Goal: Transaction & Acquisition: Purchase product/service

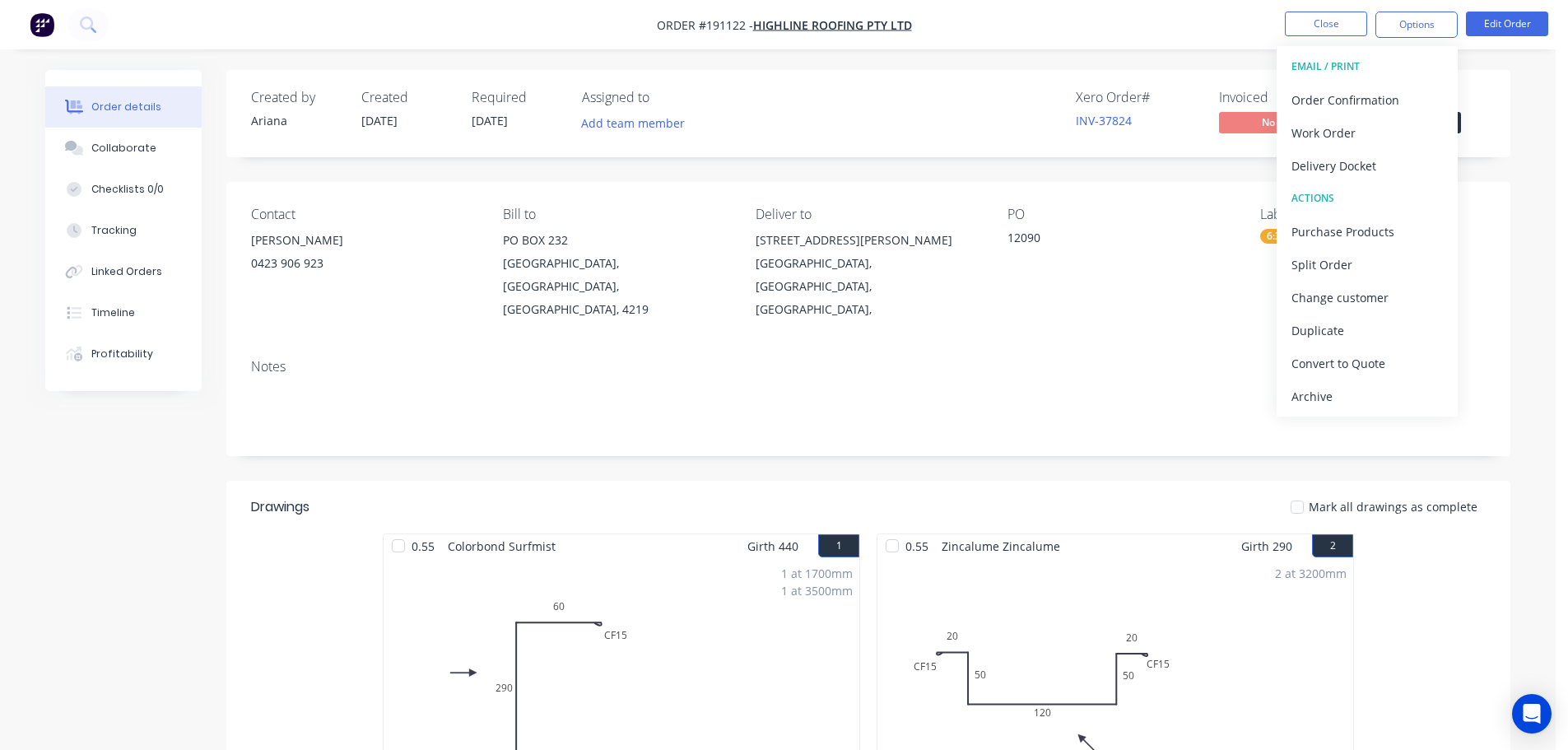
click at [1107, 32] on nav "Order #191122 - Highline Roofing Pty Ltd Close Options EMAIL / PRINT Order Conf…" at bounding box center [784, 24] width 1568 height 49
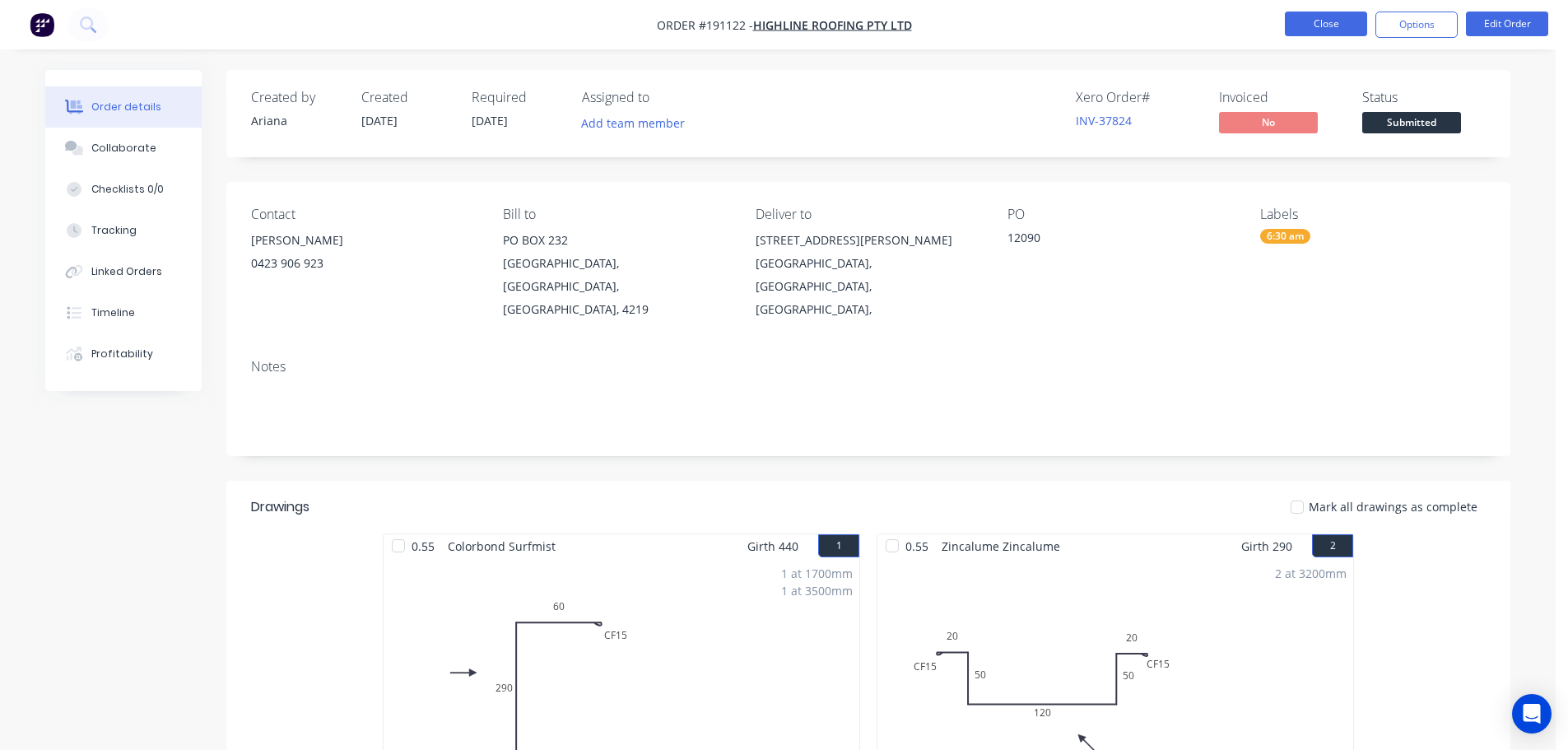
click at [1313, 28] on button "Close" at bounding box center [1326, 23] width 83 height 24
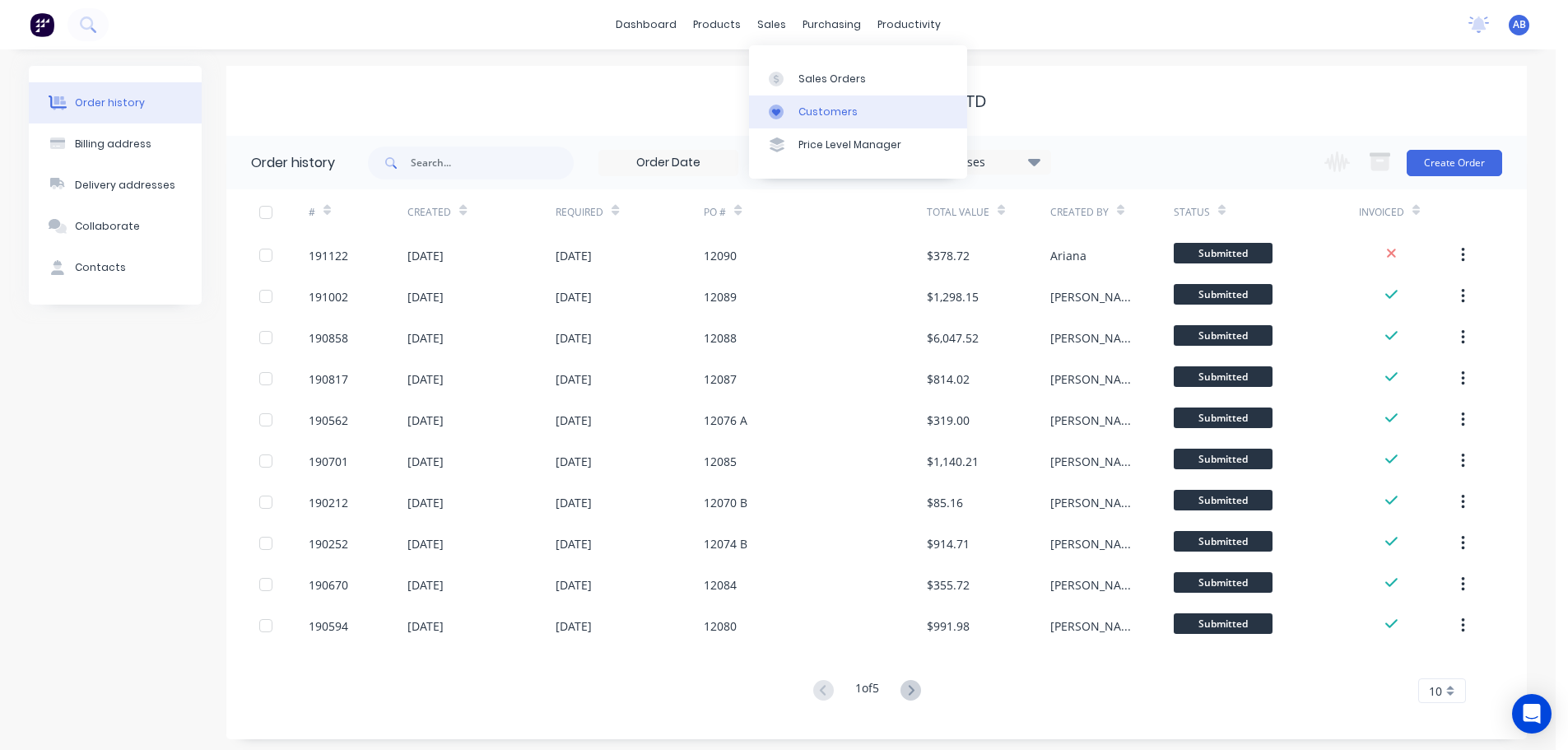
click at [823, 123] on link "Customers" at bounding box center [858, 111] width 218 height 33
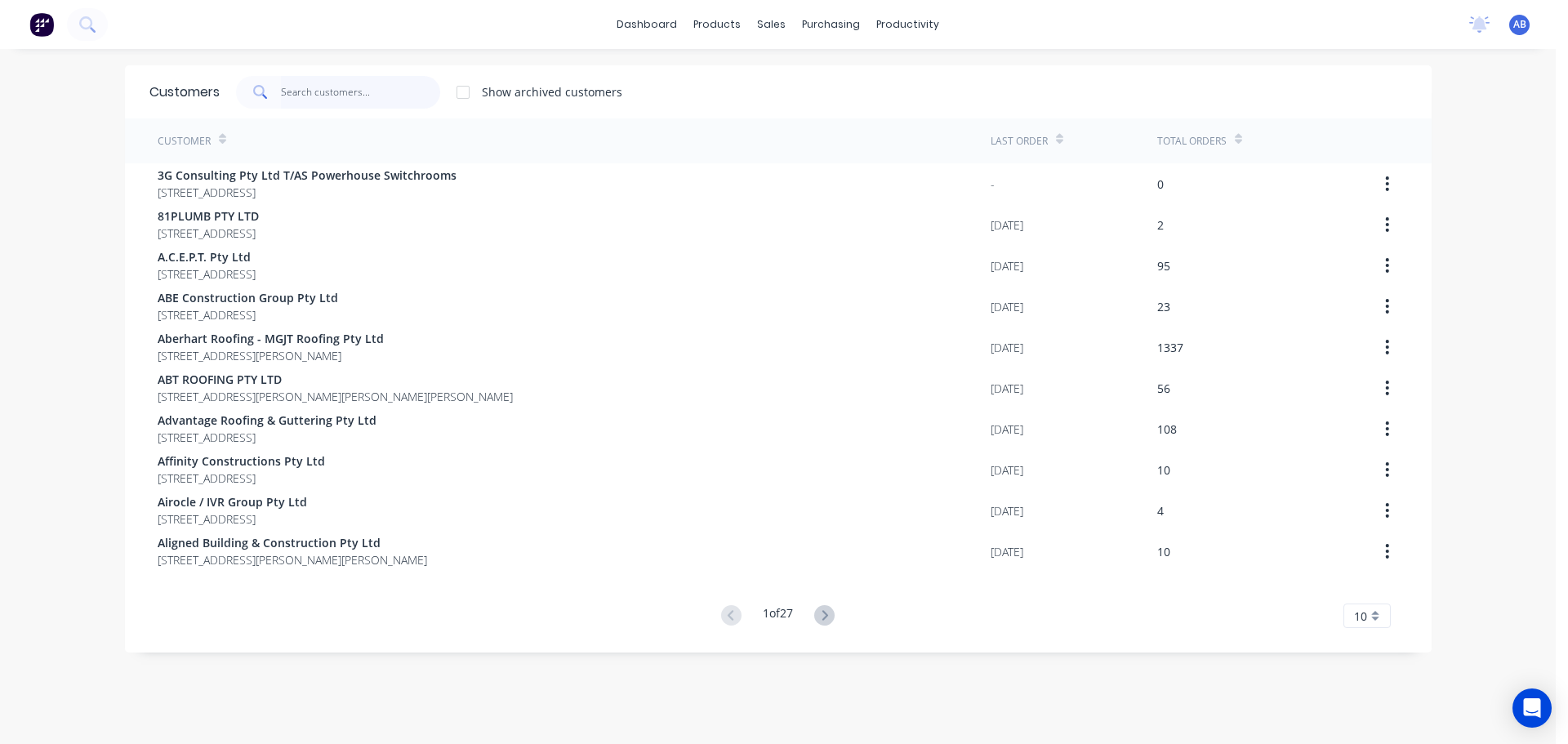
drag, startPoint x: 365, startPoint y: 97, endPoint x: 775, endPoint y: 107, distance: 410.1
click at [365, 97] on input "text" at bounding box center [360, 92] width 160 height 33
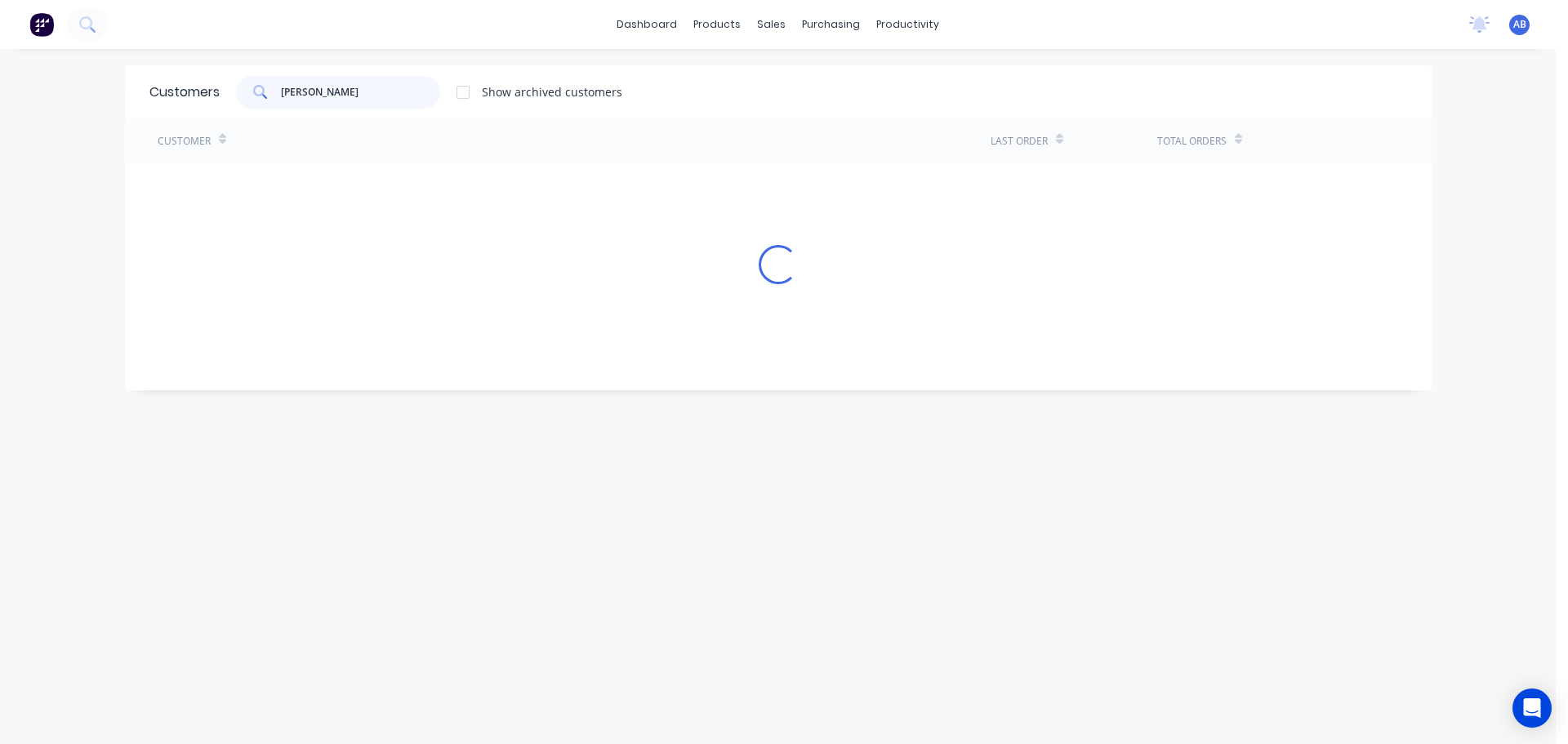
type input "J"
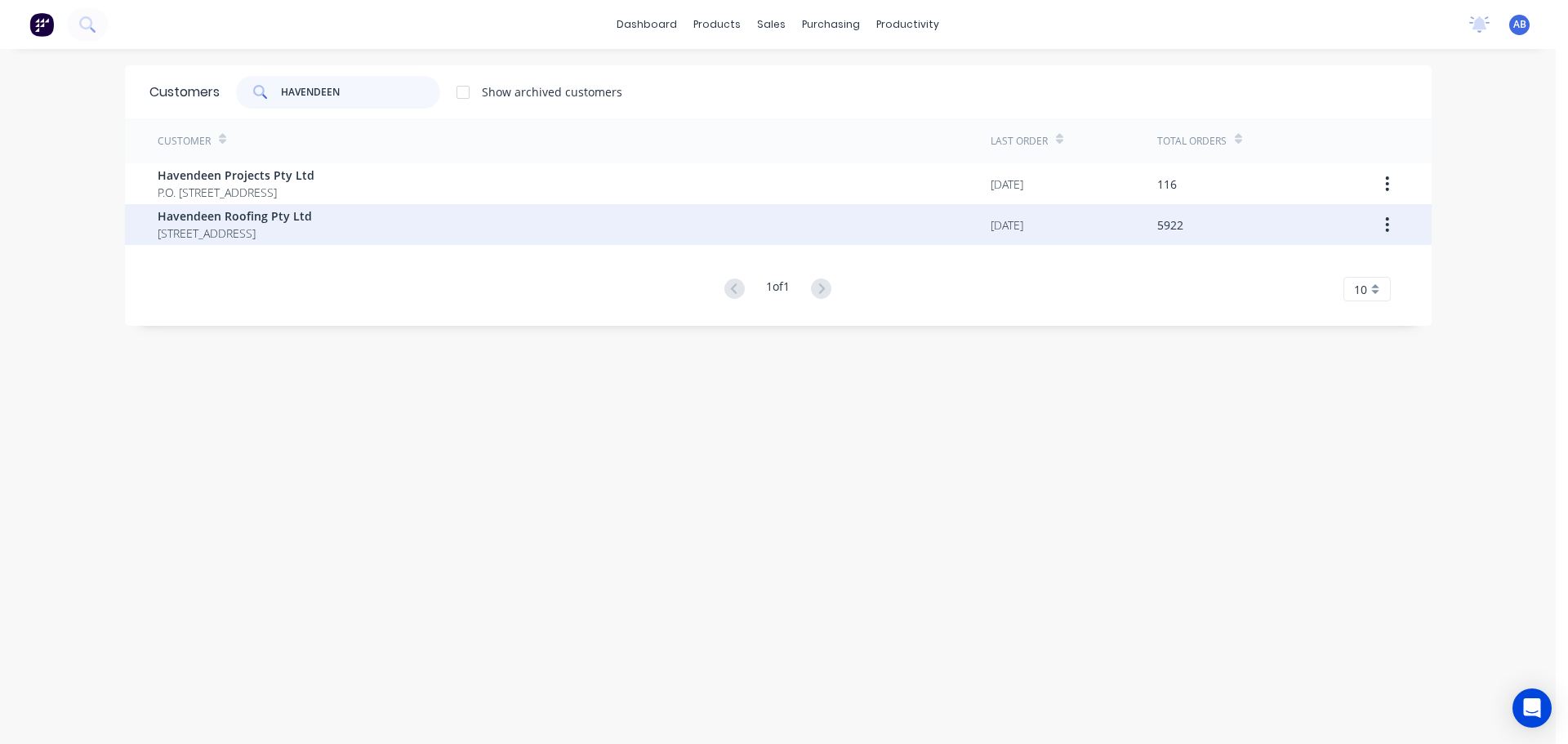
type input "HAVENDEEN"
click at [218, 217] on span "Havendeen Roofing Pty Ltd" at bounding box center [234, 216] width 154 height 17
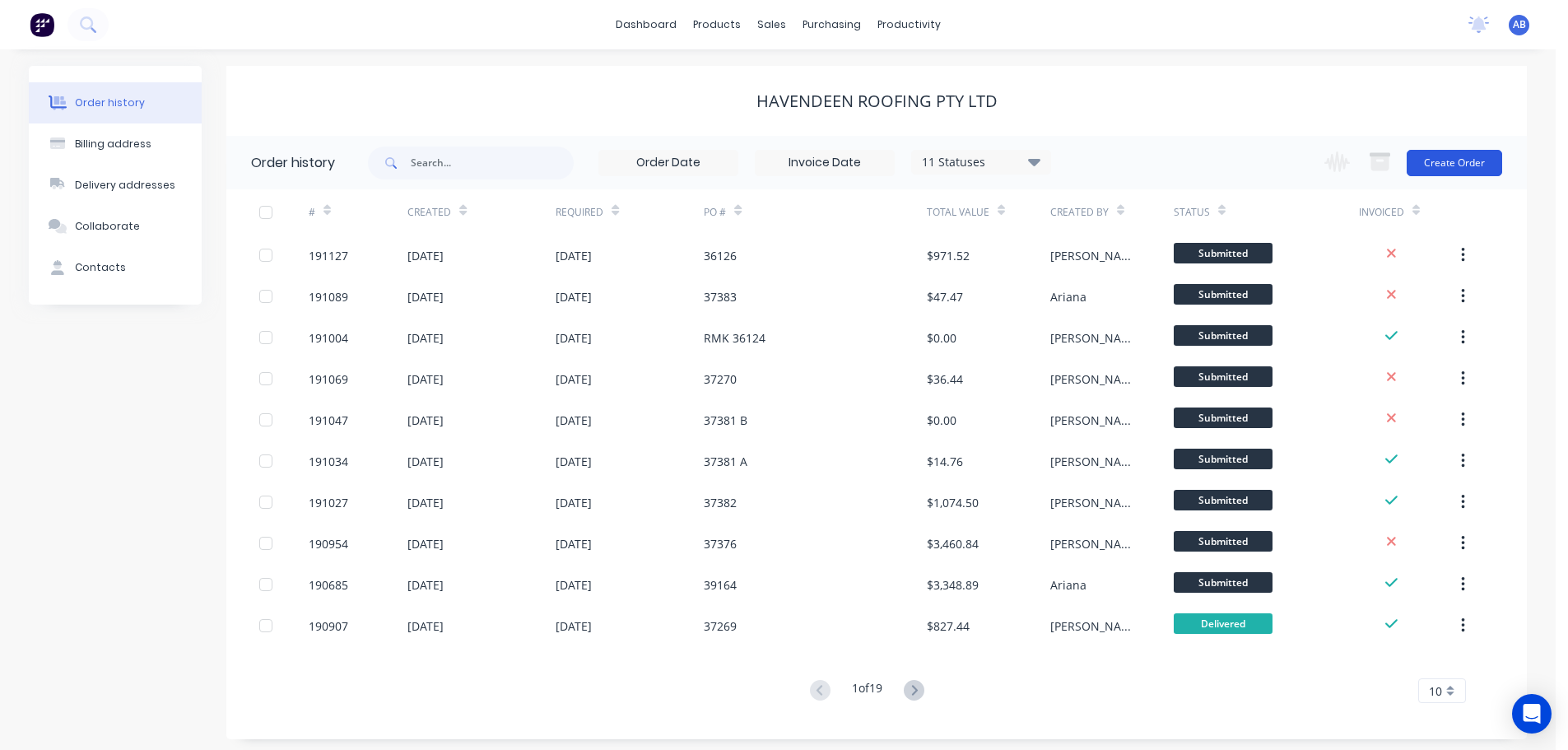
click at [1466, 163] on button "Create Order" at bounding box center [1455, 163] width 95 height 26
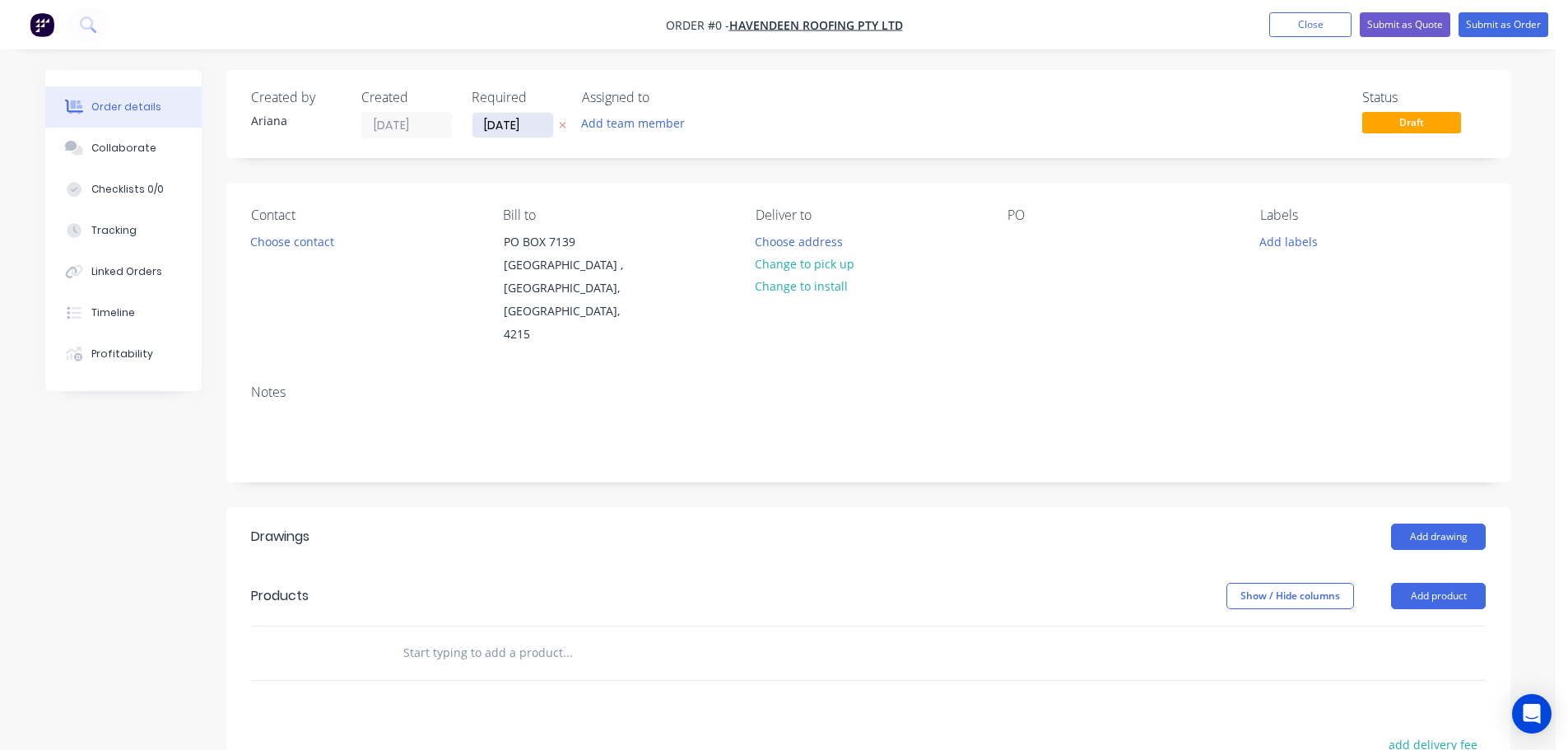
click at [512, 129] on input "[DATE]" at bounding box center [513, 125] width 81 height 24
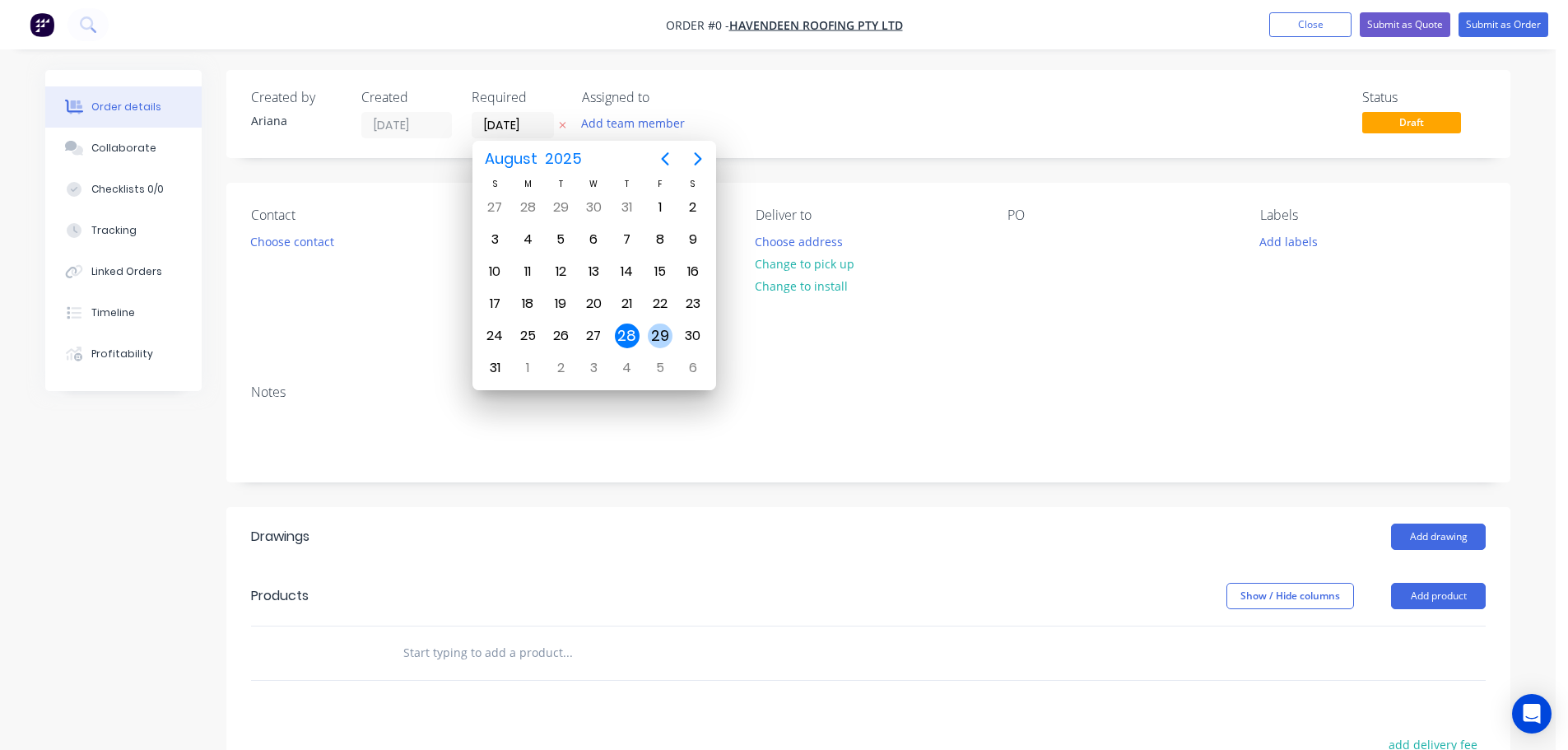
click at [653, 334] on div "29" at bounding box center [660, 335] width 24 height 24
type input "[DATE]"
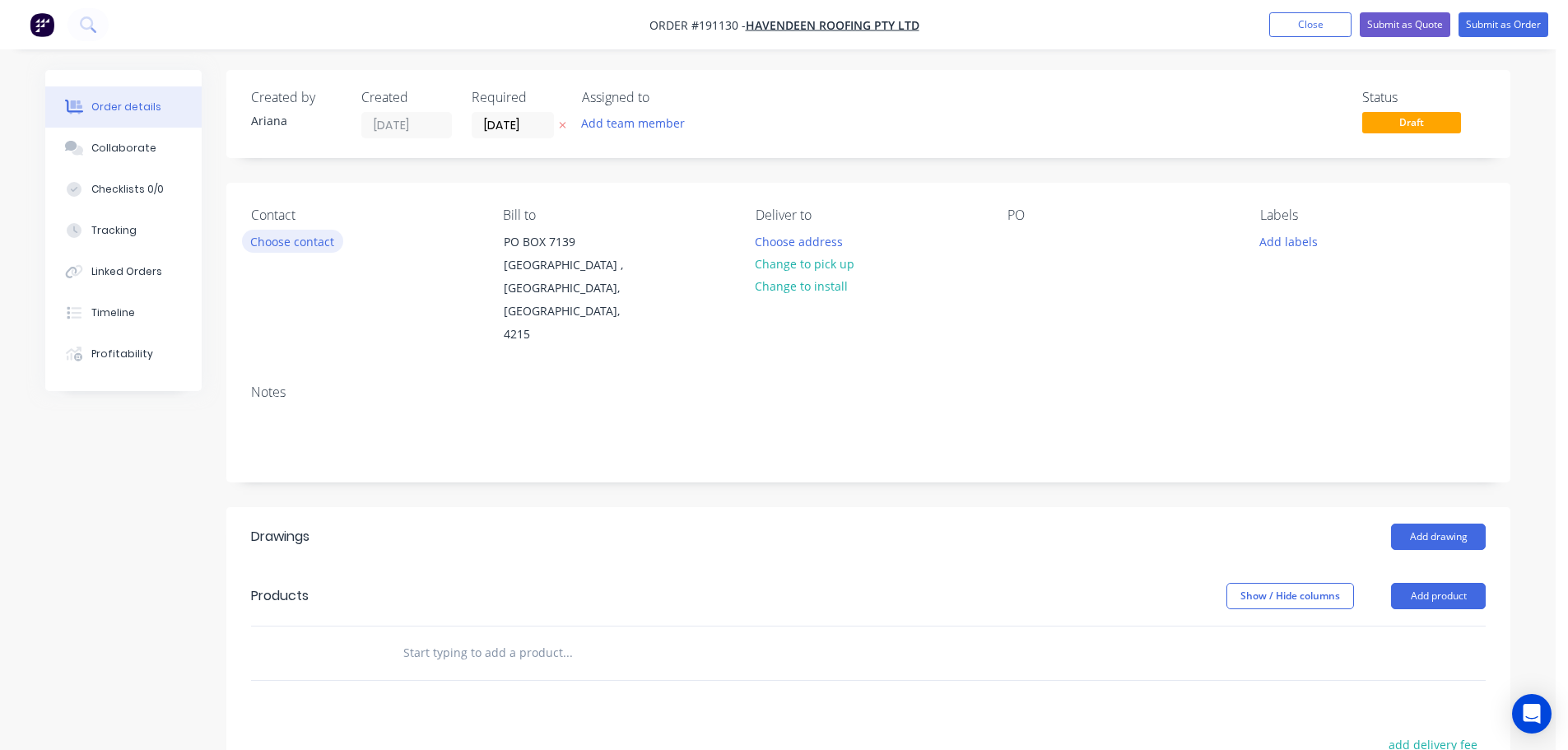
click at [296, 239] on button "Choose contact" at bounding box center [292, 241] width 102 height 22
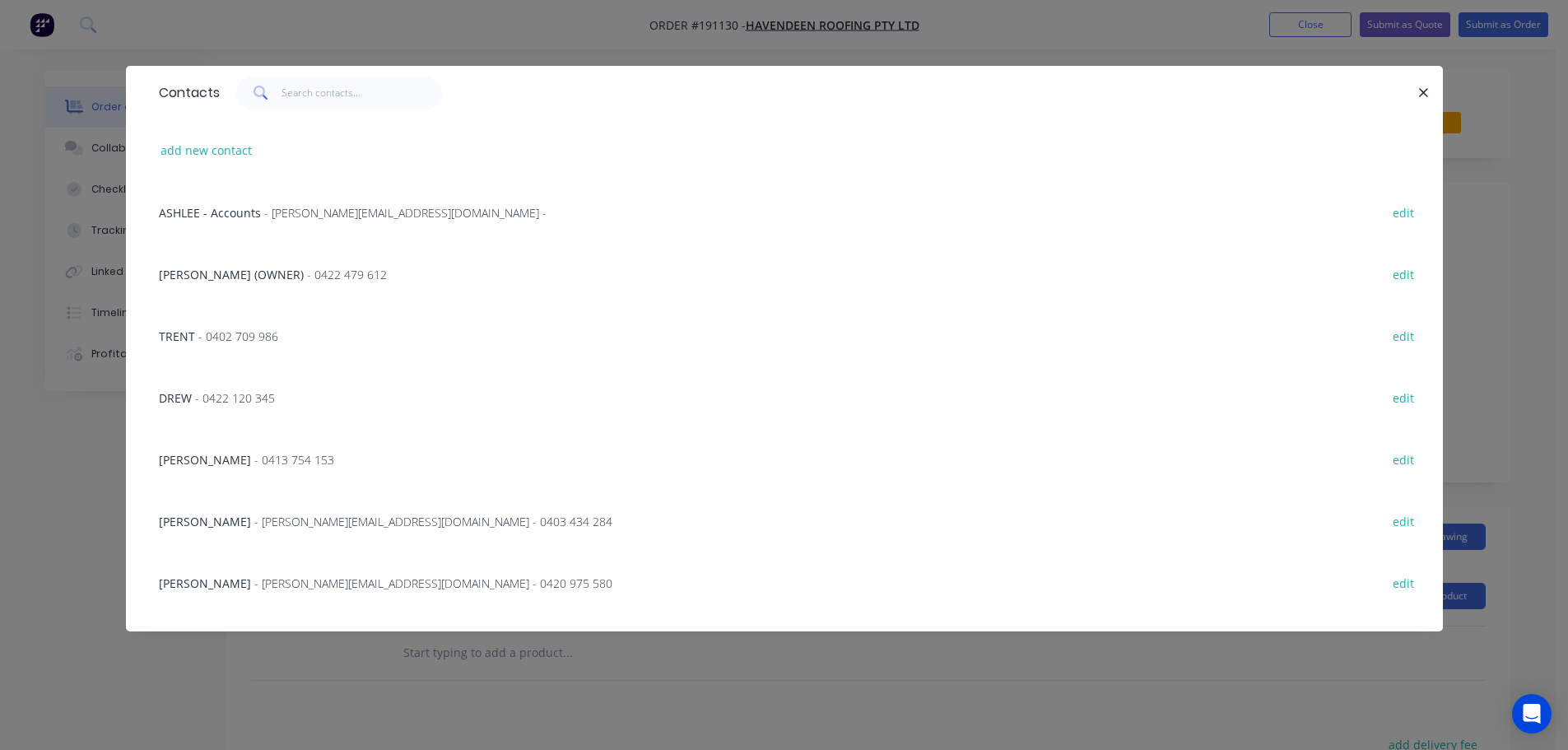
click at [340, 584] on span "- [PERSON_NAME][EMAIL_ADDRESS][DOMAIN_NAME] - 0420 975 580" at bounding box center [433, 582] width 359 height 15
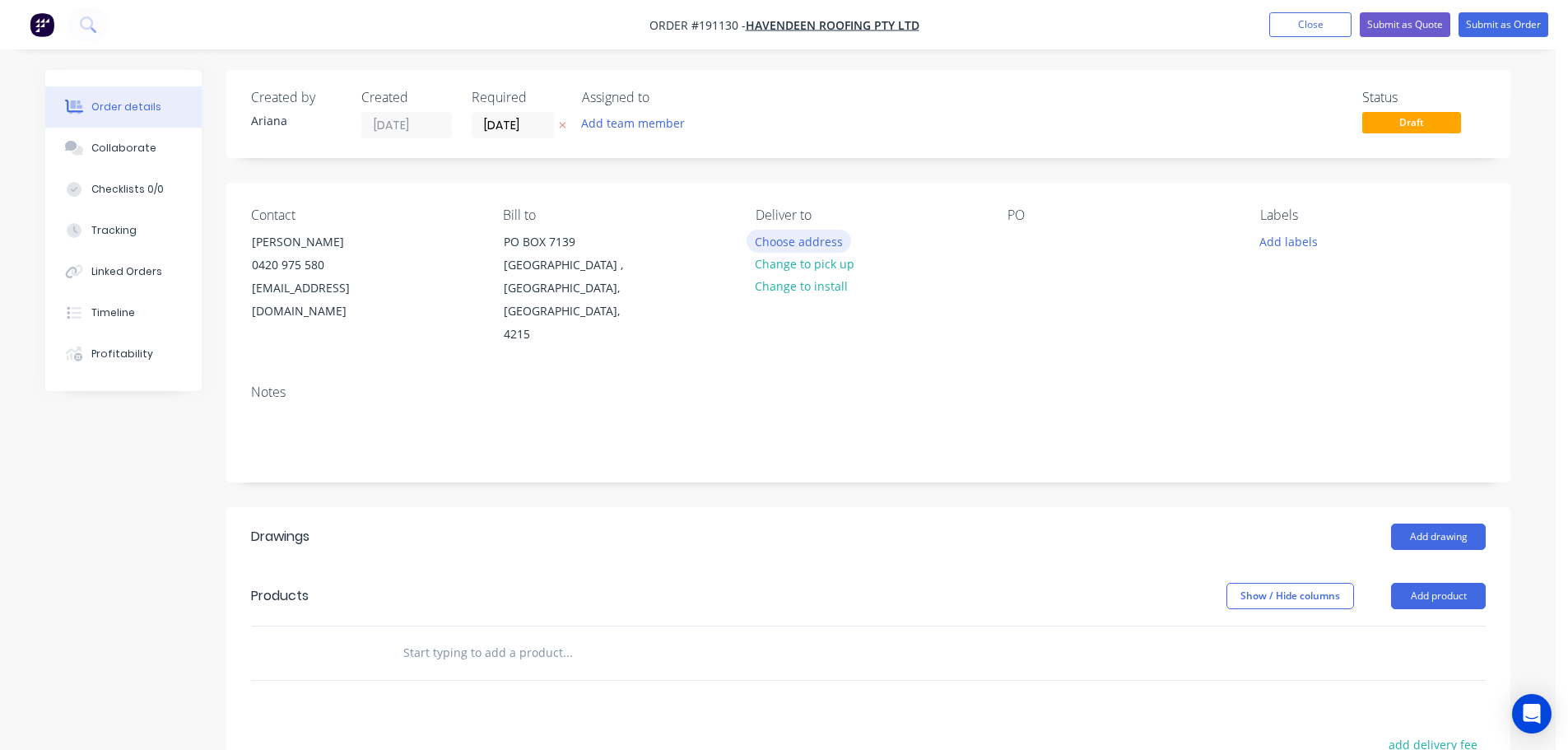
click at [797, 241] on button "Choose address" at bounding box center [799, 241] width 105 height 22
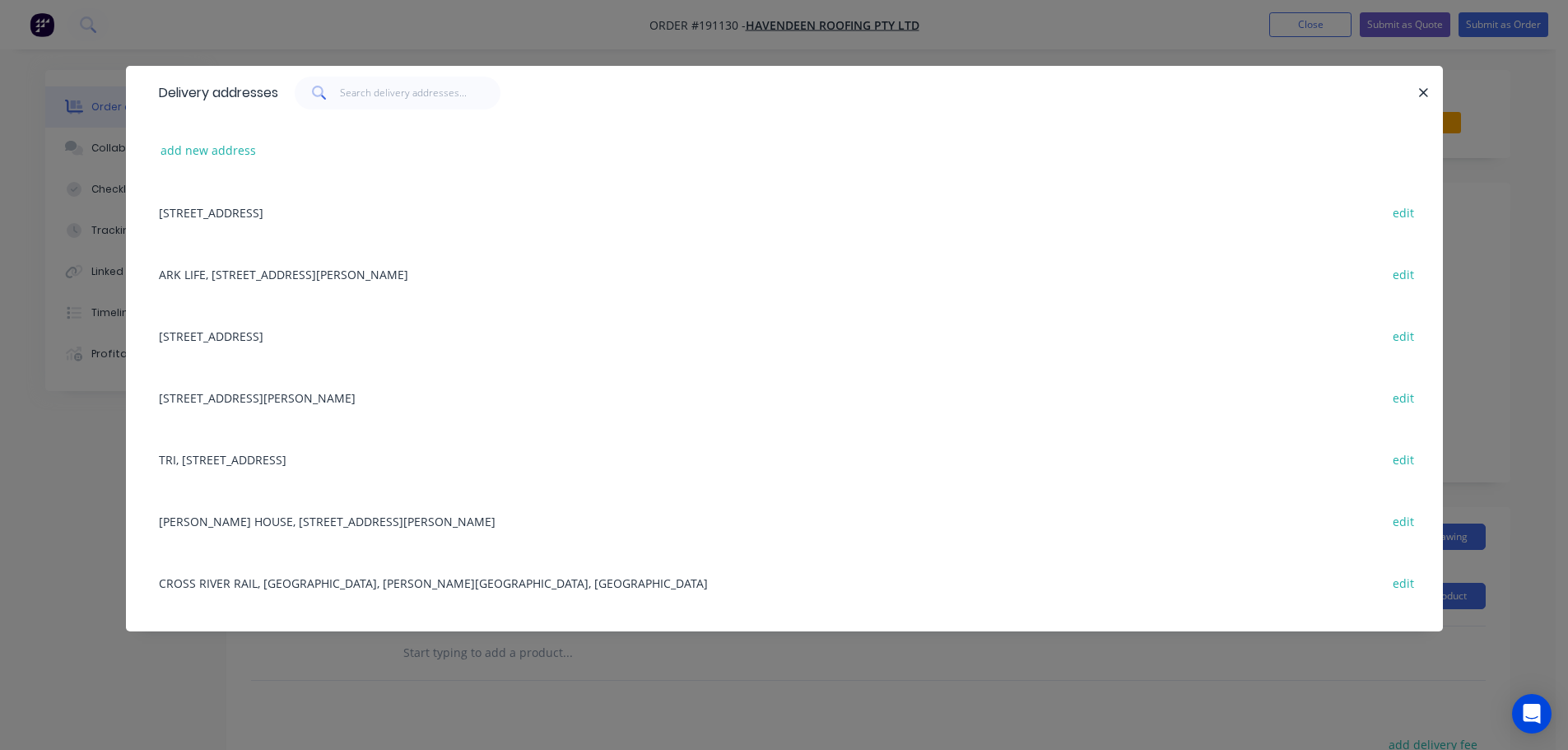
click at [304, 336] on div "[STREET_ADDRESS] edit" at bounding box center [784, 335] width 1268 height 62
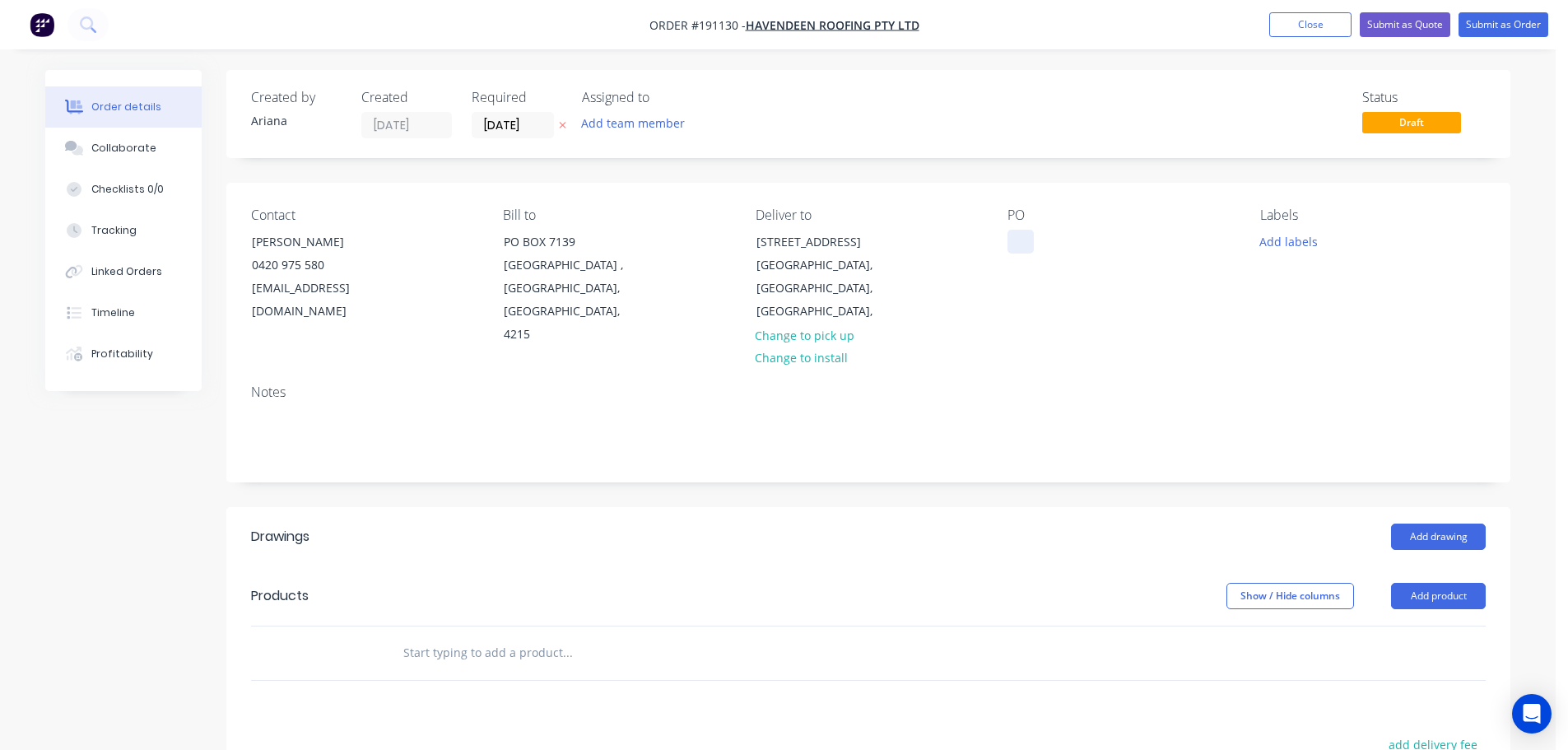
click at [1017, 238] on div at bounding box center [1020, 242] width 26 height 24
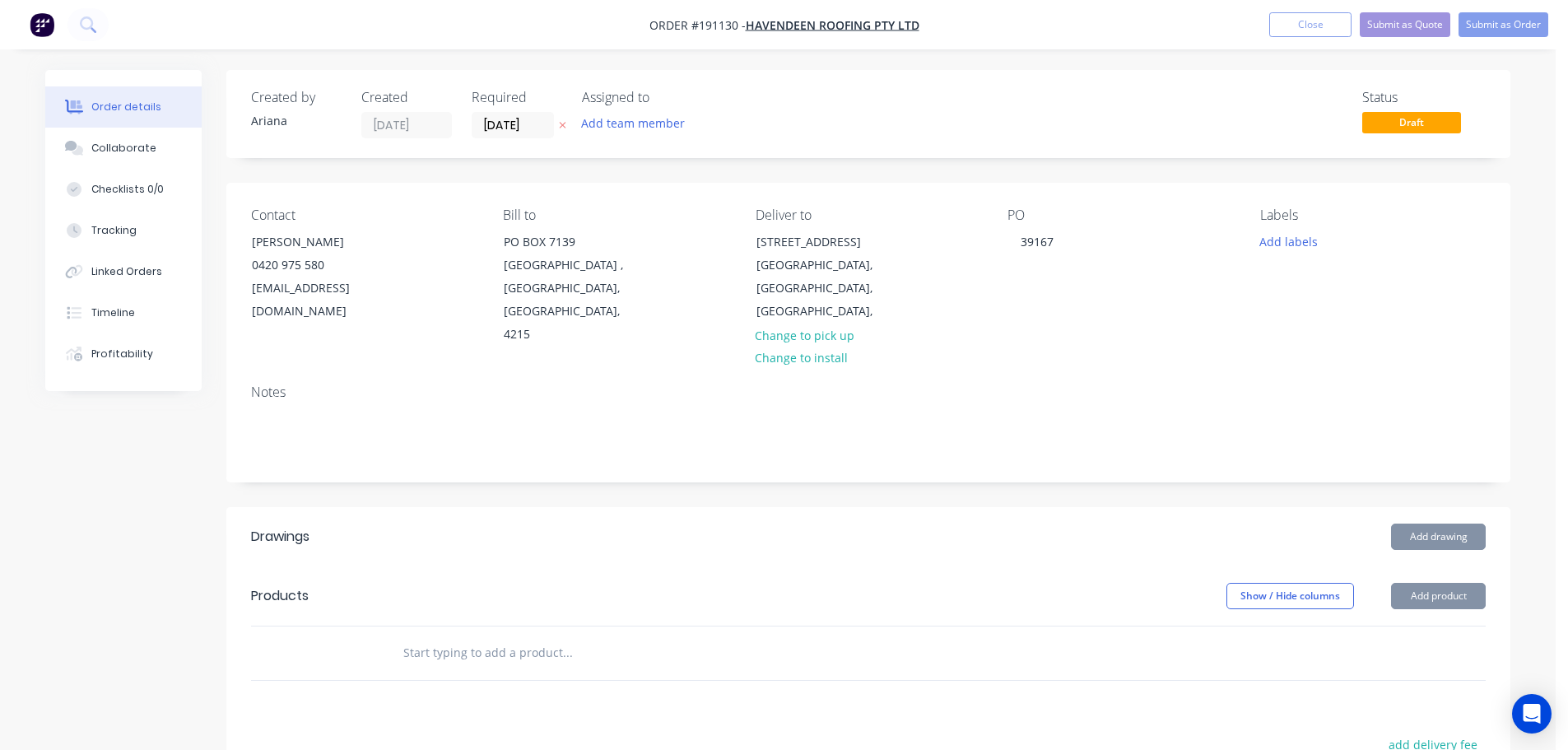
click at [1339, 384] on div "Notes" at bounding box center [868, 392] width 1235 height 15
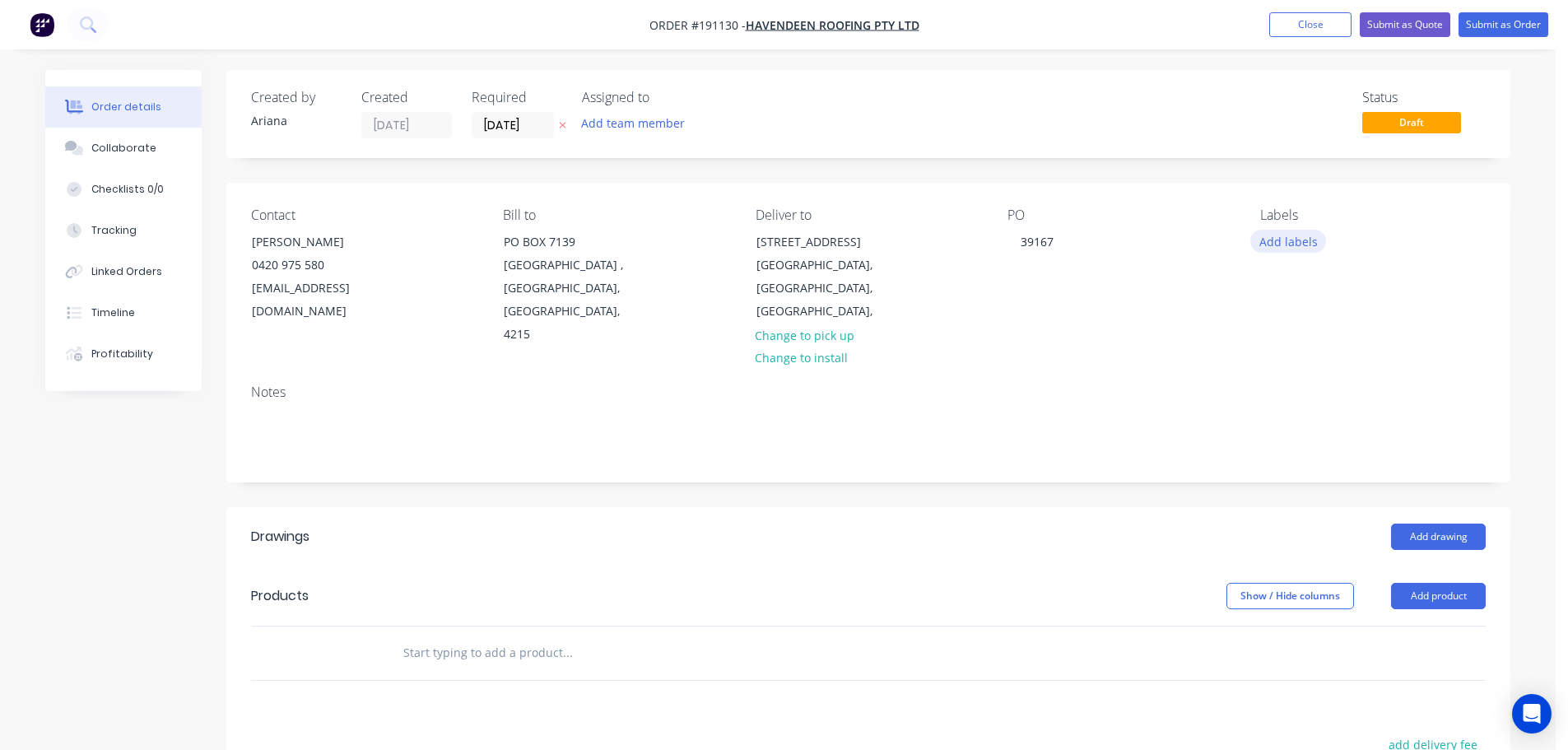
click at [1279, 235] on button "Add labels" at bounding box center [1289, 241] width 75 height 22
click at [1290, 330] on div at bounding box center [1289, 333] width 33 height 33
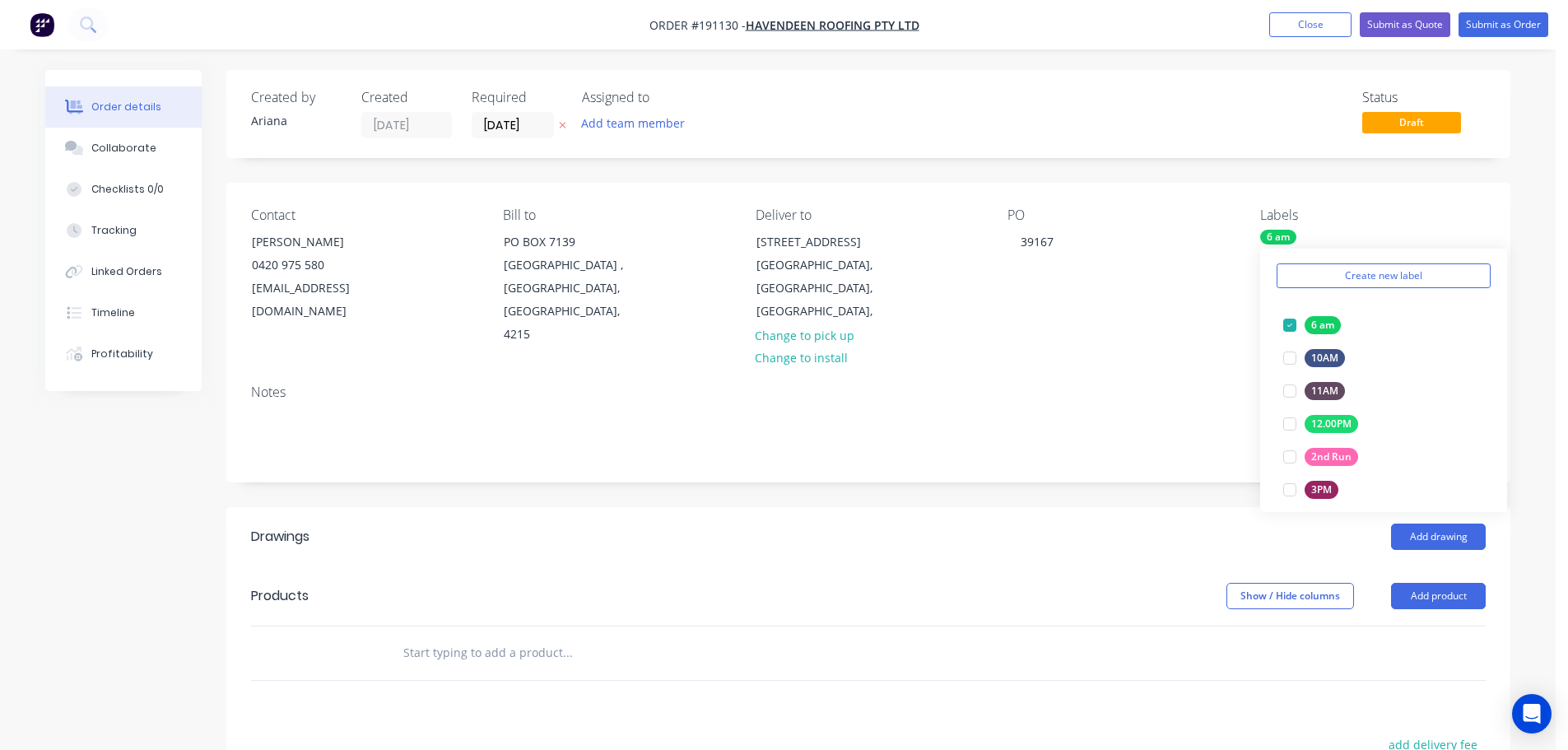
click at [1148, 324] on div "Contact NICK [PHONE_NUMBER] [EMAIL_ADDRESS][DOMAIN_NAME] Bill to [STREET_ADDRES…" at bounding box center [868, 277] width 1284 height 189
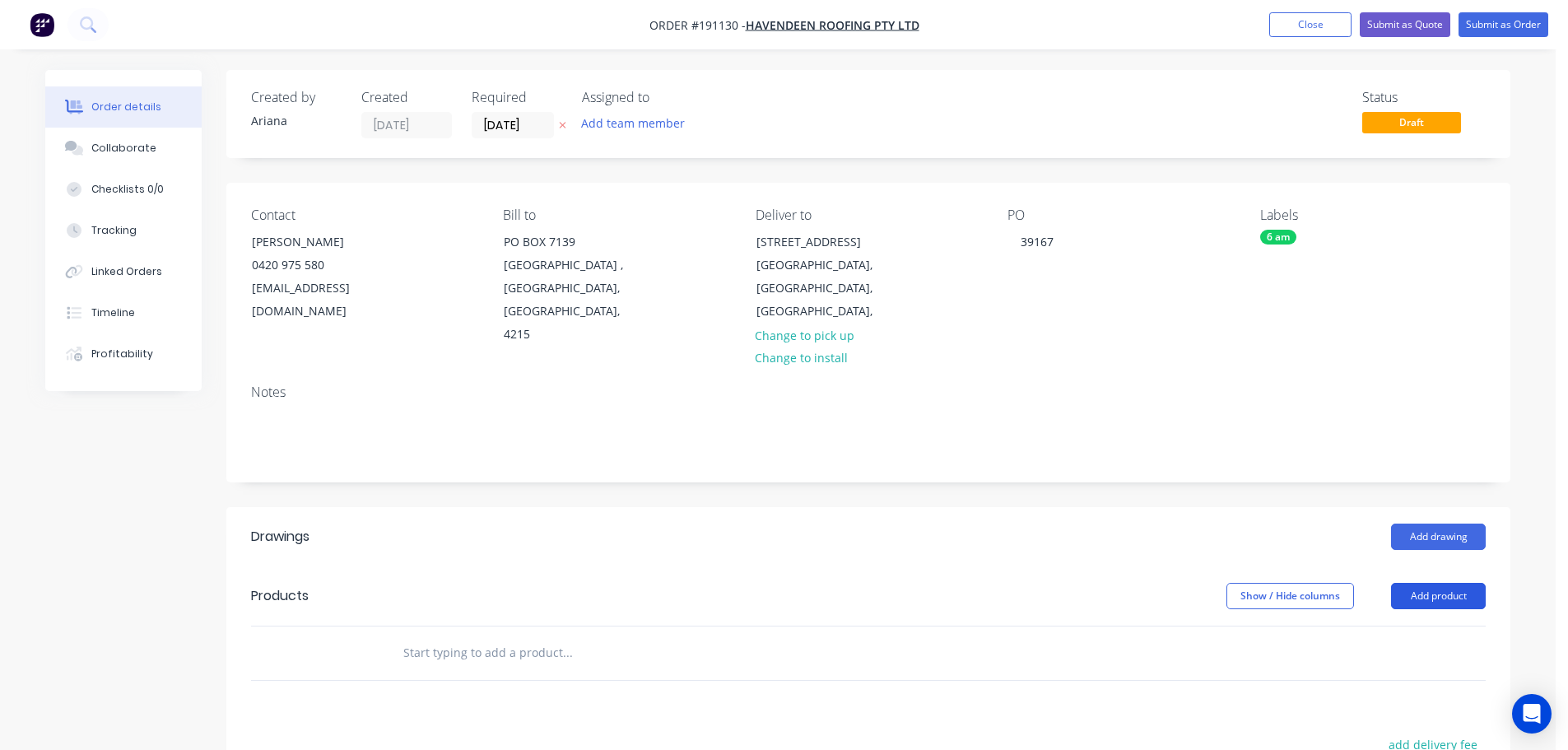
click at [1445, 583] on button "Add product" at bounding box center [1438, 596] width 94 height 26
click at [1410, 625] on div "Product catalogue" at bounding box center [1407, 637] width 127 height 24
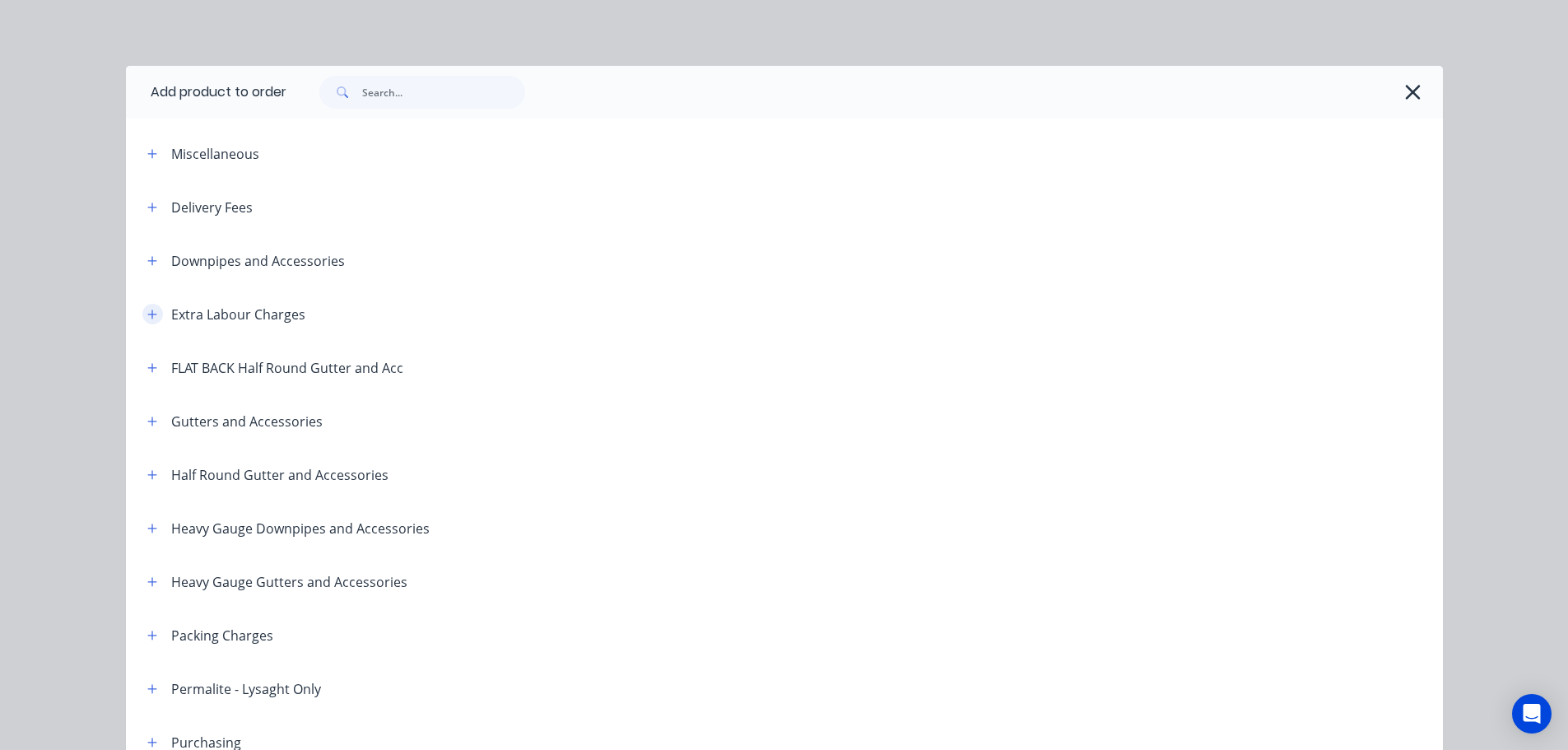
click at [147, 310] on icon "button" at bounding box center [152, 313] width 9 height 9
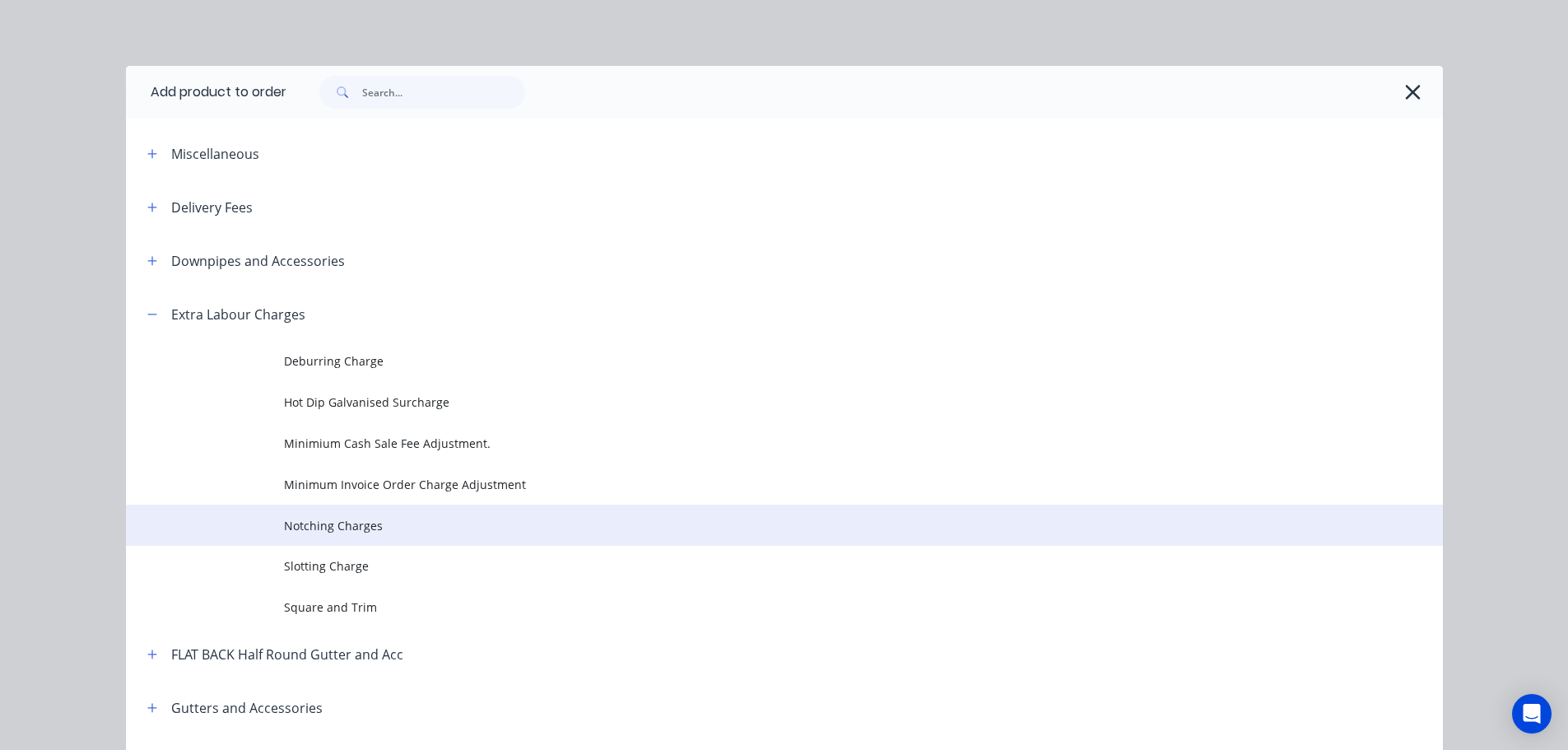
click at [359, 523] on span "Notching Charges" at bounding box center [748, 525] width 927 height 17
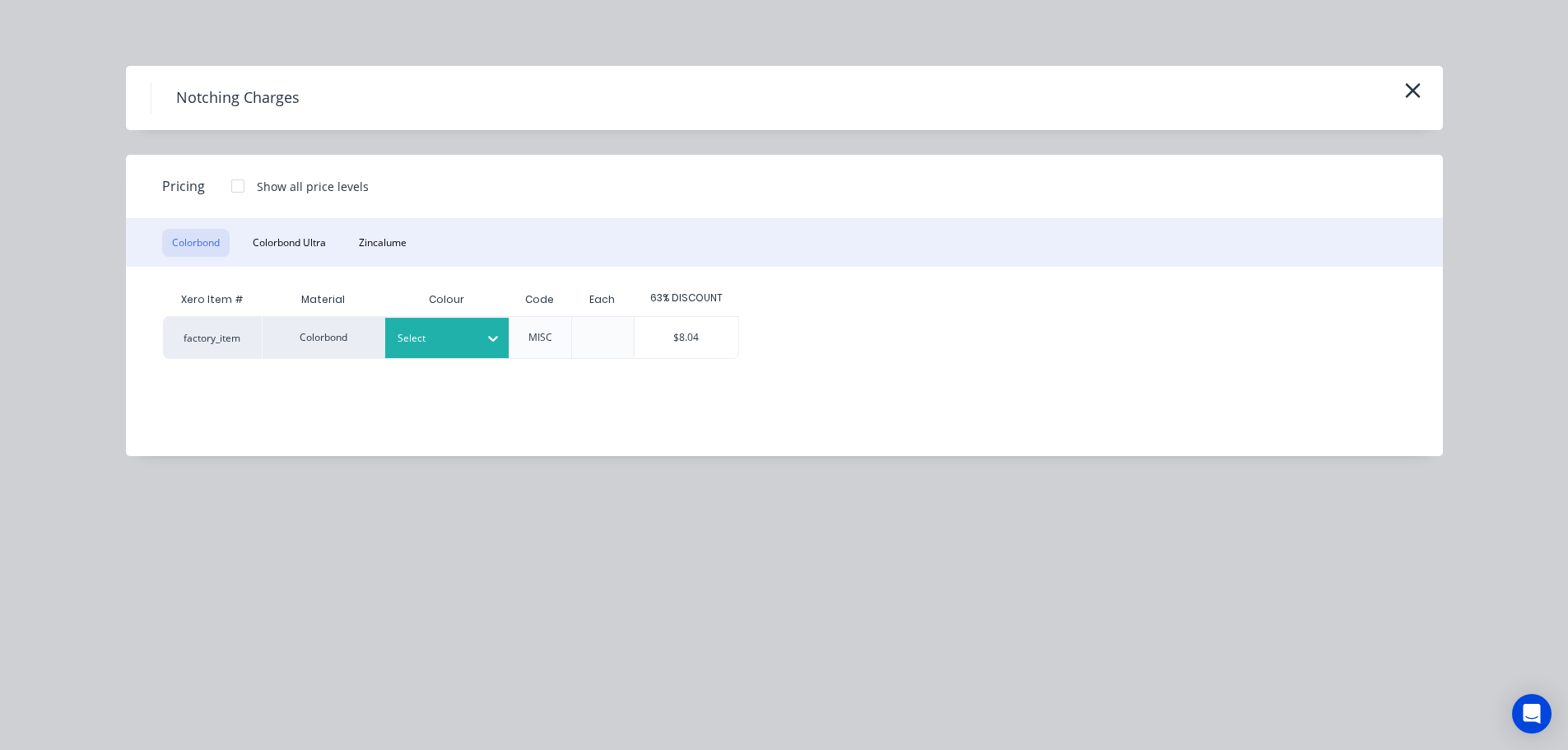
click at [468, 339] on div at bounding box center [435, 338] width 74 height 18
click at [707, 338] on div "$8.04" at bounding box center [686, 338] width 103 height 41
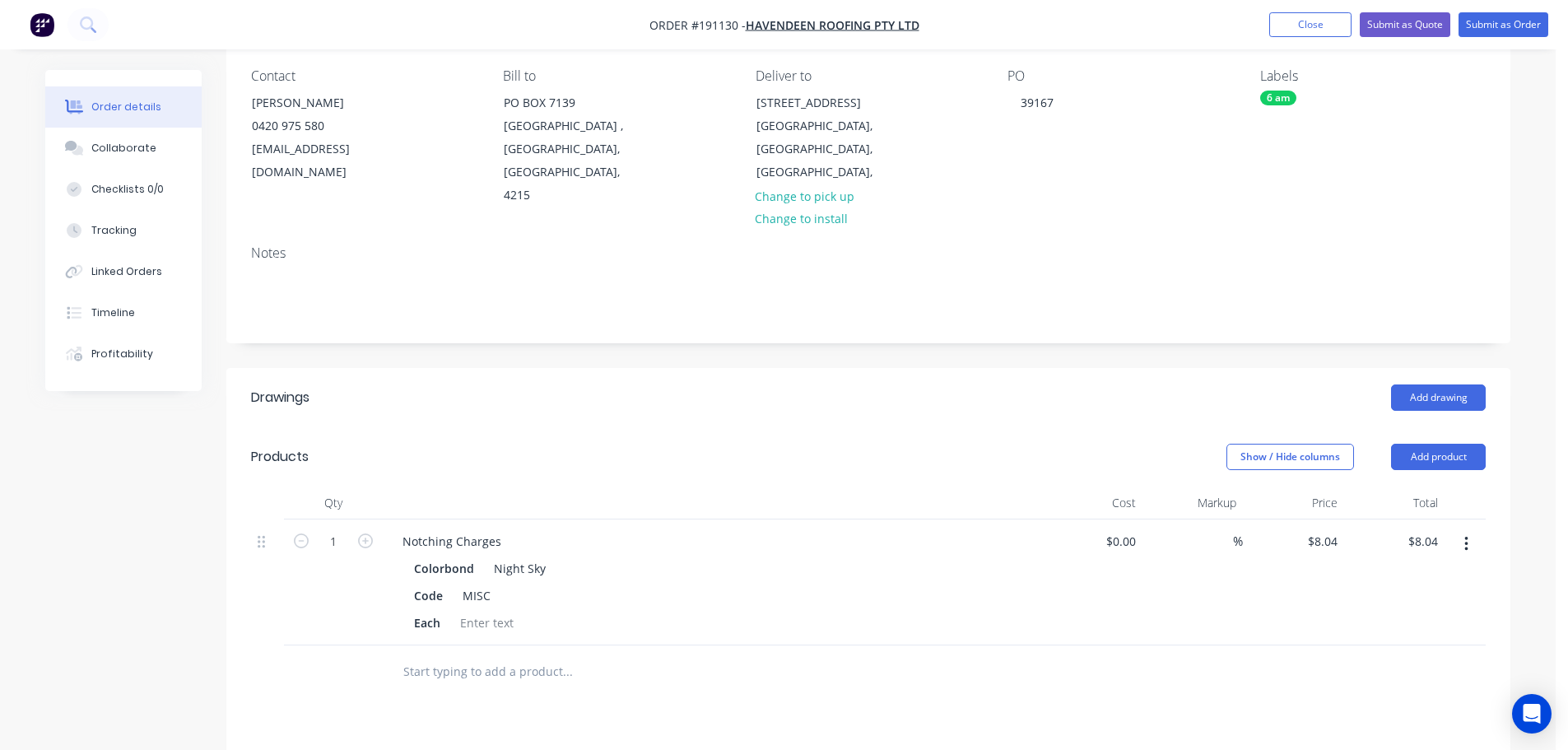
scroll to position [191, 0]
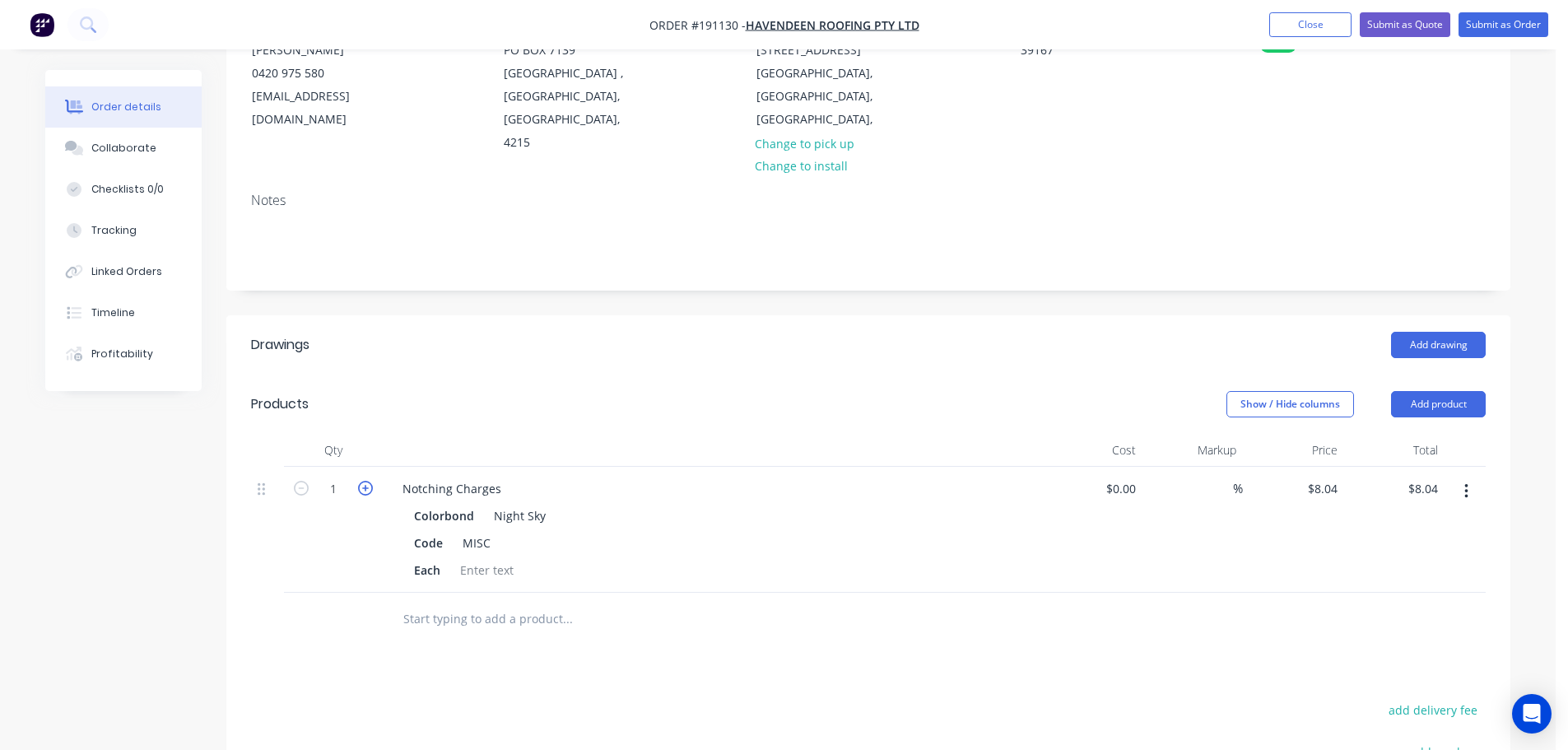
click at [363, 481] on icon "button" at bounding box center [366, 488] width 14 height 14
type input "2"
type input "$16.08"
click at [363, 481] on icon "button" at bounding box center [366, 488] width 14 height 14
type input "3"
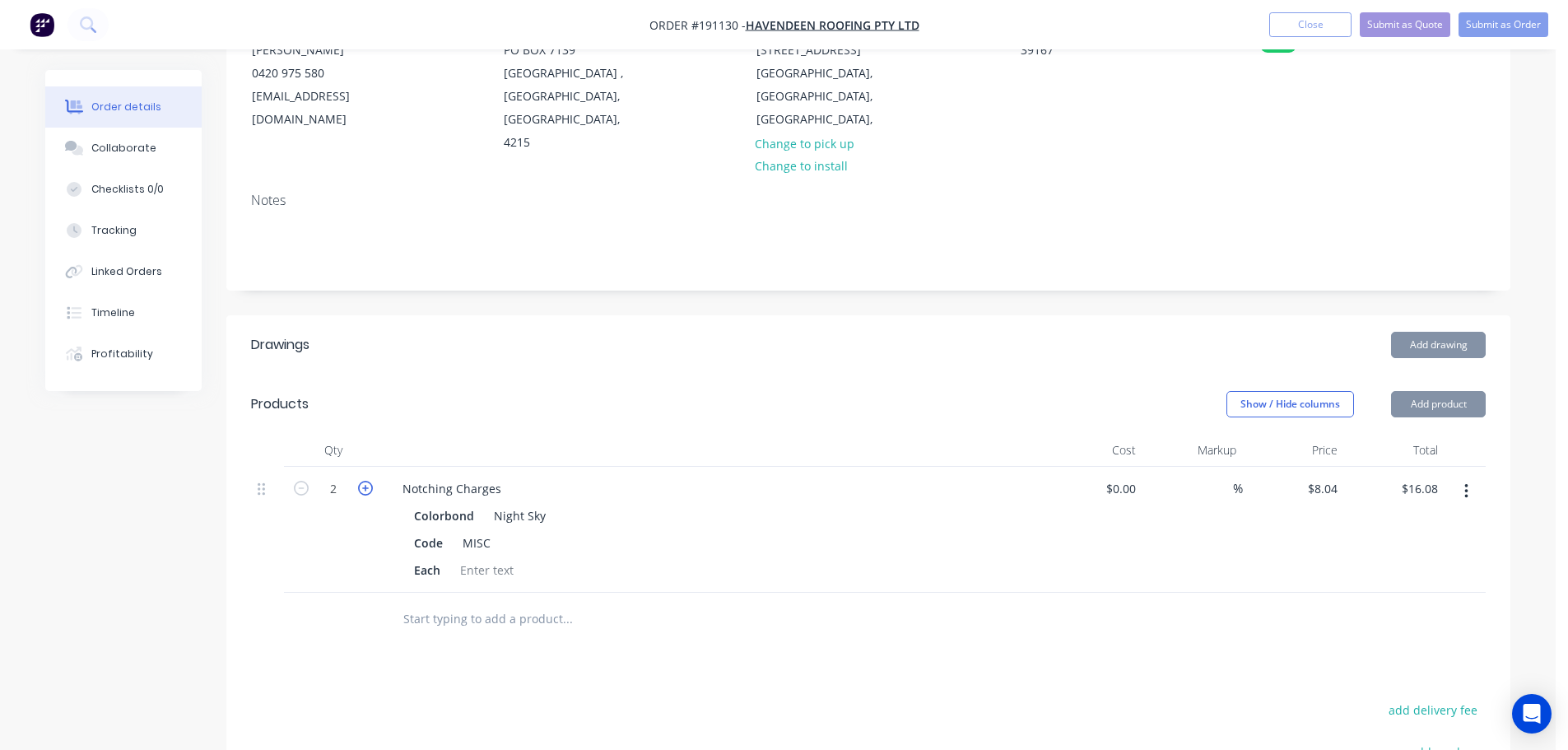
type input "$24.12"
click at [363, 481] on icon "button" at bounding box center [366, 488] width 14 height 14
type input "4"
type input "$32.16"
click at [363, 481] on icon "button" at bounding box center [366, 488] width 14 height 14
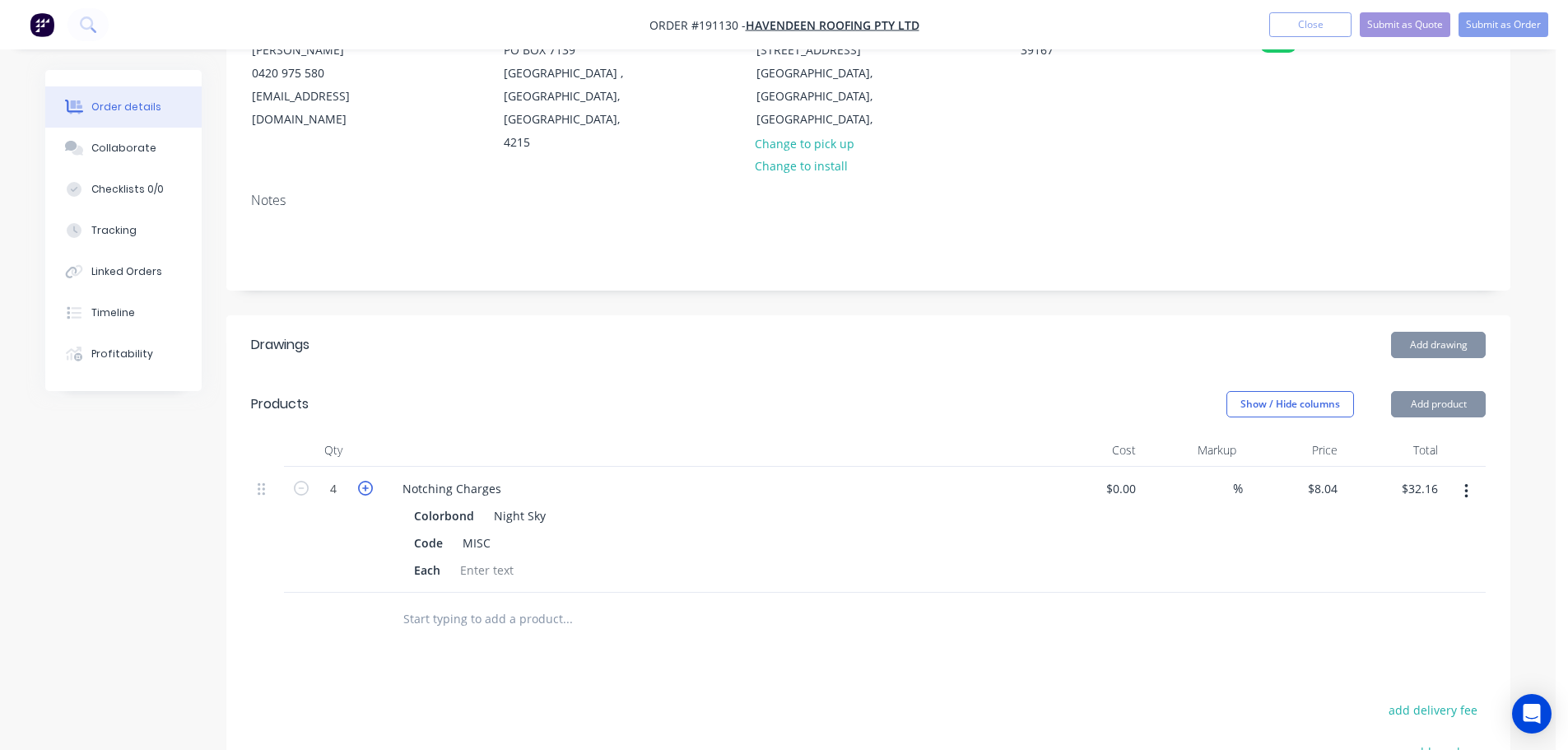
type input "5"
type input "$40.20"
click at [363, 481] on icon "button" at bounding box center [366, 488] width 14 height 14
type input "6"
type input "$48.24"
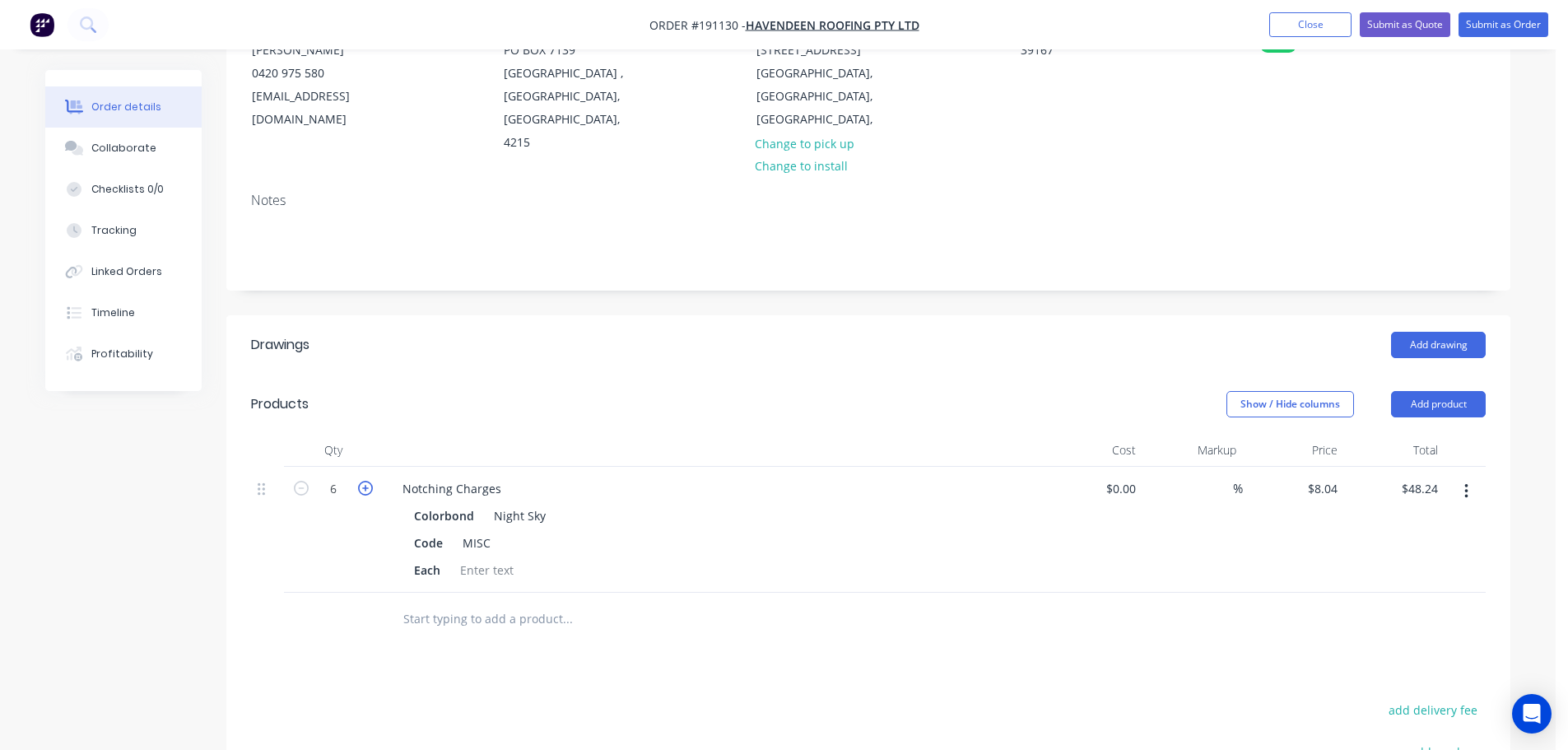
click at [363, 481] on icon "button" at bounding box center [366, 488] width 14 height 14
type input "7"
type input "$56.28"
click at [363, 481] on icon "button" at bounding box center [366, 488] width 14 height 14
type input "8"
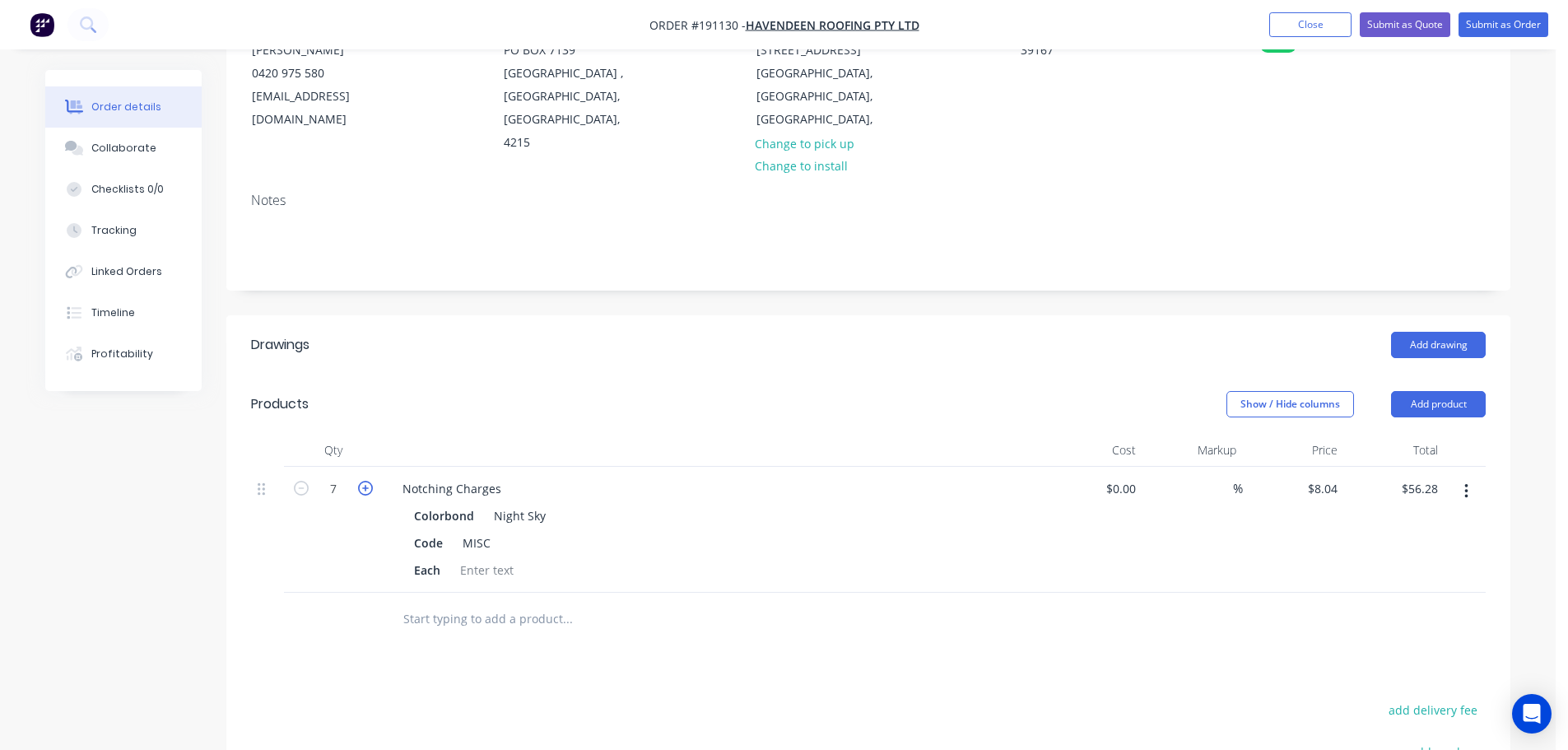
type input "$64.32"
click at [363, 481] on icon "button" at bounding box center [366, 488] width 14 height 14
type input "9"
type input "$72.36"
click at [363, 481] on icon "button" at bounding box center [366, 488] width 14 height 14
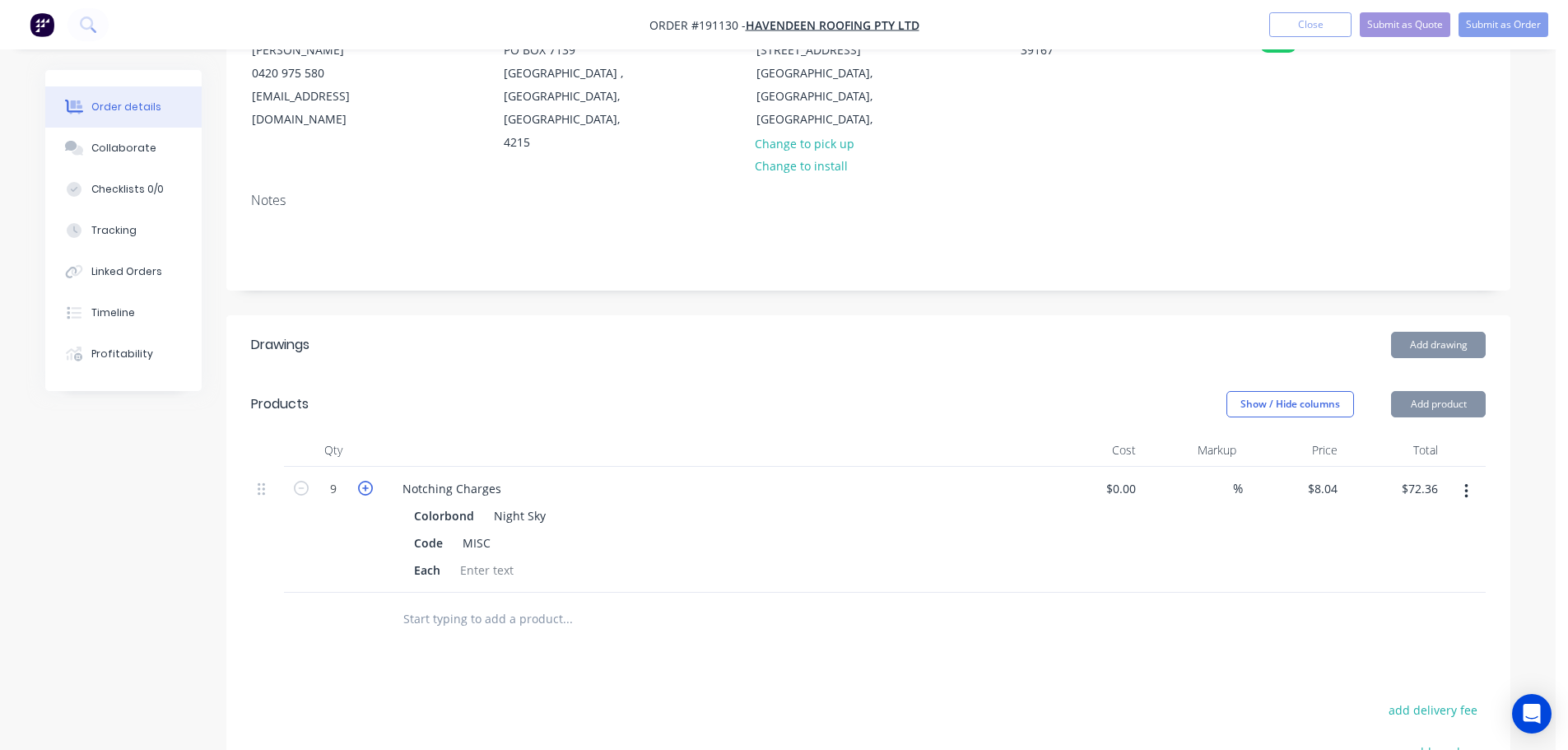
type input "10"
type input "$80.40"
click at [363, 481] on icon "button" at bounding box center [366, 488] width 14 height 14
type input "11"
type input "$88.44"
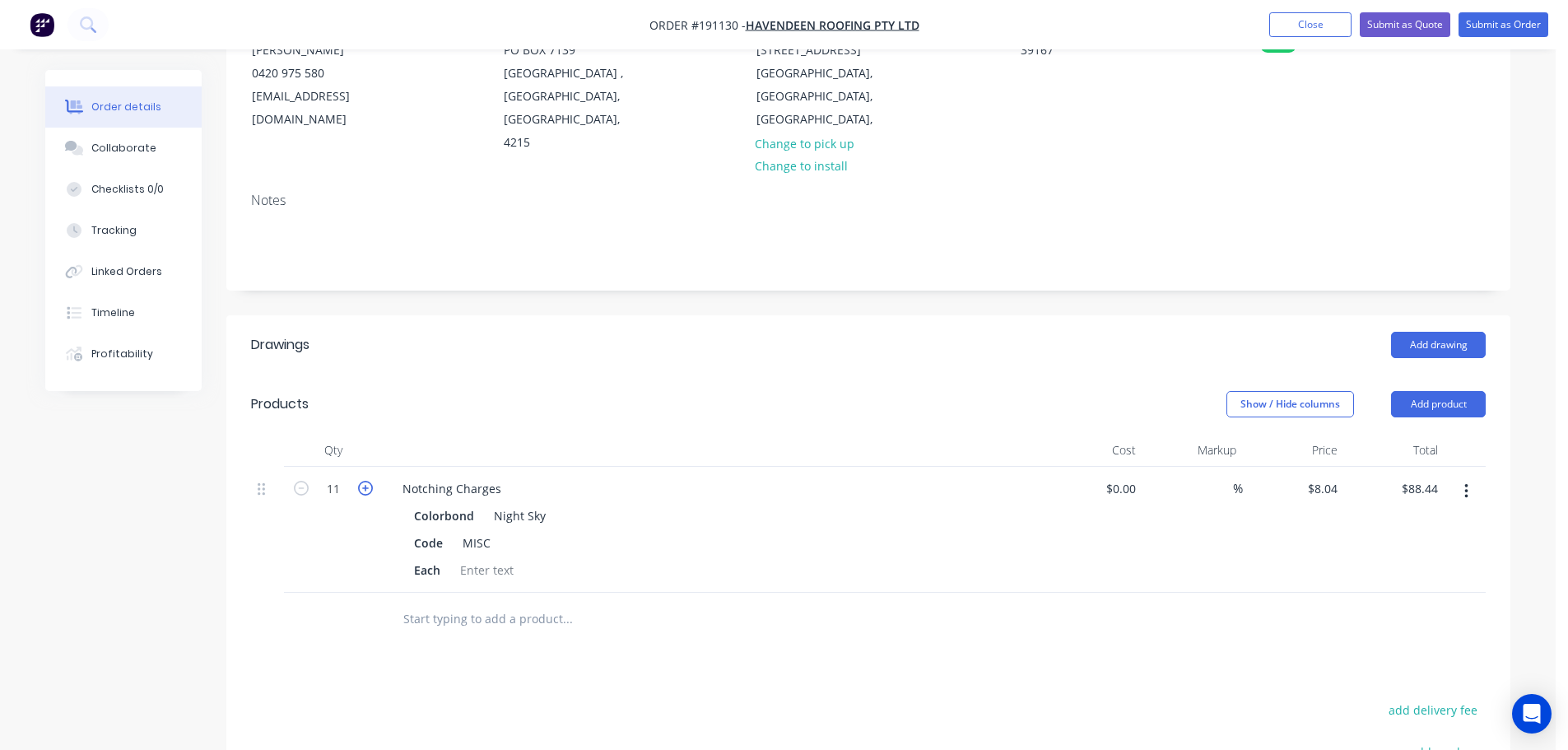
click at [363, 481] on icon "button" at bounding box center [366, 488] width 14 height 14
type input "12"
type input "$96.48"
click at [1447, 331] on button "Add drawing" at bounding box center [1438, 344] width 94 height 26
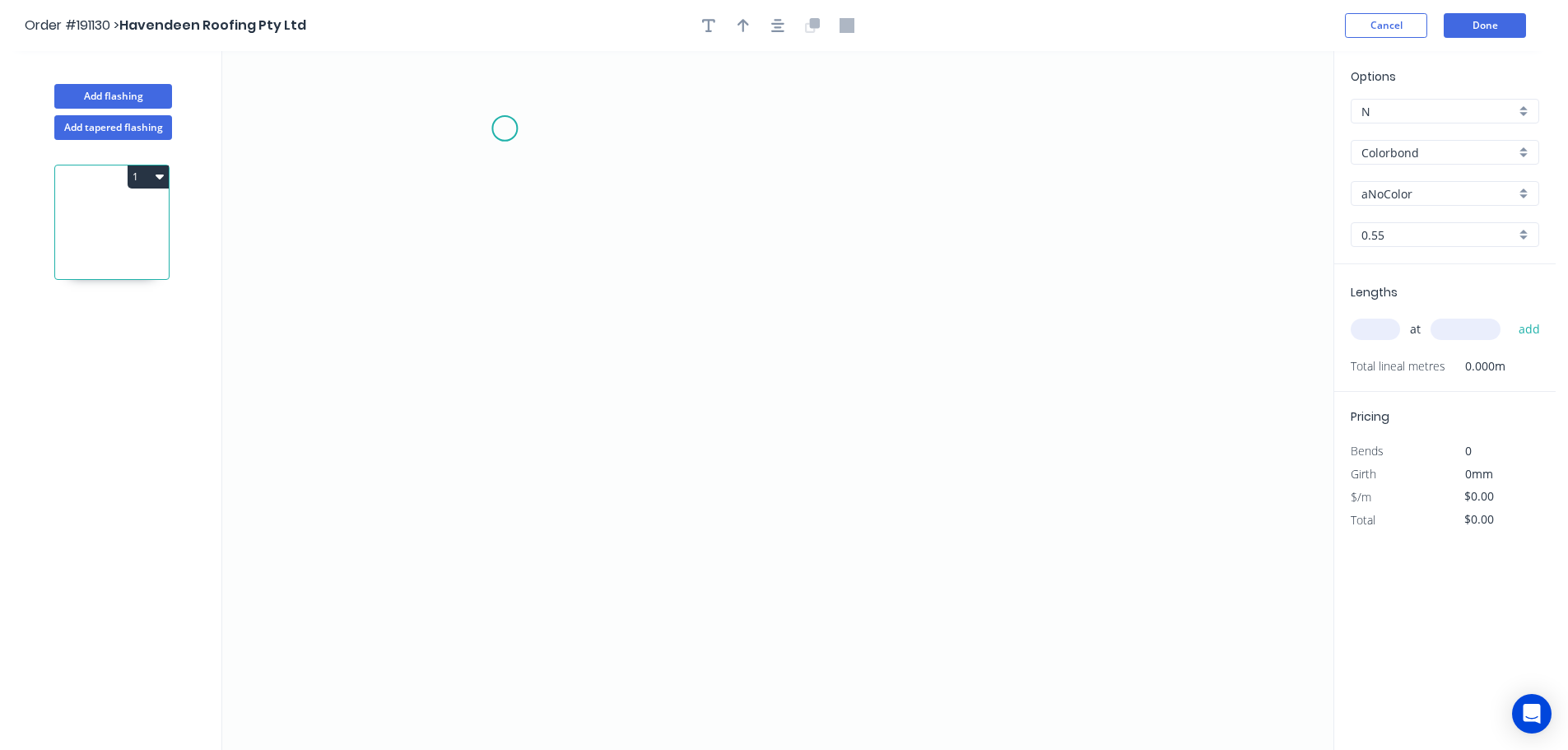
click at [505, 128] on icon "0" at bounding box center [777, 401] width 1112 height 699
click at [576, 588] on icon "0" at bounding box center [777, 401] width 1112 height 699
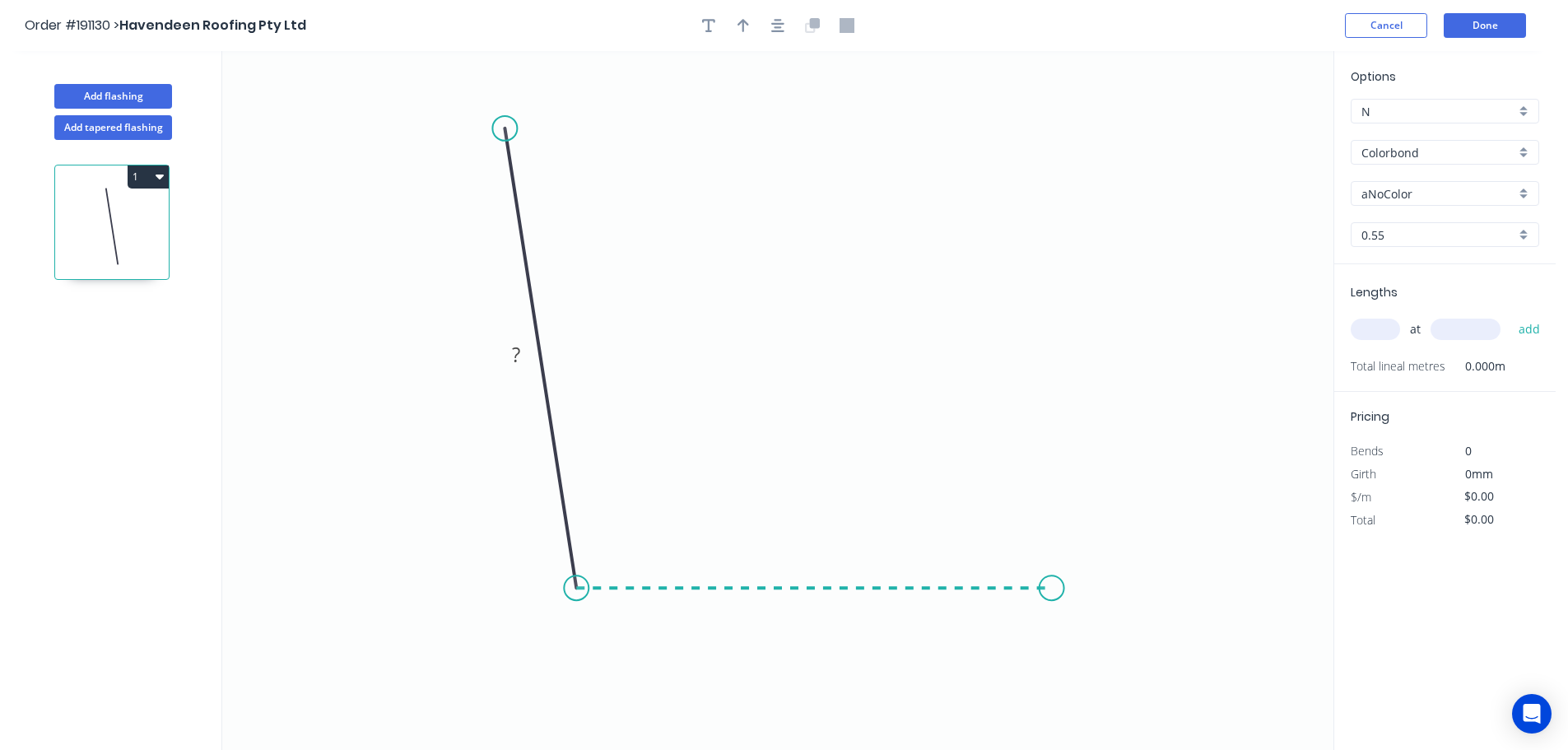
click at [1052, 584] on icon "0 ?" at bounding box center [777, 401] width 1112 height 699
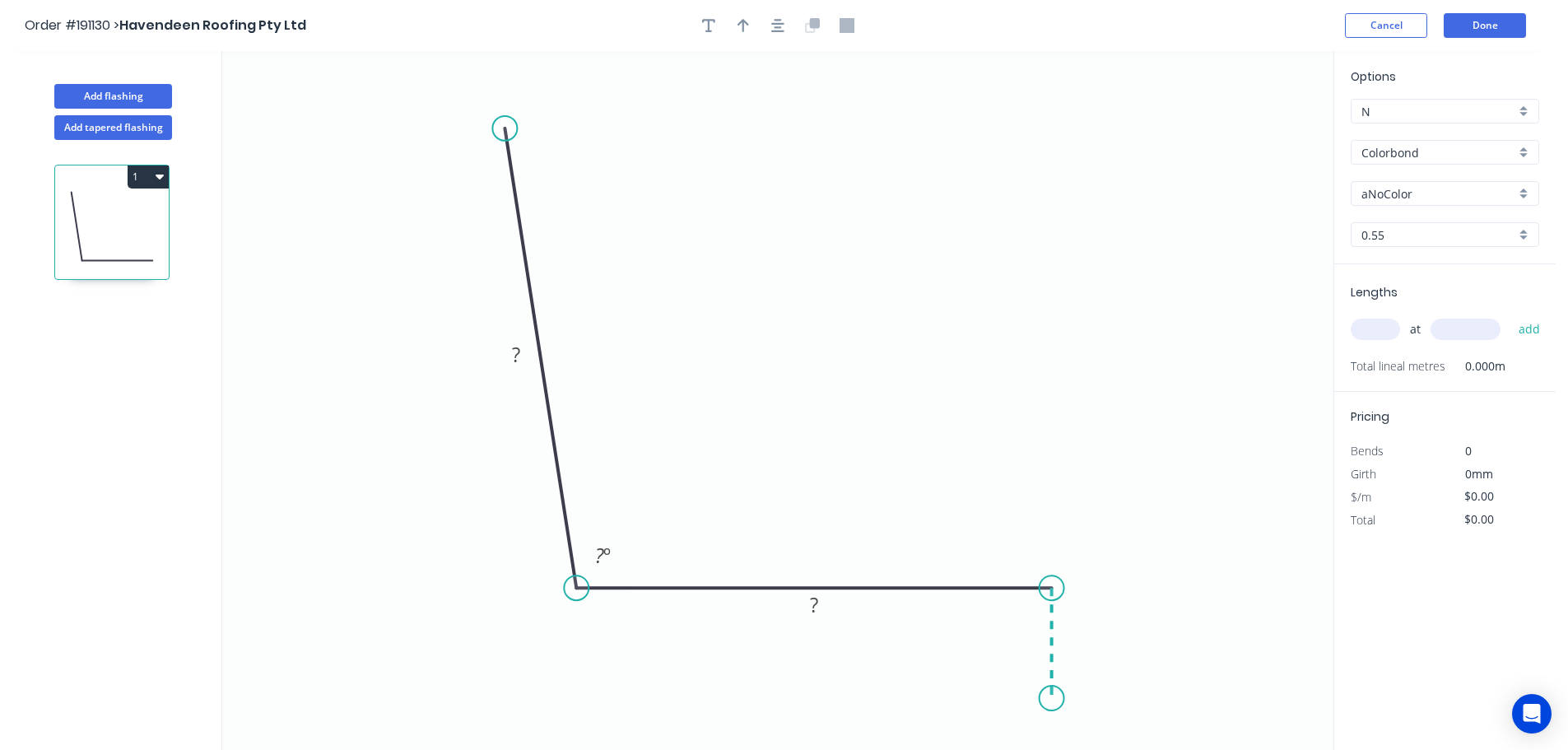
click at [1048, 699] on icon "0 ? ? ? º" at bounding box center [777, 401] width 1112 height 699
click at [1048, 699] on circle at bounding box center [1051, 697] width 24 height 24
click at [524, 356] on rect at bounding box center [516, 356] width 33 height 23
click at [935, 294] on icon "0 400 250 40 101 º" at bounding box center [777, 401] width 1112 height 699
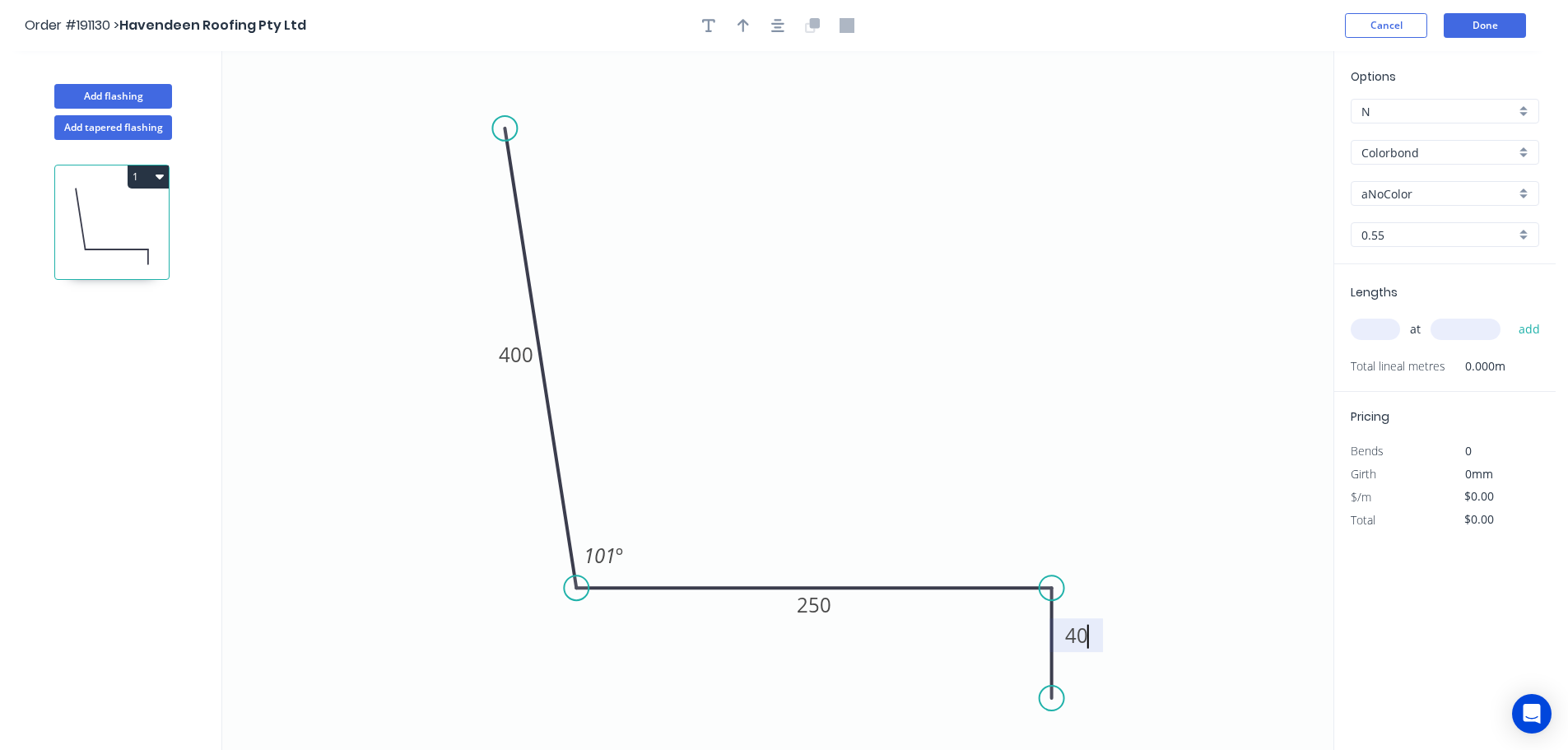
type input "$17.20"
click at [743, 20] on icon "button" at bounding box center [743, 25] width 12 height 13
drag, startPoint x: 1253, startPoint y: 131, endPoint x: 804, endPoint y: 284, distance: 474.4
click at [804, 284] on icon at bounding box center [804, 265] width 14 height 53
click at [1522, 185] on div "aNoColor" at bounding box center [1445, 193] width 189 height 24
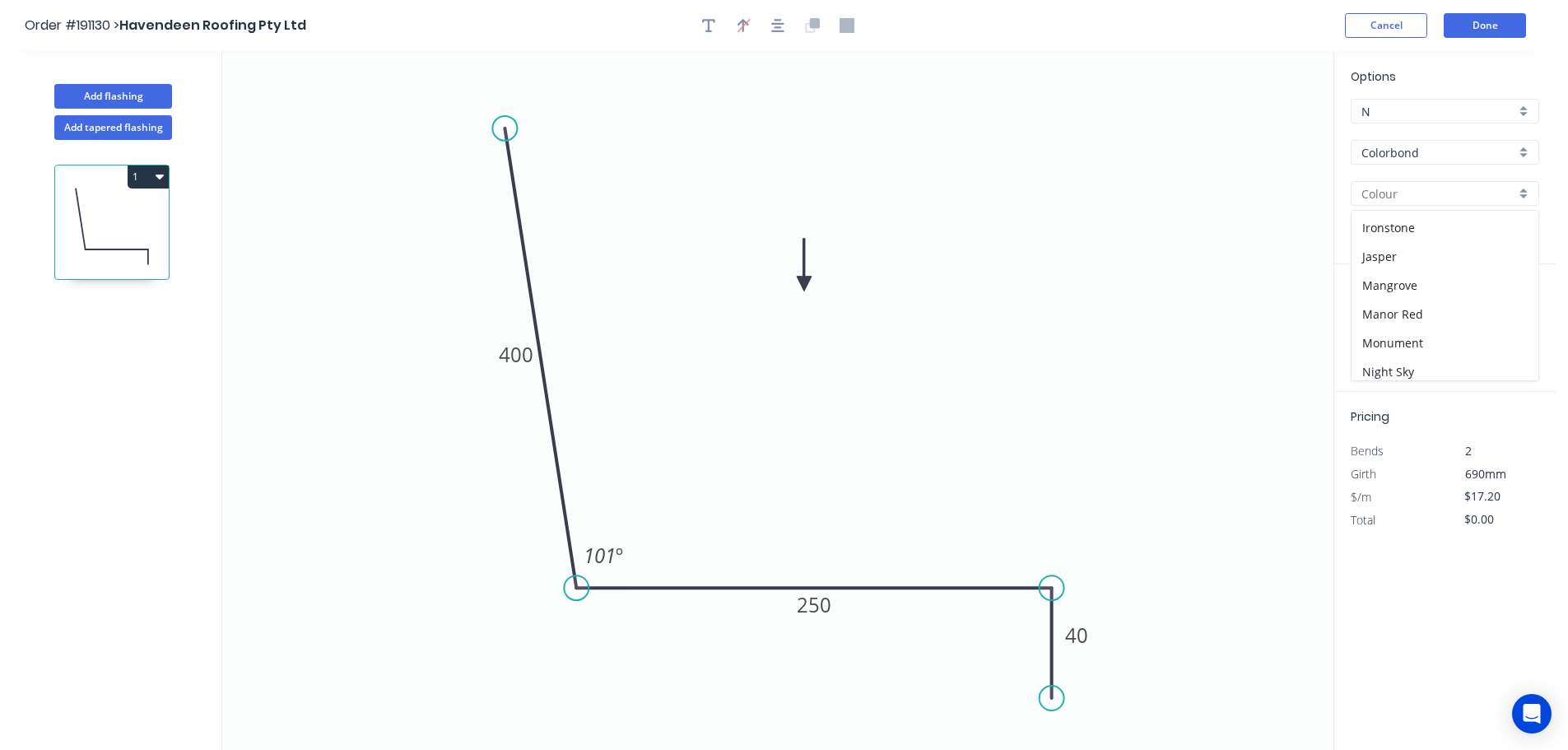
scroll to position [323, 0]
click at [1445, 340] on div "Night Sky" at bounding box center [1445, 333] width 187 height 29
type input "Night Sky"
click at [1386, 327] on input "text" at bounding box center [1375, 330] width 49 height 22
type input "1"
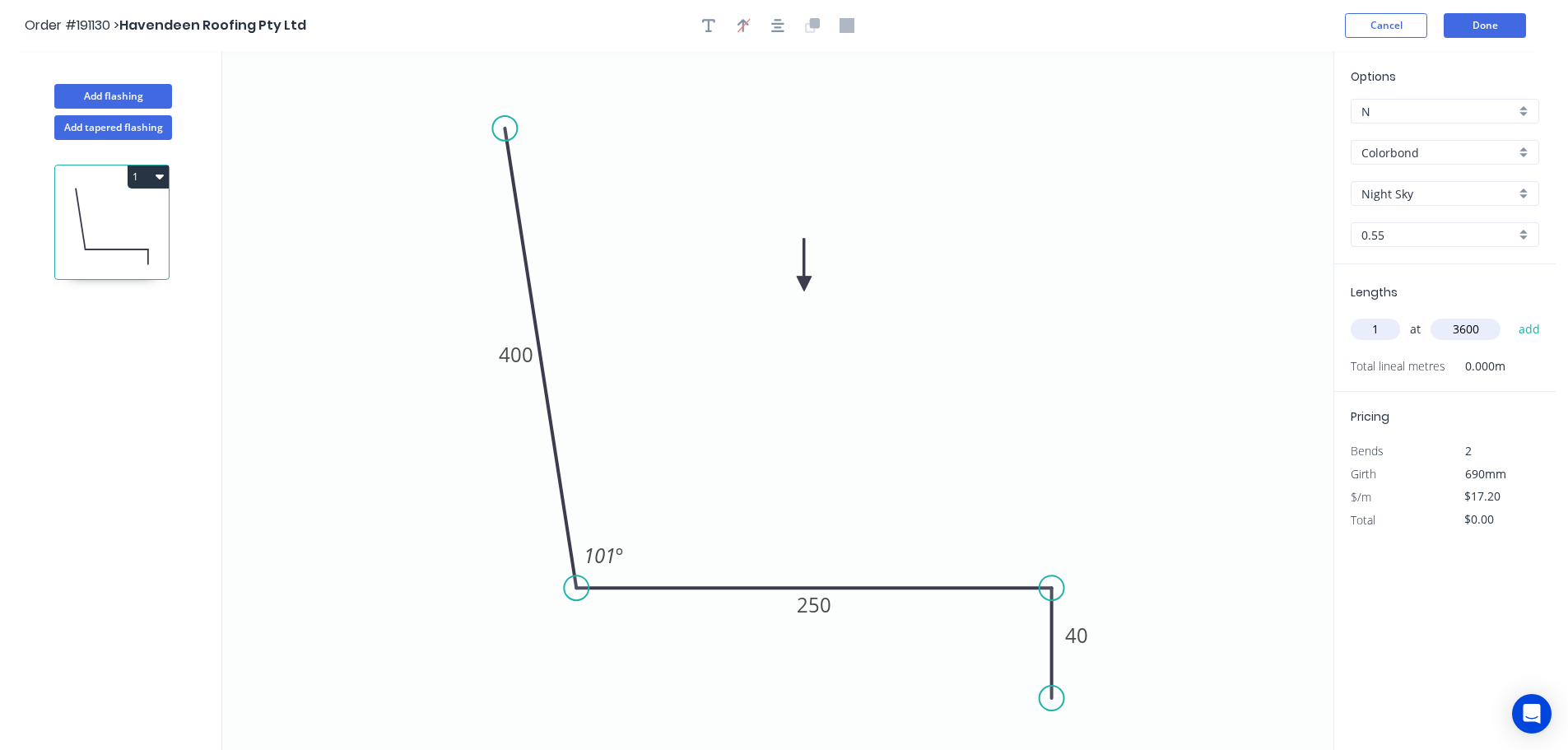
type input "3600"
click at [1510, 315] on button "add" at bounding box center [1529, 329] width 39 height 28
type input "$61.92"
drag, startPoint x: 112, startPoint y: 93, endPoint x: 151, endPoint y: 93, distance: 39.0
click at [113, 93] on button "Add flashing" at bounding box center [112, 95] width 118 height 24
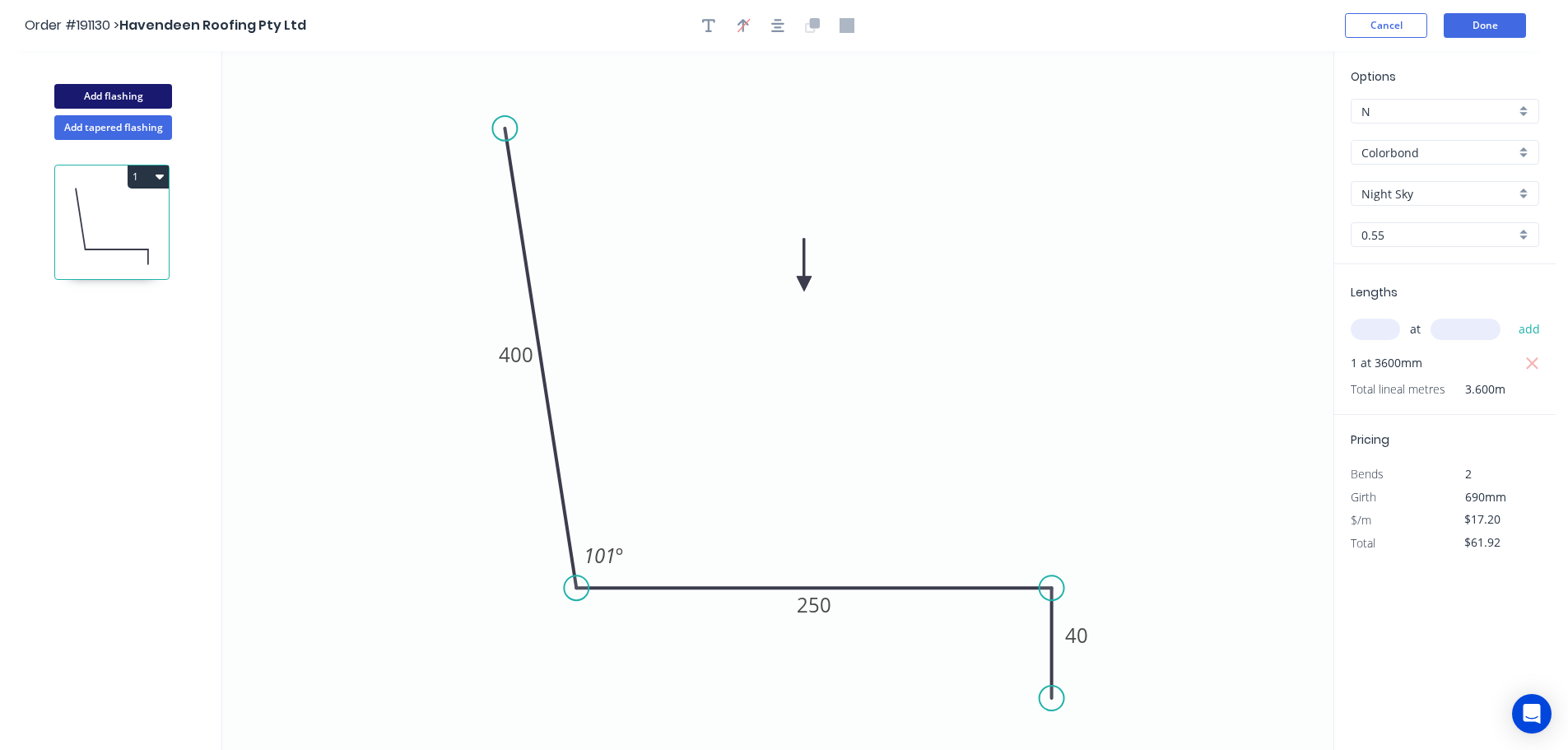
type input "$0.00"
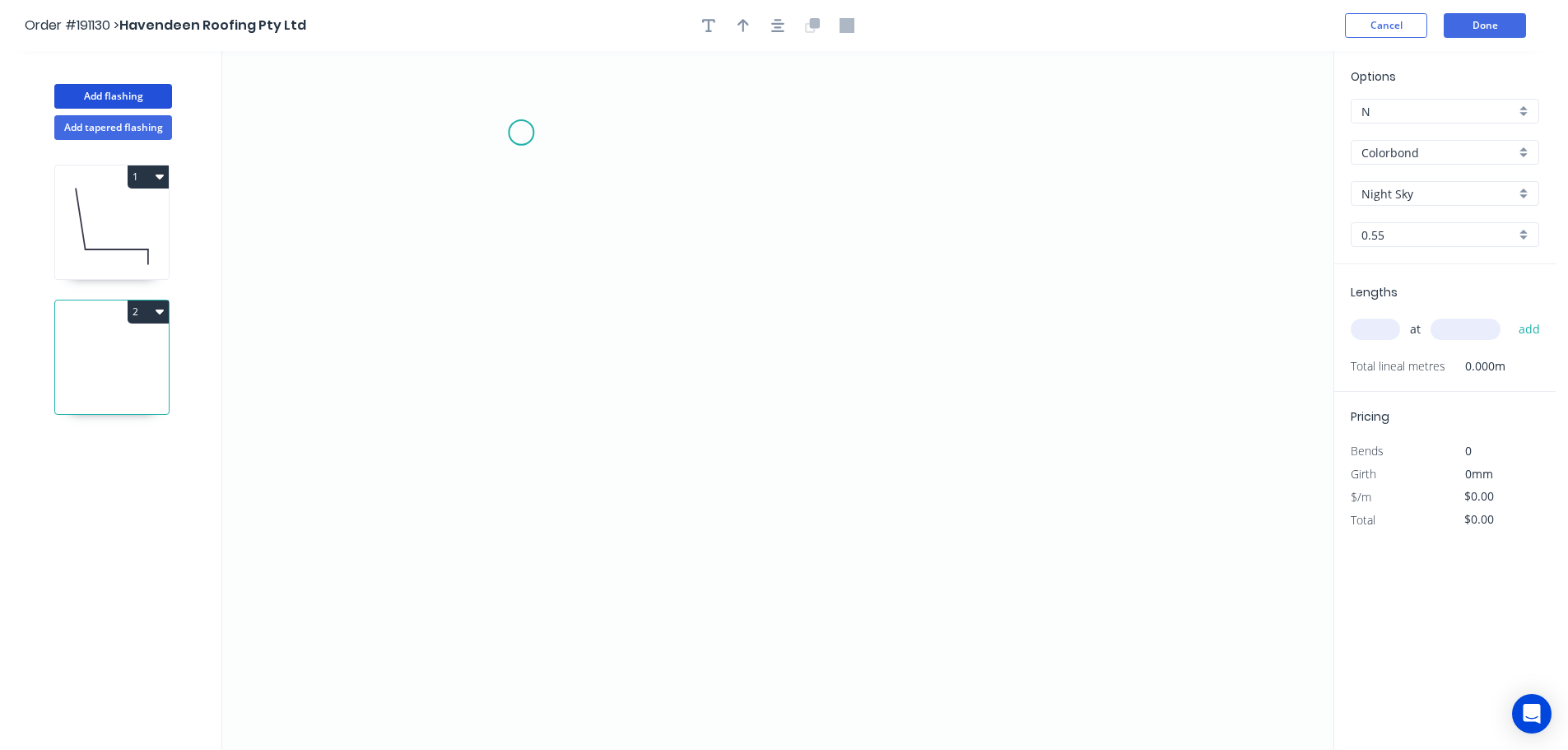
click at [521, 133] on icon "0" at bounding box center [777, 401] width 1112 height 699
click at [520, 528] on icon "0" at bounding box center [777, 401] width 1112 height 699
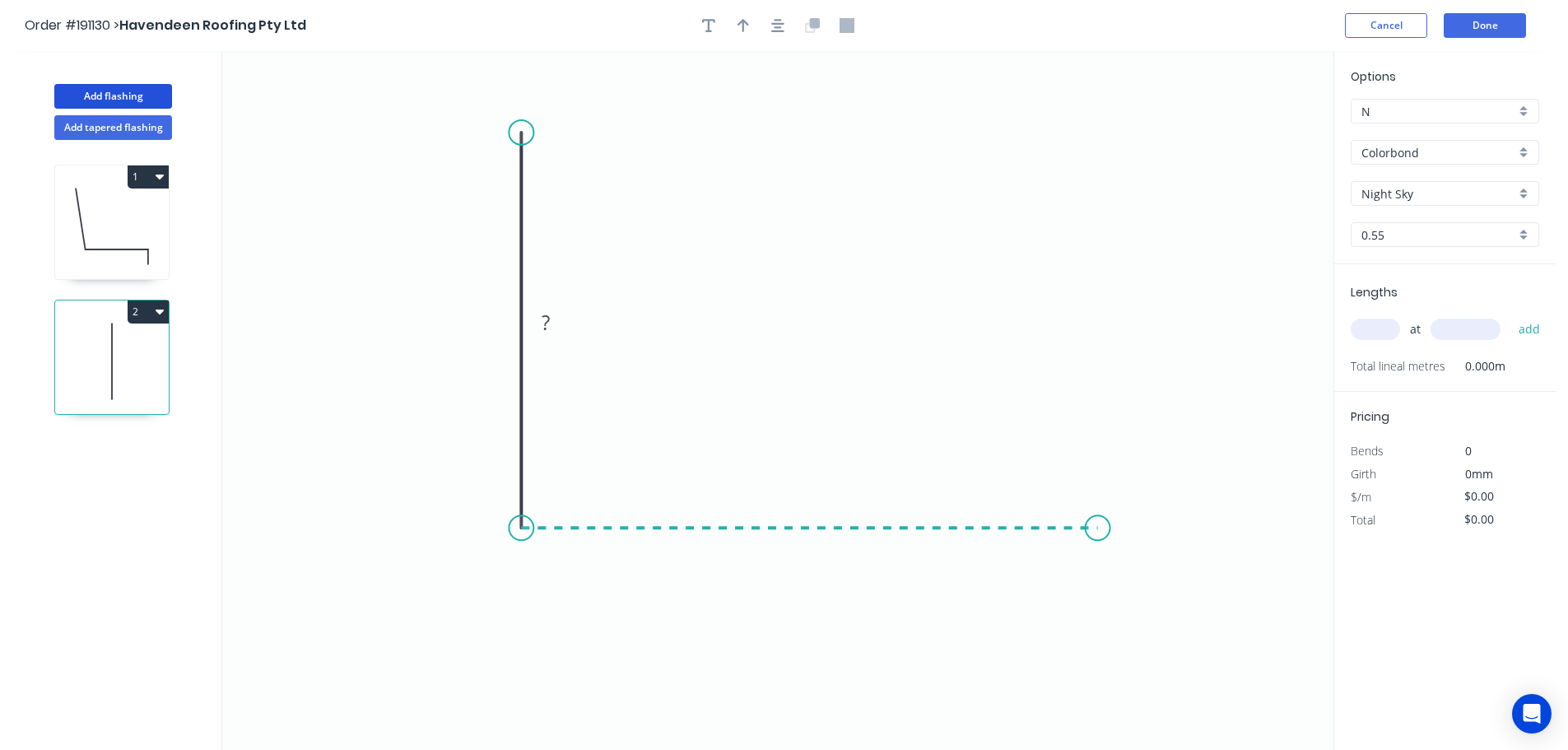
click at [1098, 529] on icon "0 ?" at bounding box center [777, 401] width 1112 height 699
click at [1103, 643] on icon "0 ? ?" at bounding box center [777, 401] width 1112 height 699
click at [1103, 643] on circle at bounding box center [1097, 641] width 24 height 24
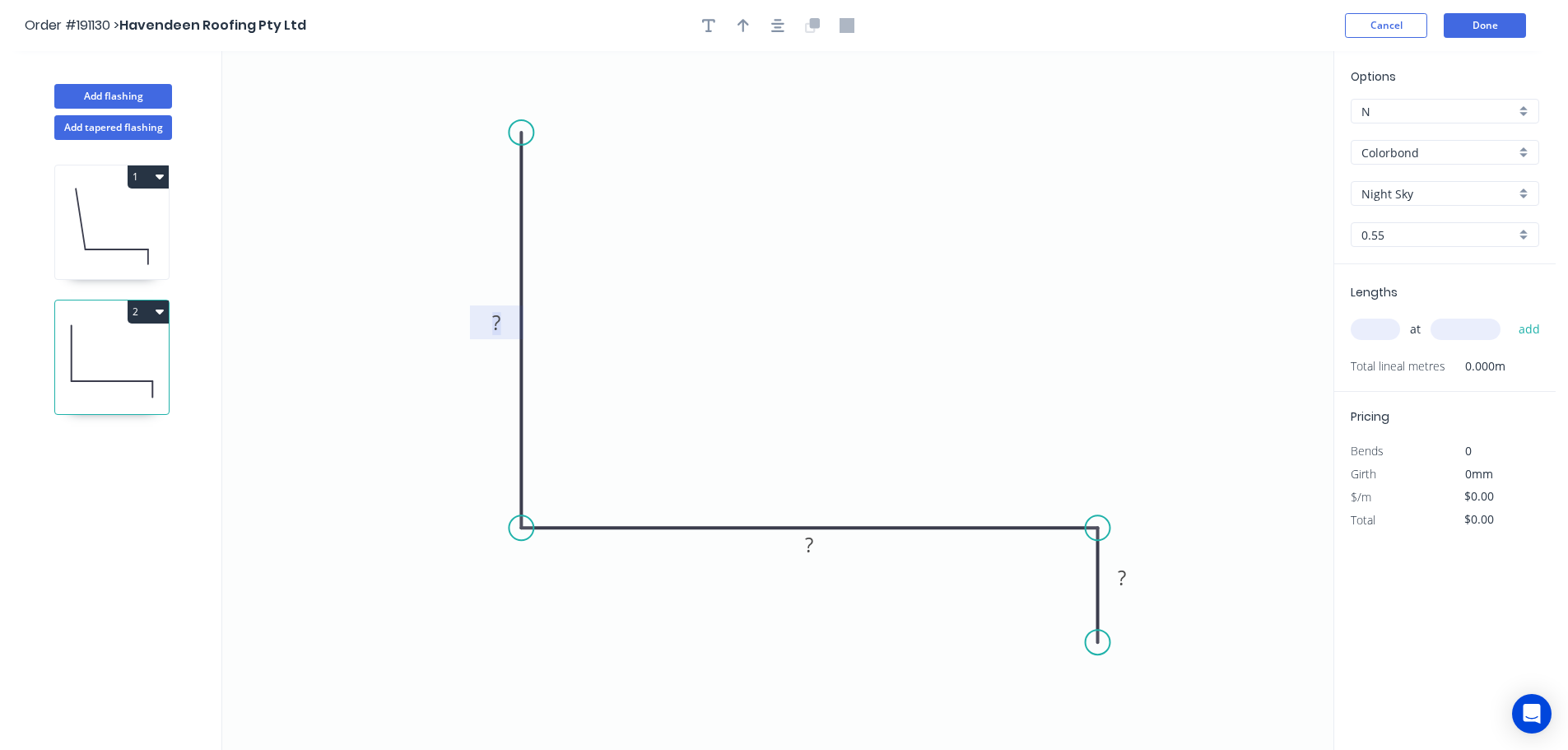
click at [499, 322] on tspan "?" at bounding box center [496, 322] width 8 height 27
click at [660, 292] on icon "0 350 320 40" at bounding box center [777, 401] width 1112 height 699
type input "$17.20"
click at [740, 25] on icon "button" at bounding box center [743, 25] width 12 height 14
drag, startPoint x: 1253, startPoint y: 132, endPoint x: 802, endPoint y: 291, distance: 478.2
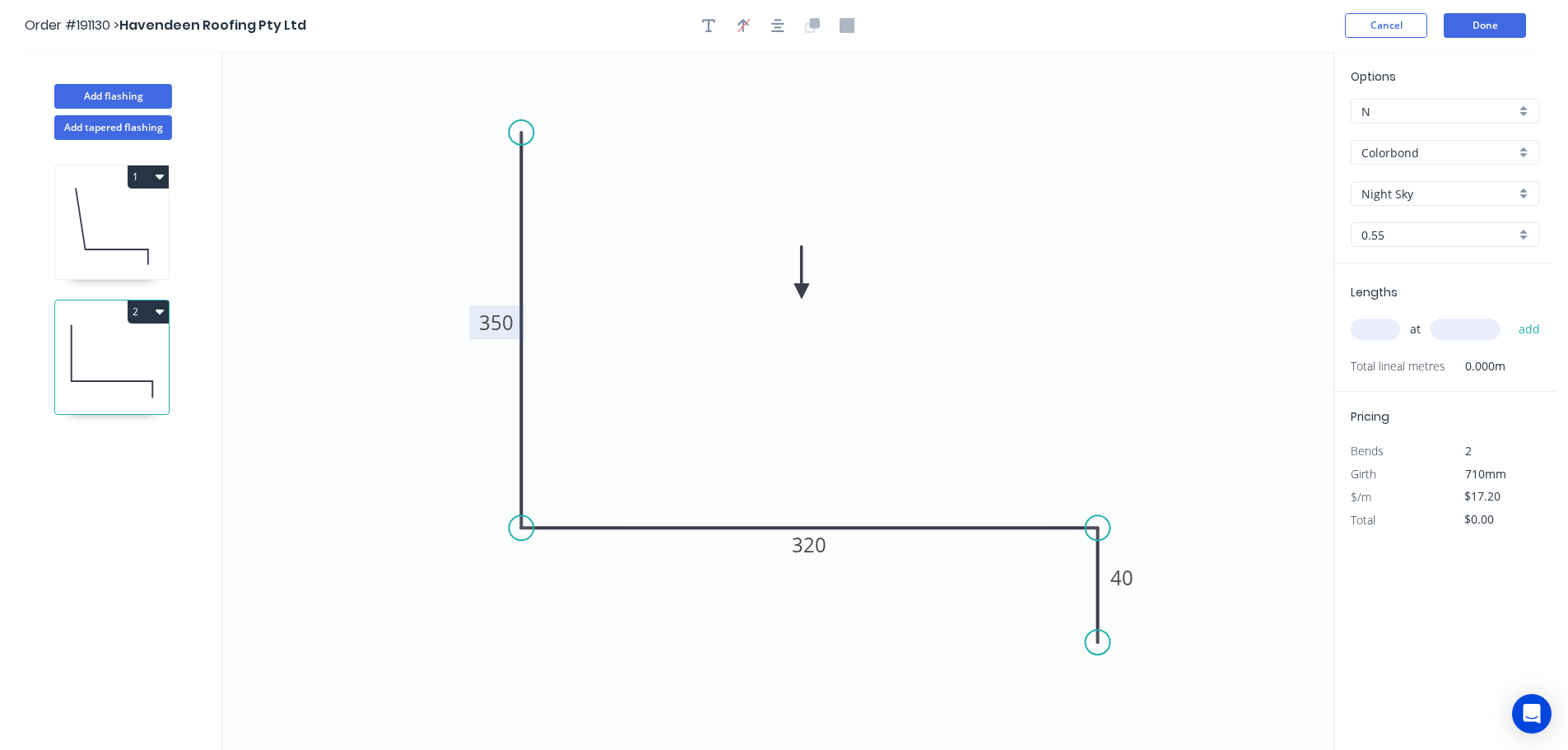
click at [802, 291] on icon at bounding box center [802, 272] width 14 height 53
drag, startPoint x: 1385, startPoint y: 329, endPoint x: 1364, endPoint y: 330, distance: 21.0
click at [1384, 329] on input "text" at bounding box center [1375, 330] width 49 height 22
type input "1"
type input "1500"
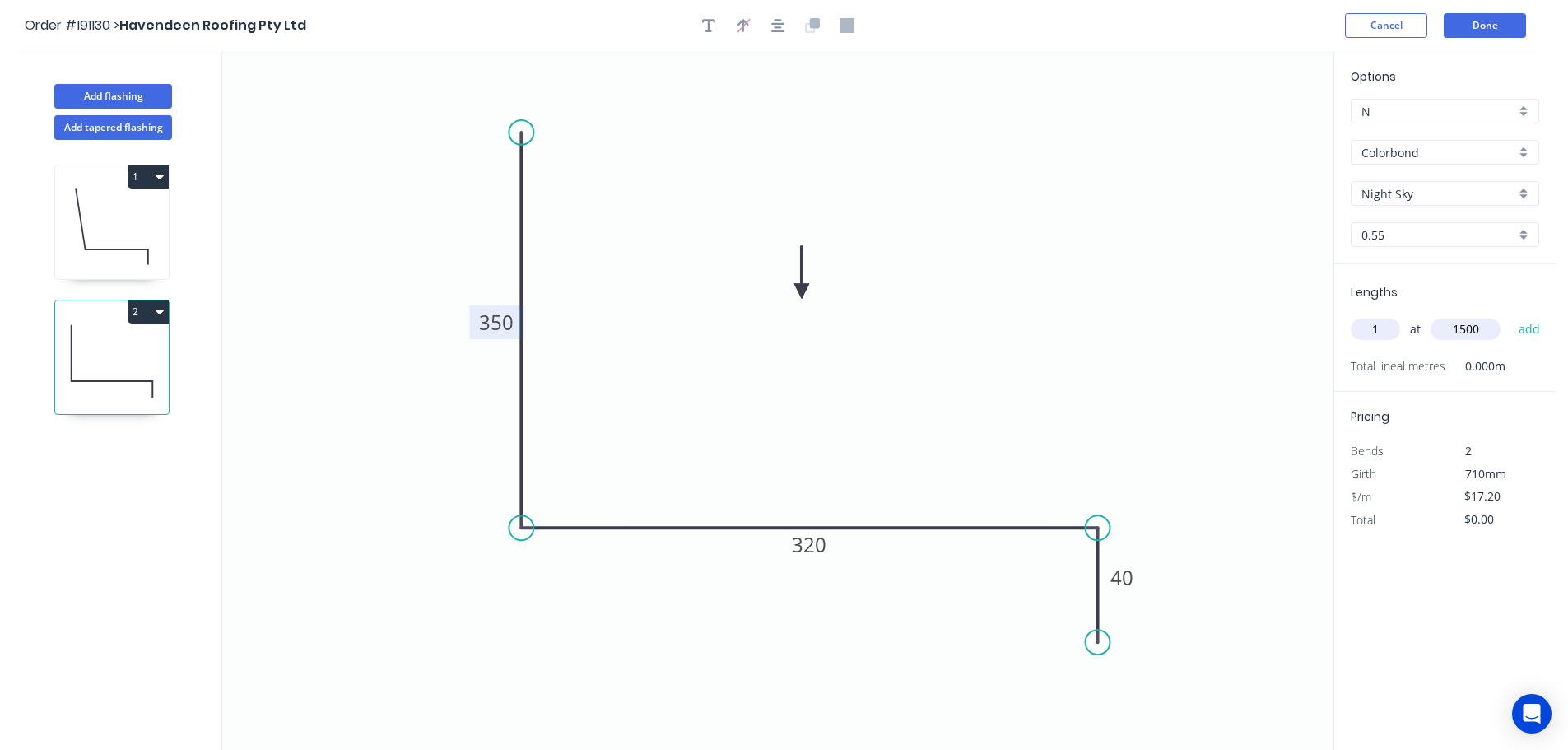
click at [1510, 315] on button "add" at bounding box center [1529, 329] width 39 height 28
click at [1188, 339] on icon "0 350 320 40" at bounding box center [777, 401] width 1112 height 699
click at [156, 309] on icon "button" at bounding box center [159, 311] width 8 height 4
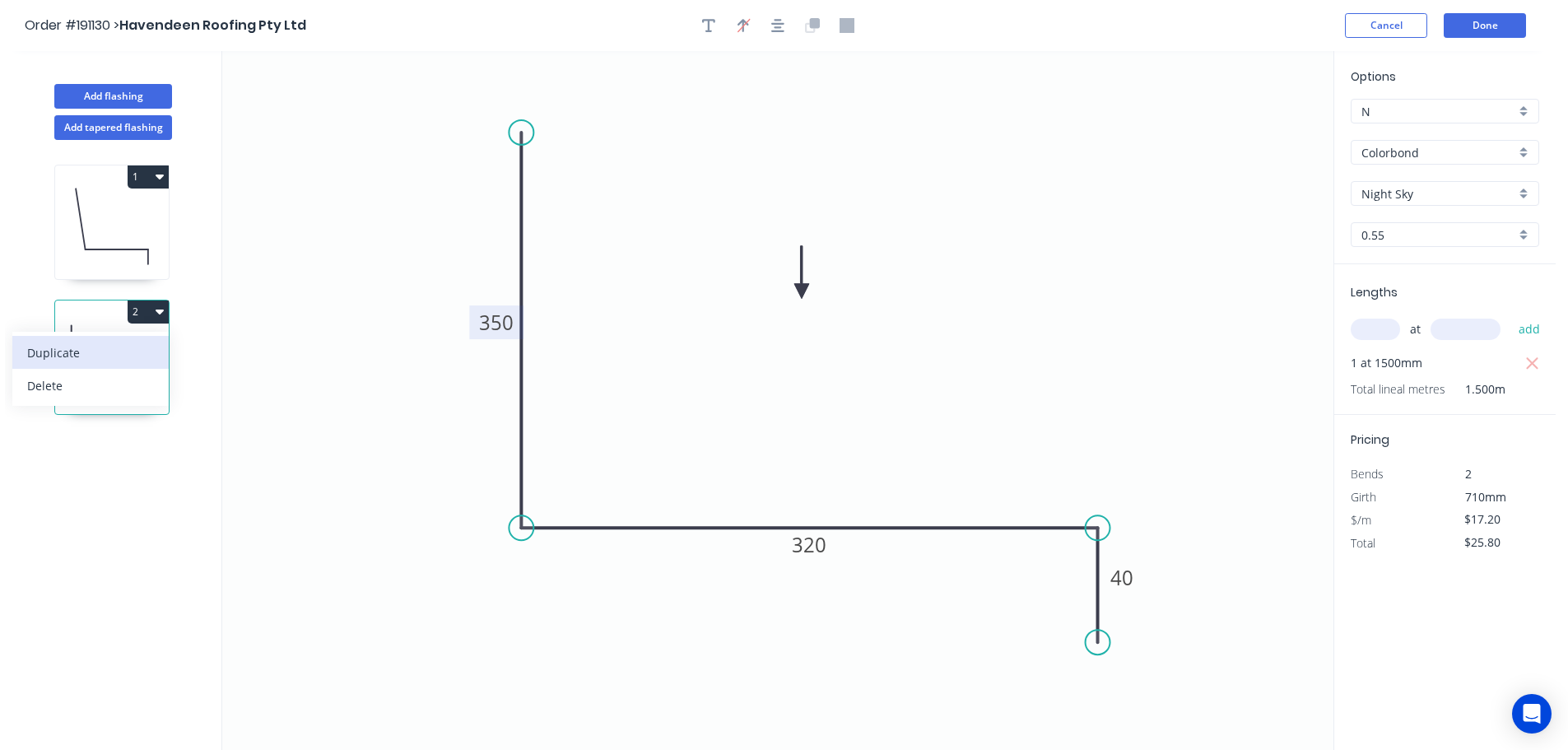
click at [89, 351] on div "Duplicate" at bounding box center [90, 352] width 127 height 24
type input "$0.00"
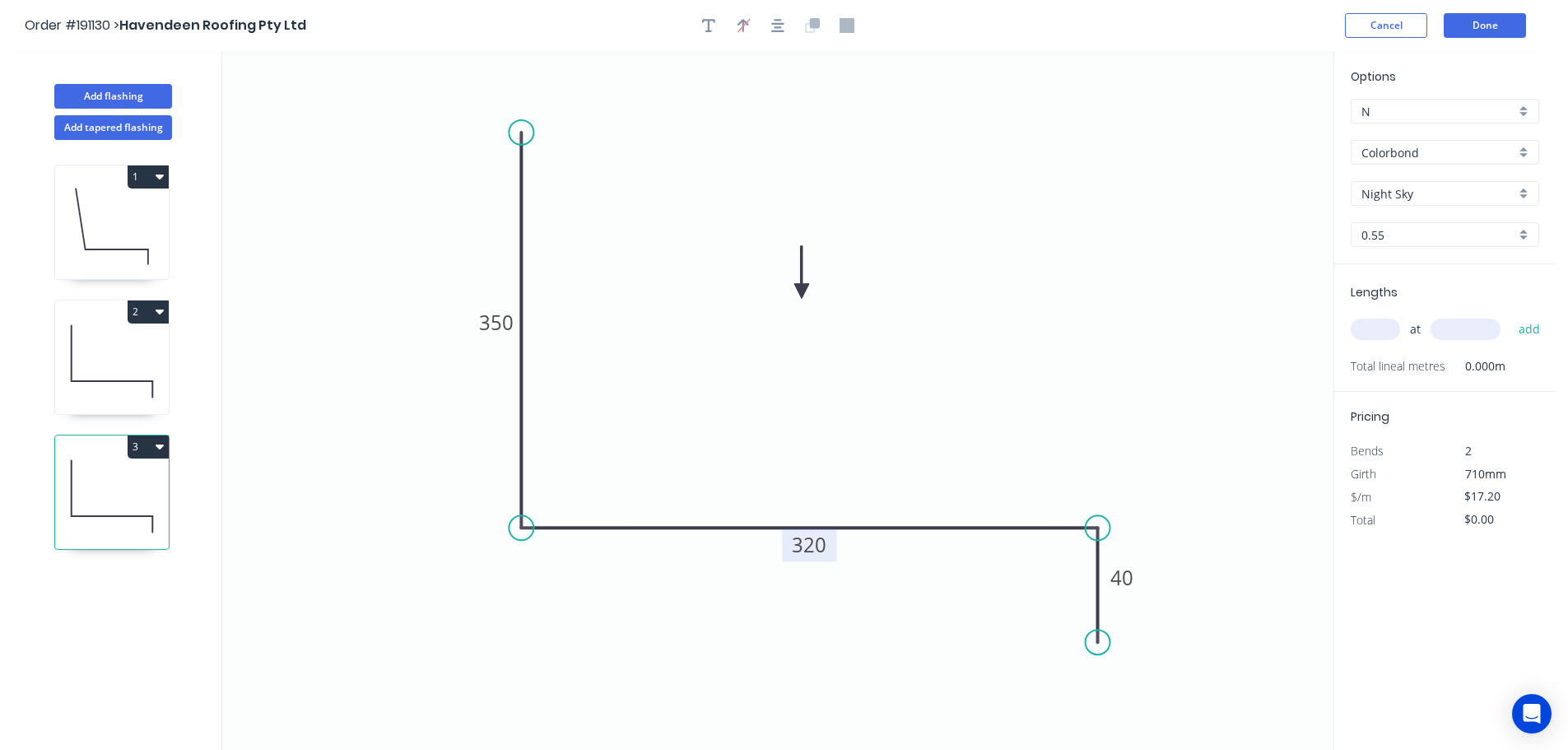
click at [826, 545] on tspan "320" at bounding box center [809, 544] width 34 height 27
click at [873, 431] on icon "0 350 470 40" at bounding box center [777, 401] width 1112 height 699
type input "$20.61"
click at [1372, 329] on input "text" at bounding box center [1375, 330] width 49 height 22
type input "1"
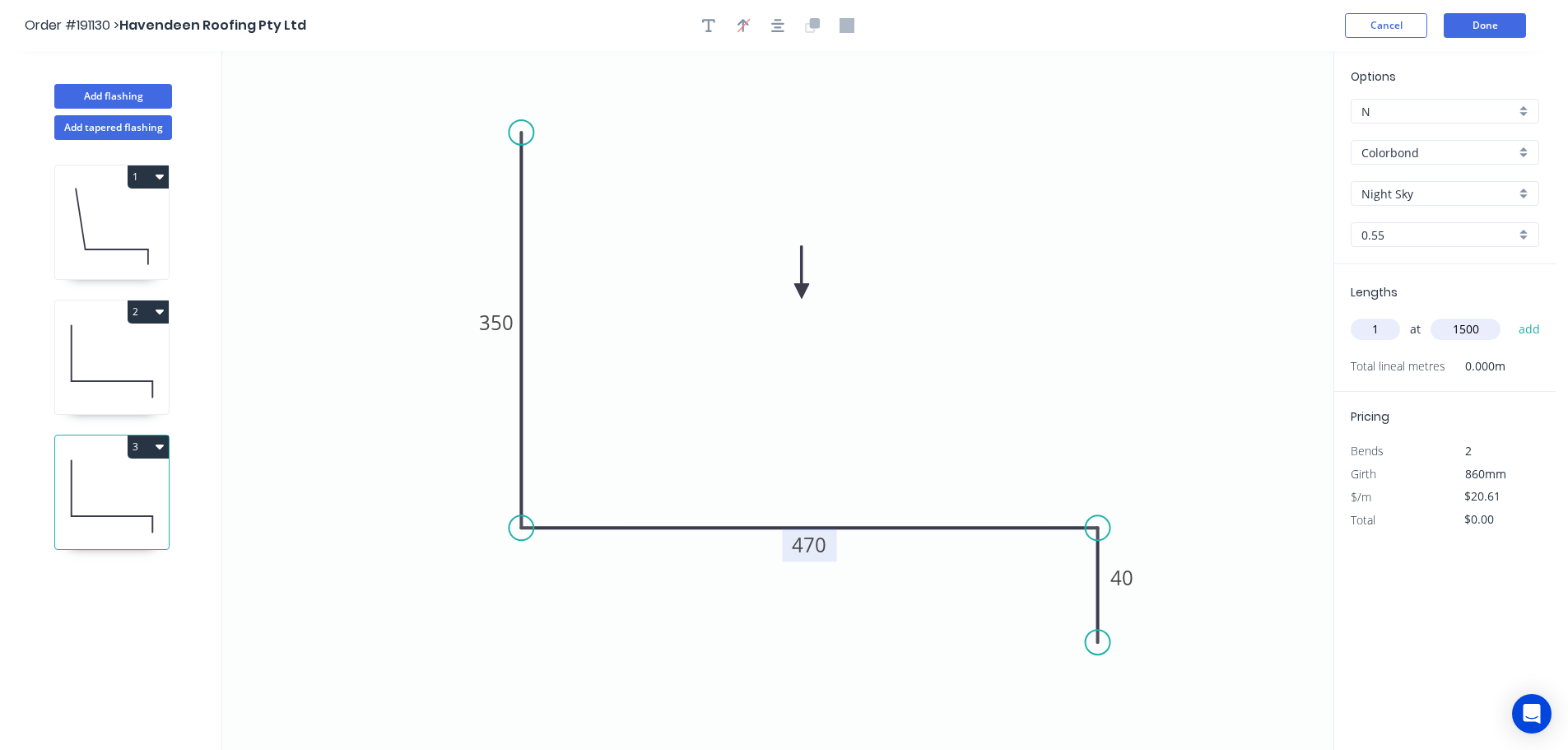
type input "1500"
click at [1510, 315] on button "add" at bounding box center [1529, 329] width 39 height 28
type input "$30.92"
drag, startPoint x: 92, startPoint y: 94, endPoint x: 170, endPoint y: 109, distance: 79.4
click at [93, 94] on button "Add flashing" at bounding box center [112, 95] width 118 height 24
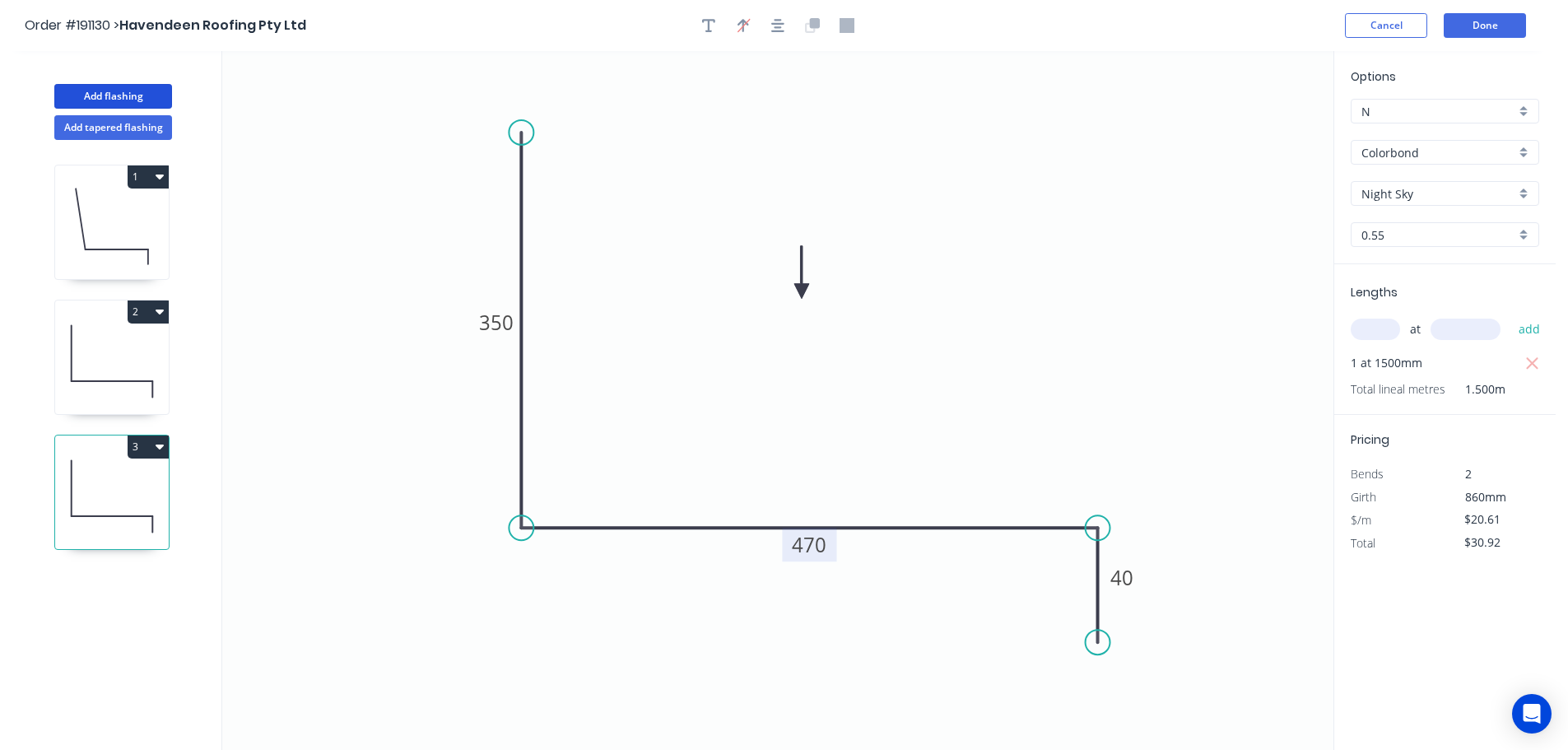
type input "$0.00"
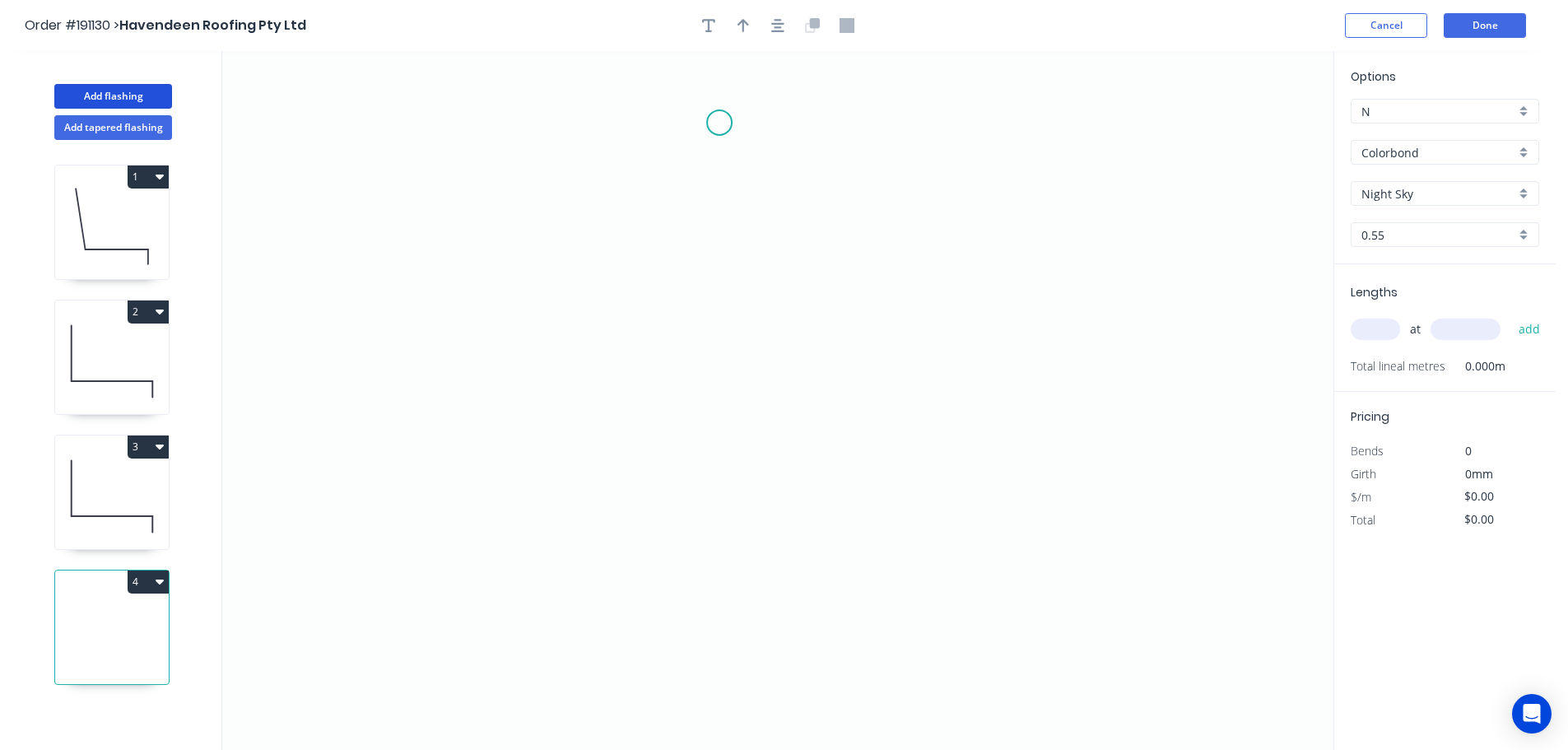
click at [722, 122] on icon "0" at bounding box center [777, 401] width 1112 height 699
click at [837, 119] on icon "0" at bounding box center [777, 401] width 1112 height 699
click at [830, 397] on icon "0 ?" at bounding box center [777, 401] width 1112 height 699
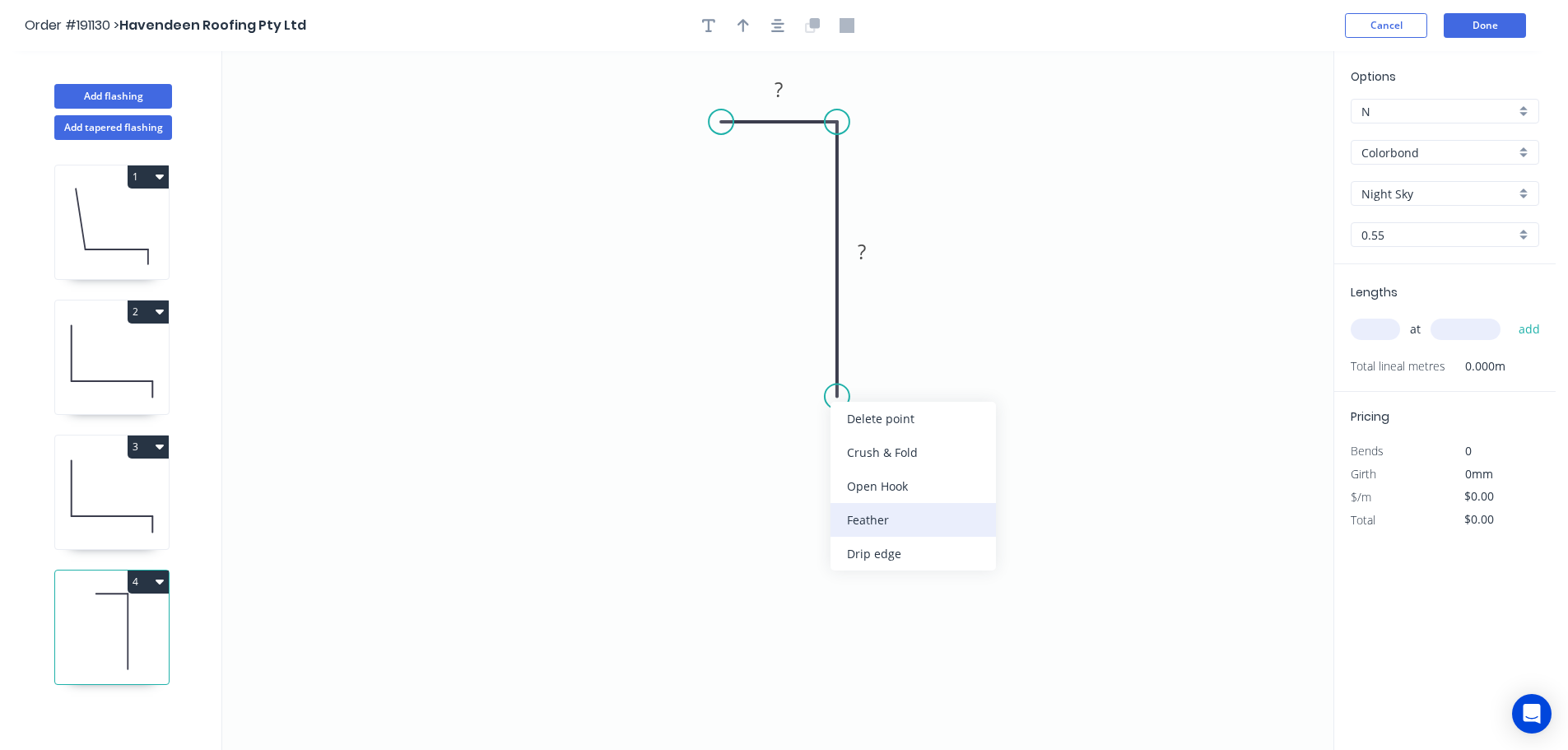
click at [877, 517] on div "Feather" at bounding box center [913, 520] width 165 height 34
click at [815, 361] on tspan "15" at bounding box center [812, 366] width 23 height 27
click at [914, 364] on icon "0 ? FE 10 ?" at bounding box center [777, 401] width 1112 height 699
drag, startPoint x: 776, startPoint y: 366, endPoint x: 722, endPoint y: 423, distance: 78.5
click at [722, 423] on rect at bounding box center [748, 424] width 64 height 34
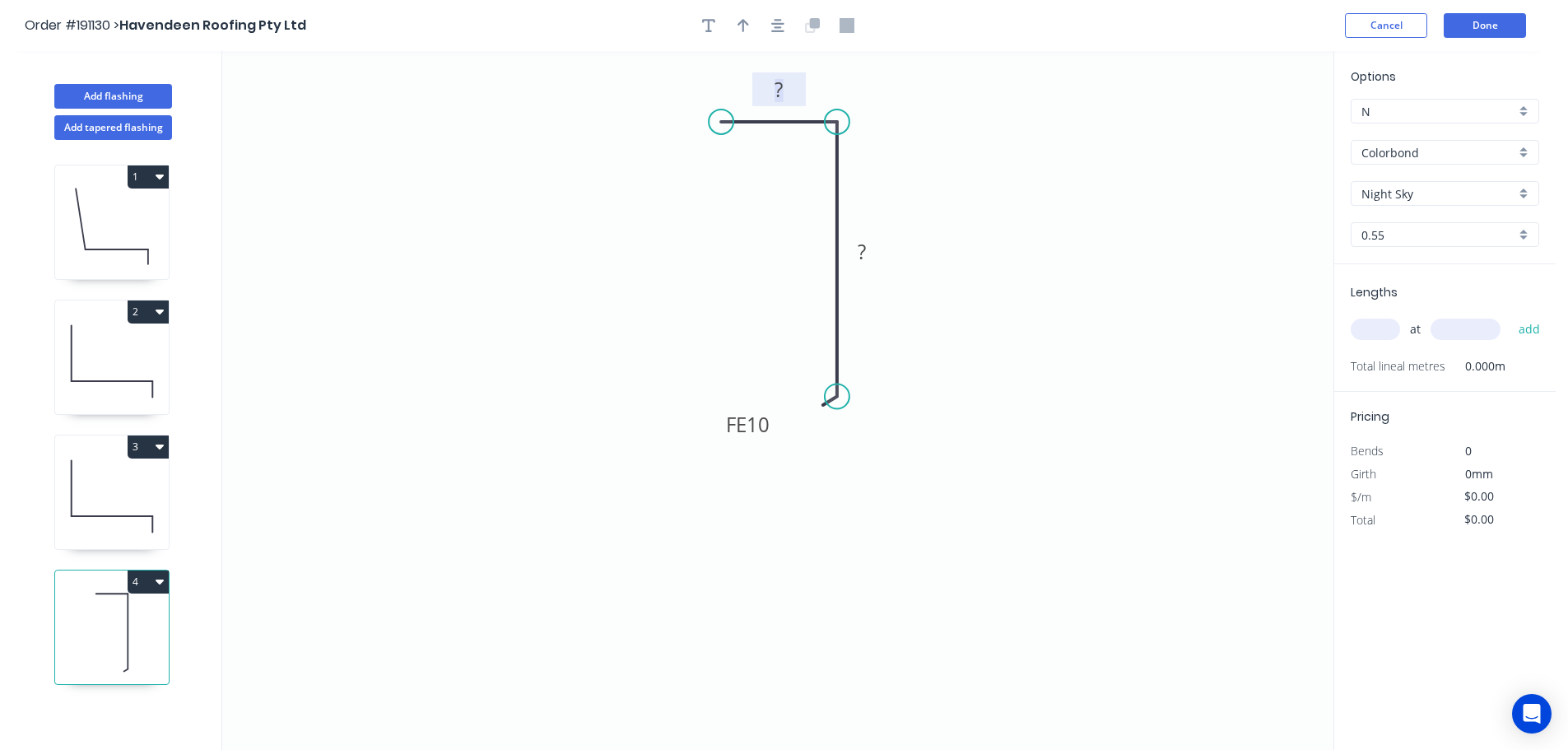
click at [781, 87] on tspan "?" at bounding box center [778, 89] width 8 height 27
click at [1134, 349] on icon "0 15 FE 10 40" at bounding box center [777, 401] width 1112 height 699
type input "$5.26"
click at [741, 24] on icon "button" at bounding box center [743, 25] width 12 height 14
drag, startPoint x: 1251, startPoint y: 129, endPoint x: 994, endPoint y: 191, distance: 264.4
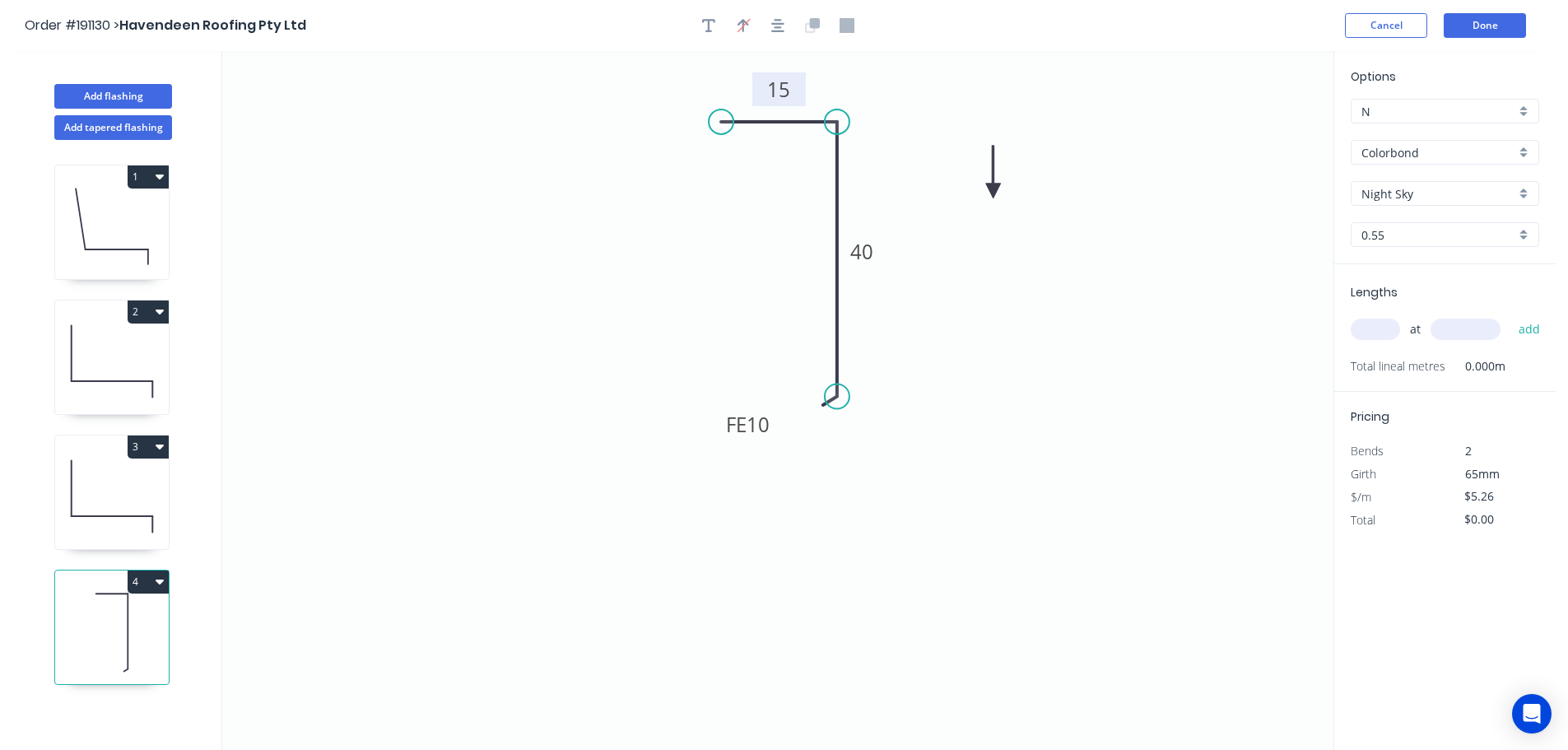
click at [994, 191] on icon at bounding box center [994, 172] width 14 height 53
click at [1381, 328] on input "text" at bounding box center [1375, 330] width 49 height 22
type input "2"
click at [1480, 330] on input "text" at bounding box center [1466, 330] width 70 height 22
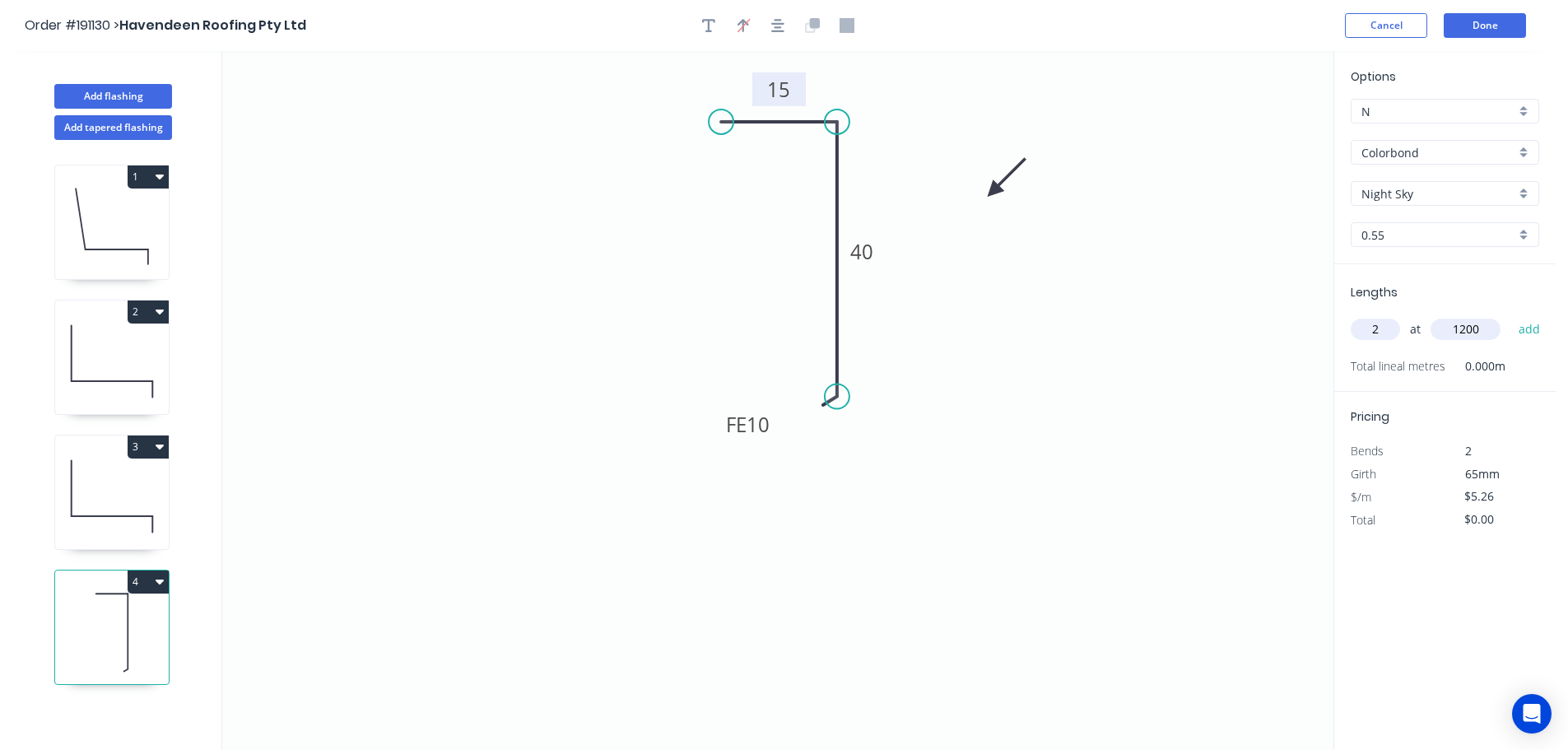
type input "1200"
click at [1510, 315] on button "add" at bounding box center [1529, 329] width 39 height 28
type input "$12.62"
type input "2"
click at [1480, 330] on input "text" at bounding box center [1466, 330] width 70 height 22
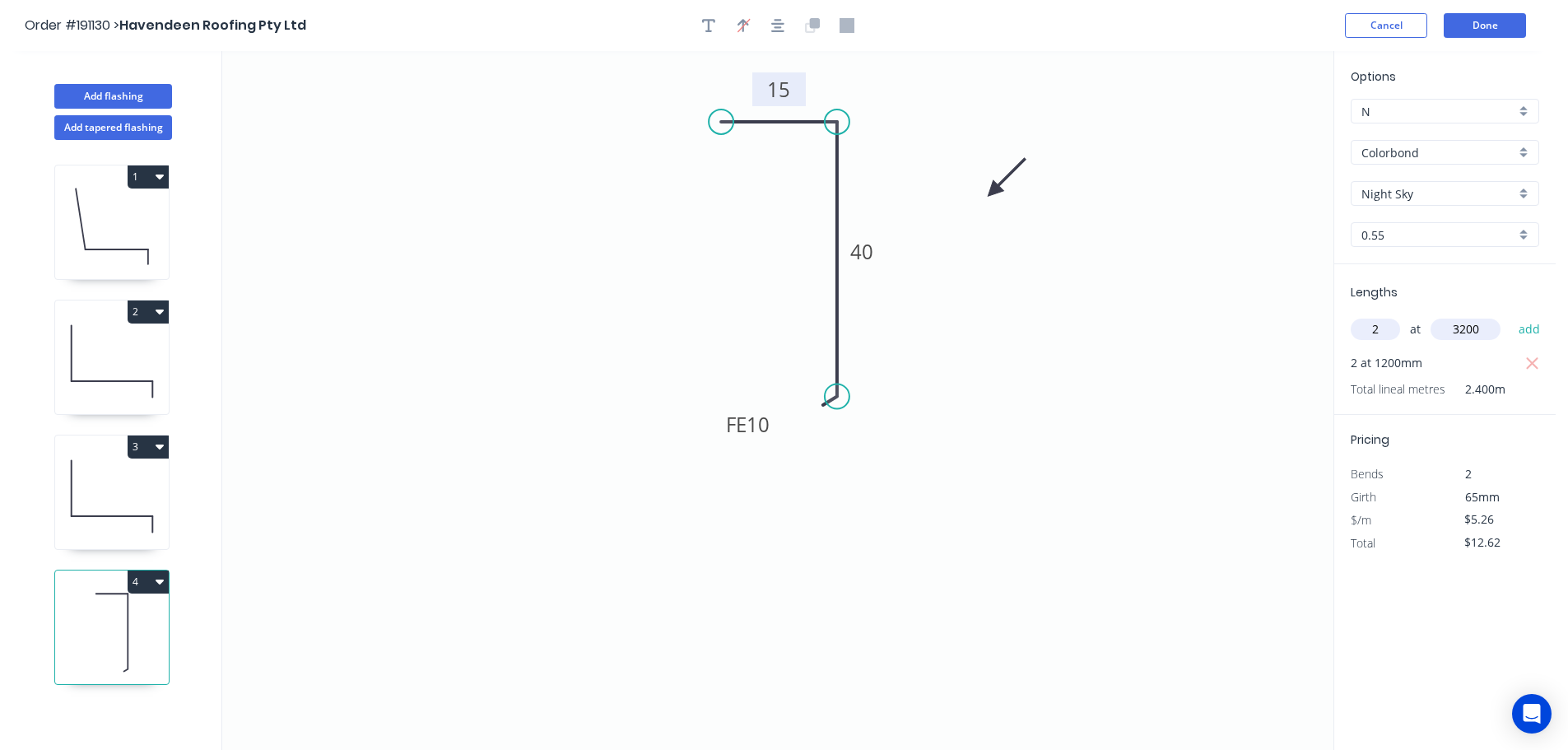
type input "3200"
click at [1510, 315] on button "add" at bounding box center [1529, 329] width 39 height 28
type input "$46.29"
click at [84, 98] on button "Add flashing" at bounding box center [112, 95] width 118 height 24
type input "$0.00"
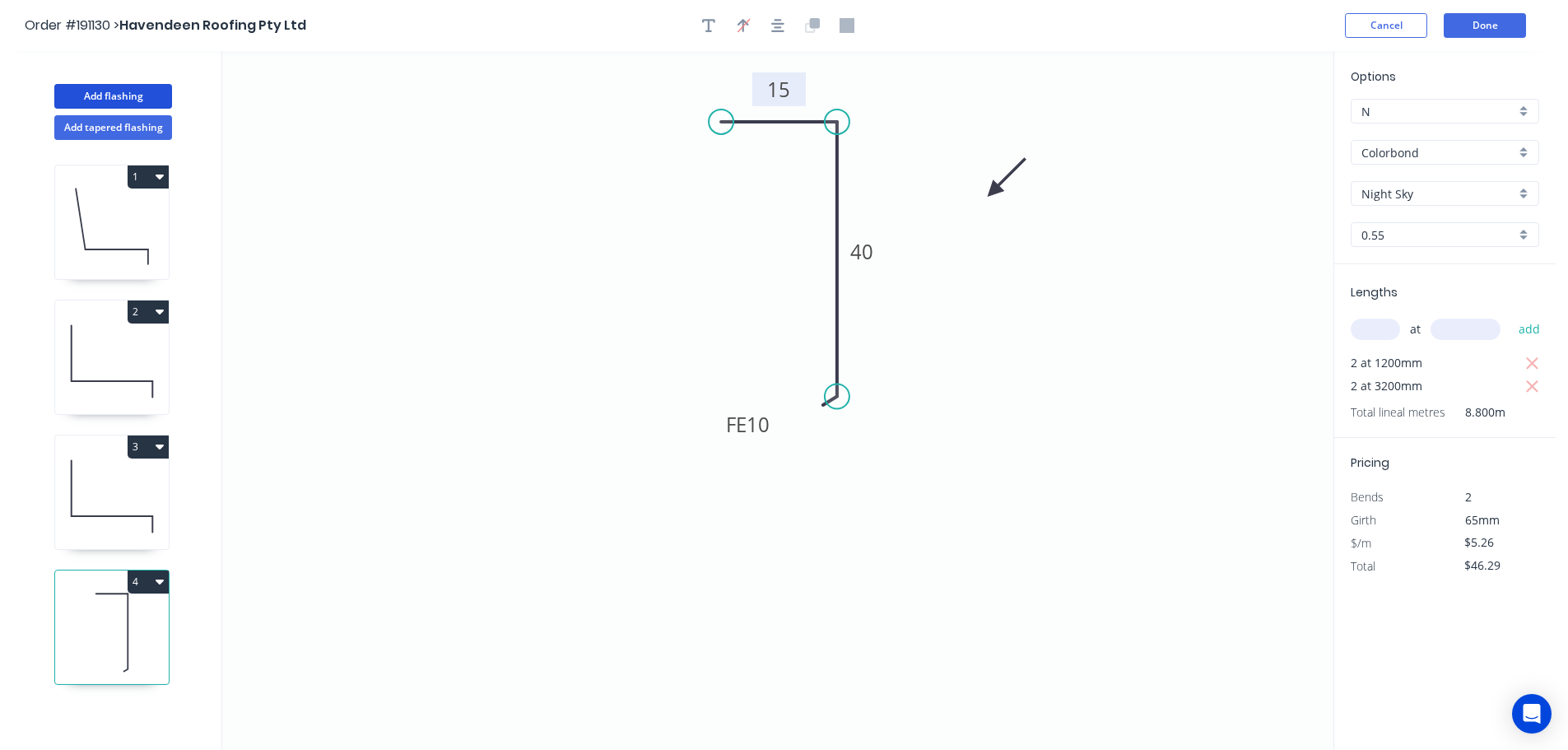
type input "$0.00"
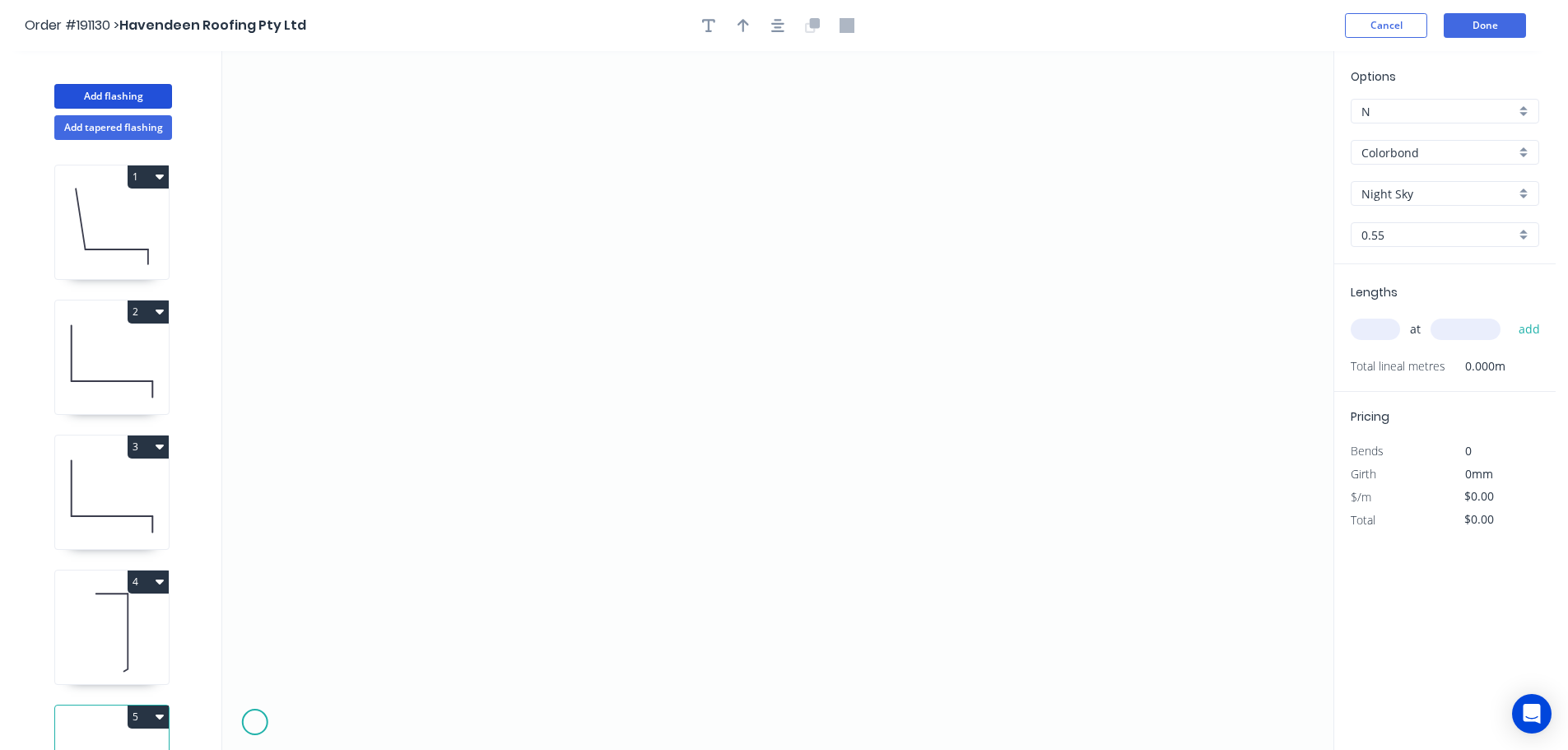
click at [254, 722] on icon "0" at bounding box center [777, 401] width 1112 height 699
click at [255, 705] on icon at bounding box center [255, 712] width 0 height 17
click at [299, 706] on icon "0 ?" at bounding box center [777, 401] width 1112 height 699
click at [299, 723] on icon "0 ? ?" at bounding box center [777, 401] width 1112 height 699
click at [299, 723] on circle at bounding box center [299, 722] width 24 height 24
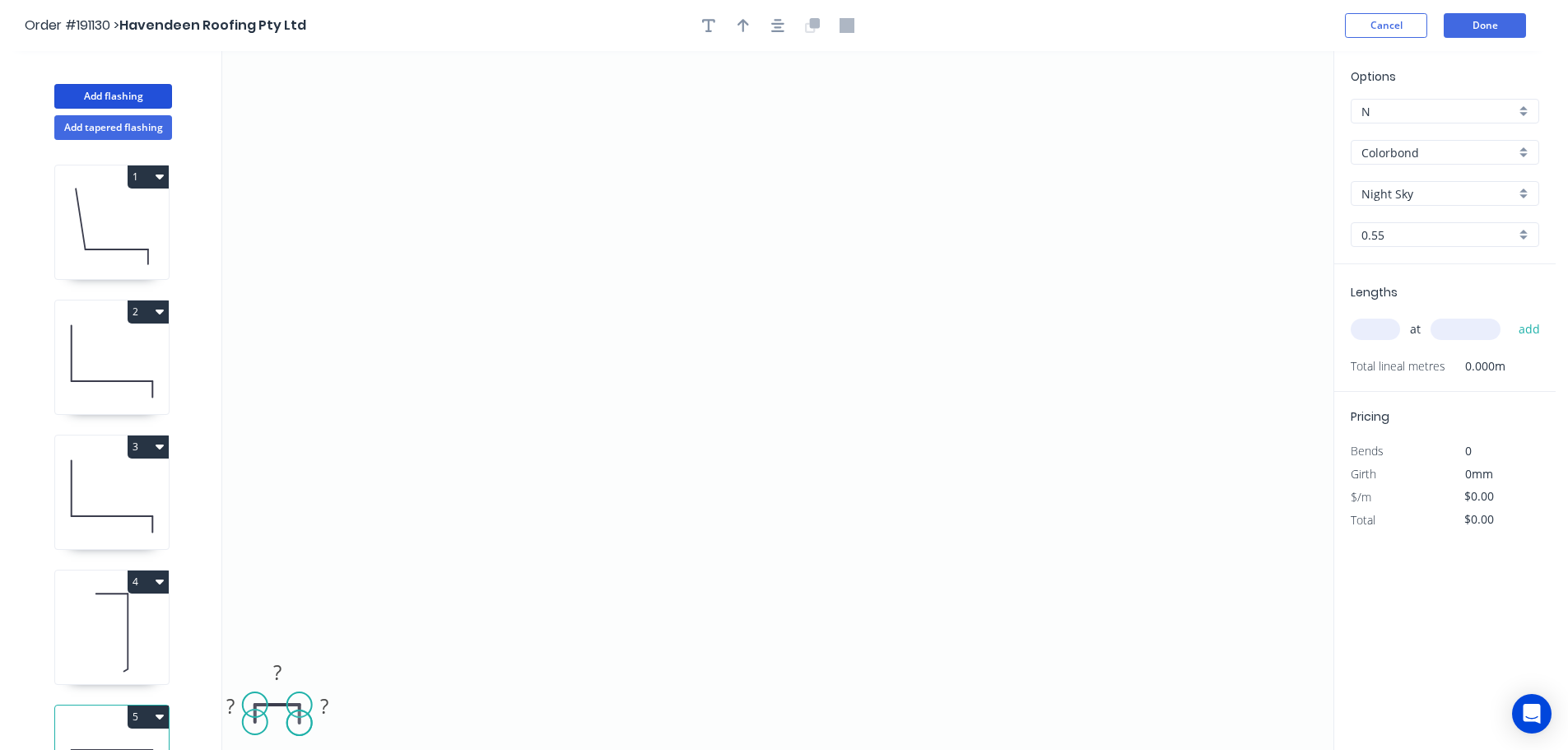
click at [299, 723] on circle at bounding box center [299, 722] width 24 height 24
click at [231, 708] on tspan "?" at bounding box center [230, 706] width 8 height 27
click at [279, 672] on tspan "?" at bounding box center [277, 672] width 8 height 27
click at [390, 637] on icon "0 40 3815 ?" at bounding box center [777, 401] width 1112 height 699
click at [323, 702] on tspan "?" at bounding box center [323, 706] width 8 height 27
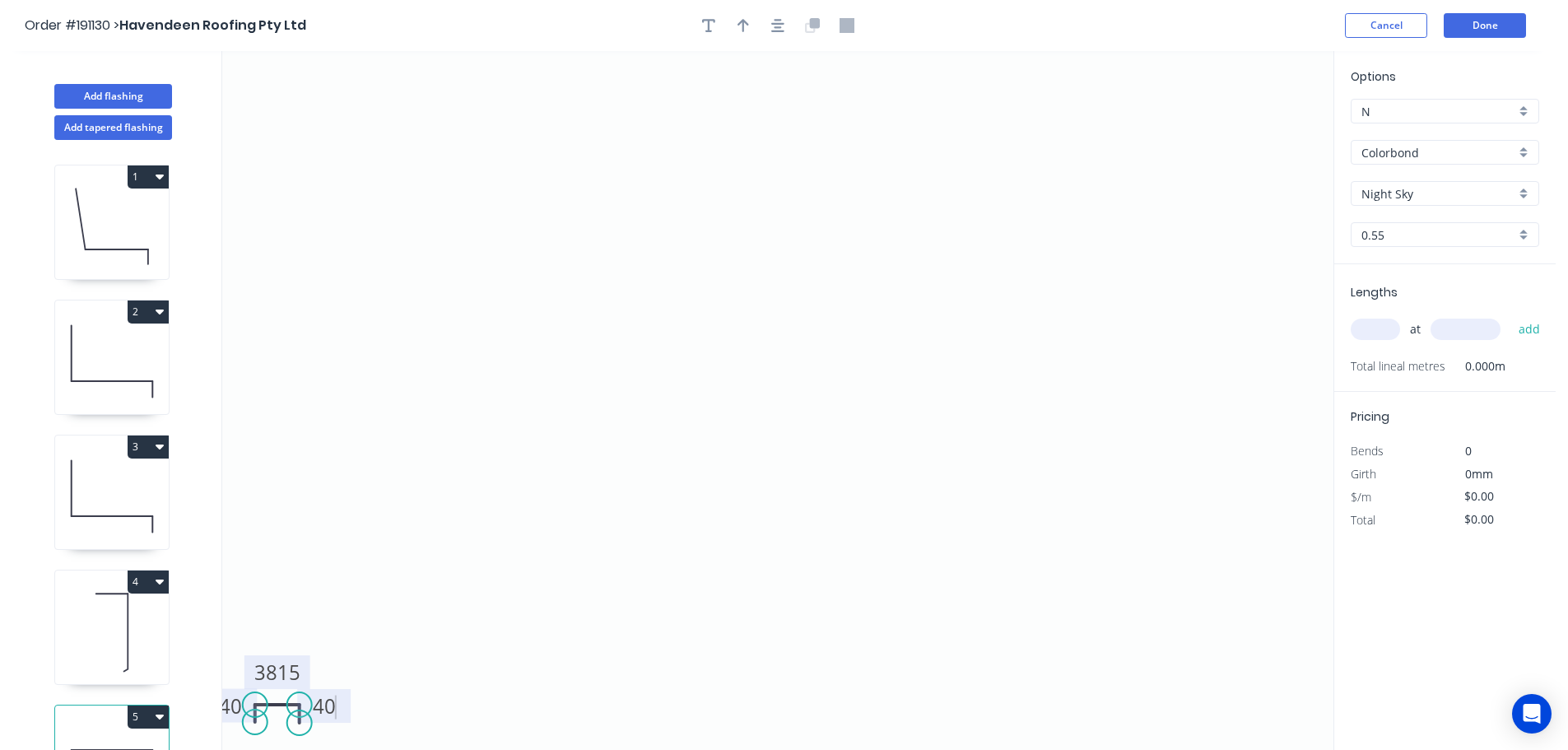
click at [431, 657] on icon "0 40 3815 40" at bounding box center [777, 401] width 1112 height 699
click at [1378, 326] on input "text" at bounding box center [1375, 330] width 49 height 22
type input "1"
click at [1481, 326] on input "text" at bounding box center [1466, 330] width 70 height 22
type input "1050"
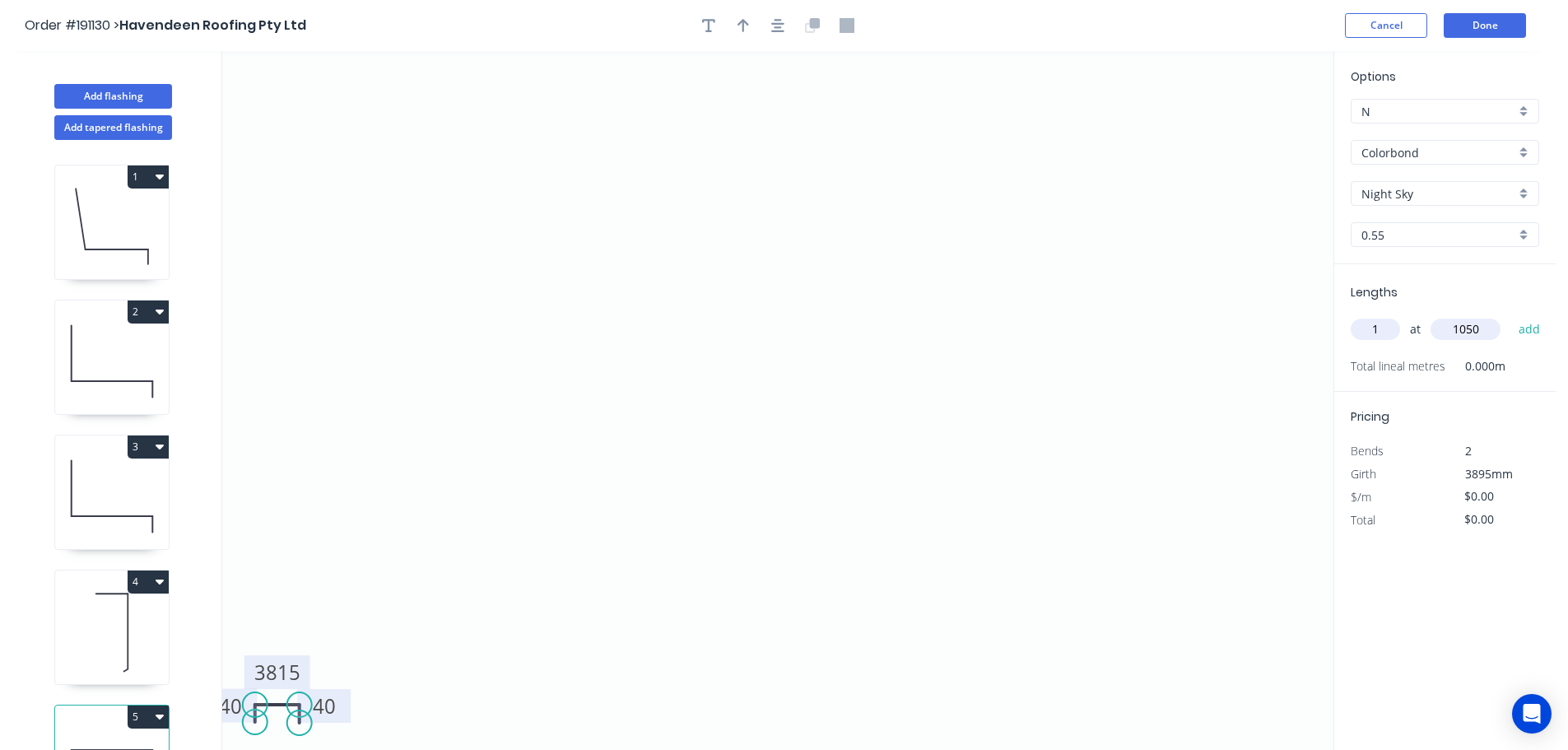
click at [1510, 315] on button "add" at bounding box center [1529, 329] width 39 height 28
drag, startPoint x: 87, startPoint y: 95, endPoint x: 141, endPoint y: 103, distance: 54.6
click at [89, 95] on button "Add flashing" at bounding box center [112, 95] width 118 height 24
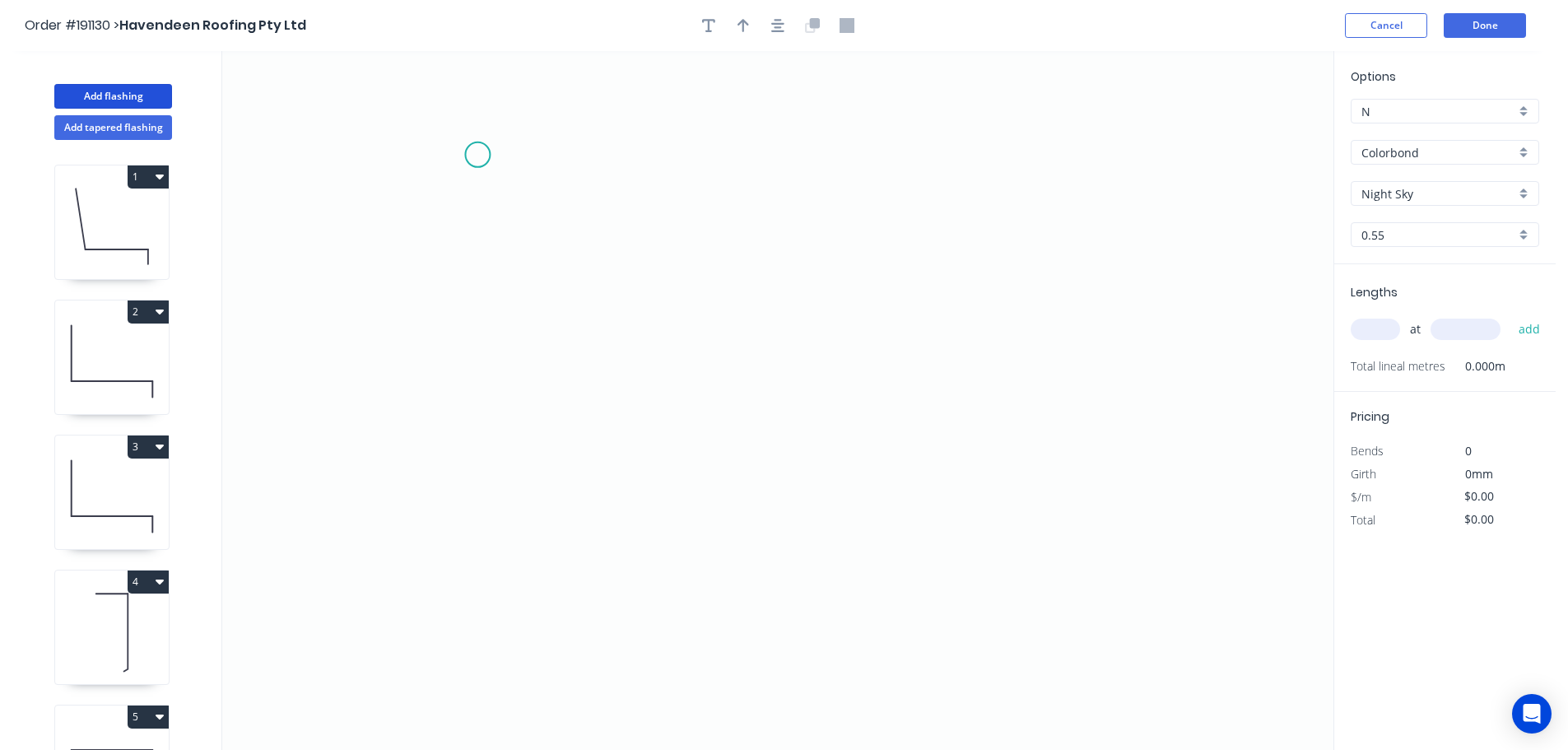
click at [477, 154] on icon "0" at bounding box center [777, 401] width 1112 height 699
click at [486, 532] on icon "0" at bounding box center [777, 401] width 1112 height 699
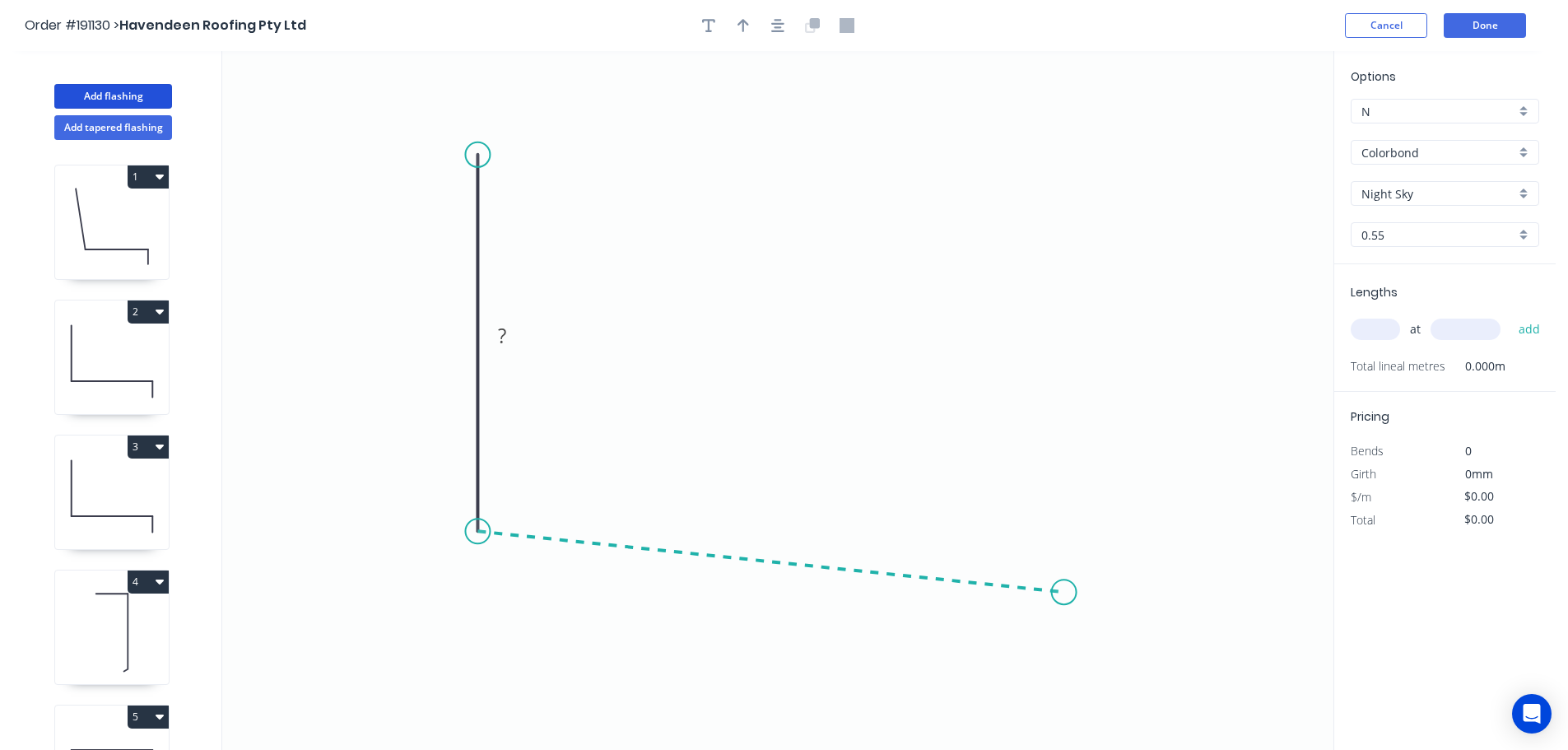
click at [1065, 593] on icon "0 ?" at bounding box center [777, 401] width 1112 height 699
click at [1065, 593] on circle at bounding box center [1064, 591] width 24 height 24
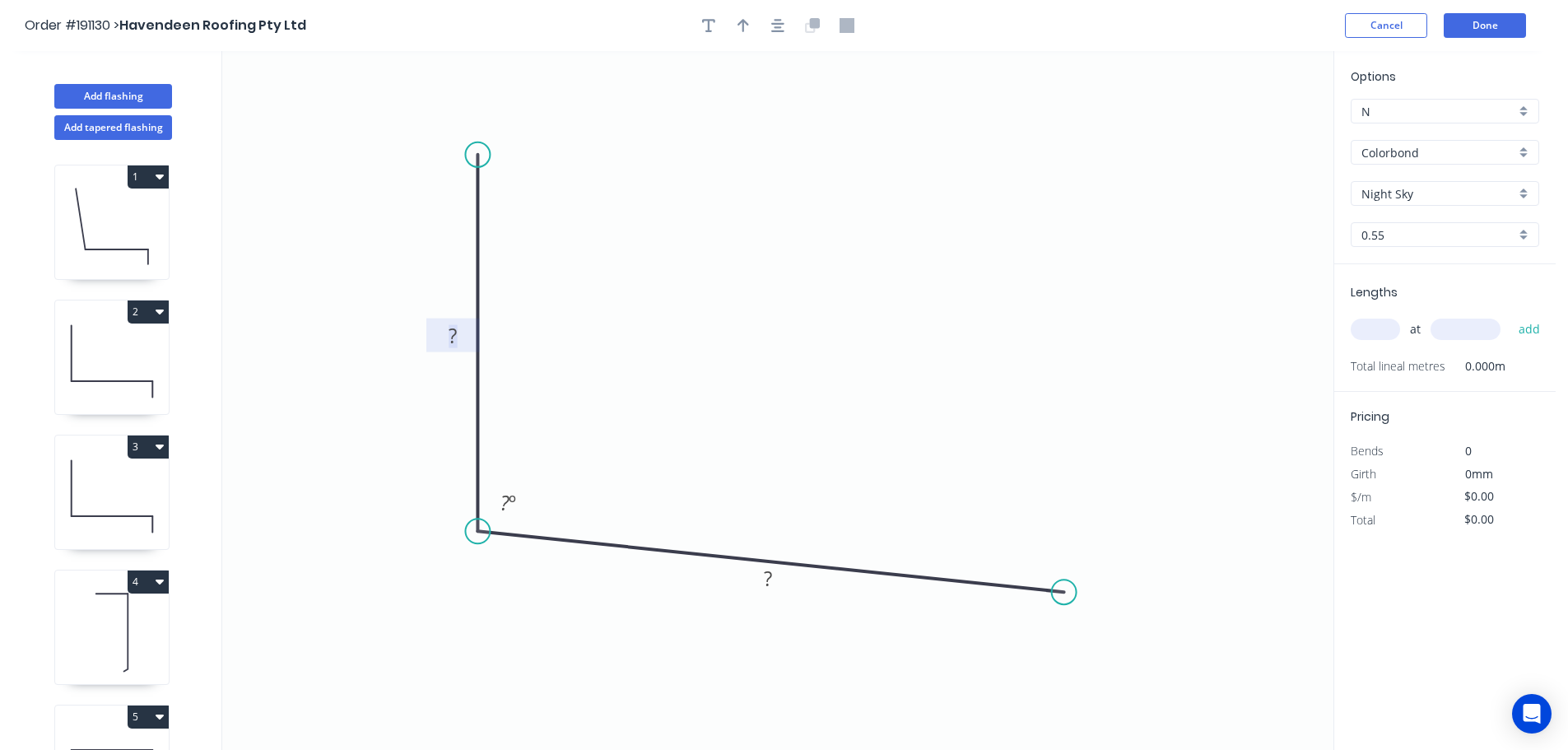
click at [453, 334] on tspan "?" at bounding box center [452, 335] width 8 height 27
click at [845, 339] on icon "0 450 600 101 º" at bounding box center [777, 401] width 1112 height 699
type input "$23.35"
click at [738, 22] on icon "button" at bounding box center [743, 25] width 12 height 14
drag, startPoint x: 1254, startPoint y: 133, endPoint x: 762, endPoint y: 260, distance: 508.1
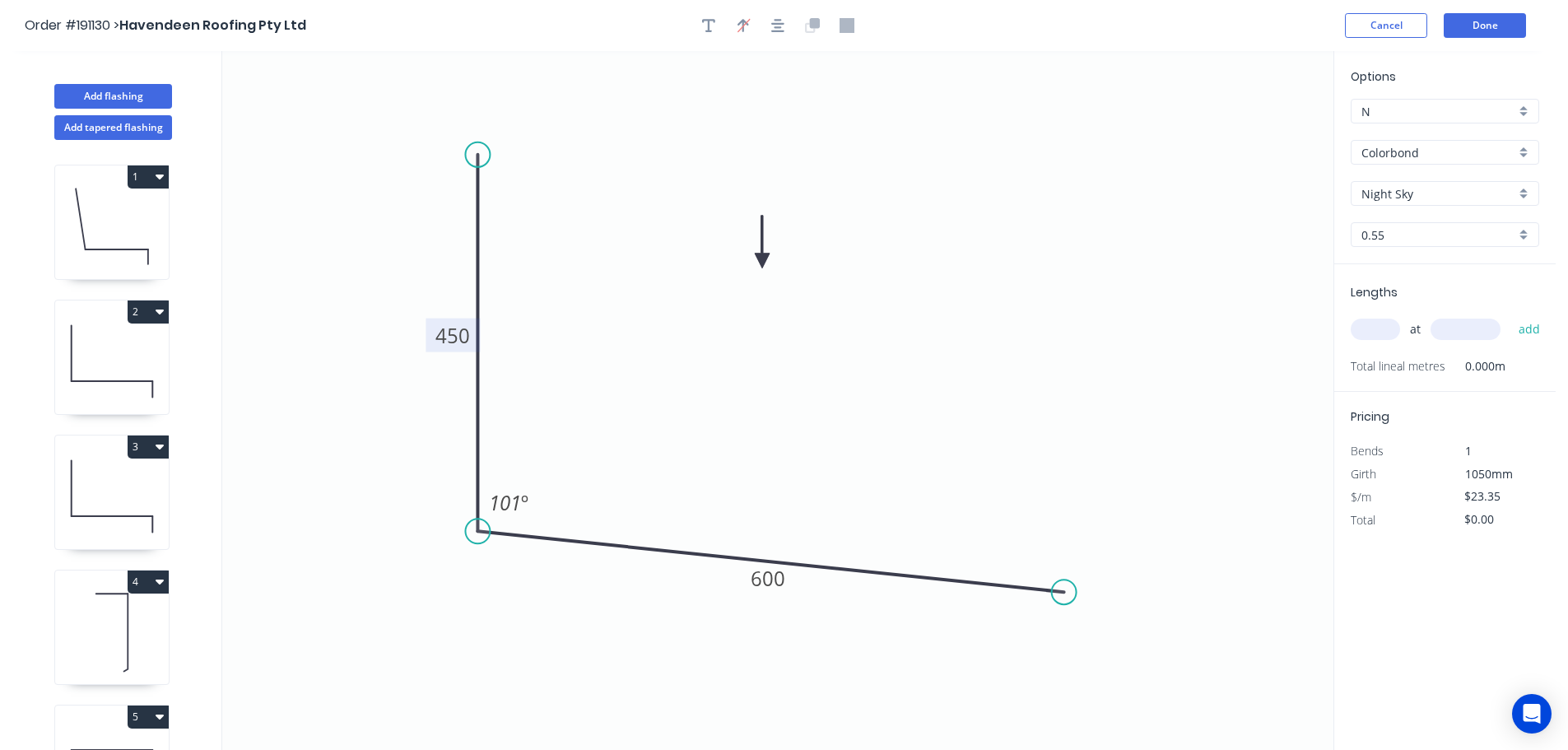
click at [762, 260] on icon at bounding box center [762, 242] width 14 height 53
click at [1390, 329] on input "text" at bounding box center [1375, 330] width 49 height 22
type input "1"
click at [1464, 327] on input "text" at bounding box center [1466, 330] width 70 height 22
type input "1500"
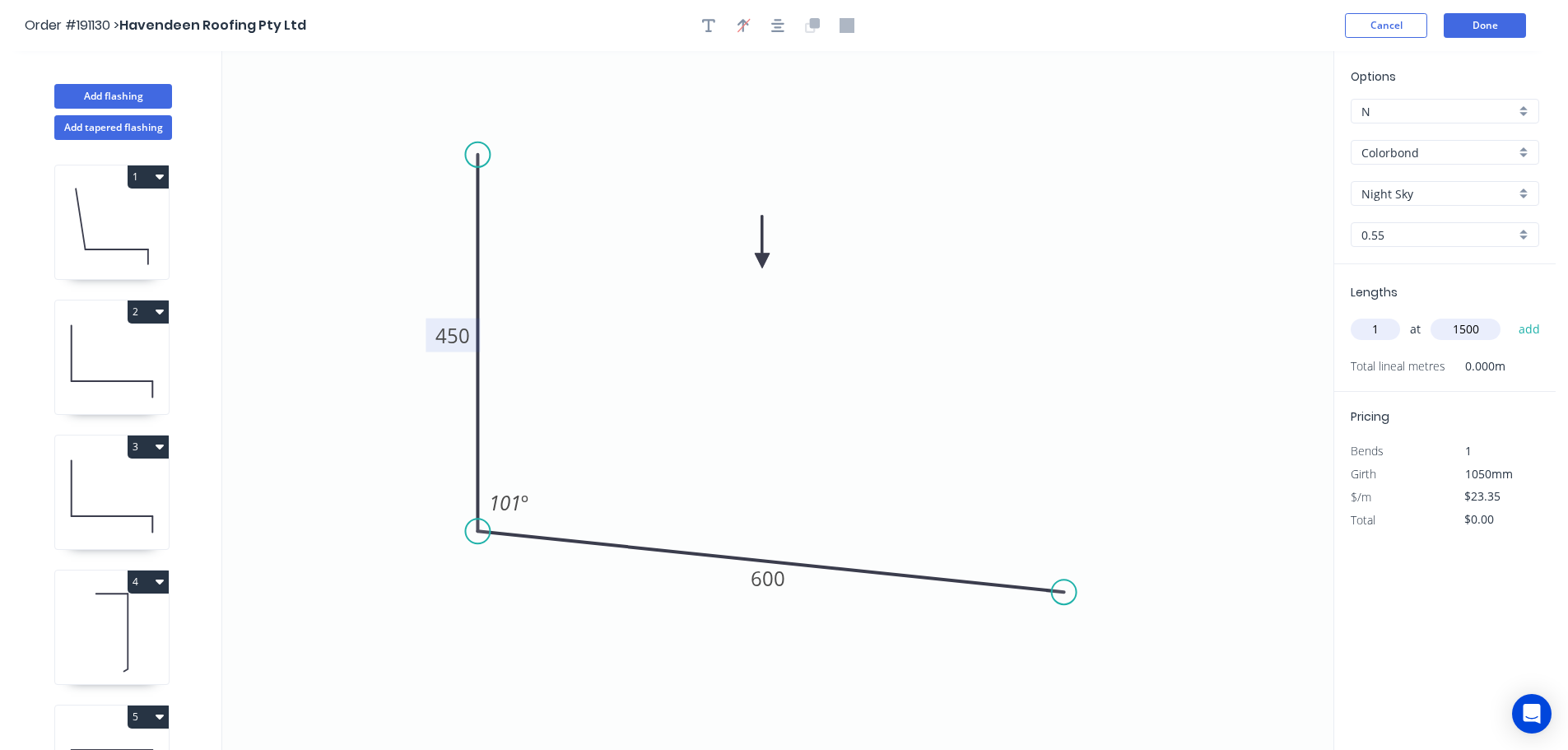
click at [1510, 315] on button "add" at bounding box center [1529, 329] width 39 height 28
type input "$35.03"
drag, startPoint x: 113, startPoint y: 92, endPoint x: 144, endPoint y: 96, distance: 31.3
click at [113, 92] on button "Add flashing" at bounding box center [112, 95] width 118 height 24
type input "$0.00"
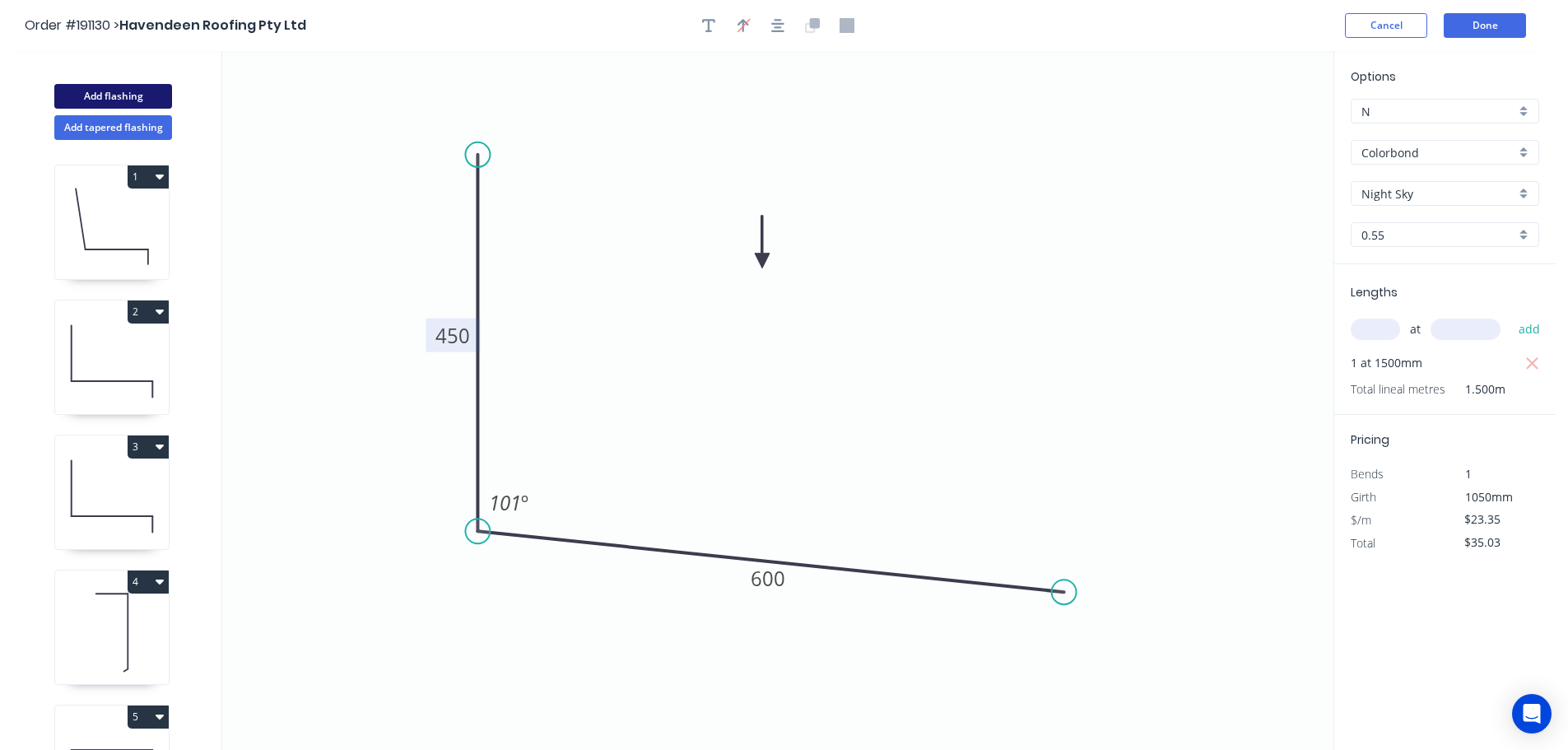
type input "$0.00"
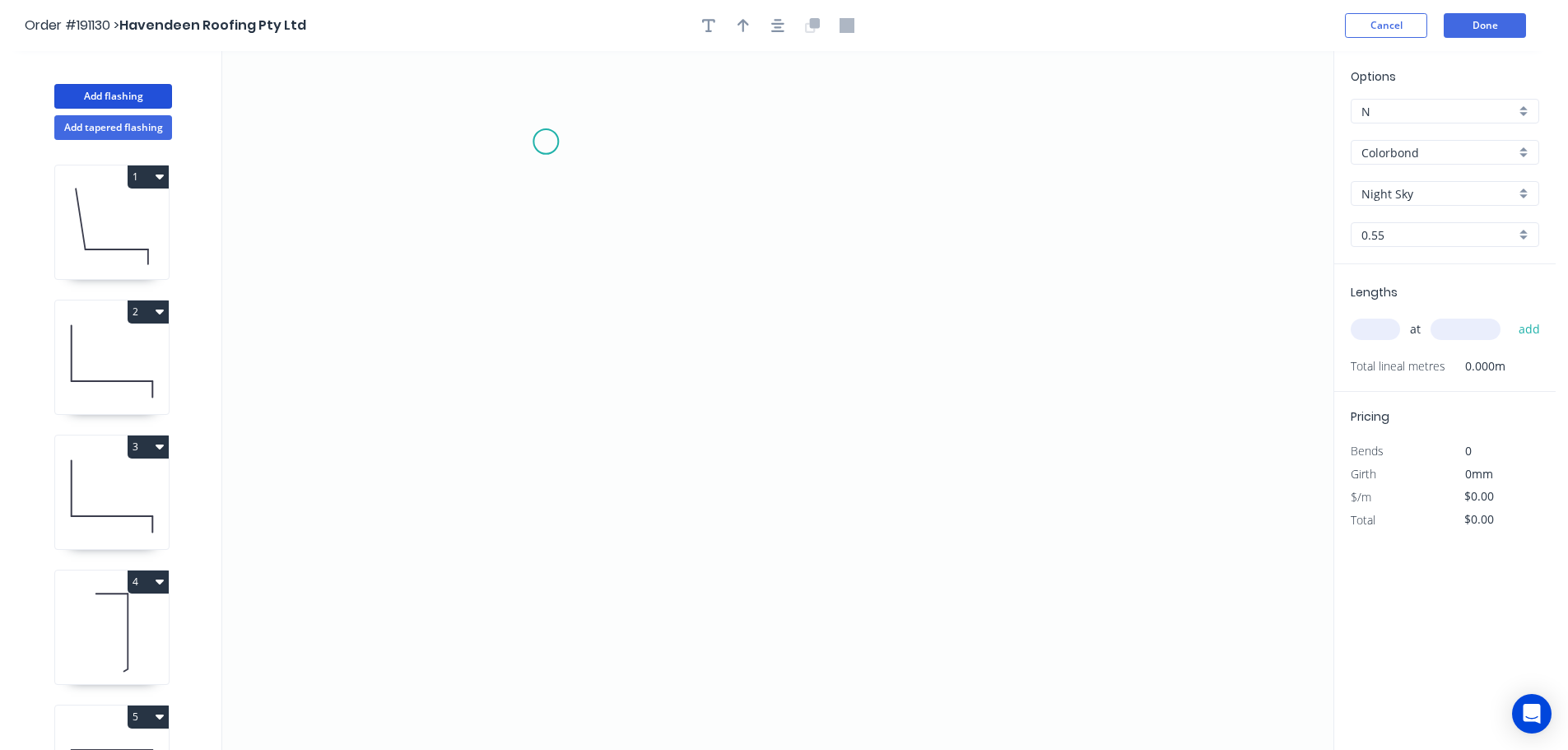
click at [545, 142] on icon "0" at bounding box center [777, 401] width 1112 height 699
click at [555, 623] on icon "0" at bounding box center [777, 401] width 1112 height 699
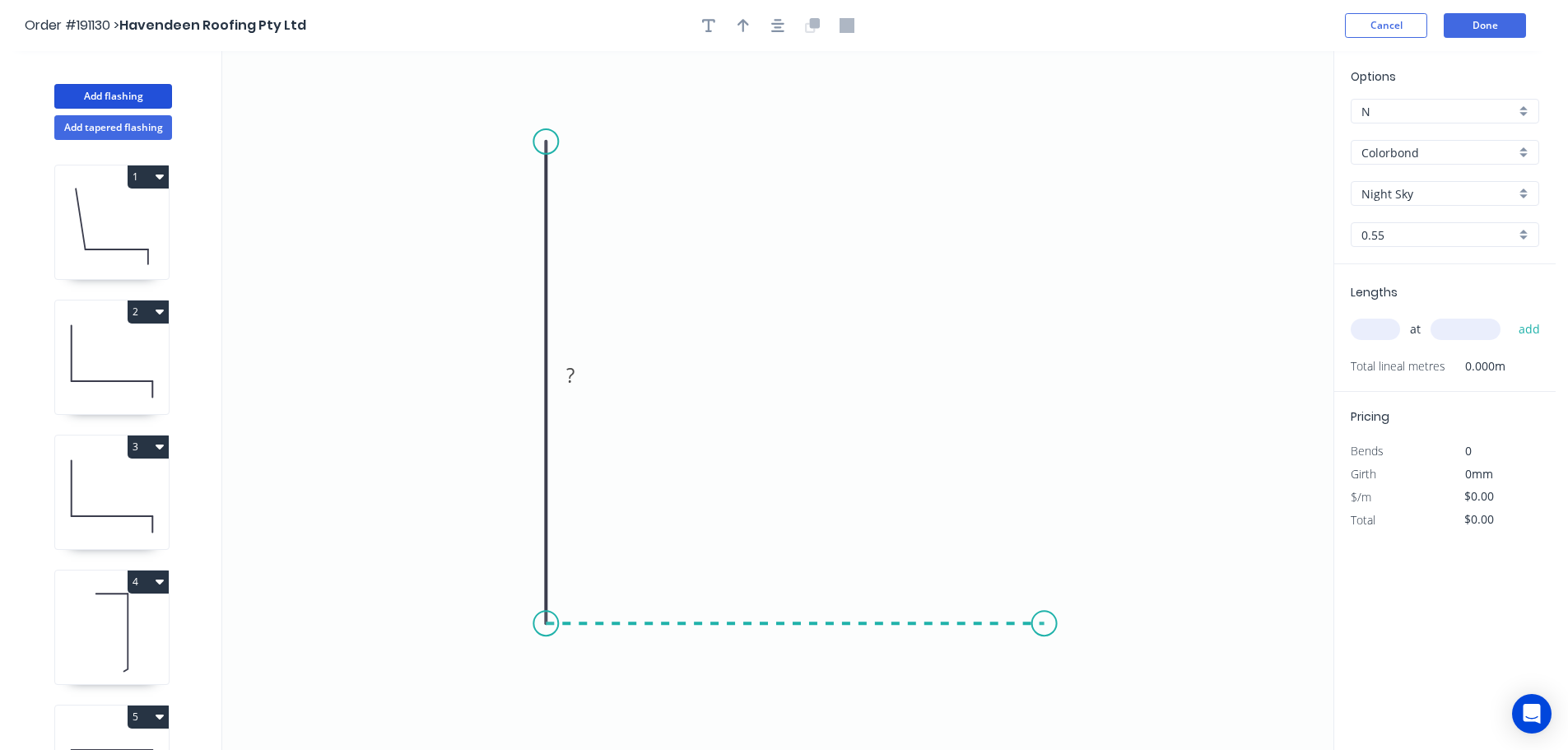
click at [1045, 623] on icon "0 ?" at bounding box center [777, 401] width 1112 height 699
click at [1039, 711] on icon "0 ? ?" at bounding box center [777, 401] width 1112 height 699
click at [1039, 711] on circle at bounding box center [1044, 710] width 24 height 24
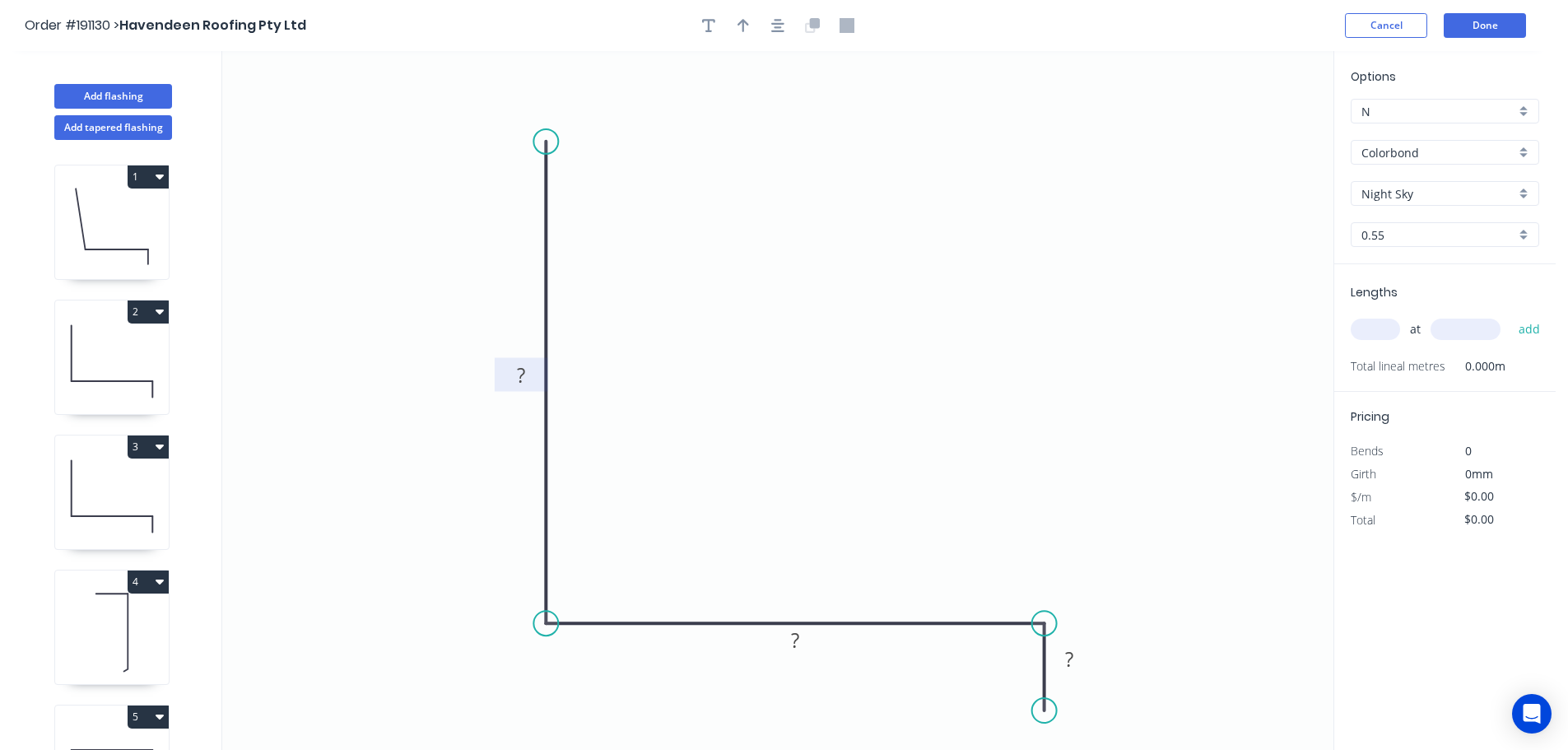
click at [526, 372] on rect at bounding box center [521, 376] width 33 height 23
click at [800, 636] on tspan "?" at bounding box center [794, 640] width 8 height 27
click at [1071, 659] on tspan "?" at bounding box center [1069, 658] width 8 height 27
drag, startPoint x: 1118, startPoint y: 509, endPoint x: 1120, endPoint y: 499, distance: 10.2
click at [1118, 508] on icon "0 430 255 40" at bounding box center [777, 401] width 1112 height 699
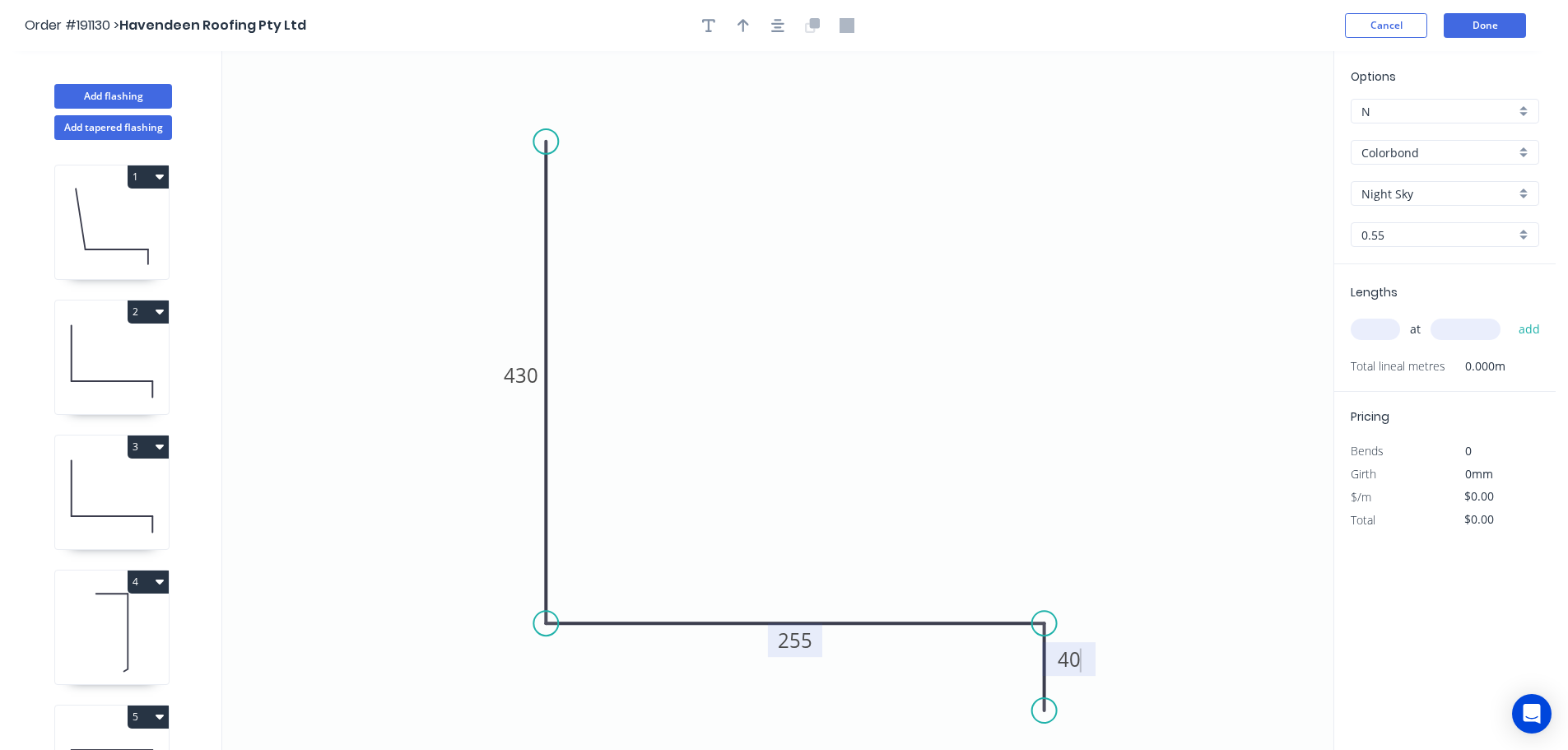
type input "$17.20"
click at [739, 22] on icon "button" at bounding box center [743, 25] width 12 height 14
drag, startPoint x: 1252, startPoint y: 127, endPoint x: 780, endPoint y: 362, distance: 527.3
click at [780, 362] on icon at bounding box center [778, 340] width 14 height 53
click at [1380, 326] on input "text" at bounding box center [1375, 330] width 49 height 22
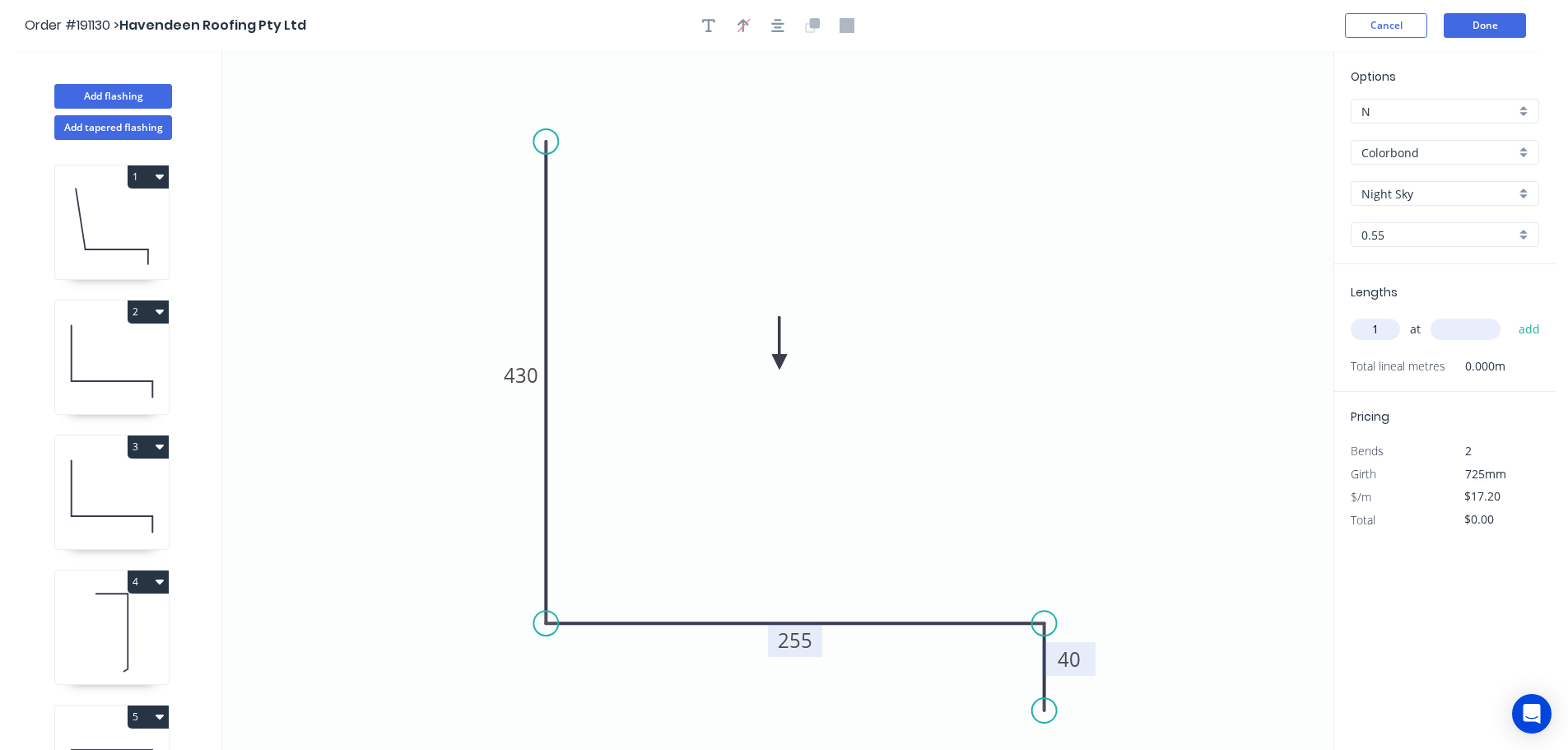
type input "1"
click at [1468, 329] on input "text" at bounding box center [1466, 330] width 70 height 22
type input "2000"
click at [1510, 315] on button "add" at bounding box center [1529, 329] width 39 height 28
click at [1050, 336] on icon "0 430 255 40" at bounding box center [777, 401] width 1112 height 699
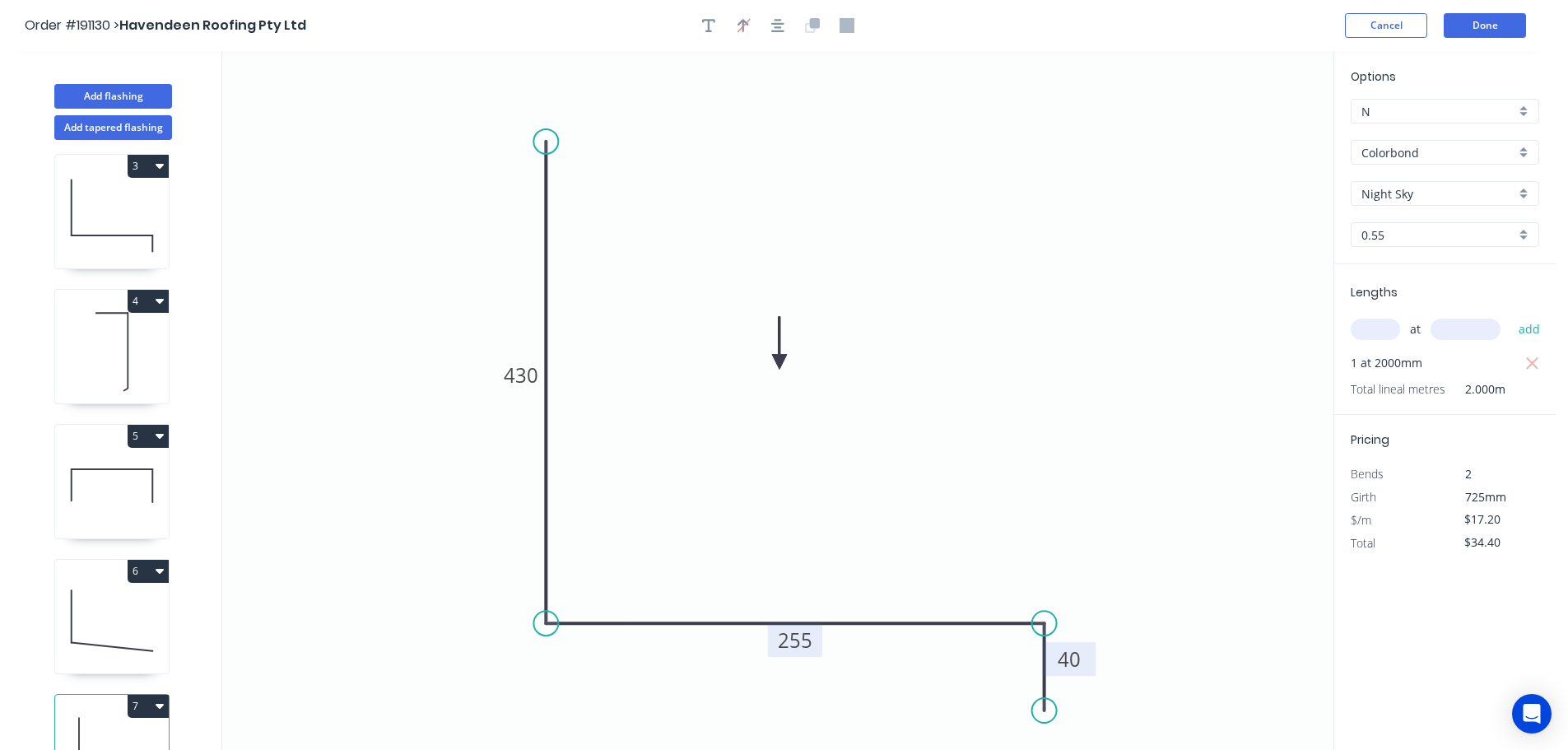
scroll to position [341, 0]
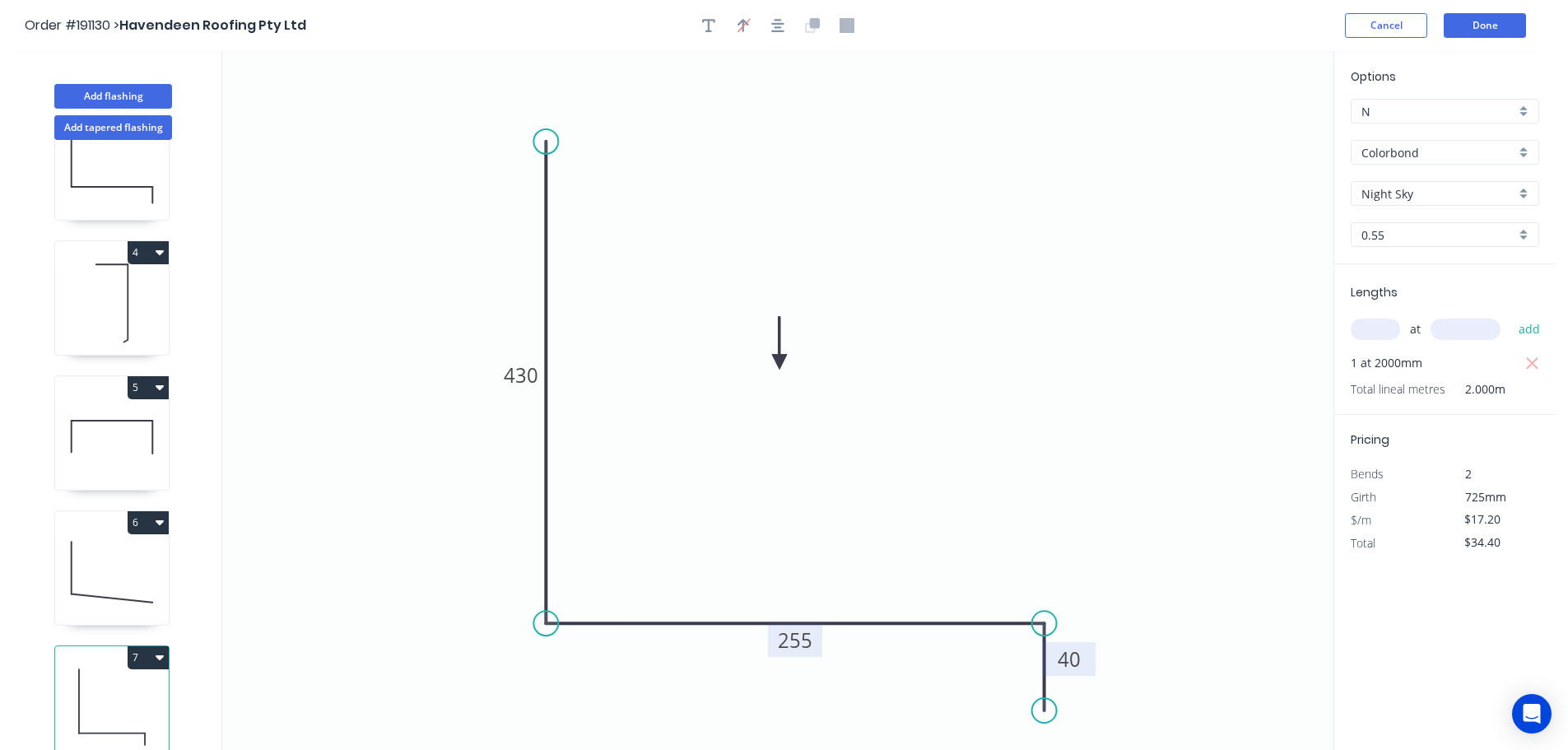
click at [138, 646] on button "7" at bounding box center [148, 657] width 41 height 23
click at [106, 686] on div "Duplicate" at bounding box center [90, 698] width 127 height 24
type input "$0.00"
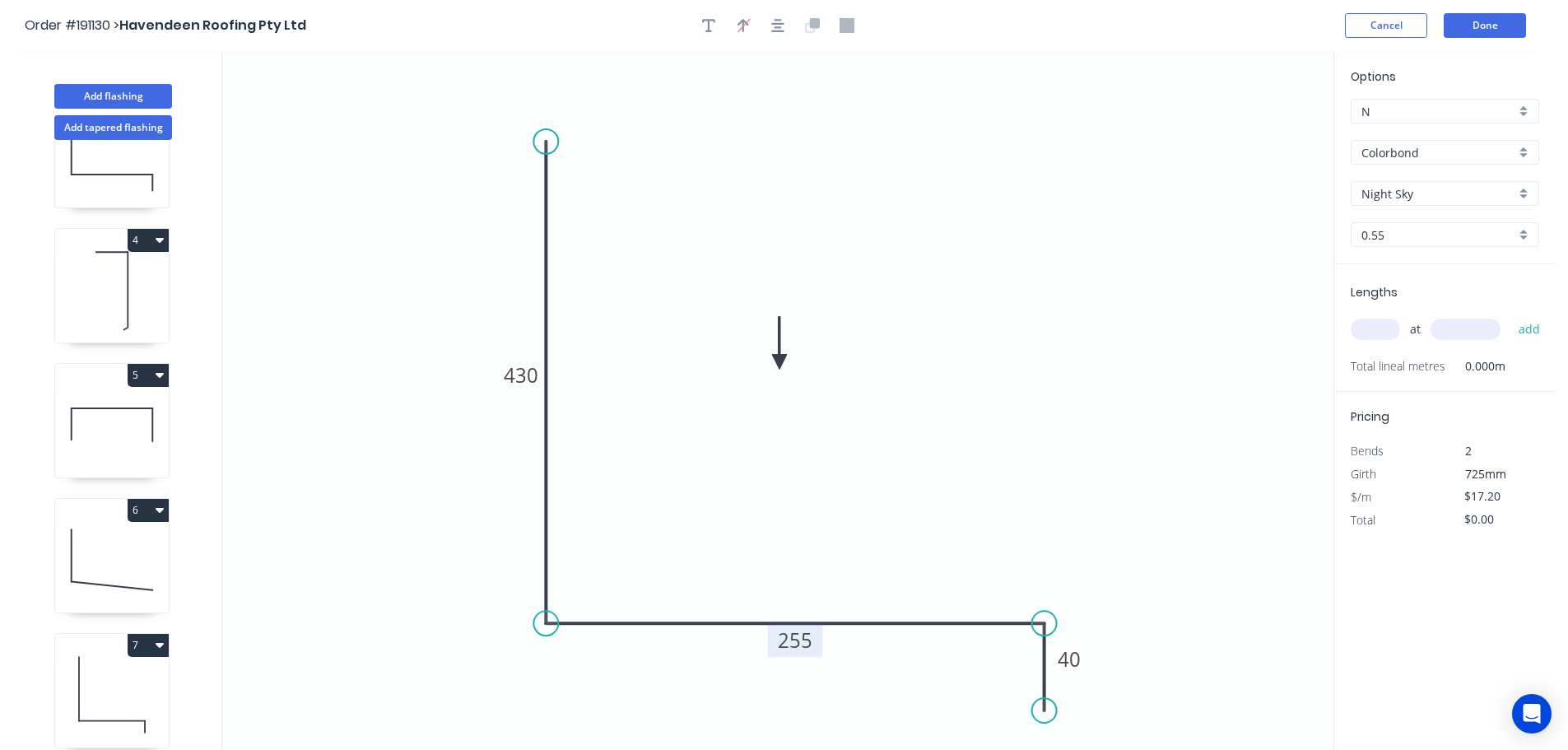
click at [802, 639] on tspan "255" at bounding box center [795, 640] width 34 height 27
click at [861, 555] on icon "0 430 230 40" at bounding box center [777, 401] width 1112 height 699
click at [1377, 329] on input "text" at bounding box center [1375, 330] width 49 height 22
type input "1"
click at [1472, 326] on input "text" at bounding box center [1466, 330] width 70 height 22
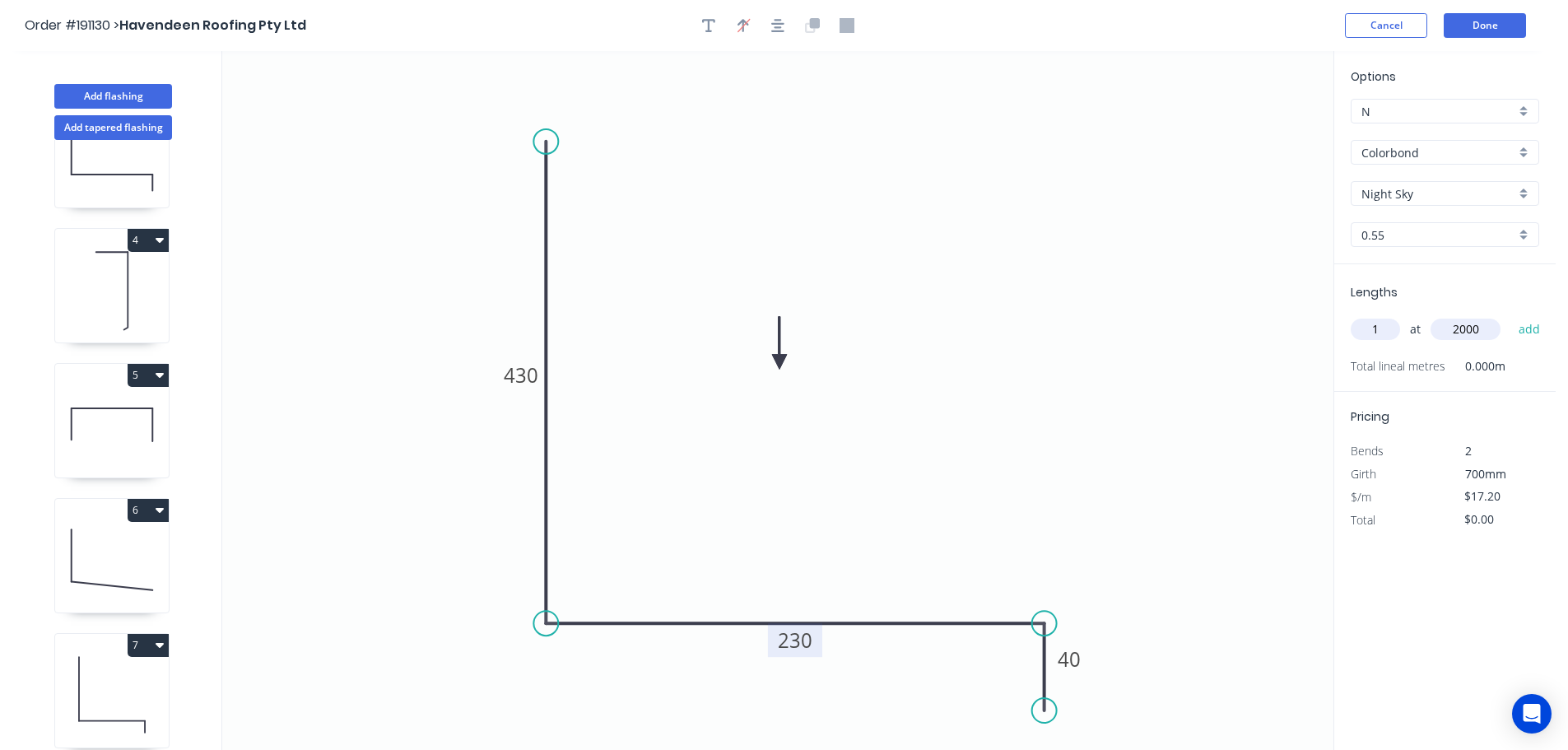
type input "2000"
click at [1510, 315] on button "add" at bounding box center [1529, 329] width 39 height 28
type input "$34.40"
click at [99, 432] on icon at bounding box center [111, 424] width 113 height 105
type input "$0.00"
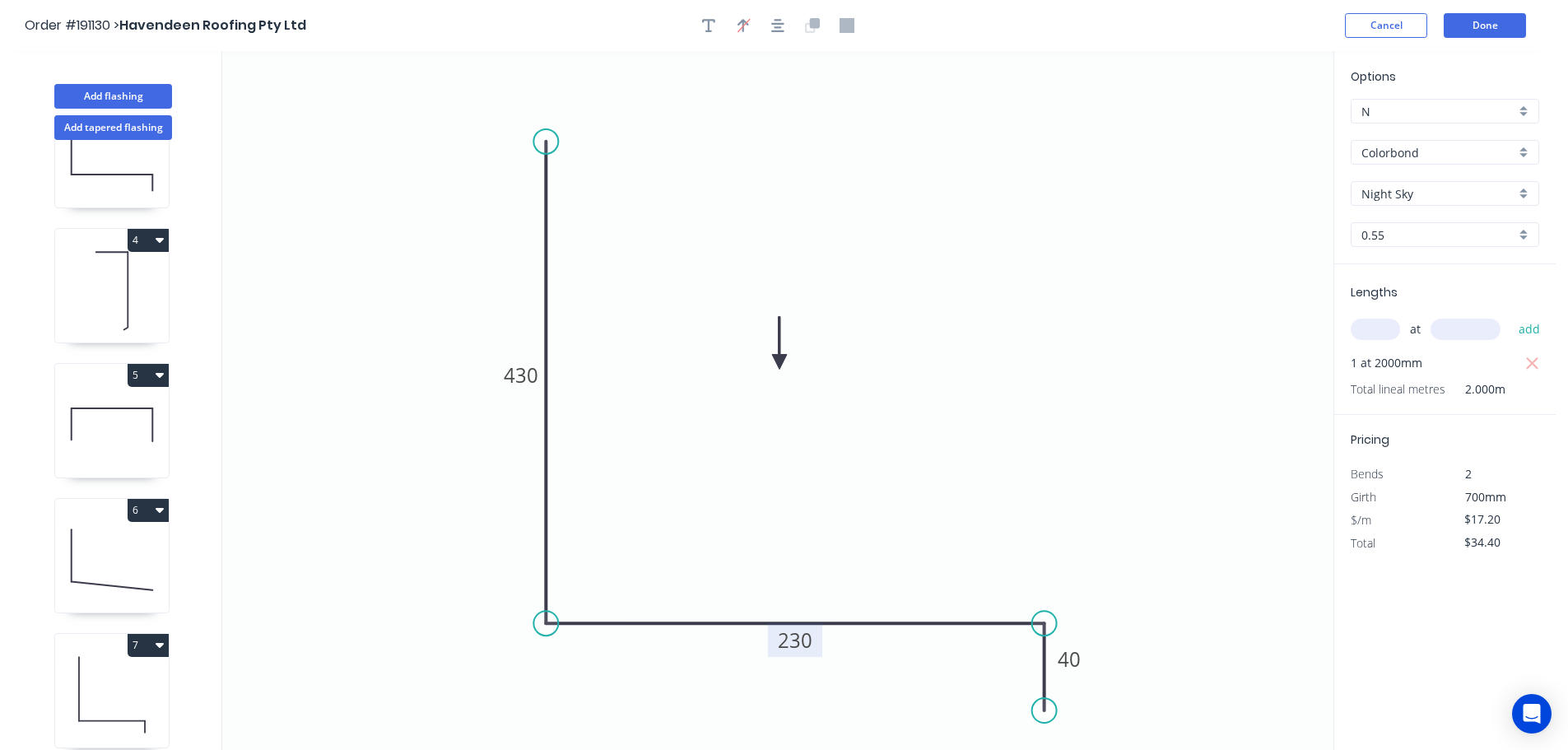
type input "$0.00"
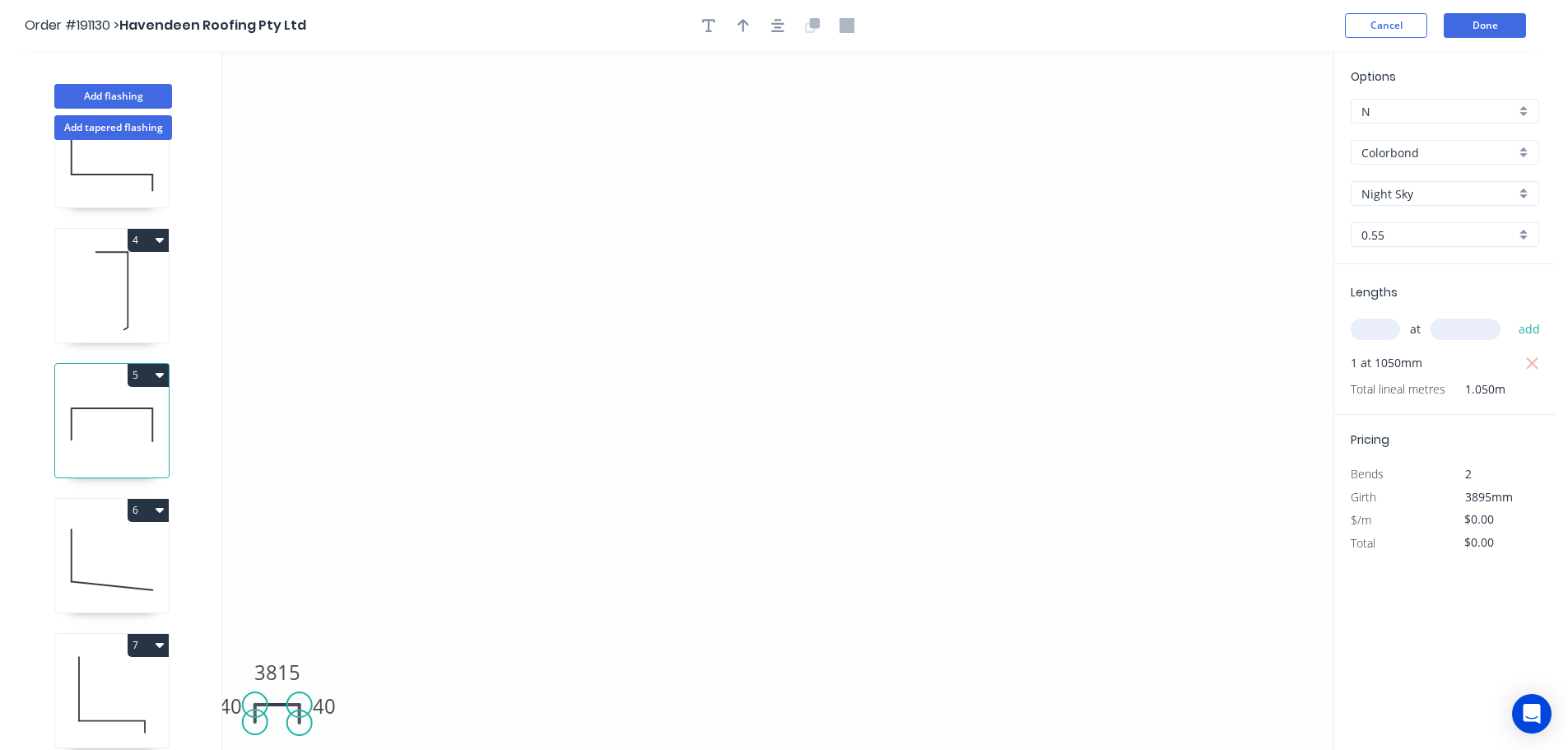
click at [149, 371] on button "5" at bounding box center [148, 375] width 41 height 23
click at [101, 415] on div "Duplicate" at bounding box center [90, 416] width 127 height 24
click at [295, 667] on tspan "3815" at bounding box center [277, 672] width 46 height 27
click at [474, 620] on icon "0 40 1470 40" at bounding box center [777, 401] width 1112 height 699
click at [1383, 329] on input "text" at bounding box center [1375, 330] width 49 height 22
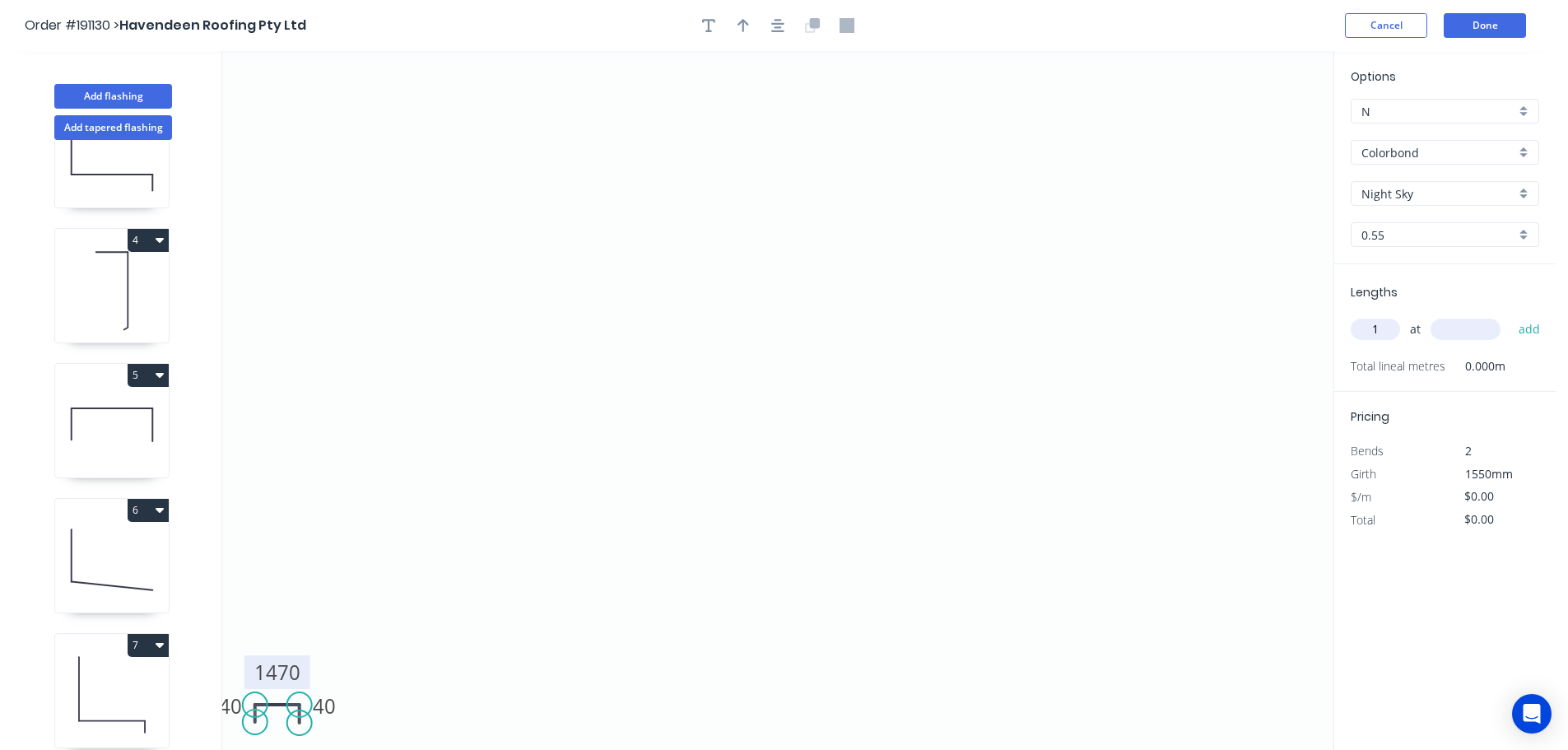
type input "1"
click at [1475, 327] on input "text" at bounding box center [1466, 330] width 70 height 22
type input "620"
click at [1510, 315] on button "add" at bounding box center [1529, 329] width 39 height 28
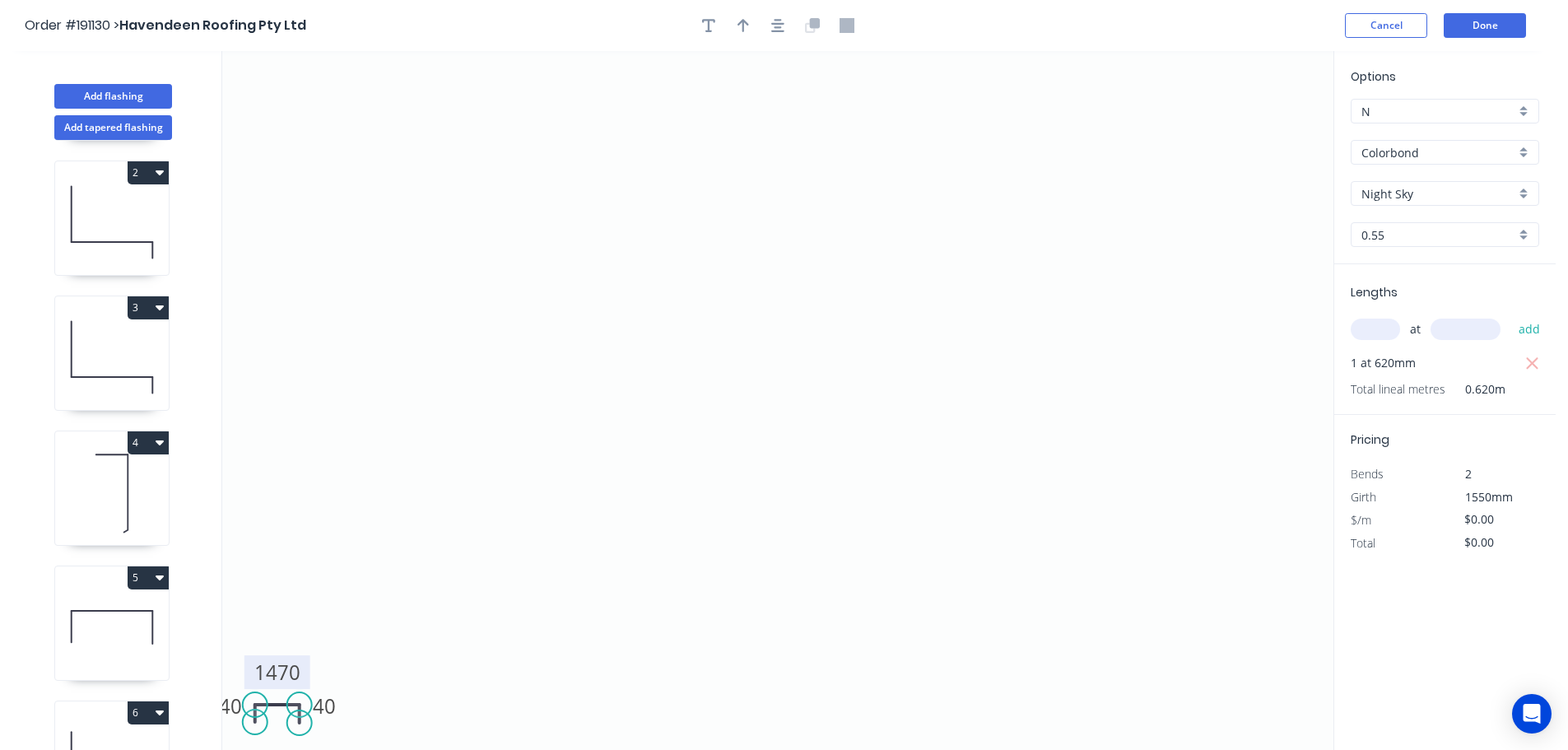
scroll to position [0, 0]
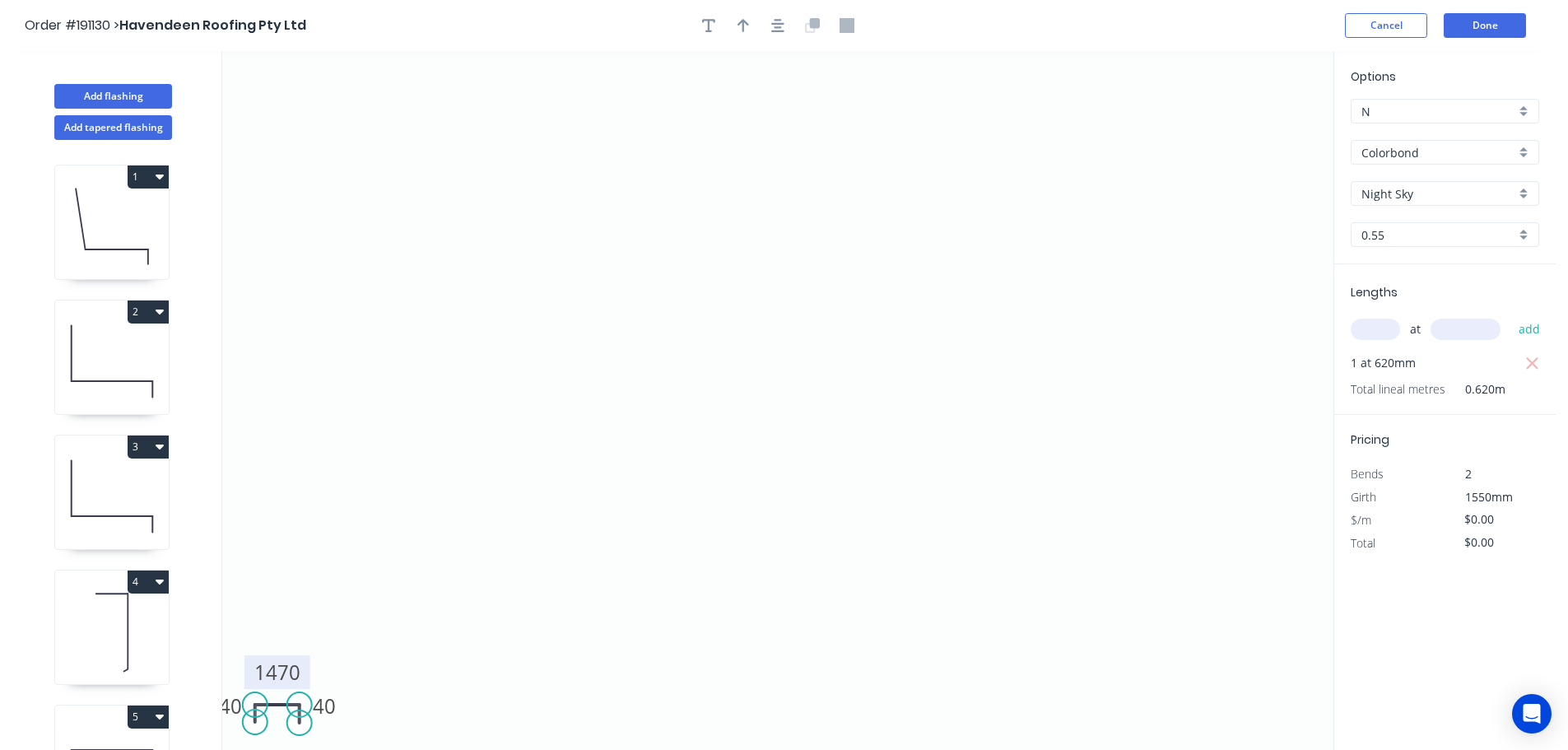
click at [119, 231] on icon at bounding box center [111, 225] width 113 height 105
type input "$17.20"
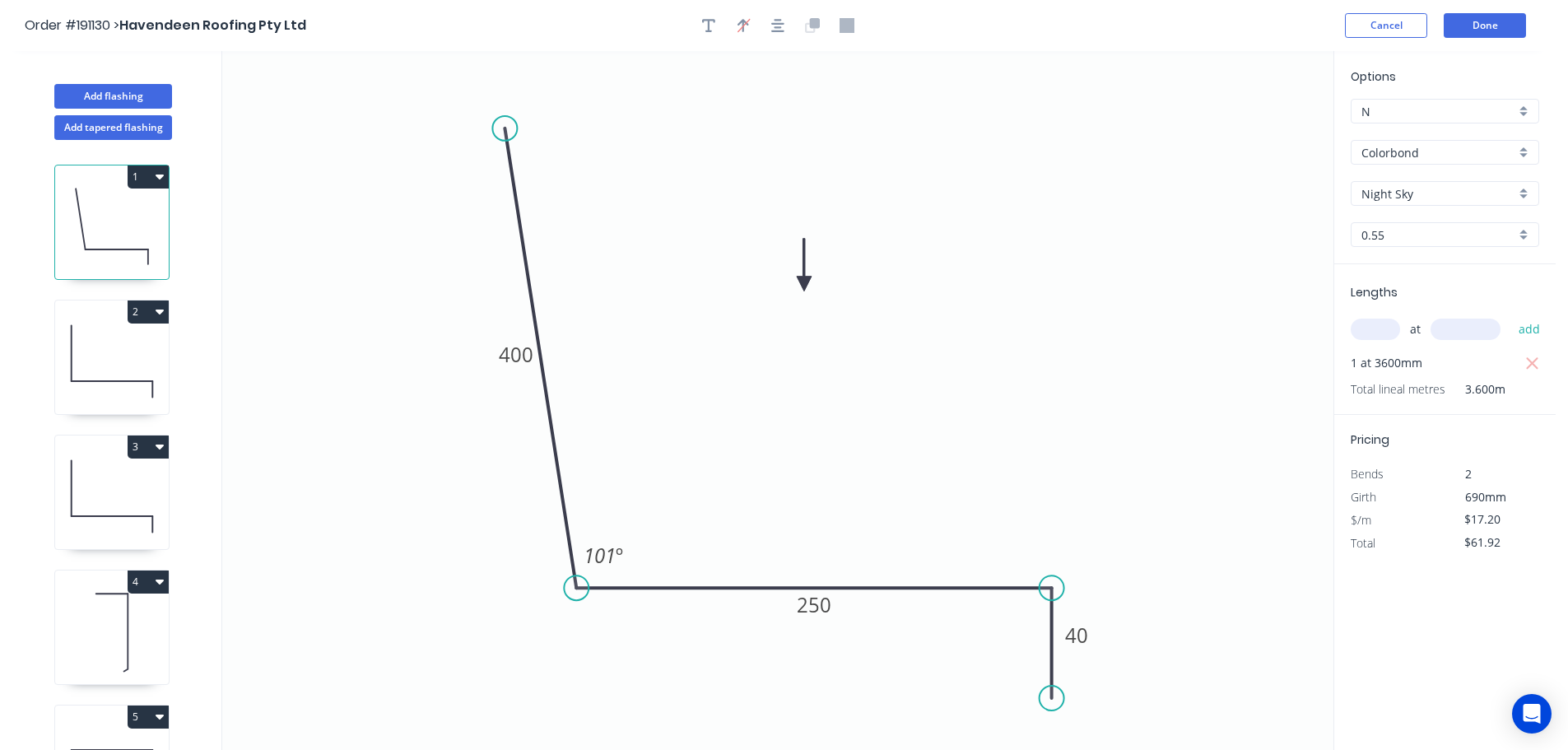
click at [145, 178] on button "1" at bounding box center [148, 177] width 41 height 23
click at [113, 217] on div "Duplicate" at bounding box center [90, 217] width 127 height 24
type input "$0.00"
click at [529, 356] on tspan "400" at bounding box center [516, 354] width 34 height 27
click at [593, 357] on icon "0 330 250 40 101 º" at bounding box center [777, 401] width 1112 height 699
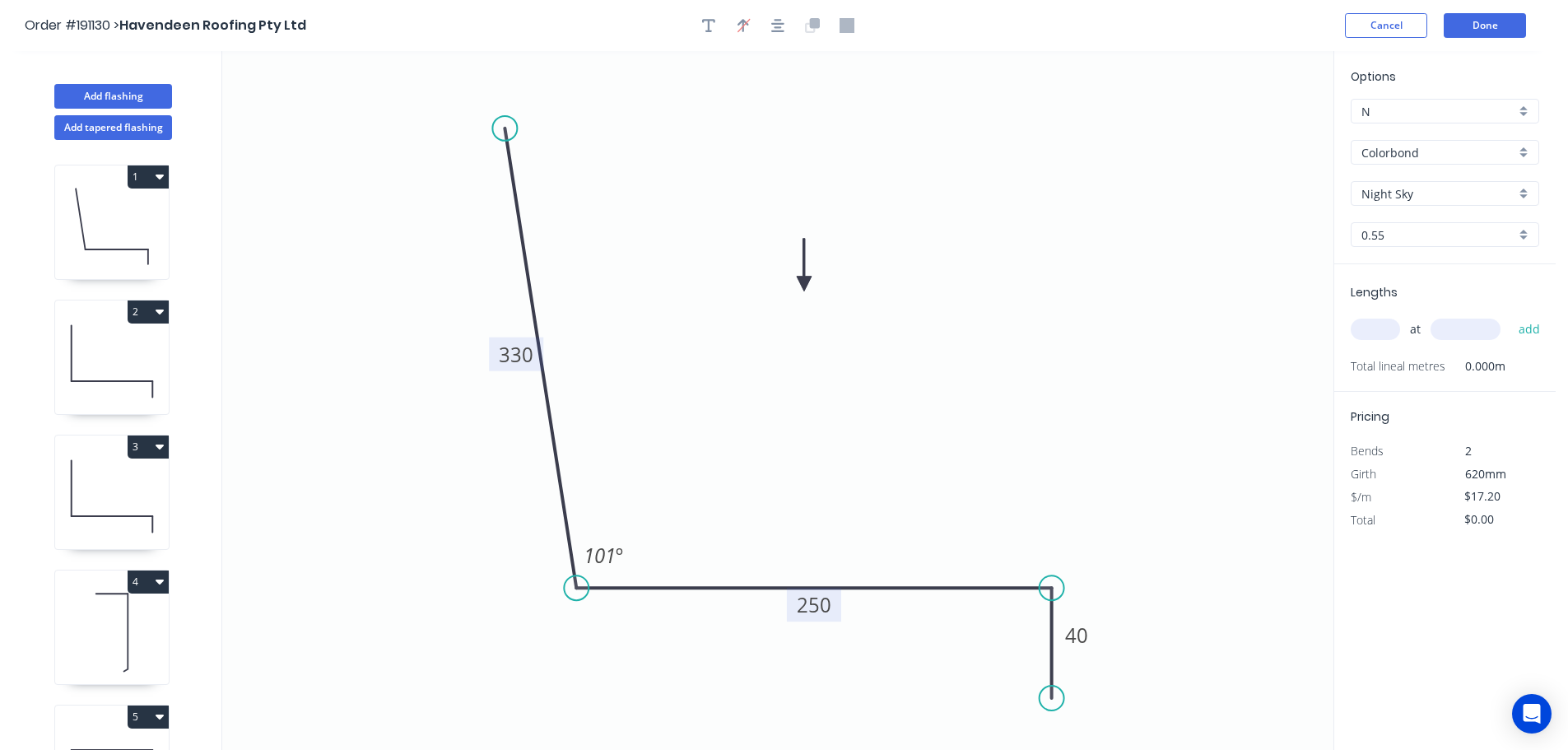
click at [822, 604] on tspan "250" at bounding box center [814, 604] width 34 height 27
click at [897, 496] on icon "0 330 300 40 101 º" at bounding box center [777, 401] width 1112 height 699
click at [1383, 330] on input "text" at bounding box center [1375, 330] width 49 height 22
type input "1"
click at [1468, 331] on input "text" at bounding box center [1466, 330] width 70 height 22
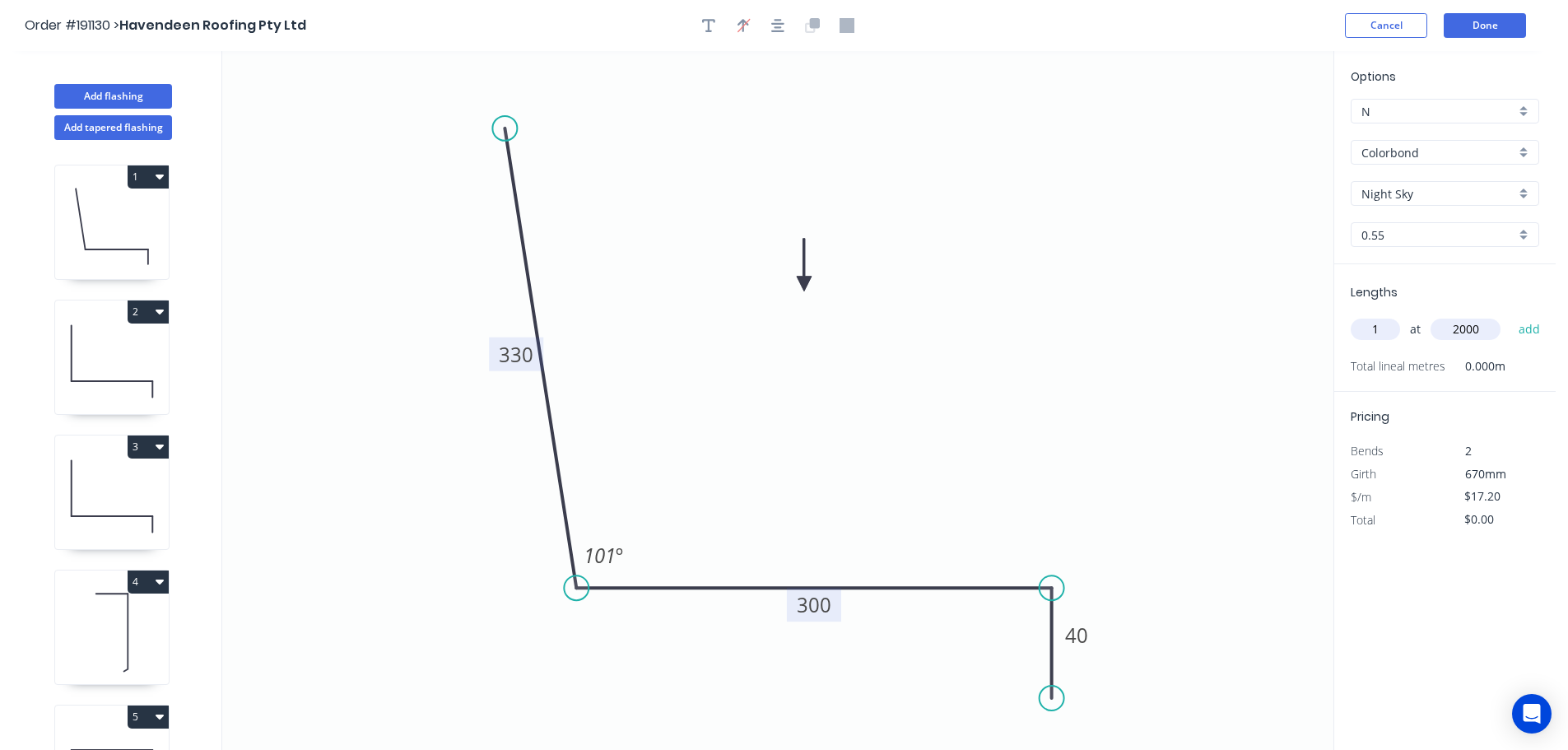
type input "2000"
click at [1510, 315] on button "add" at bounding box center [1529, 329] width 39 height 28
click at [133, 349] on icon at bounding box center [111, 361] width 113 height 105
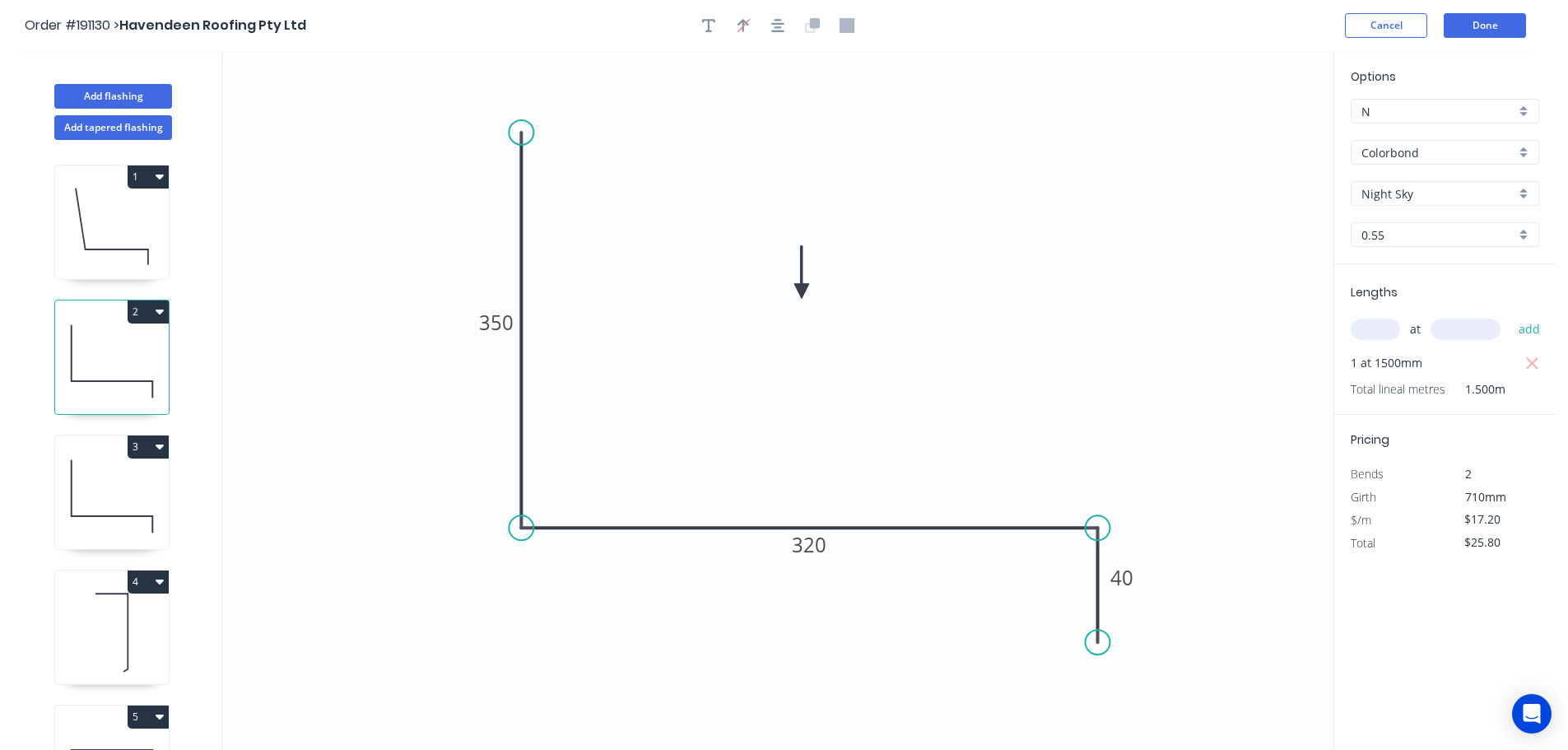
click at [155, 309] on icon "button" at bounding box center [159, 311] width 8 height 13
click at [123, 349] on div "Duplicate" at bounding box center [90, 352] width 127 height 24
type input "$0.00"
click at [505, 322] on tspan "350" at bounding box center [496, 322] width 34 height 27
click at [596, 331] on icon "0 340 320 40" at bounding box center [777, 401] width 1112 height 699
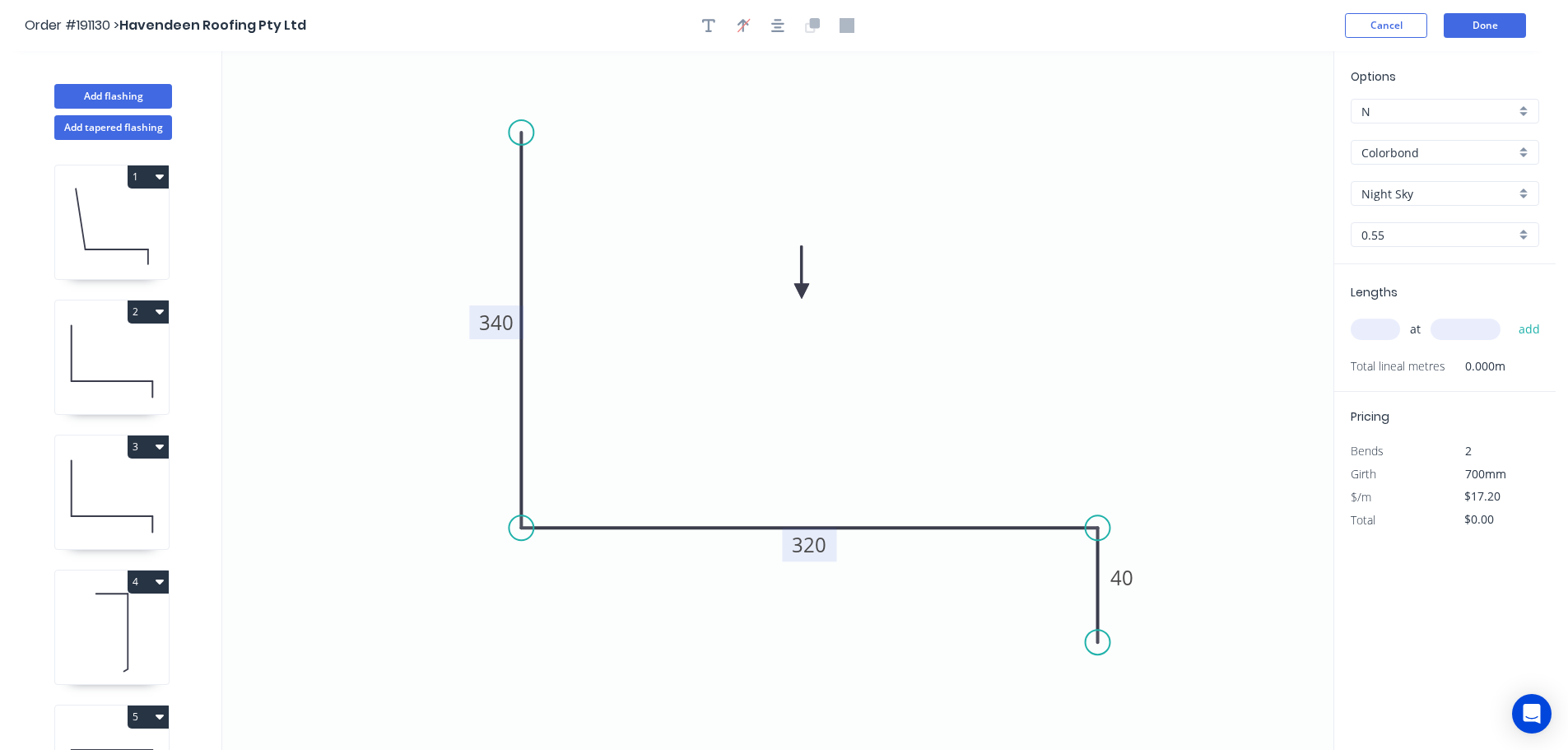
click at [820, 546] on tspan "320" at bounding box center [809, 544] width 34 height 27
click at [865, 466] on icon "0 340 460 40" at bounding box center [777, 401] width 1112 height 699
type input "$20.61"
click at [1383, 325] on input "text" at bounding box center [1375, 330] width 49 height 22
type input "1"
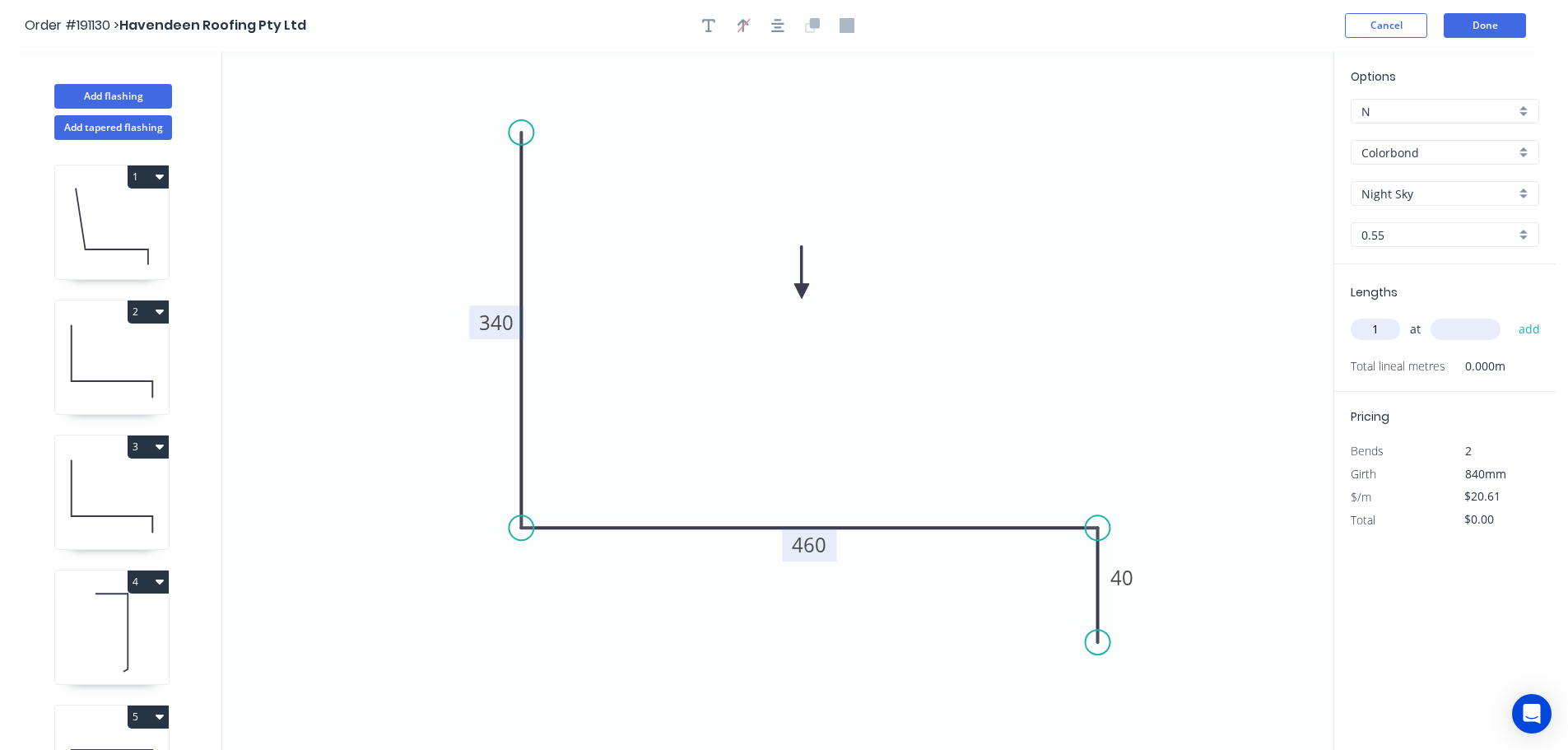
click at [1476, 331] on input "text" at bounding box center [1466, 330] width 70 height 22
type input "3500"
click at [1510, 315] on button "add" at bounding box center [1529, 329] width 39 height 28
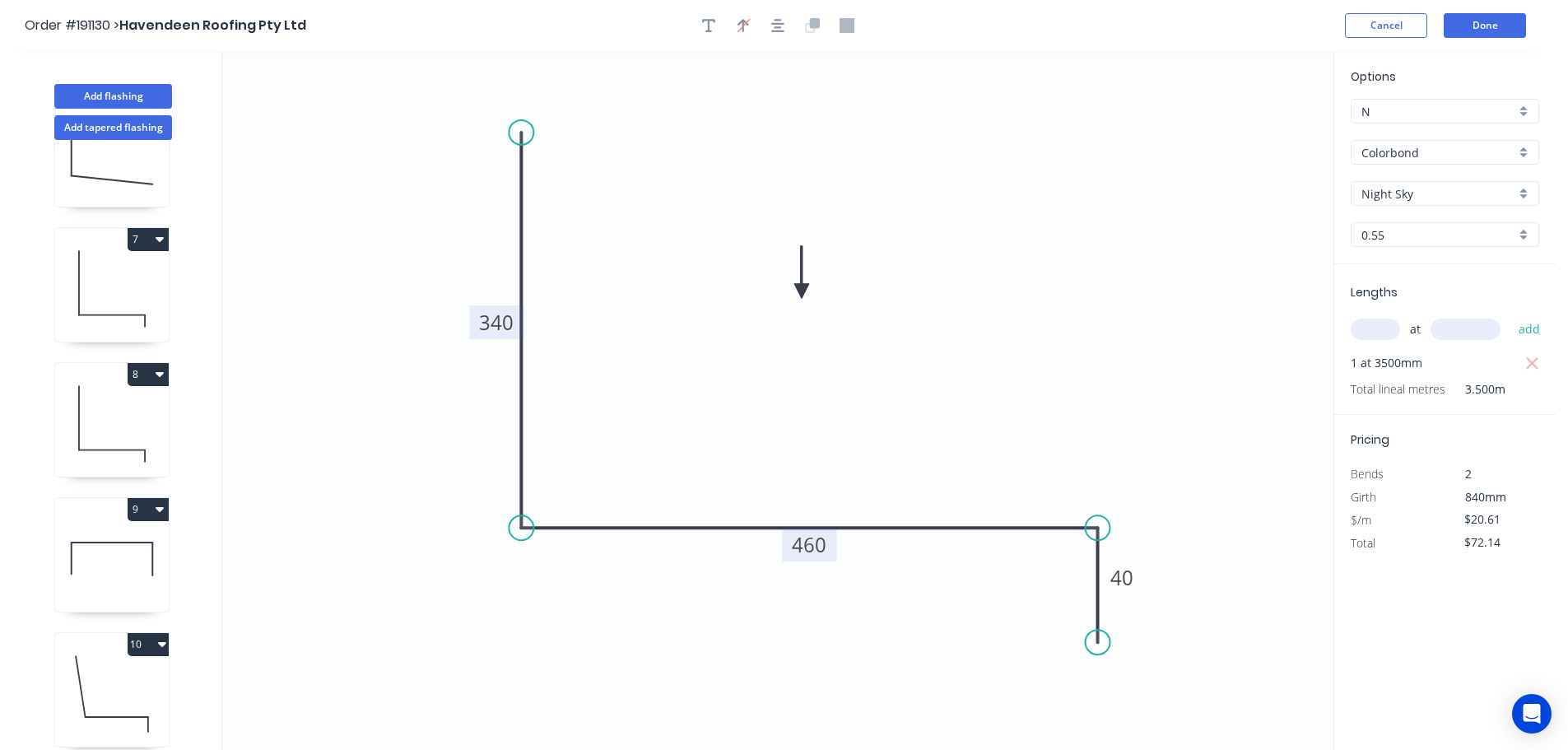
scroll to position [881, 0]
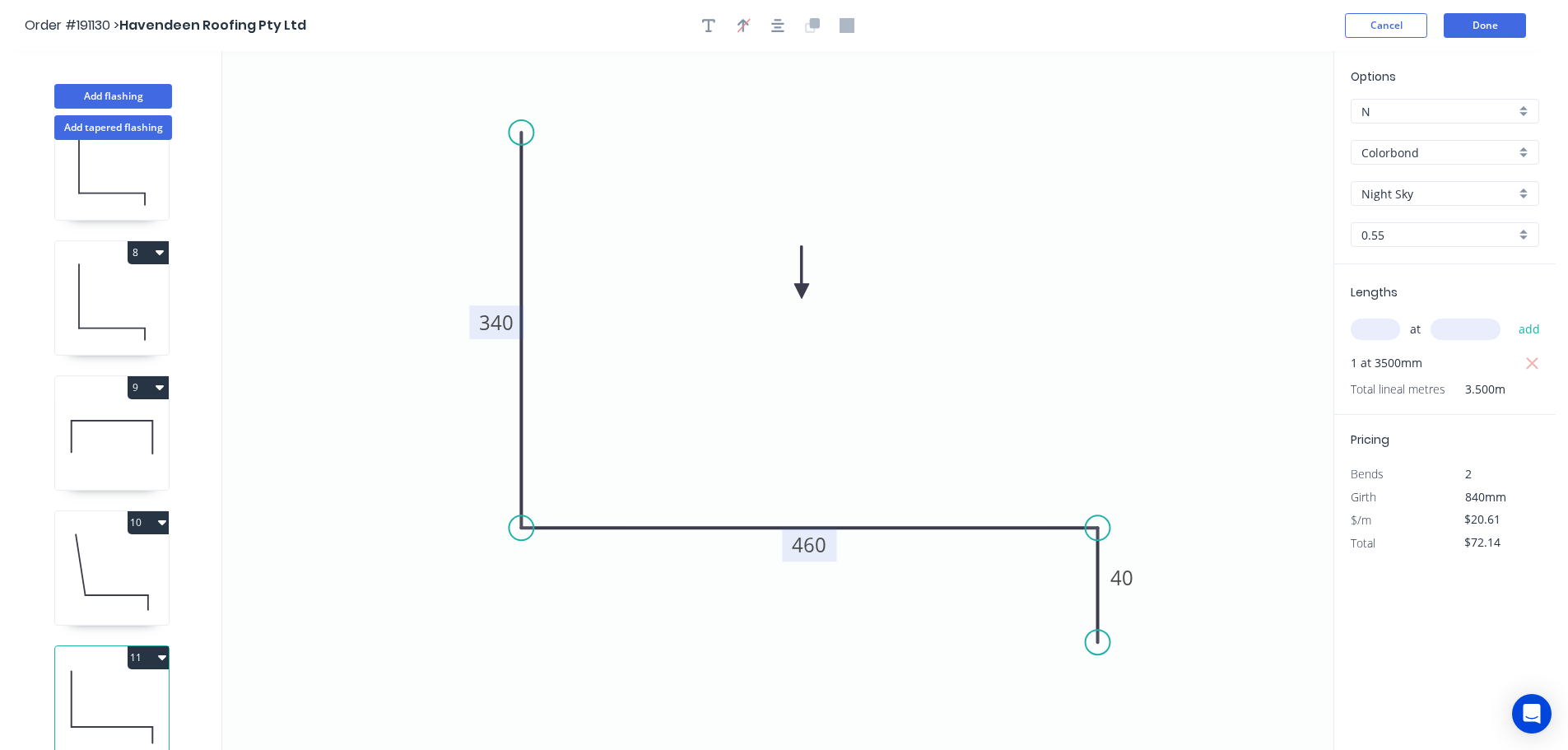
click at [141, 646] on button "11" at bounding box center [148, 657] width 41 height 23
click at [102, 686] on div "Duplicate" at bounding box center [90, 698] width 127 height 24
type input "$0.00"
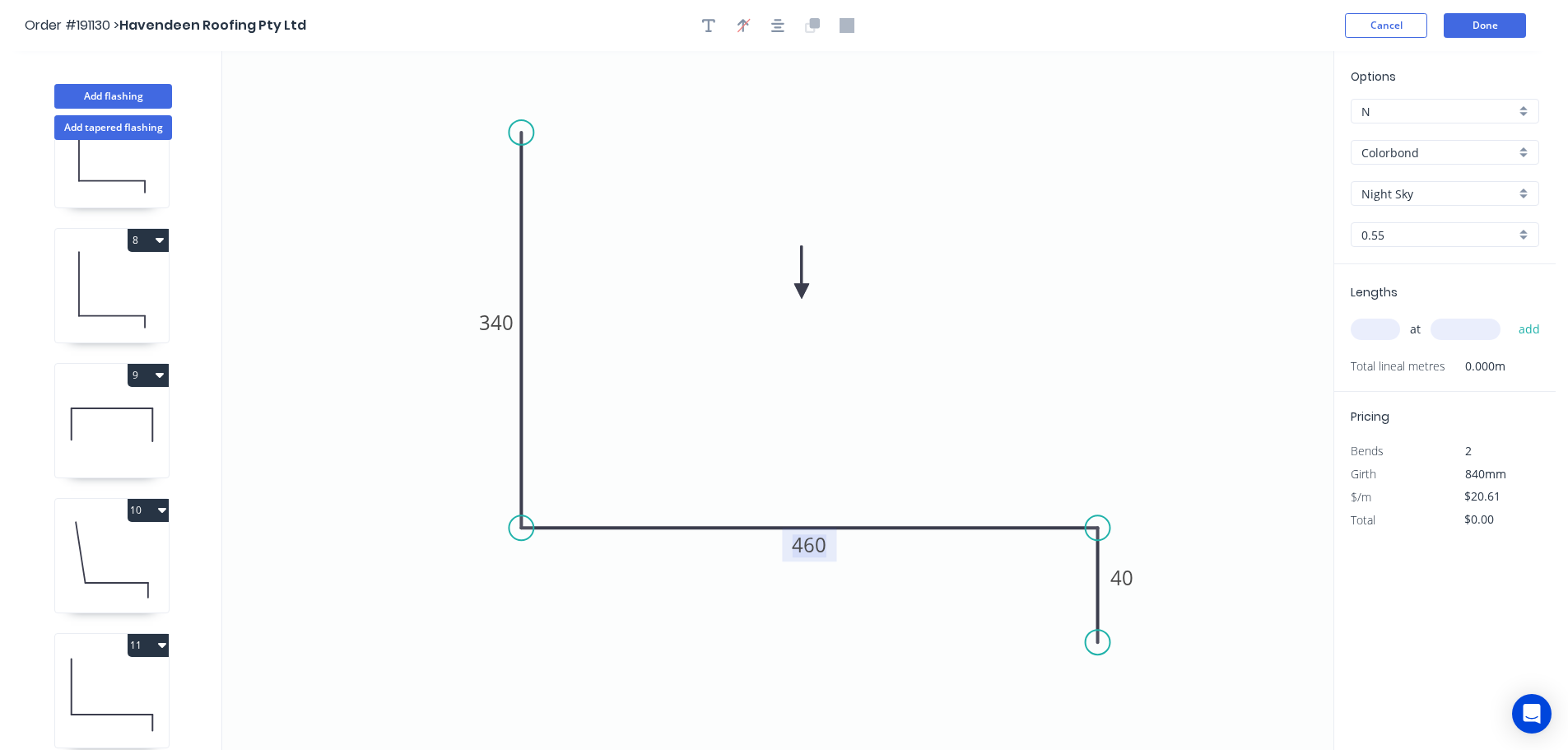
click at [819, 545] on tspan "460" at bounding box center [809, 544] width 34 height 27
click at [861, 474] on icon "0 340 480 40" at bounding box center [777, 401] width 1112 height 699
click at [1378, 326] on input "text" at bounding box center [1375, 330] width 49 height 22
type input "1"
click at [1475, 329] on input "text" at bounding box center [1466, 330] width 70 height 22
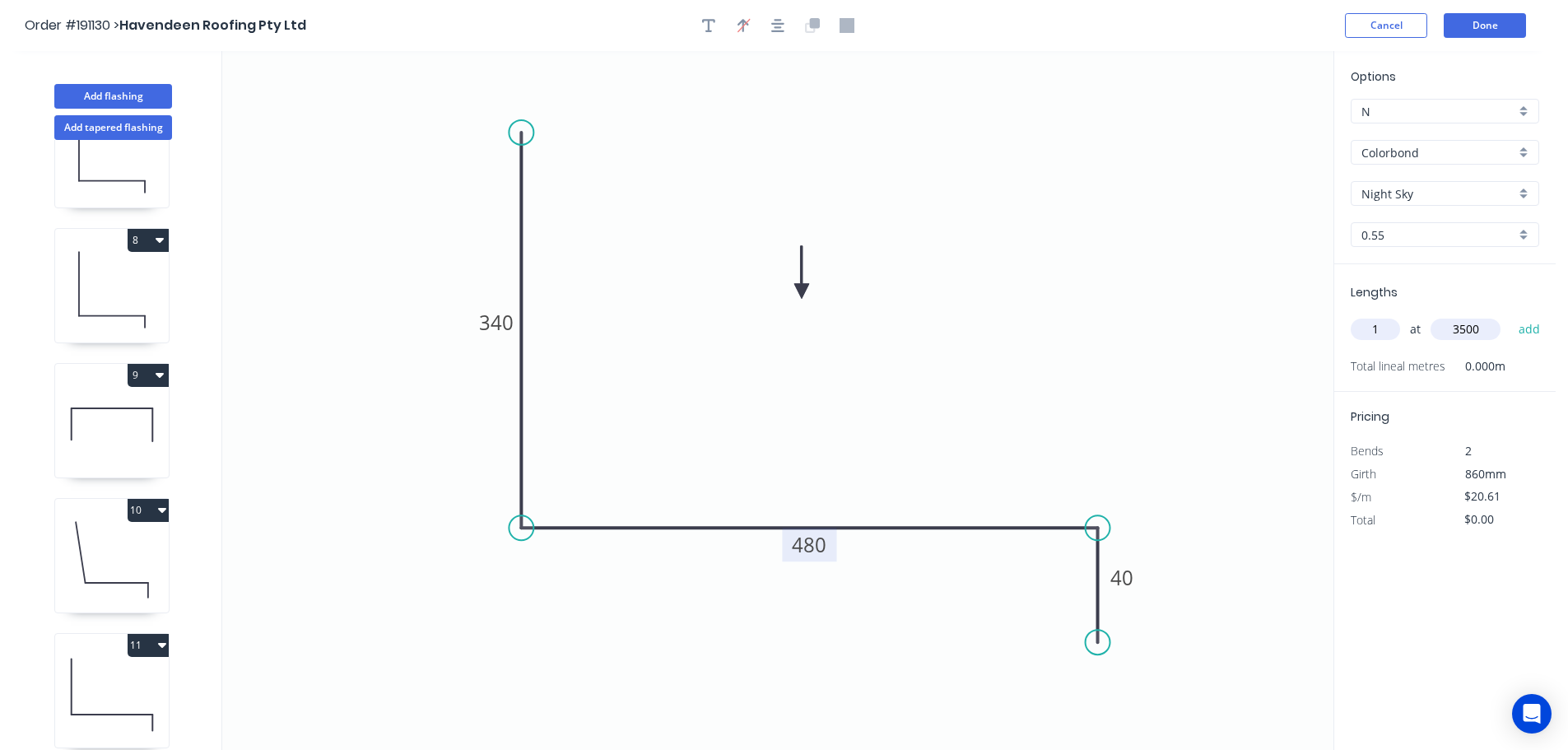
type input "3500"
click at [1510, 315] on button "add" at bounding box center [1529, 329] width 39 height 28
type input "$72.14"
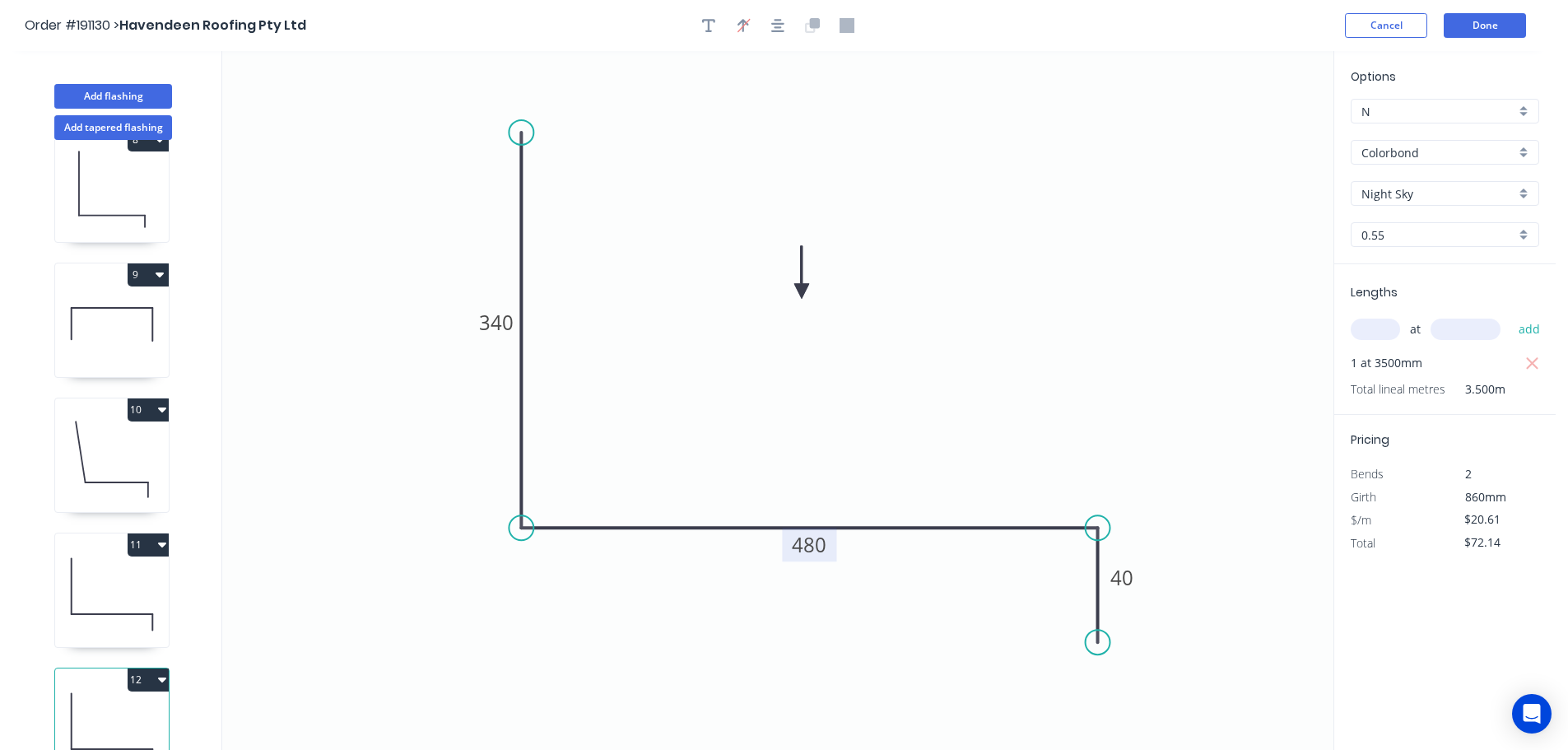
scroll to position [1017, 0]
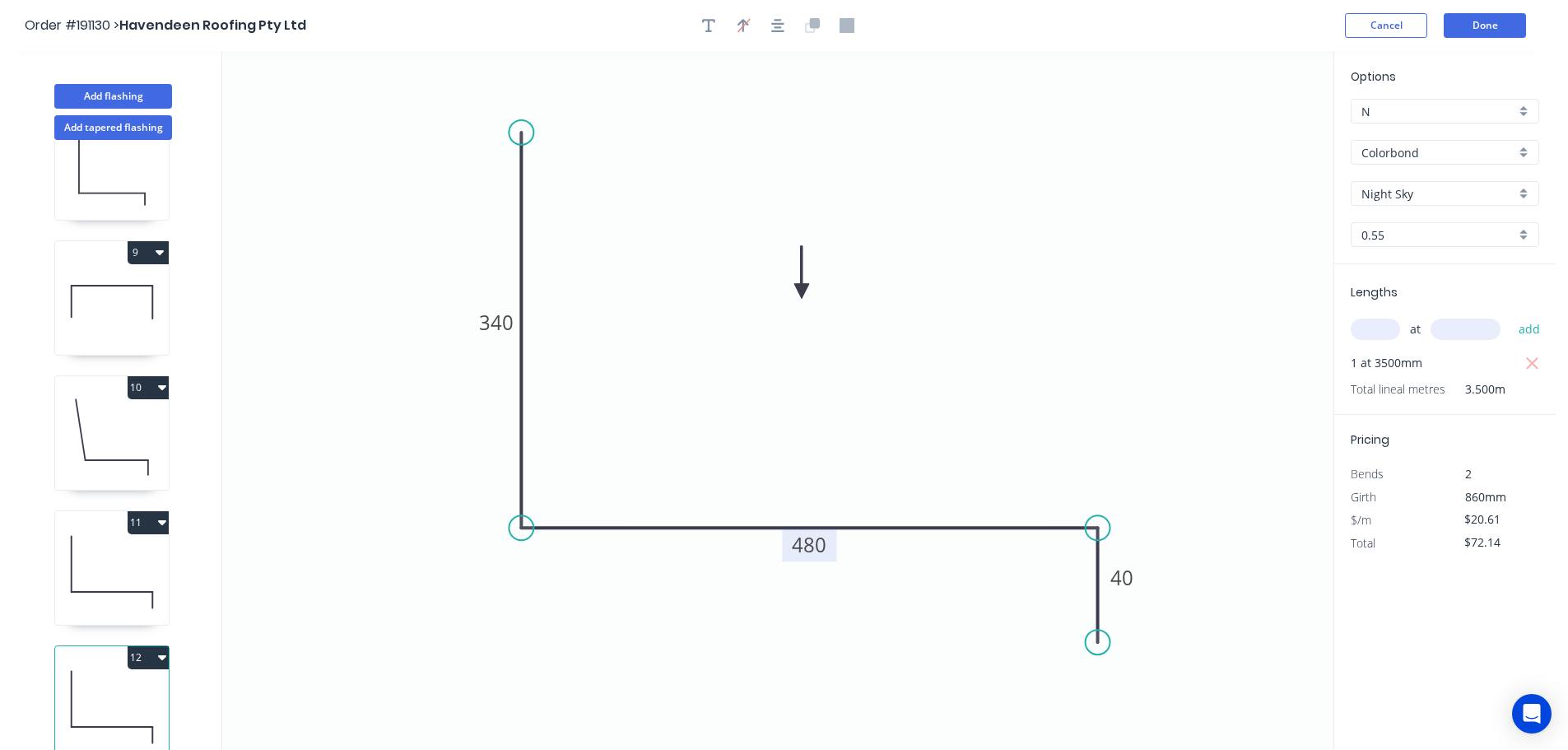
click at [116, 299] on icon at bounding box center [111, 302] width 113 height 105
type input "$0.00"
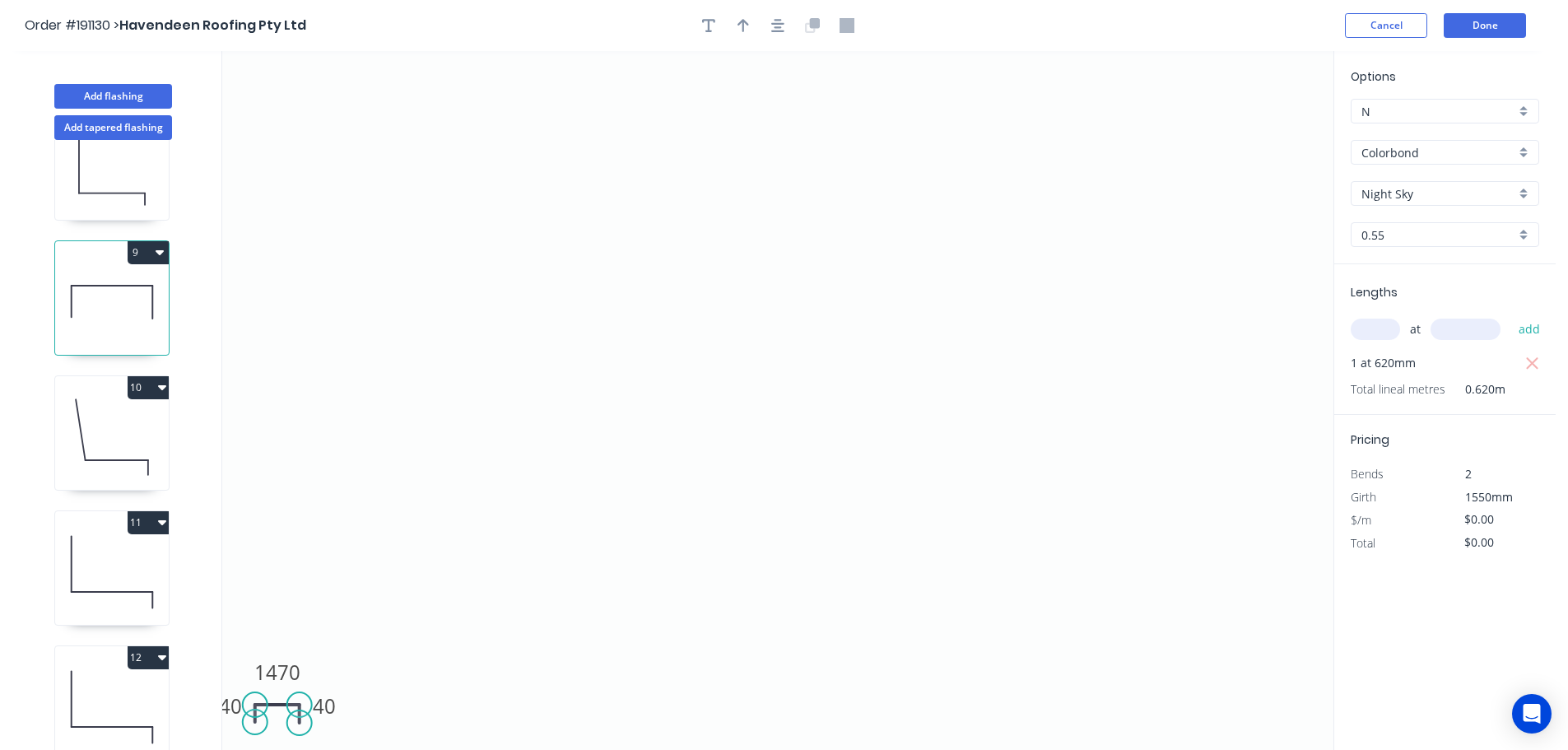
click at [150, 241] on button "9" at bounding box center [148, 252] width 41 height 23
click at [95, 281] on div "Duplicate" at bounding box center [90, 293] width 127 height 24
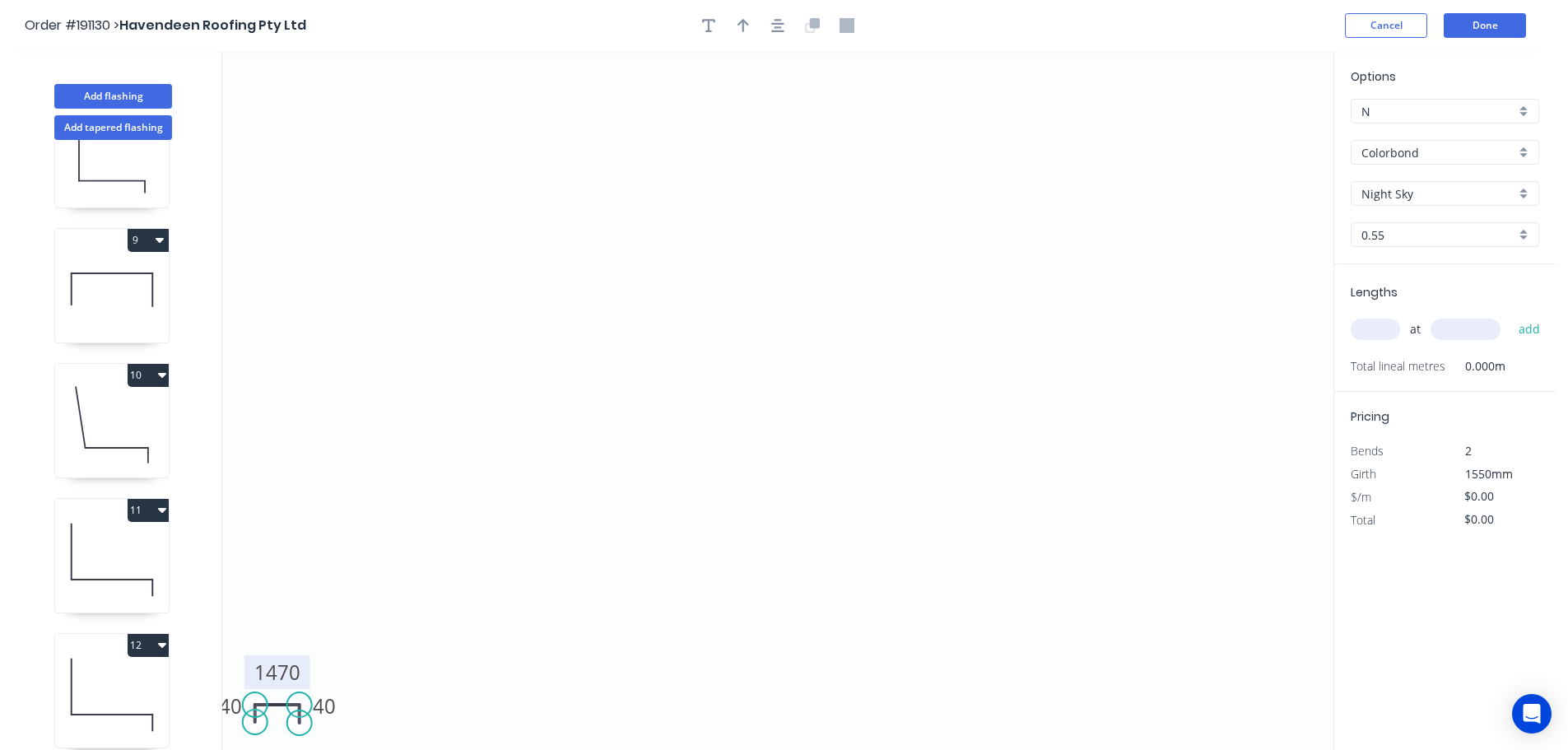
click at [288, 667] on tspan "1470" at bounding box center [277, 672] width 46 height 27
click at [371, 623] on icon "0 40 1950 40" at bounding box center [777, 401] width 1112 height 699
click at [1385, 322] on input "text" at bounding box center [1375, 330] width 49 height 22
type input "1"
click at [1480, 331] on input "text" at bounding box center [1466, 330] width 70 height 22
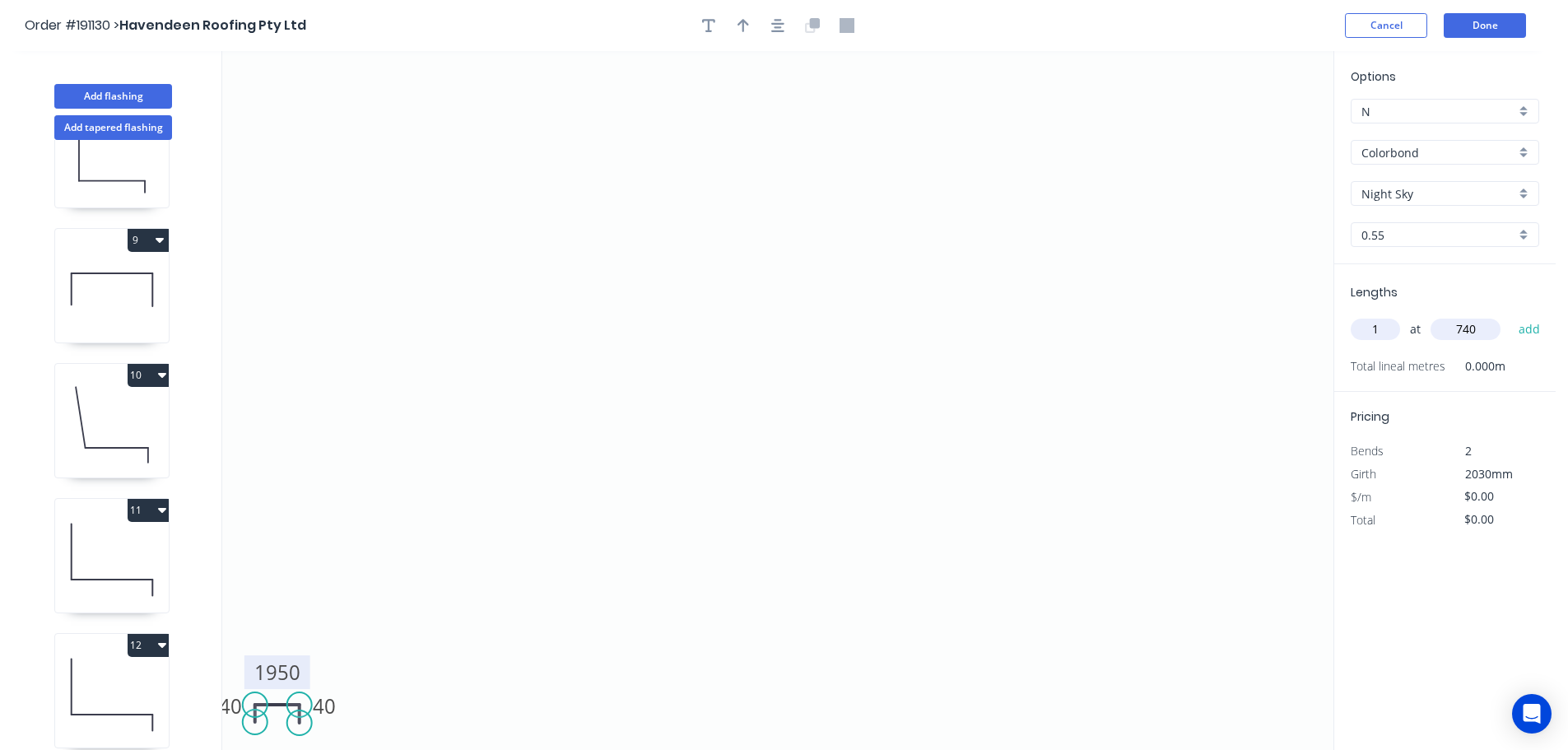
type input "740"
click at [1510, 315] on button "add" at bounding box center [1529, 329] width 39 height 28
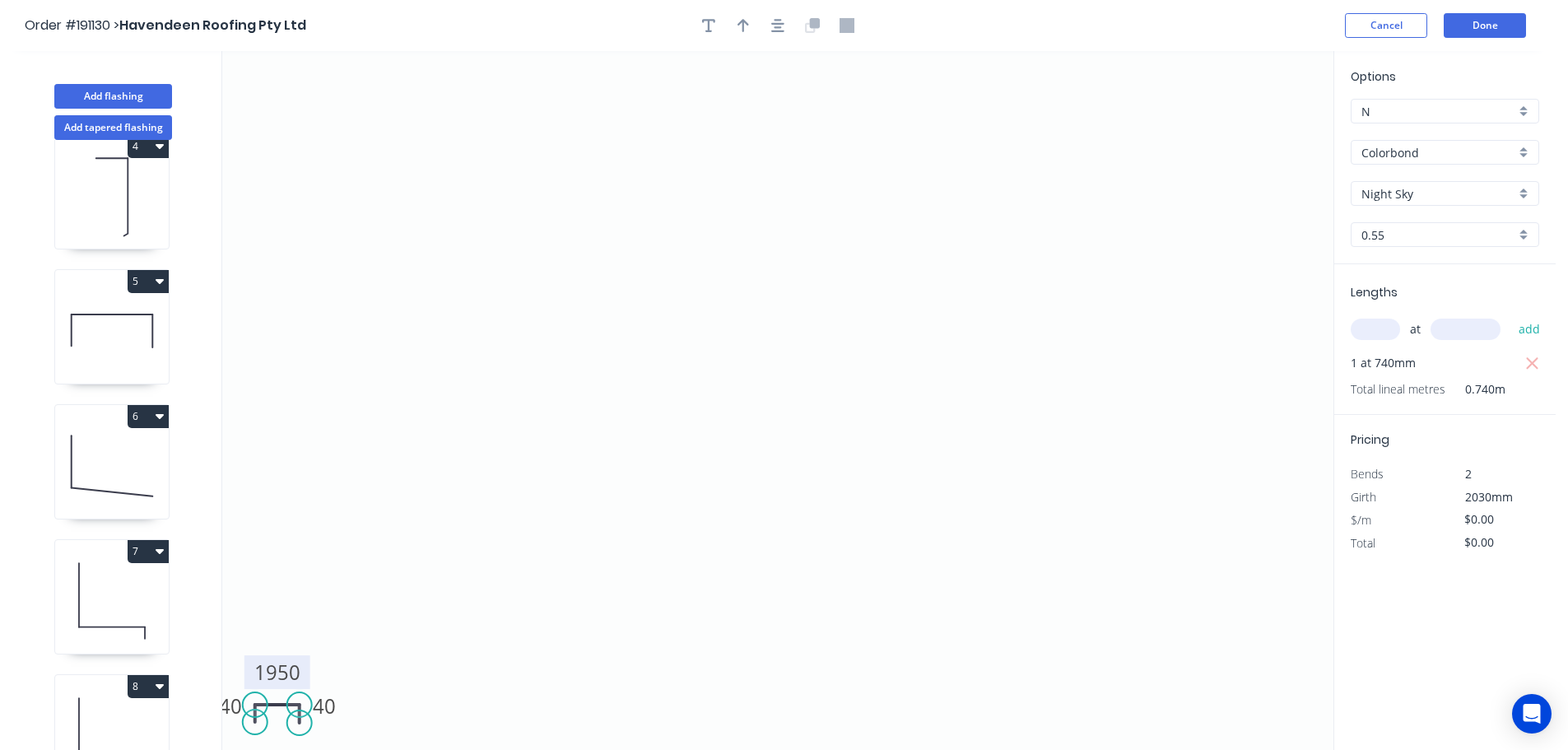
scroll to position [384, 0]
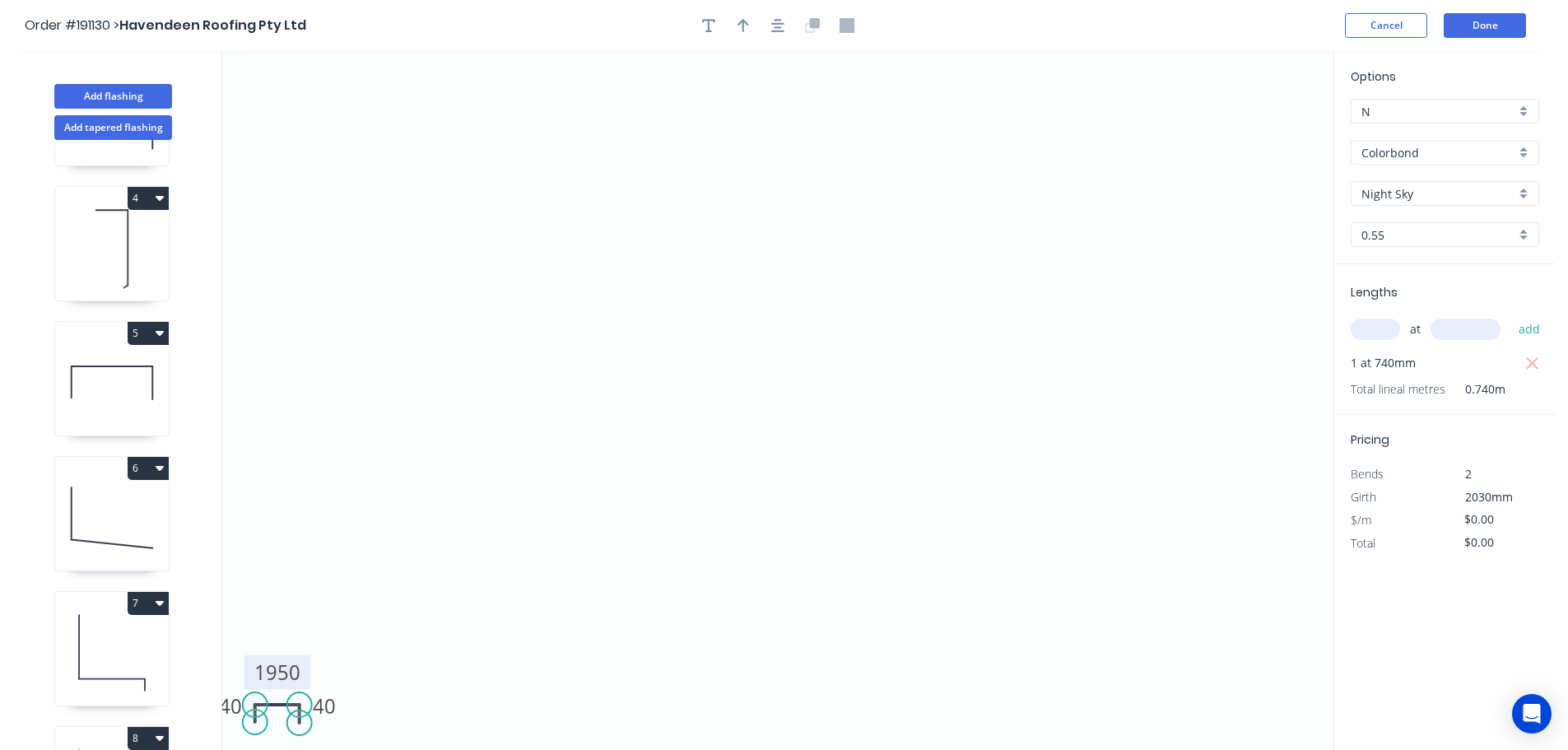
click at [105, 237] on icon at bounding box center [111, 247] width 113 height 105
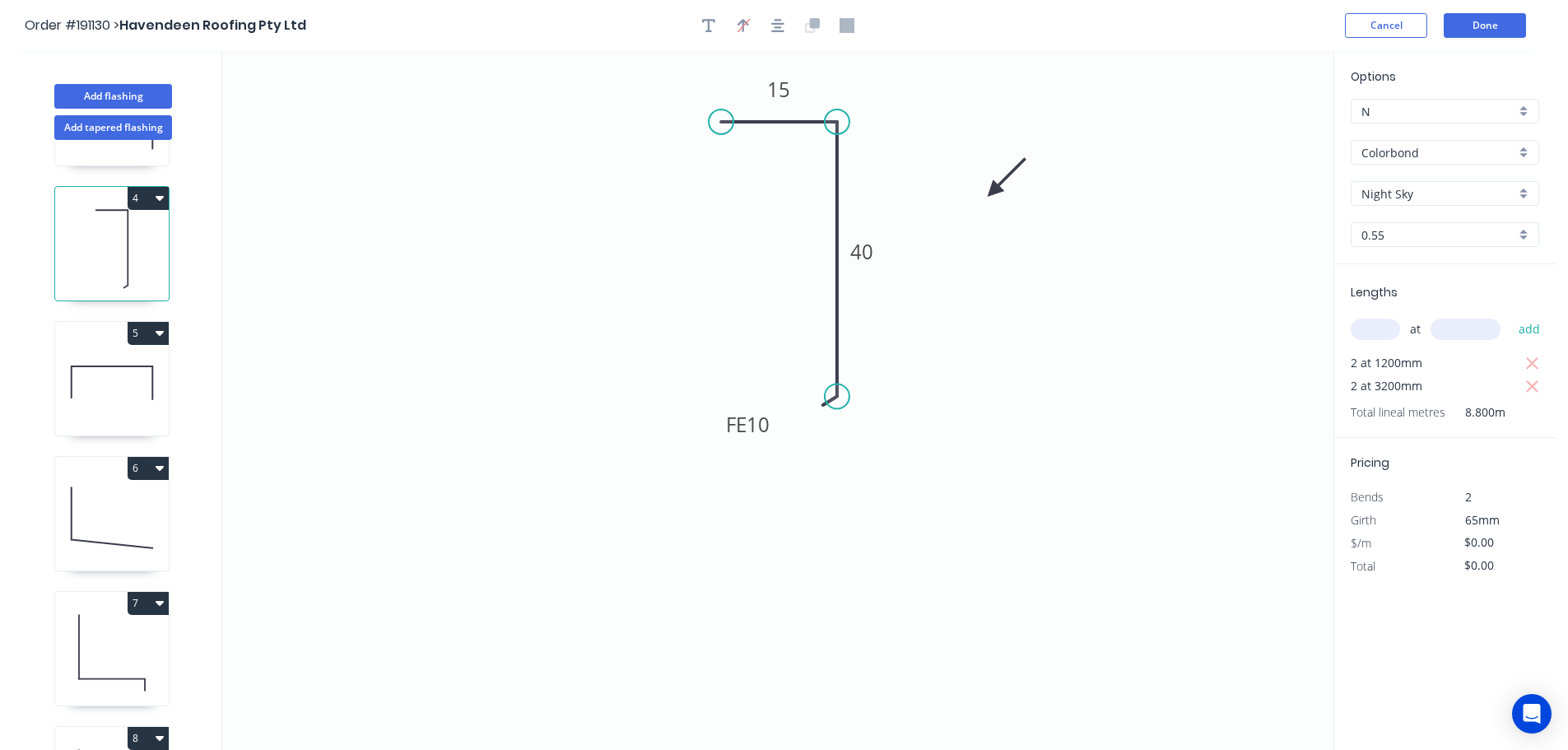
type input "$5.26"
click at [145, 194] on button "4" at bounding box center [148, 199] width 41 height 23
click at [110, 234] on div "Duplicate" at bounding box center [90, 239] width 127 height 24
type input "$0.00"
click at [1387, 327] on input "text" at bounding box center [1375, 330] width 49 height 22
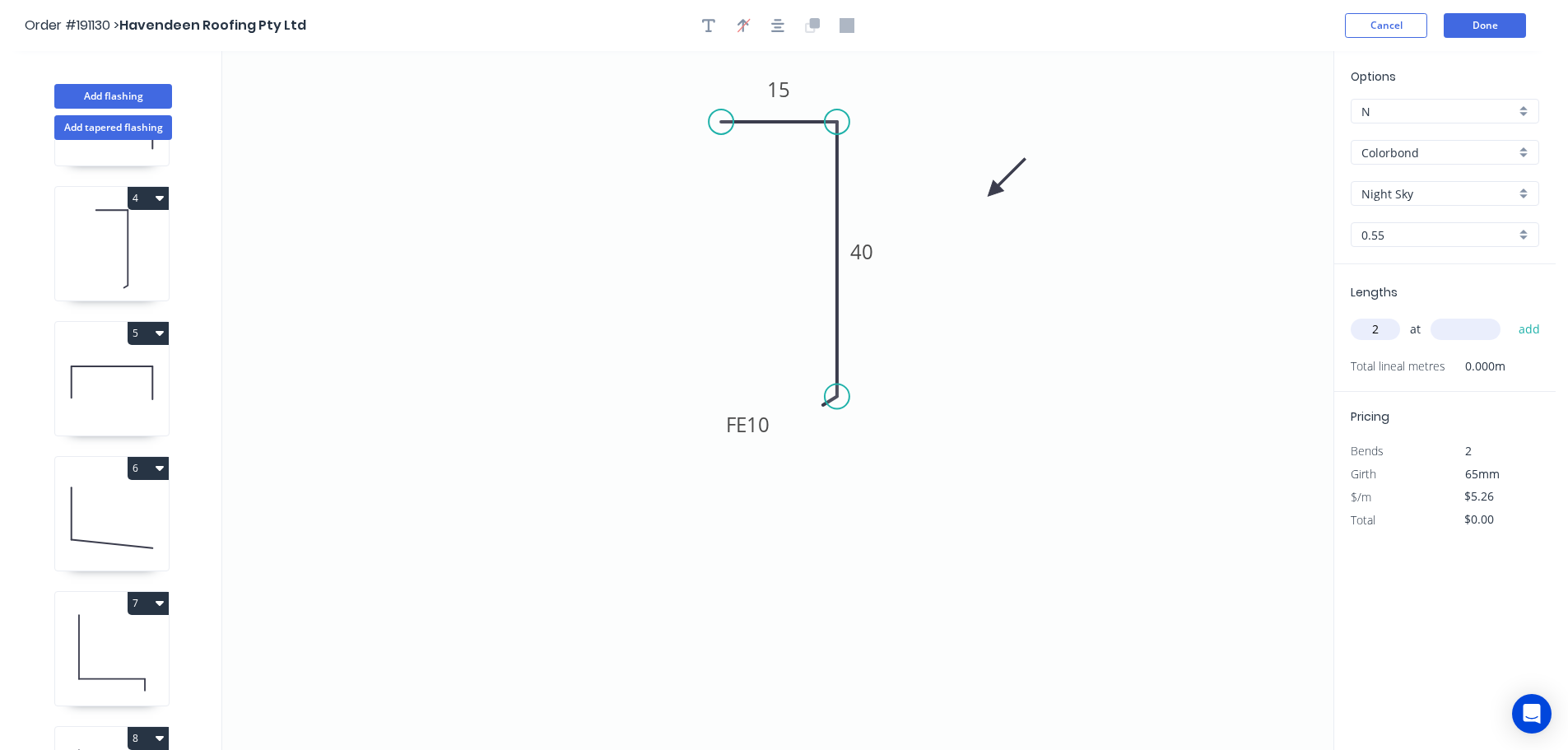
type input "2"
click at [1475, 324] on input "text" at bounding box center [1466, 330] width 70 height 22
type input "3200"
click at [1510, 315] on button "add" at bounding box center [1529, 329] width 39 height 28
type input "$33.66"
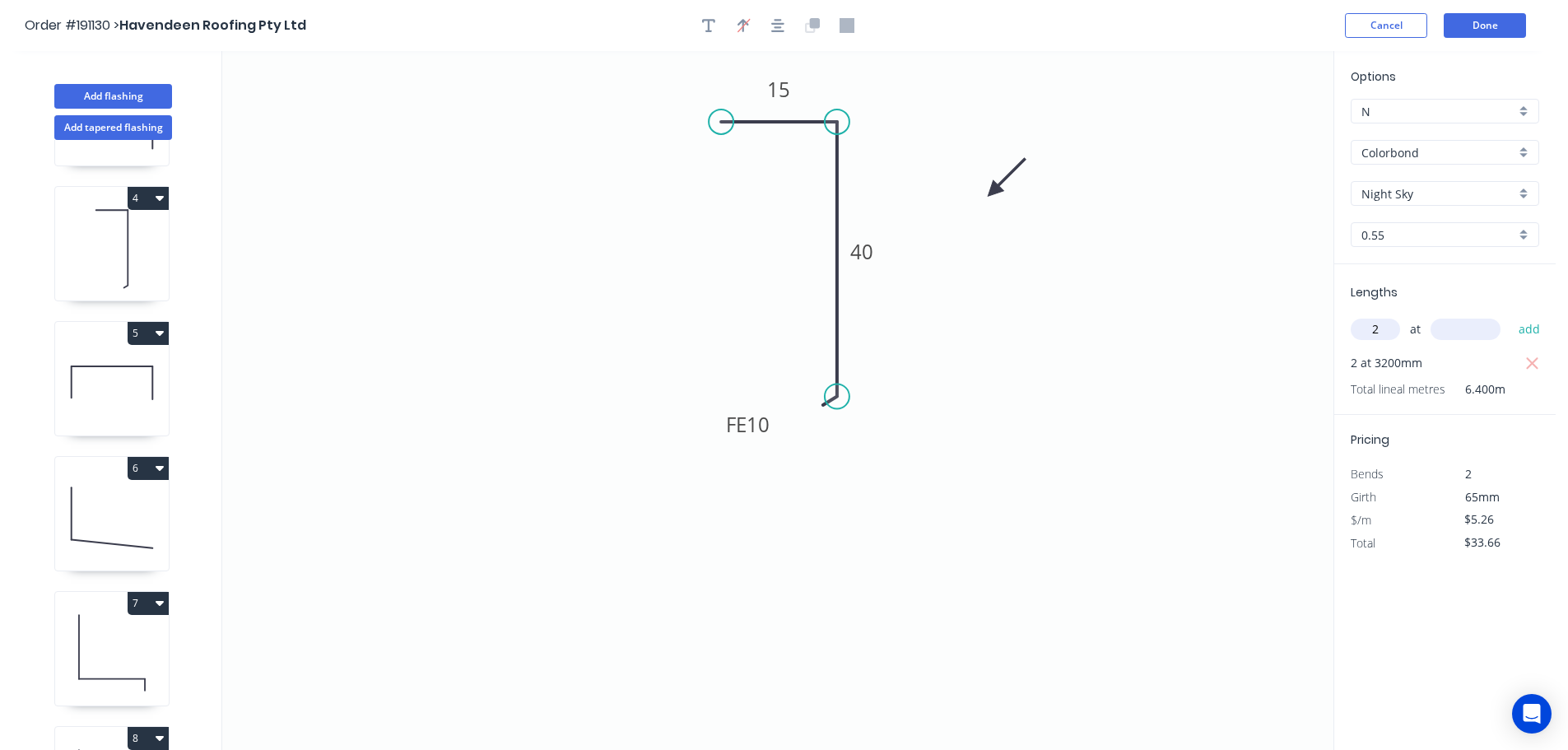
type input "2"
click at [1475, 324] on input "text" at bounding box center [1466, 330] width 70 height 22
type input "1100"
click at [1510, 315] on button "add" at bounding box center [1529, 329] width 39 height 28
type input "$45.24"
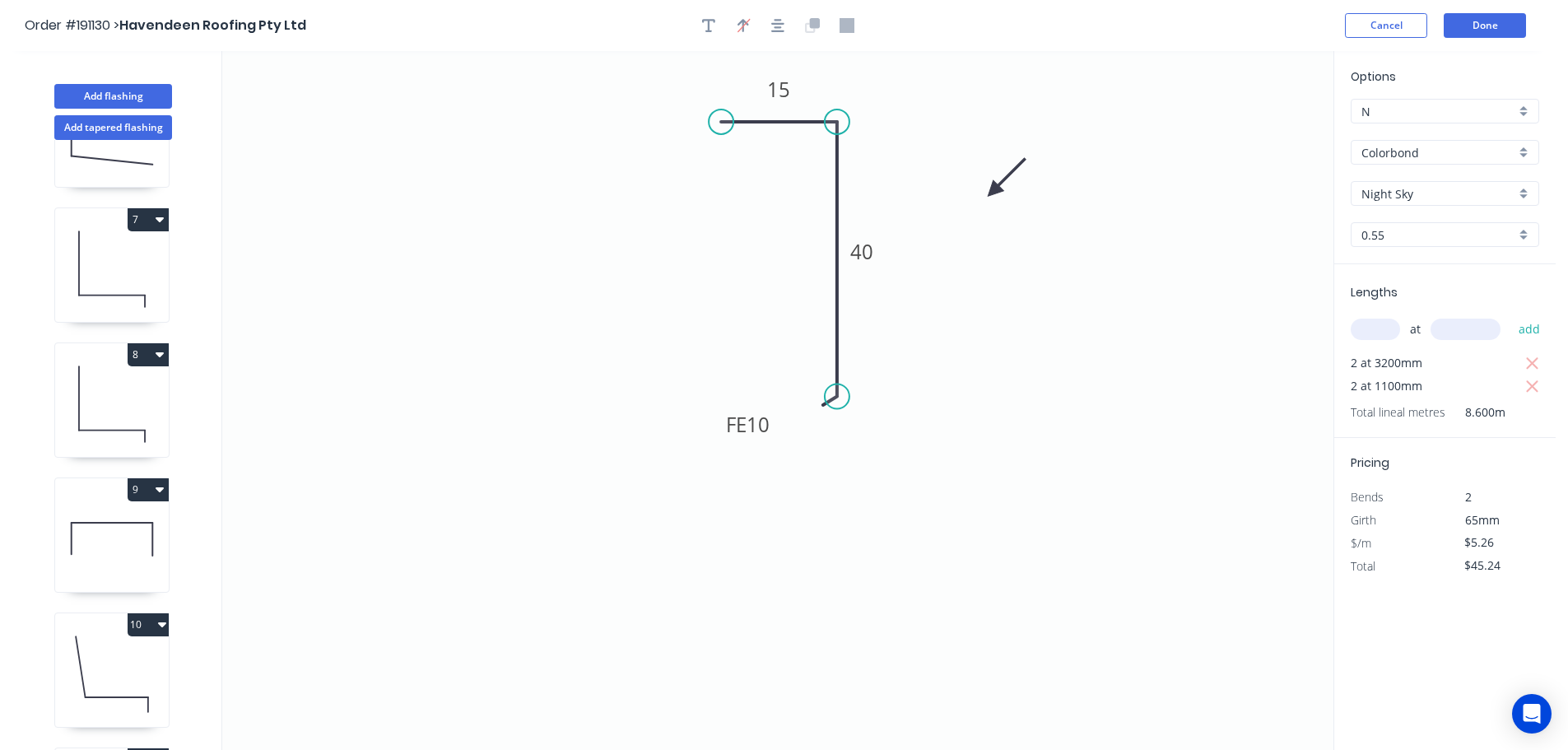
scroll to position [959, 0]
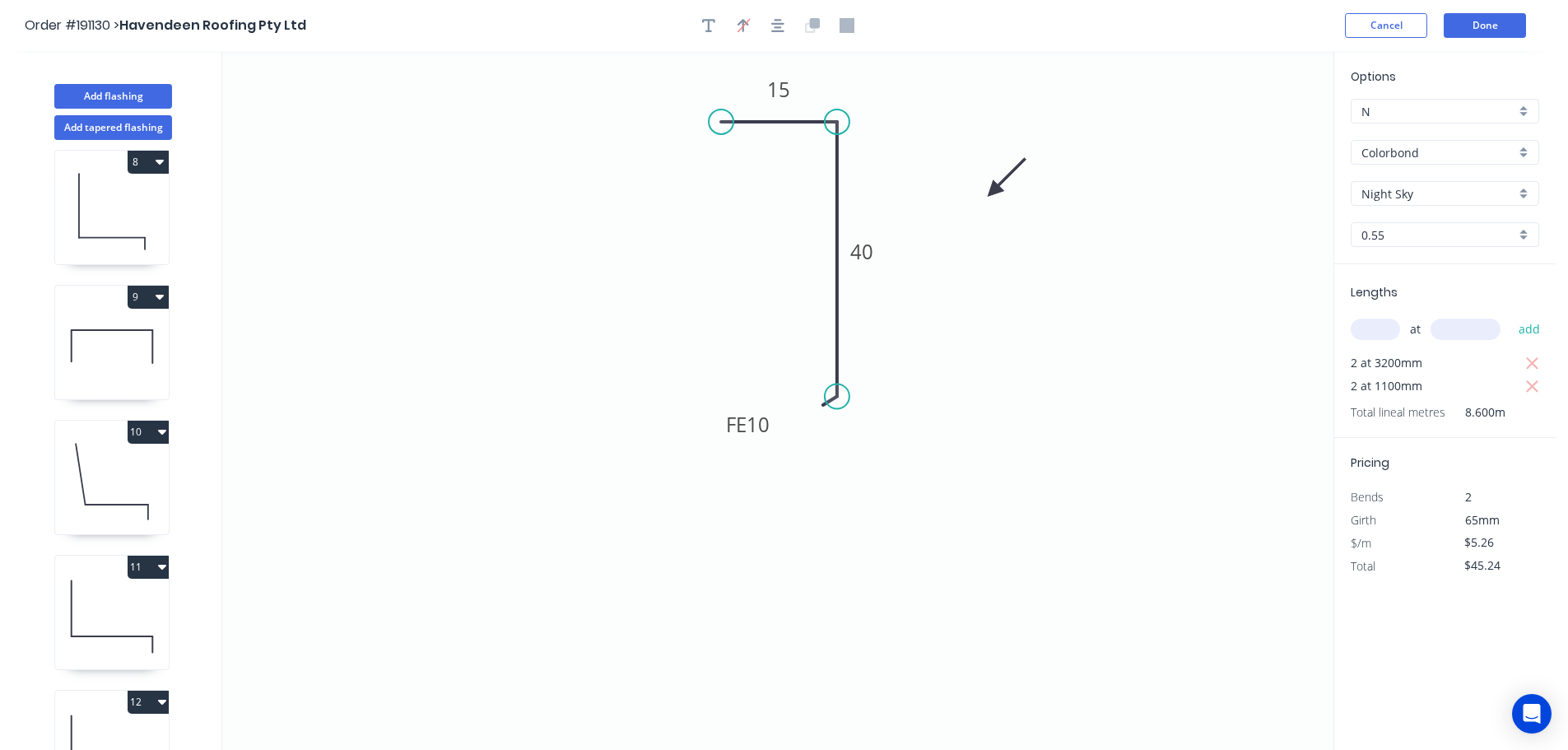
click at [113, 490] on icon at bounding box center [111, 481] width 113 height 105
type input "$17.20"
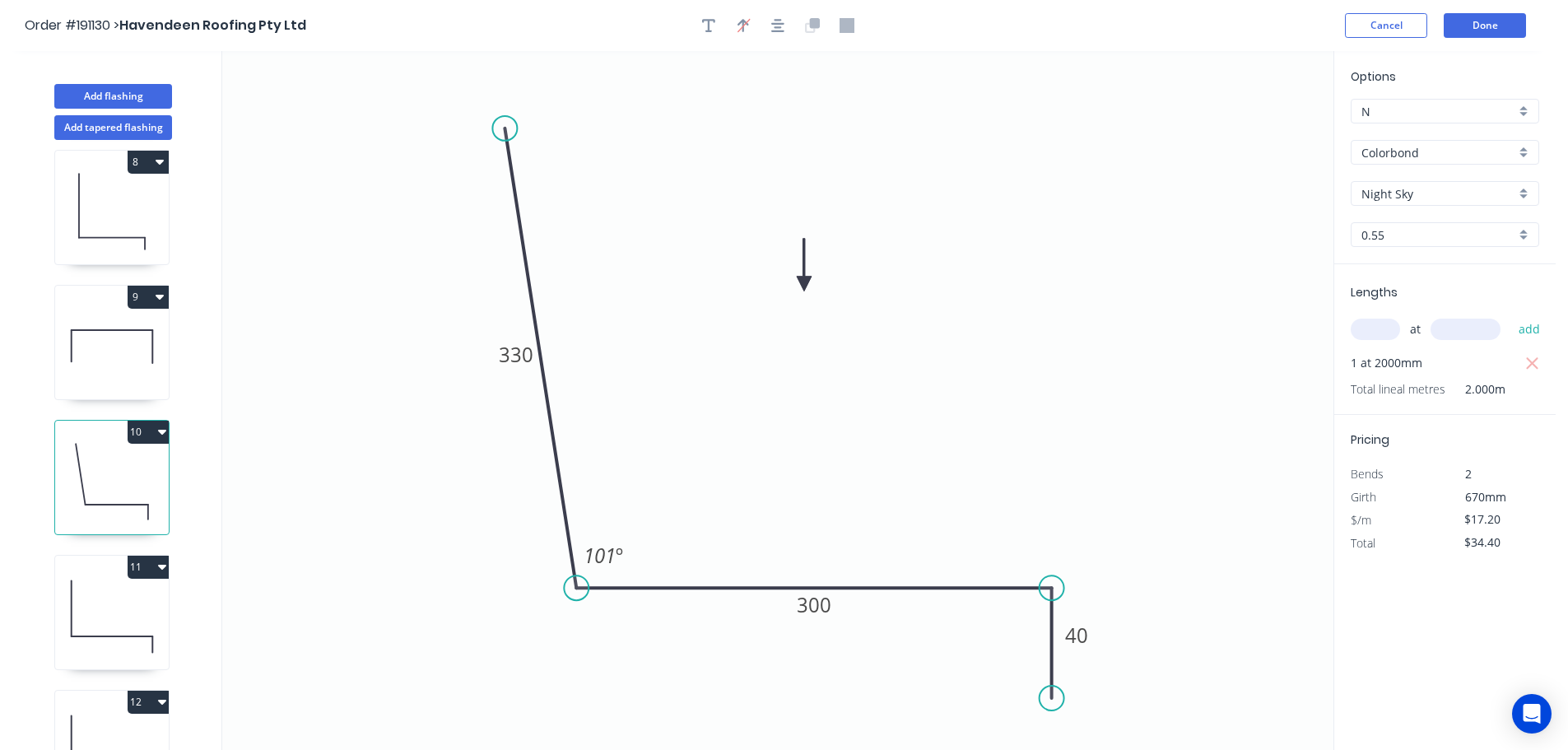
click at [141, 428] on button "10" at bounding box center [148, 432] width 41 height 23
click at [84, 477] on div "Duplicate" at bounding box center [90, 472] width 127 height 24
type input "$0.00"
click at [530, 357] on tspan "330" at bounding box center [516, 354] width 34 height 27
click at [628, 346] on icon "0 430 300 40 101 º" at bounding box center [777, 401] width 1112 height 699
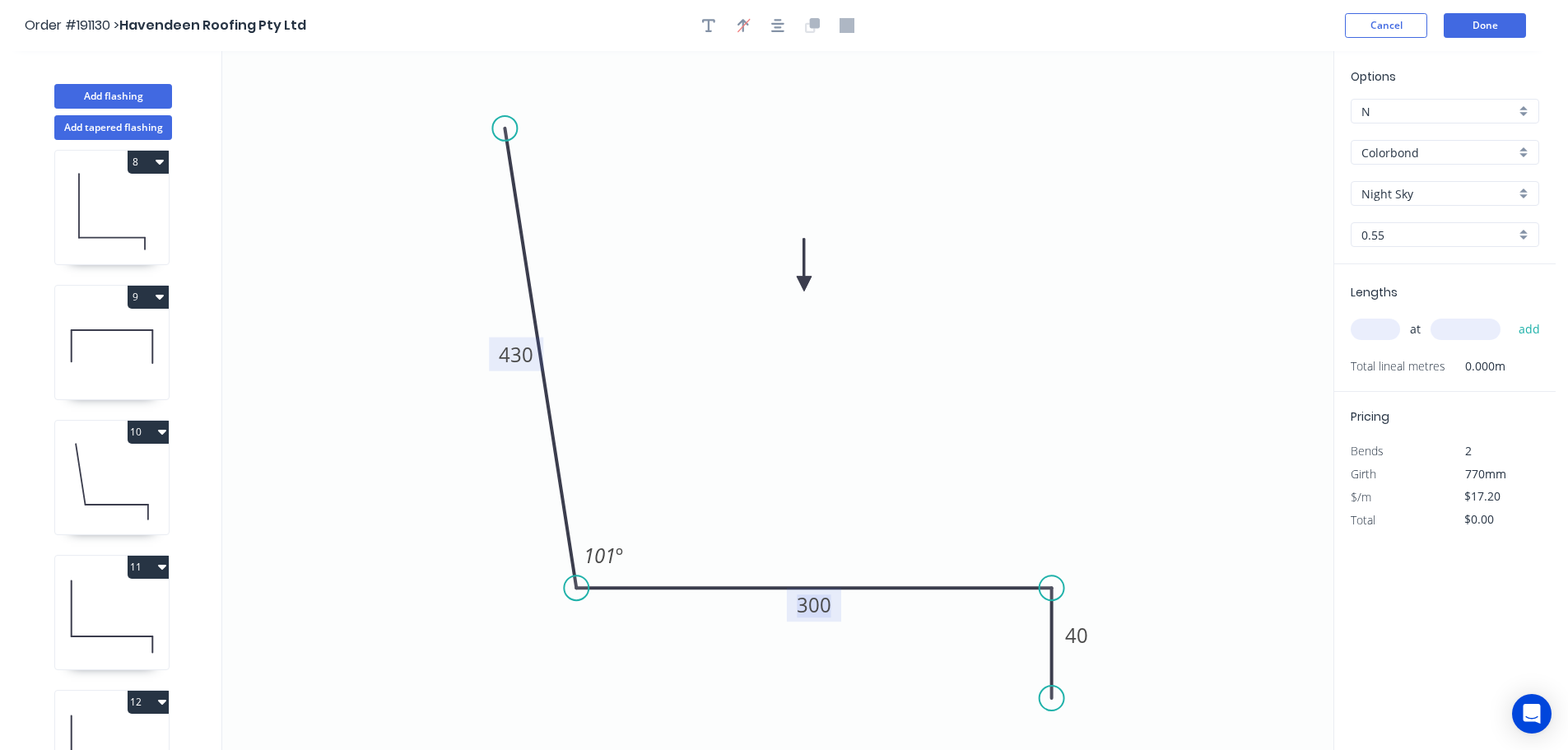
click at [821, 604] on tspan "300" at bounding box center [814, 604] width 34 height 27
click at [872, 530] on icon "0 430 250 40 101 º" at bounding box center [777, 401] width 1112 height 699
click at [1383, 331] on input "text" at bounding box center [1375, 330] width 49 height 22
type input "1"
click at [1468, 330] on input "text" at bounding box center [1466, 330] width 70 height 22
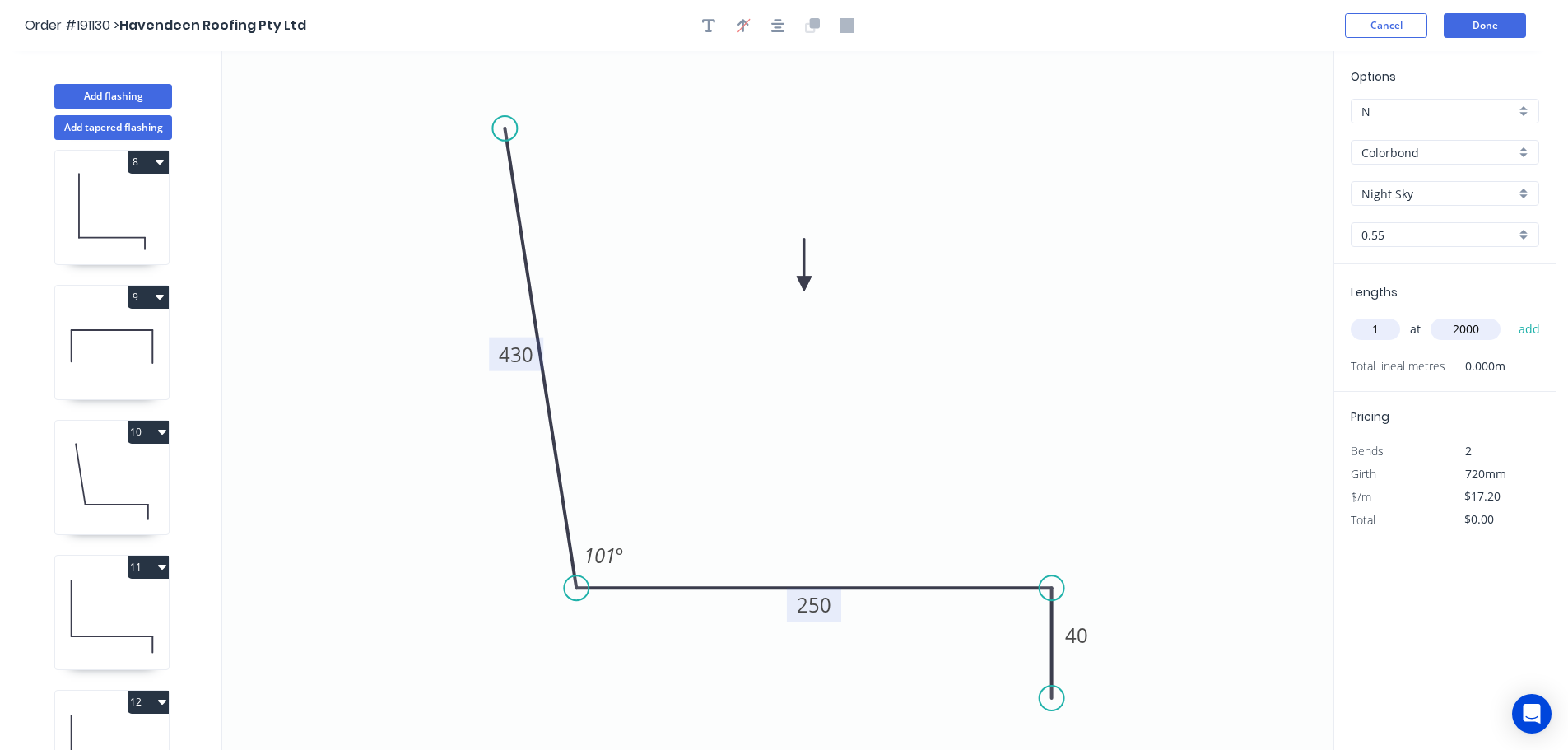
type input "2000"
click at [1510, 315] on button "add" at bounding box center [1529, 329] width 39 height 28
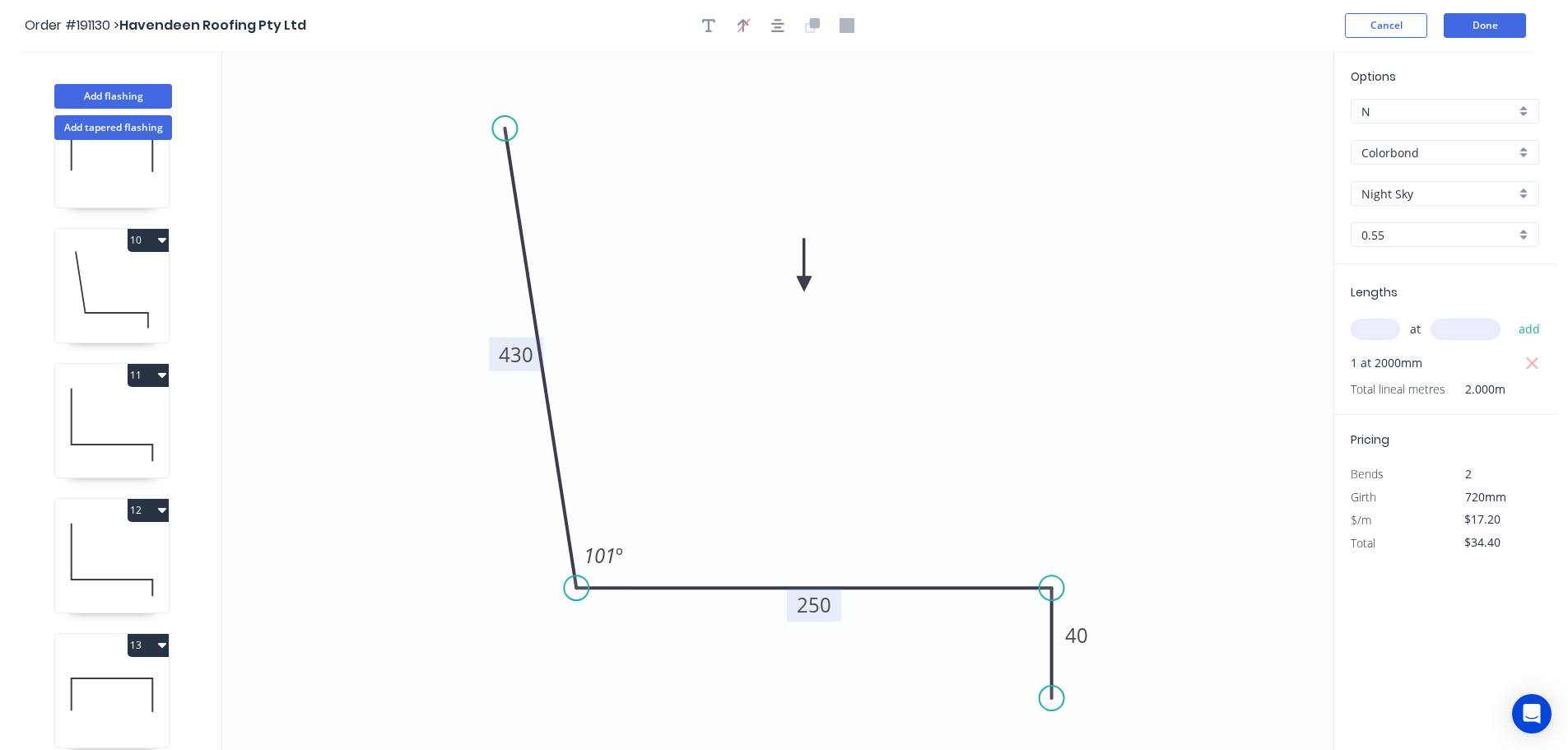
scroll to position [767, 0]
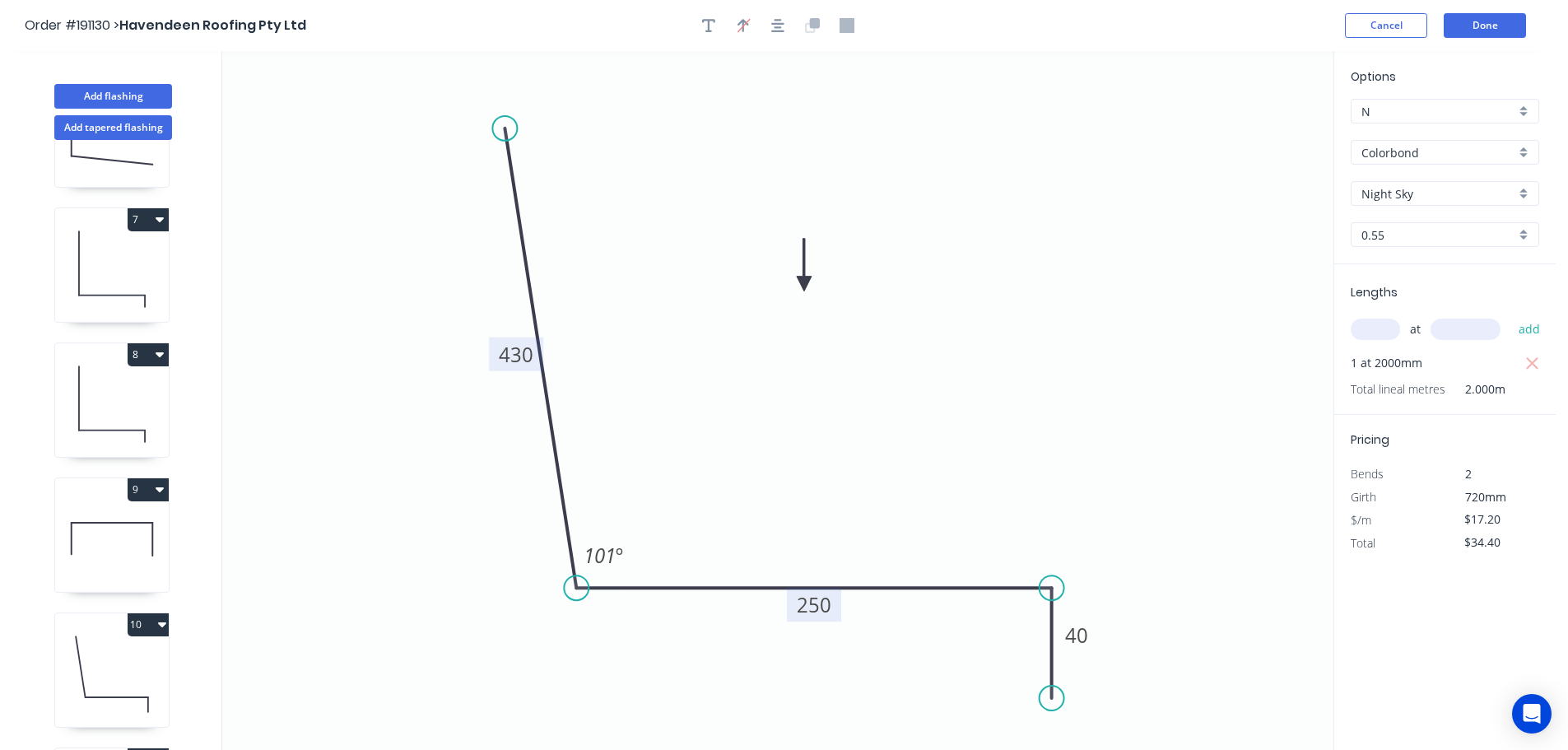
click at [127, 278] on icon at bounding box center [111, 269] width 113 height 105
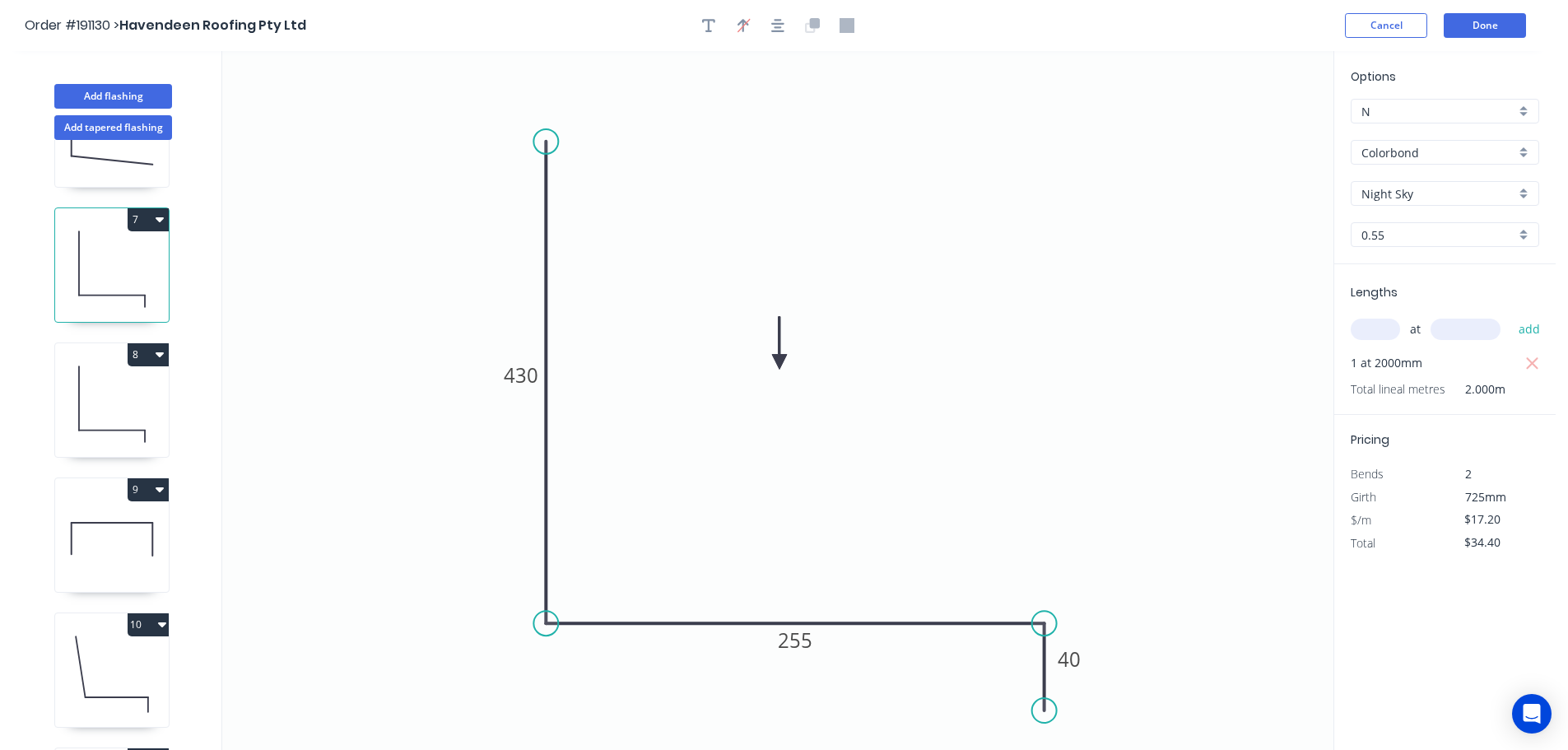
click at [147, 215] on button "7" at bounding box center [148, 220] width 41 height 23
click at [84, 254] on div "Duplicate" at bounding box center [90, 260] width 127 height 24
type input "$0.00"
click at [533, 372] on tspan "430" at bounding box center [521, 375] width 34 height 27
click at [596, 359] on icon "0 450 255 40" at bounding box center [777, 401] width 1112 height 699
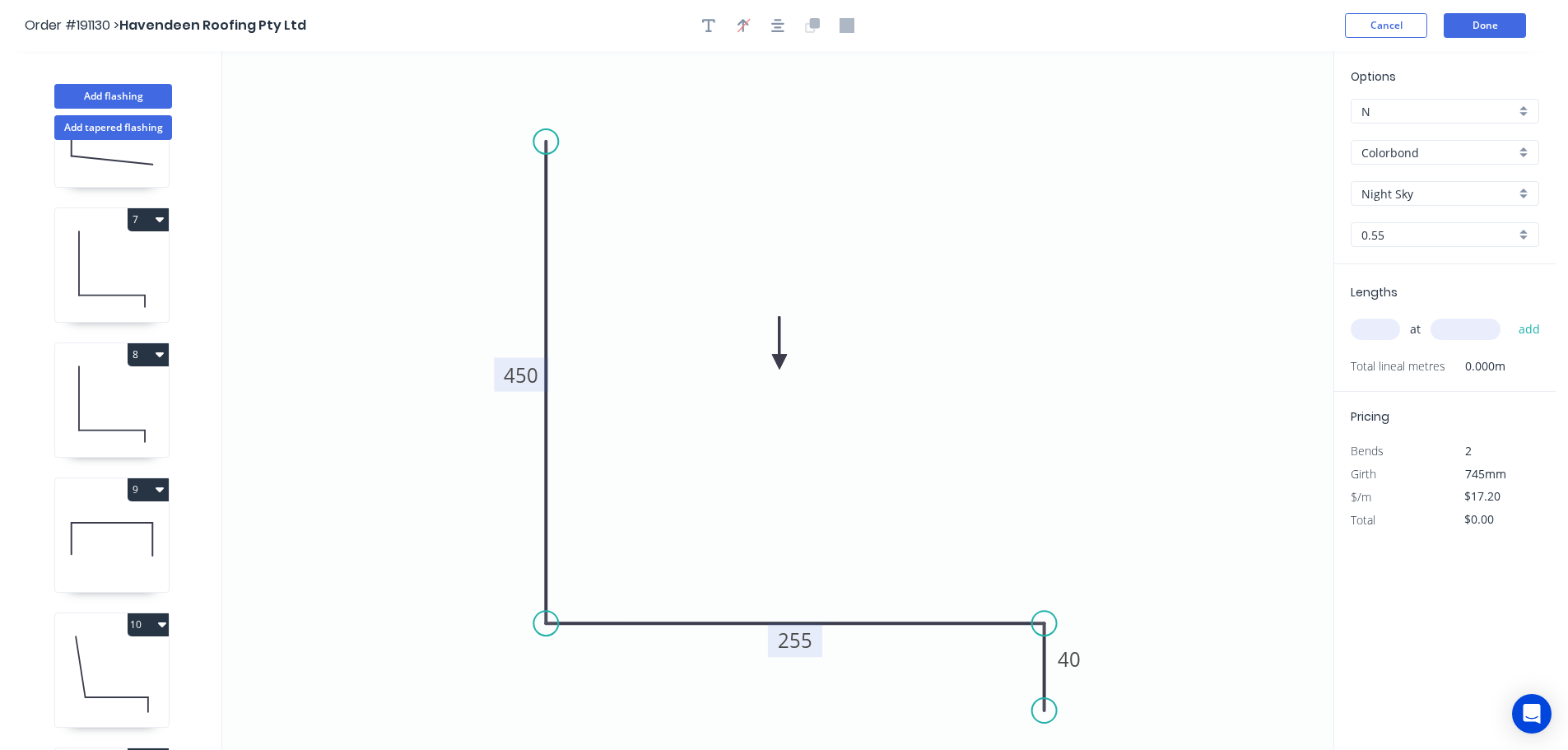
click at [801, 636] on tspan "255" at bounding box center [795, 640] width 34 height 27
click at [873, 557] on icon "0 450 435 40" at bounding box center [777, 401] width 1112 height 699
type input "$20.61"
click at [1388, 326] on input "text" at bounding box center [1375, 330] width 49 height 22
type input "1"
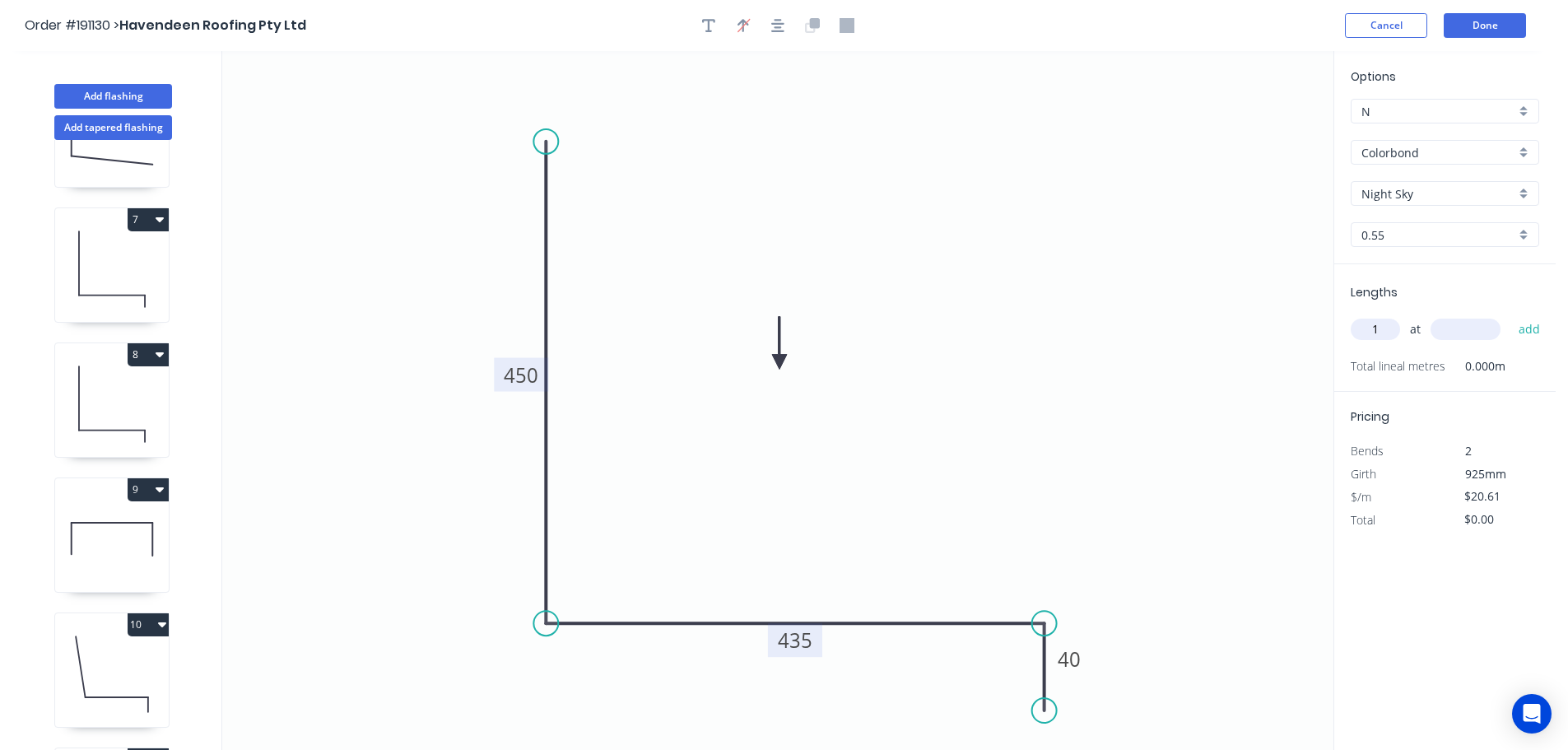
click at [1466, 329] on input "text" at bounding box center [1466, 330] width 70 height 22
type input "1600"
click at [1510, 315] on button "add" at bounding box center [1529, 329] width 39 height 28
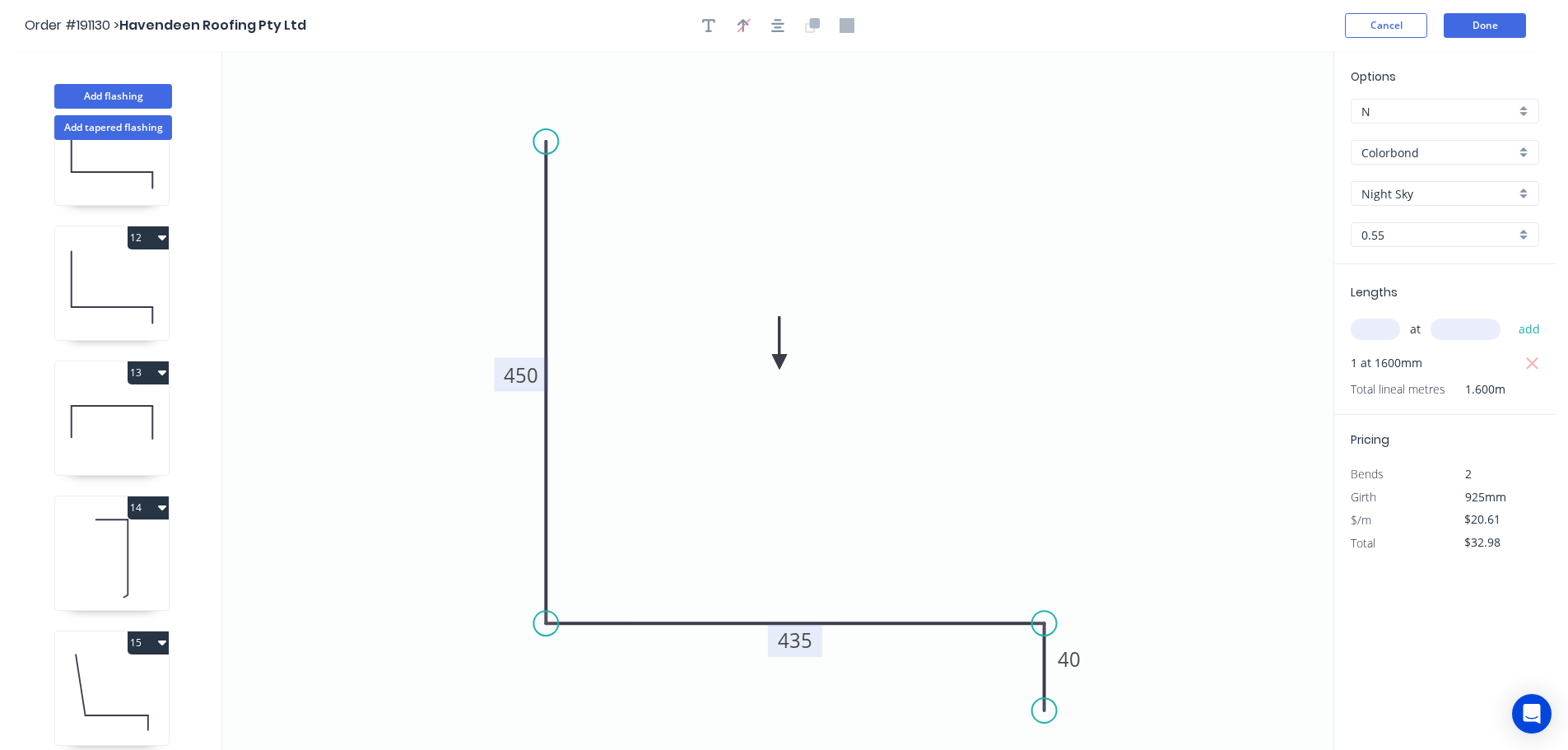
scroll to position [1557, 0]
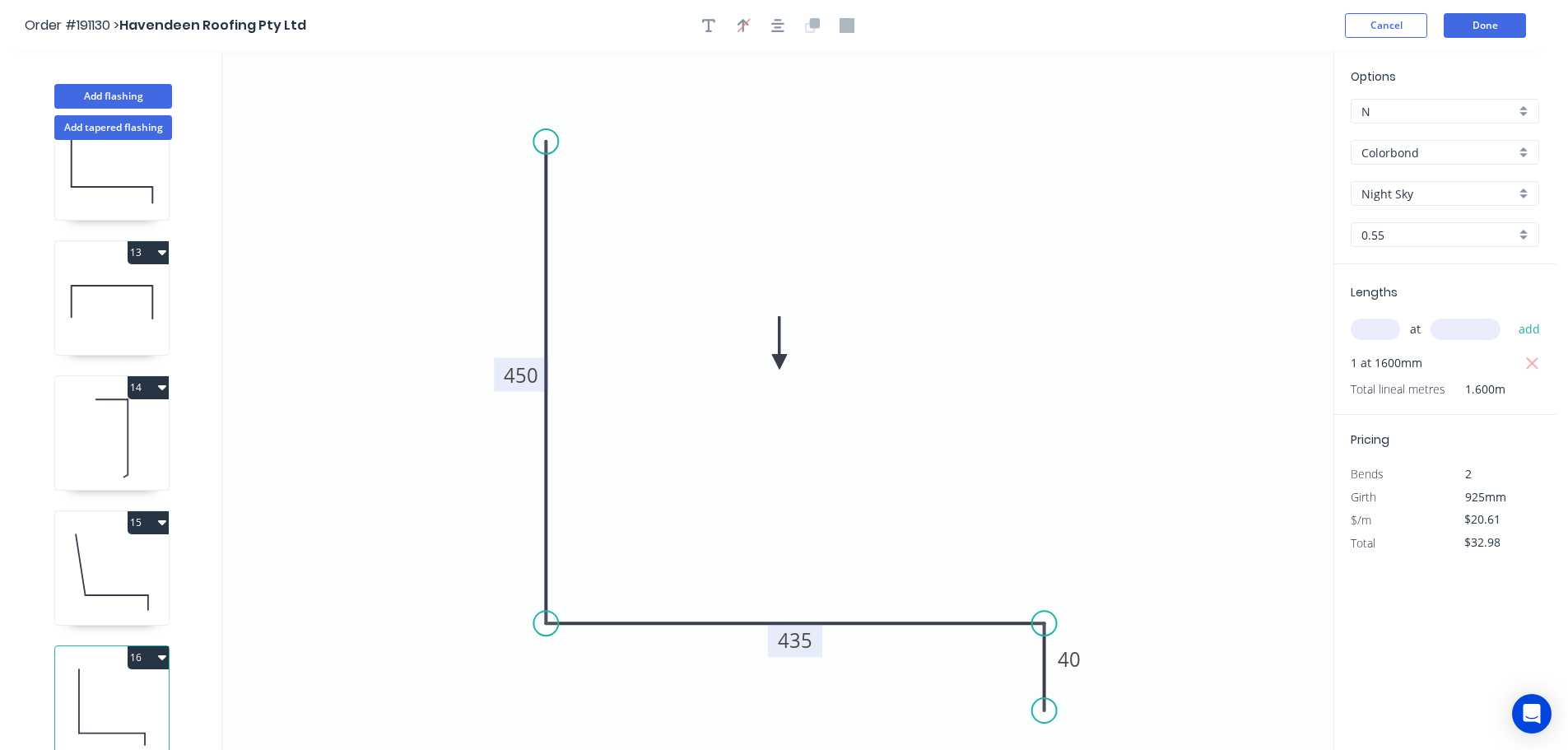
click at [138, 646] on button "16" at bounding box center [148, 657] width 41 height 23
click at [102, 686] on div "Duplicate" at bounding box center [90, 698] width 127 height 24
type input "$0.00"
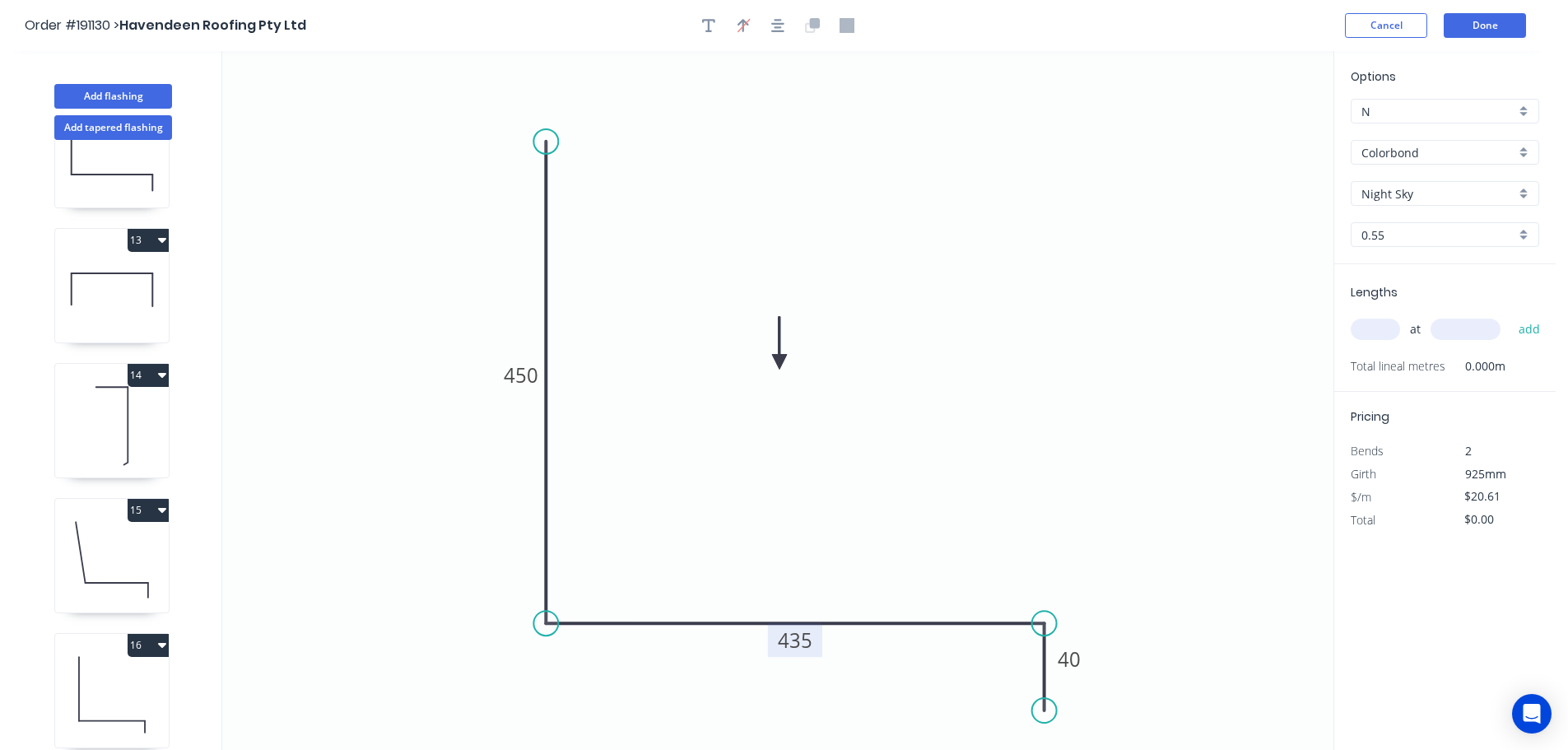
click at [805, 639] on tspan "435" at bounding box center [795, 640] width 34 height 27
click at [876, 551] on icon "0 450 345 40" at bounding box center [777, 401] width 1112 height 699
click at [1393, 327] on input "text" at bounding box center [1375, 330] width 49 height 22
type input "1"
click at [1482, 328] on input "text" at bounding box center [1466, 330] width 70 height 22
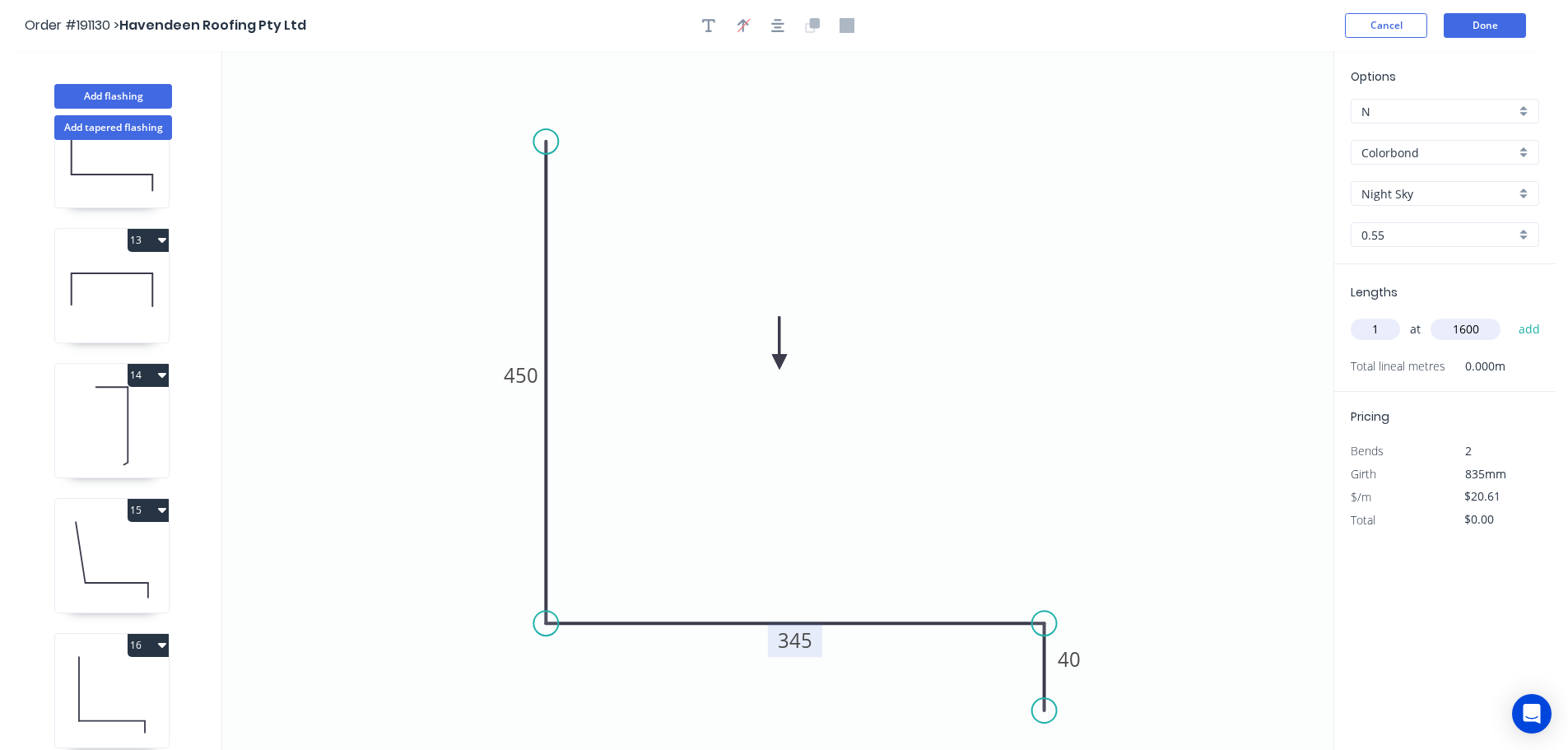
type input "1600"
click at [1510, 315] on button "add" at bounding box center [1529, 329] width 39 height 28
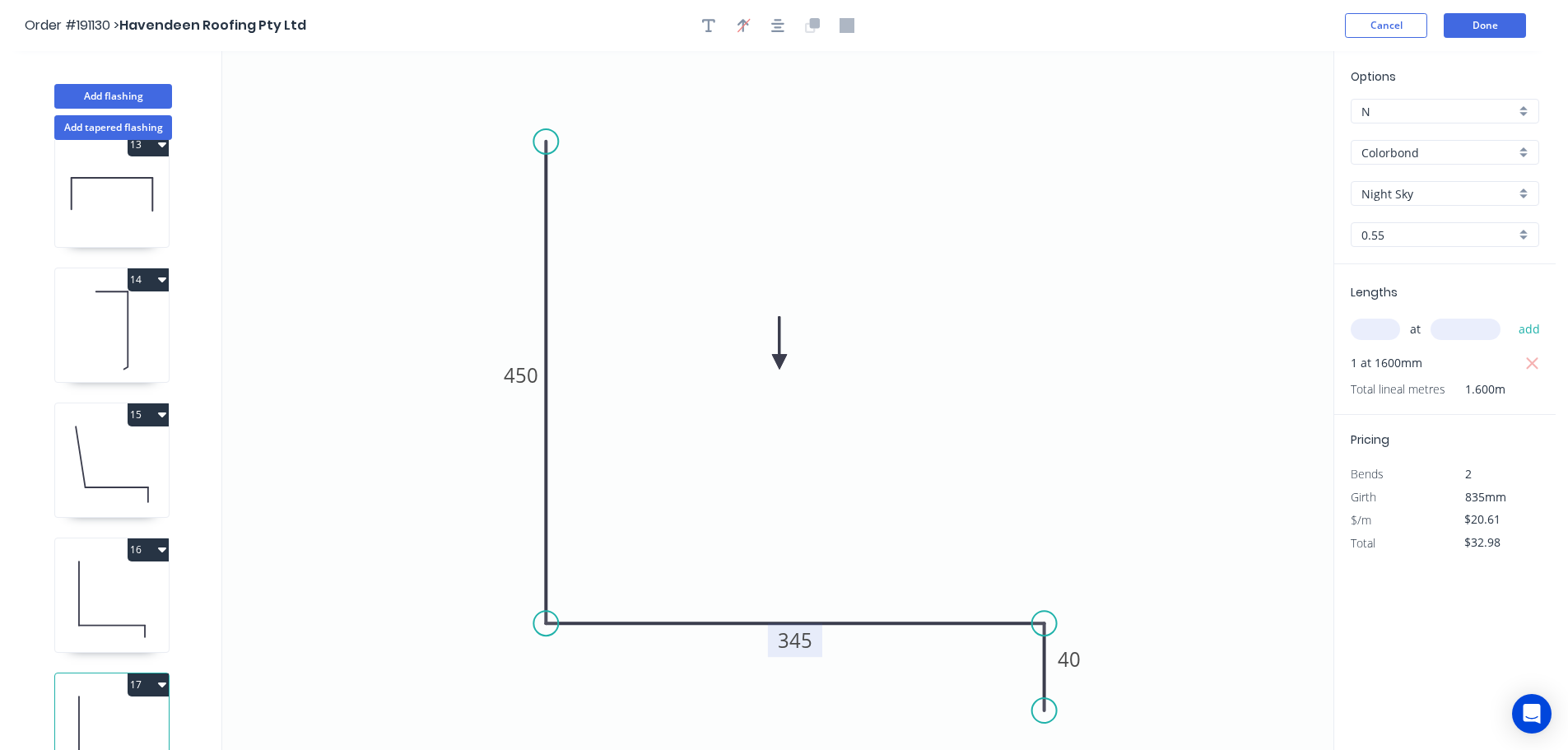
scroll to position [1691, 0]
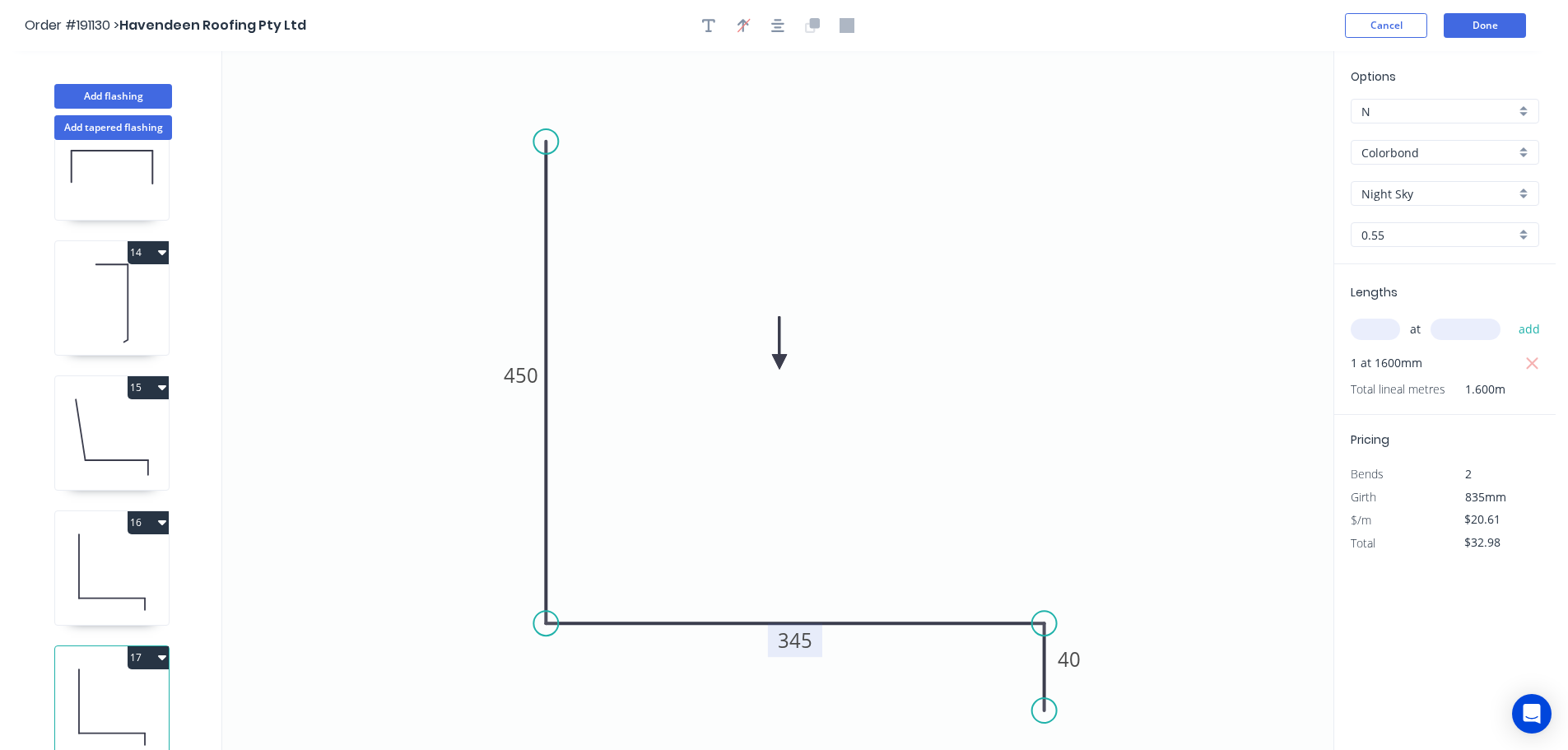
click at [143, 646] on button "17" at bounding box center [148, 657] width 41 height 23
click at [98, 686] on div "Duplicate" at bounding box center [90, 698] width 127 height 24
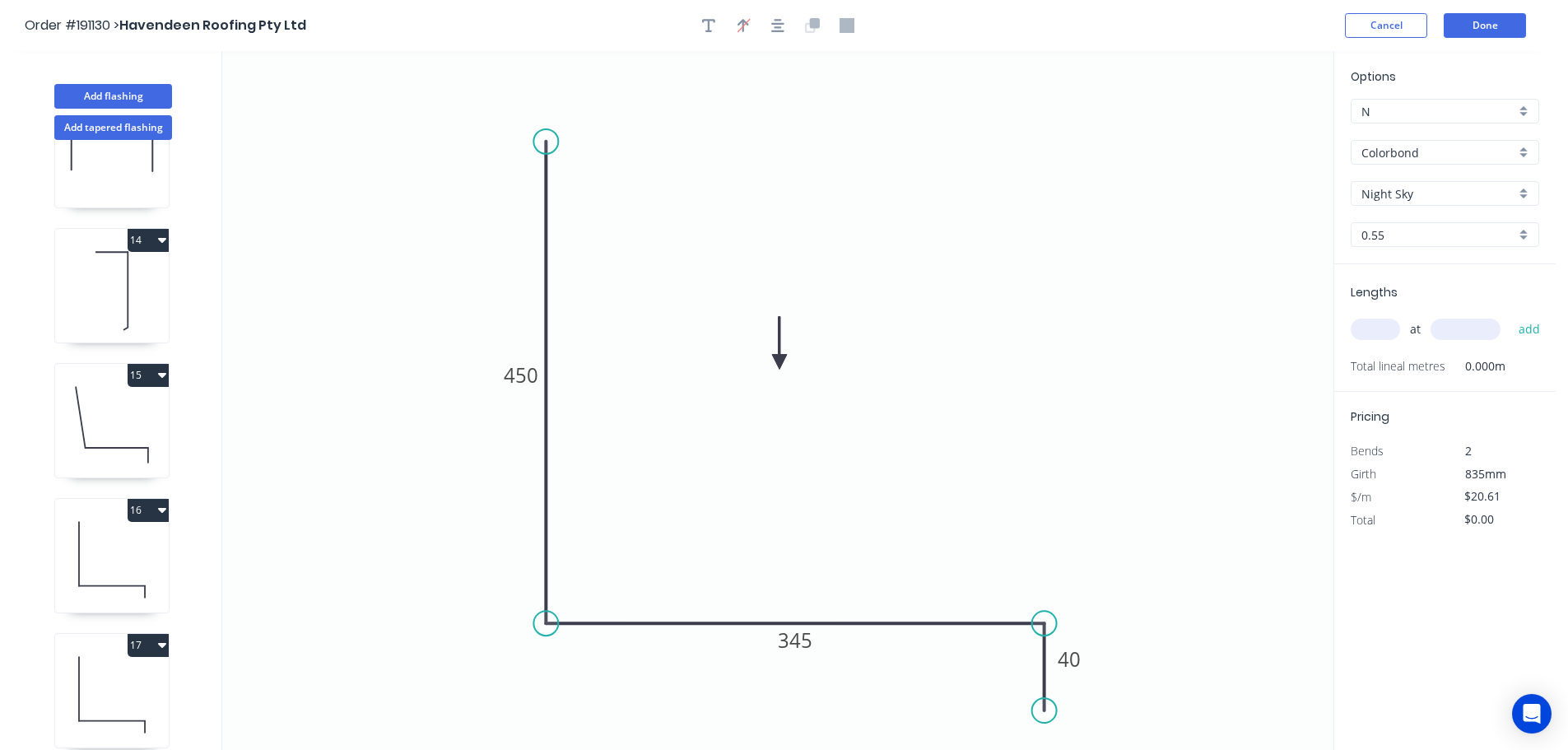
click at [1389, 324] on input "text" at bounding box center [1375, 330] width 49 height 22
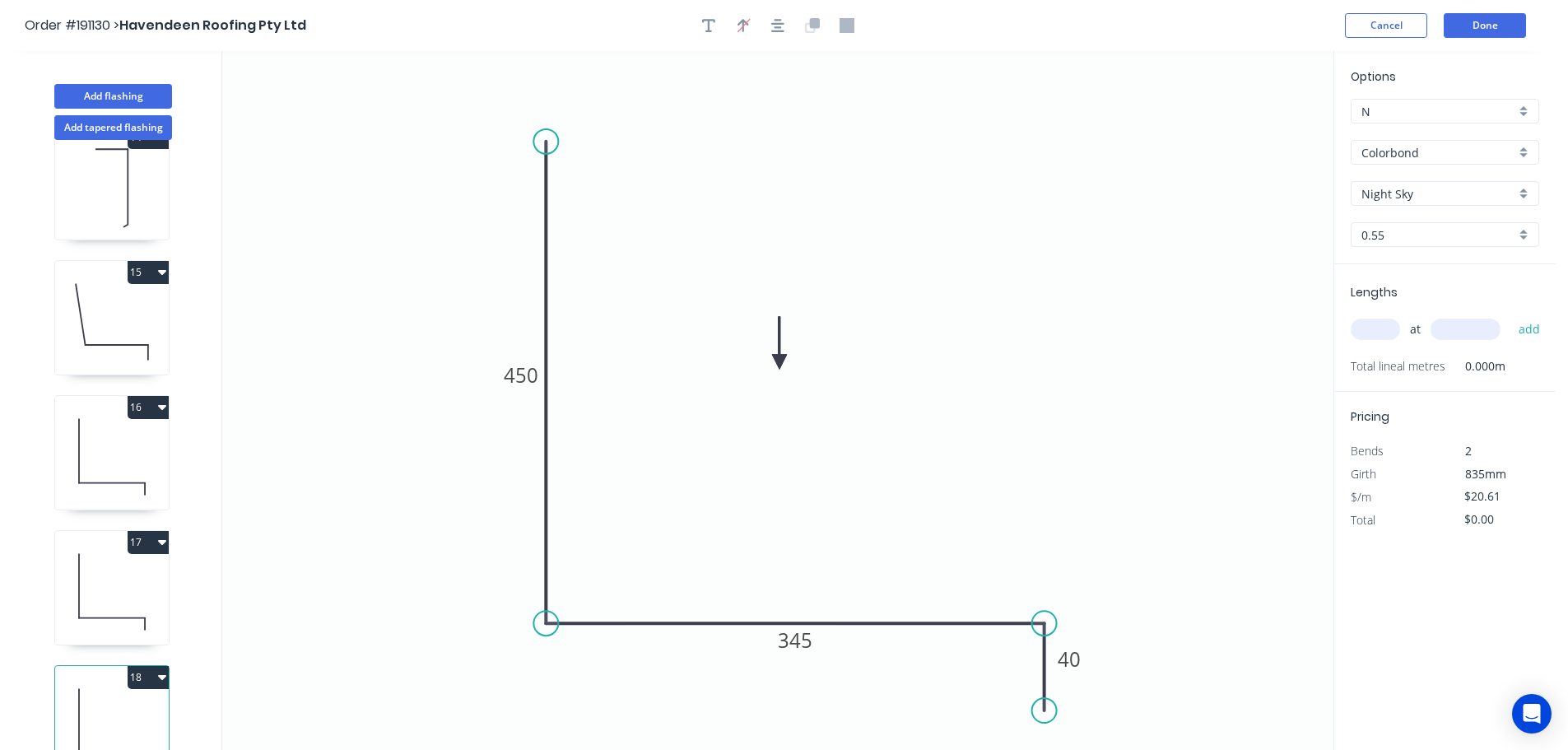
scroll to position [1826, 0]
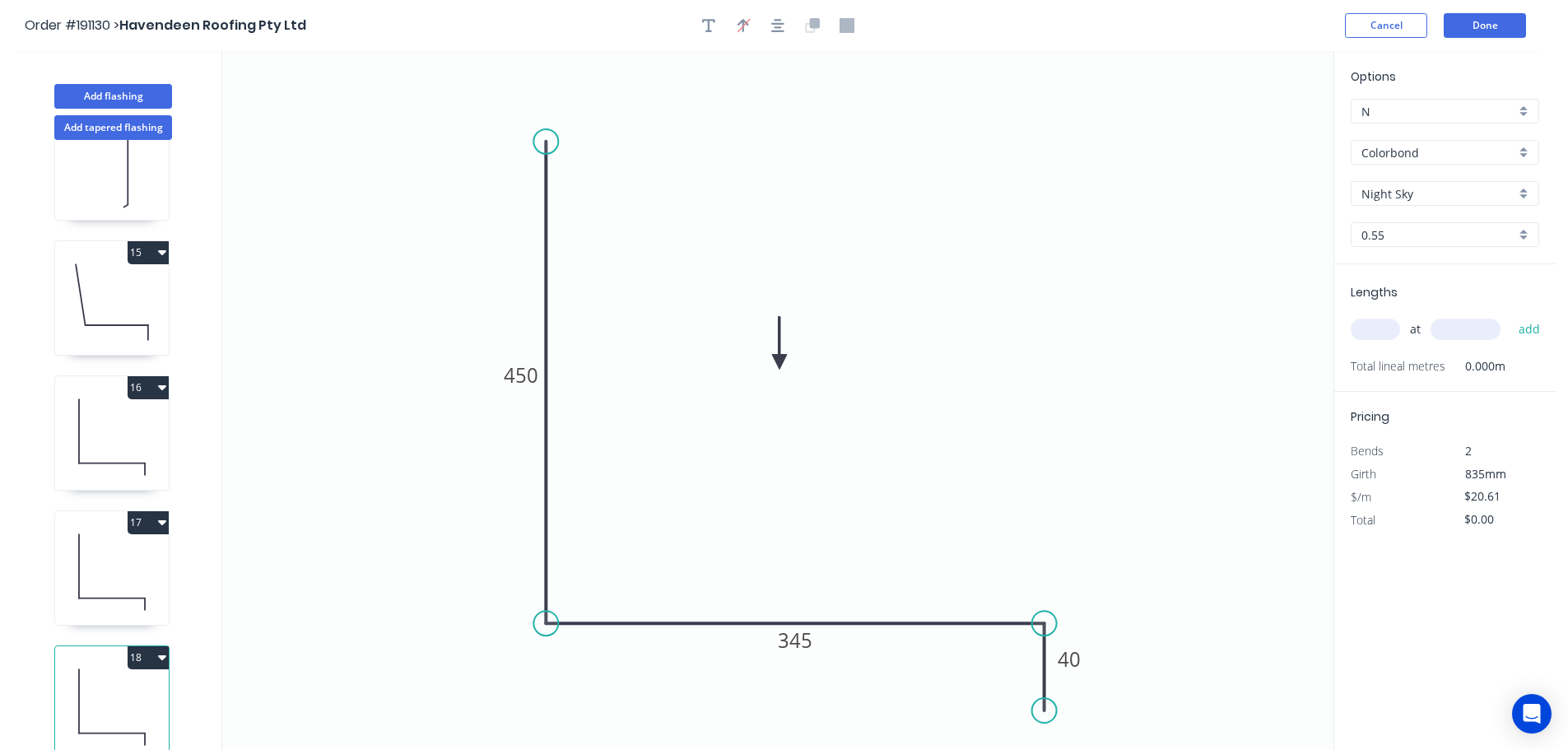
click at [117, 551] on icon at bounding box center [111, 571] width 113 height 105
click at [130, 428] on icon at bounding box center [111, 437] width 113 height 105
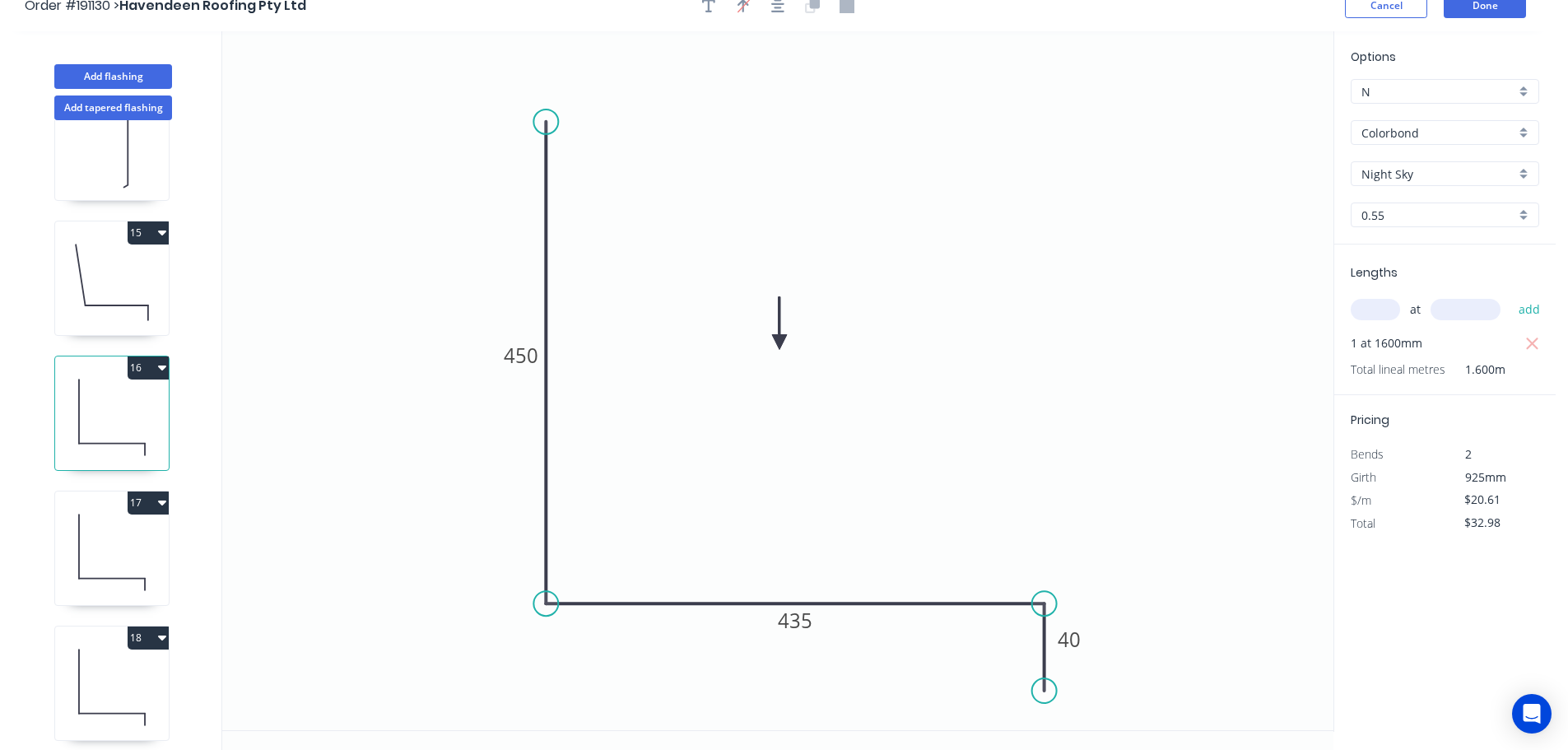
scroll to position [31, 0]
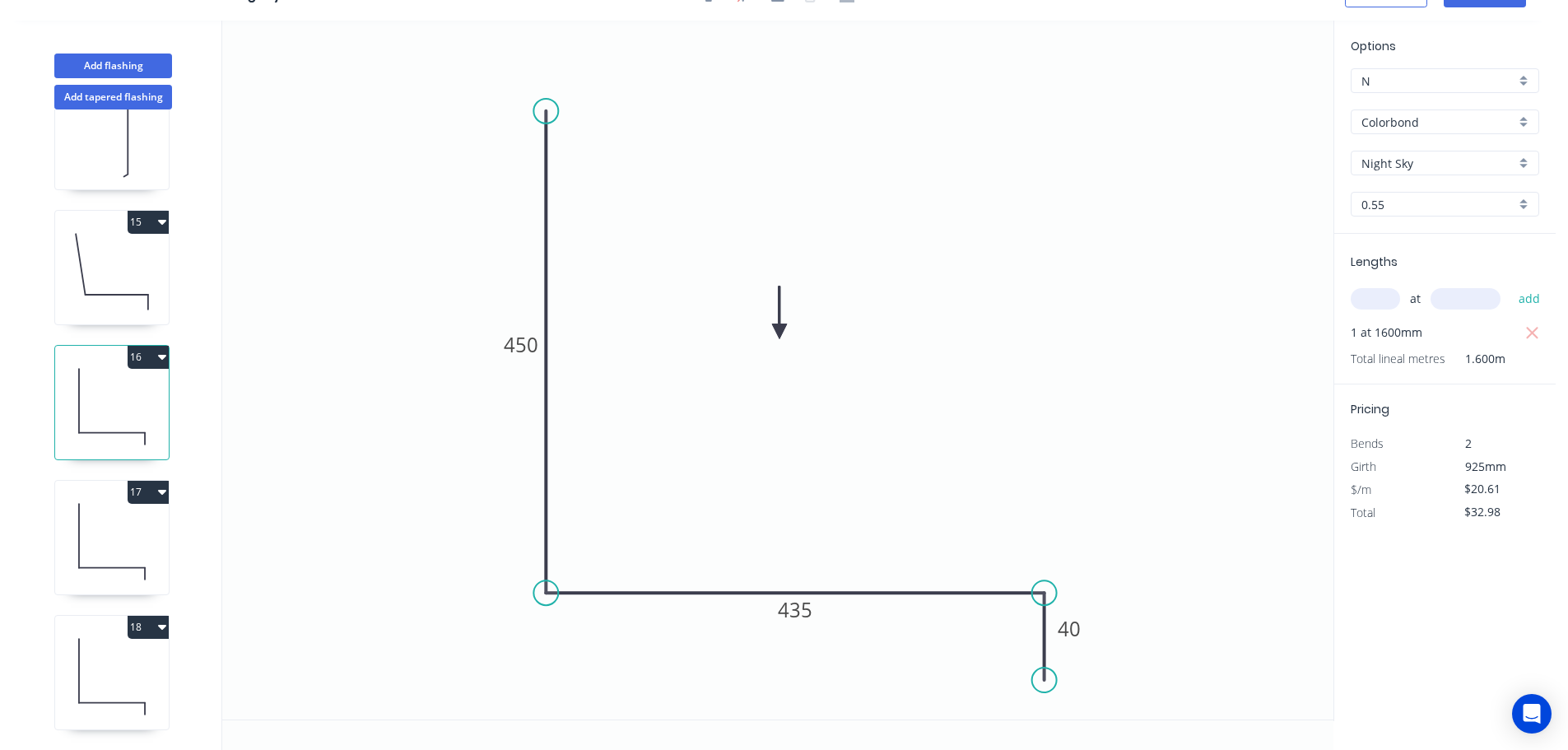
click at [107, 380] on icon at bounding box center [111, 406] width 113 height 105
click at [120, 530] on icon at bounding box center [111, 541] width 113 height 105
click at [119, 653] on icon at bounding box center [111, 675] width 113 height 105
type input "$0.00"
click at [805, 610] on tspan "345" at bounding box center [795, 609] width 34 height 27
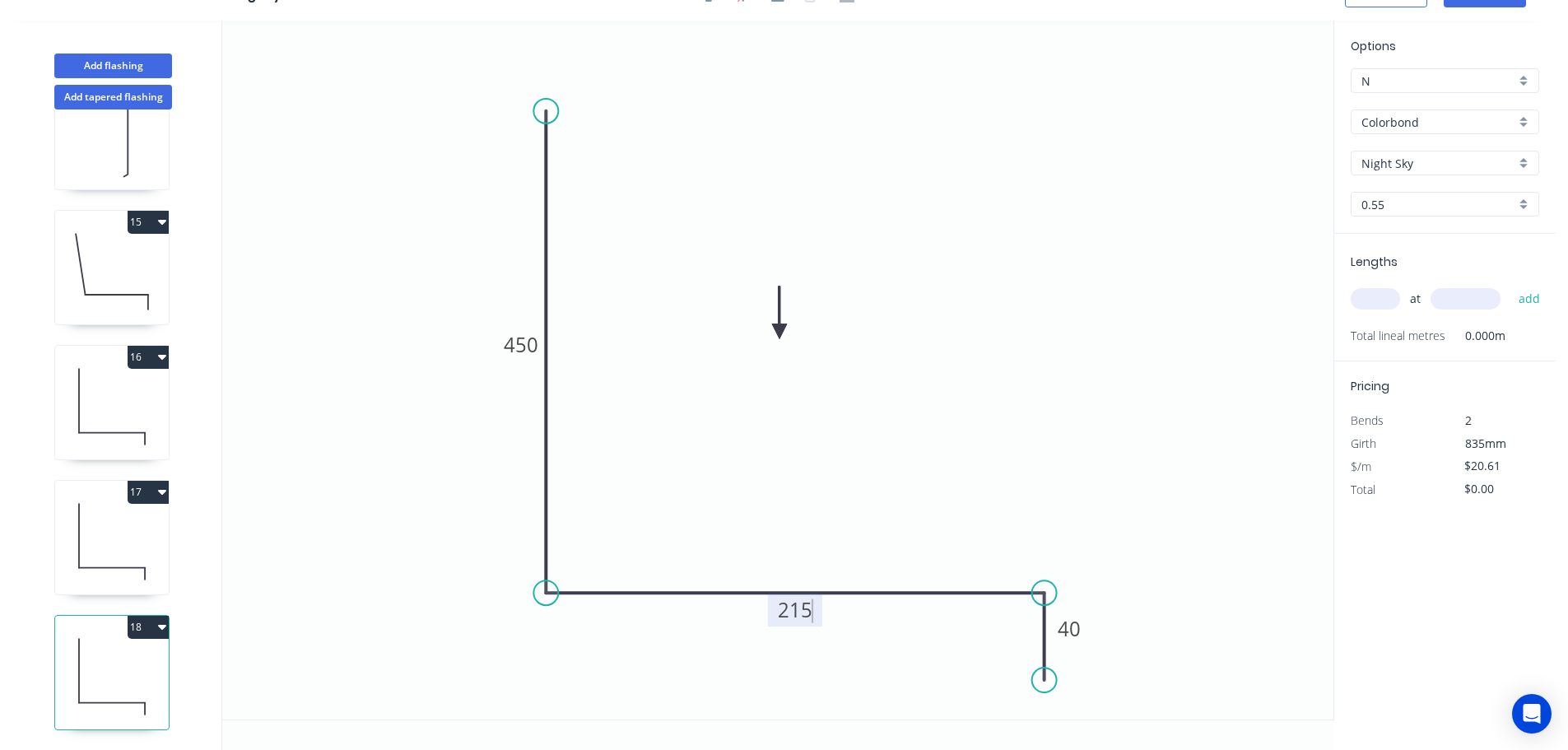
click at [858, 543] on icon "0 450 215 40" at bounding box center [777, 370] width 1112 height 699
type input "$17.20"
click at [1384, 297] on input "text" at bounding box center [1375, 299] width 49 height 22
type input "1"
click at [1464, 302] on input "text" at bounding box center [1466, 299] width 70 height 22
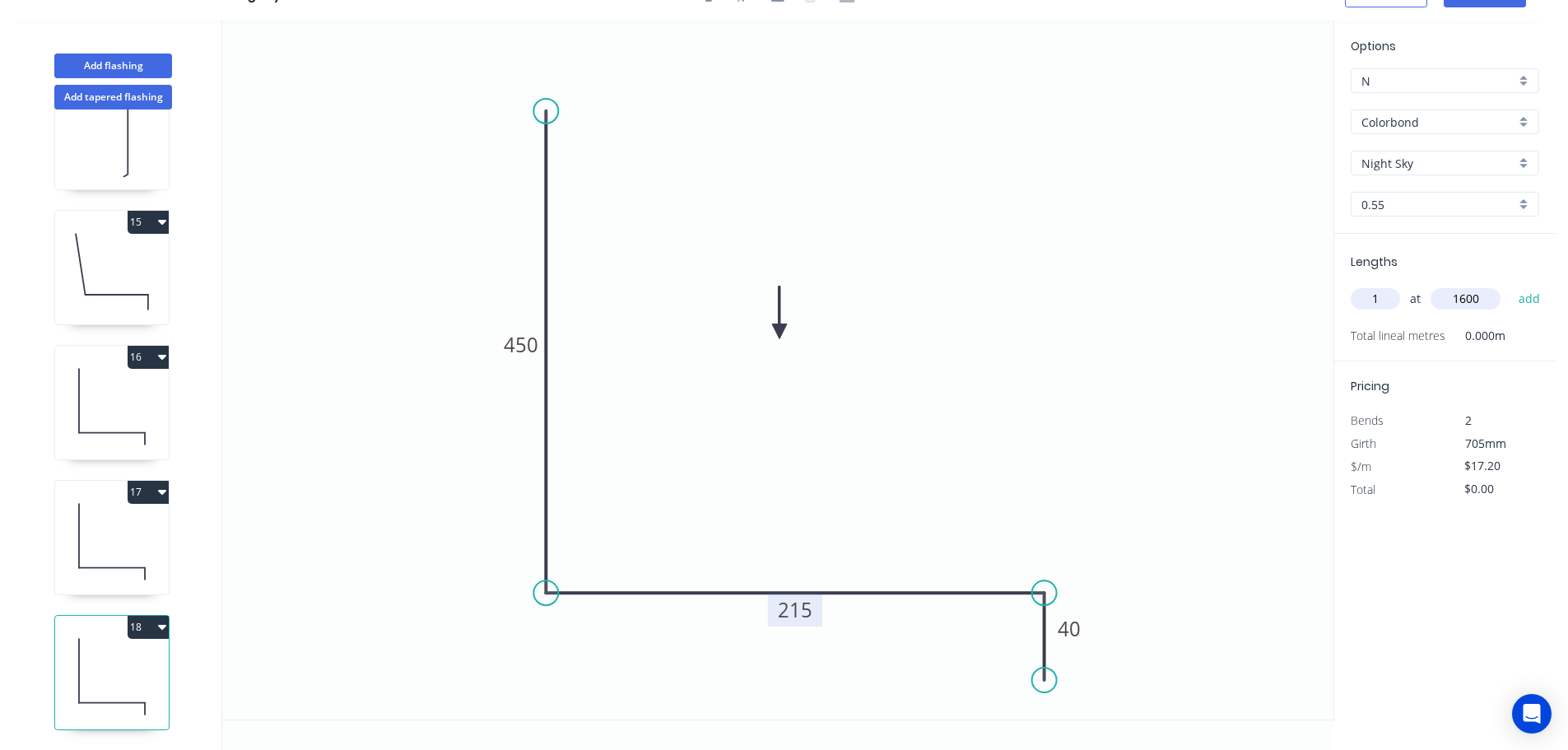
type input "1600"
click at [1510, 285] on button "add" at bounding box center [1529, 298] width 39 height 28
click at [152, 615] on button "18" at bounding box center [148, 627] width 41 height 23
click at [102, 656] on div "Duplicate" at bounding box center [90, 667] width 127 height 24
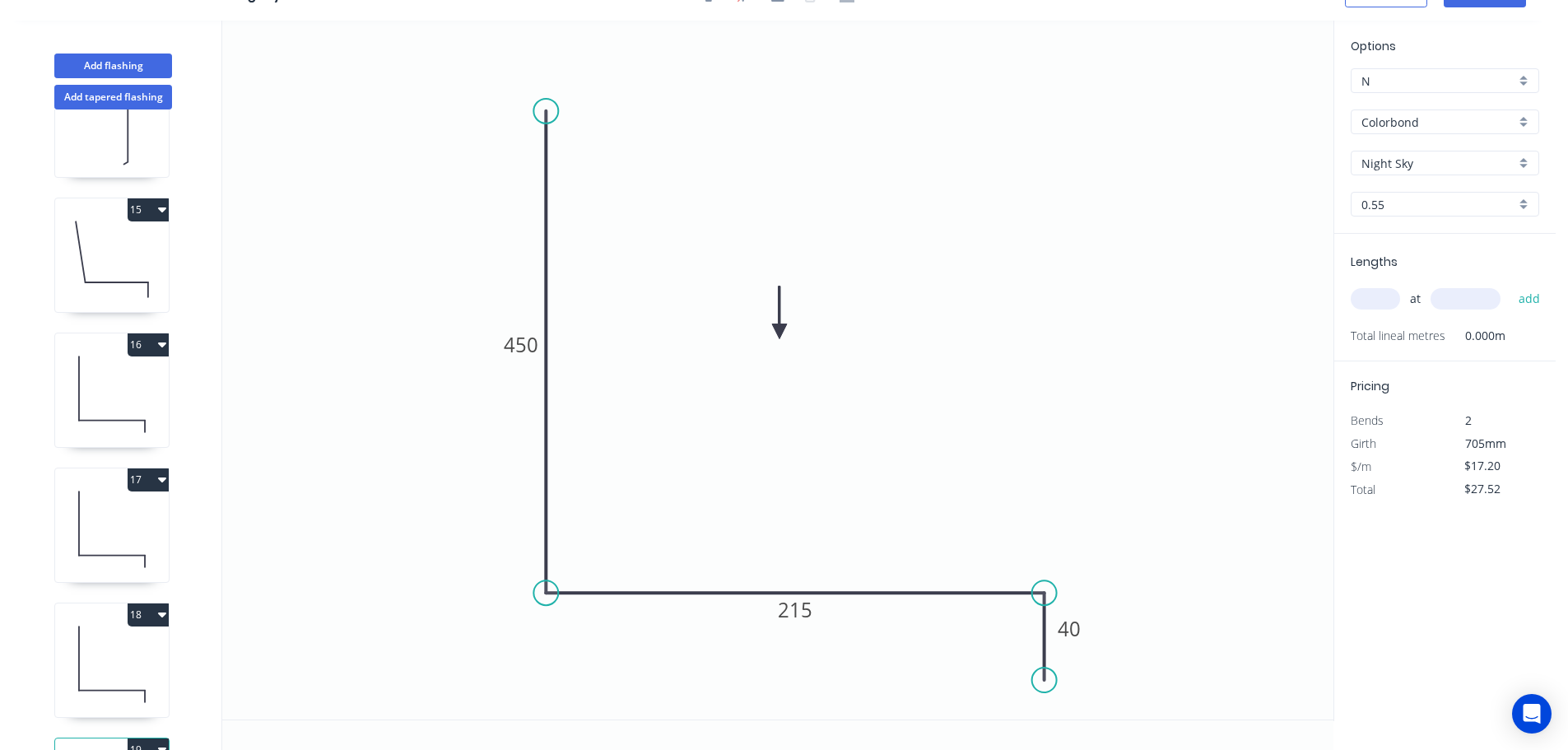
type input "$0.00"
click at [801, 609] on tspan "215" at bounding box center [795, 609] width 34 height 27
click at [878, 522] on icon "0 450 105 40" at bounding box center [777, 370] width 1112 height 699
type input "$13.79"
click at [1375, 299] on input "text" at bounding box center [1375, 299] width 49 height 22
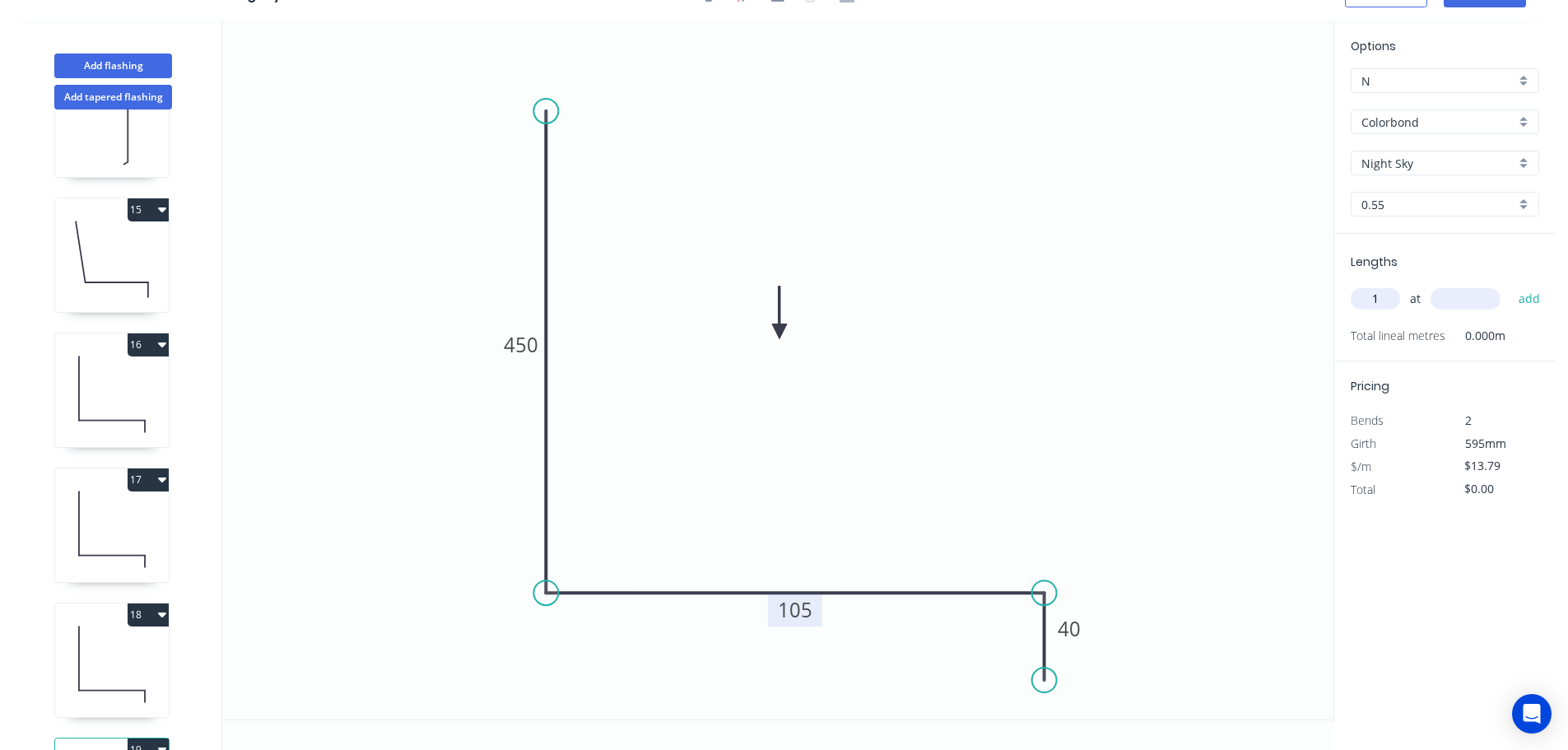
type input "1"
click at [1478, 294] on input "text" at bounding box center [1466, 299] width 70 height 22
type input "1600"
click at [1510, 285] on button "add" at bounding box center [1529, 298] width 39 height 28
type input "$22.06"
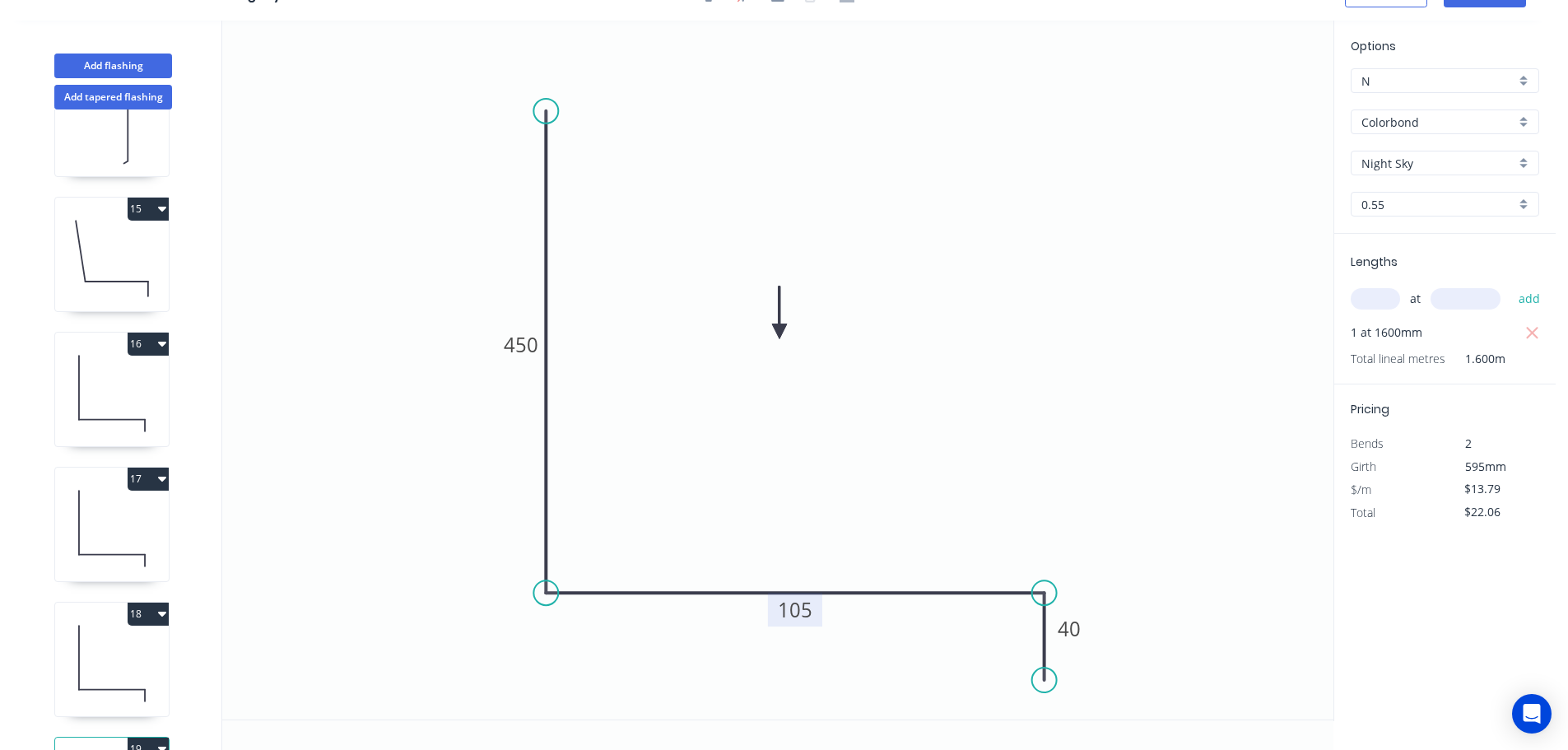
scroll to position [1576, 0]
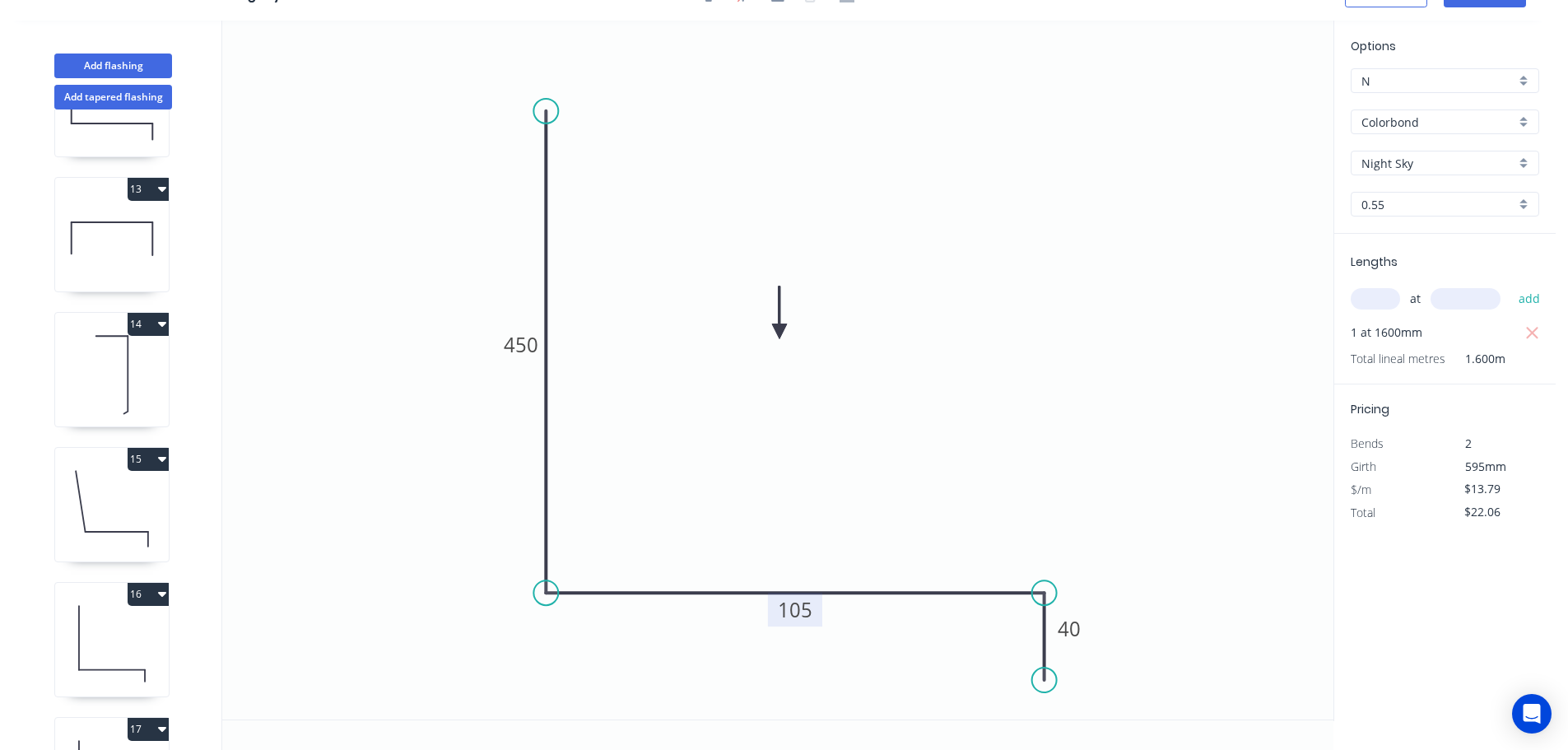
drag, startPoint x: 117, startPoint y: 231, endPoint x: 123, endPoint y: 224, distance: 9.2
click at [118, 231] on icon at bounding box center [111, 238] width 113 height 105
type input "$0.00"
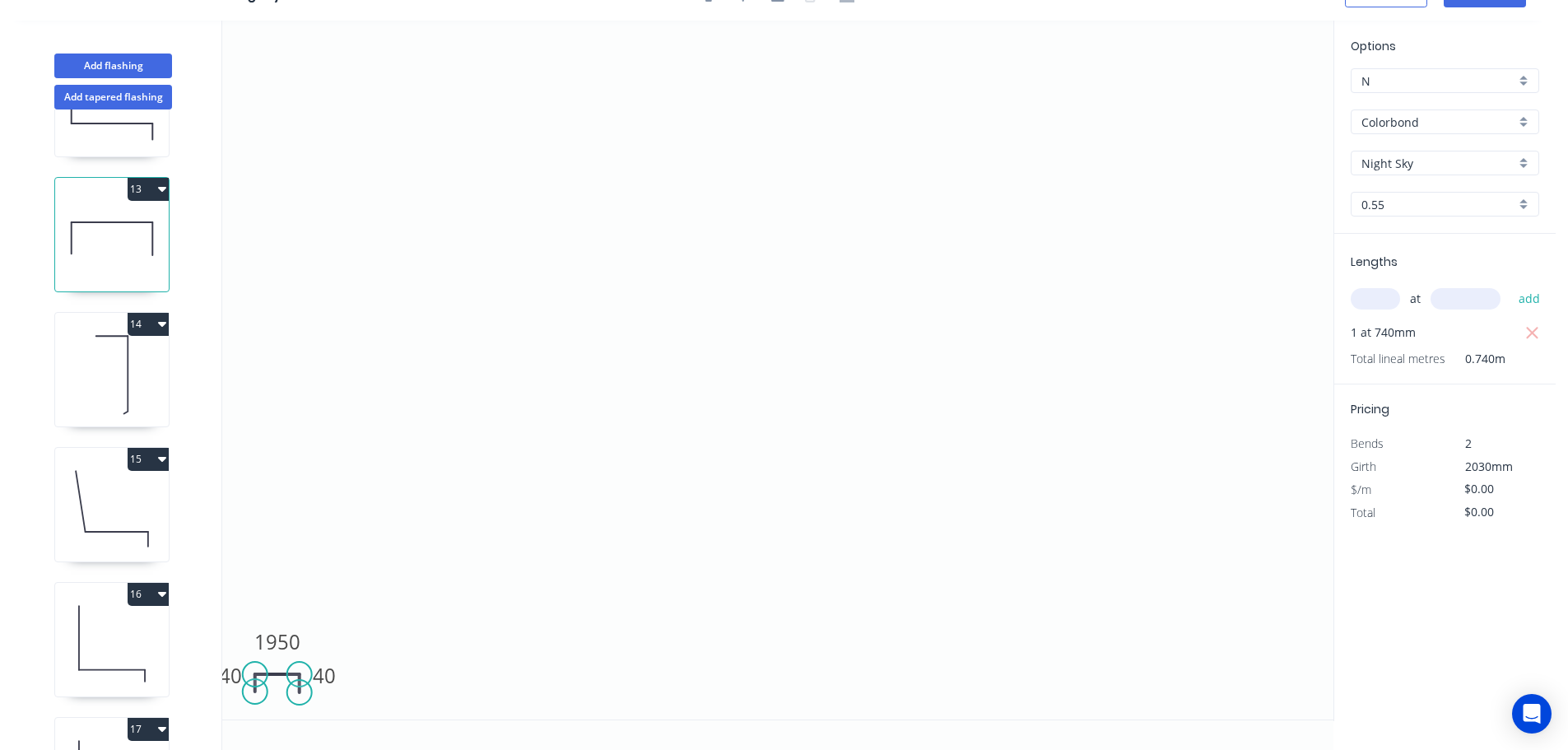
click at [147, 186] on button "13" at bounding box center [148, 190] width 41 height 23
click at [91, 229] on div "Duplicate" at bounding box center [90, 230] width 127 height 24
click at [291, 639] on tspan "1950" at bounding box center [277, 641] width 46 height 27
click at [414, 574] on icon "0 40 1725 40" at bounding box center [777, 370] width 1112 height 699
click at [1390, 299] on input "text" at bounding box center [1375, 299] width 49 height 22
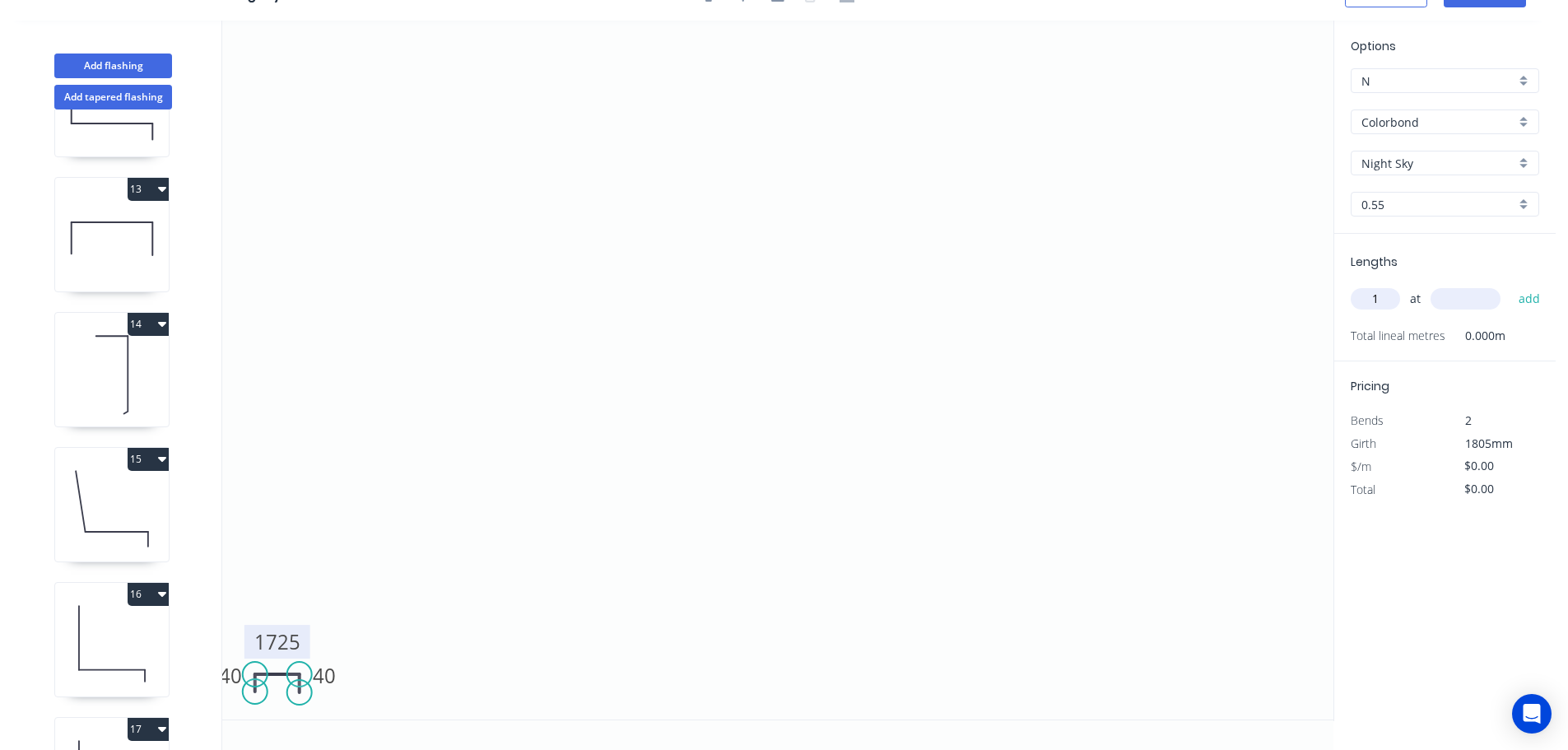
type input "1"
click at [1479, 302] on input "text" at bounding box center [1466, 299] width 70 height 22
type input "570"
click at [1510, 285] on button "add" at bounding box center [1529, 298] width 39 height 28
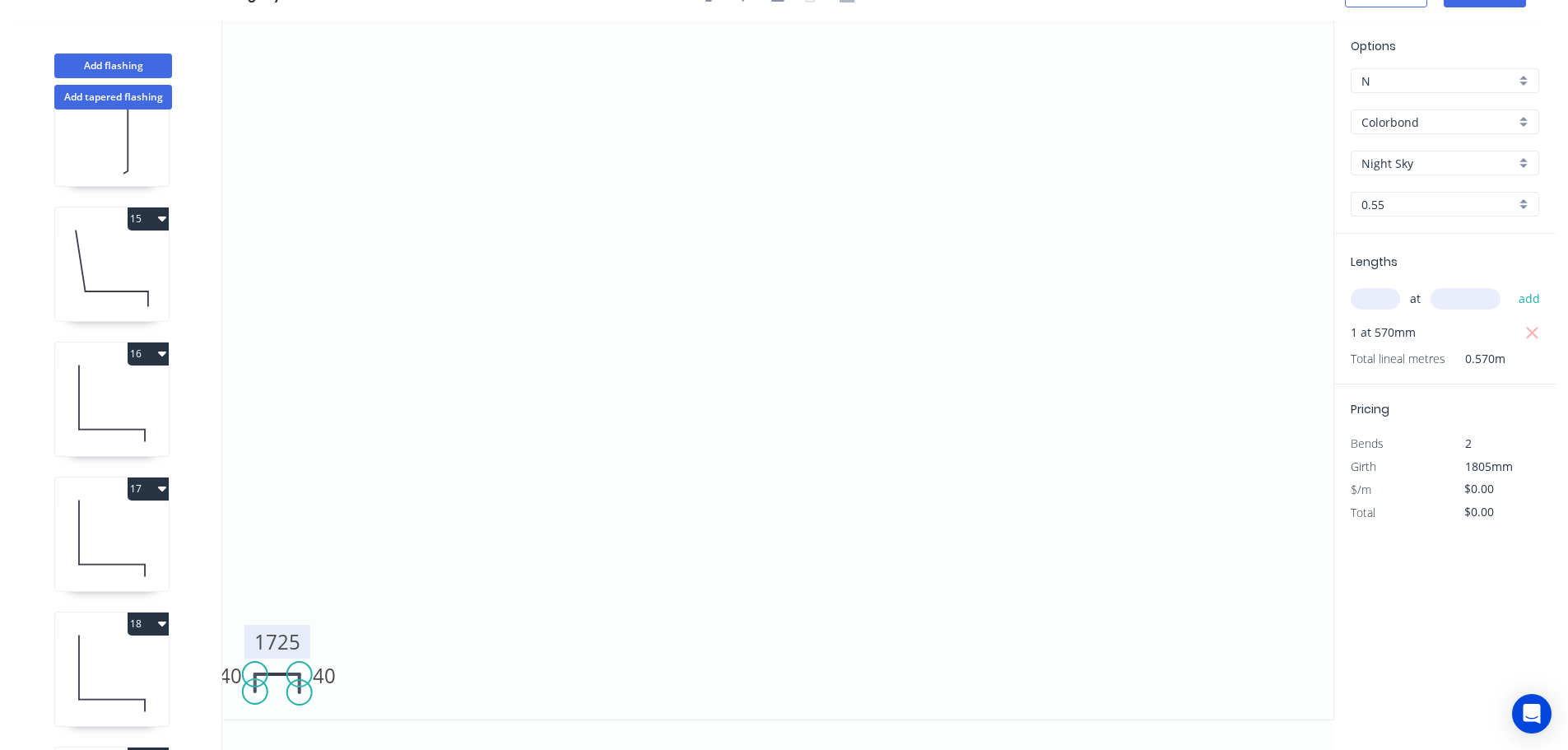
scroll to position [2096, 0]
click at [151, 615] on button "20" at bounding box center [148, 627] width 41 height 23
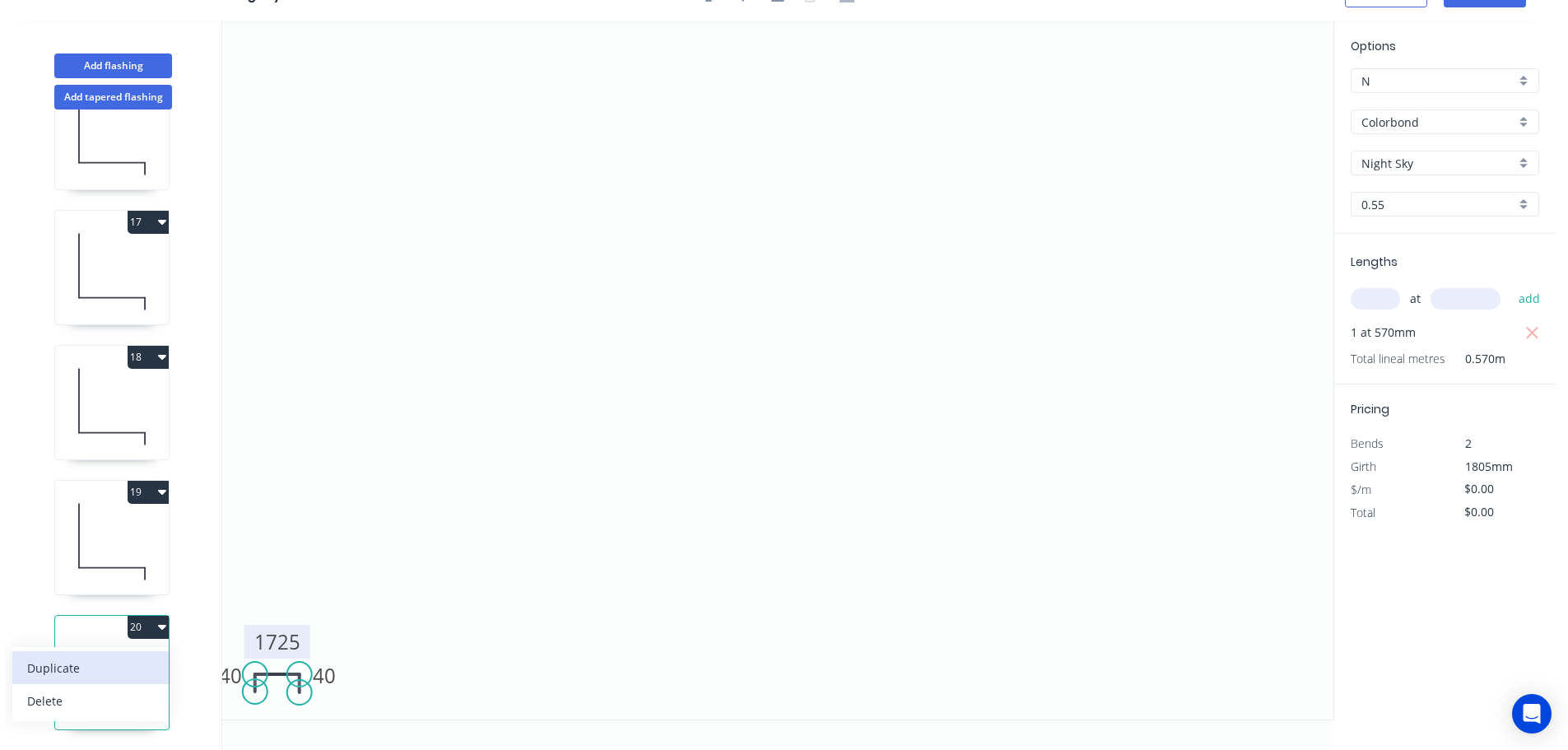
click at [94, 656] on div "Duplicate" at bounding box center [90, 667] width 127 height 24
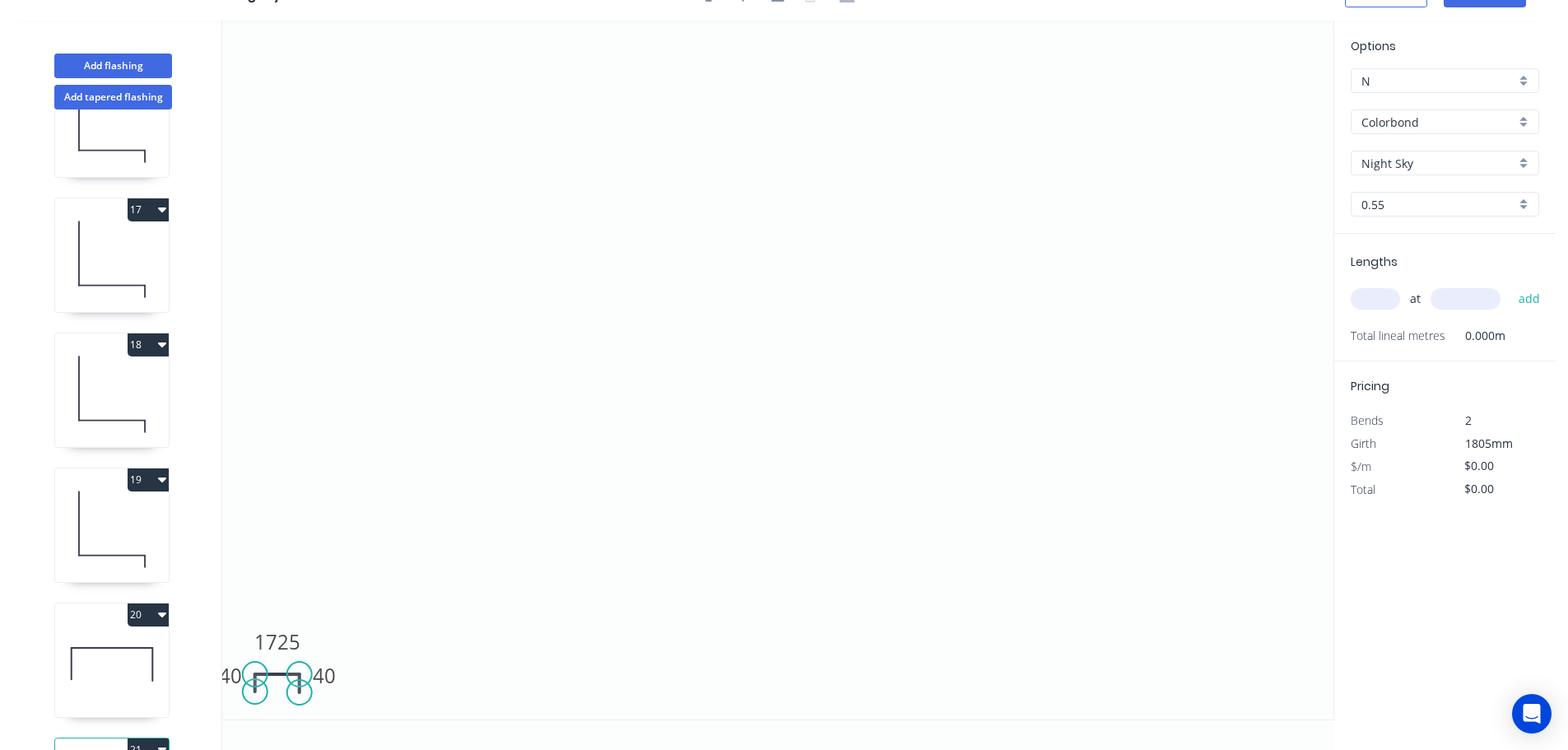
scroll to position [2231, 0]
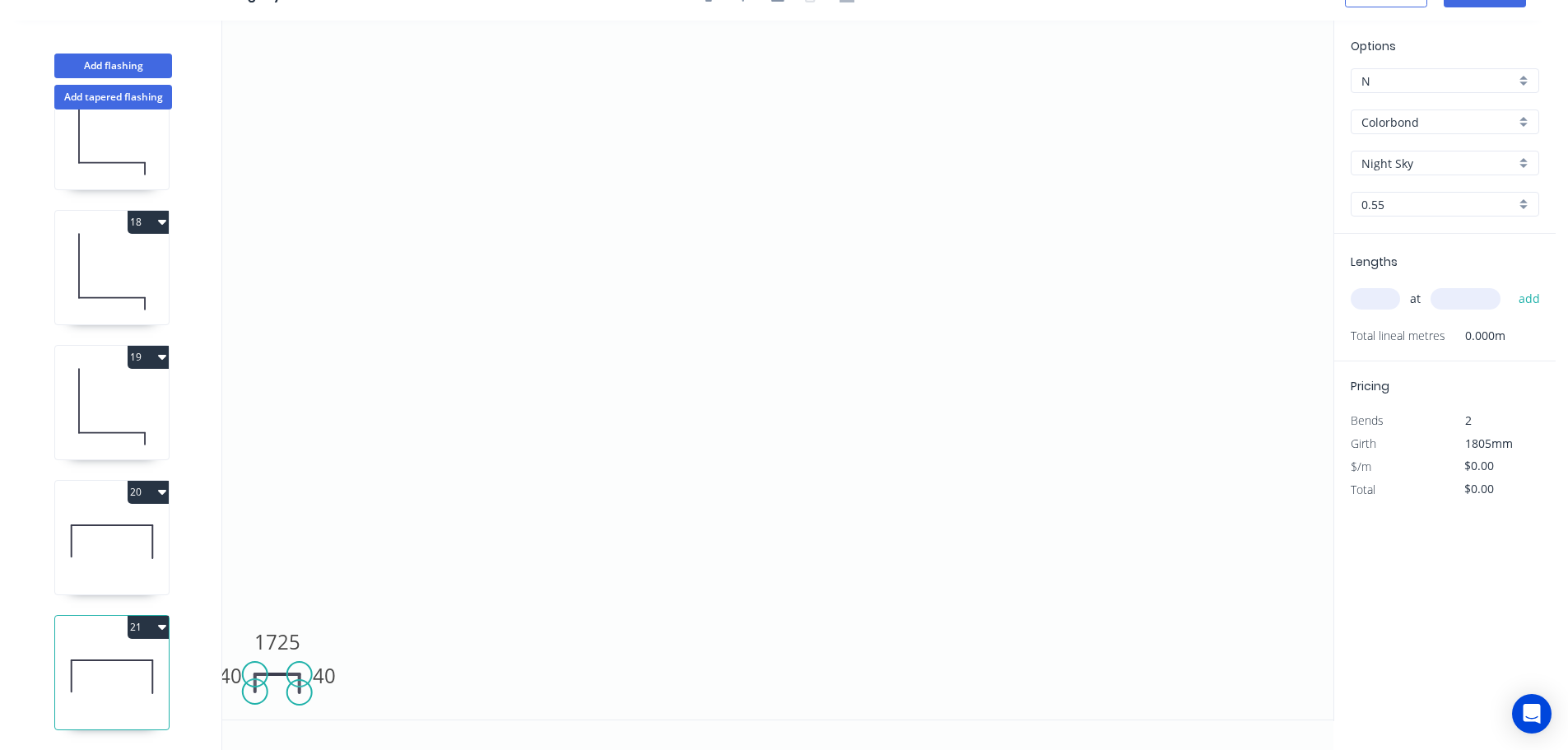
click at [1384, 295] on input "text" at bounding box center [1375, 299] width 49 height 22
type input "1"
click at [1466, 298] on input "text" at bounding box center [1466, 299] width 70 height 22
type input "720"
click at [1510, 285] on button "add" at bounding box center [1529, 298] width 39 height 28
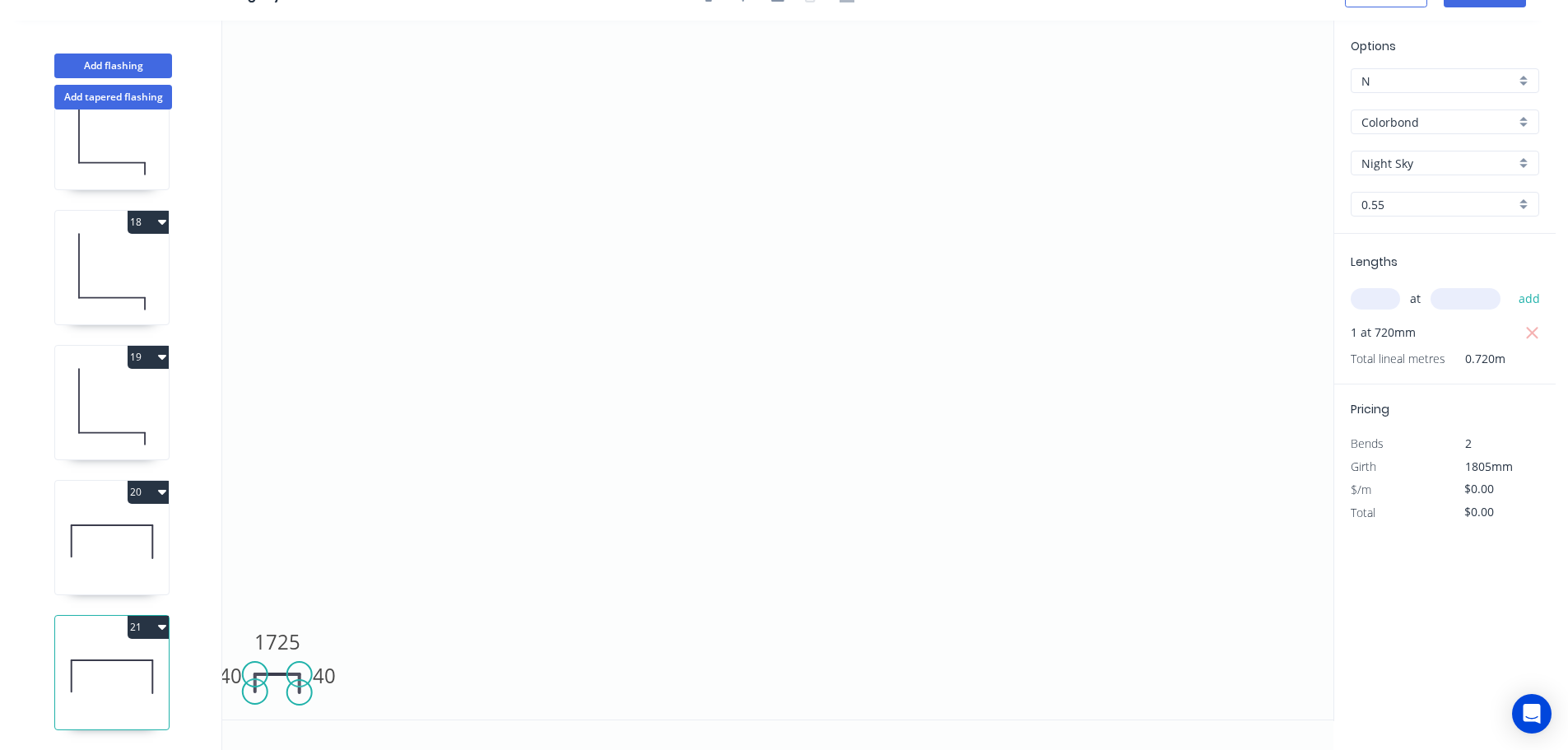
click at [150, 615] on button "21" at bounding box center [148, 627] width 41 height 23
click at [102, 656] on div "Duplicate" at bounding box center [90, 667] width 127 height 24
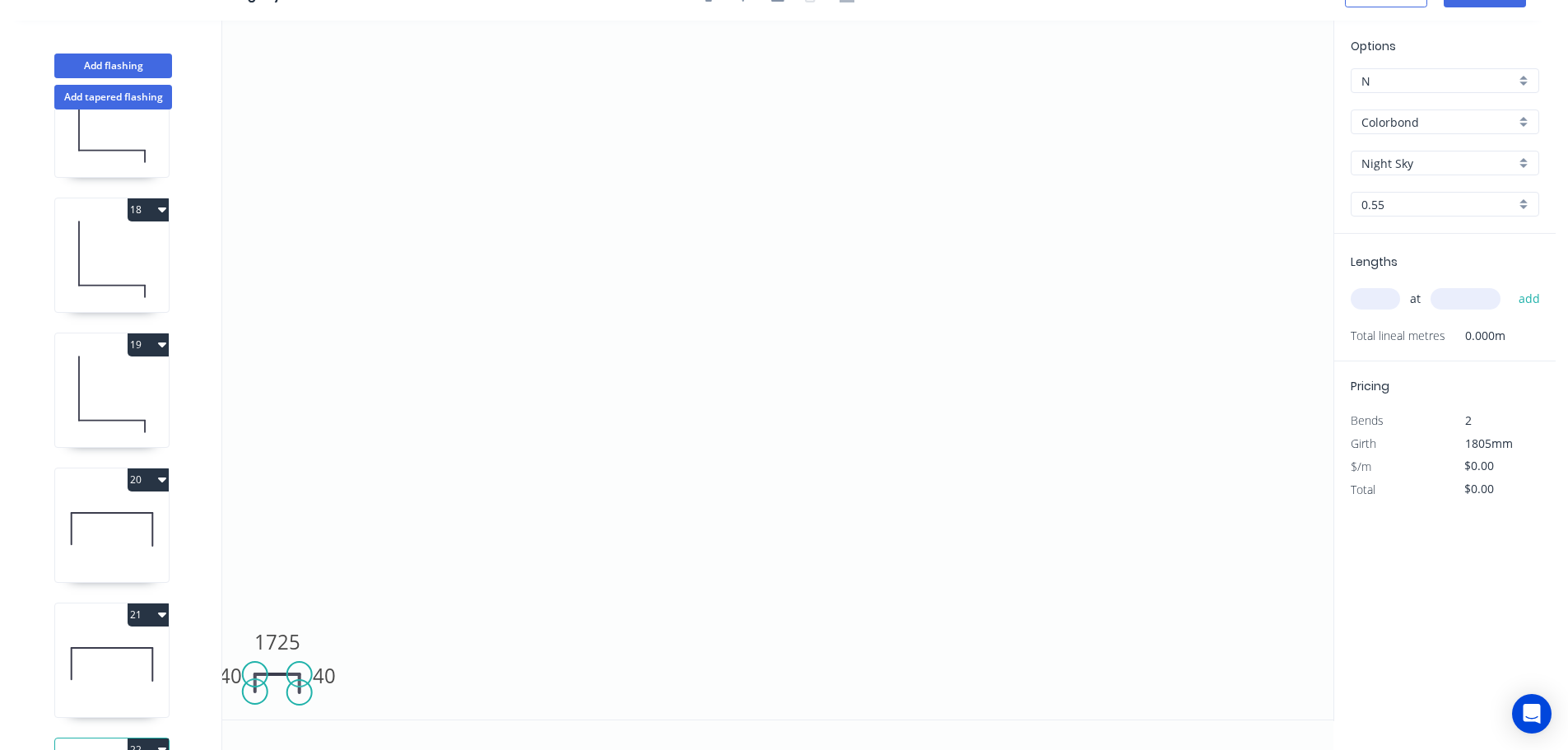
click at [1388, 296] on input "text" at bounding box center [1375, 299] width 49 height 22
type input "1"
click at [1468, 295] on input "text" at bounding box center [1466, 299] width 70 height 22
type input "610"
click at [1510, 285] on button "add" at bounding box center [1529, 298] width 39 height 28
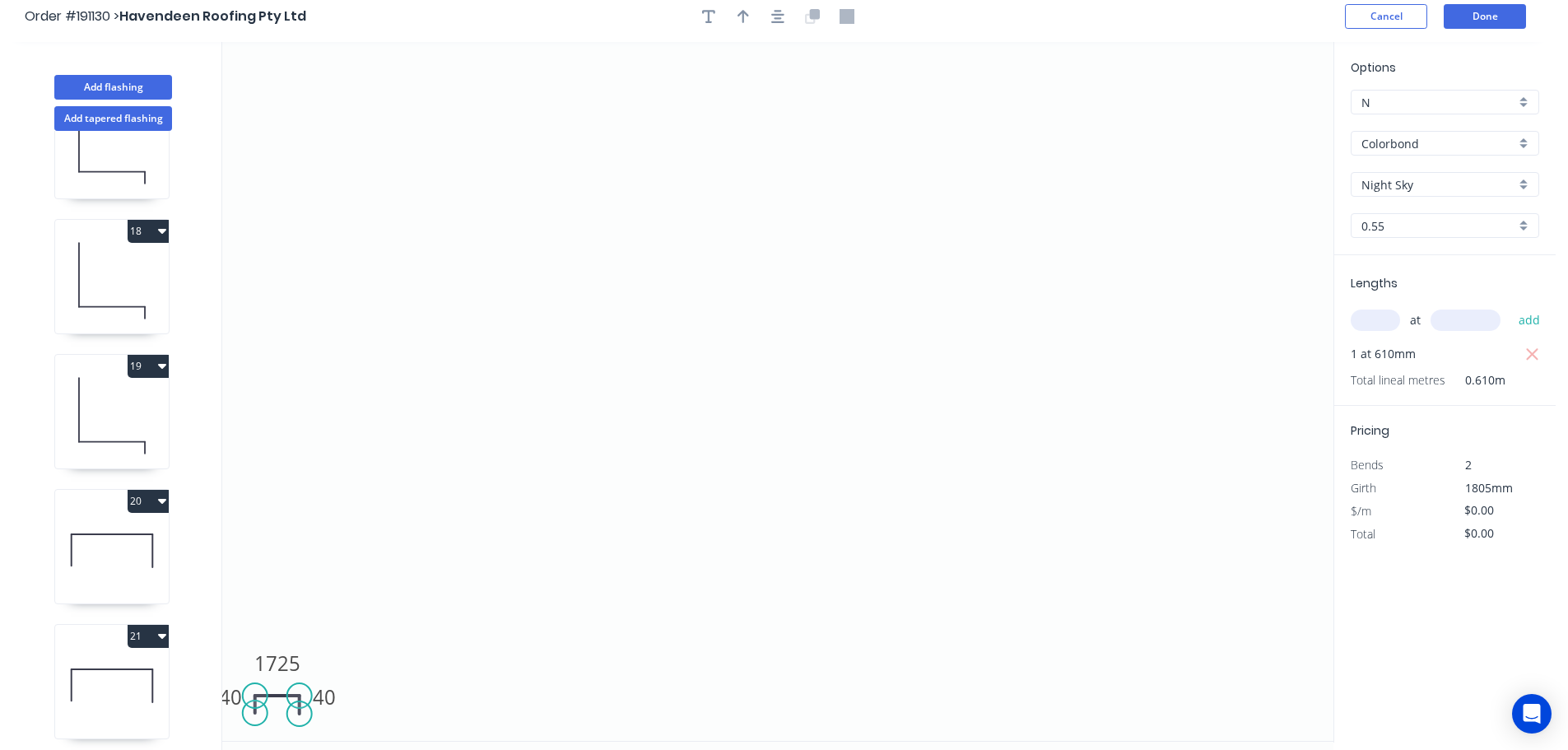
scroll to position [0, 0]
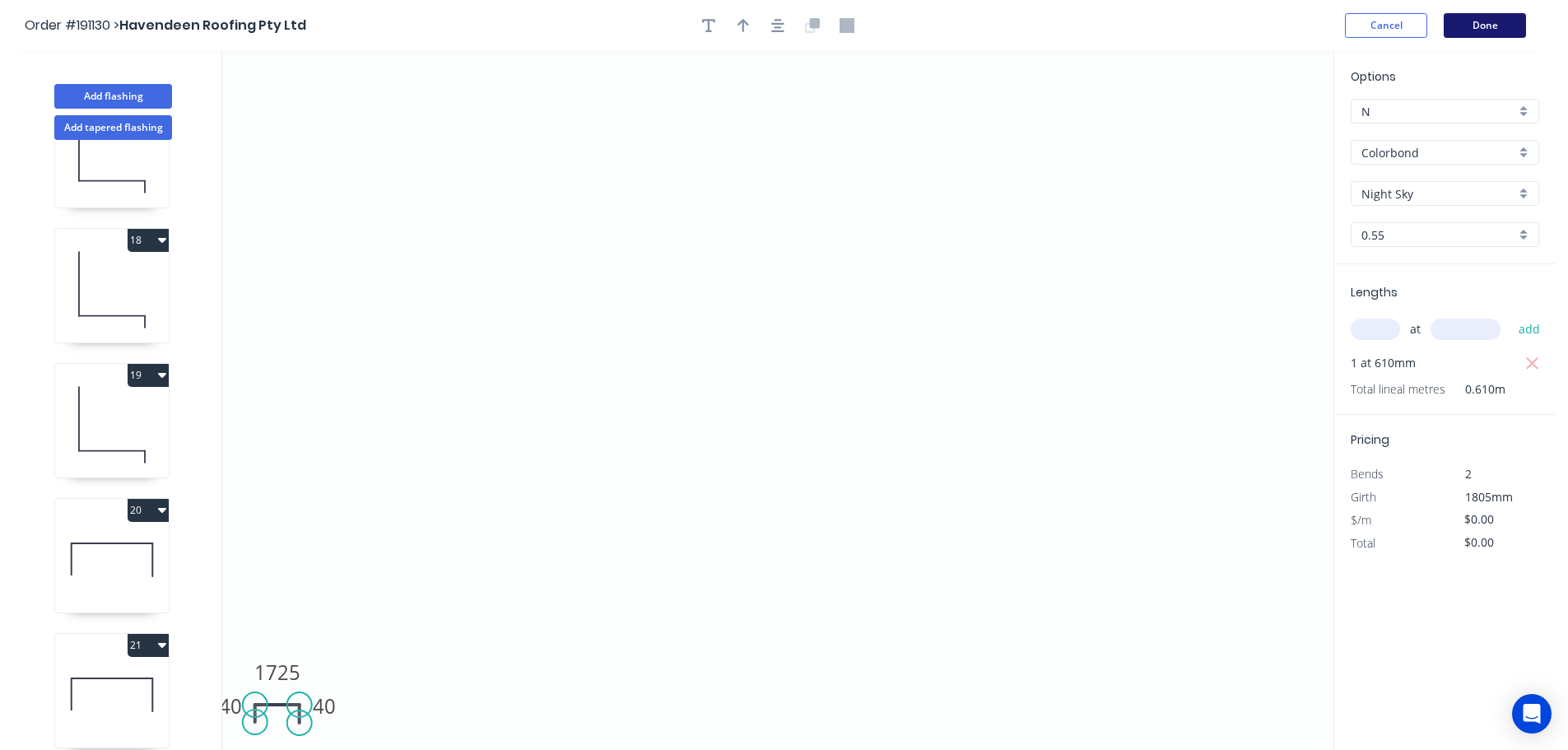
click at [1501, 25] on button "Done" at bounding box center [1485, 25] width 83 height 24
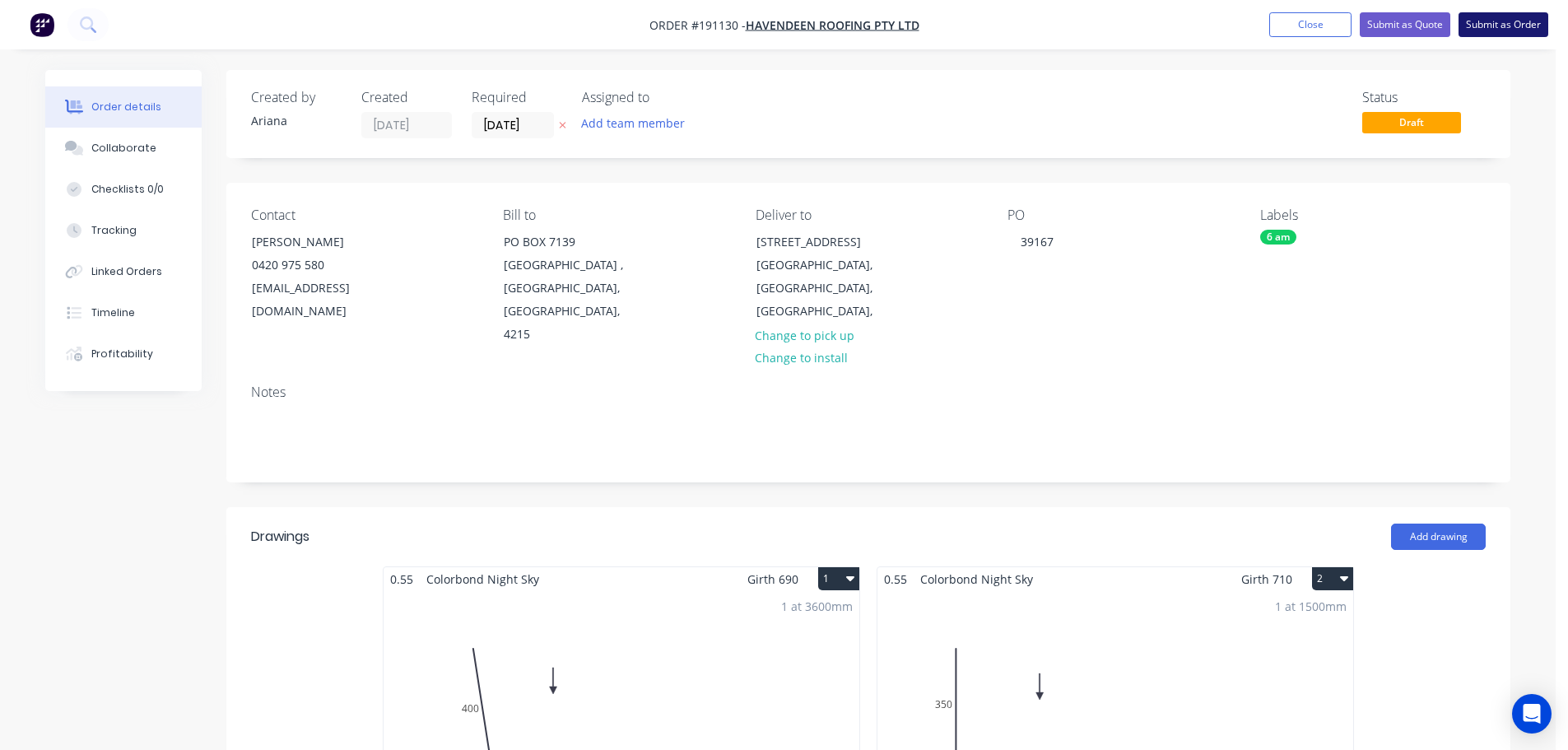
click at [1487, 22] on button "Submit as Order" at bounding box center [1503, 24] width 90 height 24
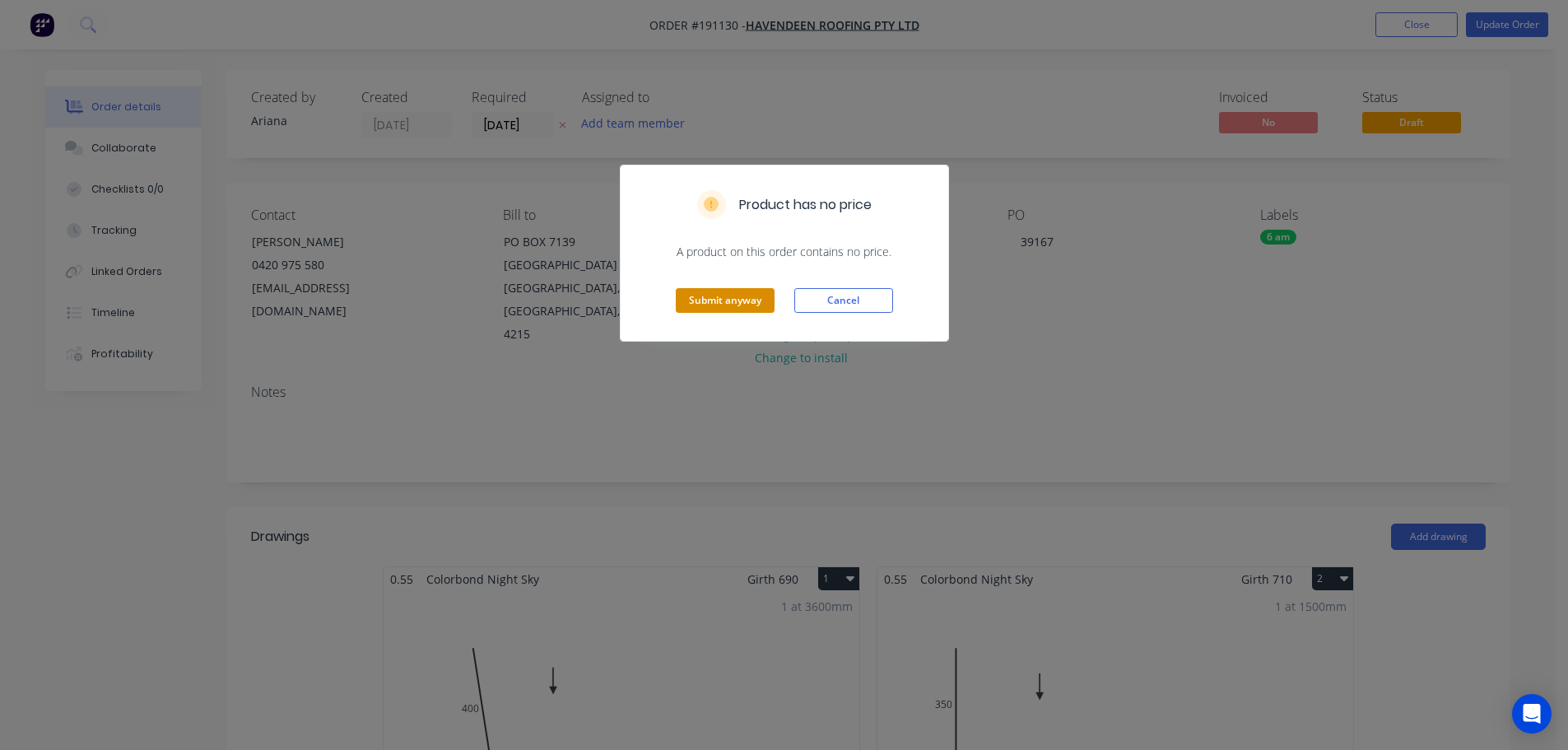
click at [740, 302] on button "Submit anyway" at bounding box center [725, 300] width 99 height 24
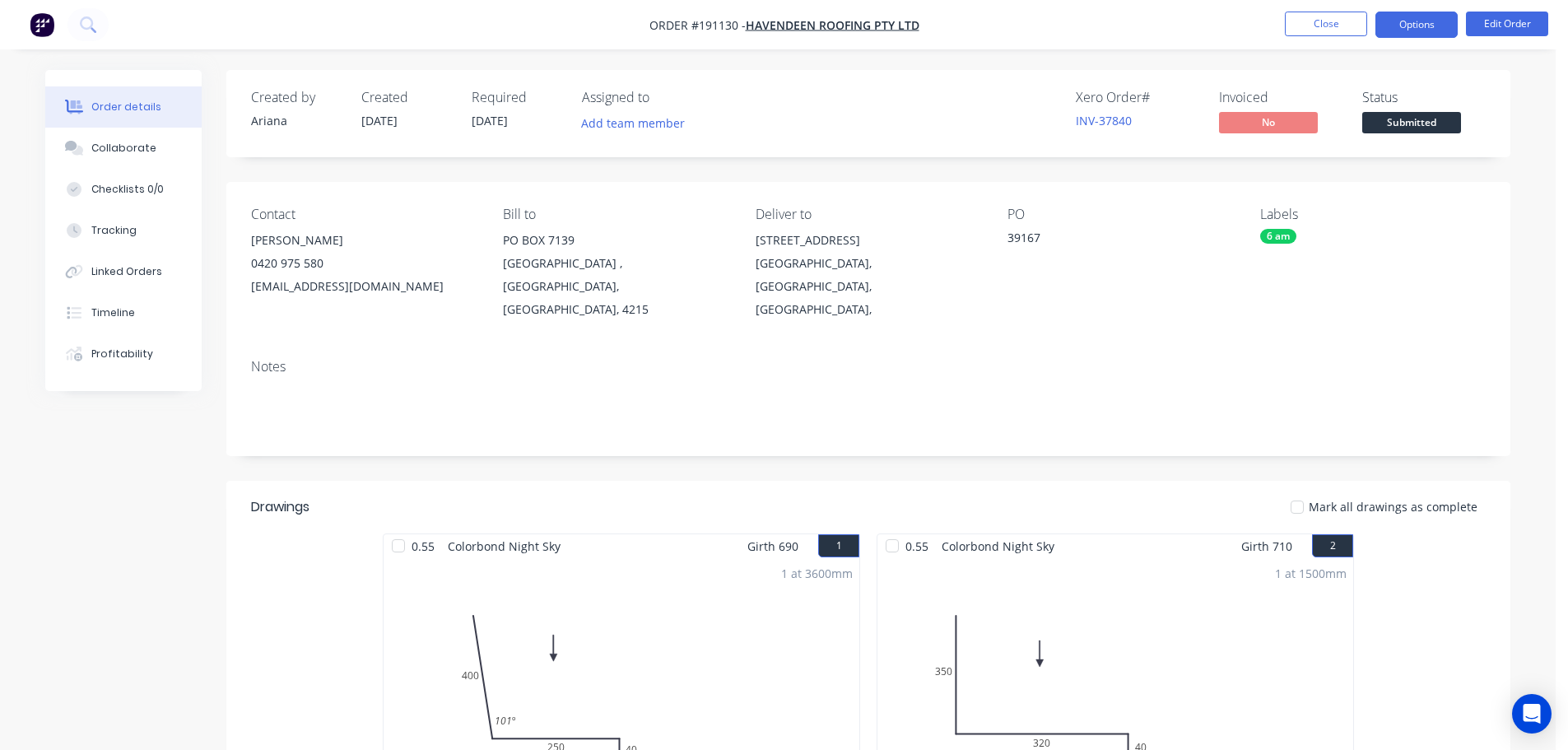
click at [1410, 22] on button "Options" at bounding box center [1417, 24] width 83 height 26
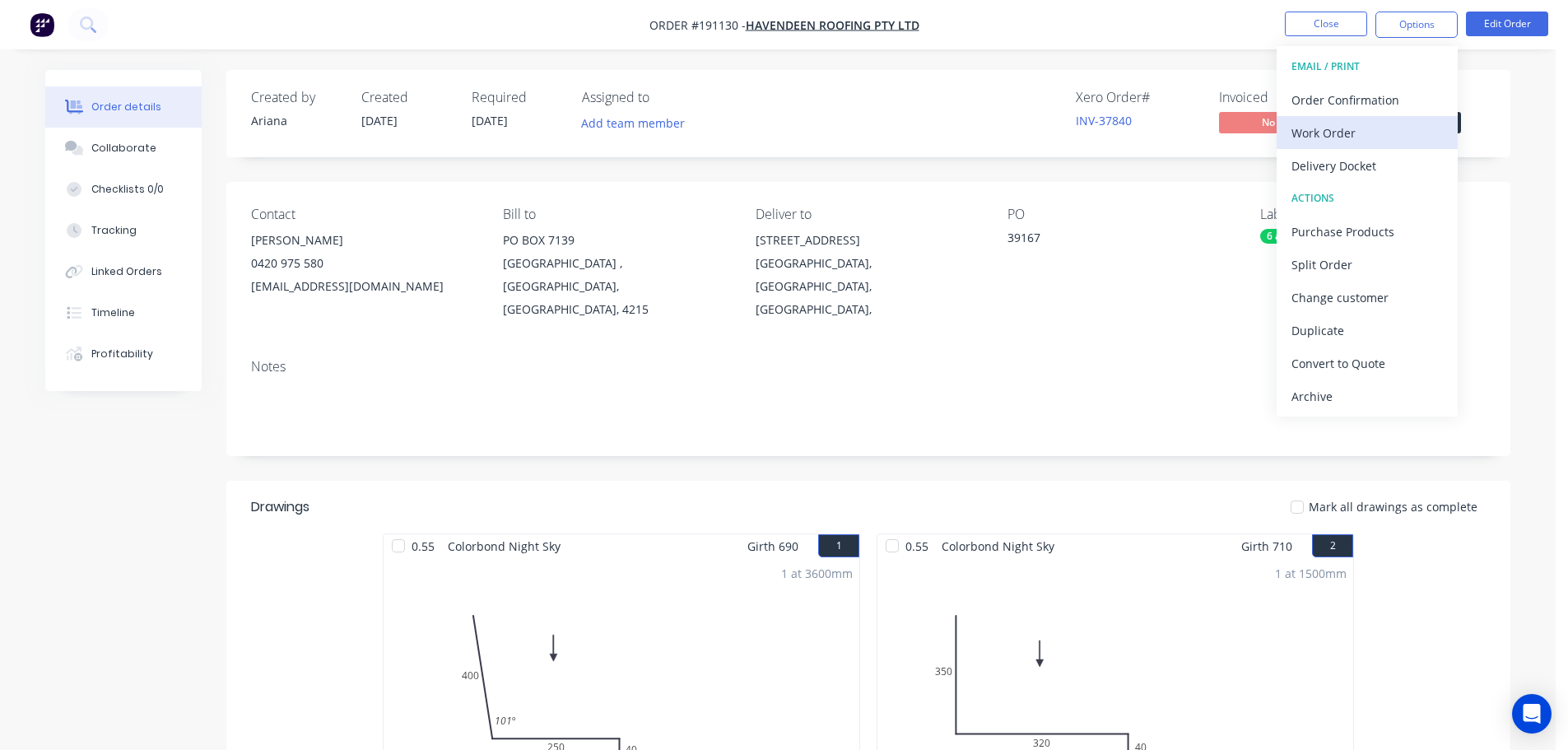
click at [1348, 133] on div "Work Order" at bounding box center [1368, 133] width 152 height 24
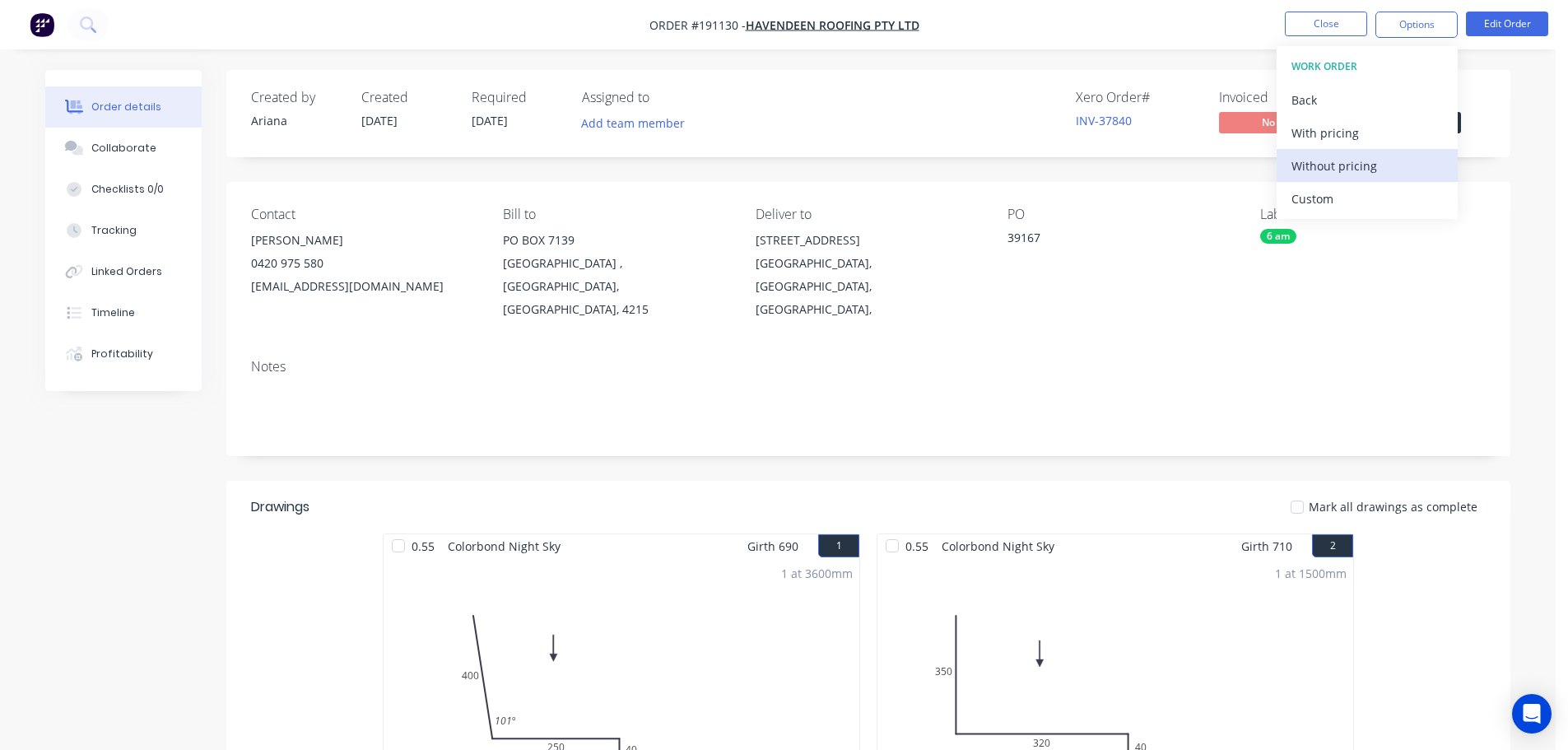
click at [1315, 167] on div "Without pricing" at bounding box center [1368, 165] width 152 height 24
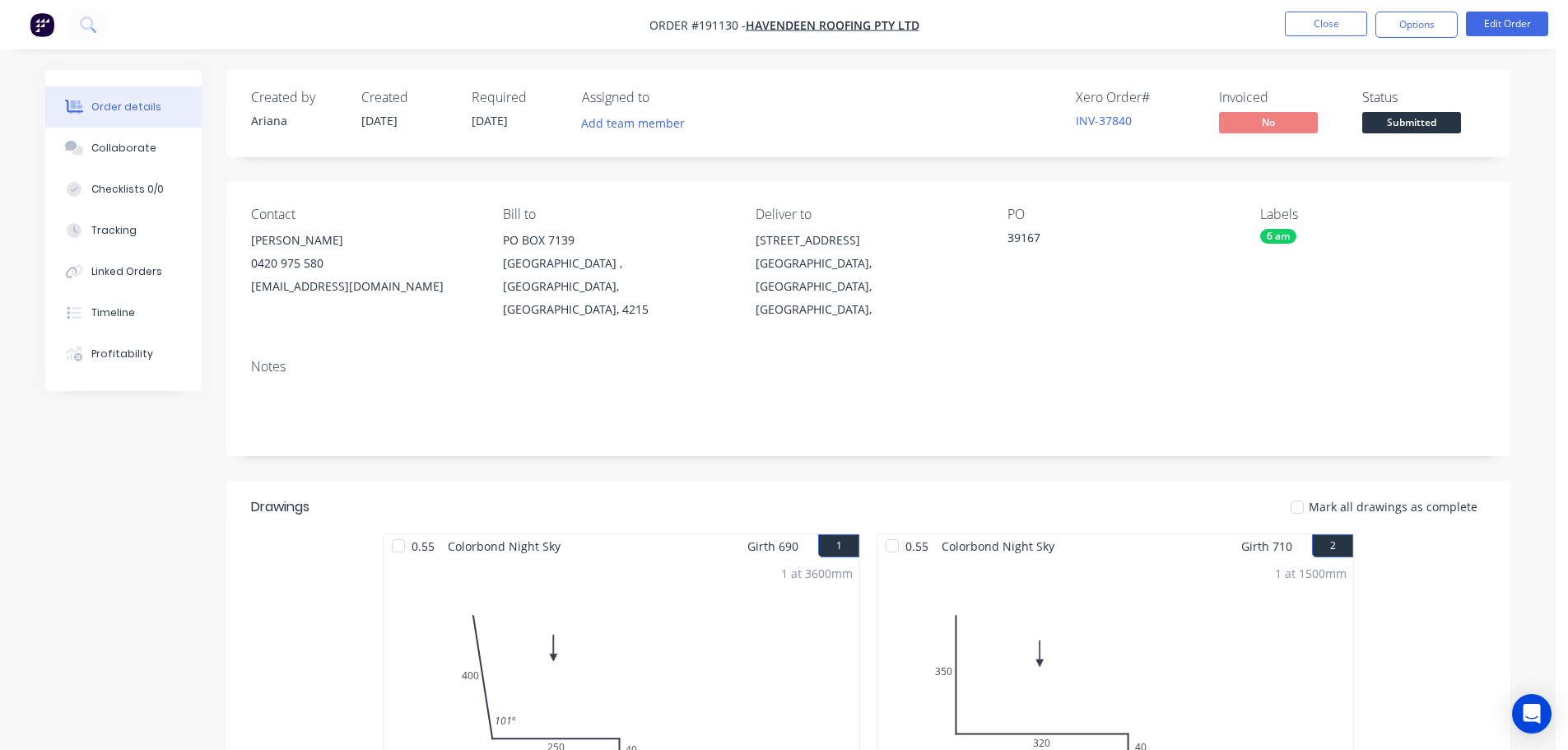
click at [1101, 25] on nav "Order #191130 - Havendeen Roofing Pty Ltd Close Options Edit Order" at bounding box center [784, 24] width 1568 height 49
click at [1317, 22] on button "Close" at bounding box center [1326, 23] width 83 height 24
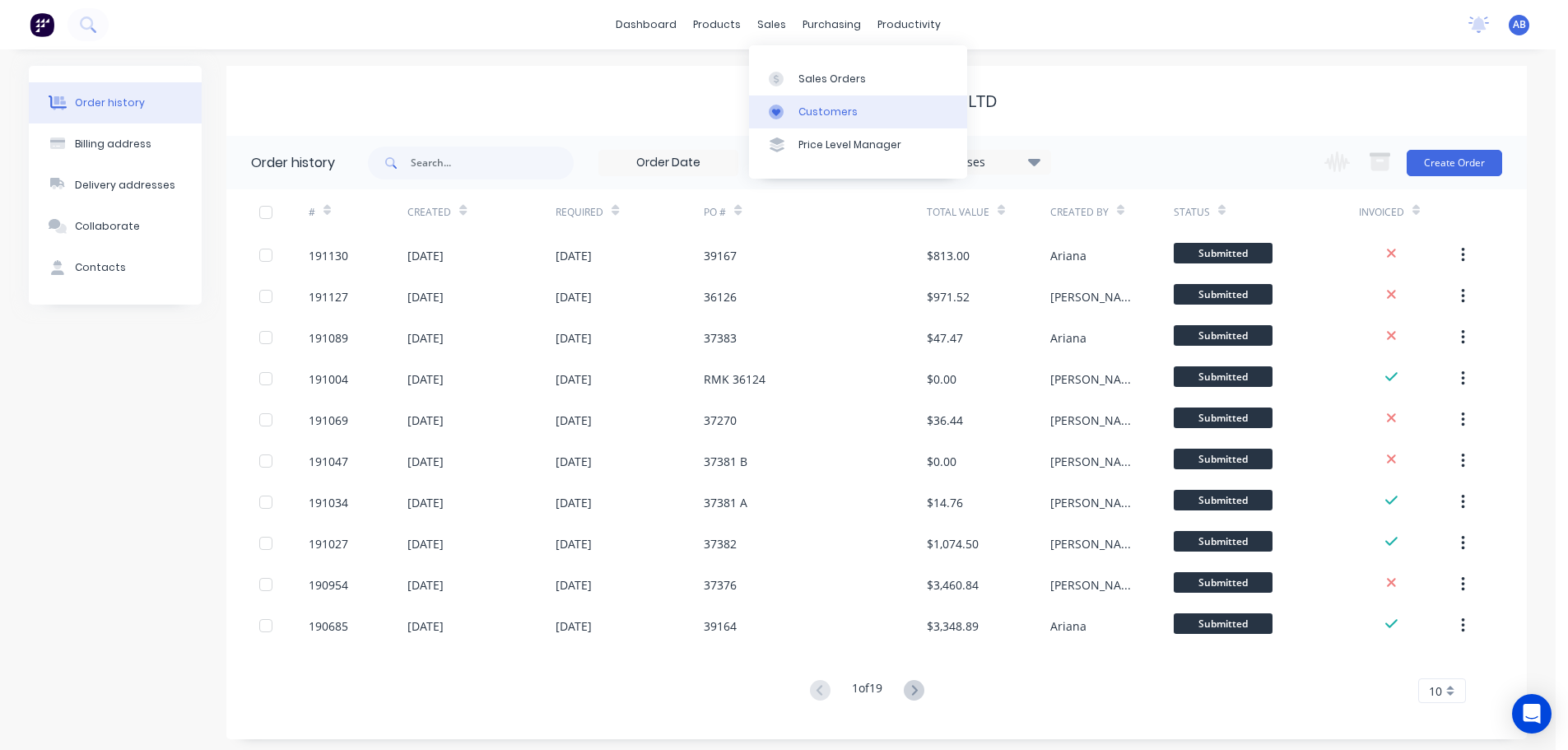
click at [818, 104] on div "Customers" at bounding box center [828, 111] width 59 height 14
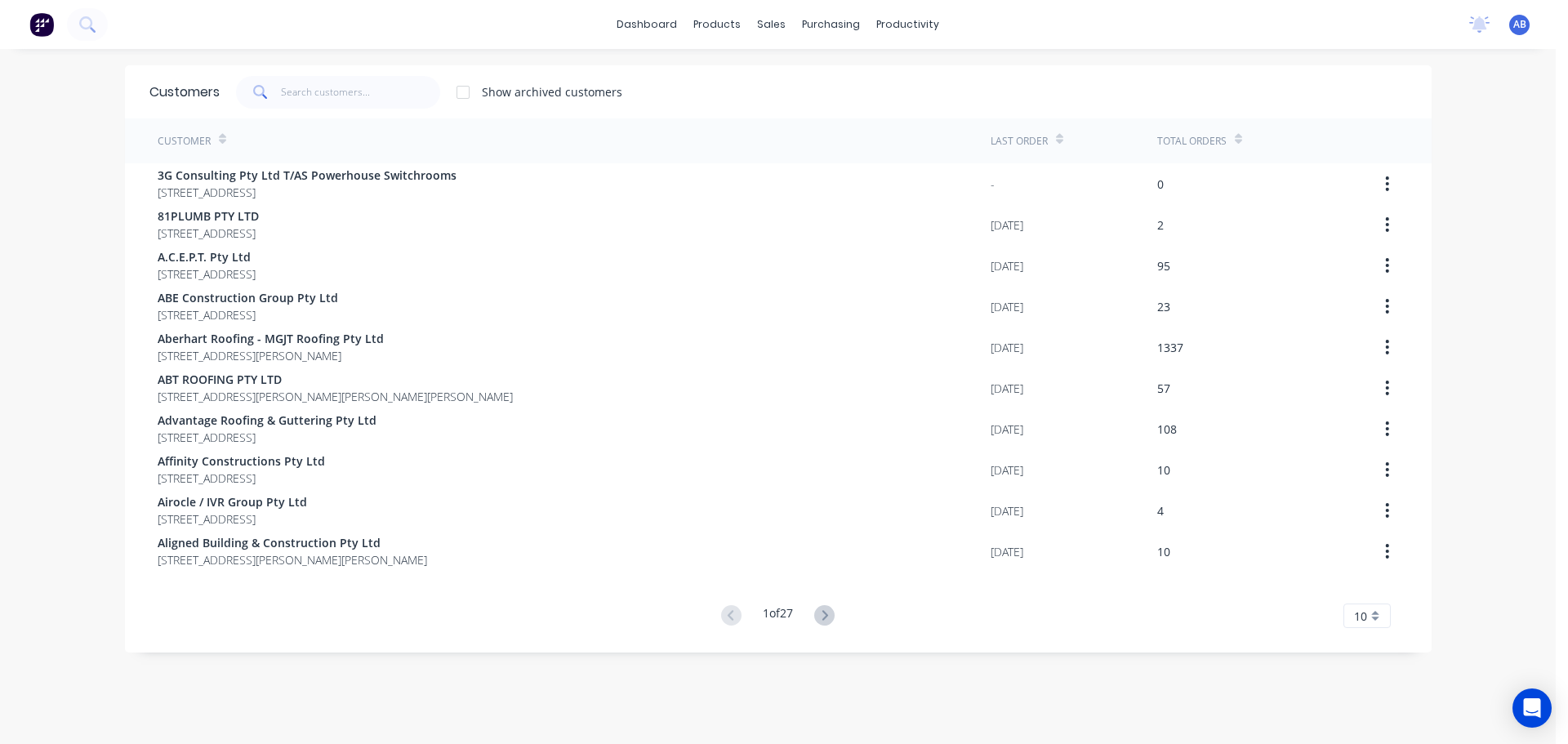
click at [1058, 36] on div "dashboard products sales purchasing productivity dashboard products Product Cat…" at bounding box center [777, 24] width 1556 height 49
drag, startPoint x: 384, startPoint y: 92, endPoint x: 395, endPoint y: 90, distance: 11.2
click at [395, 90] on input "text" at bounding box center [360, 92] width 160 height 33
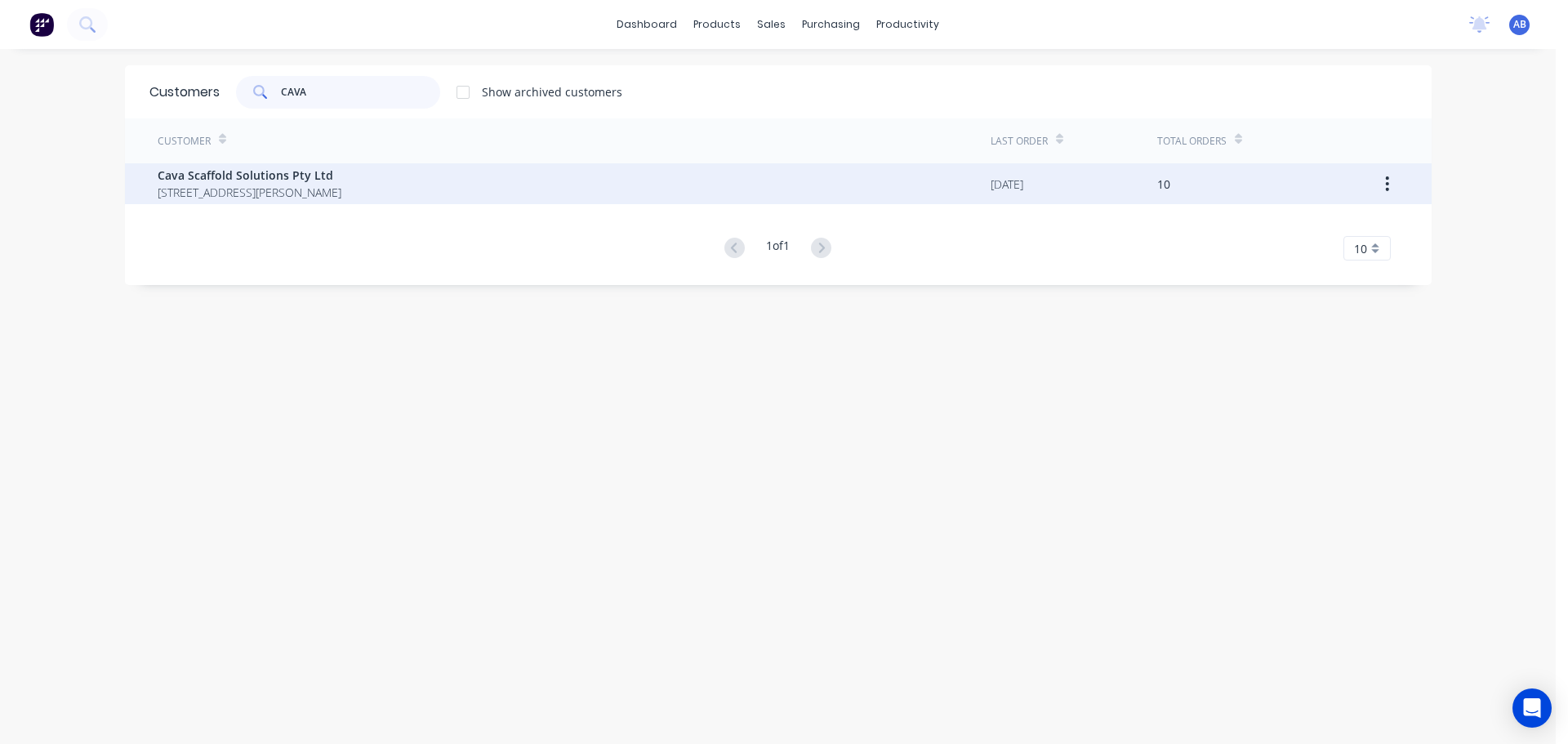
type input "CAVA"
click at [254, 184] on span "[STREET_ADDRESS][PERSON_NAME]" at bounding box center [250, 192] width 184 height 17
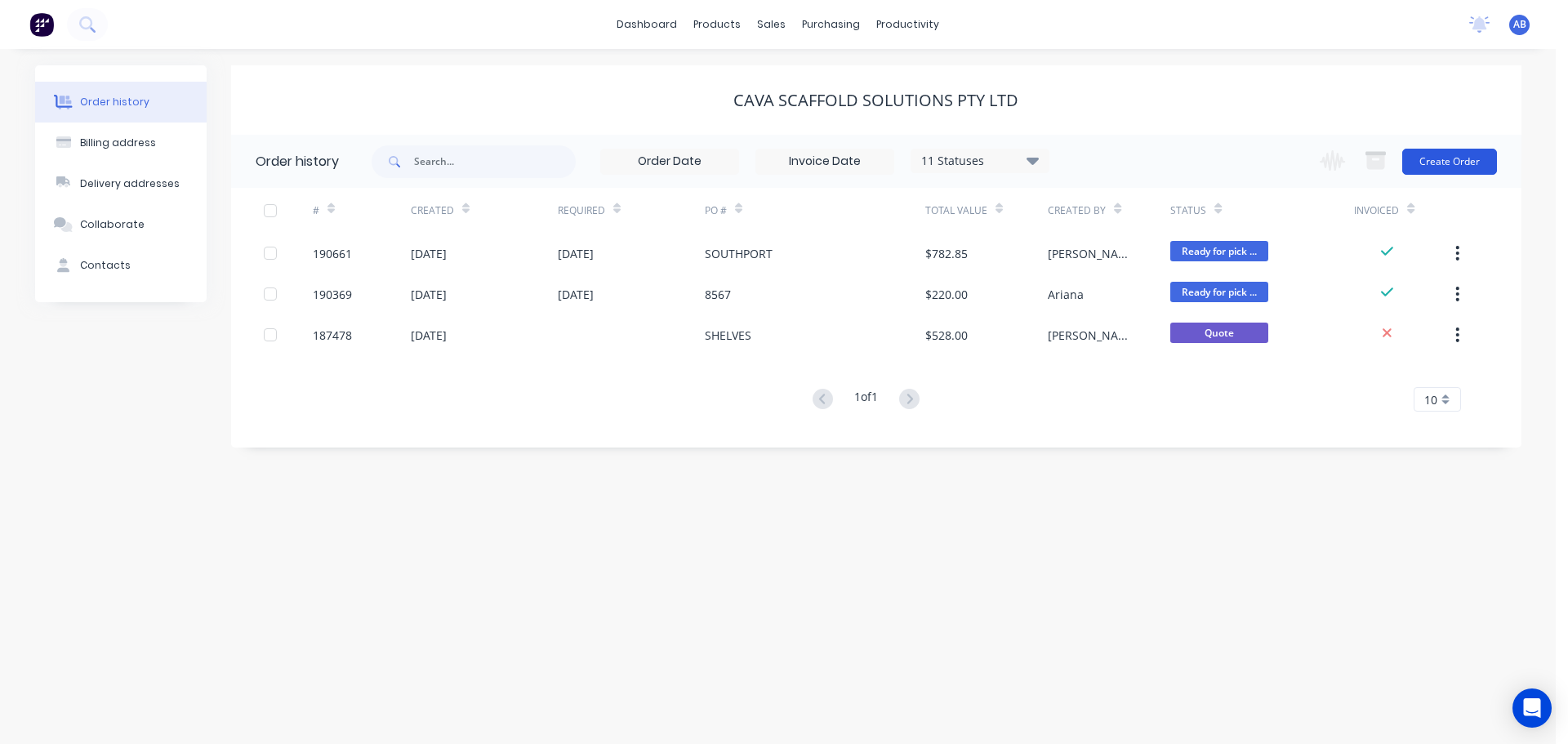
click at [1465, 153] on button "Create Order" at bounding box center [1449, 161] width 94 height 26
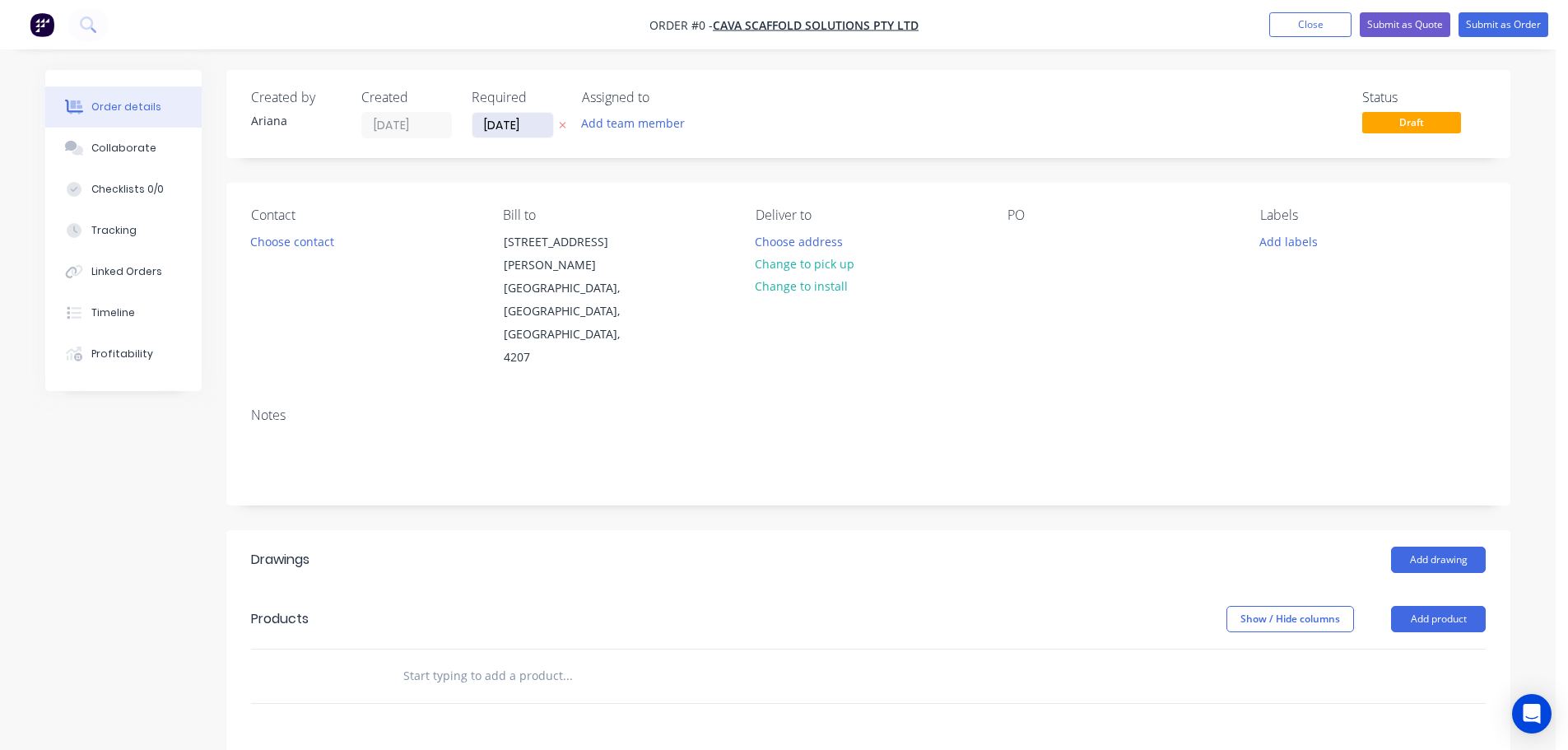
click at [508, 131] on input "[DATE]" at bounding box center [513, 125] width 81 height 24
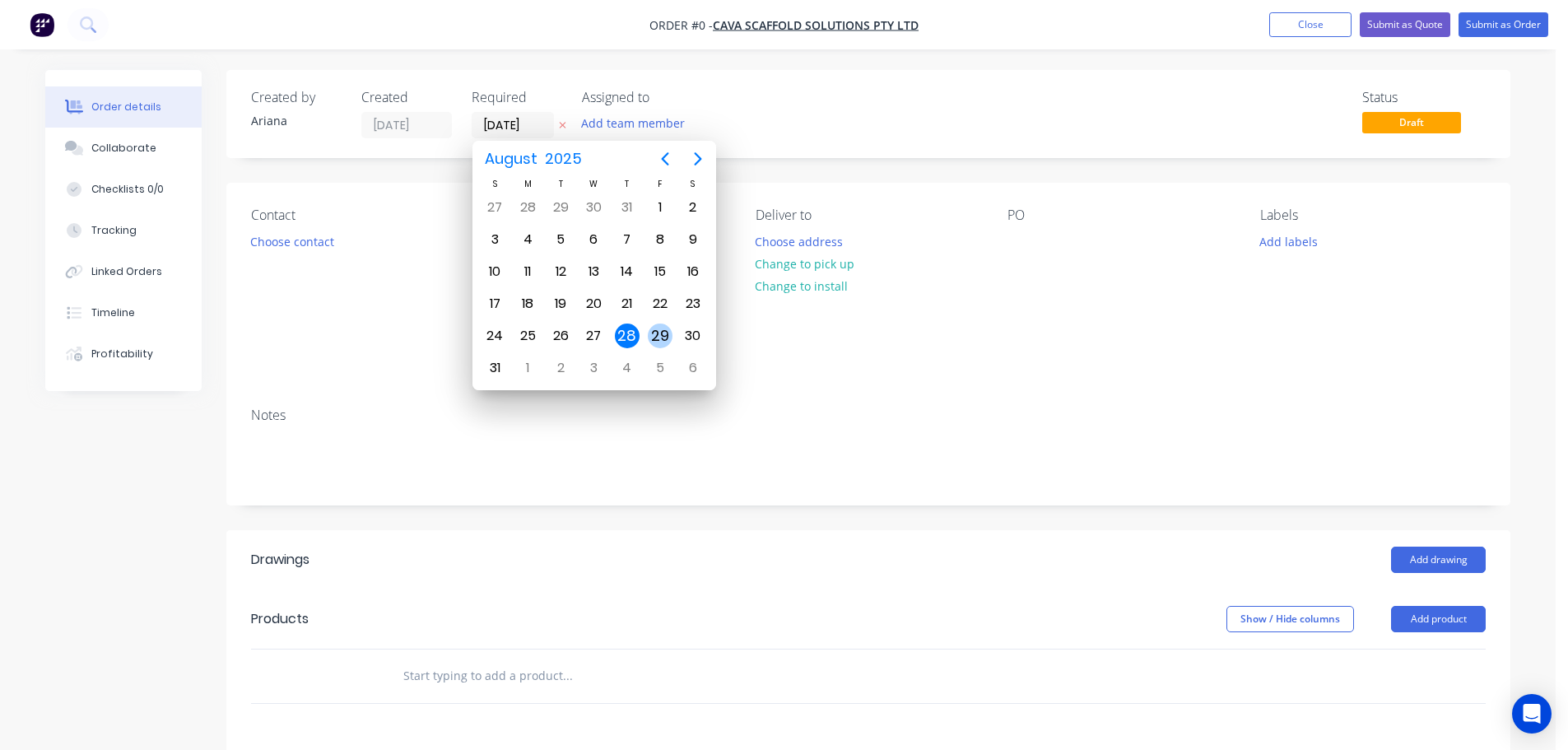
click at [652, 329] on div "29" at bounding box center [660, 335] width 24 height 24
type input "[DATE]"
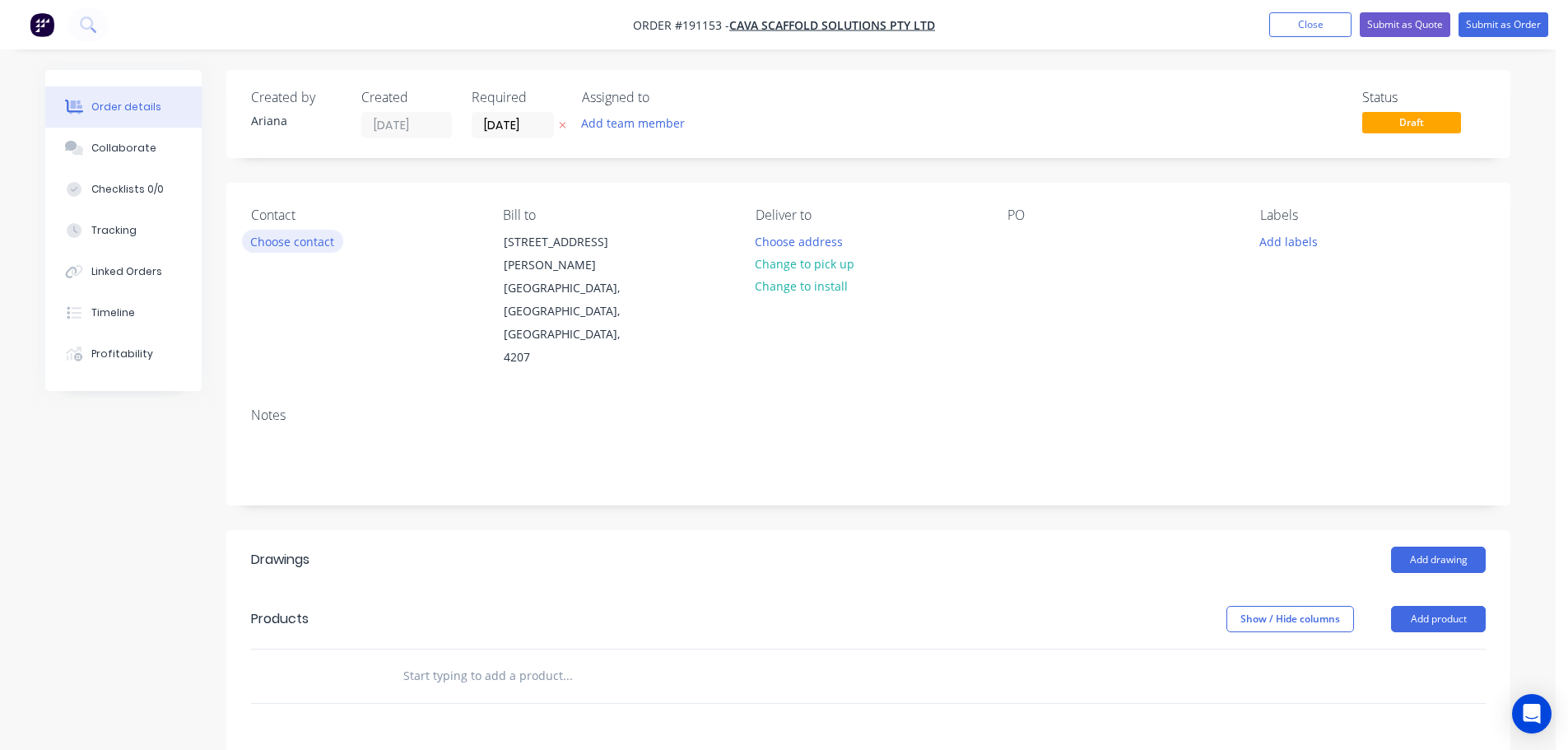
click at [313, 236] on button "Choose contact" at bounding box center [292, 241] width 102 height 22
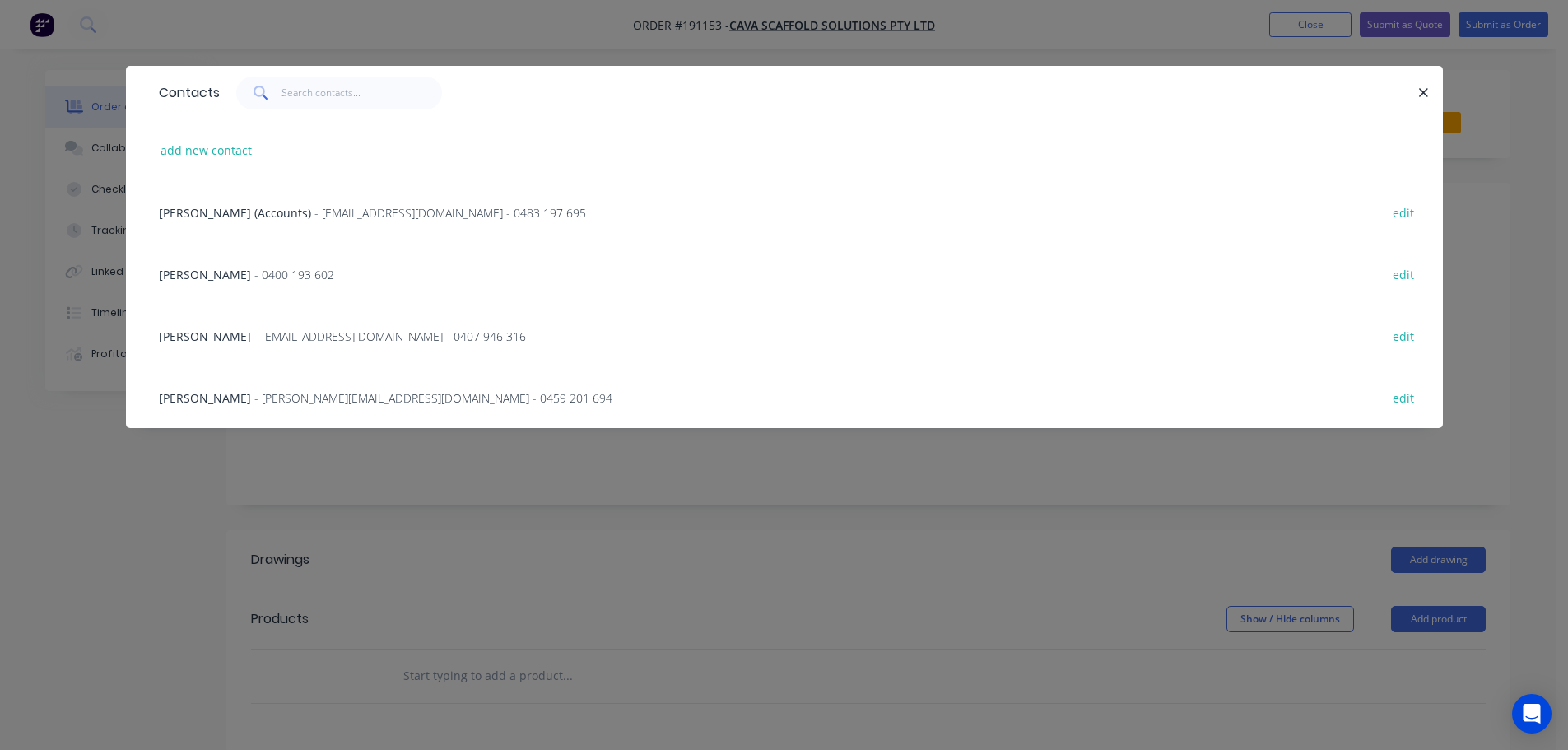
click at [329, 400] on span "- [PERSON_NAME][EMAIL_ADDRESS][DOMAIN_NAME] - 0459 201 694" at bounding box center [433, 397] width 359 height 15
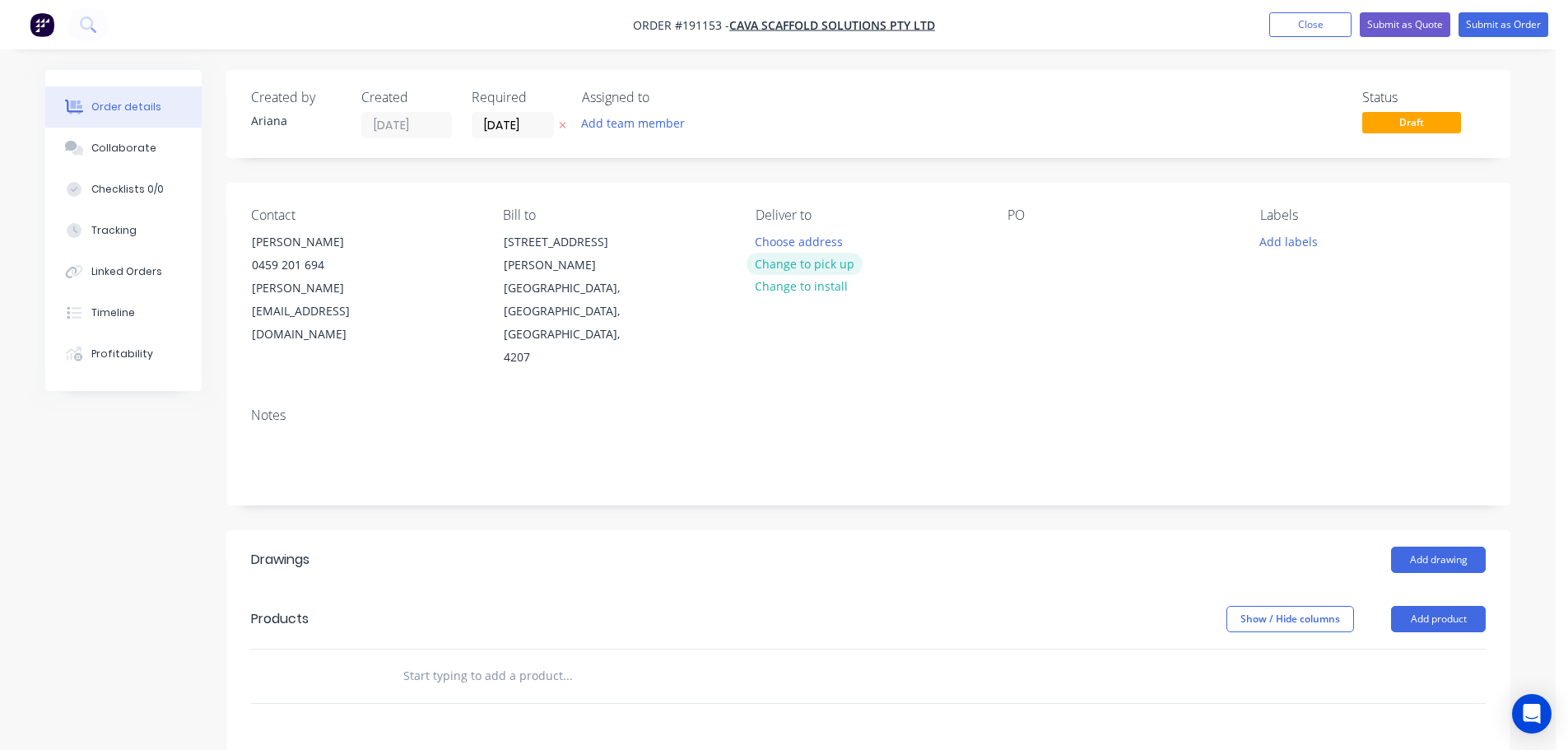
click at [795, 260] on button "Change to pick up" at bounding box center [805, 263] width 117 height 22
click at [780, 241] on div at bounding box center [768, 242] width 26 height 24
click at [1000, 337] on div "Contact [PERSON_NAME] [PHONE_NUMBER] [PERSON_NAME][EMAIL_ADDRESS][DOMAIN_NAME] …" at bounding box center [868, 287] width 1284 height 211
click at [1025, 240] on div at bounding box center [1020, 242] width 26 height 24
click at [1426, 546] on button "Add drawing" at bounding box center [1438, 559] width 94 height 26
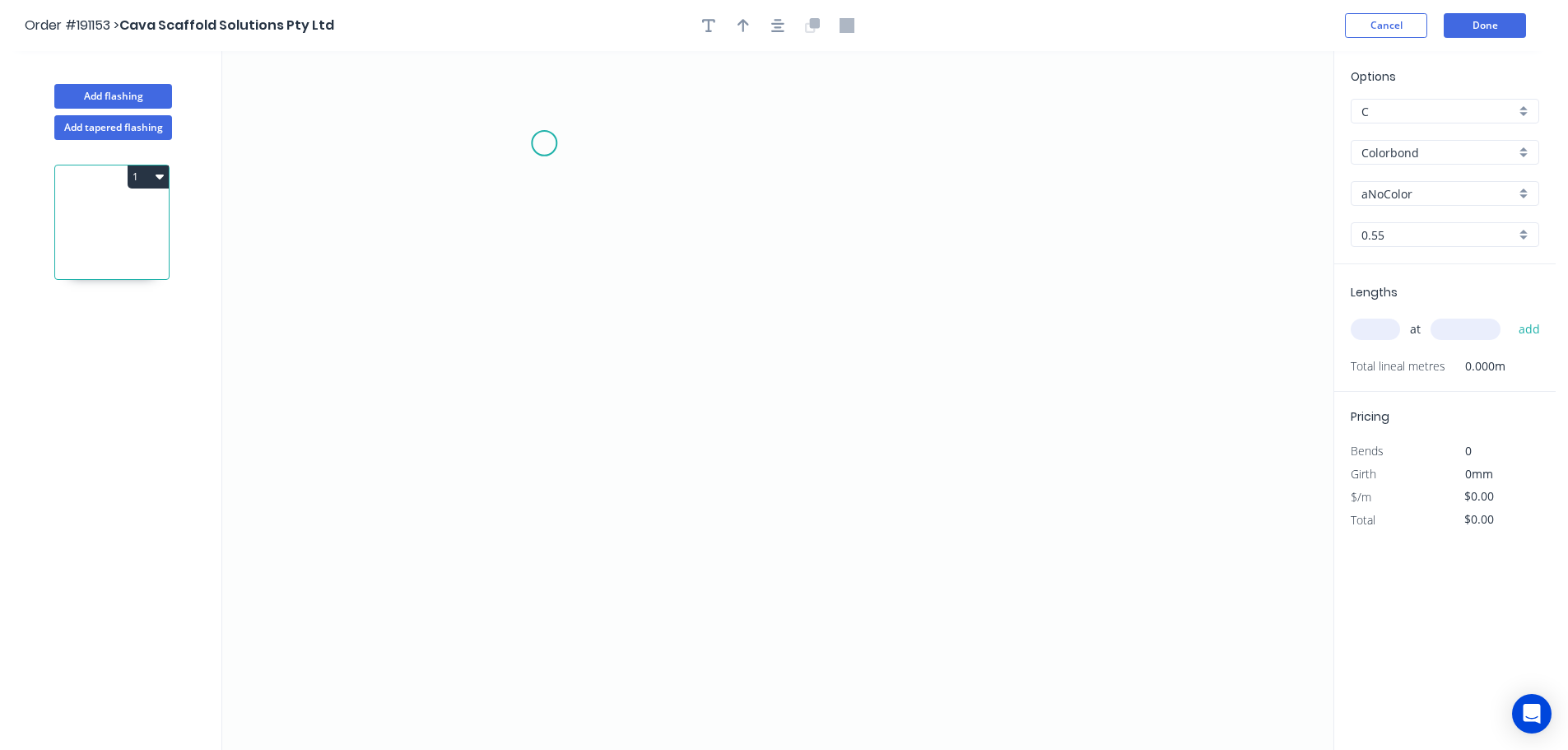
click at [545, 143] on icon "0" at bounding box center [777, 401] width 1112 height 699
click at [466, 201] on icon "0" at bounding box center [777, 401] width 1112 height 699
click at [470, 569] on icon "0 ?" at bounding box center [777, 401] width 1112 height 699
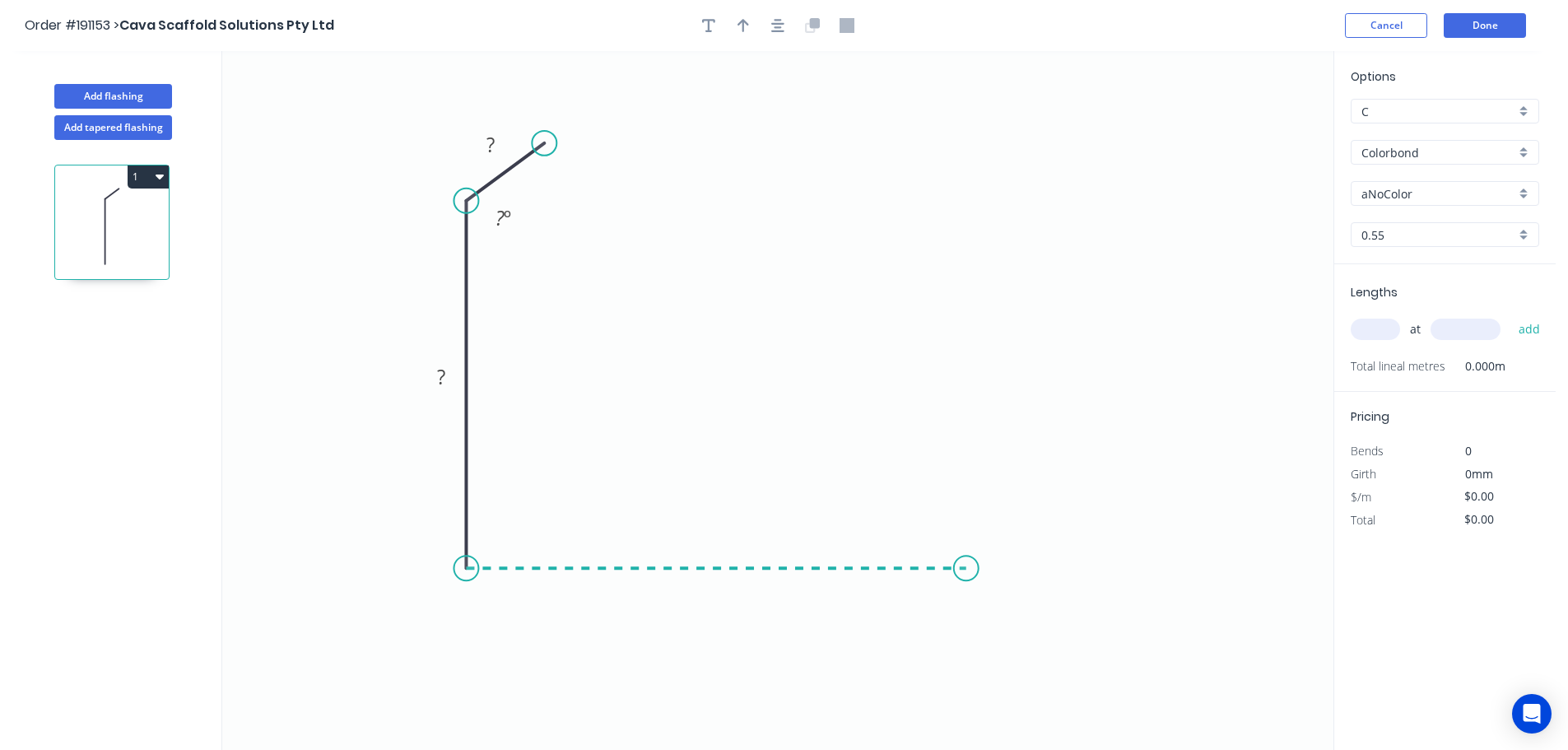
click at [967, 573] on icon "0 ? ? ? º" at bounding box center [777, 401] width 1112 height 699
click at [1024, 487] on icon at bounding box center [996, 526] width 58 height 82
click at [1024, 487] on circle at bounding box center [1023, 486] width 24 height 24
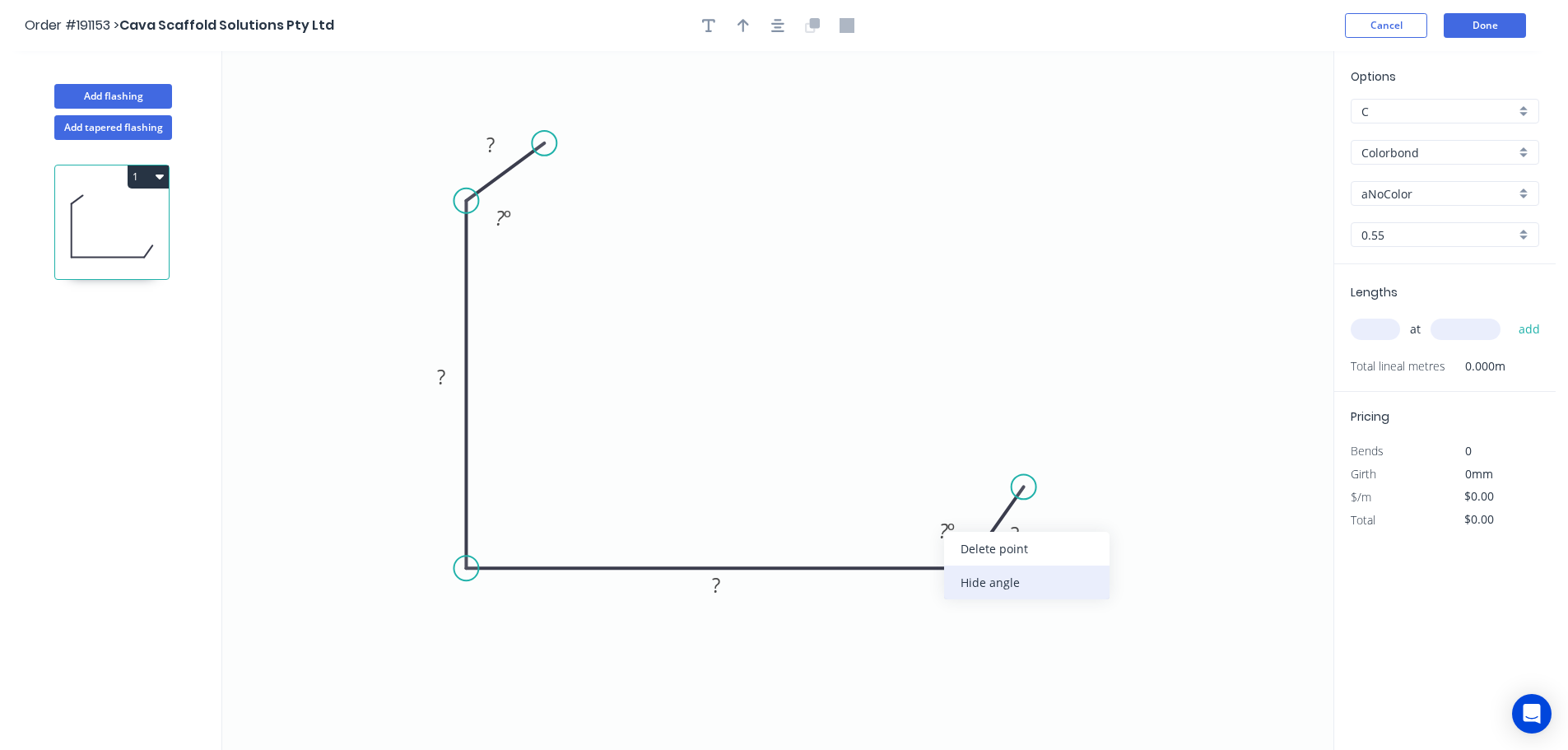
click at [988, 578] on div "Hide angle" at bounding box center [1027, 582] width 165 height 34
click at [560, 277] on div "Hide angle" at bounding box center [589, 272] width 165 height 34
click at [491, 143] on tspan "?" at bounding box center [490, 145] width 8 height 27
click at [736, 252] on icon "0 30 150 150 30" at bounding box center [777, 401] width 1112 height 699
type input "$16.42"
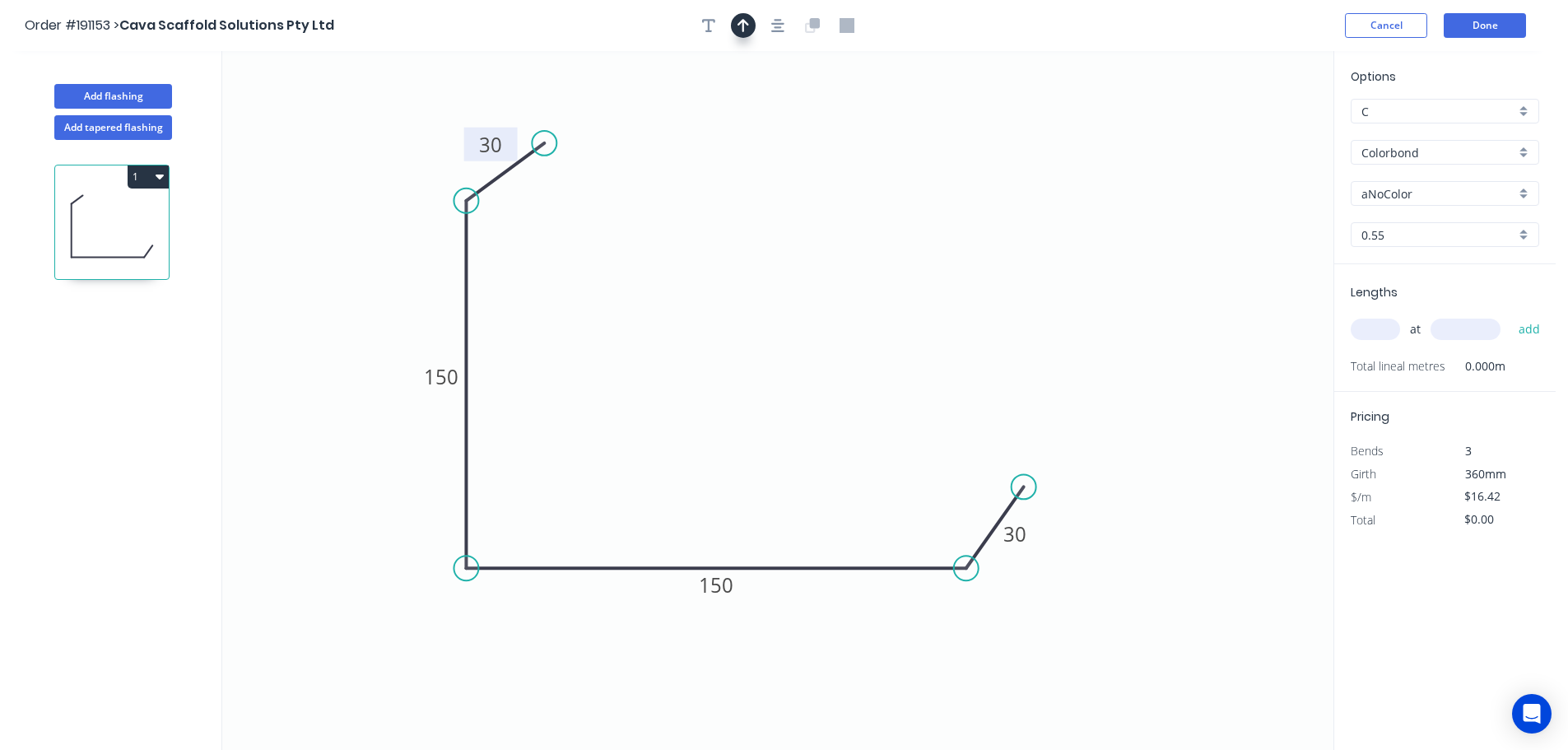
click at [743, 24] on icon "button" at bounding box center [743, 25] width 12 height 13
drag, startPoint x: 1248, startPoint y: 128, endPoint x: 373, endPoint y: 607, distance: 997.5
click at [373, 607] on icon at bounding box center [373, 587] width 14 height 53
click at [373, 607] on icon at bounding box center [374, 587] width 14 height 53
click at [373, 607] on icon at bounding box center [386, 593] width 48 height 48
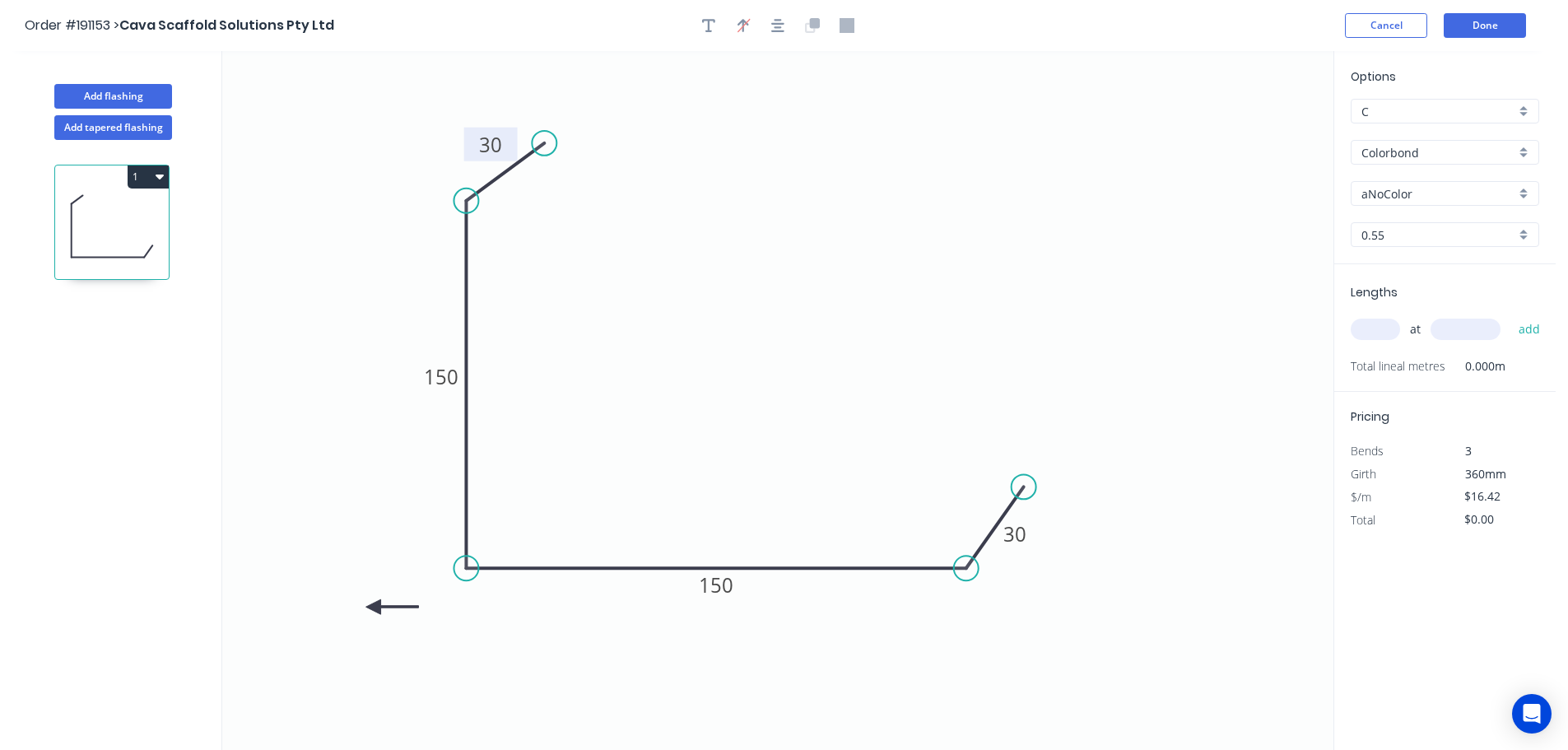
click at [373, 607] on icon at bounding box center [393, 606] width 53 height 14
click at [373, 607] on icon at bounding box center [374, 625] width 14 height 53
drag, startPoint x: 373, startPoint y: 607, endPoint x: 373, endPoint y: 566, distance: 41.0
click at [373, 566] on icon at bounding box center [359, 578] width 48 height 48
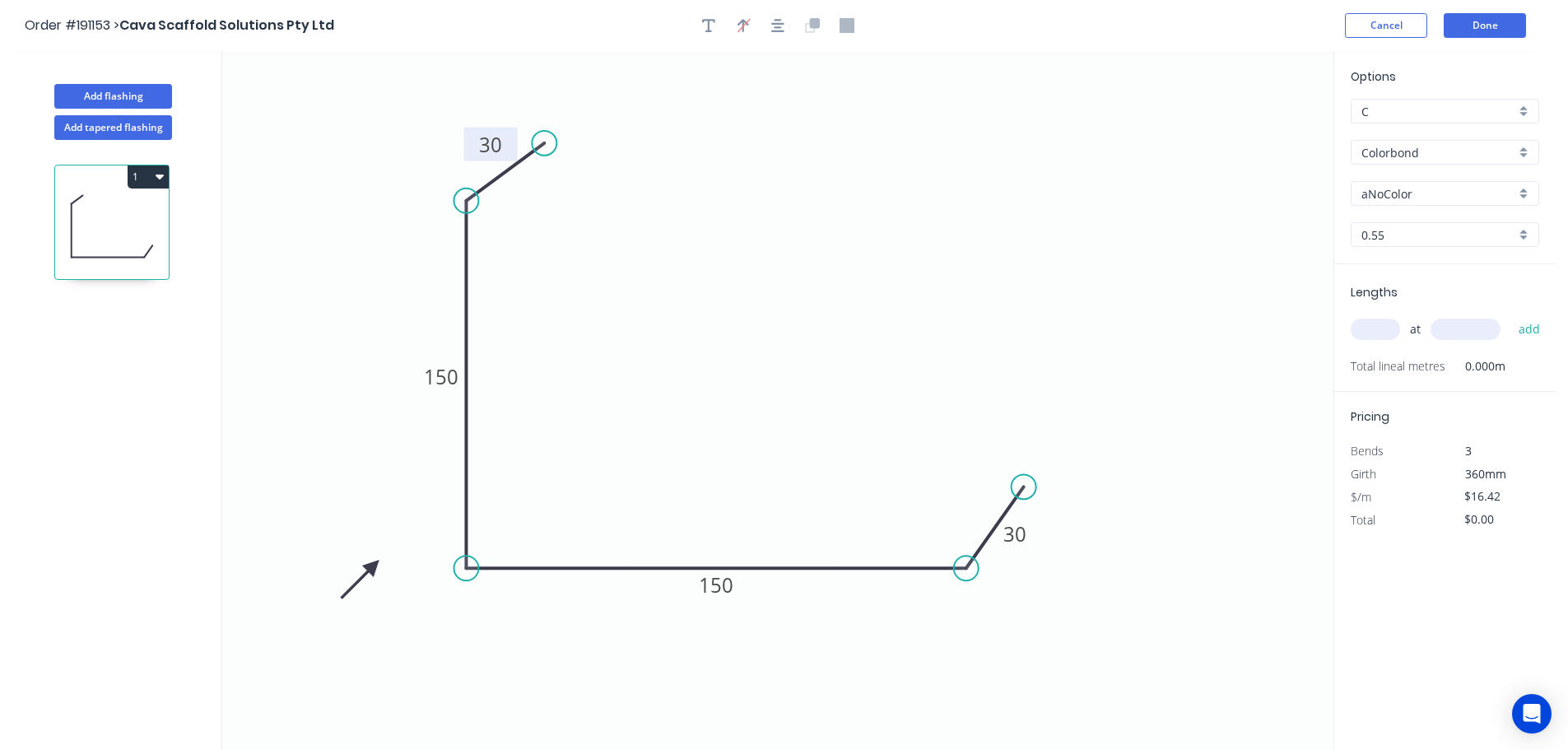
click at [1525, 188] on div "aNoColor" at bounding box center [1445, 193] width 189 height 24
click at [1415, 223] on div "Surfmist" at bounding box center [1445, 222] width 187 height 29
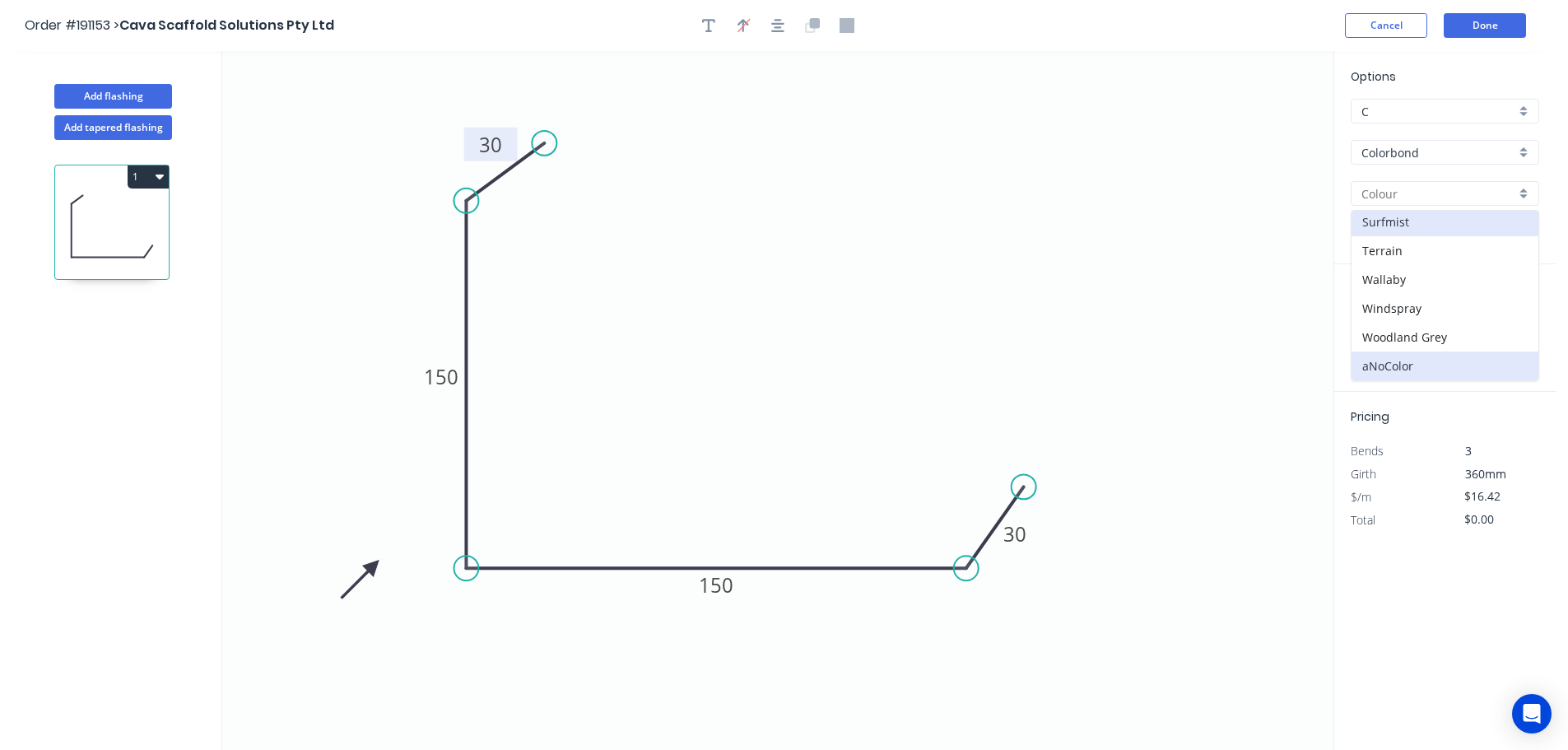
type input "Surfmist"
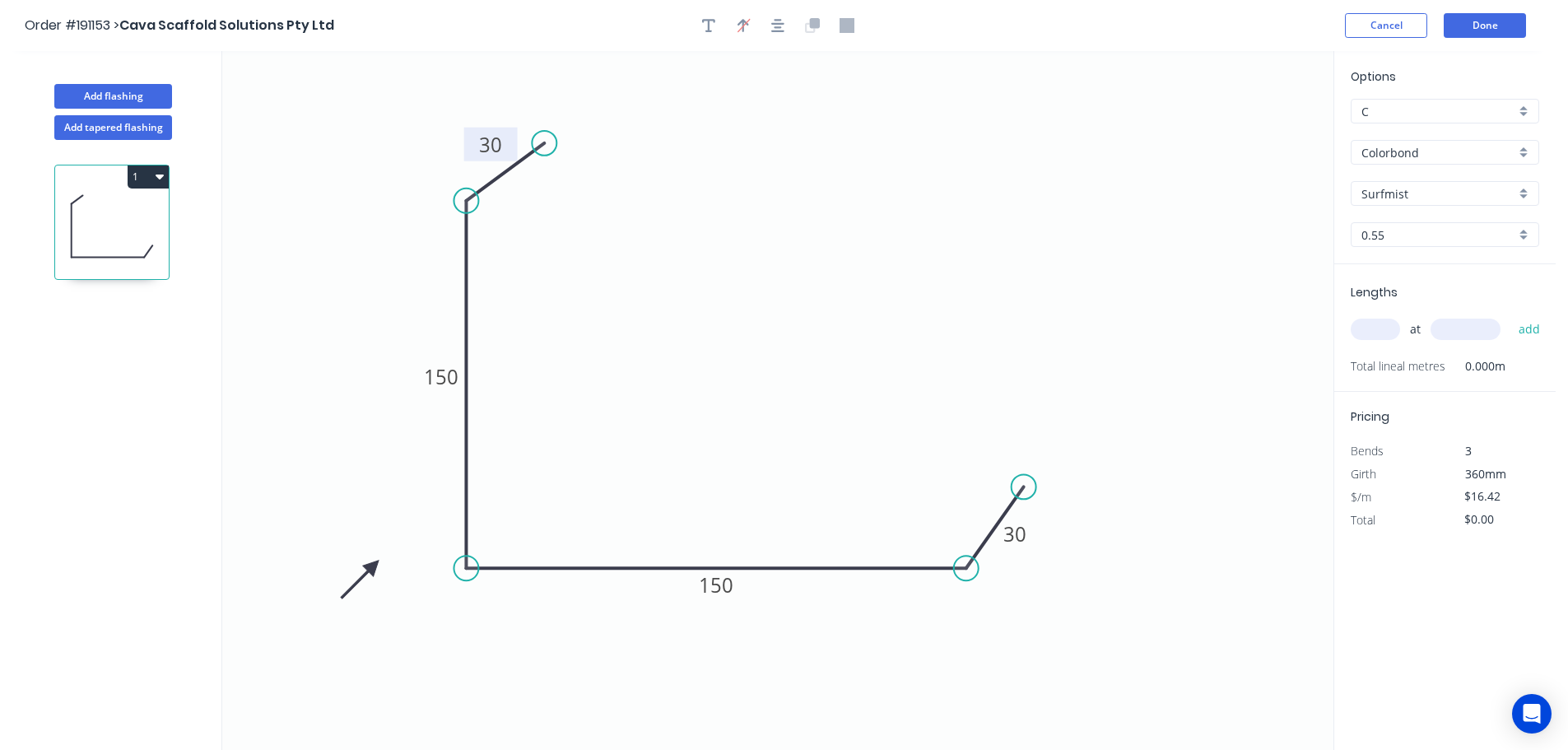
click at [1385, 327] on input "text" at bounding box center [1375, 330] width 49 height 22
type input "16"
type input "3000"
click at [1510, 315] on button "add" at bounding box center [1529, 329] width 39 height 28
type input "$788.16"
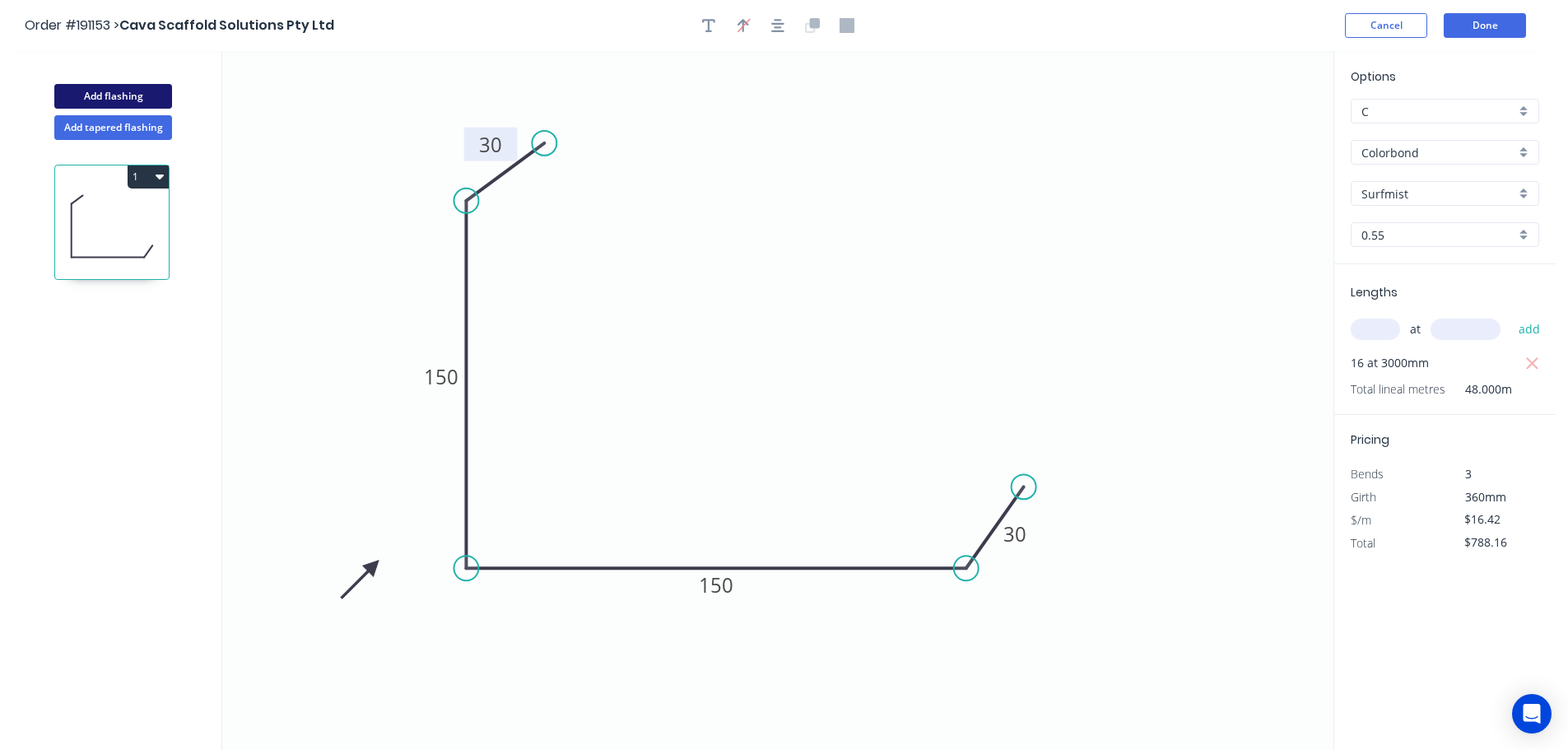
drag, startPoint x: 98, startPoint y: 97, endPoint x: 110, endPoint y: 93, distance: 12.6
click at [99, 96] on button "Add flashing" at bounding box center [112, 95] width 118 height 24
type input "$0.00"
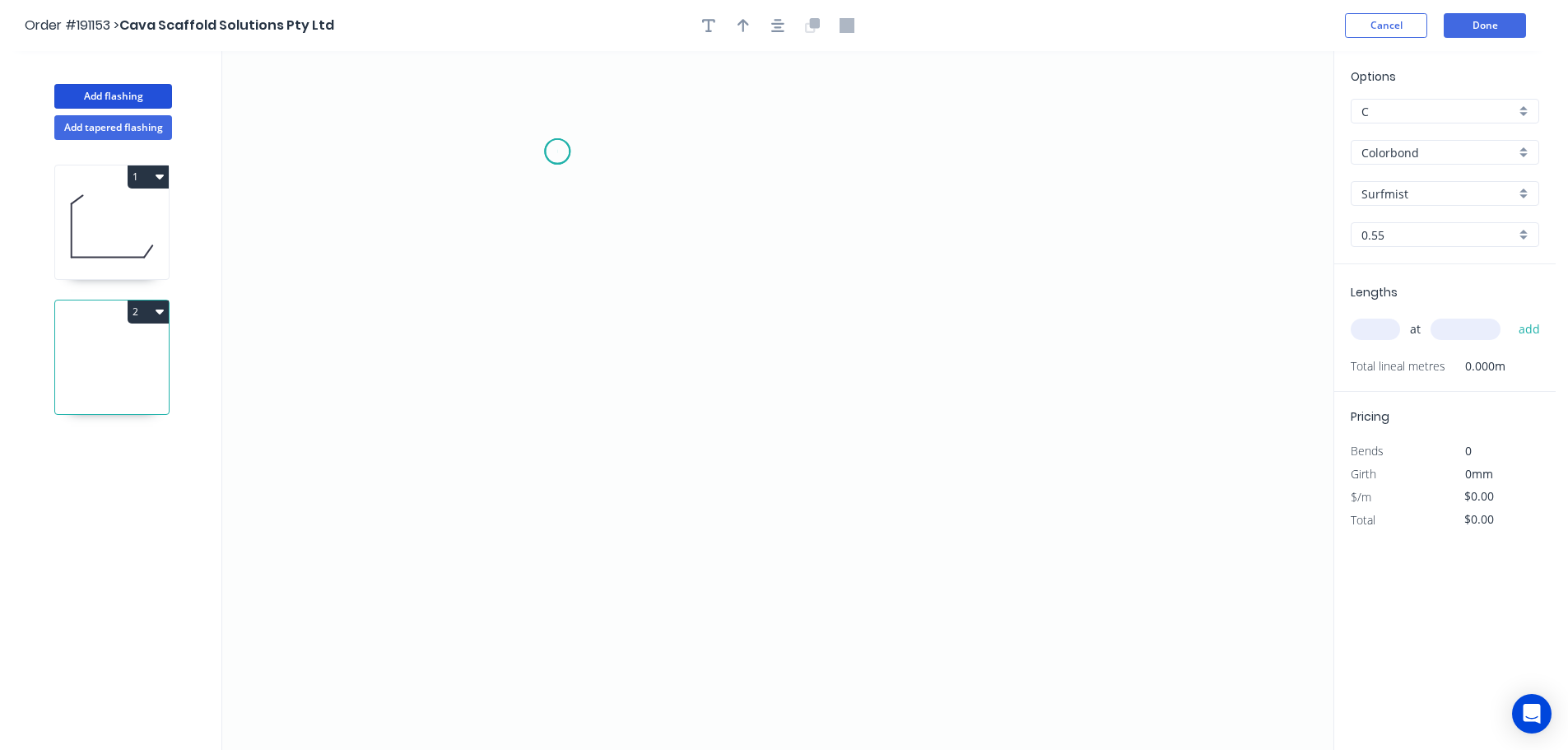
click at [557, 152] on icon "0" at bounding box center [777, 401] width 1112 height 699
click at [540, 485] on icon "0" at bounding box center [777, 401] width 1112 height 699
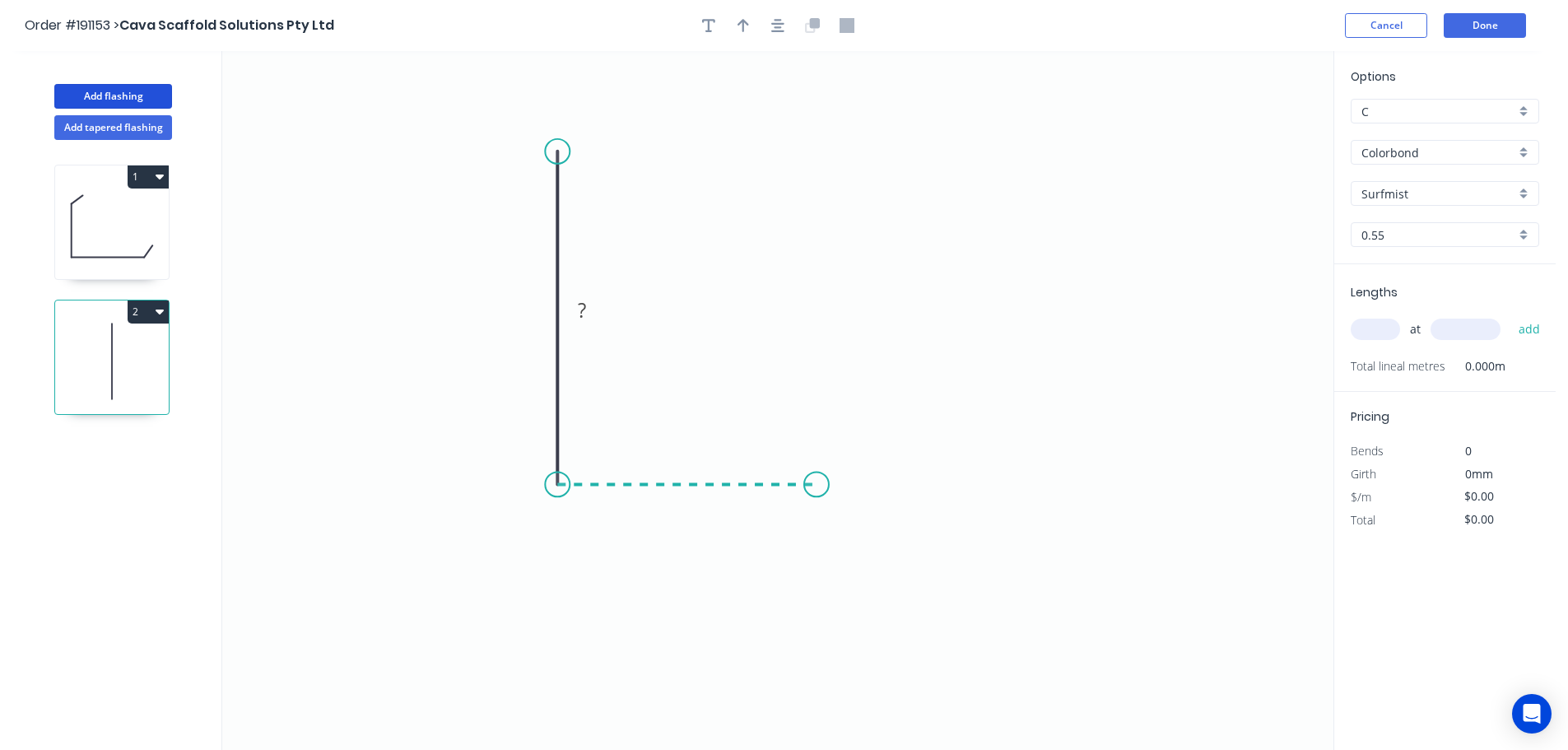
click at [817, 486] on icon "0 ?" at bounding box center [777, 401] width 1112 height 699
click at [822, 291] on icon "0 ? ?" at bounding box center [777, 401] width 1112 height 699
click at [822, 291] on circle at bounding box center [816, 291] width 24 height 24
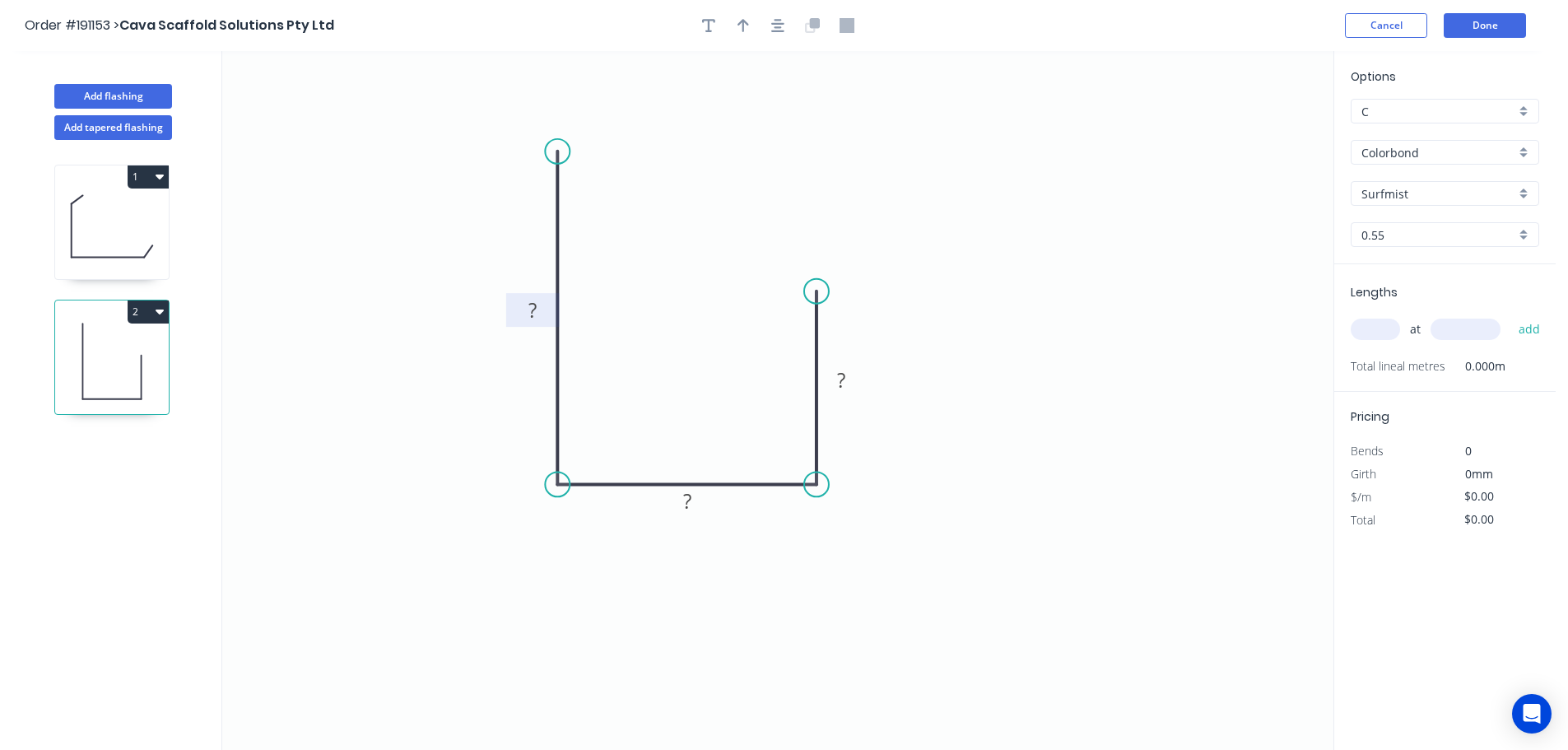
click at [538, 304] on rect at bounding box center [532, 311] width 33 height 23
click at [727, 292] on icon "0 50 30 30" at bounding box center [777, 401] width 1112 height 699
type input "$10.36"
click at [748, 25] on icon "button" at bounding box center [743, 25] width 12 height 14
drag, startPoint x: 1250, startPoint y: 131, endPoint x: 489, endPoint y: 566, distance: 876.6
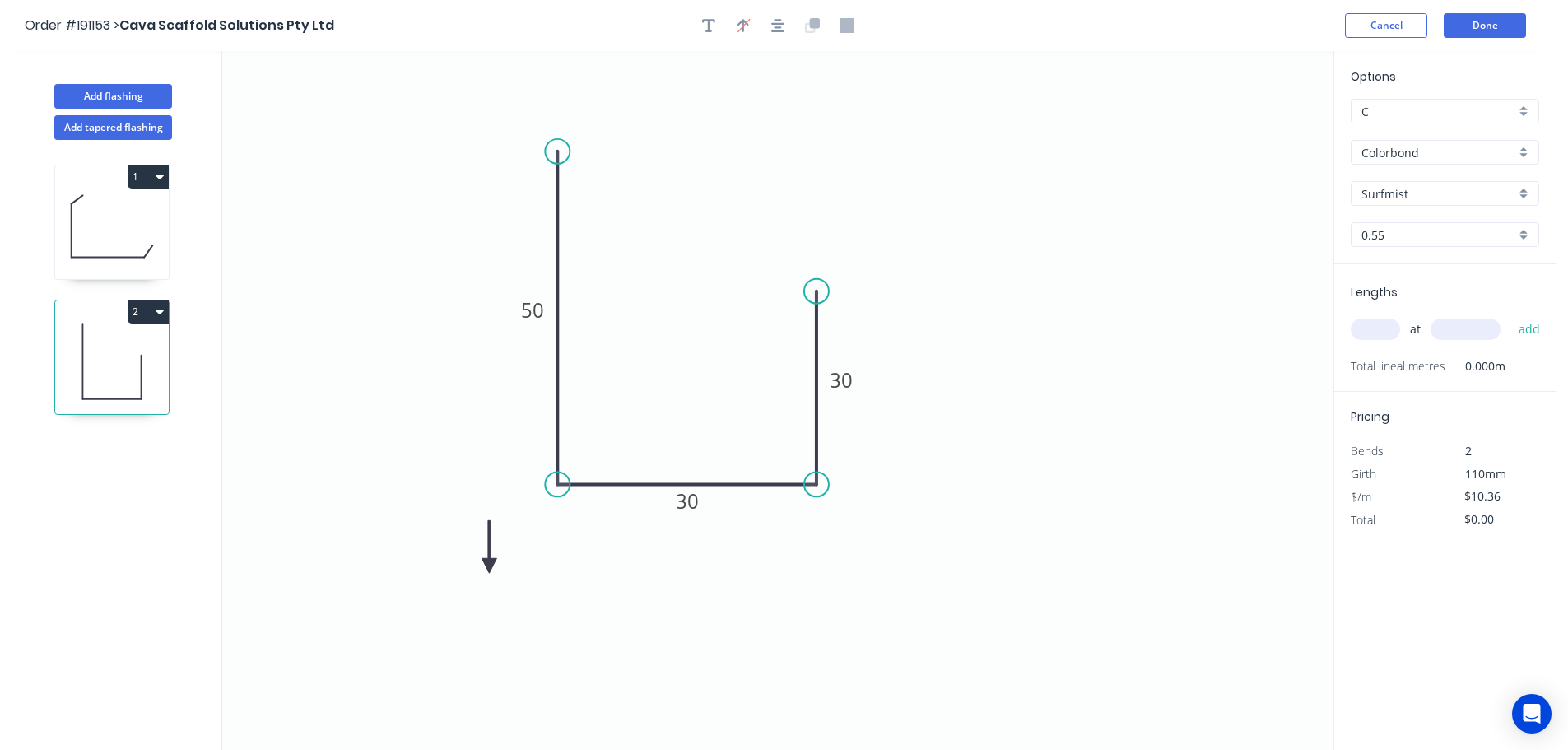
click at [489, 566] on icon at bounding box center [489, 546] width 14 height 53
click at [489, 566] on icon at bounding box center [502, 551] width 48 height 48
click at [489, 566] on icon at bounding box center [508, 565] width 53 height 14
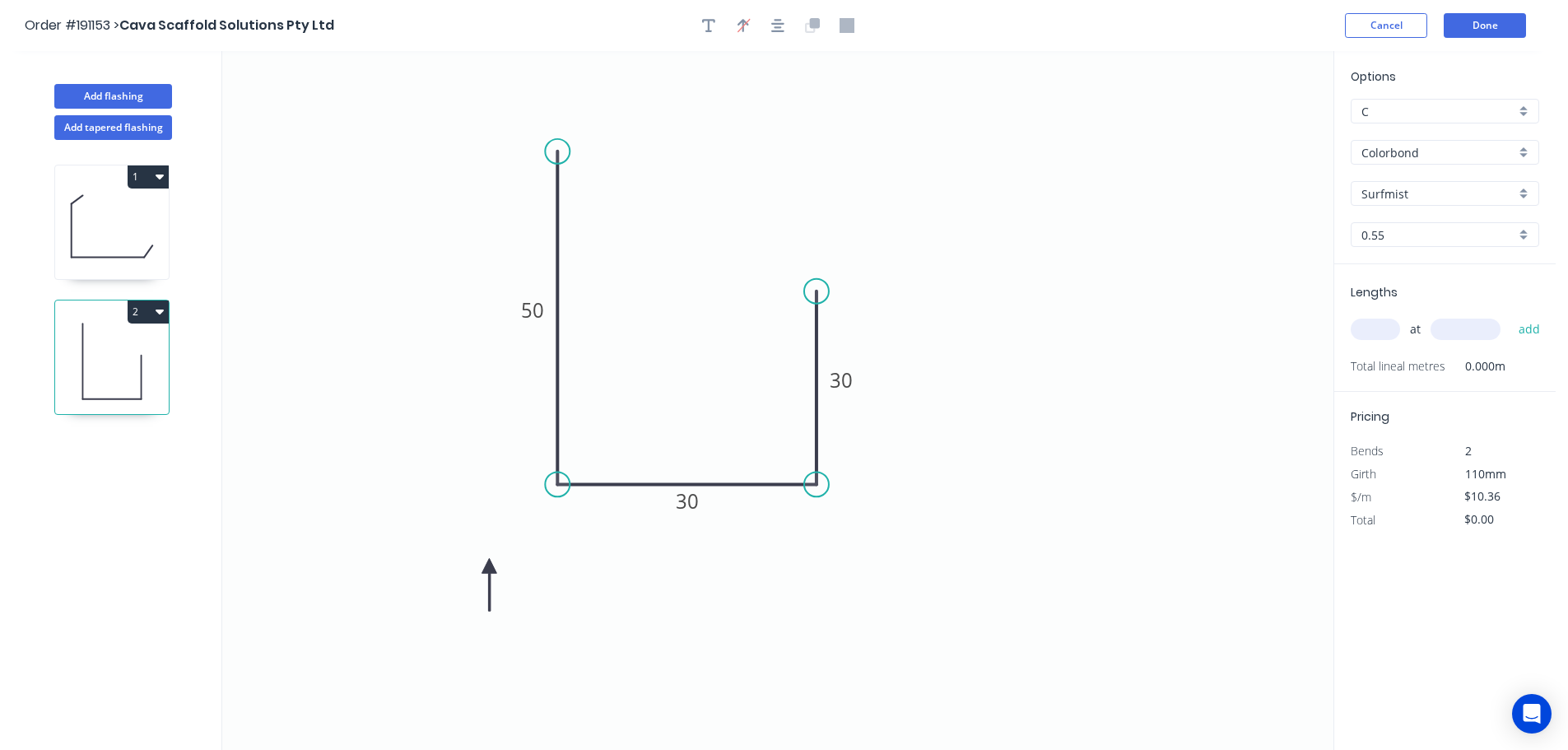
click at [489, 566] on icon at bounding box center [489, 584] width 14 height 53
click at [1375, 328] on input "text" at bounding box center [1375, 330] width 49 height 22
type input "8"
type input "2500"
click at [1510, 315] on button "add" at bounding box center [1529, 329] width 39 height 28
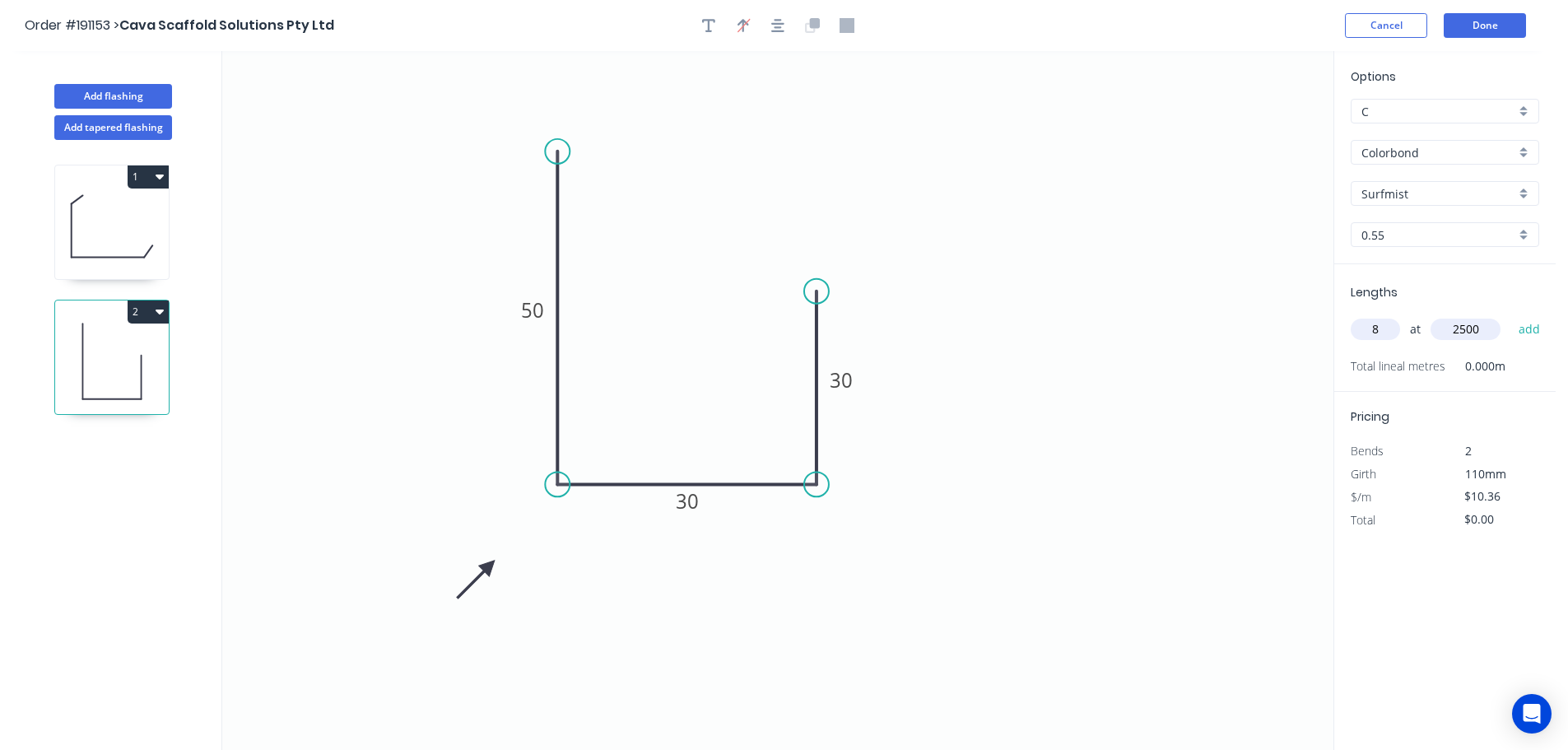
type input "$207.20"
type input "4"
type input "1600"
click at [1510, 315] on button "add" at bounding box center [1529, 329] width 39 height 28
type input "$273.50"
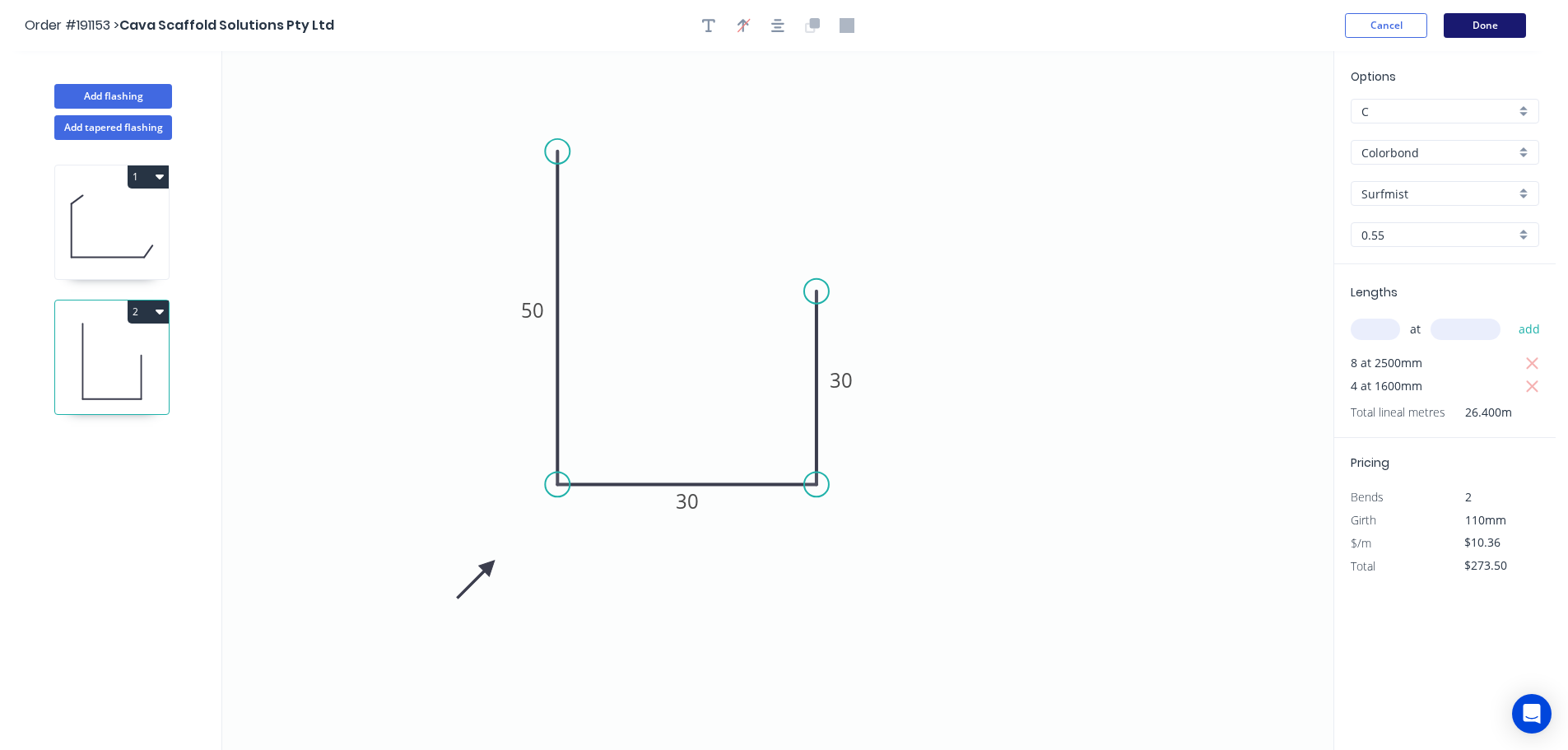
click at [1484, 21] on button "Done" at bounding box center [1485, 25] width 83 height 24
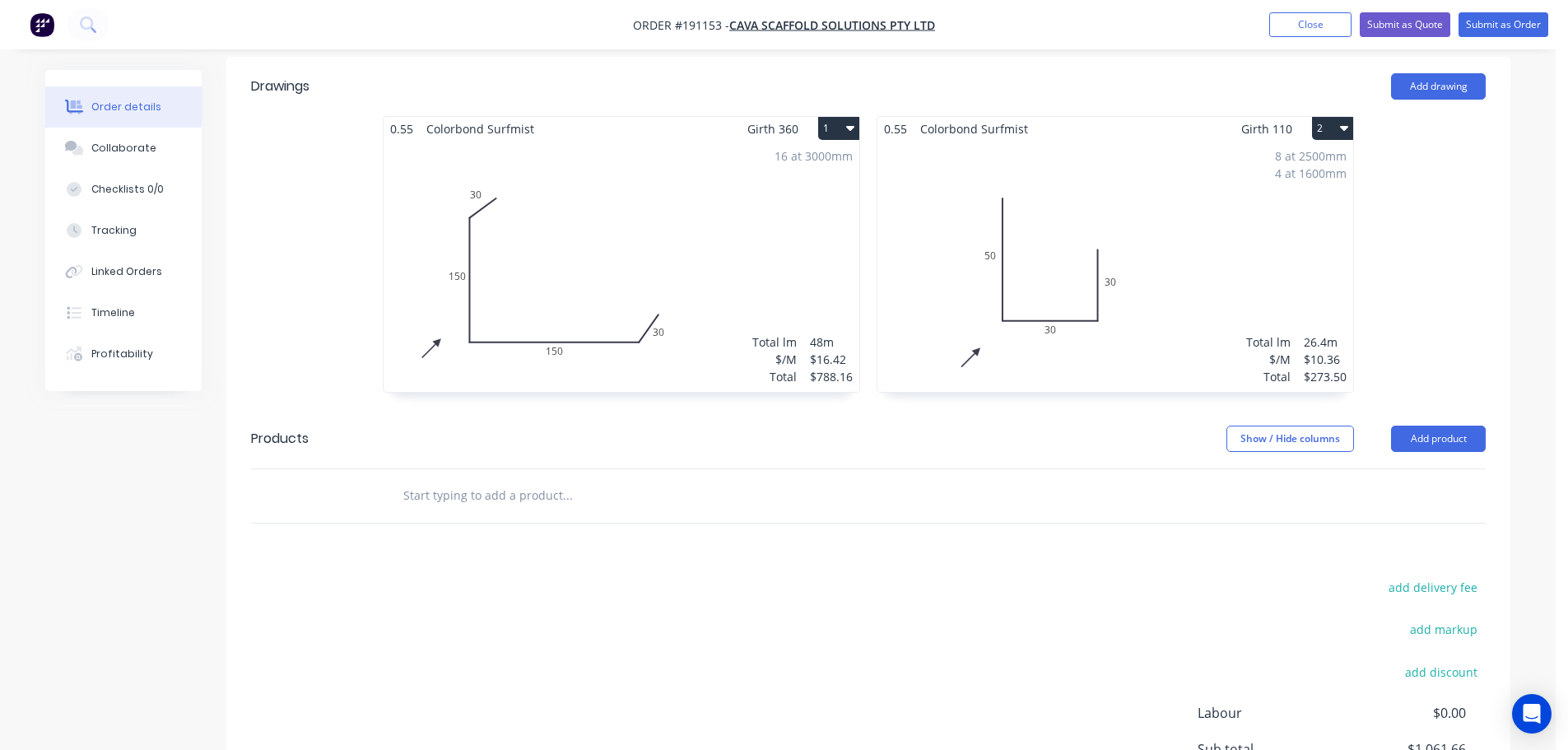
scroll to position [428, 0]
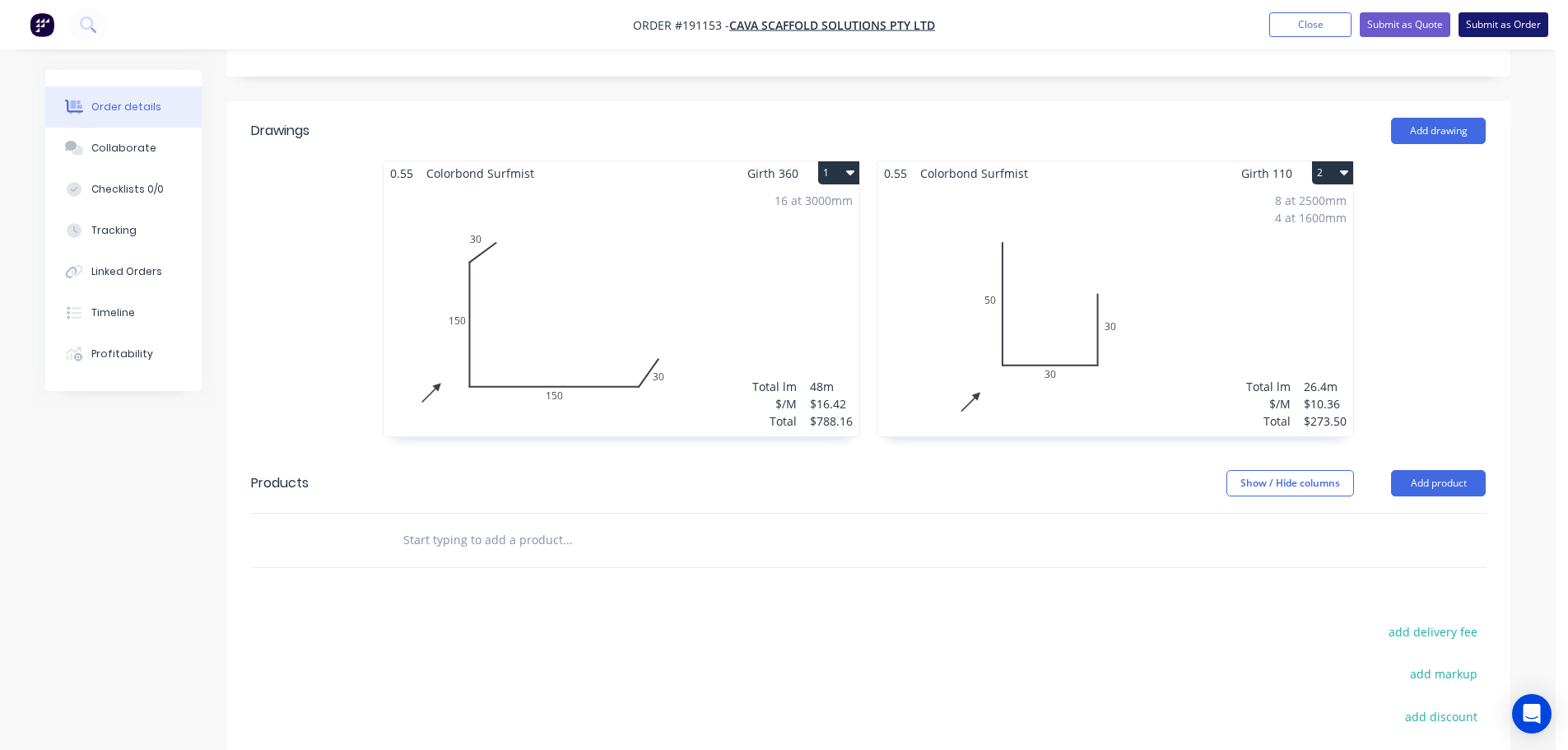
click at [1517, 25] on button "Submit as Order" at bounding box center [1503, 24] width 90 height 24
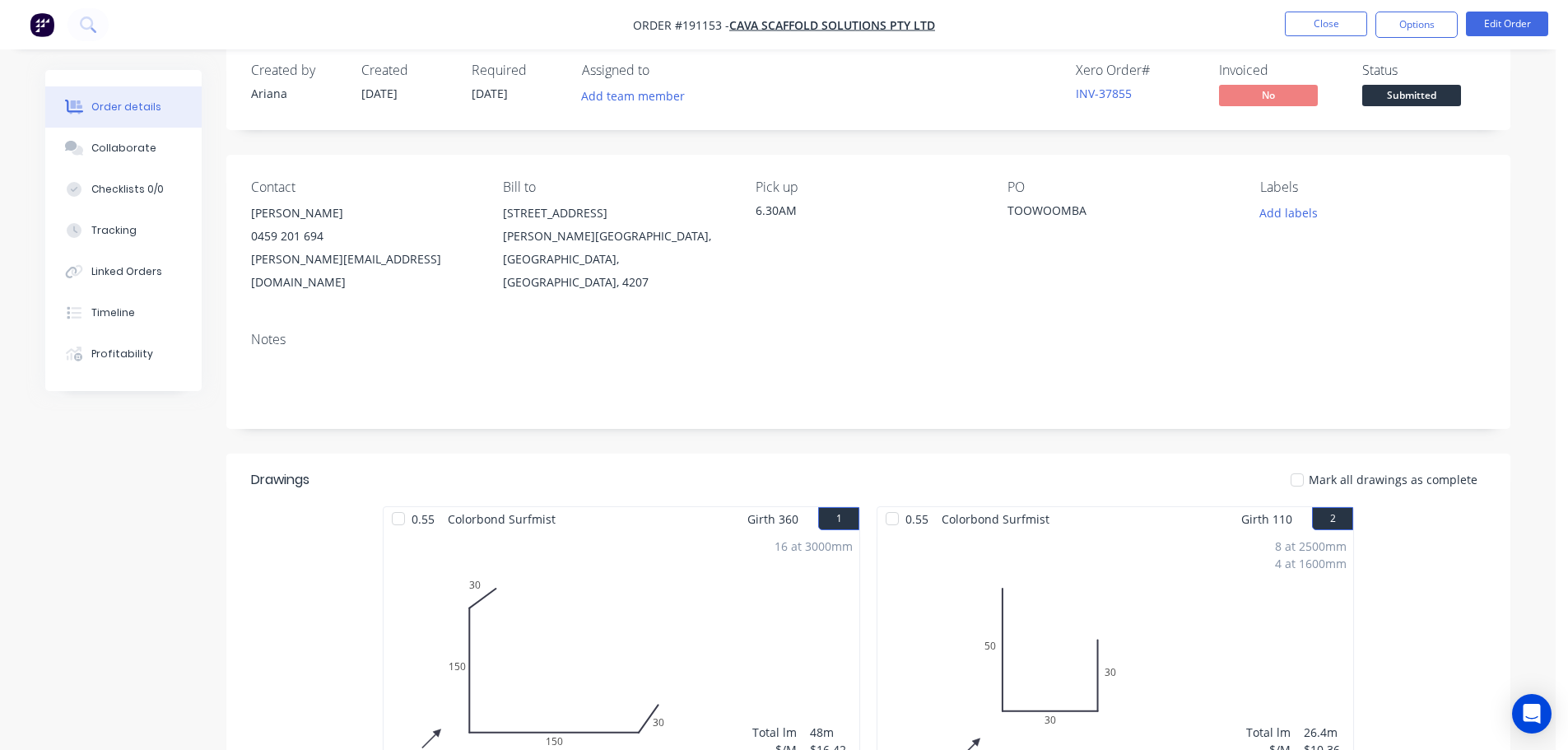
scroll to position [0, 0]
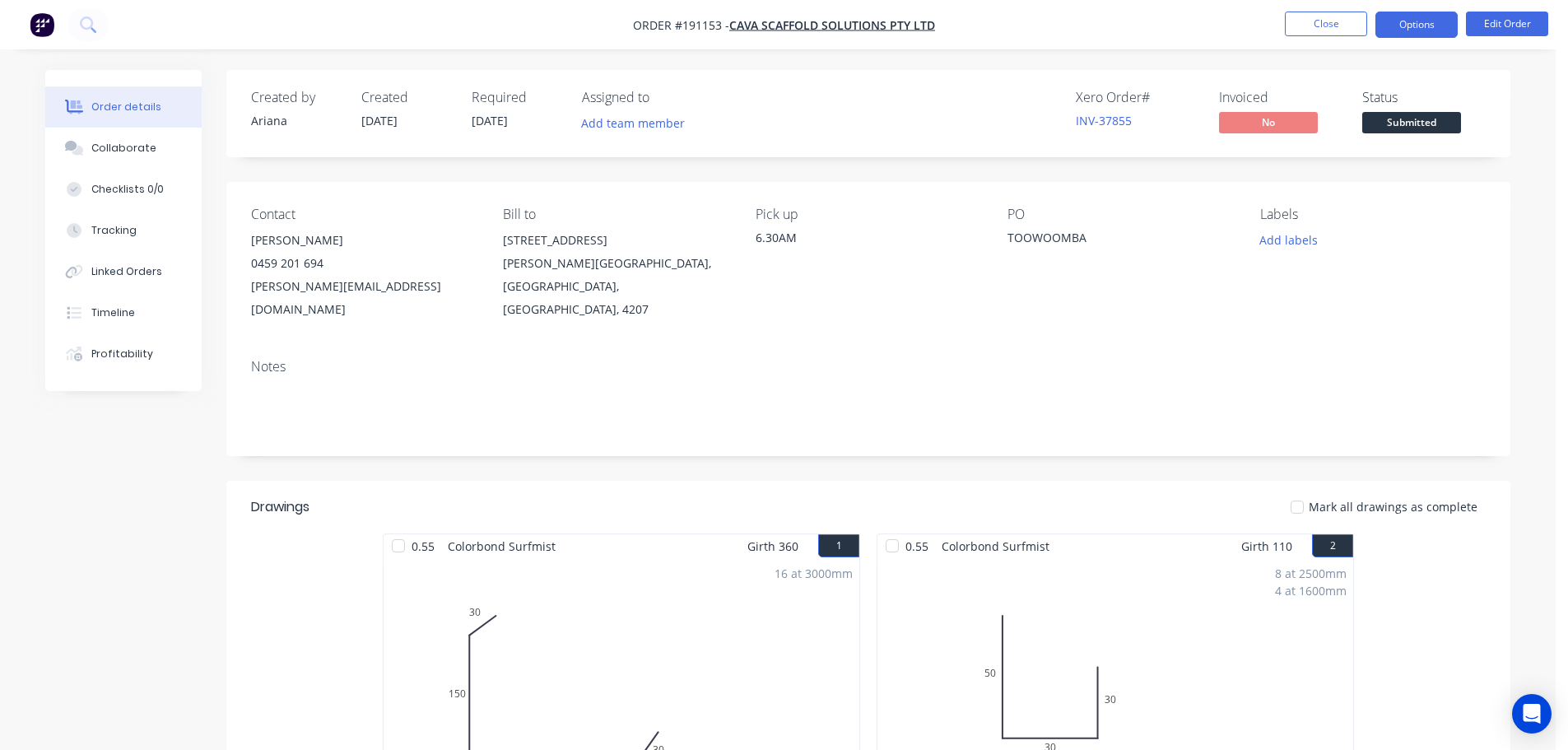
click at [1428, 24] on button "Options" at bounding box center [1417, 24] width 83 height 26
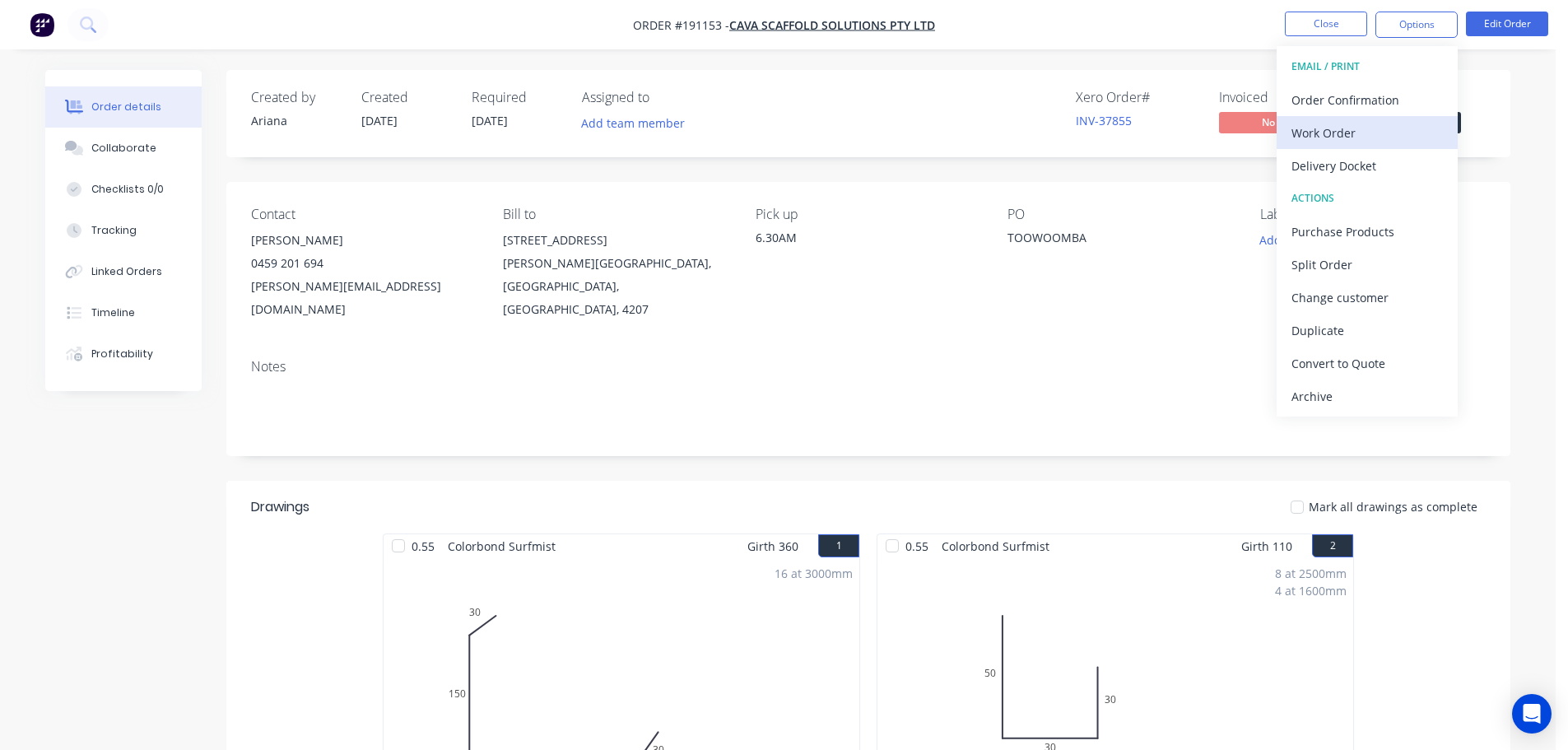
click at [1338, 127] on div "Work Order" at bounding box center [1368, 133] width 152 height 24
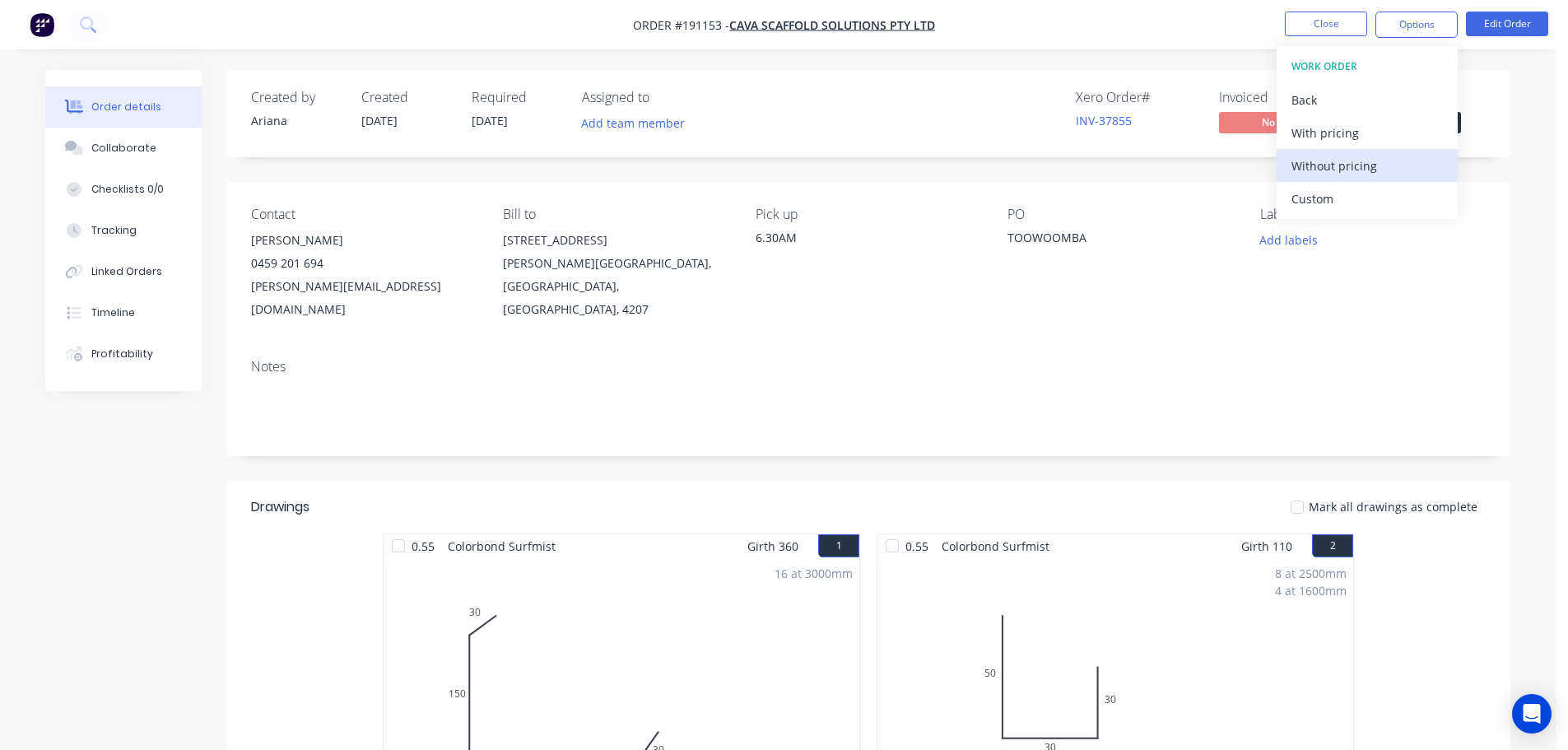
click at [1329, 166] on div "Without pricing" at bounding box center [1368, 165] width 152 height 24
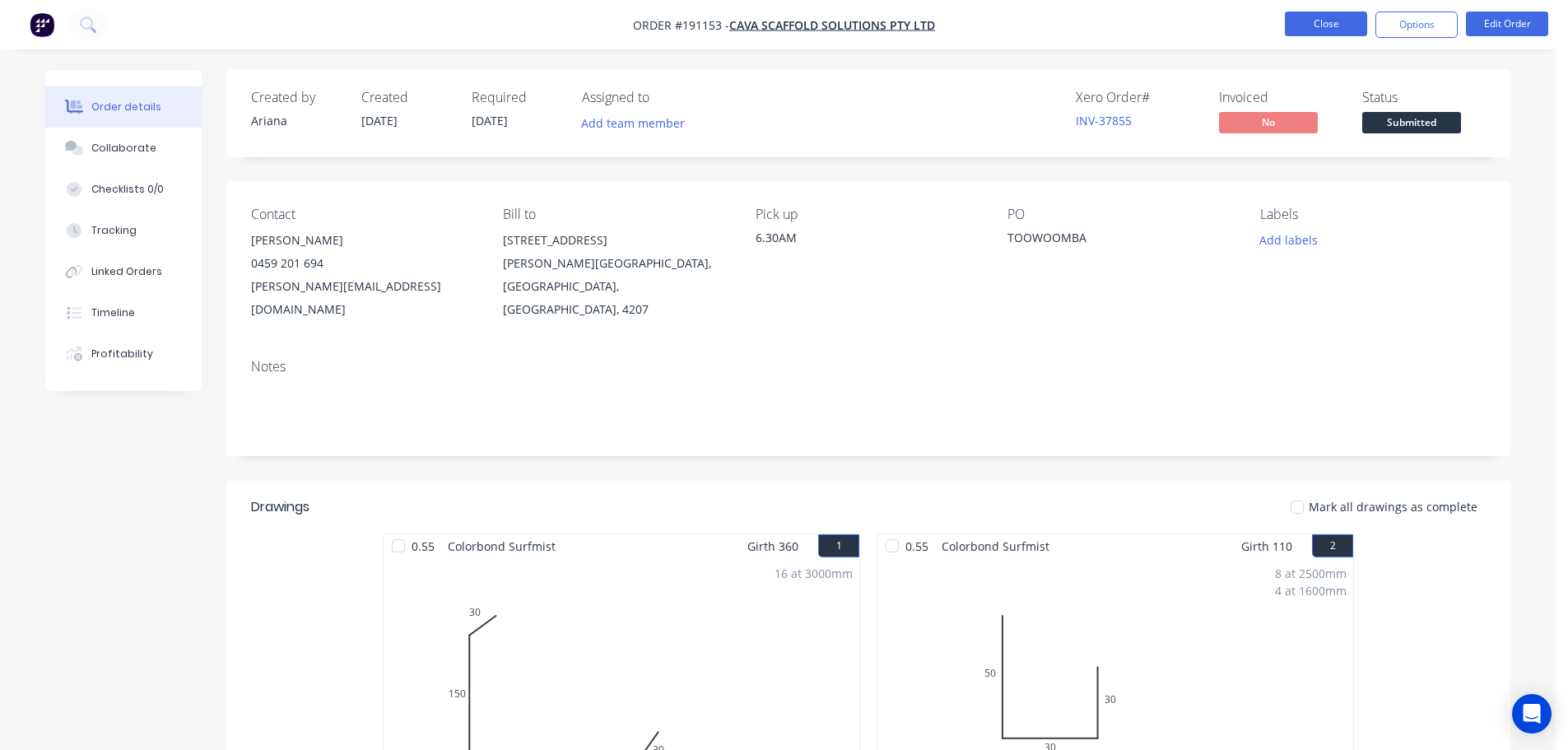
click at [1338, 25] on button "Close" at bounding box center [1326, 23] width 83 height 24
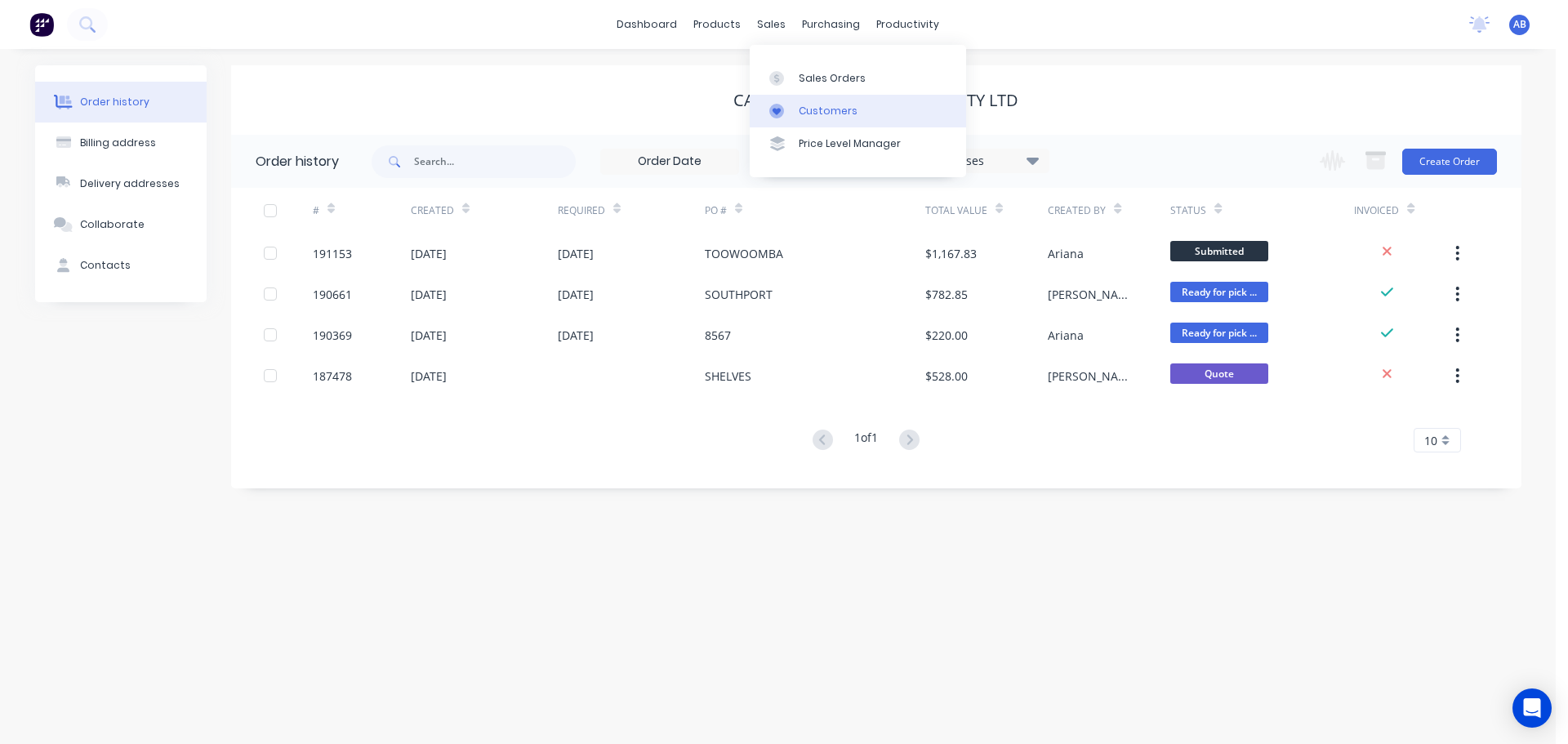
click at [807, 103] on div "Customers" at bounding box center [828, 110] width 59 height 14
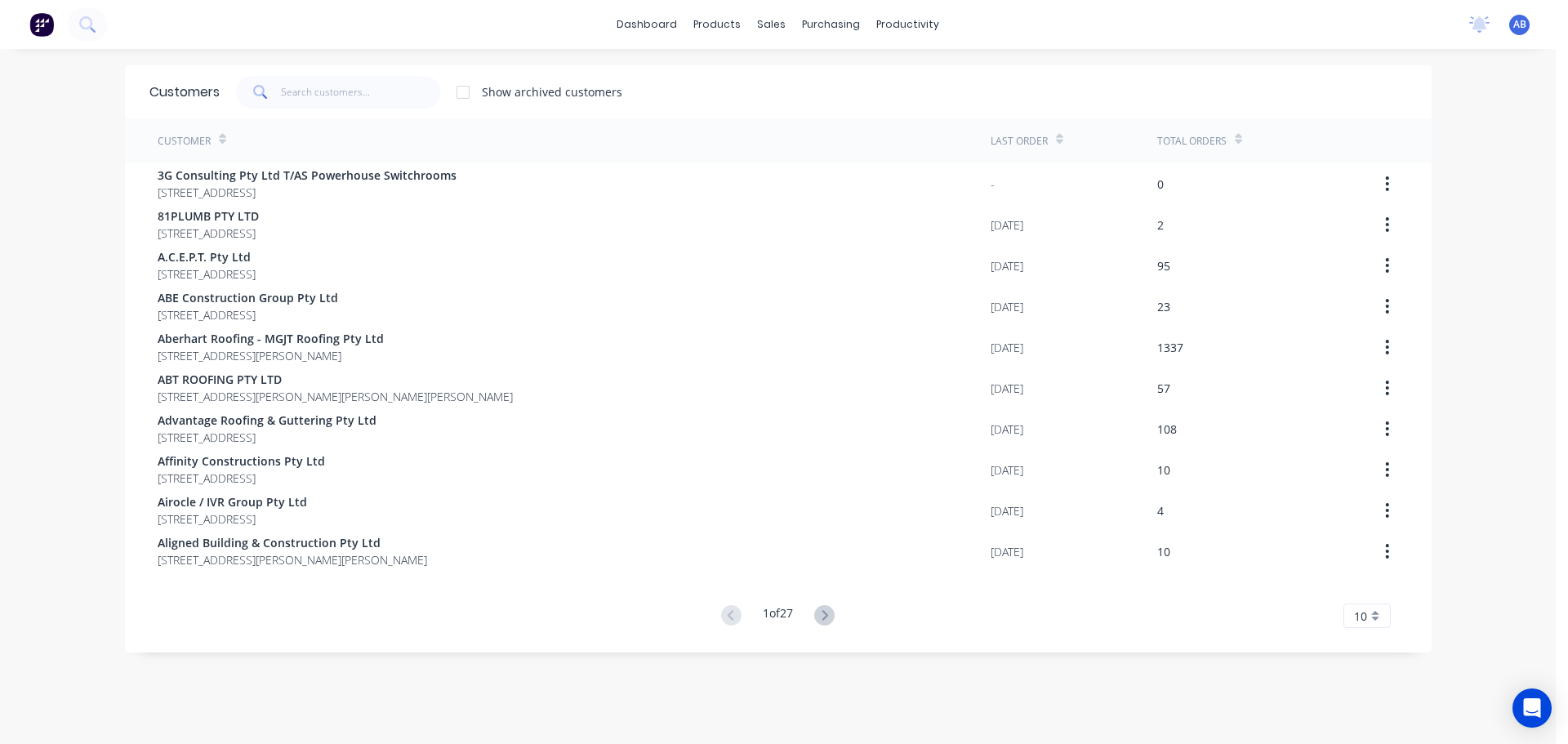
click at [781, 90] on div "Show archived customers" at bounding box center [813, 92] width 1187 height 33
click at [1085, 29] on div "dashboard products sales purchasing productivity dashboard products Product Cat…" at bounding box center [777, 24] width 1556 height 49
click at [831, 104] on div "Customers" at bounding box center [822, 110] width 59 height 14
drag, startPoint x: 321, startPoint y: 85, endPoint x: 645, endPoint y: 92, distance: 324.1
click at [324, 84] on input "text" at bounding box center [360, 92] width 160 height 33
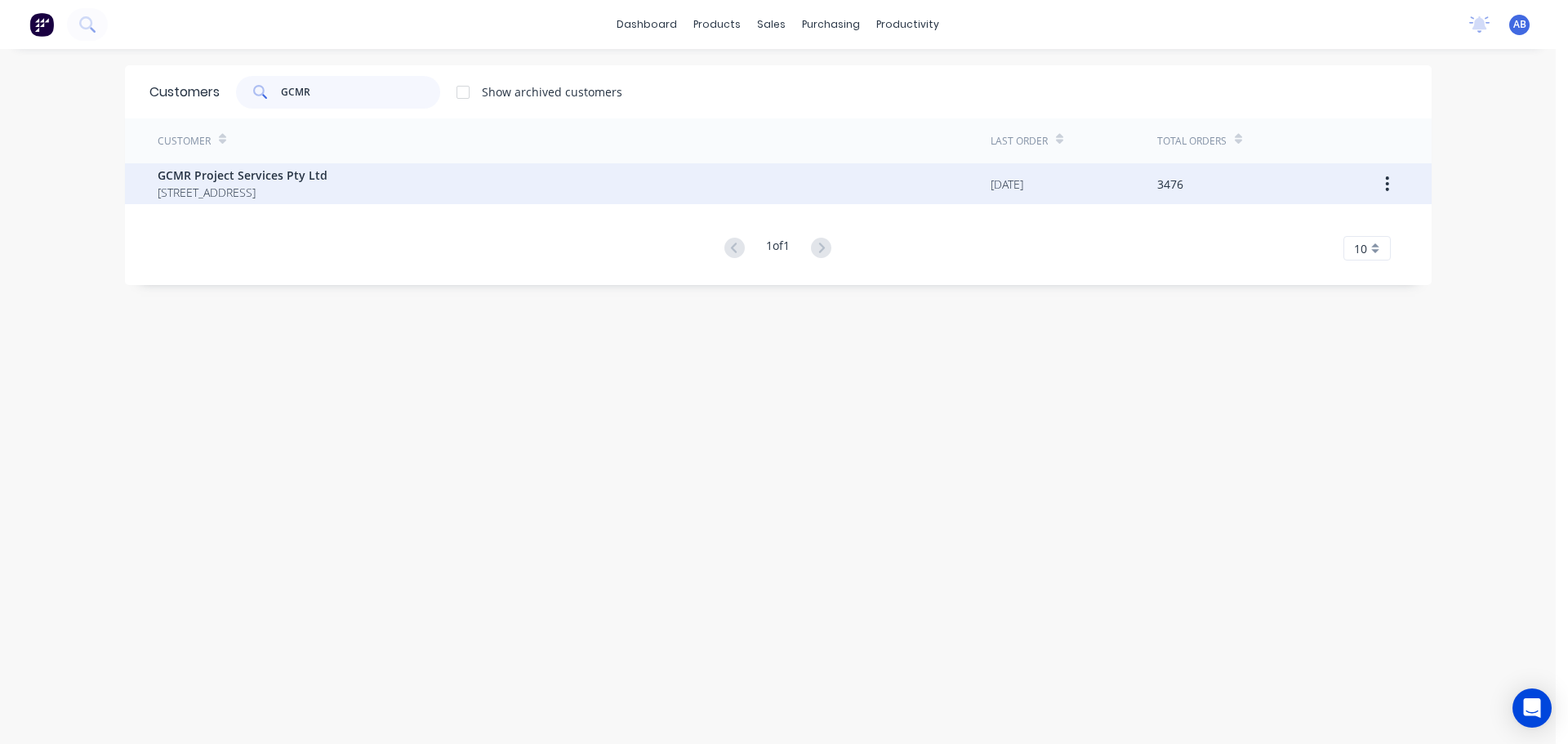
type input "GCMR"
click at [237, 191] on span "[STREET_ADDRESS]" at bounding box center [242, 192] width 170 height 17
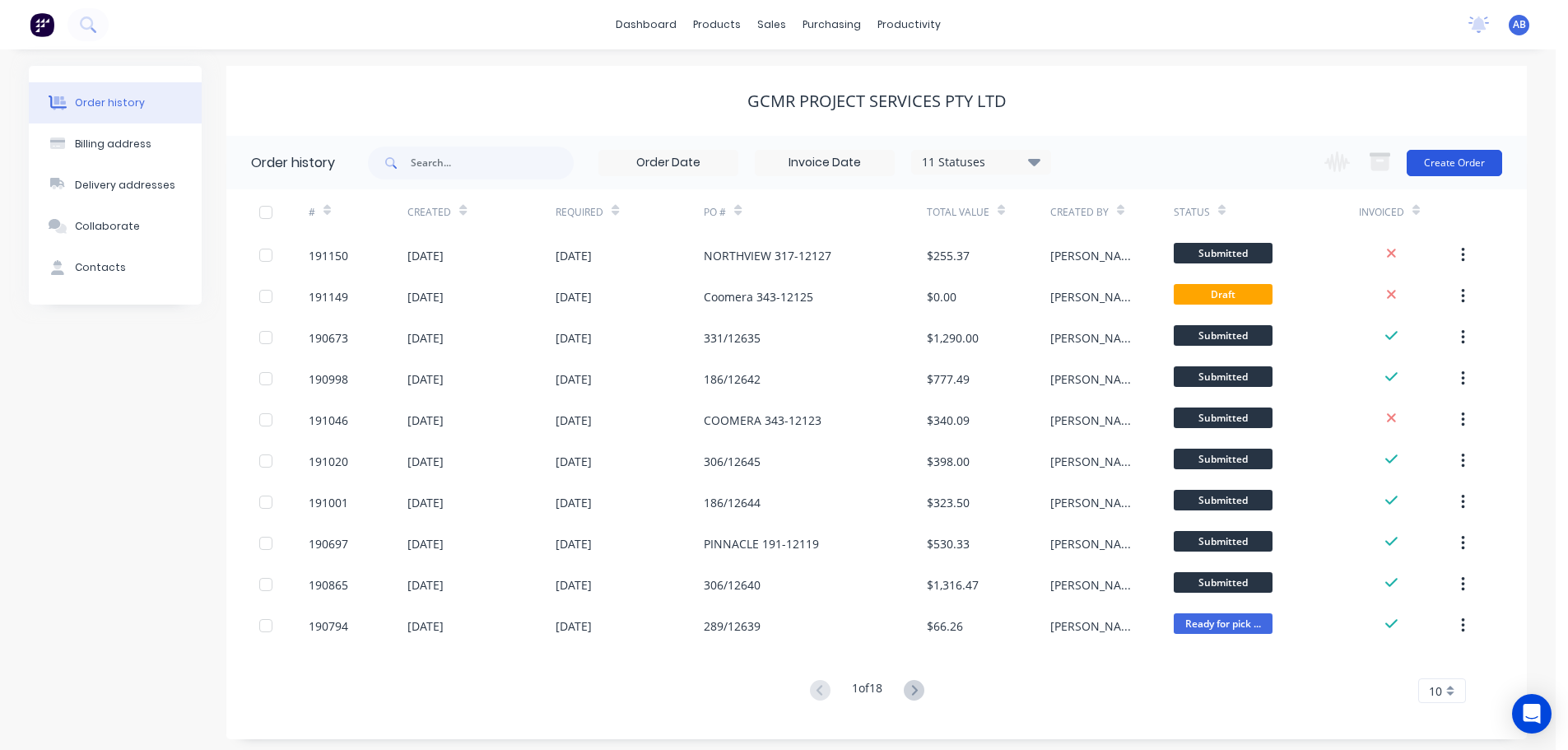
click at [1448, 162] on button "Create Order" at bounding box center [1455, 163] width 95 height 26
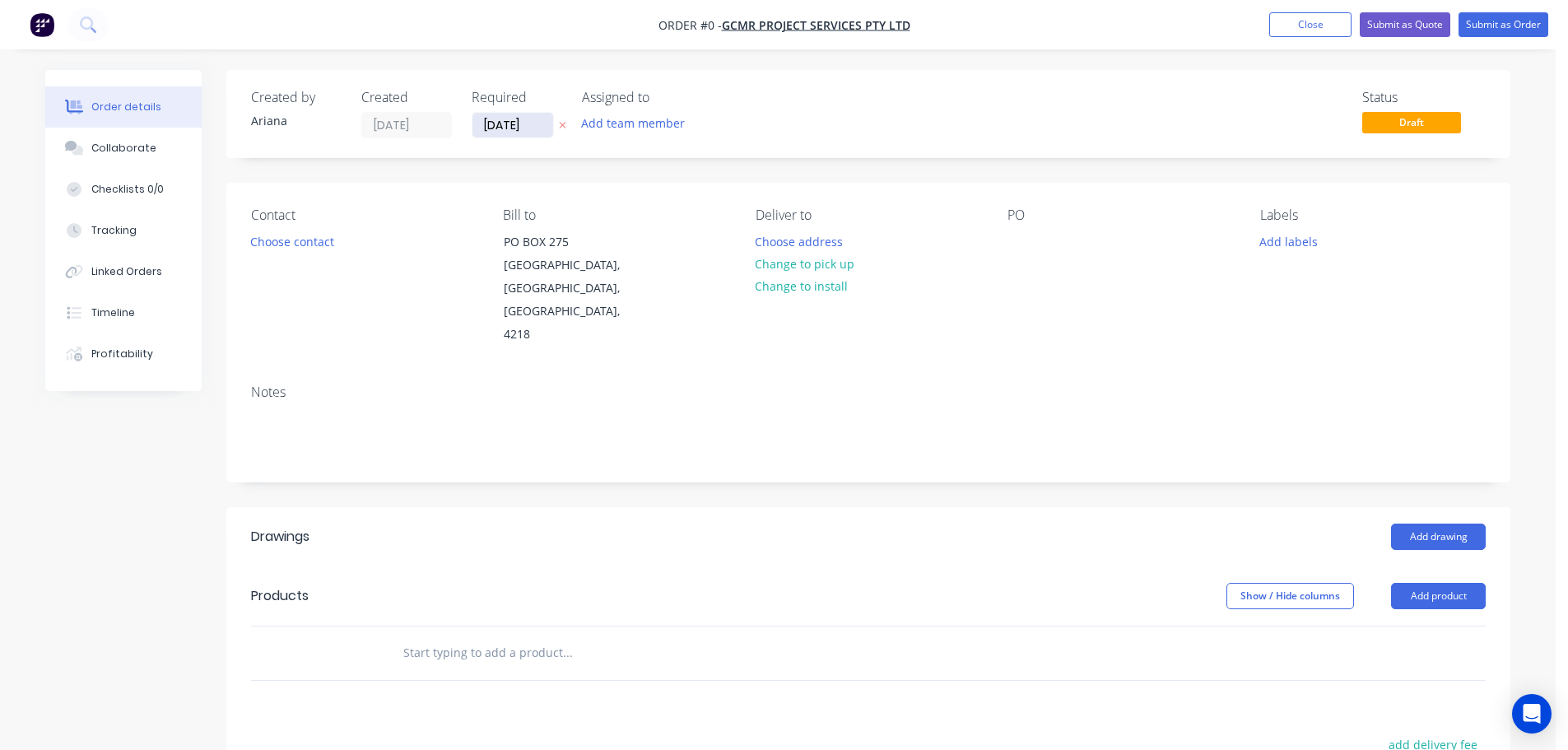
click at [514, 128] on input "[DATE]" at bounding box center [513, 125] width 81 height 24
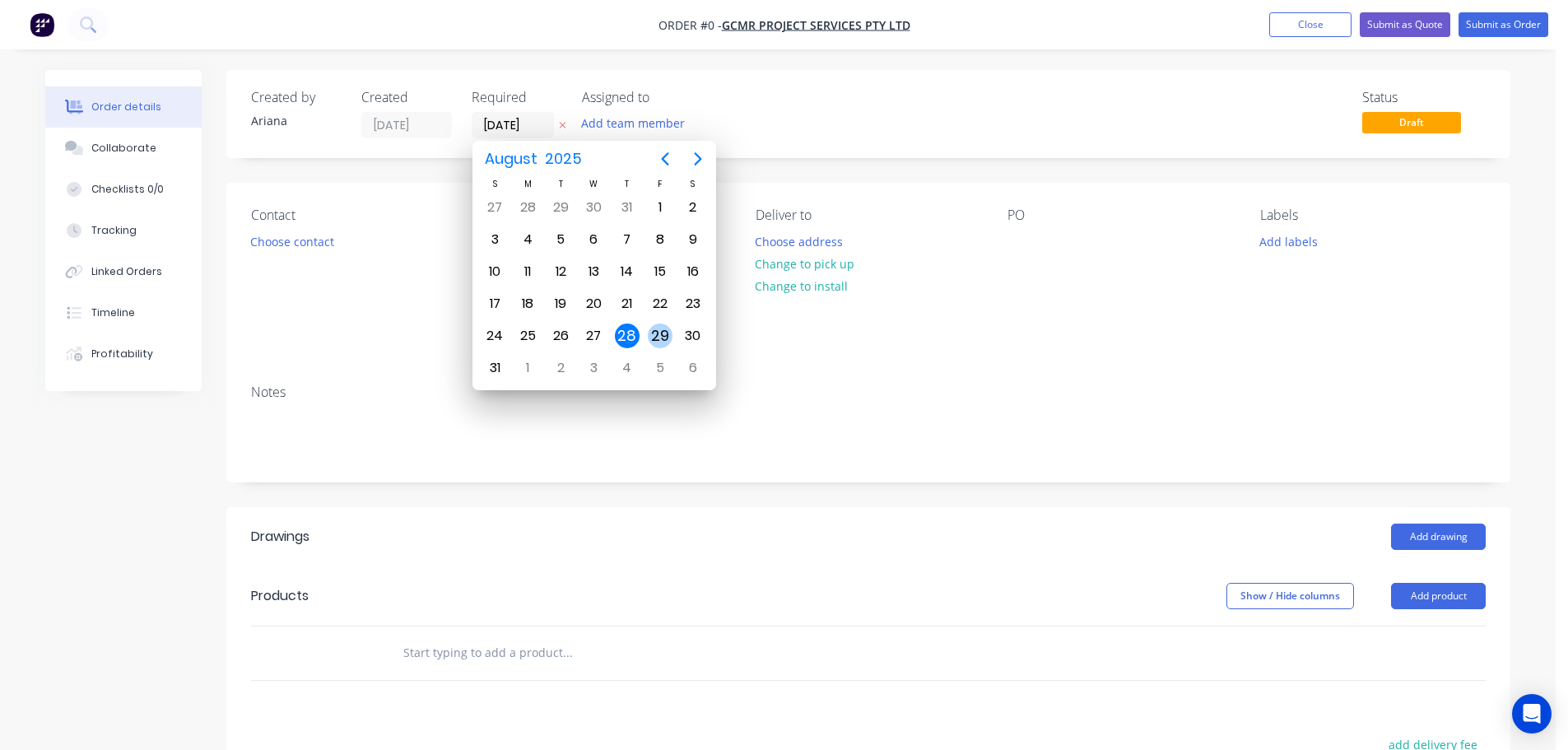
click at [657, 330] on div "29" at bounding box center [660, 335] width 24 height 24
type input "[DATE]"
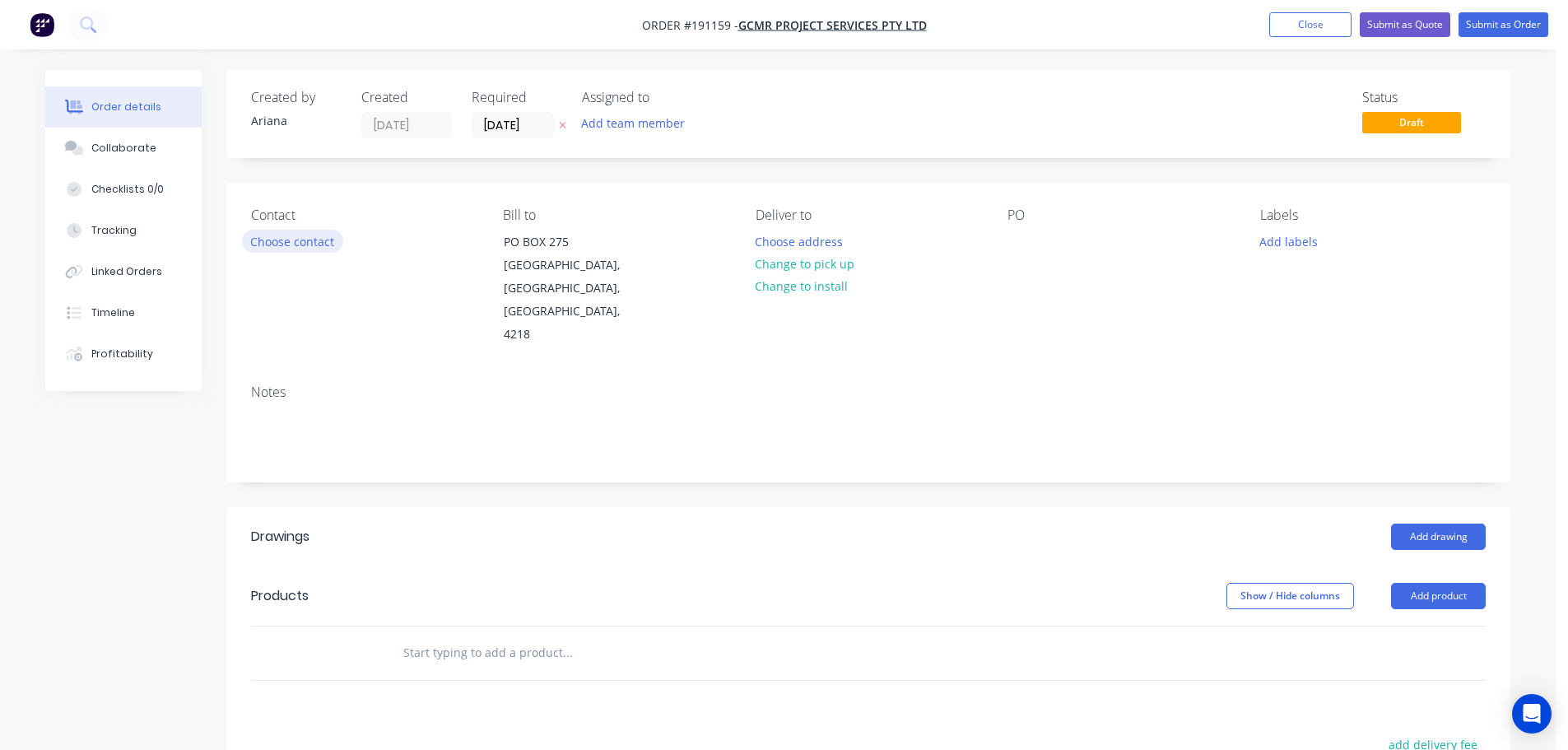
click at [297, 241] on button "Choose contact" at bounding box center [292, 241] width 102 height 22
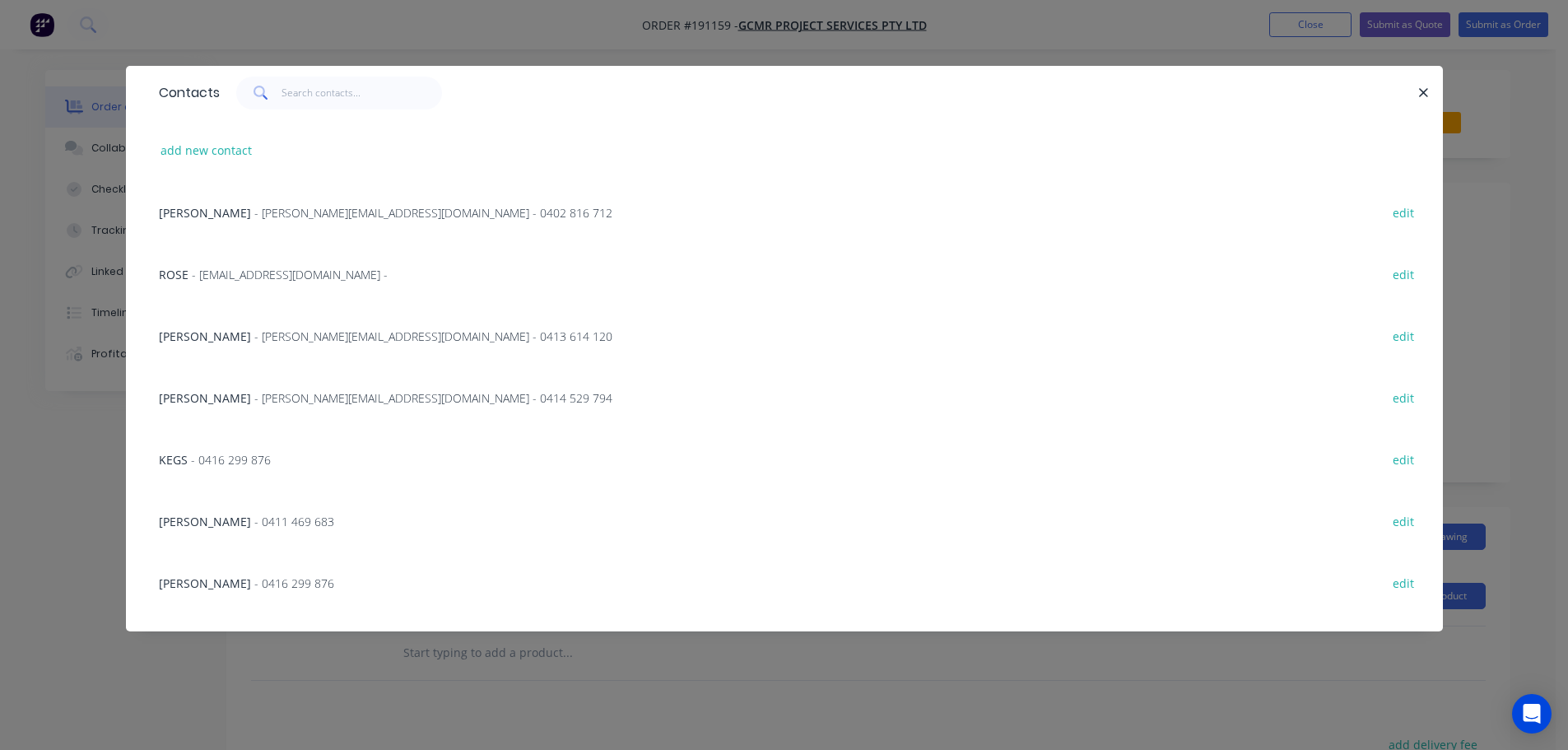
click at [254, 399] on span "- [PERSON_NAME][EMAIL_ADDRESS][DOMAIN_NAME] - 0414 529 794" at bounding box center [433, 397] width 359 height 15
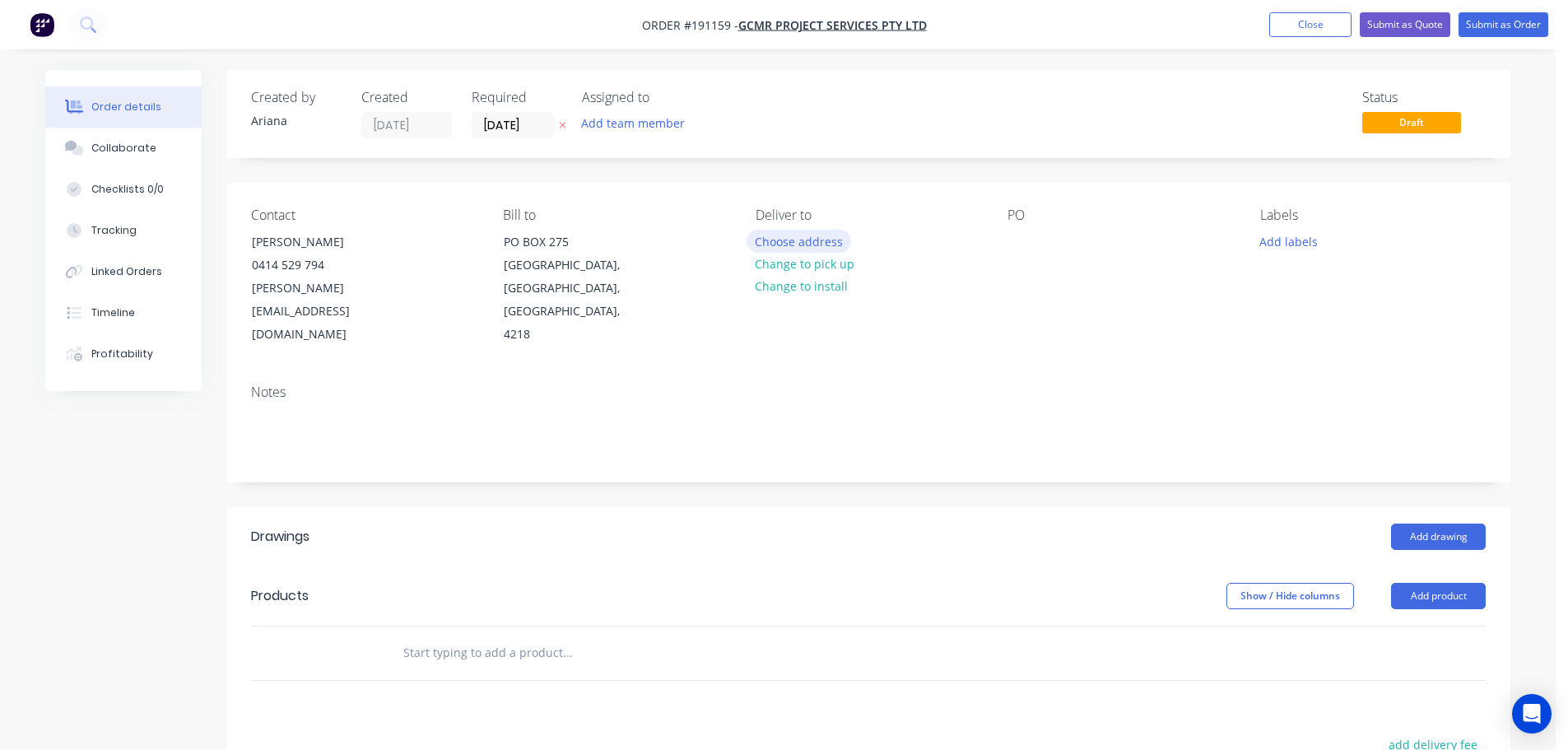
click at [808, 243] on button "Choose address" at bounding box center [799, 241] width 105 height 22
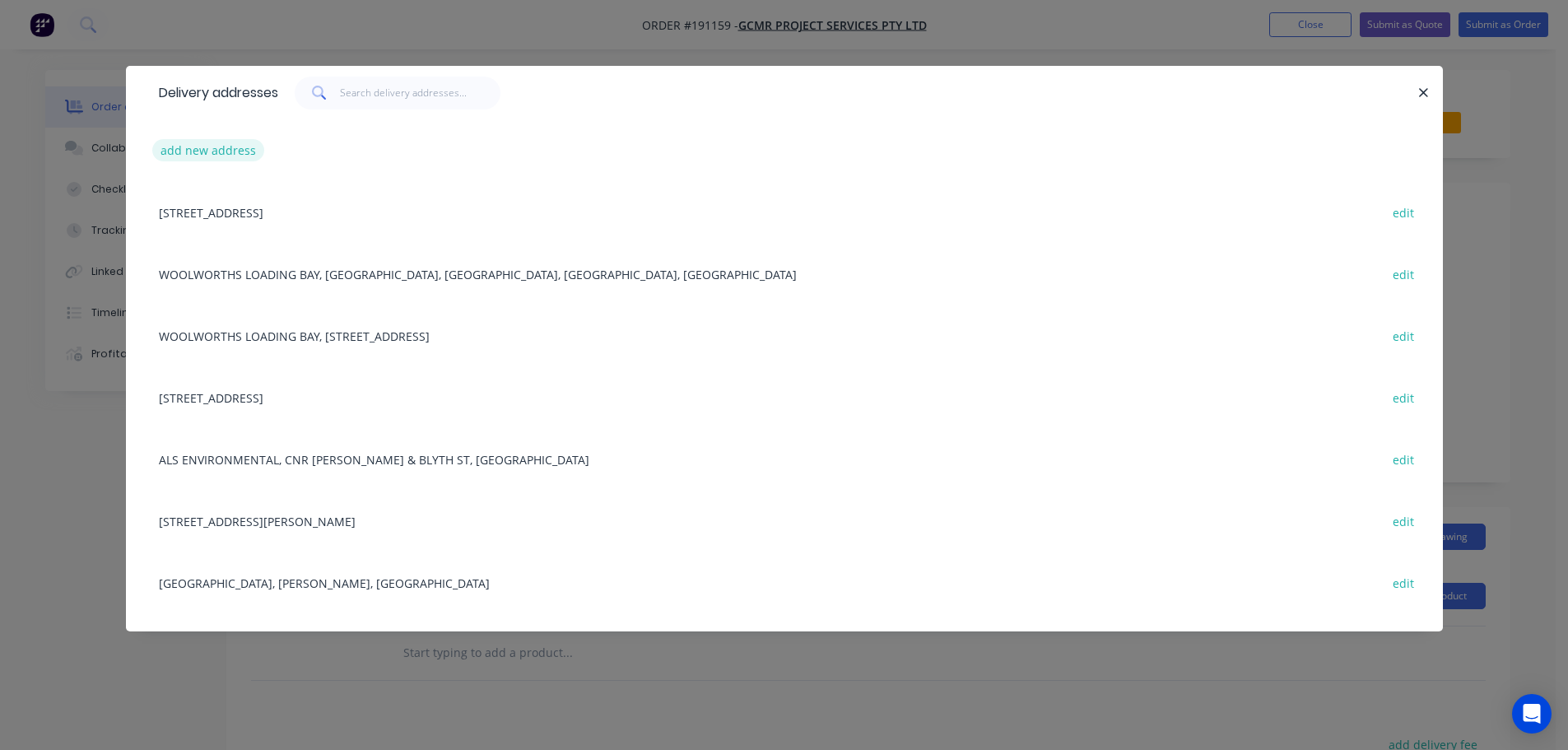
click at [201, 151] on button "add new address" at bounding box center [208, 150] width 113 height 22
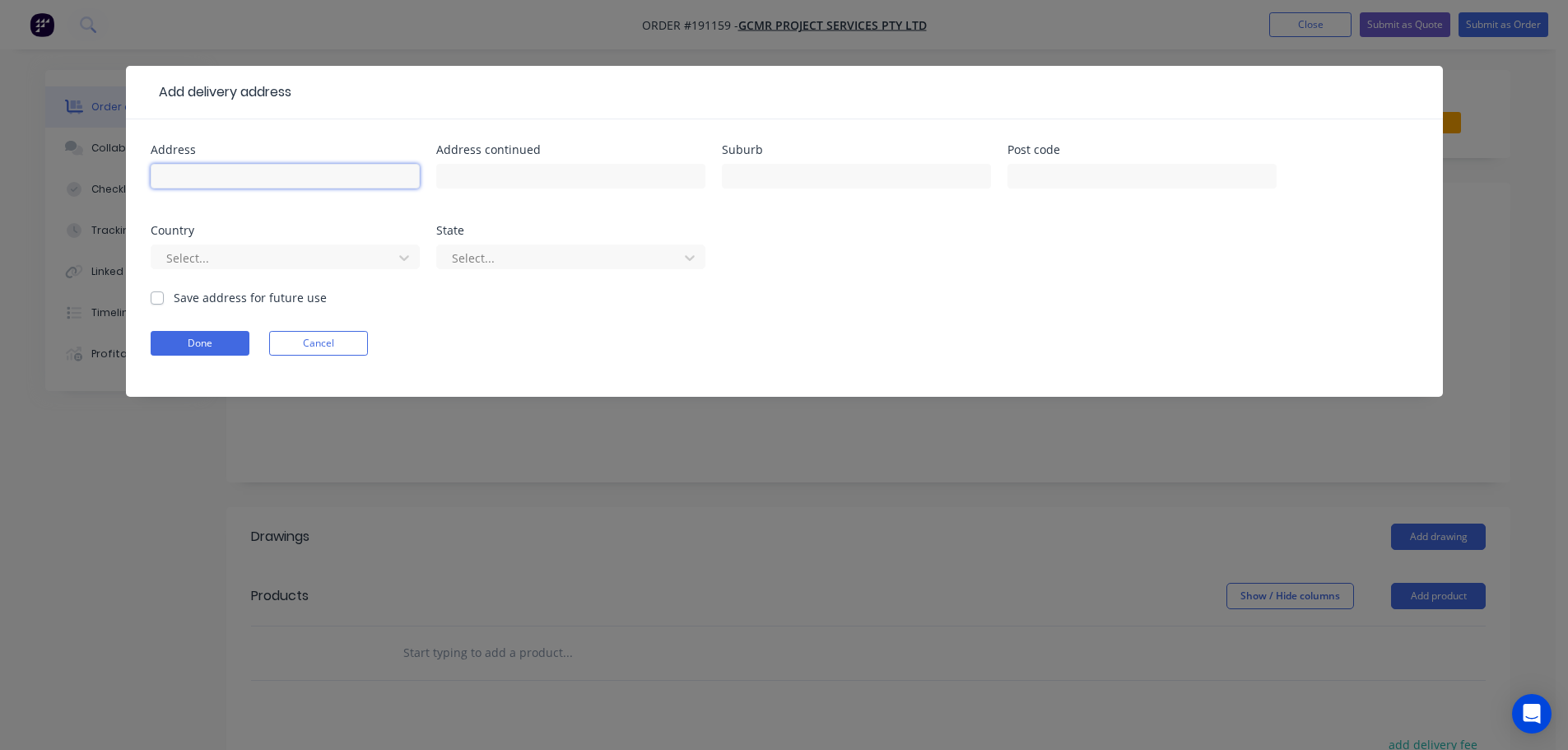
click at [194, 174] on input "text" at bounding box center [286, 175] width 270 height 24
type input "COLES LOADING BAY, [PERSON_NAME] ST"
type input "ASHGROVE"
click at [911, 328] on form "Address [GEOGRAPHIC_DATA], [PERSON_NAME] ST Address continued Suburb ASHGROVE P…" at bounding box center [784, 269] width 1268 height 252
click at [411, 258] on icon at bounding box center [404, 258] width 16 height 16
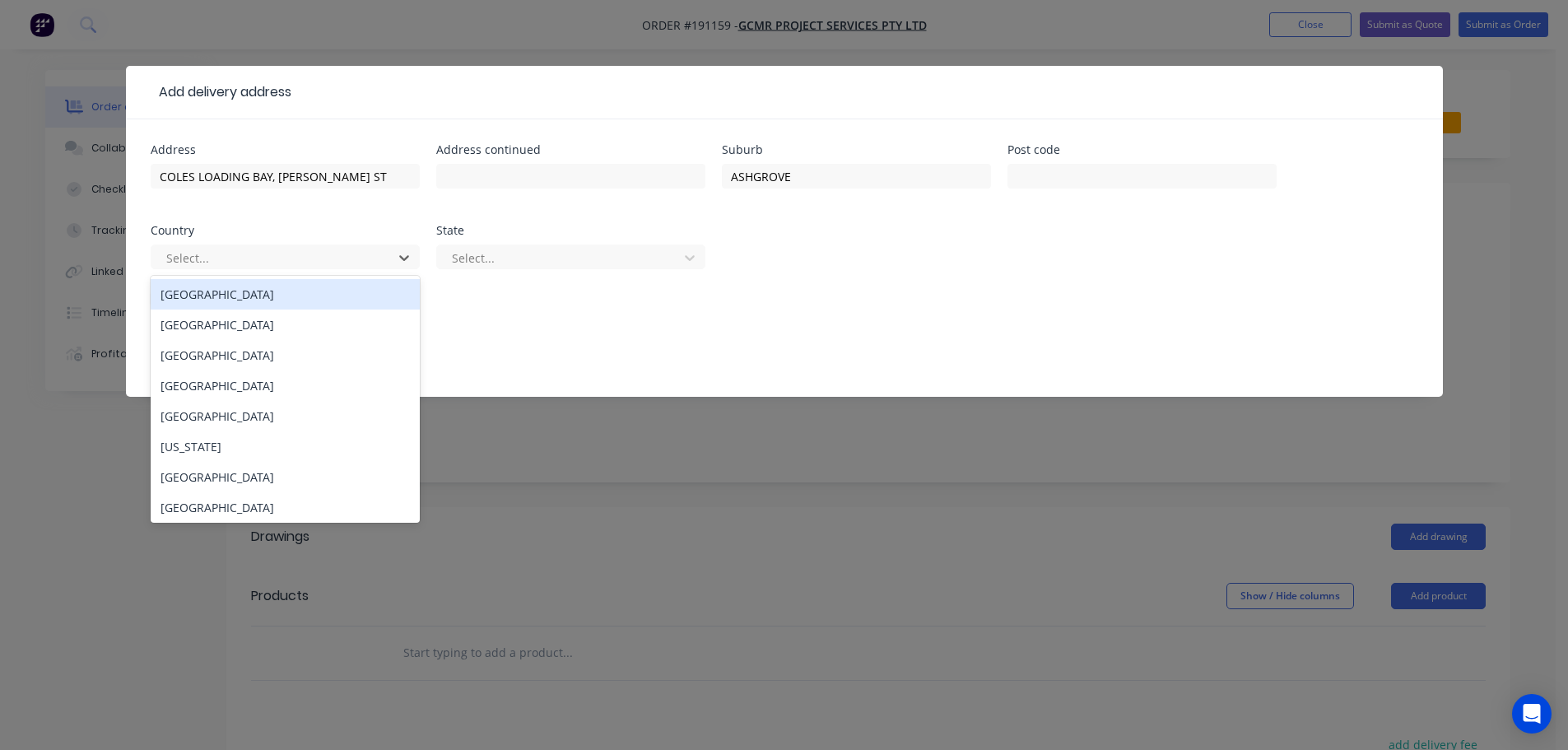
click at [292, 301] on div "[GEOGRAPHIC_DATA]" at bounding box center [286, 295] width 270 height 31
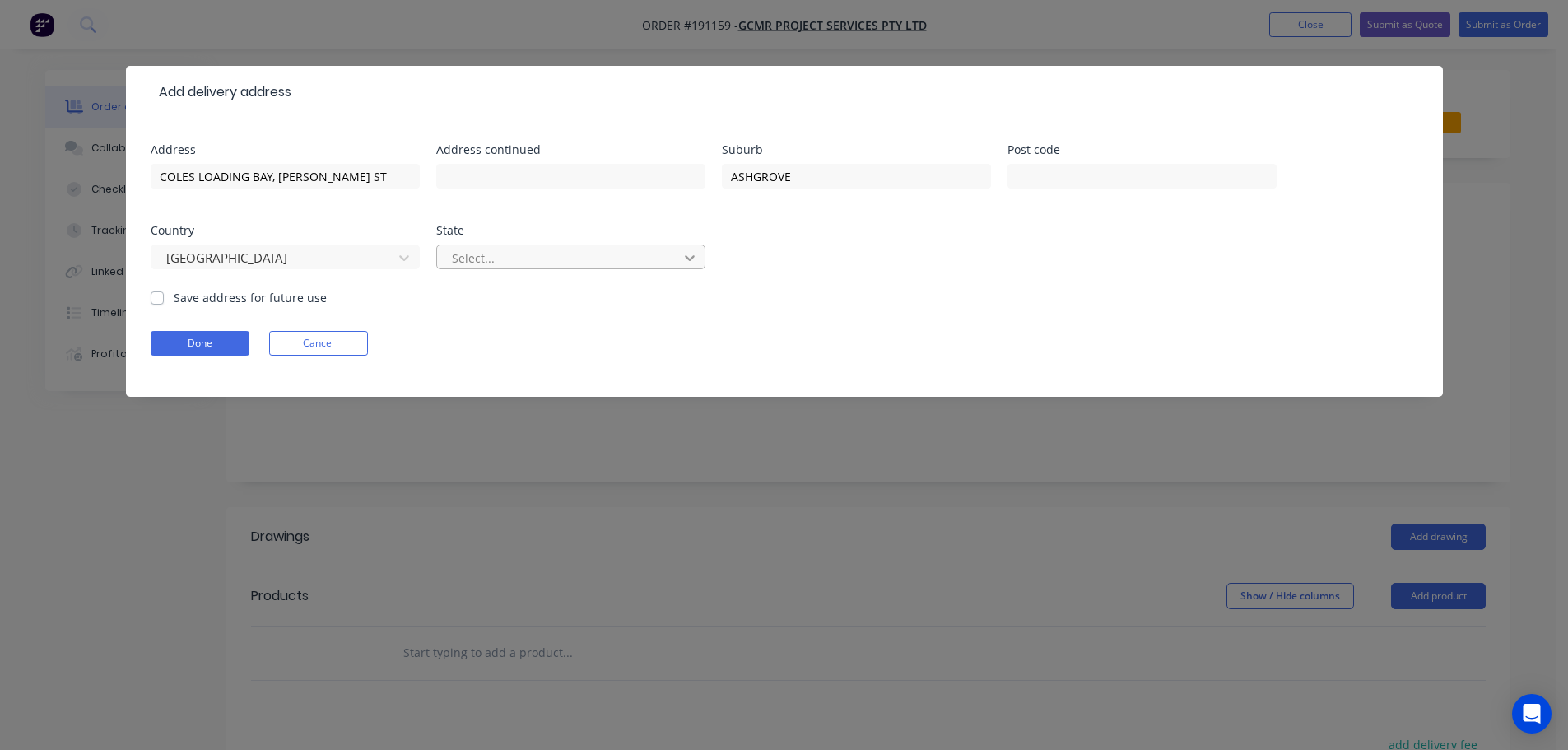
click at [690, 258] on icon at bounding box center [690, 258] width 16 height 16
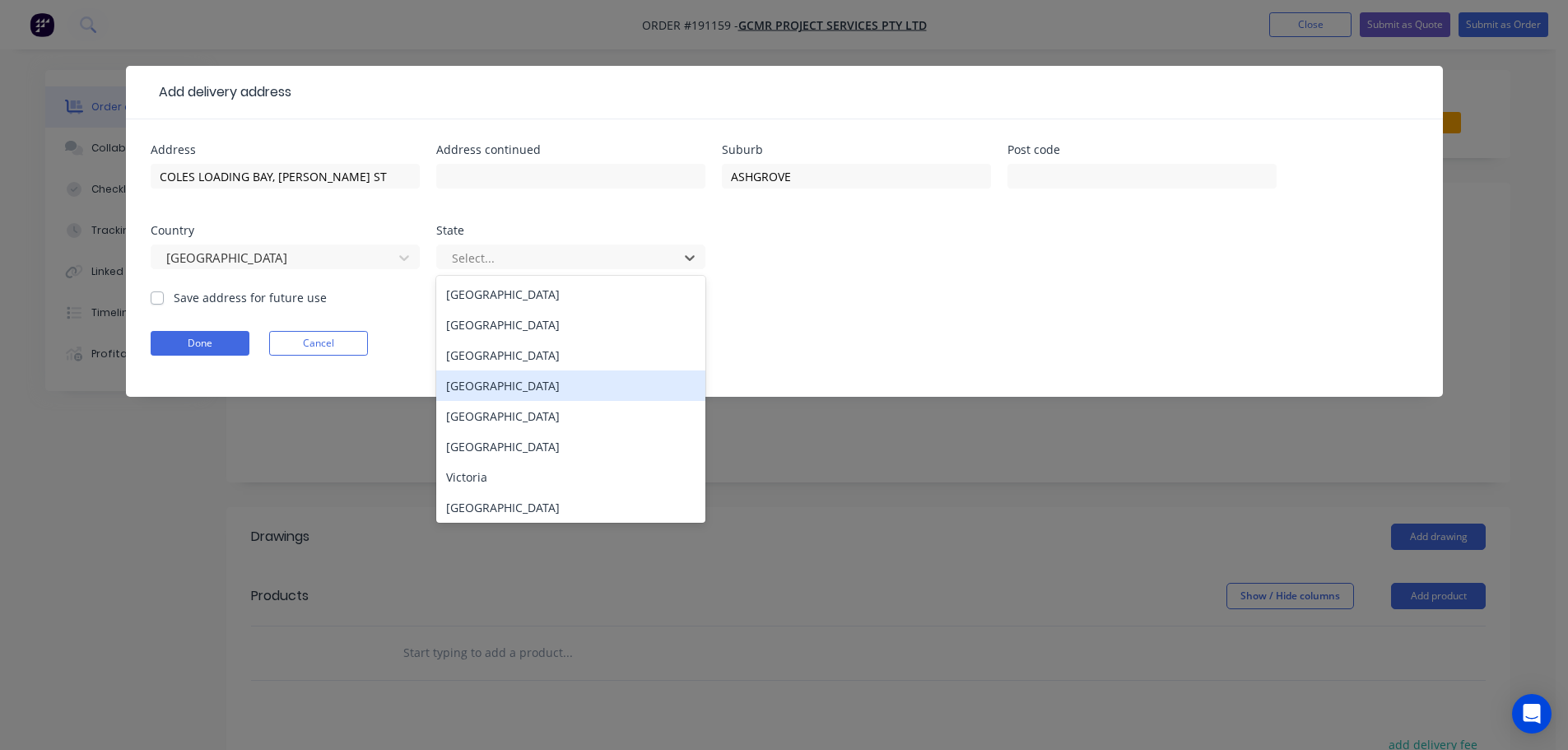
click at [514, 384] on div "[GEOGRAPHIC_DATA]" at bounding box center [571, 385] width 270 height 31
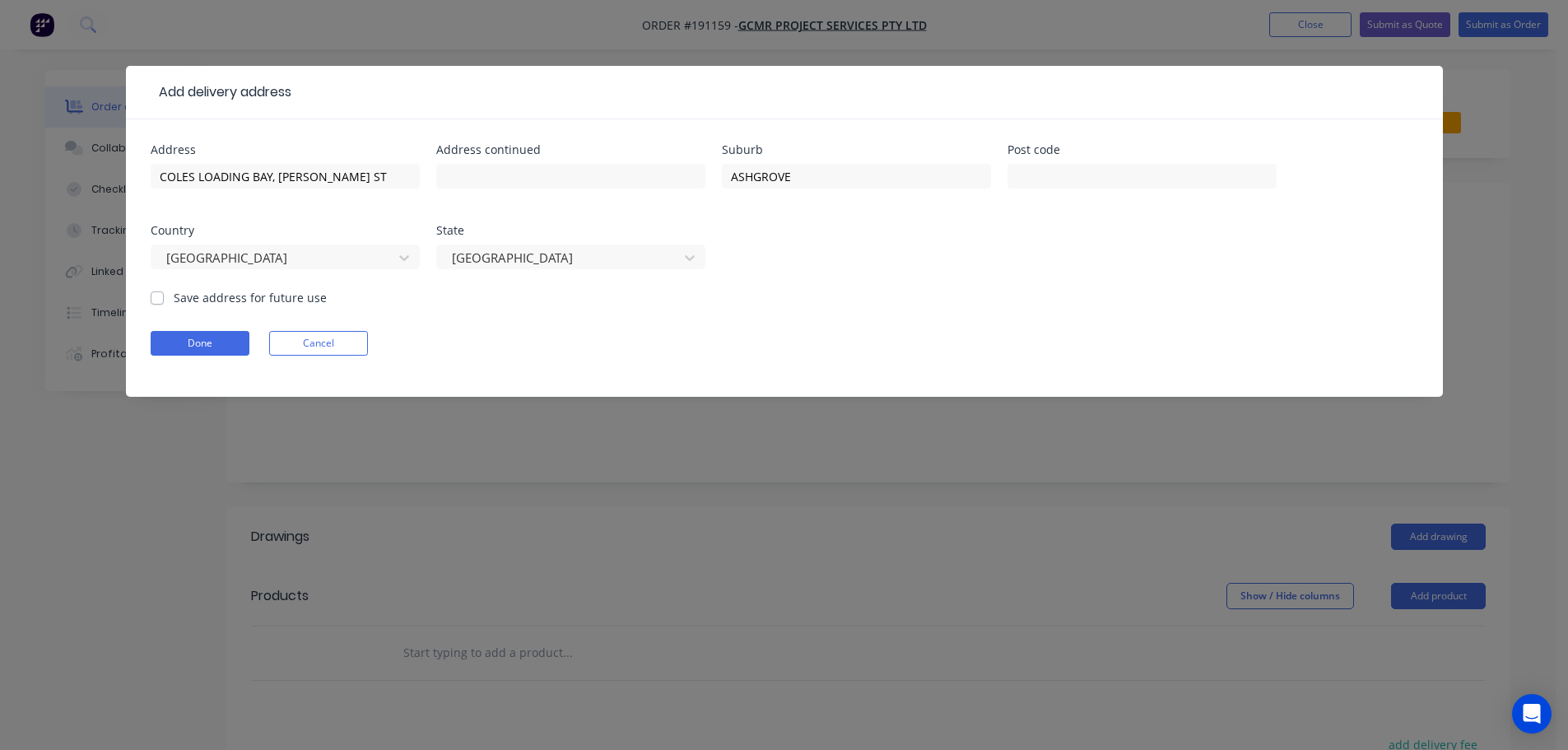
click at [873, 321] on form "Address [GEOGRAPHIC_DATA], [PERSON_NAME] ST Address continued Suburb ASHGROVE P…" at bounding box center [784, 269] width 1268 height 252
click at [210, 347] on button "Done" at bounding box center [200, 342] width 99 height 24
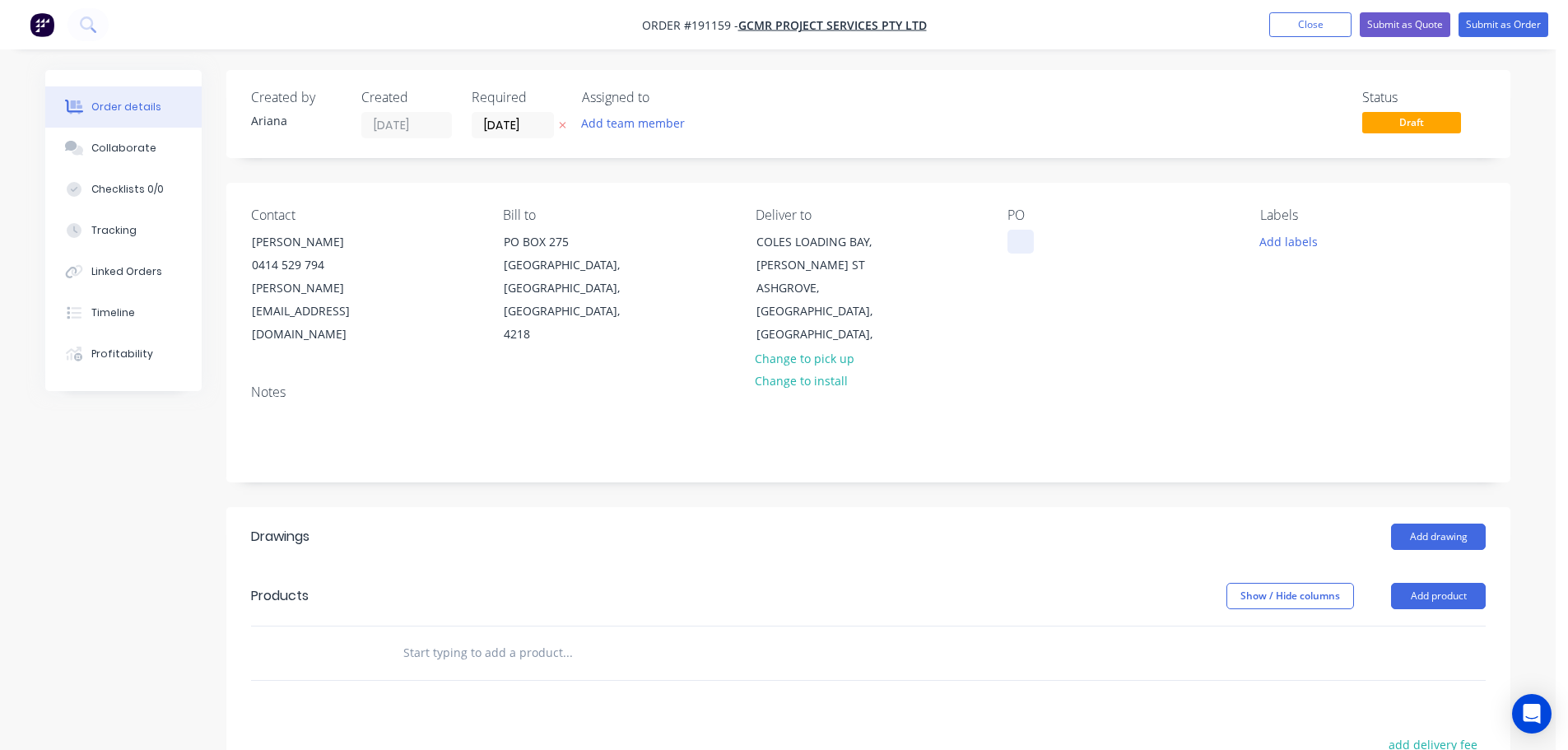
click at [1019, 235] on div at bounding box center [1020, 242] width 26 height 24
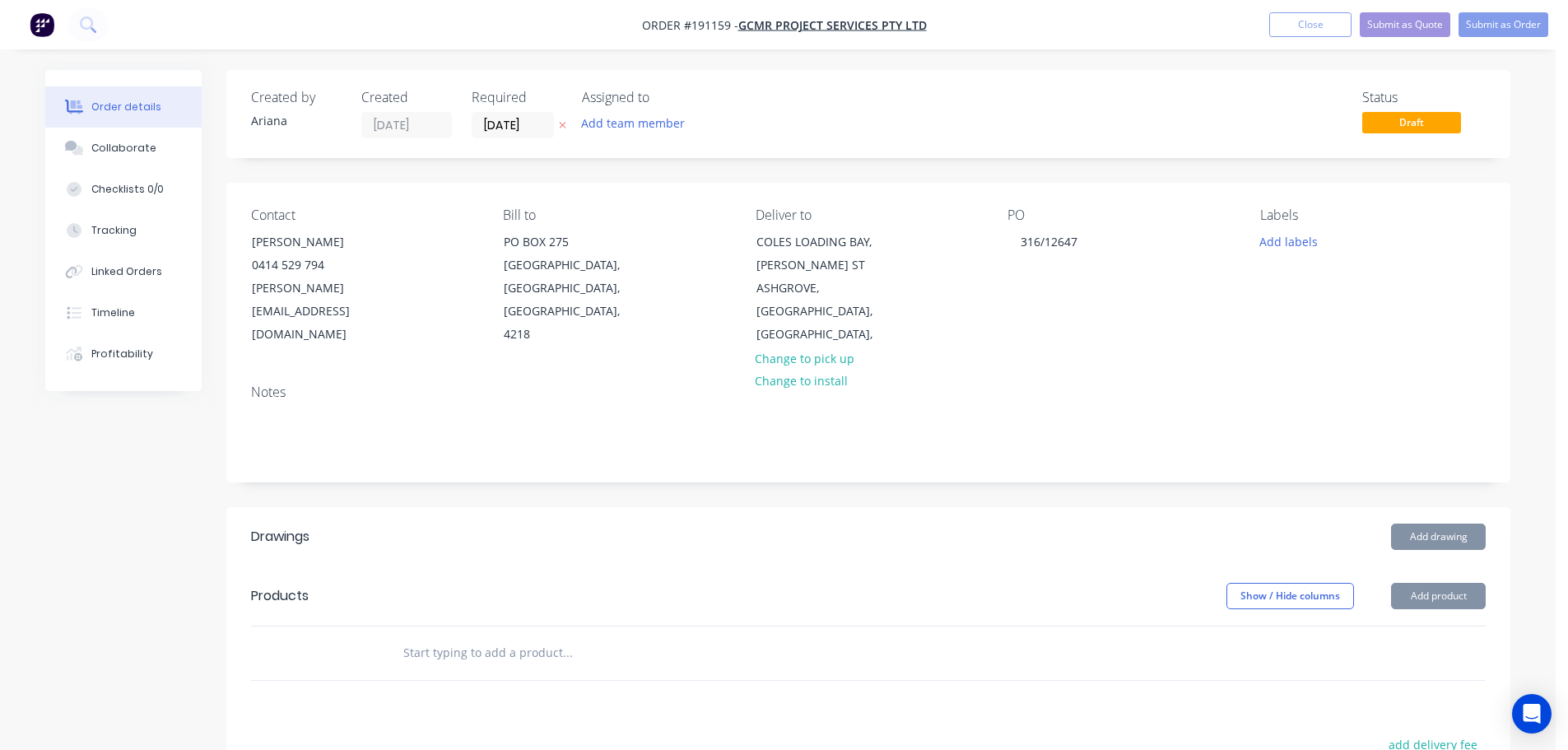
click at [1110, 307] on div "PO 316/12647" at bounding box center [1120, 277] width 226 height 139
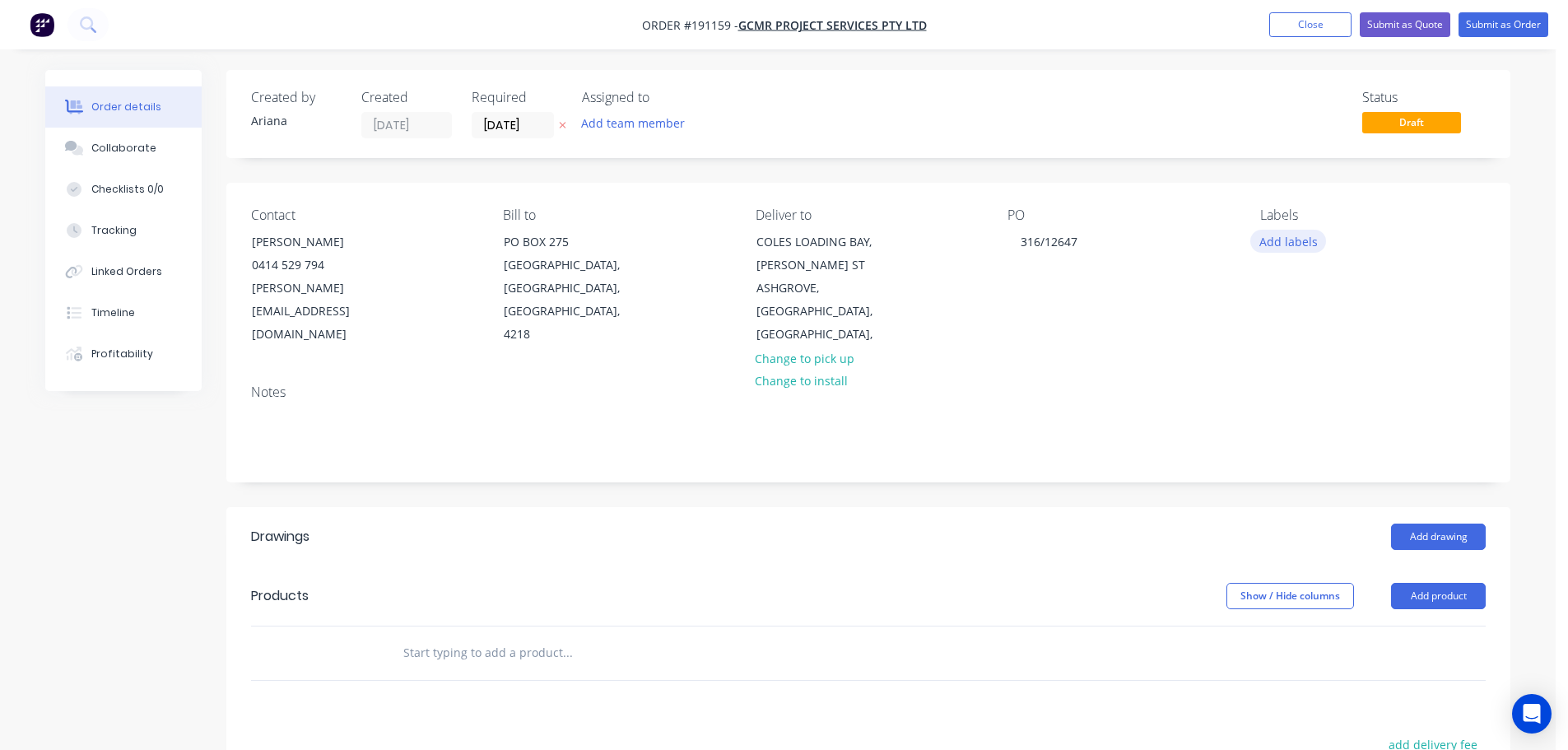
click at [1292, 243] on button "Add labels" at bounding box center [1289, 241] width 75 height 22
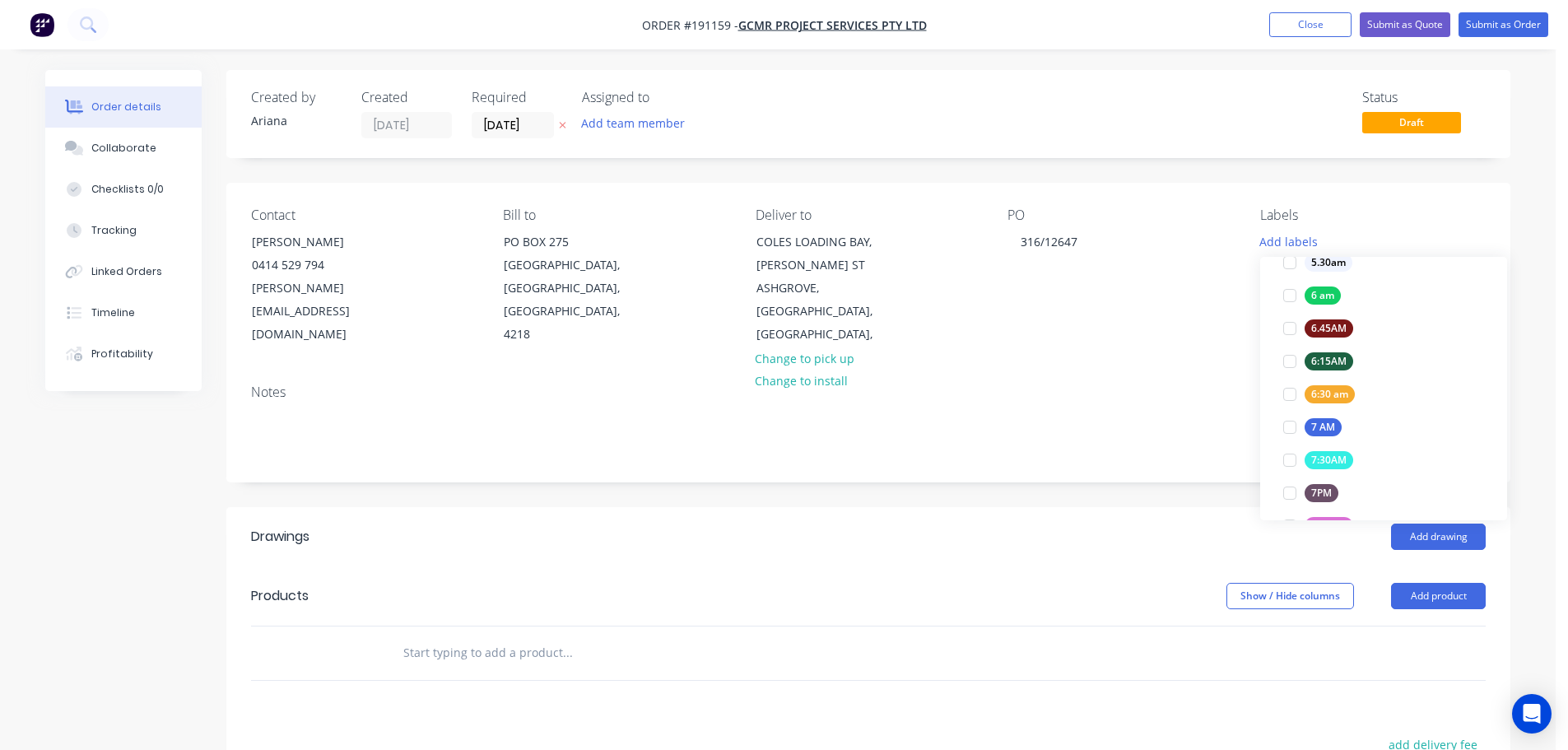
click at [1291, 461] on div at bounding box center [1289, 460] width 33 height 33
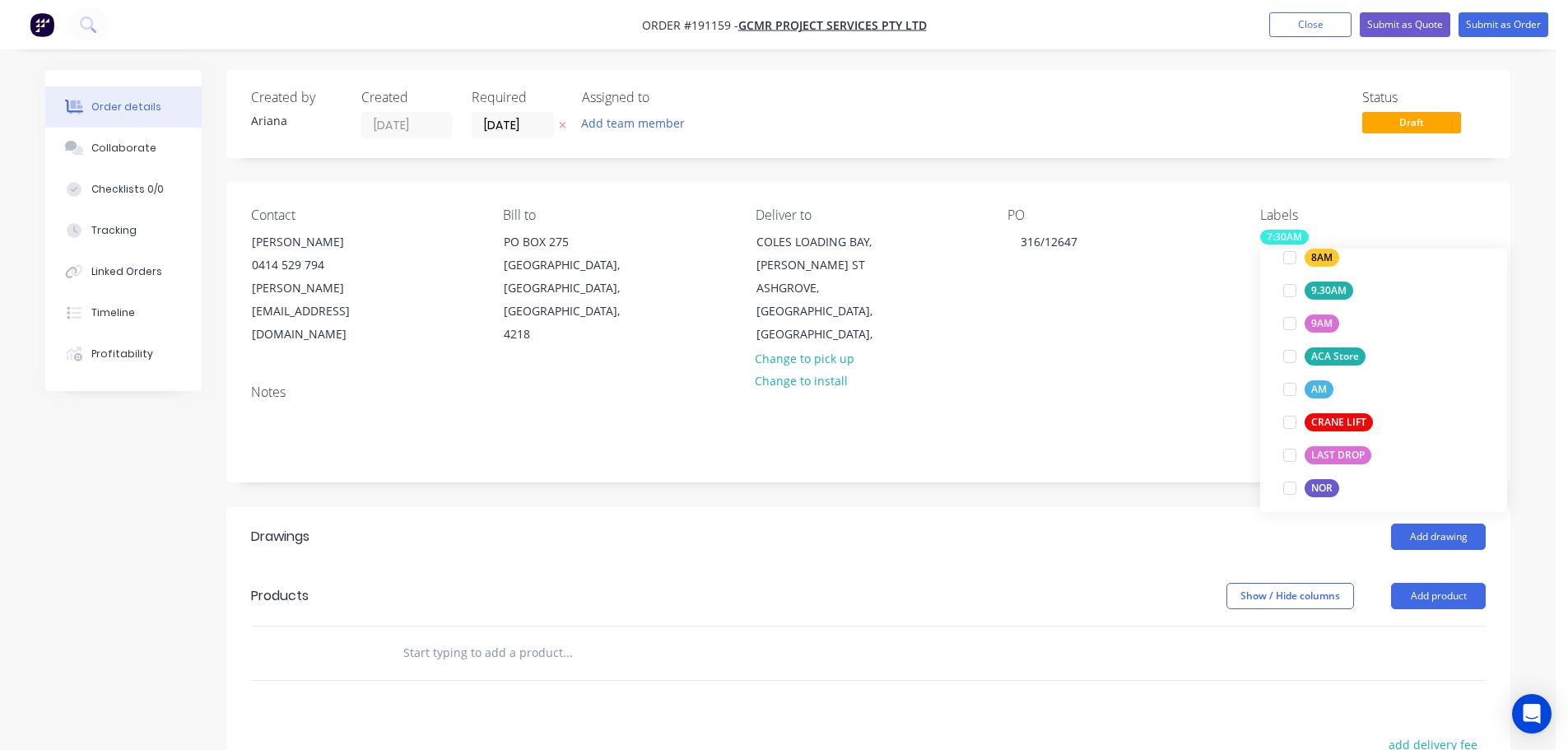
scroll to position [658, 0]
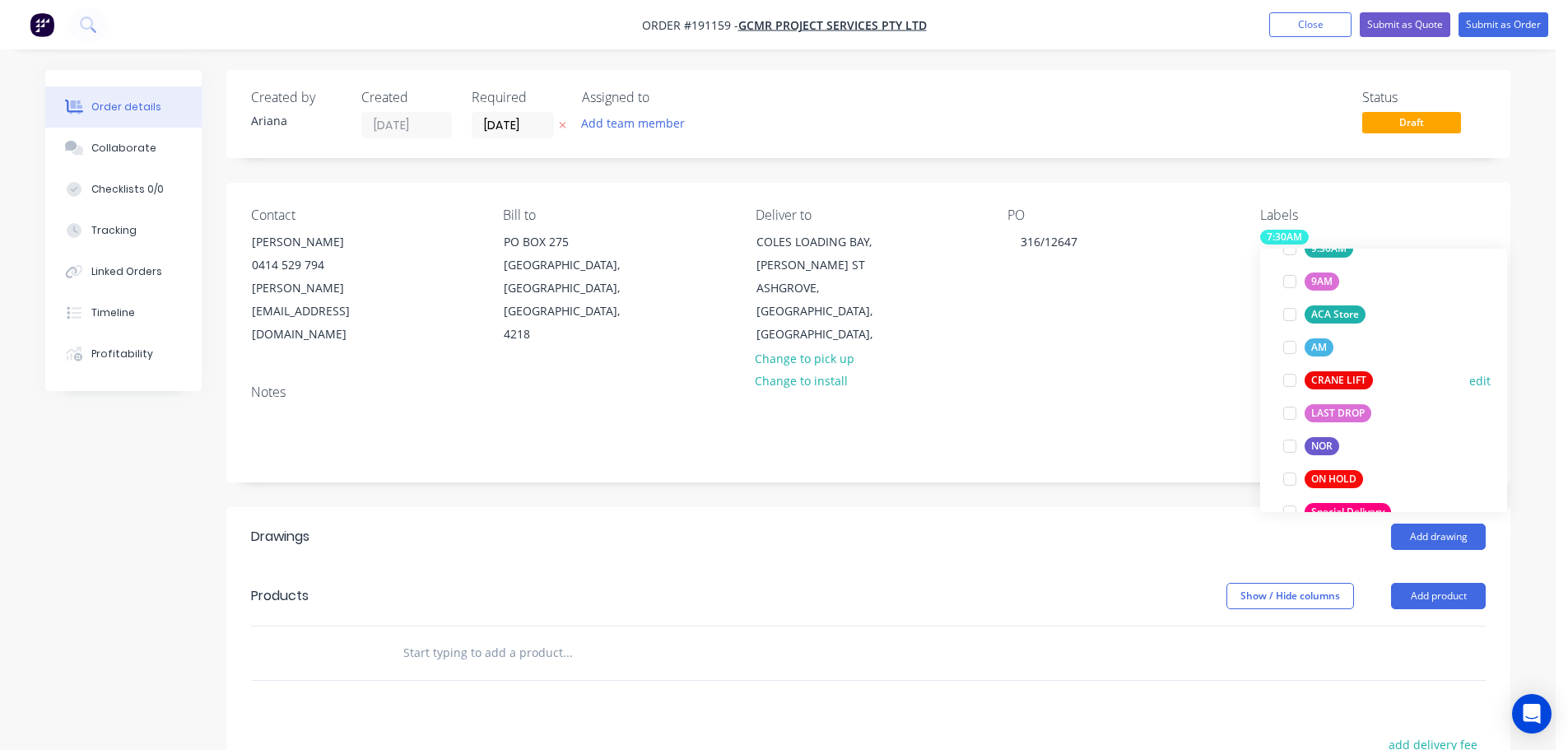
click at [1292, 377] on div at bounding box center [1289, 380] width 33 height 33
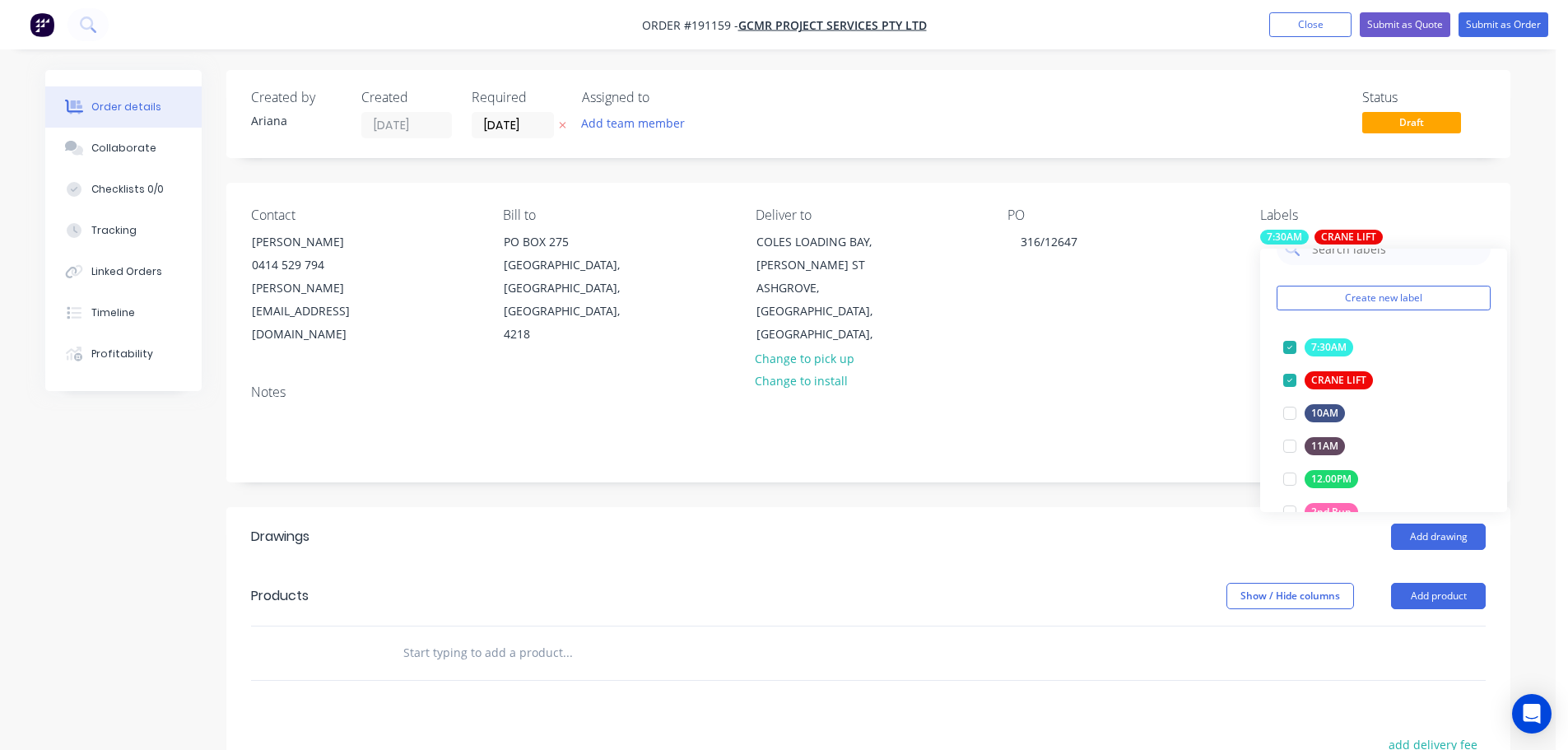
click at [1156, 371] on div "Notes" at bounding box center [868, 426] width 1284 height 110
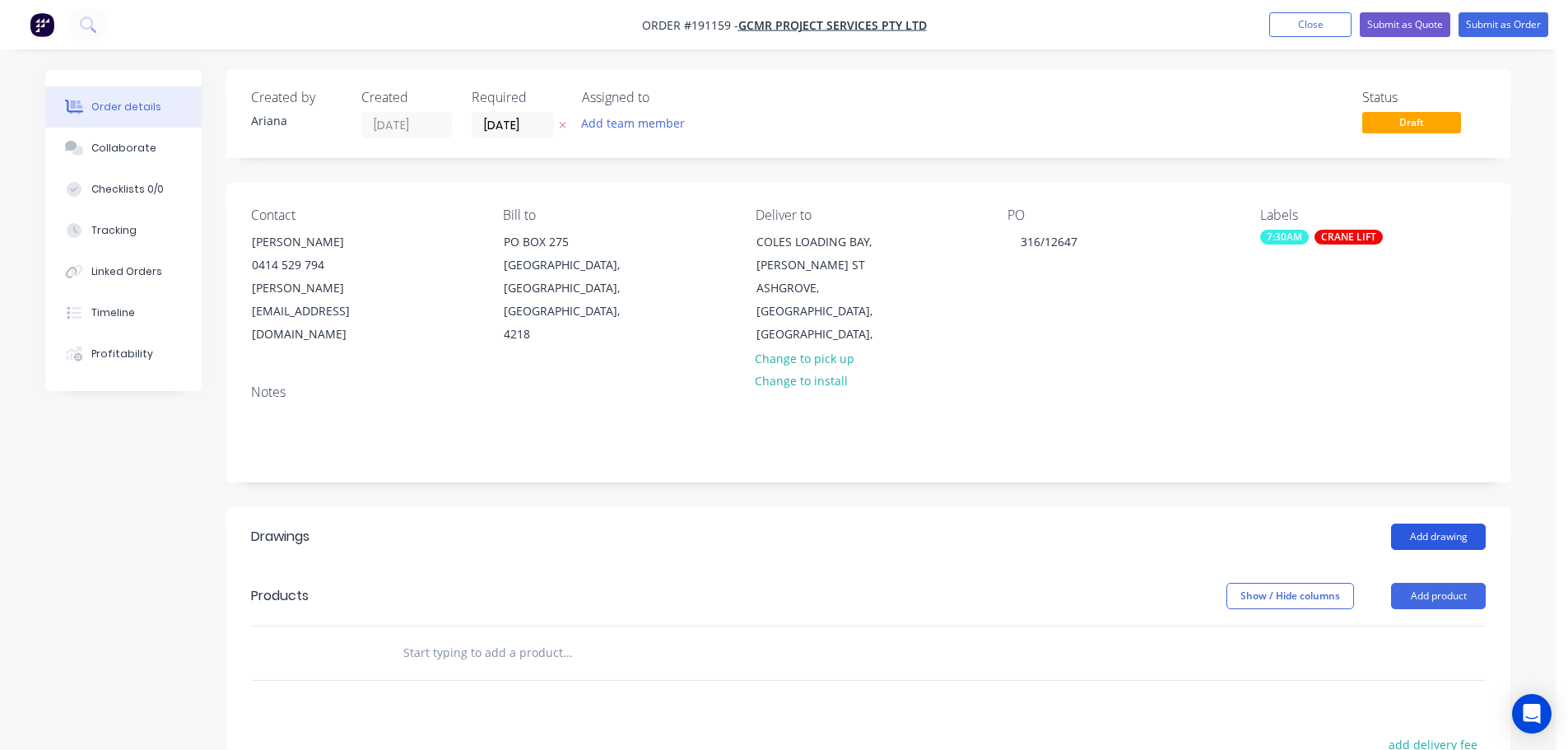
click at [1443, 524] on button "Add drawing" at bounding box center [1438, 536] width 94 height 26
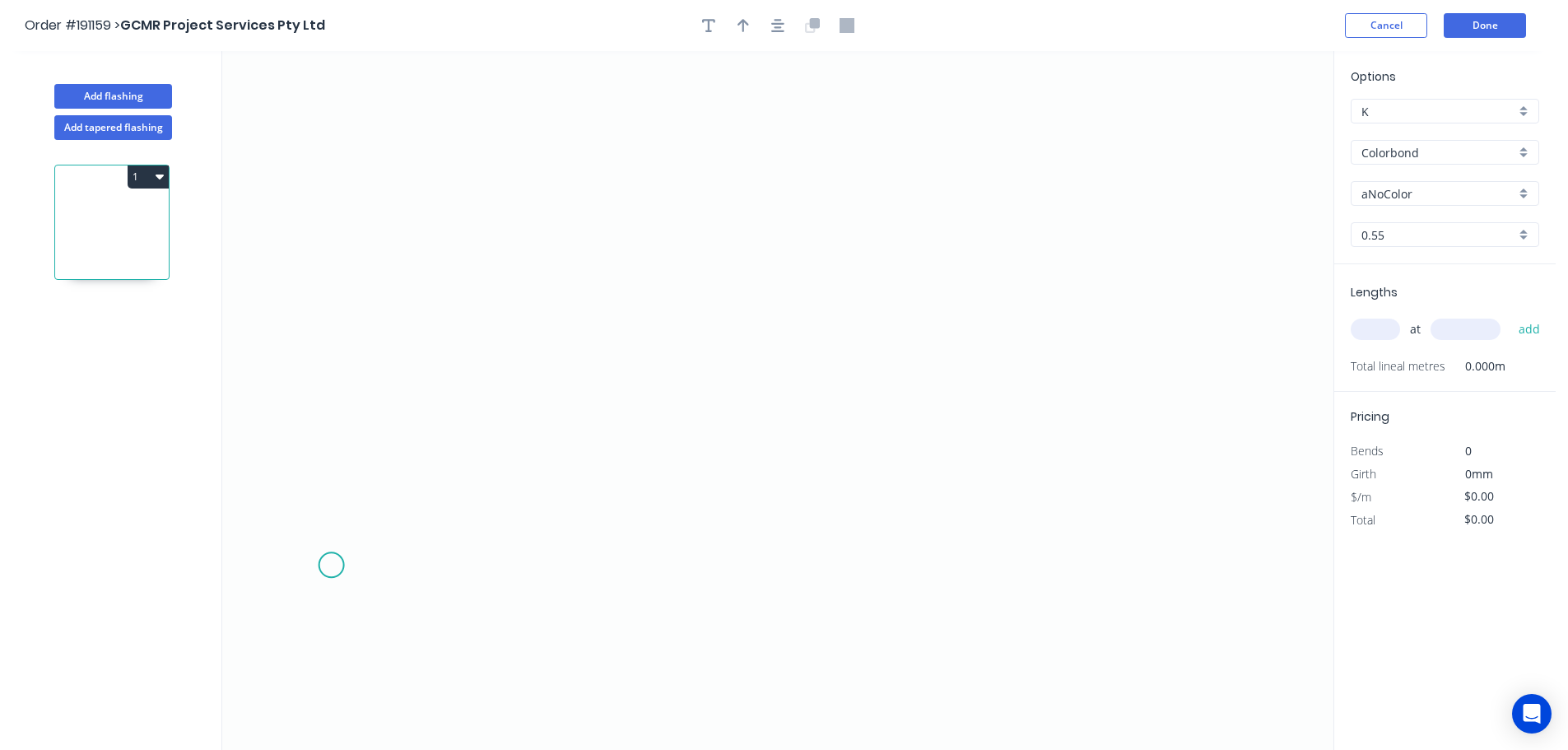
click at [331, 565] on icon "0" at bounding box center [777, 401] width 1112 height 699
click at [384, 484] on icon "0" at bounding box center [777, 401] width 1112 height 699
click at [754, 441] on icon "0 ?" at bounding box center [777, 401] width 1112 height 699
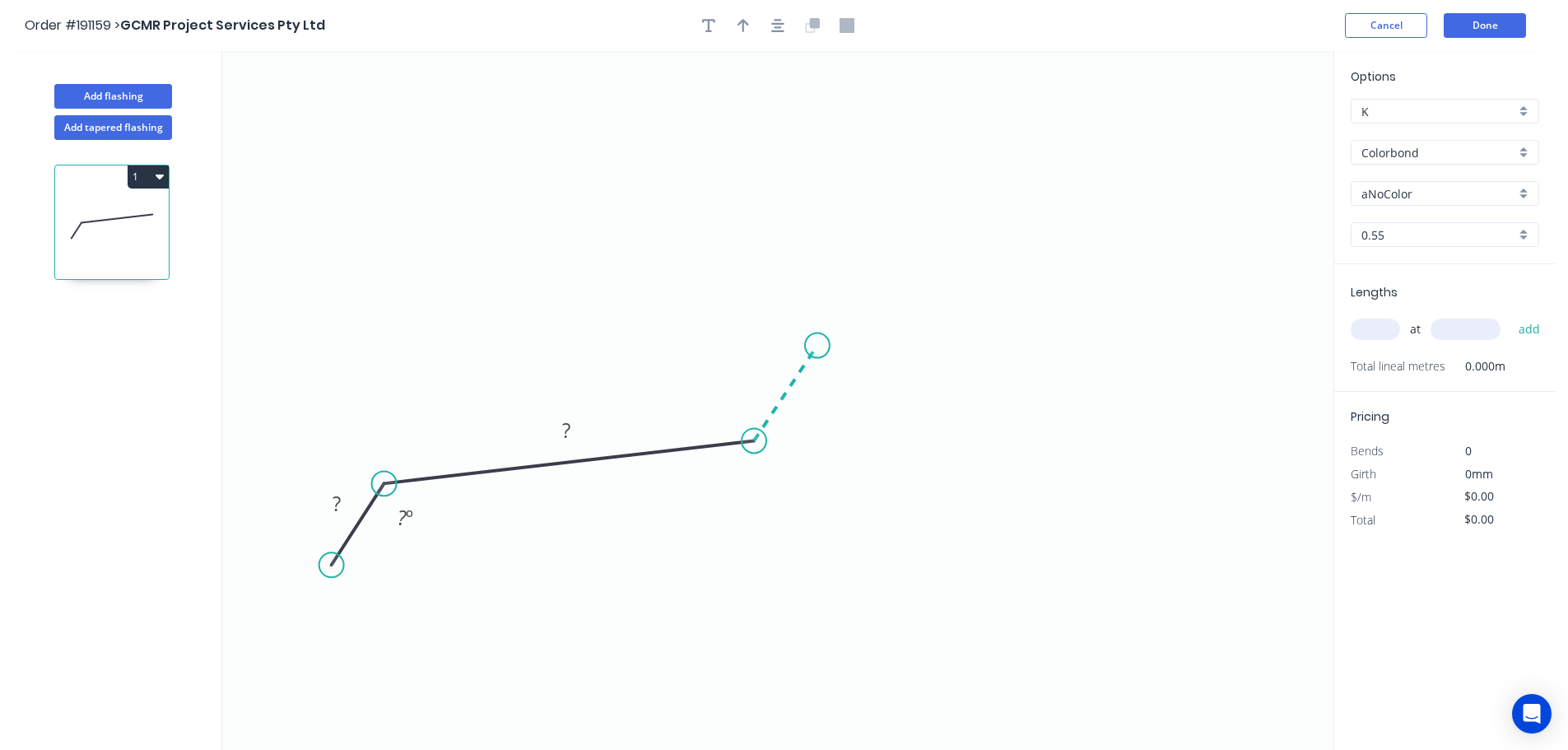
click at [818, 346] on icon "0 ? ? ? º" at bounding box center [777, 401] width 1112 height 699
click at [899, 457] on icon "0 ? ? ? ? º ? º" at bounding box center [777, 401] width 1112 height 699
click at [899, 457] on circle at bounding box center [898, 456] width 24 height 24
drag, startPoint x: 899, startPoint y: 457, endPoint x: 897, endPoint y: 447, distance: 10.2
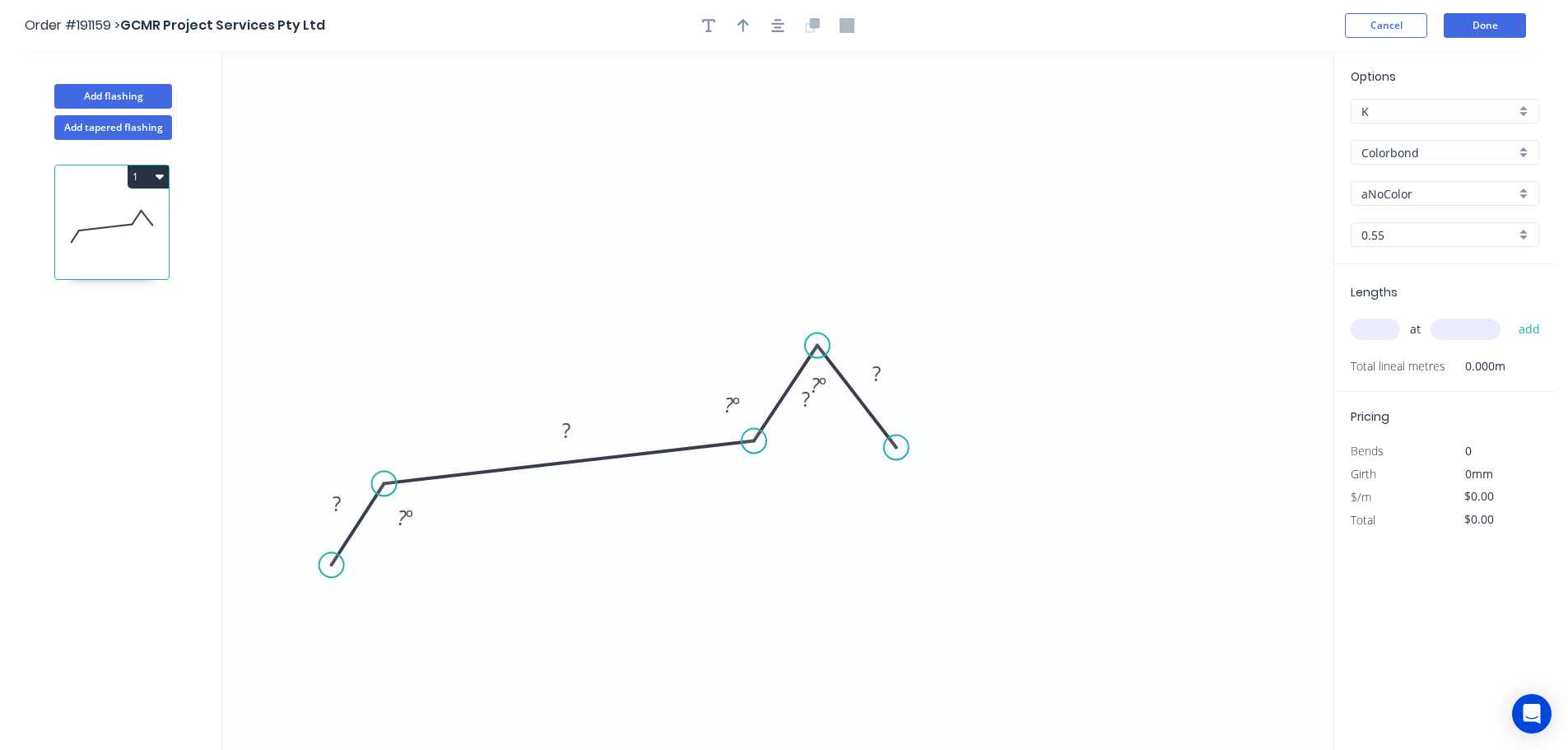
click at [897, 447] on circle at bounding box center [896, 446] width 24 height 24
click at [1271, 513] on icon "0 ? ? ? ? ? º ? º ? º" at bounding box center [777, 401] width 1112 height 699
click at [1311, 601] on icon "0 ? ? ? ? ? ? º ? º ? º ? º" at bounding box center [777, 401] width 1112 height 699
click at [1311, 601] on circle at bounding box center [1309, 599] width 24 height 24
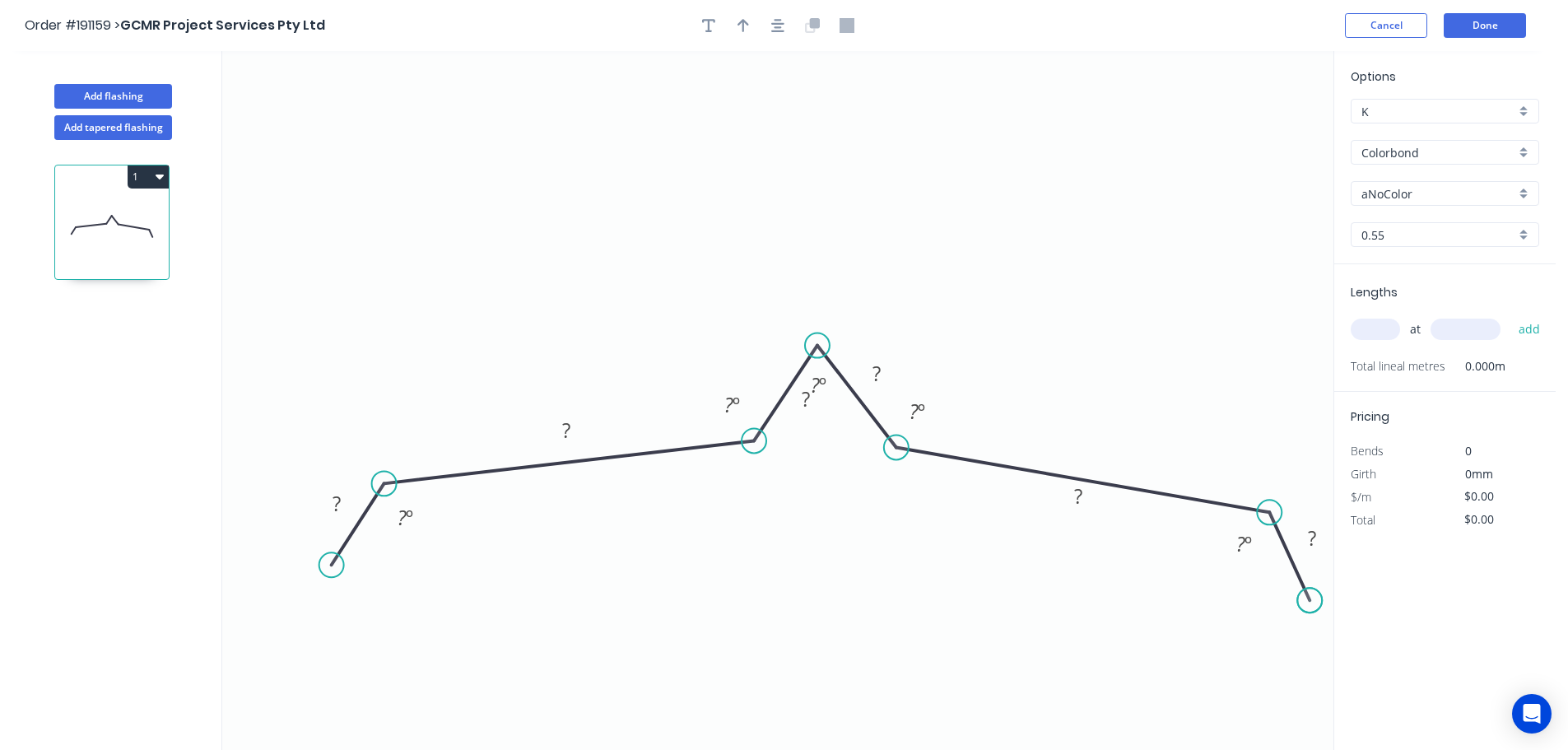
click at [1311, 601] on circle at bounding box center [1309, 599] width 24 height 24
drag, startPoint x: 330, startPoint y: 569, endPoint x: 339, endPoint y: 578, distance: 12.7
click at [339, 578] on circle at bounding box center [339, 577] width 24 height 24
drag, startPoint x: 344, startPoint y: 507, endPoint x: 443, endPoint y: 569, distance: 116.8
click at [345, 507] on rect at bounding box center [339, 514] width 33 height 23
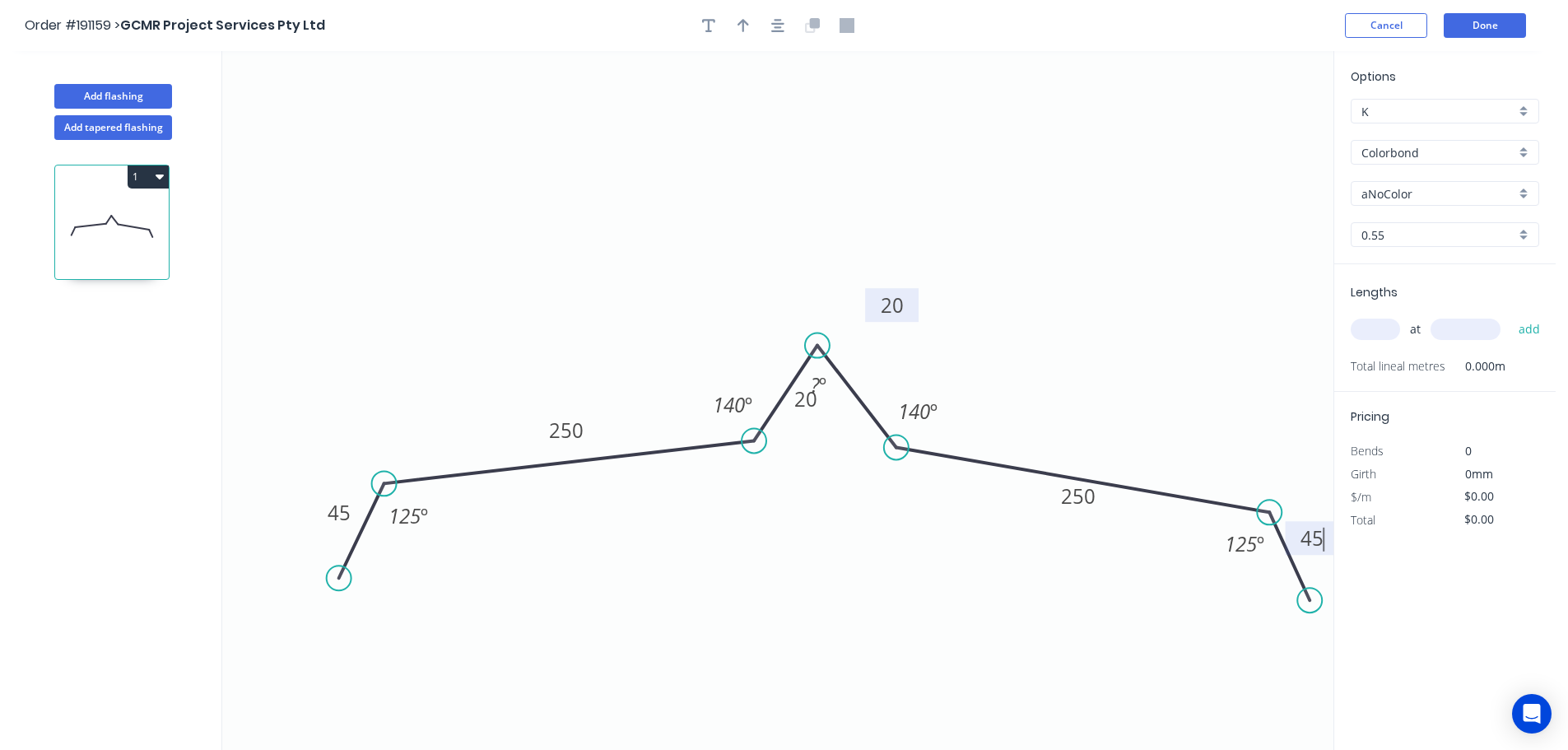
drag, startPoint x: 894, startPoint y: 368, endPoint x: 909, endPoint y: 299, distance: 70.6
click at [909, 299] on rect at bounding box center [892, 305] width 54 height 34
drag, startPoint x: 783, startPoint y: 398, endPoint x: 714, endPoint y: 303, distance: 117.4
click at [714, 303] on rect at bounding box center [739, 304] width 54 height 34
click at [851, 430] on div "Hide angle" at bounding box center [900, 433] width 165 height 34
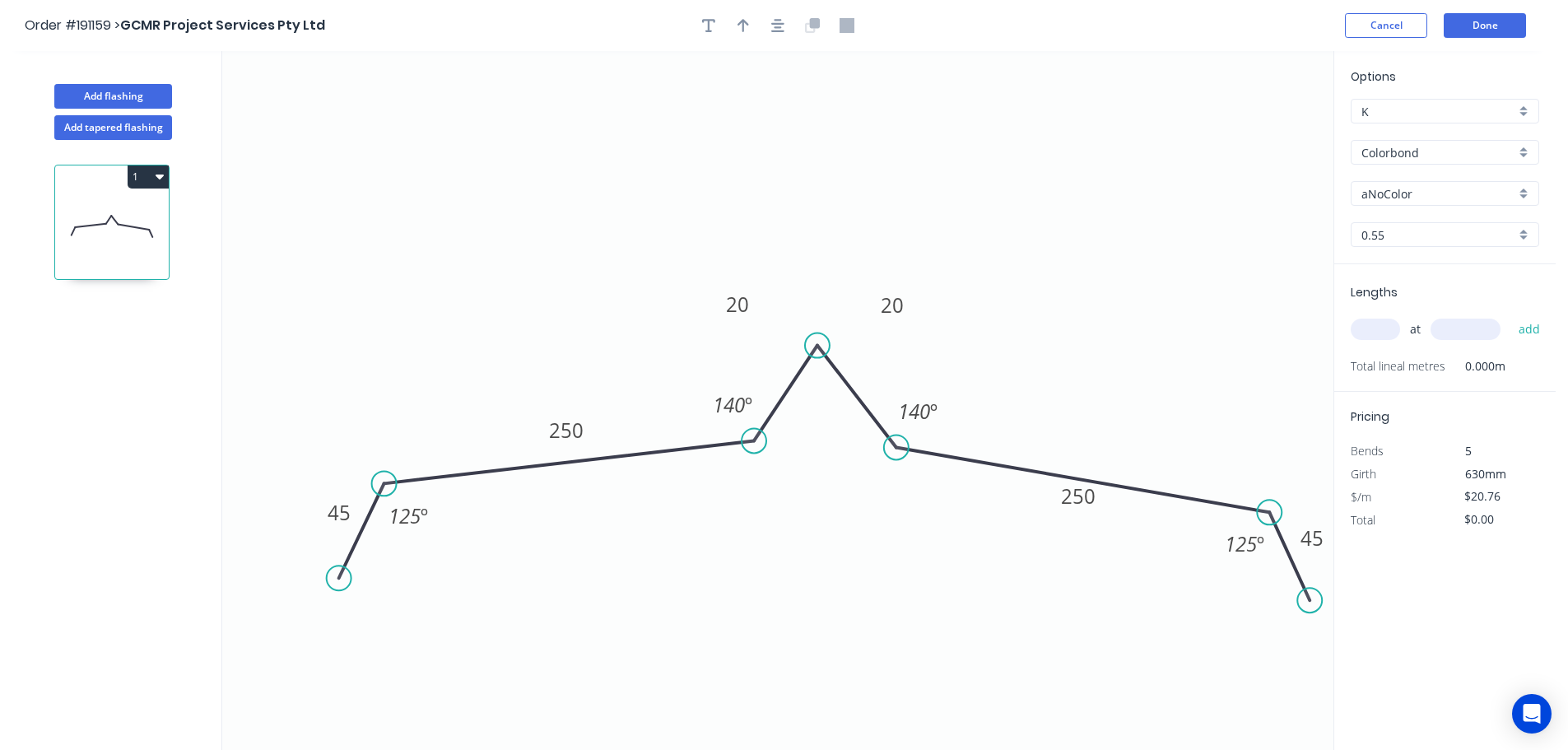
drag, startPoint x: 1526, startPoint y: 147, endPoint x: 1518, endPoint y: 157, distance: 12.8
click at [1526, 146] on div "Colorbond" at bounding box center [1445, 152] width 189 height 24
click at [1422, 291] on div "Zincalume" at bounding box center [1445, 296] width 187 height 29
click at [1370, 318] on div "at add" at bounding box center [1446, 329] width 191 height 28
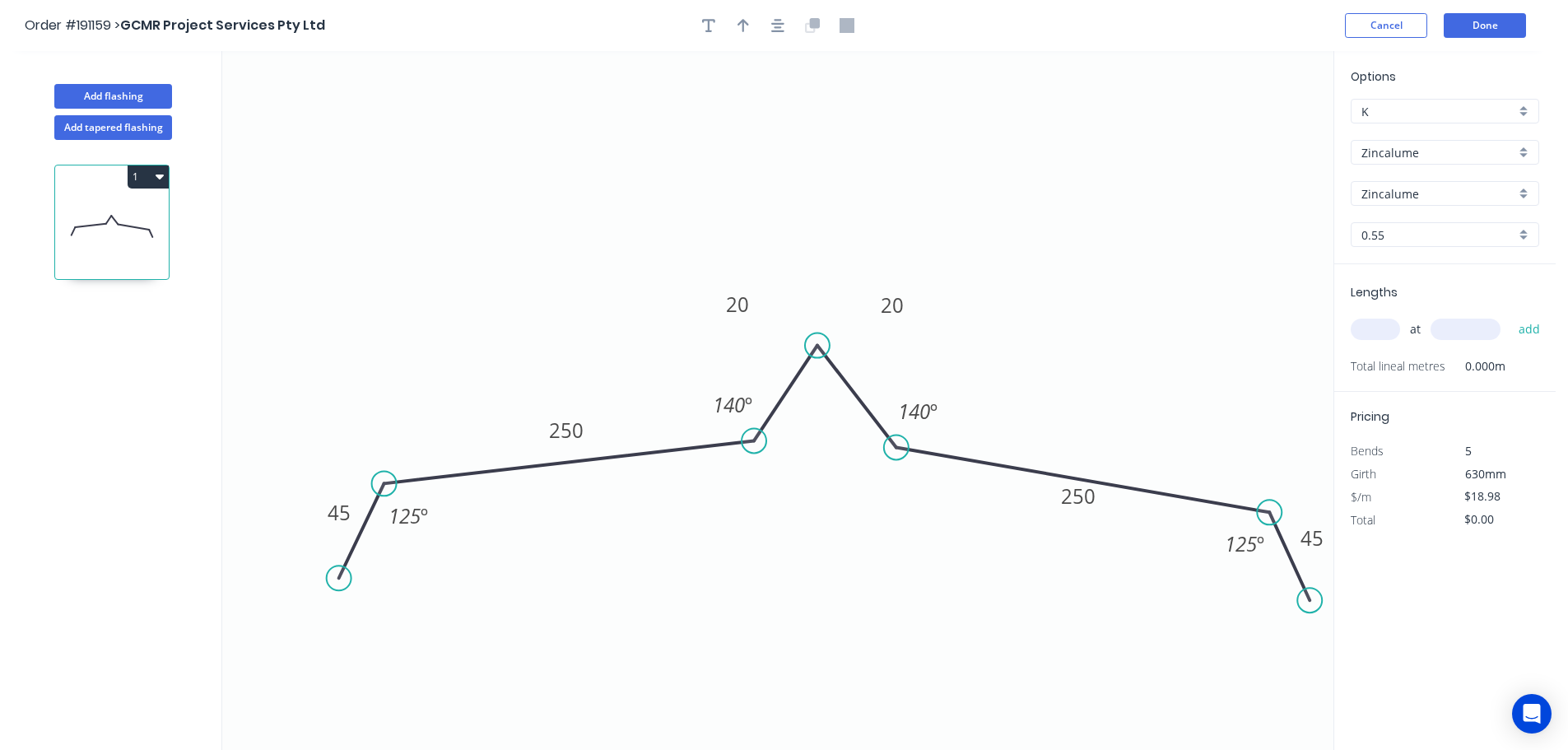
click at [1393, 334] on input "text" at bounding box center [1375, 330] width 49 height 22
click at [1510, 315] on button "add" at bounding box center [1529, 329] width 39 height 28
drag, startPoint x: 100, startPoint y: 93, endPoint x: 114, endPoint y: 93, distance: 14.0
click at [101, 93] on button "Add flashing" at bounding box center [112, 95] width 118 height 24
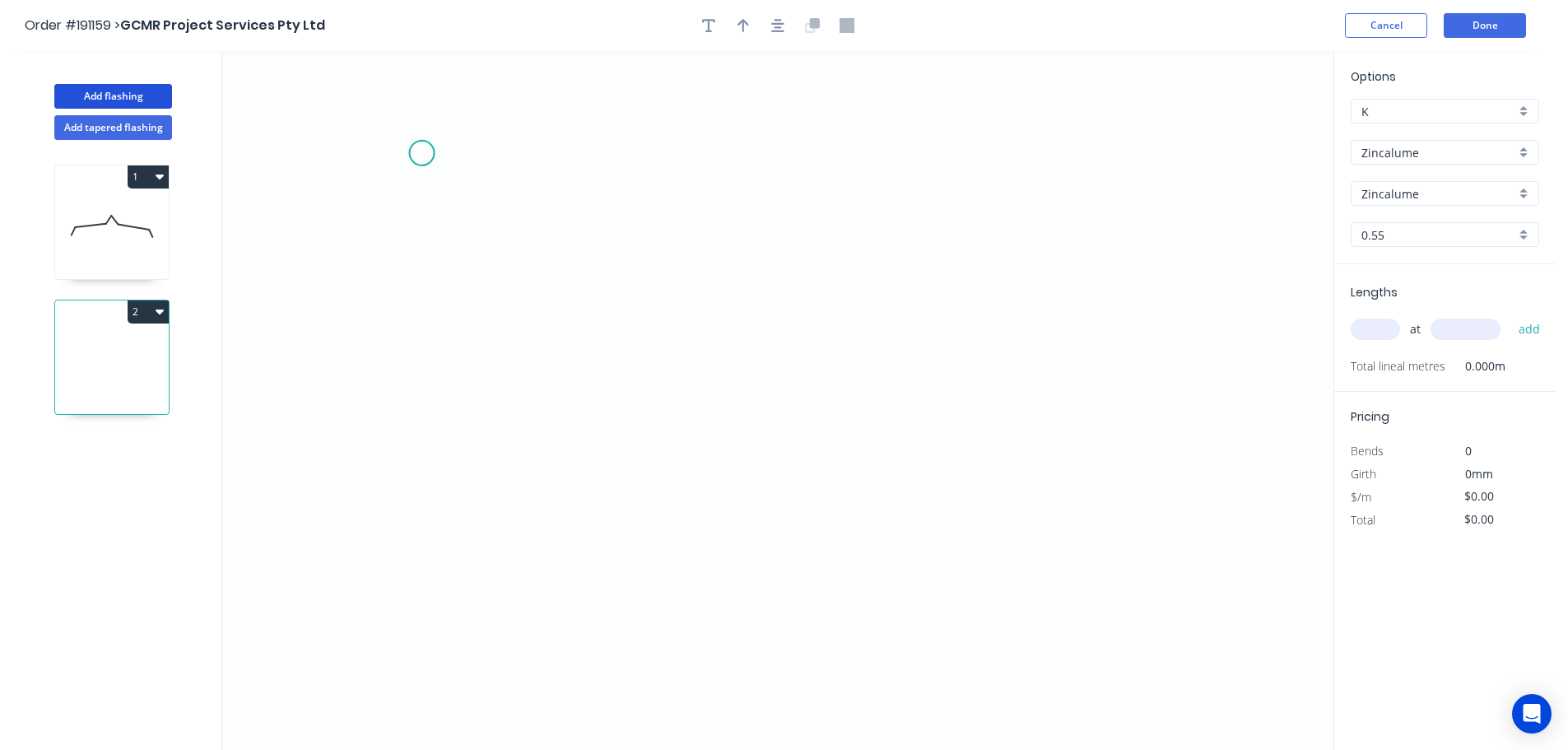
click at [421, 153] on icon "0" at bounding box center [777, 401] width 1112 height 699
click at [408, 519] on icon "0" at bounding box center [777, 401] width 1112 height 699
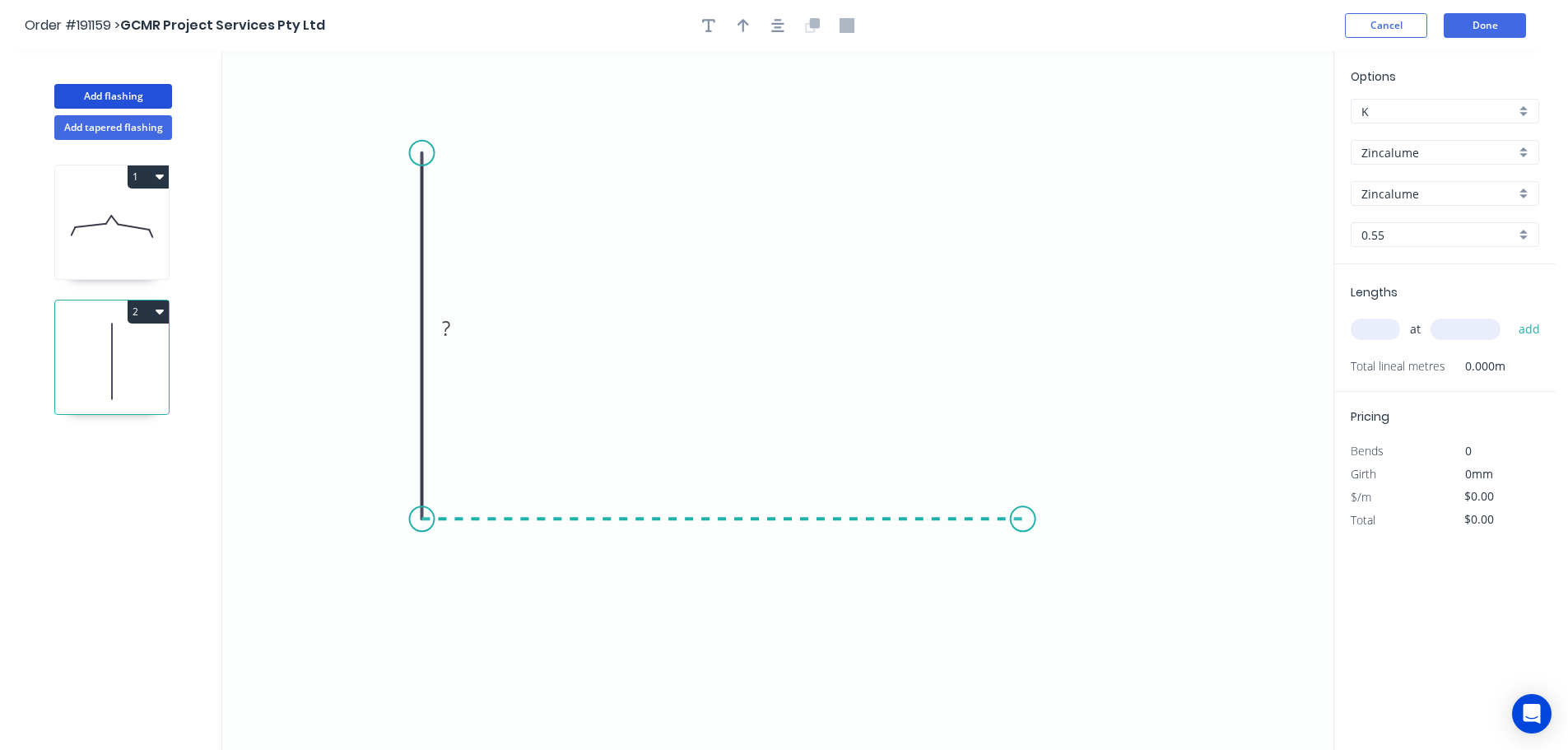
click at [1023, 525] on icon "0 ?" at bounding box center [777, 401] width 1112 height 699
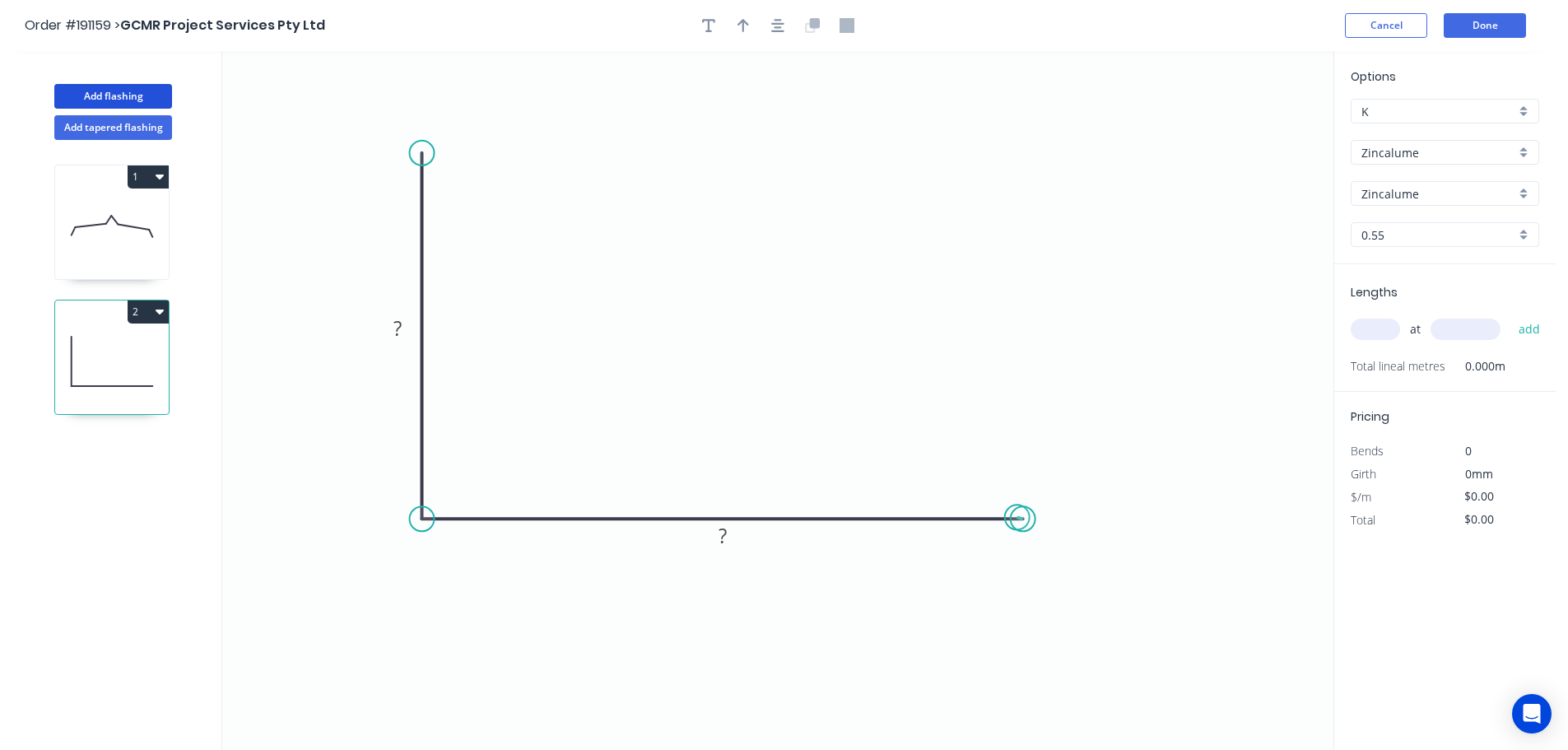
click at [1017, 517] on circle at bounding box center [1023, 517] width 24 height 24
click at [1010, 458] on icon "0 ? ?" at bounding box center [777, 401] width 1112 height 699
click at [1010, 458] on circle at bounding box center [1009, 457] width 24 height 24
click at [146, 312] on button "2" at bounding box center [148, 312] width 41 height 23
click at [75, 385] on div "Delete" at bounding box center [90, 385] width 127 height 24
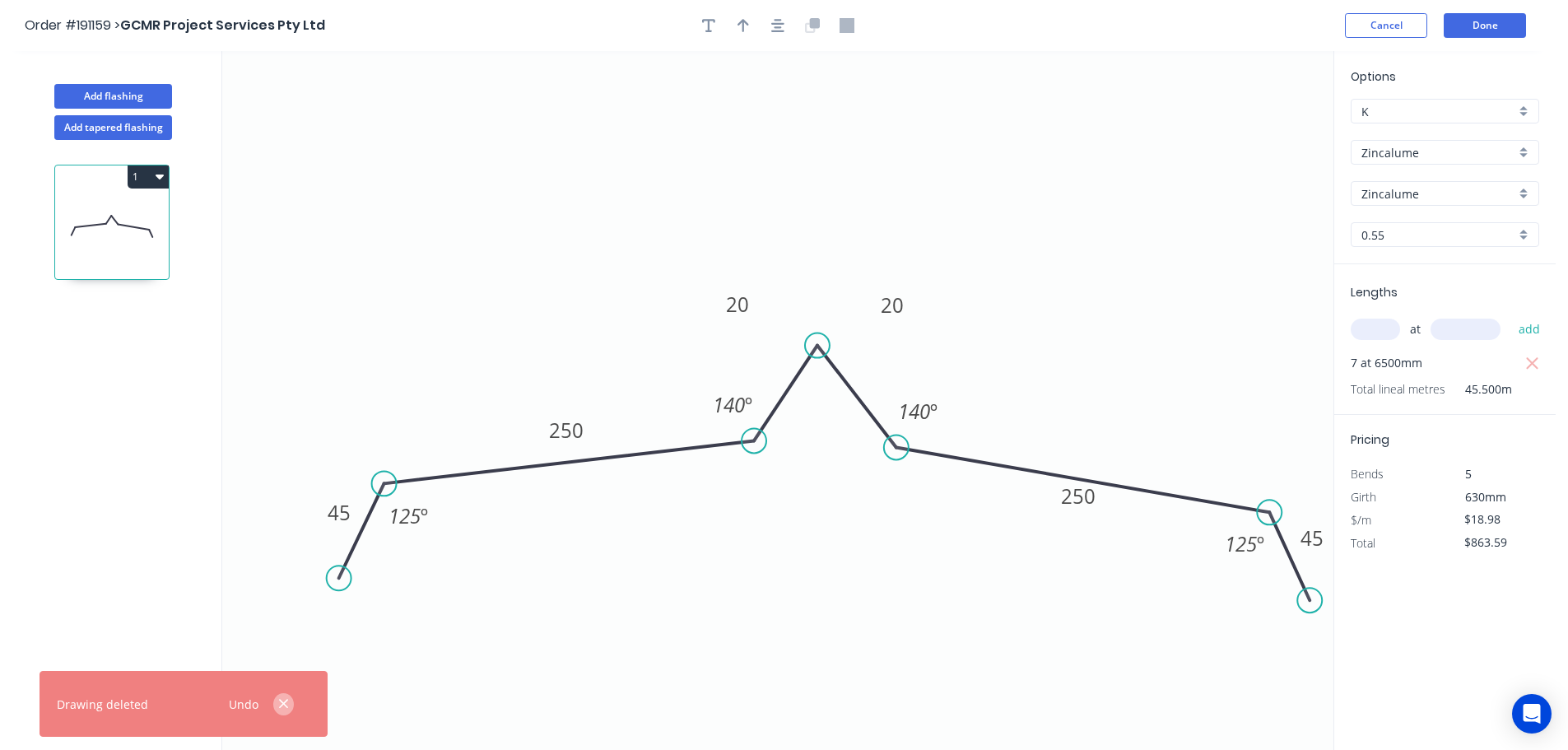
click at [280, 705] on icon "button" at bounding box center [284, 703] width 11 height 14
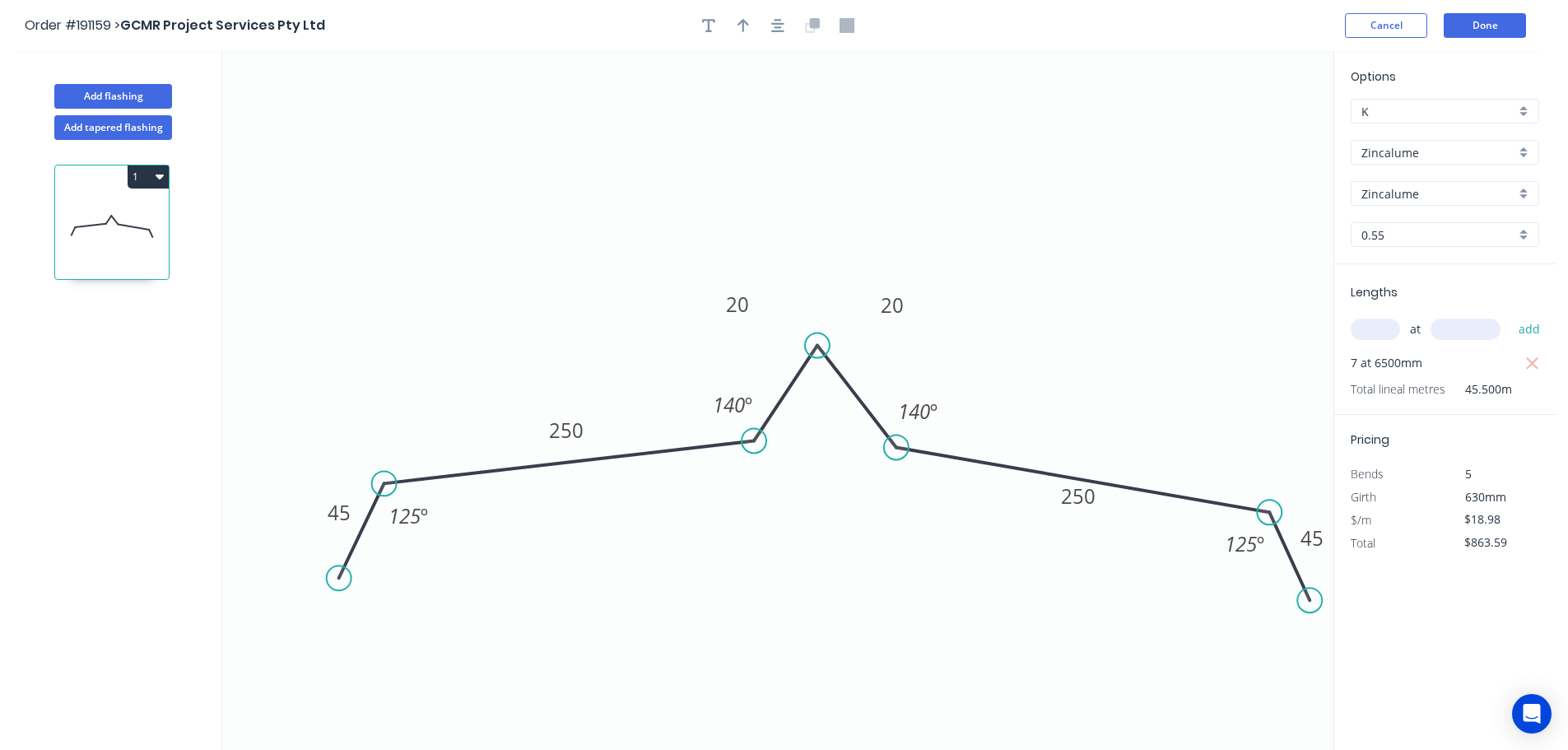
click at [778, 152] on icon "0 45 250 20 20 250 45 125 º 140 º 140 º 125 º" at bounding box center [777, 401] width 1112 height 699
click at [1503, 28] on button "Done" at bounding box center [1485, 25] width 83 height 24
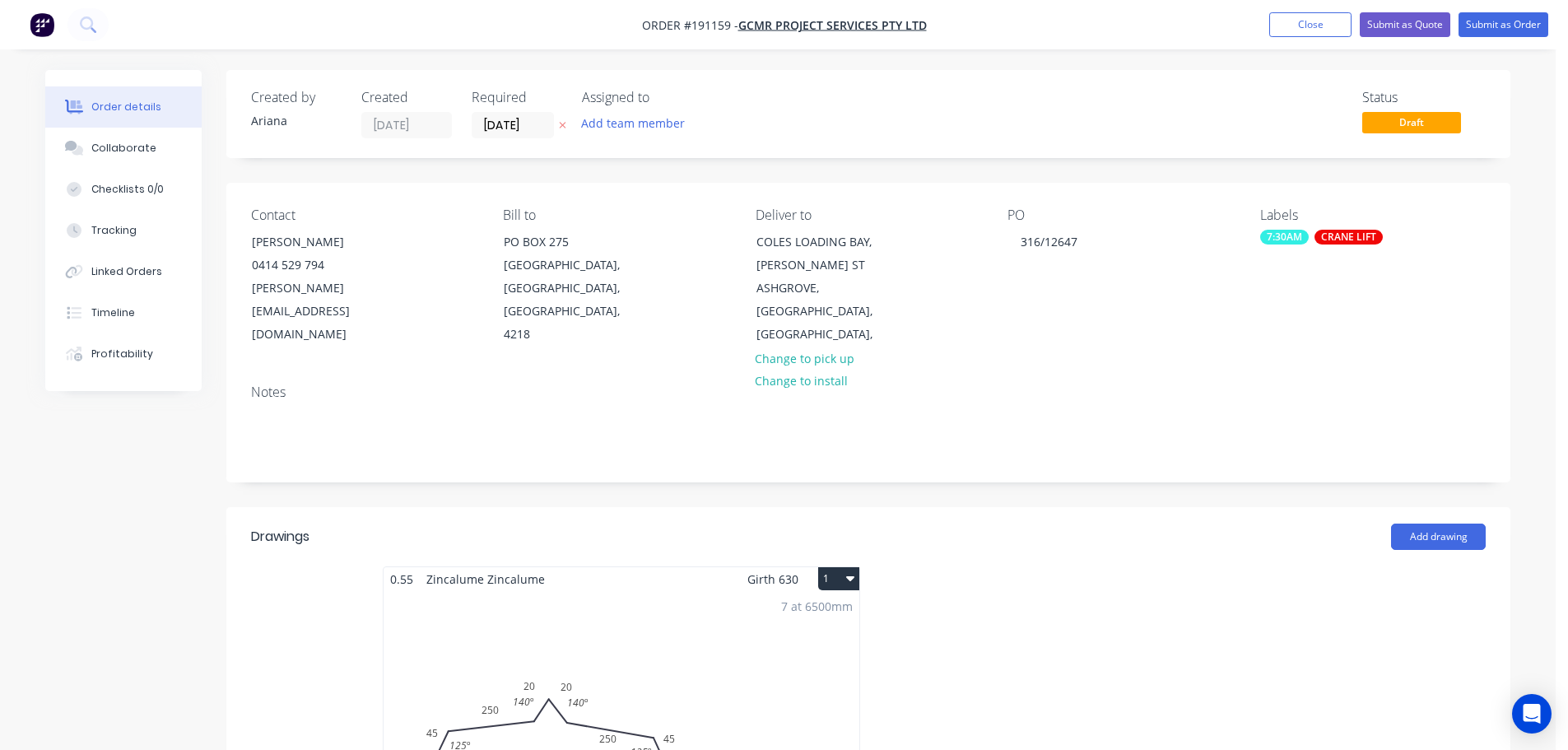
click at [747, 660] on div "7 at 6500mm Total lm $/M Total 45.5m $18.98 $863.59" at bounding box center [622, 716] width 476 height 251
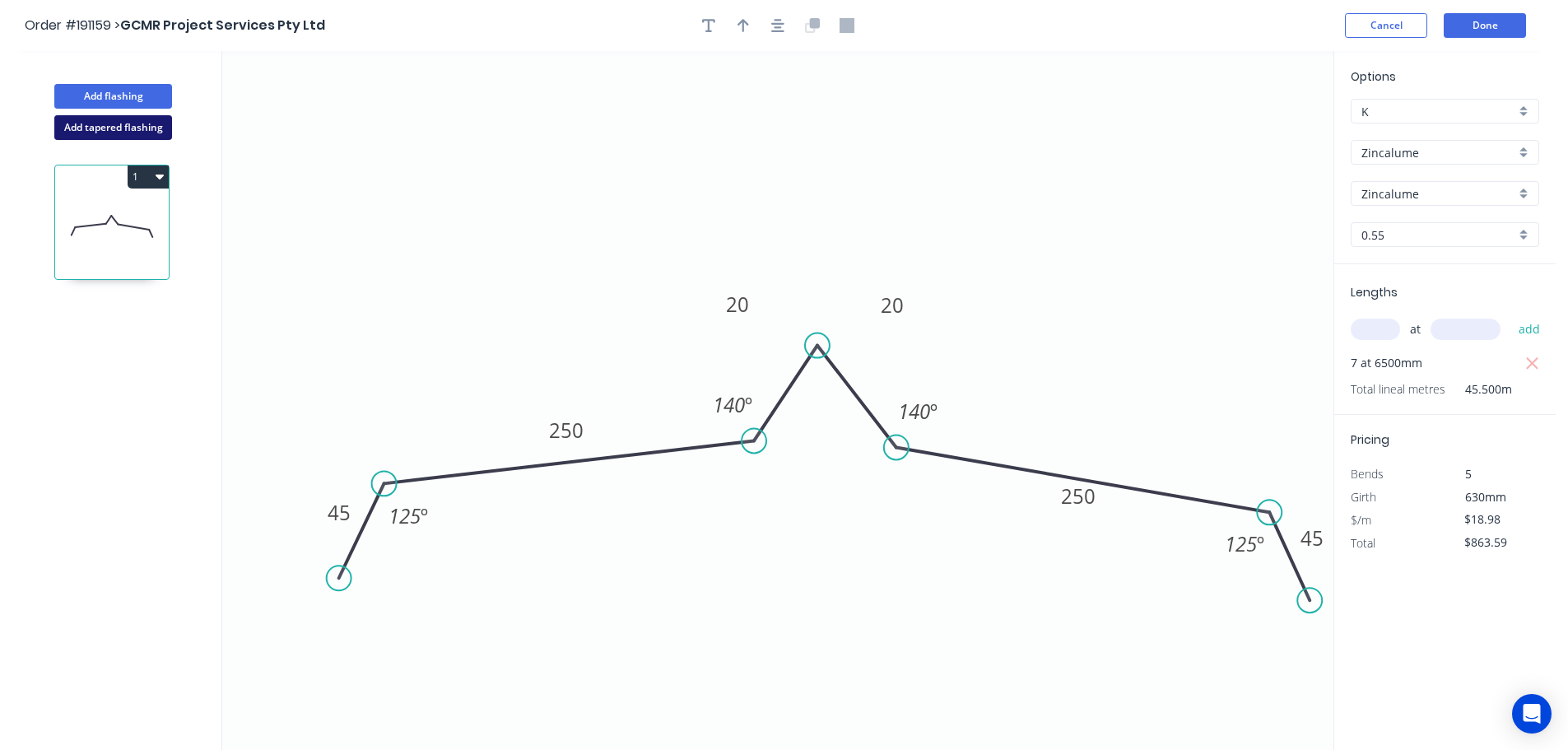
click at [86, 126] on button "Add tapered flashing" at bounding box center [112, 127] width 118 height 24
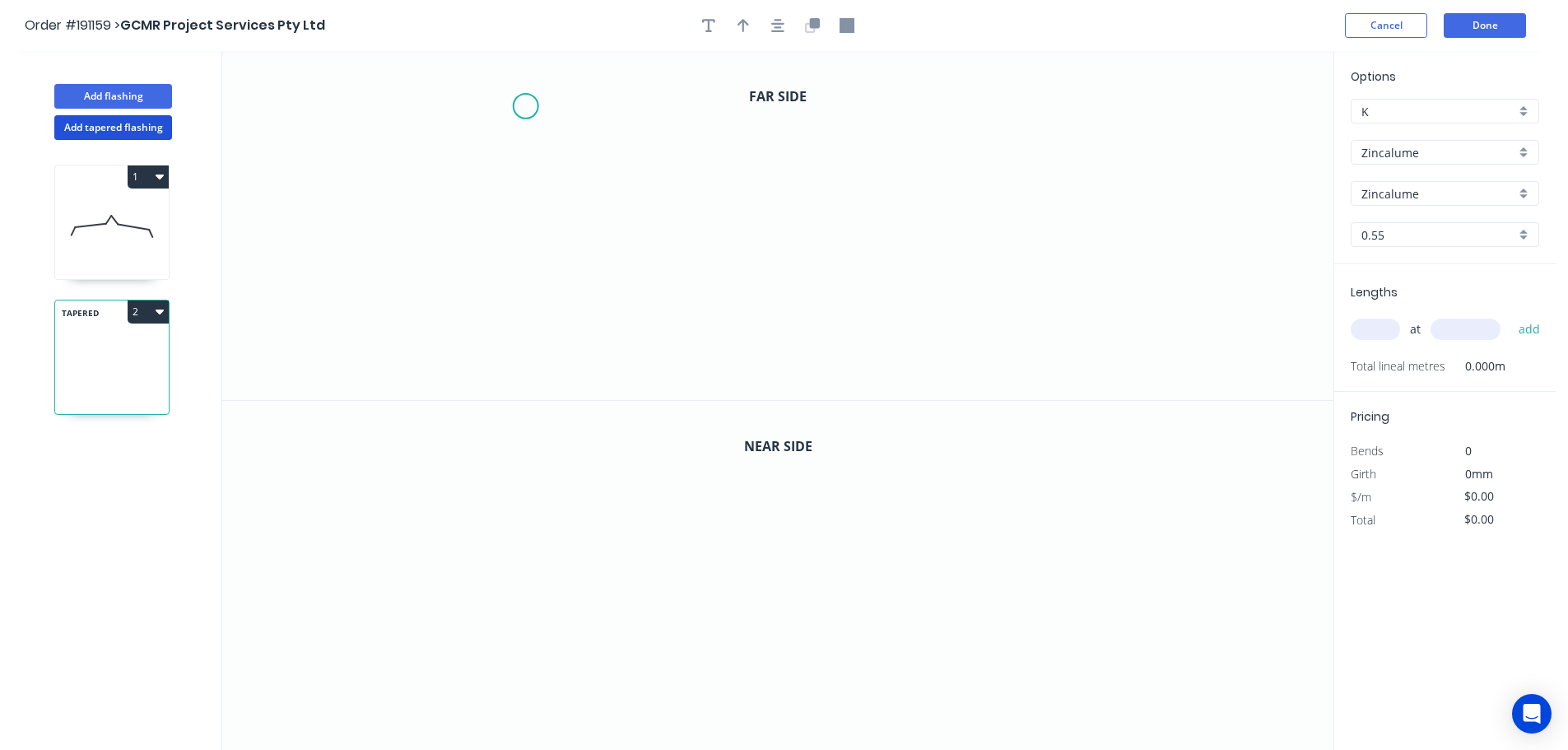
click at [526, 106] on icon "0" at bounding box center [777, 225] width 1112 height 349
click at [523, 314] on icon "0" at bounding box center [777, 225] width 1112 height 349
click at [1098, 307] on icon "0 ?" at bounding box center [777, 225] width 1112 height 349
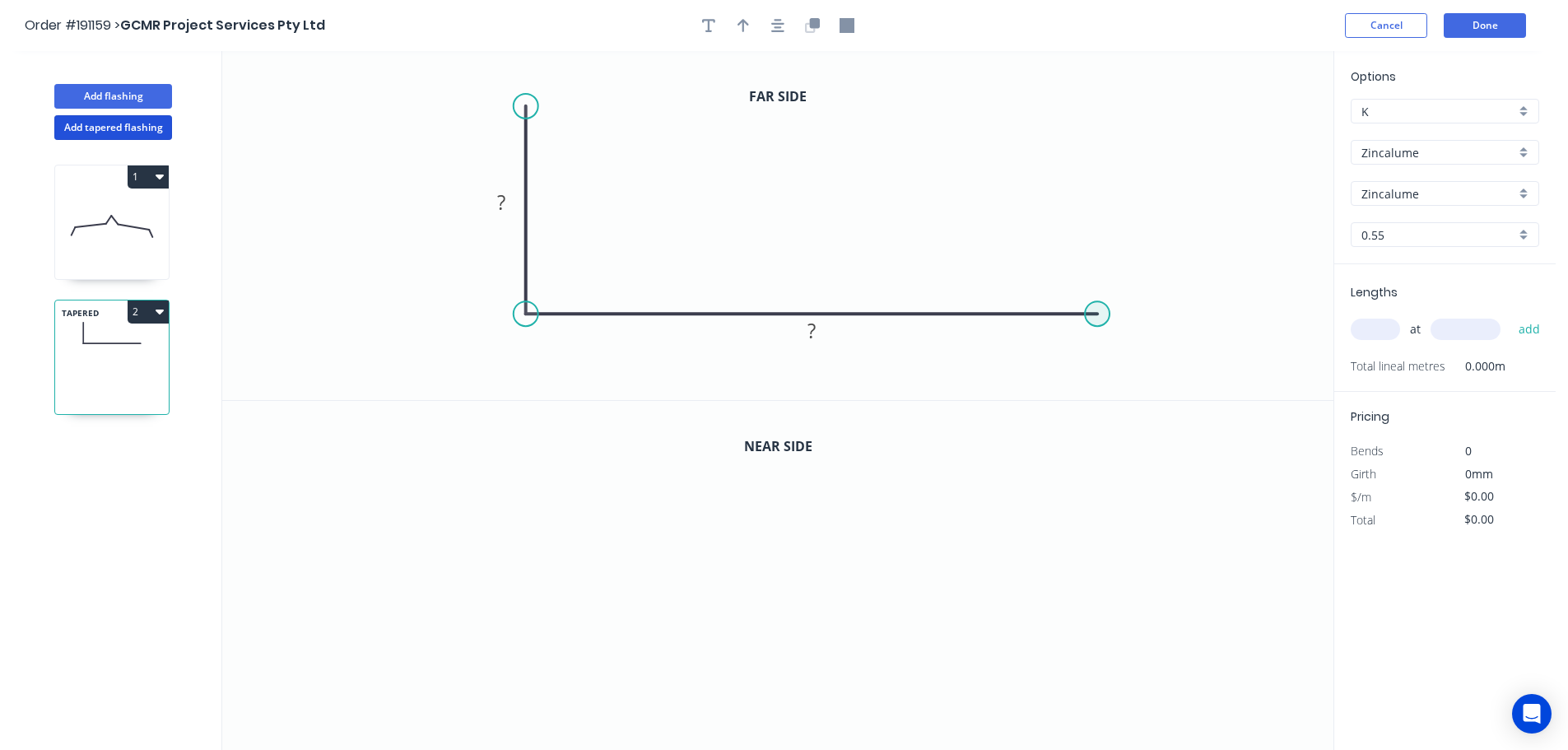
click at [1094, 313] on circle at bounding box center [1097, 313] width 24 height 24
click at [1149, 380] on icon "0 ? ?" at bounding box center [777, 225] width 1112 height 349
click at [1149, 380] on circle at bounding box center [1147, 379] width 24 height 24
click at [505, 200] on tspan "?" at bounding box center [501, 202] width 8 height 27
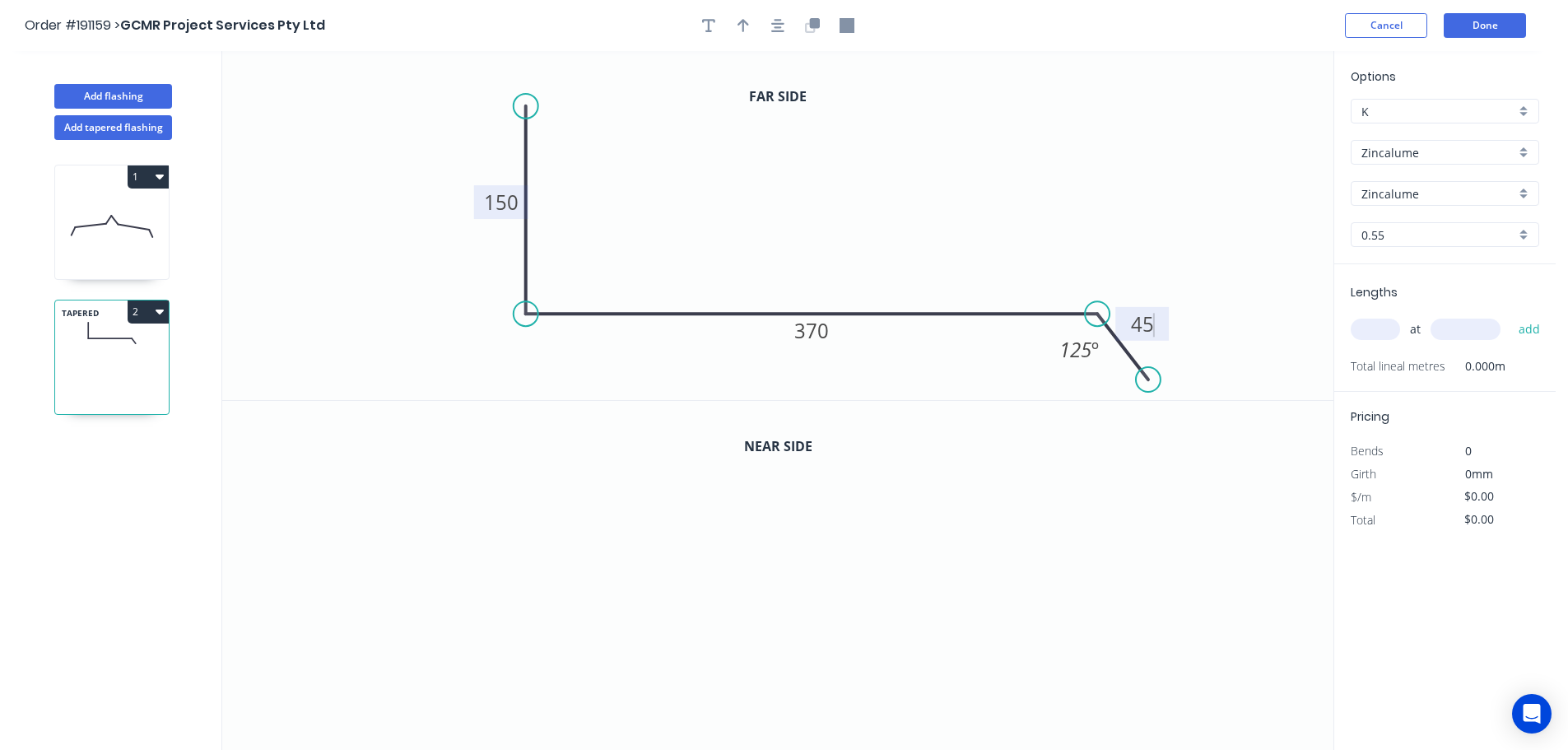
click at [894, 240] on icon "0 150 370 45 125 º" at bounding box center [777, 225] width 1112 height 349
click at [743, 26] on icon "button" at bounding box center [743, 25] width 12 height 13
drag, startPoint x: 1252, startPoint y: 129, endPoint x: 839, endPoint y: 197, distance: 418.6
click at [839, 197] on icon at bounding box center [841, 175] width 14 height 53
click at [815, 28] on icon "button" at bounding box center [815, 22] width 10 height 10
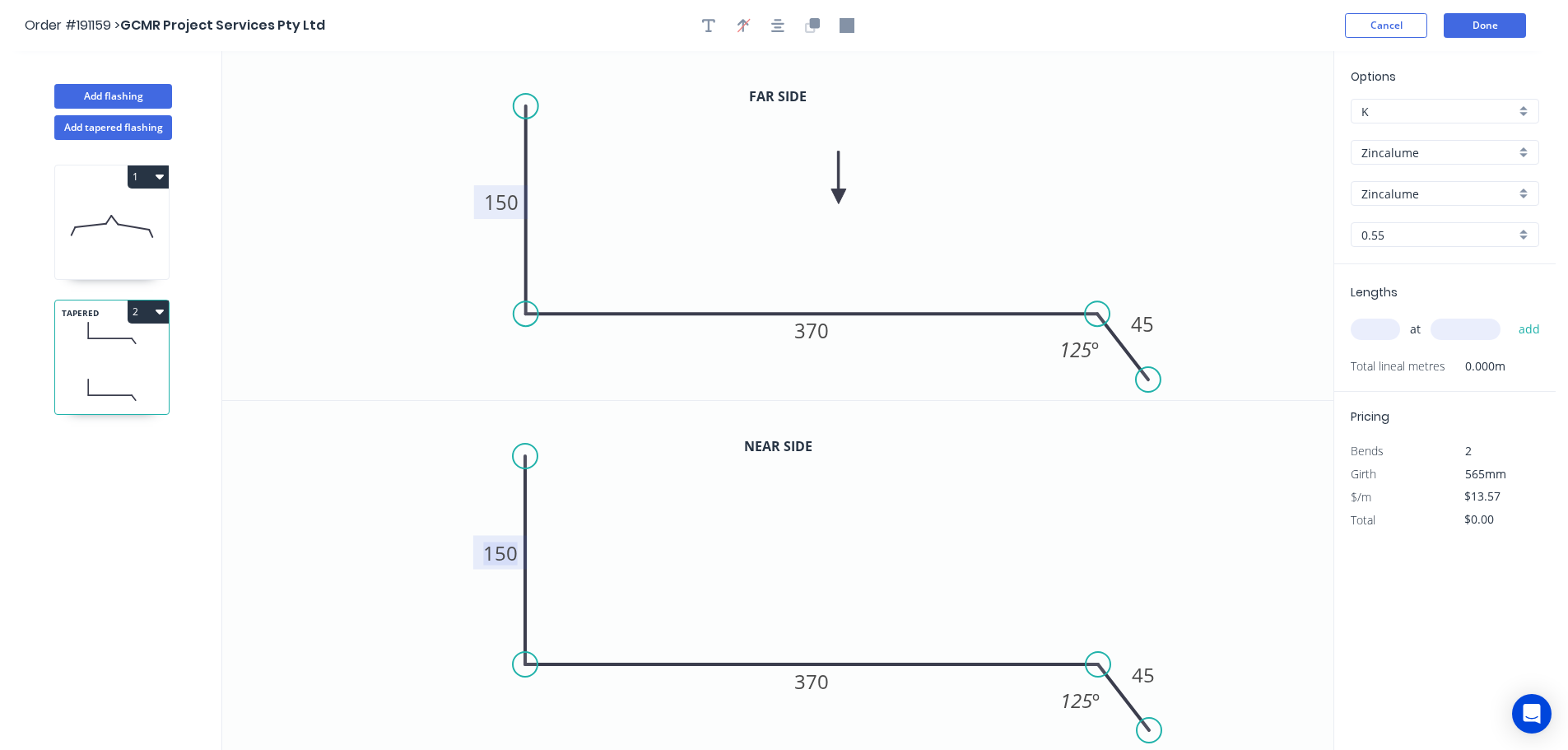
click at [509, 559] on tspan "150" at bounding box center [501, 552] width 34 height 27
click at [614, 547] on icon "0 350 370 45 125 º" at bounding box center [777, 575] width 1112 height 349
click at [1378, 325] on input "text" at bounding box center [1375, 330] width 49 height 22
click at [1453, 325] on input "text" at bounding box center [1466, 330] width 70 height 22
click at [1510, 315] on button "add" at bounding box center [1529, 329] width 39 height 28
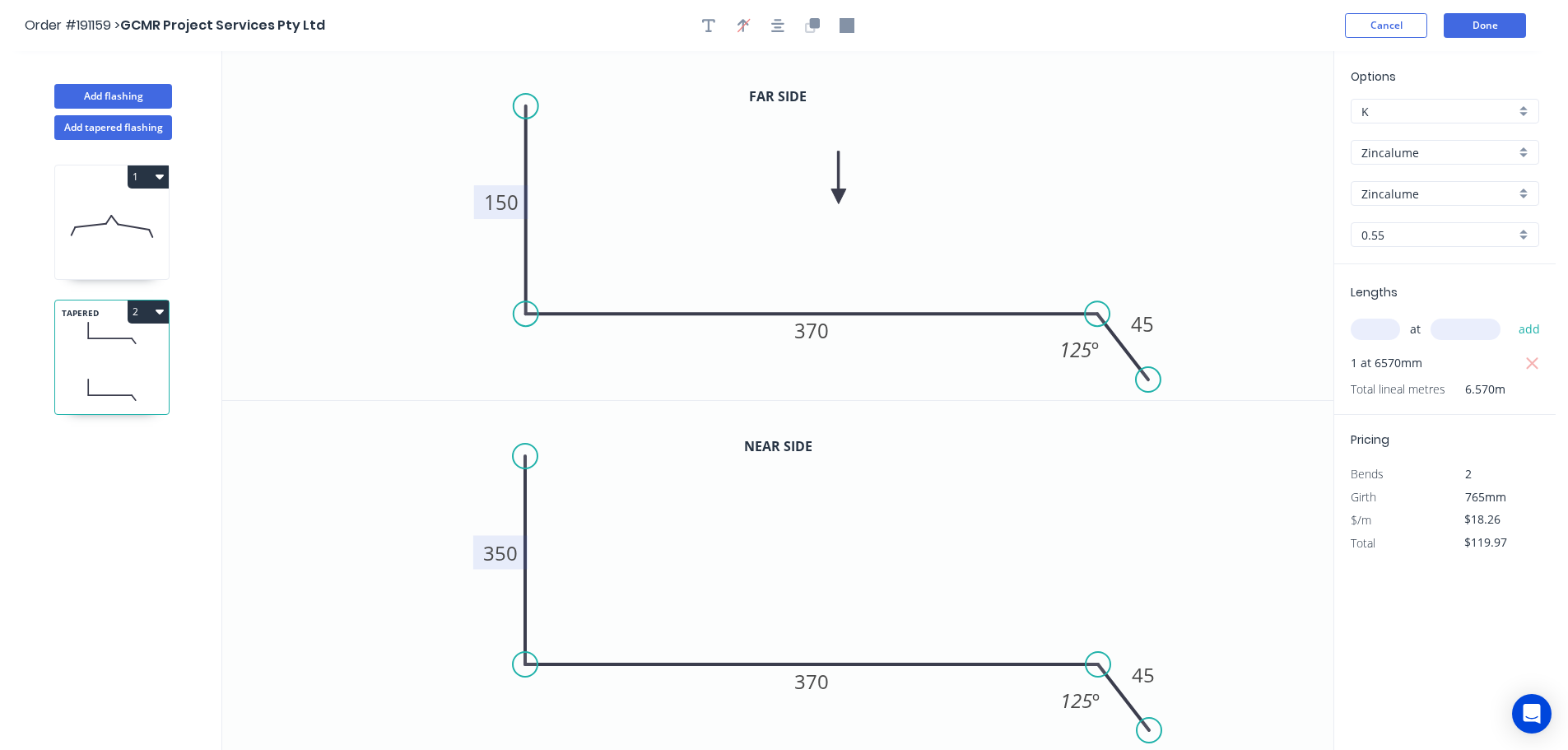
click at [1109, 163] on icon "0 150 370 45 125 º" at bounding box center [777, 225] width 1112 height 349
click at [150, 309] on button "2" at bounding box center [148, 312] width 41 height 23
click at [113, 348] on div "Duplicate" at bounding box center [90, 352] width 127 height 24
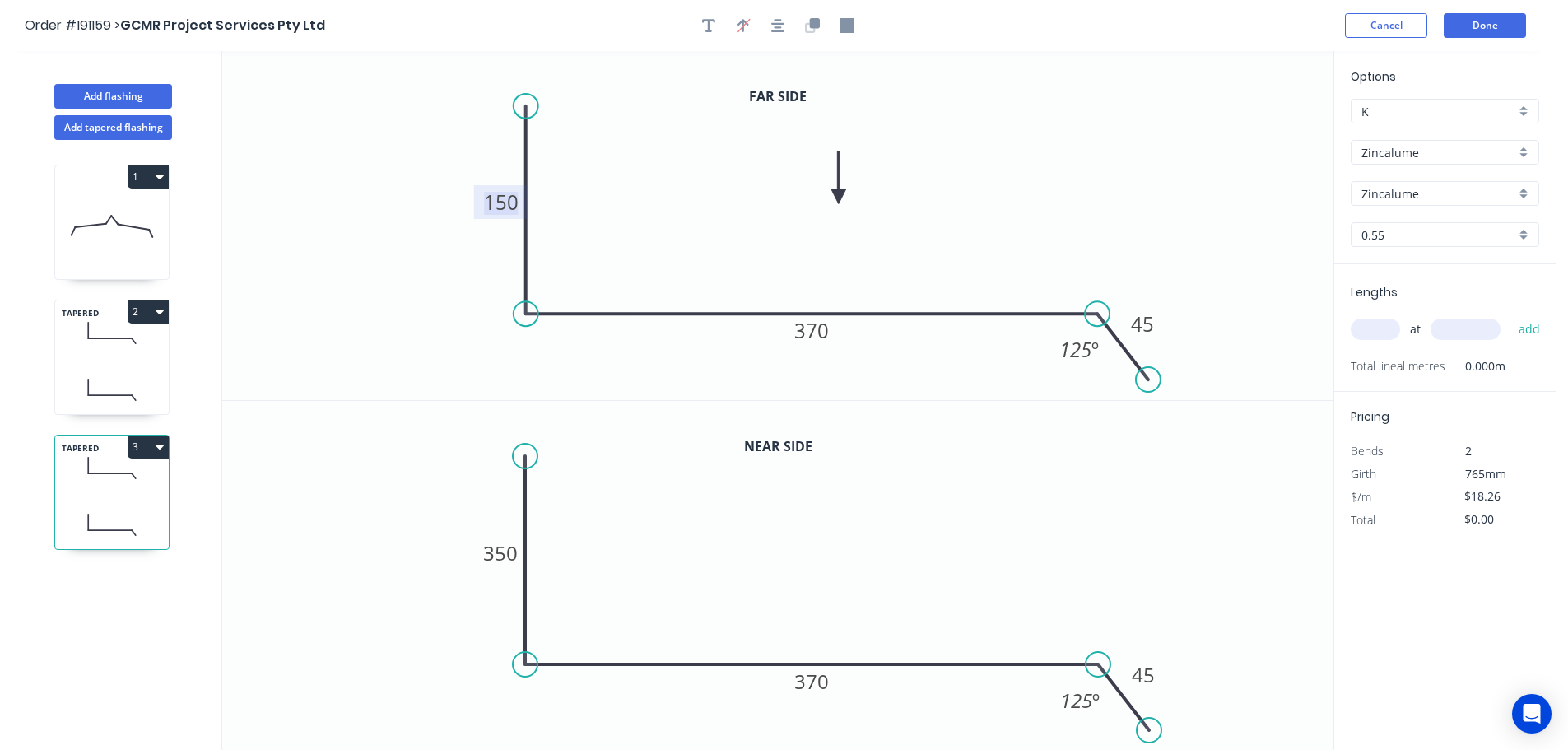
click at [513, 202] on tspan "150" at bounding box center [501, 202] width 34 height 27
click at [563, 194] on icon "0 350 370 45 125 º" at bounding box center [777, 225] width 1112 height 349
click at [509, 559] on tspan "350" at bounding box center [501, 552] width 34 height 27
click at [606, 545] on icon "0 550 370 45 125 º" at bounding box center [777, 575] width 1112 height 349
click at [1377, 322] on input "text" at bounding box center [1375, 330] width 49 height 22
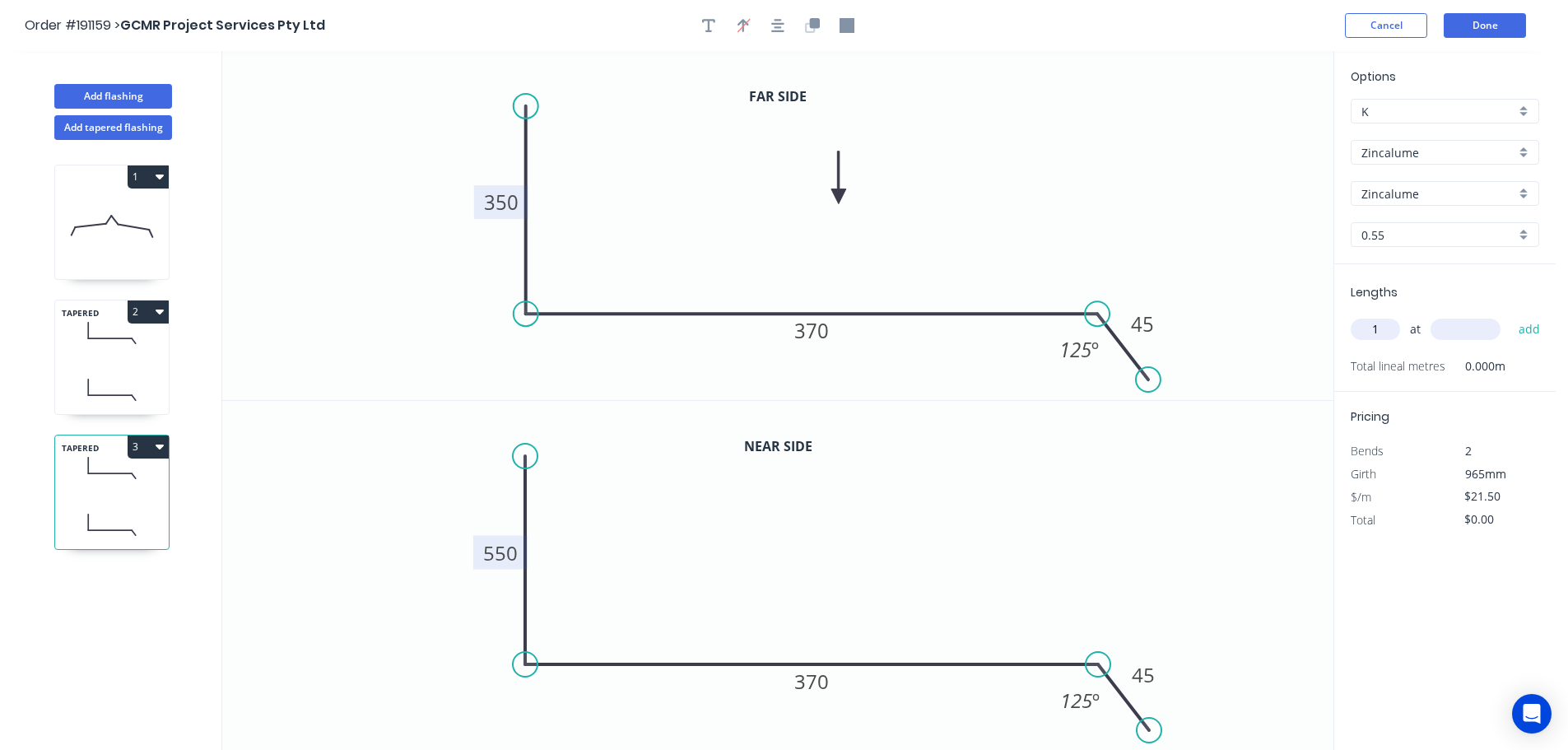
click at [1488, 328] on input "text" at bounding box center [1466, 330] width 70 height 22
click at [1510, 315] on button "add" at bounding box center [1529, 329] width 39 height 28
click at [1157, 241] on icon "0 350 370 45 125 º" at bounding box center [777, 225] width 1112 height 349
click at [147, 446] on button "3" at bounding box center [148, 447] width 41 height 23
click at [111, 488] on div "Duplicate" at bounding box center [90, 488] width 127 height 24
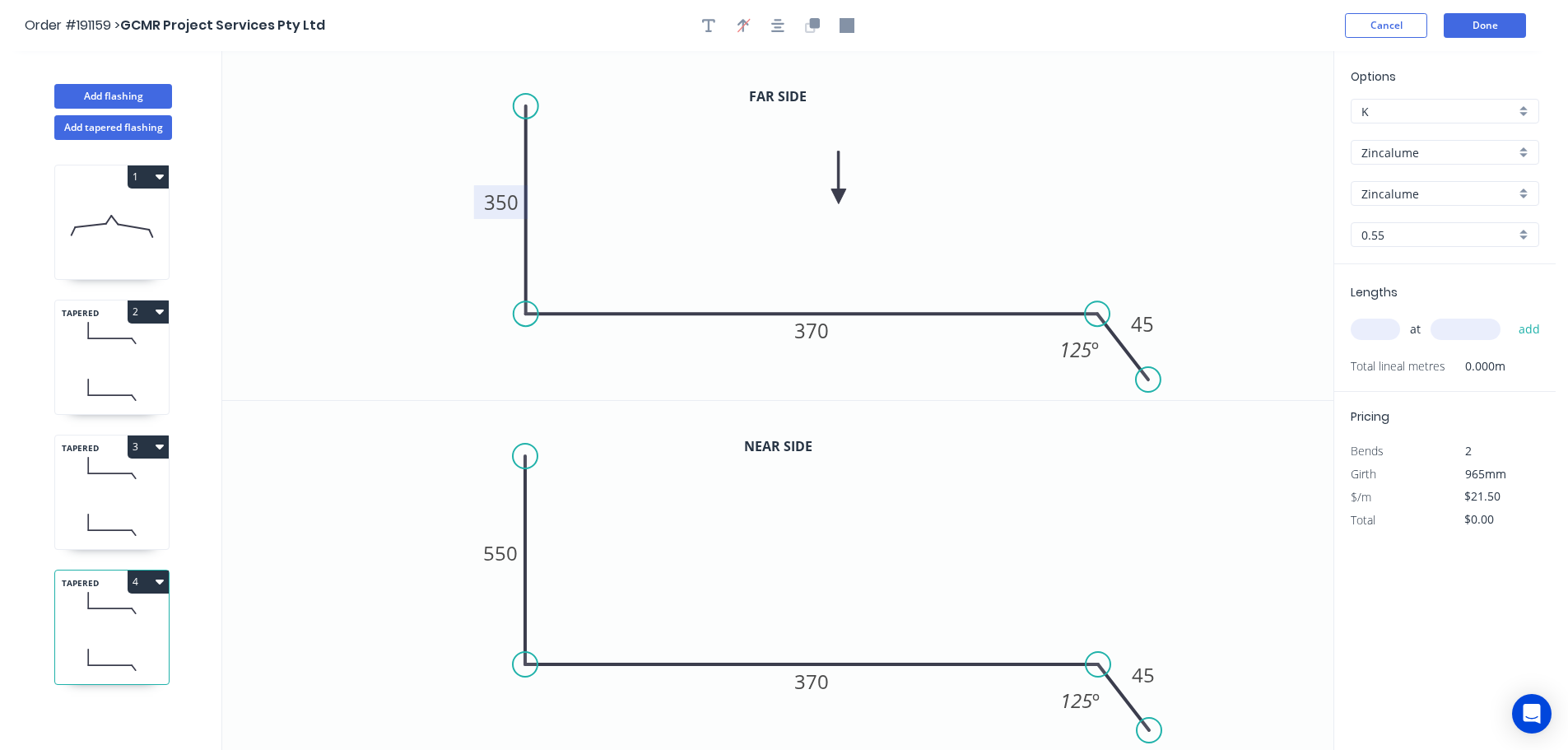
click at [506, 202] on tspan "350" at bounding box center [501, 202] width 34 height 27
click at [555, 200] on icon "0 550 370 45 125 º" at bounding box center [777, 225] width 1112 height 349
click at [512, 556] on tspan "550" at bounding box center [501, 552] width 34 height 27
click at [625, 545] on icon "0 750 370 45 125 º" at bounding box center [777, 575] width 1112 height 349
click at [1386, 328] on input "text" at bounding box center [1375, 330] width 49 height 22
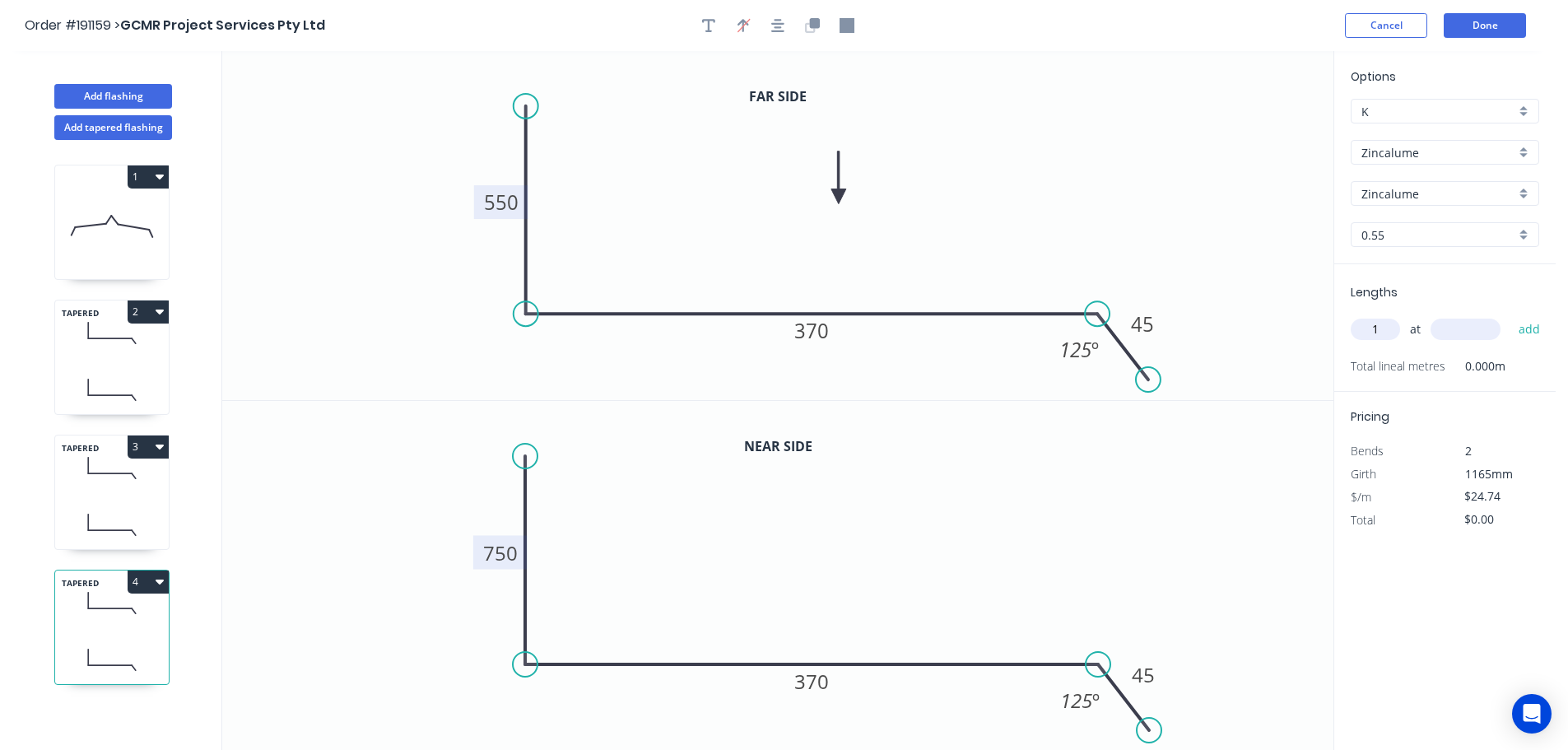
click at [1474, 324] on input "text" at bounding box center [1466, 330] width 70 height 22
click at [1510, 315] on button "add" at bounding box center [1529, 329] width 39 height 28
click at [1467, 25] on button "Done" at bounding box center [1485, 25] width 83 height 24
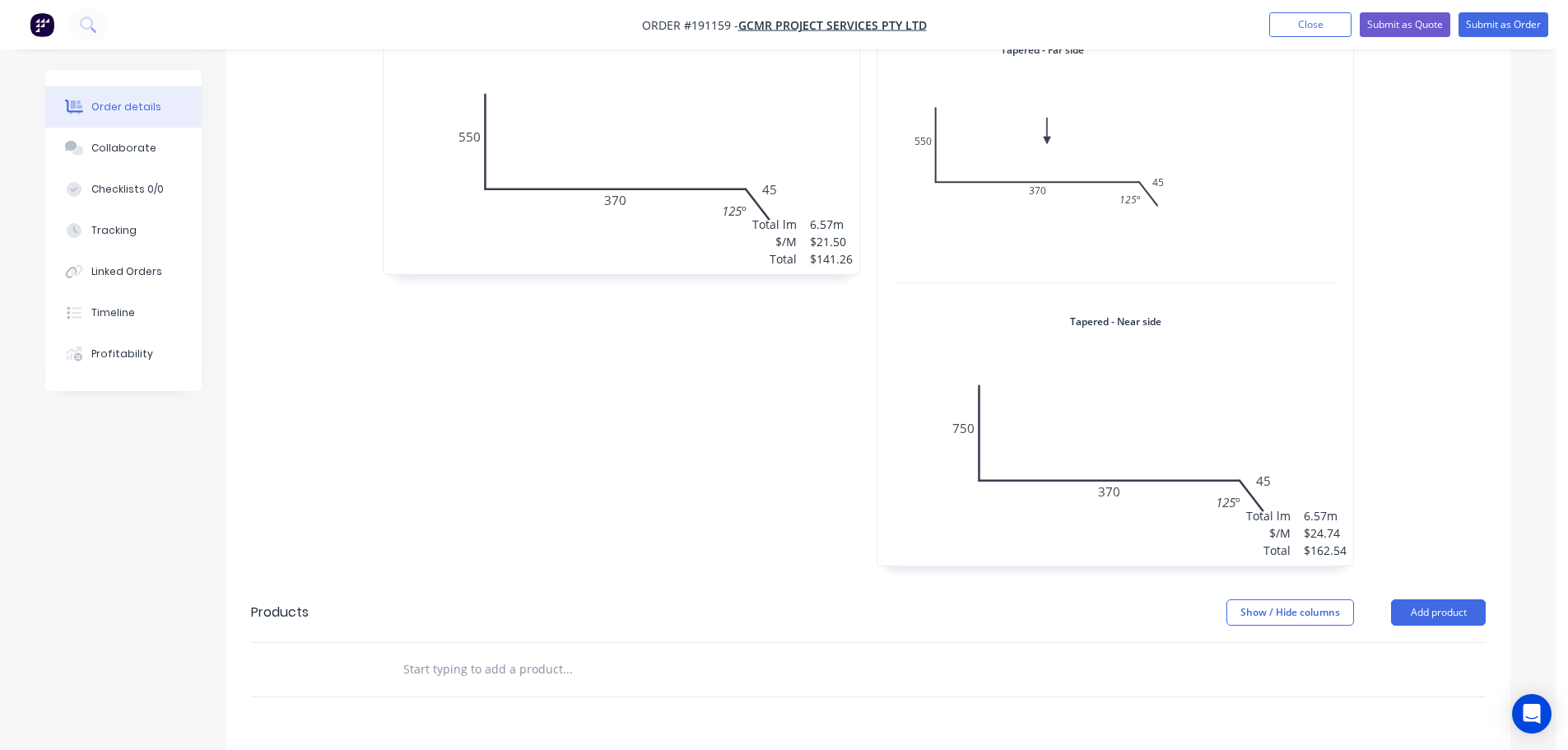
scroll to position [1496, 0]
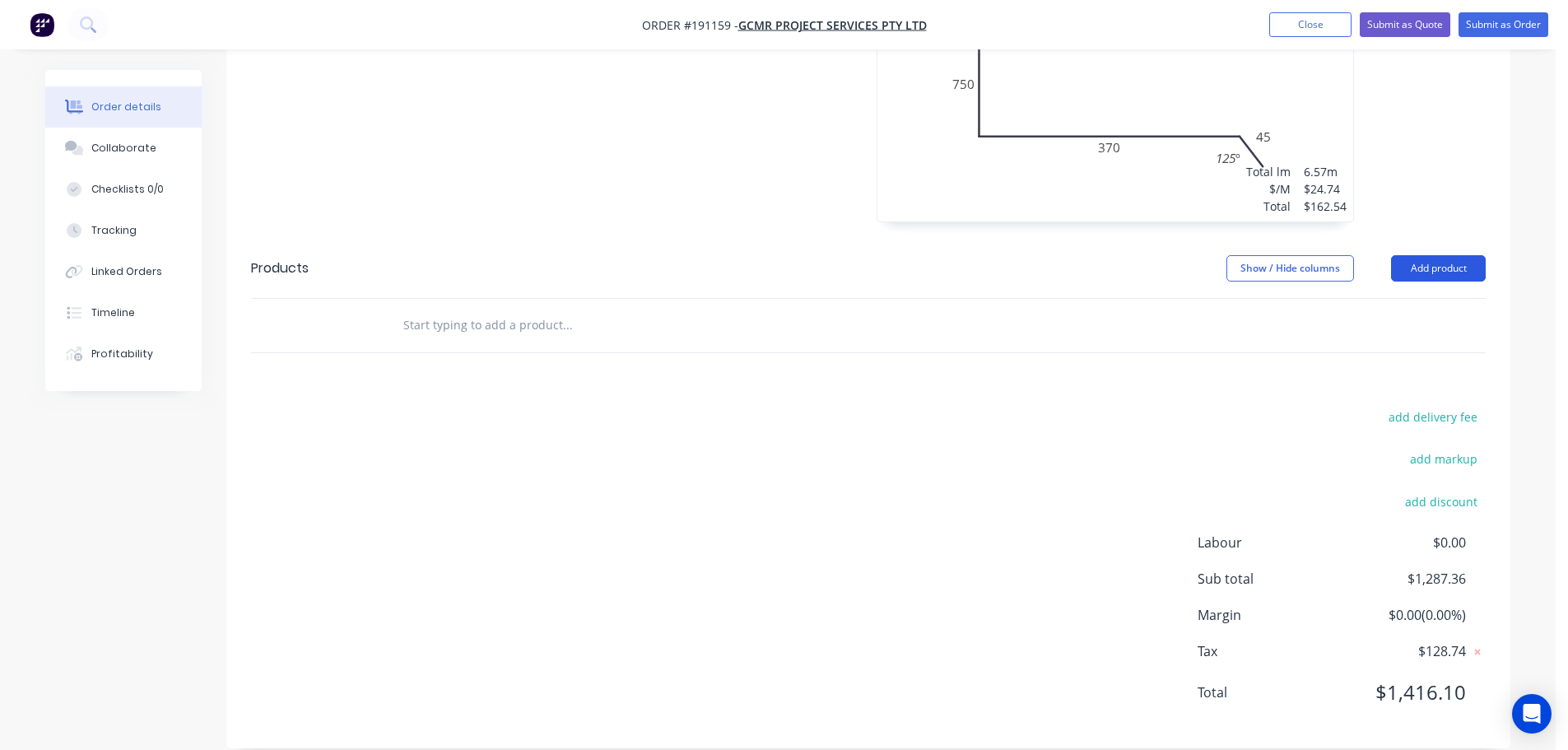
click at [1430, 255] on button "Add product" at bounding box center [1438, 268] width 94 height 26
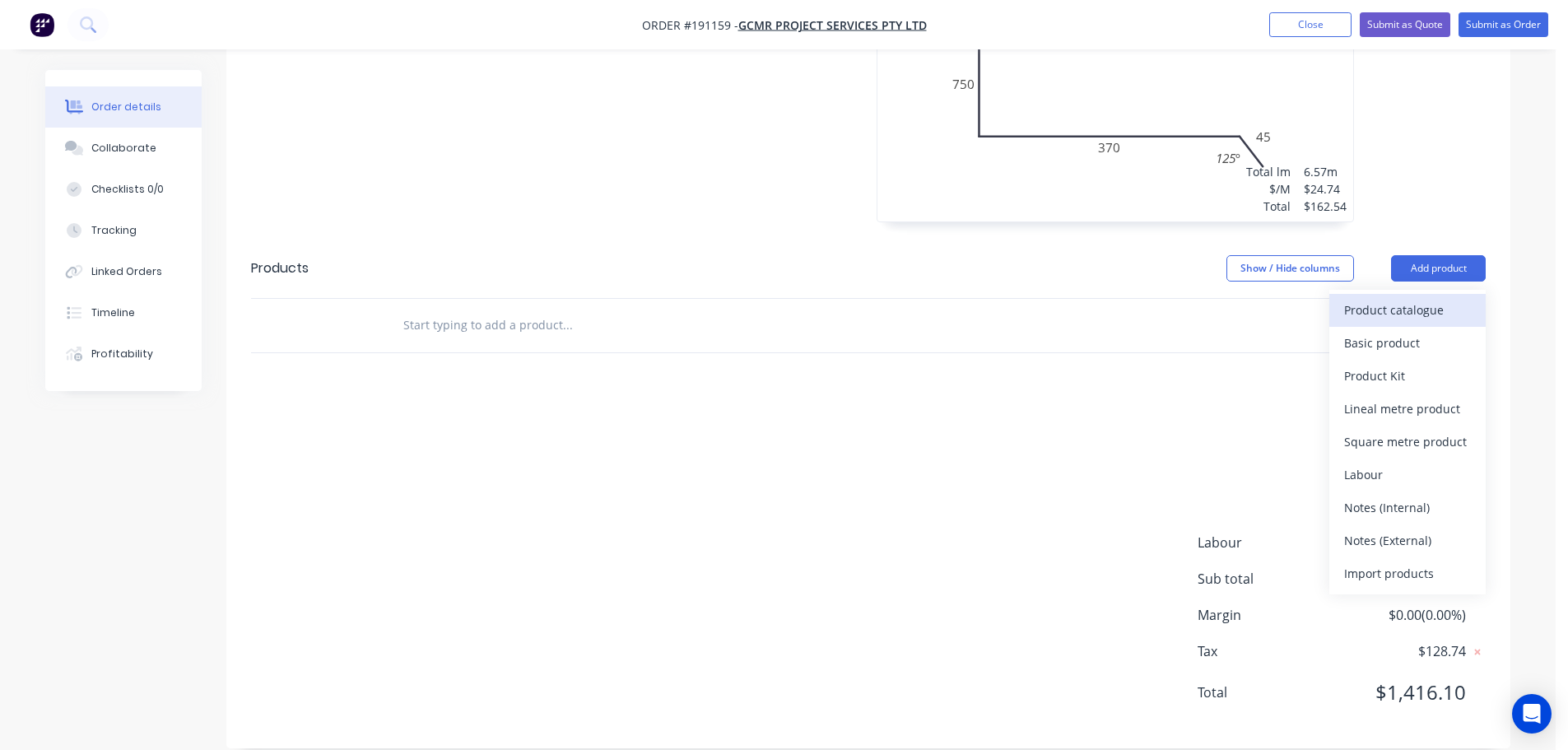
click at [1428, 298] on div "Product catalogue" at bounding box center [1407, 310] width 127 height 24
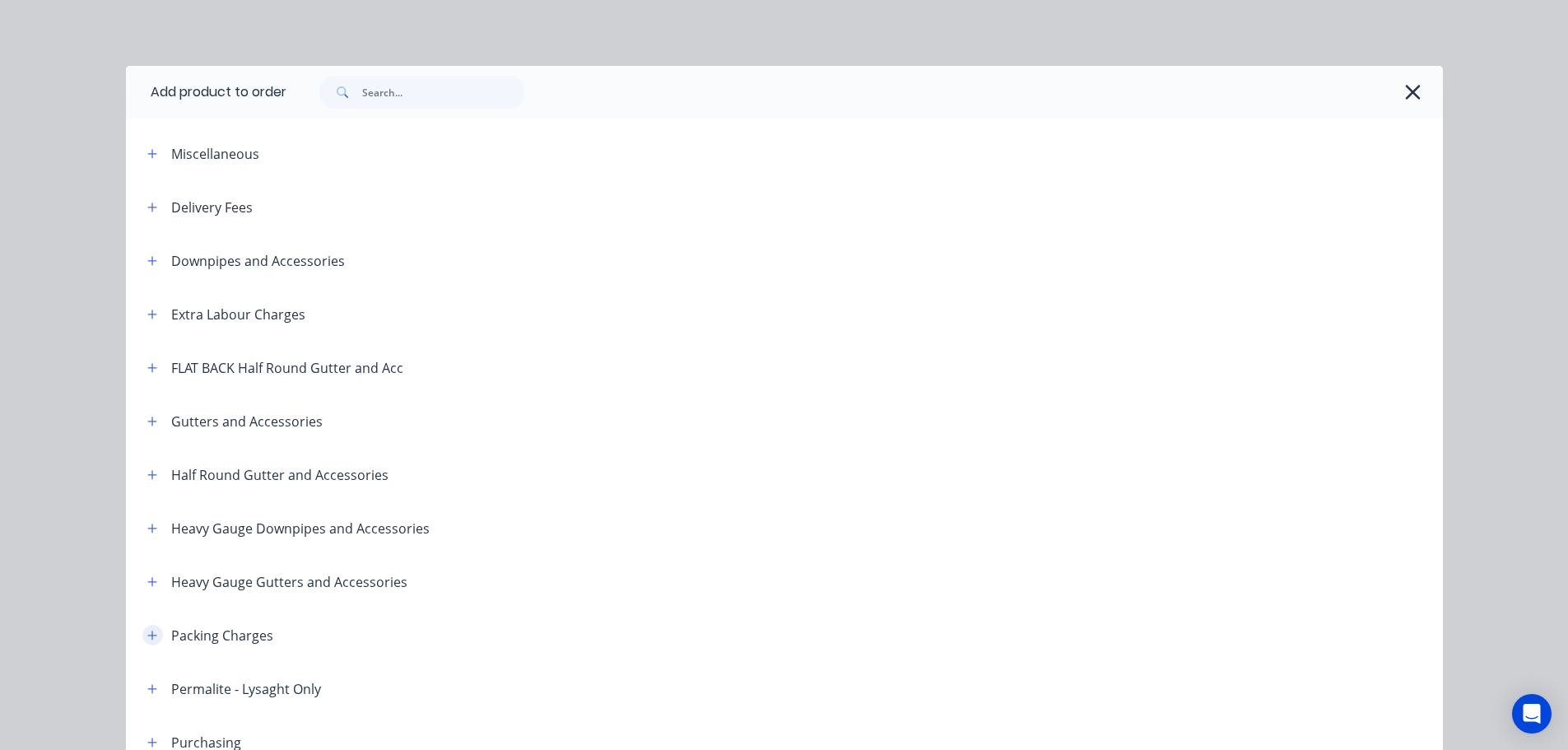
click at [147, 634] on icon "button" at bounding box center [152, 635] width 9 height 9
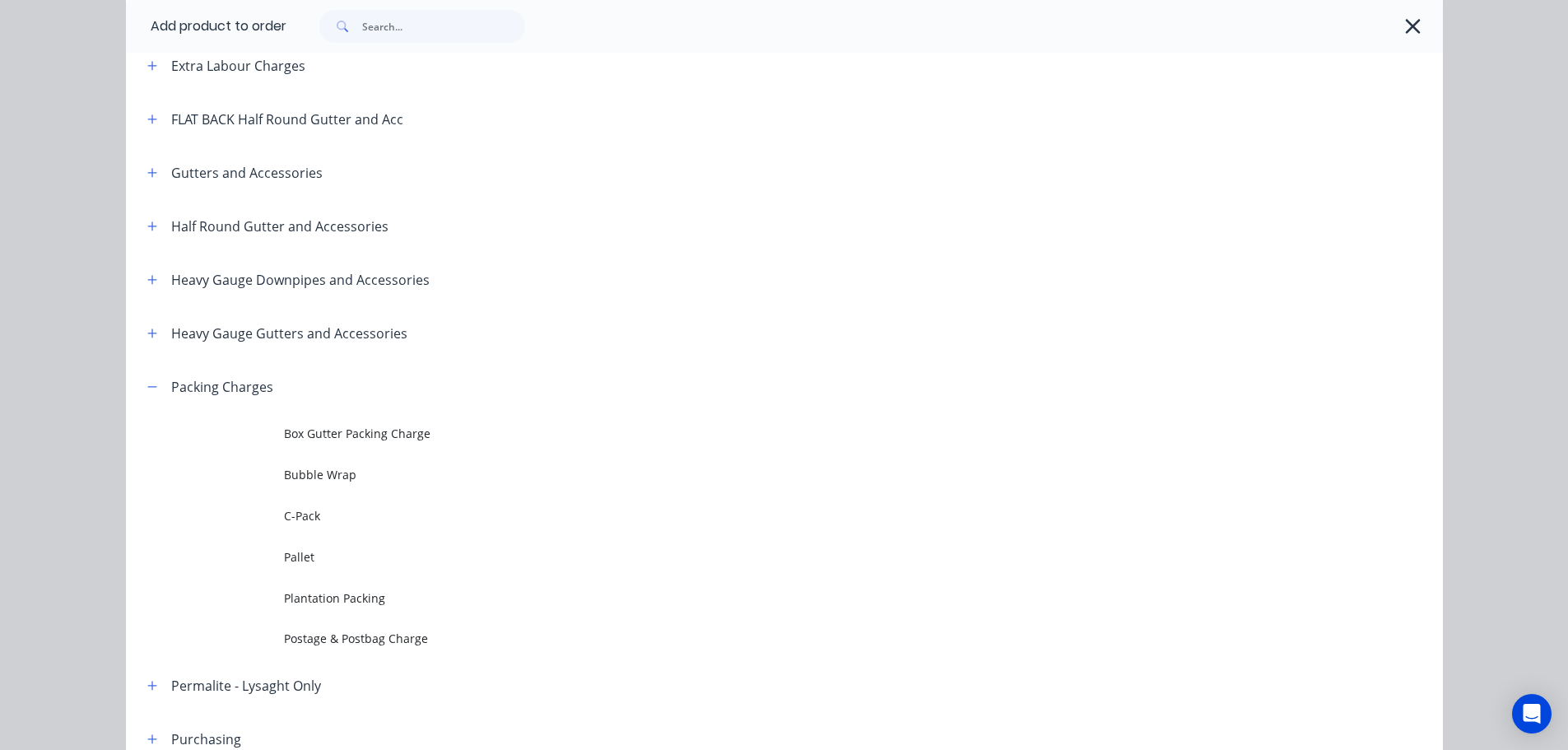
scroll to position [384, 0]
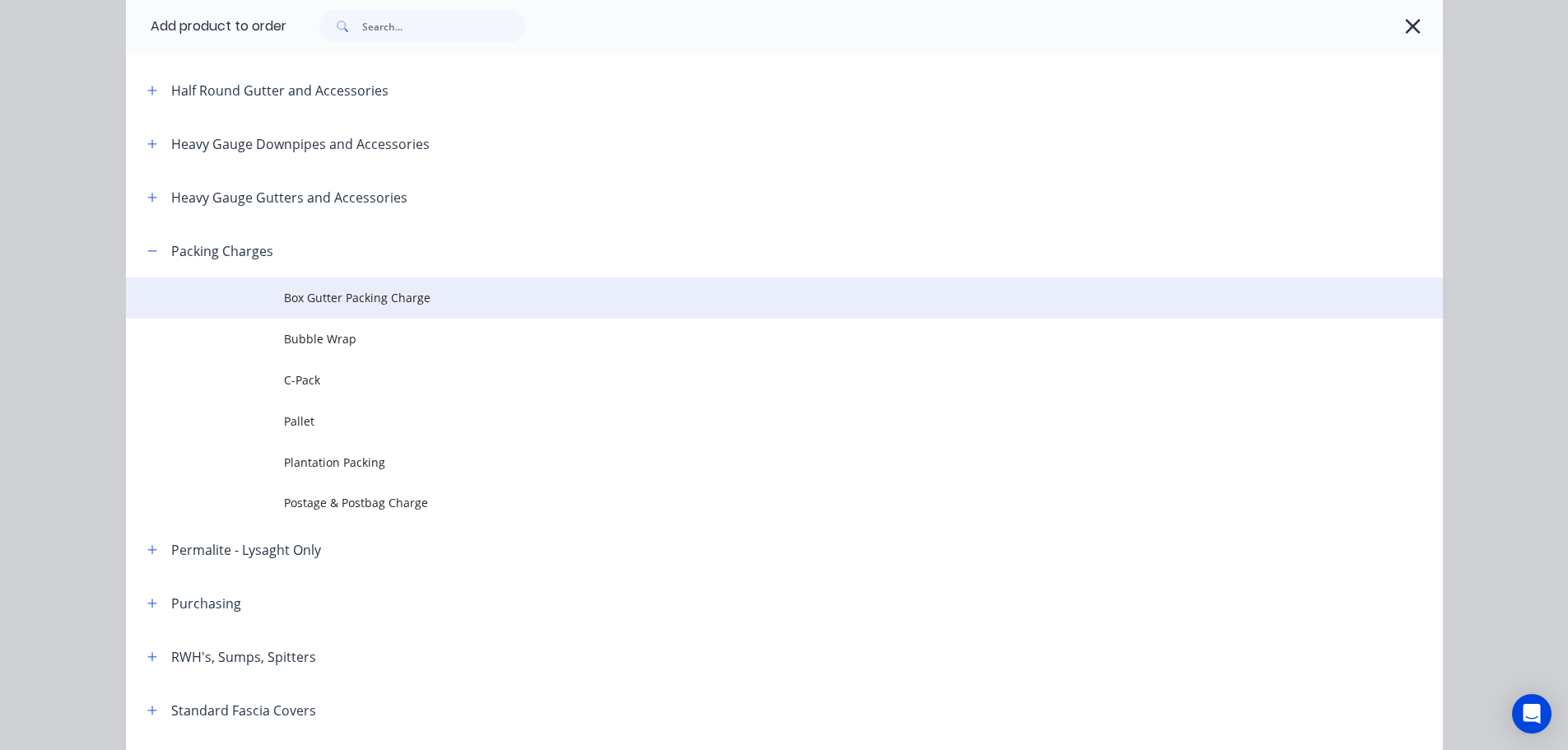
click at [333, 299] on span "Box Gutter Packing Charge" at bounding box center [748, 297] width 927 height 17
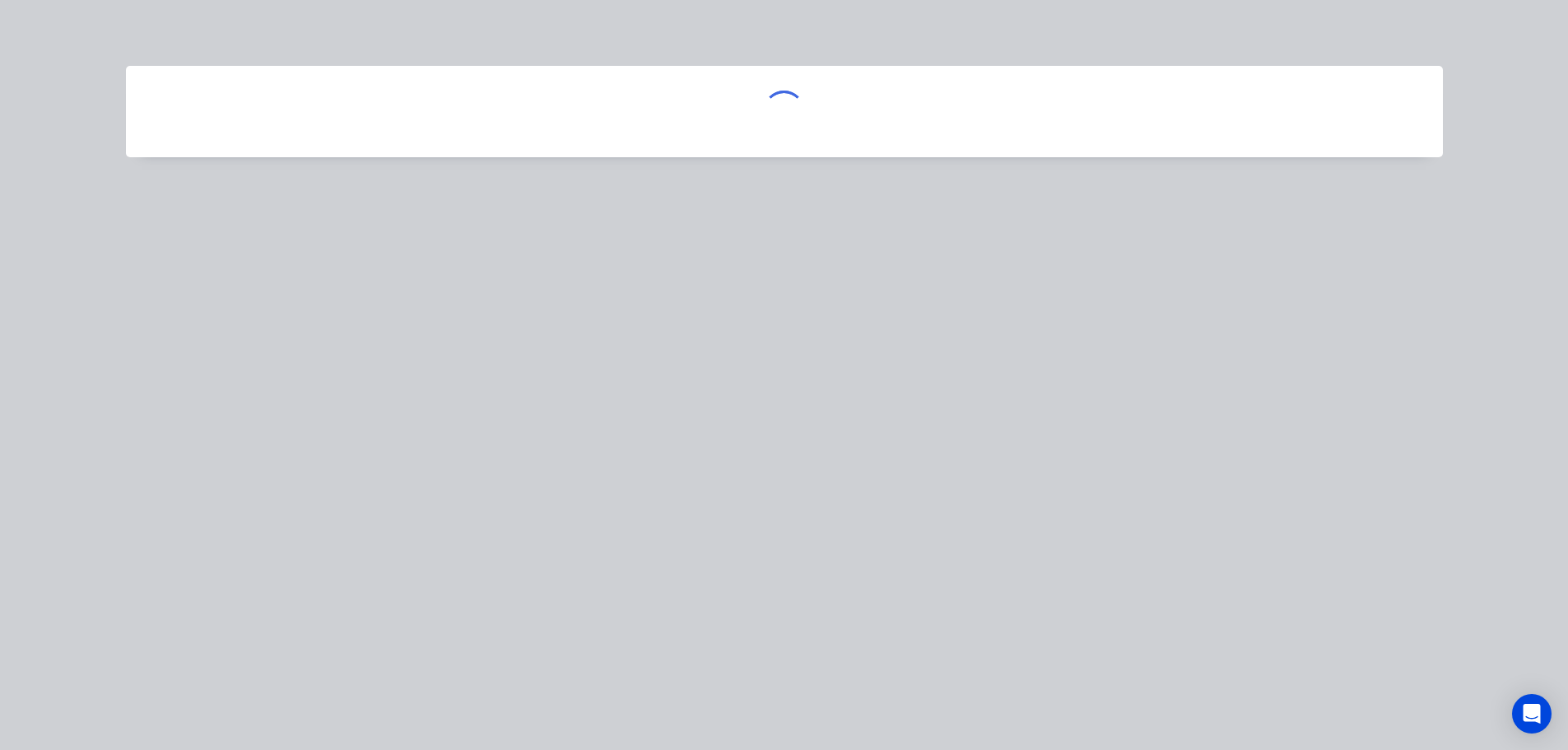
scroll to position [0, 0]
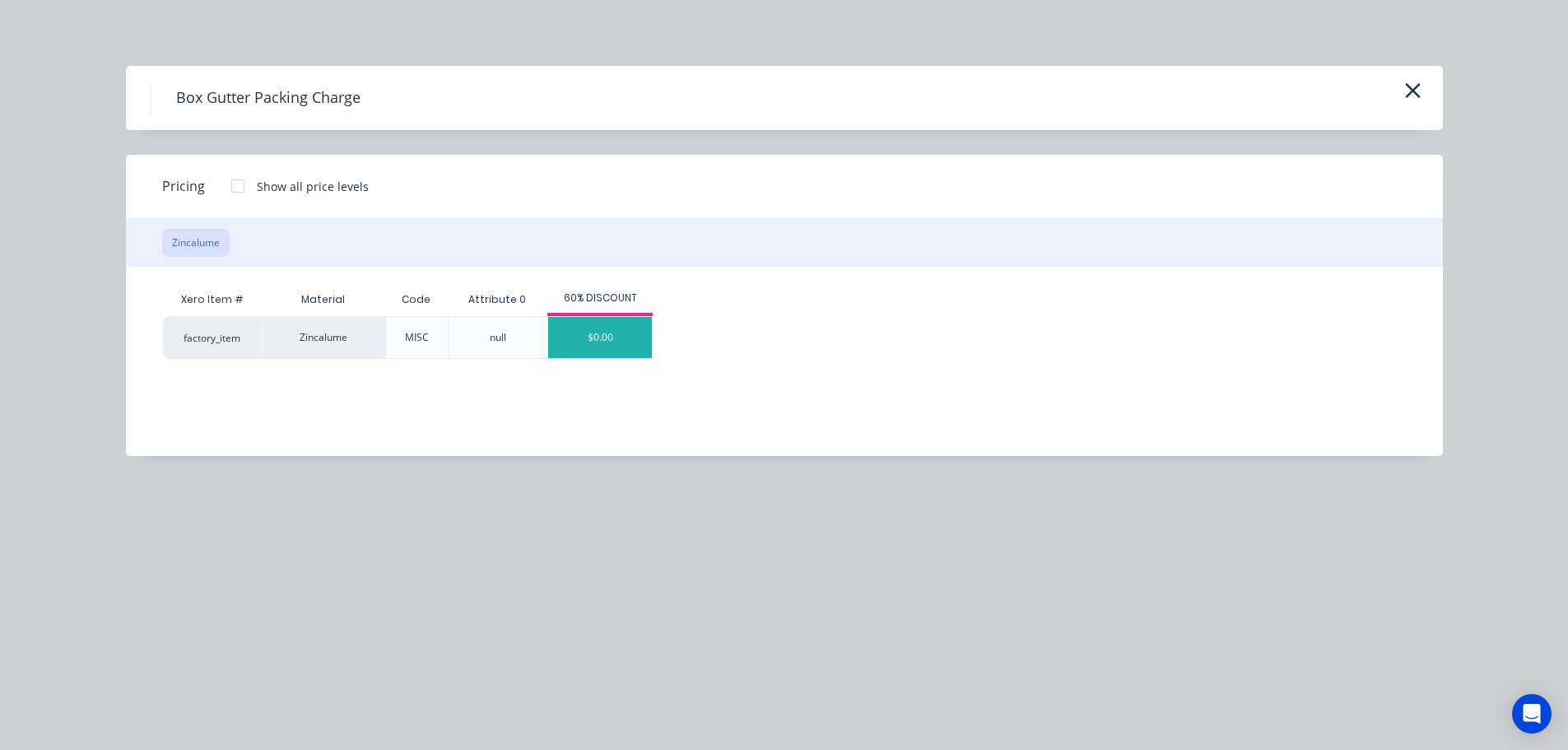
click at [581, 338] on div "$0.00" at bounding box center [599, 338] width 103 height 41
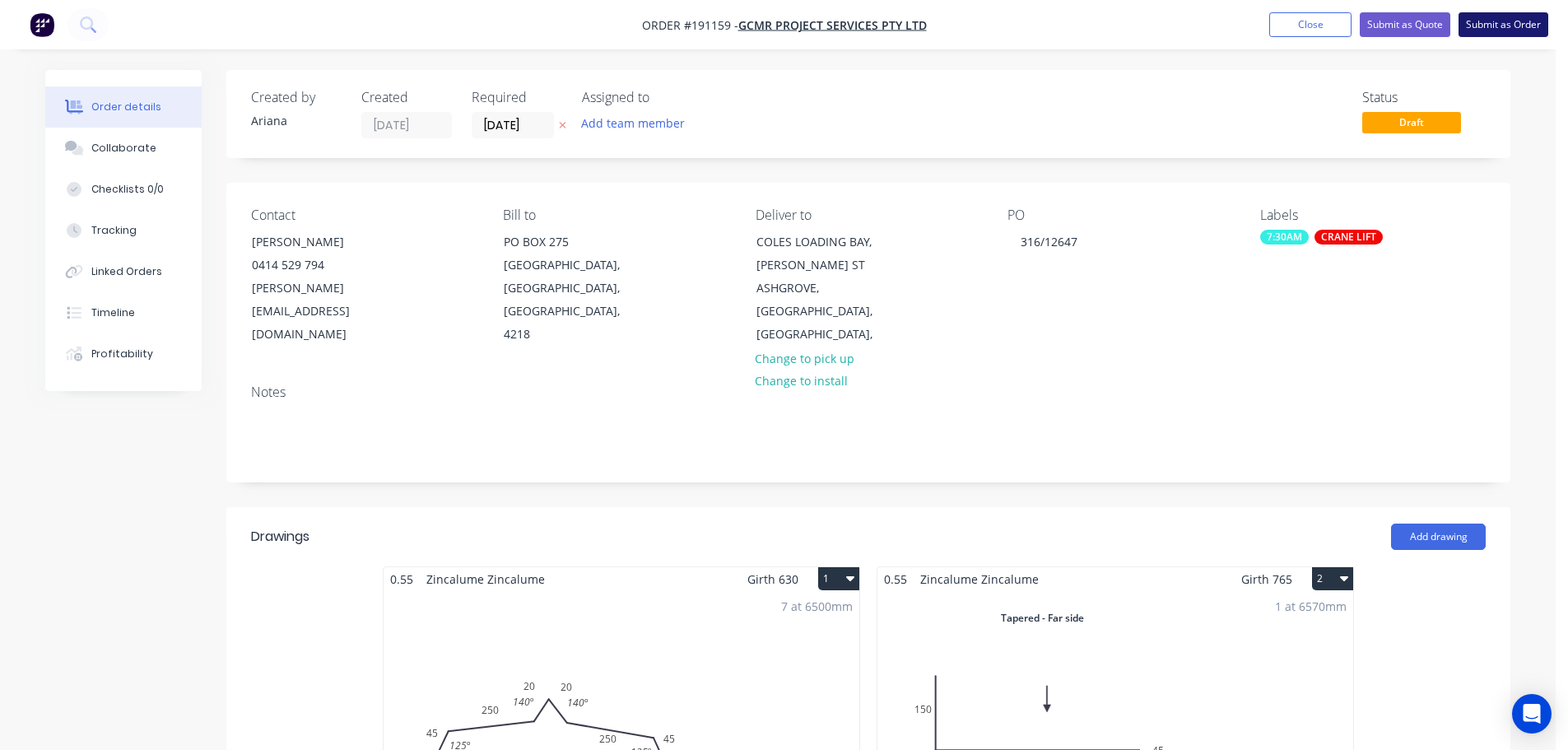
click at [1502, 24] on button "Submit as Order" at bounding box center [1503, 24] width 90 height 24
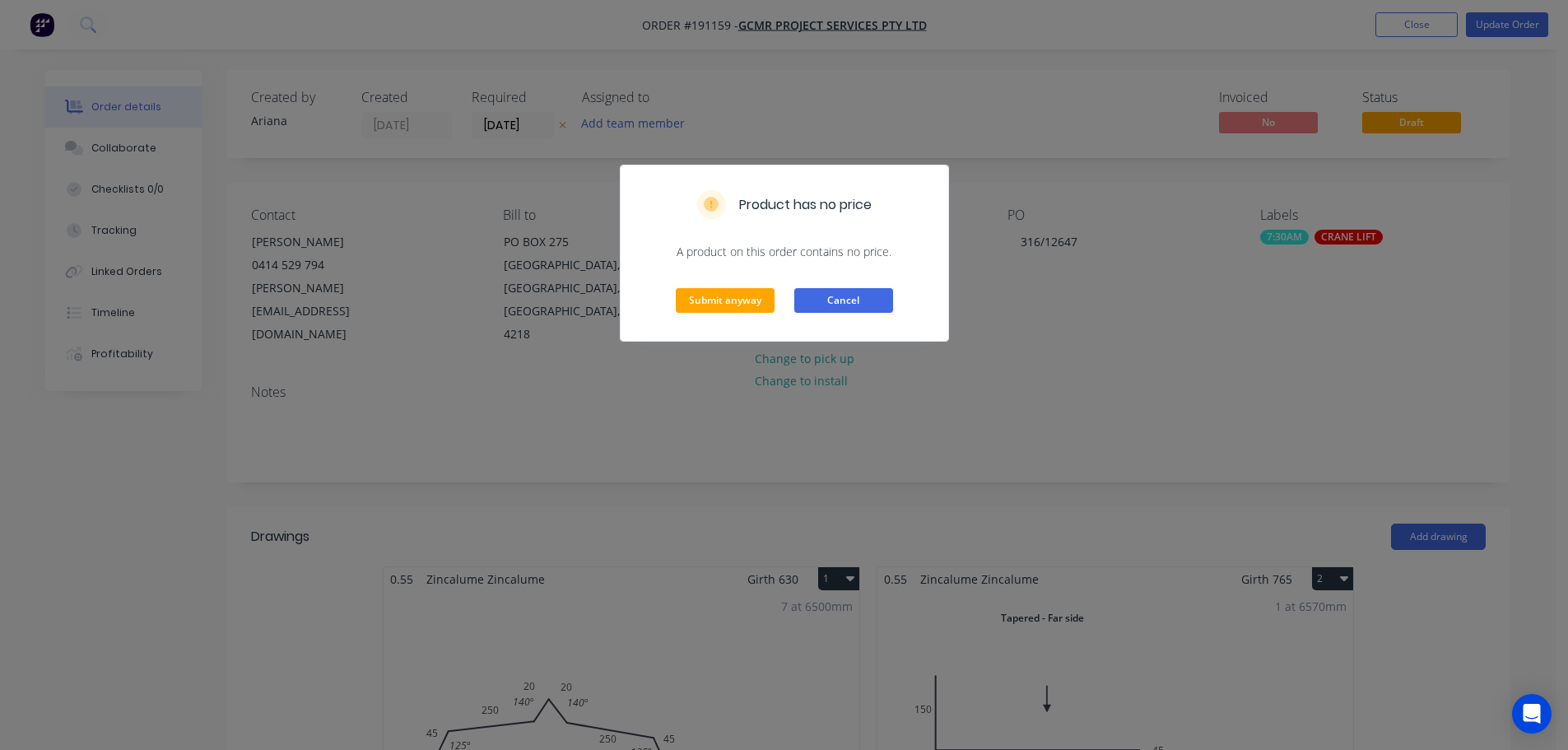
click at [861, 302] on button "Cancel" at bounding box center [844, 300] width 99 height 24
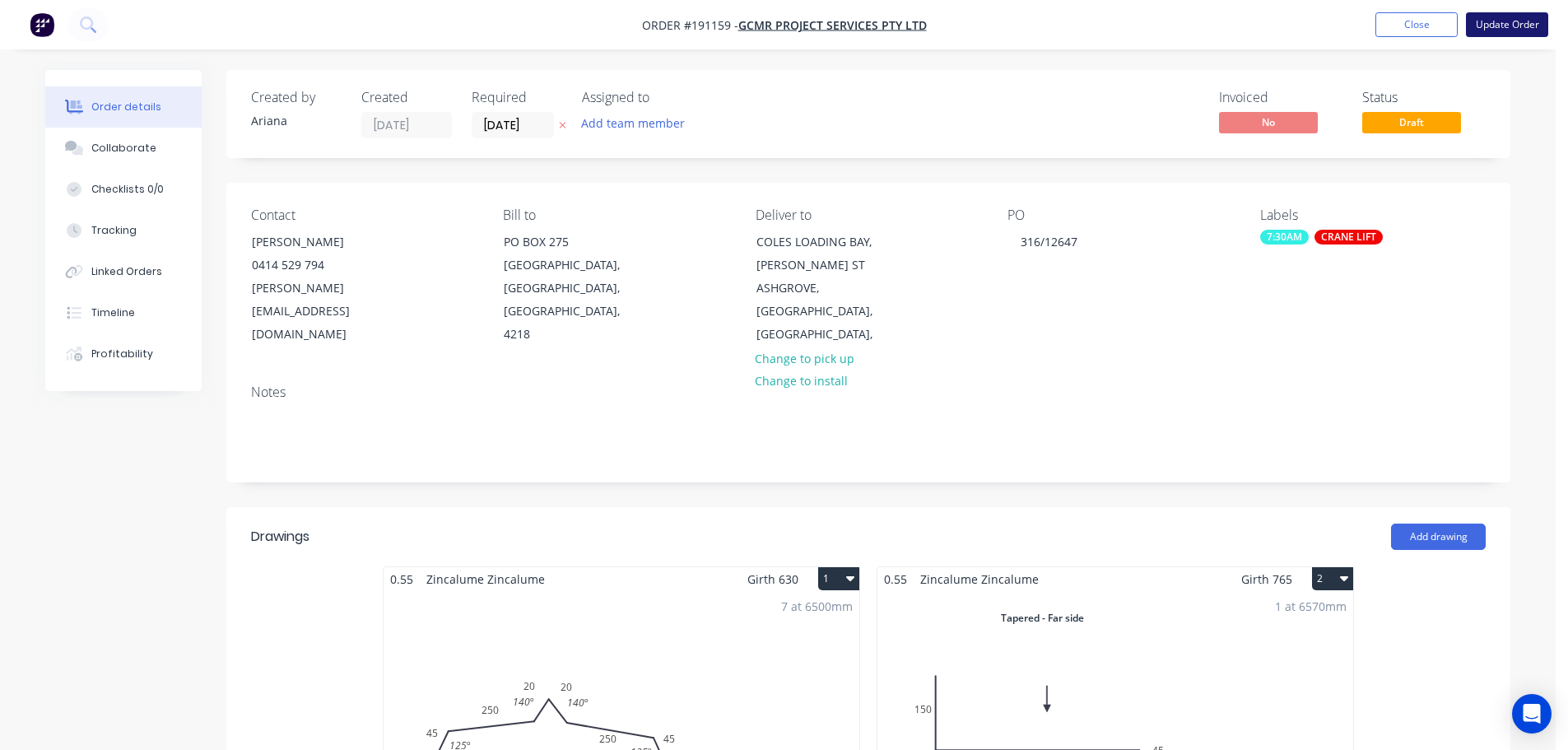
click at [1516, 28] on button "Update Order" at bounding box center [1508, 24] width 83 height 24
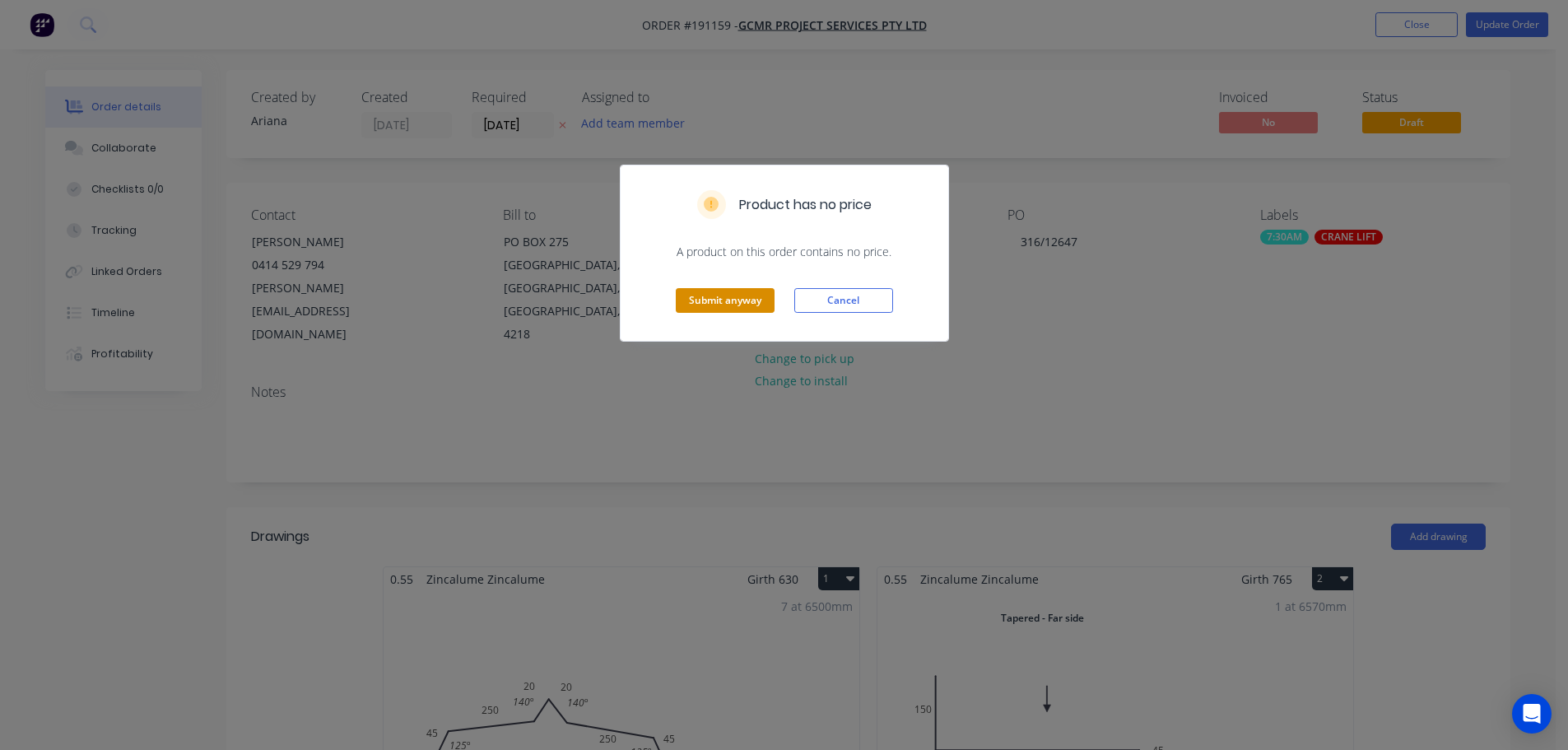
click at [724, 304] on button "Submit anyway" at bounding box center [725, 300] width 99 height 24
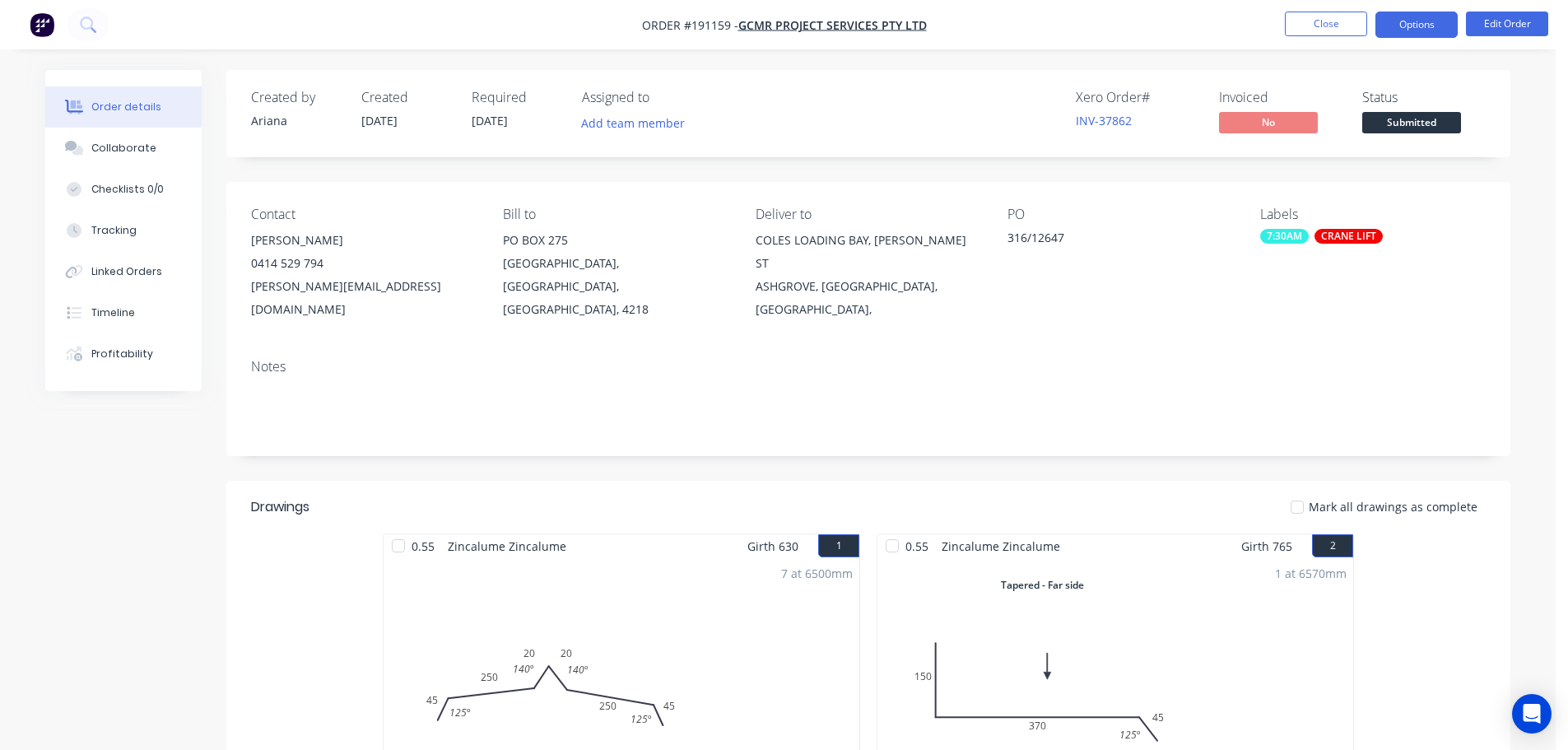
click at [1417, 24] on button "Options" at bounding box center [1417, 24] width 83 height 26
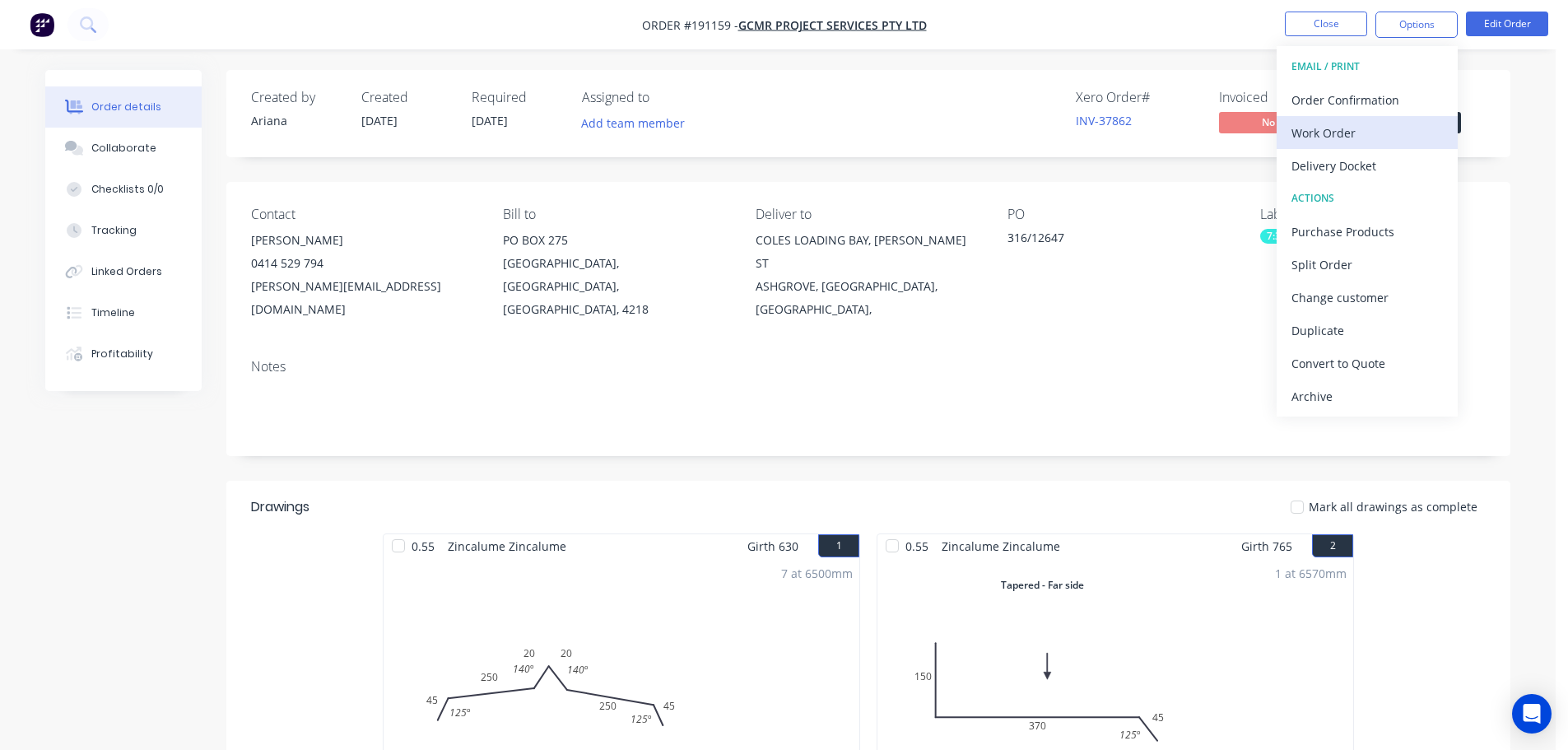
click at [1337, 128] on div "Work Order" at bounding box center [1368, 133] width 152 height 24
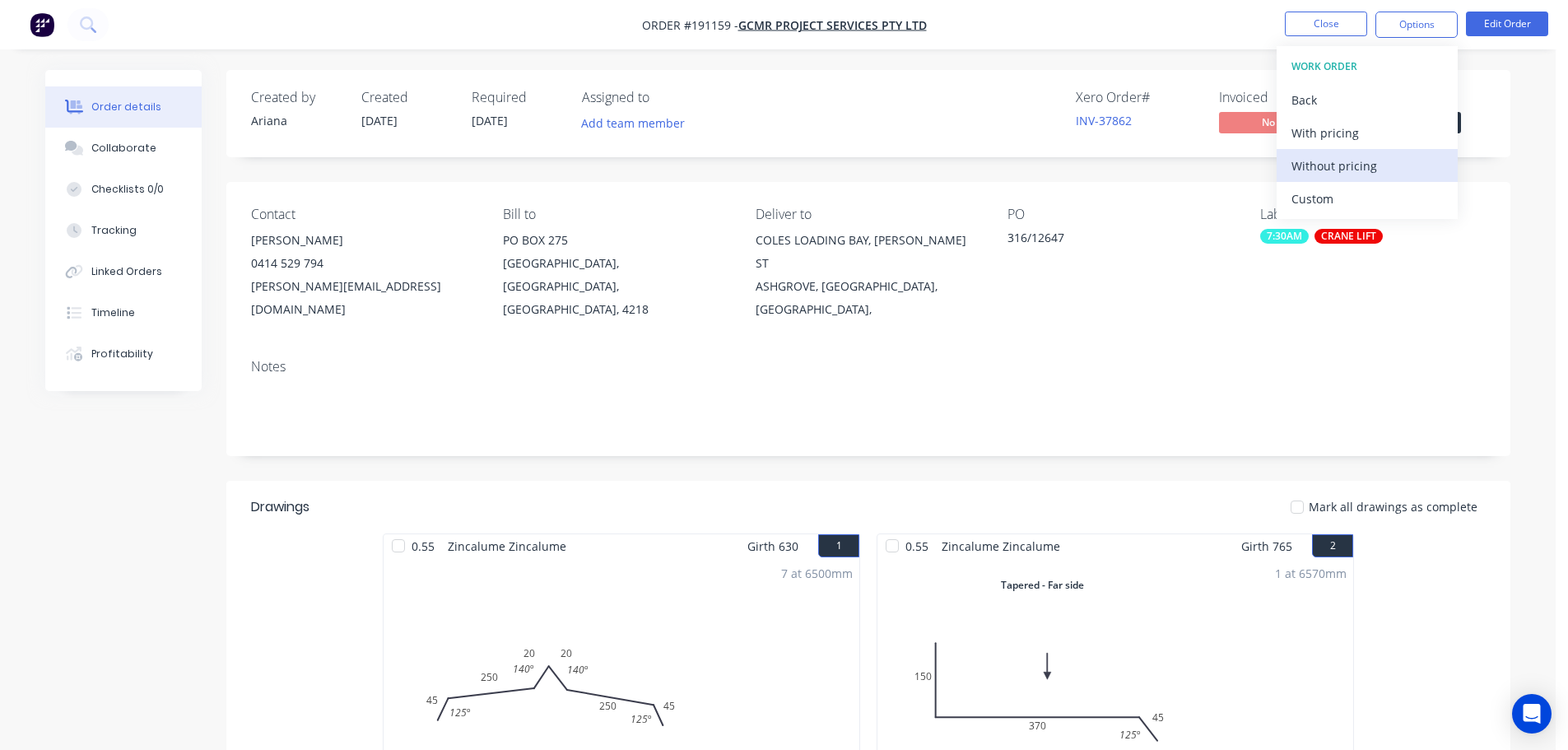
click at [1313, 163] on div "Without pricing" at bounding box center [1368, 165] width 152 height 24
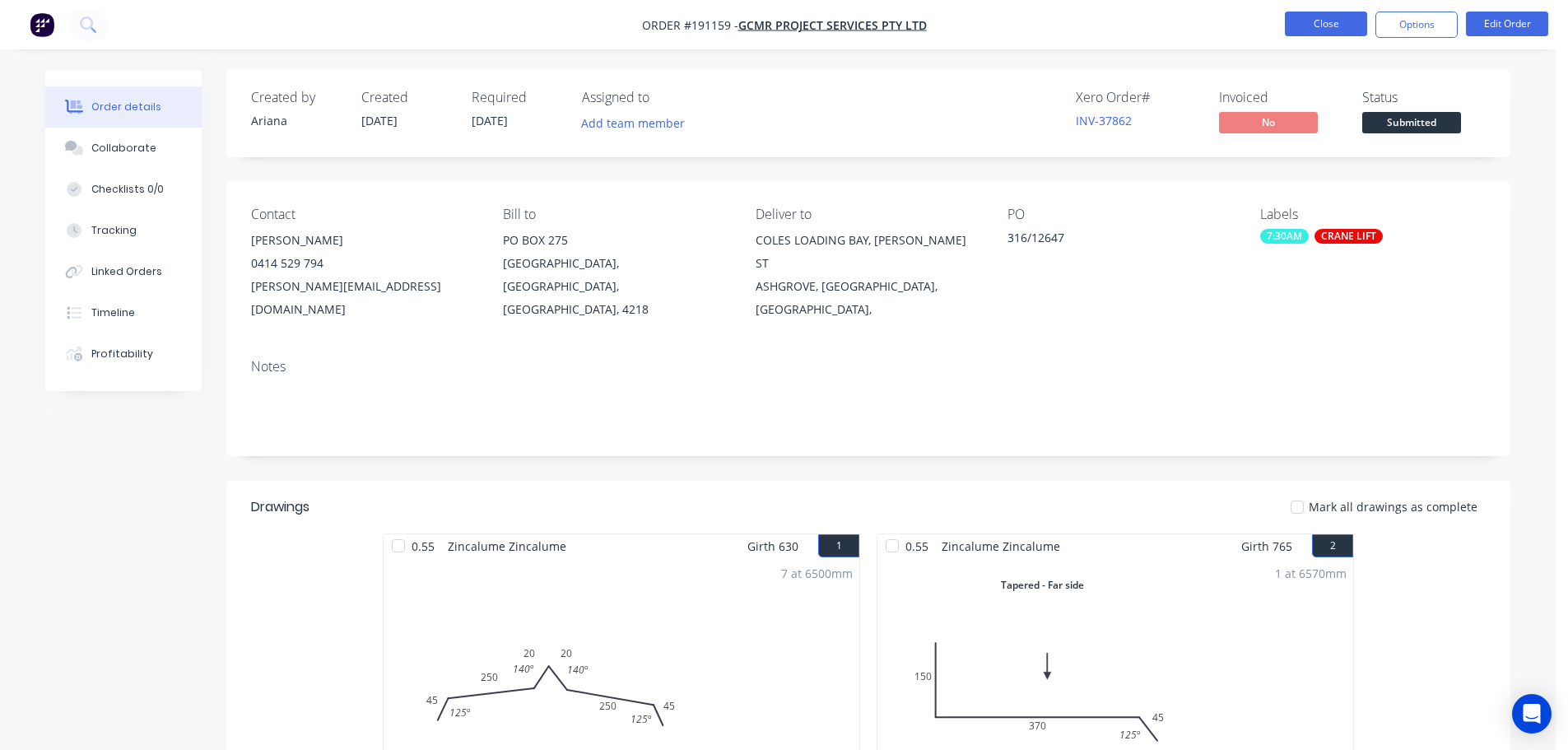
click at [1333, 20] on button "Close" at bounding box center [1326, 23] width 83 height 24
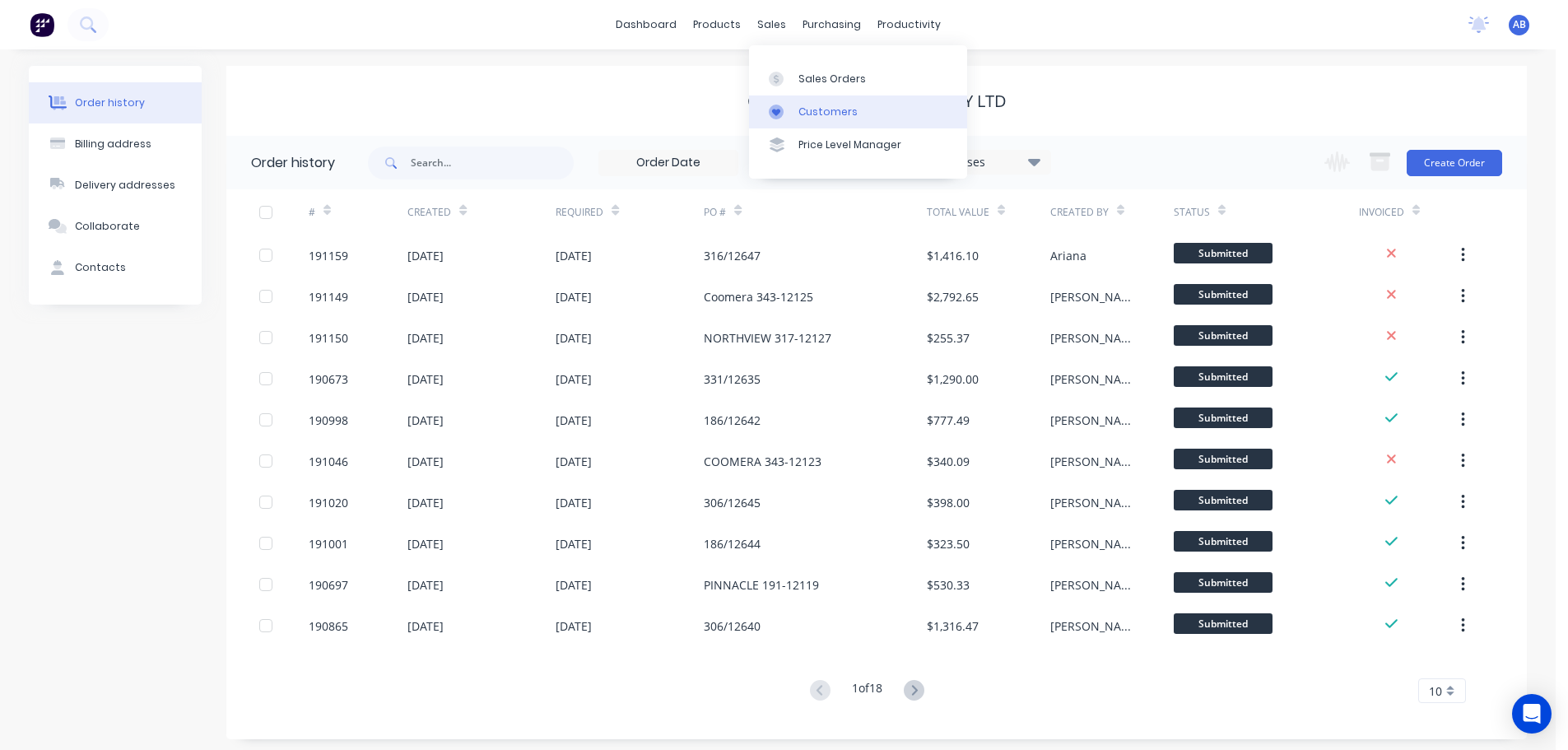
click at [826, 105] on div "Customers" at bounding box center [828, 111] width 59 height 14
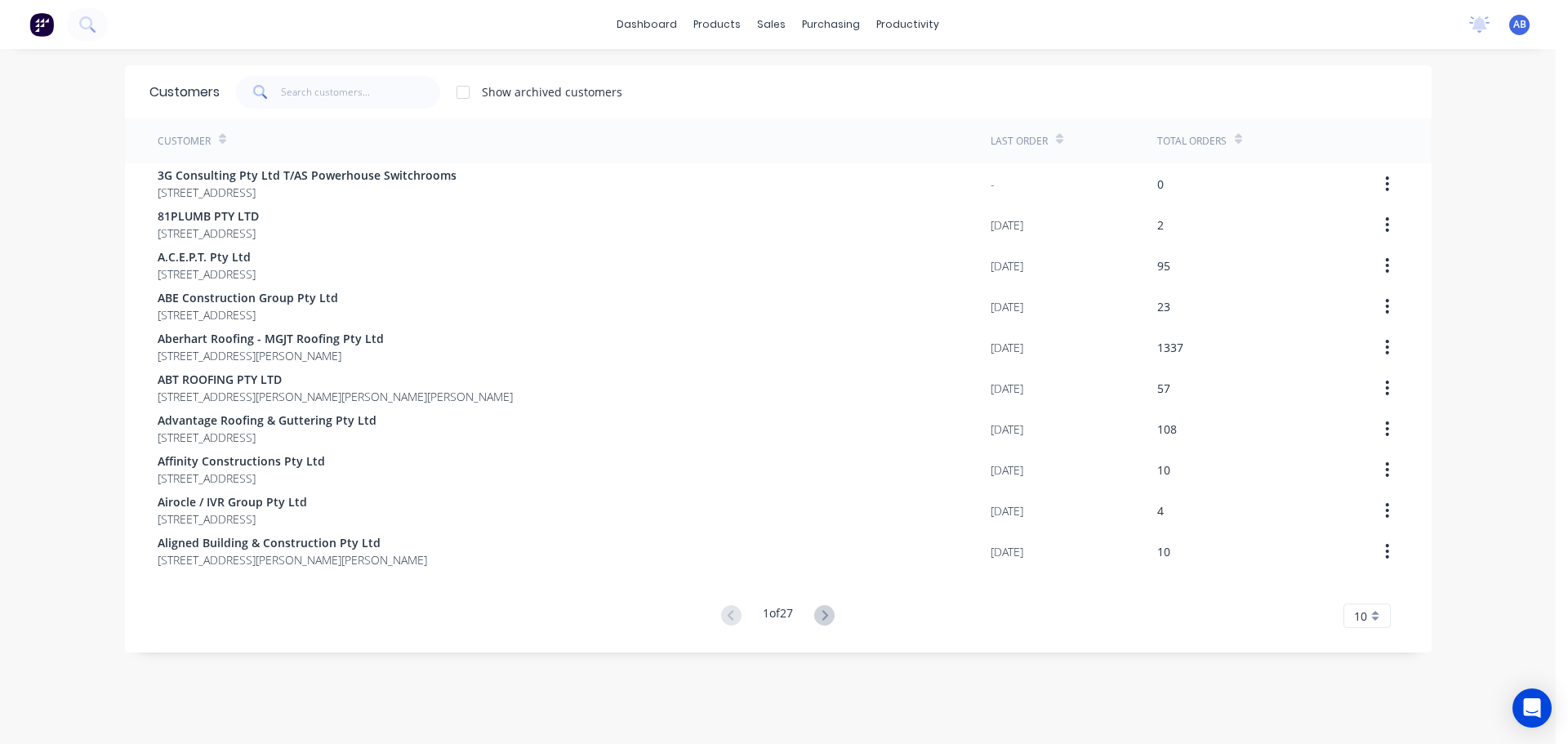
click at [1043, 29] on div "dashboard products sales purchasing productivity dashboard products Product Cat…" at bounding box center [777, 24] width 1556 height 49
click at [353, 98] on input "text" at bounding box center [360, 92] width 160 height 33
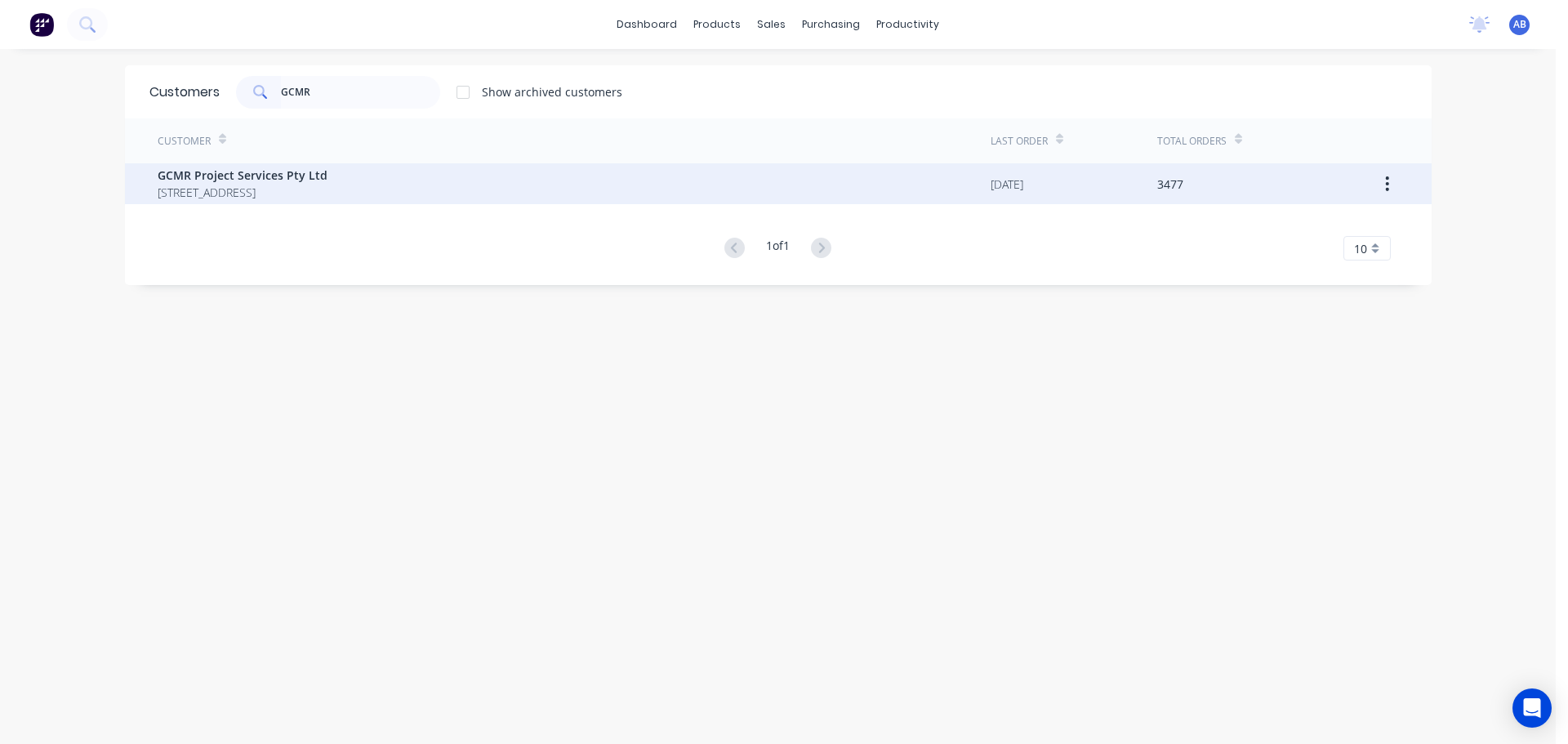
click at [327, 170] on span "GCMR Project Services Pty Ltd" at bounding box center [242, 175] width 170 height 17
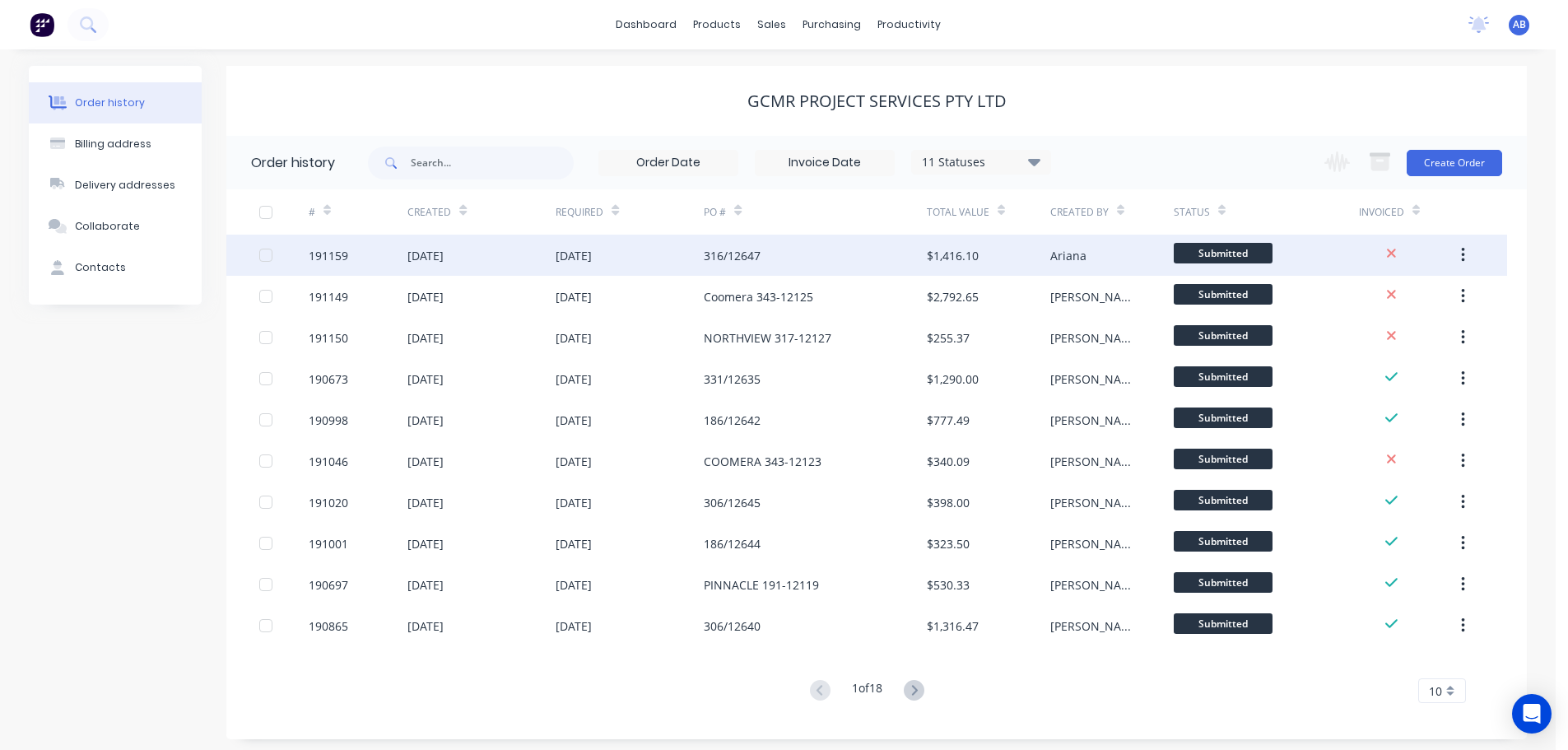
click at [776, 260] on div "316/12647" at bounding box center [814, 255] width 222 height 41
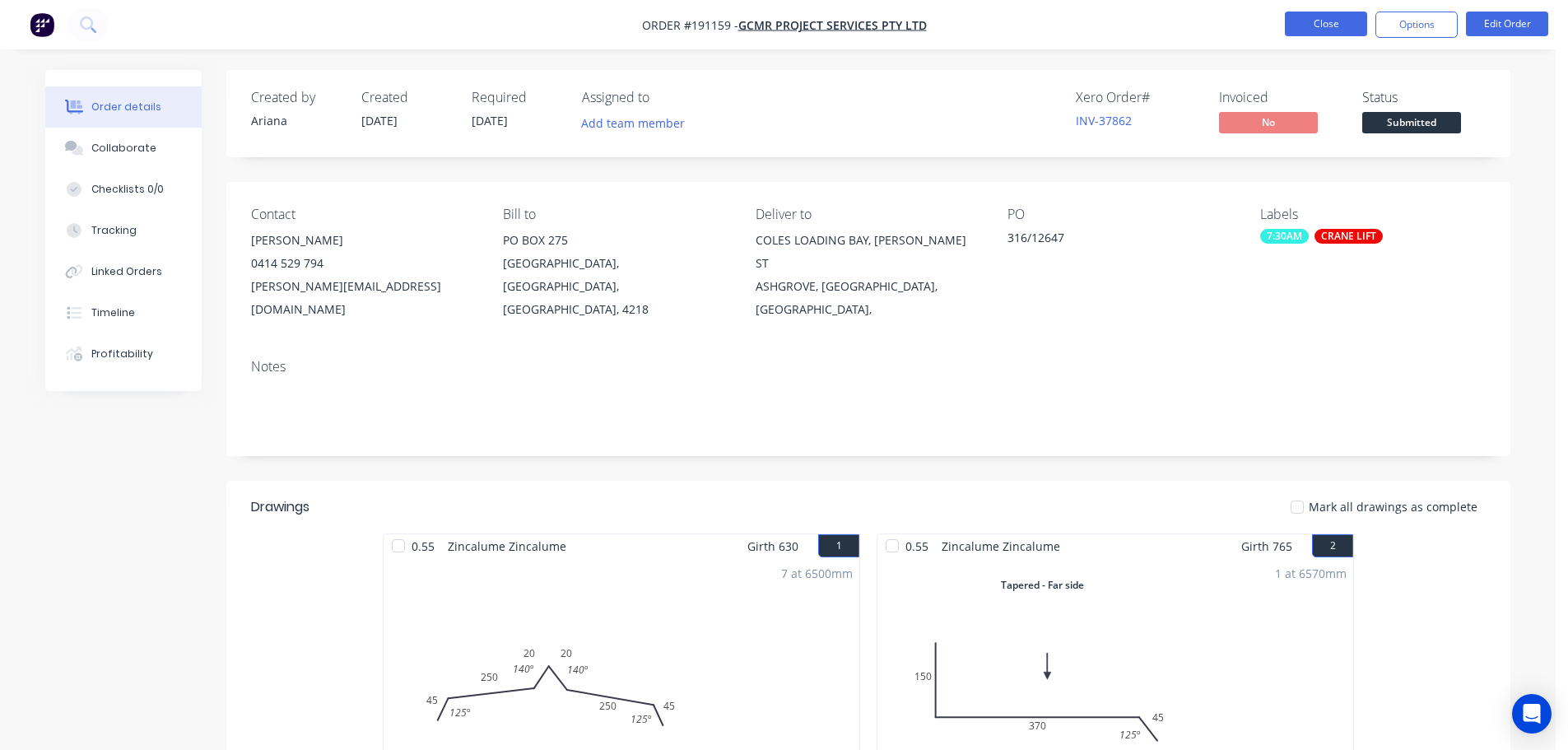
click at [1326, 23] on button "Close" at bounding box center [1326, 23] width 83 height 24
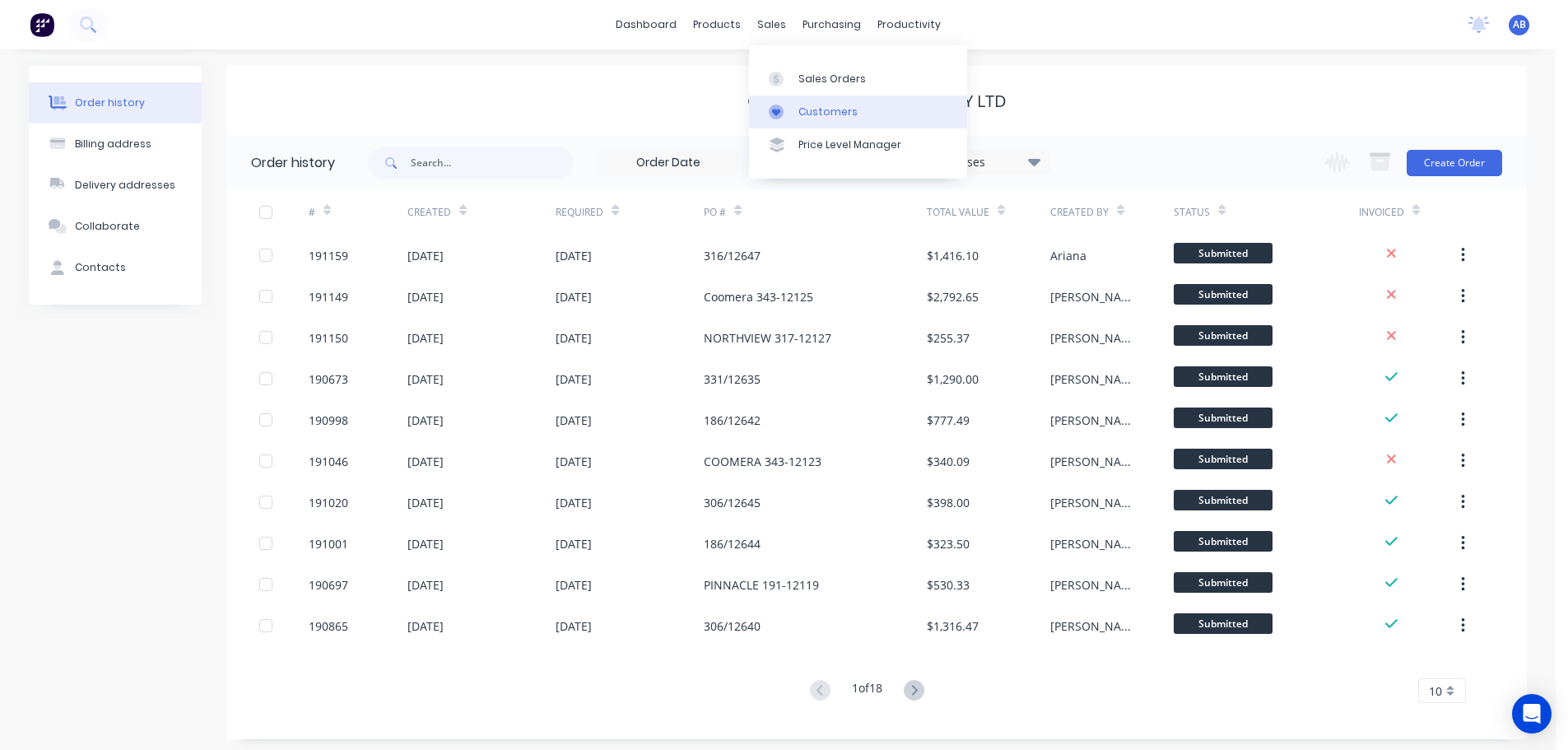
click at [817, 106] on div "Customers" at bounding box center [828, 111] width 59 height 14
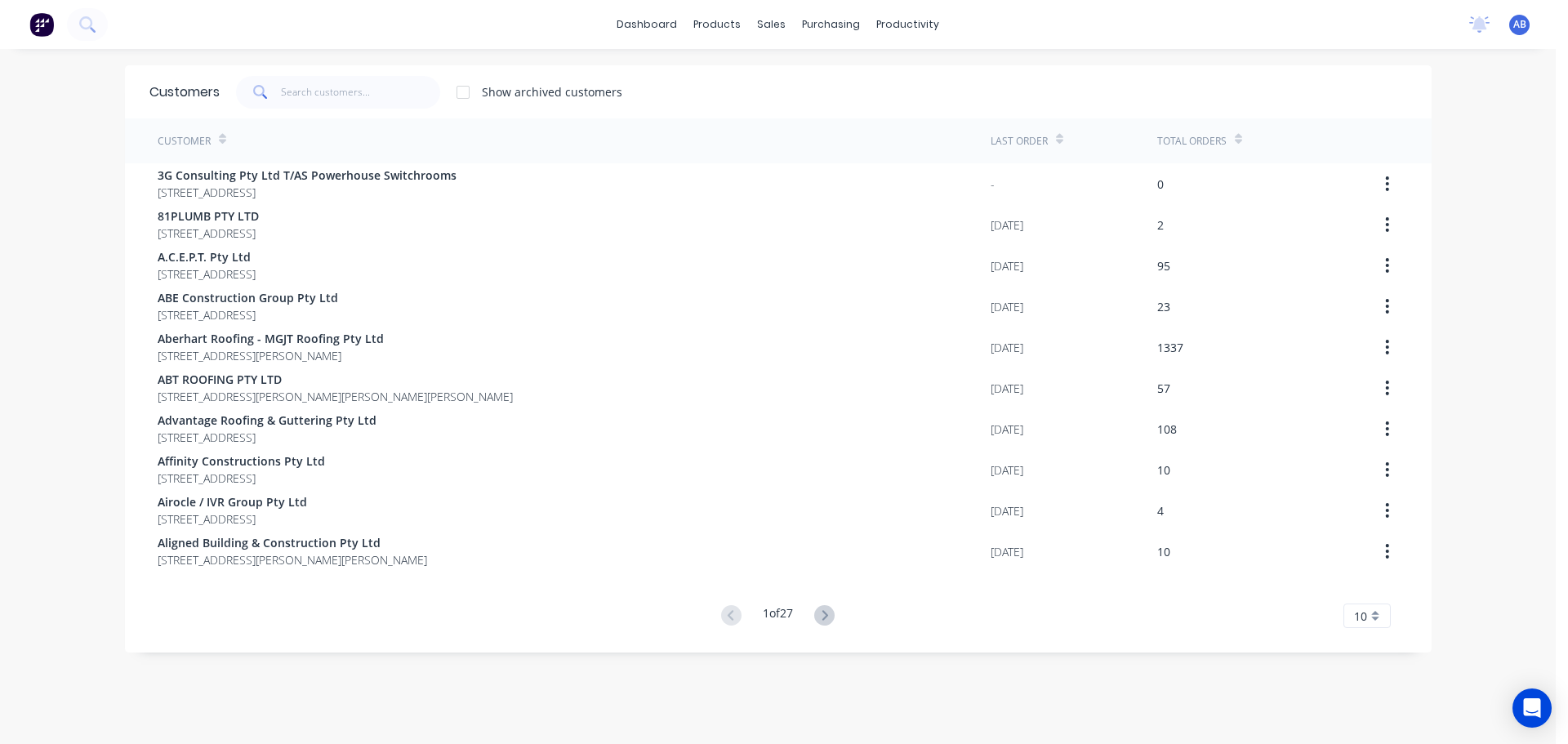
click at [999, 18] on div "dashboard products sales purchasing productivity dashboard products Product Cat…" at bounding box center [777, 24] width 1556 height 49
click at [383, 94] on input "text" at bounding box center [360, 92] width 160 height 33
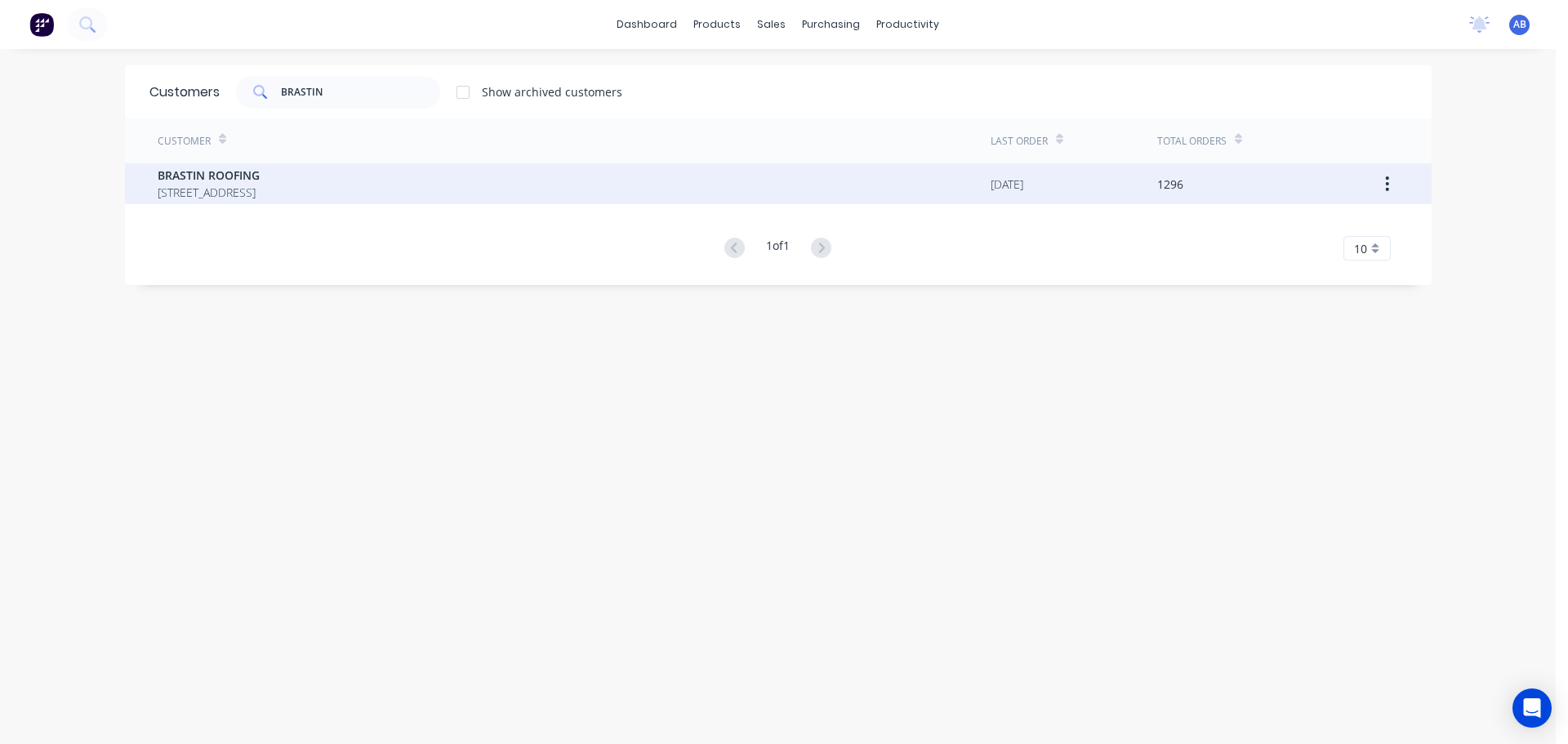
click at [205, 183] on span "BRASTIN ROOFING" at bounding box center [209, 175] width 103 height 17
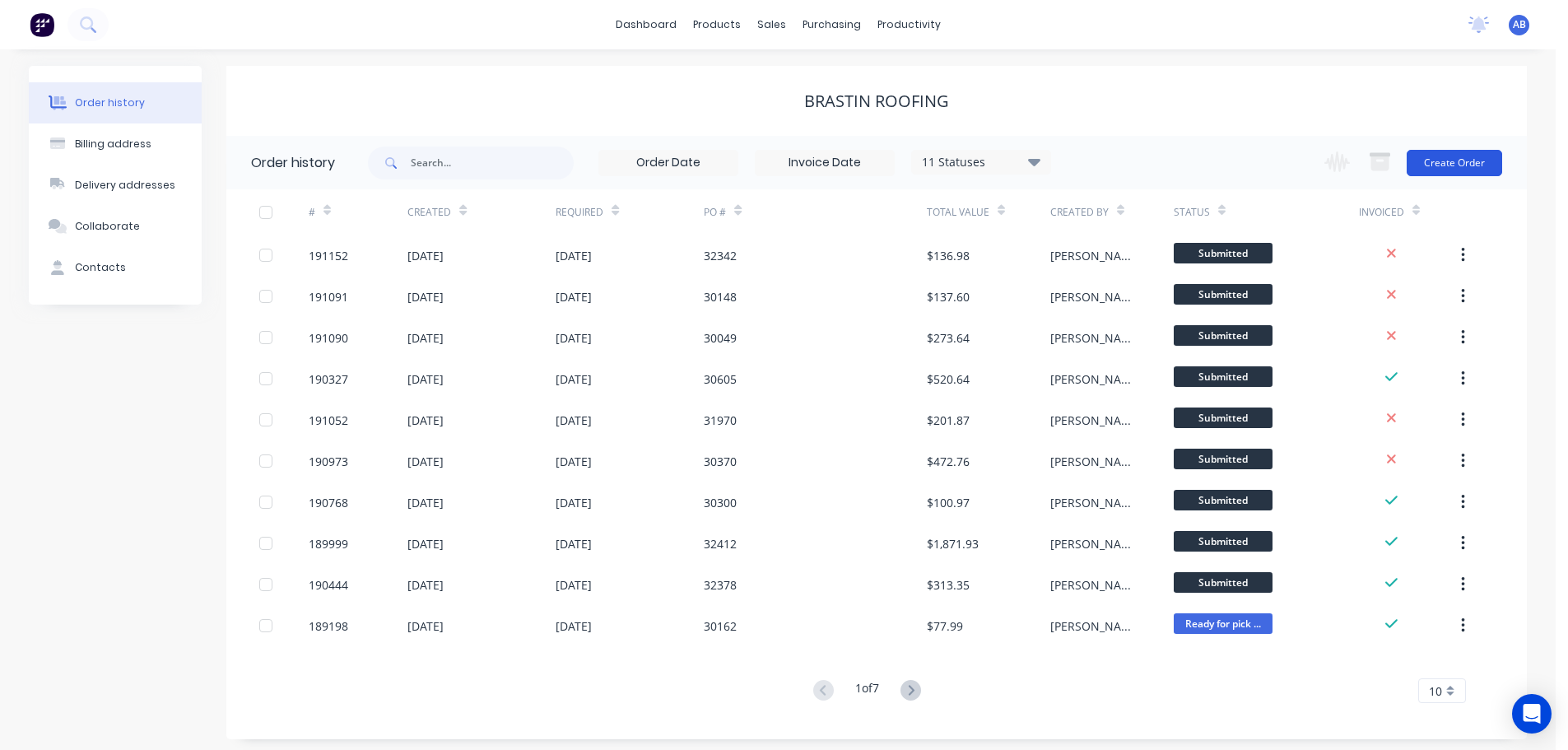
click at [1452, 157] on button "Create Order" at bounding box center [1455, 163] width 95 height 26
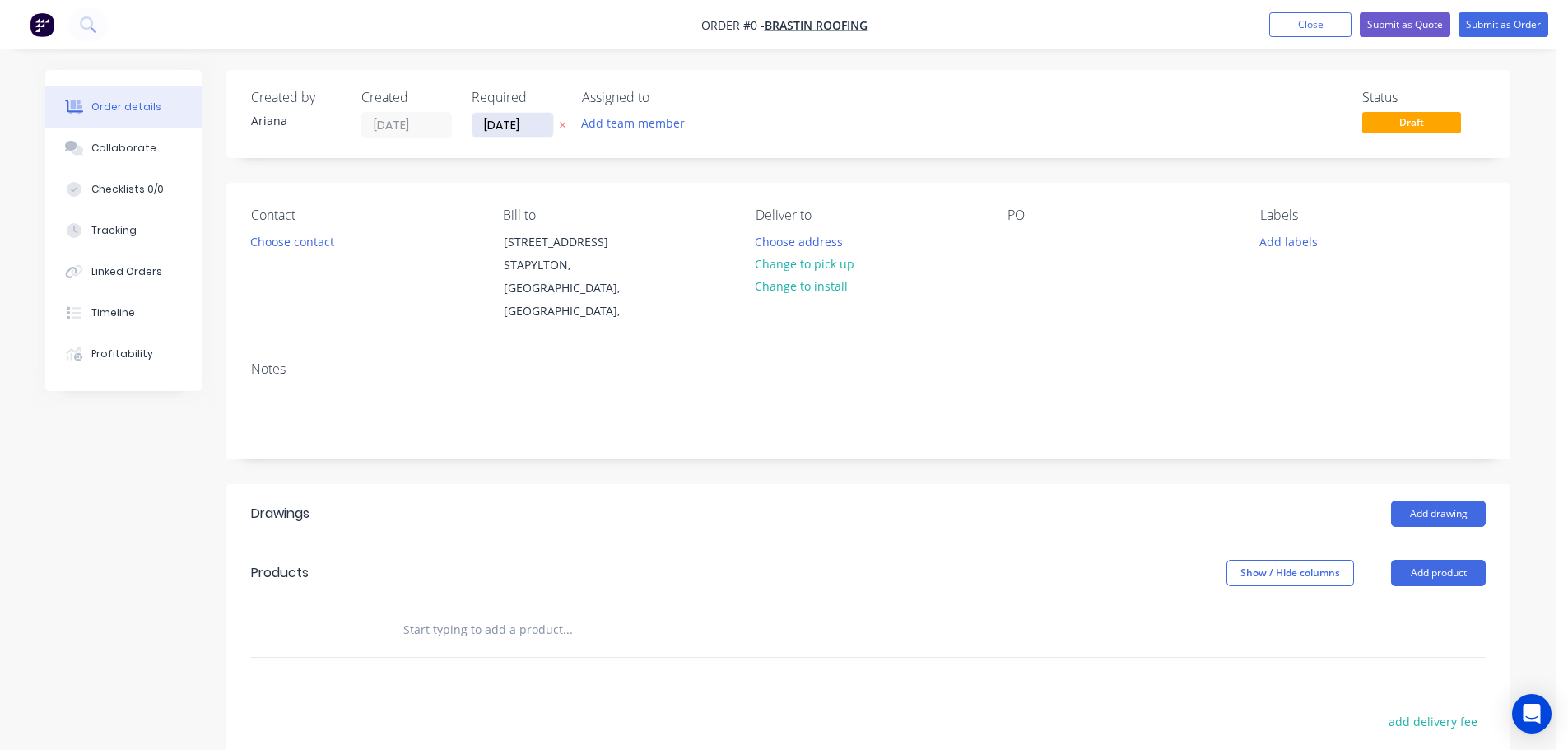
click at [504, 123] on input "[DATE]" at bounding box center [513, 125] width 81 height 24
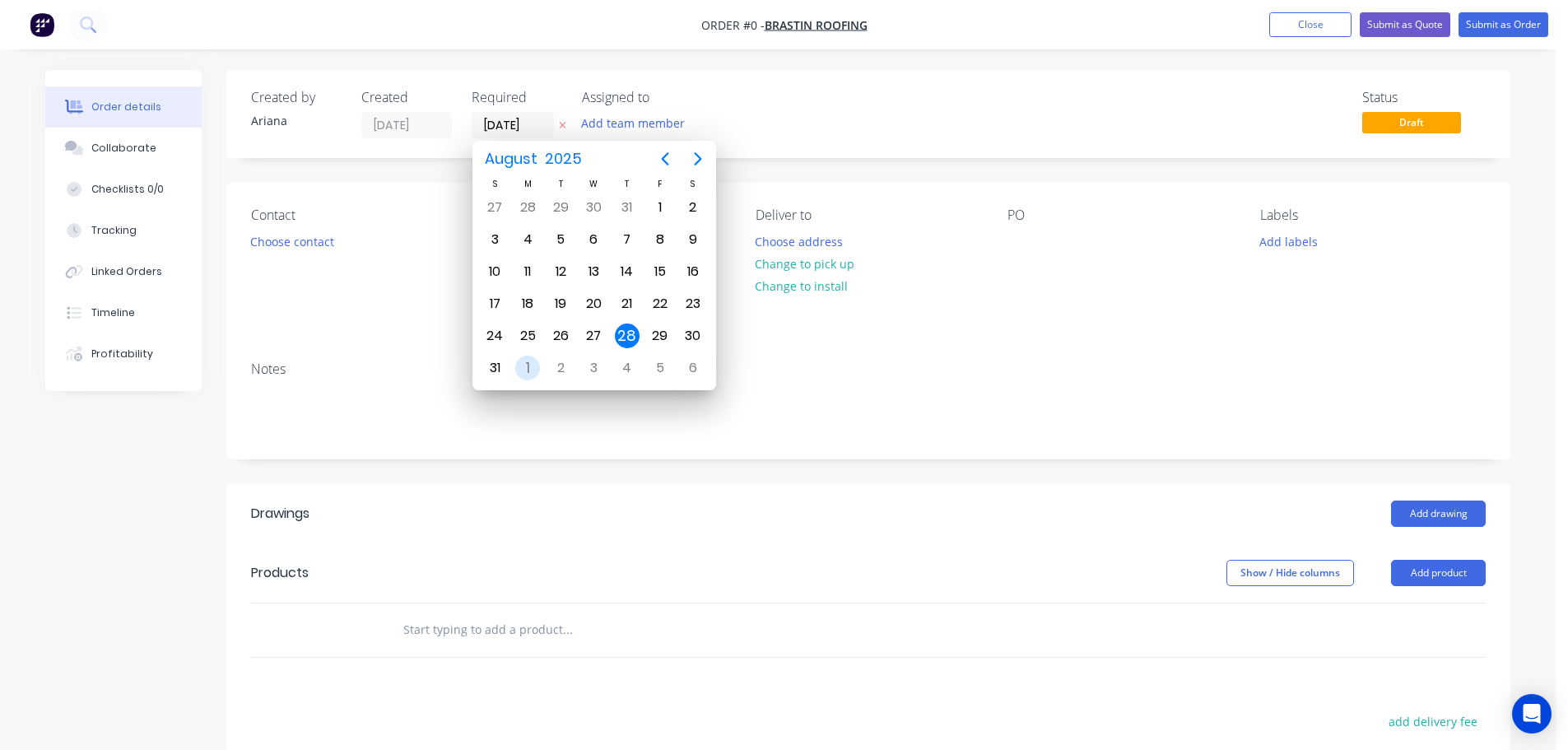
click at [526, 366] on div "1" at bounding box center [527, 367] width 24 height 24
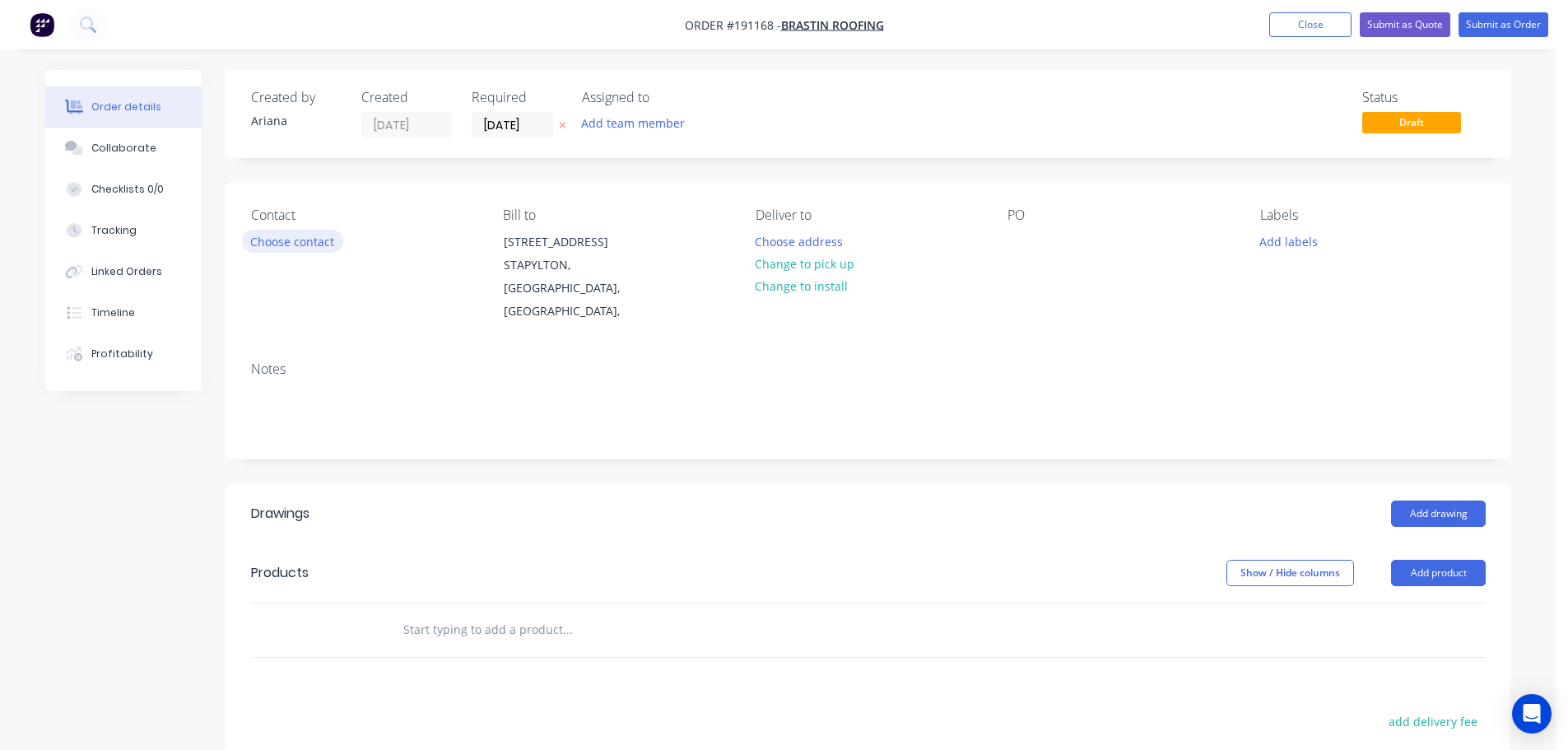
click at [280, 241] on button "Choose contact" at bounding box center [292, 241] width 102 height 22
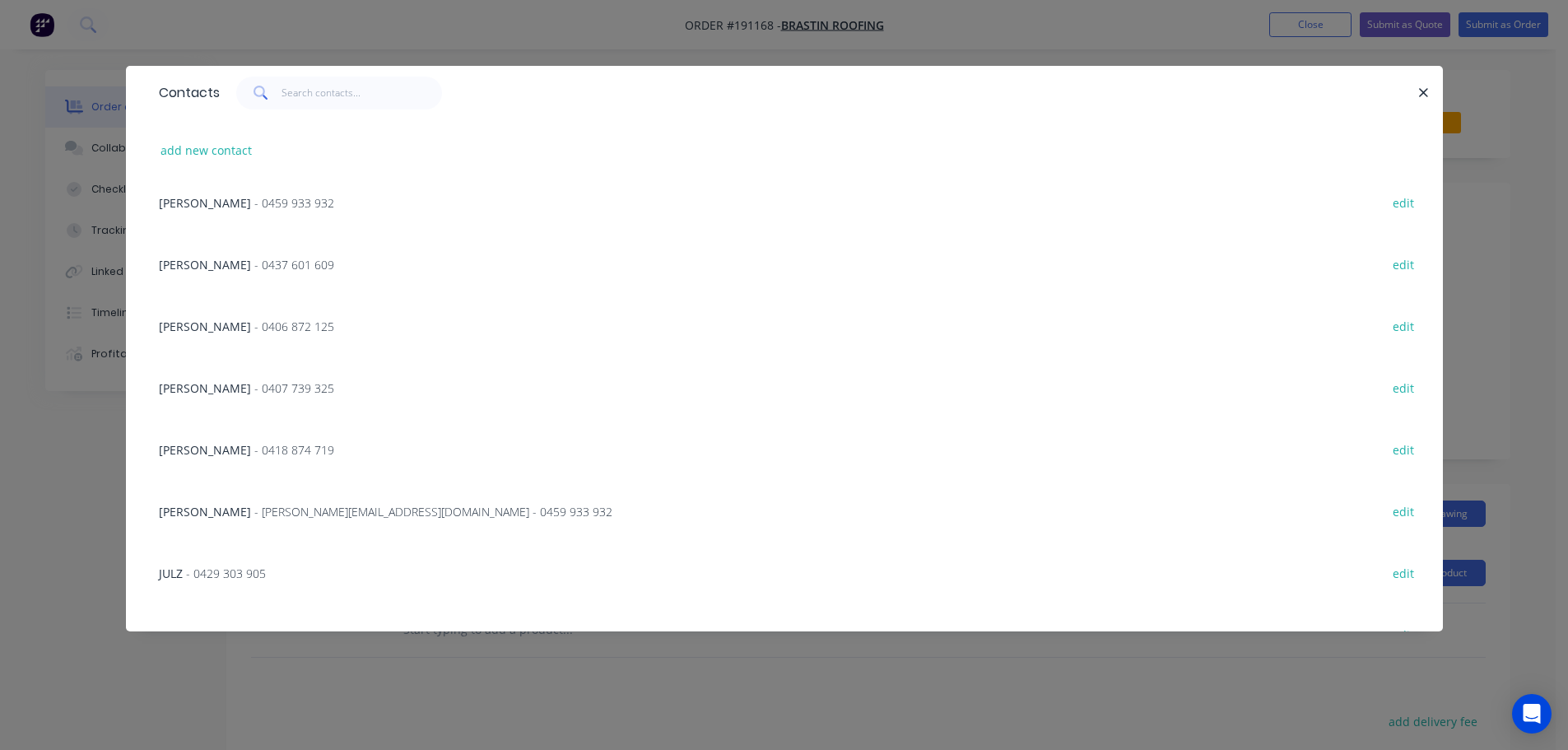
scroll to position [1257, 0]
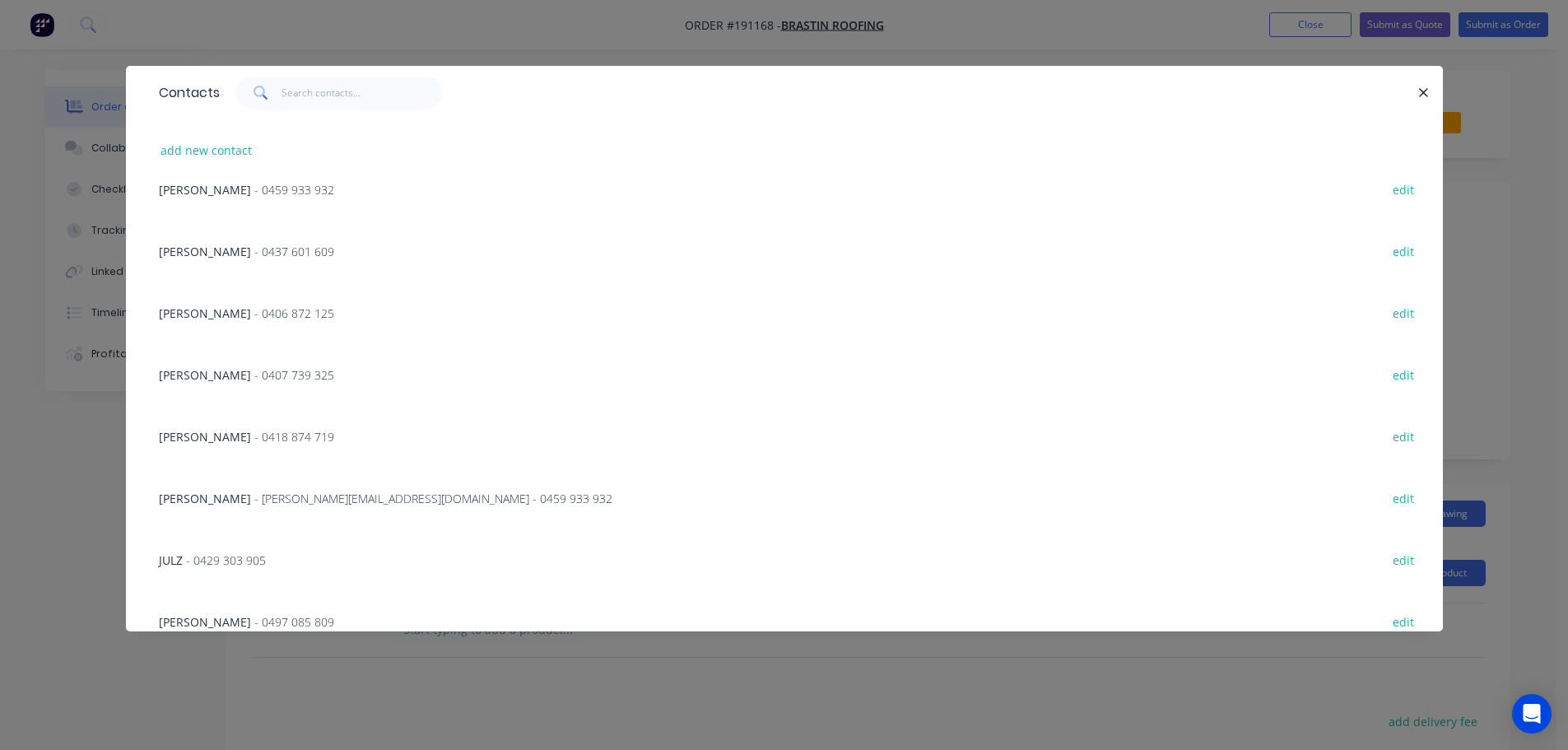
click at [399, 497] on span "- [PERSON_NAME][EMAIL_ADDRESS][DOMAIN_NAME] - 0459 933 932" at bounding box center [433, 498] width 359 height 15
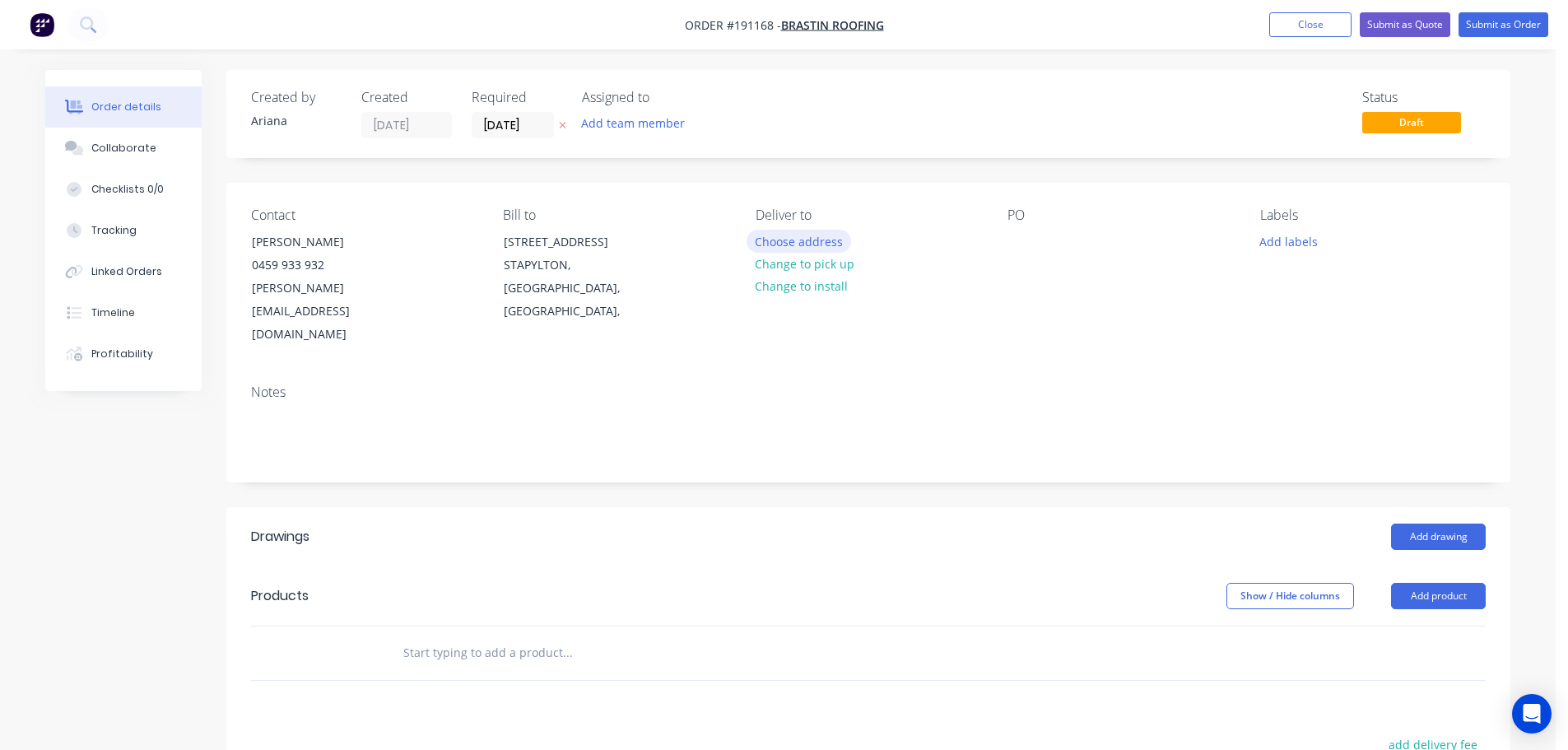
click at [817, 242] on button "Choose address" at bounding box center [799, 241] width 105 height 22
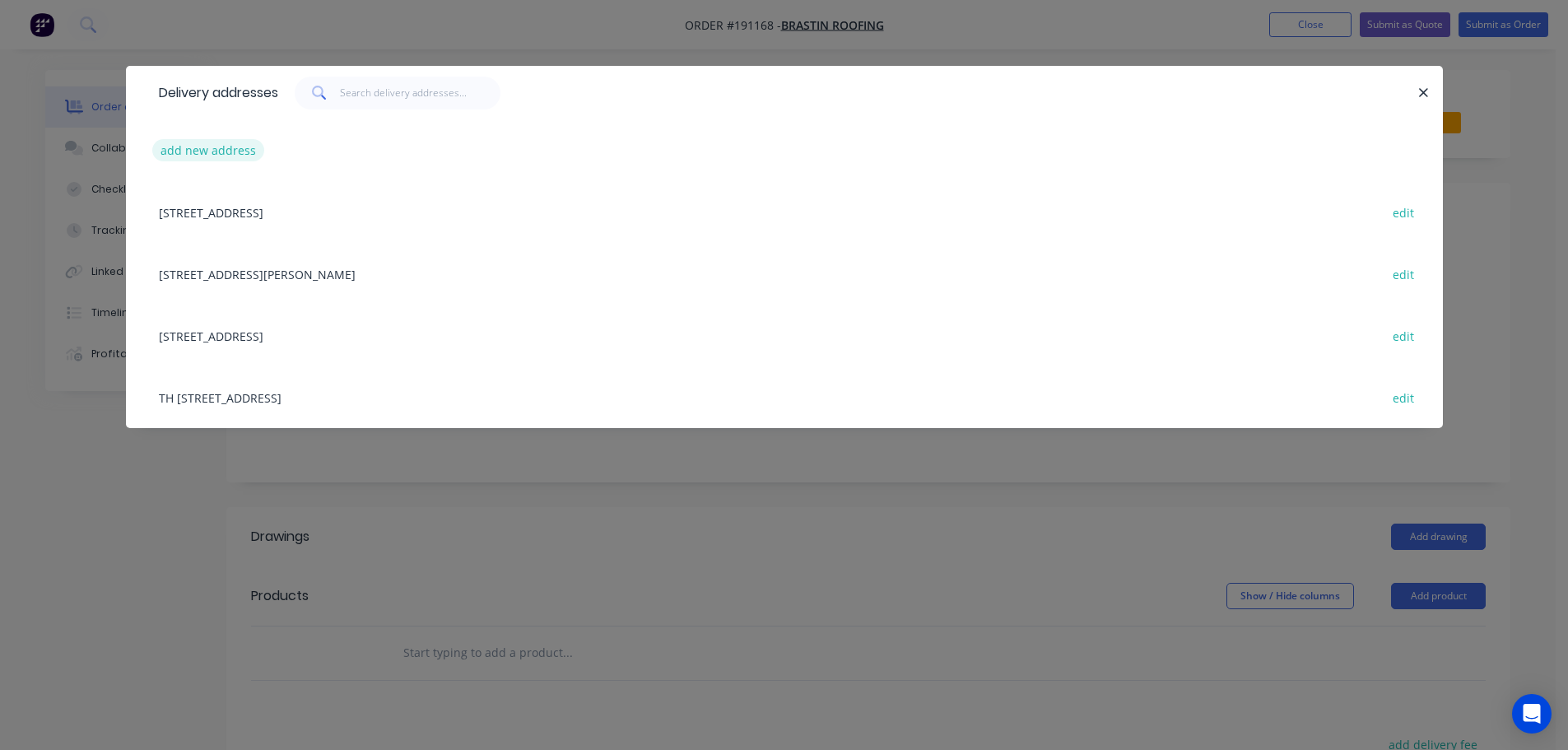
click at [190, 148] on button "add new address" at bounding box center [208, 150] width 113 height 22
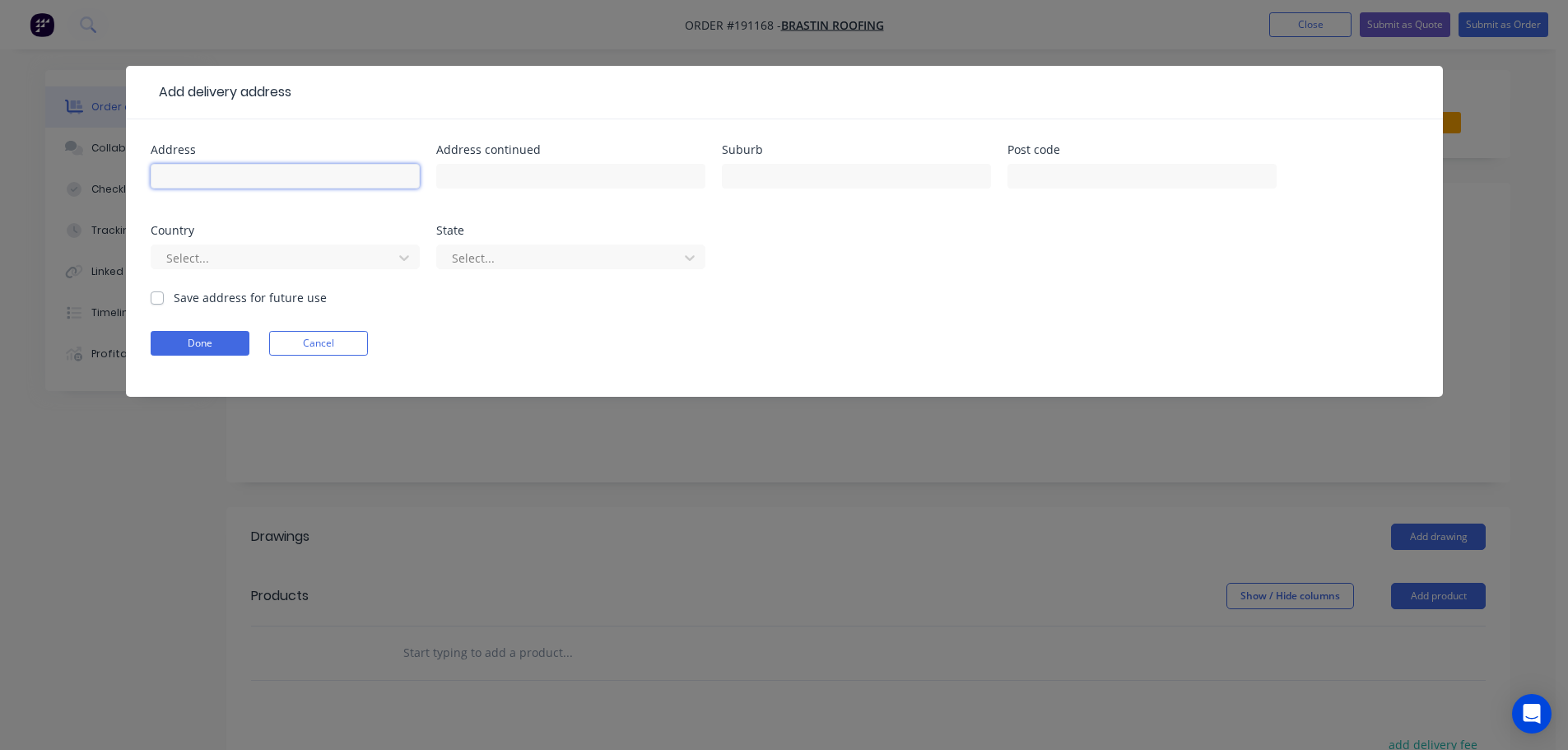
drag, startPoint x: 185, startPoint y: 173, endPoint x: 197, endPoint y: 178, distance: 13.0
click at [185, 173] on input "text" at bounding box center [286, 175] width 270 height 24
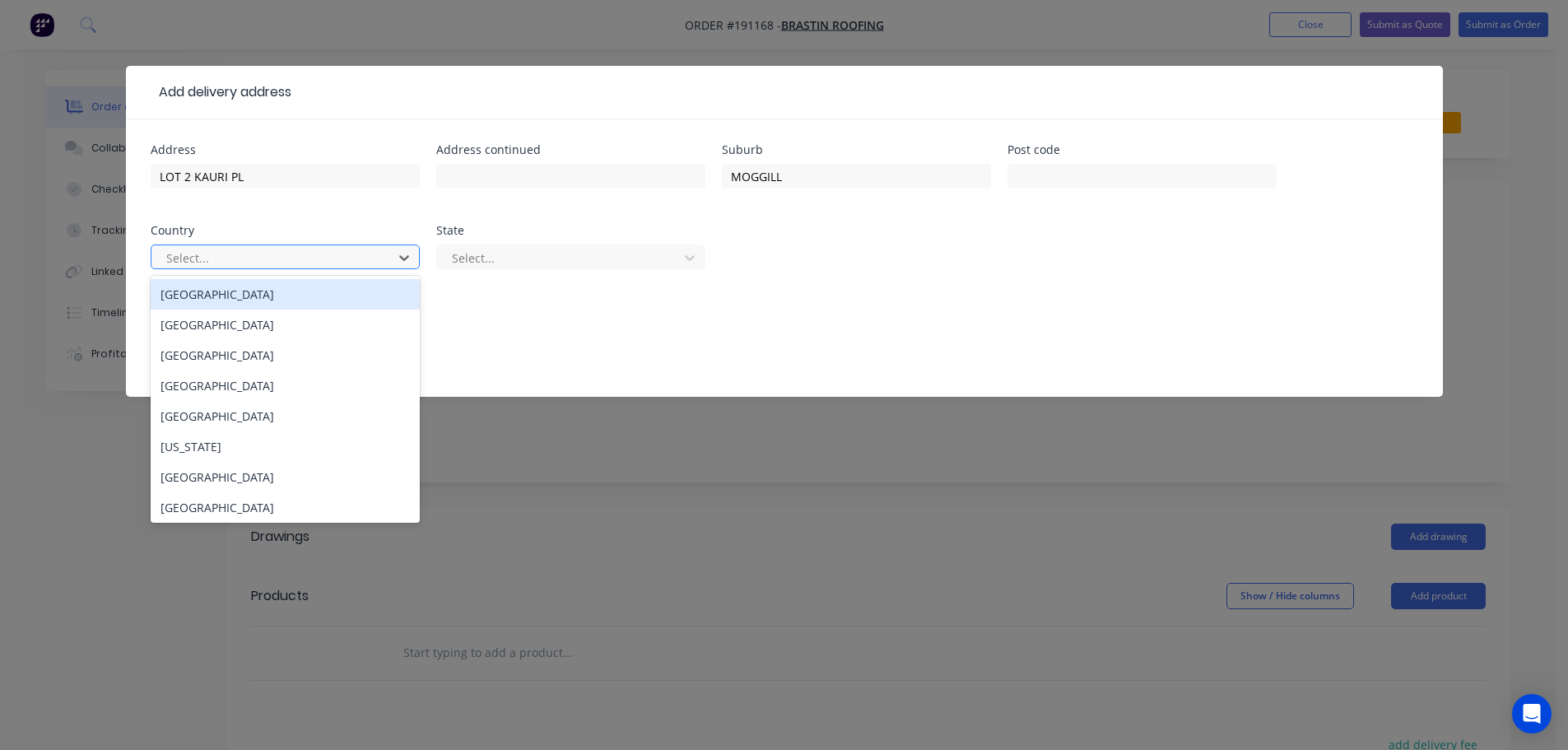
click at [291, 299] on div "[GEOGRAPHIC_DATA]" at bounding box center [286, 295] width 270 height 31
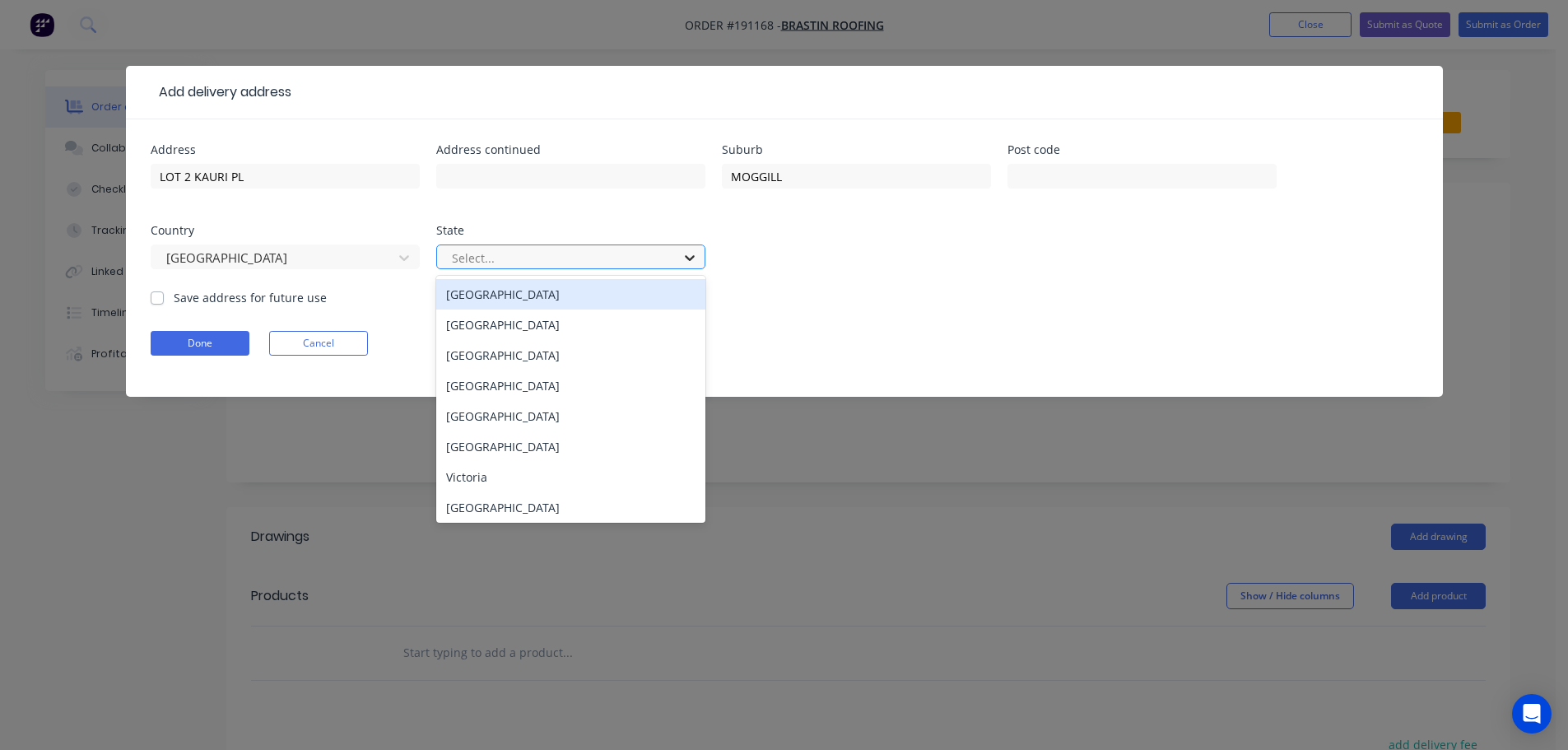
click at [693, 260] on icon at bounding box center [690, 258] width 16 height 16
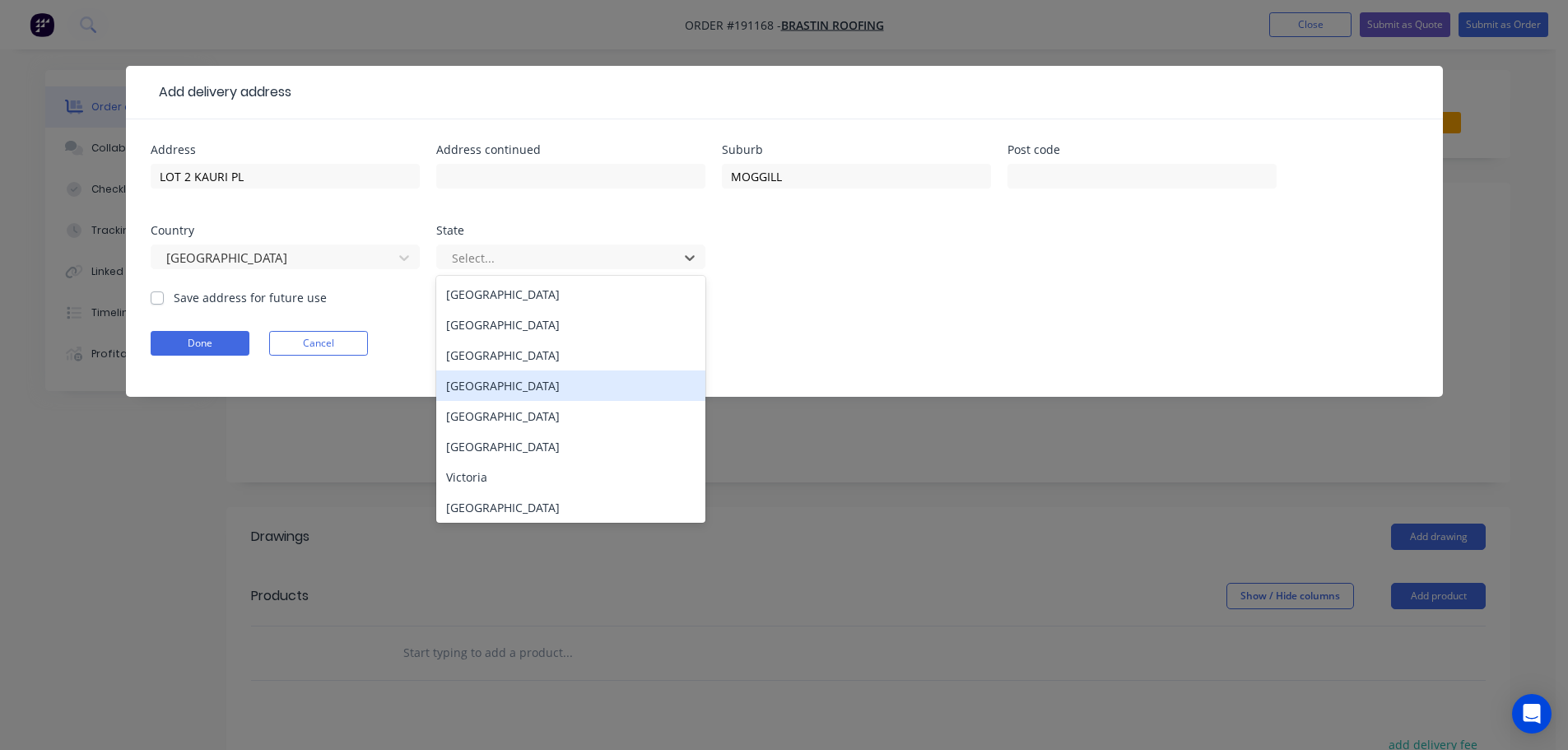
click at [510, 385] on div "[GEOGRAPHIC_DATA]" at bounding box center [571, 385] width 270 height 31
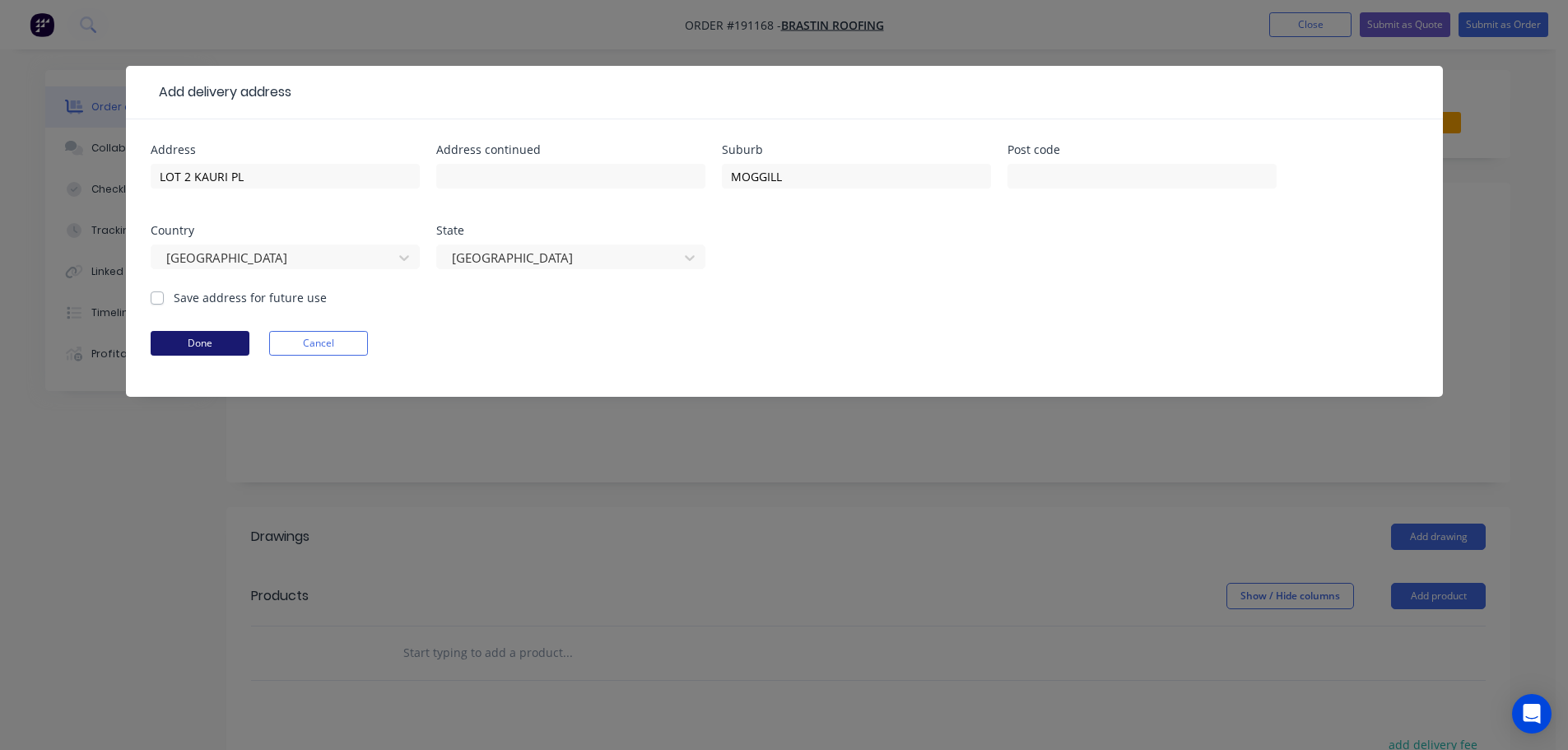
click at [196, 342] on button "Done" at bounding box center [200, 342] width 99 height 24
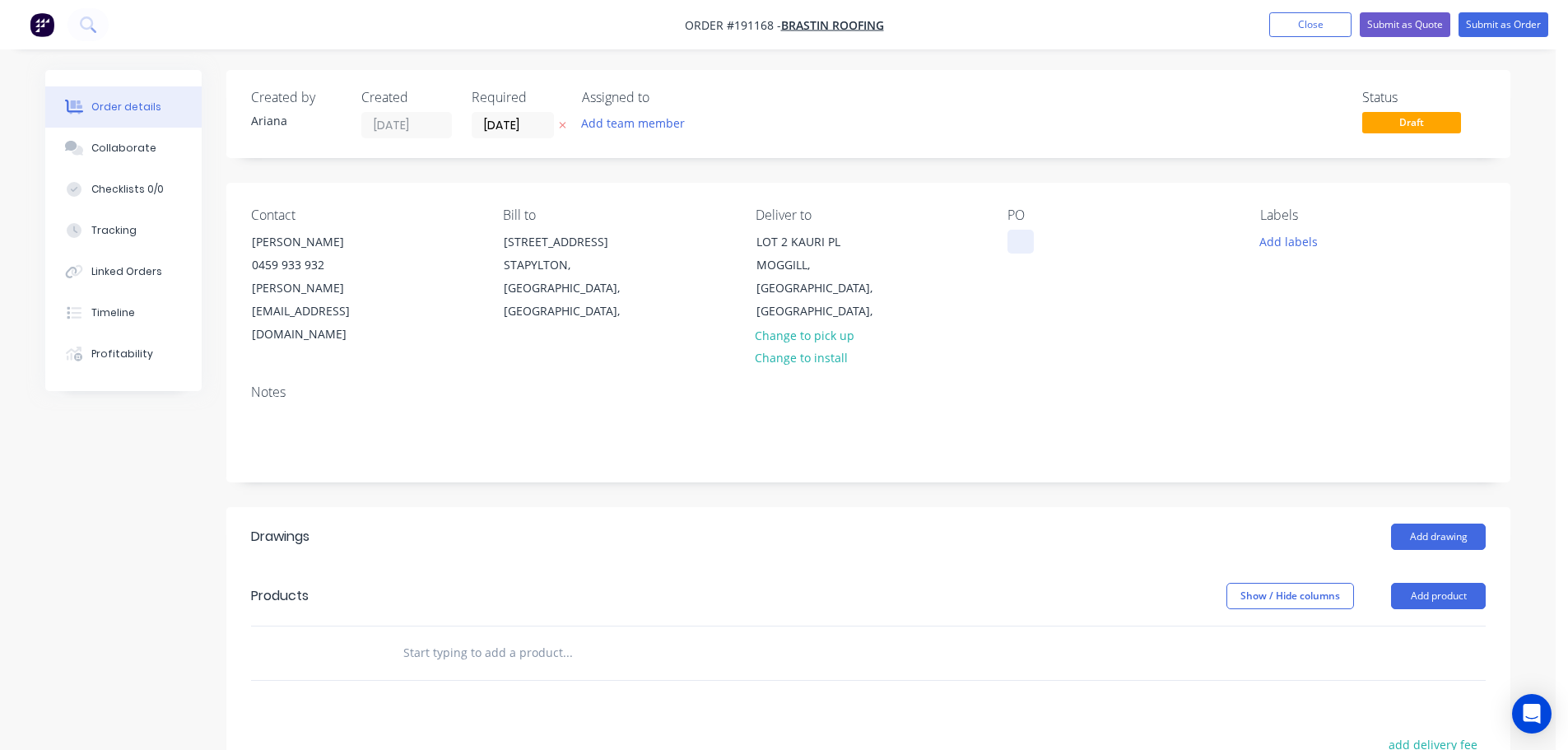
click at [1020, 241] on div at bounding box center [1020, 242] width 26 height 24
click at [1431, 583] on button "Add product" at bounding box center [1438, 596] width 94 height 26
click at [1413, 625] on div "Product catalogue" at bounding box center [1407, 637] width 127 height 24
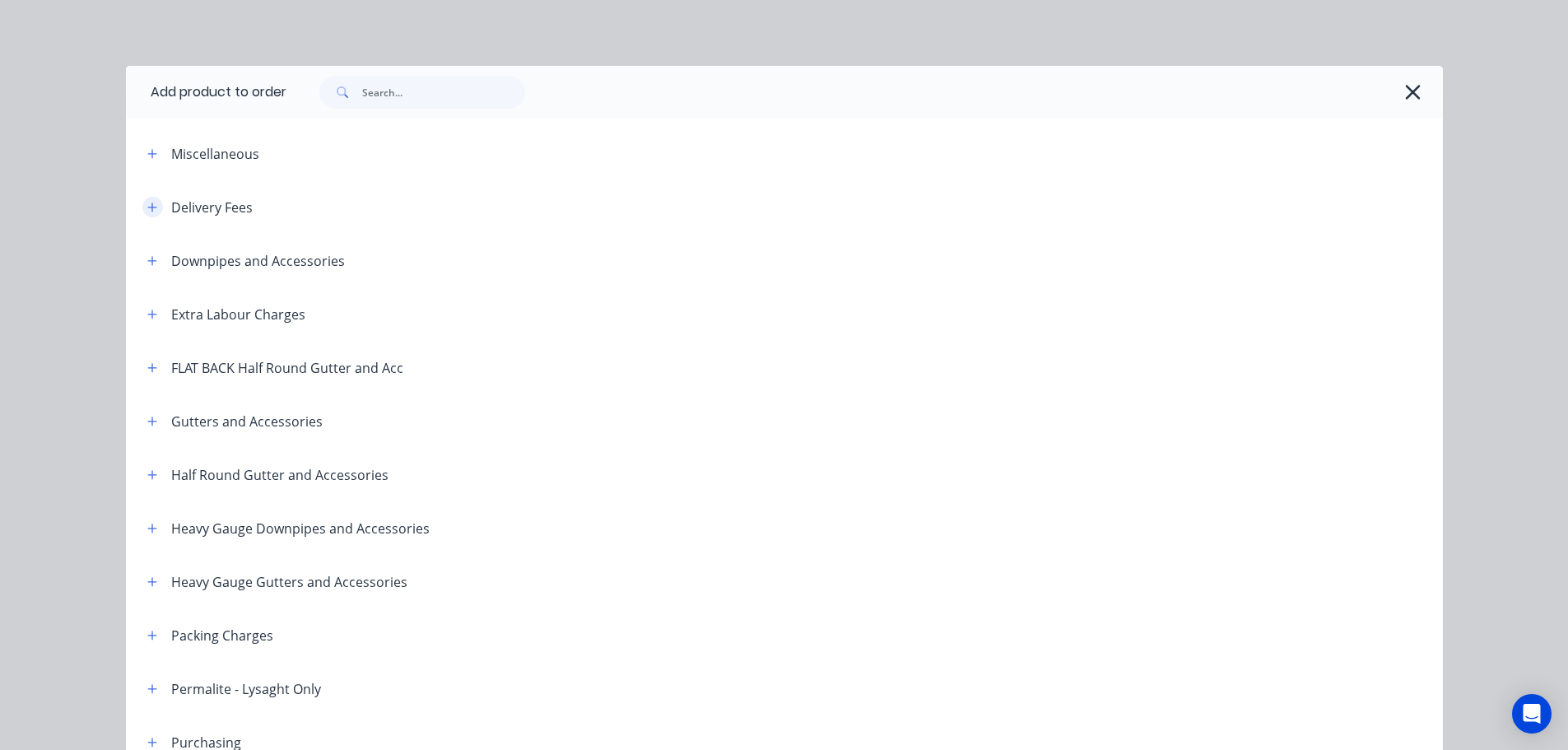
click at [147, 203] on icon "button" at bounding box center [152, 207] width 10 height 12
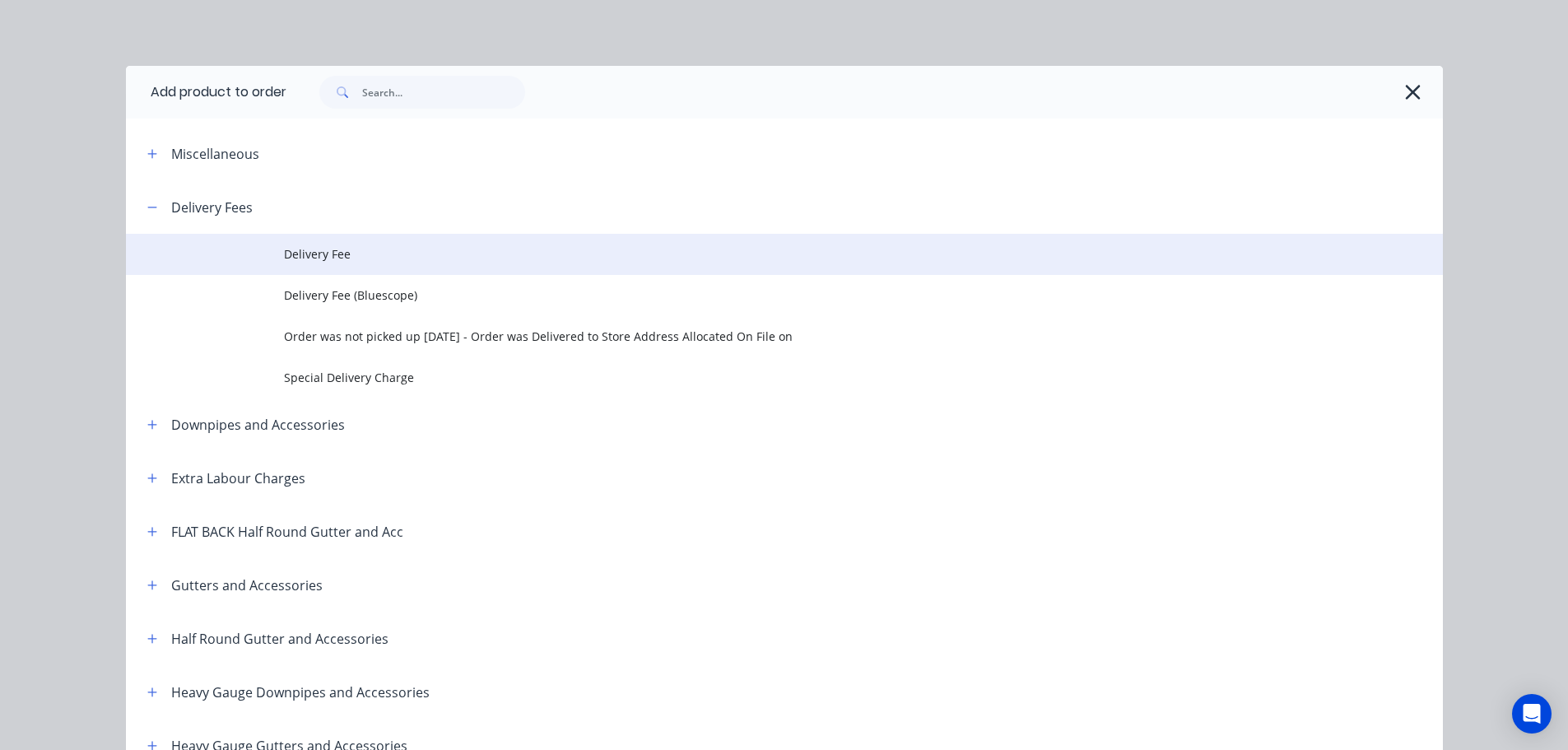
click at [344, 250] on span "Delivery Fee" at bounding box center [748, 253] width 927 height 17
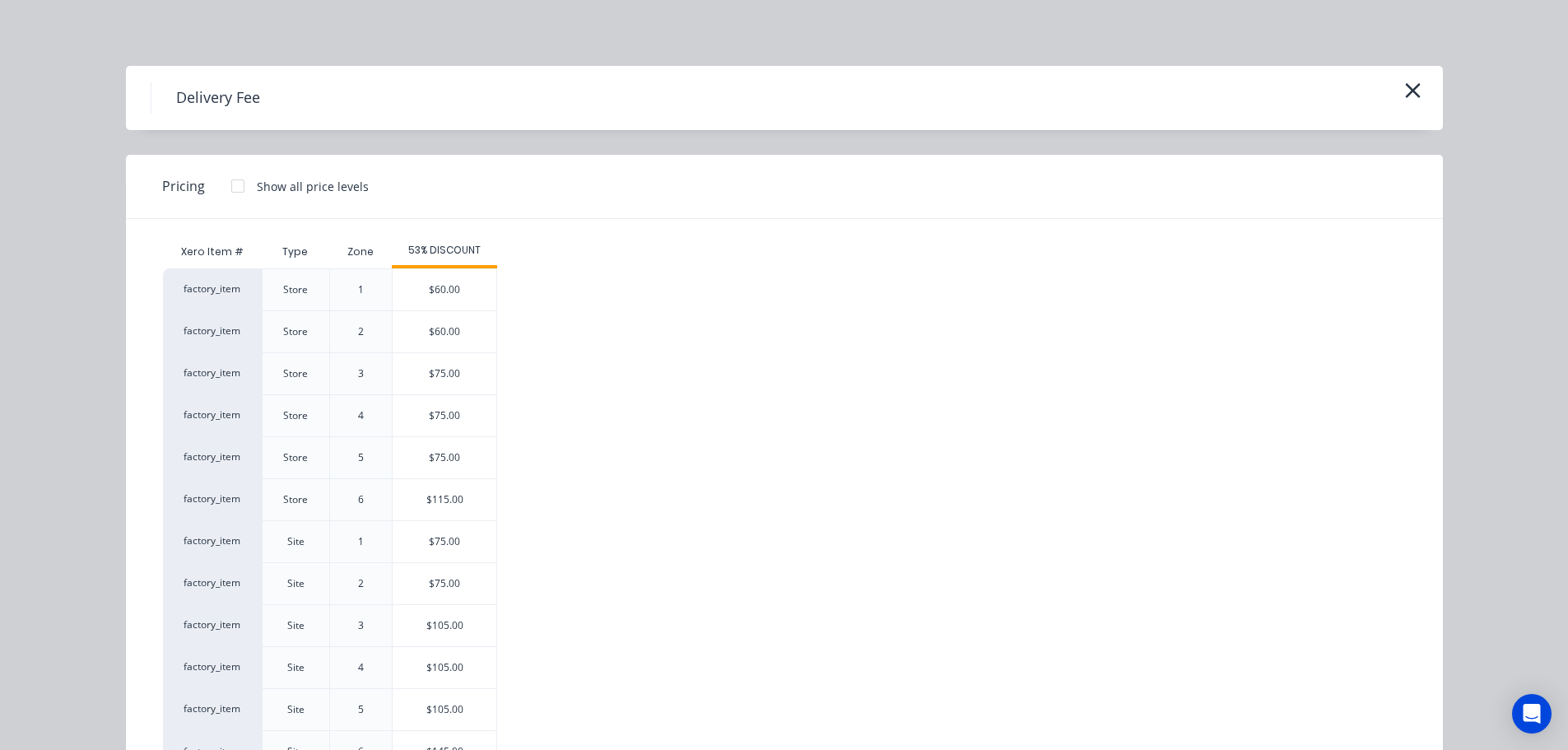
click at [448, 533] on div "$75.00" at bounding box center [444, 542] width 103 height 41
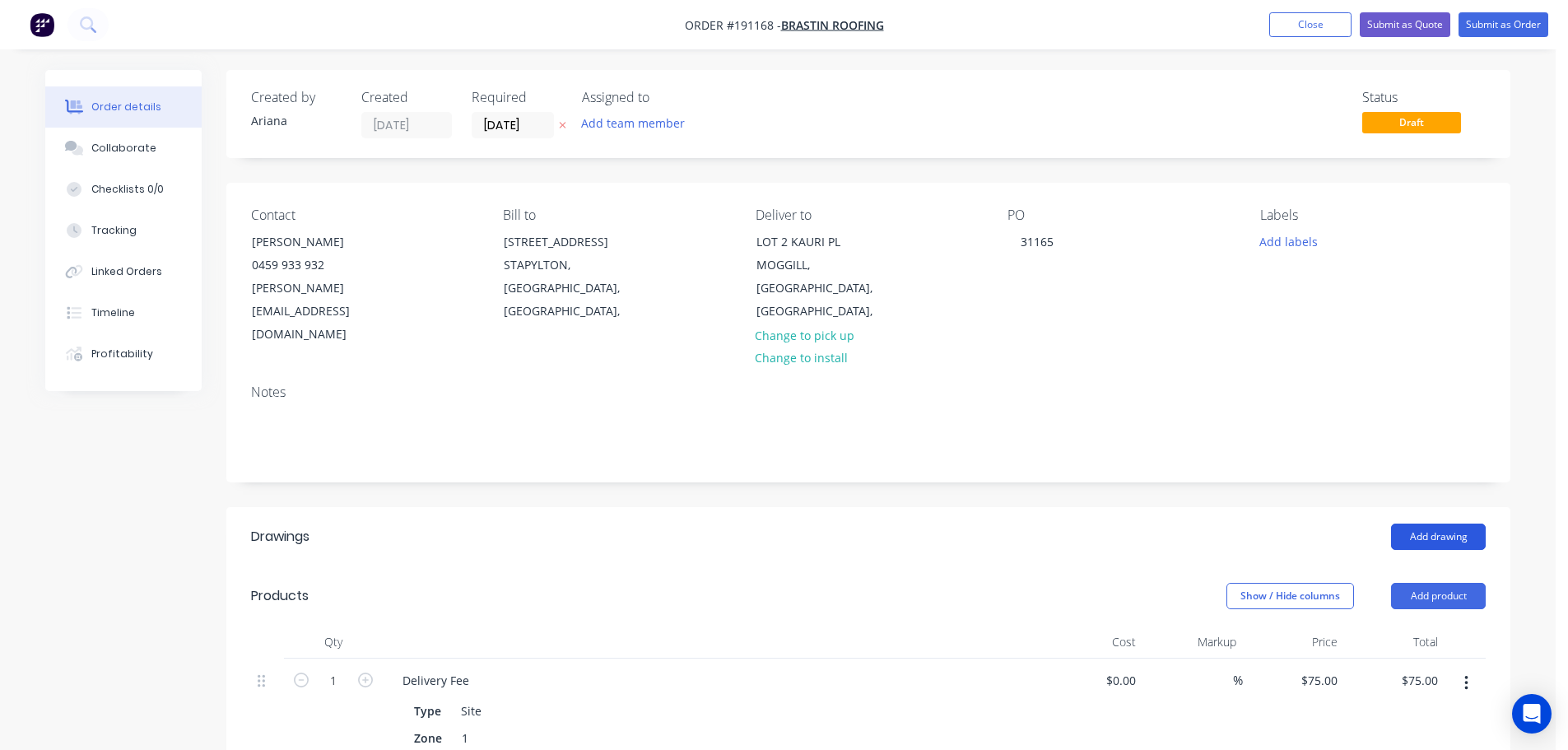
click at [1423, 524] on button "Add drawing" at bounding box center [1438, 536] width 94 height 26
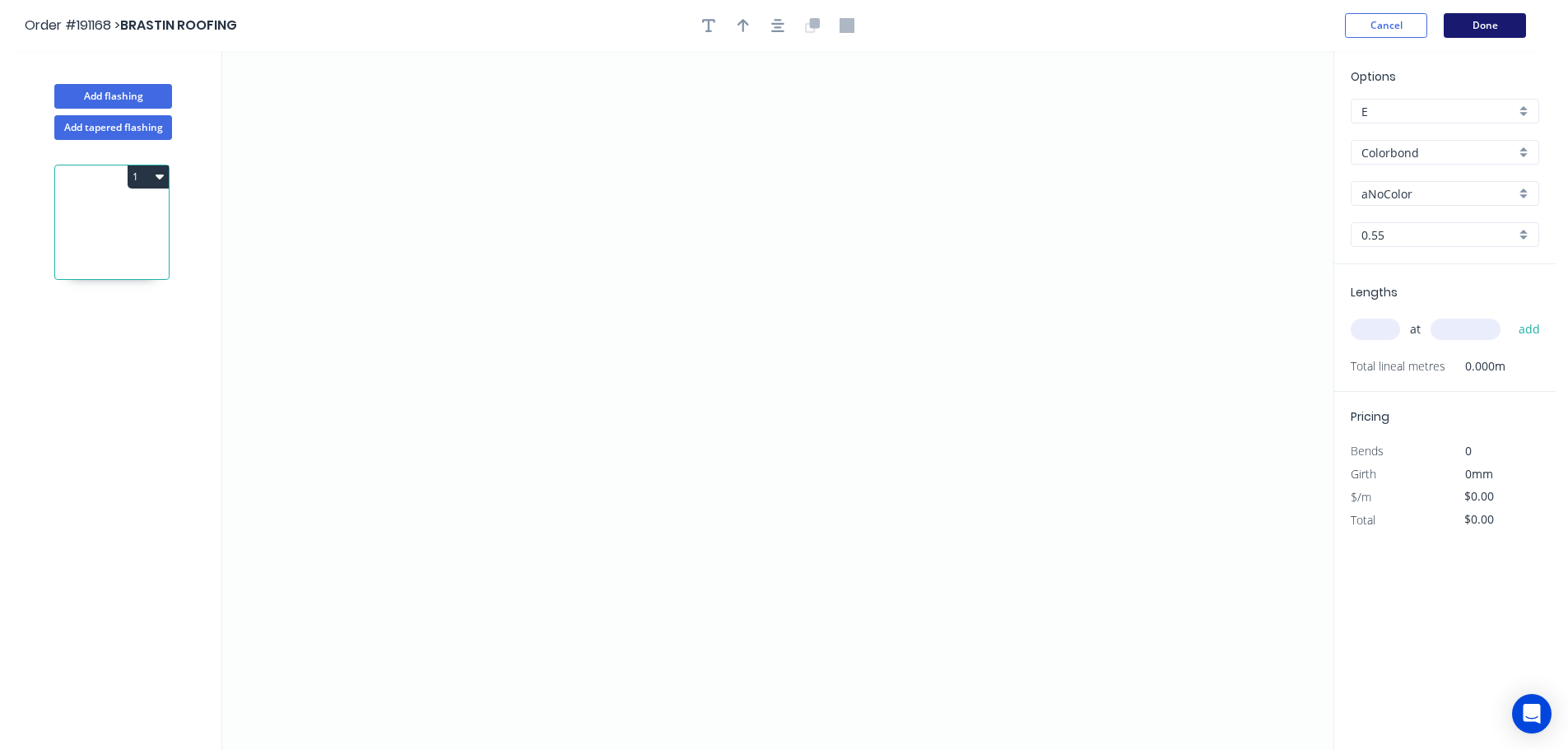
click at [1496, 31] on button "Done" at bounding box center [1485, 25] width 83 height 24
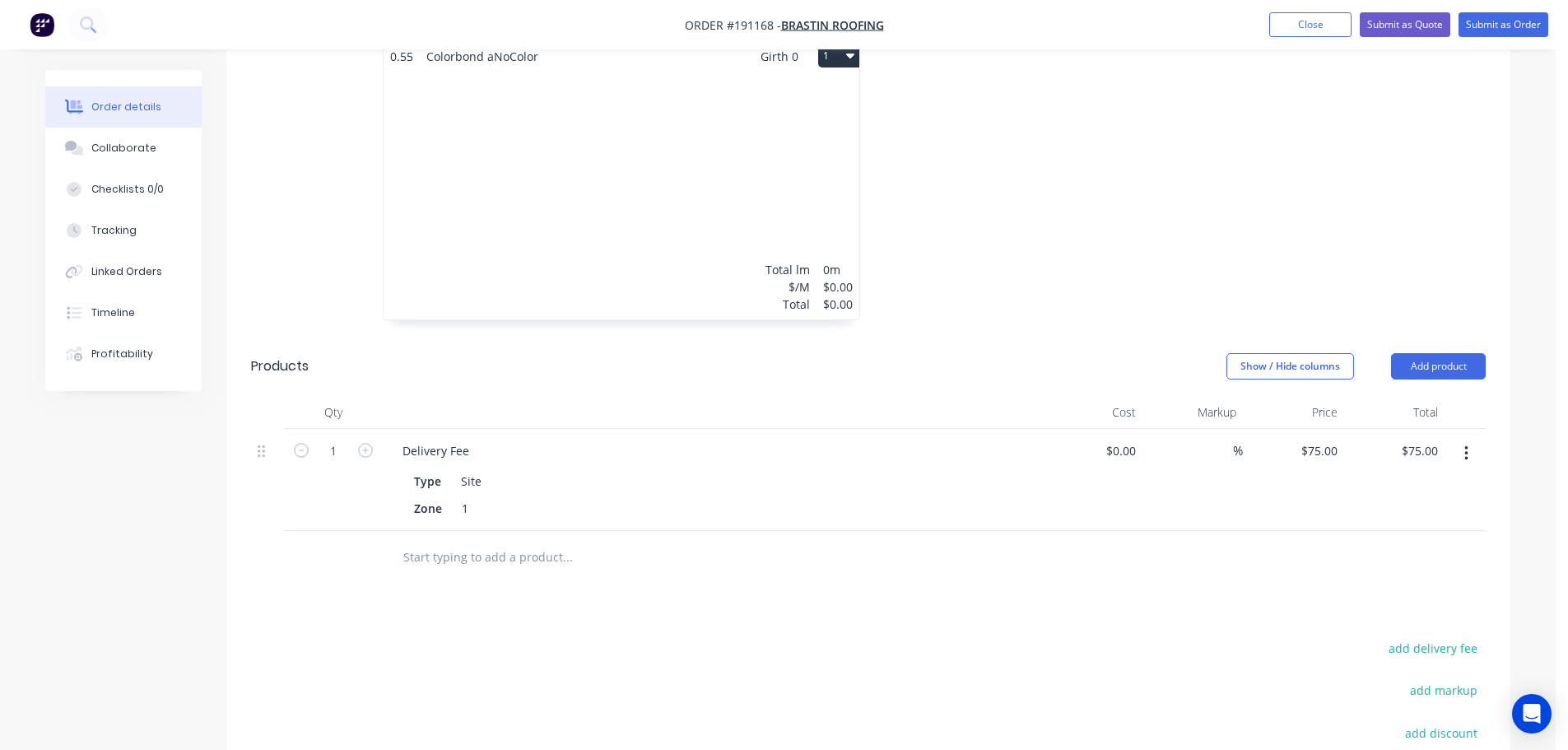
scroll to position [576, 0]
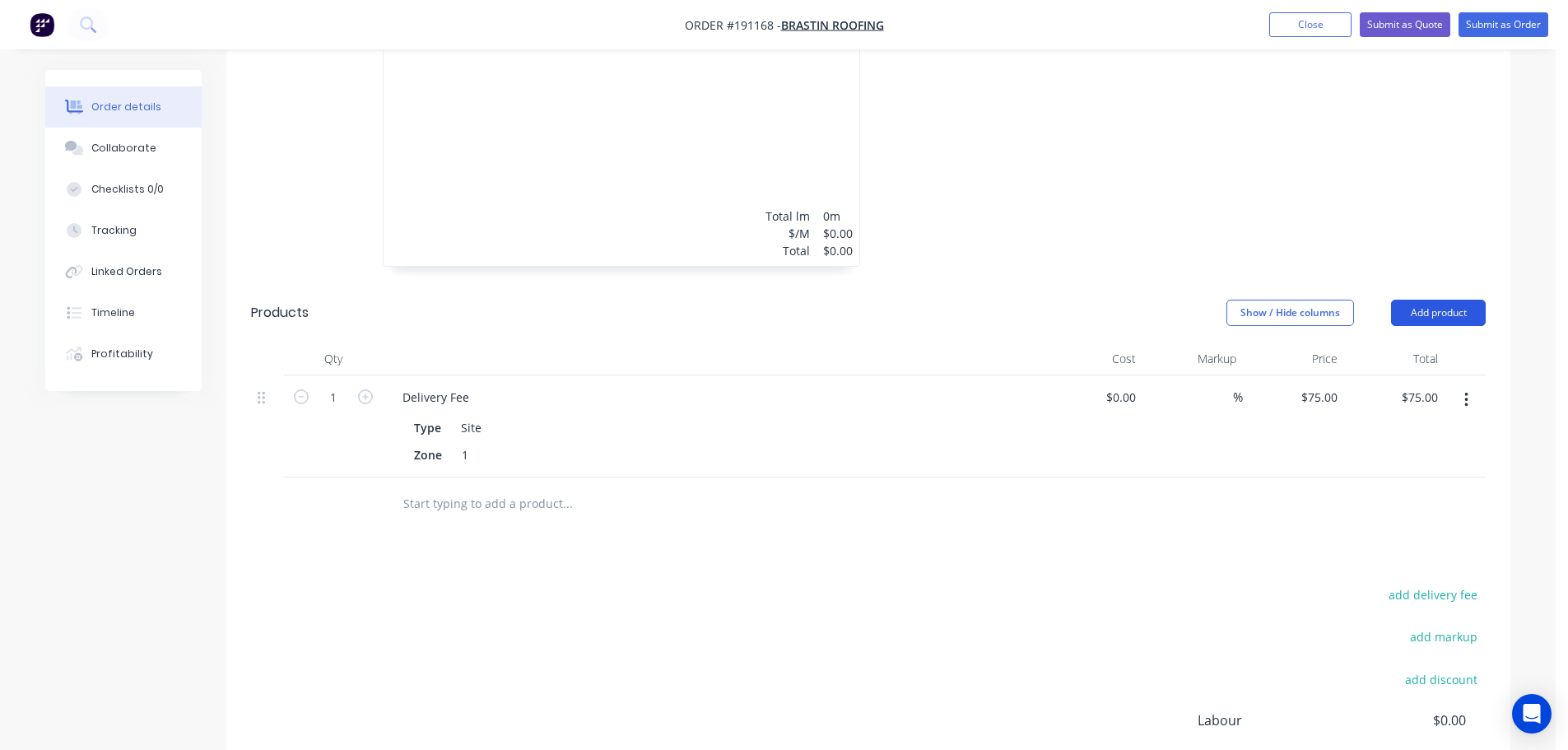
click at [1440, 299] on button "Add product" at bounding box center [1438, 312] width 94 height 26
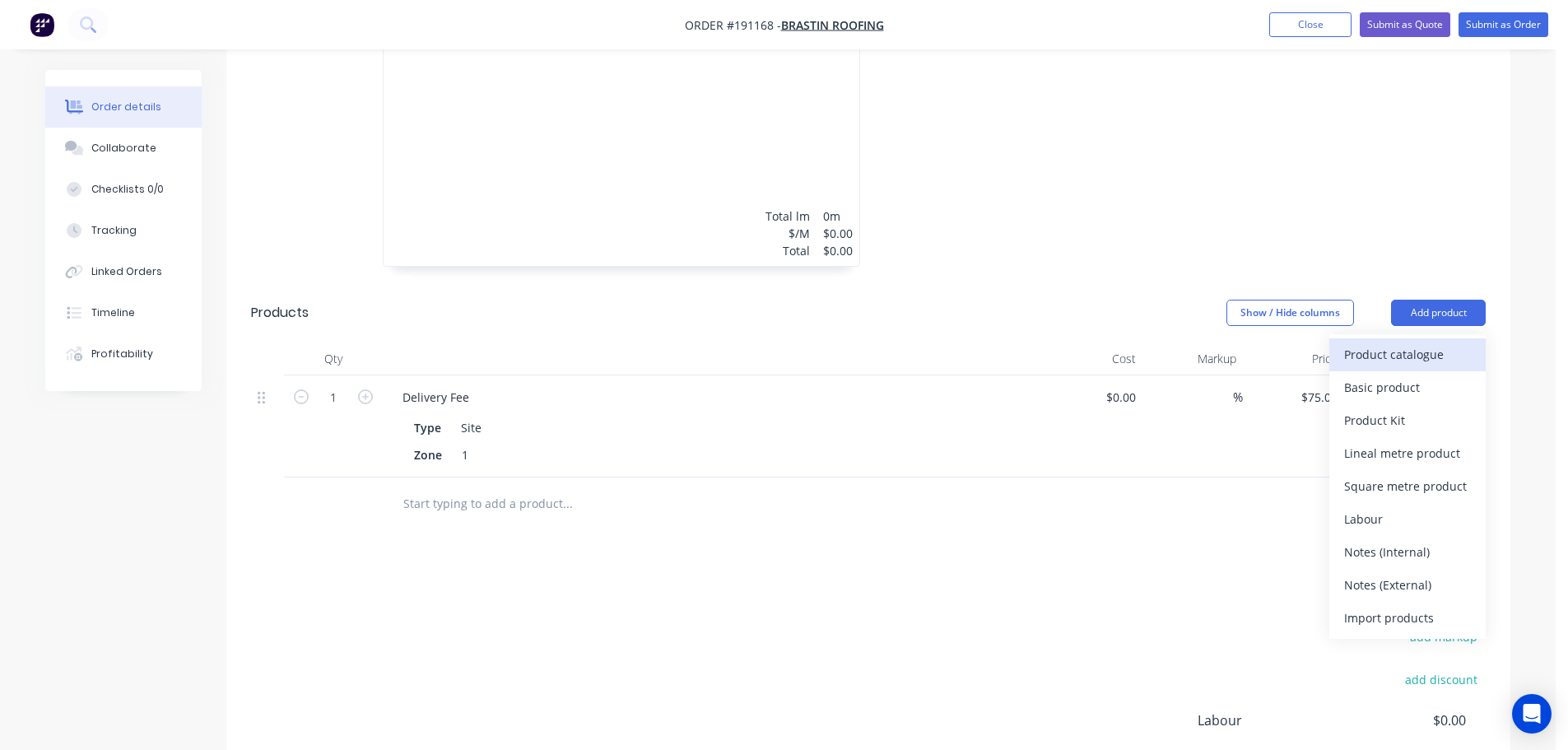
click at [1425, 342] on div "Product catalogue" at bounding box center [1407, 354] width 127 height 24
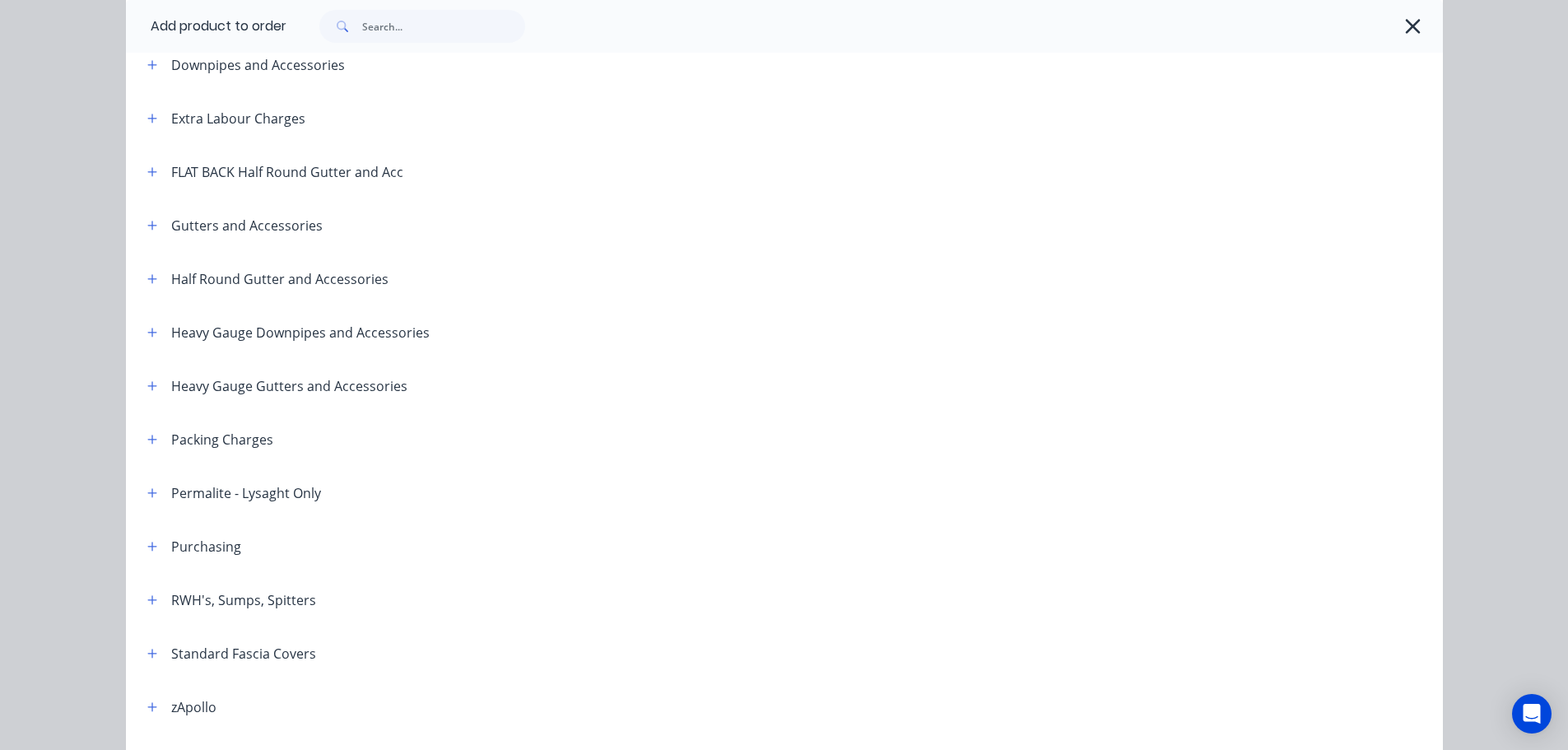
scroll to position [384, 0]
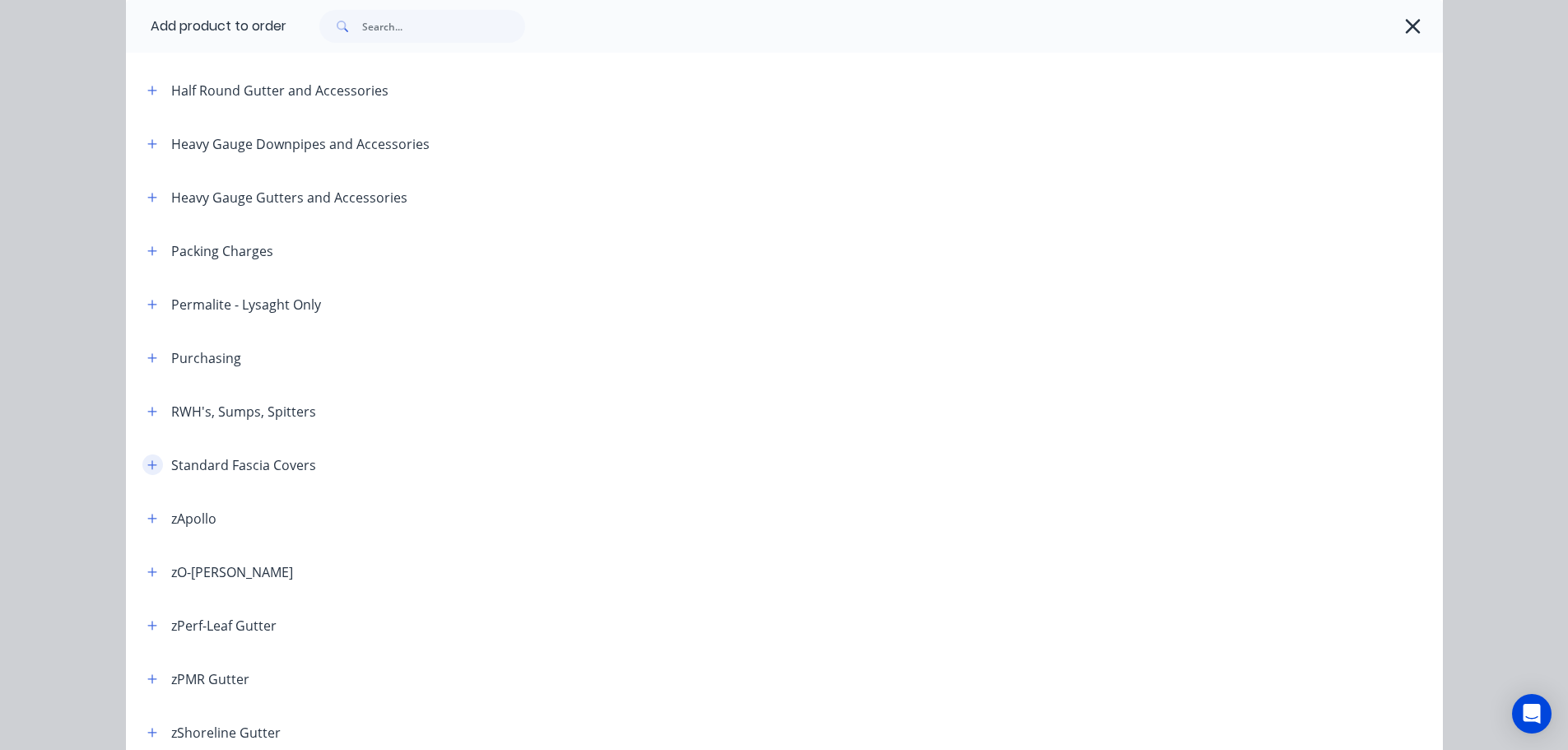
click at [147, 459] on icon "button" at bounding box center [152, 464] width 10 height 12
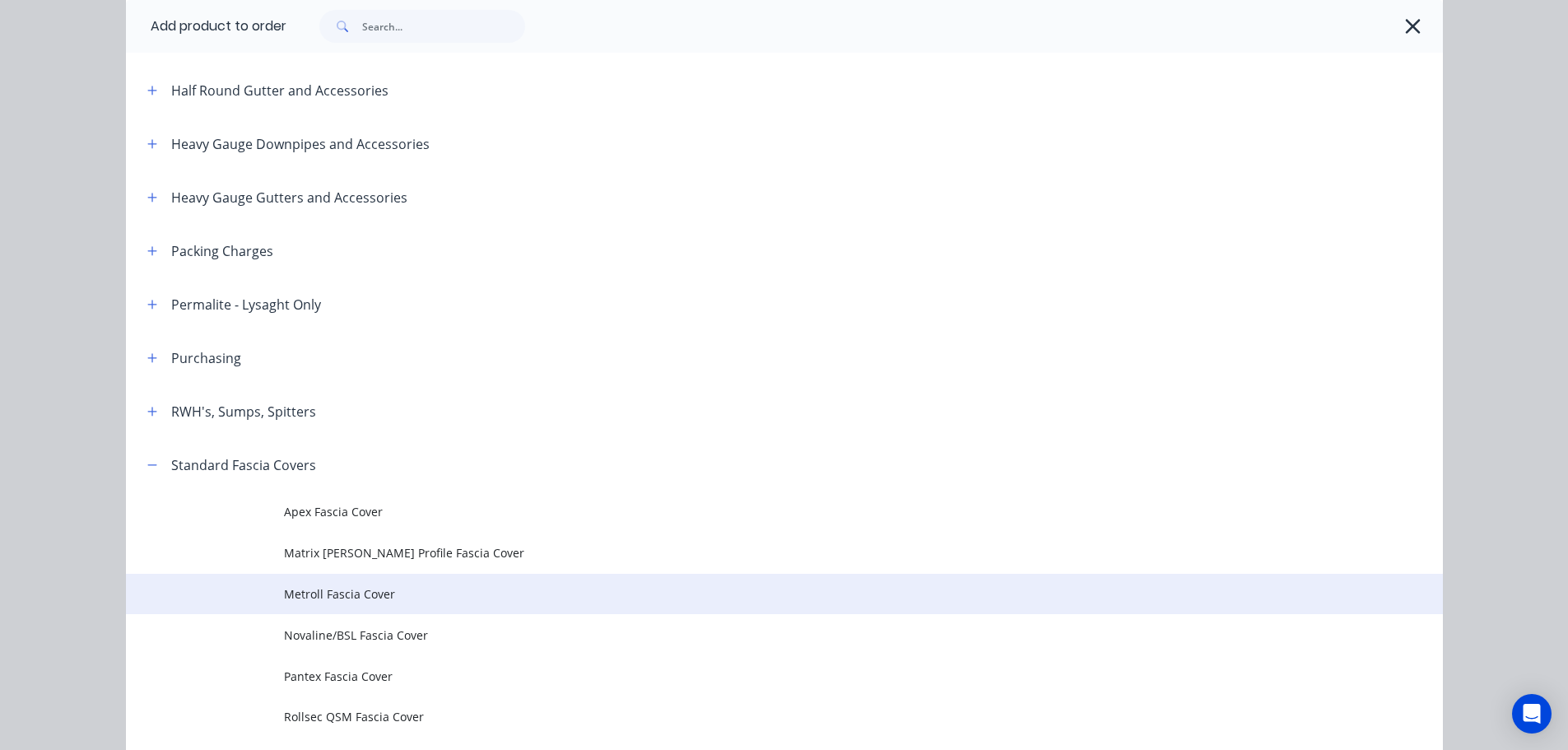
click at [339, 589] on span "Metroll Fascia Cover" at bounding box center [748, 593] width 927 height 17
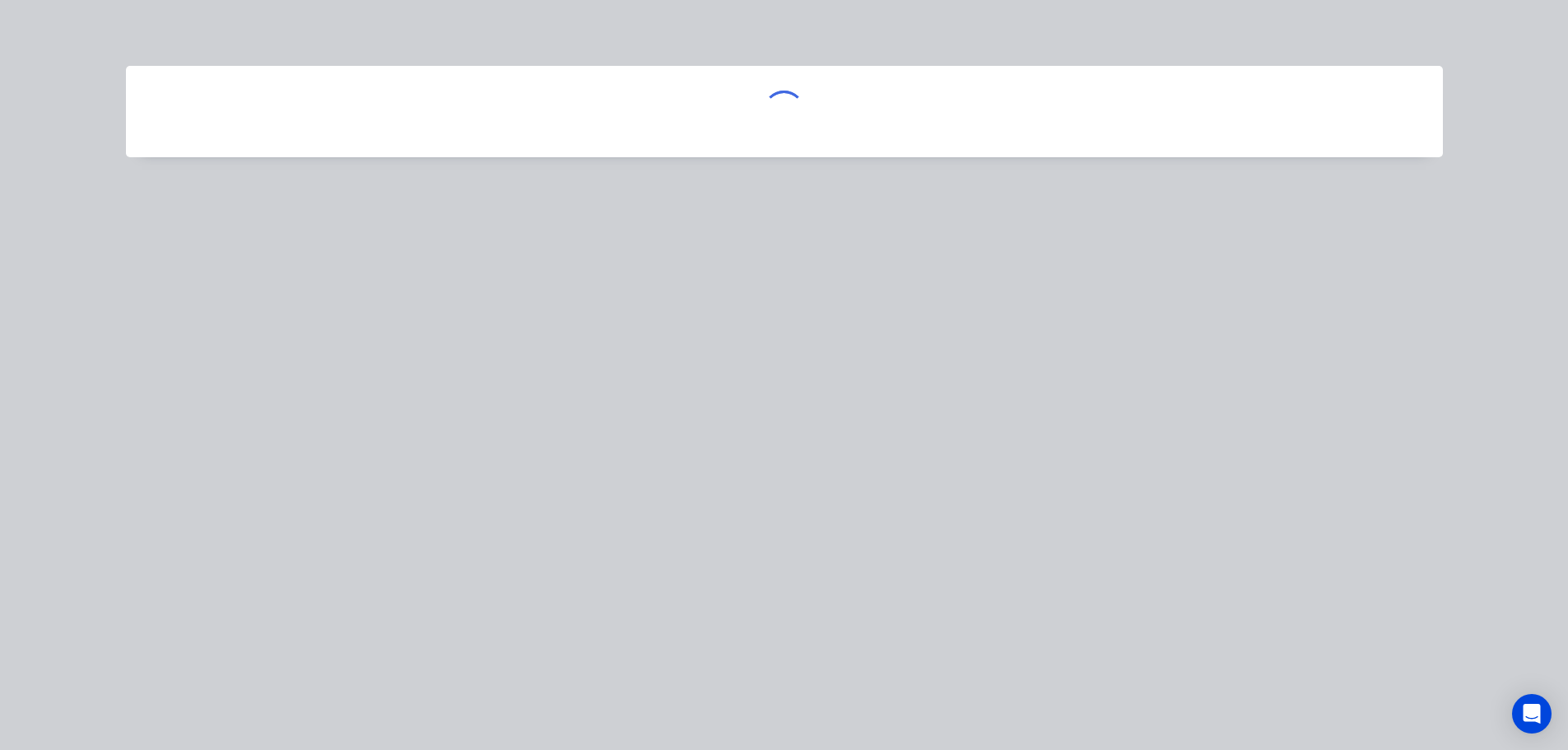
scroll to position [0, 0]
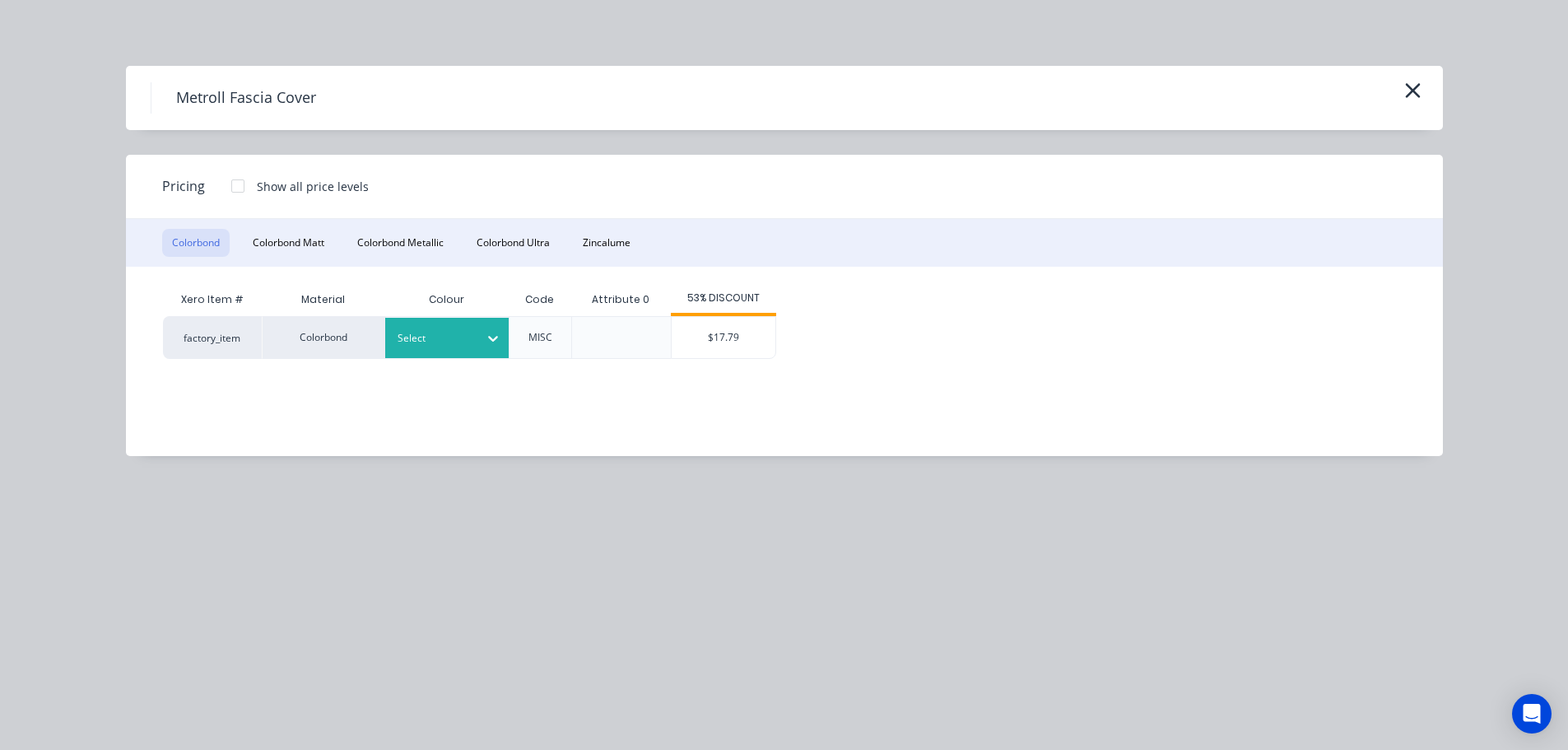
click at [428, 345] on div at bounding box center [435, 338] width 74 height 18
click at [206, 271] on div "Surfmist" at bounding box center [102, 256] width 206 height 31
click at [707, 334] on div "$17.79" at bounding box center [723, 338] width 103 height 41
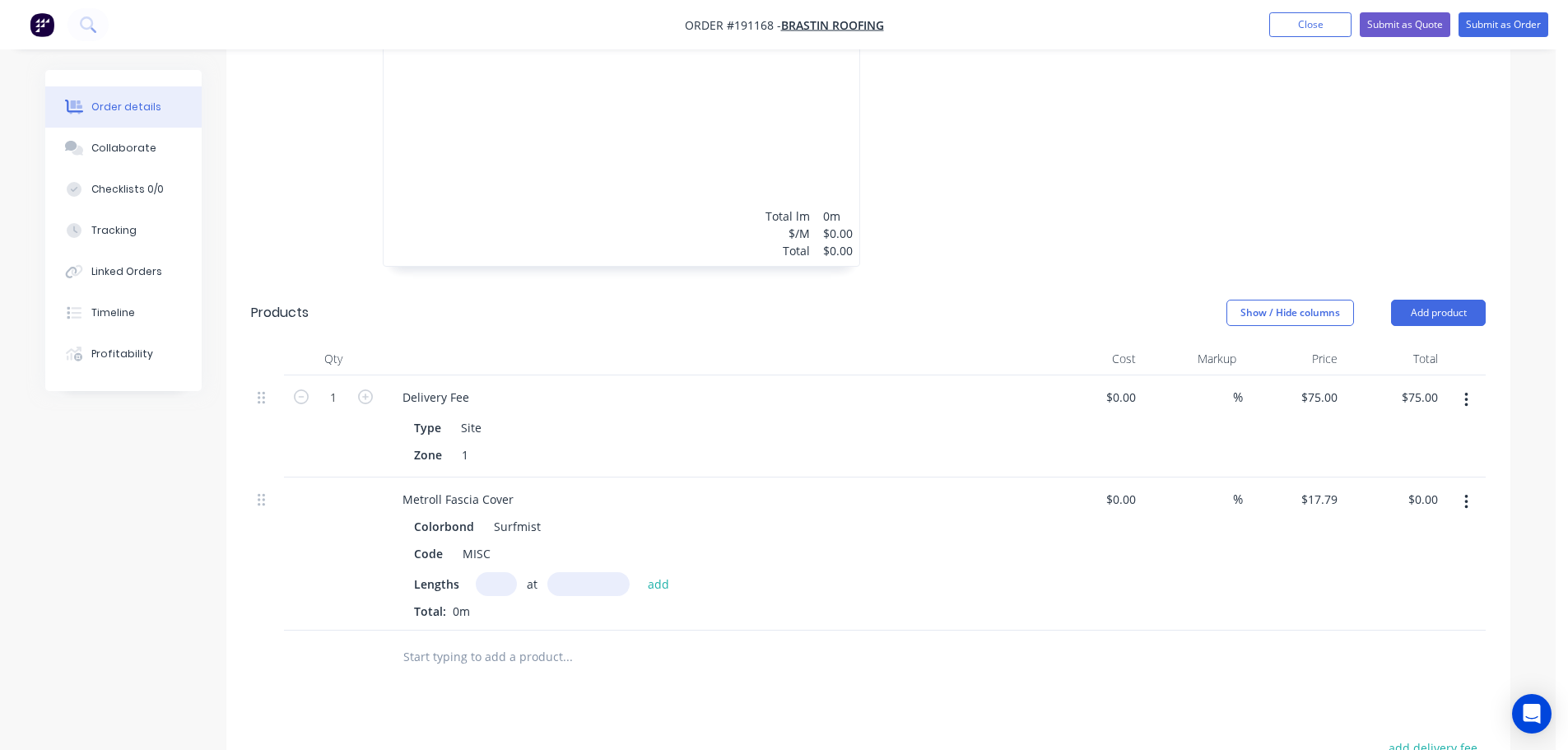
click at [496, 572] on input "text" at bounding box center [497, 584] width 41 height 24
click at [581, 572] on input "text" at bounding box center [589, 584] width 83 height 24
click at [640, 572] on button "add" at bounding box center [659, 583] width 39 height 22
click at [693, 572] on div "Lengths at add" at bounding box center [712, 584] width 596 height 24
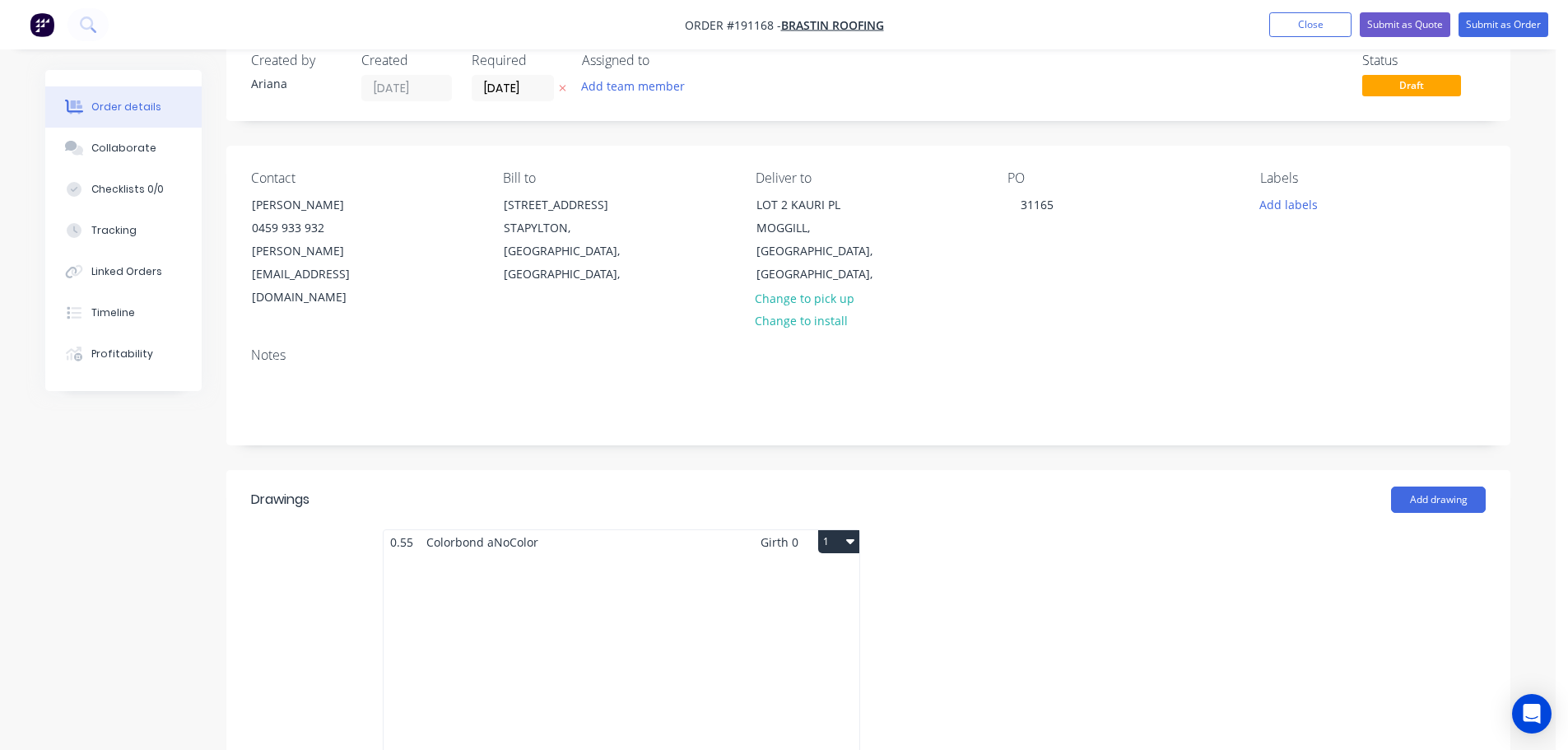
scroll to position [0, 0]
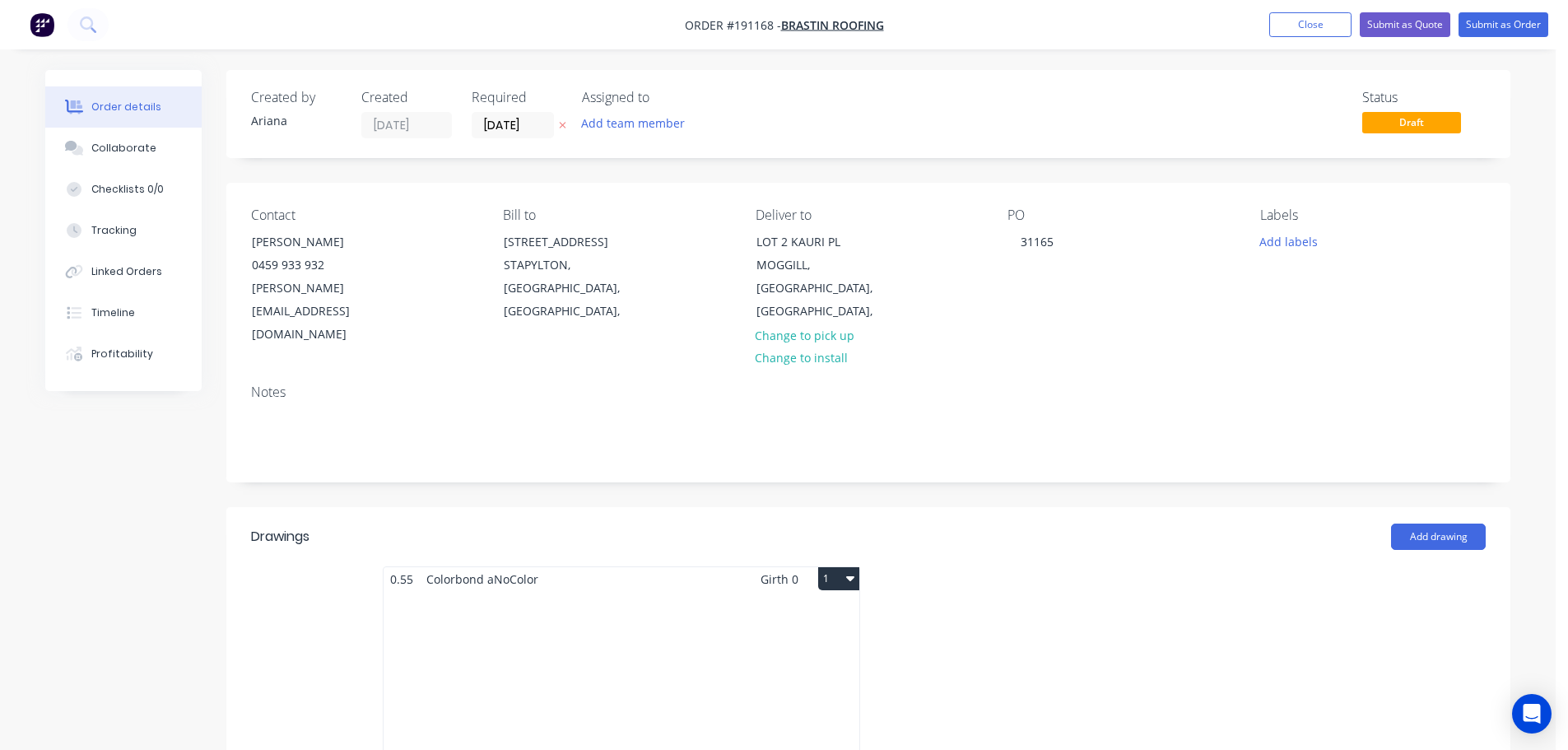
click at [667, 623] on div "Total lm $/M Total 0m $0.00 $0.00" at bounding box center [622, 716] width 476 height 251
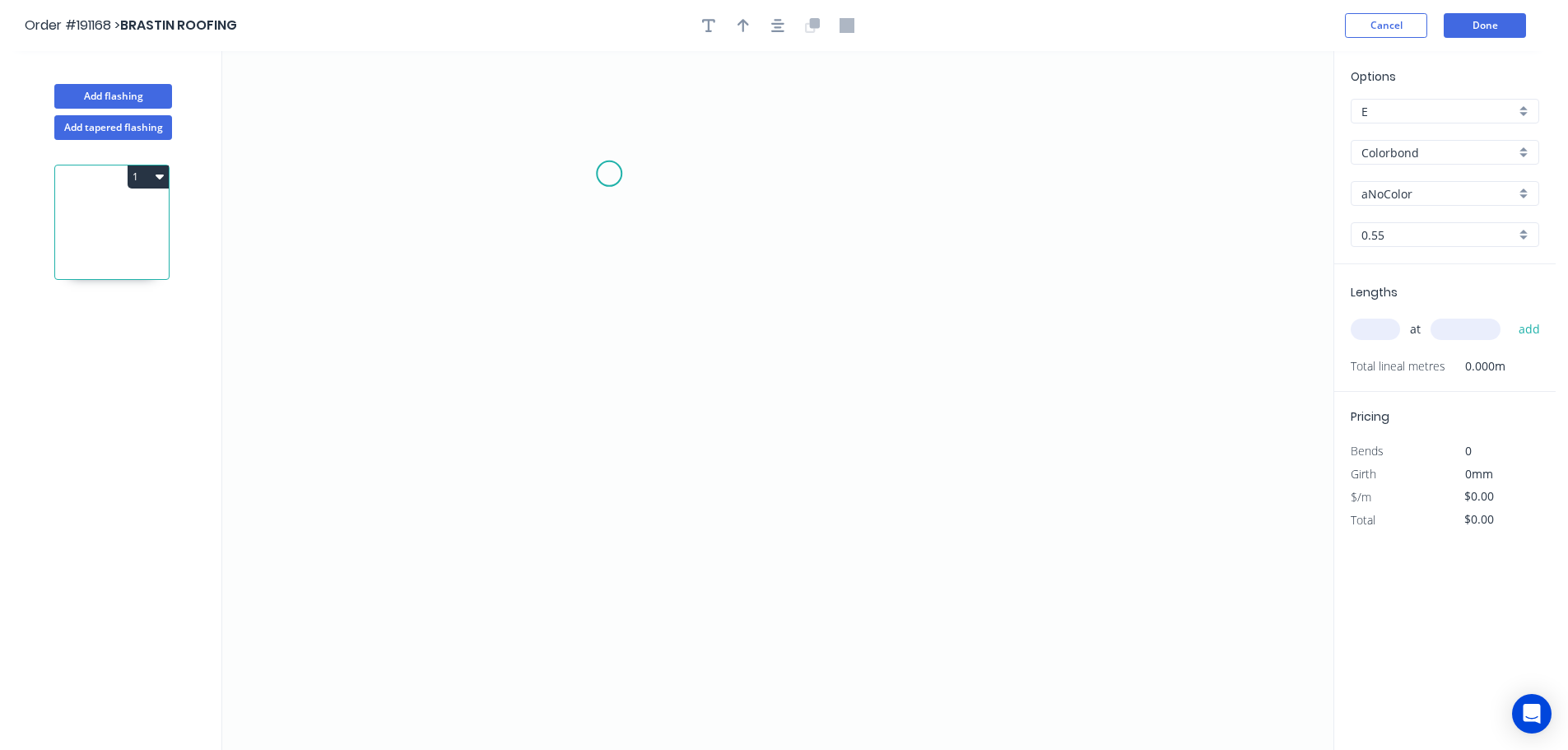
click at [609, 173] on icon "0" at bounding box center [777, 401] width 1112 height 699
click at [1039, 181] on icon "0" at bounding box center [777, 401] width 1112 height 699
click at [1026, 600] on icon "0 ?" at bounding box center [777, 401] width 1112 height 699
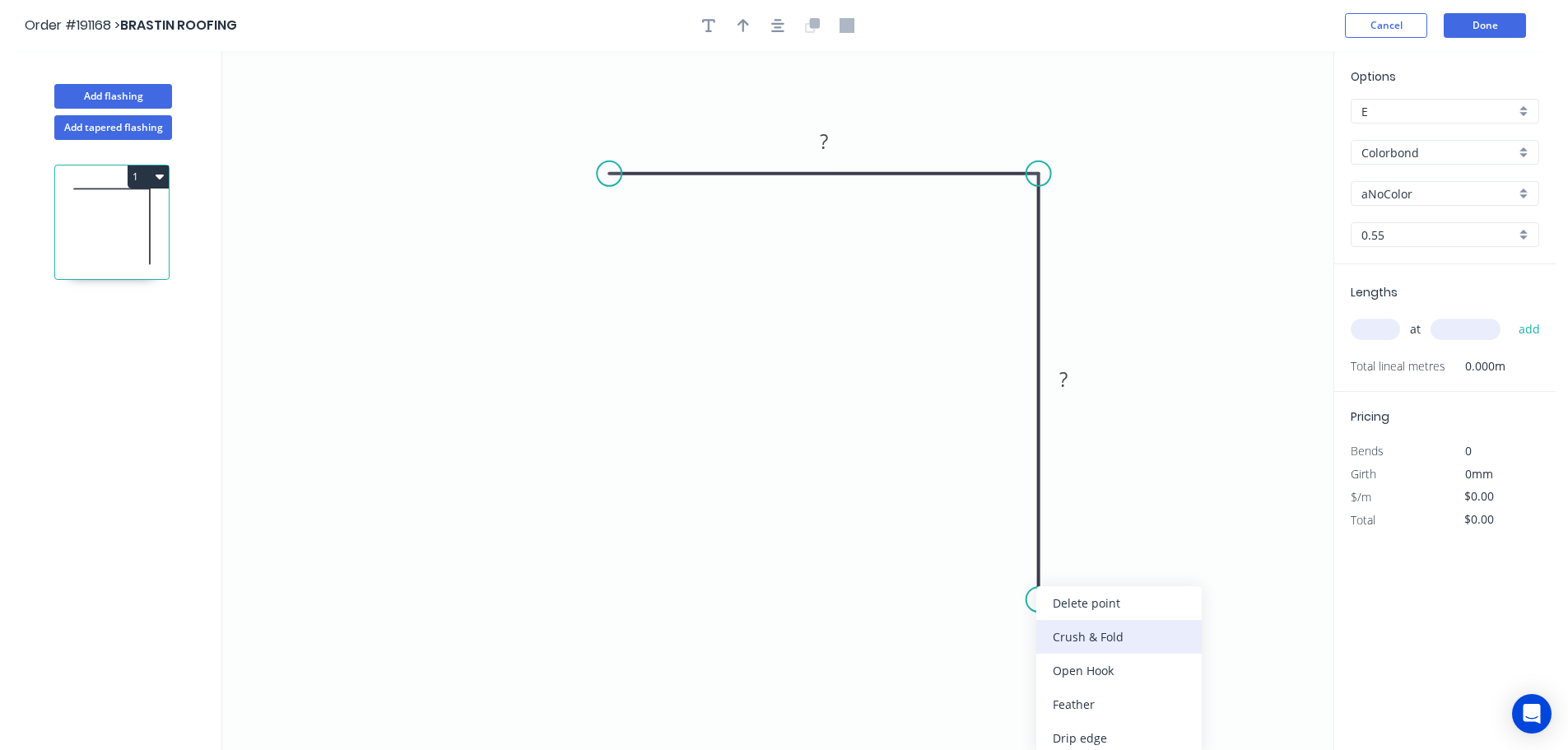
click at [1082, 630] on div "Crush & Fold" at bounding box center [1119, 637] width 165 height 34
click at [1068, 659] on div "Flip bend" at bounding box center [1121, 649] width 165 height 34
click at [1087, 568] on tspan "10" at bounding box center [1085, 569] width 23 height 27
click at [1155, 606] on icon "0 ? CF 15 ?" at bounding box center [777, 401] width 1112 height 699
drag, startPoint x: 1098, startPoint y: 575, endPoint x: 1116, endPoint y: 691, distance: 117.4
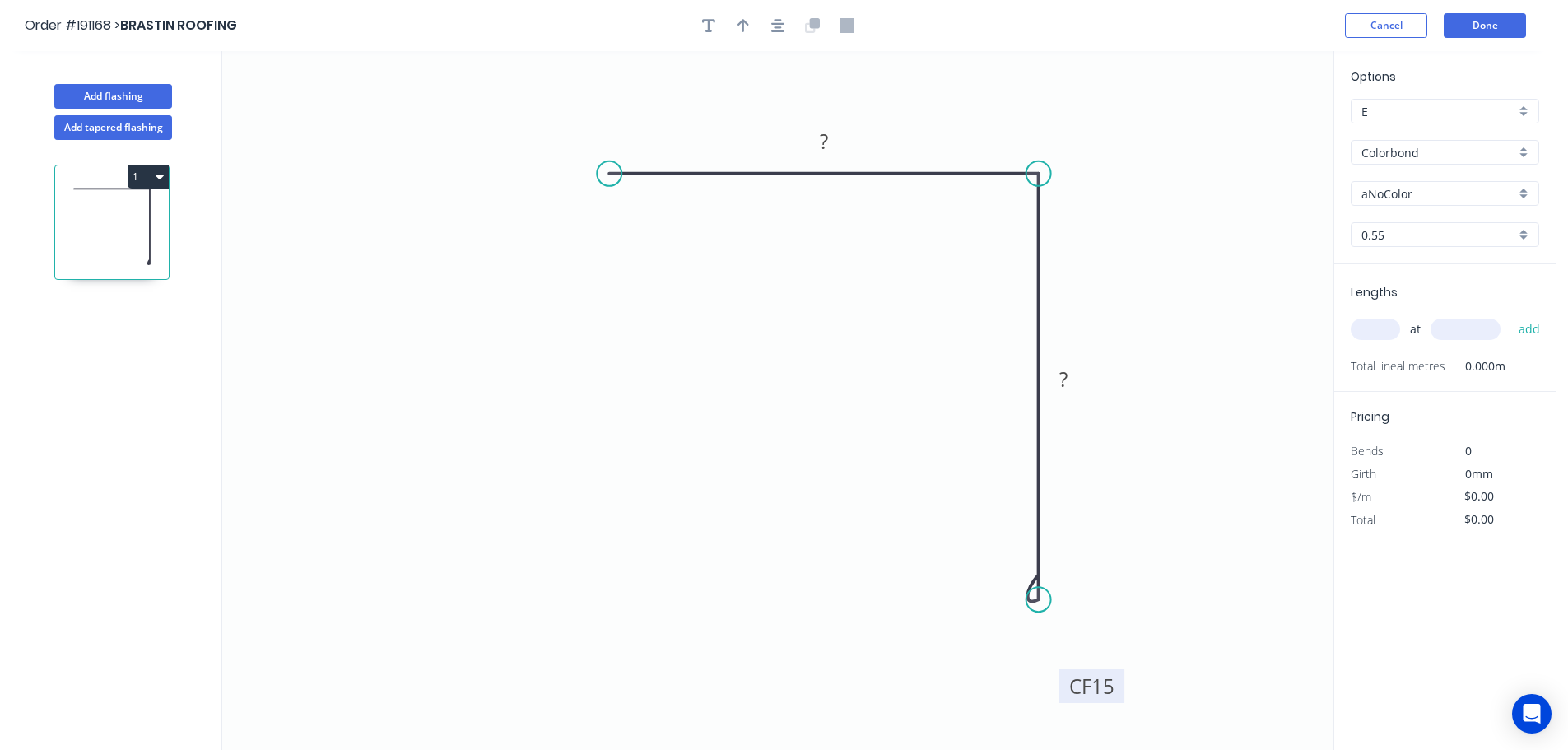
click at [1116, 691] on rect at bounding box center [1091, 686] width 66 height 34
click at [826, 137] on tspan "?" at bounding box center [824, 141] width 8 height 27
click at [919, 108] on icon "0 50 CF 15 50" at bounding box center [777, 401] width 1112 height 699
drag, startPoint x: 741, startPoint y: 20, endPoint x: 1038, endPoint y: 93, distance: 305.8
click at [743, 20] on icon "button" at bounding box center [743, 25] width 12 height 14
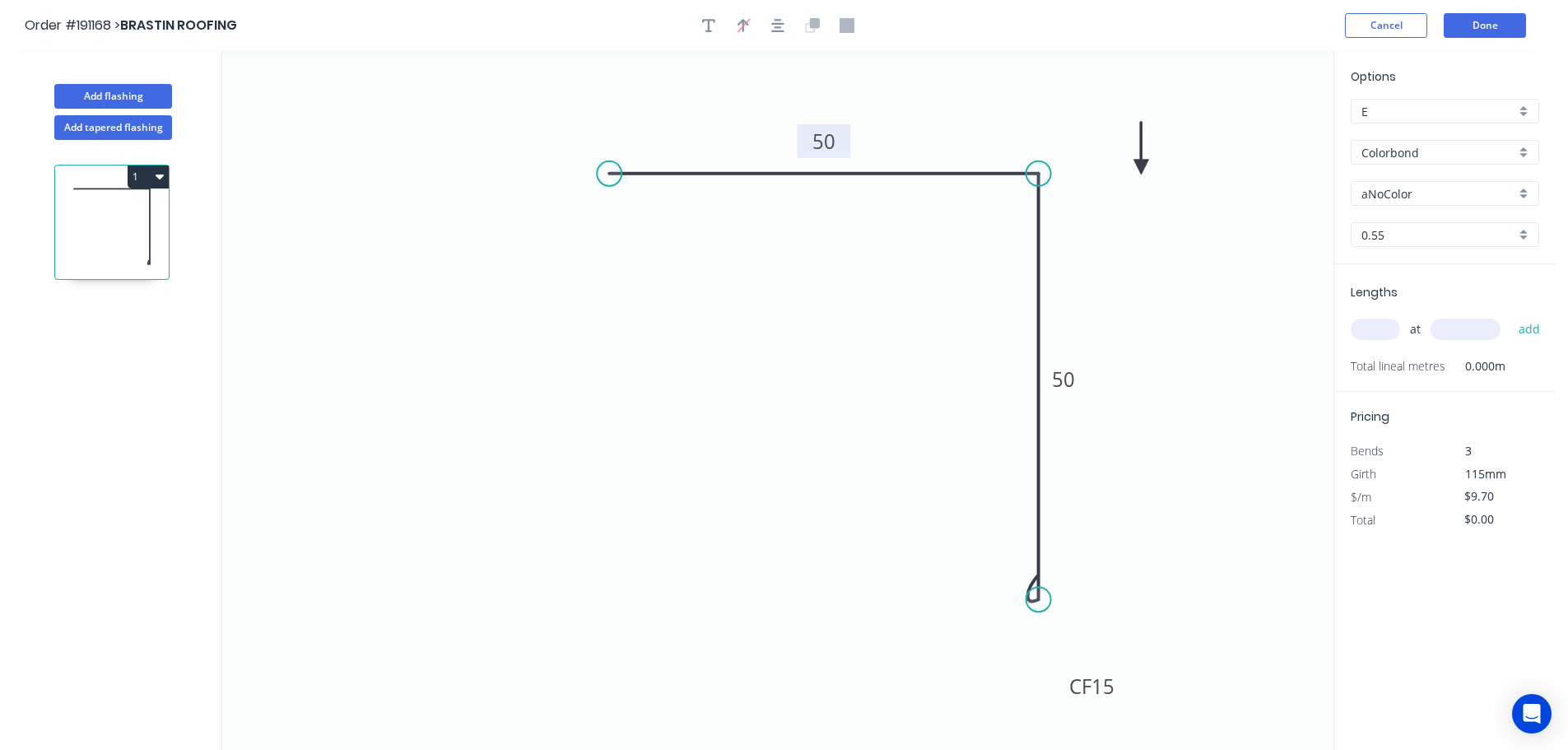
drag, startPoint x: 1249, startPoint y: 128, endPoint x: 1142, endPoint y: 167, distance: 113.9
click at [1142, 167] on icon at bounding box center [1141, 148] width 14 height 53
click at [1520, 190] on div "aNoColor" at bounding box center [1445, 193] width 189 height 24
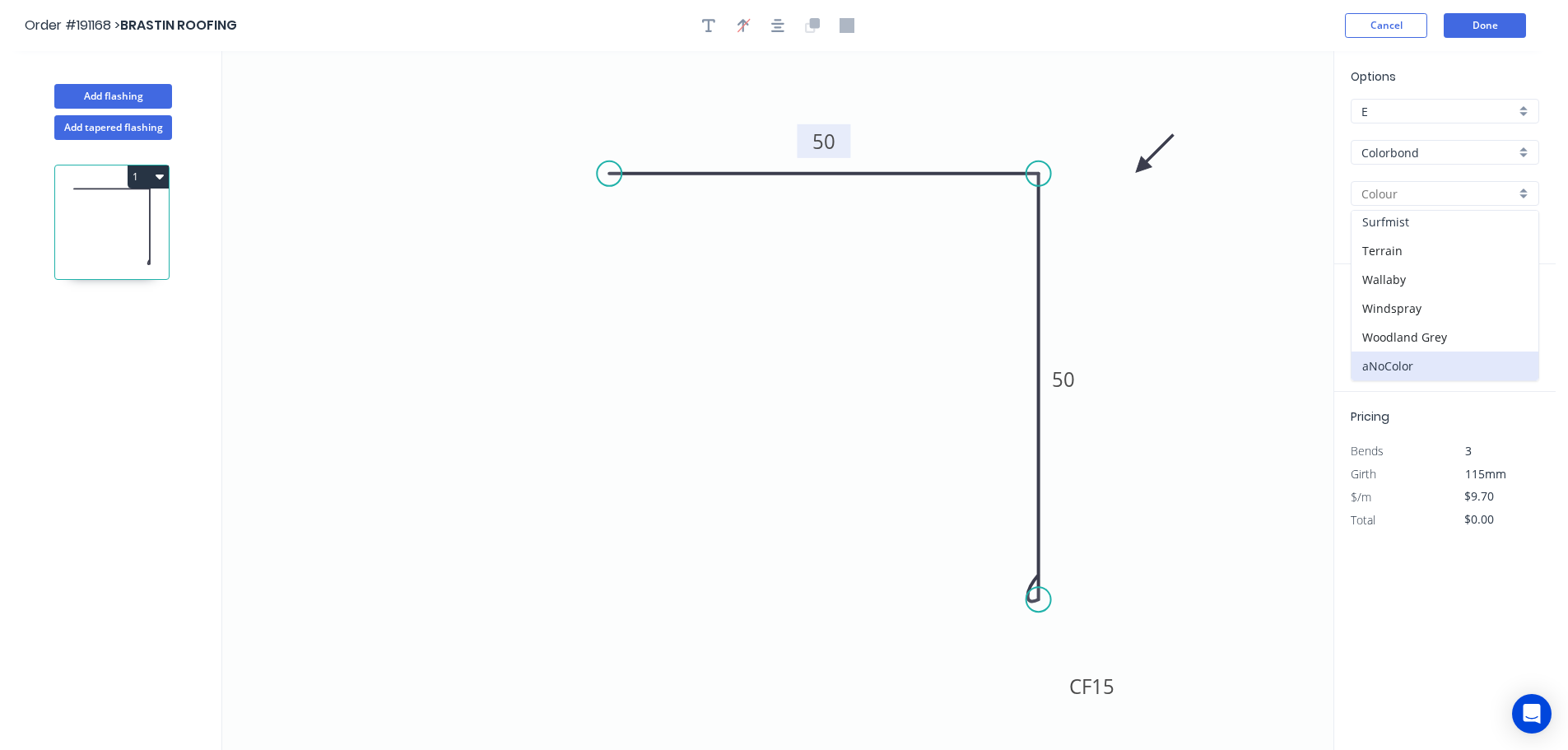
click at [1422, 218] on div "Surfmist" at bounding box center [1445, 222] width 187 height 29
drag, startPoint x: 1380, startPoint y: 330, endPoint x: 1400, endPoint y: 305, distance: 32.0
click at [1381, 330] on input "text" at bounding box center [1375, 330] width 49 height 22
click at [1510, 315] on button "add" at bounding box center [1529, 329] width 39 height 28
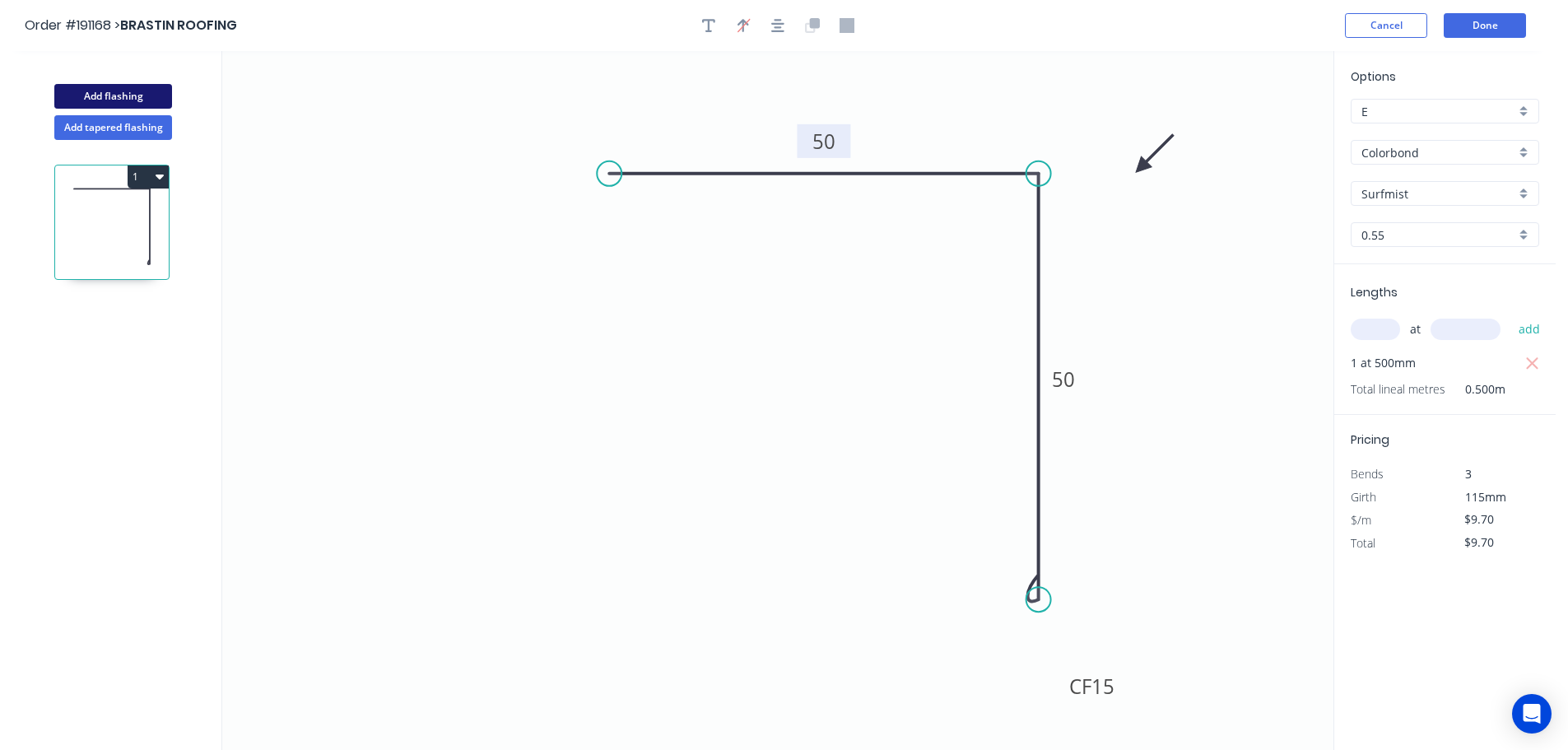
click at [113, 93] on button "Add flashing" at bounding box center [112, 95] width 118 height 24
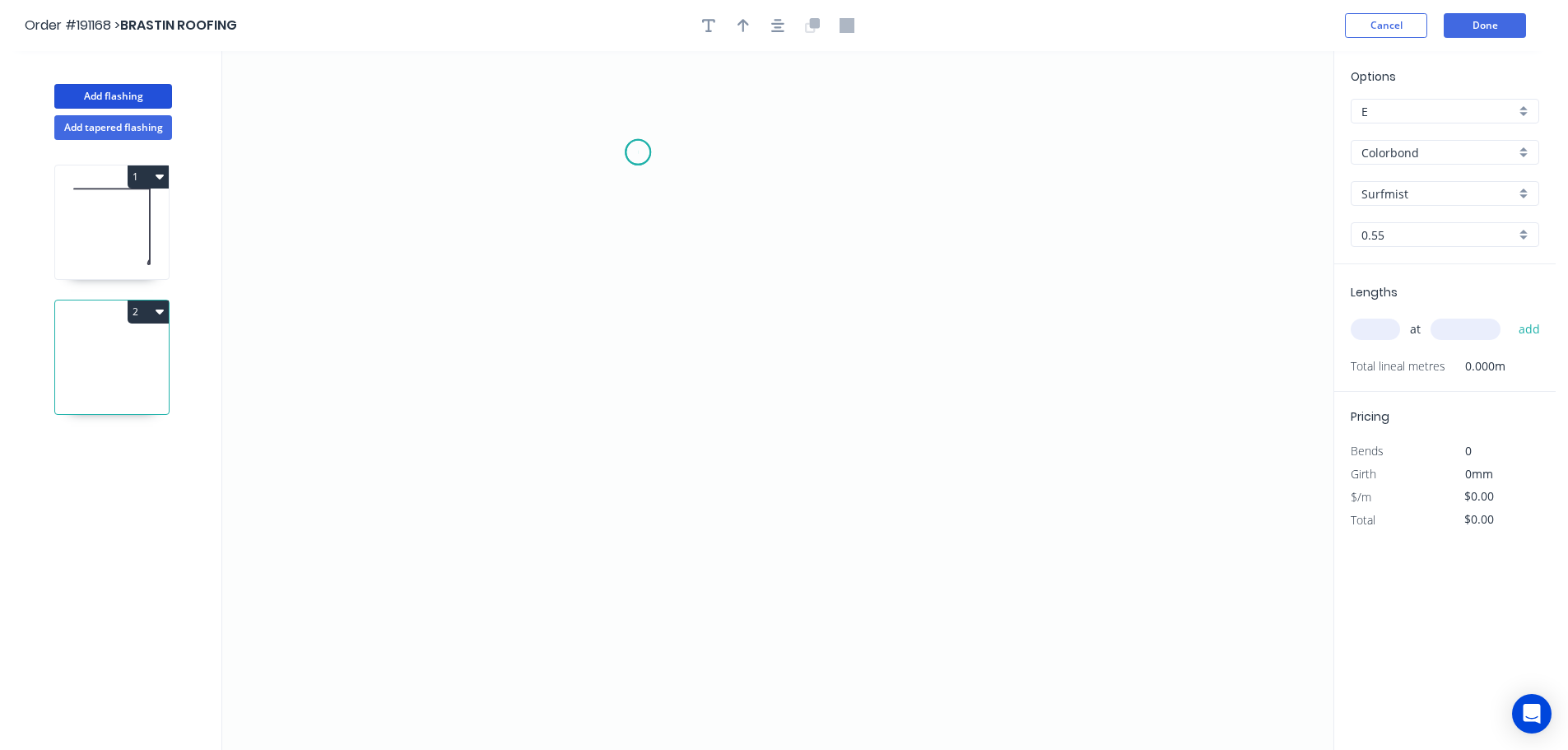
click at [638, 152] on icon "0" at bounding box center [777, 401] width 1112 height 699
click at [944, 145] on icon "0" at bounding box center [777, 401] width 1112 height 699
click at [936, 498] on icon "0 ?" at bounding box center [777, 401] width 1112 height 699
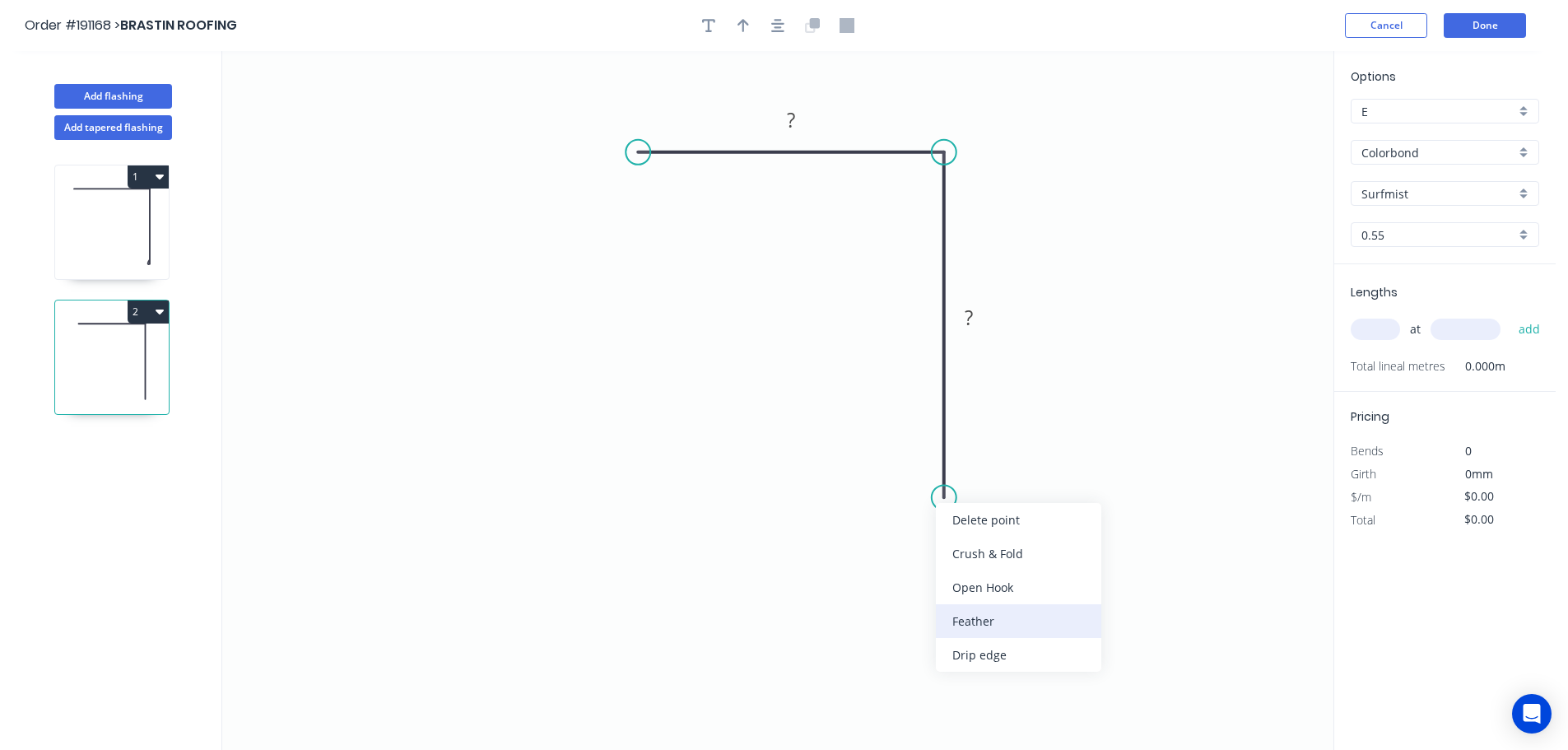
click at [1011, 630] on div "Feather" at bounding box center [1019, 621] width 165 height 34
click at [924, 472] on tspan "15" at bounding box center [920, 468] width 23 height 27
click at [1024, 449] on icon "0 ? FE 10 ?" at bounding box center [777, 401] width 1112 height 699
drag, startPoint x: 881, startPoint y: 462, endPoint x: 850, endPoint y: 565, distance: 107.6
click at [850, 565] on rect at bounding box center [877, 571] width 64 height 34
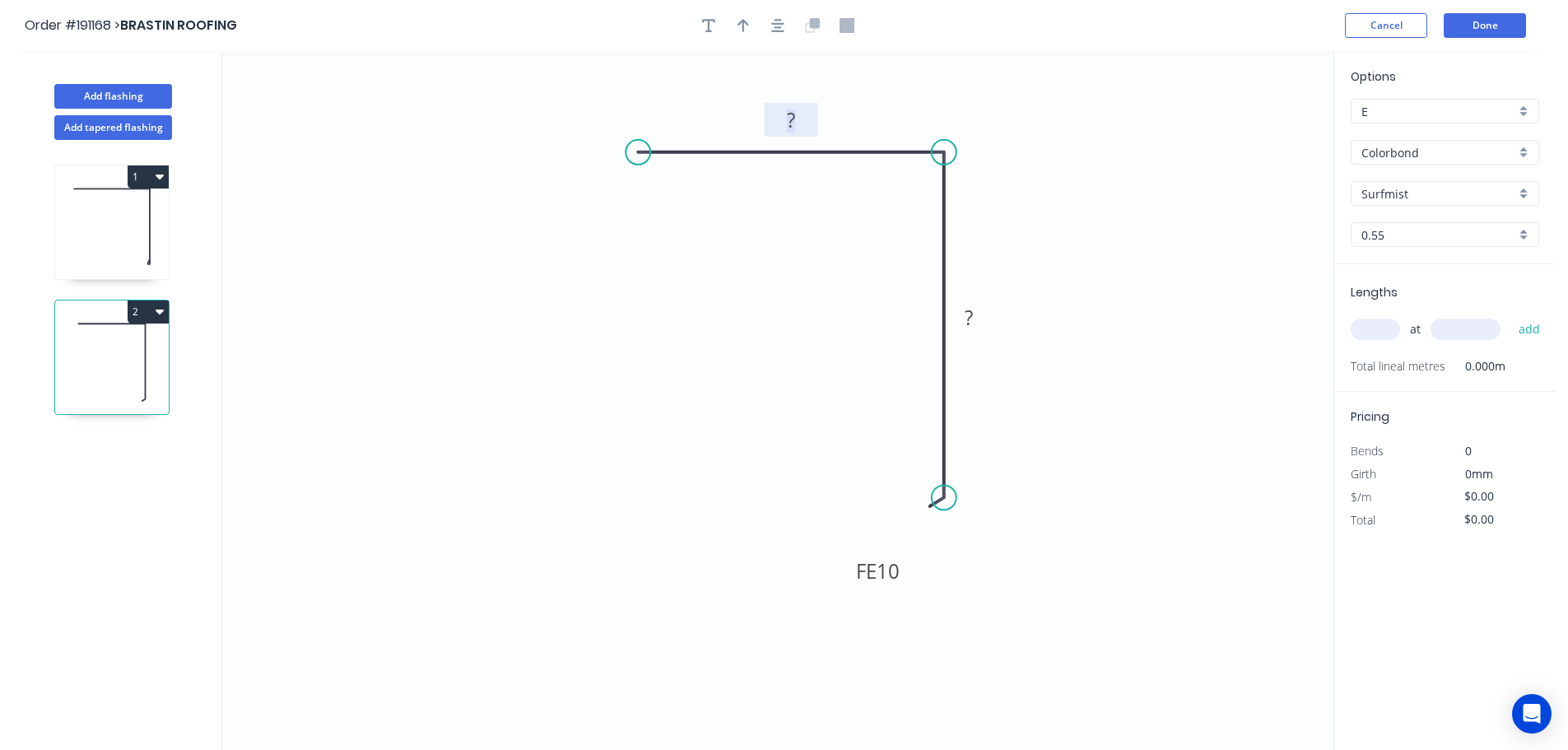
click at [792, 118] on tspan "?" at bounding box center [791, 119] width 8 height 27
click at [1035, 202] on icon "0 50 FE 10 60" at bounding box center [777, 401] width 1112 height 699
drag, startPoint x: 743, startPoint y: 24, endPoint x: 1007, endPoint y: 80, distance: 269.9
click at [744, 24] on icon "button" at bounding box center [743, 25] width 12 height 13
drag, startPoint x: 1252, startPoint y: 132, endPoint x: 1084, endPoint y: 146, distance: 168.6
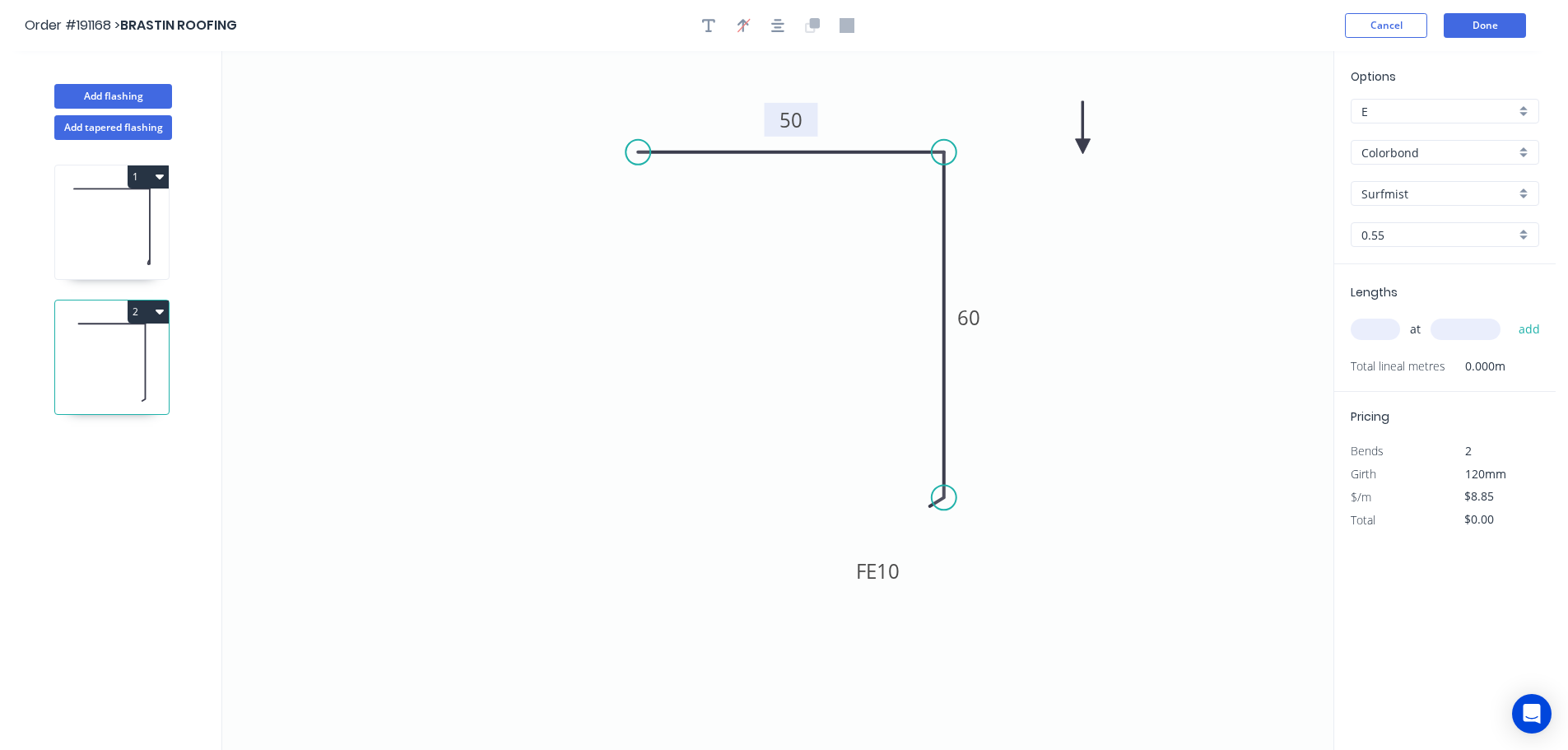
click at [1084, 146] on icon at bounding box center [1083, 128] width 14 height 53
drag, startPoint x: 1381, startPoint y: 324, endPoint x: 1347, endPoint y: 320, distance: 34.2
click at [1382, 324] on input "text" at bounding box center [1375, 330] width 49 height 22
click at [1510, 315] on button "add" at bounding box center [1529, 329] width 39 height 28
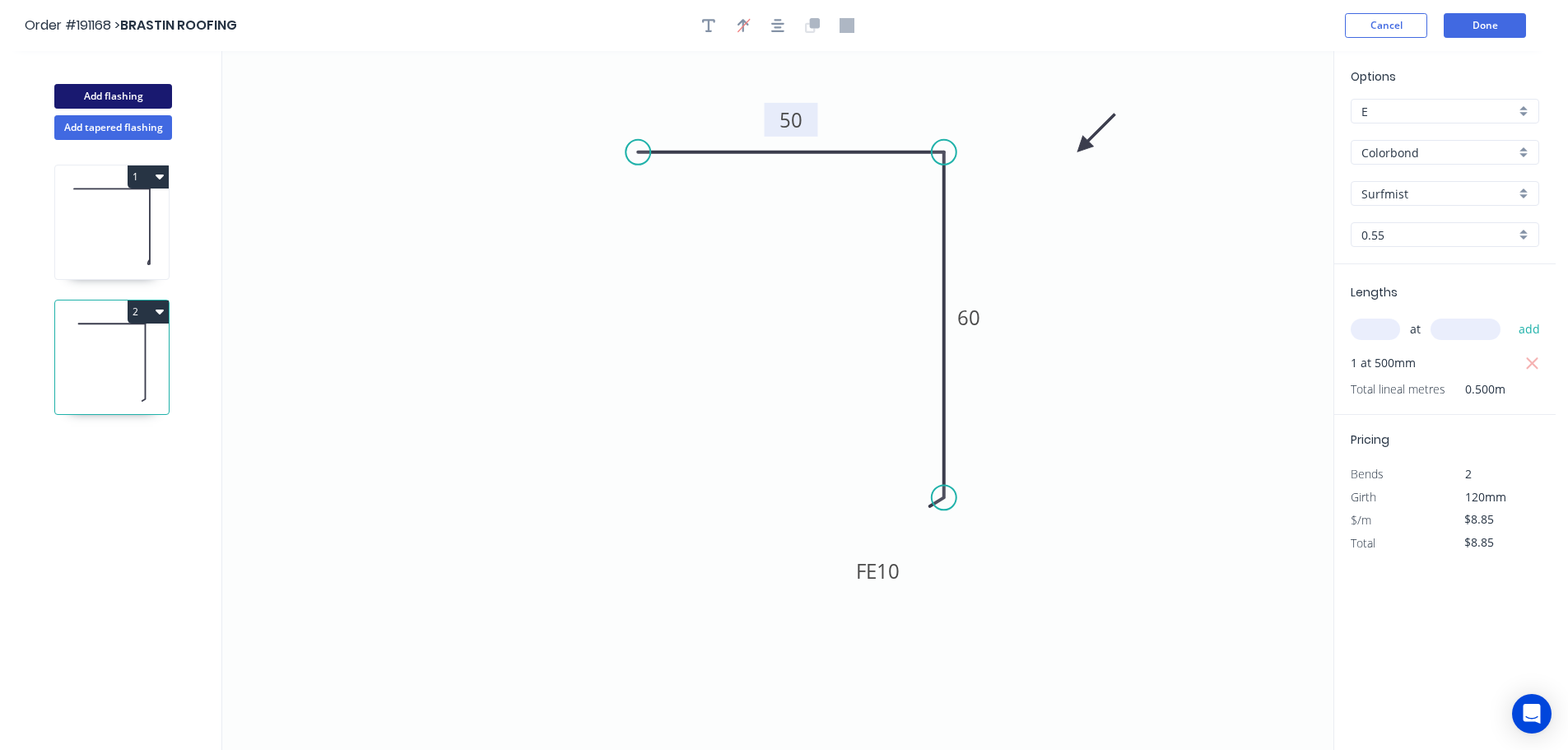
drag, startPoint x: 81, startPoint y: 93, endPoint x: 164, endPoint y: 98, distance: 83.2
click at [82, 93] on button "Add flashing" at bounding box center [112, 95] width 118 height 24
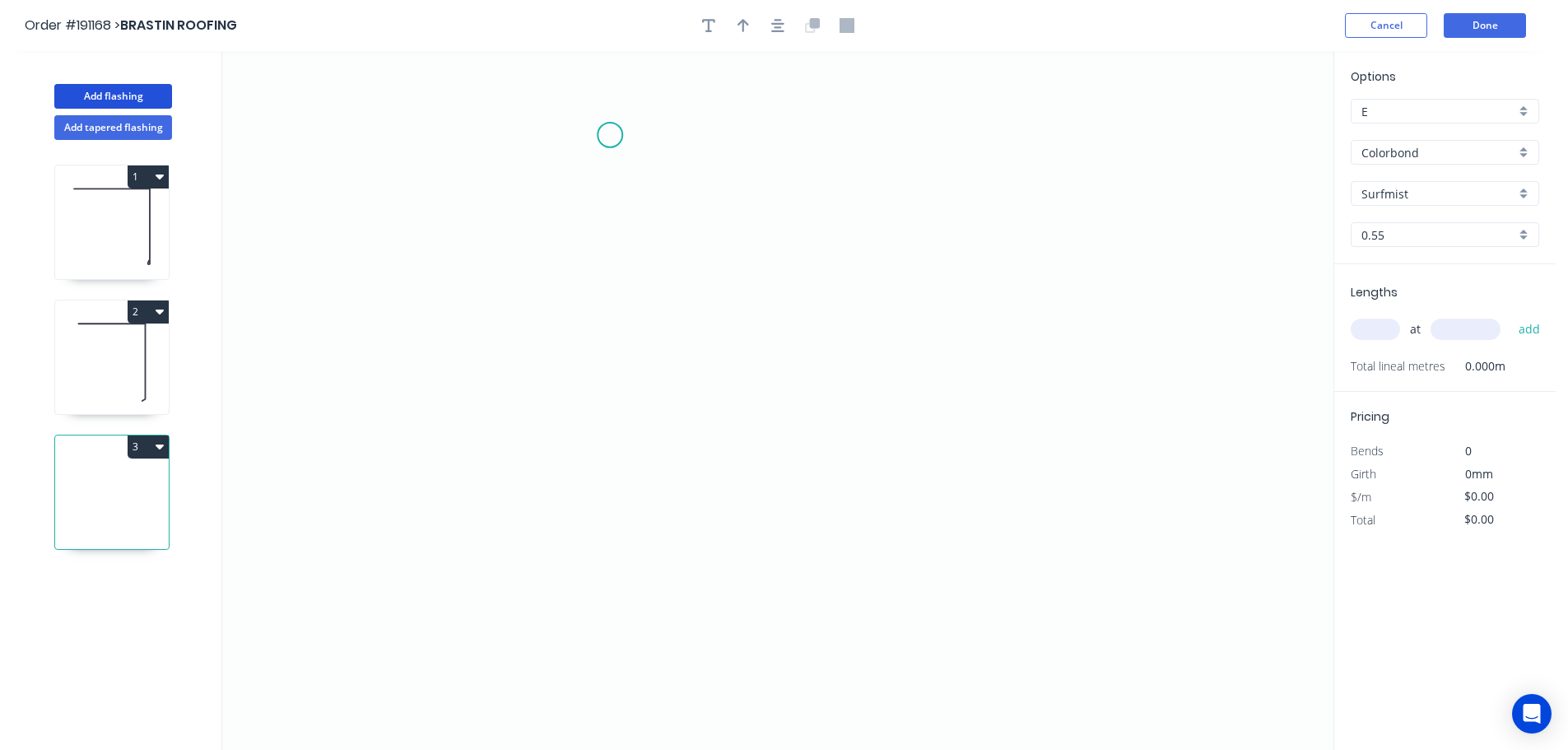
click at [610, 135] on icon "0" at bounding box center [777, 401] width 1112 height 699
click at [976, 143] on icon "0" at bounding box center [777, 401] width 1112 height 699
click at [968, 518] on icon "0 ?" at bounding box center [777, 401] width 1112 height 699
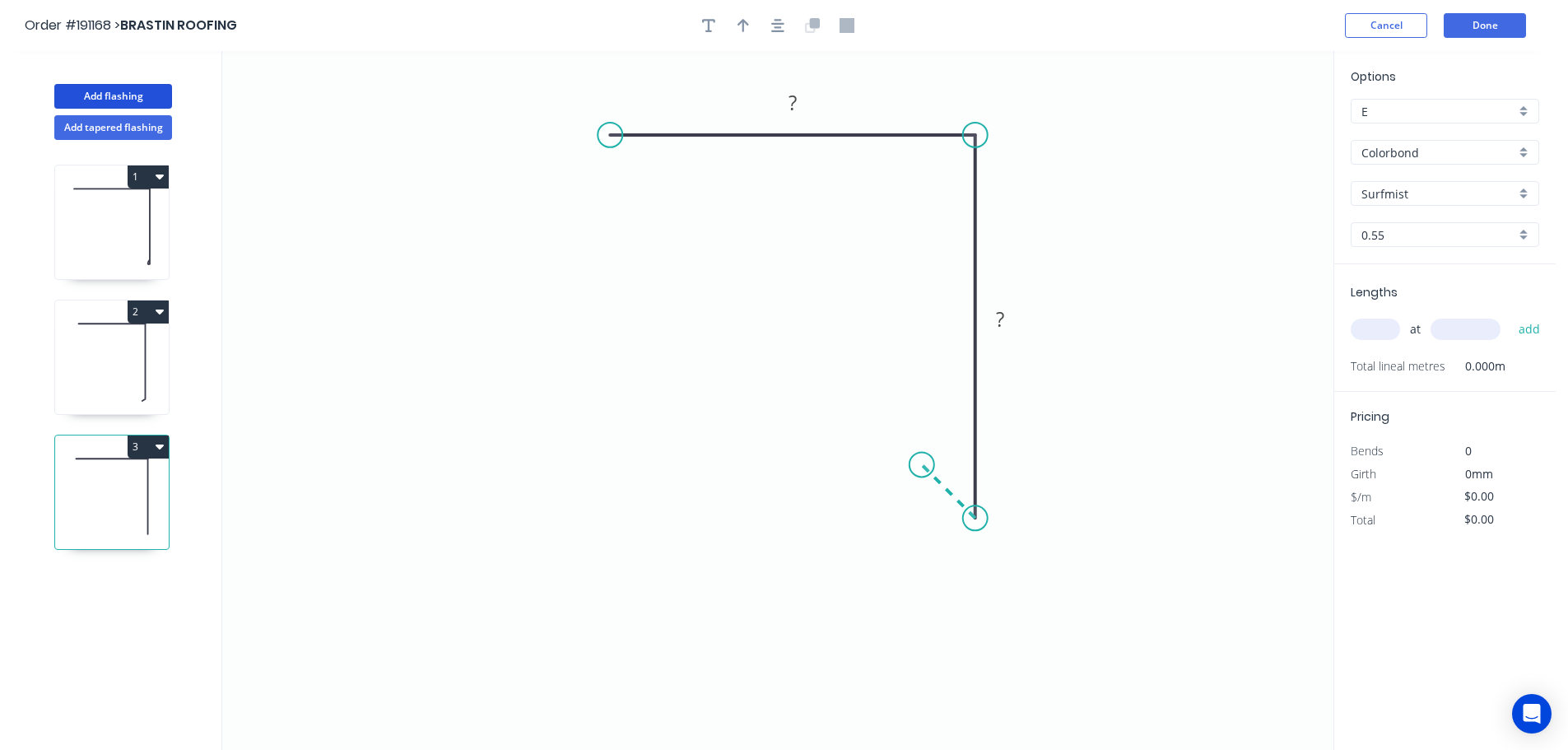
click at [922, 469] on icon "0 ? ?" at bounding box center [777, 401] width 1112 height 699
click at [922, 469] on circle at bounding box center [921, 463] width 24 height 24
click at [794, 101] on tspan "?" at bounding box center [793, 102] width 8 height 27
click at [1178, 275] on icon "0 50 60 10" at bounding box center [777, 401] width 1112 height 699
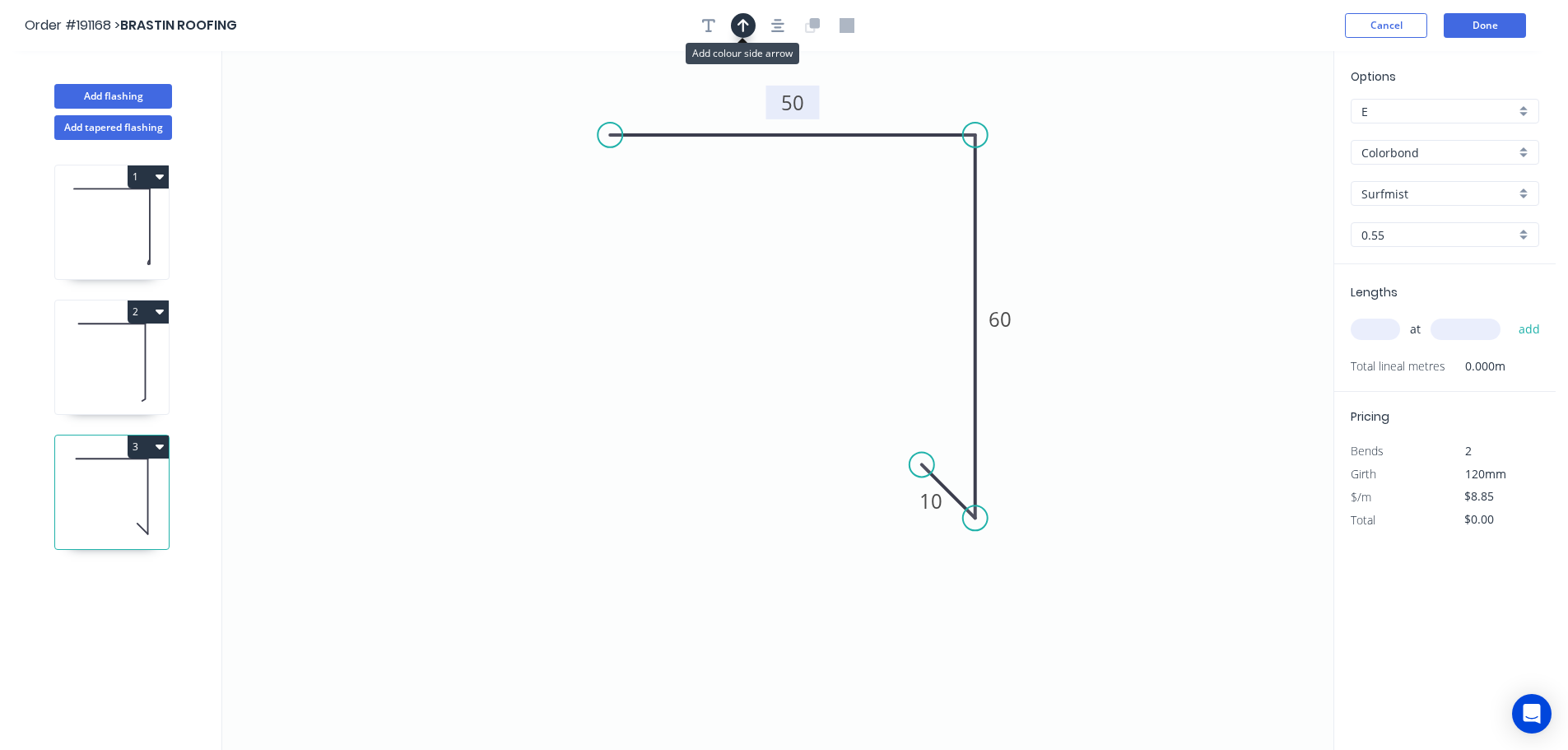
click at [741, 29] on icon "button" at bounding box center [743, 25] width 12 height 14
drag, startPoint x: 1250, startPoint y: 132, endPoint x: 1088, endPoint y: 160, distance: 164.4
click at [1088, 160] on icon at bounding box center [1088, 140] width 14 height 53
click at [1088, 161] on icon at bounding box center [1088, 140] width 14 height 53
click at [1386, 329] on input "text" at bounding box center [1375, 330] width 49 height 22
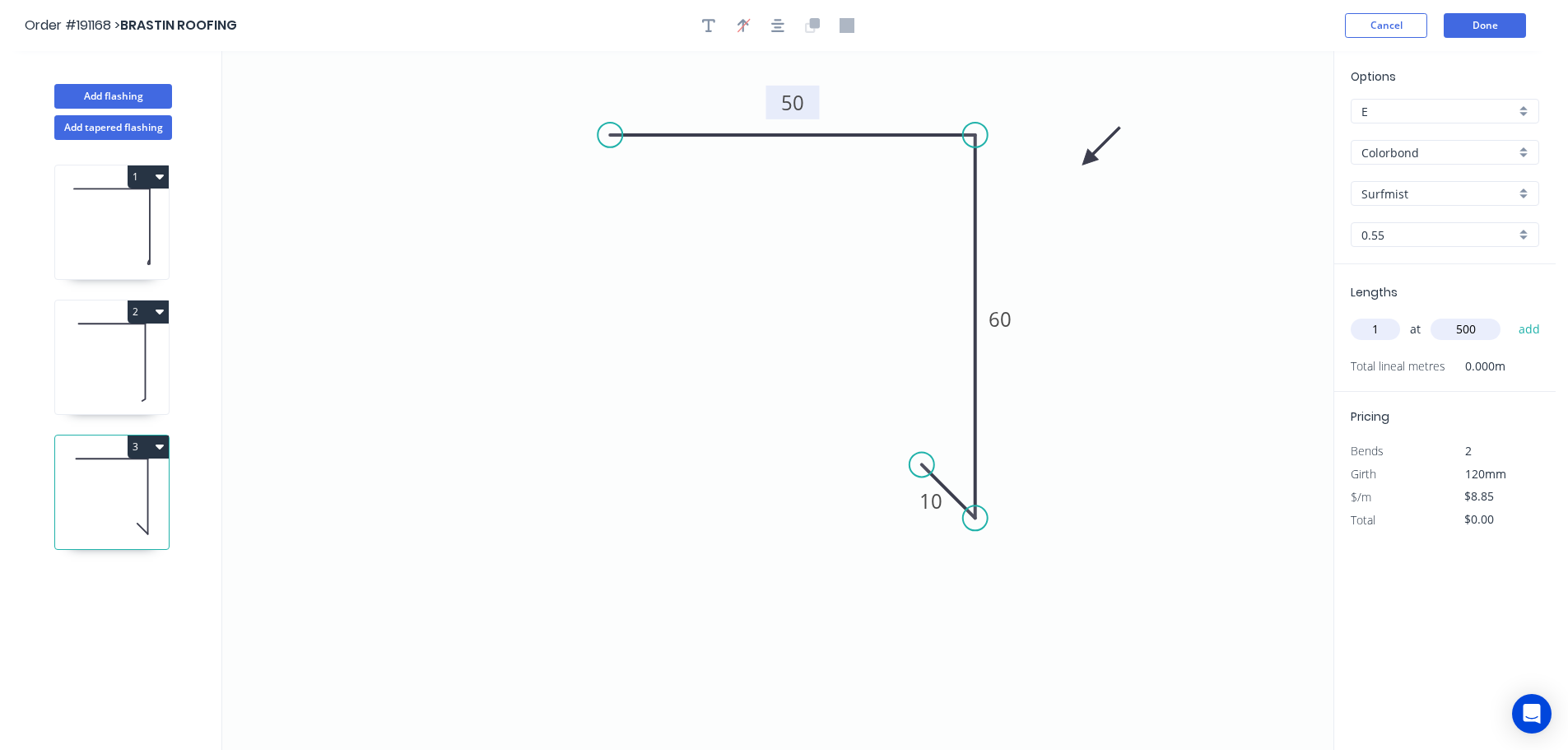
click at [1510, 315] on button "add" at bounding box center [1529, 329] width 39 height 28
click at [97, 85] on button "Add flashing" at bounding box center [112, 95] width 118 height 24
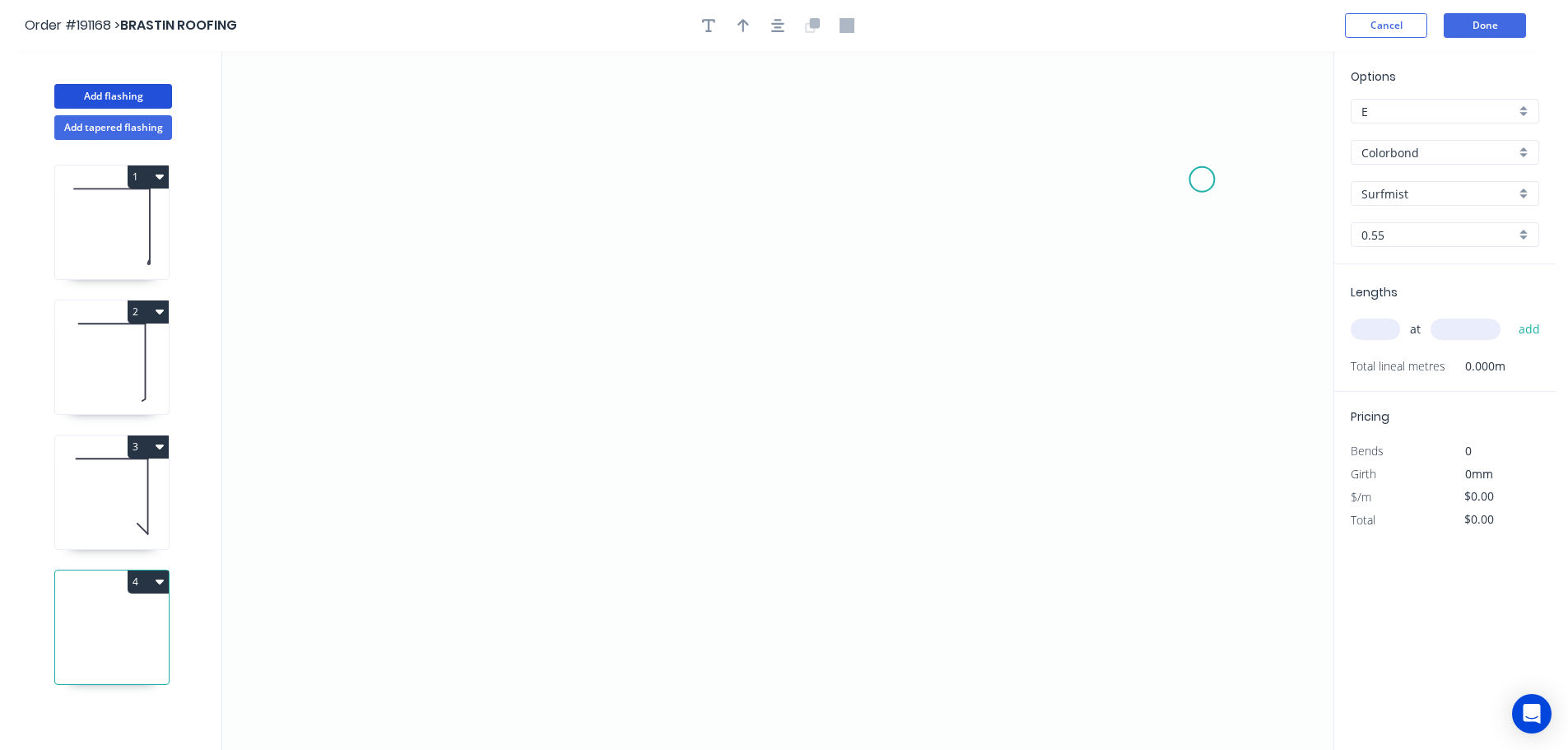
click at [1203, 178] on icon "0" at bounding box center [777, 401] width 1112 height 699
click at [848, 181] on icon "0" at bounding box center [777, 401] width 1112 height 699
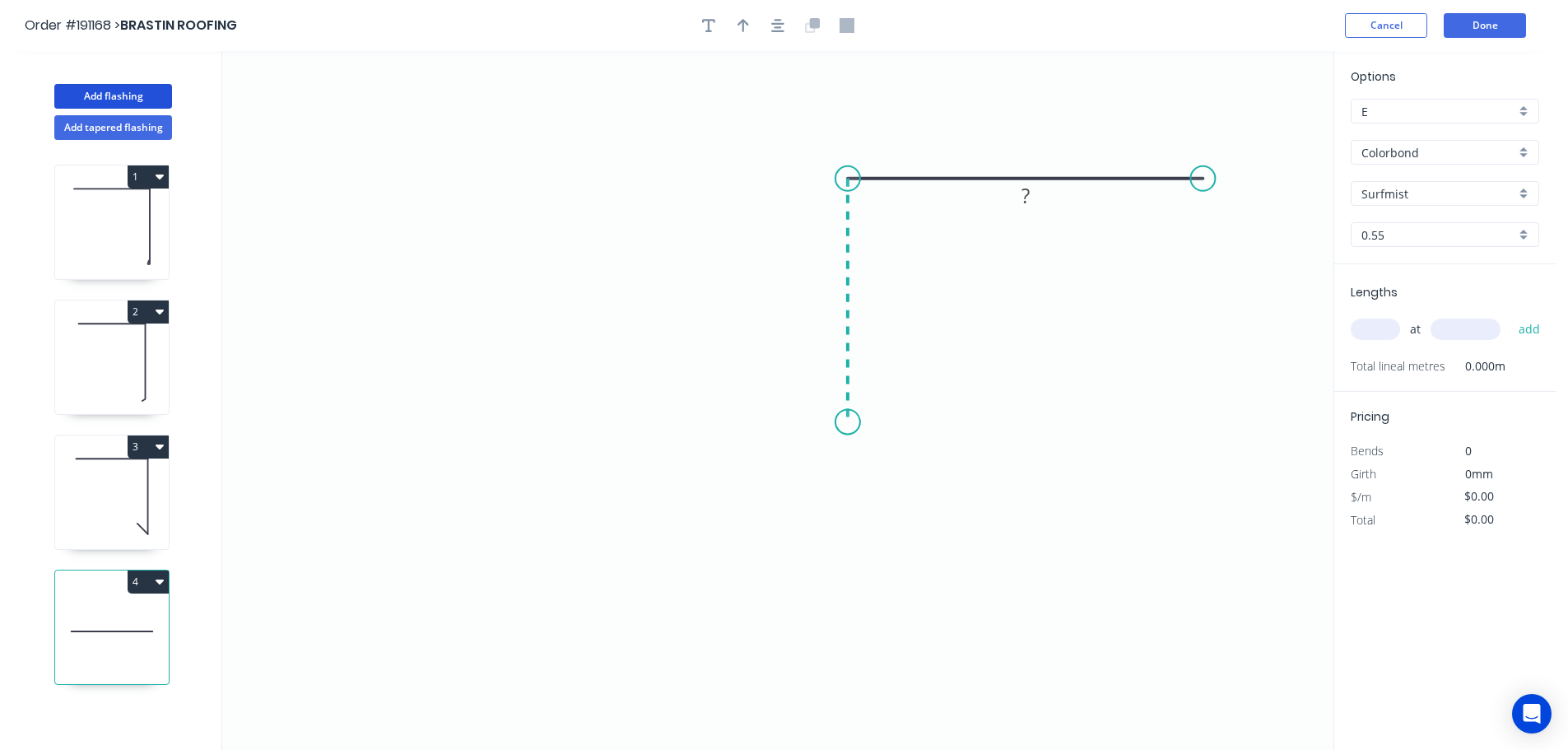
click at [850, 422] on icon "0 ?" at bounding box center [777, 401] width 1112 height 699
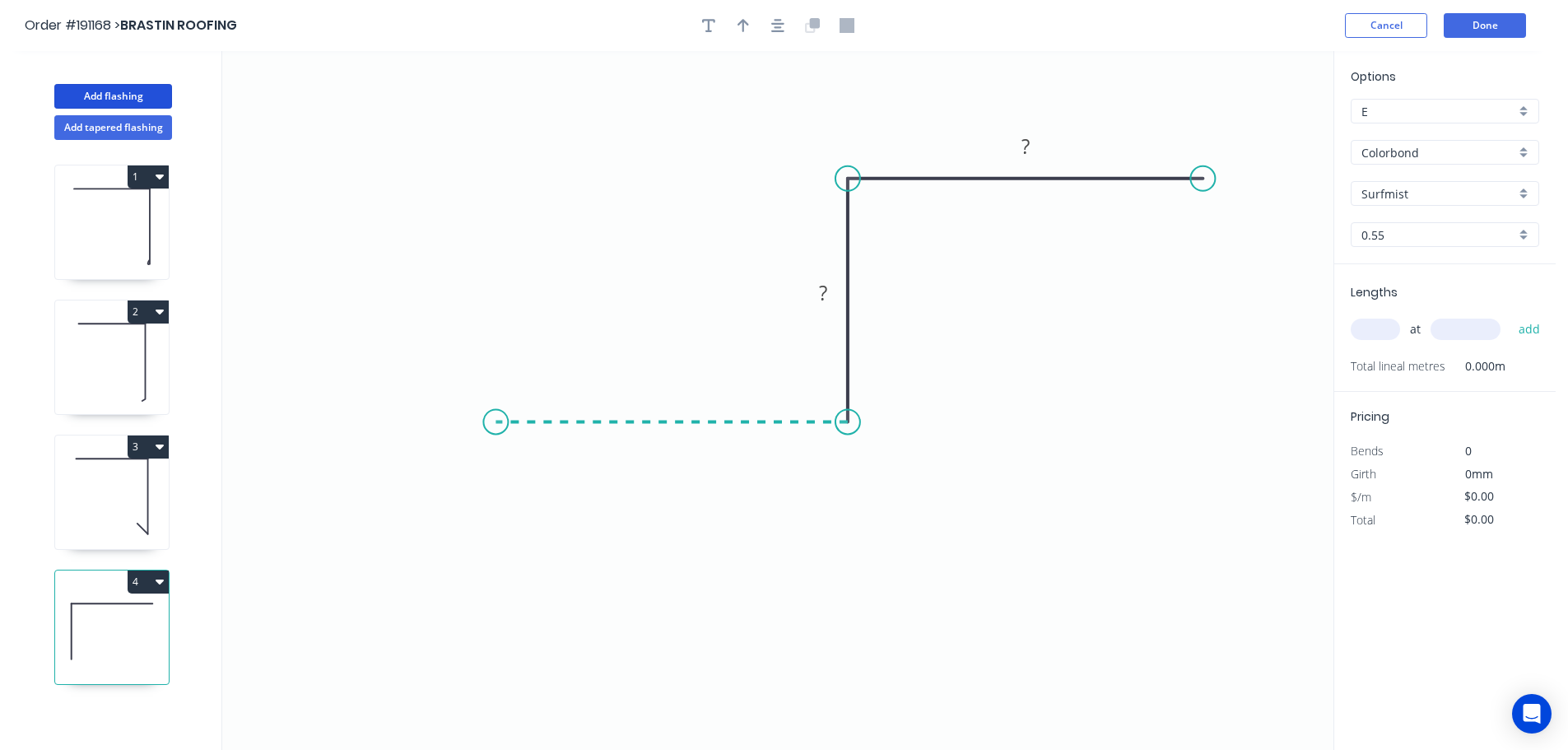
click at [496, 421] on icon "0 ? ?" at bounding box center [777, 401] width 1112 height 699
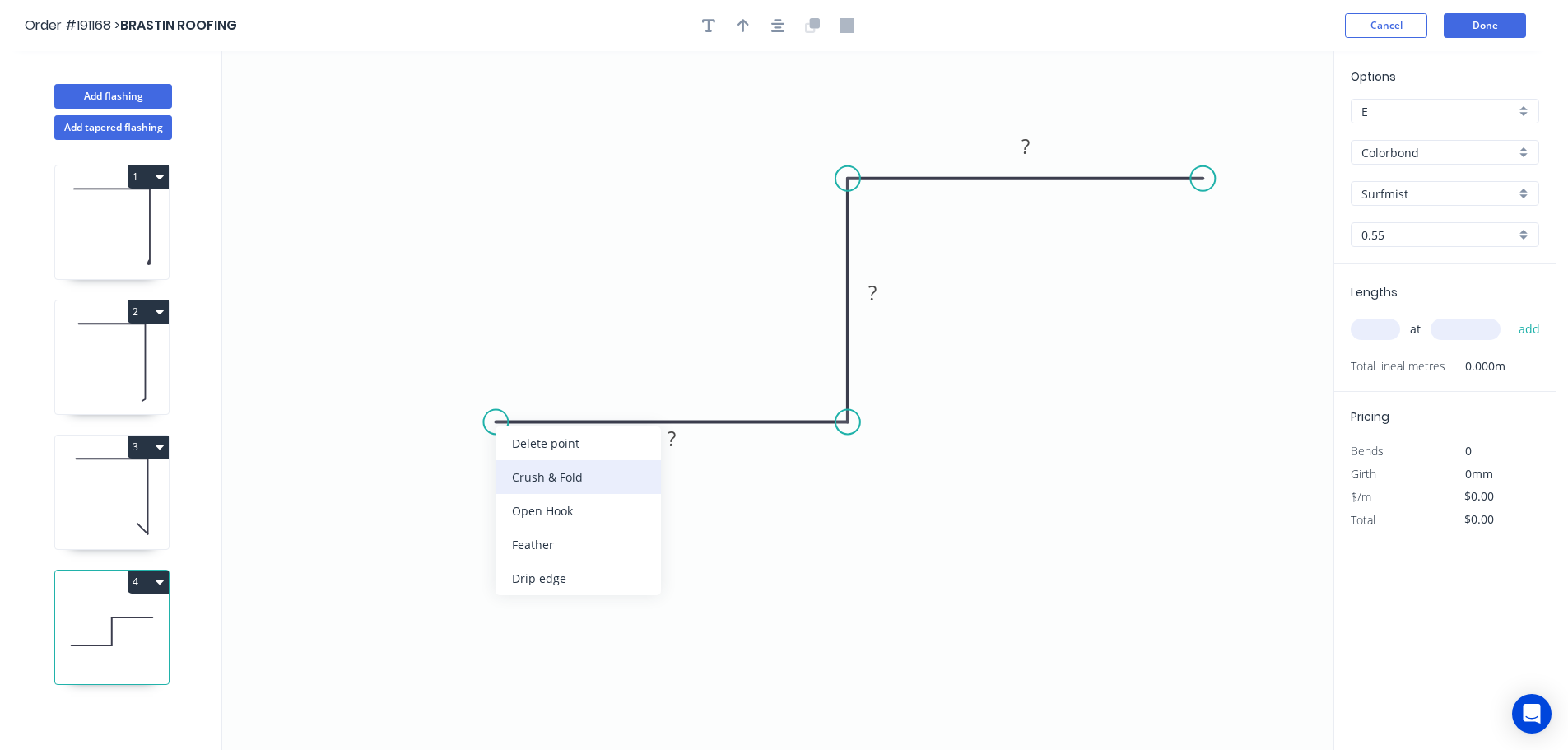
click at [527, 474] on div "Crush & Fold" at bounding box center [579, 477] width 165 height 34
drag, startPoint x: 501, startPoint y: 419, endPoint x: 507, endPoint y: 426, distance: 9.2
click at [526, 471] on div "Flip bend" at bounding box center [586, 478] width 165 height 34
click at [530, 452] on tspan "10" at bounding box center [528, 449] width 23 height 27
drag, startPoint x: 594, startPoint y: 545, endPoint x: 572, endPoint y: 507, distance: 43.9
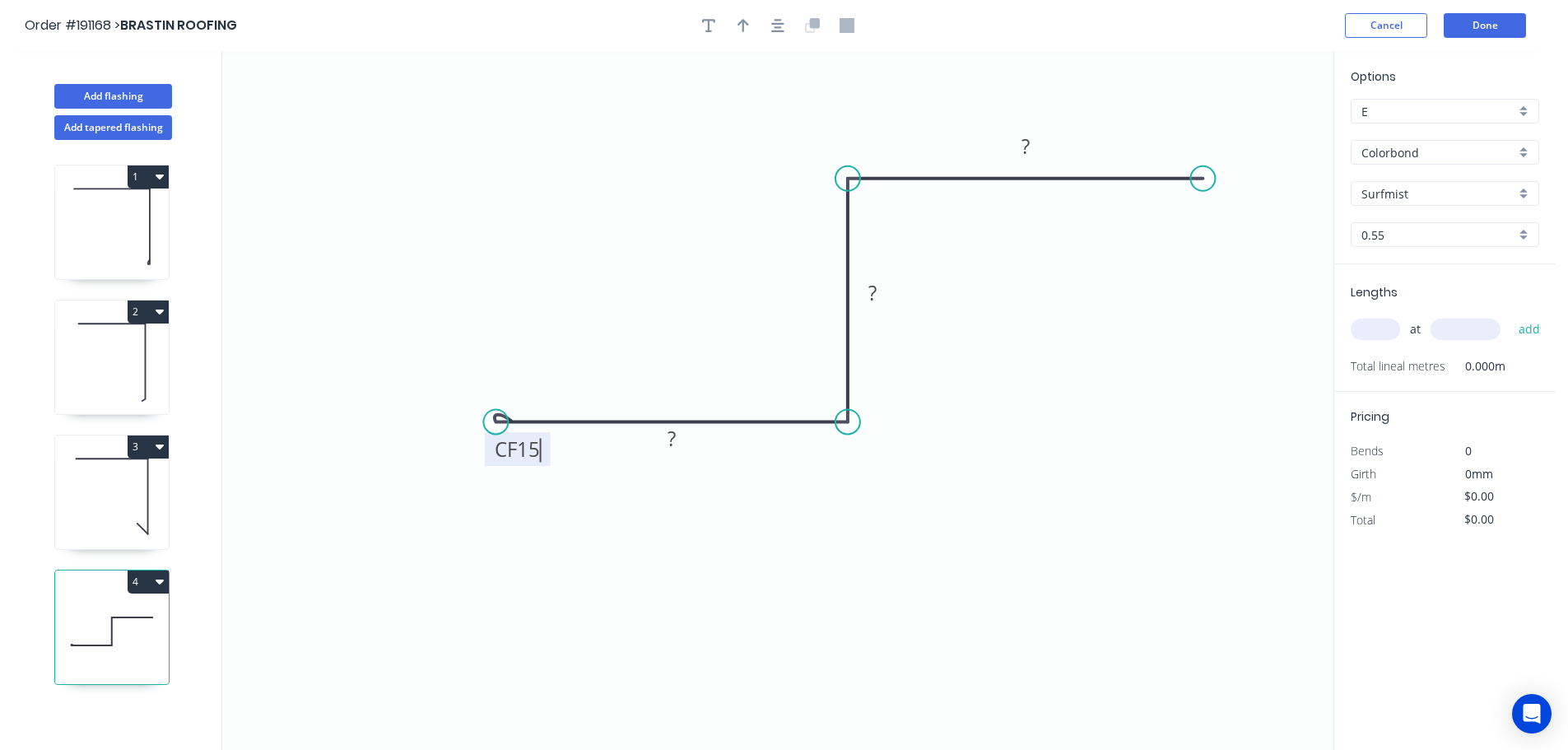
click at [595, 544] on icon "0 CF 15 ? ? ?" at bounding box center [777, 401] width 1112 height 699
drag, startPoint x: 543, startPoint y: 453, endPoint x: 447, endPoint y: 361, distance: 133.0
click at [447, 361] on rect at bounding box center [421, 357] width 66 height 34
click at [674, 434] on tspan "?" at bounding box center [671, 438] width 8 height 27
click at [924, 508] on icon "0 CF 15 60 55 70" at bounding box center [777, 401] width 1112 height 699
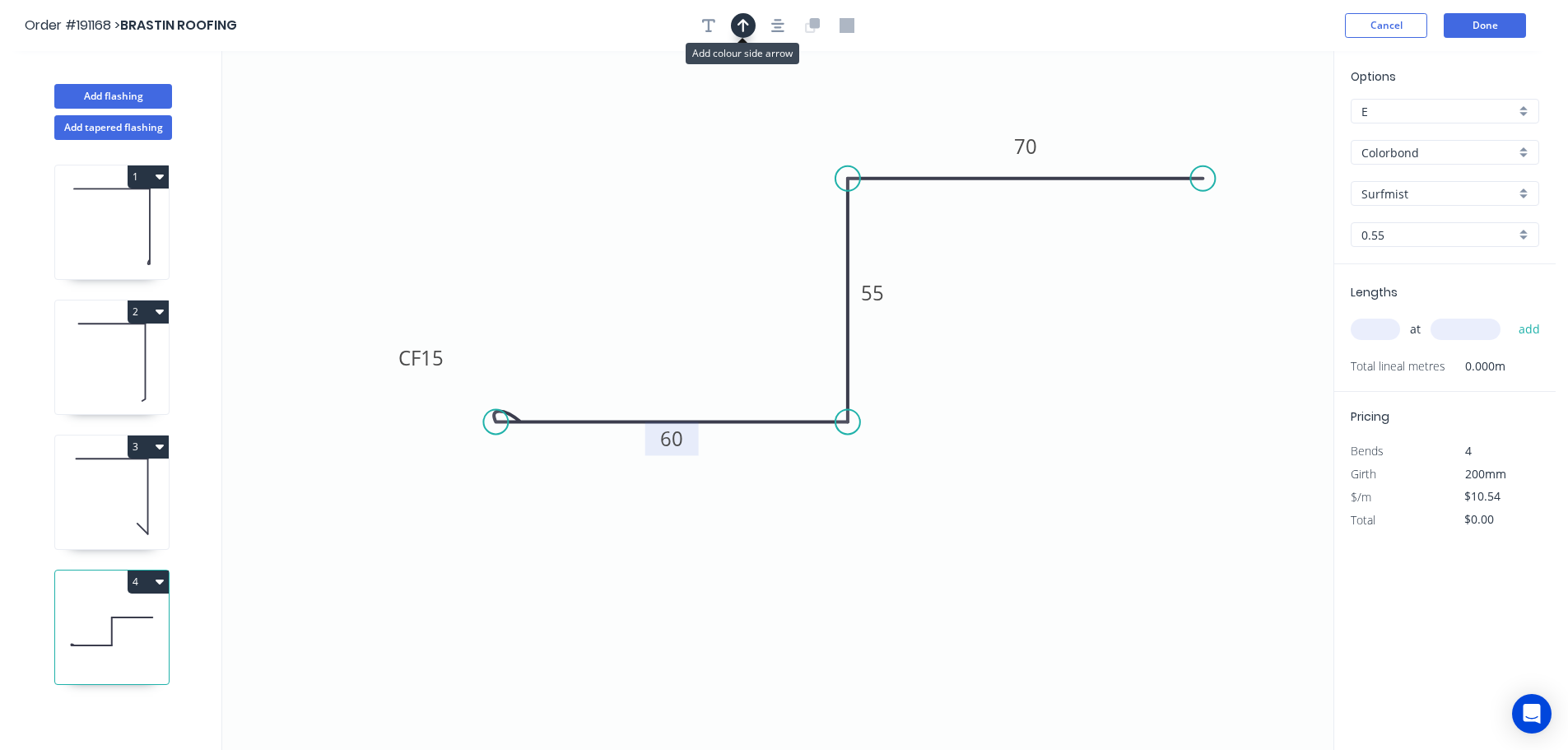
click at [743, 23] on icon "button" at bounding box center [743, 25] width 12 height 13
drag, startPoint x: 1251, startPoint y: 128, endPoint x: 1023, endPoint y: 513, distance: 447.4
click at [1023, 513] on icon at bounding box center [1023, 493] width 14 height 53
click at [1023, 513] on icon at bounding box center [1023, 492] width 14 height 53
click at [1023, 513] on icon at bounding box center [1036, 499] width 48 height 48
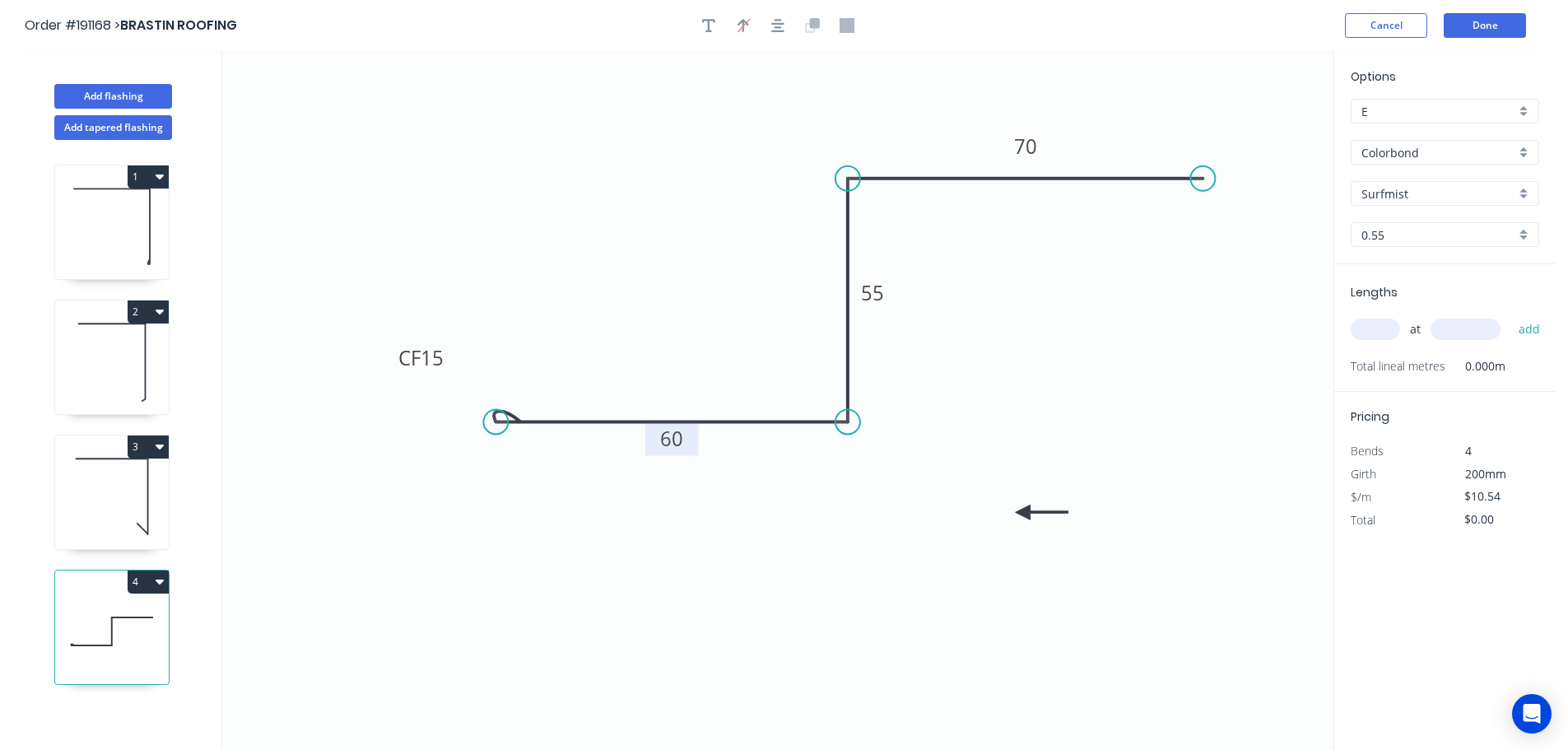
click at [1023, 513] on icon at bounding box center [1042, 512] width 53 height 14
click at [1023, 513] on icon at bounding box center [1036, 525] width 48 height 48
click at [1023, 513] on icon at bounding box center [1023, 531] width 14 height 53
click at [1023, 513] on icon at bounding box center [1004, 512] width 53 height 14
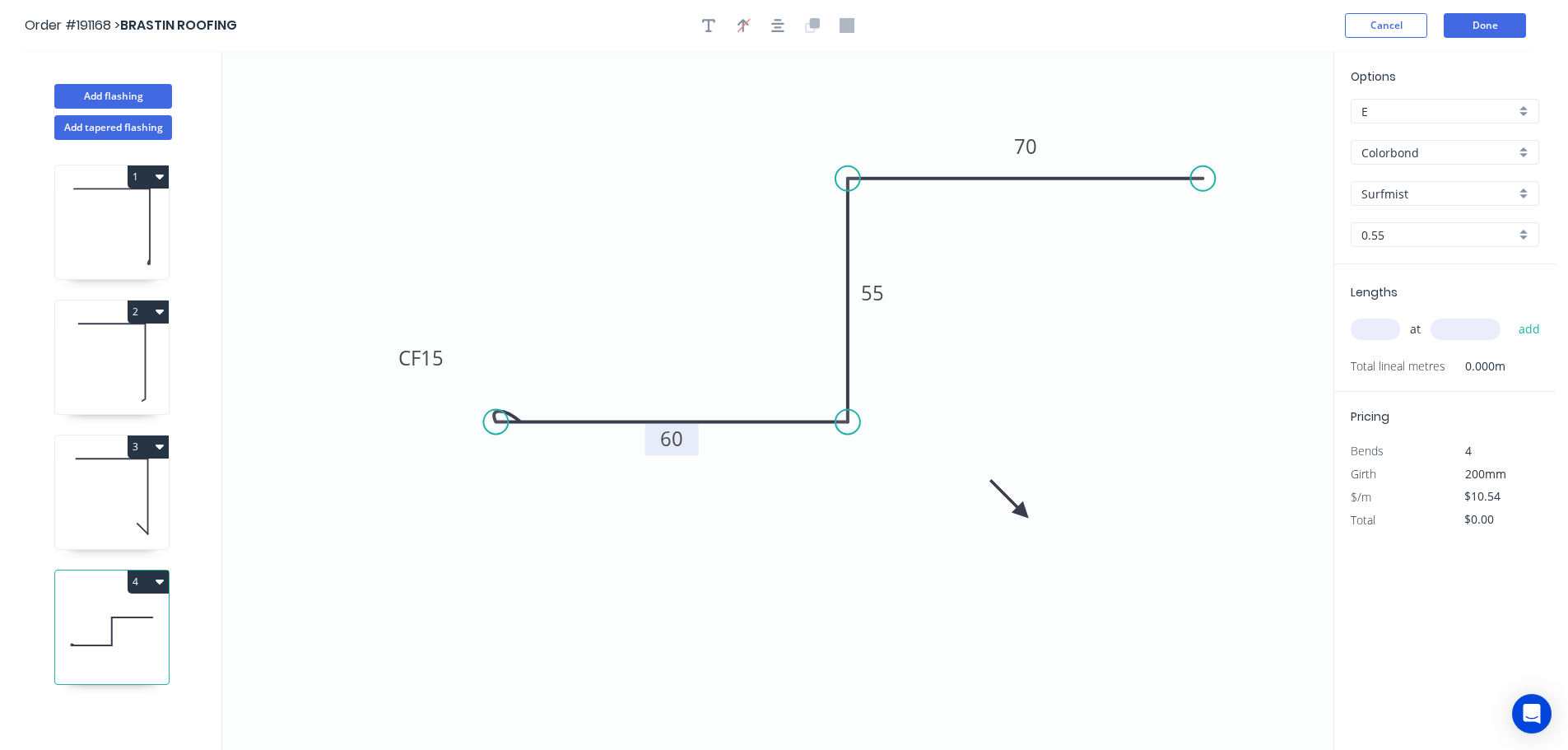
click at [1023, 513] on icon at bounding box center [1009, 499] width 48 height 48
click at [1023, 513] on icon at bounding box center [1023, 492] width 14 height 53
click at [1023, 513] on icon at bounding box center [1042, 512] width 53 height 14
drag, startPoint x: 1023, startPoint y: 513, endPoint x: 1027, endPoint y: 475, distance: 38.2
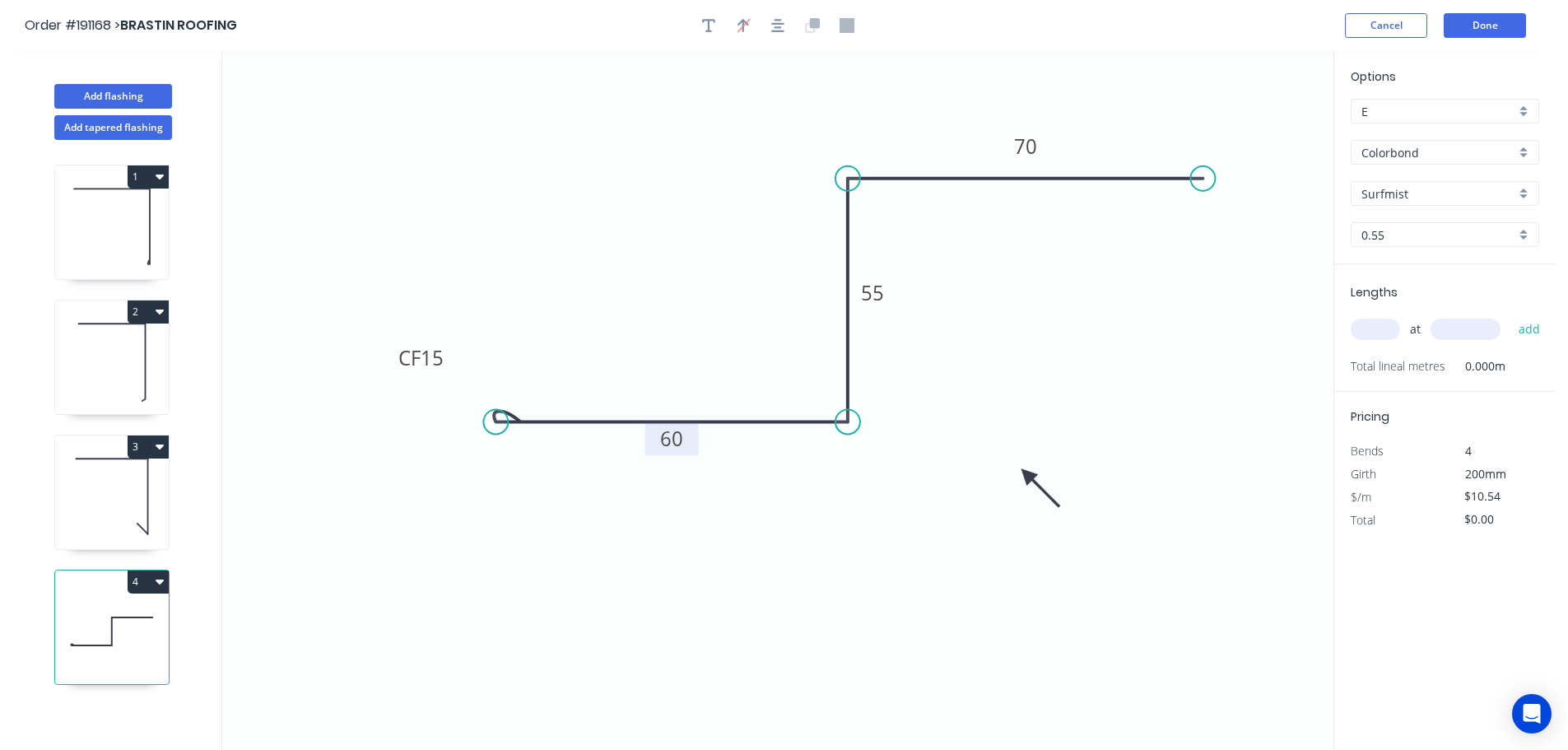
click at [1027, 475] on icon at bounding box center [1041, 488] width 48 height 48
click at [1380, 325] on input "text" at bounding box center [1375, 330] width 49 height 22
click at [1510, 315] on button "add" at bounding box center [1529, 329] width 39 height 28
drag, startPoint x: 119, startPoint y: 97, endPoint x: 170, endPoint y: 104, distance: 51.5
click at [119, 96] on button "Add flashing" at bounding box center [112, 95] width 118 height 24
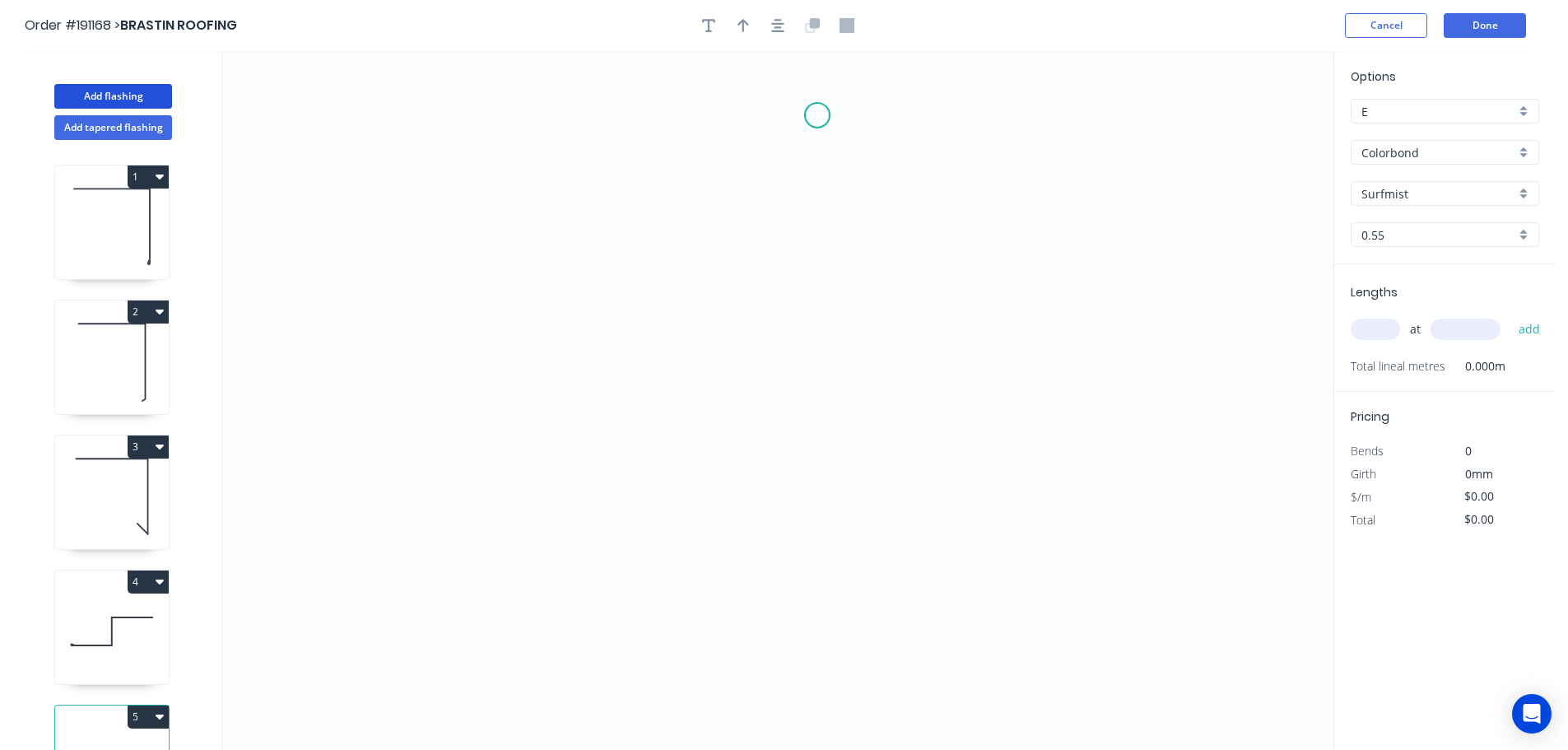
click at [818, 115] on icon "0" at bounding box center [777, 401] width 1112 height 699
click at [766, 172] on icon "0" at bounding box center [777, 401] width 1112 height 699
click at [771, 322] on icon "0 ?" at bounding box center [777, 401] width 1112 height 699
click at [825, 384] on icon "0 ? ?" at bounding box center [777, 401] width 1112 height 699
click at [830, 553] on icon "0 ? ? ?" at bounding box center [777, 401] width 1112 height 699
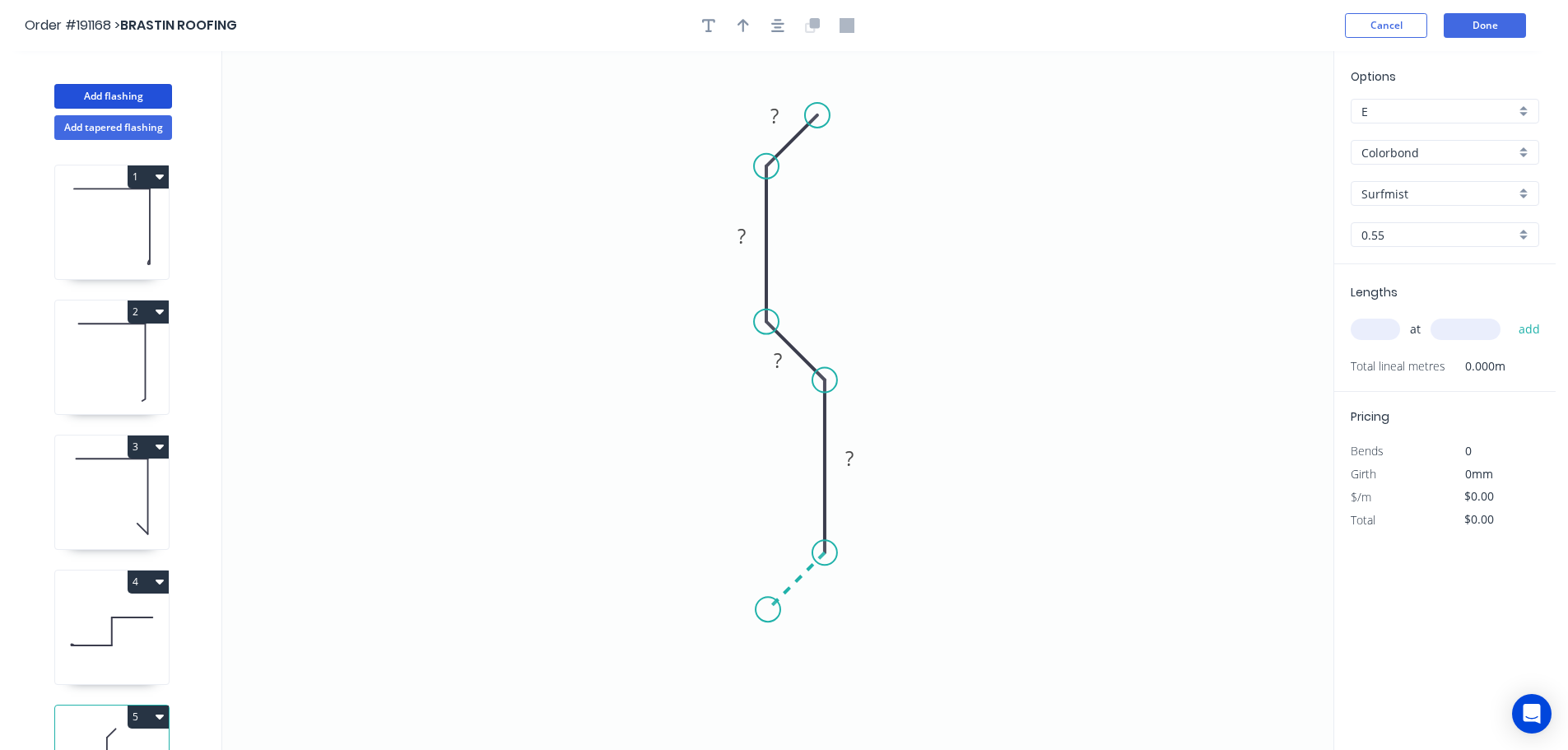
click at [768, 604] on icon "0 ? ? ? ?" at bounding box center [777, 401] width 1112 height 699
click at [830, 600] on div "Delete point" at bounding box center [850, 603] width 165 height 34
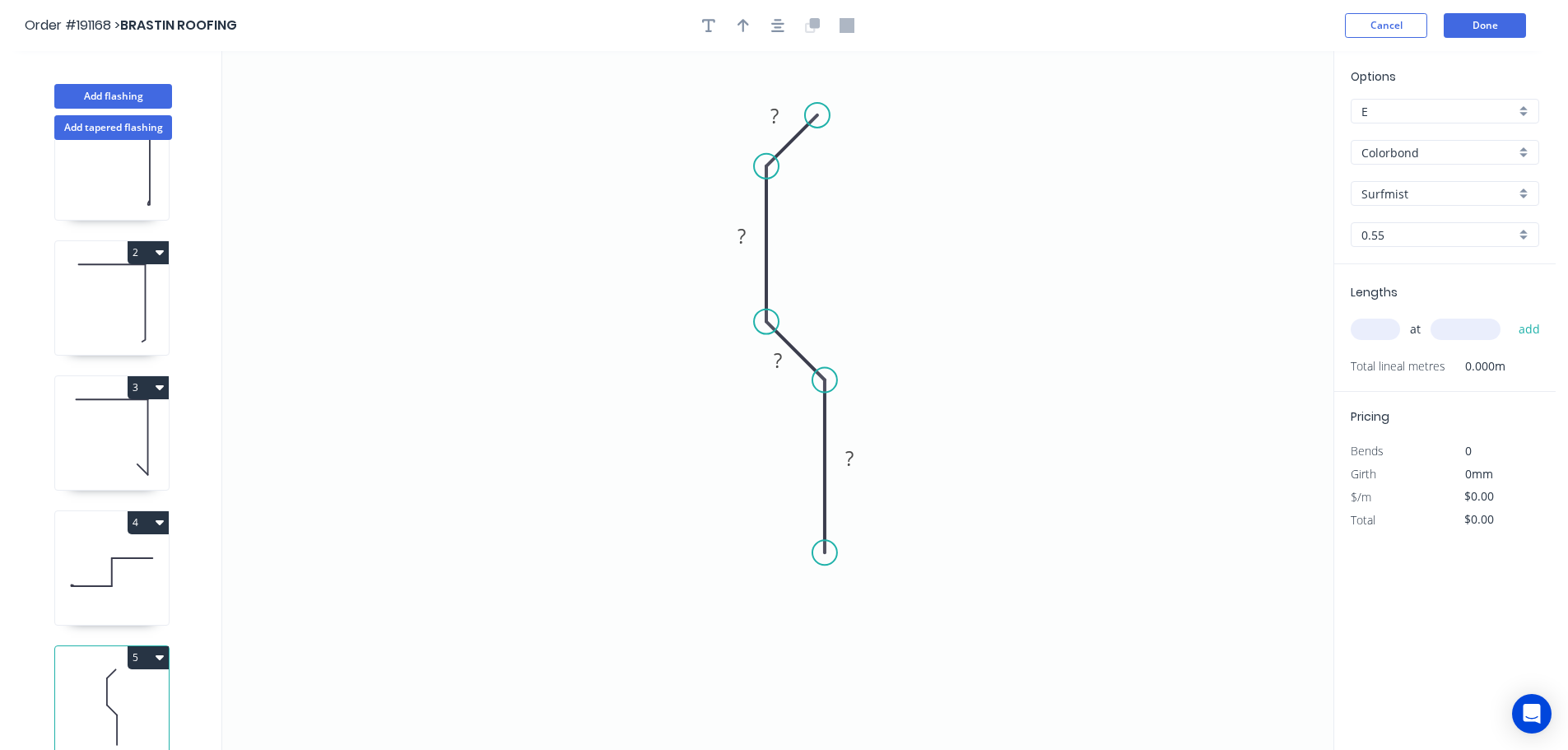
scroll to position [72, 0]
click at [143, 646] on button "5" at bounding box center [148, 657] width 41 height 23
click at [96, 719] on div "Delete" at bounding box center [90, 731] width 127 height 24
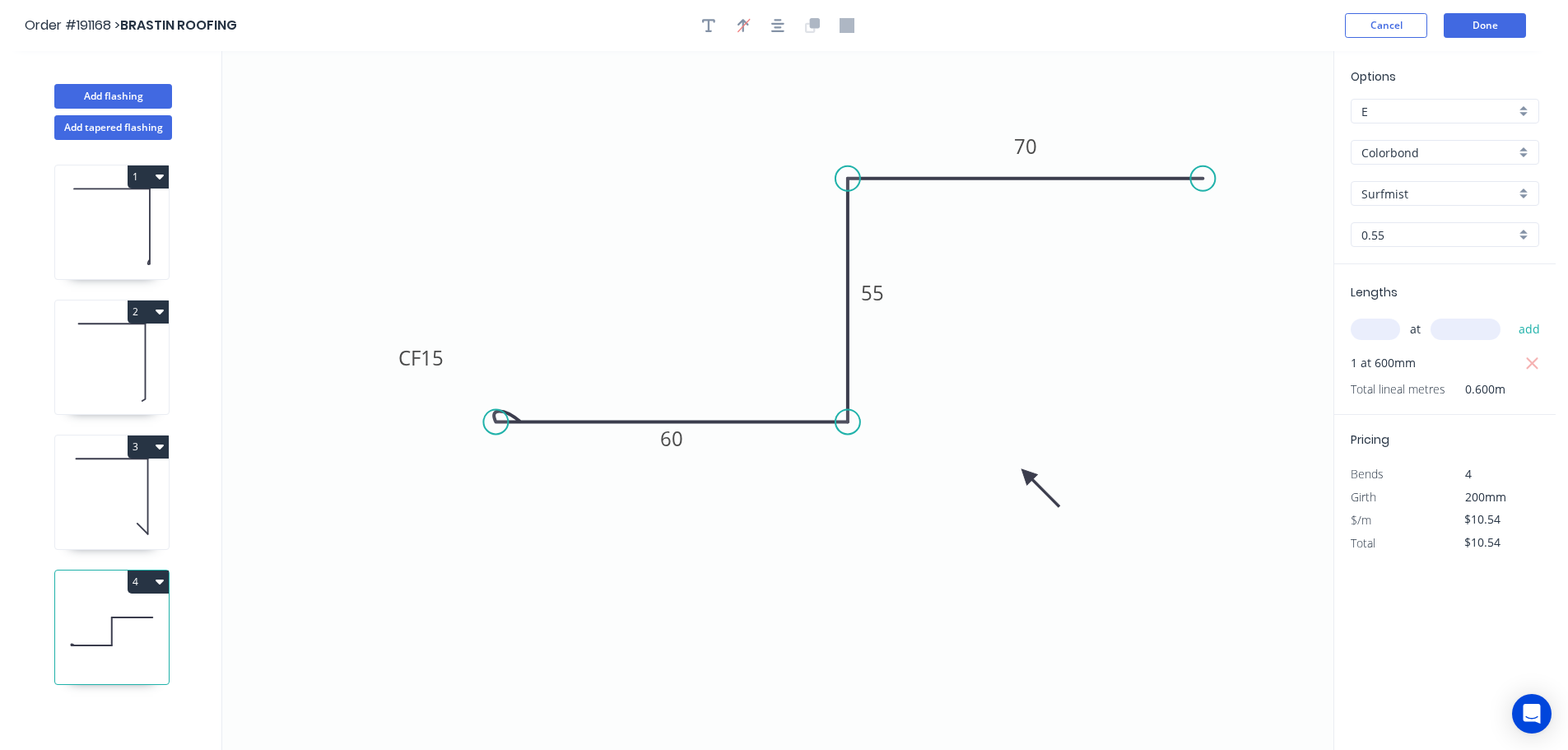
scroll to position [0, 0]
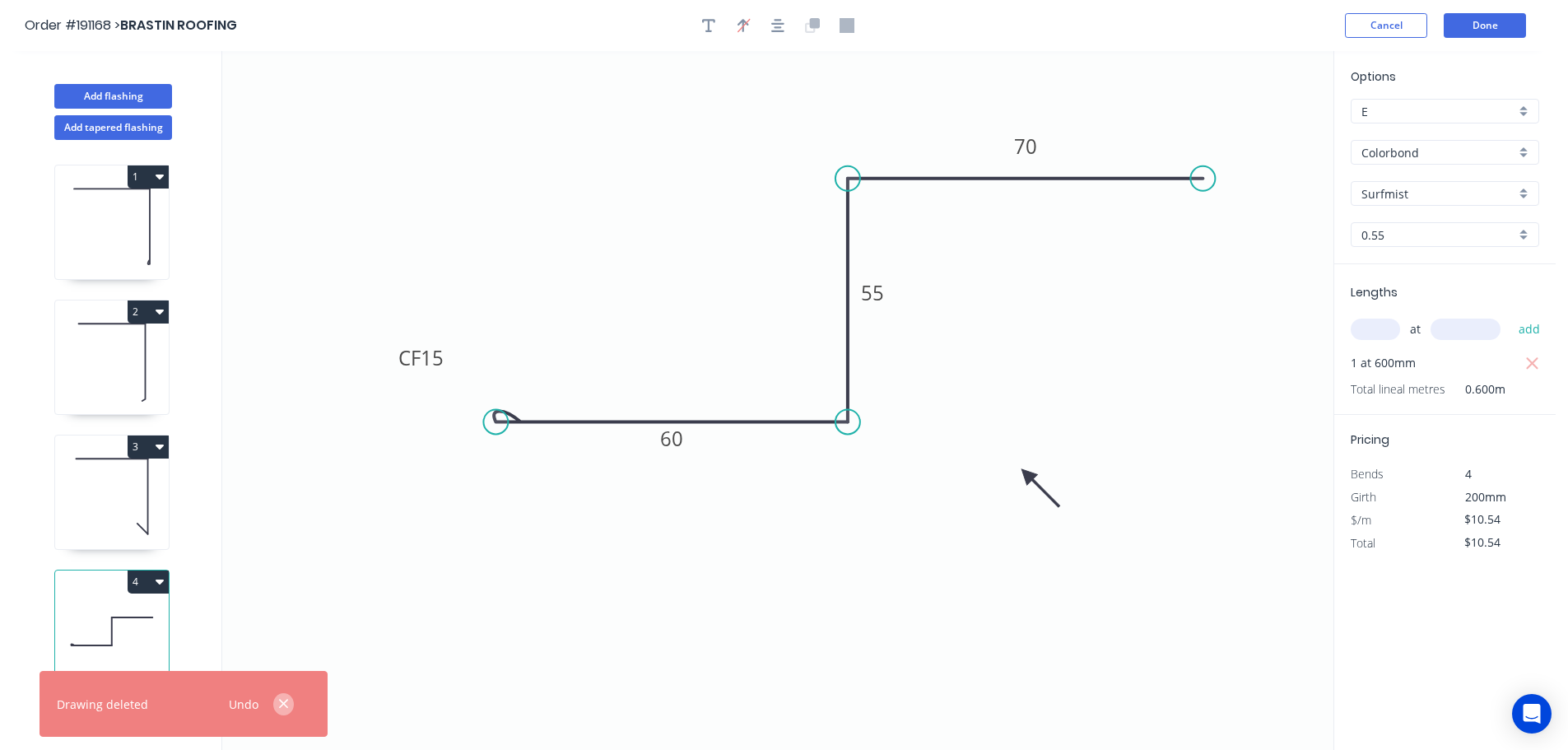
click at [280, 702] on icon "button" at bounding box center [284, 703] width 11 height 14
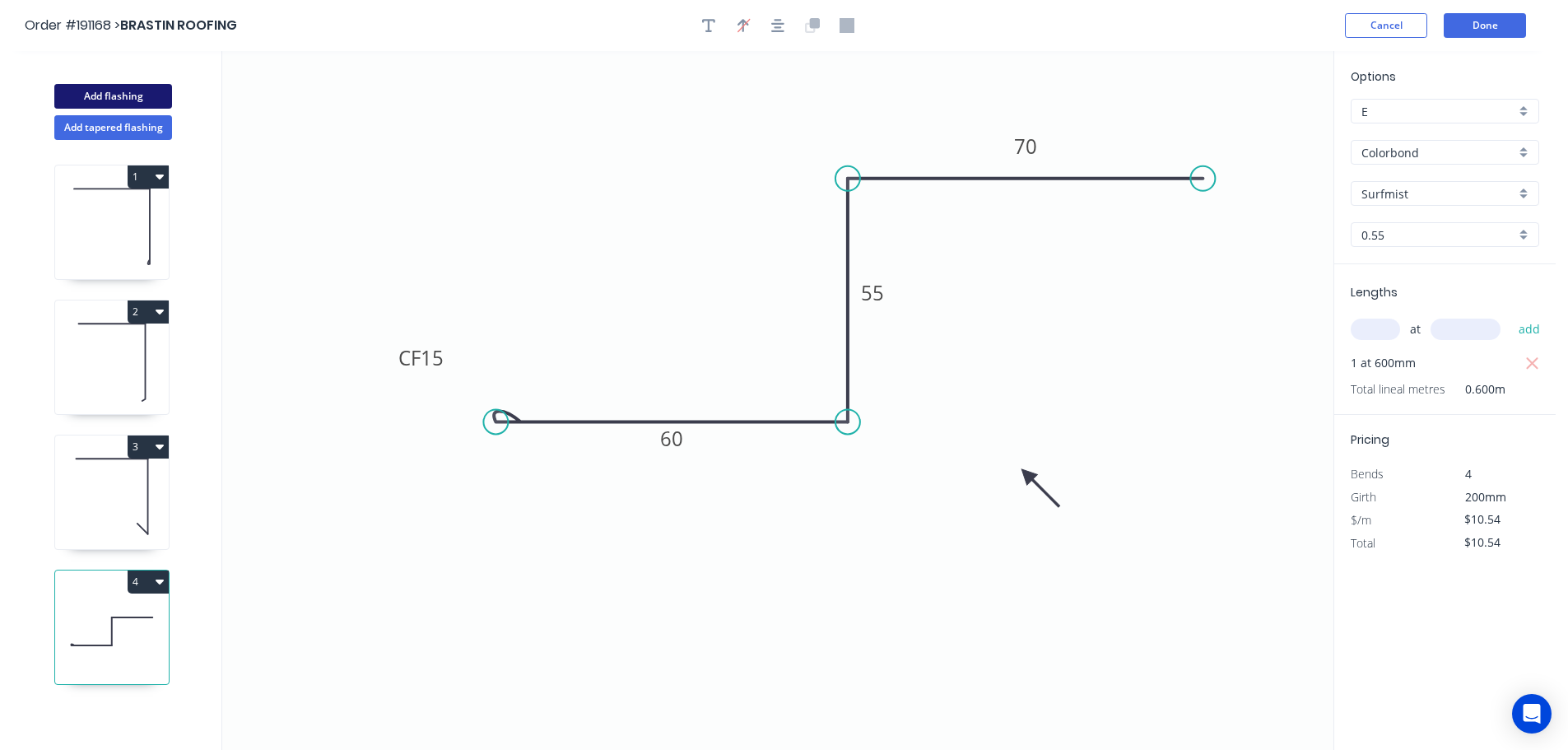
click at [123, 97] on button "Add flashing" at bounding box center [112, 95] width 118 height 24
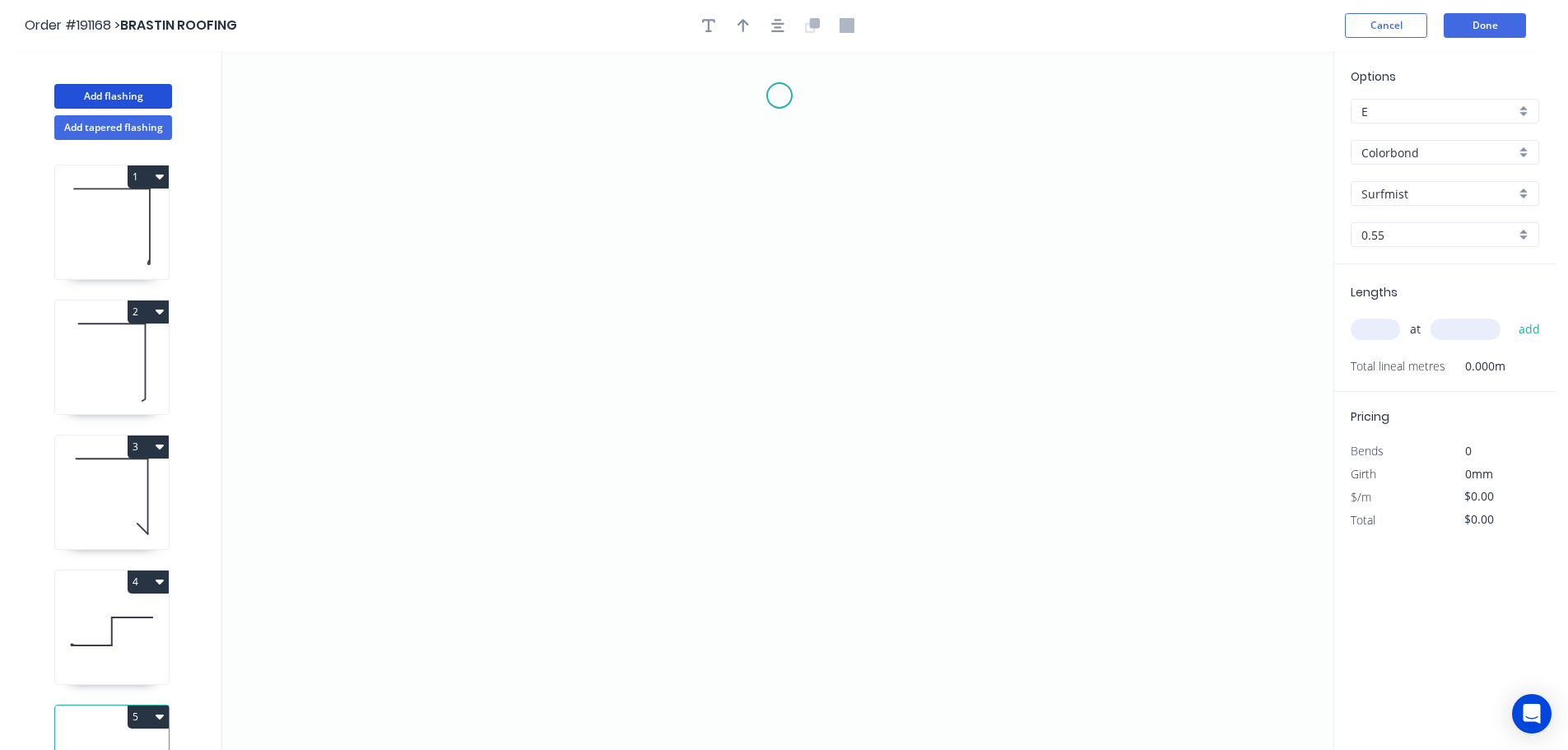
click at [780, 94] on icon "0" at bounding box center [777, 401] width 1112 height 699
click at [731, 143] on icon at bounding box center [756, 119] width 49 height 49
click at [731, 267] on icon "0 ?" at bounding box center [777, 401] width 1112 height 699
click at [781, 319] on icon "0 ? ?" at bounding box center [777, 401] width 1112 height 699
click at [780, 425] on icon "0 ? ? ?" at bounding box center [777, 401] width 1112 height 699
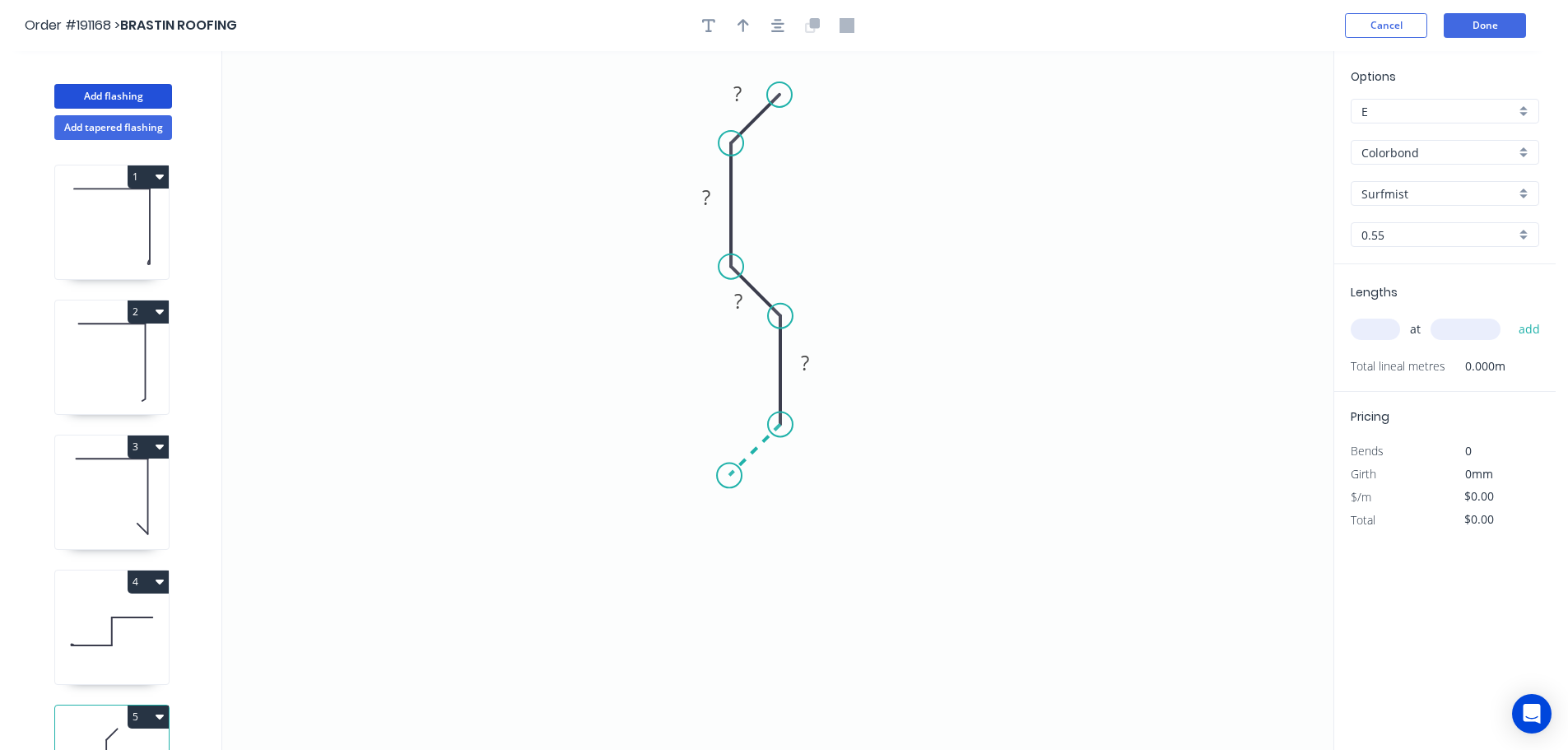
click at [730, 476] on icon "0 ? ? ? ?" at bounding box center [777, 401] width 1112 height 699
click at [722, 622] on icon "0 ? ? ? ? ?" at bounding box center [777, 401] width 1112 height 699
click at [779, 673] on icon "0 ? ? ? ? ? ?" at bounding box center [777, 401] width 1112 height 699
click at [779, 673] on circle at bounding box center [778, 669] width 24 height 24
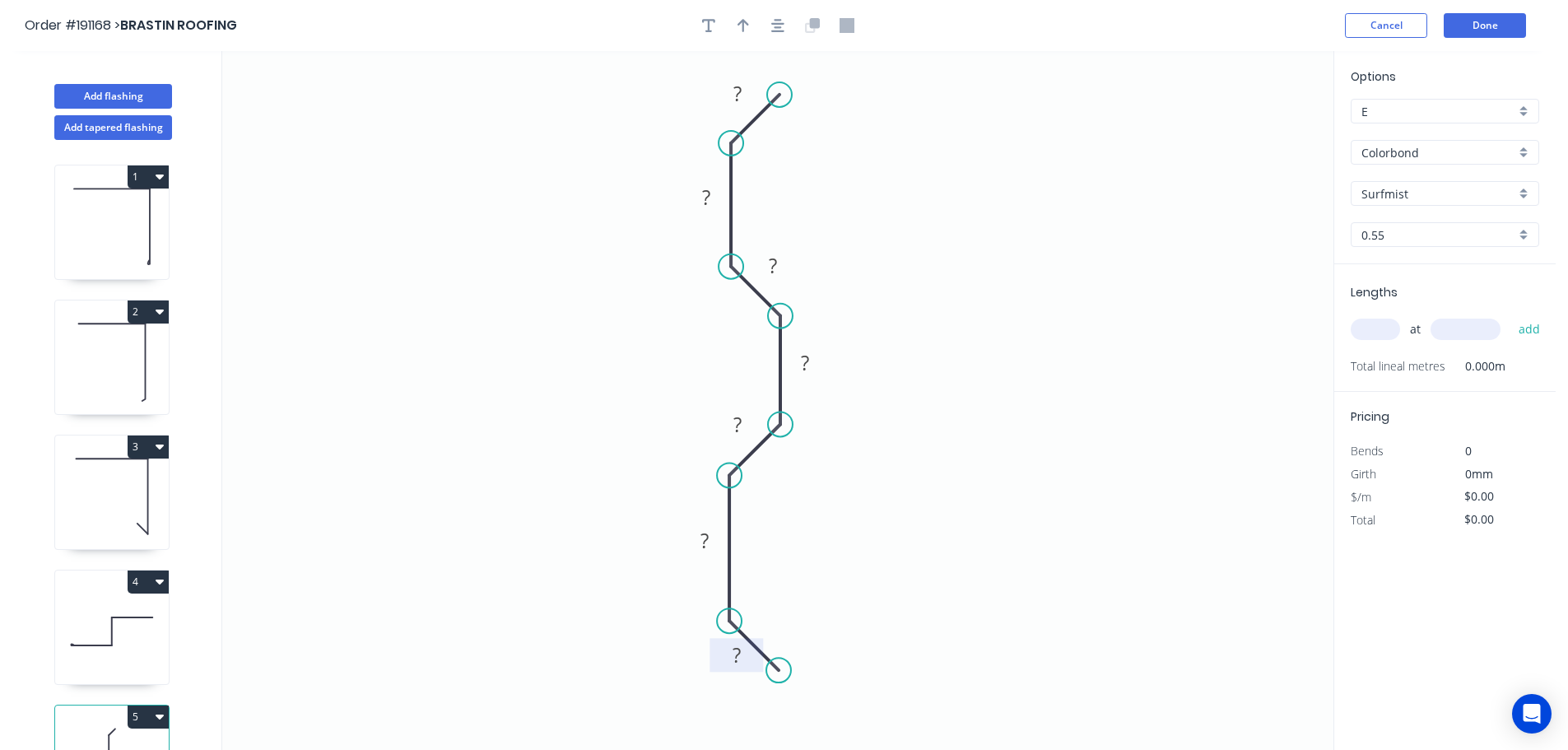
click at [740, 656] on tspan "?" at bounding box center [736, 655] width 8 height 27
click at [964, 468] on icon "0 10 30 10 30 10 30 10" at bounding box center [777, 401] width 1112 height 699
click at [745, 29] on icon "button" at bounding box center [743, 25] width 12 height 14
drag, startPoint x: 1251, startPoint y: 128, endPoint x: 1016, endPoint y: 260, distance: 269.5
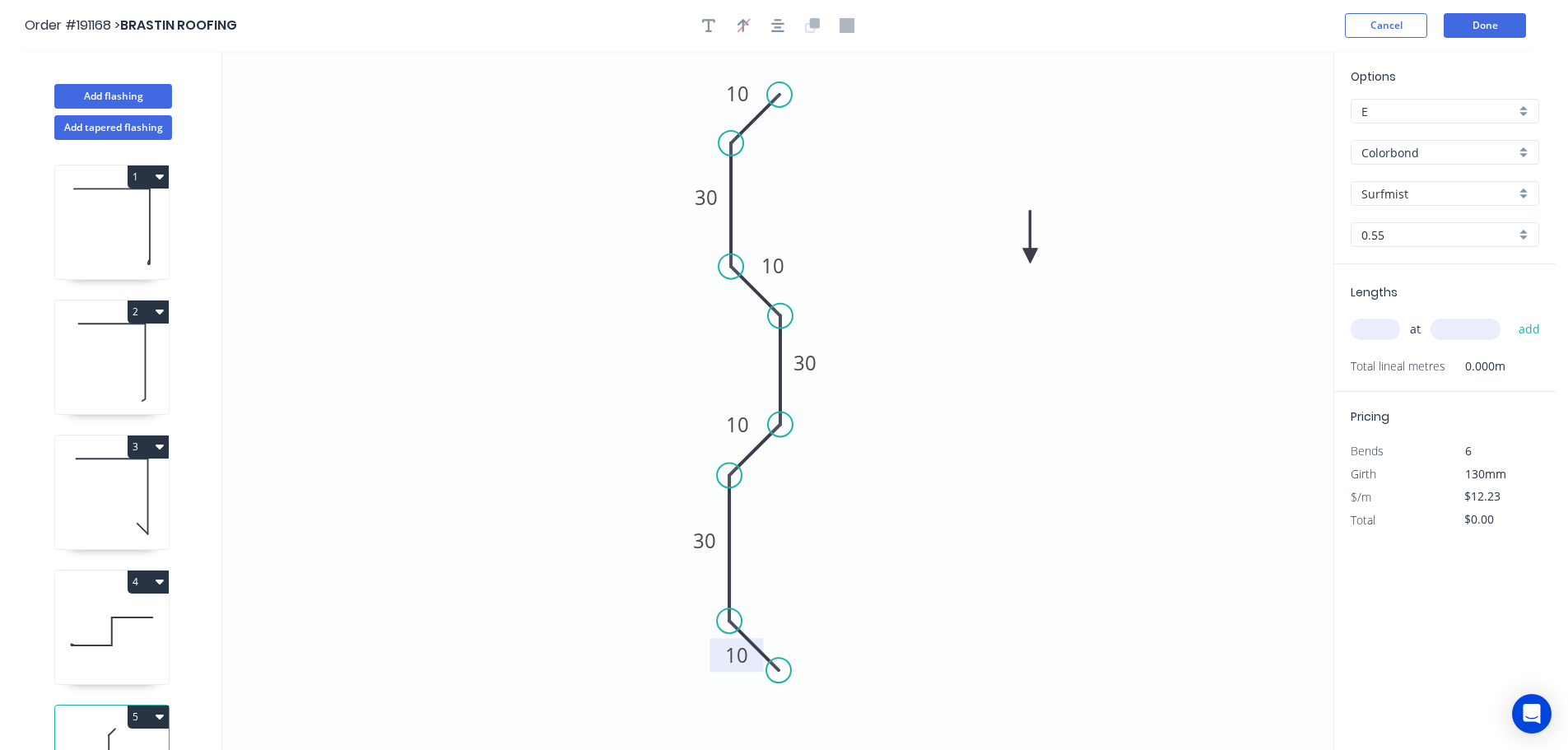
click at [1023, 260] on icon at bounding box center [1031, 237] width 14 height 53
click at [1016, 260] on icon at bounding box center [1015, 241] width 14 height 53
click at [1386, 323] on input "text" at bounding box center [1375, 330] width 49 height 22
click at [1510, 315] on button "add" at bounding box center [1529, 329] width 39 height 28
click at [104, 93] on button "Add flashing" at bounding box center [112, 95] width 118 height 24
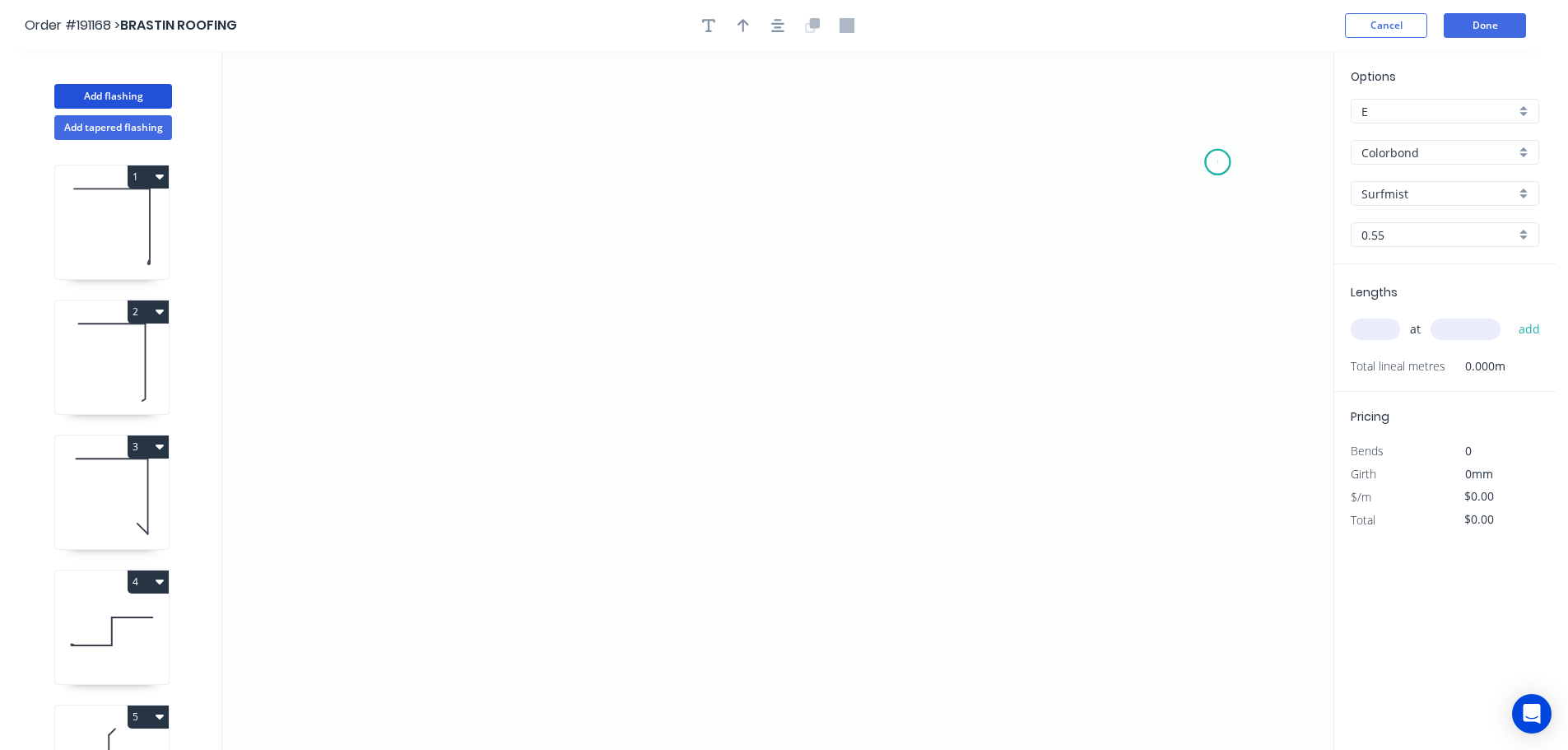
click at [1218, 162] on icon "0" at bounding box center [777, 401] width 1112 height 699
click at [879, 165] on icon "0" at bounding box center [777, 401] width 1112 height 699
click at [878, 458] on icon "0 ?" at bounding box center [777, 401] width 1112 height 699
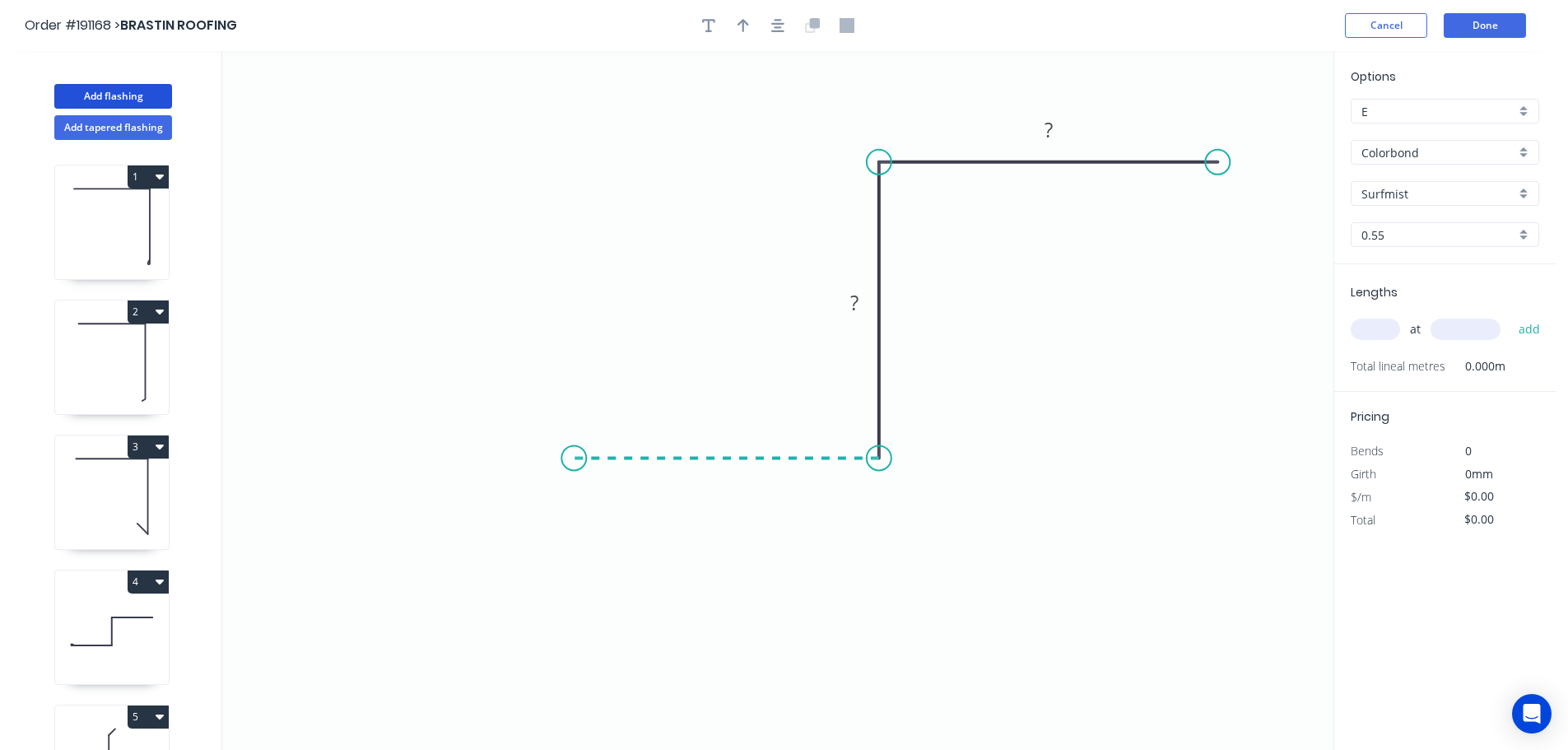
click at [574, 464] on icon "0 ? ?" at bounding box center [777, 401] width 1112 height 699
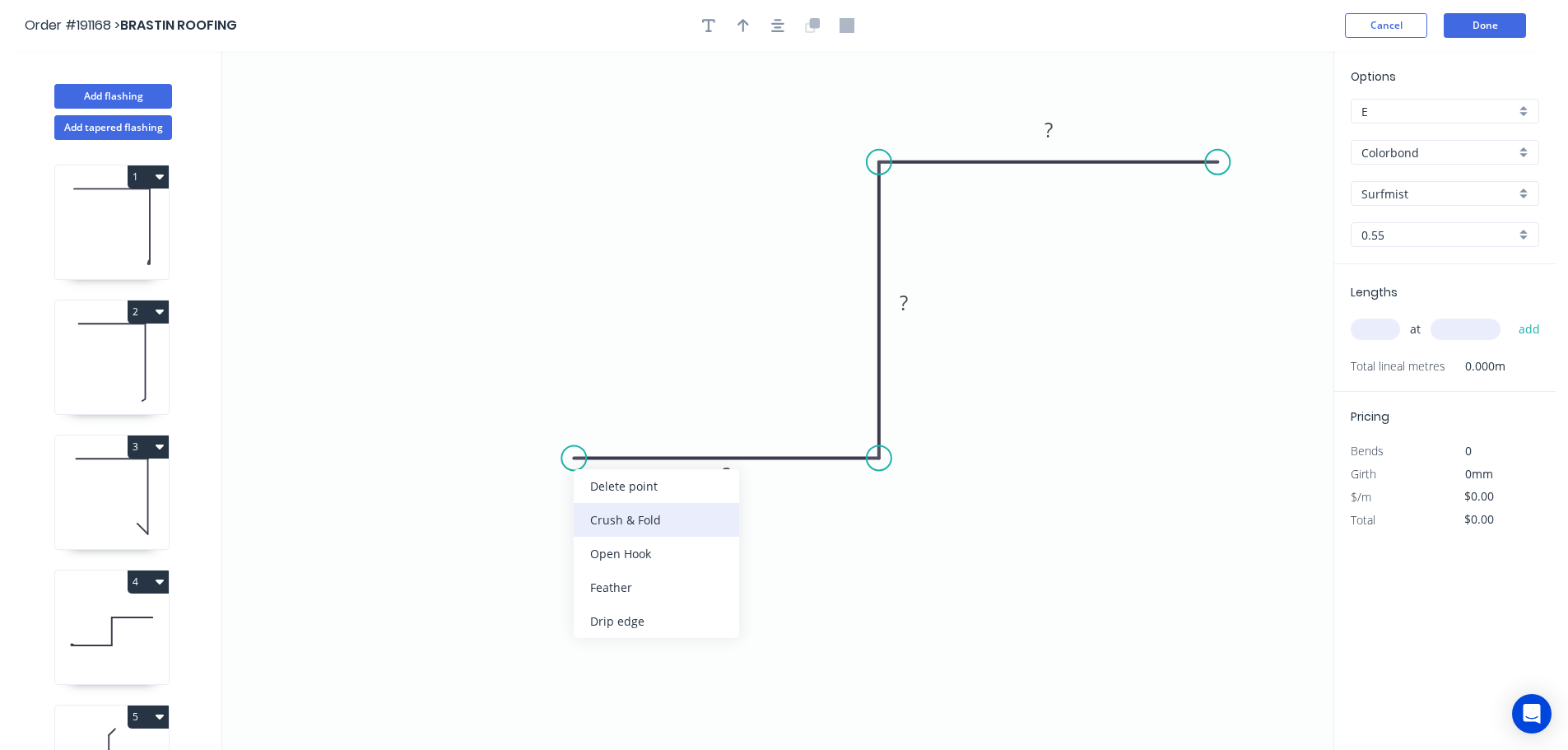
click at [604, 530] on div "Crush & Fold" at bounding box center [657, 520] width 165 height 34
click at [606, 506] on div "Flip bend" at bounding box center [660, 513] width 165 height 34
click at [612, 487] on tspan "10" at bounding box center [607, 485] width 23 height 27
click at [706, 562] on icon "0 CF 15 ? ? ?" at bounding box center [777, 401] width 1112 height 699
drag, startPoint x: 625, startPoint y: 487, endPoint x: 521, endPoint y: 417, distance: 125.4
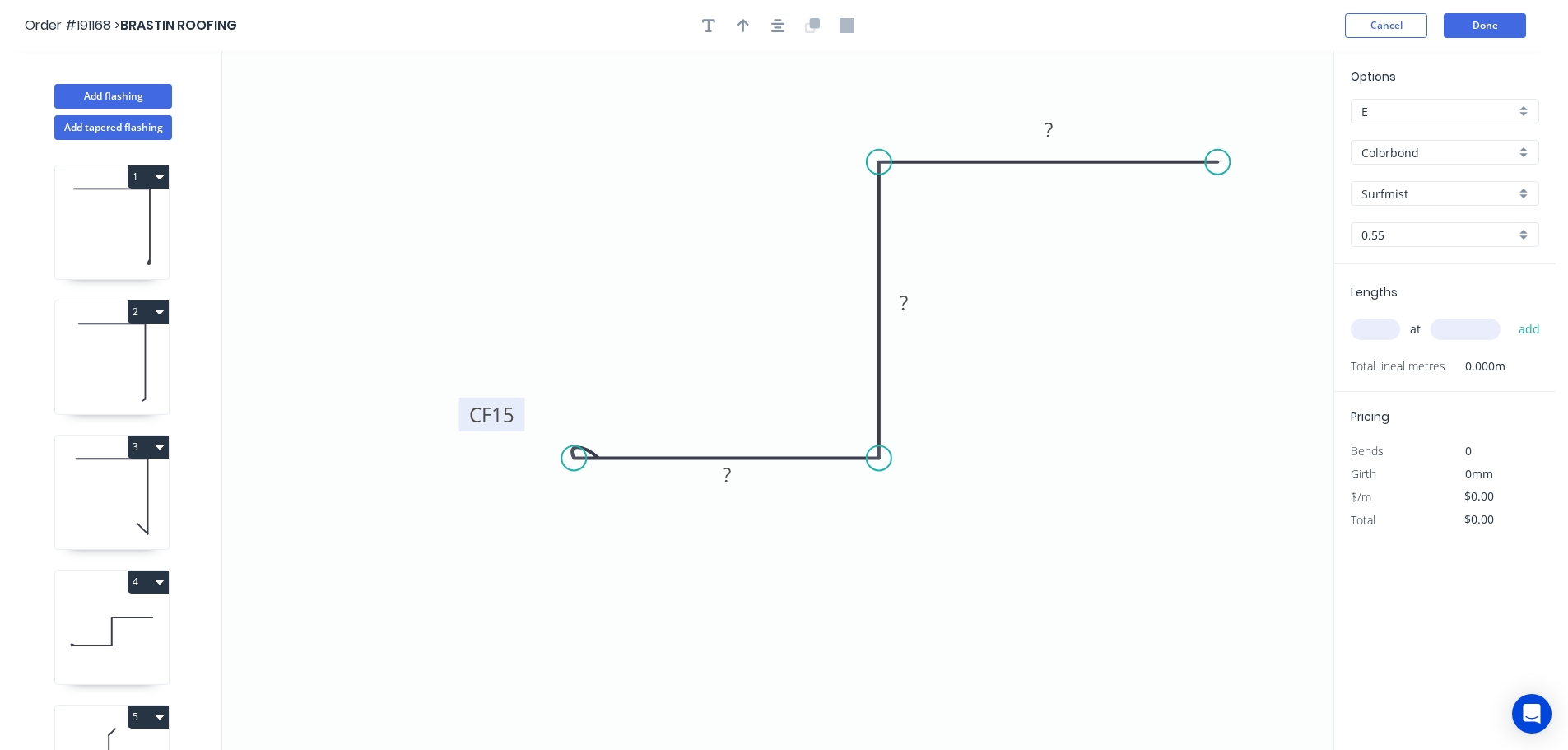
click at [521, 417] on rect at bounding box center [492, 415] width 66 height 34
click at [1050, 124] on tspan "?" at bounding box center [1049, 129] width 8 height 27
click at [1069, 300] on icon "0 CF 15 60 75 80" at bounding box center [777, 401] width 1112 height 699
click at [735, 21] on button "button" at bounding box center [743, 25] width 24 height 24
drag, startPoint x: 1249, startPoint y: 129, endPoint x: 1026, endPoint y: 472, distance: 409.1
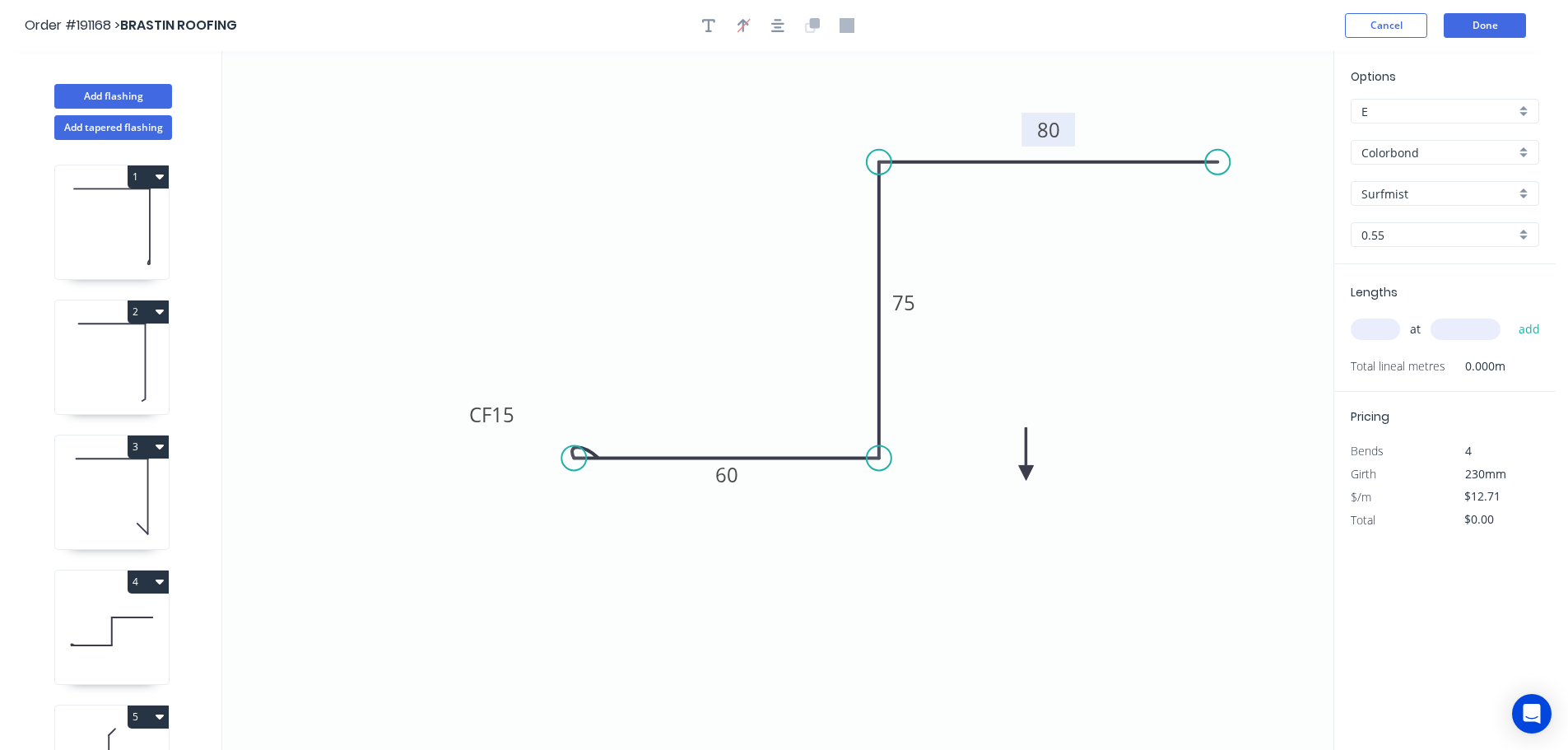
click at [1026, 472] on icon at bounding box center [1026, 454] width 14 height 53
click at [1026, 472] on icon at bounding box center [1026, 453] width 14 height 53
click at [1026, 472] on icon at bounding box center [1040, 458] width 48 height 48
click at [1026, 472] on icon at bounding box center [1045, 472] width 53 height 14
click at [1381, 323] on input "text" at bounding box center [1375, 330] width 49 height 22
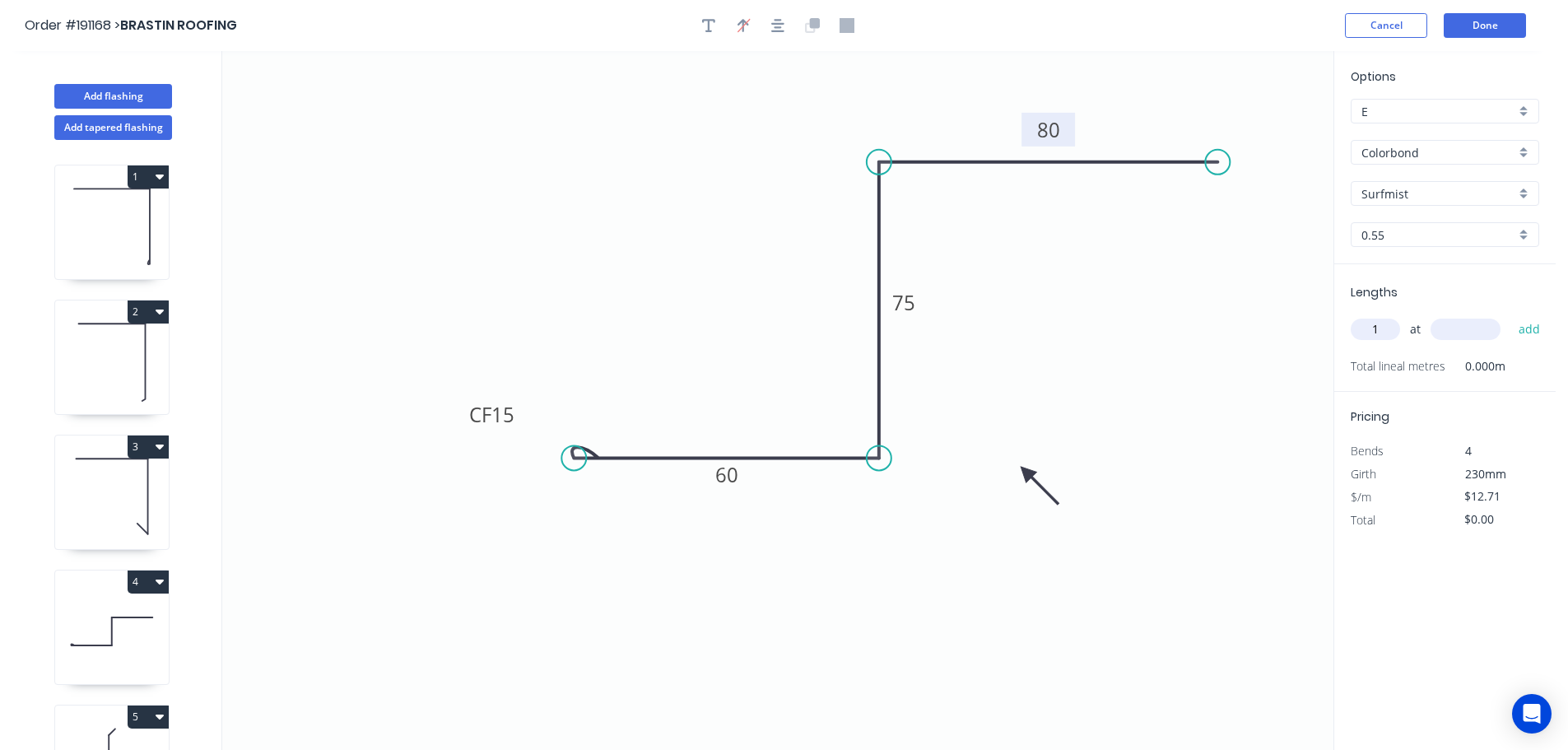
click at [1471, 331] on input "text" at bounding box center [1466, 330] width 70 height 22
click at [1510, 315] on button "add" at bounding box center [1529, 329] width 39 height 28
drag, startPoint x: 86, startPoint y: 93, endPoint x: 103, endPoint y: 91, distance: 17.1
click at [87, 93] on button "Add flashing" at bounding box center [112, 95] width 118 height 24
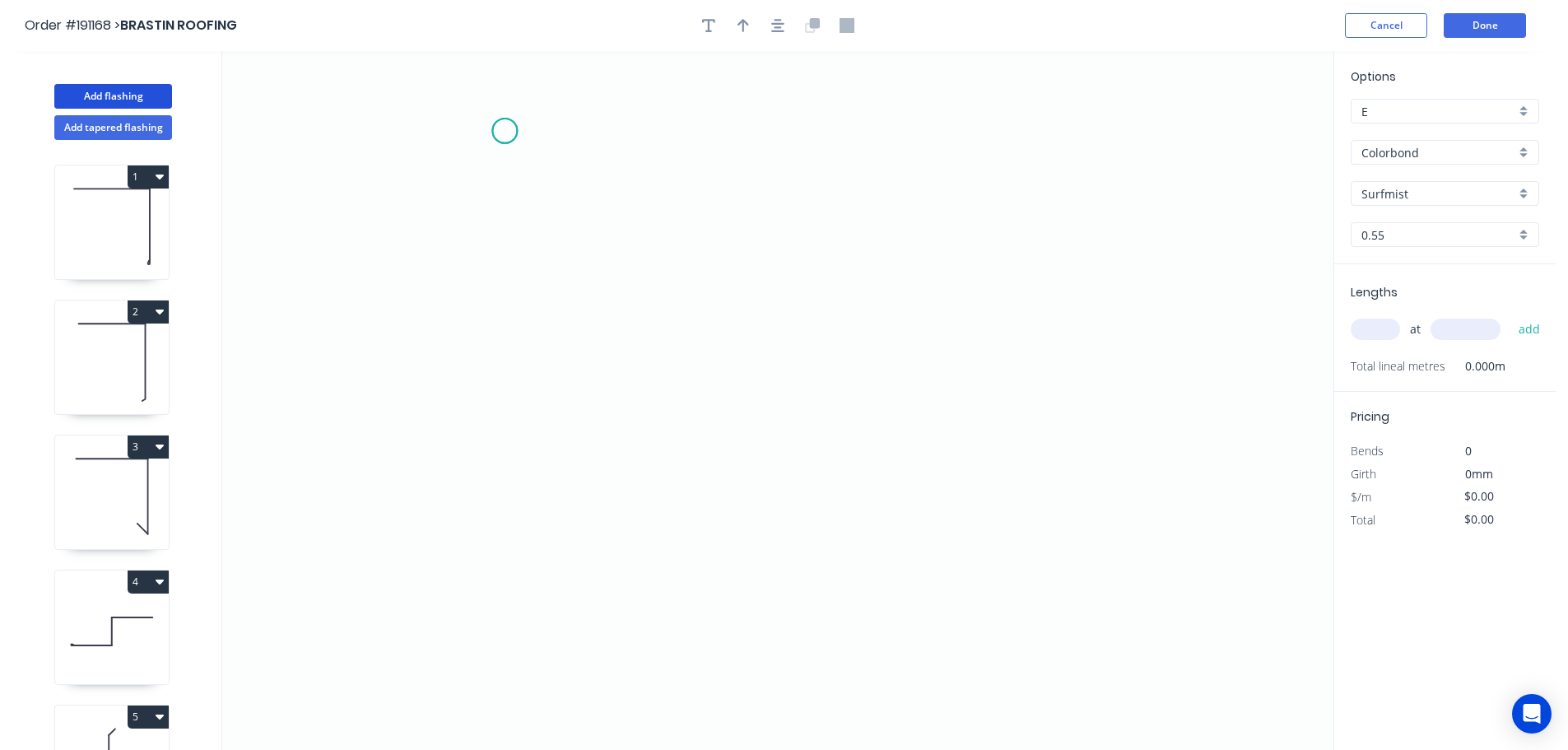
click at [505, 131] on icon "0" at bounding box center [777, 401] width 1112 height 699
click at [492, 377] on icon "0" at bounding box center [777, 401] width 1112 height 699
click at [503, 379] on circle at bounding box center [504, 376] width 24 height 24
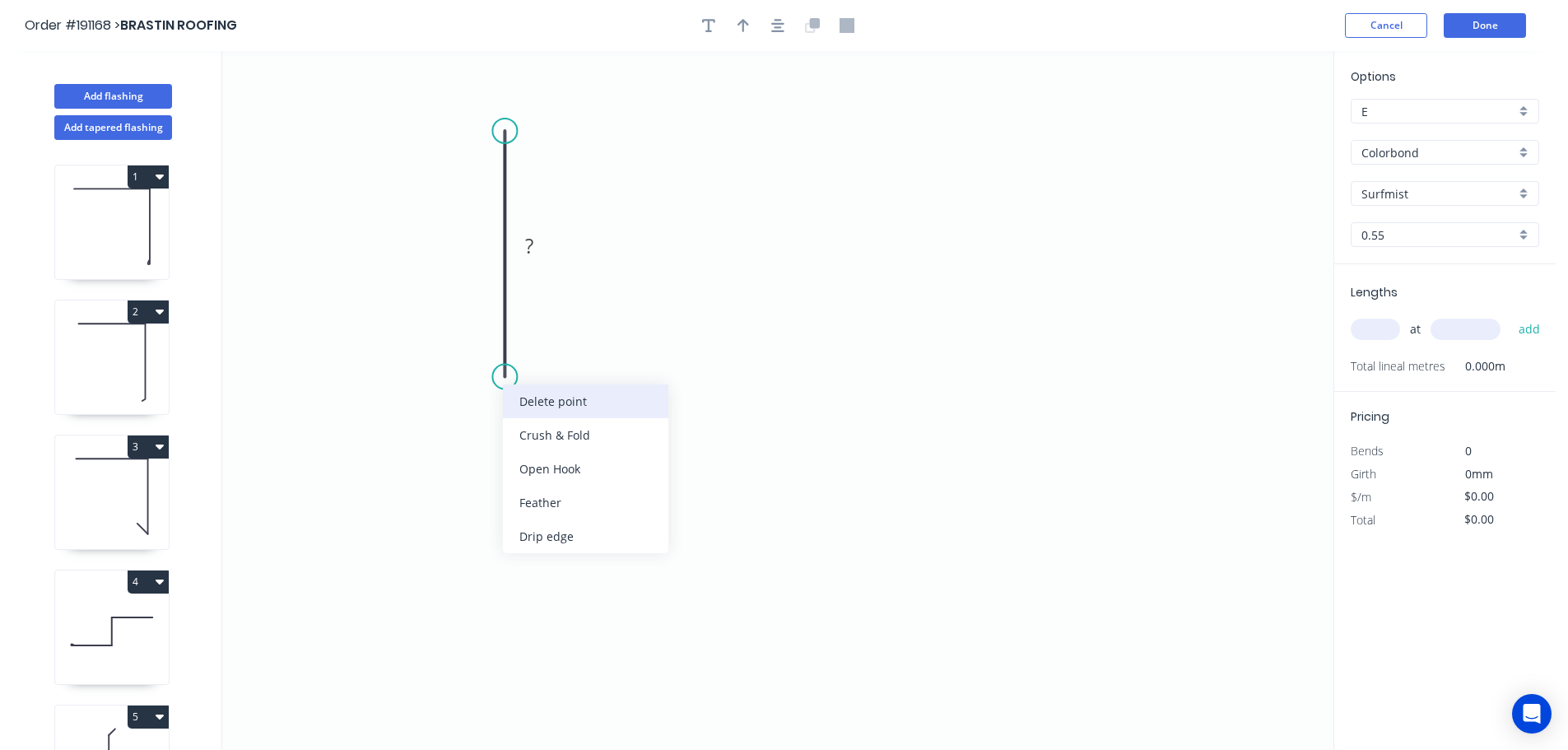
click at [545, 398] on div "Delete point" at bounding box center [586, 401] width 165 height 34
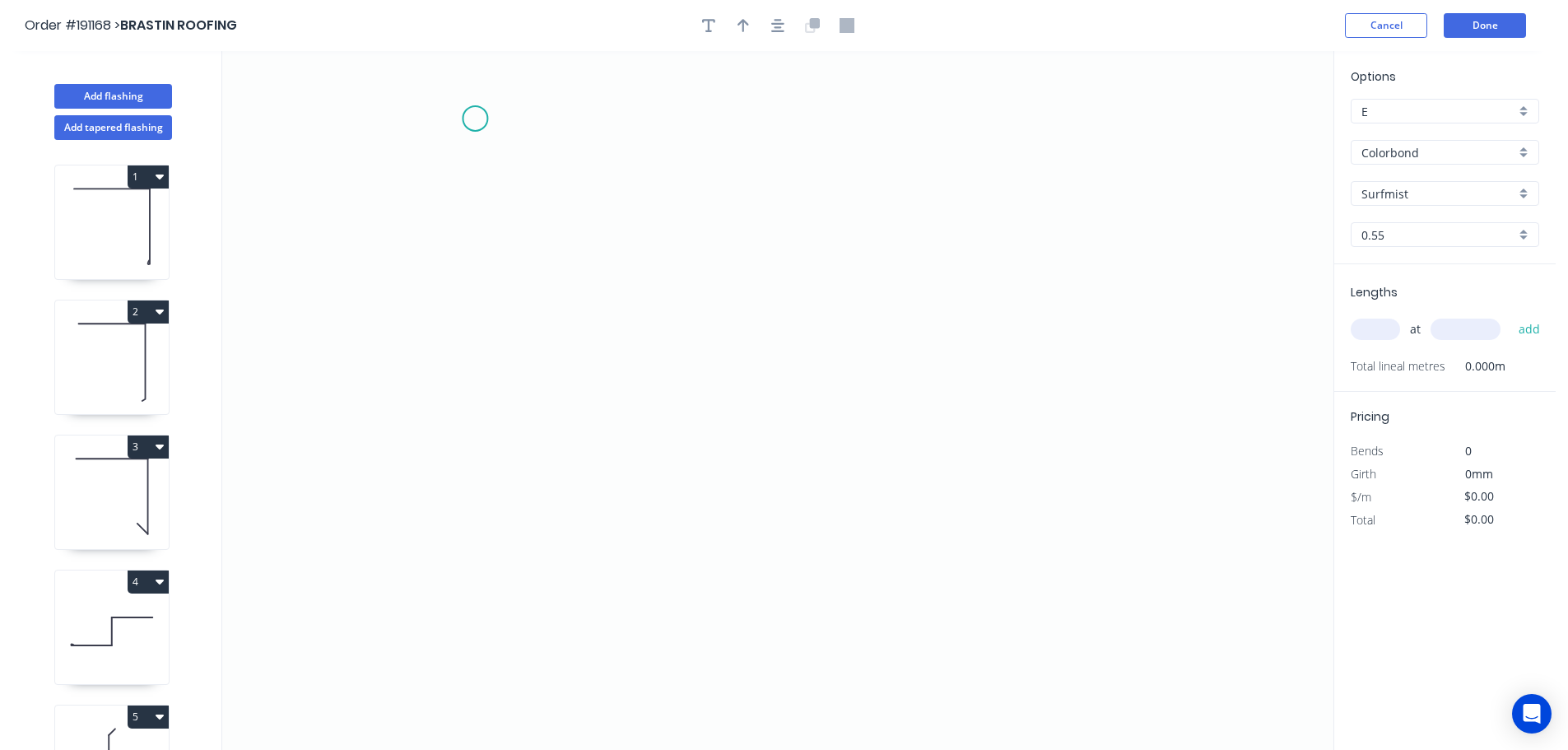
click at [475, 119] on icon "0" at bounding box center [777, 401] width 1112 height 699
click at [511, 379] on icon "0" at bounding box center [777, 401] width 1112 height 699
click at [1067, 366] on icon "0 ?" at bounding box center [777, 401] width 1112 height 699
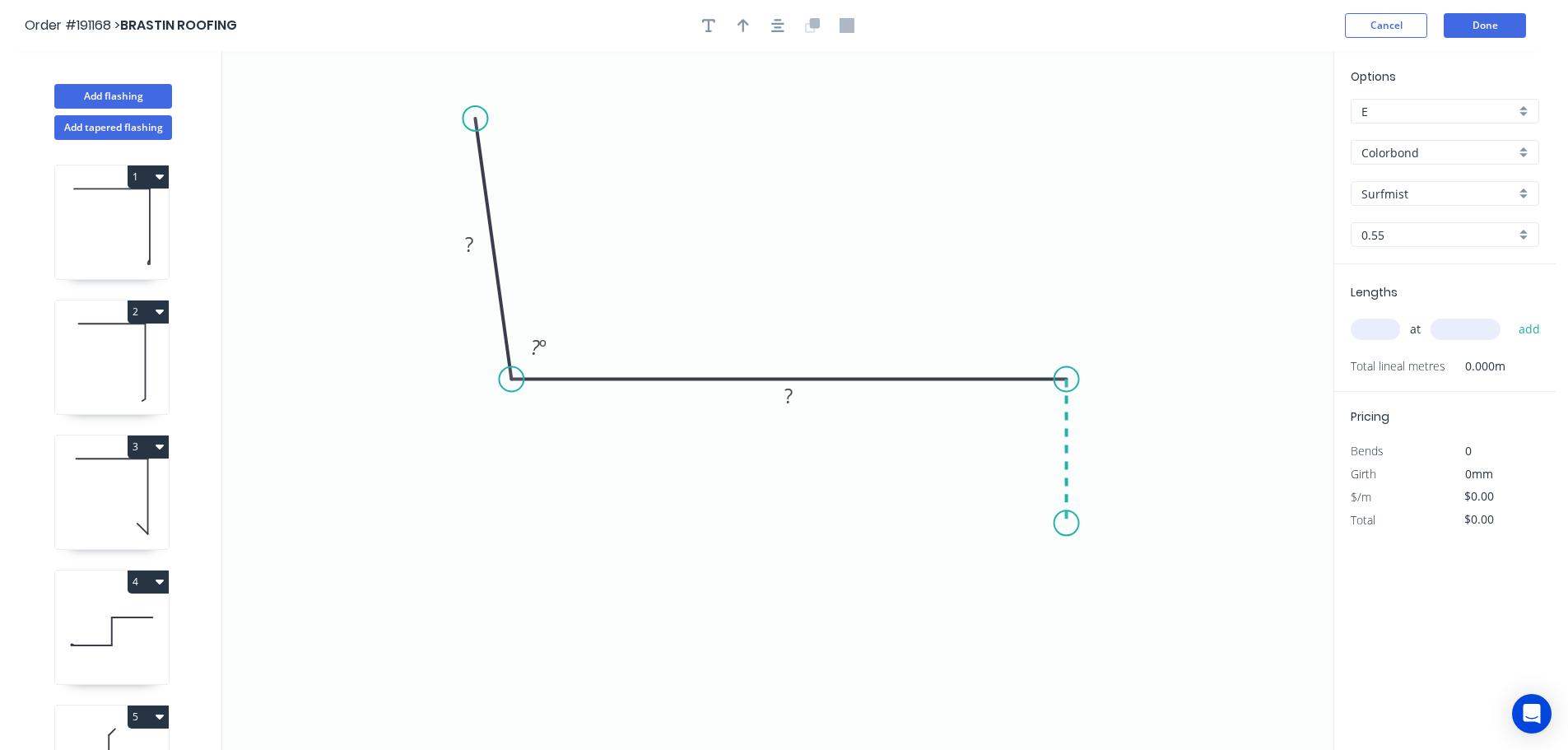
click at [1071, 524] on icon "0 ? ? ? º" at bounding box center [777, 401] width 1112 height 699
click at [1114, 588] on icon "0 ? ? ? ? º" at bounding box center [777, 401] width 1112 height 699
click at [1113, 588] on circle at bounding box center [1113, 587] width 24 height 24
click at [474, 247] on rect at bounding box center [469, 245] width 33 height 23
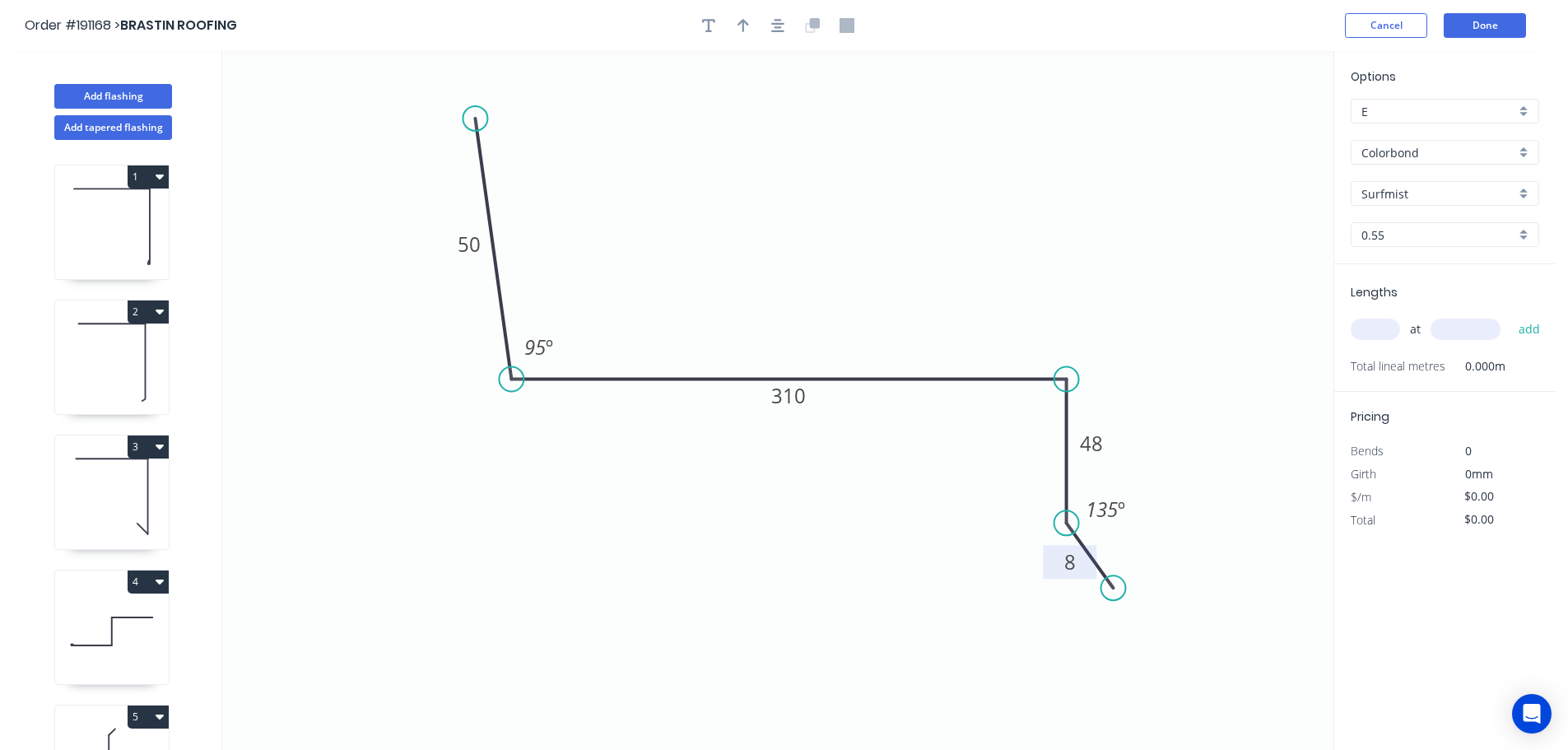
click at [777, 147] on icon "0 50 310 48 8 95 º 135 º" at bounding box center [777, 401] width 1112 height 699
drag, startPoint x: 1115, startPoint y: 444, endPoint x: 1129, endPoint y: 419, distance: 28.7
click at [1129, 419] on rect at bounding box center [1105, 419] width 54 height 34
click at [743, 24] on icon "button" at bounding box center [743, 25] width 12 height 13
drag, startPoint x: 1250, startPoint y: 128, endPoint x: 784, endPoint y: 213, distance: 473.7
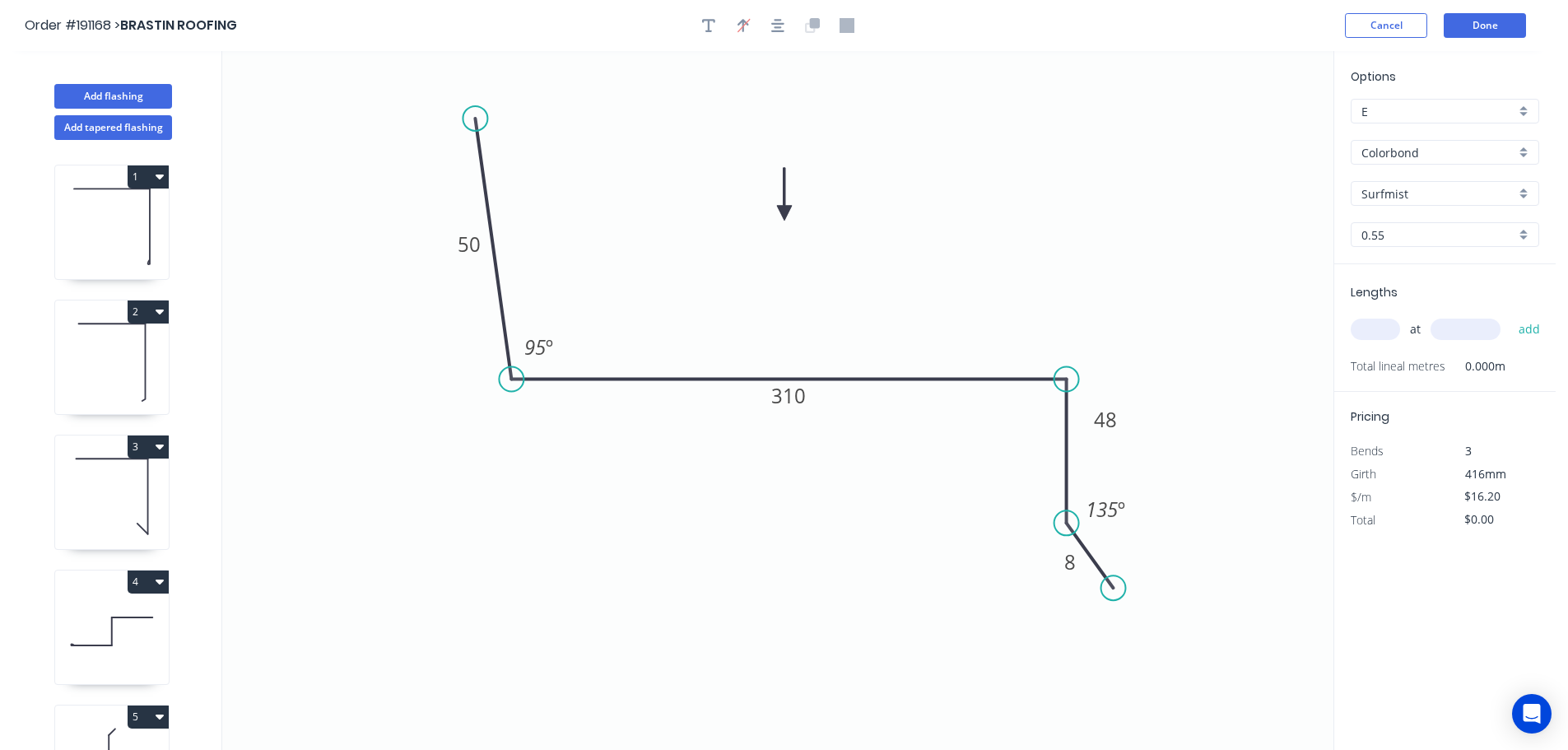
click at [784, 213] on icon at bounding box center [784, 194] width 14 height 53
click at [1373, 327] on input "text" at bounding box center [1375, 330] width 49 height 22
click at [1473, 327] on input "text" at bounding box center [1466, 330] width 70 height 22
click at [1510, 315] on button "add" at bounding box center [1529, 329] width 39 height 28
click at [125, 96] on button "Add flashing" at bounding box center [112, 95] width 118 height 24
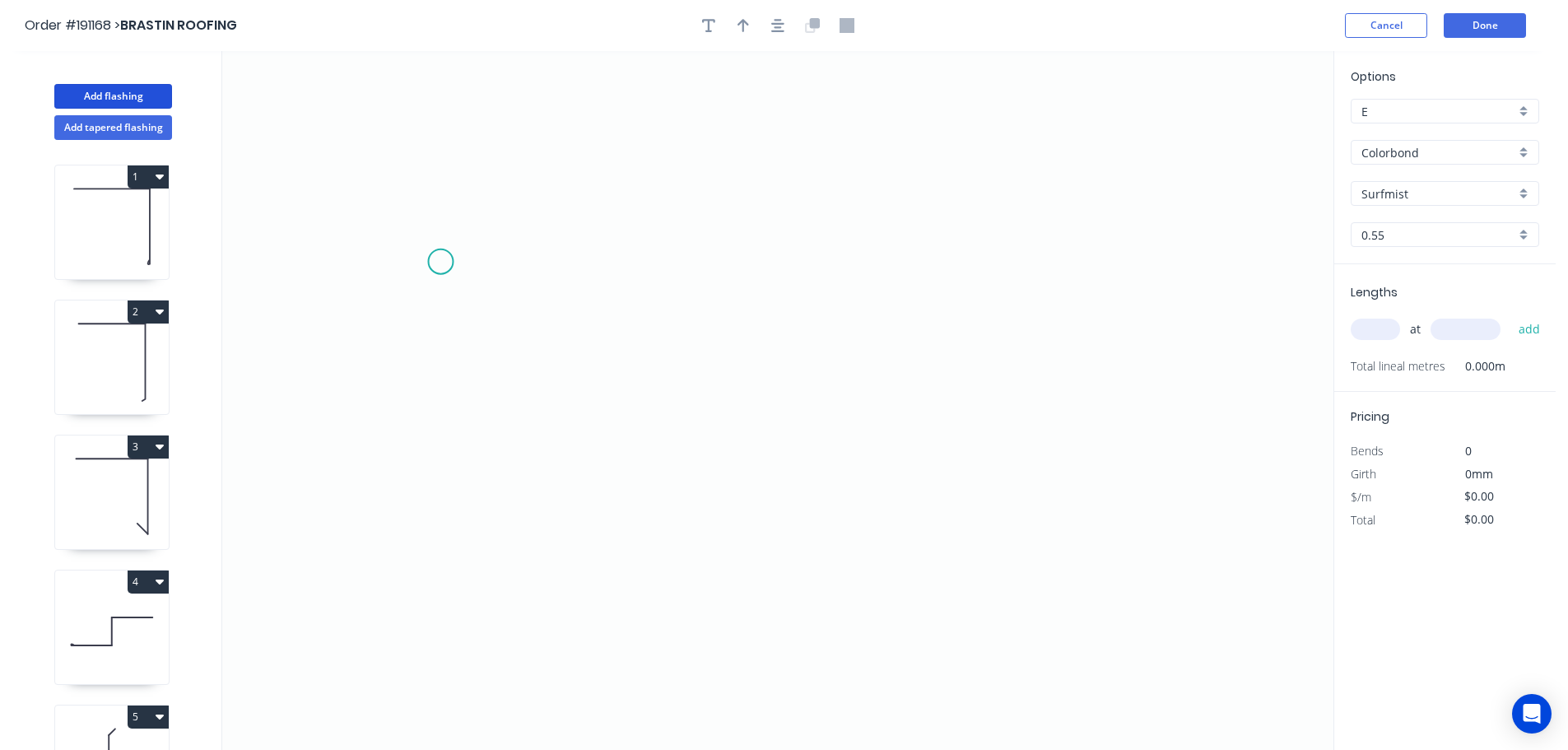
click at [439, 261] on icon "0" at bounding box center [777, 401] width 1112 height 699
click at [456, 160] on icon at bounding box center [447, 211] width 16 height 102
click at [988, 178] on icon "0 ?" at bounding box center [777, 401] width 1112 height 699
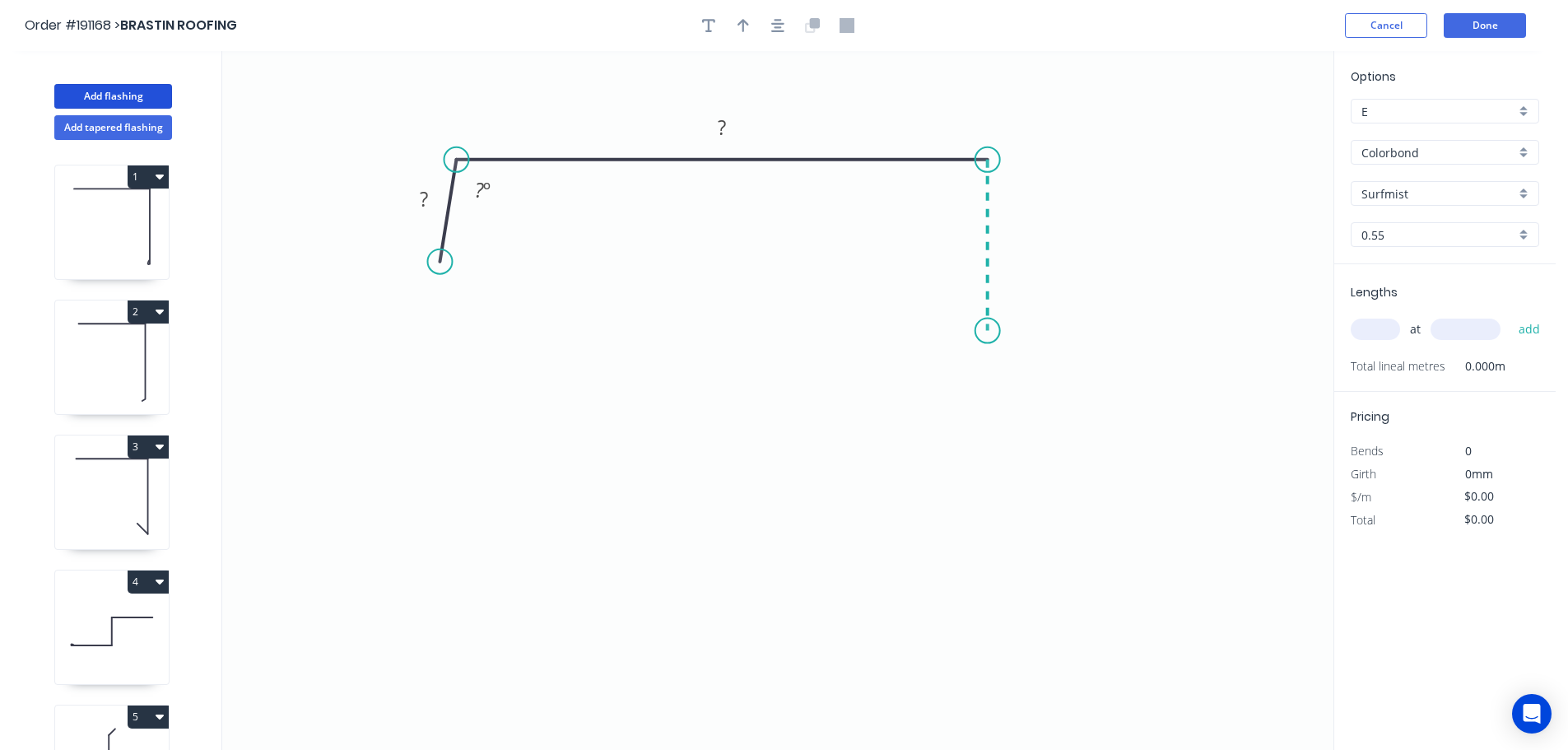
click at [986, 331] on icon "0 ? ? ? º" at bounding box center [777, 401] width 1112 height 699
click at [1040, 397] on icon "0 ? ? ? ? º" at bounding box center [777, 401] width 1112 height 699
click at [1040, 397] on circle at bounding box center [1039, 396] width 24 height 24
click at [428, 192] on tspan "?" at bounding box center [423, 199] width 8 height 27
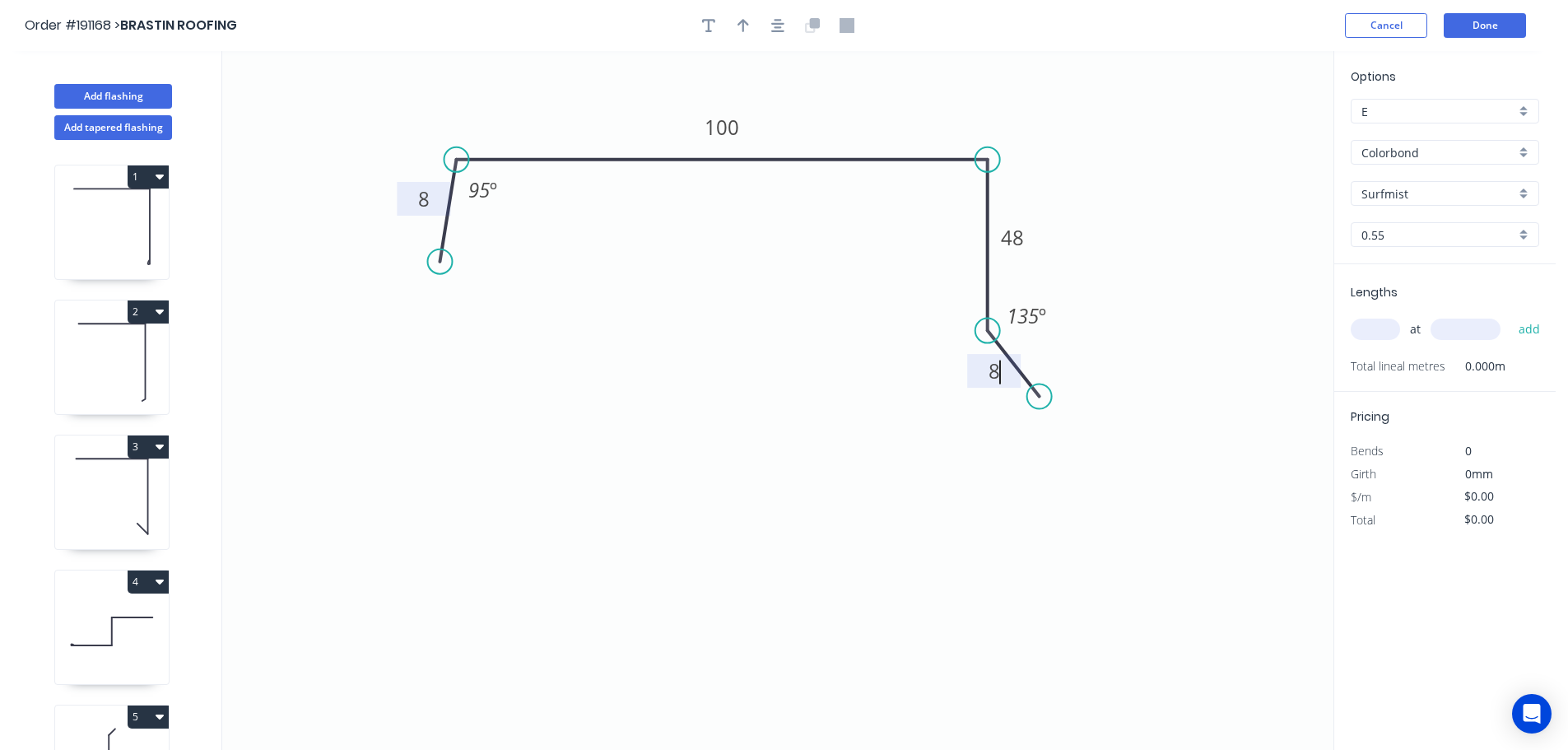
click at [756, 326] on icon "0 8 100 48 8 95 º 135 º" at bounding box center [777, 401] width 1112 height 699
click at [737, 23] on button "button" at bounding box center [743, 25] width 24 height 24
drag, startPoint x: 1251, startPoint y: 129, endPoint x: 851, endPoint y: 105, distance: 400.7
click at [851, 105] on icon at bounding box center [853, 86] width 14 height 53
click at [1380, 331] on input "text" at bounding box center [1375, 330] width 49 height 22
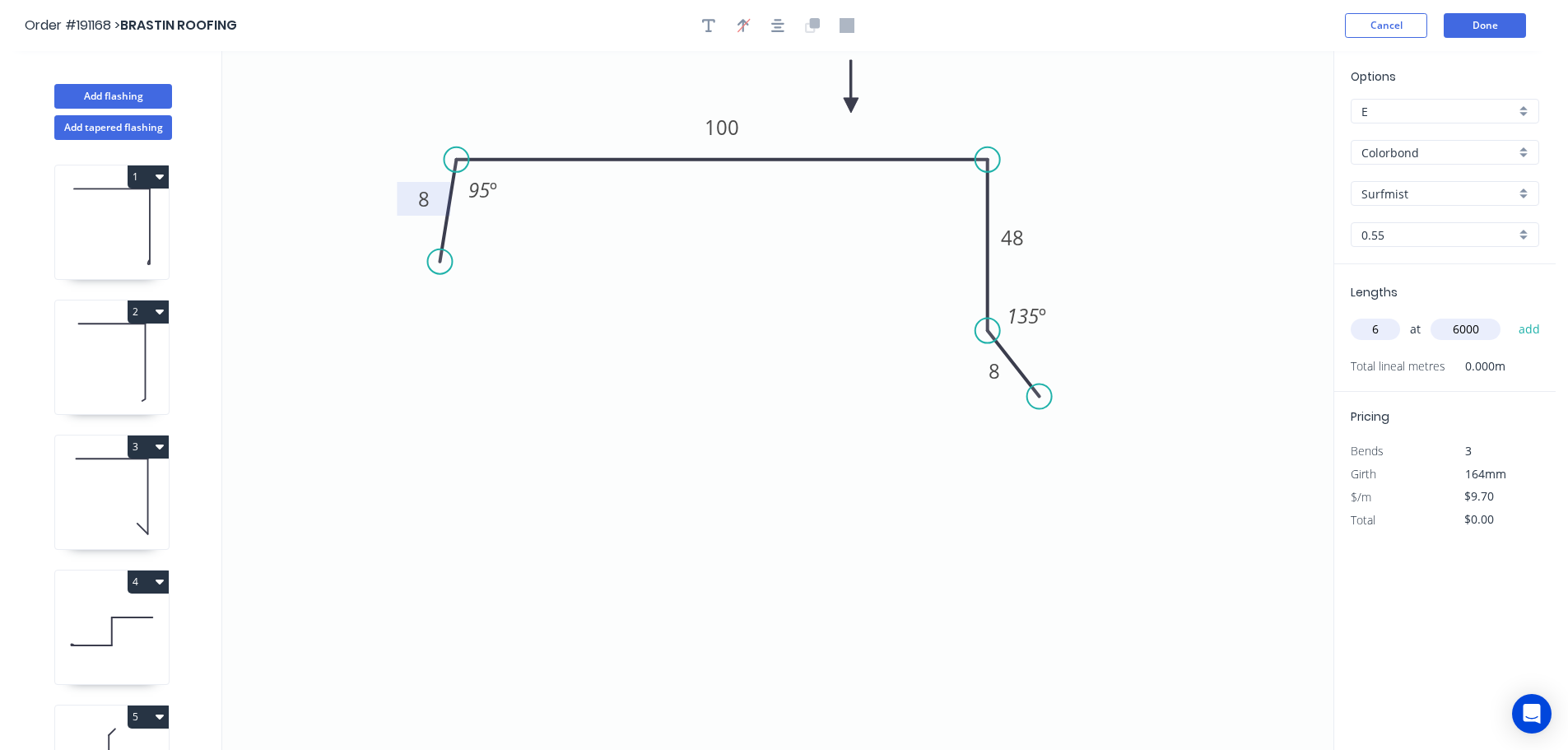
click at [1510, 315] on button "add" at bounding box center [1529, 329] width 39 height 28
click at [101, 96] on button "Add flashing" at bounding box center [112, 95] width 118 height 24
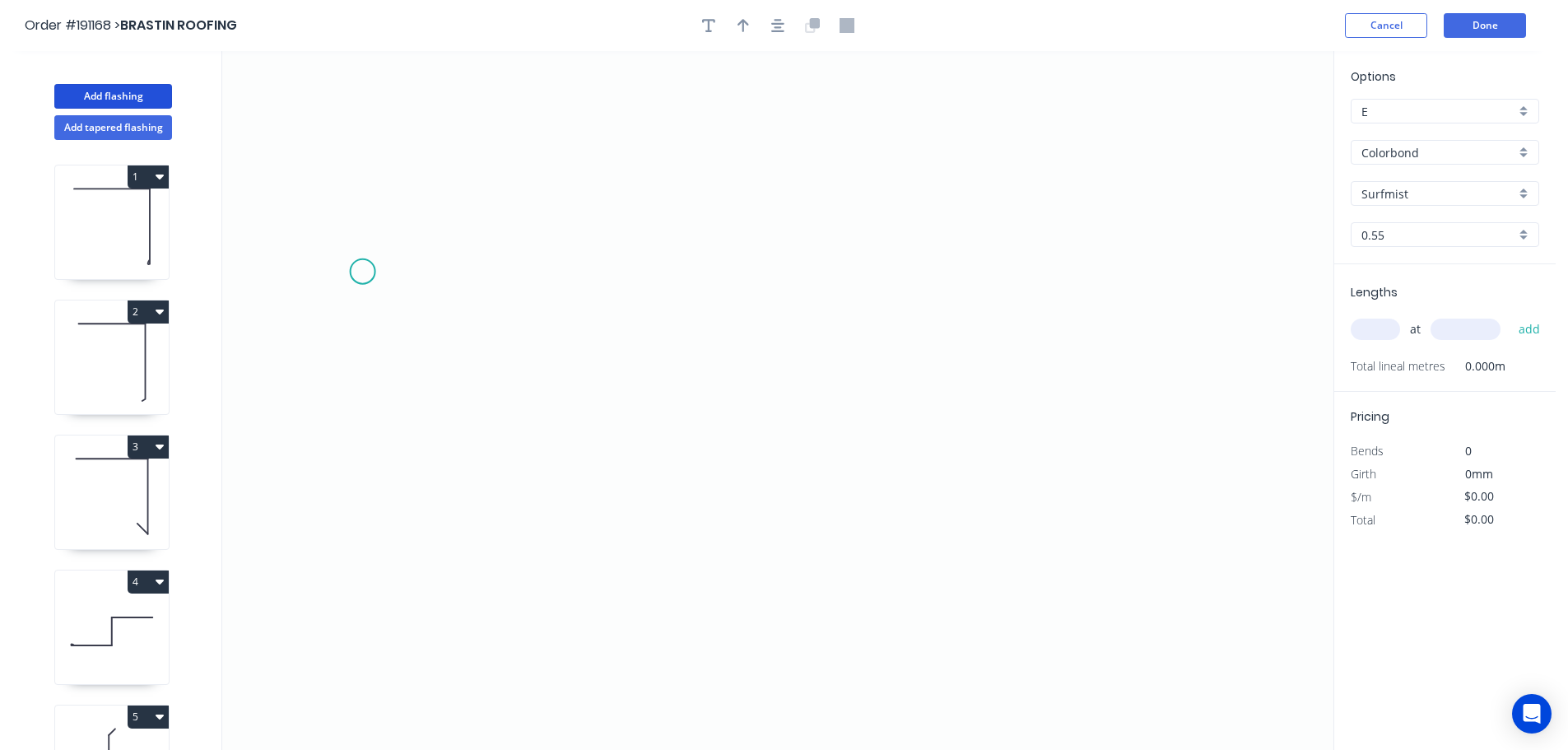
click at [362, 271] on icon "0" at bounding box center [777, 401] width 1112 height 699
click at [802, 271] on icon "0" at bounding box center [777, 401] width 1112 height 699
click at [800, 171] on icon "0 ?" at bounding box center [777, 401] width 1112 height 699
click at [916, 172] on icon "0 ? ?" at bounding box center [777, 401] width 1112 height 699
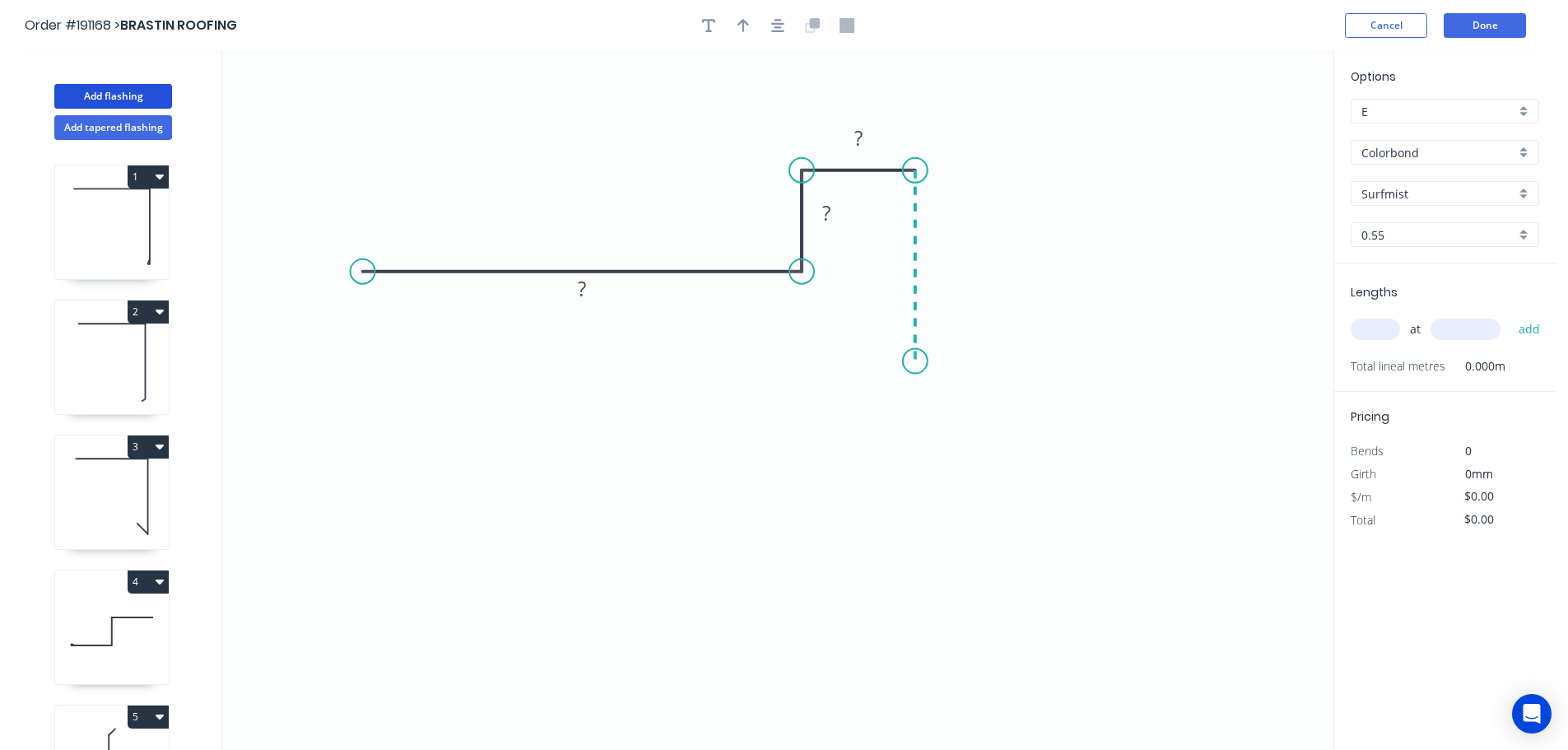
click at [917, 361] on icon "0 ? ? ?" at bounding box center [777, 401] width 1112 height 699
click at [972, 429] on icon "0 ? ? ? ?" at bounding box center [777, 401] width 1112 height 699
click at [972, 429] on circle at bounding box center [971, 428] width 24 height 24
click at [585, 290] on tspan "?" at bounding box center [581, 288] width 8 height 27
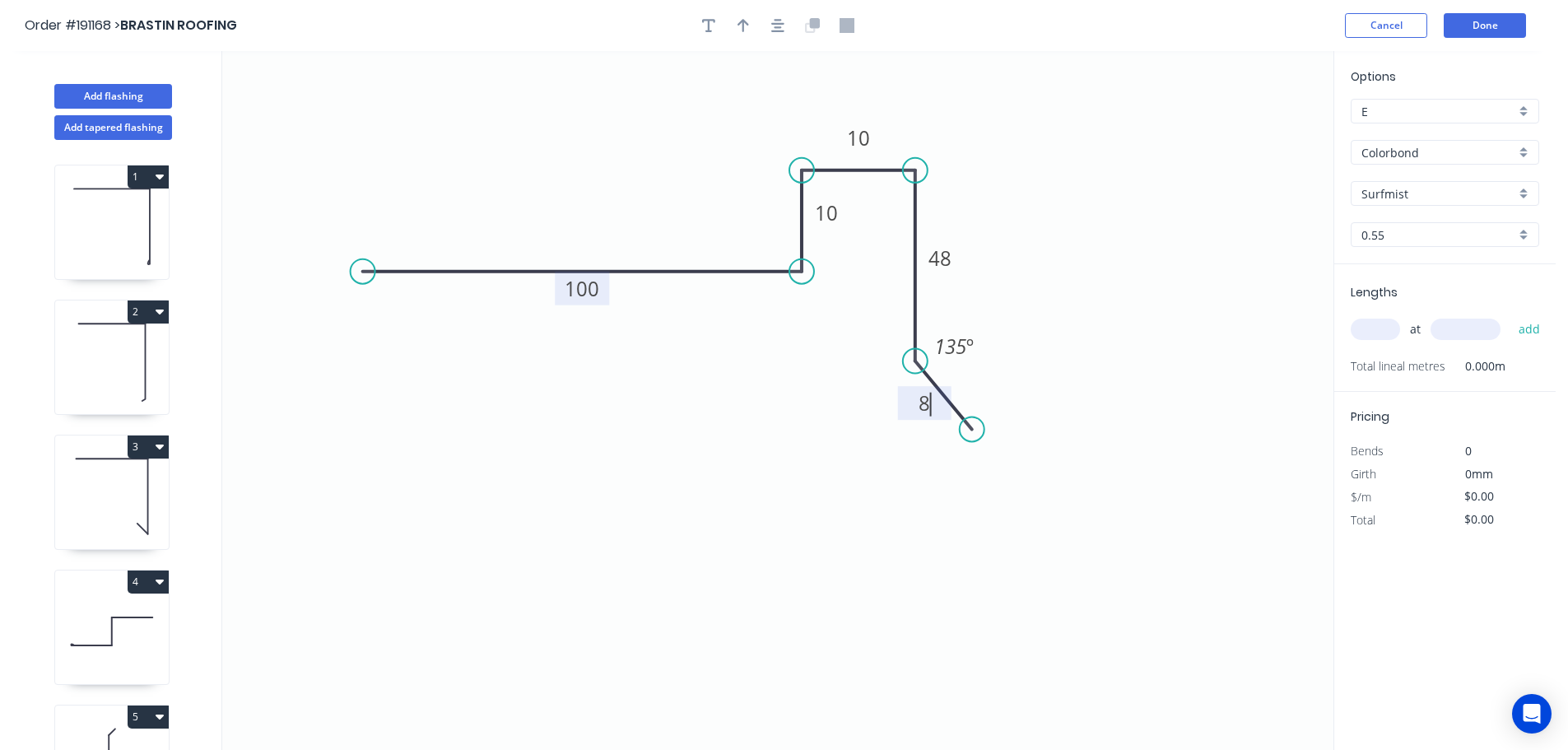
click at [1085, 197] on icon "0 100 10 10 48 8 135 º" at bounding box center [777, 401] width 1112 height 699
click at [741, 22] on icon "button" at bounding box center [743, 25] width 12 height 13
drag, startPoint x: 1252, startPoint y: 128, endPoint x: 584, endPoint y: 162, distance: 668.9
click at [584, 162] on icon at bounding box center [584, 143] width 14 height 53
click at [1377, 331] on input "text" at bounding box center [1375, 330] width 49 height 22
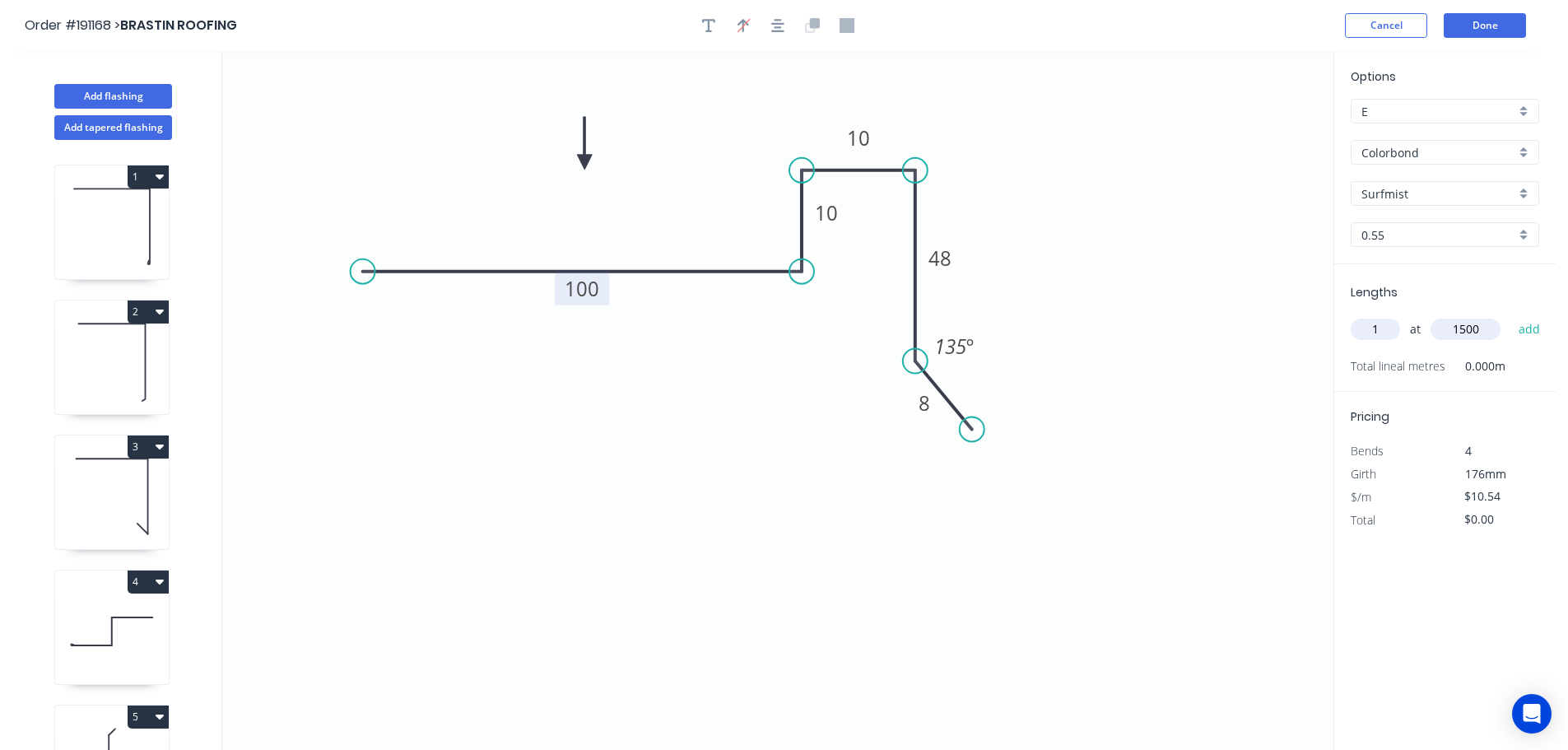
click at [1510, 315] on button "add" at bounding box center [1529, 329] width 39 height 28
click at [111, 126] on button "Add tapered flashing" at bounding box center [112, 127] width 118 height 24
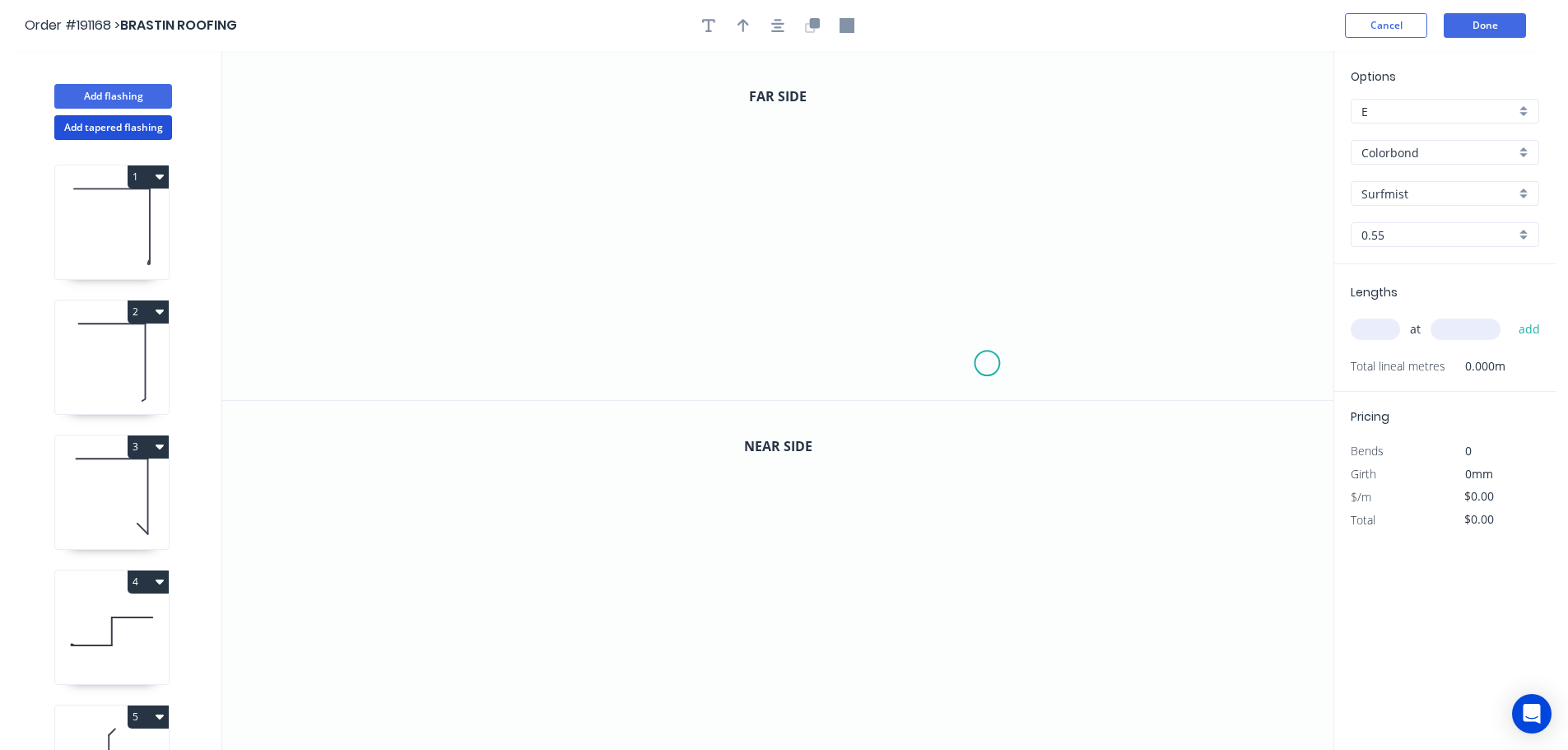
click at [988, 364] on icon "0" at bounding box center [777, 225] width 1112 height 349
click at [1026, 141] on icon "0" at bounding box center [777, 225] width 1112 height 349
click at [485, 116] on icon "0 ?" at bounding box center [777, 225] width 1112 height 349
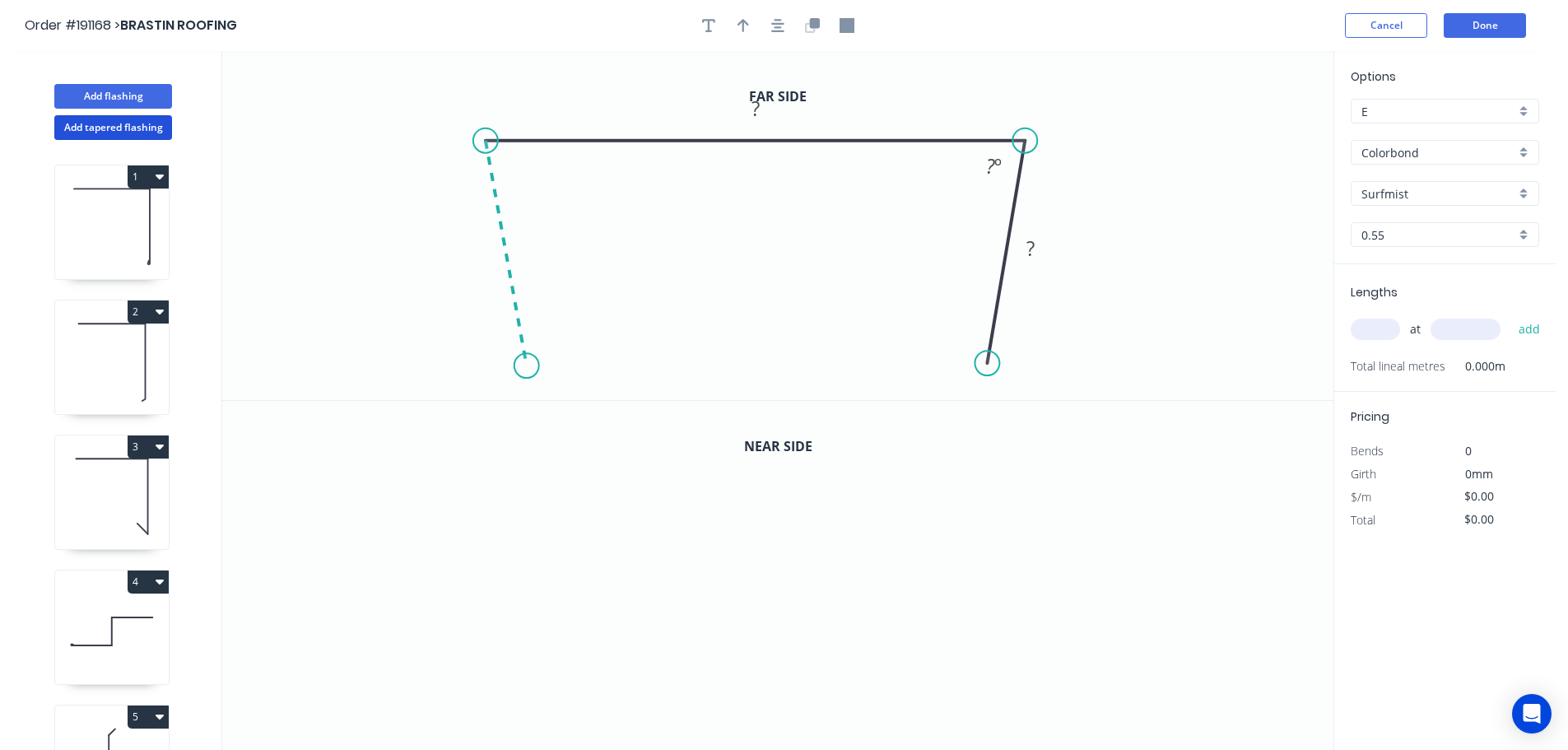
click at [526, 366] on icon "0 ? ? ? º" at bounding box center [777, 225] width 1112 height 349
click at [579, 312] on icon "0 ? ? ? ? º ? º" at bounding box center [777, 225] width 1112 height 349
click at [579, 312] on circle at bounding box center [579, 312] width 24 height 24
drag, startPoint x: 579, startPoint y: 312, endPoint x: 571, endPoint y: 299, distance: 15.3
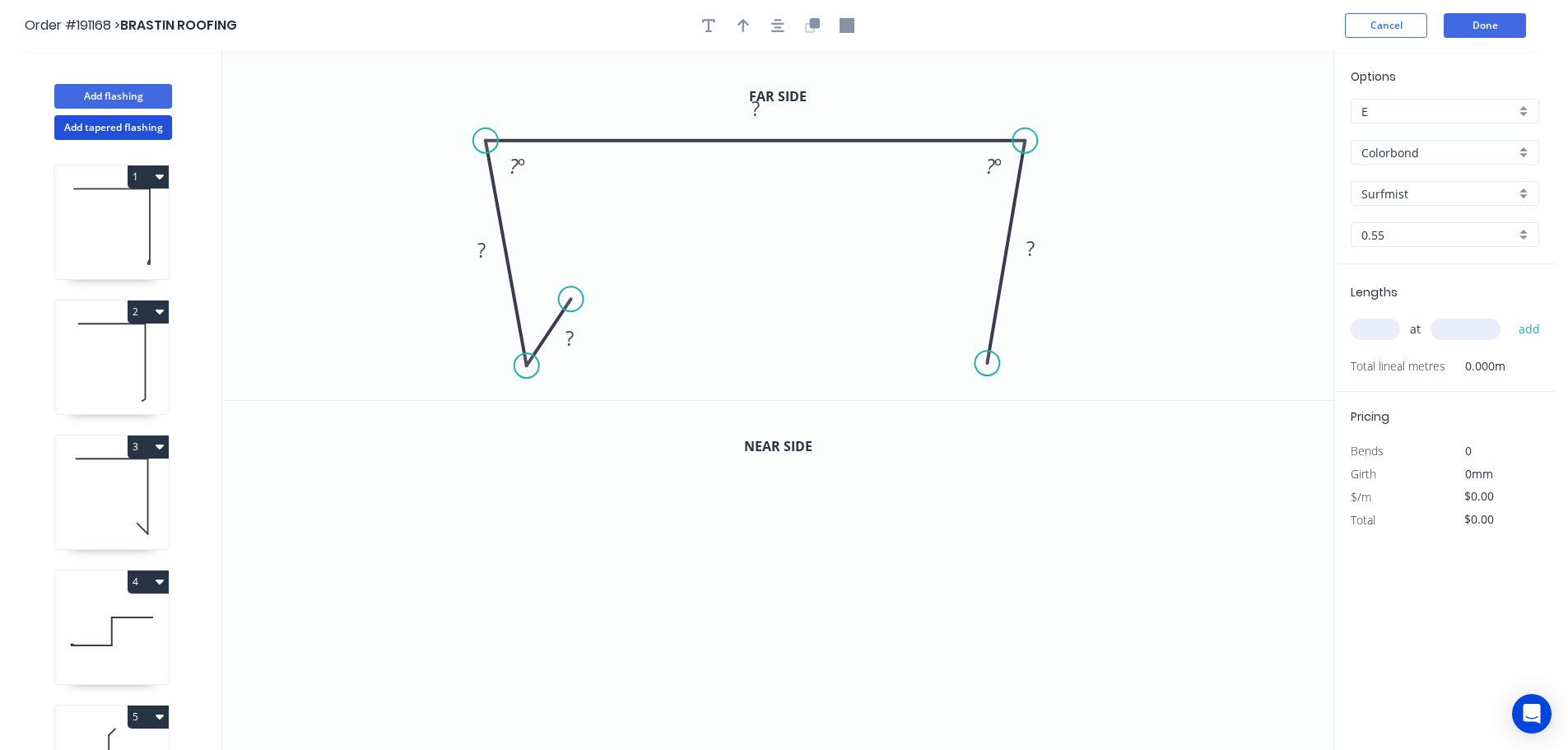
click at [571, 299] on circle at bounding box center [571, 298] width 24 height 24
click at [1012, 481] on div "Feather" at bounding box center [1067, 485] width 165 height 34
click at [967, 322] on tspan "15" at bounding box center [967, 328] width 23 height 27
click at [1051, 323] on icon "0 ? ? ? FE 10 ? ? º ? º" at bounding box center [777, 225] width 1112 height 349
drag, startPoint x: 931, startPoint y: 331, endPoint x: 863, endPoint y: 355, distance: 72.1
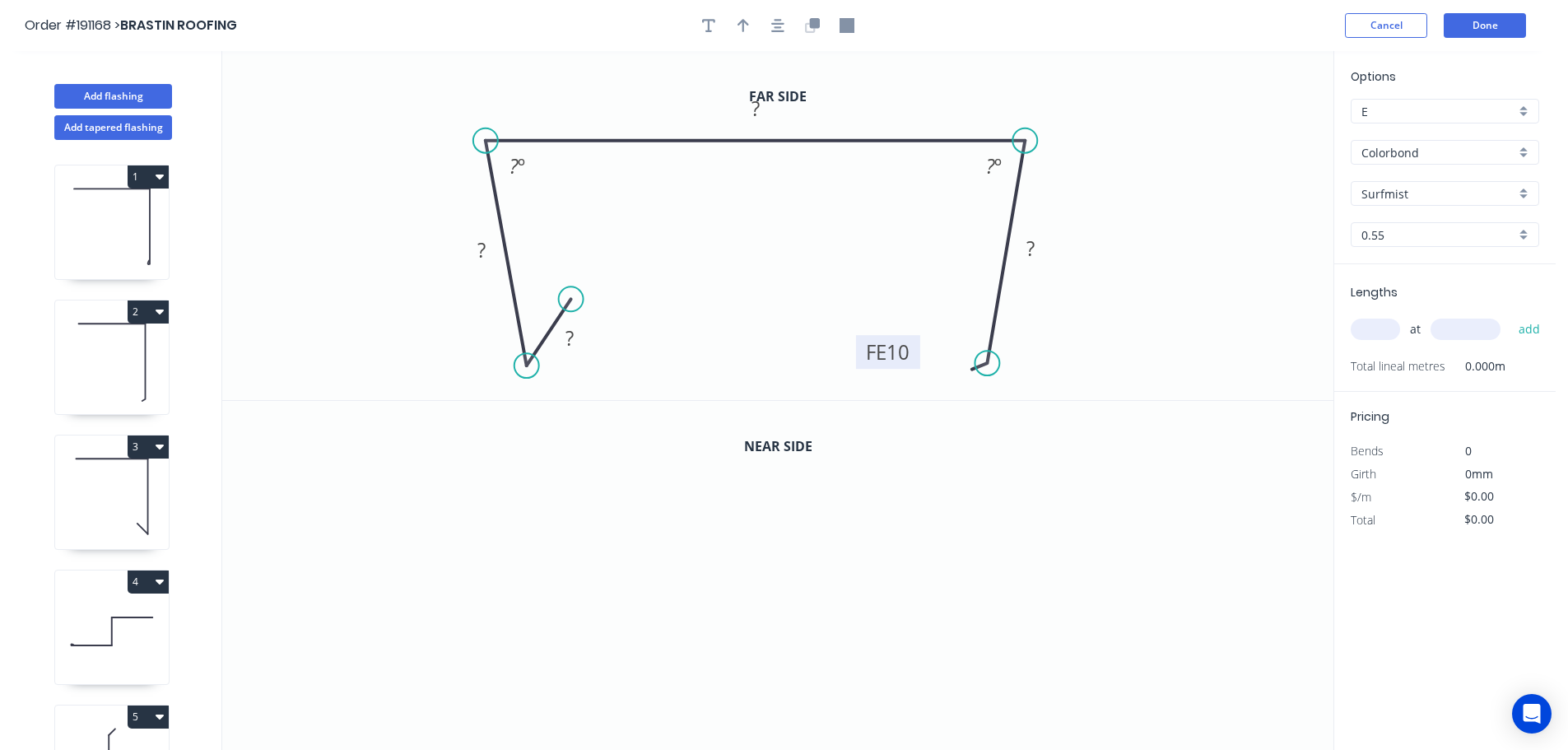
click at [863, 355] on rect at bounding box center [888, 352] width 64 height 34
click at [572, 338] on tspan "?" at bounding box center [569, 338] width 8 height 27
click at [1137, 267] on icon "0 10 60 247 FE 10 70 88 º 88 º" at bounding box center [777, 225] width 1112 height 349
click at [741, 16] on button "button" at bounding box center [743, 25] width 24 height 24
drag, startPoint x: 1253, startPoint y: 130, endPoint x: 882, endPoint y: 102, distance: 372.1
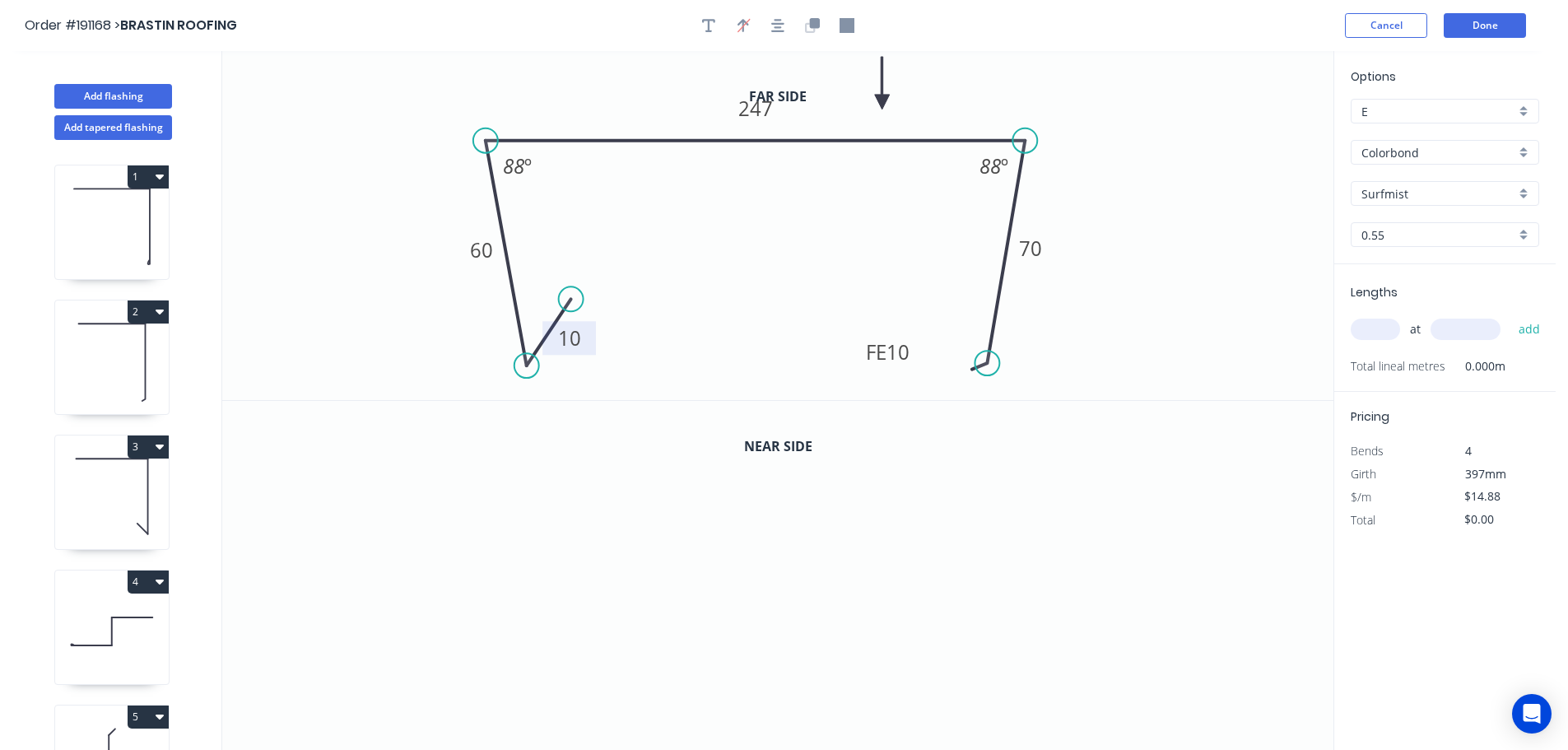
click at [882, 102] on icon at bounding box center [882, 83] width 14 height 53
click at [815, 23] on icon "button" at bounding box center [815, 22] width 10 height 10
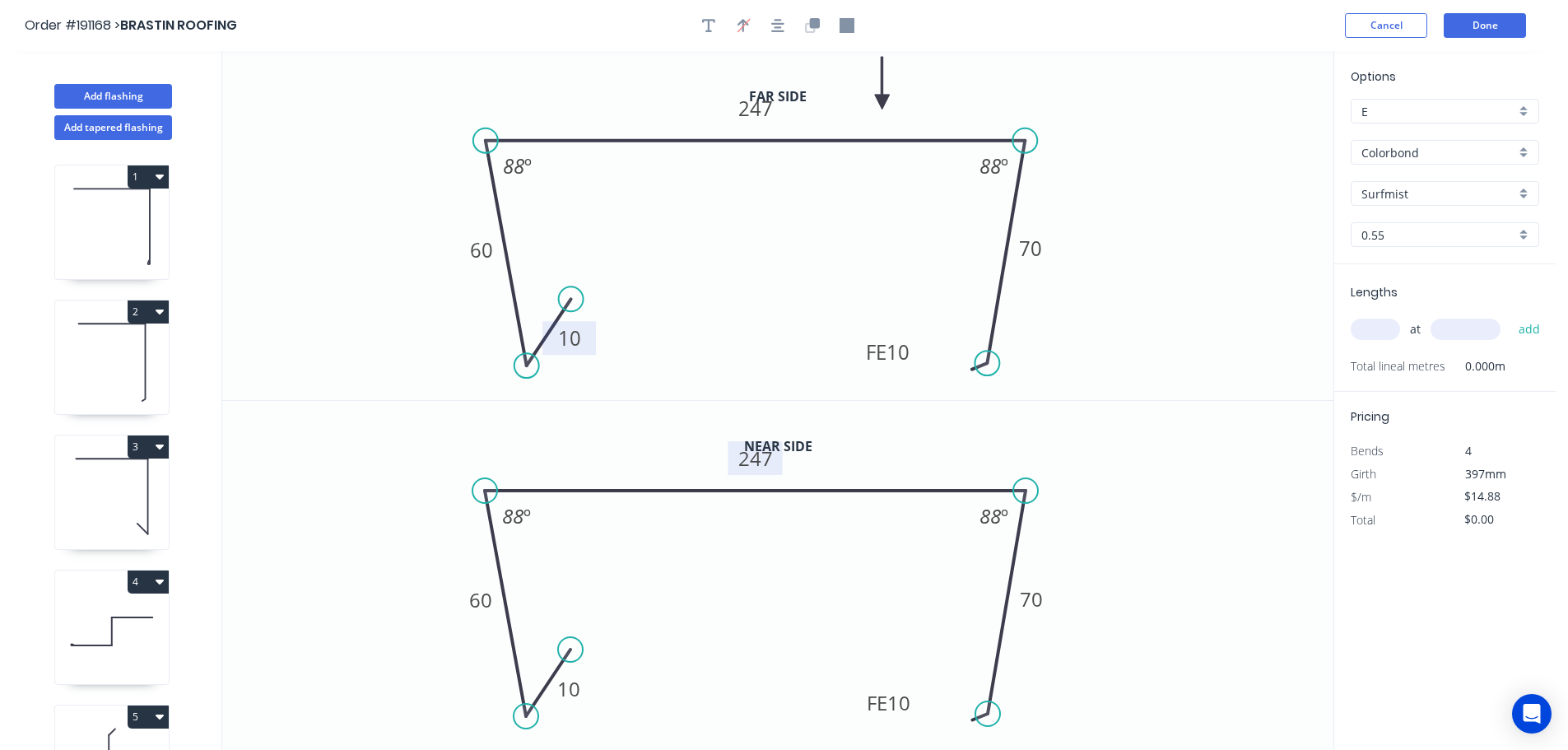
click at [763, 460] on tspan "247" at bounding box center [756, 458] width 34 height 27
click at [1149, 510] on icon "0 10 60 243 FE 10 70 88 º 88 º" at bounding box center [777, 575] width 1112 height 349
click at [702, 24] on button "button" at bounding box center [708, 25] width 24 height 24
click at [303, 111] on textarea at bounding box center [329, 116] width 133 height 61
click at [1144, 160] on icon "1 10 60 247 FE 10 70 88 º 88 º" at bounding box center [777, 225] width 1112 height 349
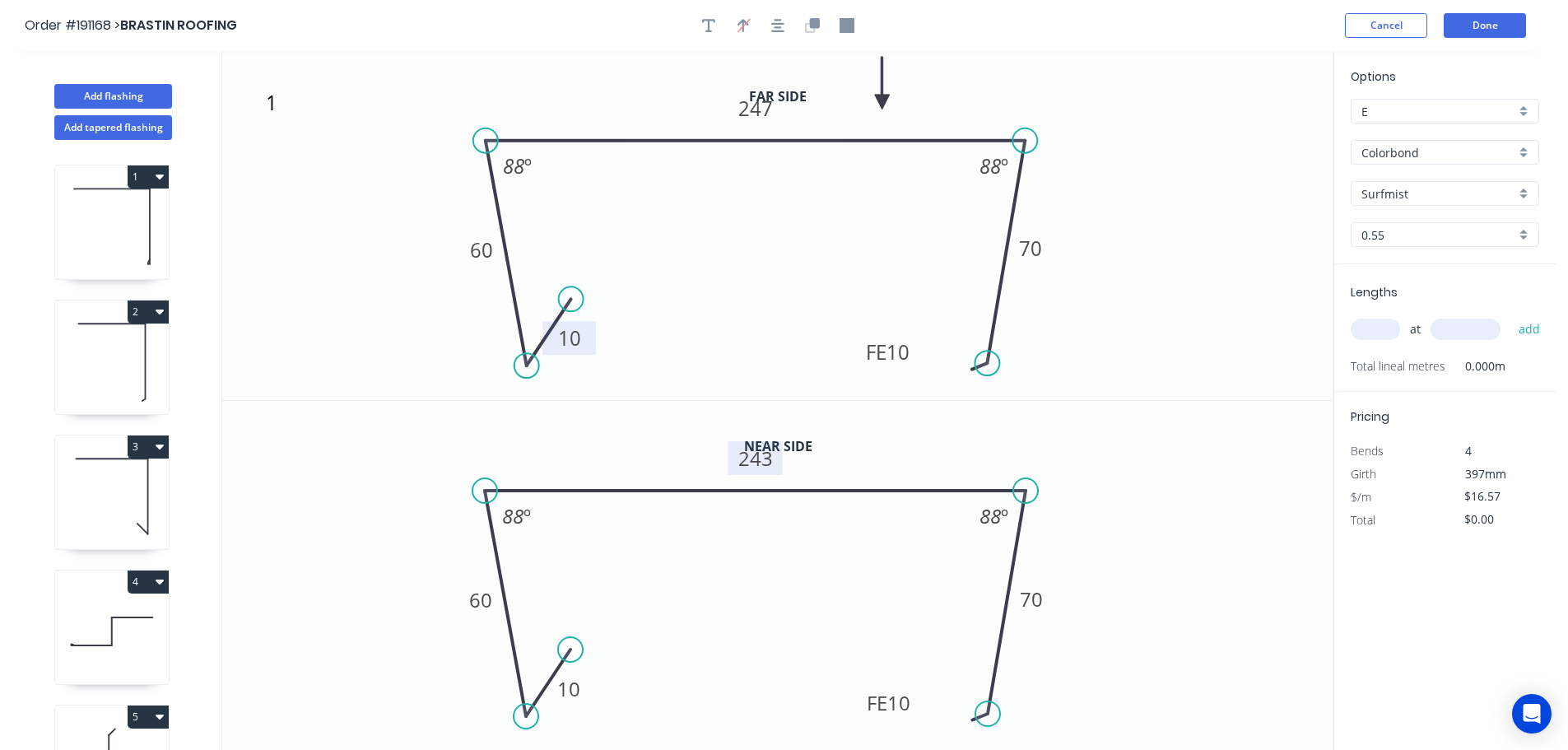
click at [1383, 331] on input "text" at bounding box center [1375, 330] width 49 height 22
click at [1510, 315] on button "add" at bounding box center [1529, 329] width 39 height 28
drag, startPoint x: 101, startPoint y: 124, endPoint x: 110, endPoint y: 124, distance: 9.0
click at [102, 124] on button "Add tapered flashing" at bounding box center [112, 127] width 118 height 24
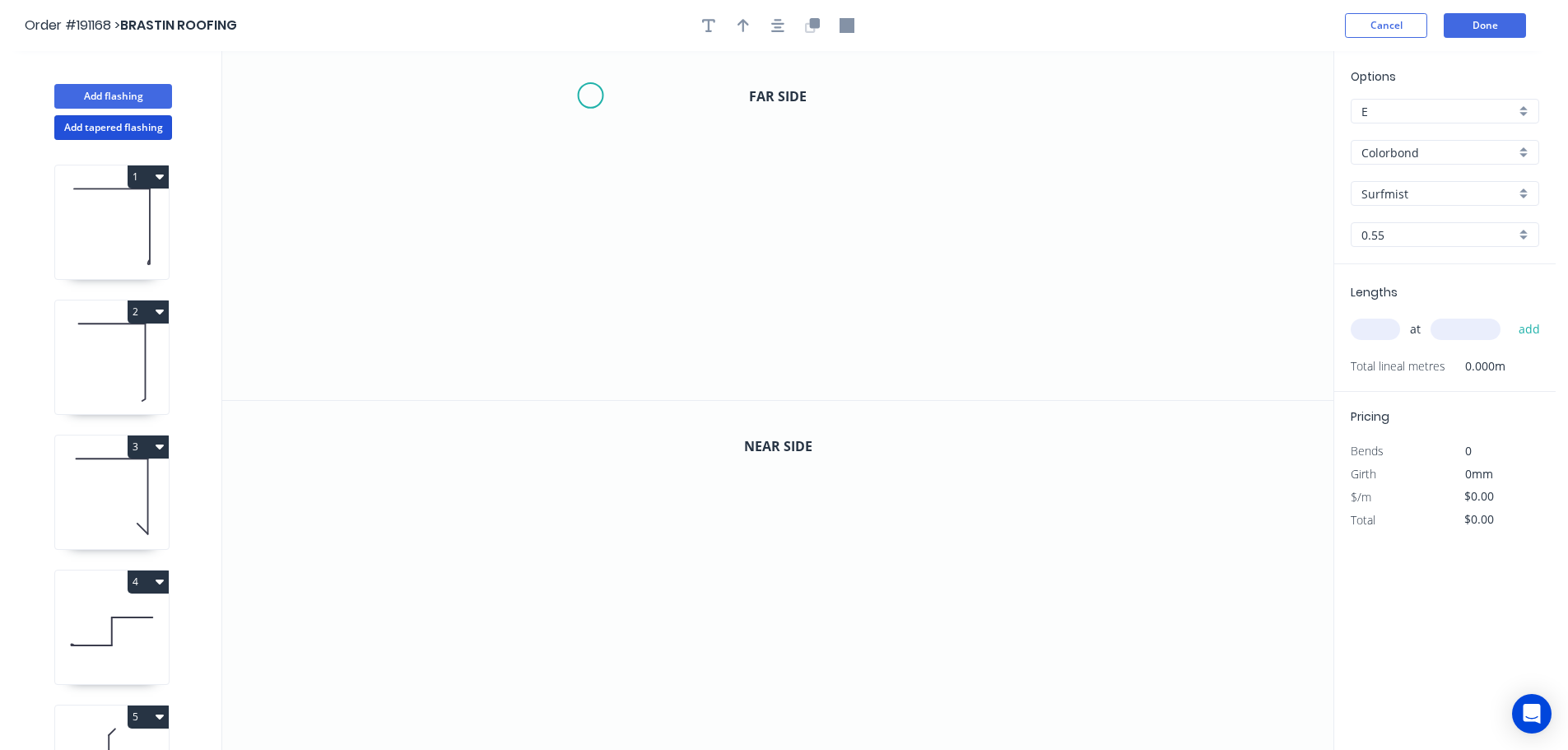
click at [590, 95] on icon "0" at bounding box center [777, 225] width 1112 height 349
click at [606, 225] on icon "0" at bounding box center [777, 225] width 1112 height 349
click at [1135, 207] on icon "0 ?" at bounding box center [777, 225] width 1112 height 349
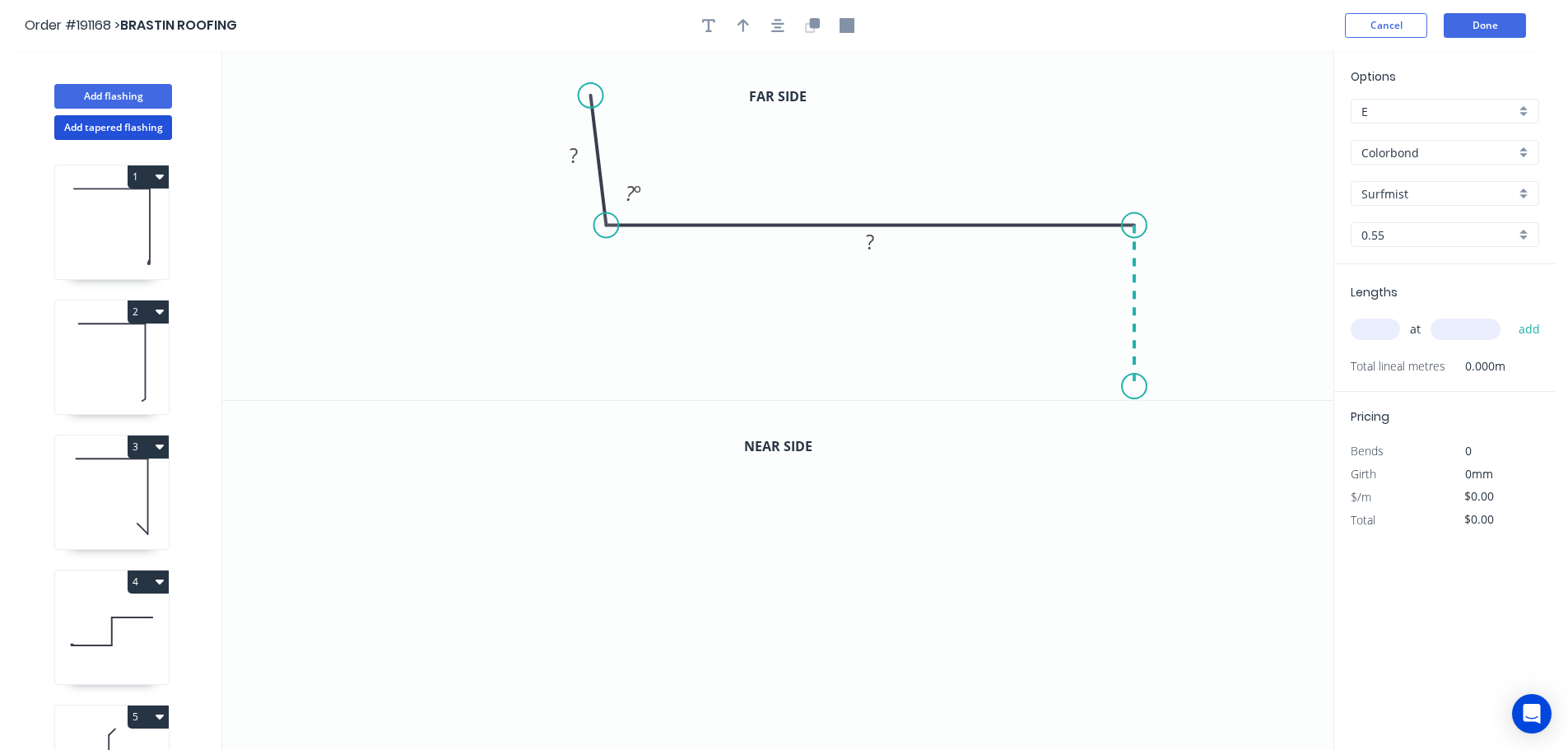
click at [1133, 387] on icon "0 ? ? ? º" at bounding box center [777, 225] width 1112 height 349
click at [1085, 337] on icon at bounding box center [1109, 360] width 51 height 51
click at [1085, 337] on circle at bounding box center [1083, 334] width 24 height 24
click at [579, 154] on rect at bounding box center [573, 156] width 33 height 23
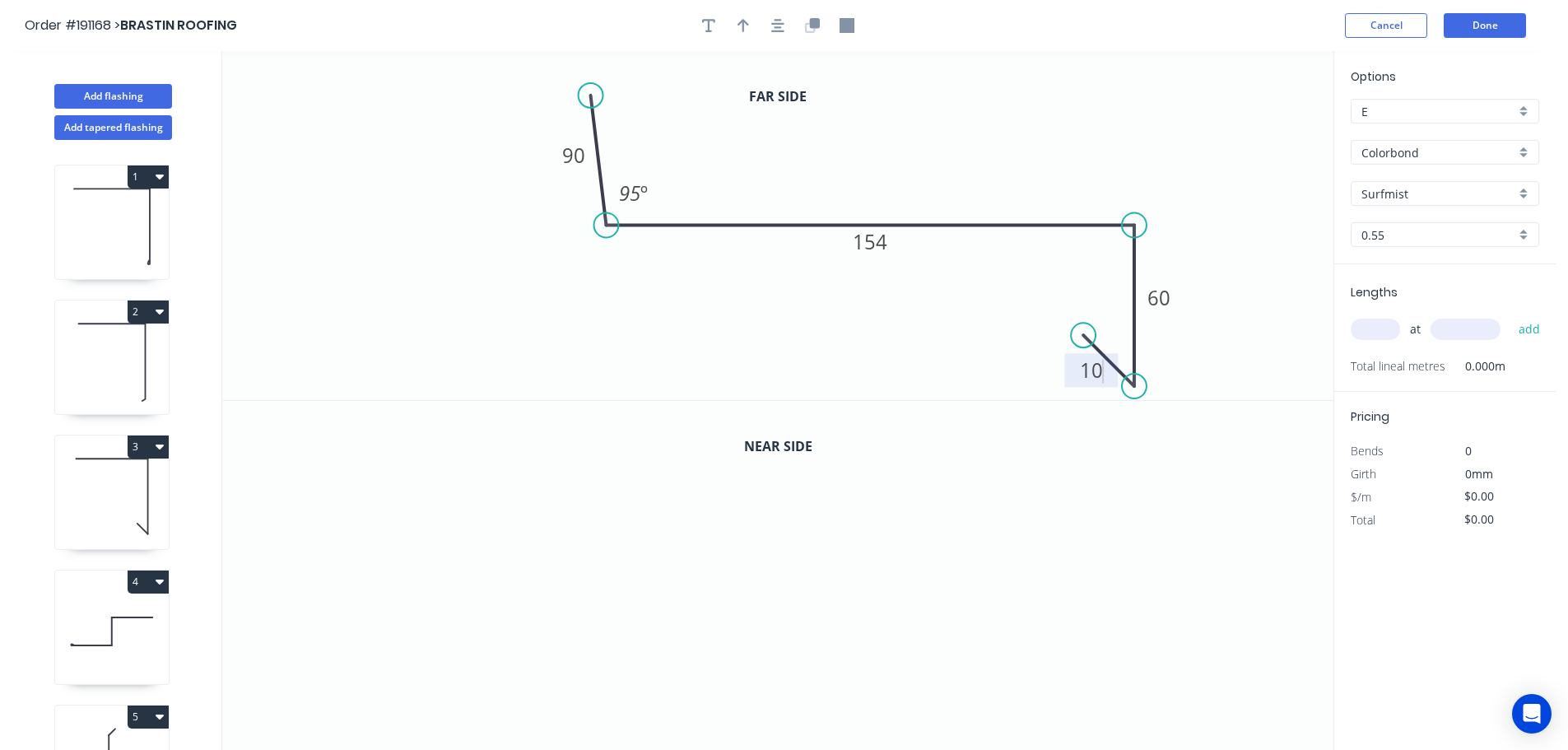
click at [999, 122] on icon "0 90 154 60 10 95 º" at bounding box center [777, 225] width 1112 height 349
click at [743, 26] on icon "button" at bounding box center [743, 25] width 12 height 13
drag, startPoint x: 1251, startPoint y: 132, endPoint x: 889, endPoint y: 146, distance: 362.3
click at [889, 146] on icon at bounding box center [888, 127] width 14 height 53
click at [811, 20] on icon "button" at bounding box center [815, 22] width 10 height 10
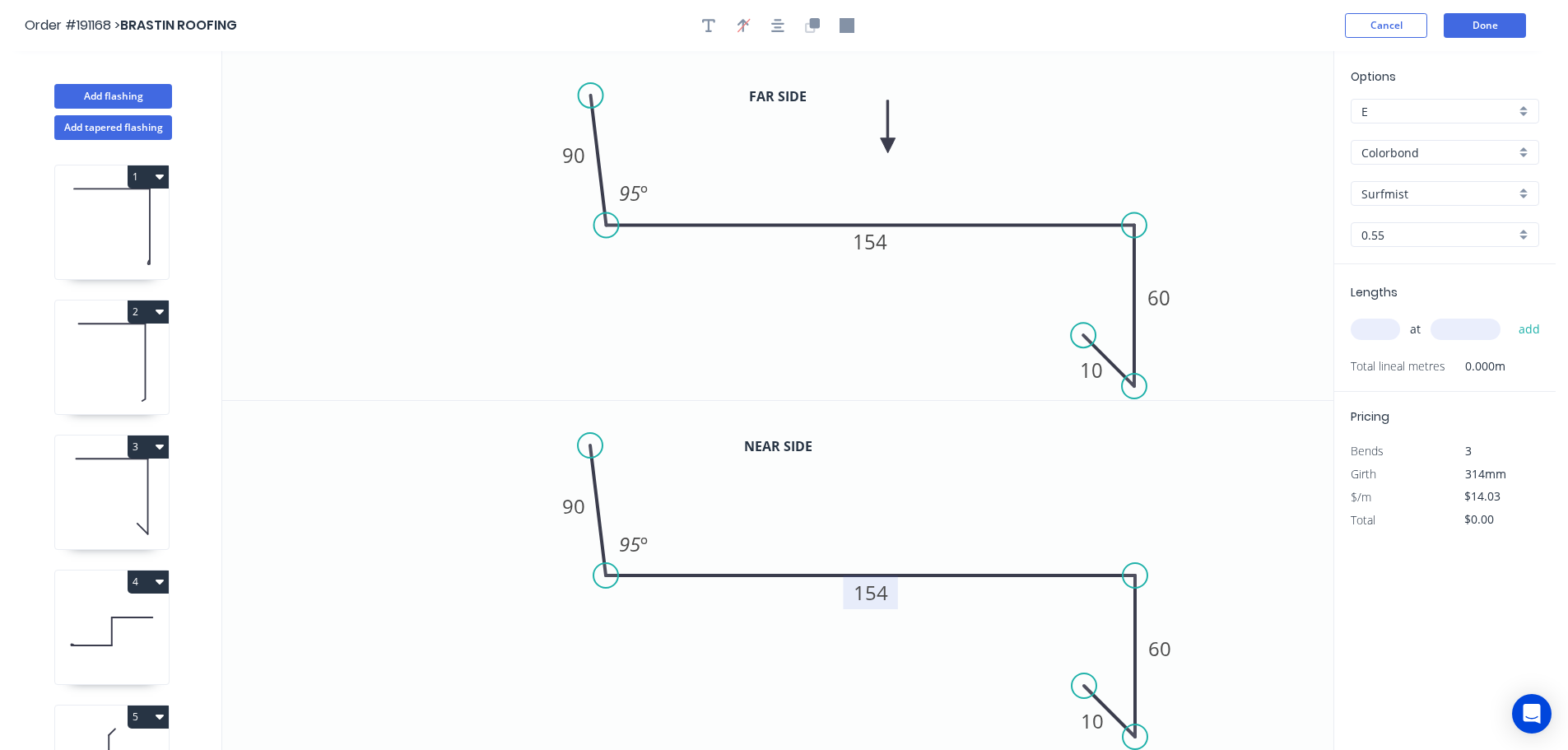
click at [881, 595] on tspan "154" at bounding box center [871, 592] width 34 height 27
click at [920, 507] on icon "0 90 160 60 10 95 º" at bounding box center [777, 575] width 1112 height 349
click at [1388, 331] on input "text" at bounding box center [1375, 330] width 49 height 22
click at [1510, 315] on button "add" at bounding box center [1529, 329] width 39 height 28
click at [703, 29] on icon "button" at bounding box center [709, 25] width 13 height 14
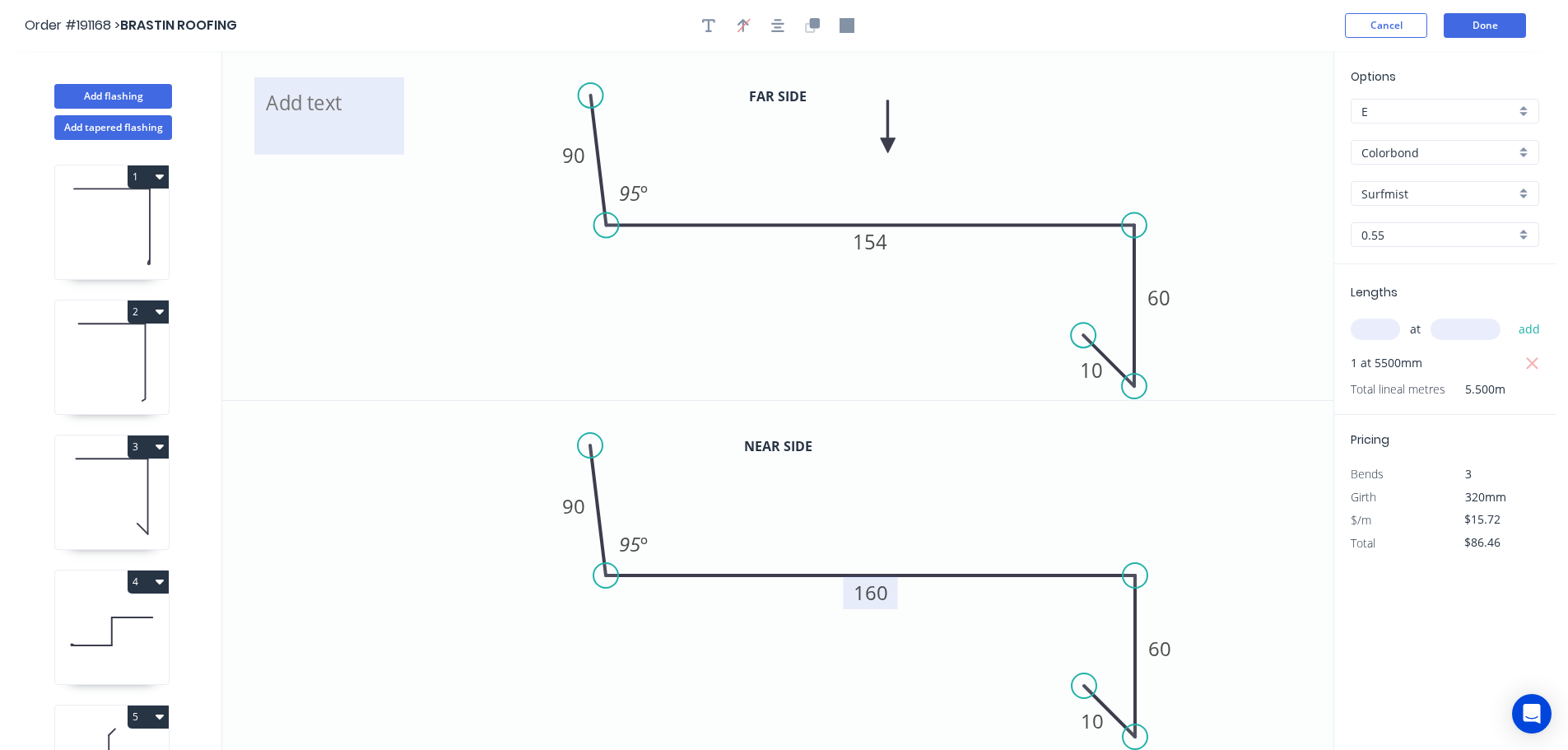
click at [322, 106] on textarea at bounding box center [329, 116] width 133 height 61
click at [1067, 147] on icon "2 90 154 60 10 95 º" at bounding box center [777, 225] width 1112 height 349
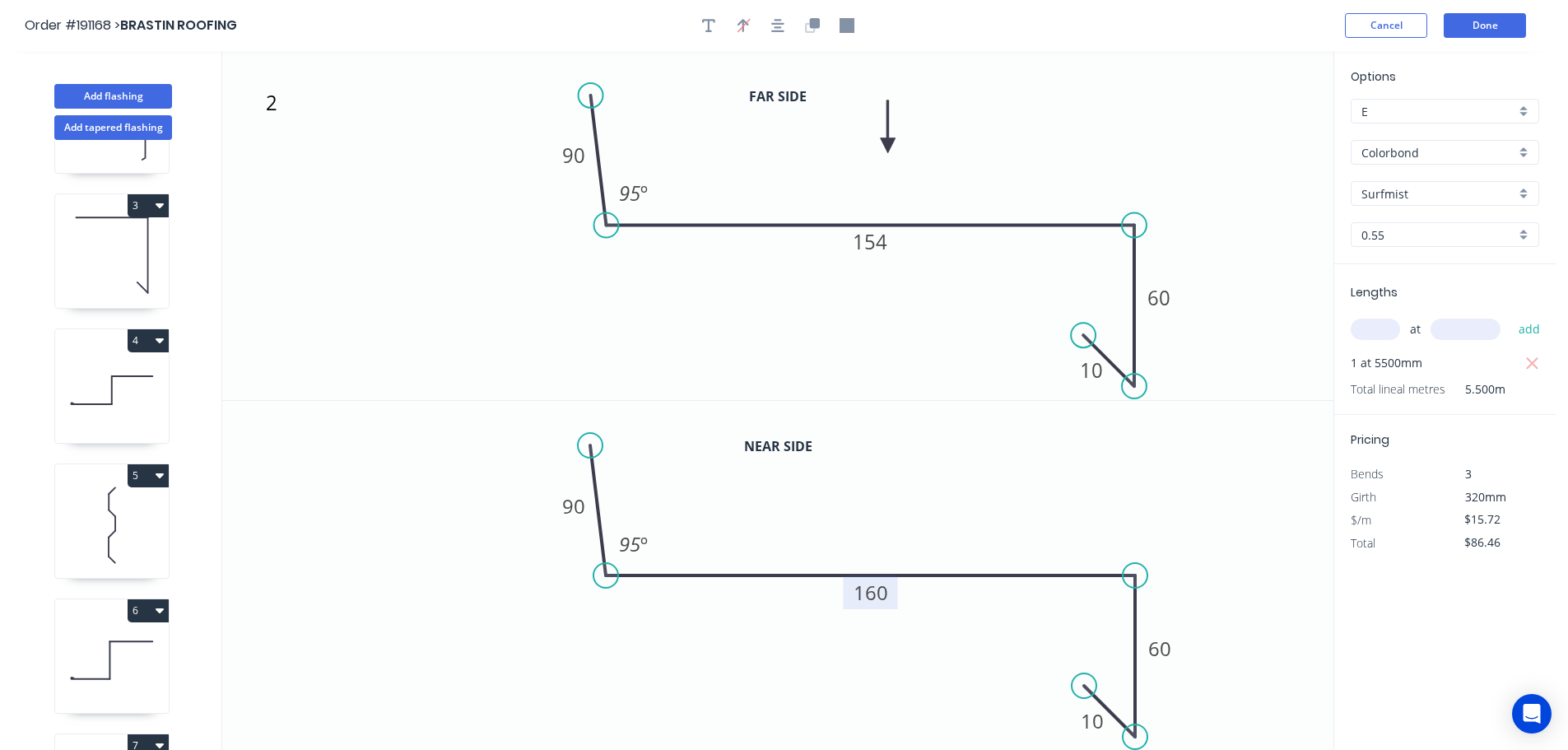
scroll to position [881, 0]
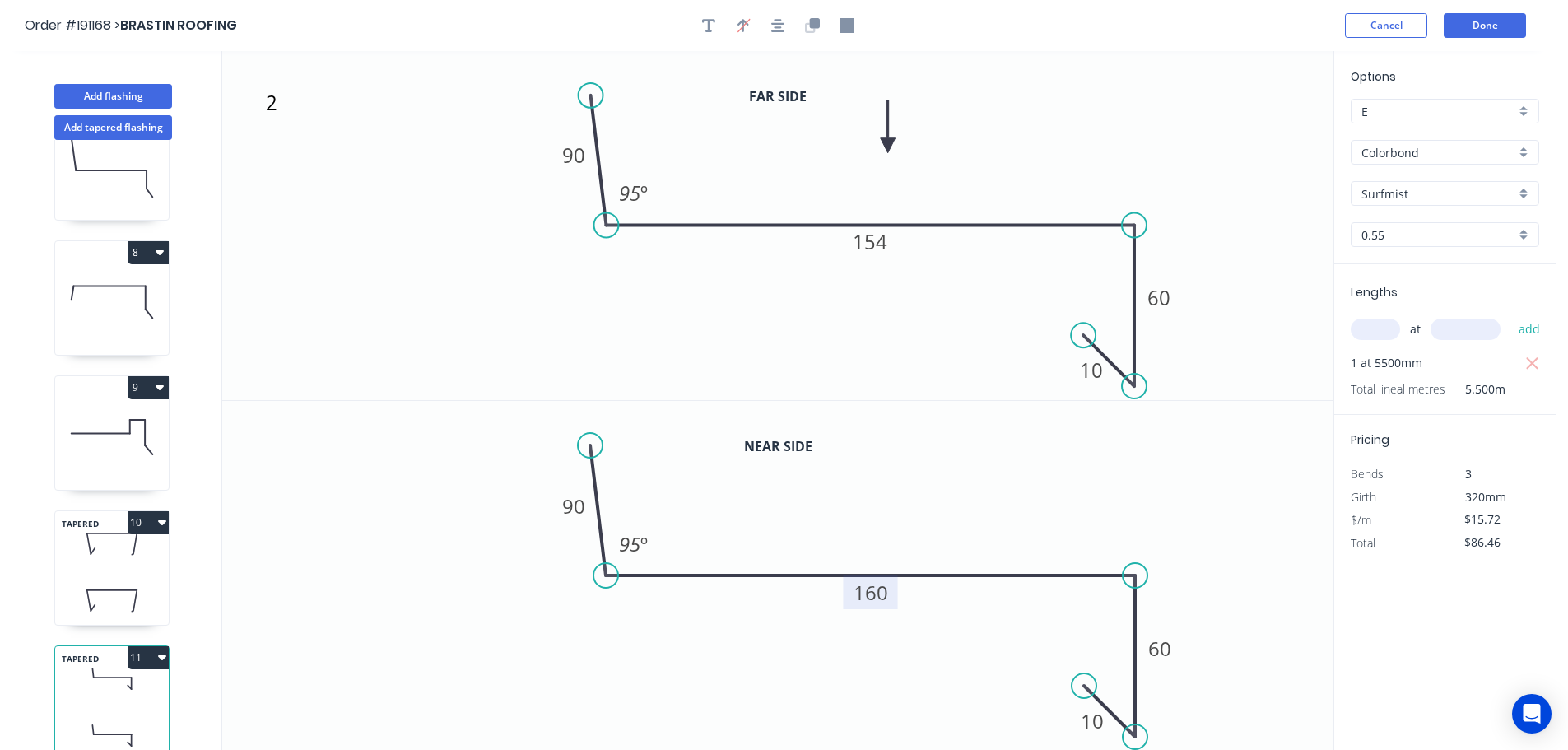
click at [149, 646] on button "11" at bounding box center [148, 657] width 41 height 23
click at [109, 686] on div "Duplicate" at bounding box center [90, 698] width 127 height 24
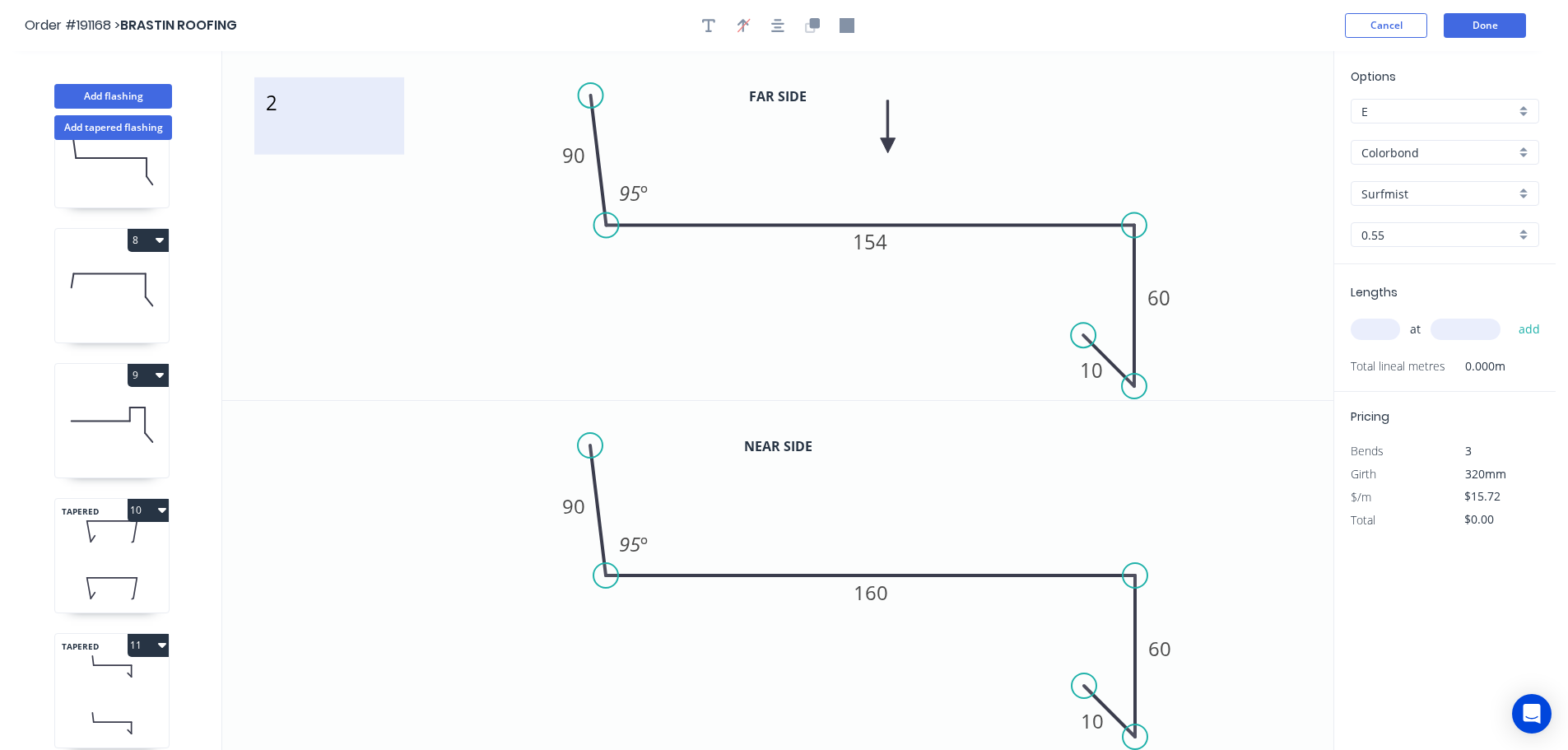
click at [271, 109] on textarea "2" at bounding box center [329, 116] width 133 height 61
click at [456, 234] on icon "3 90 154 60 10 95 º" at bounding box center [777, 225] width 1112 height 349
click at [876, 243] on tspan "154" at bounding box center [870, 242] width 34 height 27
click at [933, 335] on icon "3 90 163 60 10 95 º" at bounding box center [777, 225] width 1112 height 349
click at [880, 592] on tspan "160" at bounding box center [871, 592] width 34 height 27
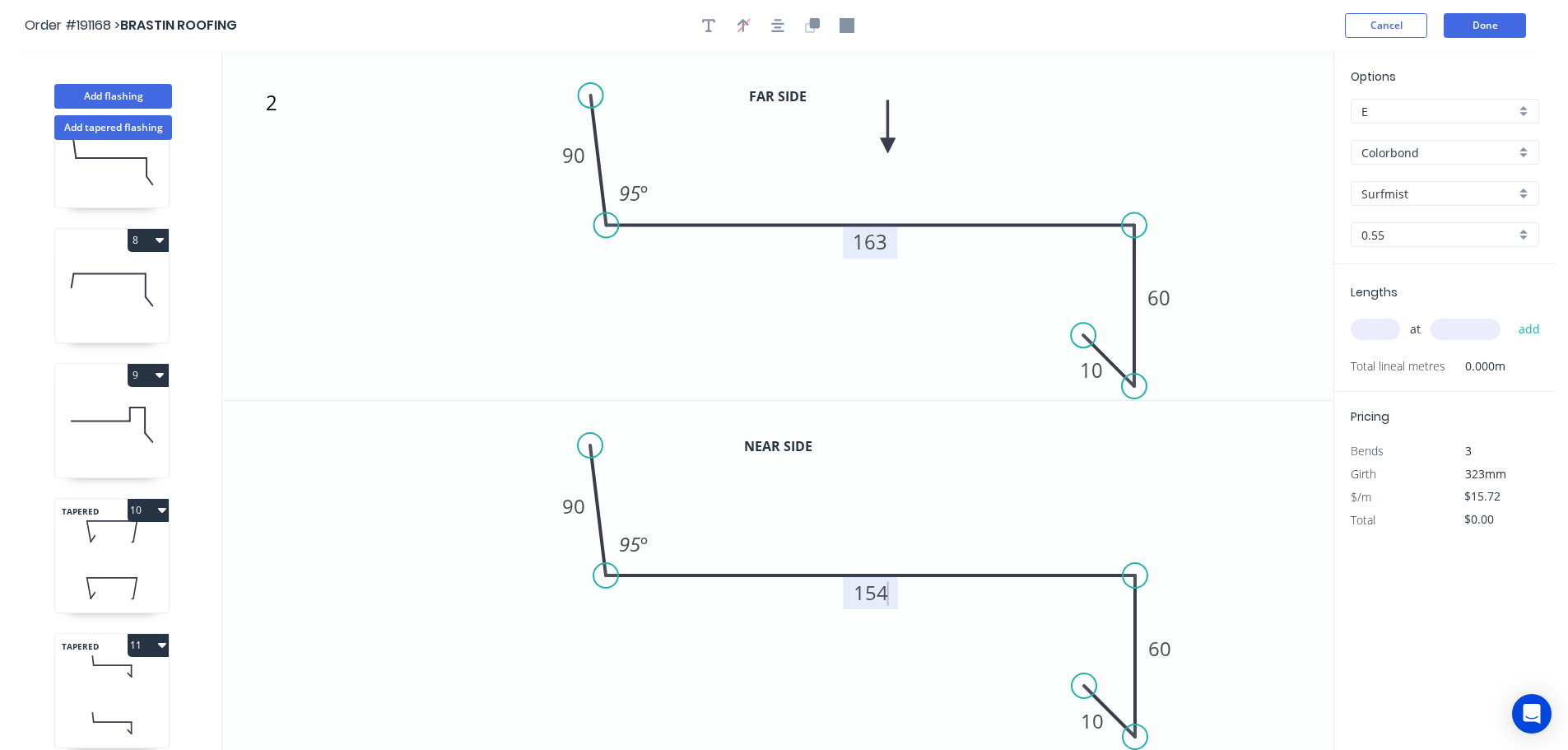
click at [916, 528] on icon "0 90 154 60 10 95 º" at bounding box center [777, 575] width 1112 height 349
click at [1380, 325] on input "text" at bounding box center [1375, 330] width 49 height 22
click at [1478, 329] on input "text" at bounding box center [1466, 330] width 70 height 22
click at [1510, 315] on button "add" at bounding box center [1529, 329] width 39 height 28
drag, startPoint x: 118, startPoint y: 93, endPoint x: 169, endPoint y: 103, distance: 52.0
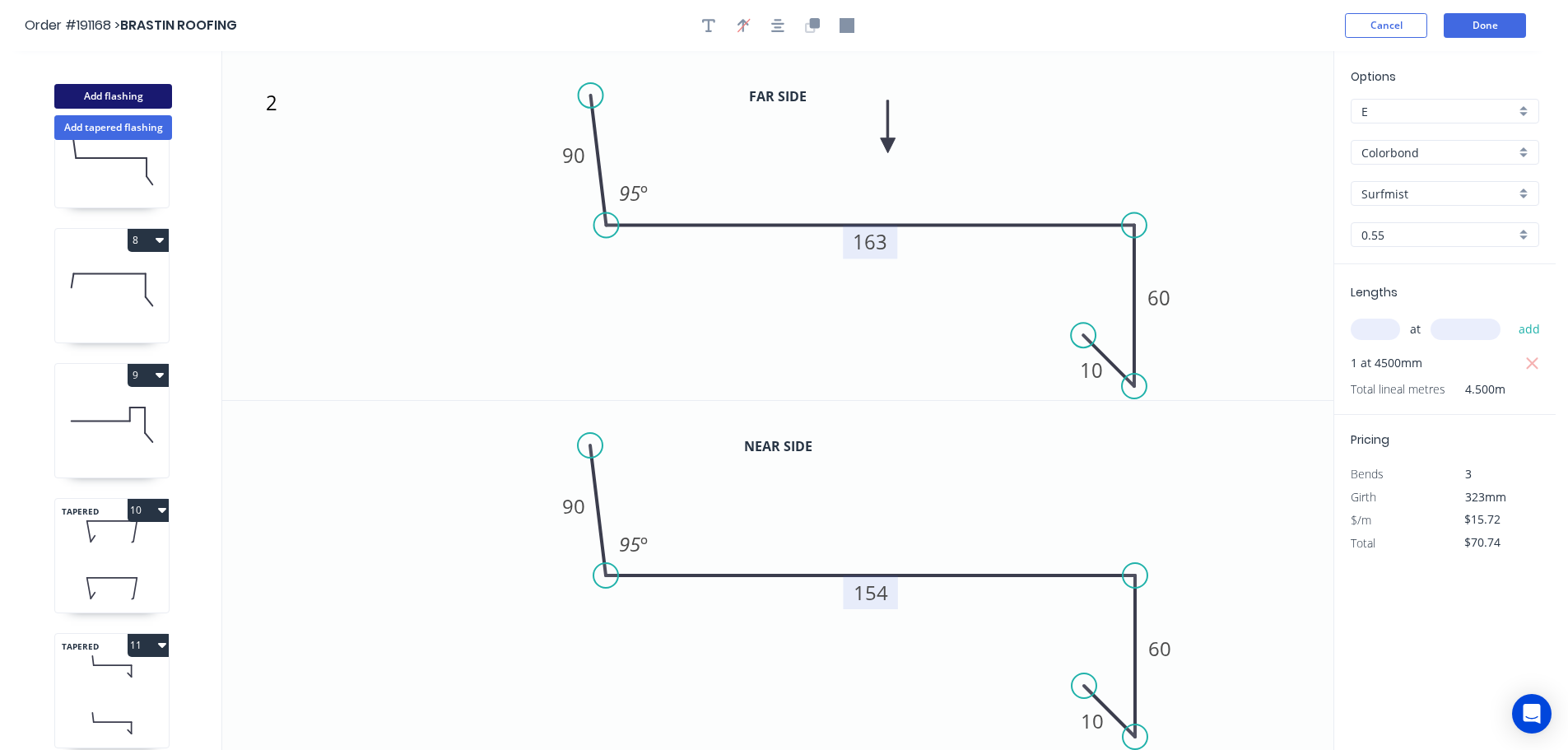
click at [119, 93] on button "Add flashing" at bounding box center [112, 95] width 118 height 24
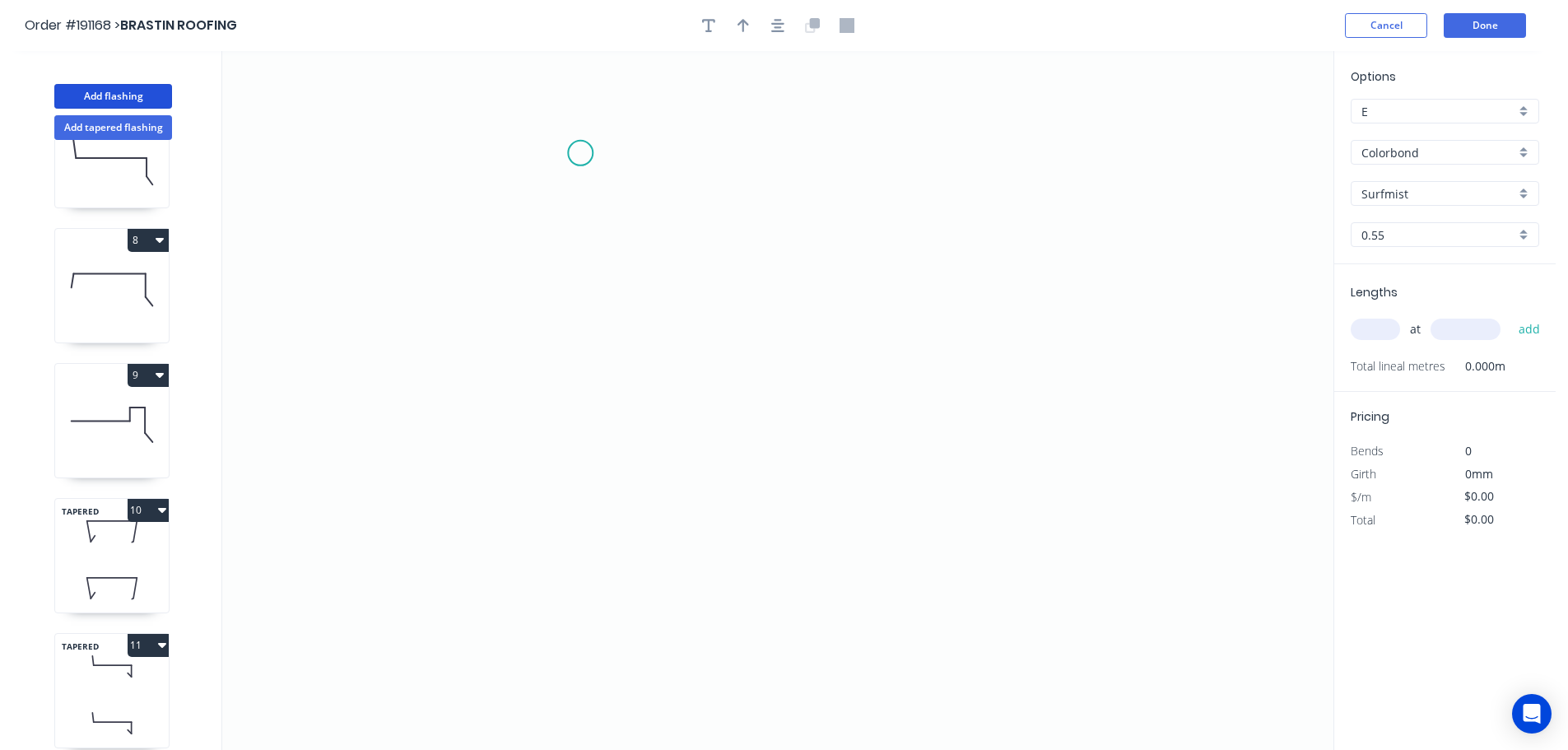
click at [580, 153] on icon "0" at bounding box center [777, 401] width 1112 height 699
click at [628, 482] on icon "0" at bounding box center [777, 401] width 1112 height 699
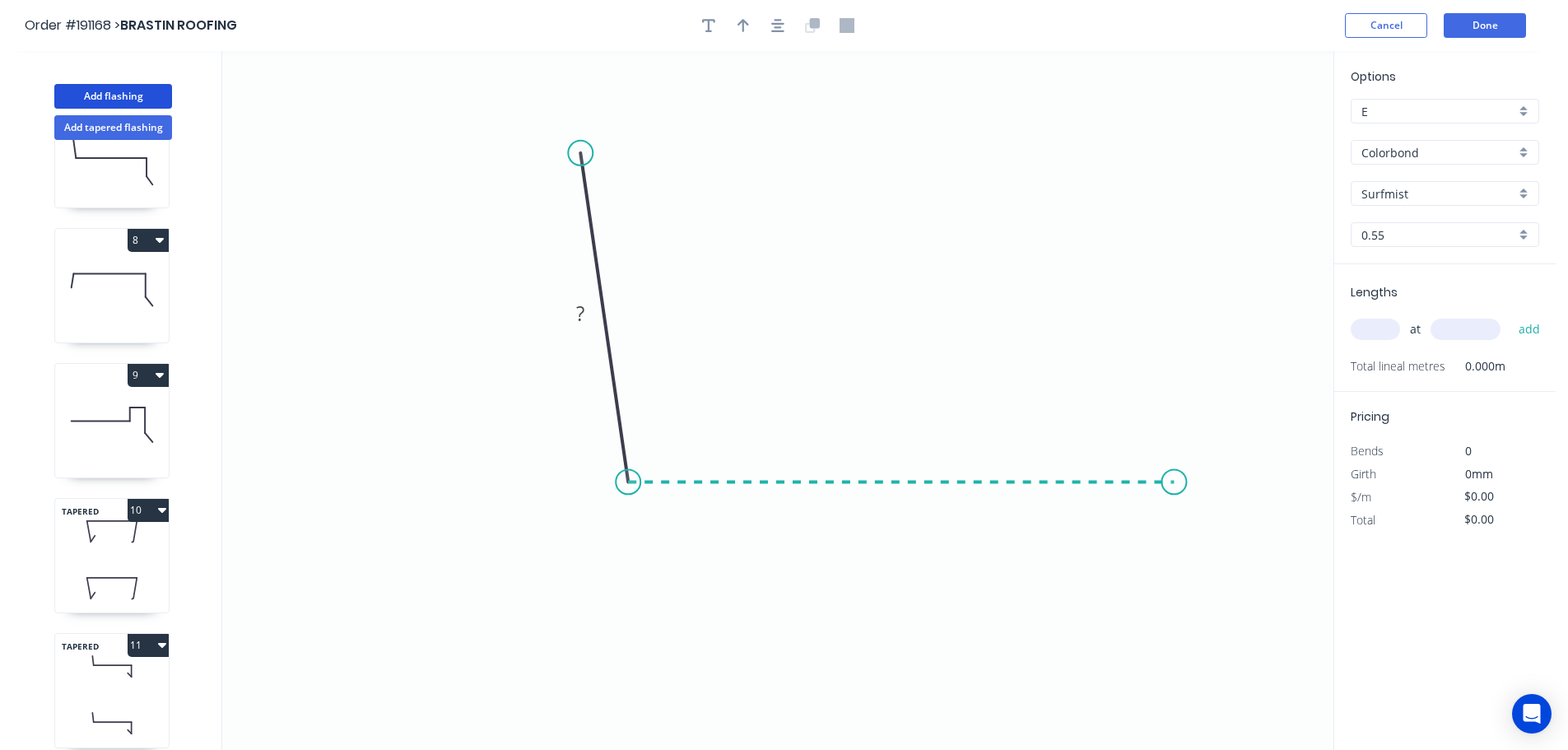
click at [1174, 463] on icon "0 ?" at bounding box center [777, 401] width 1112 height 699
click at [1182, 691] on icon "0 ? ? ? º" at bounding box center [777, 401] width 1112 height 699
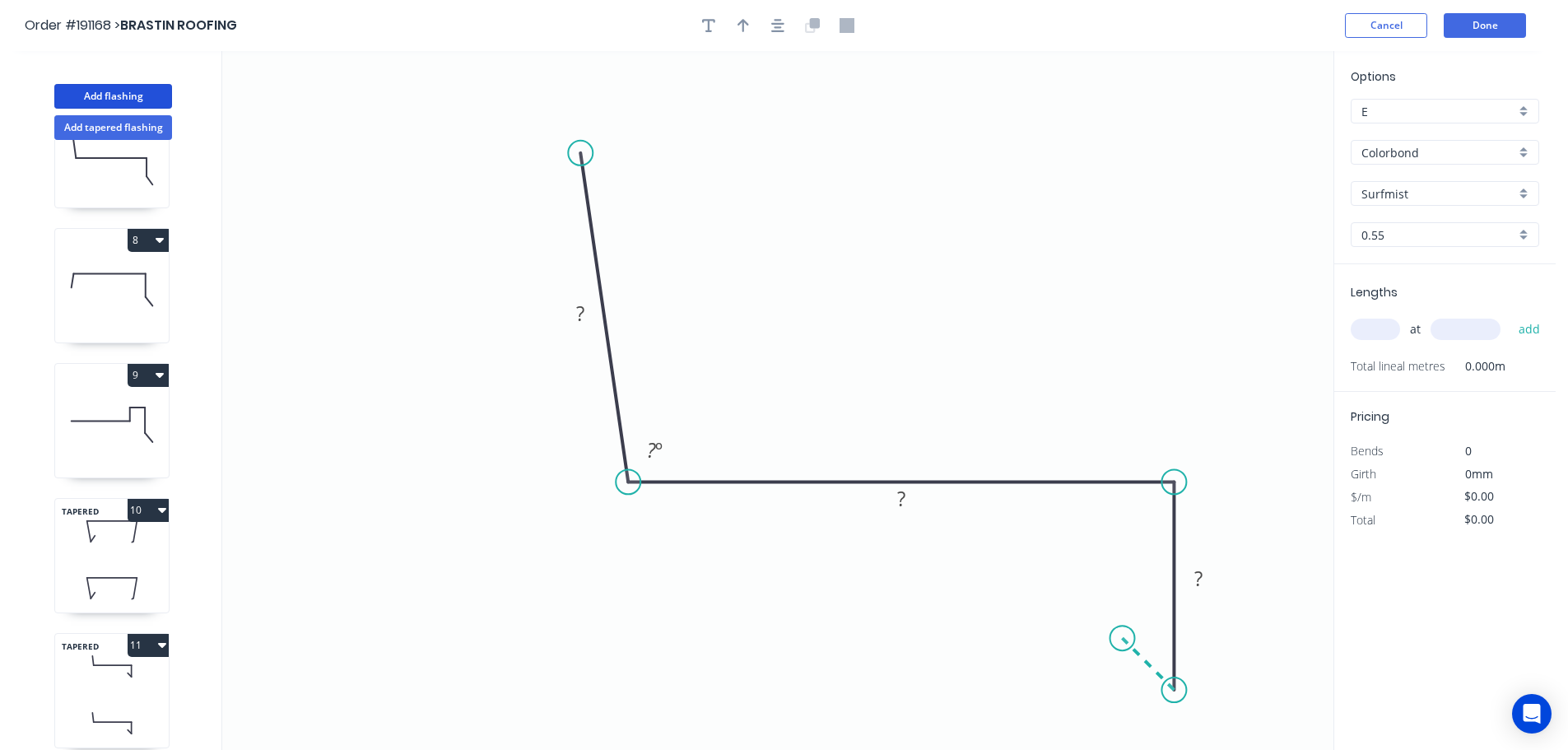
click at [1123, 634] on icon "0 ? ? ? ? º" at bounding box center [777, 401] width 1112 height 699
click at [1123, 634] on circle at bounding box center [1122, 637] width 24 height 24
click at [581, 311] on tspan "?" at bounding box center [580, 313] width 8 height 27
click at [853, 258] on icon "0 90 142 60 10 95 º" at bounding box center [777, 401] width 1112 height 699
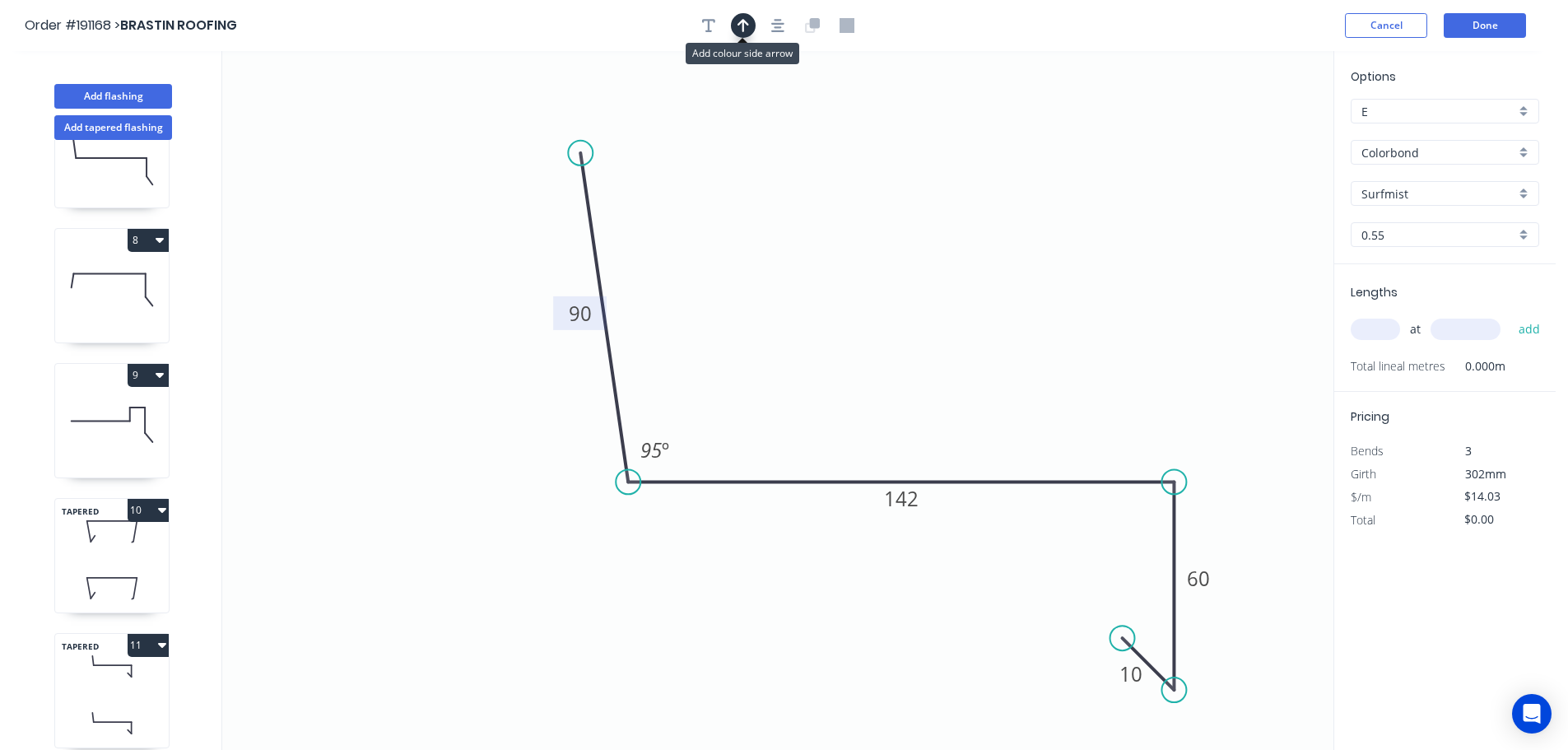
click at [741, 22] on icon "button" at bounding box center [743, 25] width 12 height 14
drag, startPoint x: 1203, startPoint y: 150, endPoint x: 861, endPoint y: 275, distance: 364.1
click at [861, 275] on icon at bounding box center [861, 256] width 14 height 53
click at [709, 16] on button "button" at bounding box center [708, 25] width 24 height 24
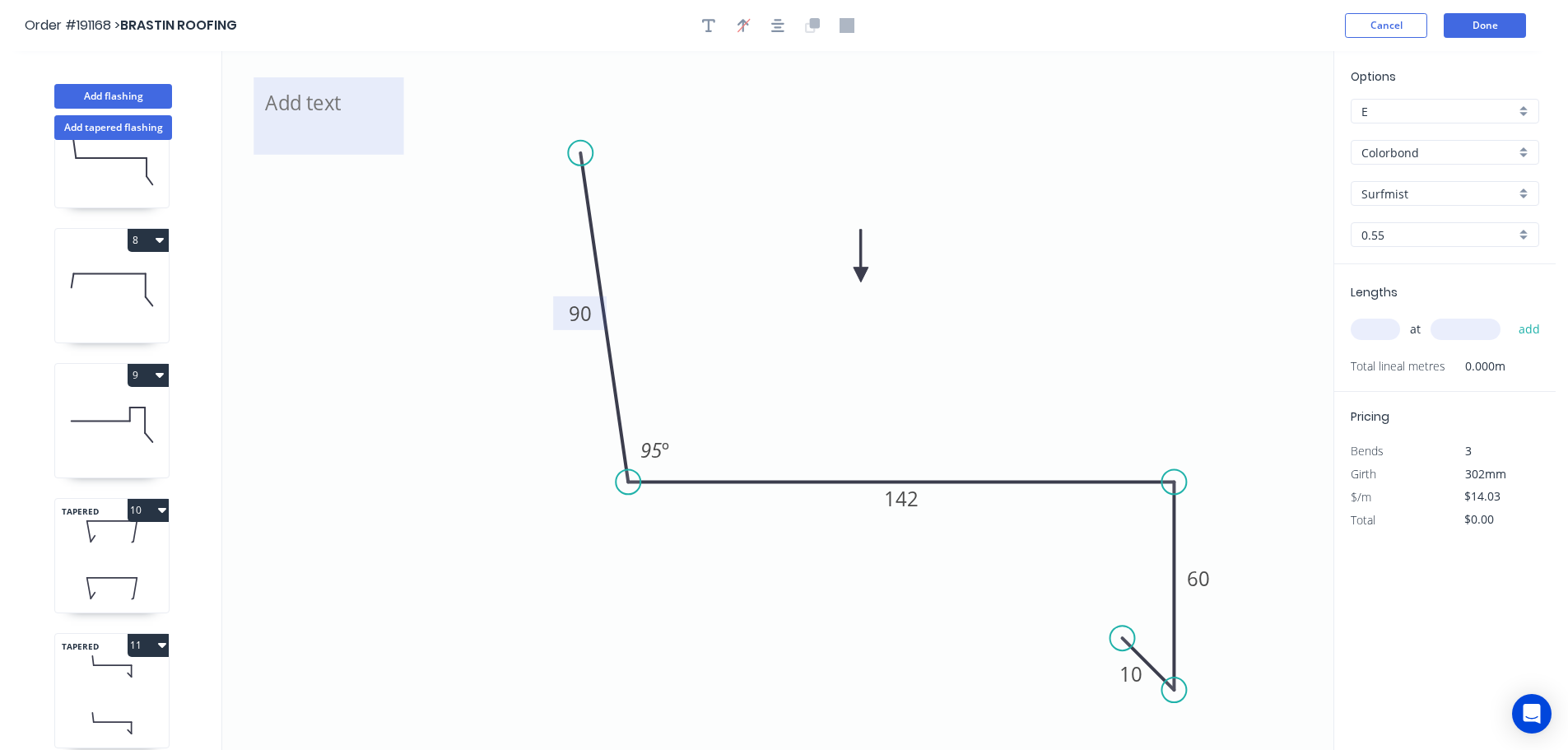
click at [326, 117] on textarea at bounding box center [328, 116] width 133 height 61
click at [981, 184] on icon "6 90 142 60 10 95 º" at bounding box center [777, 401] width 1112 height 699
click at [1386, 331] on input "text" at bounding box center [1375, 330] width 49 height 22
click at [1510, 315] on button "add" at bounding box center [1529, 329] width 39 height 28
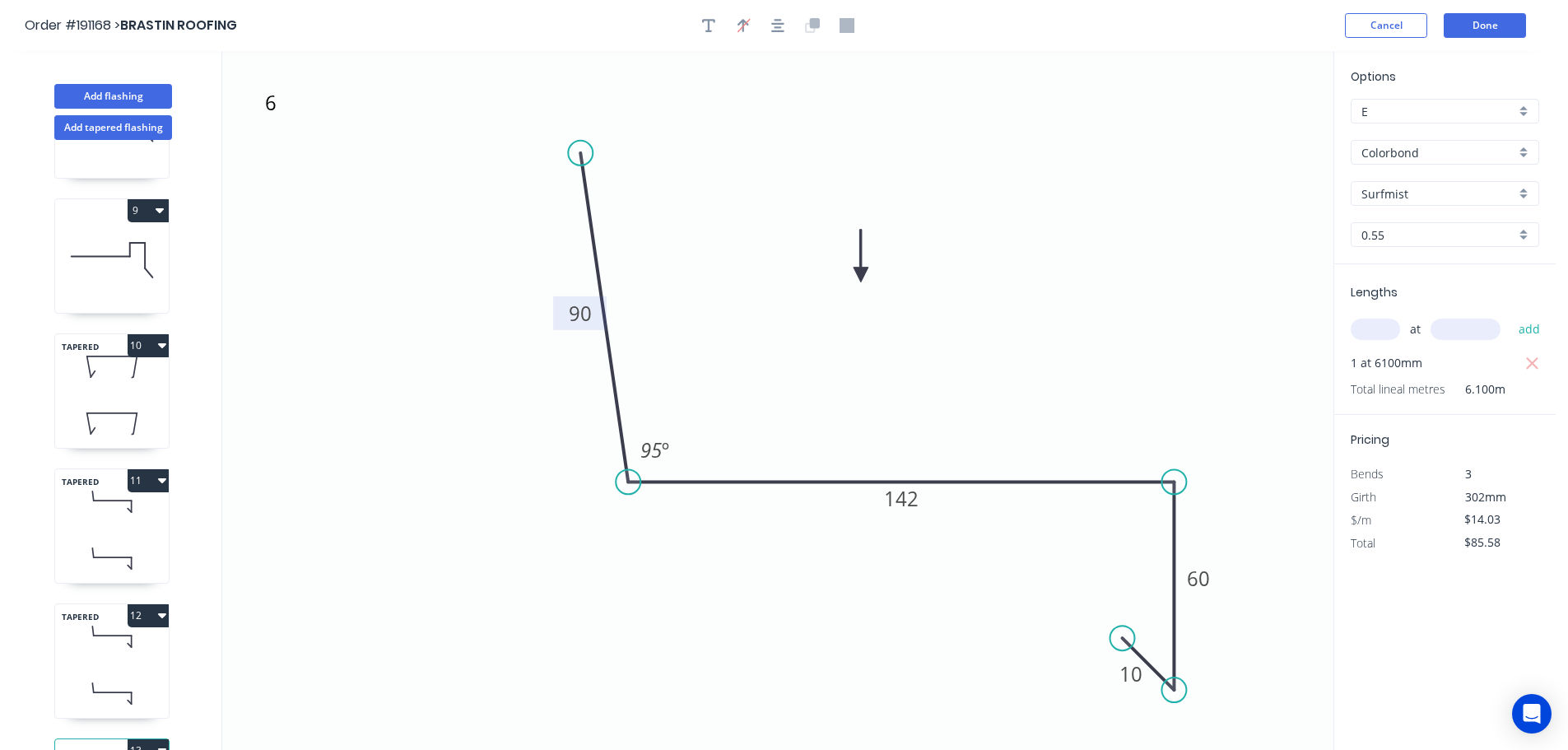
scroll to position [1151, 0]
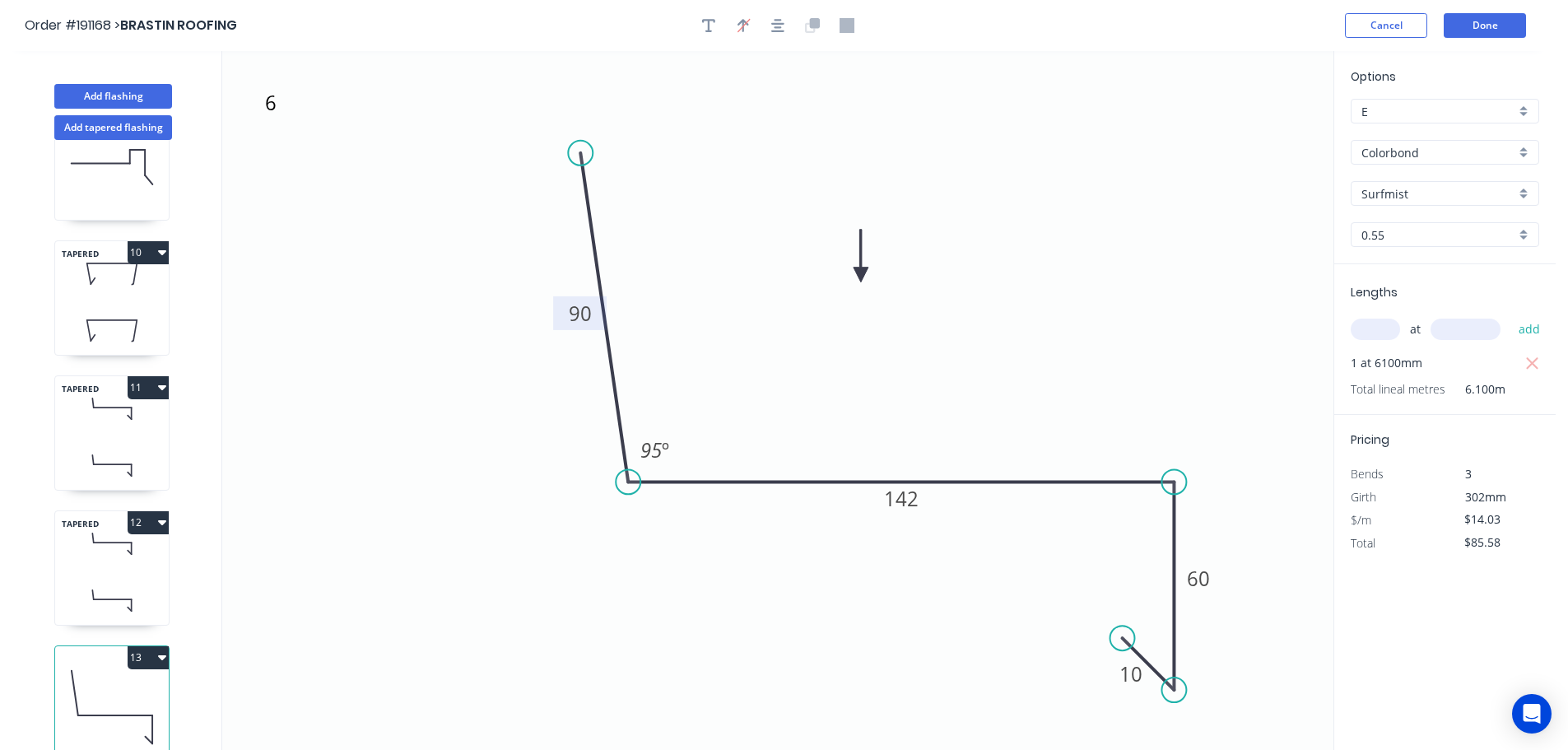
click at [146, 646] on button "13" at bounding box center [148, 657] width 41 height 23
click at [115, 686] on div "Duplicate" at bounding box center [90, 698] width 127 height 24
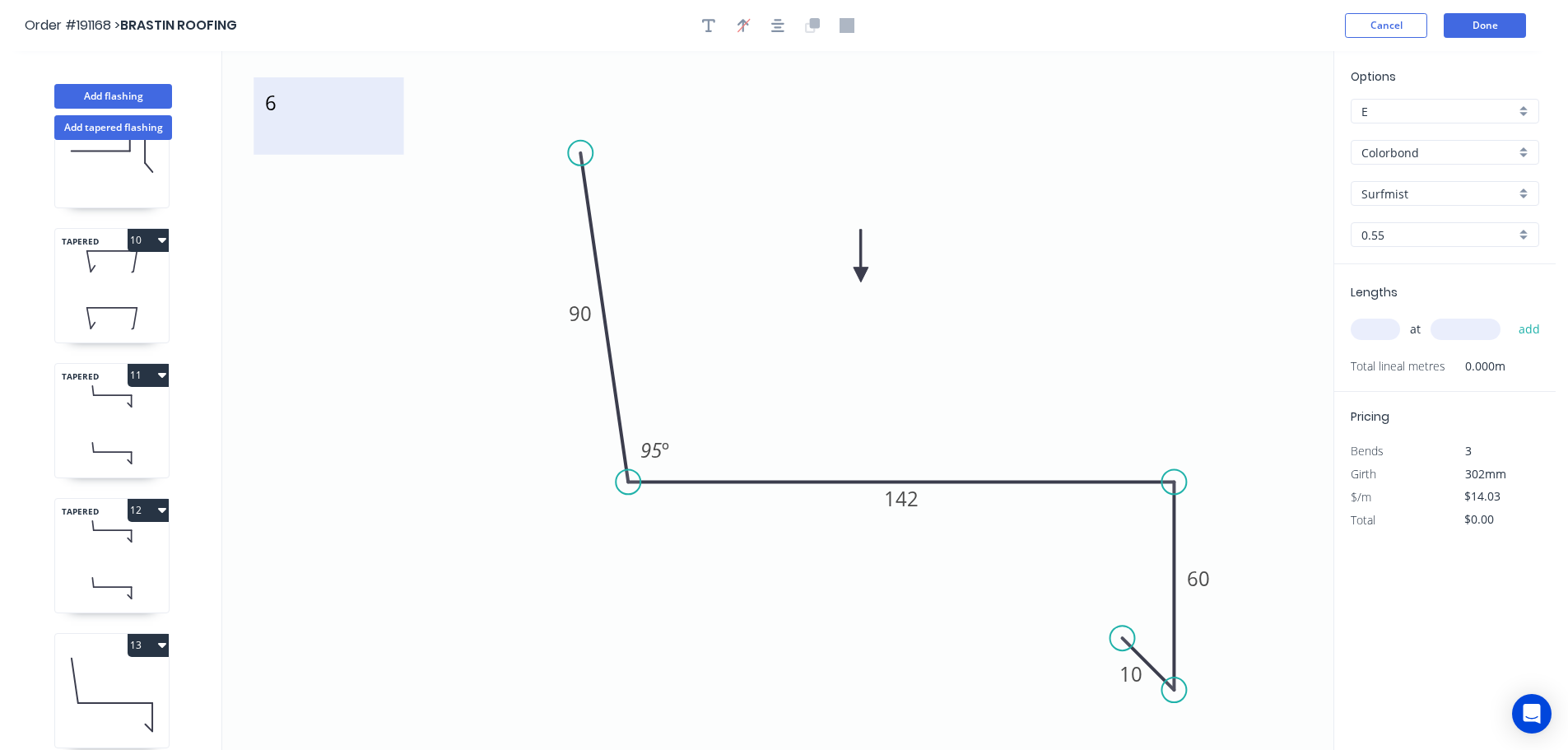
click at [276, 117] on textarea "6" at bounding box center [328, 116] width 133 height 61
click at [490, 291] on icon "7 90 142 60 10 95 º" at bounding box center [777, 401] width 1112 height 699
click at [915, 504] on tspan "142" at bounding box center [901, 499] width 34 height 27
click at [988, 404] on icon "7 90 147 60 10 95 º" at bounding box center [777, 401] width 1112 height 699
click at [1380, 331] on input "text" at bounding box center [1375, 330] width 49 height 22
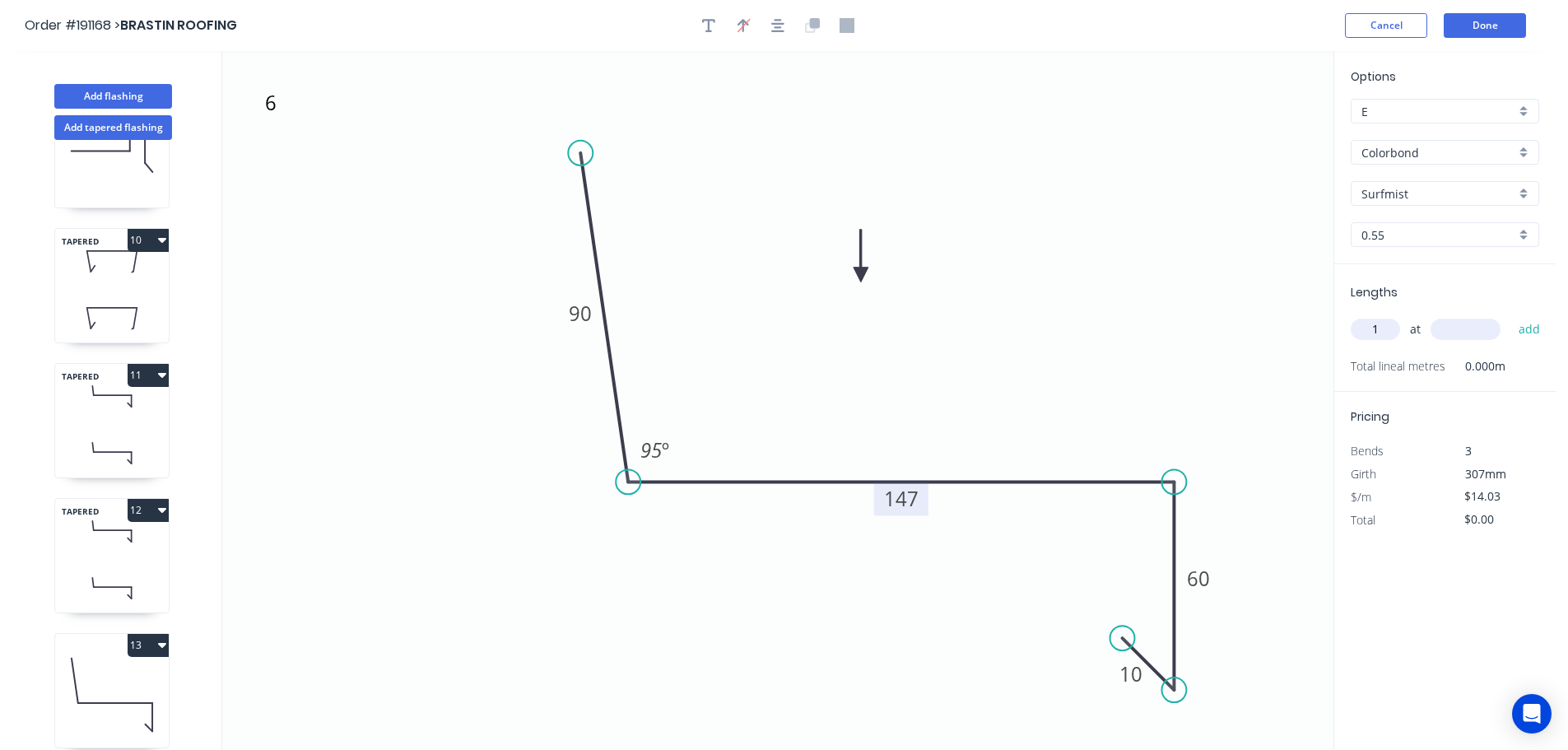
click at [1475, 336] on input "text" at bounding box center [1466, 330] width 70 height 22
click at [1510, 315] on button "add" at bounding box center [1529, 329] width 39 height 28
click at [135, 445] on icon at bounding box center [111, 453] width 113 height 49
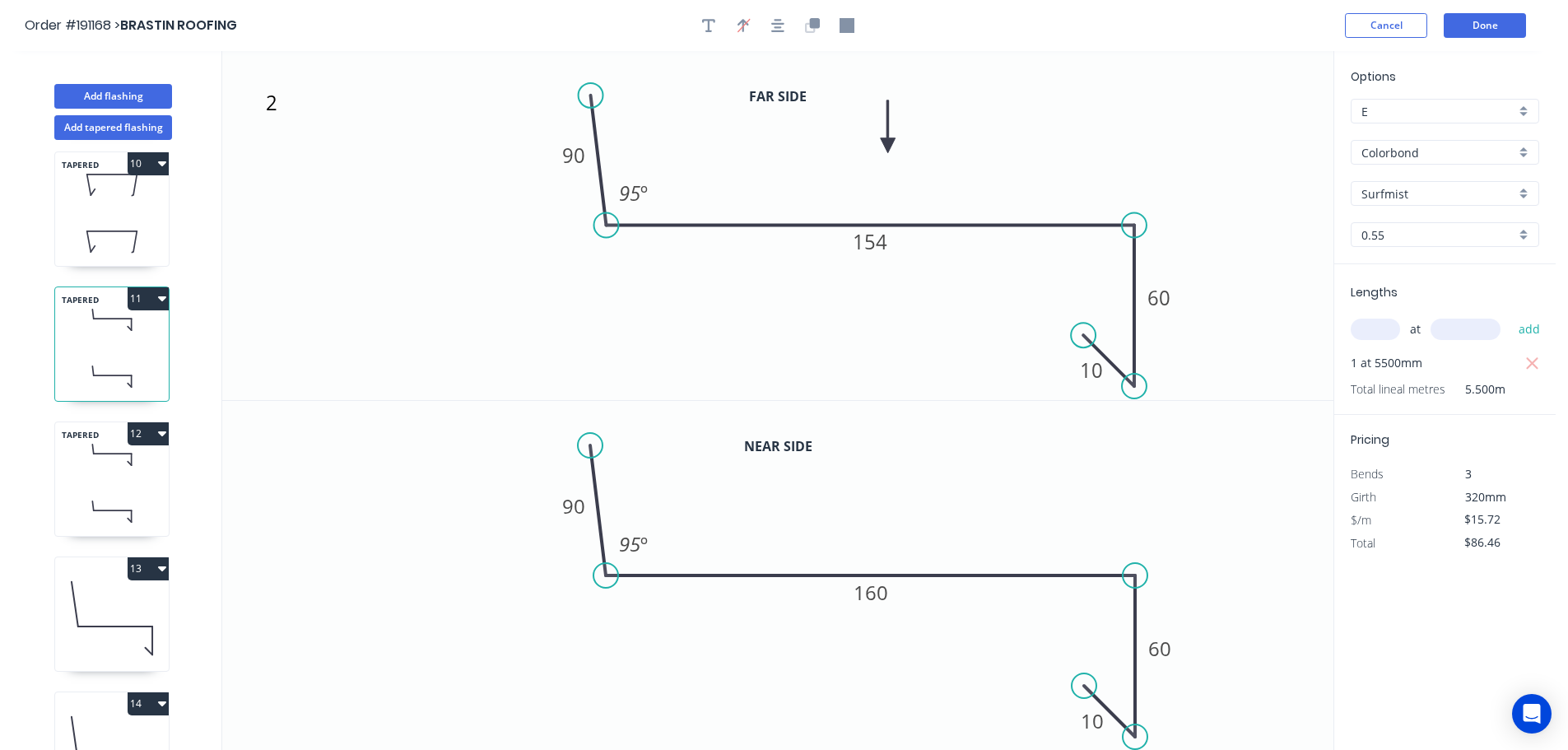
scroll to position [1286, 0]
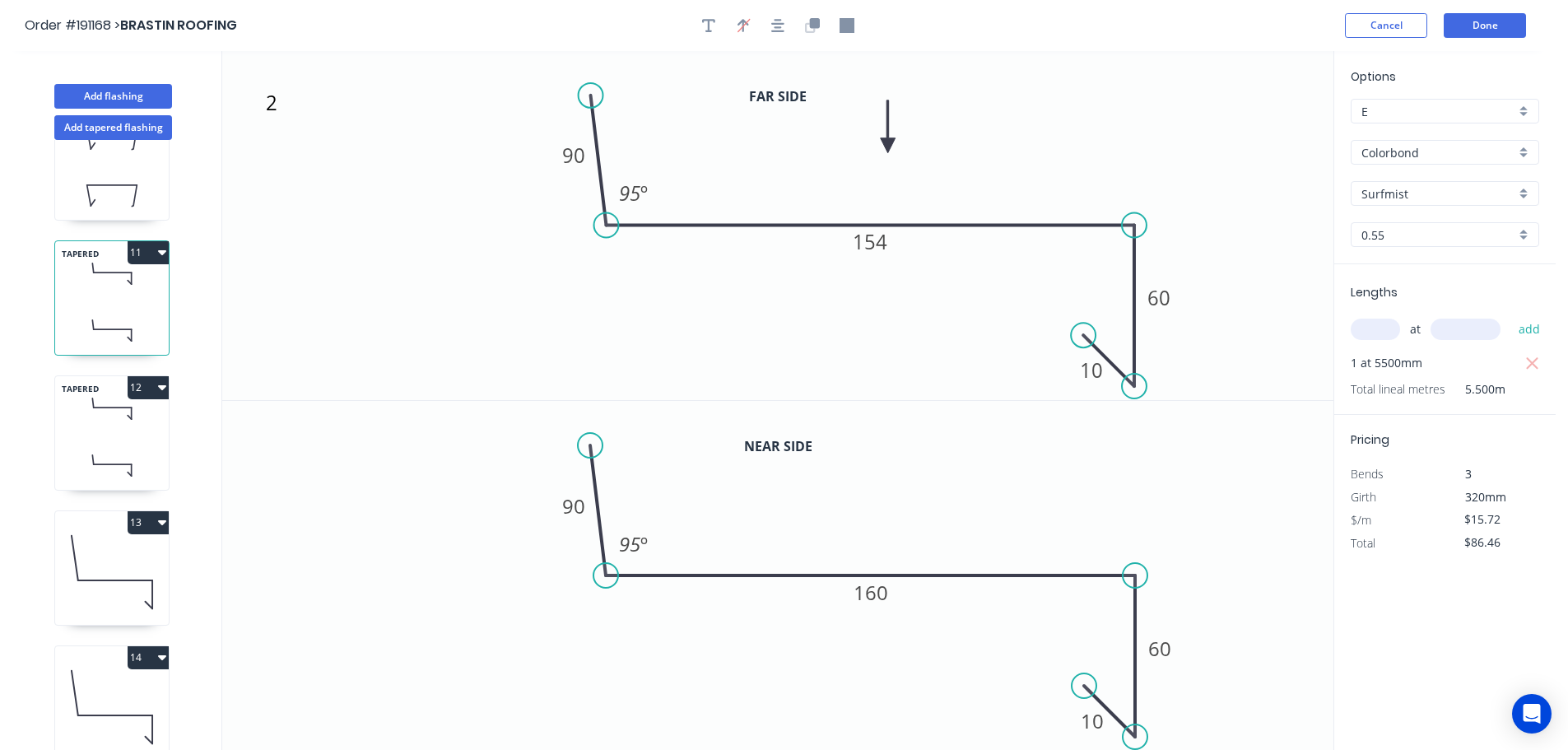
click at [138, 671] on icon at bounding box center [111, 706] width 113 height 105
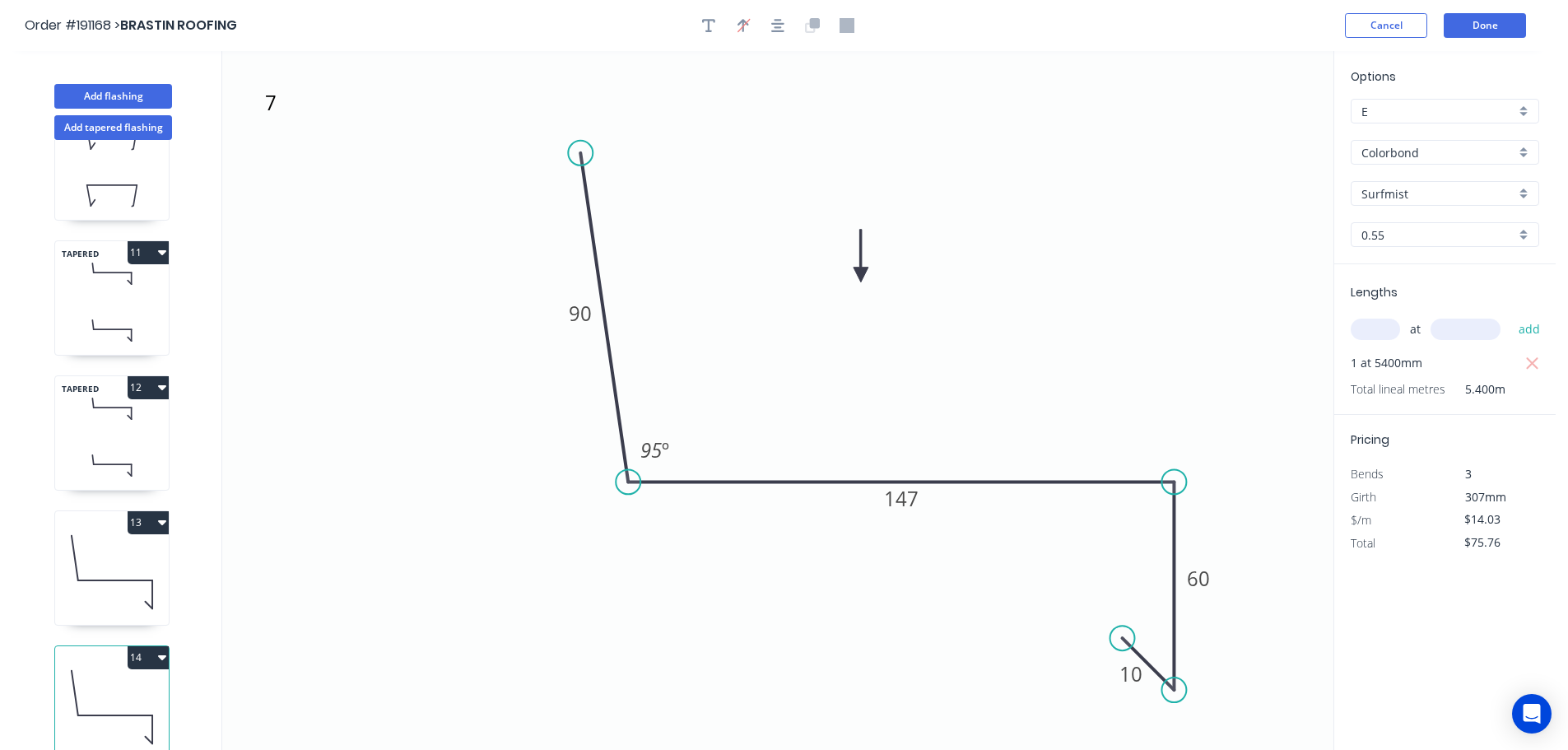
click at [105, 416] on icon at bounding box center [111, 409] width 113 height 49
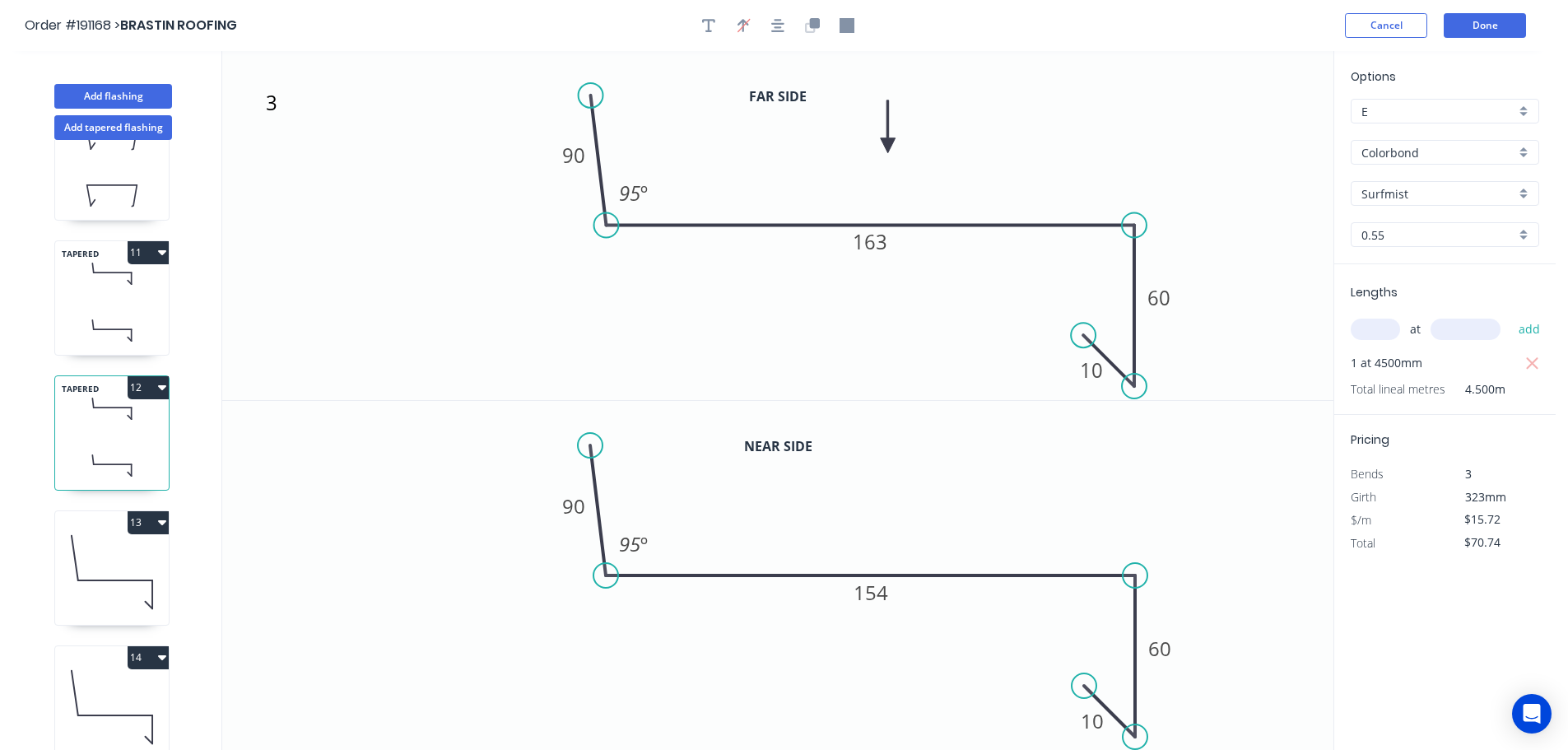
click at [144, 376] on button "12" at bounding box center [148, 388] width 41 height 23
click at [123, 420] on div "Duplicate" at bounding box center [90, 428] width 127 height 24
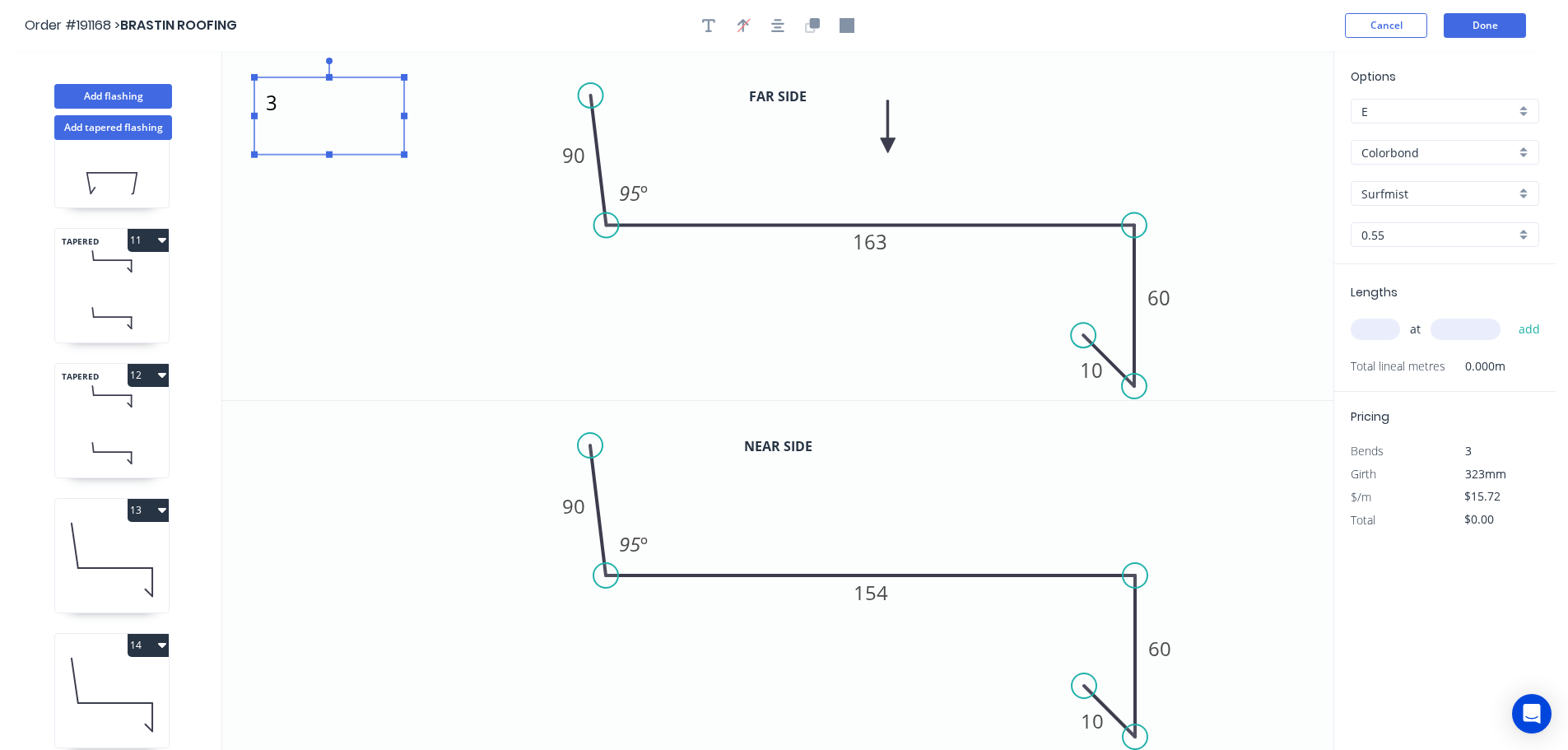
click at [274, 110] on textarea "3" at bounding box center [329, 116] width 133 height 61
click at [401, 218] on icon "8 90 163 60 10 95 º" at bounding box center [777, 225] width 1112 height 349
click at [879, 240] on tspan "163" at bounding box center [870, 242] width 34 height 27
click at [877, 590] on tspan "154" at bounding box center [871, 592] width 34 height 27
click at [916, 663] on icon "0 90 160 60 10 95 º" at bounding box center [777, 575] width 1112 height 349
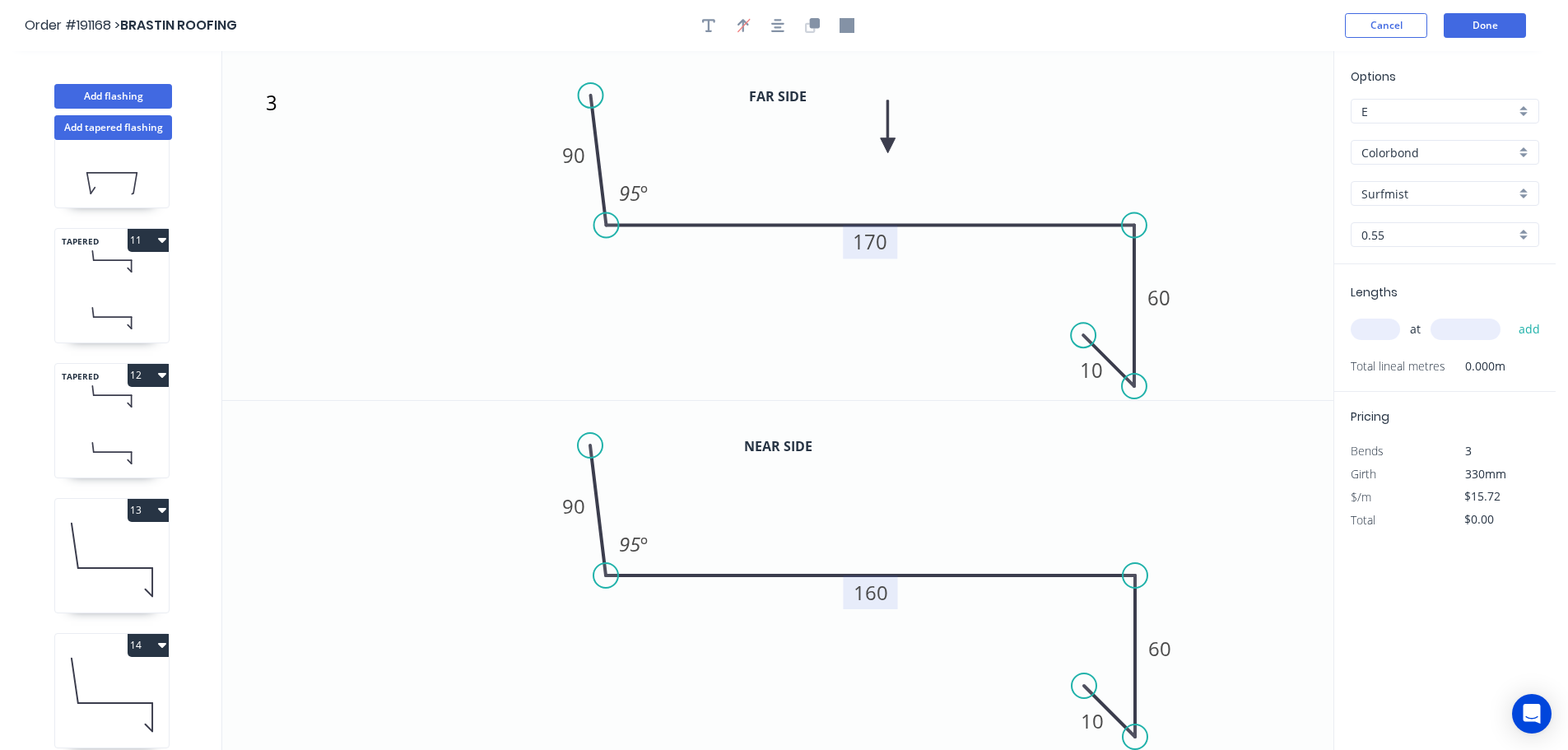
click at [1388, 329] on input "text" at bounding box center [1375, 330] width 49 height 22
click at [1487, 328] on input "text" at bounding box center [1466, 330] width 70 height 22
click at [1510, 315] on button "add" at bounding box center [1529, 329] width 39 height 28
click at [113, 575] on icon at bounding box center [111, 559] width 113 height 105
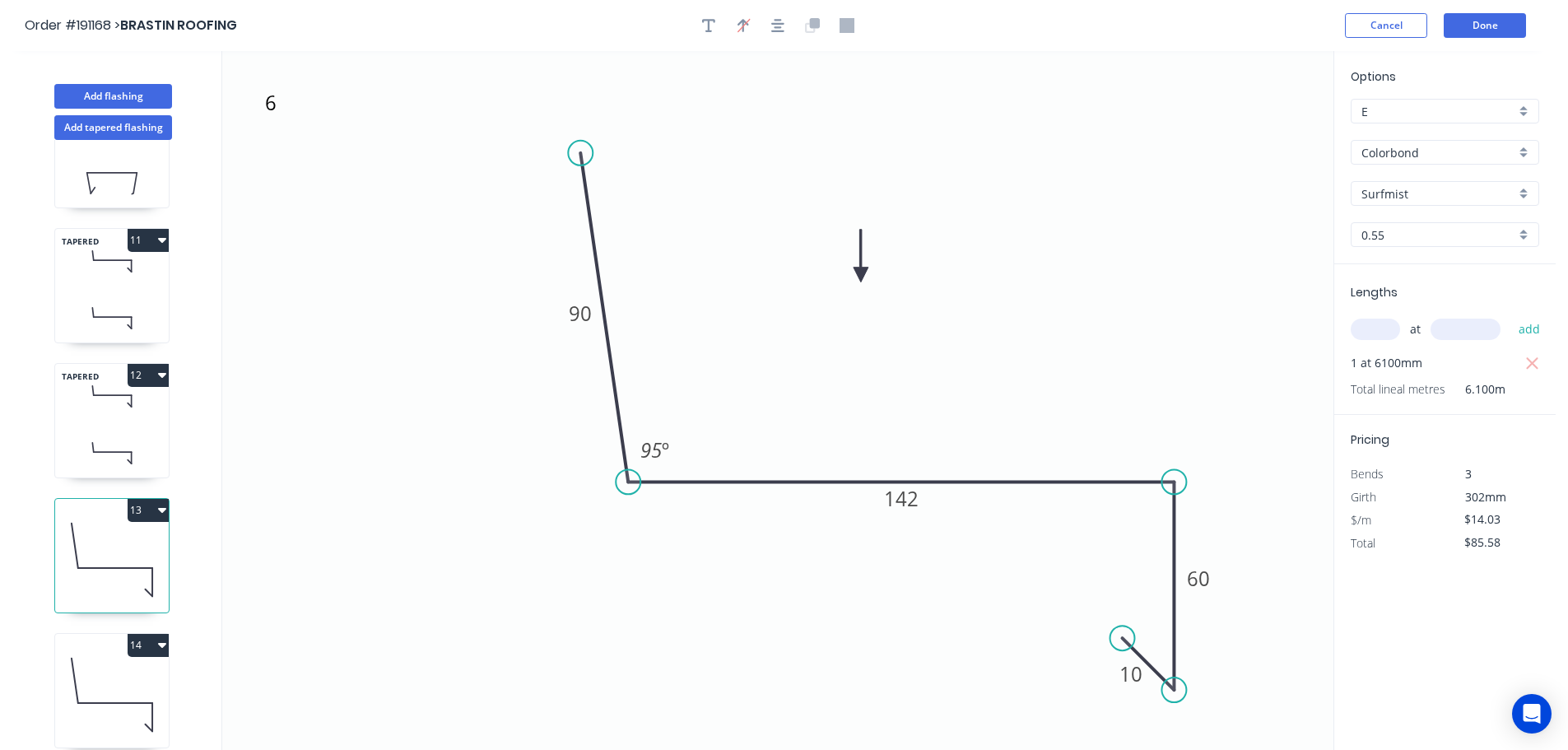
click at [146, 503] on button "13" at bounding box center [148, 510] width 41 height 23
click at [107, 544] on div "Duplicate" at bounding box center [90, 551] width 127 height 24
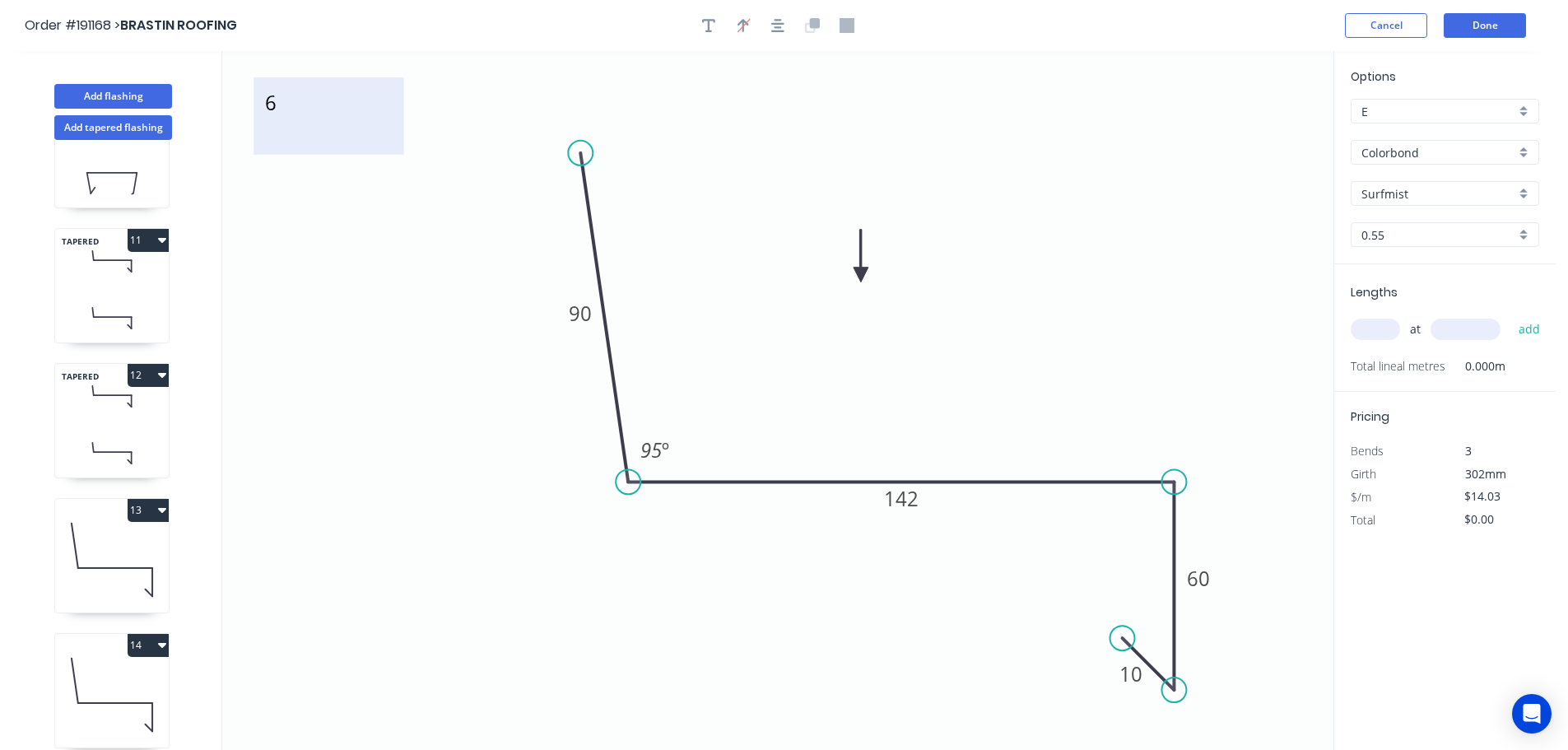
click at [270, 118] on textarea "6" at bounding box center [328, 116] width 133 height 61
click at [403, 446] on icon "9 90 142 60 10 95 º" at bounding box center [777, 401] width 1112 height 699
click at [910, 500] on tspan "142" at bounding box center [901, 499] width 34 height 27
click at [988, 419] on icon "9 90 162 60 10 95 º" at bounding box center [777, 401] width 1112 height 699
click at [1382, 330] on input "text" at bounding box center [1375, 330] width 49 height 22
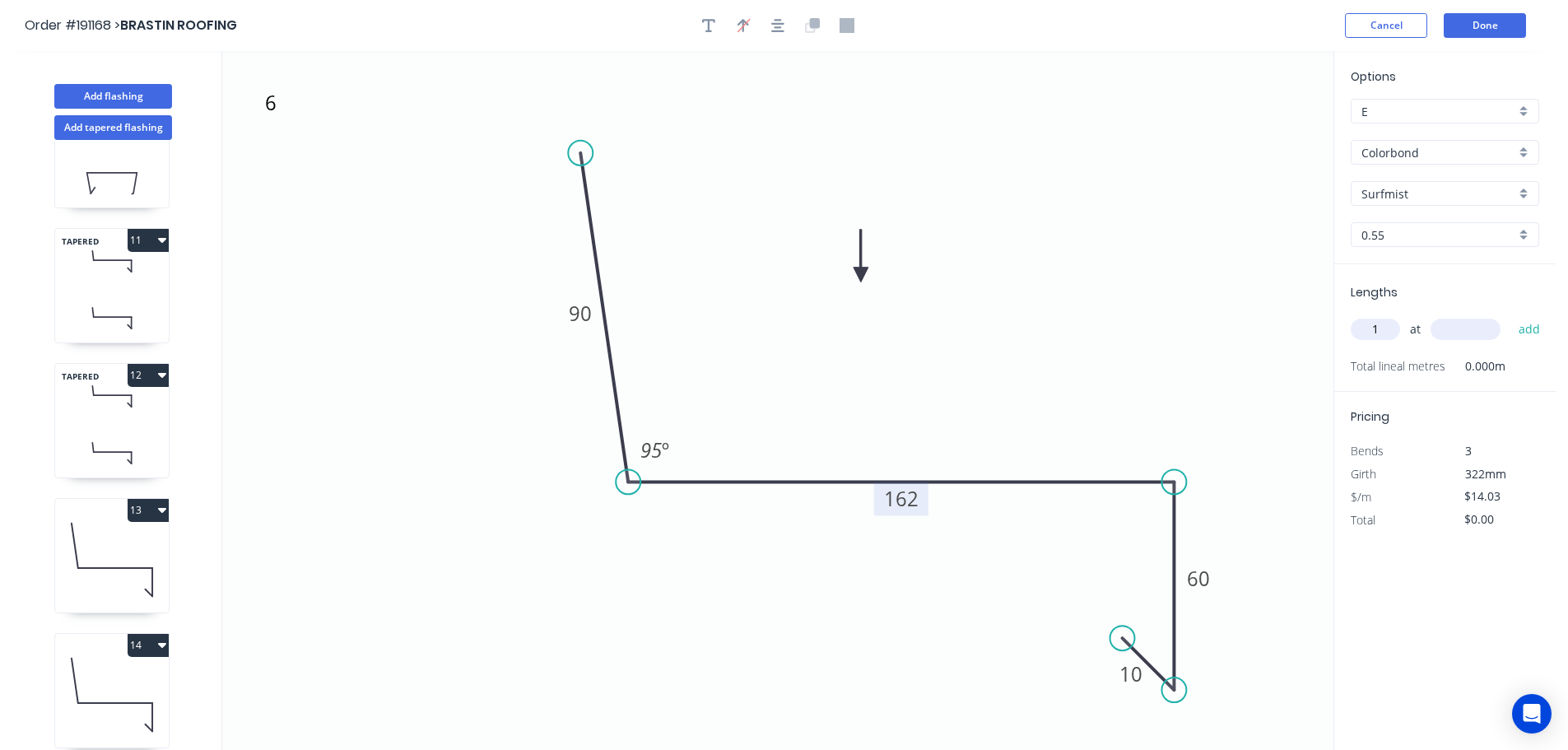
click at [1473, 329] on input "text" at bounding box center [1466, 330] width 70 height 22
click at [1510, 315] on button "add" at bounding box center [1529, 329] width 39 height 28
click at [90, 93] on button "Add flashing" at bounding box center [112, 95] width 118 height 24
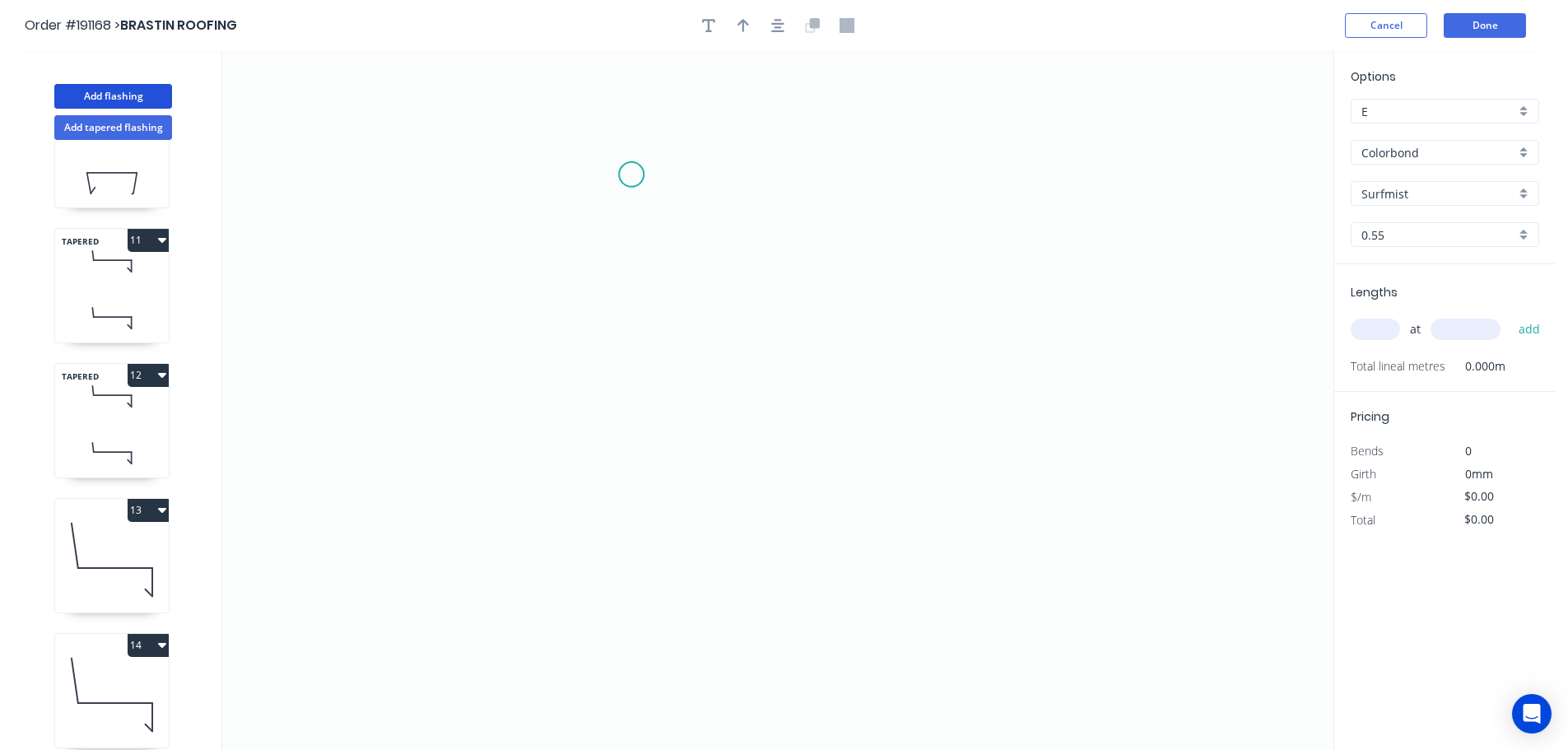
click at [632, 174] on icon "0" at bounding box center [777, 401] width 1112 height 699
click at [1038, 186] on icon "0" at bounding box center [777, 401] width 1112 height 699
click at [1000, 649] on icon "0 ?" at bounding box center [777, 401] width 1112 height 699
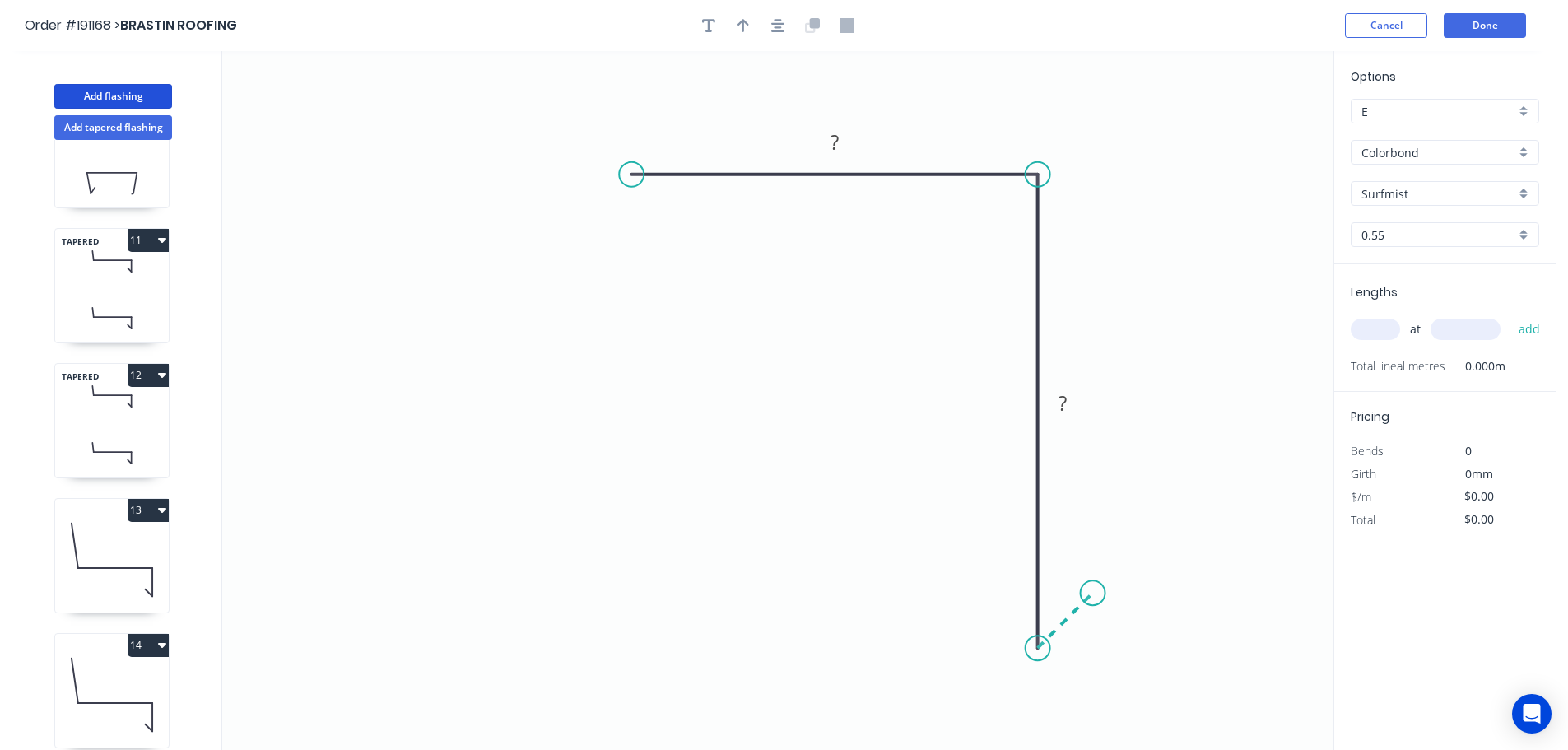
click at [1094, 590] on icon "0 ? ?" at bounding box center [777, 401] width 1112 height 699
click at [1094, 590] on circle at bounding box center [1093, 592] width 24 height 24
drag, startPoint x: 838, startPoint y: 138, endPoint x: 889, endPoint y: 121, distance: 53.8
click at [839, 138] on tspan "?" at bounding box center [834, 142] width 8 height 27
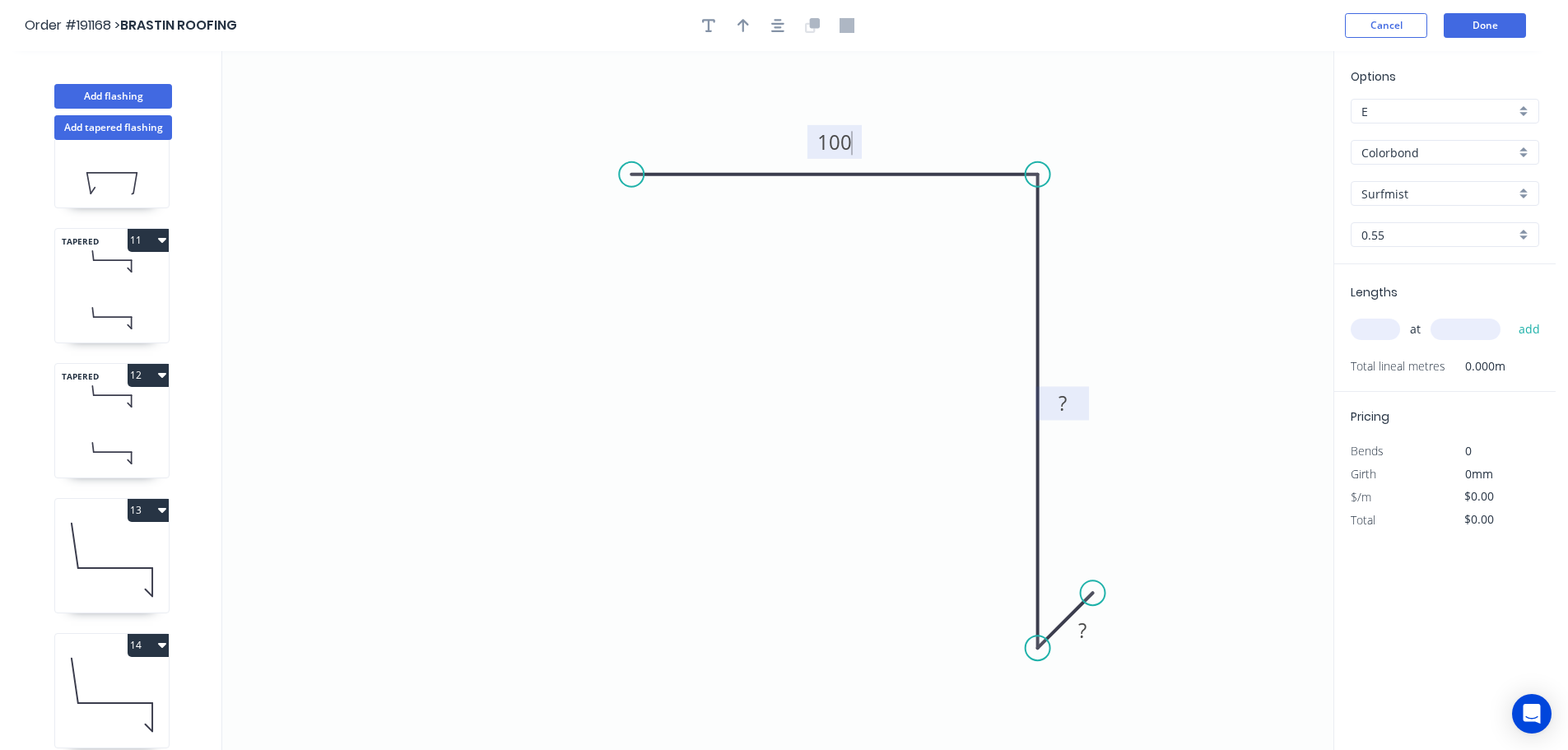
click at [1066, 398] on tspan "?" at bounding box center [1062, 402] width 8 height 27
click at [1085, 631] on tspan "?" at bounding box center [1082, 630] width 8 height 27
click at [1195, 551] on icon "0 100 165 10" at bounding box center [777, 401] width 1112 height 699
click at [741, 19] on icon "button" at bounding box center [743, 25] width 12 height 14
drag, startPoint x: 1250, startPoint y: 132, endPoint x: 791, endPoint y: 384, distance: 523.6
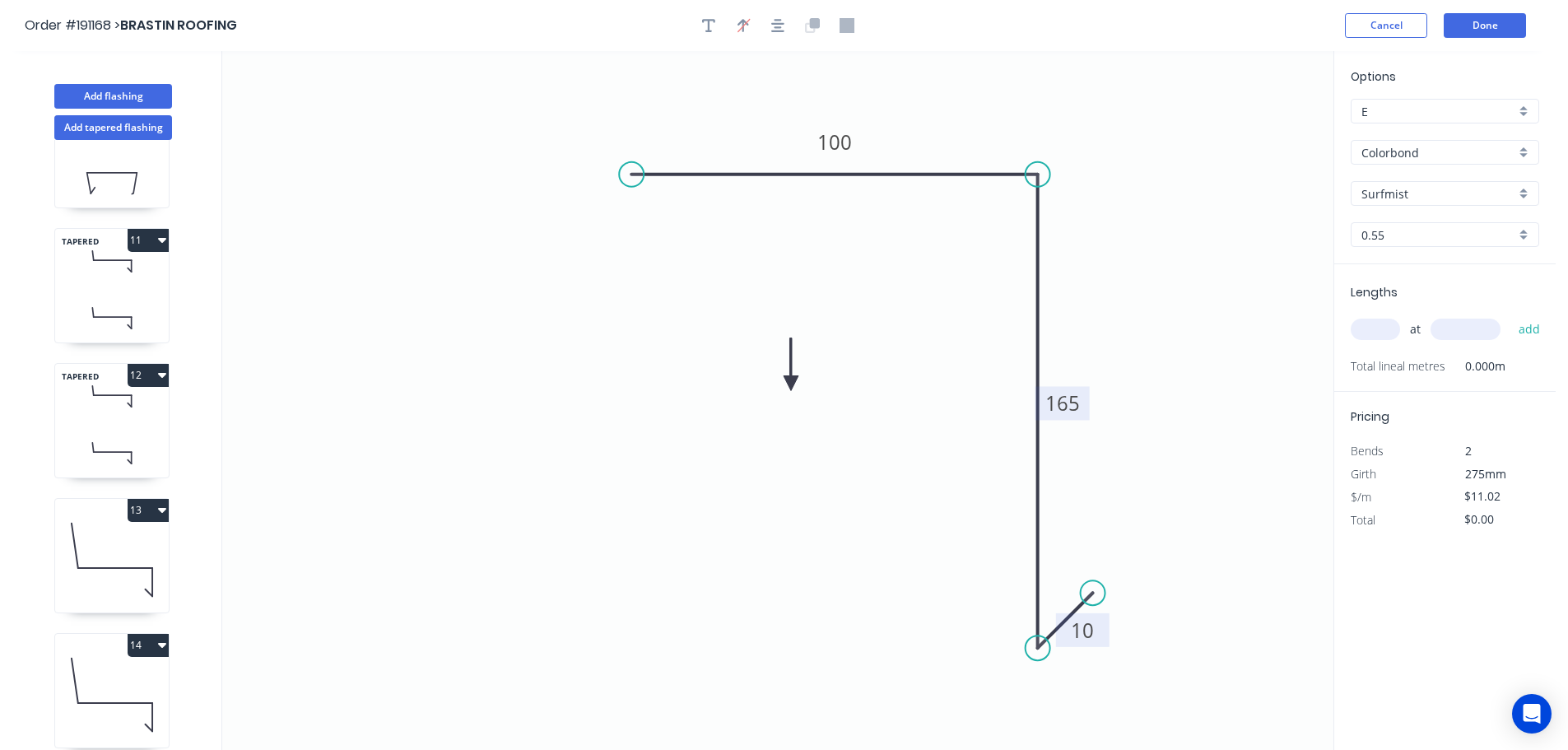
click at [791, 384] on icon at bounding box center [791, 365] width 14 height 53
click at [791, 384] on icon at bounding box center [804, 370] width 48 height 48
click at [791, 384] on icon at bounding box center [804, 397] width 48 height 48
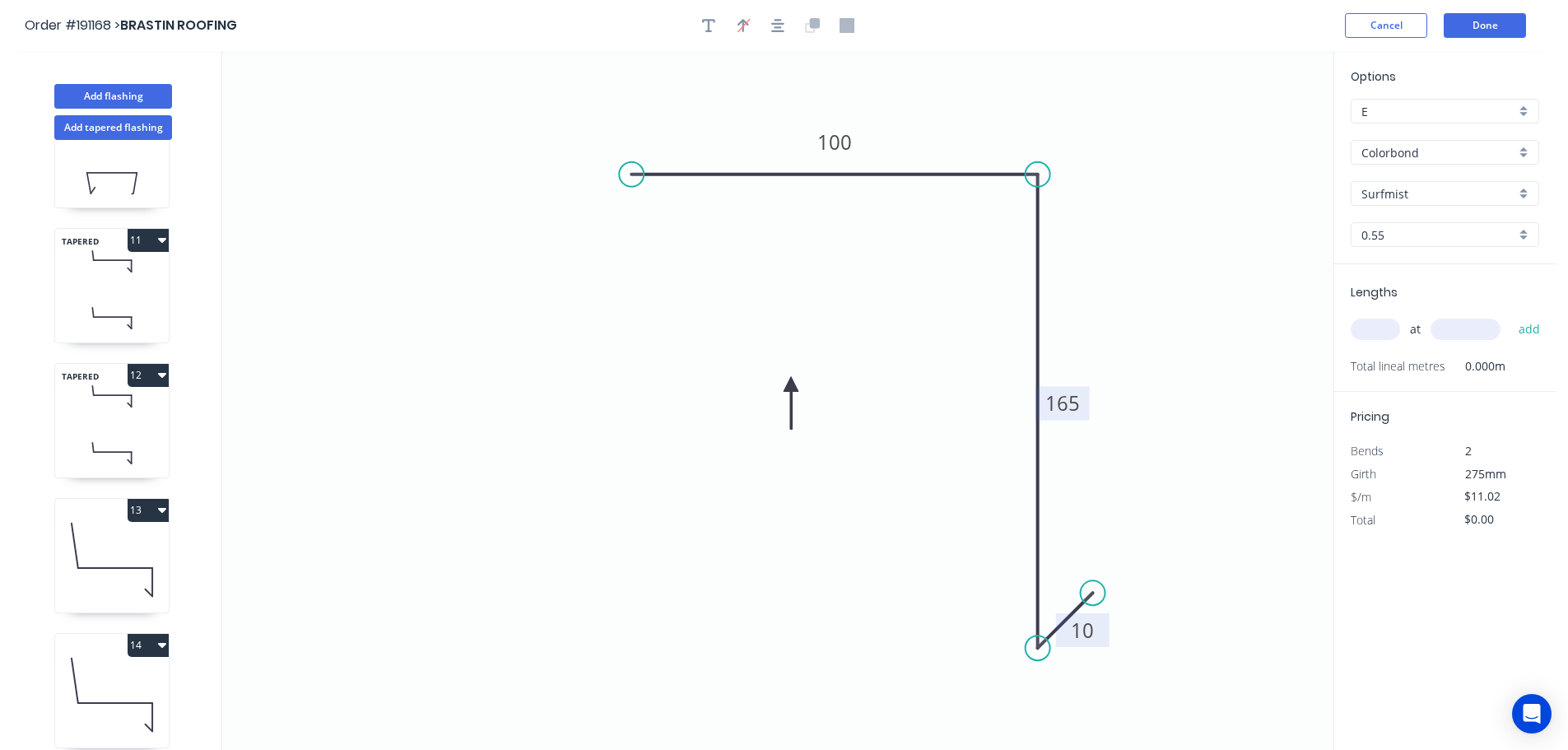
click at [791, 384] on icon at bounding box center [791, 403] width 14 height 53
click at [704, 22] on icon "button" at bounding box center [709, 25] width 13 height 14
click at [323, 113] on textarea at bounding box center [328, 116] width 133 height 61
click at [1185, 274] on icon "10 100 165 10" at bounding box center [777, 401] width 1112 height 699
click at [1379, 322] on input "text" at bounding box center [1375, 330] width 49 height 22
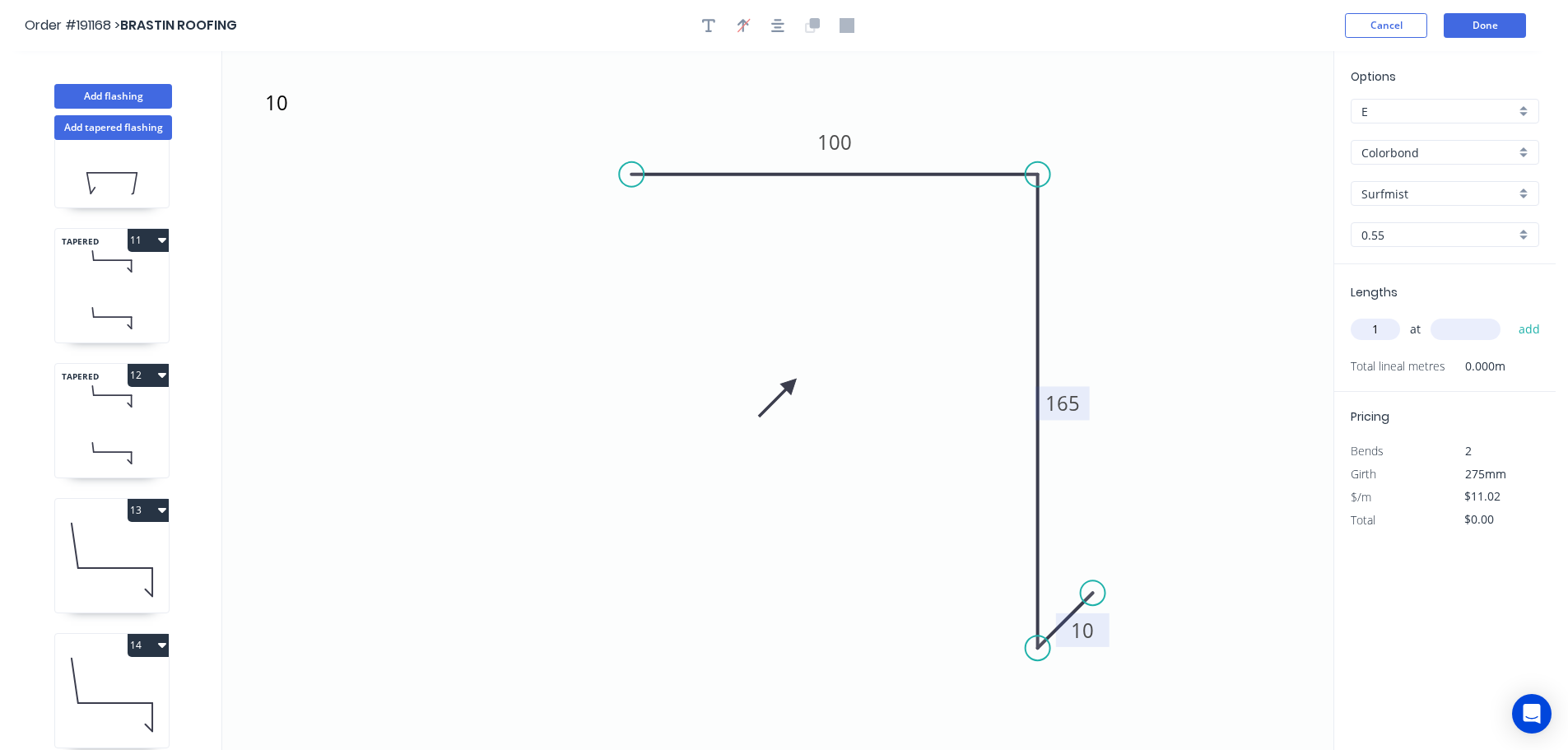
click at [1461, 330] on input "text" at bounding box center [1466, 330] width 70 height 22
click at [1510, 315] on button "add" at bounding box center [1529, 329] width 39 height 28
click at [128, 553] on icon at bounding box center [111, 559] width 113 height 105
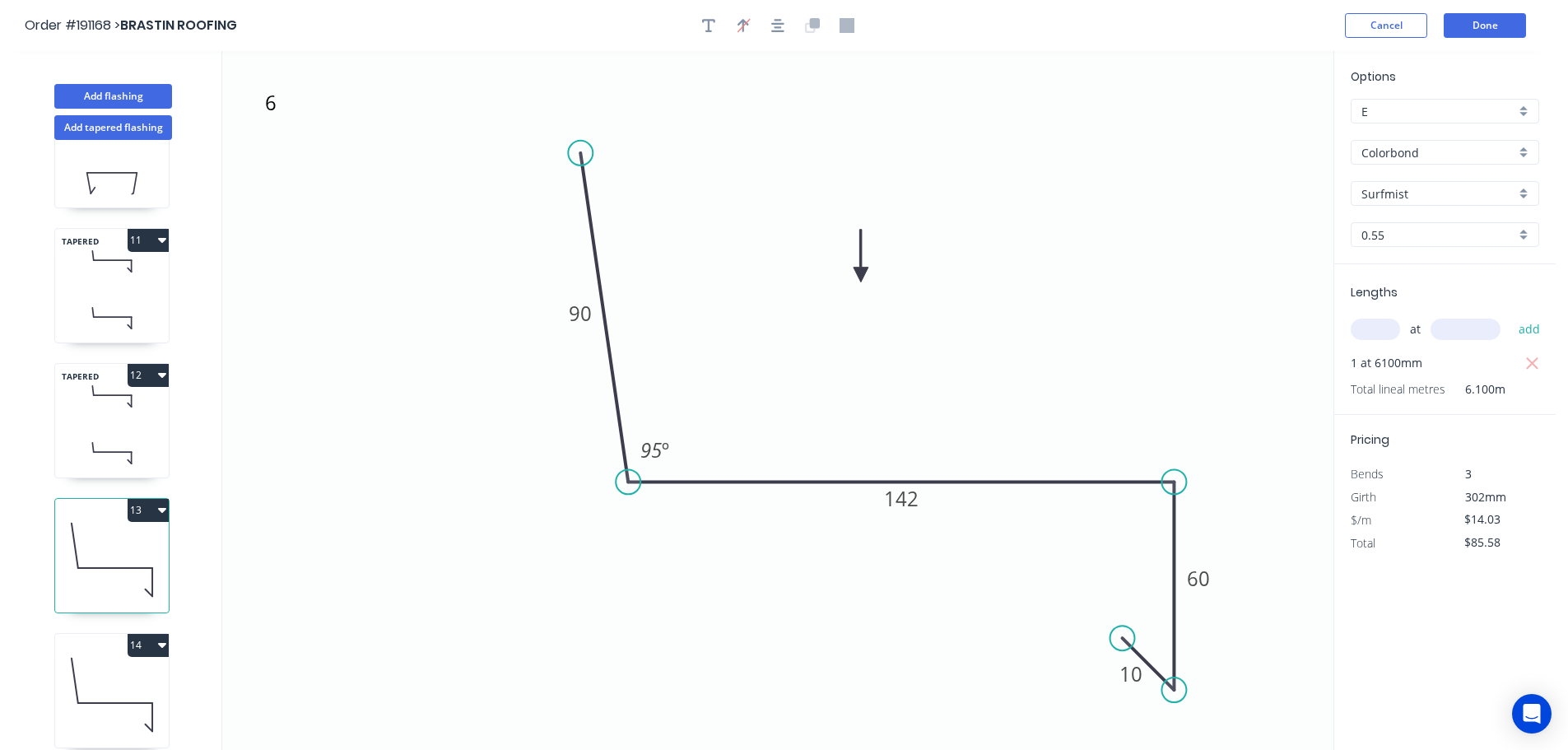
click at [147, 508] on button "13" at bounding box center [148, 510] width 41 height 23
click at [115, 548] on div "Duplicate" at bounding box center [90, 551] width 127 height 24
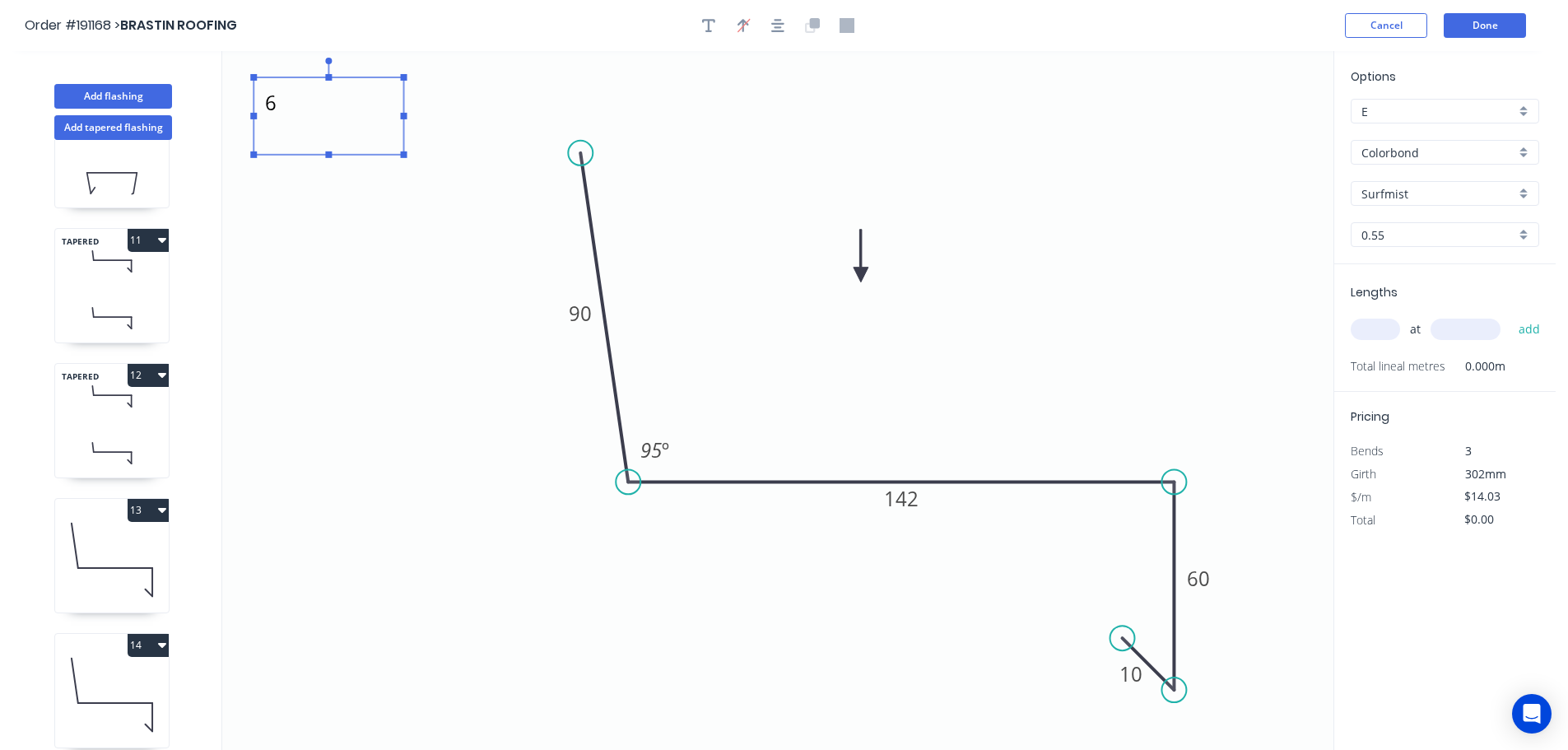
click at [276, 117] on textarea "6" at bounding box center [328, 116] width 133 height 61
click at [356, 245] on icon "11 90 142 60 10 95 º" at bounding box center [777, 401] width 1112 height 699
click at [913, 505] on tspan "142" at bounding box center [901, 499] width 34 height 27
click at [952, 435] on icon "11 90 160 60 10 95 º" at bounding box center [777, 401] width 1112 height 699
click at [1381, 330] on input "text" at bounding box center [1375, 330] width 49 height 22
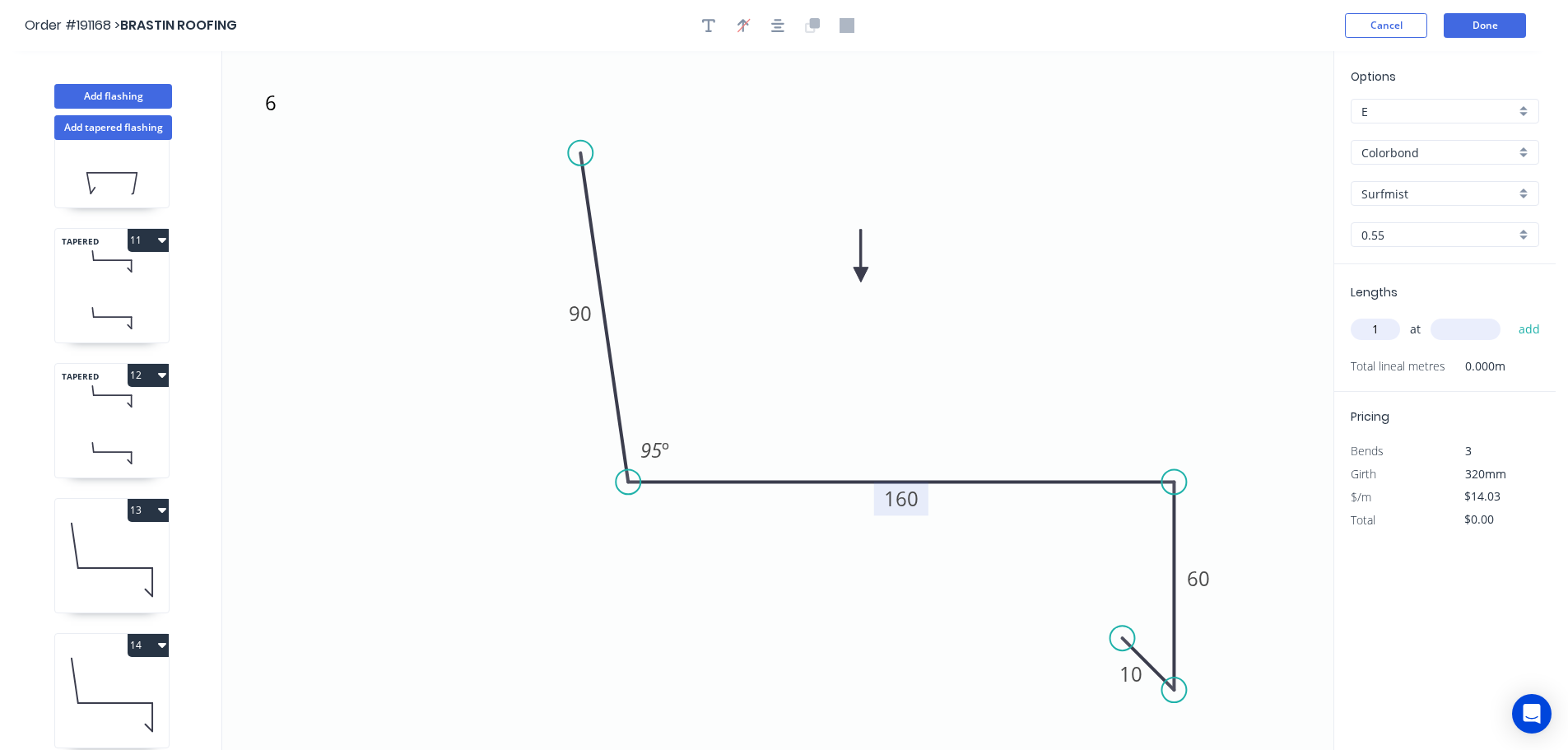
click at [1478, 331] on input "text" at bounding box center [1466, 330] width 70 height 22
click at [1510, 315] on button "add" at bounding box center [1529, 329] width 39 height 28
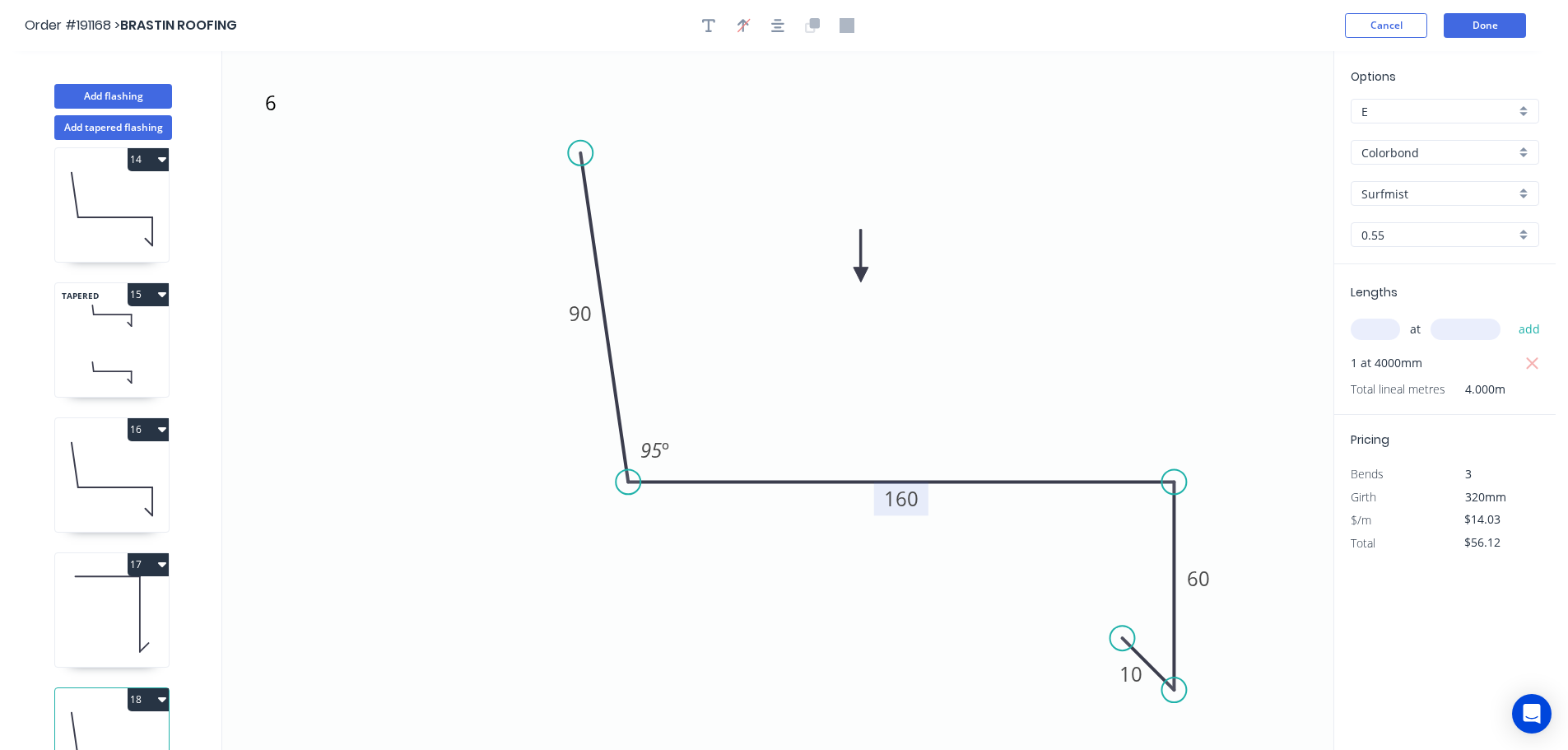
scroll to position [1826, 0]
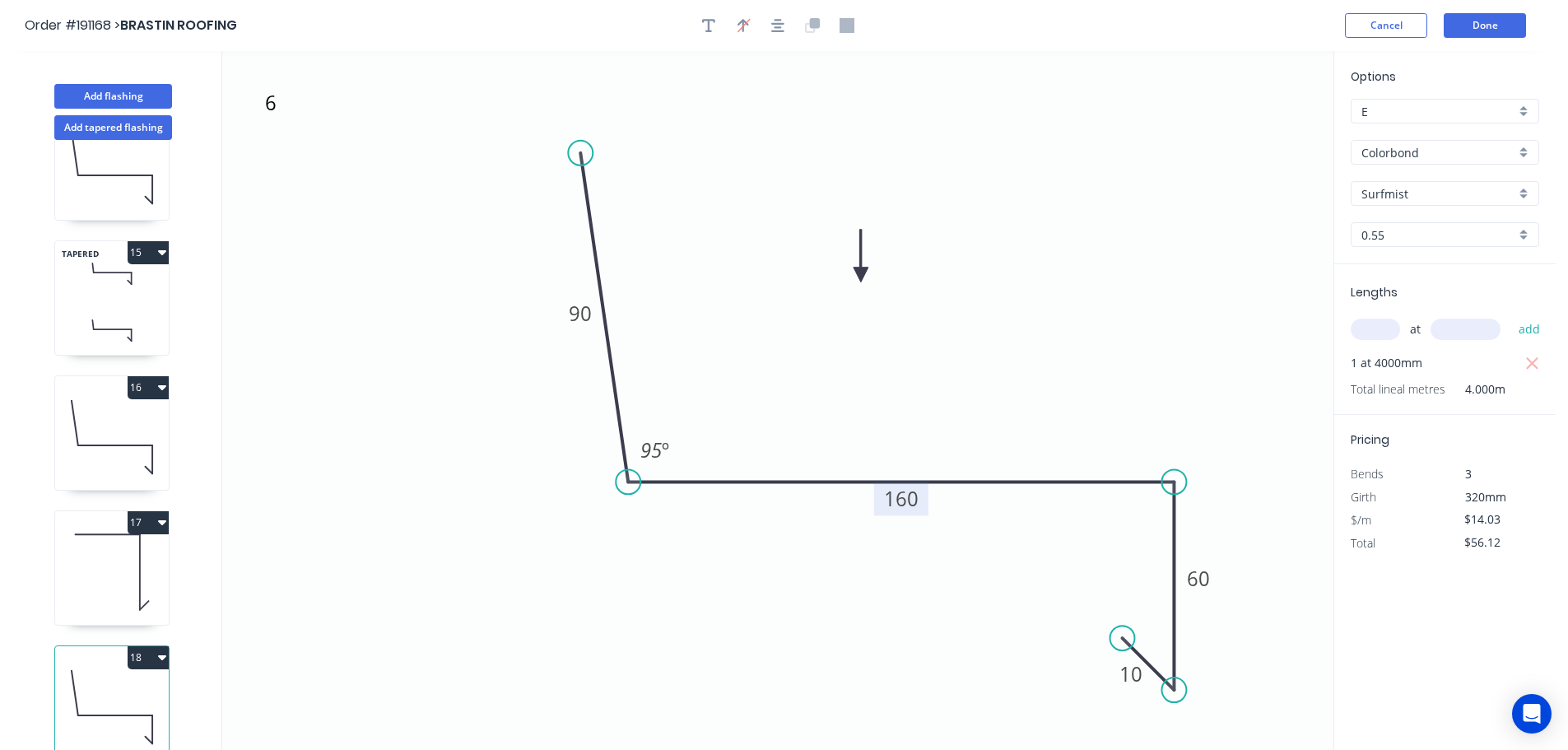
click at [145, 646] on button "18" at bounding box center [148, 657] width 41 height 23
click at [86, 686] on div "Duplicate" at bounding box center [90, 698] width 127 height 24
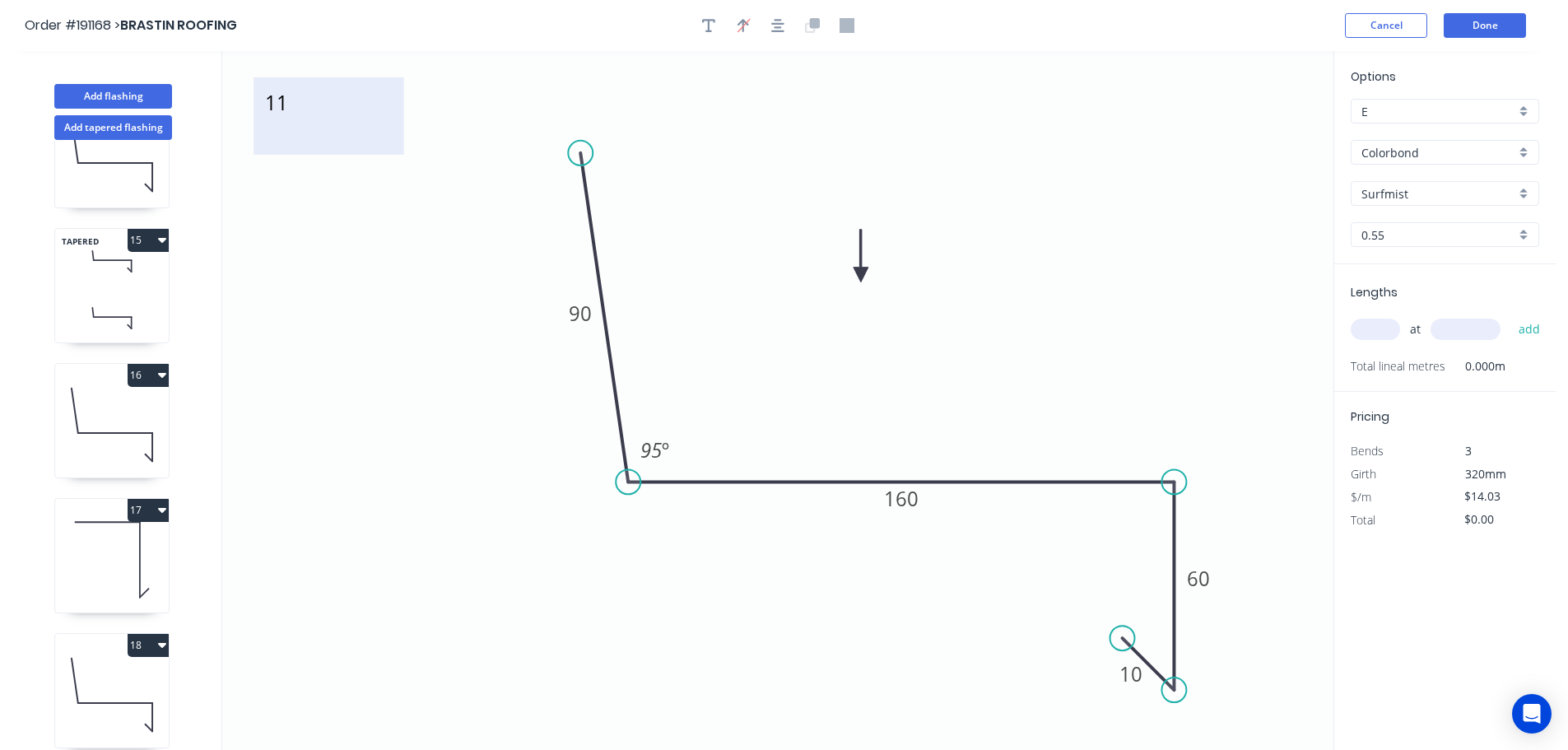
click at [281, 113] on textarea "11" at bounding box center [328, 116] width 133 height 61
click at [412, 253] on icon "12 90 160 60 10 95 º" at bounding box center [777, 401] width 1112 height 699
click at [911, 500] on tspan "160" at bounding box center [901, 499] width 34 height 27
click at [966, 411] on icon "12 90 315 60 10 95 º" at bounding box center [777, 401] width 1112 height 699
click at [1387, 331] on input "text" at bounding box center [1375, 330] width 49 height 22
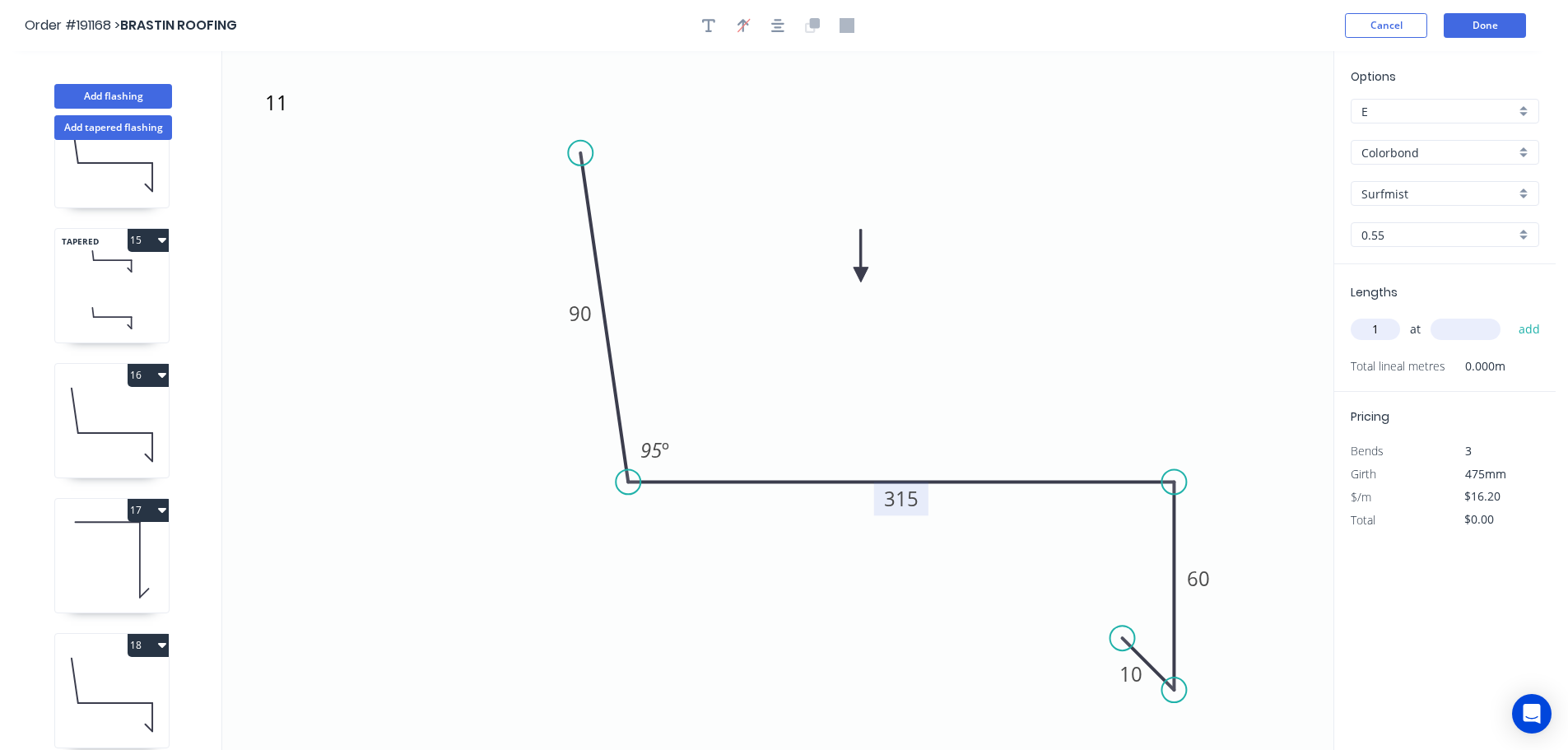
click at [1465, 331] on input "text" at bounding box center [1466, 330] width 70 height 22
click at [1510, 315] on button "add" at bounding box center [1529, 329] width 39 height 28
click at [1480, 25] on button "Done" at bounding box center [1485, 25] width 83 height 24
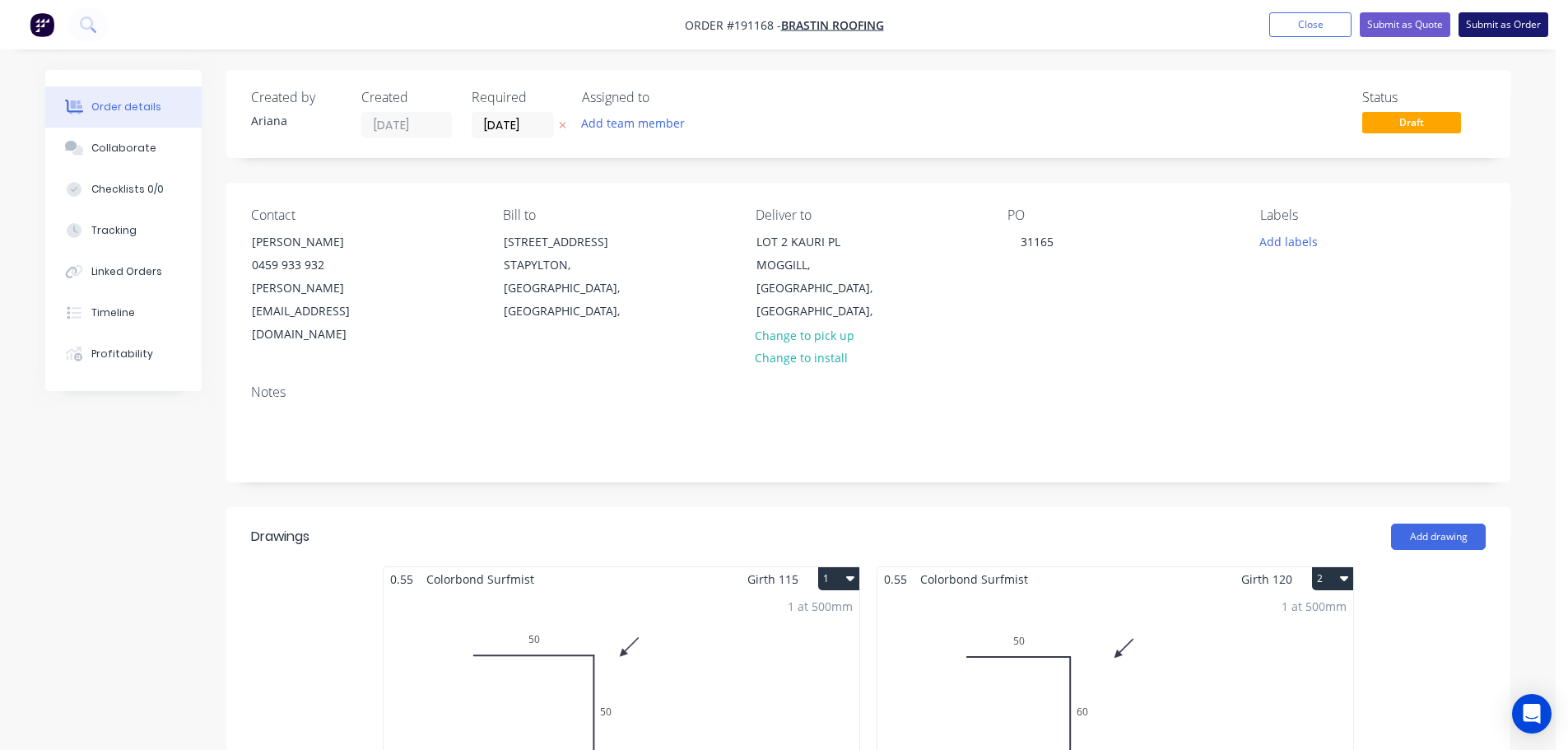
click at [1515, 26] on button "Submit as Order" at bounding box center [1503, 24] width 90 height 24
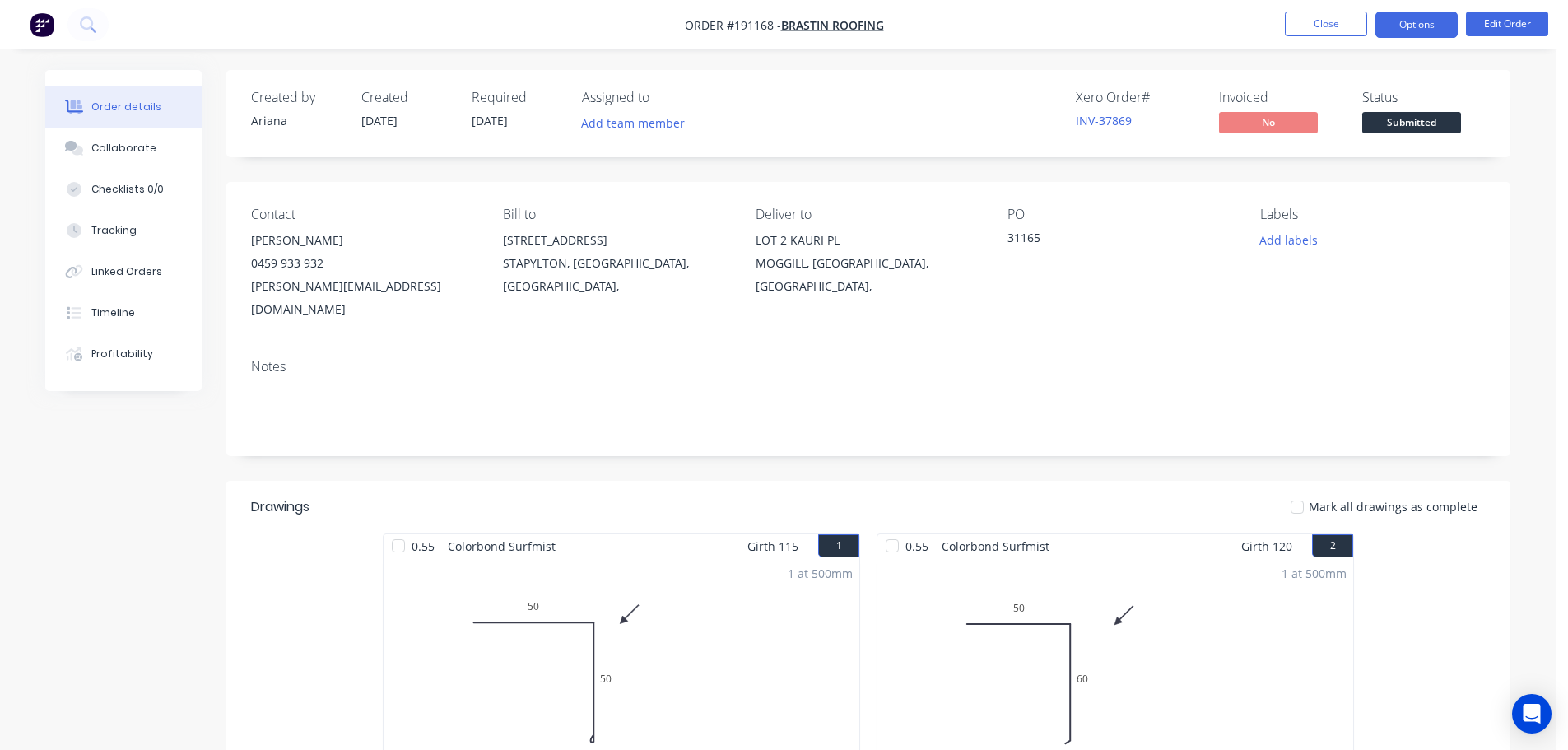
click at [1426, 24] on button "Options" at bounding box center [1417, 24] width 83 height 26
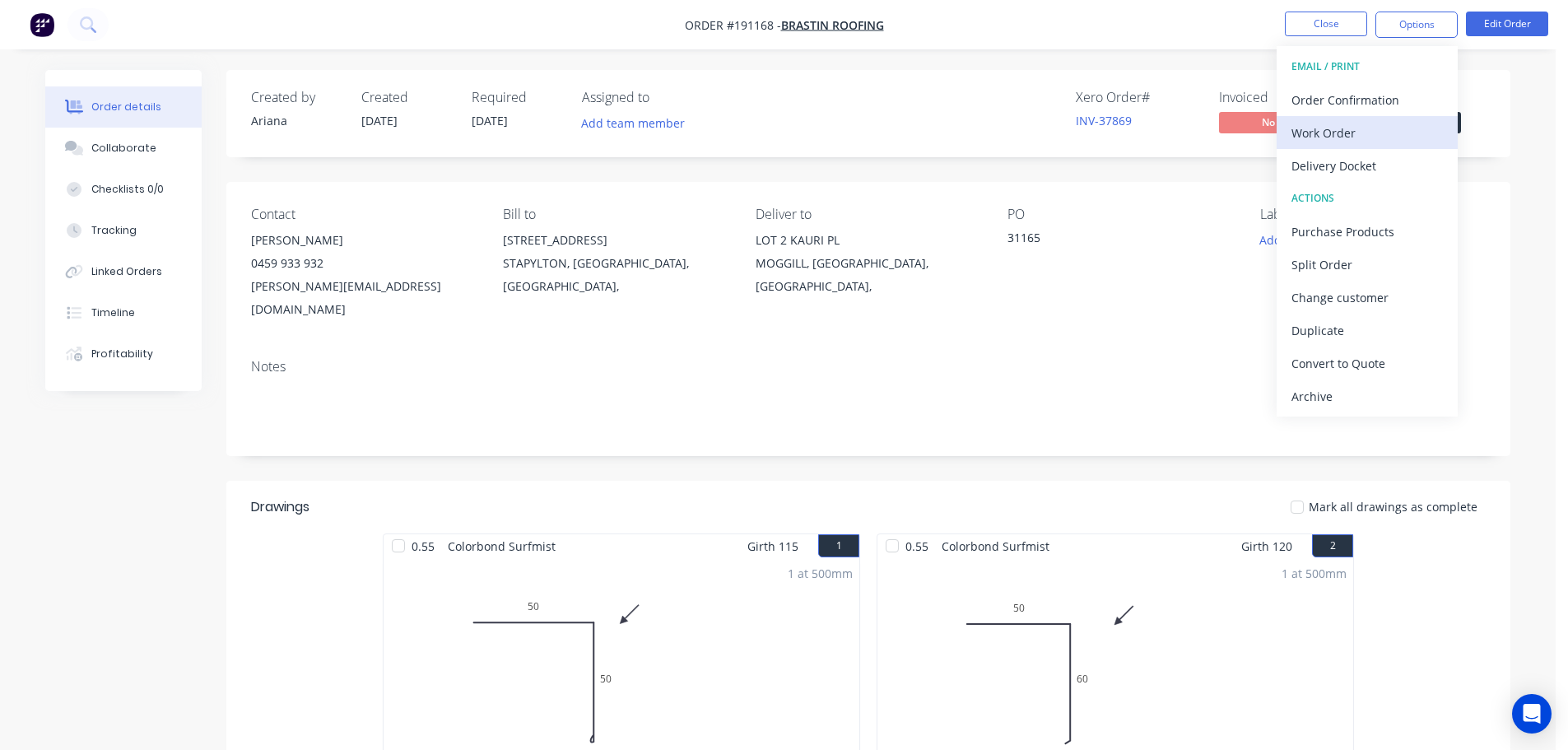
click at [1314, 131] on div "Work Order" at bounding box center [1368, 133] width 152 height 24
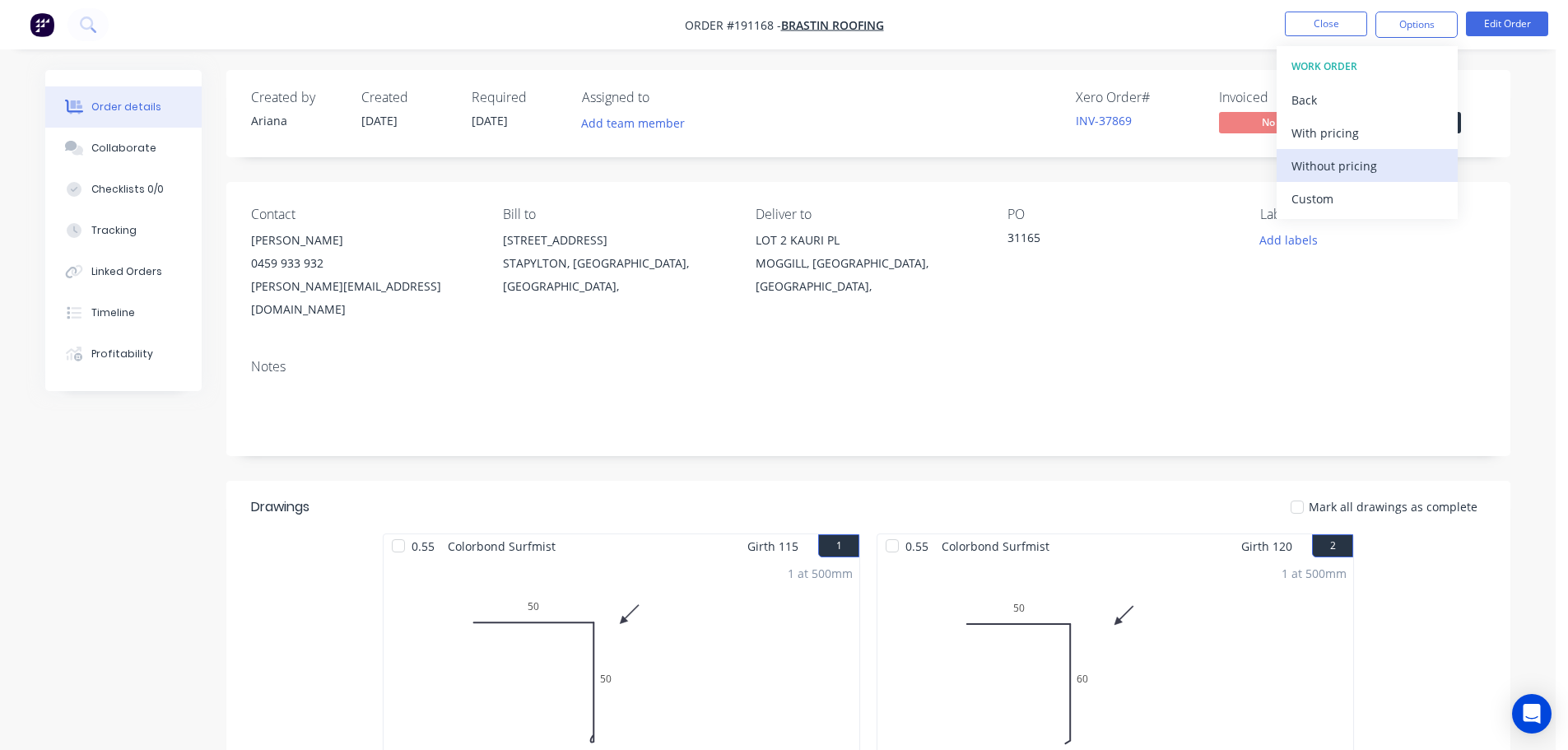
click at [1302, 163] on div "Without pricing" at bounding box center [1368, 165] width 152 height 24
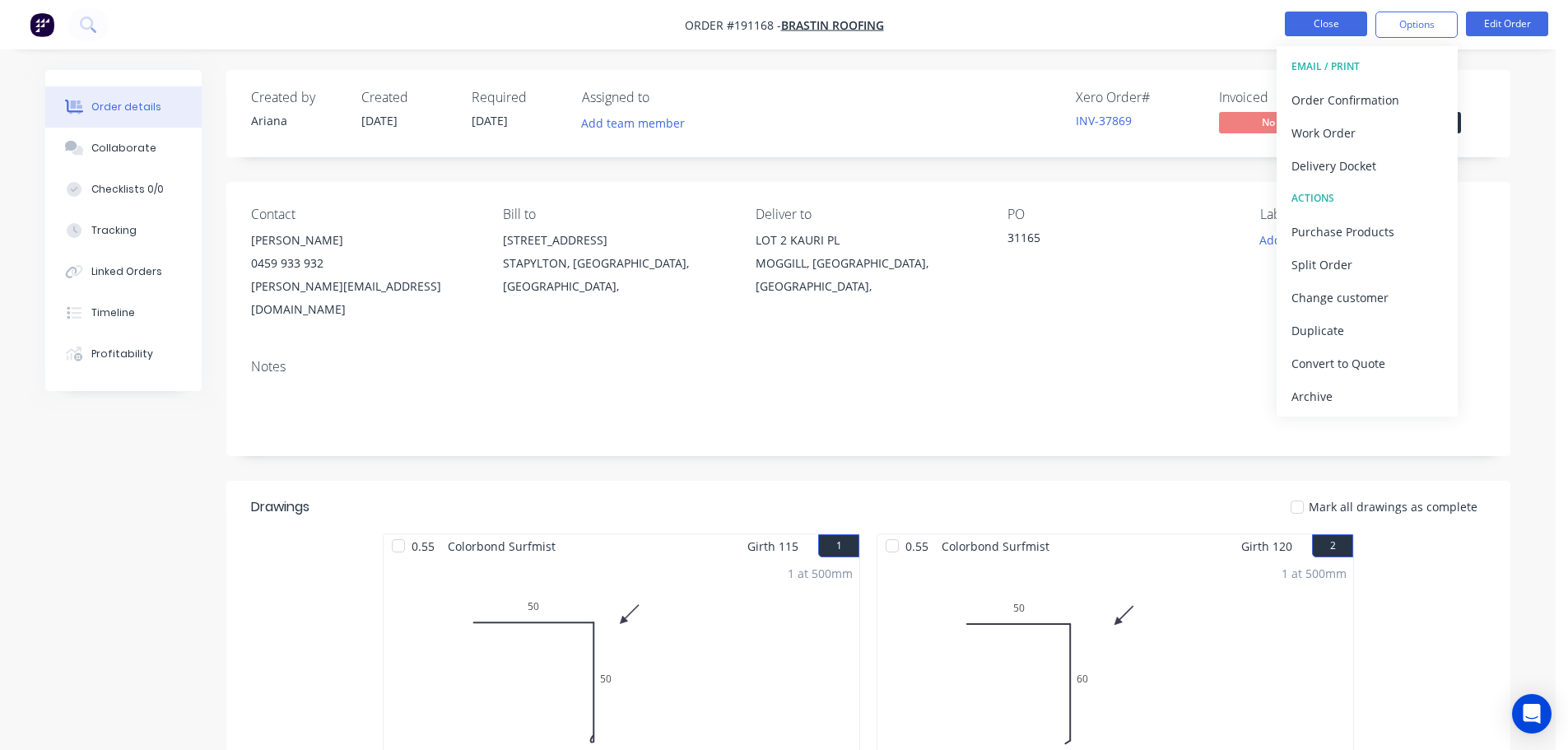
click at [1324, 24] on button "Close" at bounding box center [1326, 23] width 83 height 24
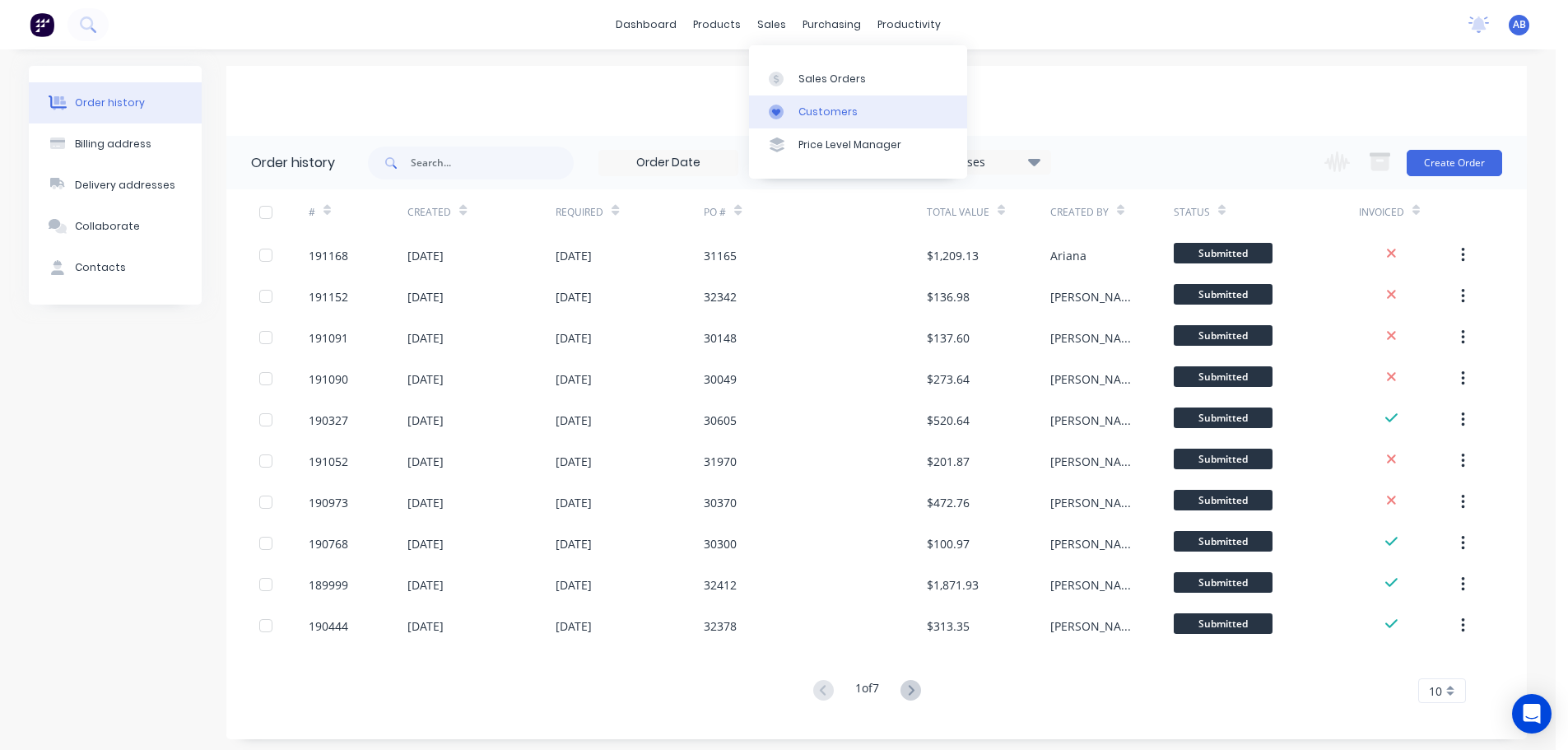
click at [828, 104] on div "Customers" at bounding box center [828, 111] width 59 height 14
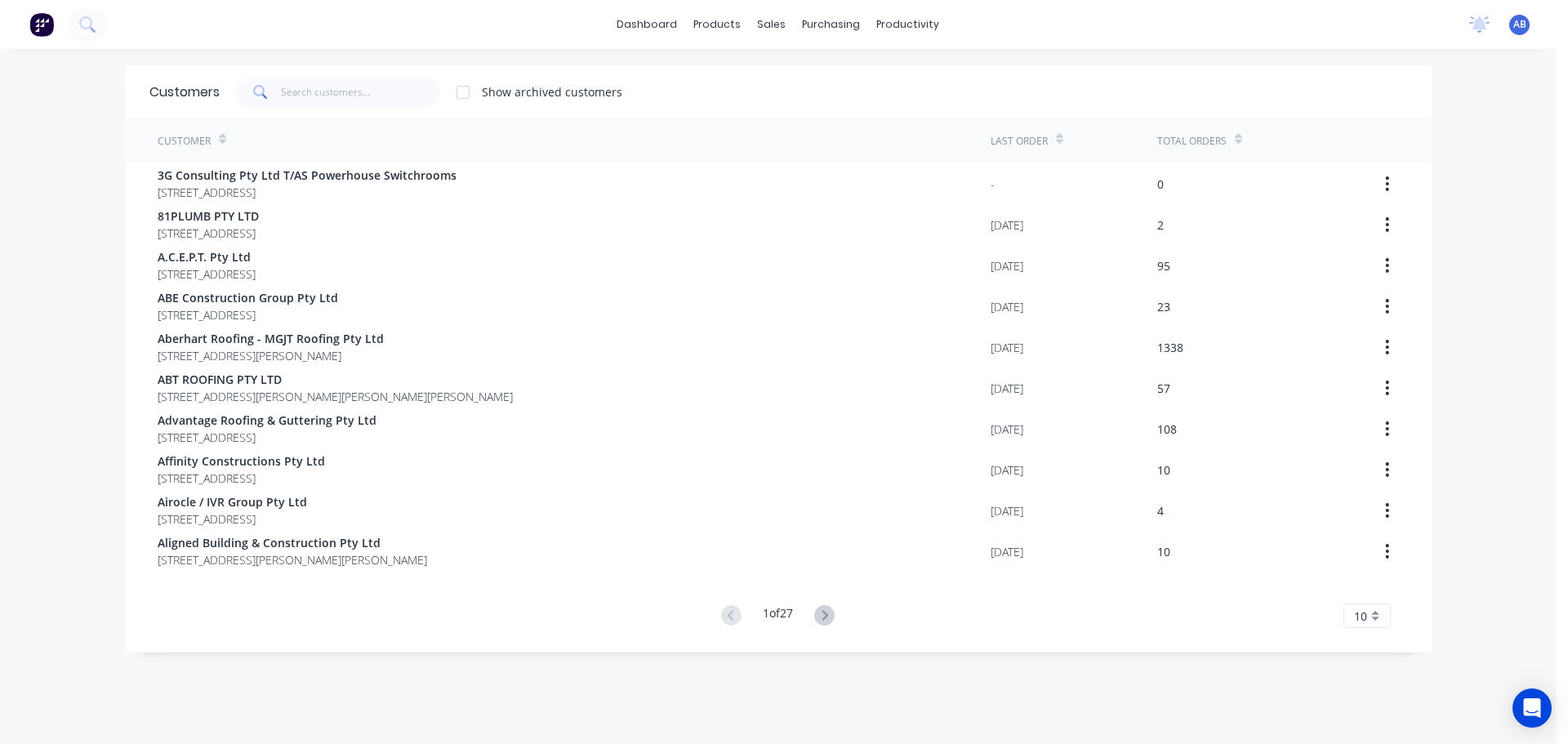
click at [1081, 31] on div "dashboard products sales purchasing productivity dashboard products Product Cat…" at bounding box center [777, 24] width 1556 height 49
click at [356, 86] on input "text" at bounding box center [360, 92] width 160 height 33
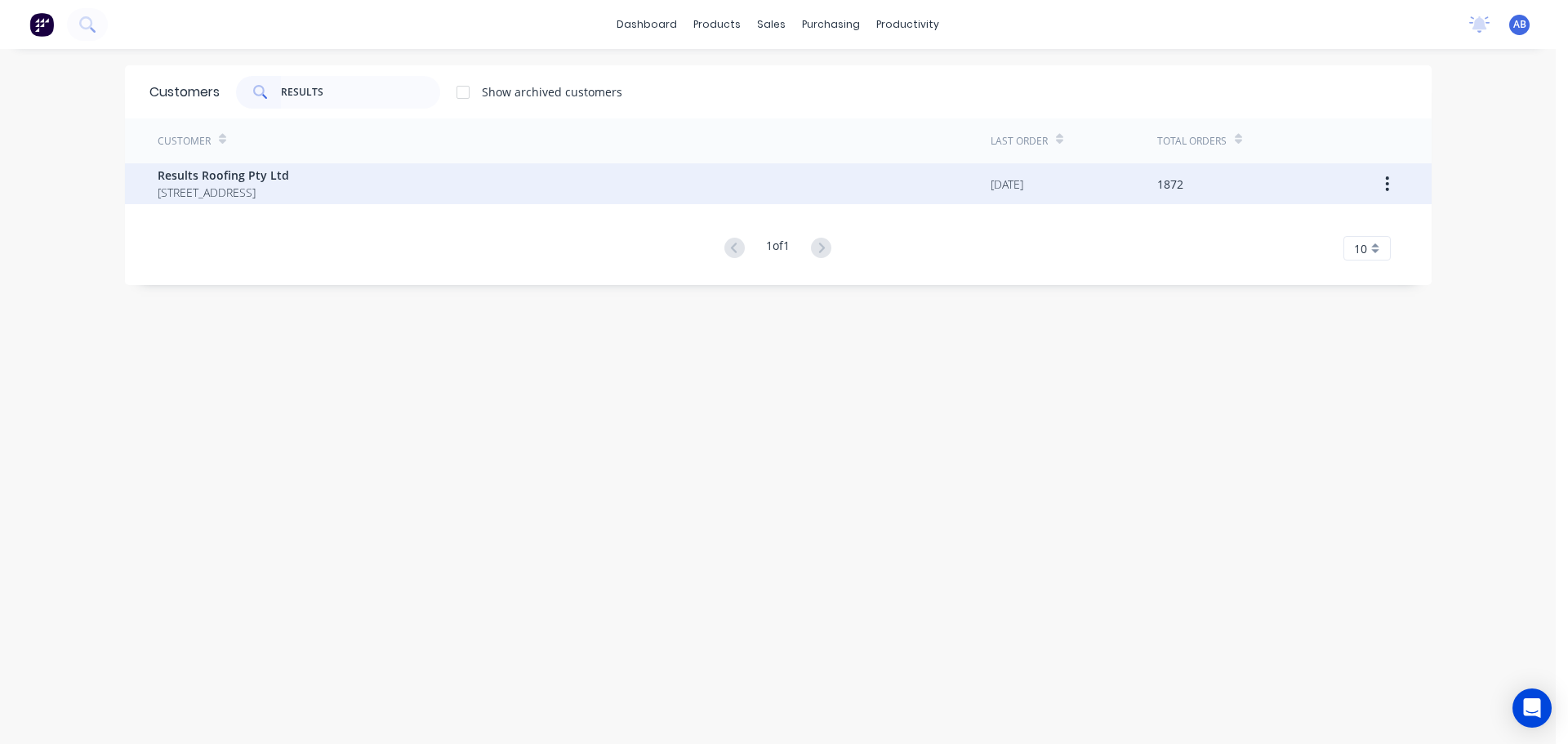
click at [186, 192] on span "[STREET_ADDRESS]" at bounding box center [224, 192] width 132 height 17
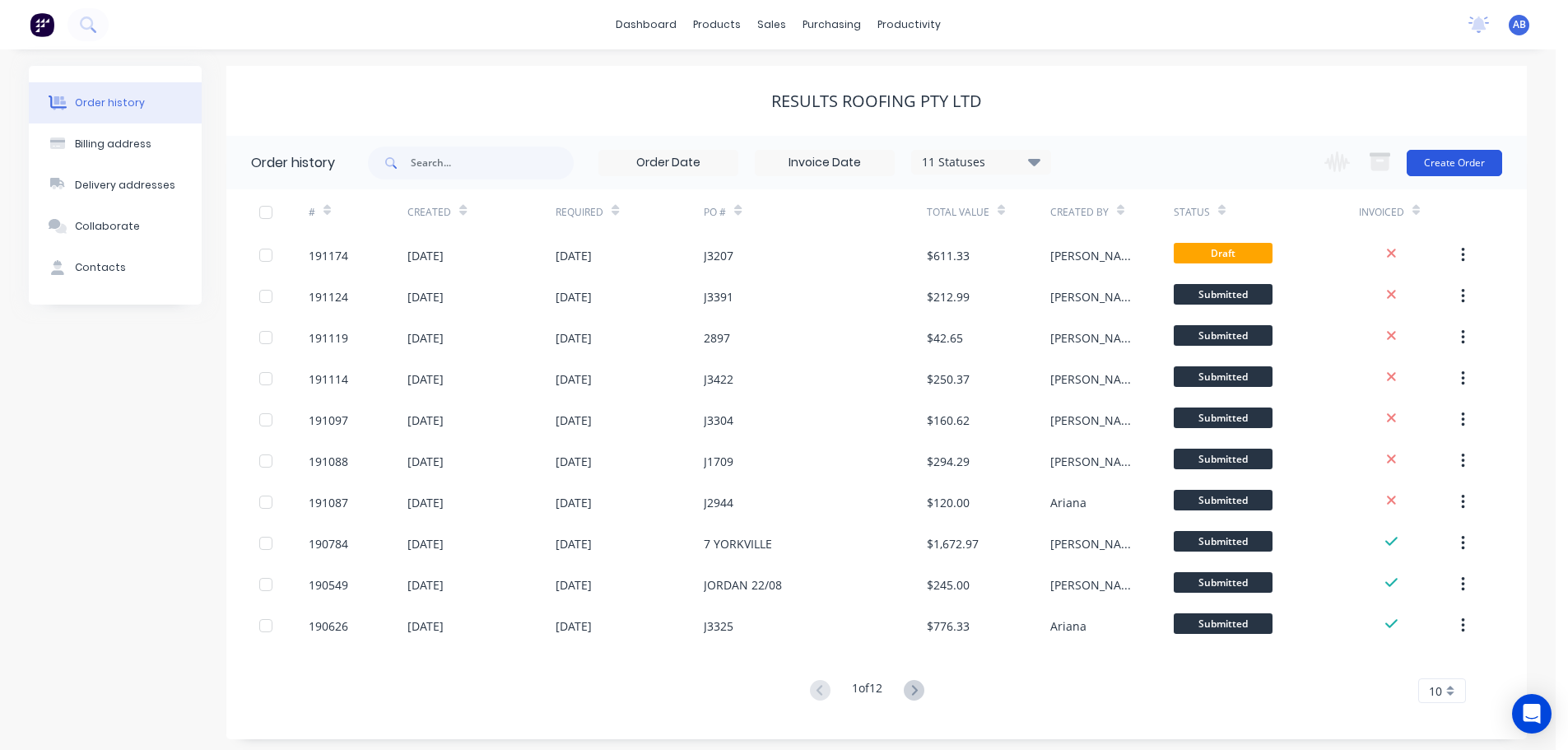
click at [1462, 157] on button "Create Order" at bounding box center [1455, 163] width 95 height 26
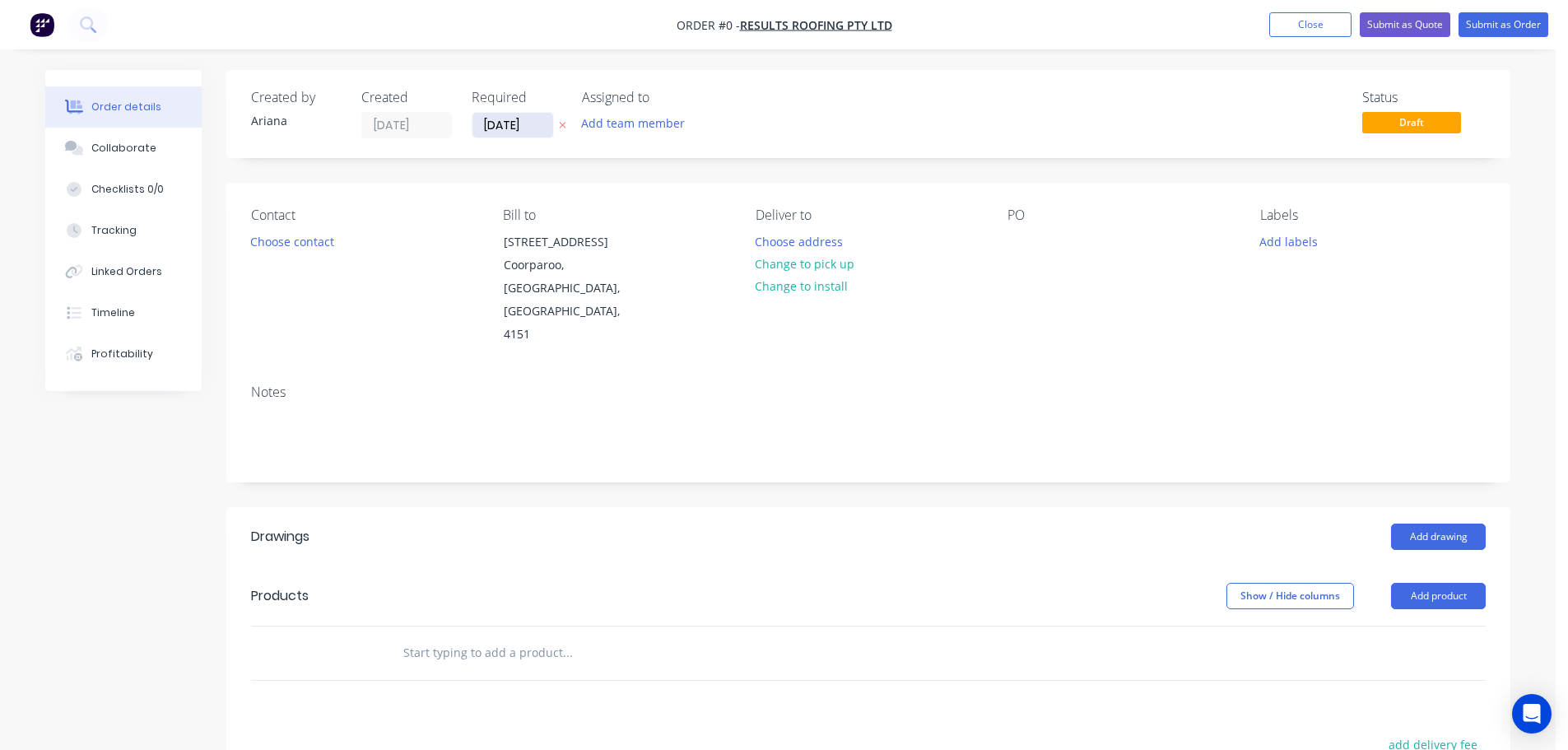
click at [528, 125] on input "[DATE]" at bounding box center [513, 125] width 81 height 24
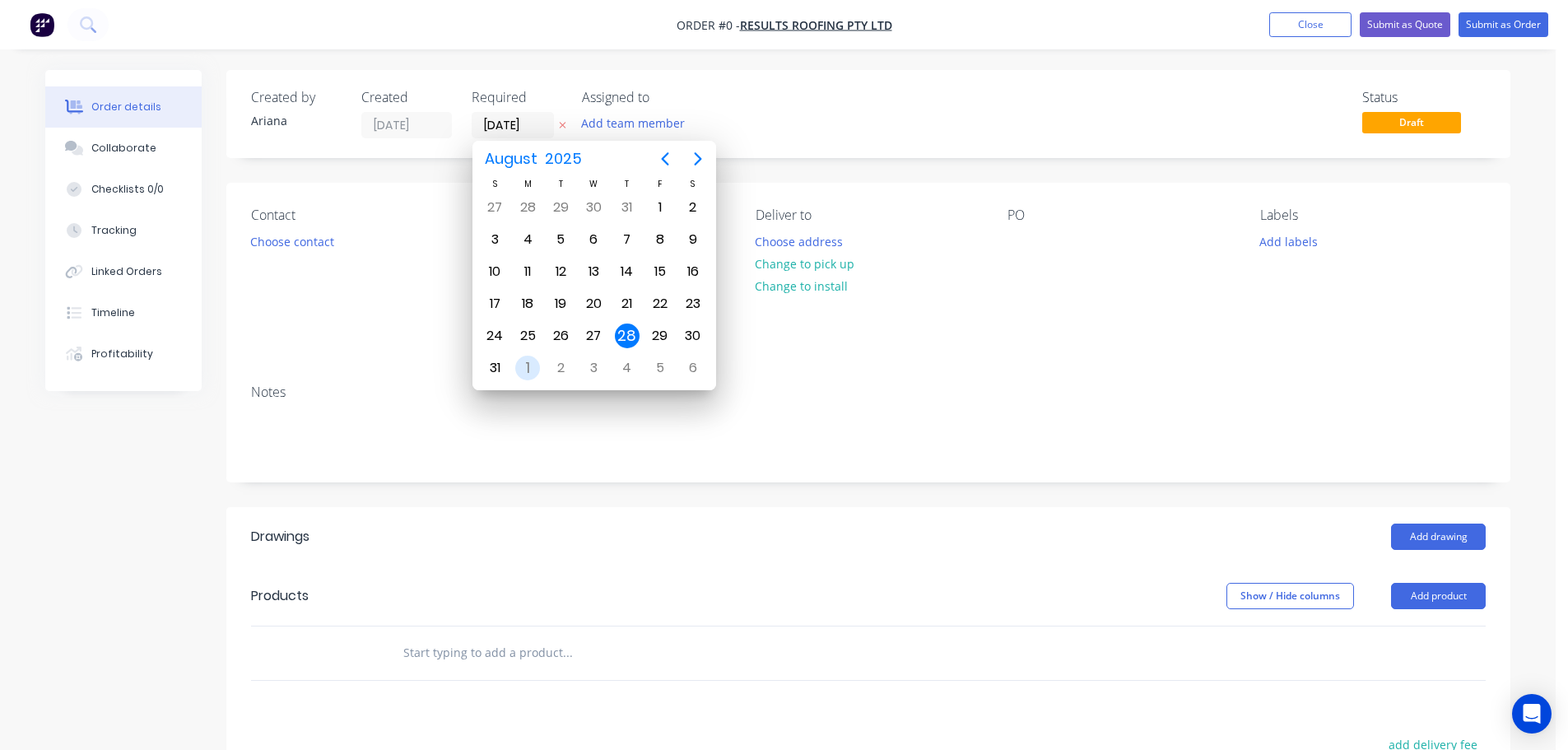
click at [529, 360] on div "1" at bounding box center [527, 367] width 24 height 24
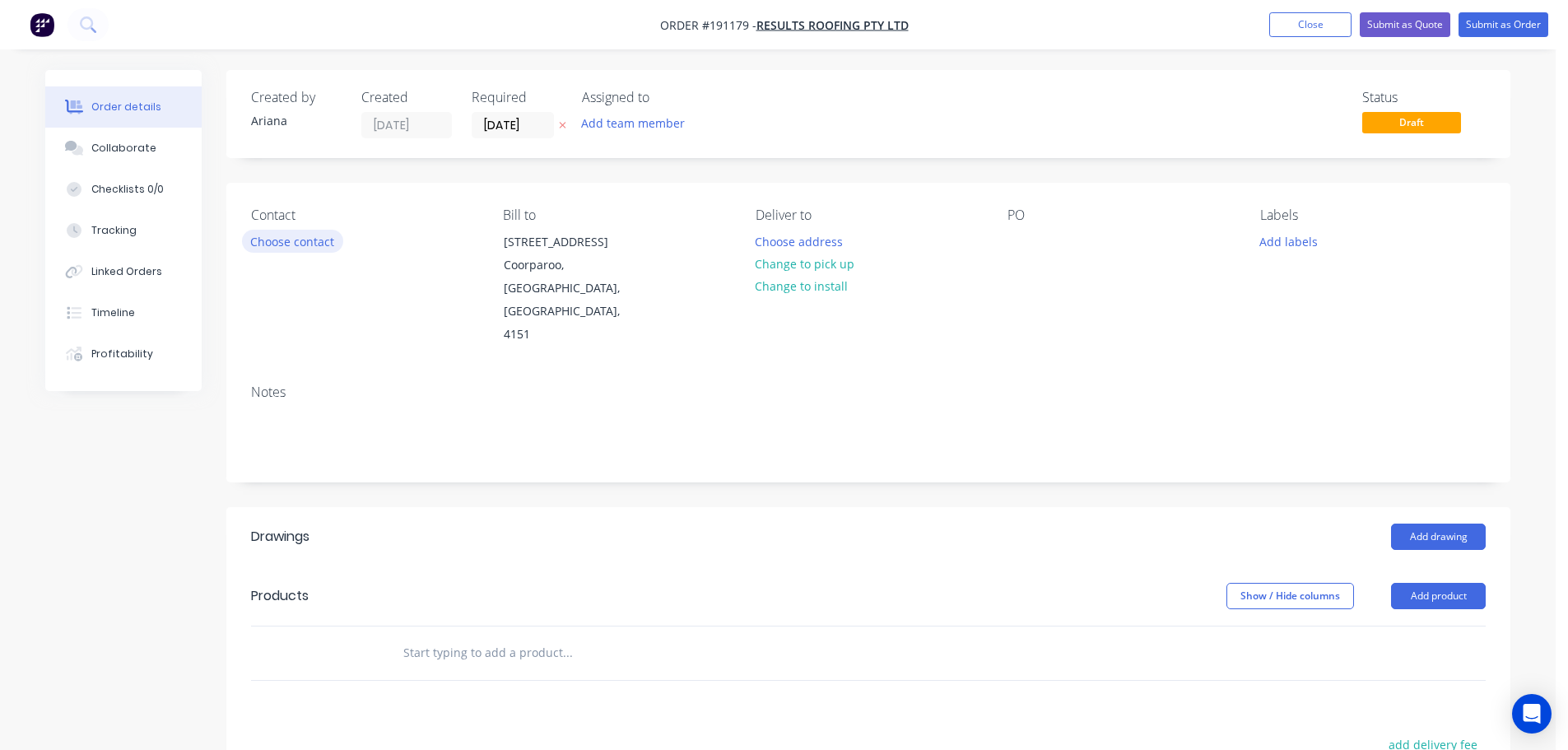
click at [294, 239] on button "Choose contact" at bounding box center [292, 241] width 102 height 22
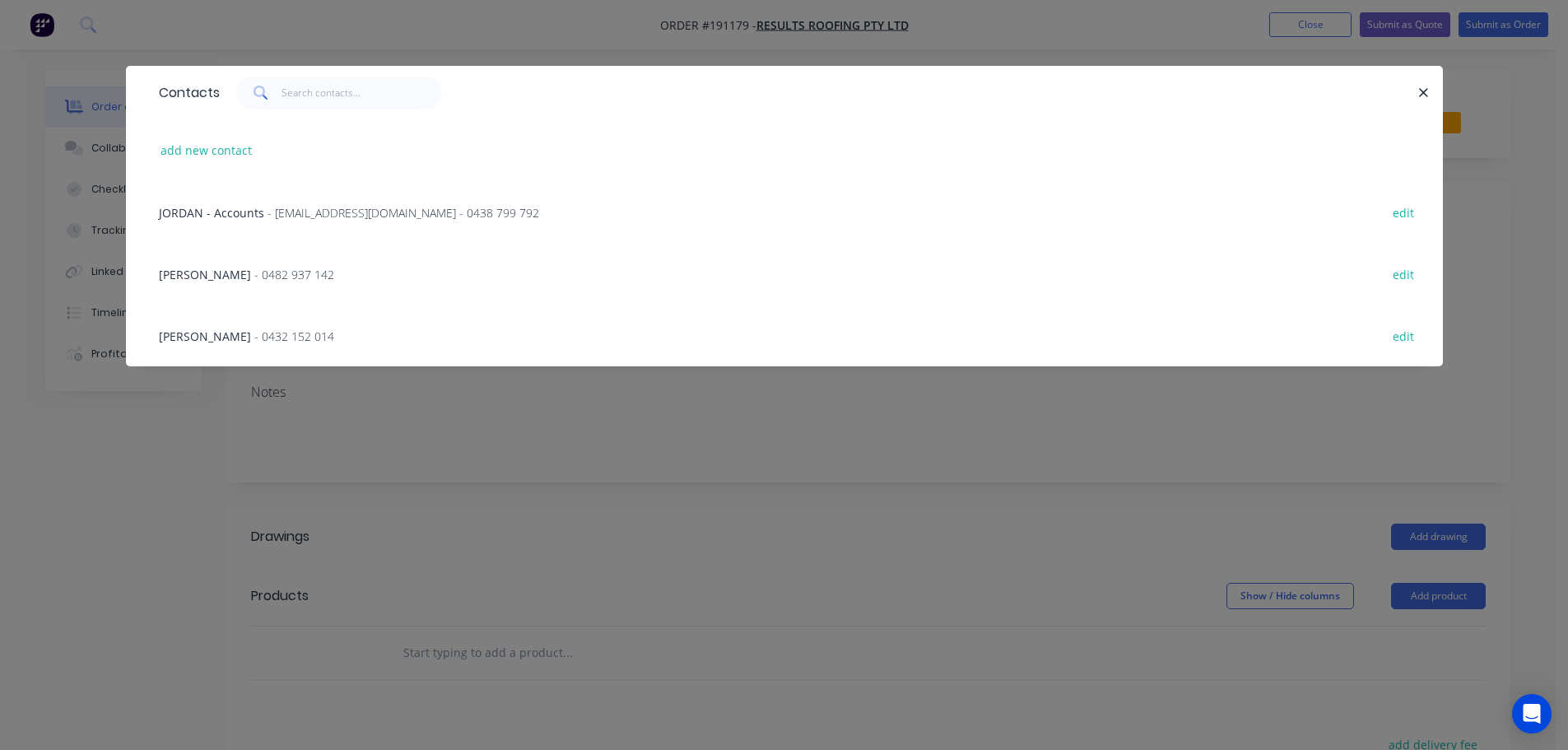
click at [254, 275] on span "- 0482 937 142" at bounding box center [294, 274] width 80 height 15
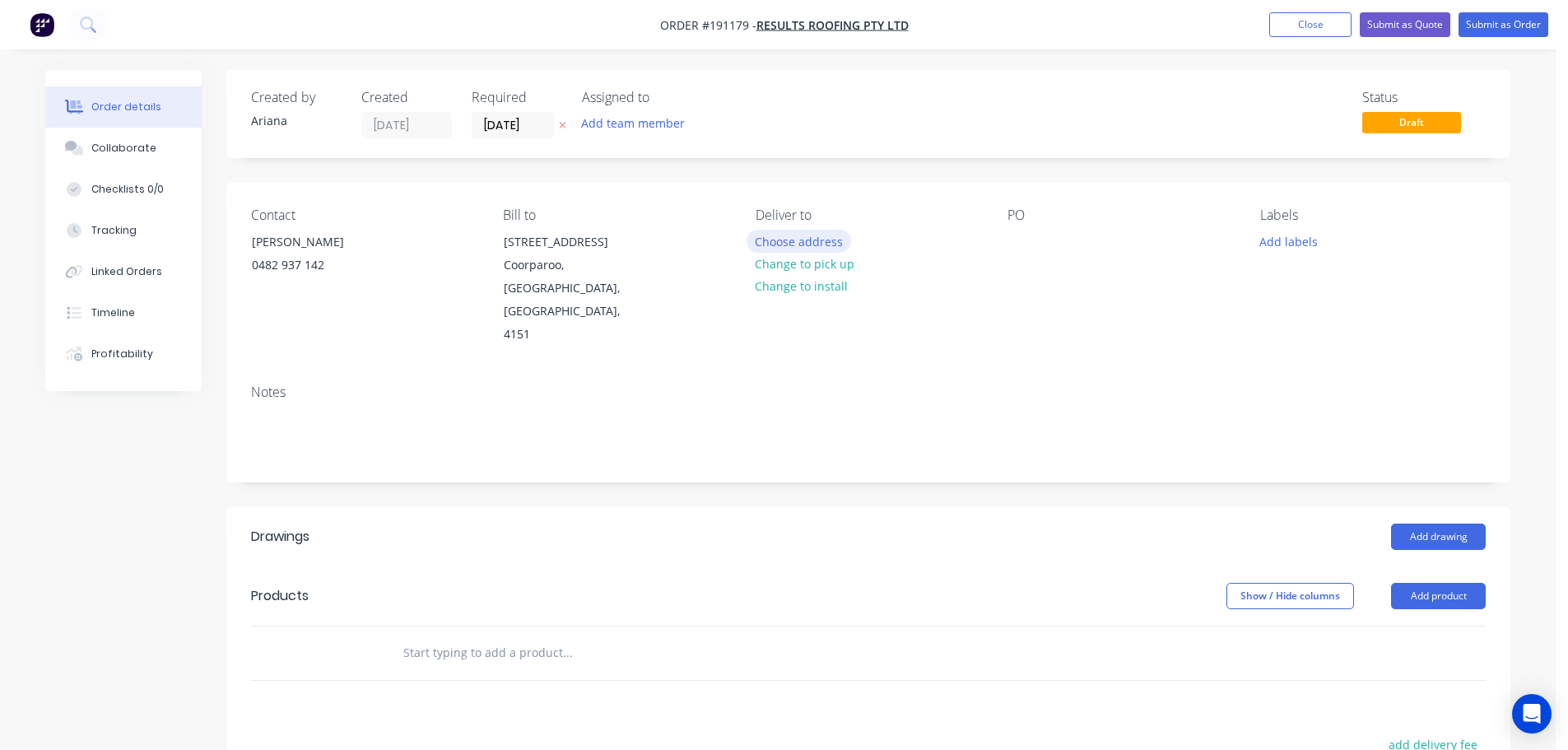
click at [801, 240] on button "Choose address" at bounding box center [799, 241] width 105 height 22
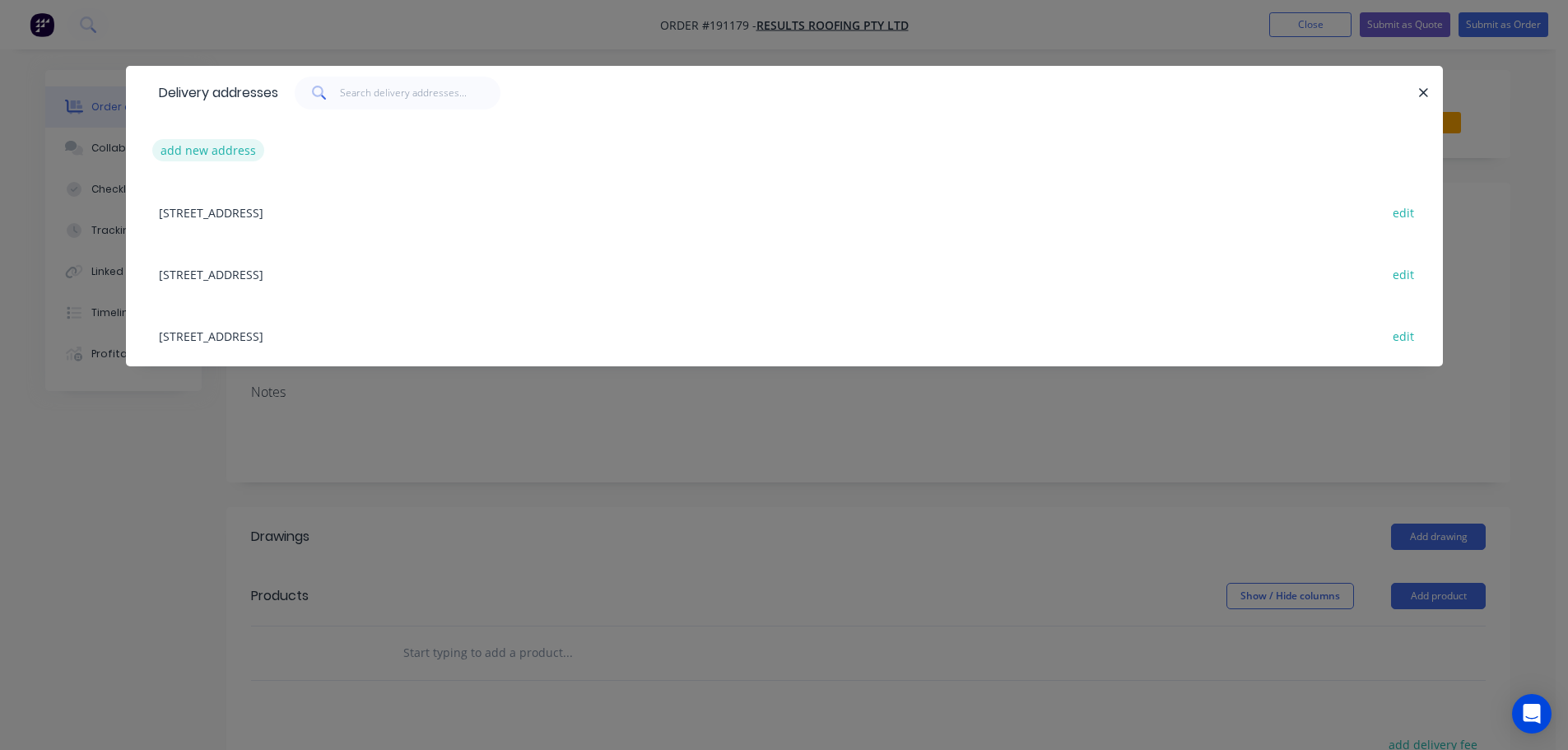
click at [201, 152] on button "add new address" at bounding box center [208, 150] width 113 height 22
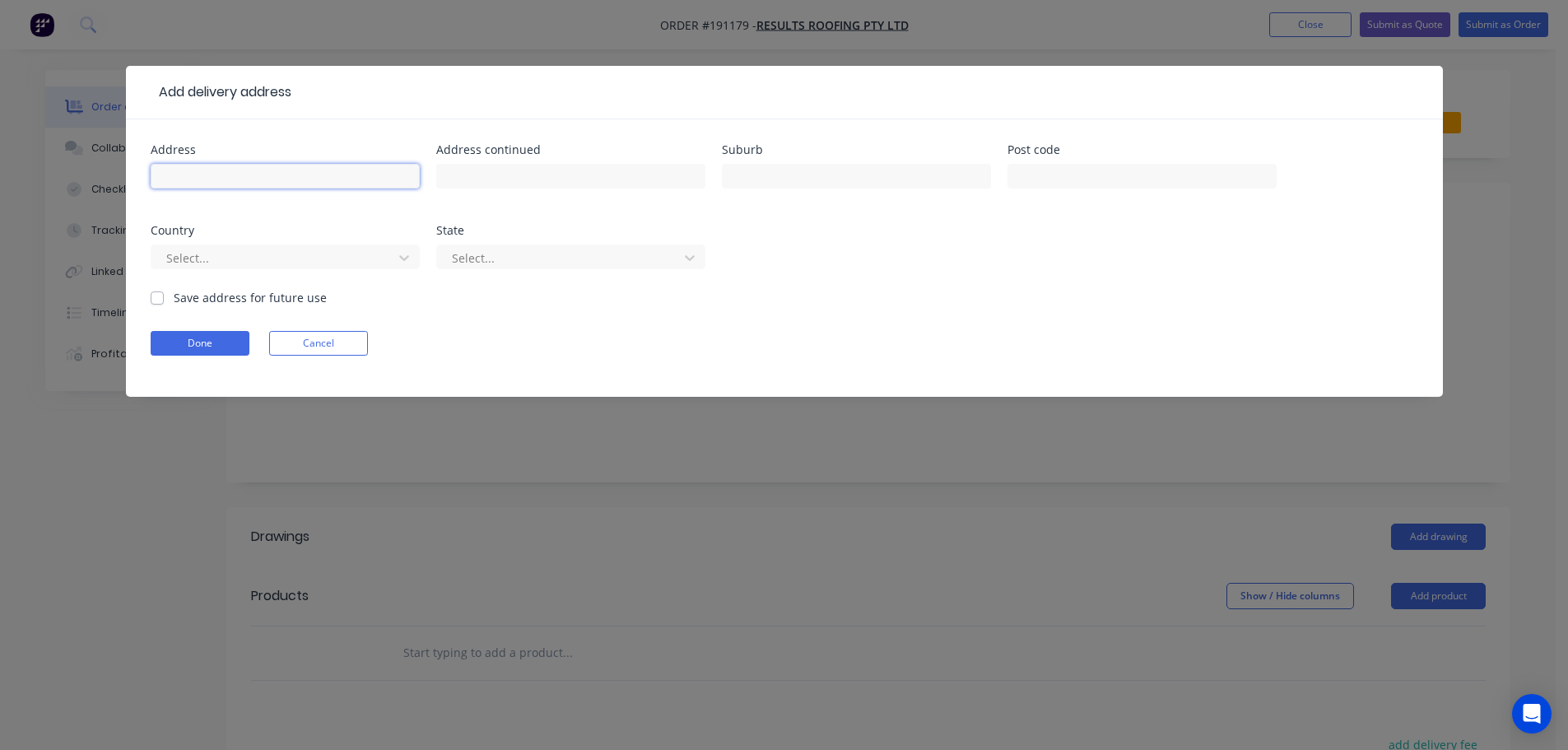
click at [200, 171] on input "text" at bounding box center [286, 175] width 270 height 24
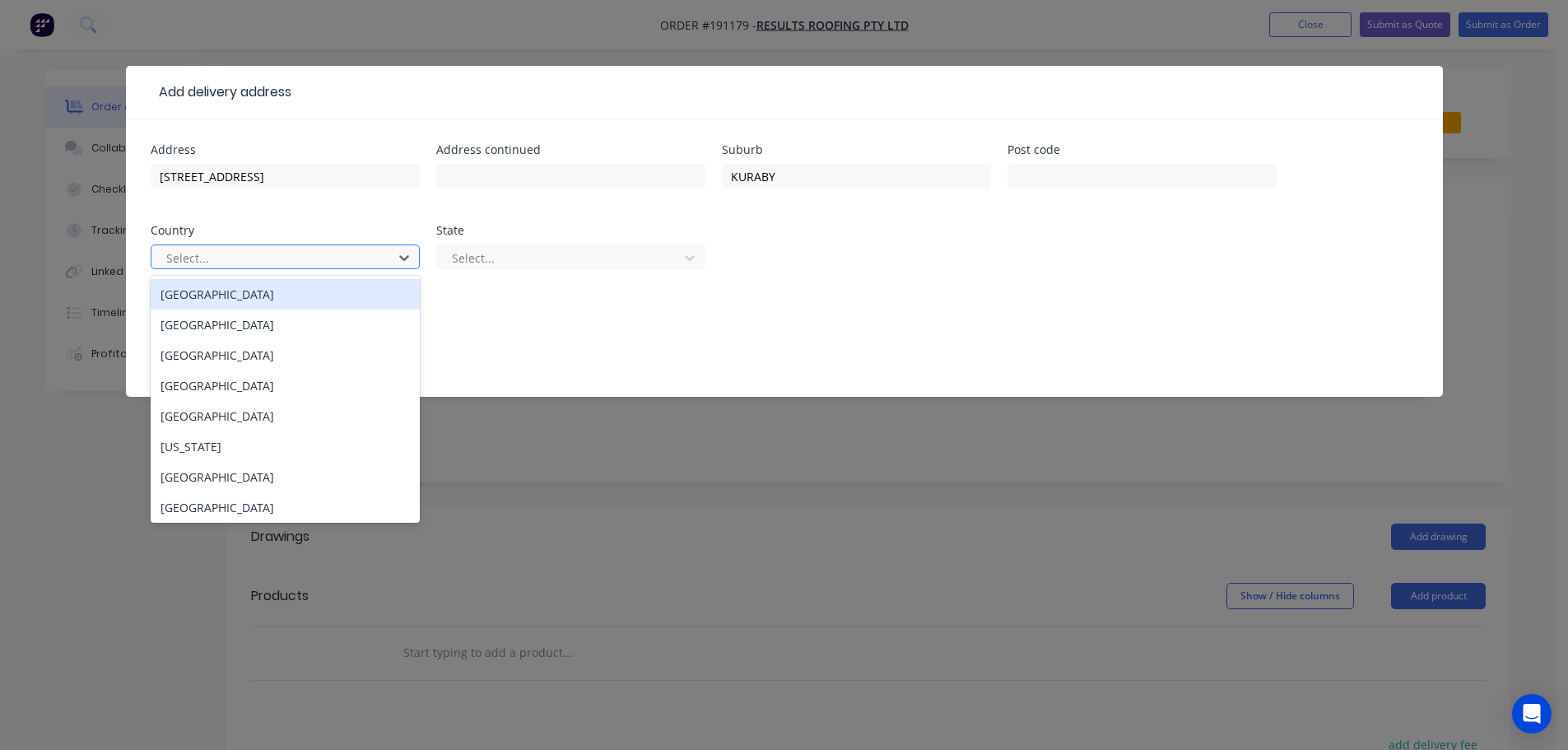
click at [199, 290] on div "[GEOGRAPHIC_DATA]" at bounding box center [286, 295] width 270 height 31
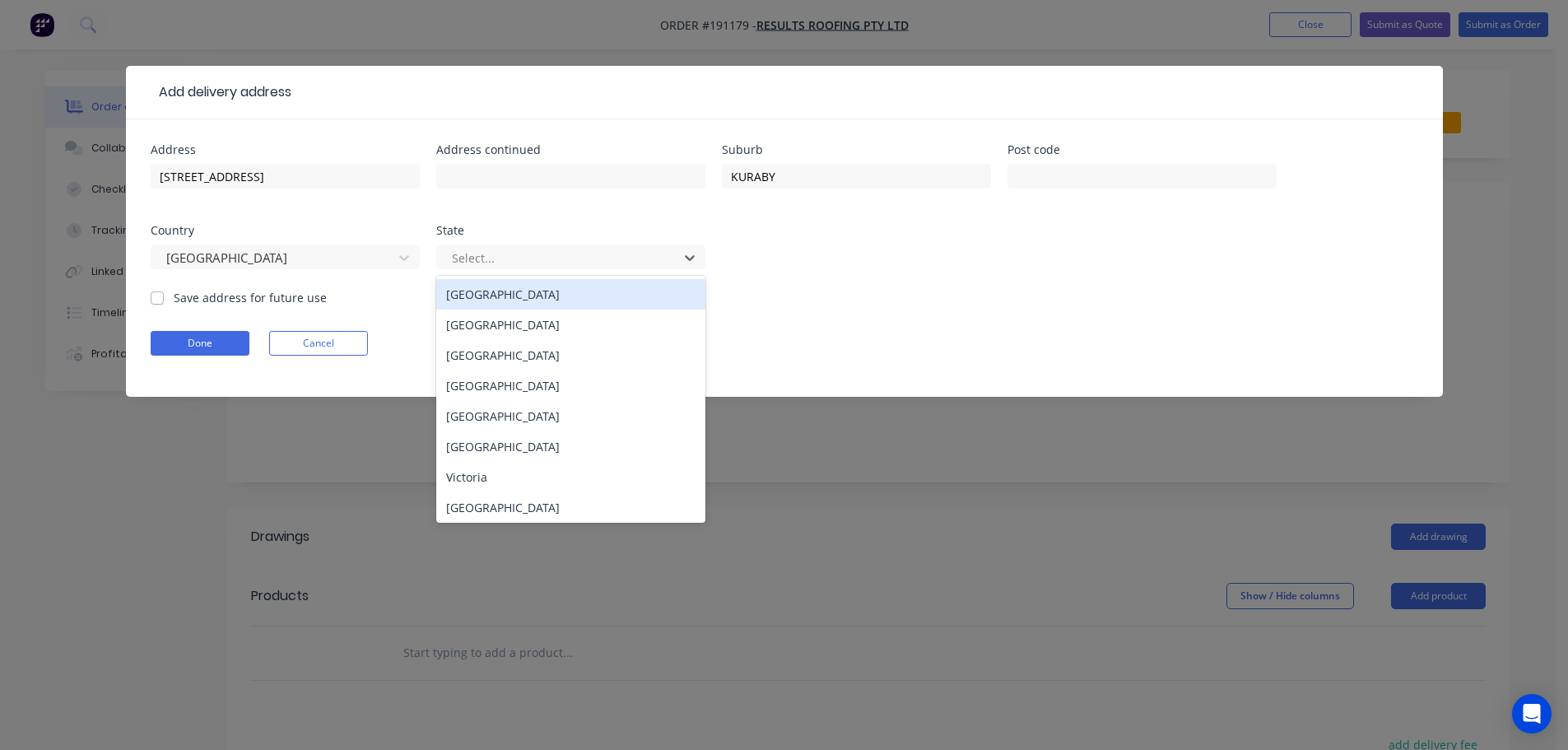
drag, startPoint x: 691, startPoint y: 254, endPoint x: 616, endPoint y: 304, distance: 90.1
click at [689, 254] on icon at bounding box center [690, 258] width 16 height 16
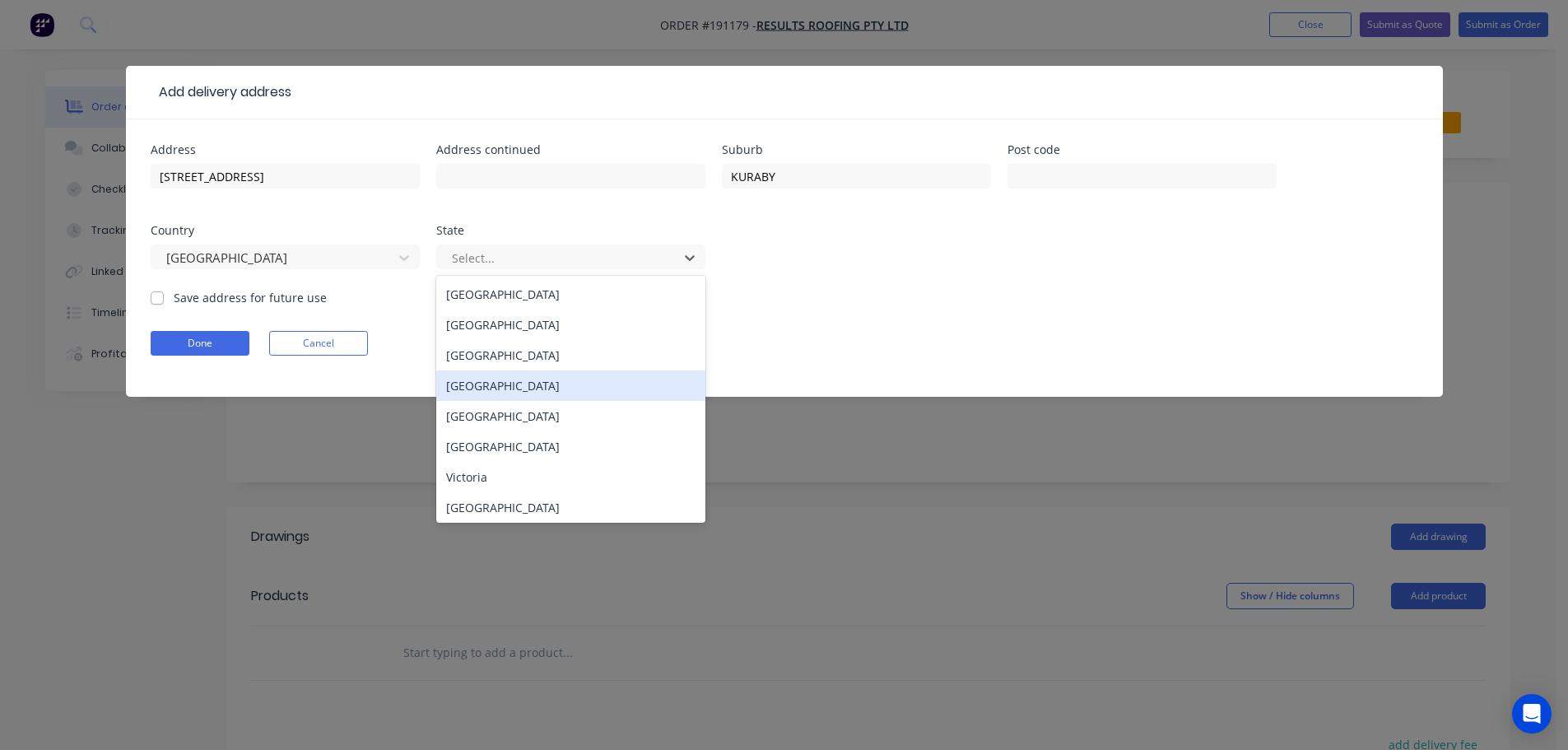
click at [471, 388] on div "[GEOGRAPHIC_DATA]" at bounding box center [571, 385] width 270 height 31
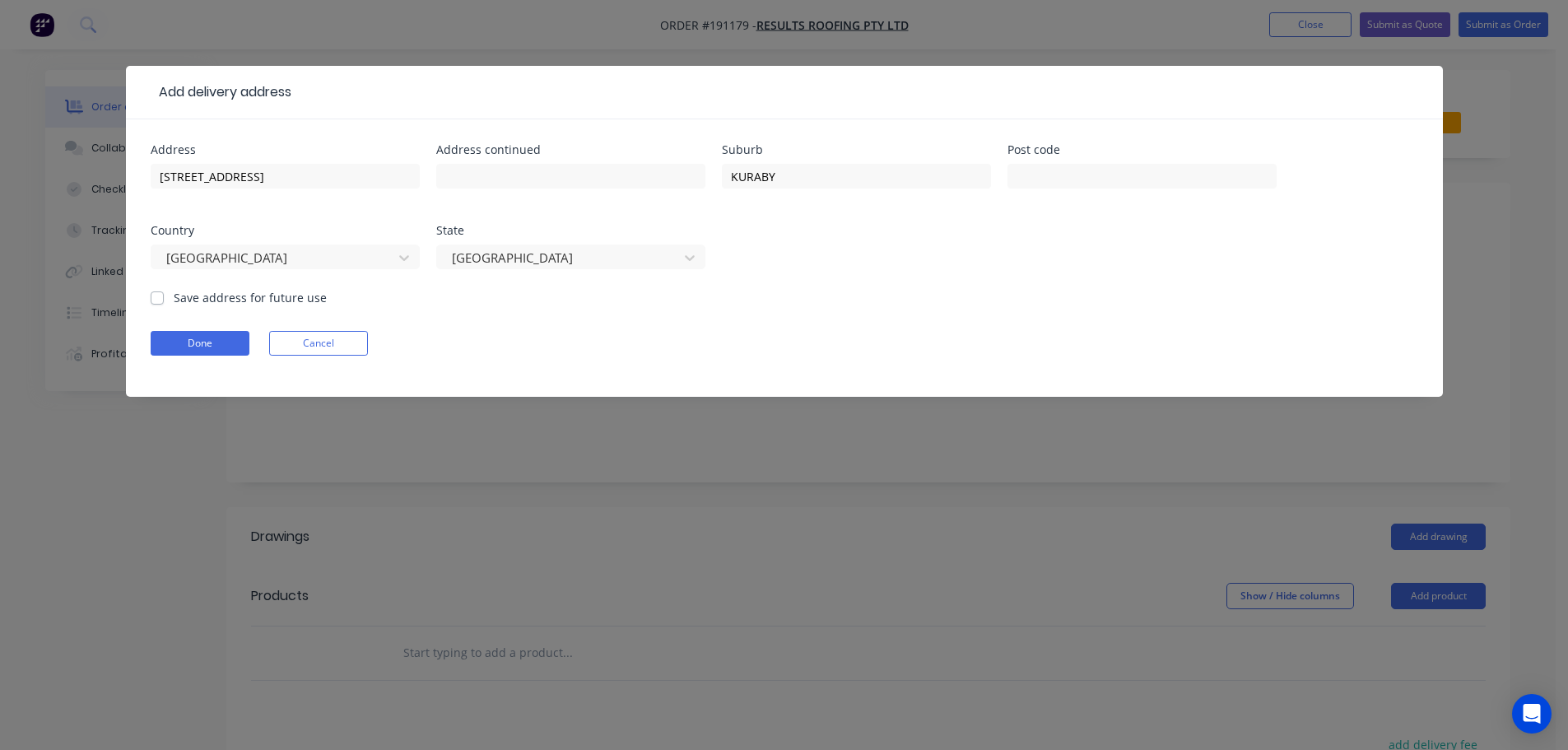
click at [995, 326] on form "Address [STREET_ADDRESS] Address continued Suburb KURABY Post code Country [GEO…" at bounding box center [784, 269] width 1268 height 252
drag, startPoint x: 207, startPoint y: 336, endPoint x: 439, endPoint y: 351, distance: 232.5
click at [208, 337] on button "Done" at bounding box center [200, 342] width 99 height 24
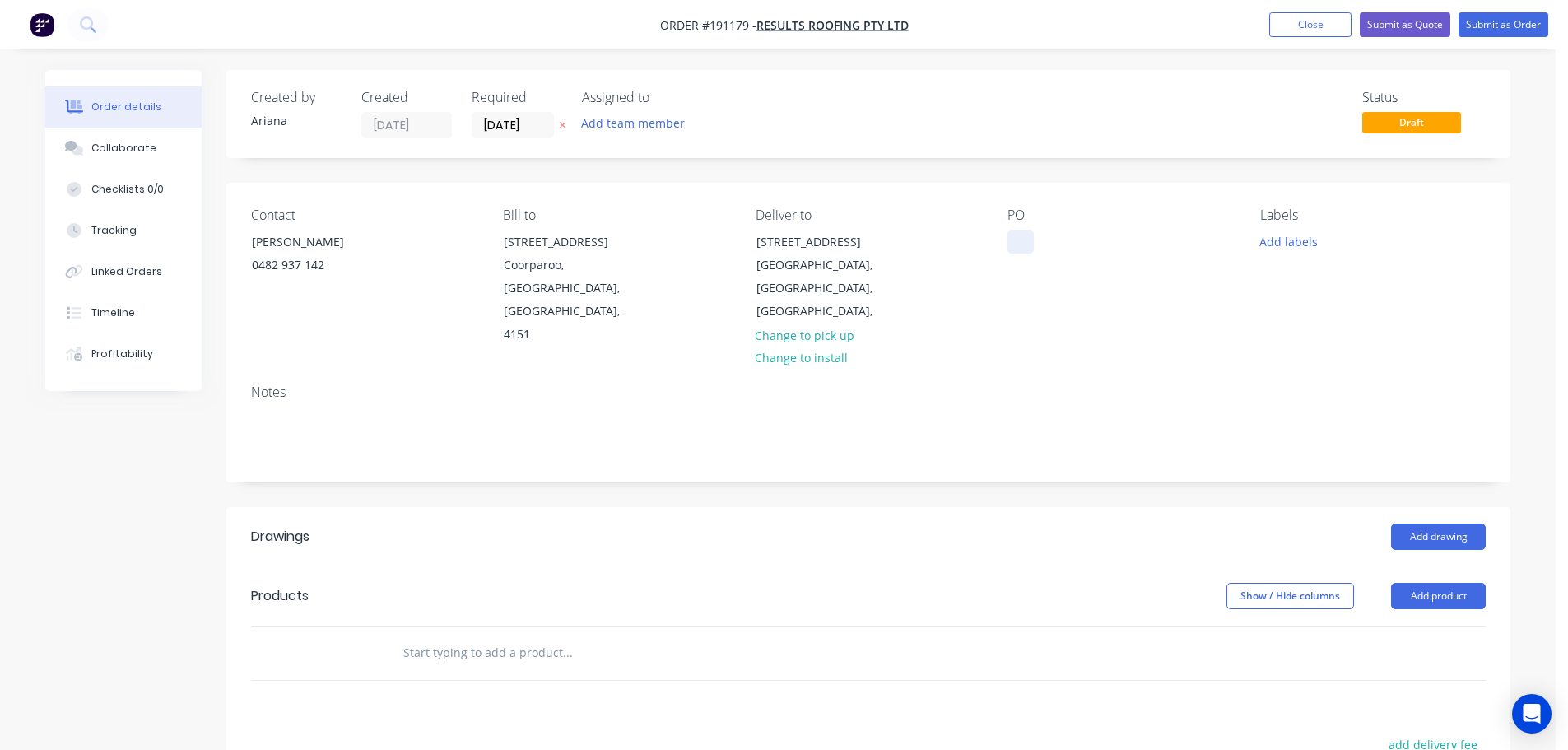
click at [1019, 237] on div at bounding box center [1020, 242] width 26 height 24
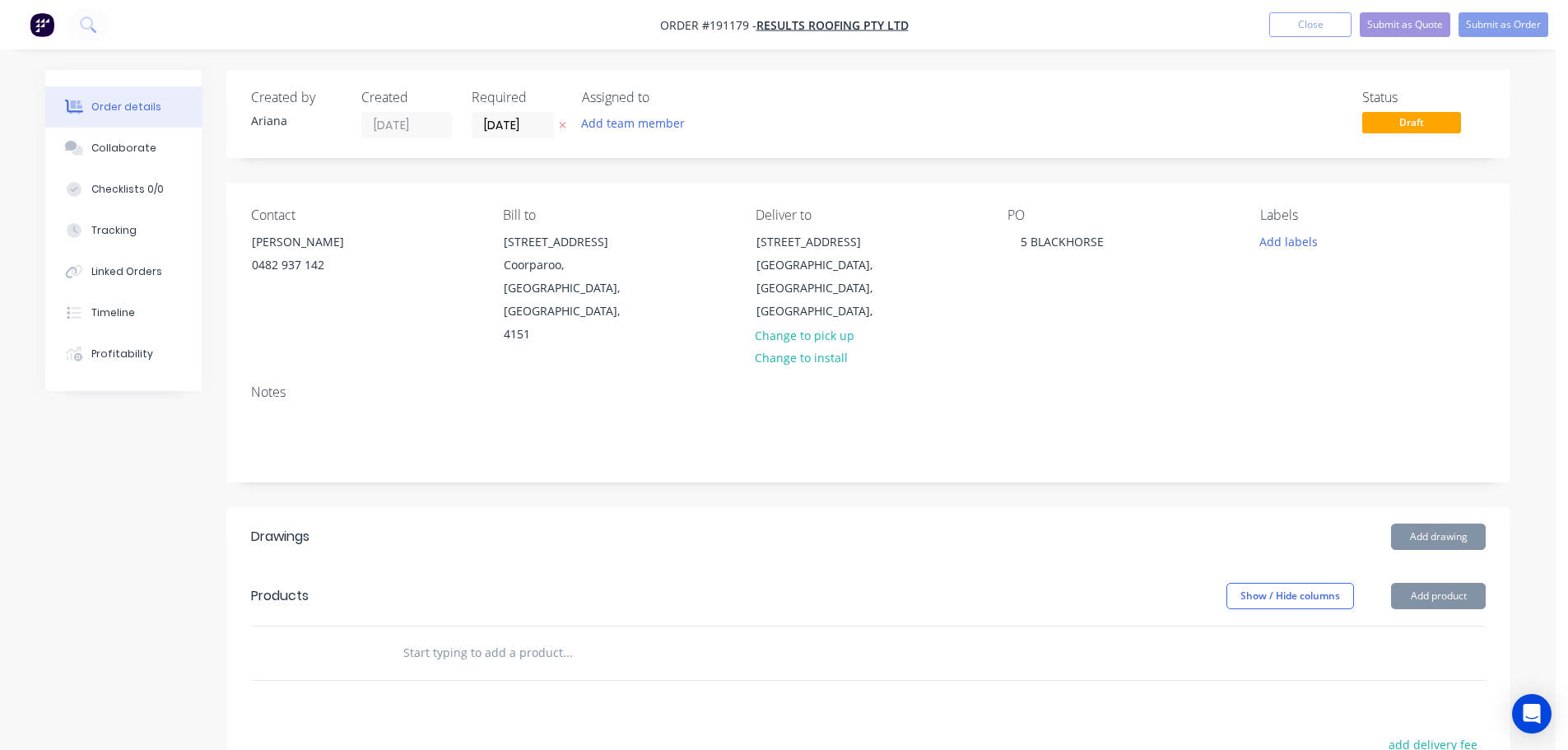
click at [1114, 274] on div "PO 5 BLACKHORSE" at bounding box center [1120, 277] width 226 height 139
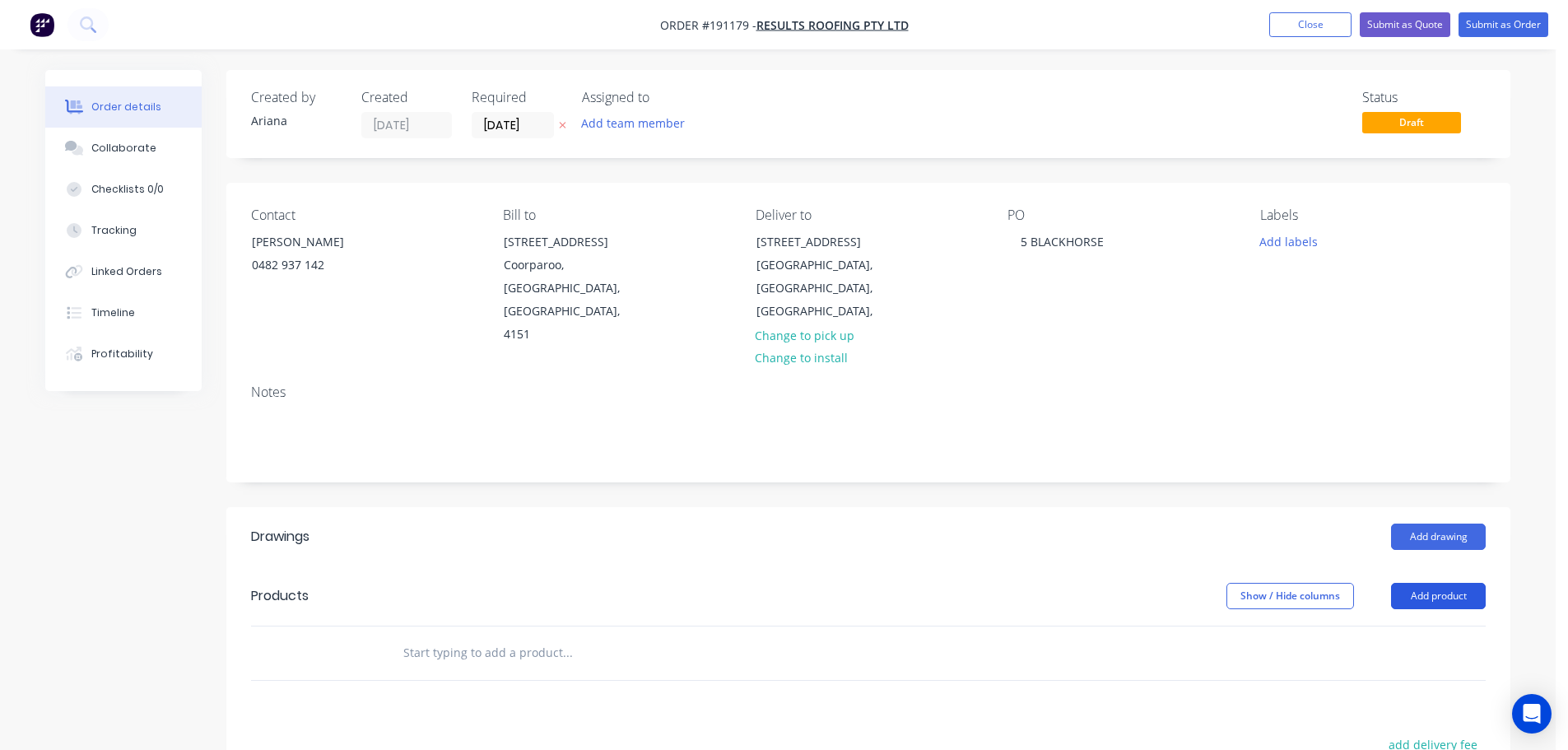
click at [1422, 583] on button "Add product" at bounding box center [1438, 596] width 94 height 26
click at [1404, 625] on div "Product catalogue" at bounding box center [1407, 637] width 127 height 24
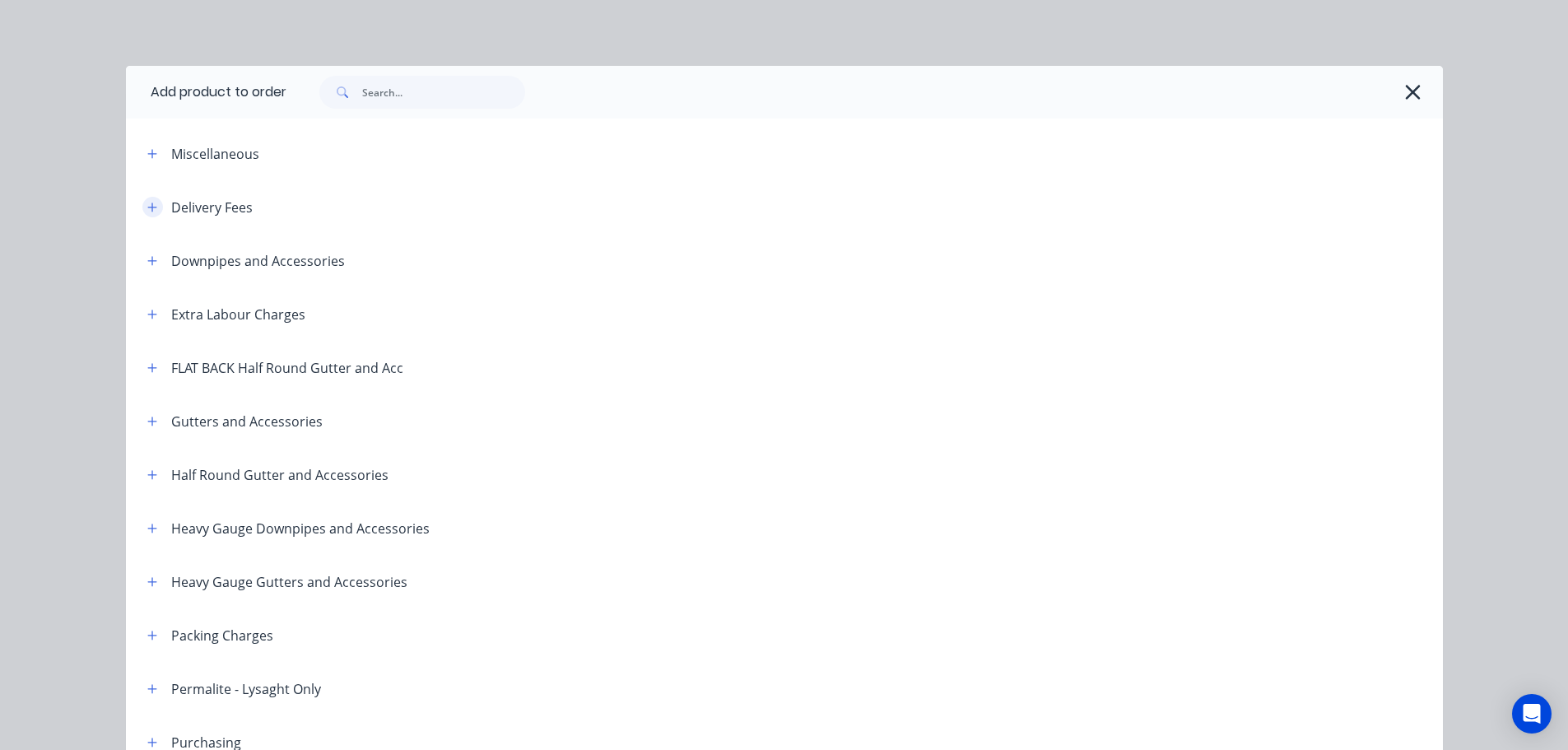
click at [143, 200] on button "button" at bounding box center [153, 207] width 21 height 21
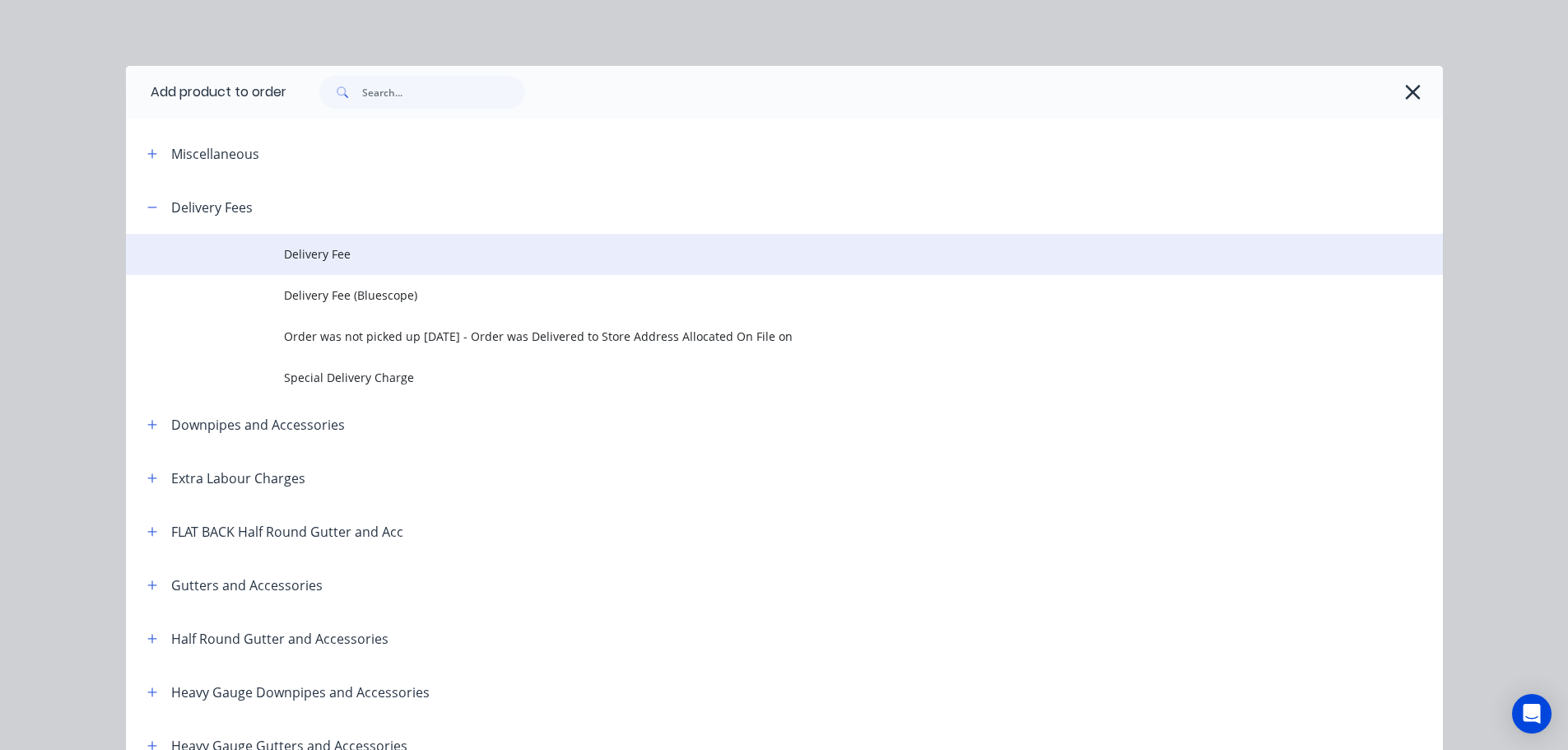
click at [319, 258] on span "Delivery Fee" at bounding box center [748, 253] width 927 height 17
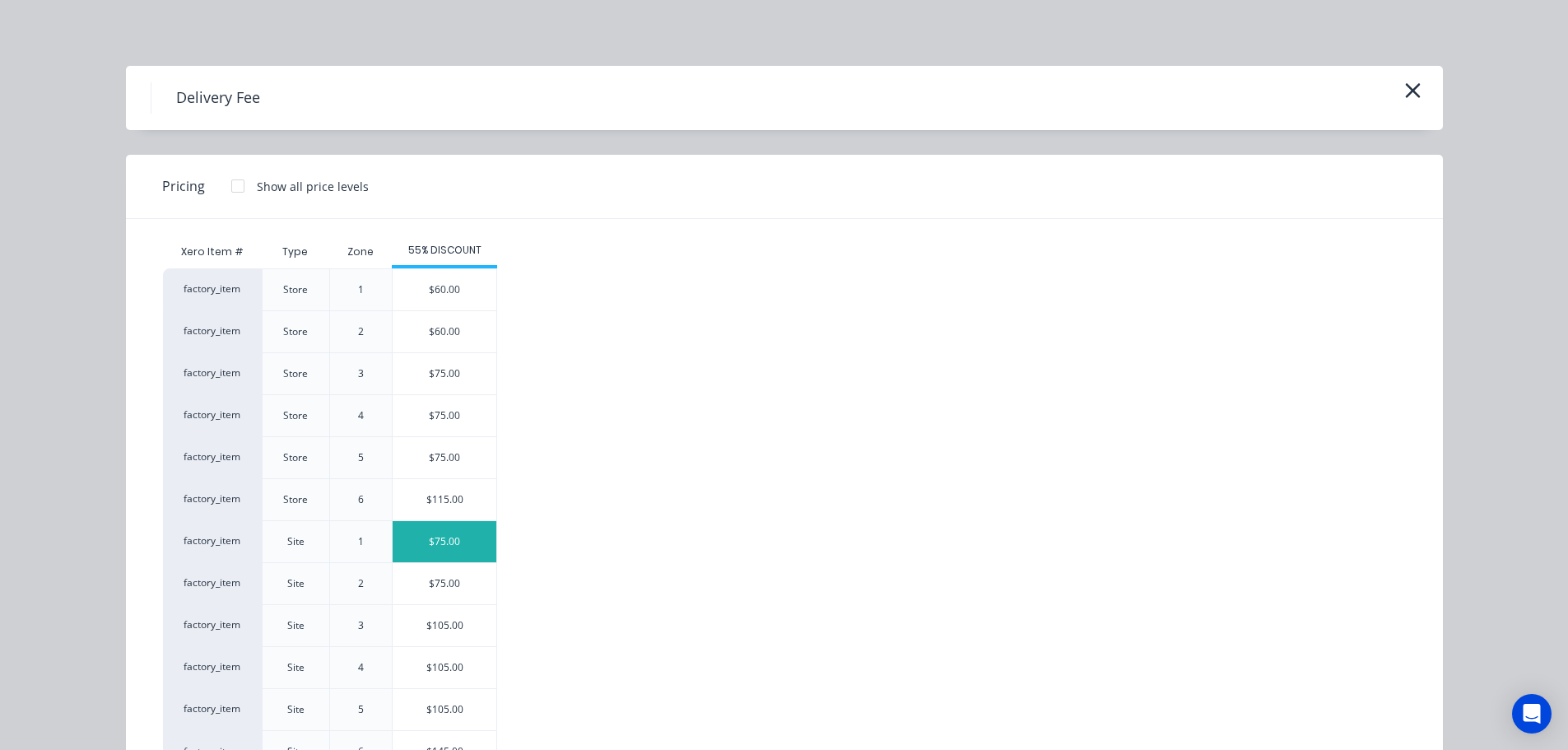
click at [428, 539] on div "$75.00" at bounding box center [444, 542] width 103 height 41
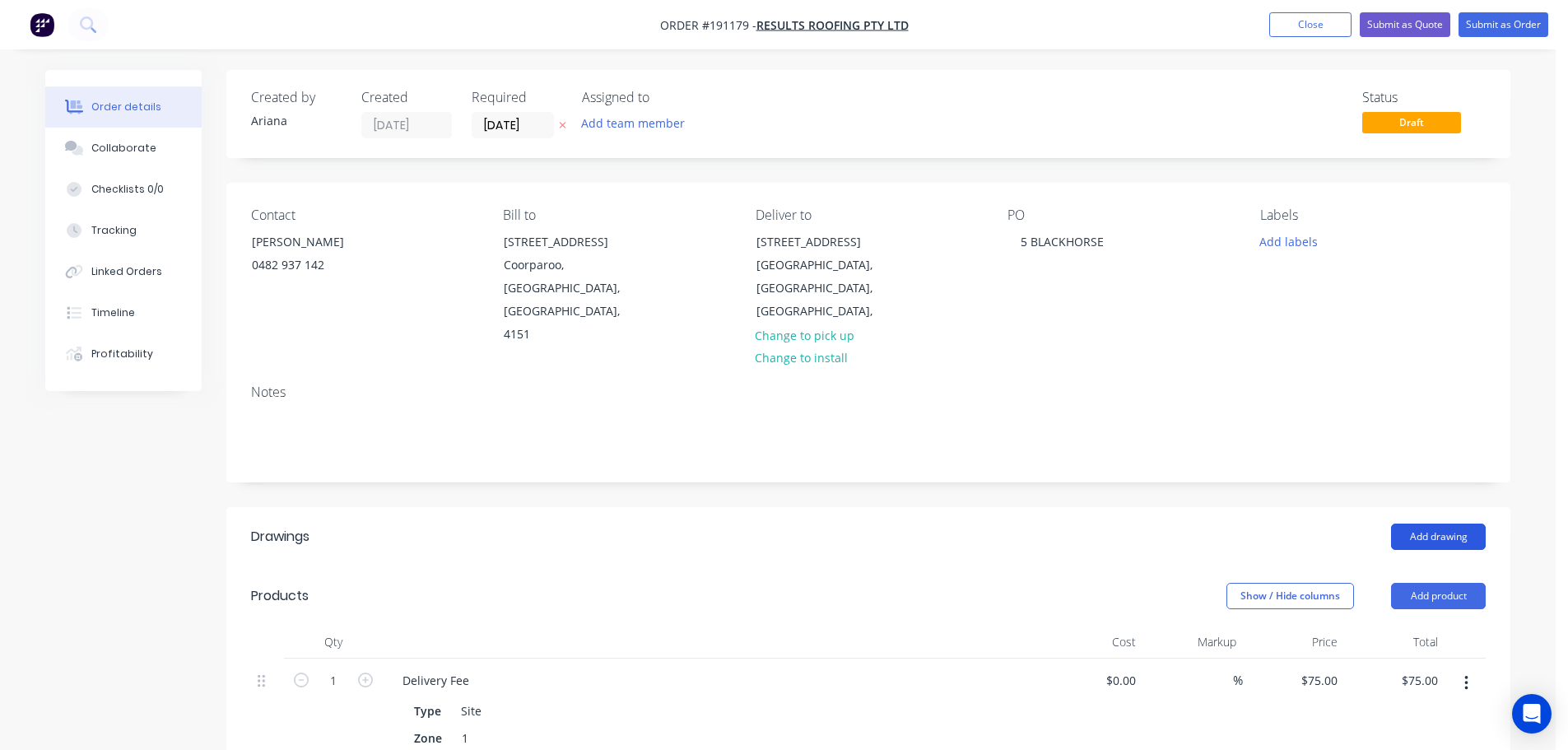
click at [1418, 524] on button "Add drawing" at bounding box center [1438, 536] width 94 height 26
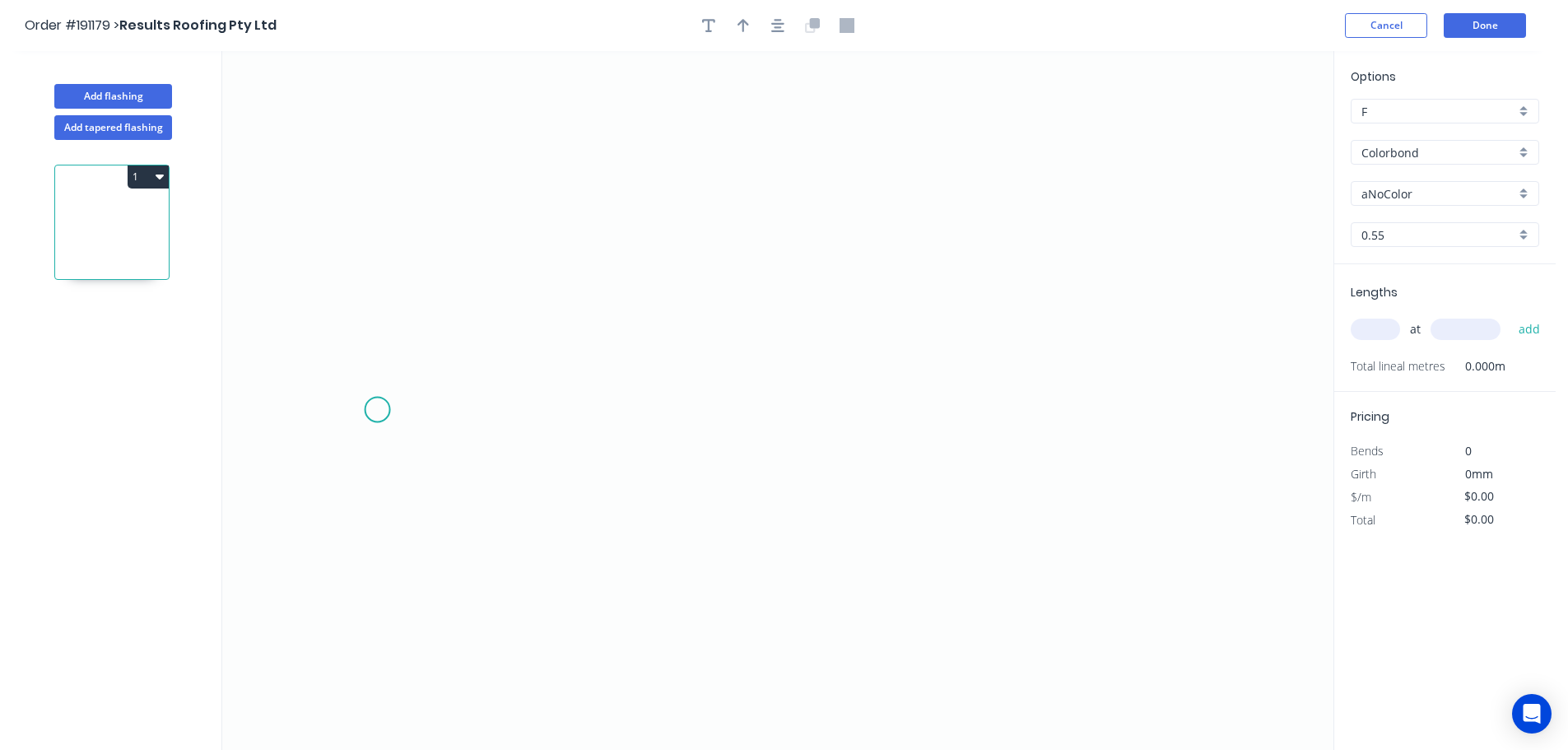
click at [377, 410] on icon "0" at bounding box center [777, 401] width 1112 height 699
click at [434, 339] on icon "0" at bounding box center [777, 401] width 1112 height 699
click at [1081, 349] on icon "0 ?" at bounding box center [777, 401] width 1112 height 699
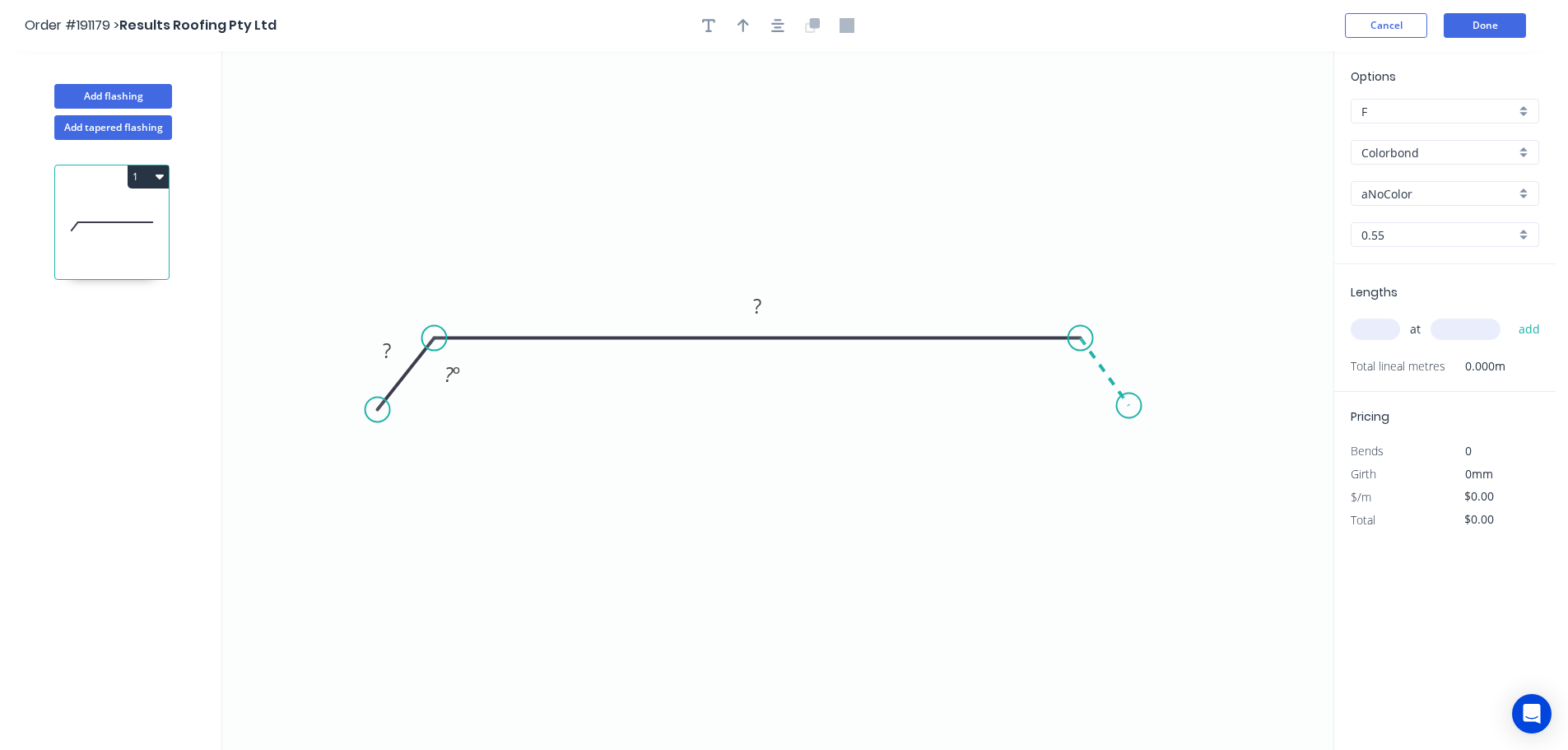
click at [1129, 406] on icon "0 ? ? ? º" at bounding box center [777, 401] width 1112 height 699
click at [1129, 407] on circle at bounding box center [1129, 405] width 24 height 24
drag, startPoint x: 1129, startPoint y: 406, endPoint x: 1138, endPoint y: 413, distance: 11.4
click at [1138, 413] on circle at bounding box center [1137, 411] width 24 height 24
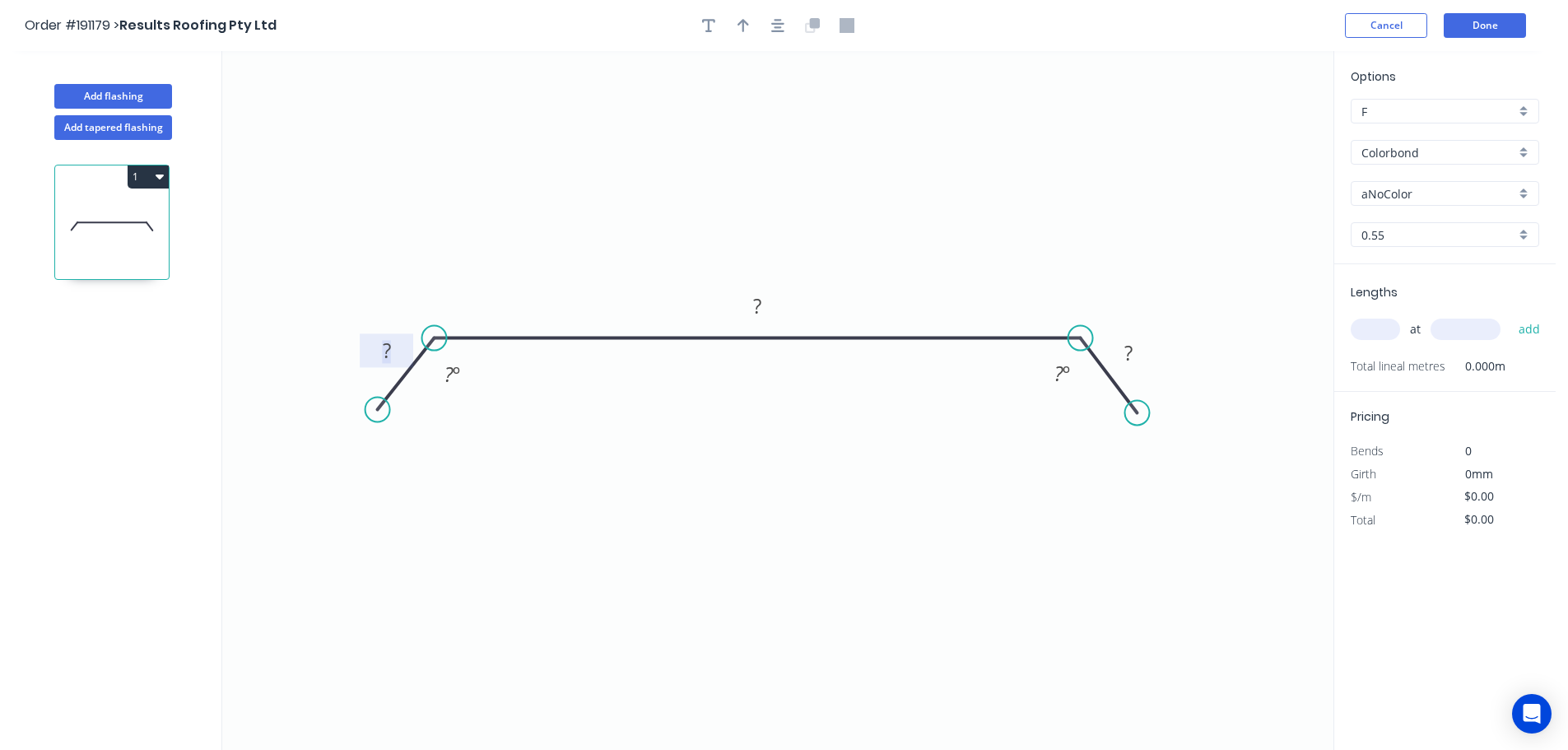
click at [388, 345] on tspan "?" at bounding box center [386, 350] width 8 height 27
click at [716, 485] on icon "0 20 260 20 135 º 135 º" at bounding box center [777, 401] width 1112 height 699
click at [739, 21] on icon "button" at bounding box center [743, 25] width 12 height 14
drag, startPoint x: 1165, startPoint y: 150, endPoint x: 857, endPoint y: 201, distance: 312.2
click at [857, 201] on icon at bounding box center [856, 182] width 14 height 53
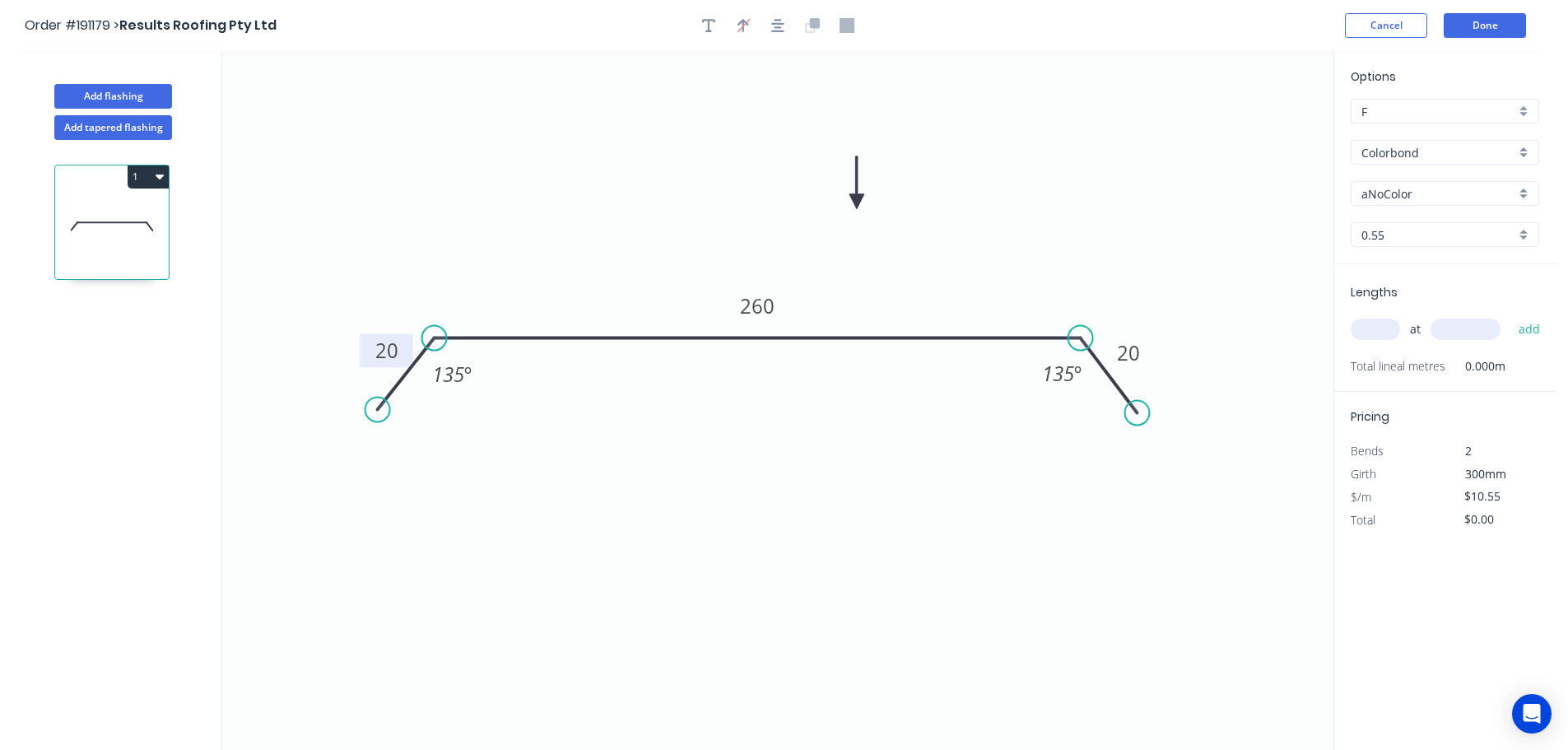
click at [1524, 190] on div "aNoColor" at bounding box center [1445, 193] width 189 height 24
click at [1466, 314] on div "Pale Eucalypt" at bounding box center [1445, 320] width 187 height 29
drag, startPoint x: 1383, startPoint y: 328, endPoint x: 1416, endPoint y: 313, distance: 36.2
click at [1384, 328] on input "text" at bounding box center [1375, 330] width 49 height 22
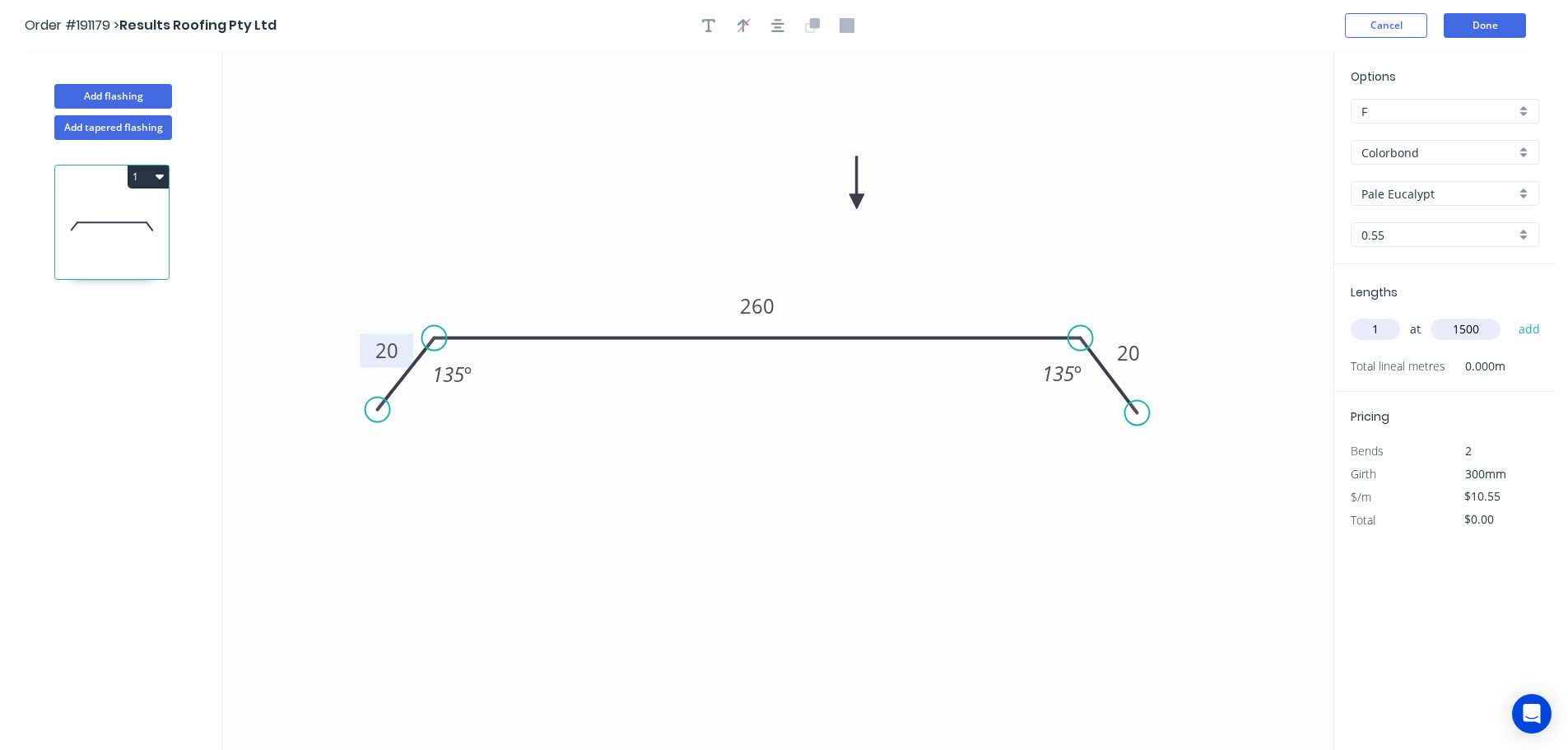
click at [1510, 315] on button "add" at bounding box center [1529, 329] width 39 height 28
click at [149, 175] on button "1" at bounding box center [148, 177] width 41 height 23
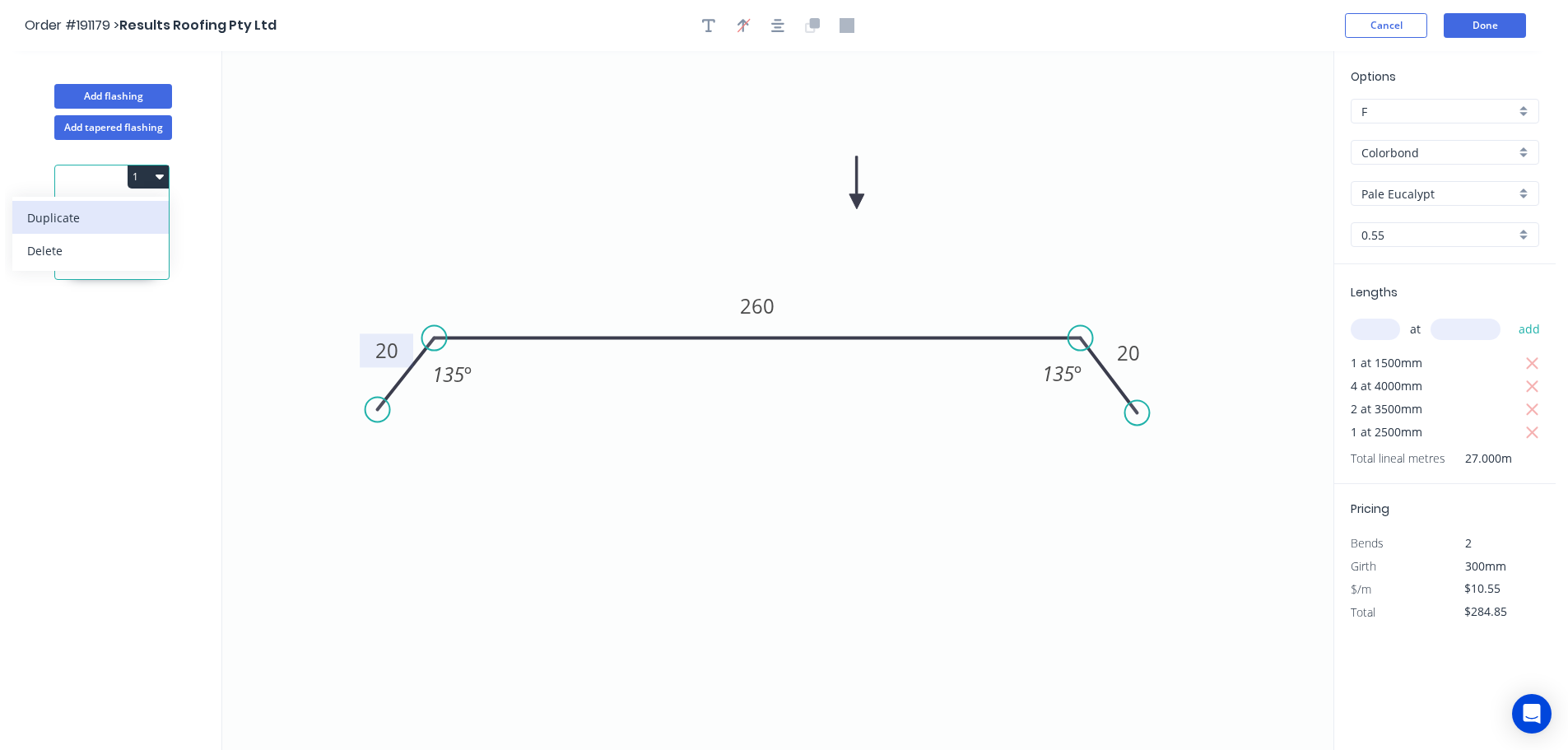
click at [117, 211] on div "Duplicate" at bounding box center [90, 217] width 127 height 24
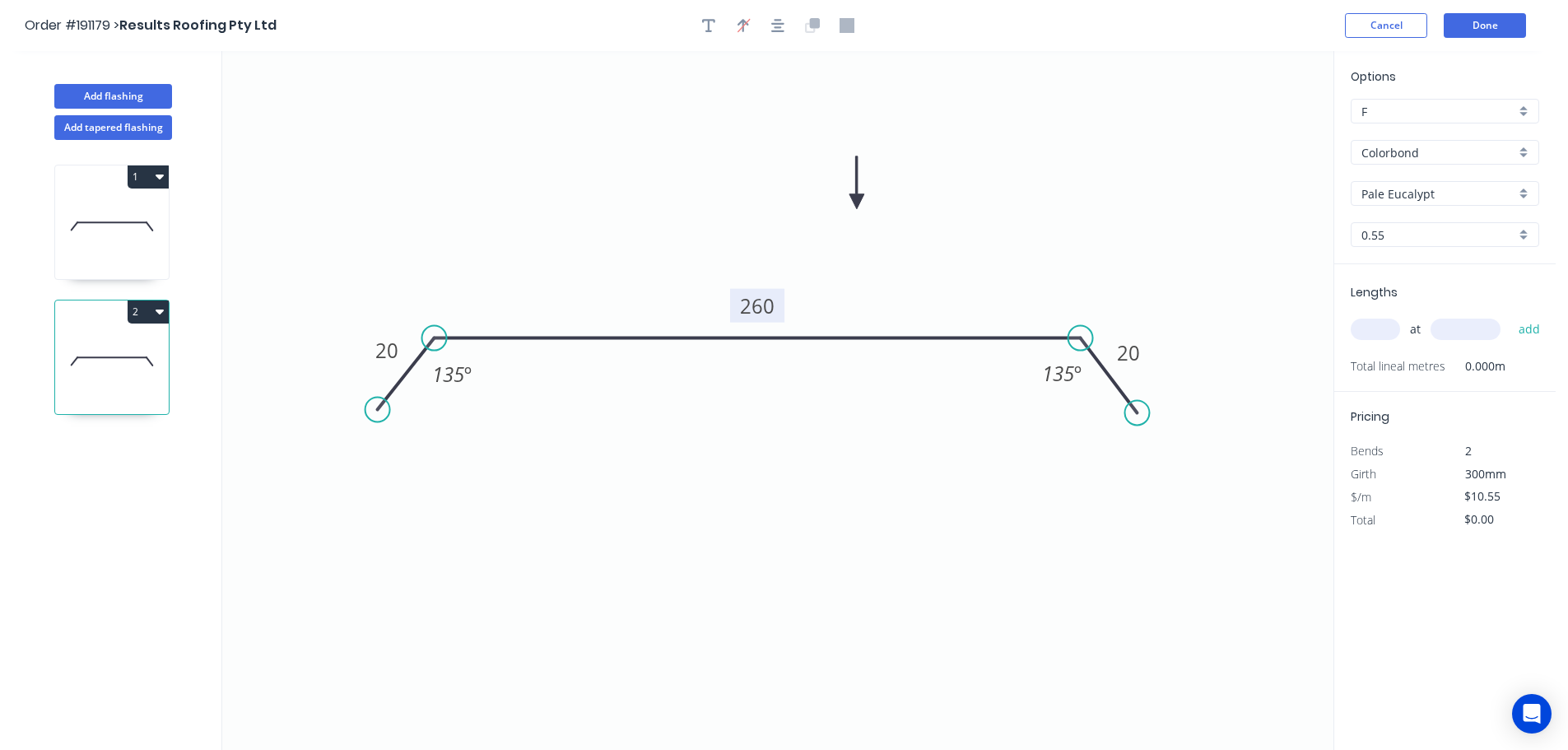
click at [772, 308] on tspan "260" at bounding box center [757, 305] width 34 height 27
click at [883, 261] on icon "0 20 500 20 135 º 135 º" at bounding box center [777, 401] width 1112 height 699
click at [1386, 334] on input "text" at bounding box center [1375, 330] width 49 height 22
click at [1510, 315] on button "add" at bounding box center [1529, 329] width 39 height 28
click at [1488, 25] on button "Done" at bounding box center [1485, 25] width 83 height 24
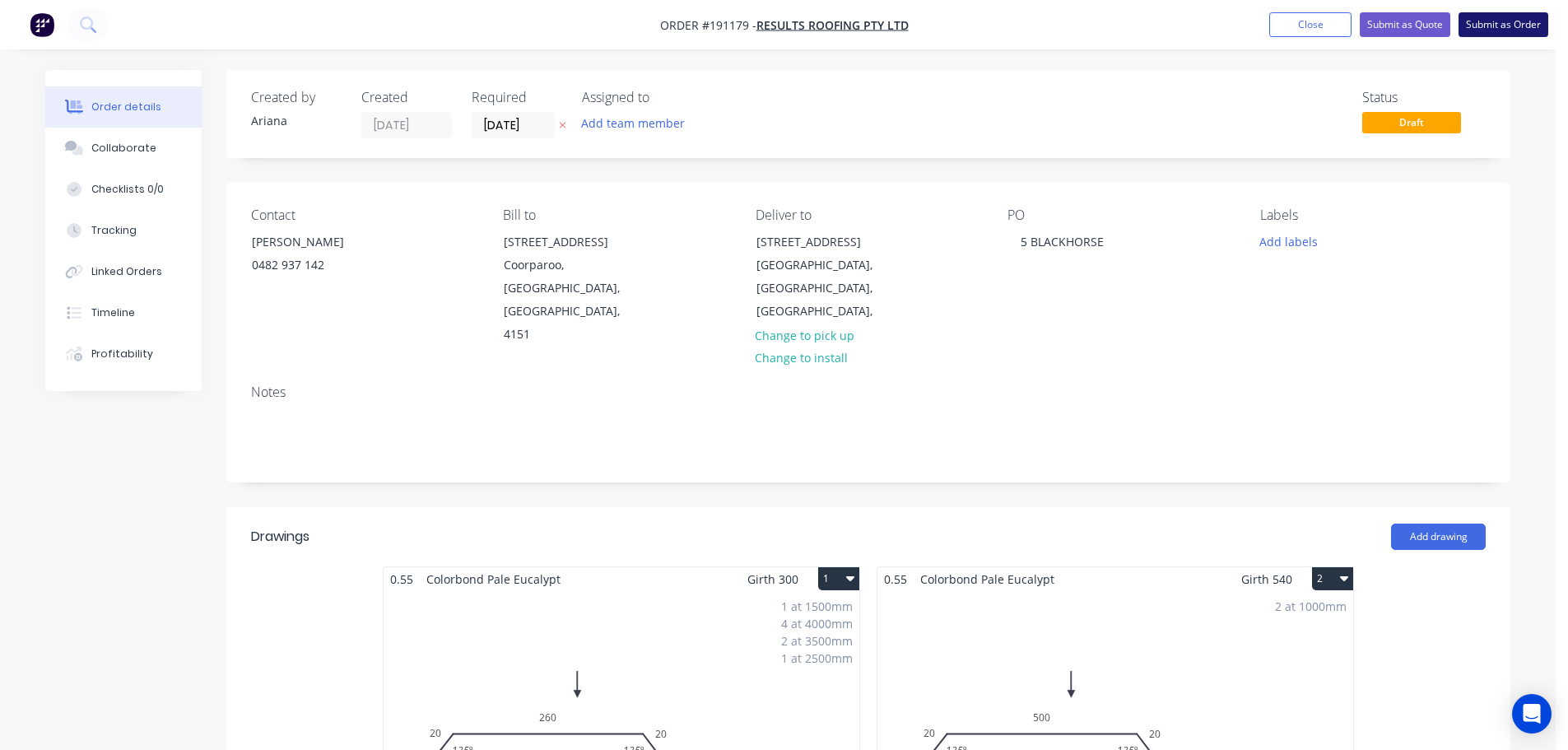
click at [1493, 24] on button "Submit as Order" at bounding box center [1503, 24] width 90 height 24
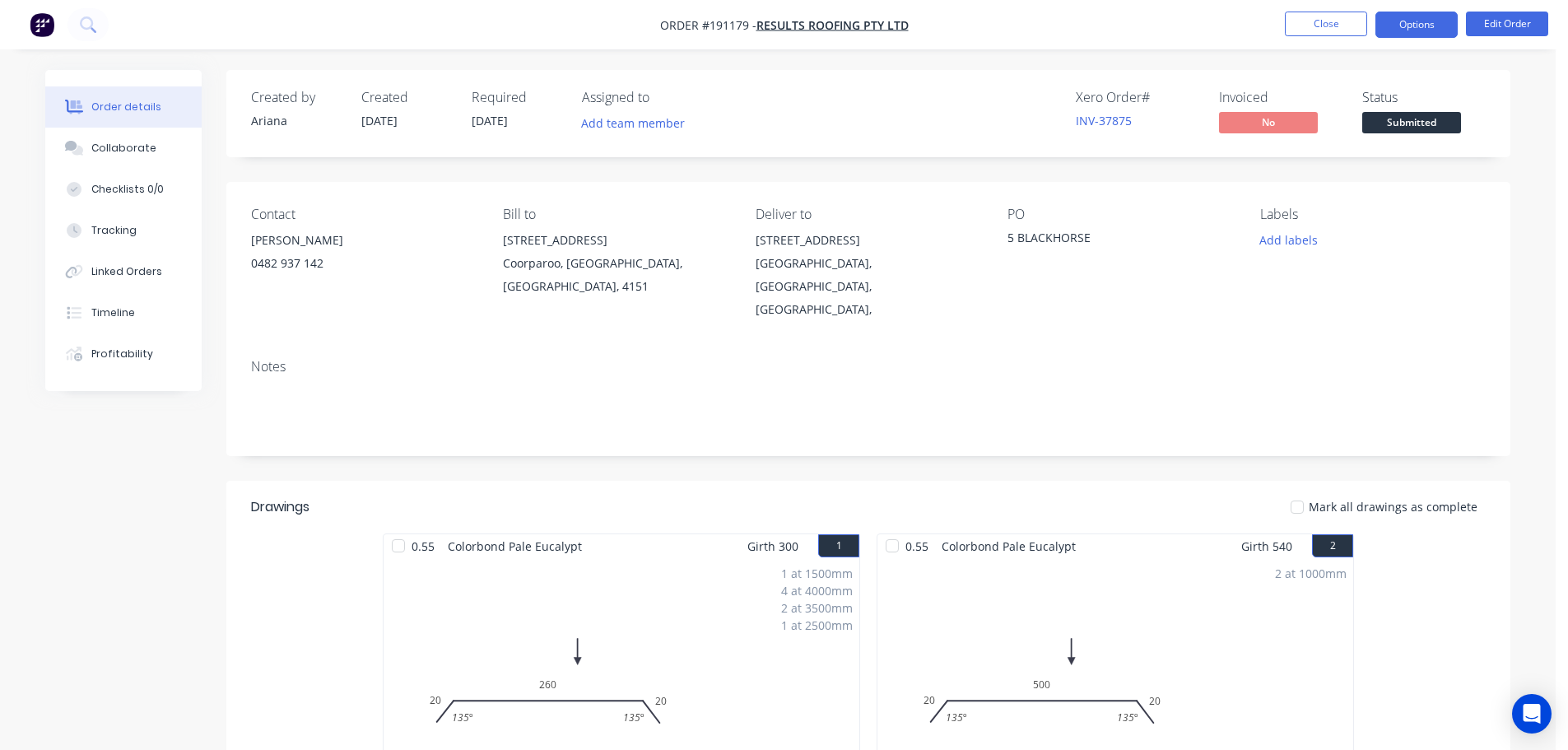
click at [1415, 30] on button "Options" at bounding box center [1417, 24] width 83 height 26
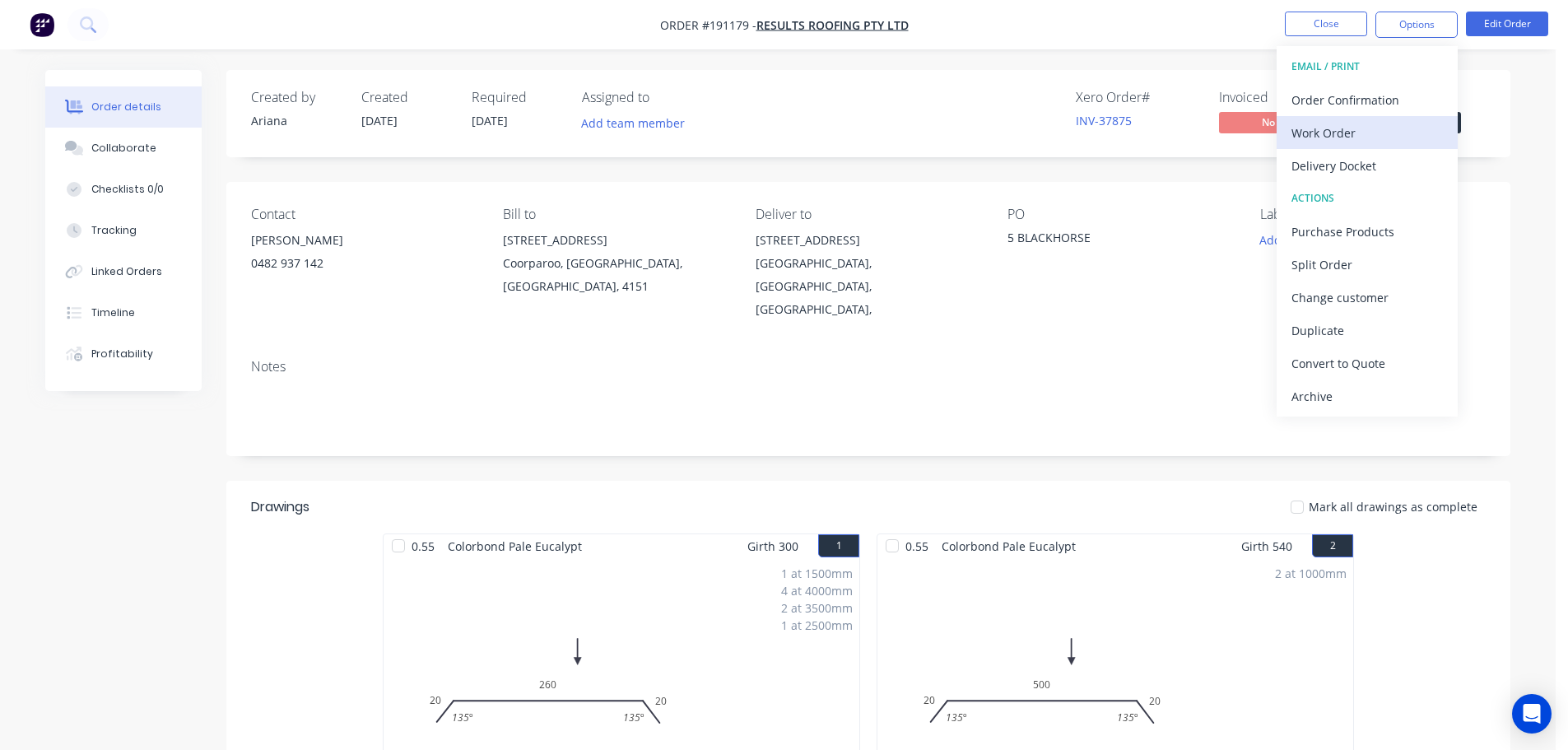
click at [1357, 132] on div "Work Order" at bounding box center [1368, 133] width 152 height 24
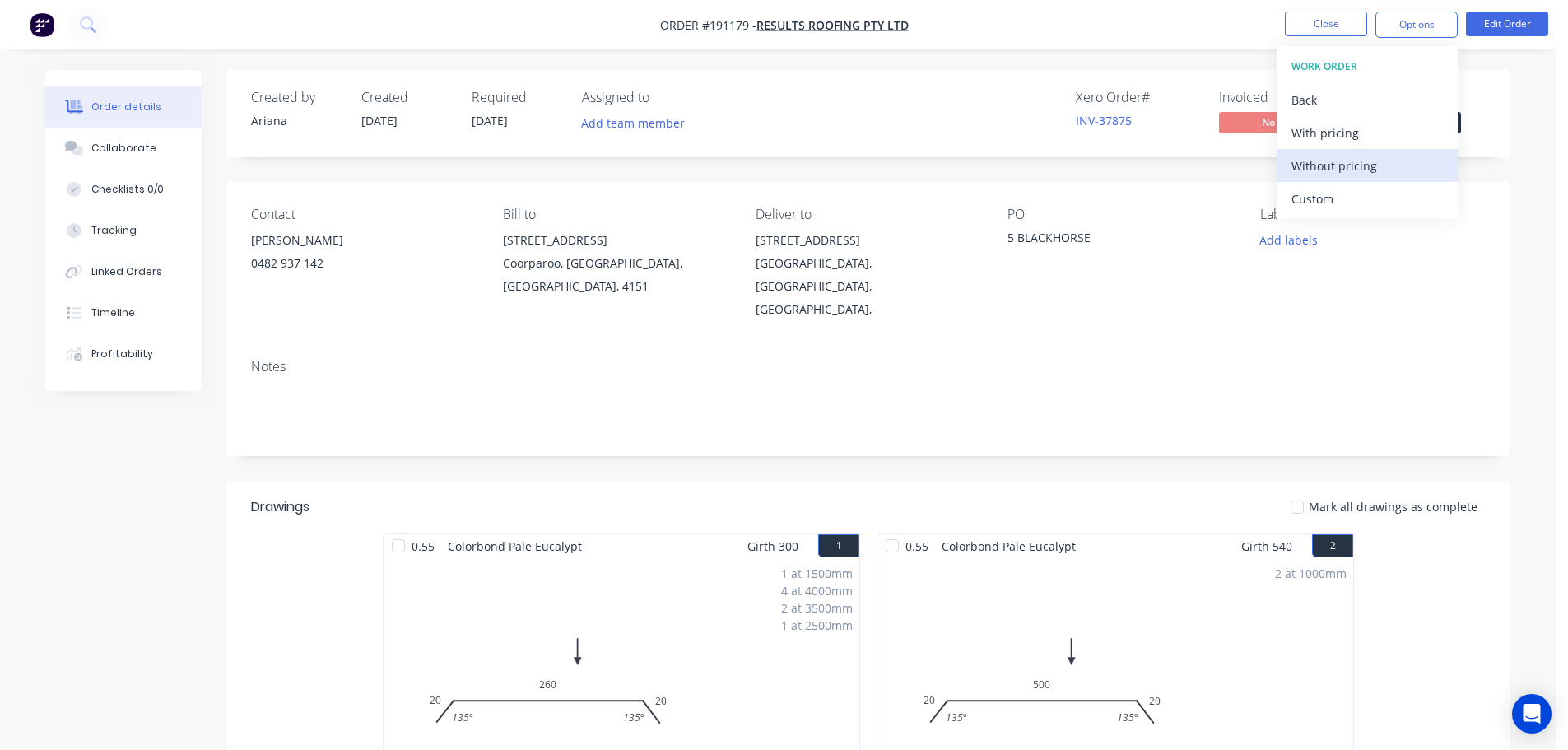
click at [1330, 159] on div "Without pricing" at bounding box center [1368, 165] width 152 height 24
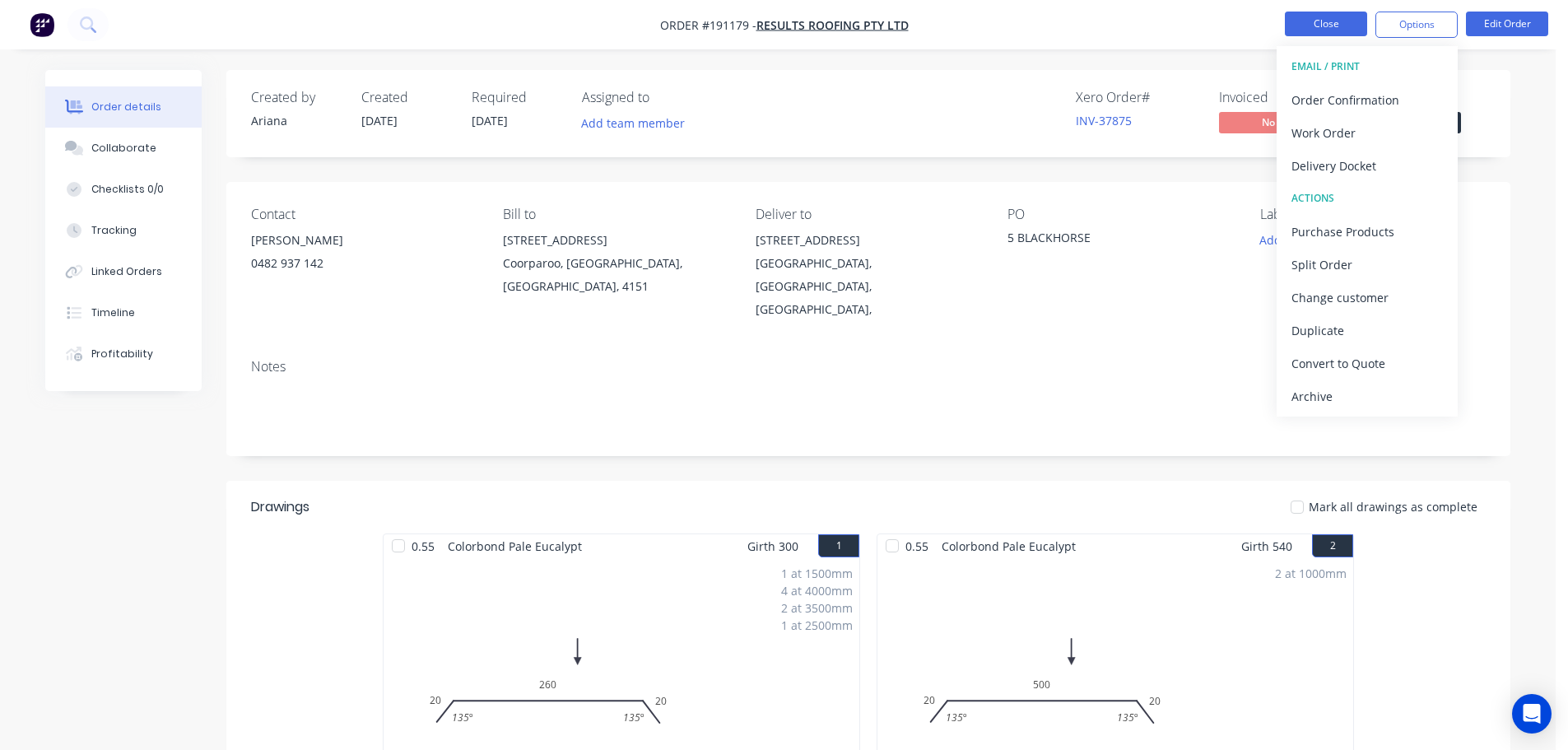
click at [1342, 19] on button "Close" at bounding box center [1326, 23] width 83 height 24
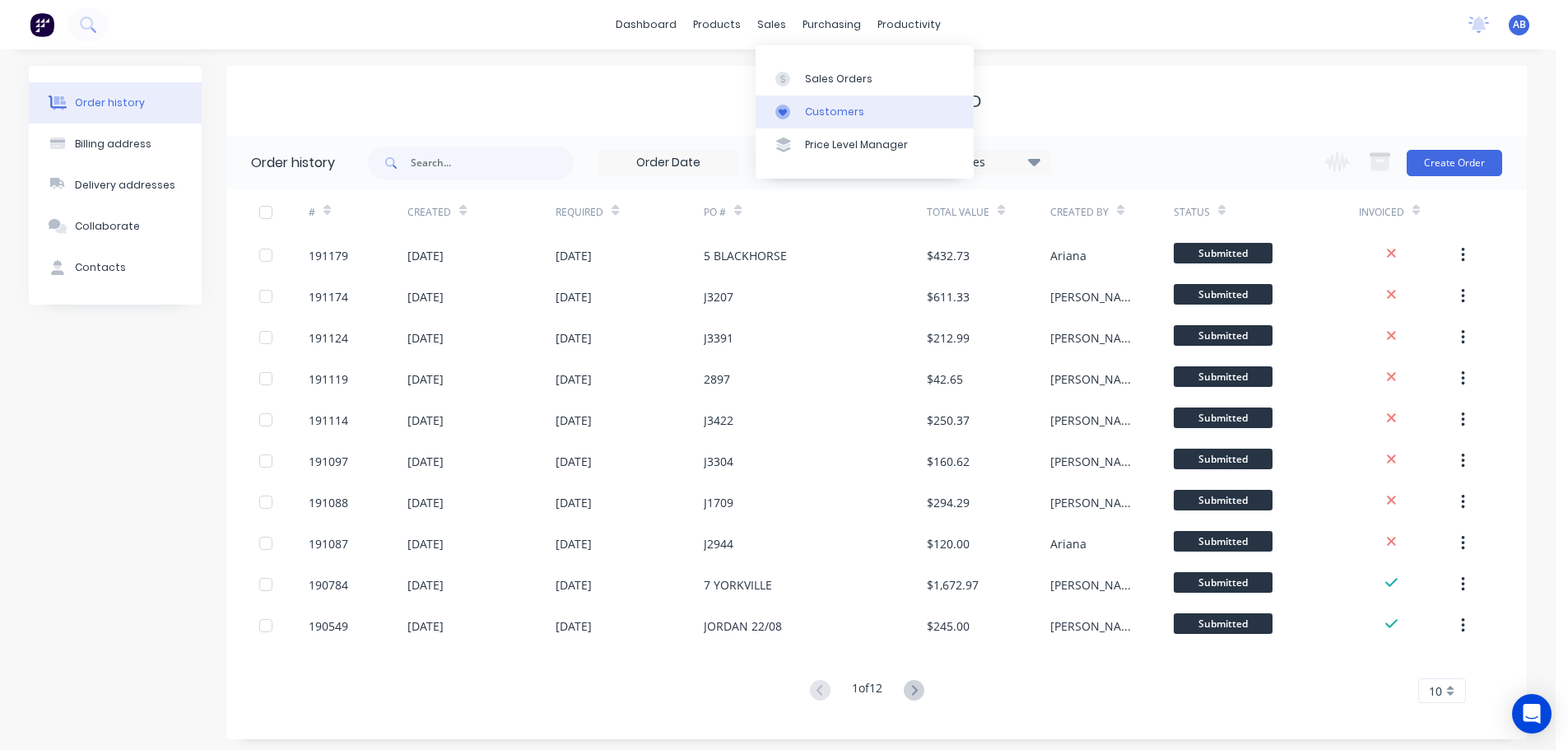
click at [819, 103] on link "Customers" at bounding box center [864, 111] width 218 height 33
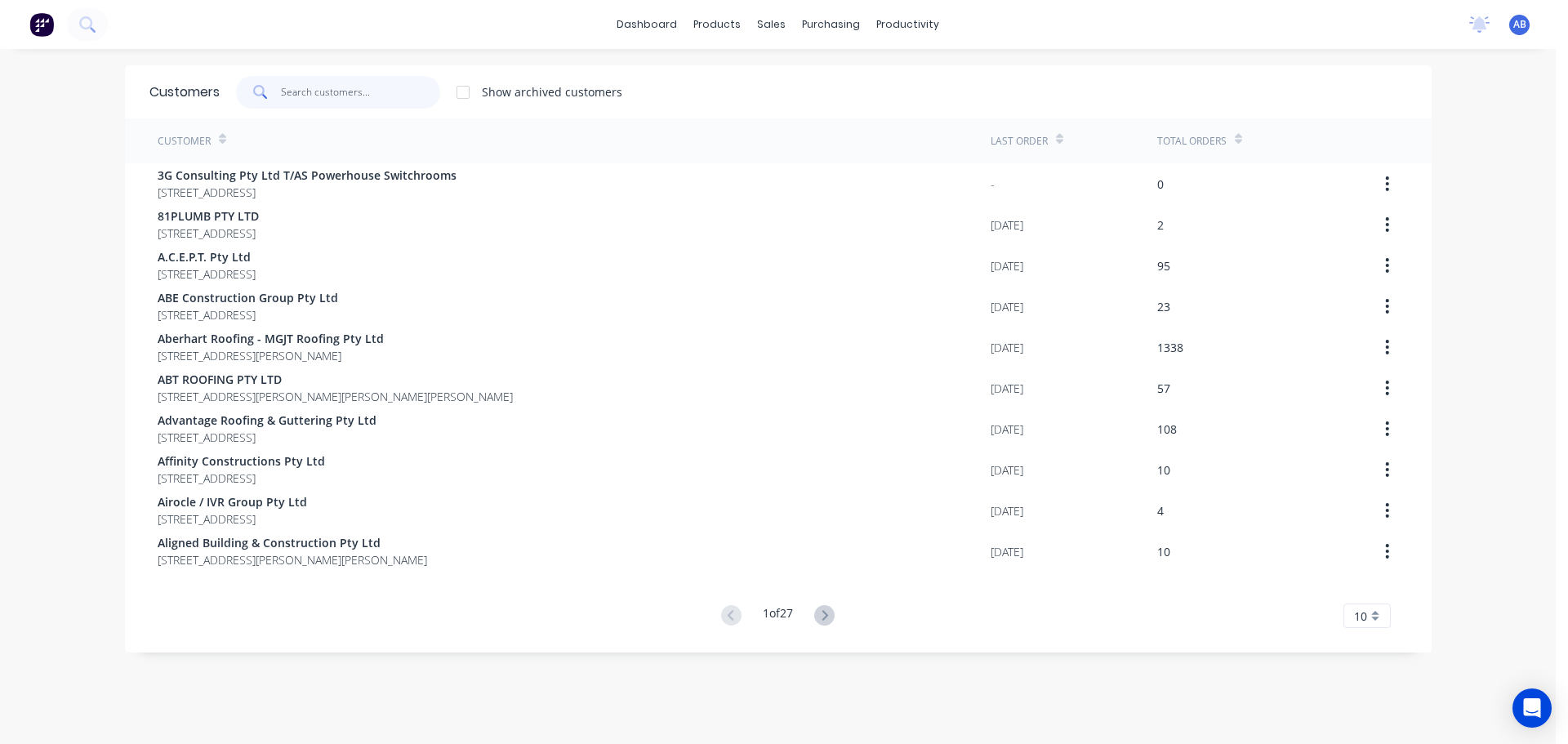
click at [414, 96] on input "text" at bounding box center [360, 92] width 160 height 33
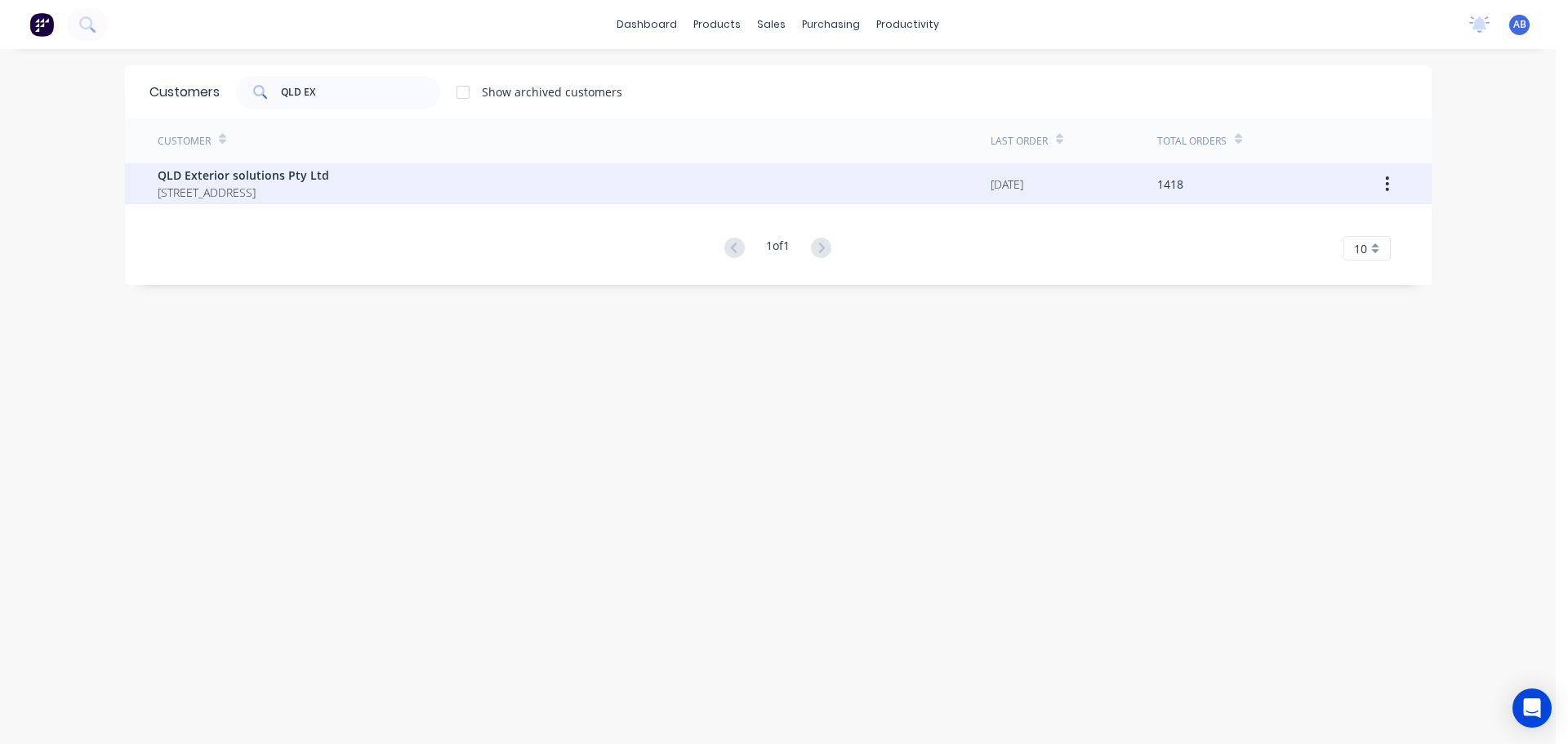
click at [219, 180] on span "QLD Exterior solutions Pty Ltd" at bounding box center [243, 175] width 171 height 17
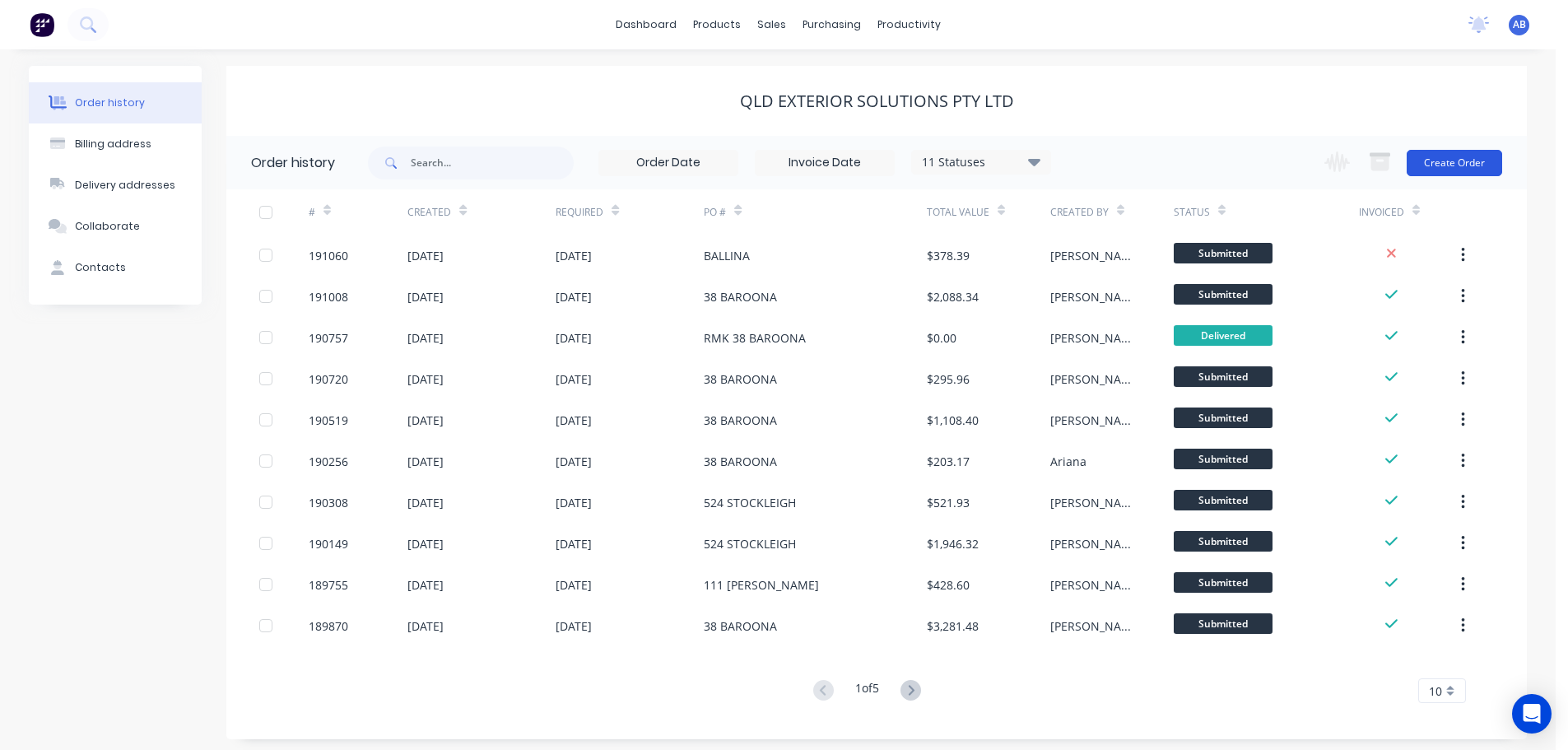
click at [1454, 159] on button "Create Order" at bounding box center [1455, 163] width 95 height 26
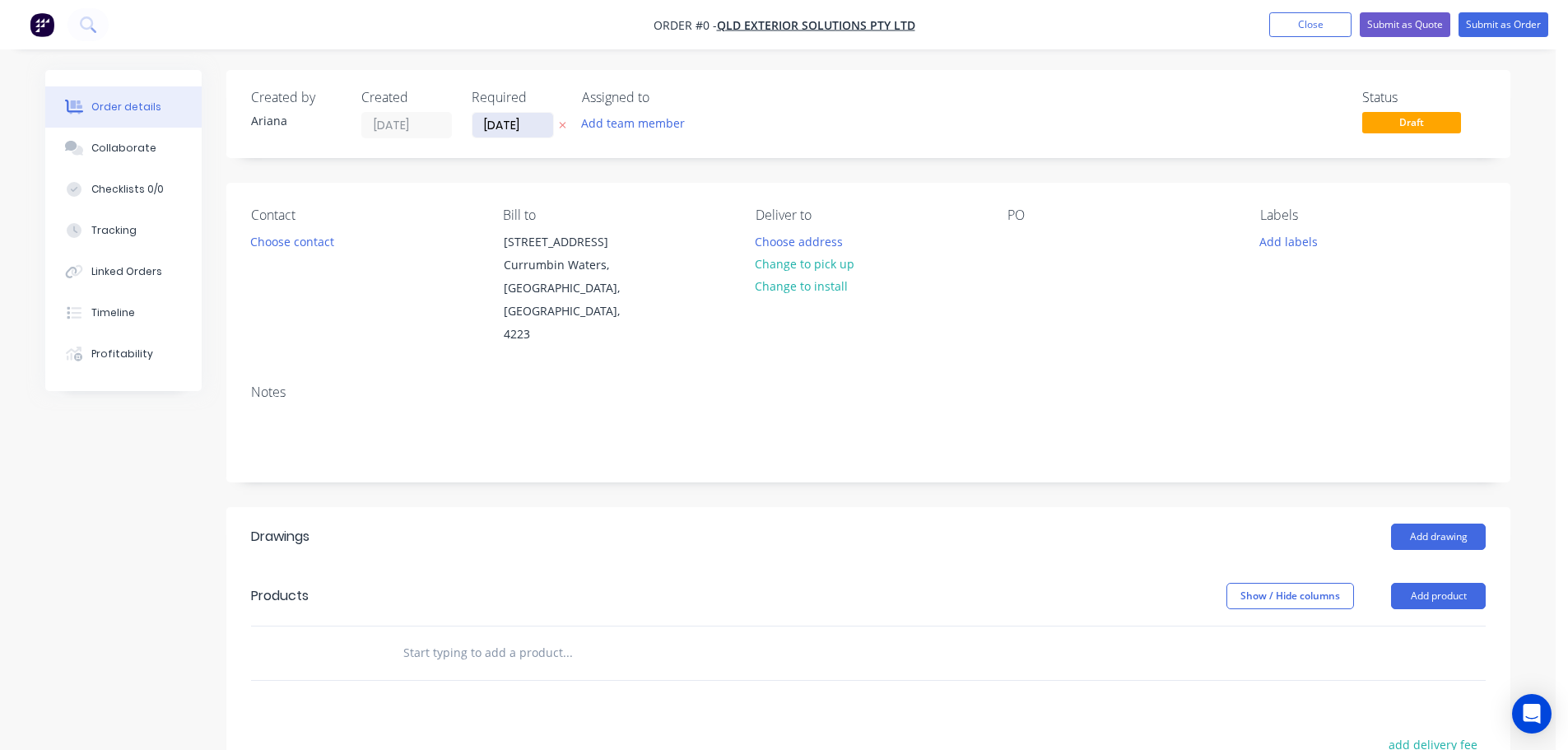
click at [507, 129] on input "[DATE]" at bounding box center [513, 125] width 81 height 24
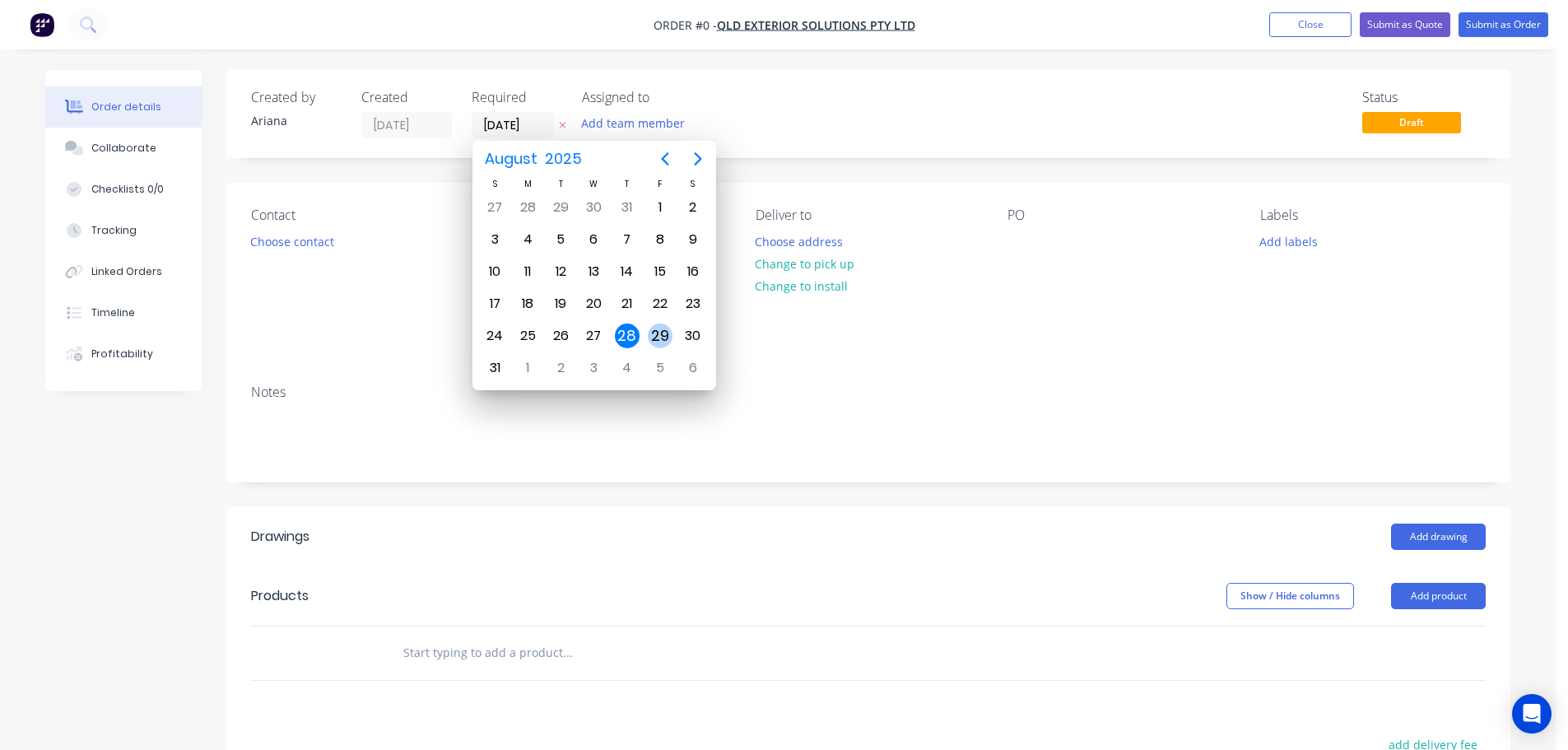
click at [656, 333] on div "29" at bounding box center [660, 335] width 24 height 24
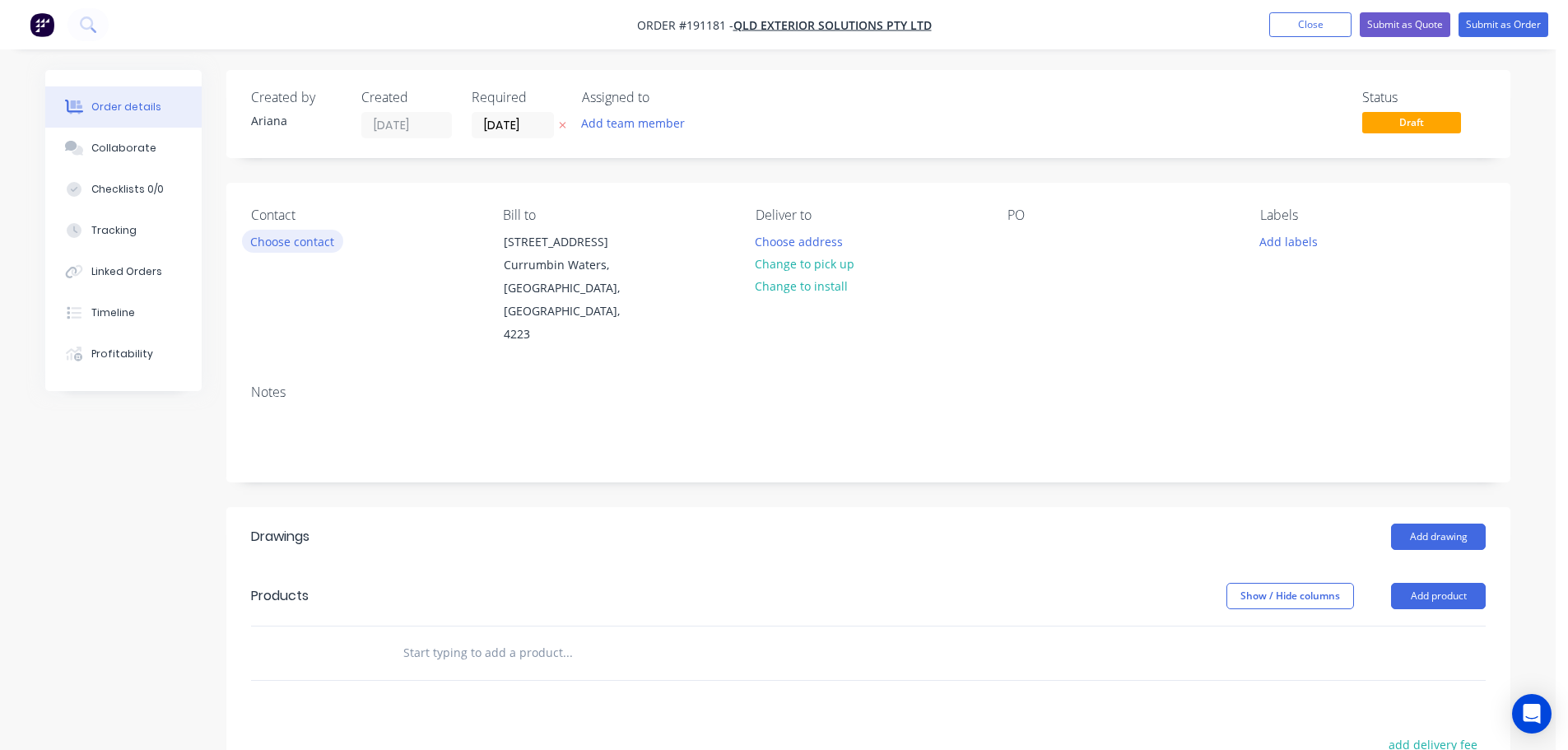
click at [290, 241] on button "Choose contact" at bounding box center [292, 241] width 102 height 22
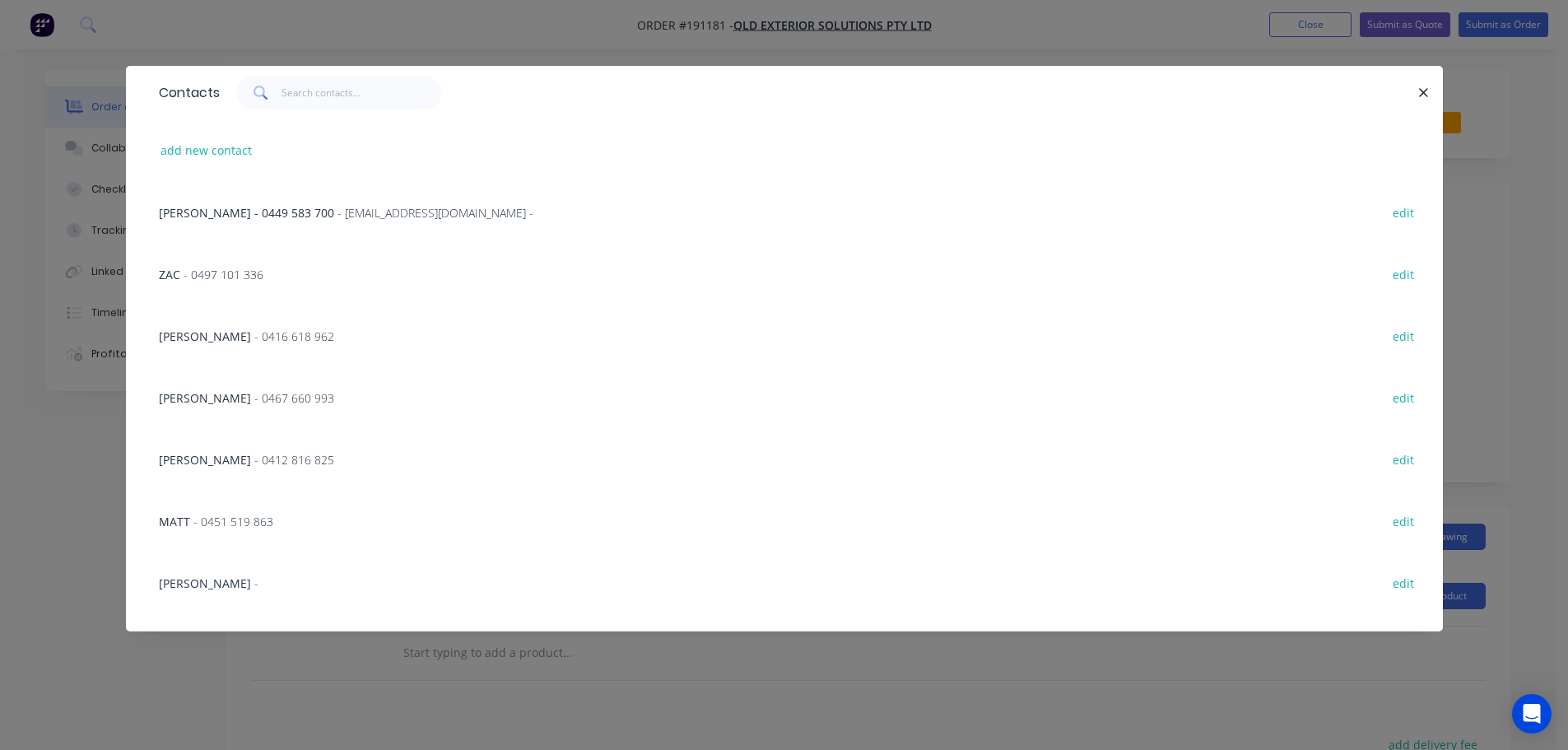
drag, startPoint x: 216, startPoint y: 273, endPoint x: 233, endPoint y: 274, distance: 17.0
click at [216, 273] on span "- 0497 101 336" at bounding box center [223, 274] width 80 height 15
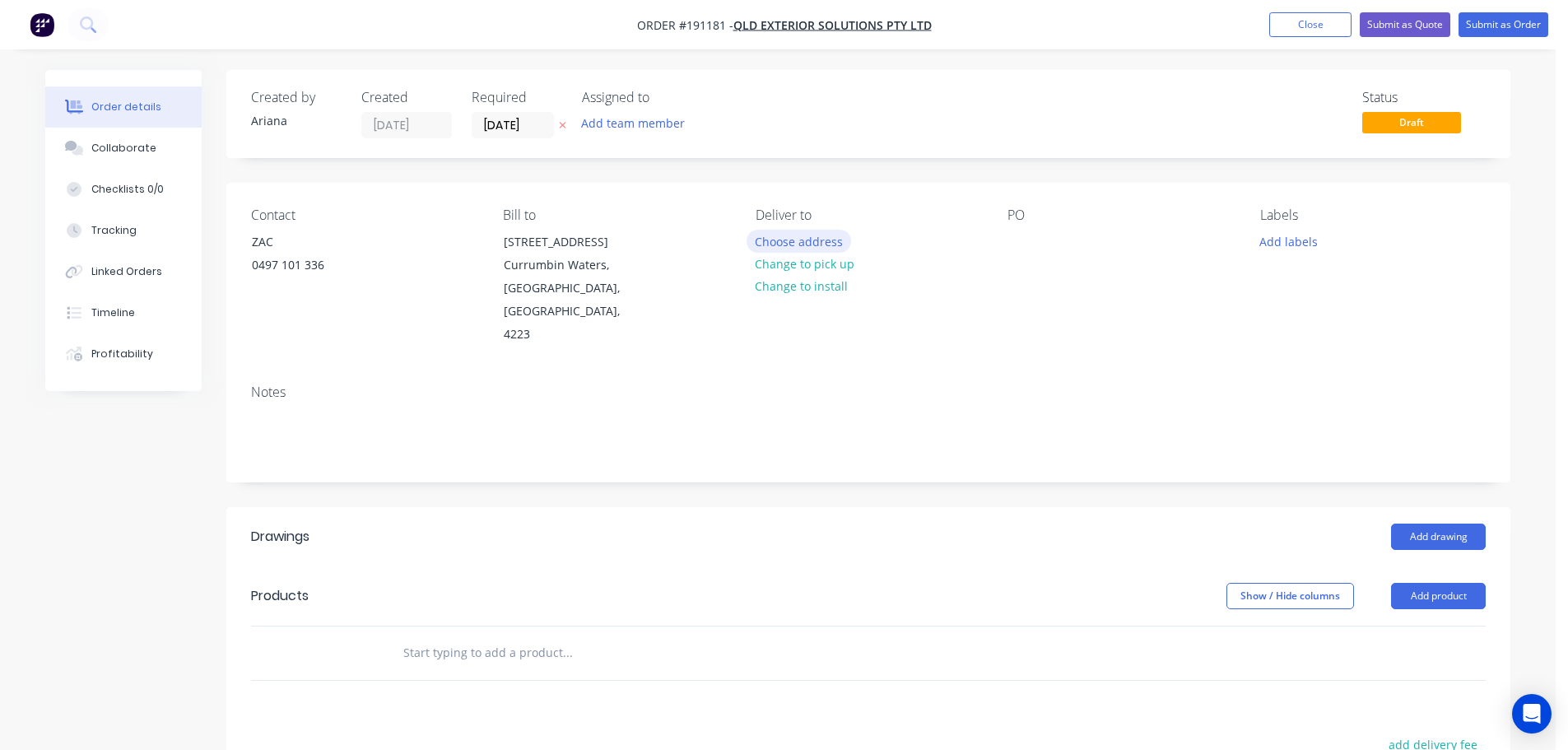
click at [796, 241] on button "Choose address" at bounding box center [799, 241] width 105 height 22
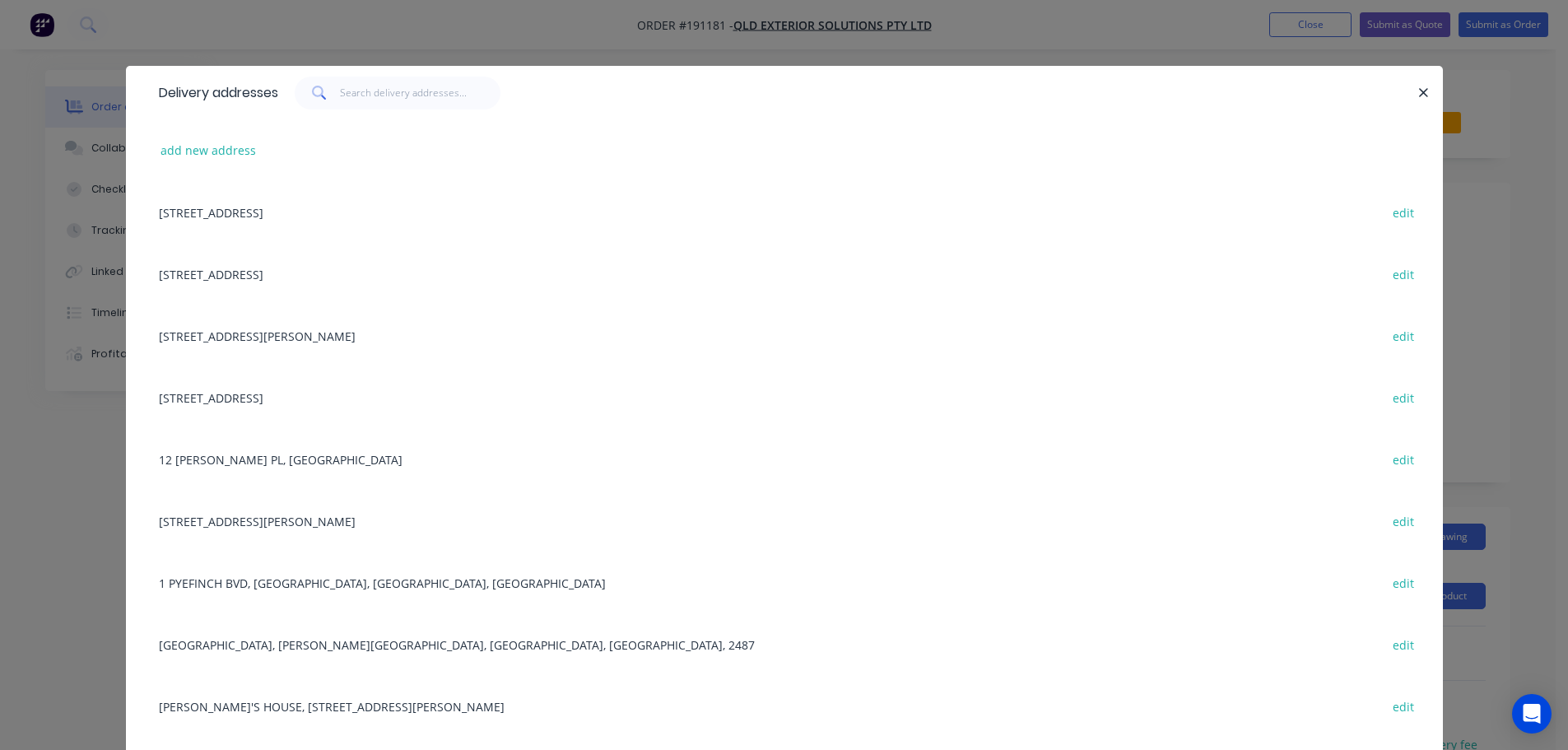
click at [290, 272] on div "[STREET_ADDRESS] edit" at bounding box center [784, 273] width 1268 height 62
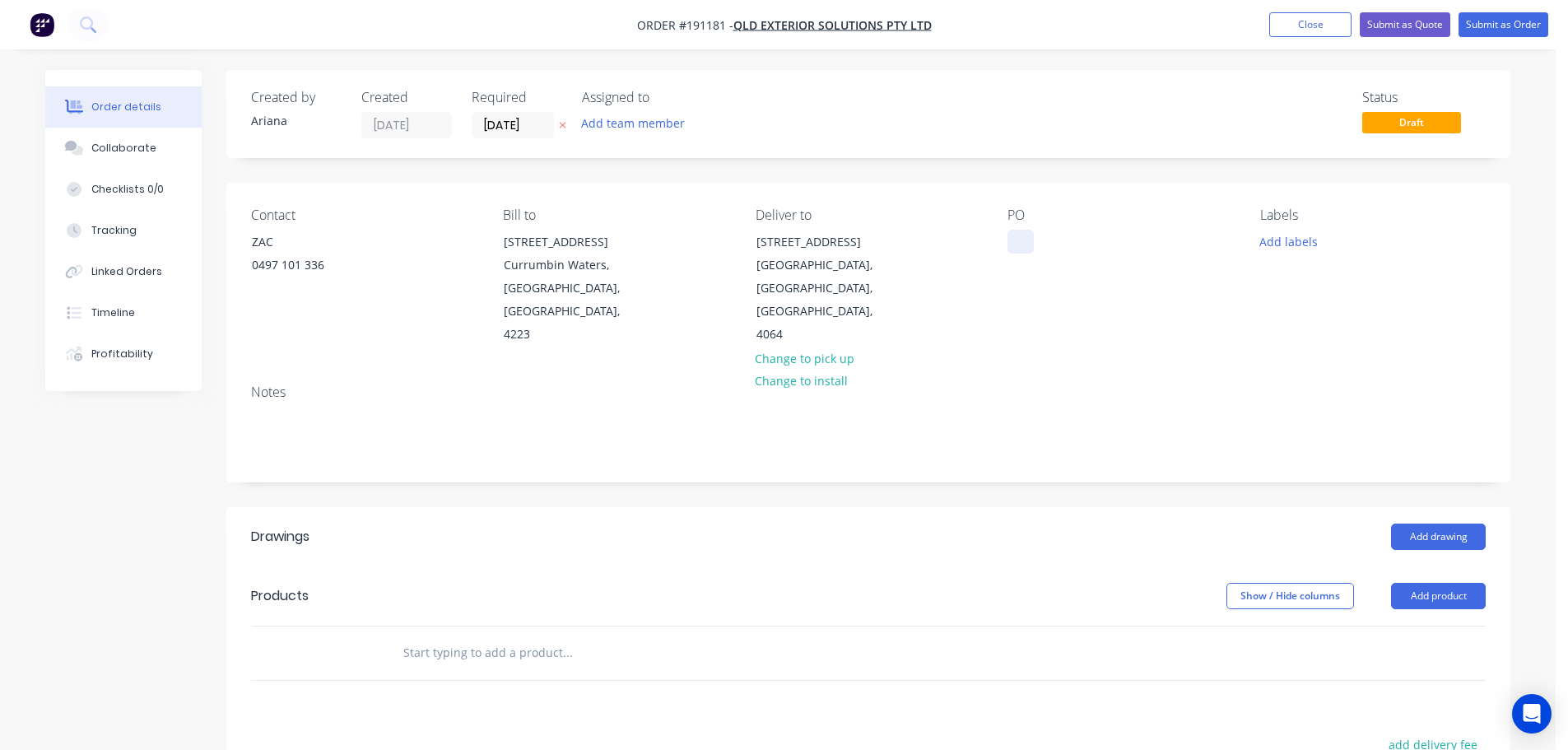
click at [1020, 236] on div at bounding box center [1020, 242] width 26 height 24
click at [1447, 339] on div "Contact ZAC [PHONE_NUMBER] Bill to [STREET_ADDRESS] Deliver to [STREET_ADDRESS]…" at bounding box center [868, 277] width 1284 height 189
click at [1280, 234] on button "Add labels" at bounding box center [1289, 241] width 75 height 22
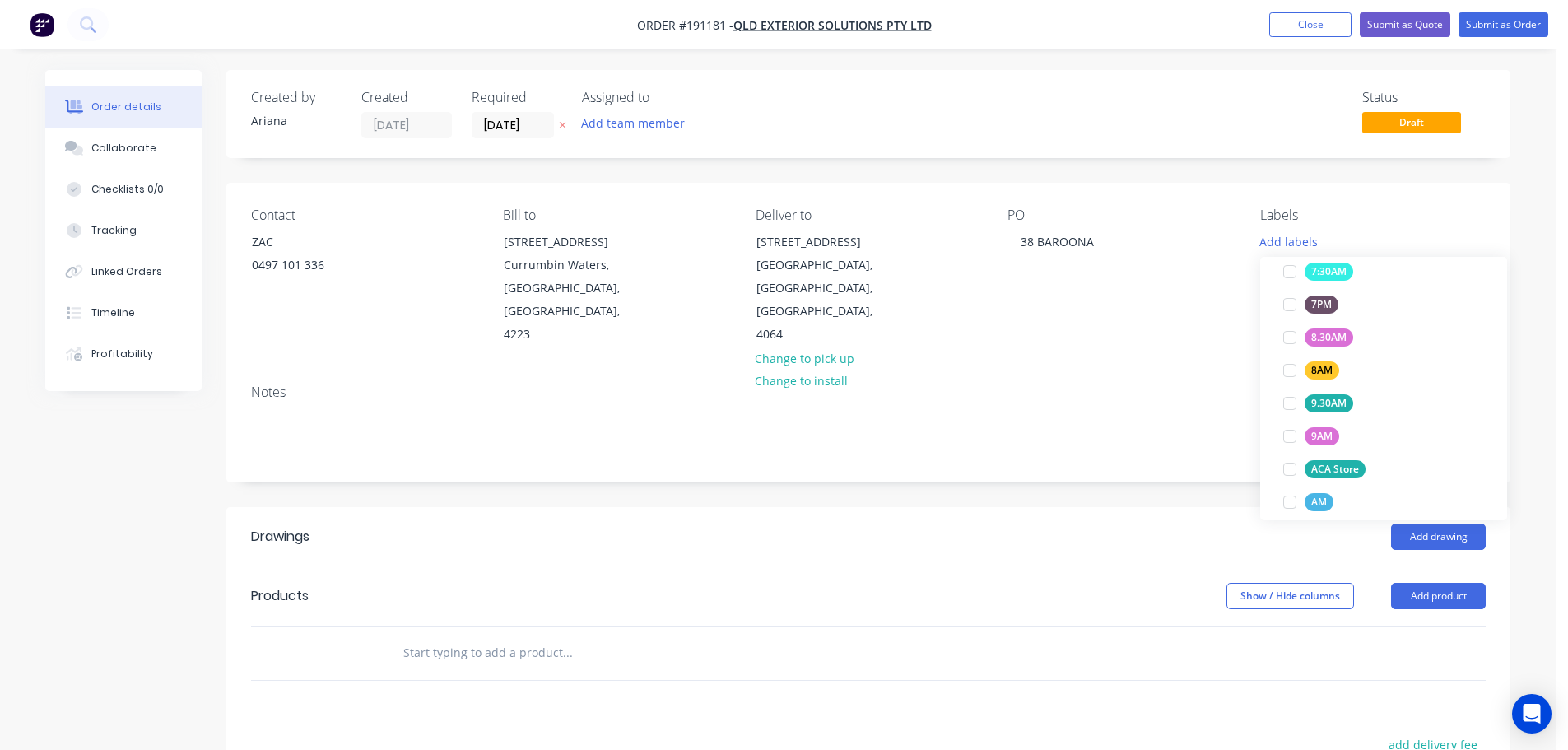
scroll to position [523, 0]
click at [1290, 359] on div at bounding box center [1289, 359] width 33 height 33
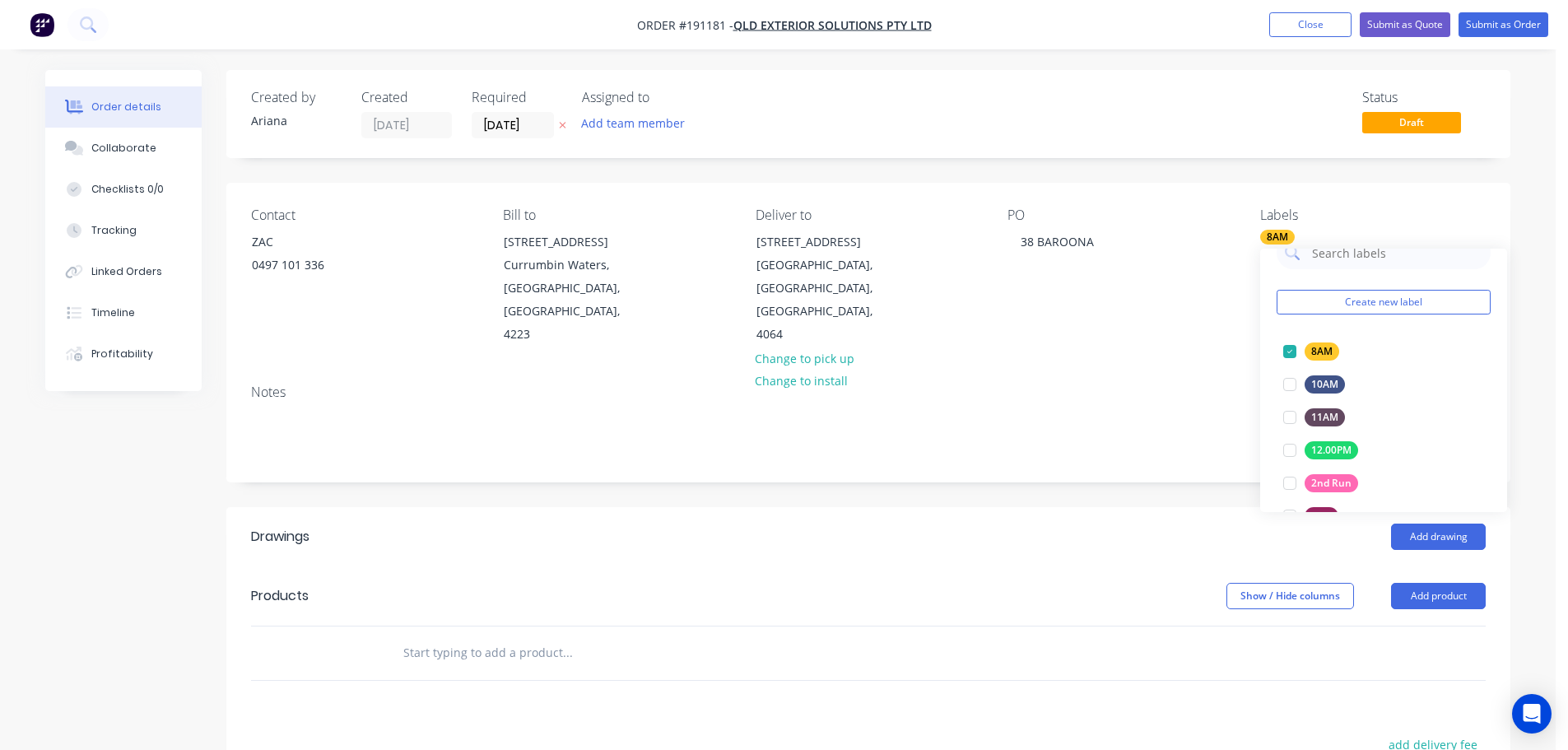
click at [1163, 371] on div "Notes" at bounding box center [868, 426] width 1284 height 110
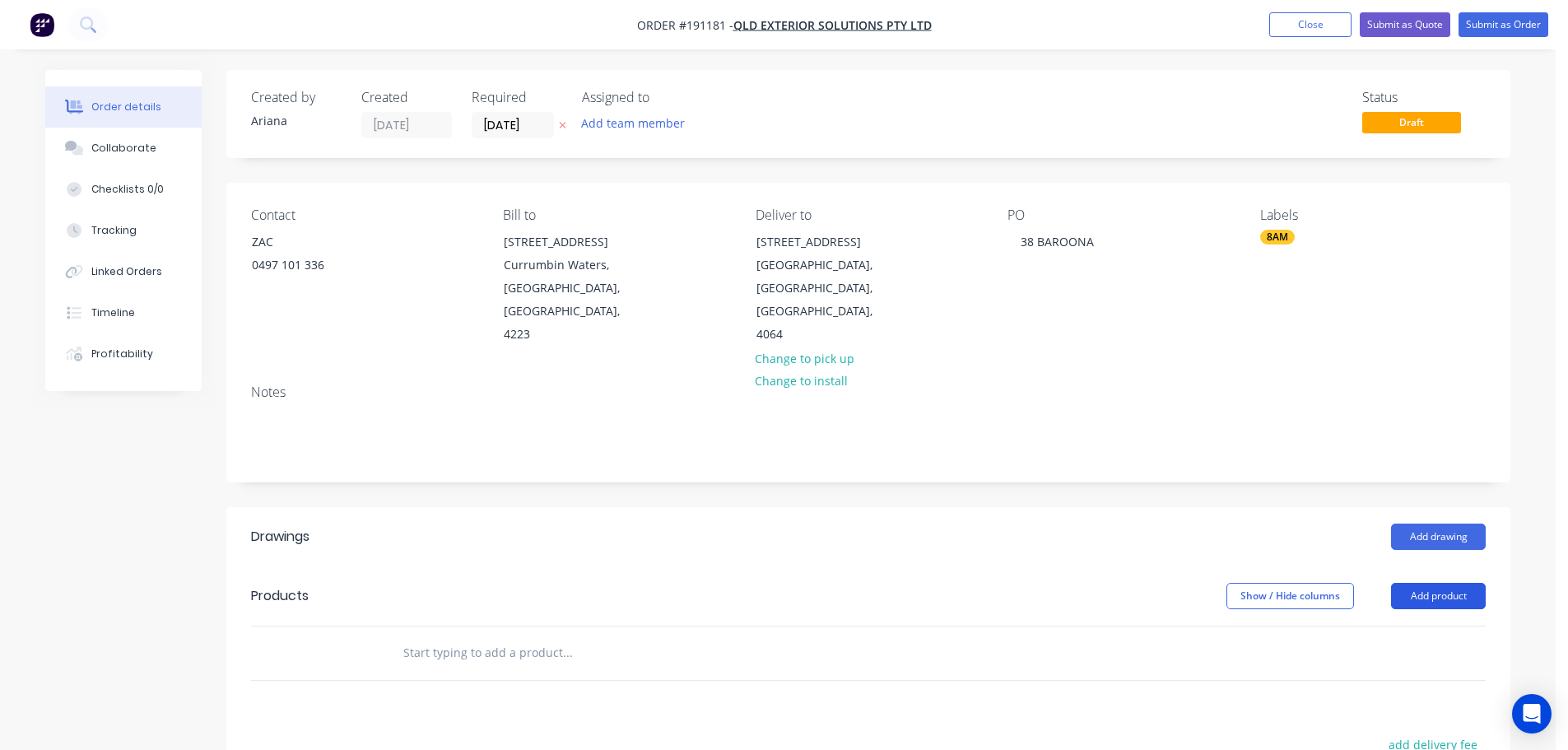
click at [1434, 583] on button "Add product" at bounding box center [1438, 596] width 94 height 26
click at [1403, 625] on div "Product catalogue" at bounding box center [1407, 637] width 127 height 24
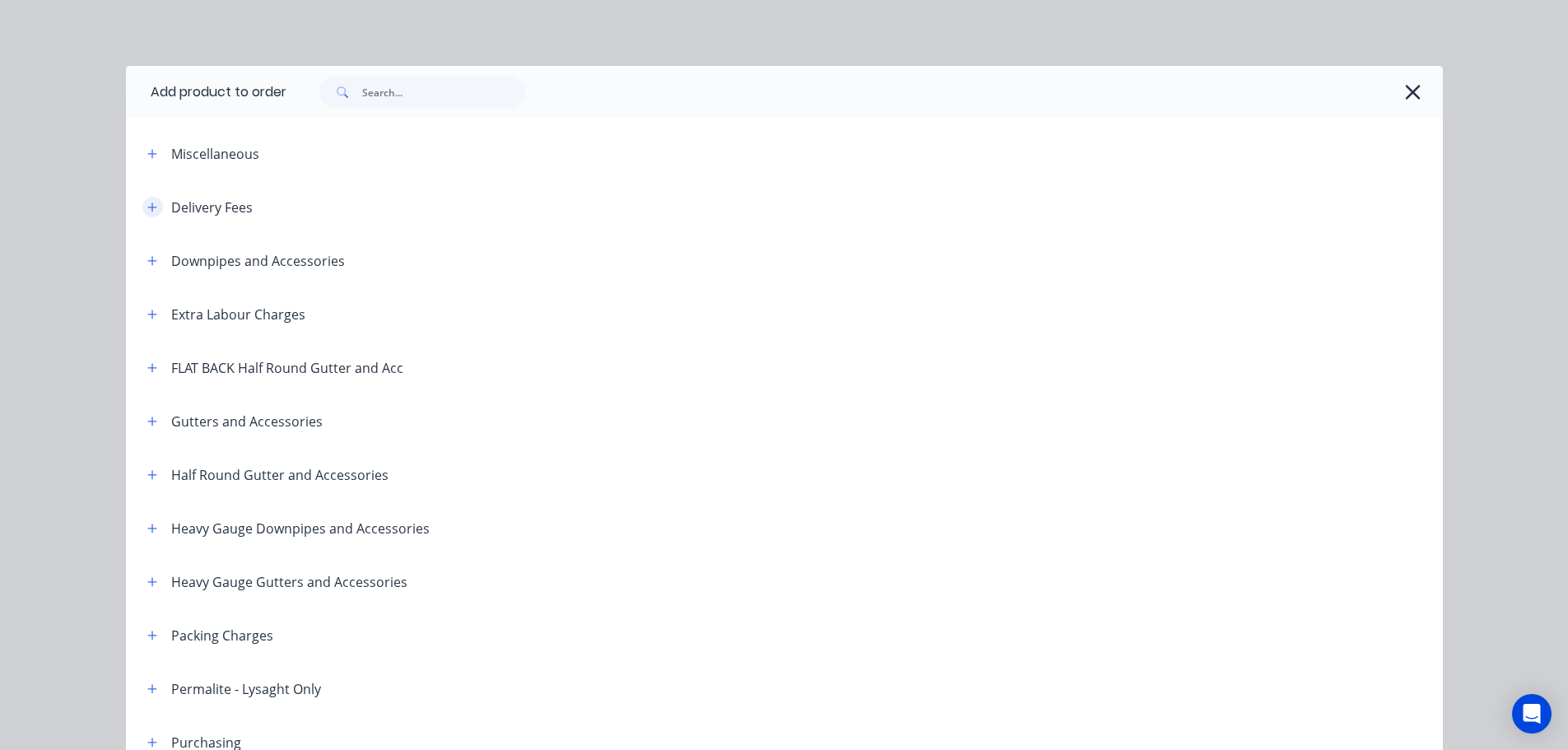
click at [150, 203] on icon "button" at bounding box center [152, 207] width 10 height 12
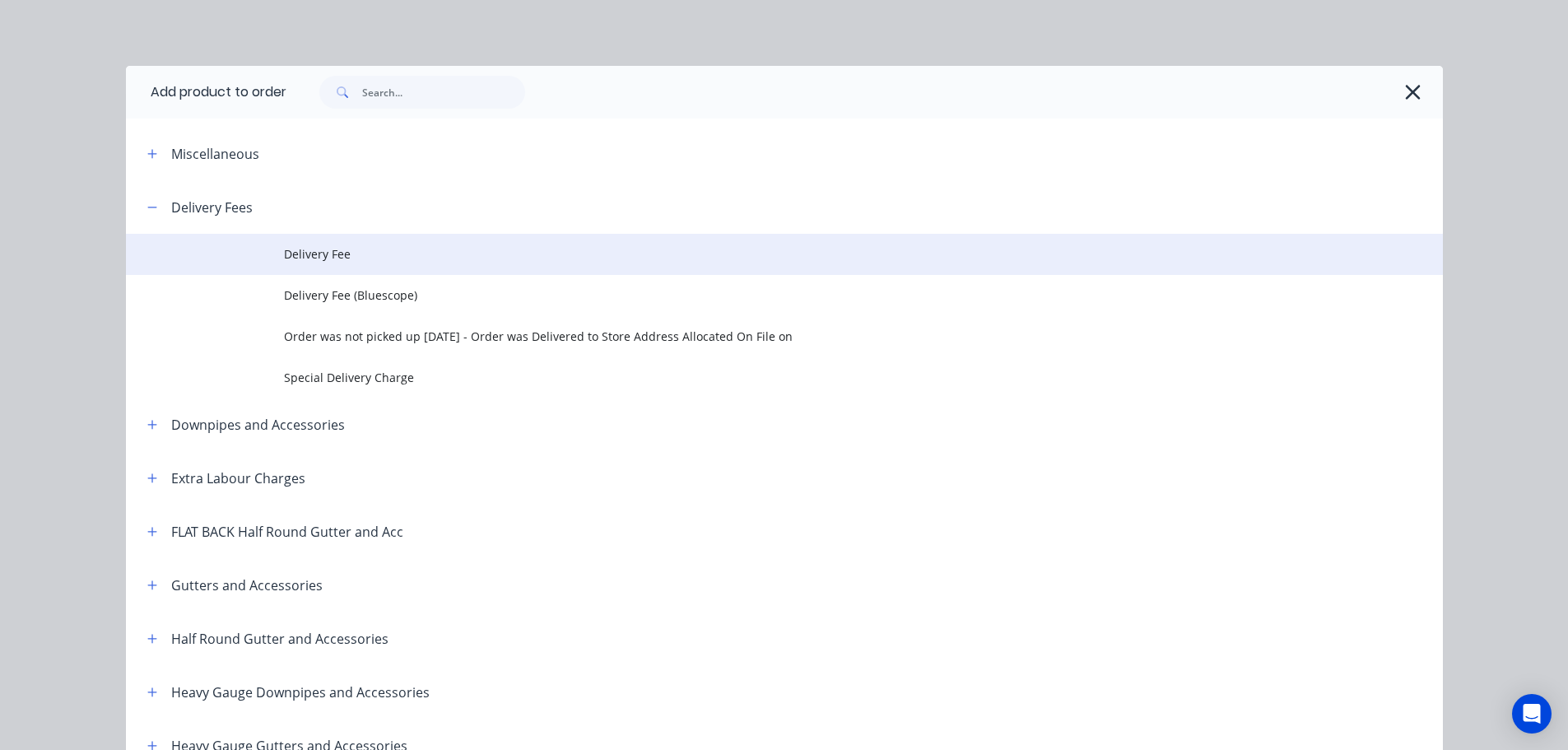
click at [341, 247] on span "Delivery Fee" at bounding box center [748, 253] width 927 height 17
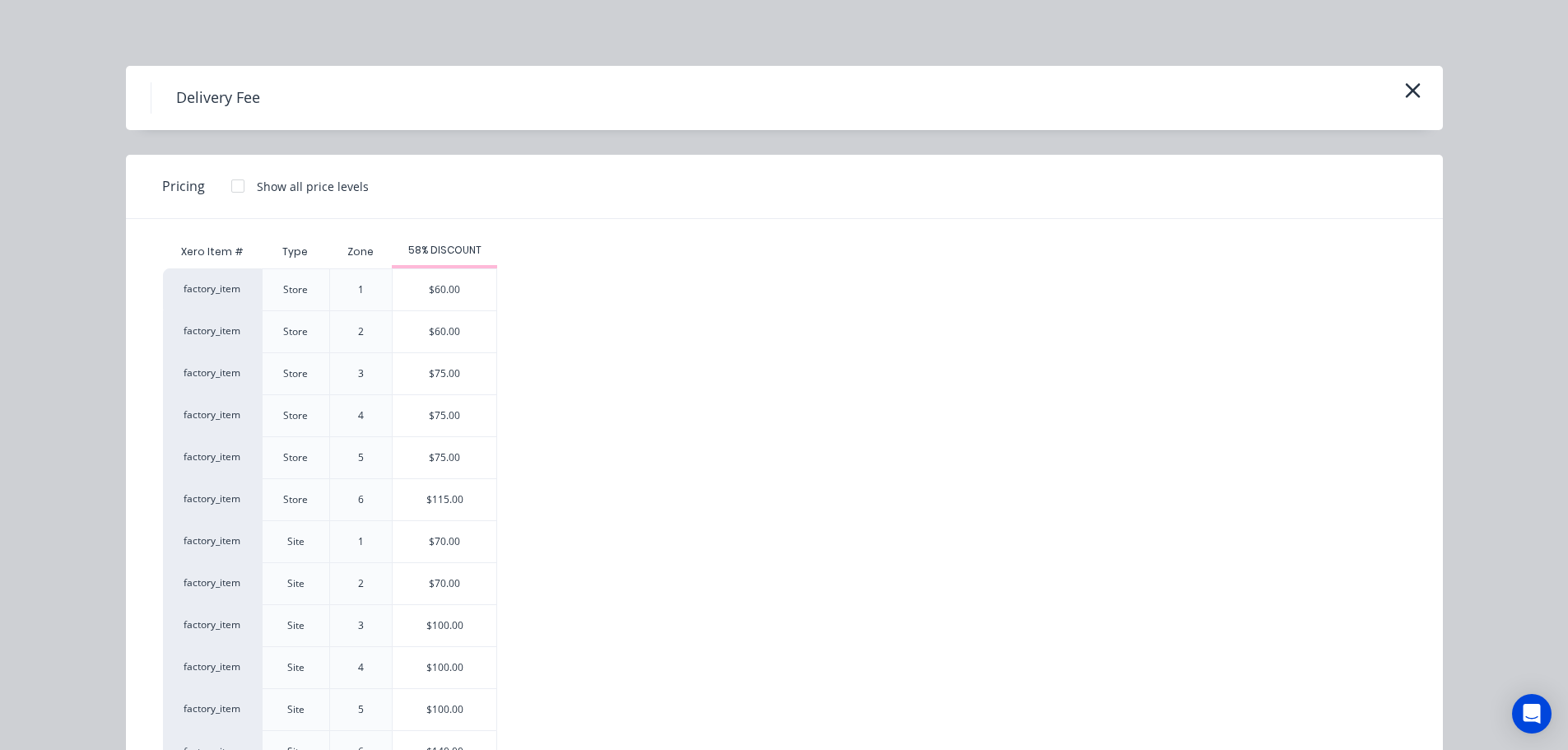
click at [426, 537] on div "$70.00" at bounding box center [444, 542] width 103 height 41
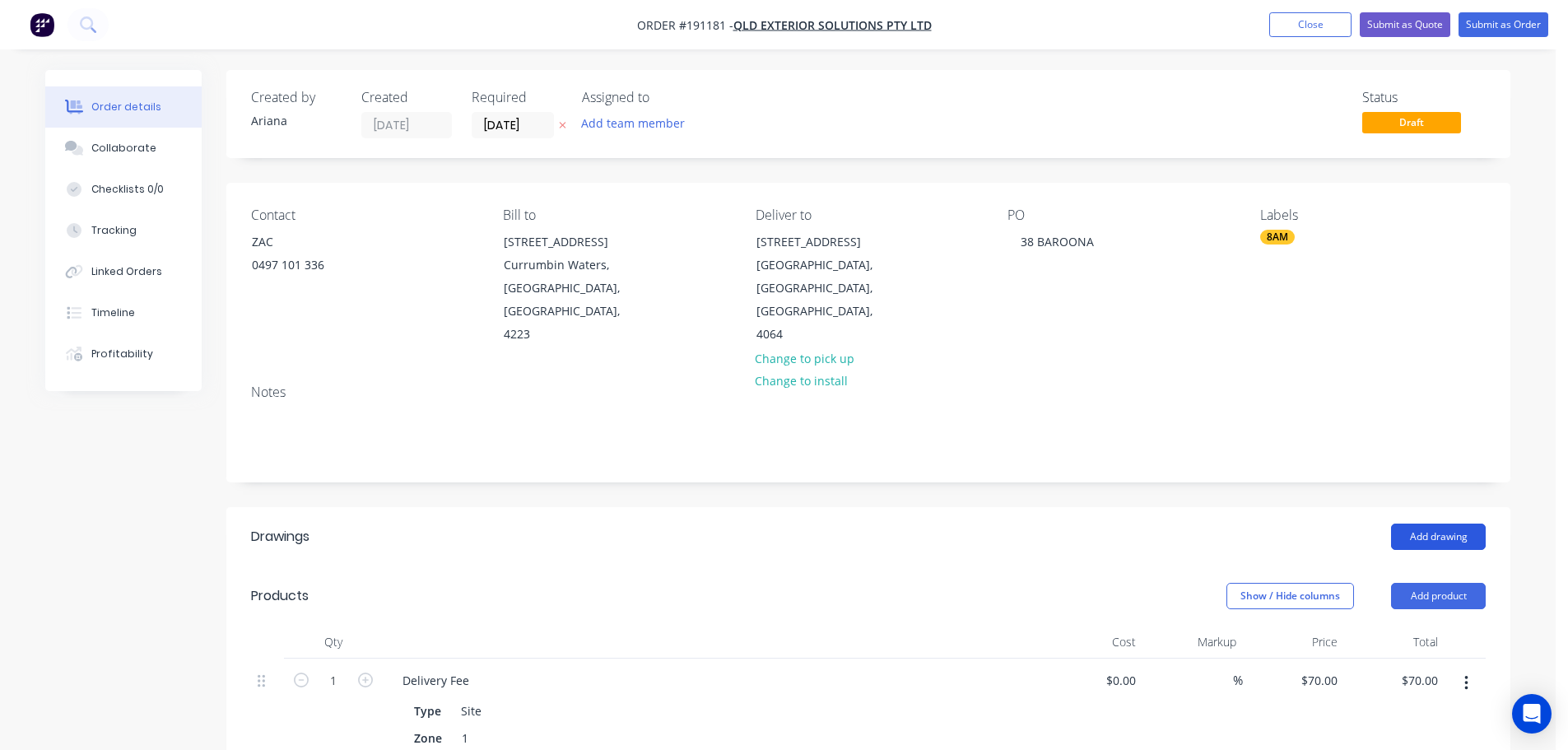
click at [1461, 524] on button "Add drawing" at bounding box center [1438, 536] width 94 height 26
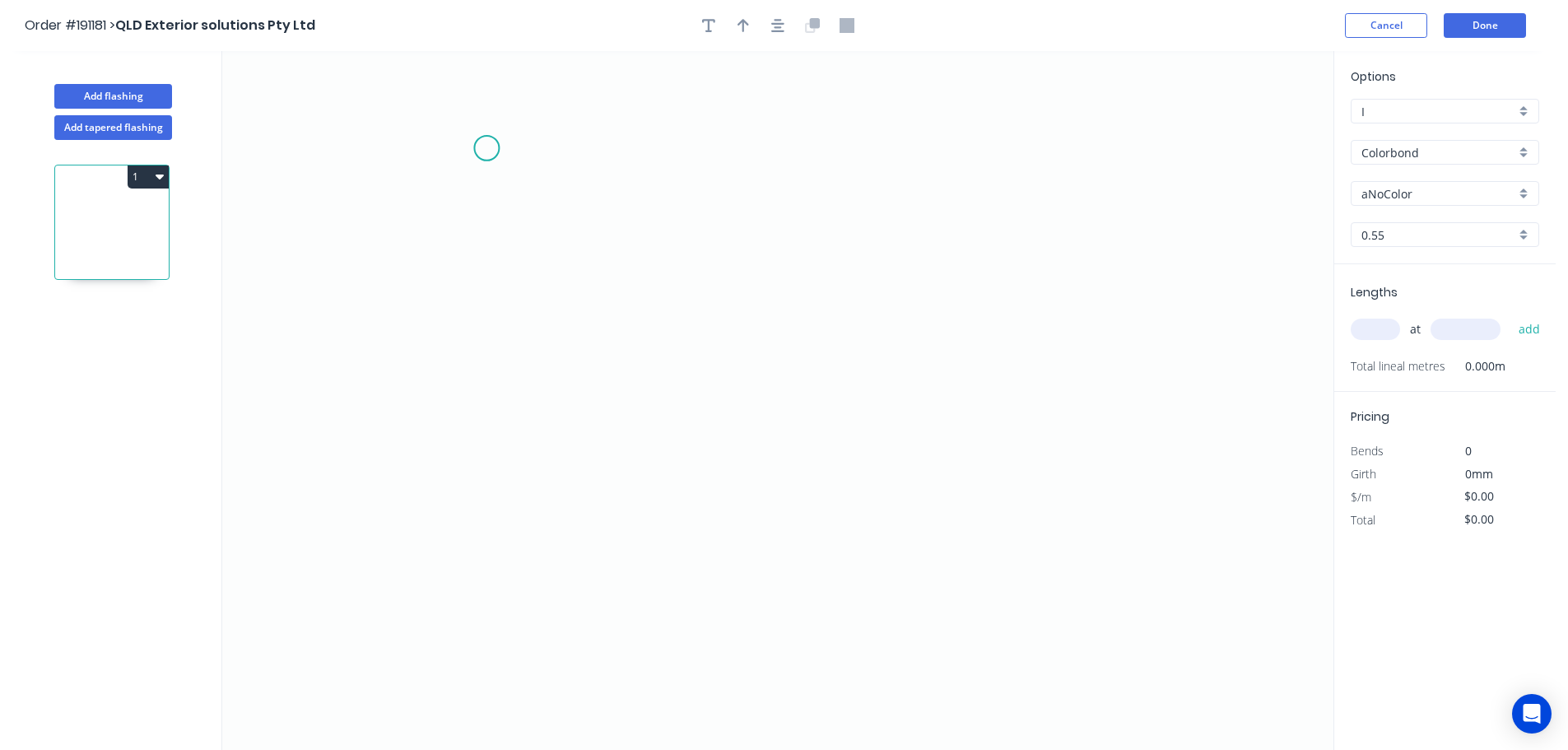
click at [486, 148] on icon "0" at bounding box center [777, 401] width 1112 height 699
click at [480, 479] on icon "0" at bounding box center [777, 401] width 1112 height 699
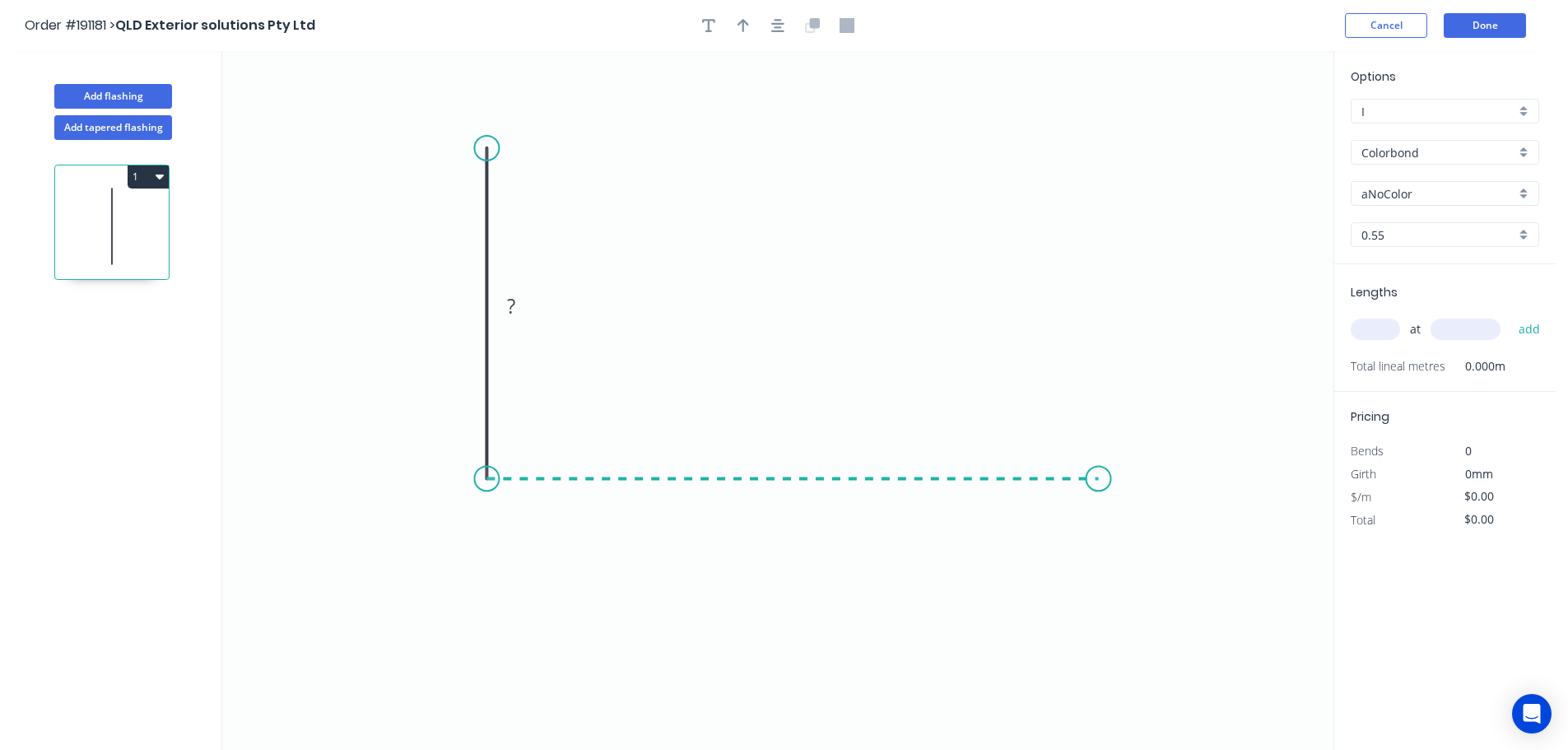
click at [1099, 467] on icon "0 ?" at bounding box center [777, 401] width 1112 height 699
click at [1143, 562] on icon "0 ? ?" at bounding box center [777, 401] width 1112 height 699
click at [1143, 563] on circle at bounding box center [1141, 560] width 24 height 24
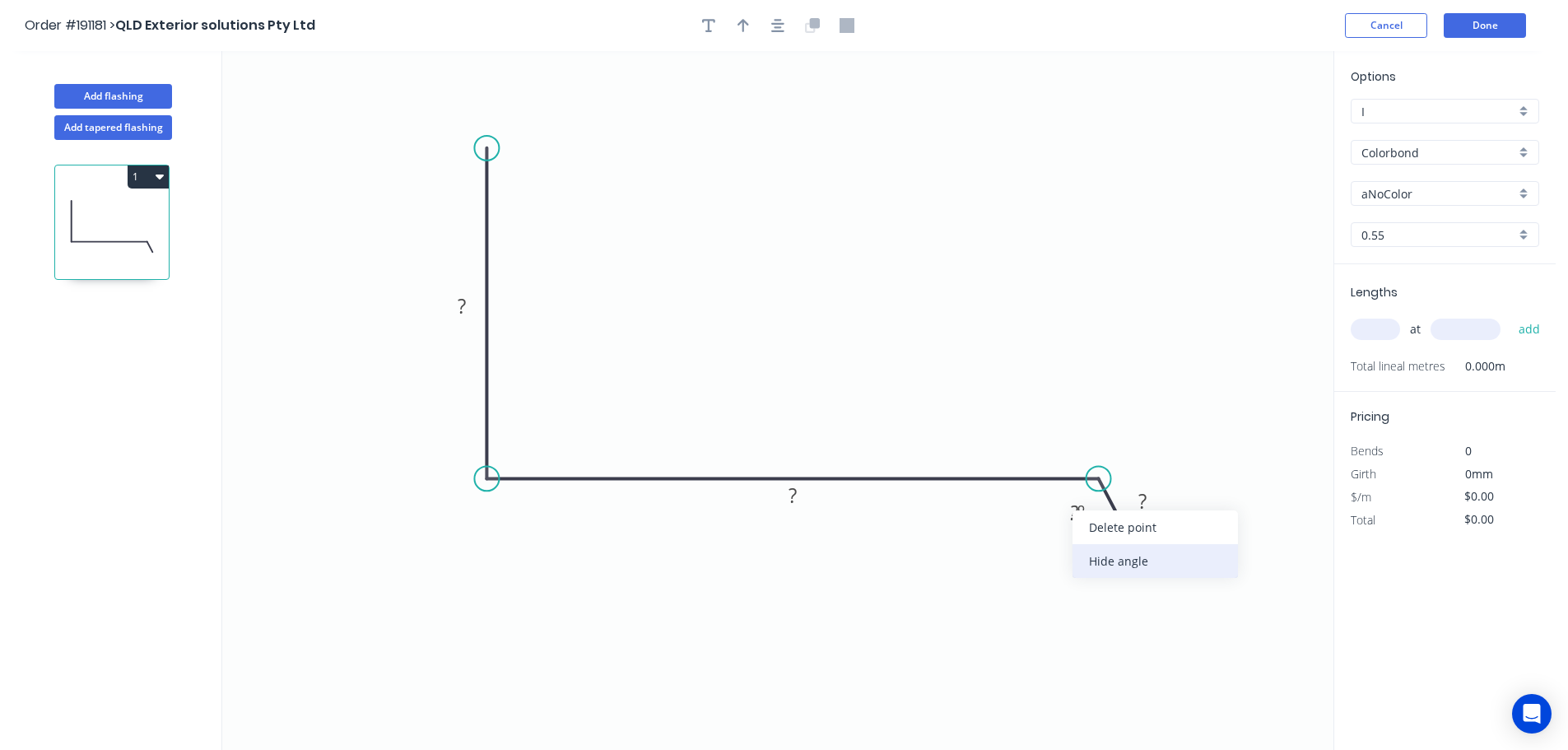
click at [1103, 554] on div "Hide angle" at bounding box center [1156, 561] width 165 height 34
click at [466, 305] on tspan "?" at bounding box center [461, 305] width 8 height 27
click at [684, 246] on icon "0 150 380 40" at bounding box center [777, 401] width 1112 height 699
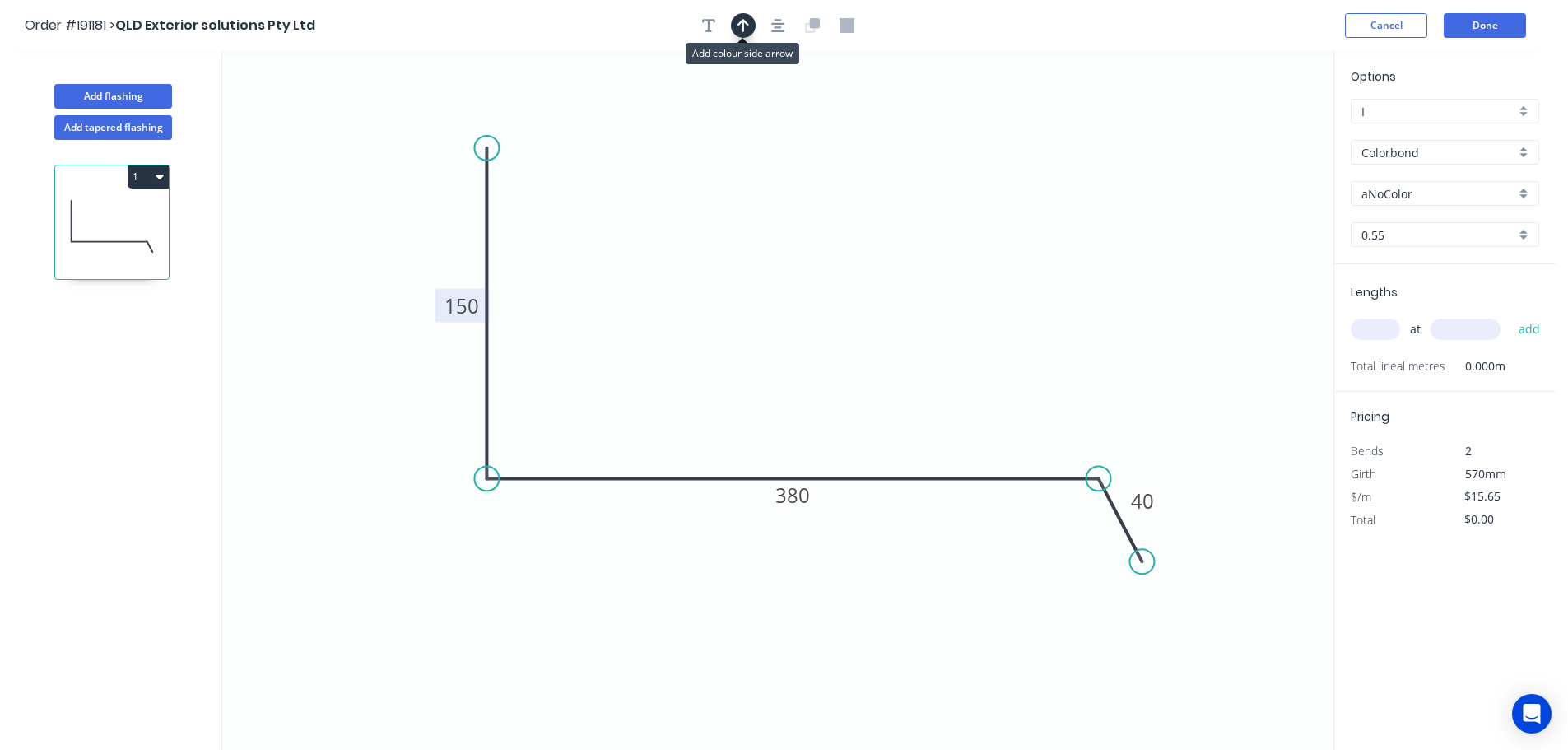
click at [742, 21] on icon "button" at bounding box center [743, 25] width 12 height 13
drag, startPoint x: 1253, startPoint y: 130, endPoint x: 788, endPoint y: 251, distance: 480.5
click at [788, 251] on icon at bounding box center [788, 233] width 14 height 53
click at [1525, 192] on div "aNoColor" at bounding box center [1445, 193] width 189 height 24
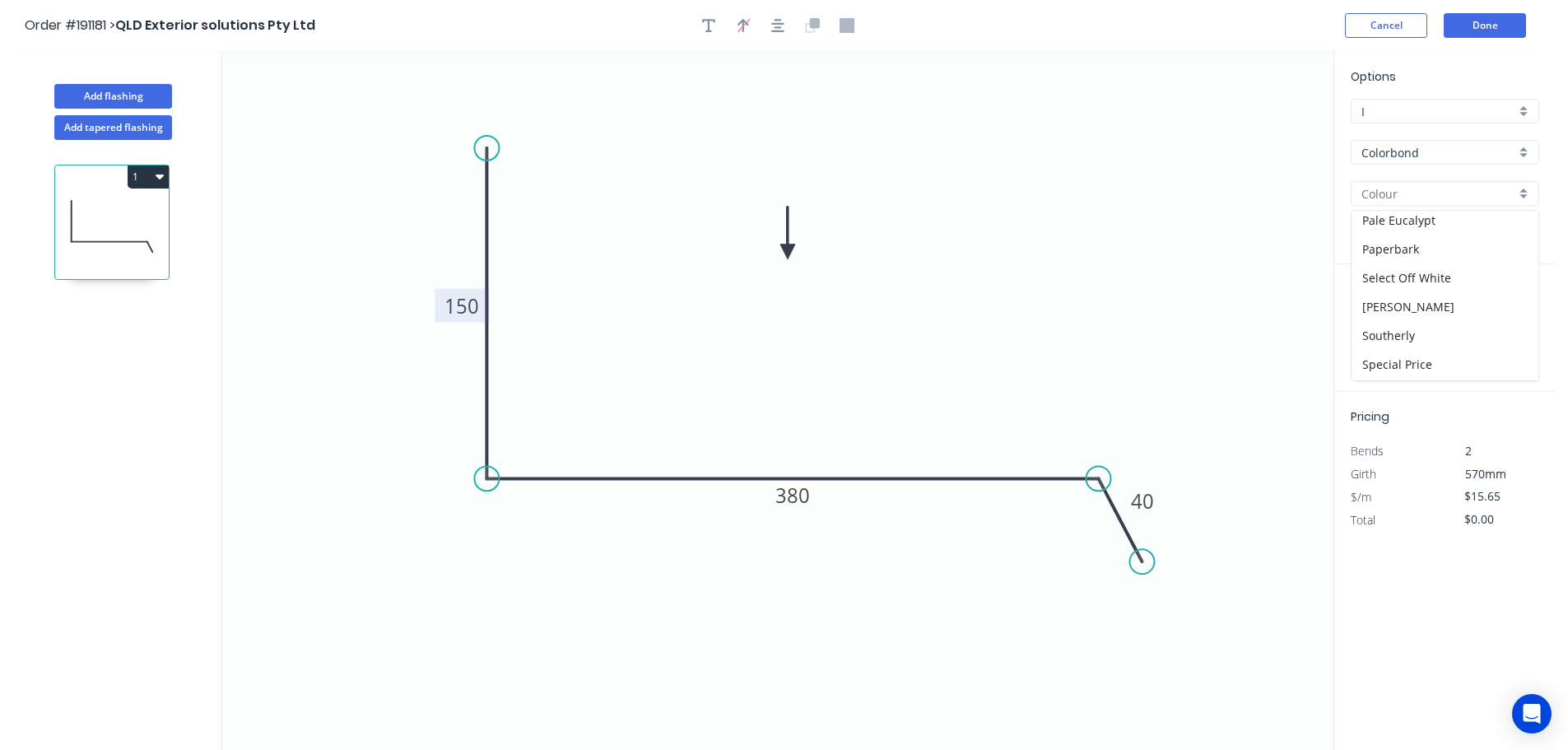
scroll to position [476, 0]
click at [1449, 295] on div "[PERSON_NAME]" at bounding box center [1445, 296] width 187 height 29
click at [1374, 327] on input "text" at bounding box center [1375, 330] width 49 height 22
click at [1510, 315] on button "add" at bounding box center [1529, 329] width 39 height 28
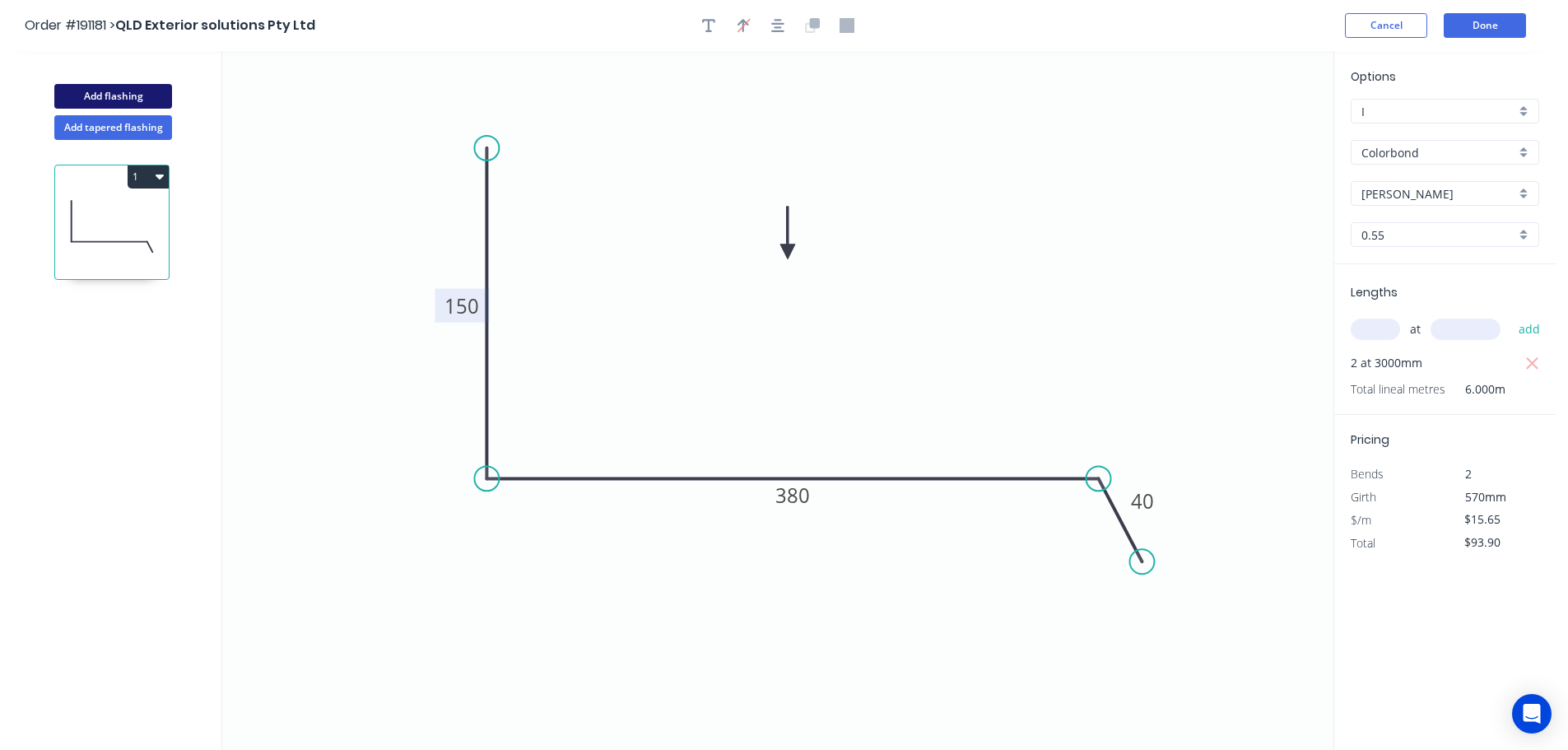
click at [127, 94] on button "Add flashing" at bounding box center [112, 95] width 118 height 24
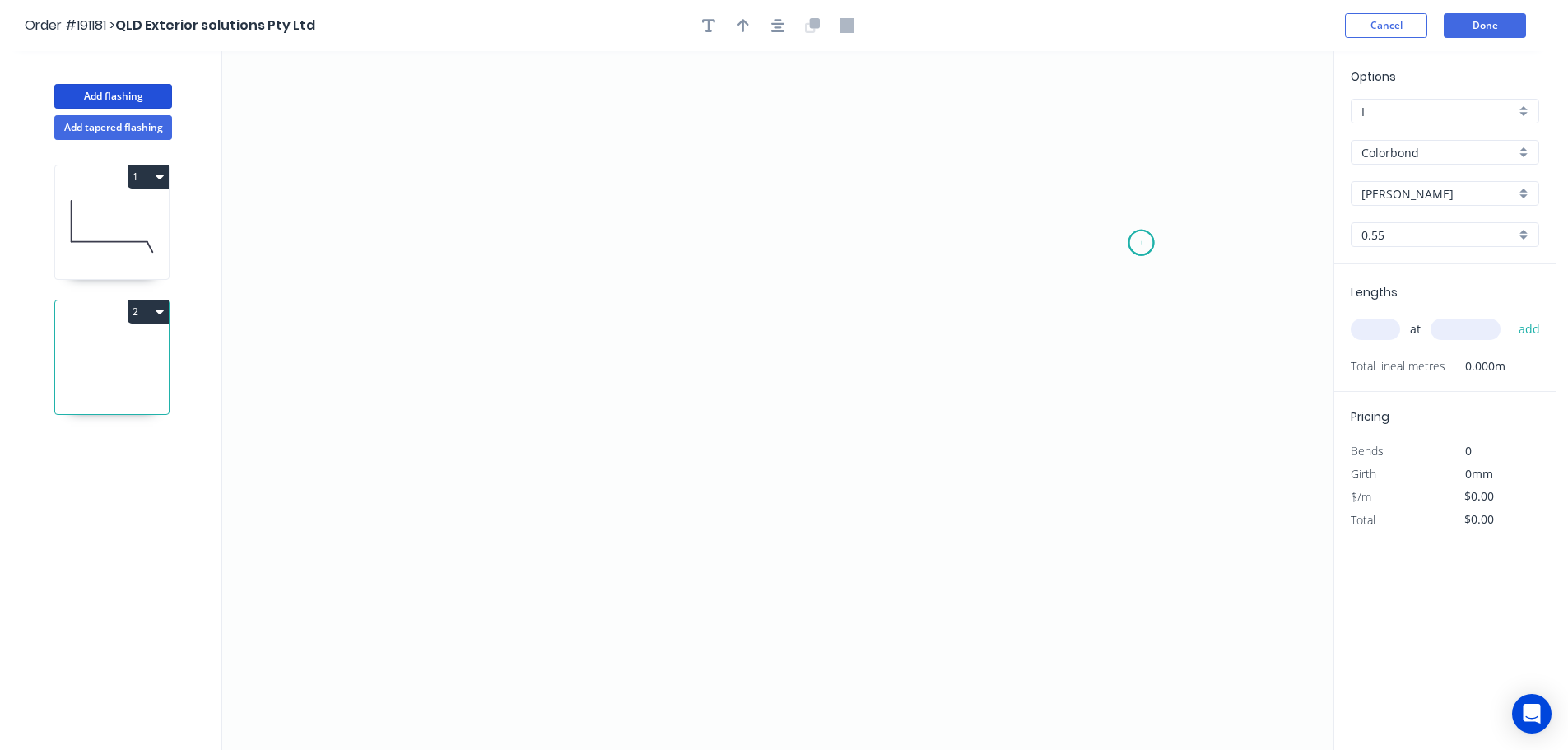
click at [1142, 243] on icon "0" at bounding box center [777, 401] width 1112 height 699
click at [1091, 164] on icon "0" at bounding box center [777, 401] width 1112 height 699
click at [447, 132] on icon "0 ?" at bounding box center [777, 401] width 1112 height 699
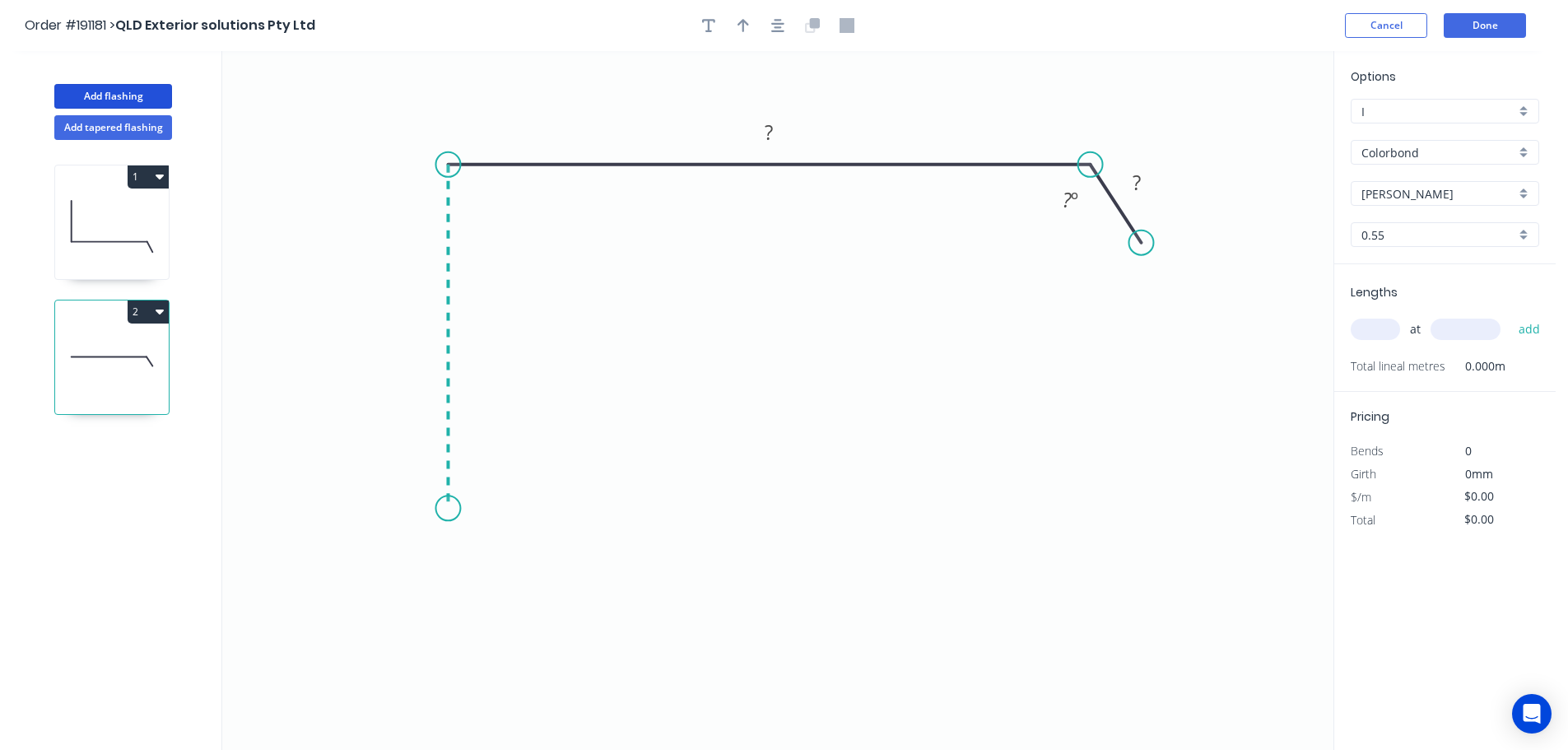
click at [447, 508] on icon "0 ? ? ? º" at bounding box center [777, 401] width 1112 height 699
click at [542, 506] on icon "0 ? ? ? ? º" at bounding box center [777, 401] width 1112 height 699
click at [542, 602] on icon "0 ? ? ? ? ? º" at bounding box center [777, 401] width 1112 height 699
click at [542, 602] on circle at bounding box center [541, 600] width 24 height 24
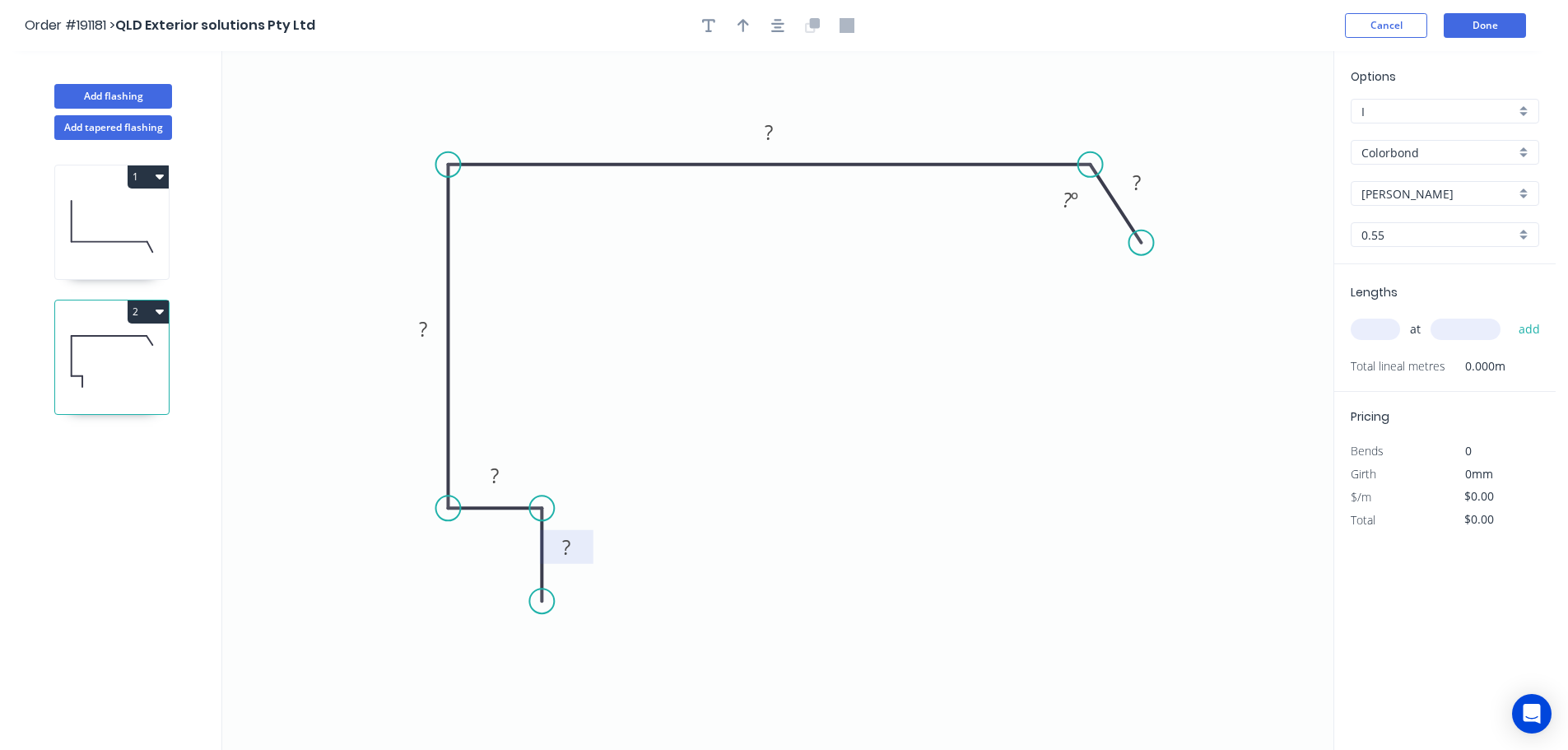
click at [571, 545] on tspan "?" at bounding box center [566, 547] width 8 height 27
click at [1147, 229] on icon "0 20 20 100 410 40 ? º" at bounding box center [777, 401] width 1112 height 699
click at [1095, 245] on div "Hide angle" at bounding box center [1152, 253] width 165 height 34
click at [741, 21] on icon "button" at bounding box center [743, 25] width 12 height 13
drag, startPoint x: 1248, startPoint y: 131, endPoint x: 908, endPoint y: 116, distance: 340.3
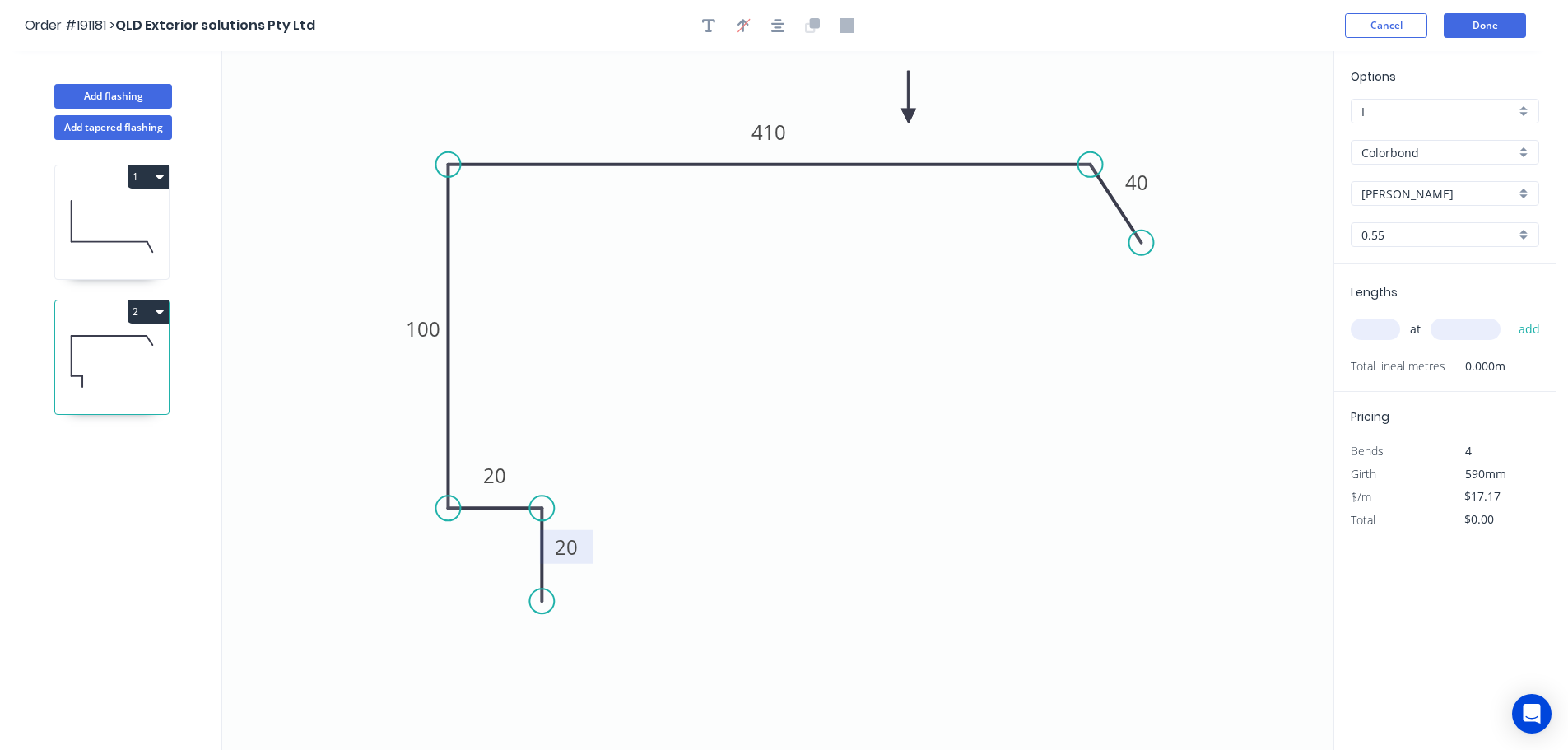
click at [908, 116] on icon at bounding box center [908, 97] width 14 height 53
click at [1383, 326] on input "text" at bounding box center [1375, 330] width 49 height 22
click at [1510, 315] on button "add" at bounding box center [1529, 329] width 39 height 28
click at [104, 94] on button "Add flashing" at bounding box center [112, 95] width 118 height 24
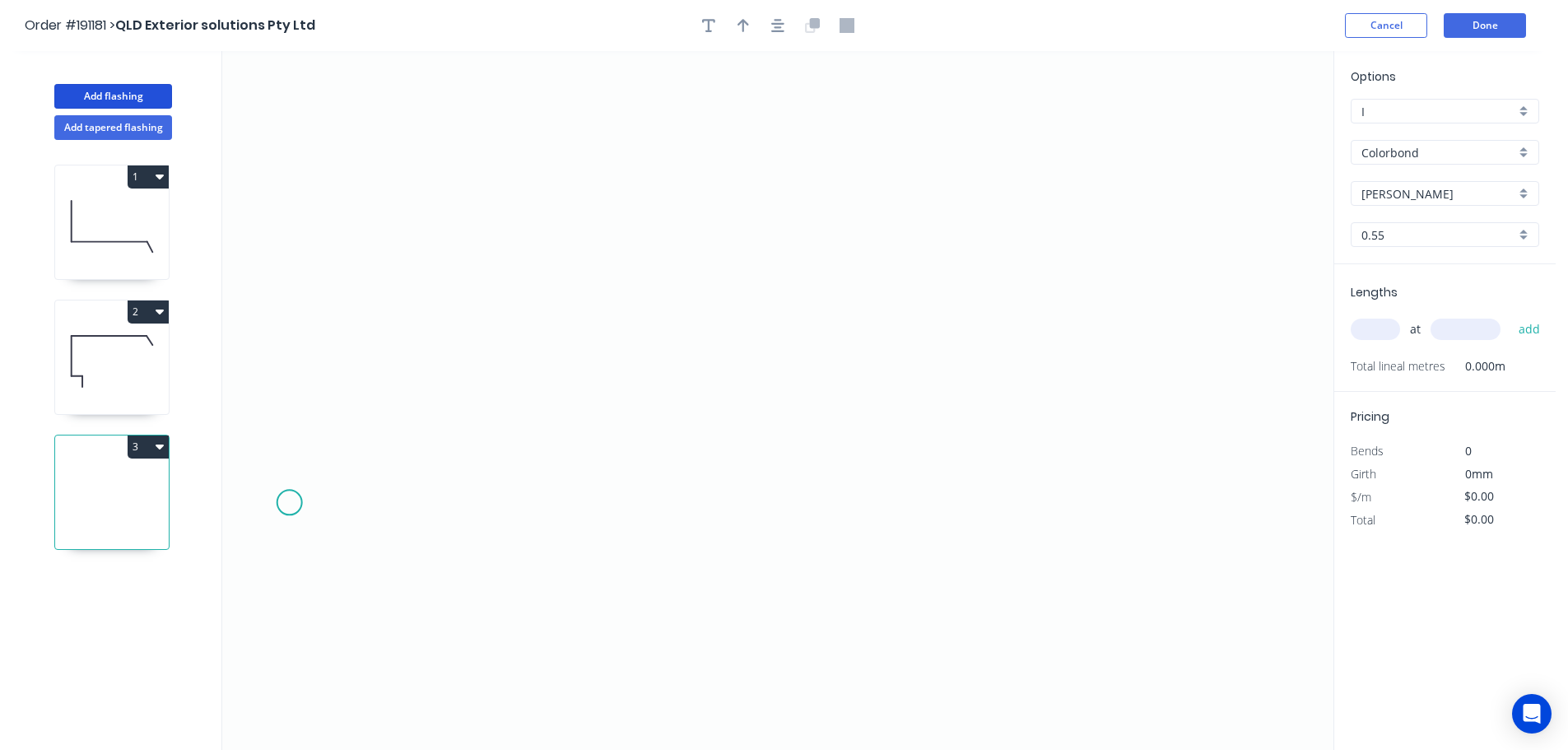
click at [289, 503] on icon "0" at bounding box center [777, 401] width 1112 height 699
click at [368, 420] on icon "0" at bounding box center [777, 401] width 1112 height 699
click at [496, 421] on icon "0 ?" at bounding box center [777, 401] width 1112 height 699
click at [579, 516] on icon "0 ? ?" at bounding box center [777, 401] width 1112 height 699
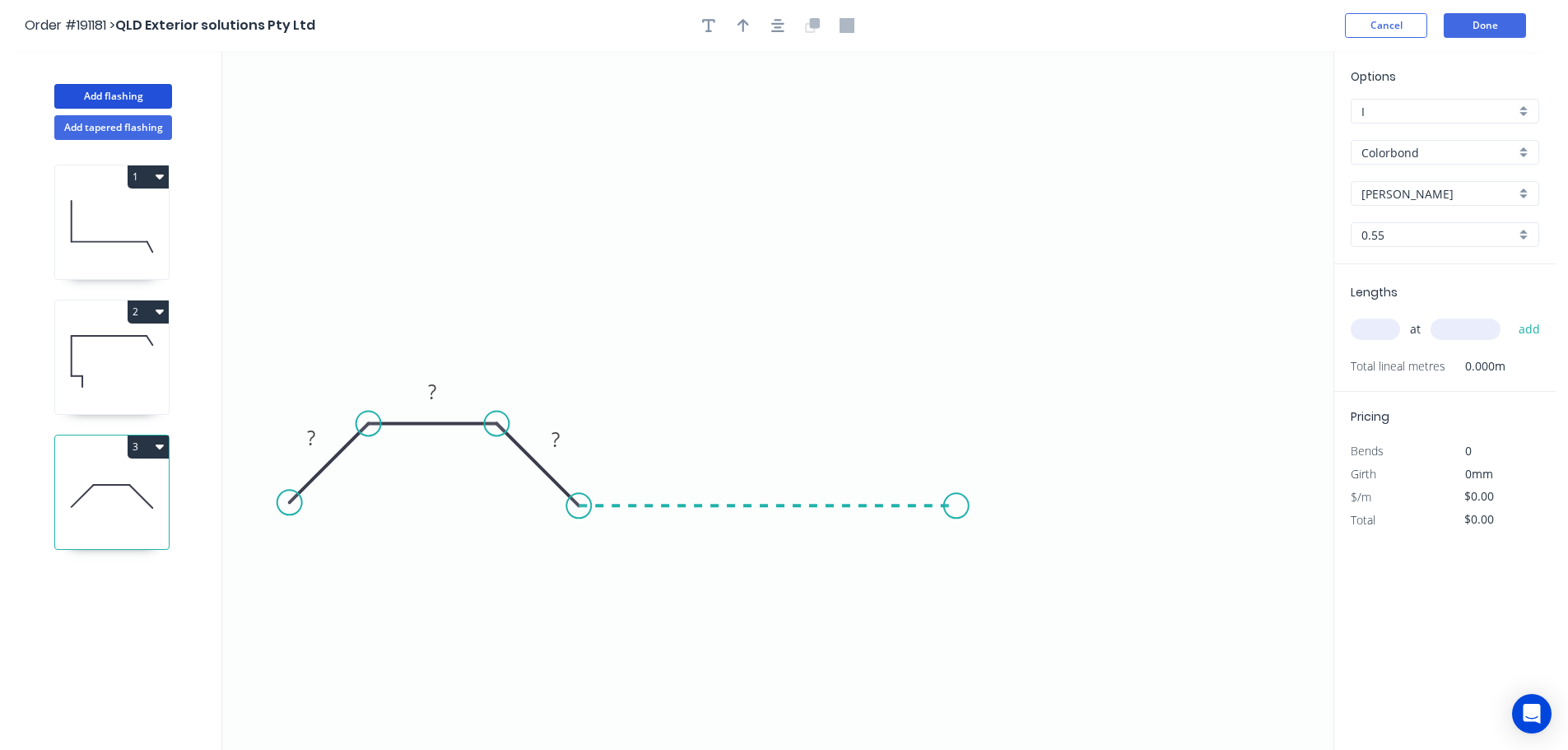
click at [957, 490] on icon "0 ? ? ?" at bounding box center [777, 401] width 1112 height 699
click at [1037, 418] on icon "0 ? ? ? ?" at bounding box center [777, 401] width 1112 height 699
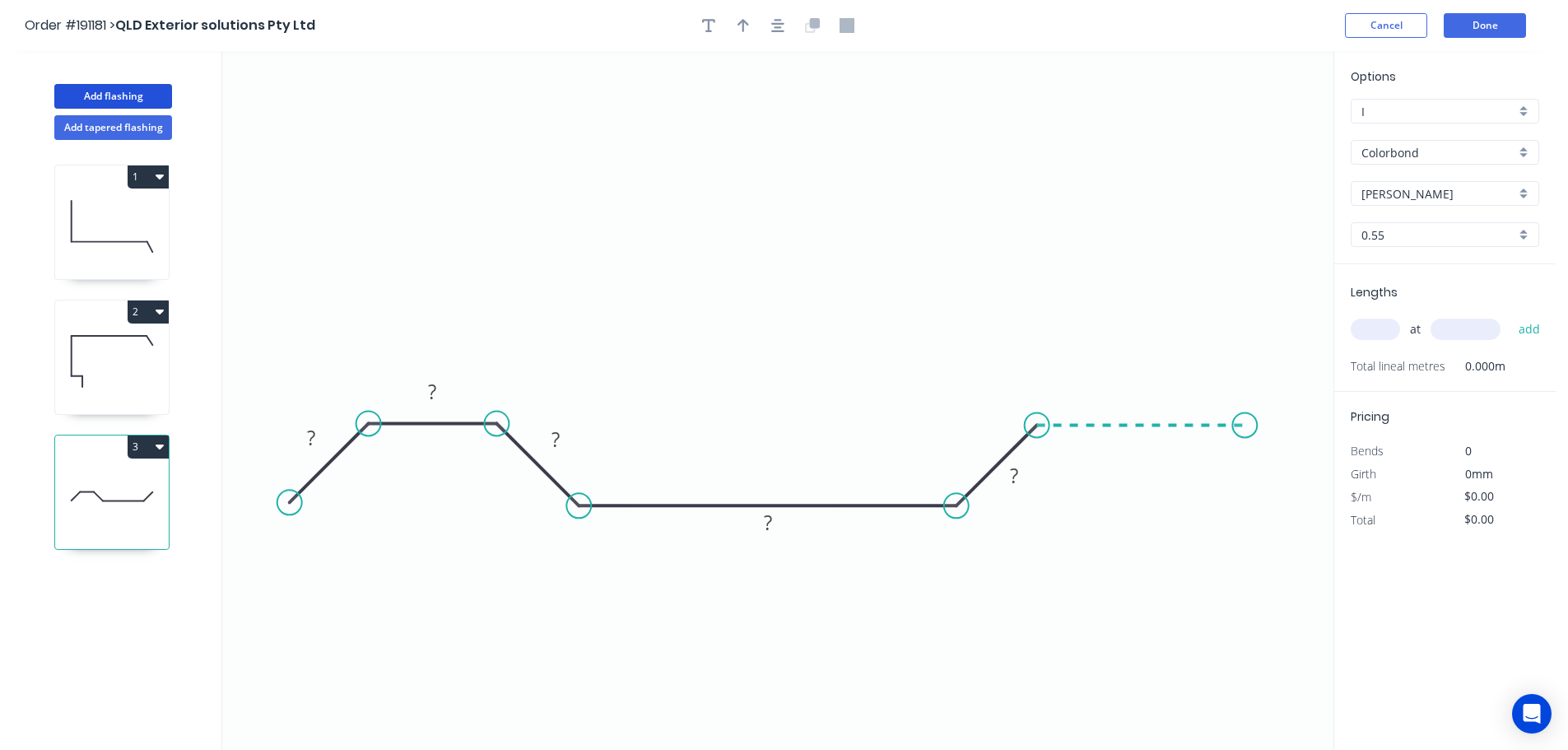
click at [1245, 423] on icon "0 ? ? ? ? ?" at bounding box center [777, 401] width 1112 height 699
click at [1313, 500] on icon "0 ? ? ? ? ? ?" at bounding box center [777, 401] width 1112 height 699
click at [1313, 500] on circle at bounding box center [1312, 491] width 24 height 24
click at [314, 435] on tspan "?" at bounding box center [311, 437] width 8 height 27
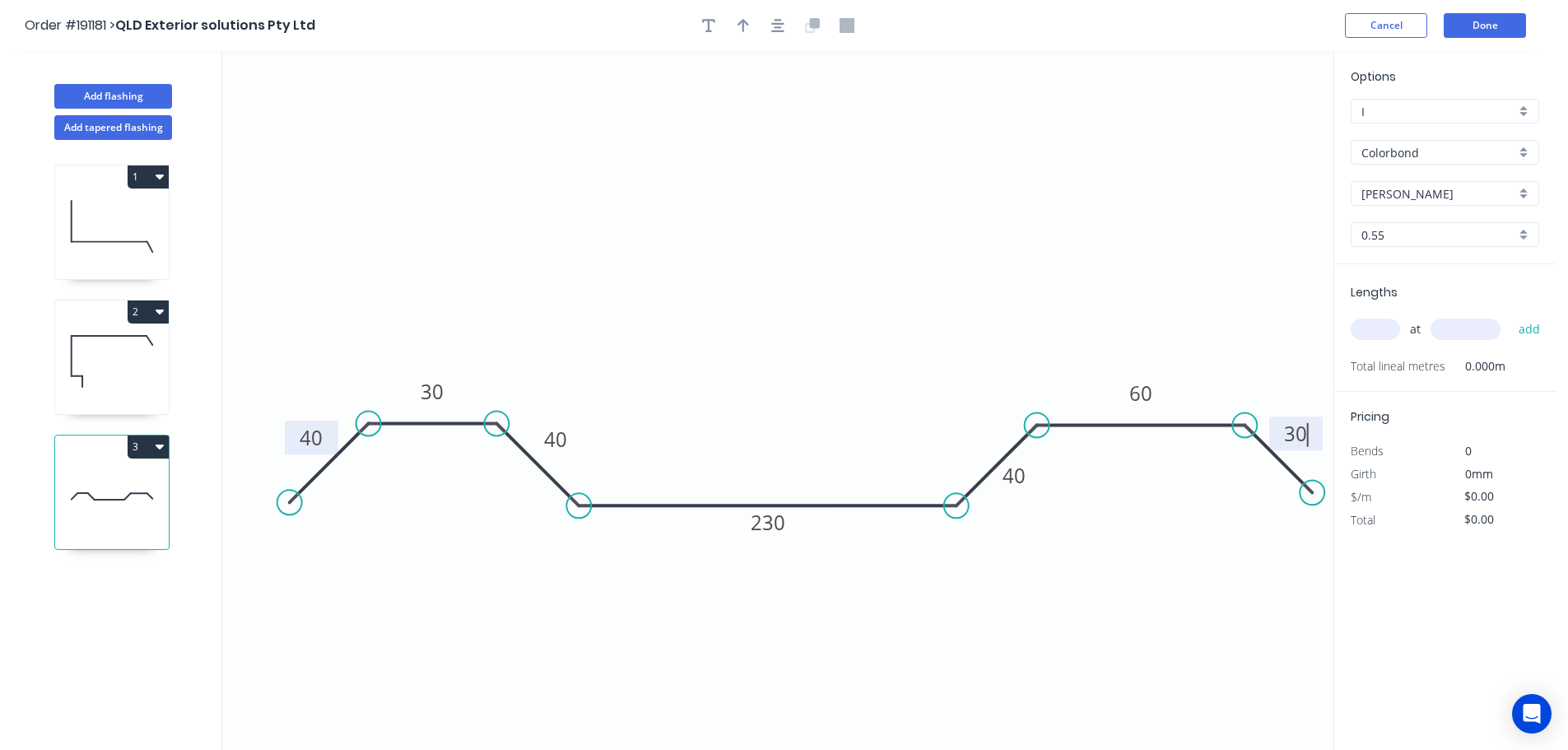
click at [689, 167] on icon "0 40 30 40 230 40 60 30" at bounding box center [777, 401] width 1112 height 699
click at [740, 20] on icon "button" at bounding box center [743, 25] width 12 height 14
drag, startPoint x: 1251, startPoint y: 129, endPoint x: 771, endPoint y: 279, distance: 502.9
click at [771, 279] on icon at bounding box center [772, 260] width 14 height 53
click at [1383, 330] on input "text" at bounding box center [1375, 330] width 49 height 22
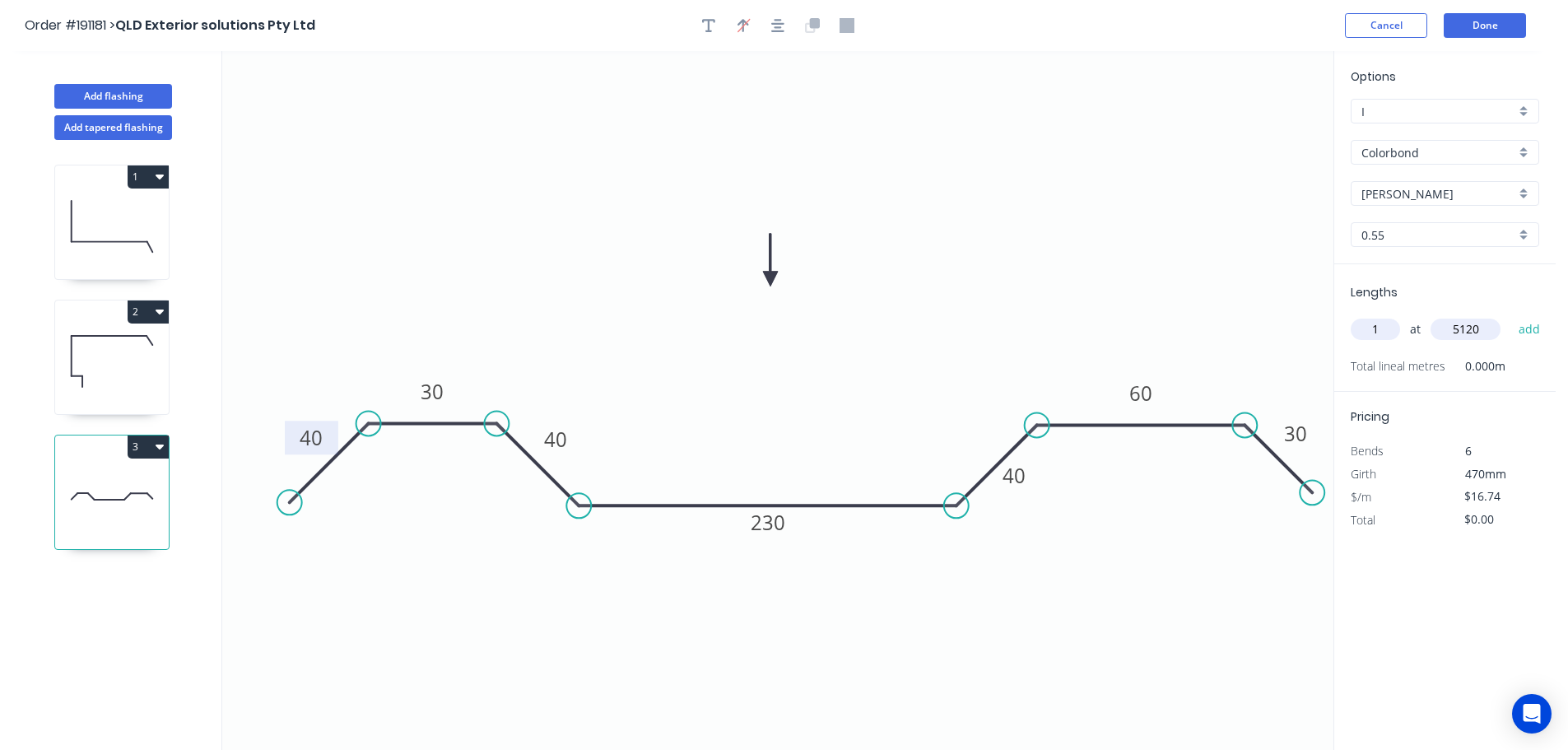
click at [1510, 315] on button "add" at bounding box center [1529, 329] width 39 height 28
click at [126, 96] on button "Add flashing" at bounding box center [112, 95] width 118 height 24
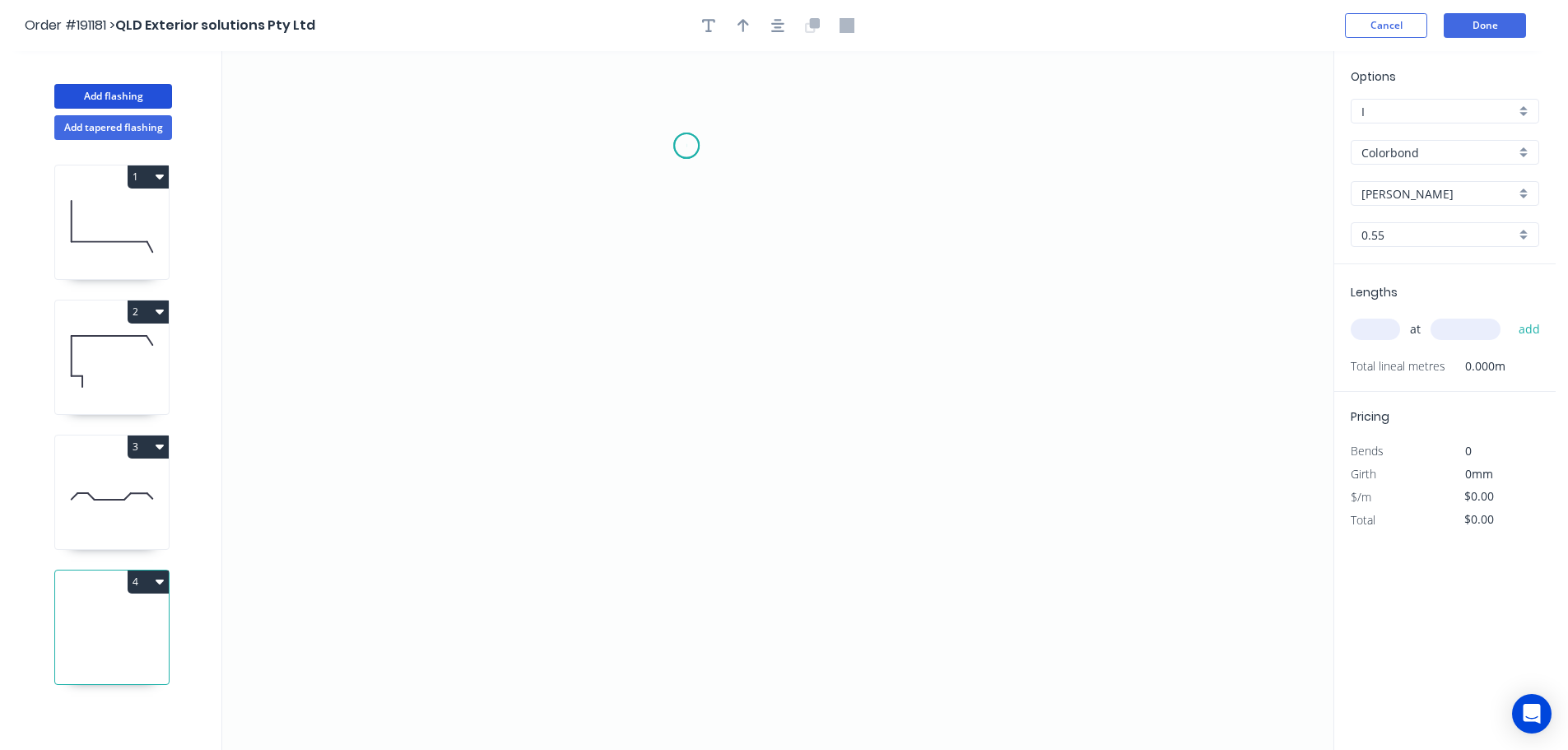
click at [687, 146] on icon "0" at bounding box center [777, 401] width 1112 height 699
click at [830, 145] on icon "0" at bounding box center [777, 401] width 1112 height 699
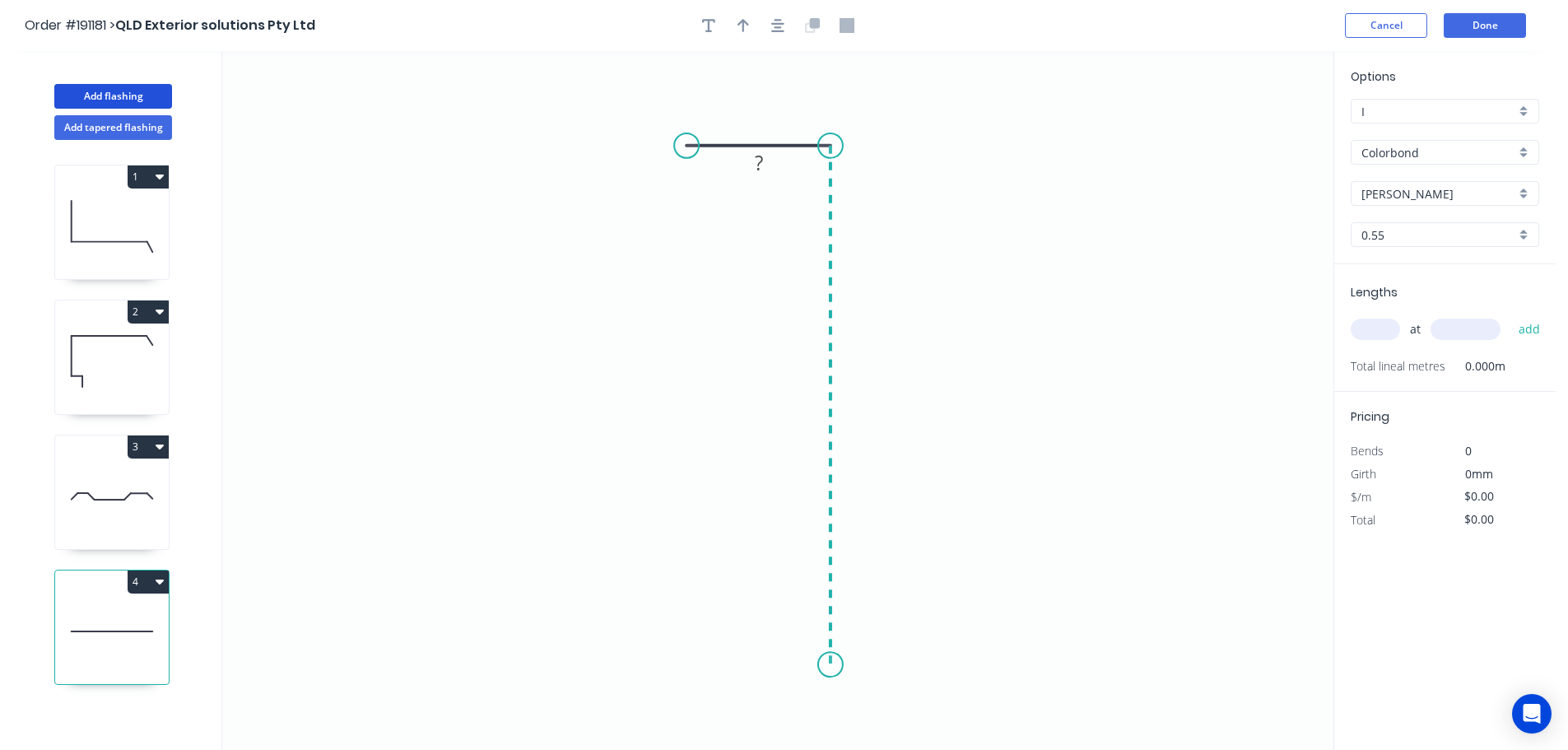
click at [830, 665] on icon "0 ?" at bounding box center [777, 401] width 1112 height 699
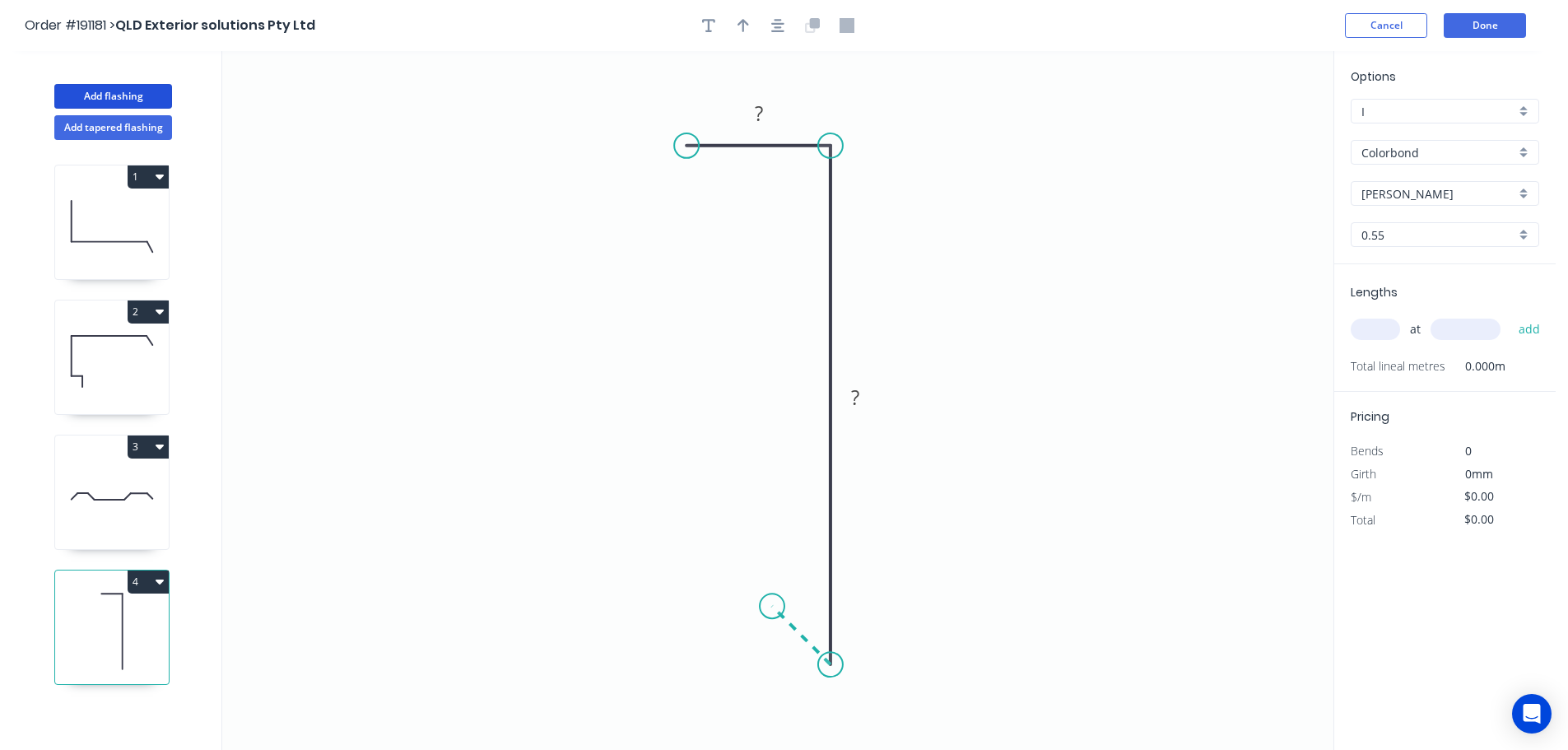
click at [772, 608] on icon "0 ? ?" at bounding box center [777, 401] width 1112 height 699
click at [772, 608] on circle at bounding box center [772, 605] width 24 height 24
click at [760, 111] on tspan "?" at bounding box center [758, 113] width 8 height 27
click at [1019, 206] on icon "0 30 230 15" at bounding box center [777, 401] width 1112 height 699
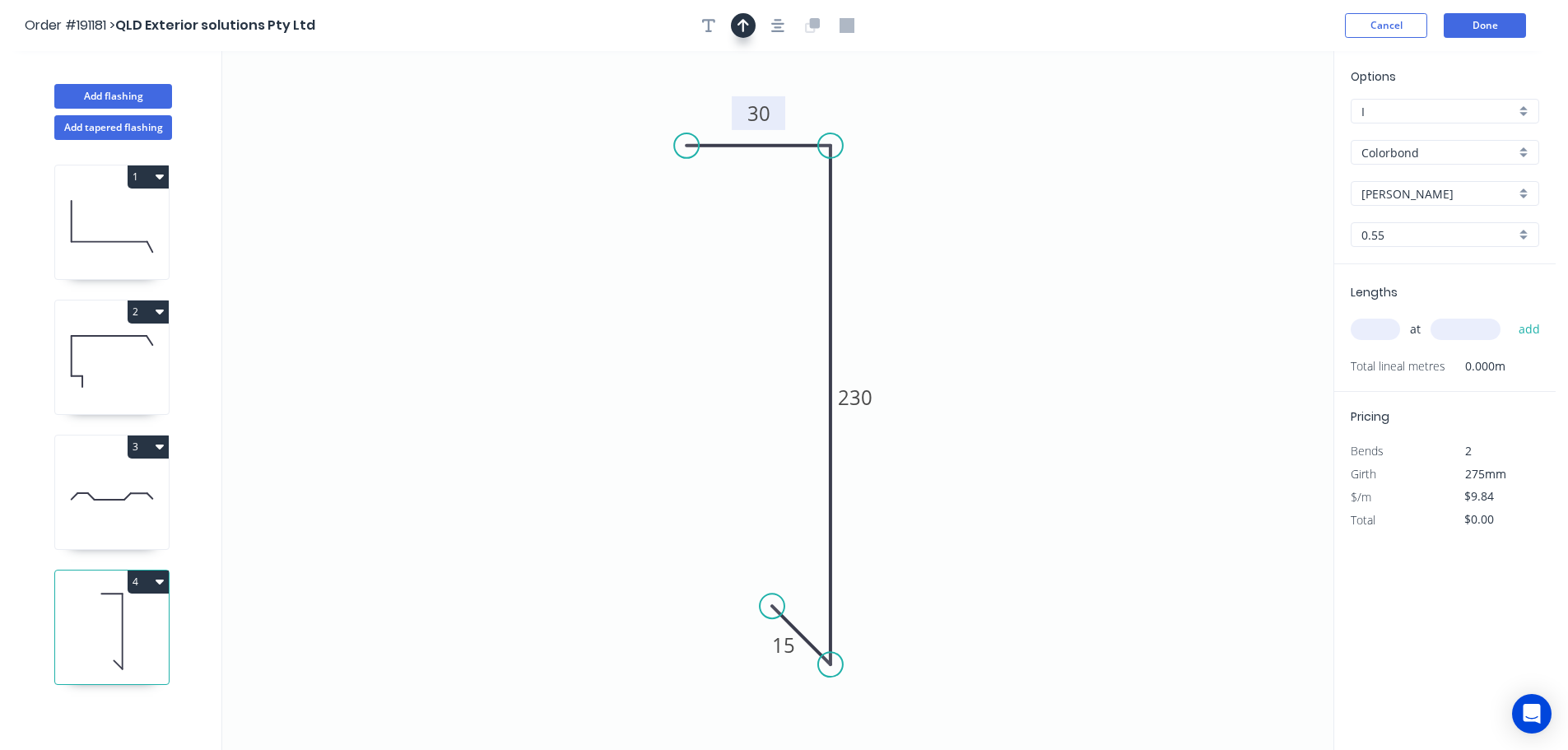
click at [741, 24] on icon "button" at bounding box center [743, 25] width 12 height 14
drag, startPoint x: 1250, startPoint y: 133, endPoint x: 1033, endPoint y: 263, distance: 253.0
click at [1033, 263] on icon at bounding box center [1033, 244] width 14 height 53
click at [1384, 329] on input "text" at bounding box center [1375, 330] width 49 height 22
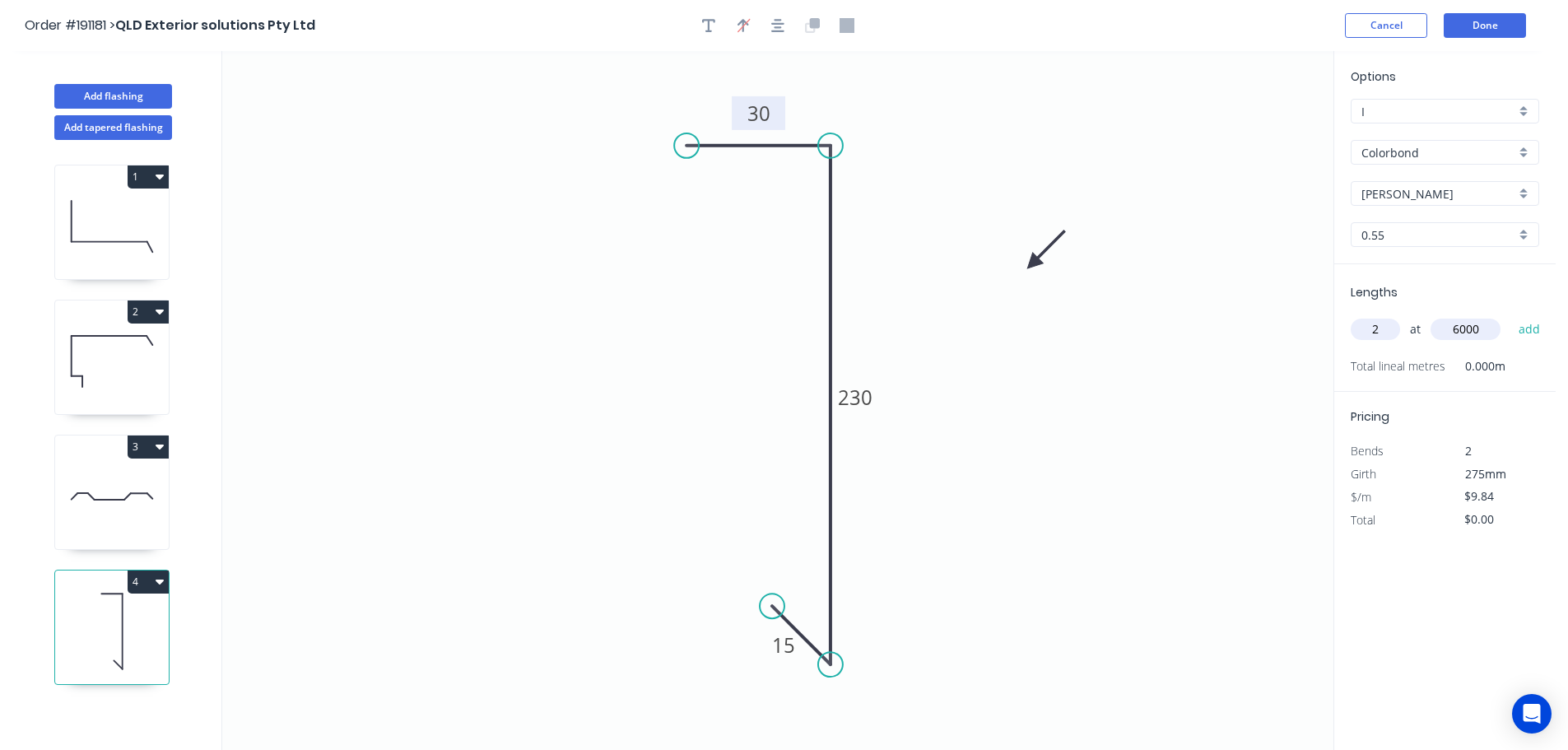
click at [1510, 315] on button "add" at bounding box center [1529, 329] width 39 height 28
click at [78, 129] on button "Add tapered flashing" at bounding box center [112, 127] width 118 height 24
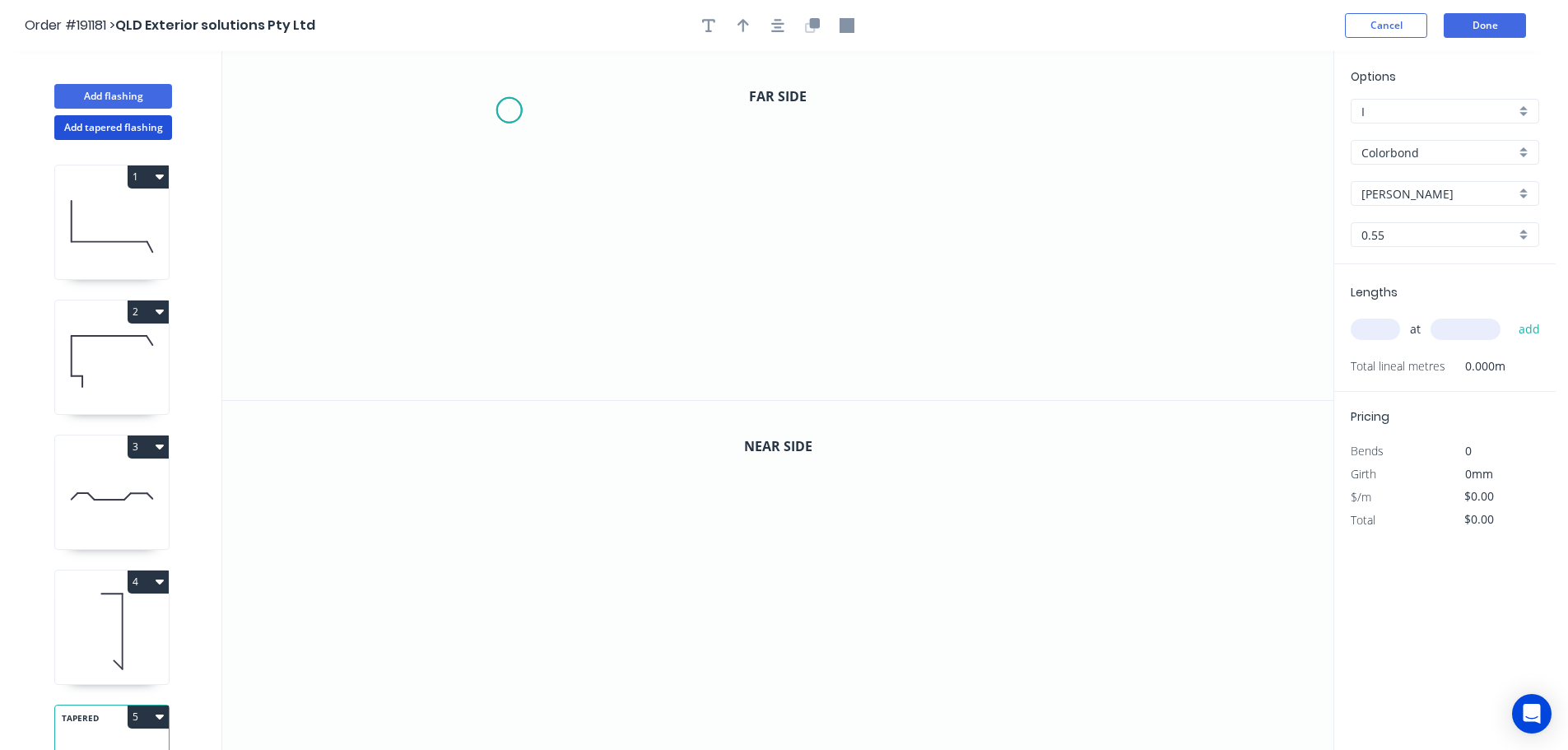
click at [509, 110] on icon "0" at bounding box center [777, 225] width 1112 height 349
click at [517, 220] on icon "0" at bounding box center [777, 225] width 1112 height 349
click at [556, 232] on div "Delete point" at bounding box center [598, 238] width 165 height 34
click at [528, 99] on icon "0" at bounding box center [777, 225] width 1112 height 349
click at [525, 223] on icon "0" at bounding box center [777, 225] width 1112 height 349
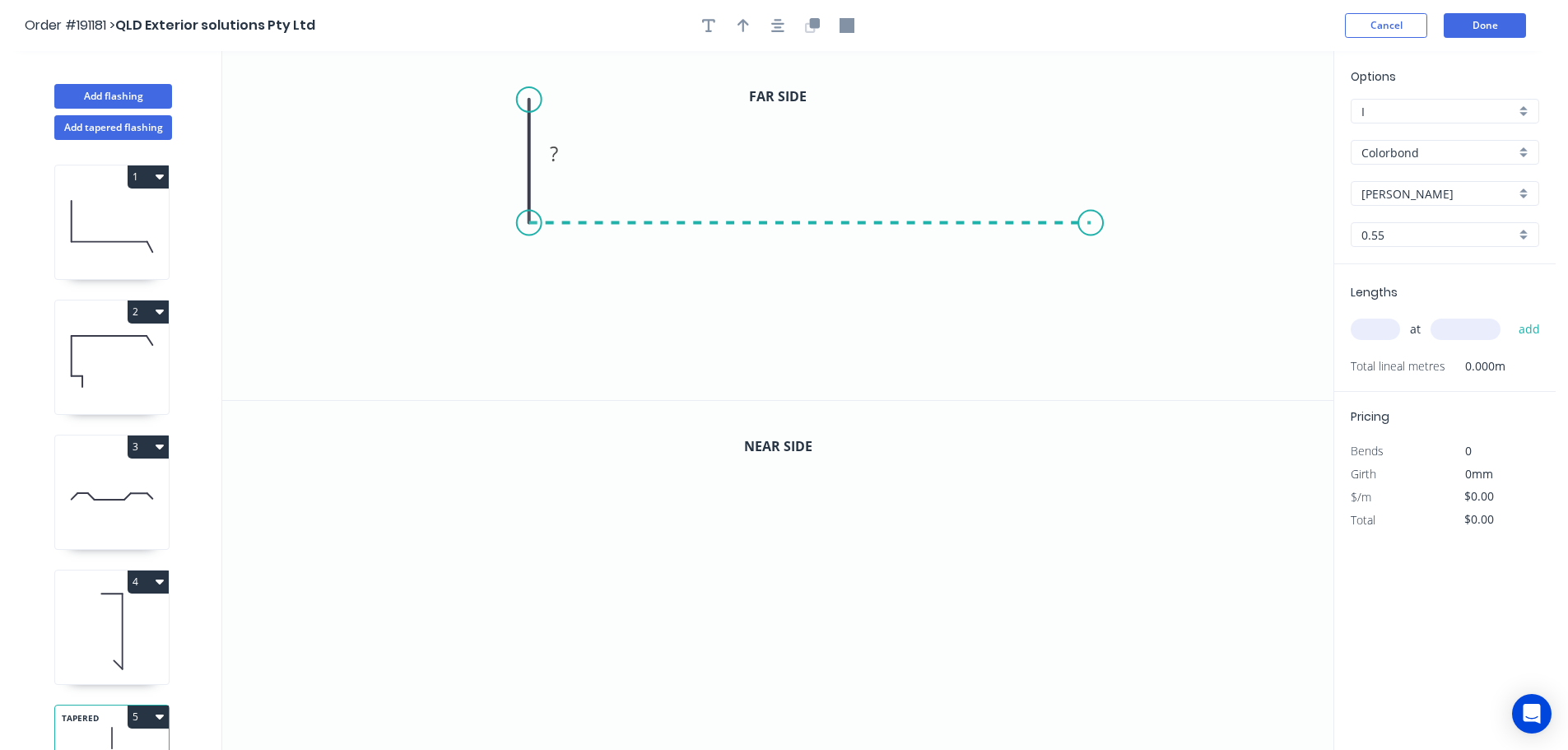
click at [1092, 204] on icon "0 ?" at bounding box center [777, 225] width 1112 height 349
click at [1093, 389] on icon "0 ? ?" at bounding box center [777, 225] width 1112 height 349
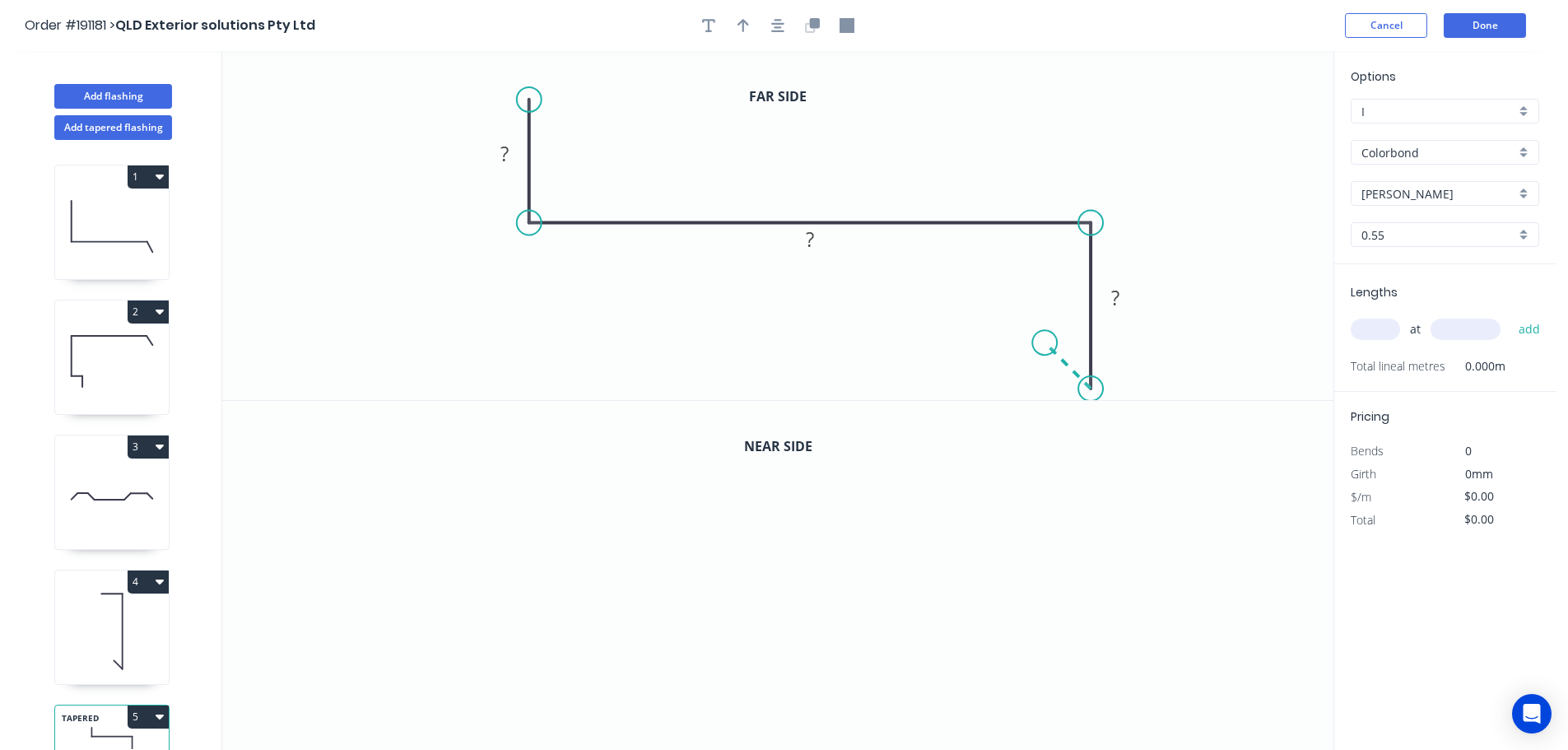
click at [1046, 336] on icon "0 ? ? ?" at bounding box center [777, 225] width 1112 height 349
click at [1046, 336] on circle at bounding box center [1044, 341] width 24 height 24
drag, startPoint x: 505, startPoint y: 150, endPoint x: 522, endPoint y: 152, distance: 17.1
click at [506, 150] on tspan "?" at bounding box center [504, 154] width 8 height 27
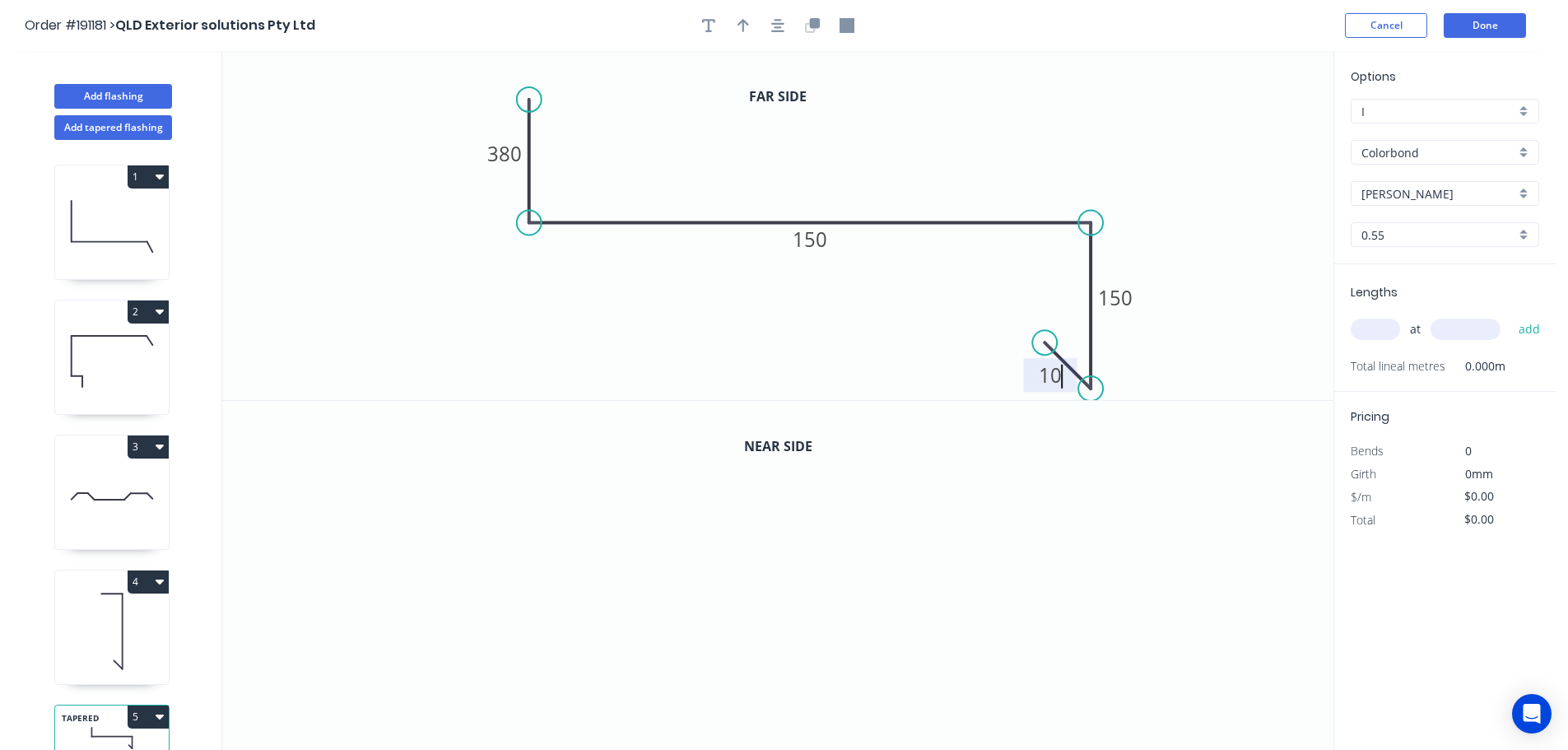
click at [951, 163] on icon "0 380 150 150 10" at bounding box center [777, 225] width 1112 height 349
click at [741, 20] on icon "button" at bounding box center [743, 25] width 12 height 14
drag, startPoint x: 1247, startPoint y: 129, endPoint x: 874, endPoint y: 128, distance: 373.0
click at [874, 128] on icon at bounding box center [874, 109] width 14 height 53
click at [814, 25] on icon "button" at bounding box center [815, 22] width 10 height 10
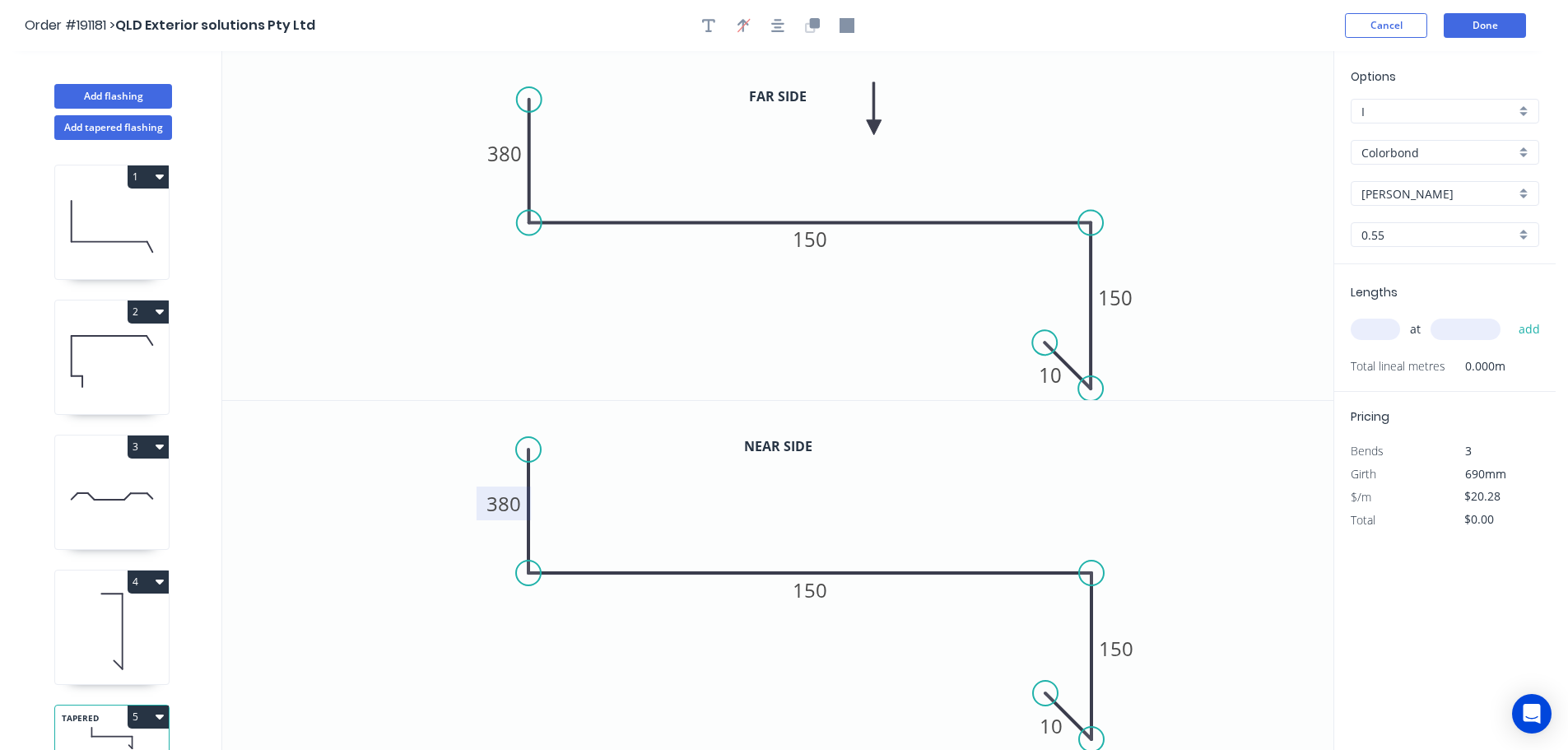
click at [514, 501] on tspan "380" at bounding box center [503, 503] width 34 height 27
click at [1160, 497] on icon "0 50 150 150 10" at bounding box center [777, 575] width 1112 height 349
click at [1382, 326] on input "text" at bounding box center [1375, 330] width 49 height 22
click at [1510, 315] on button "add" at bounding box center [1529, 329] width 39 height 28
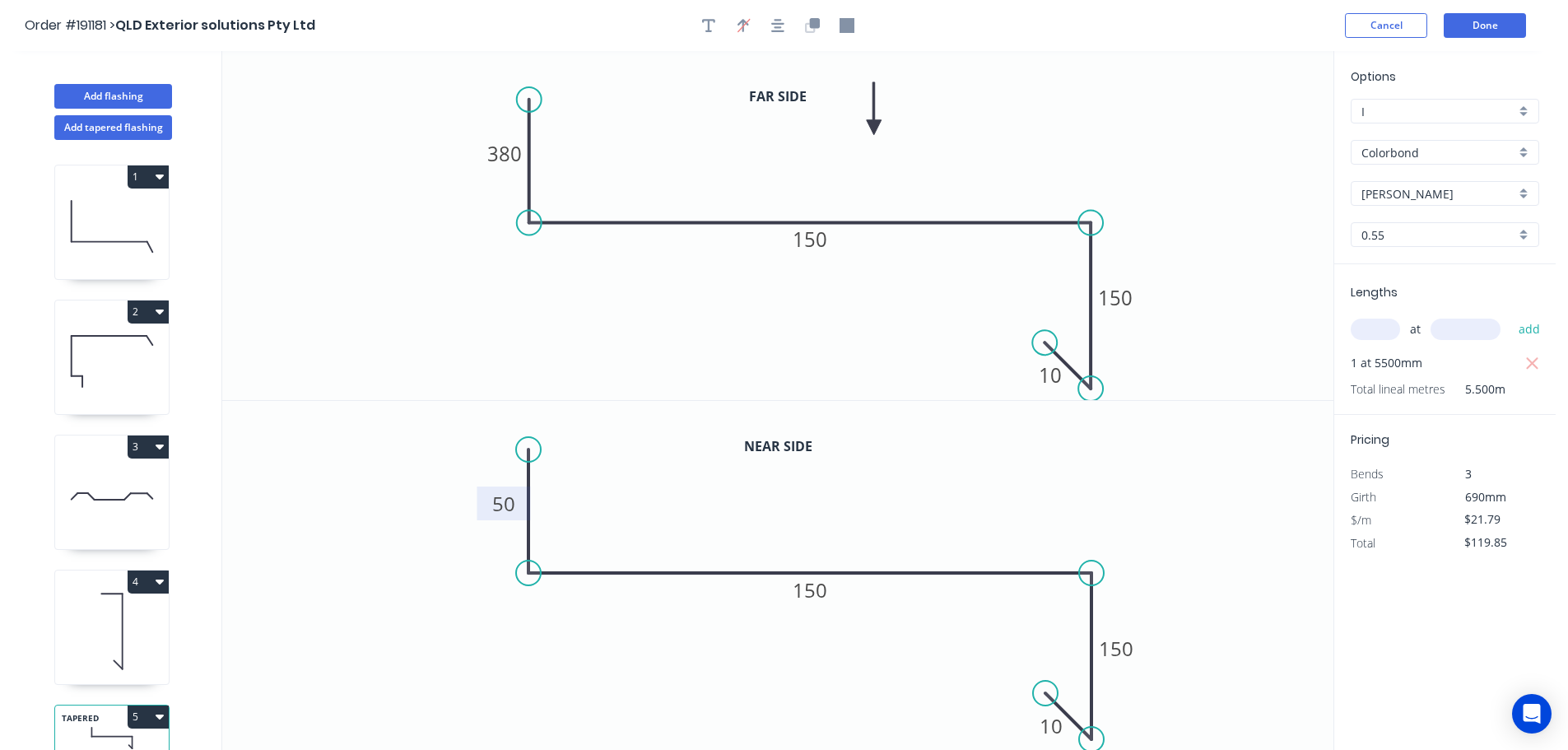
click at [92, 200] on icon at bounding box center [111, 225] width 113 height 105
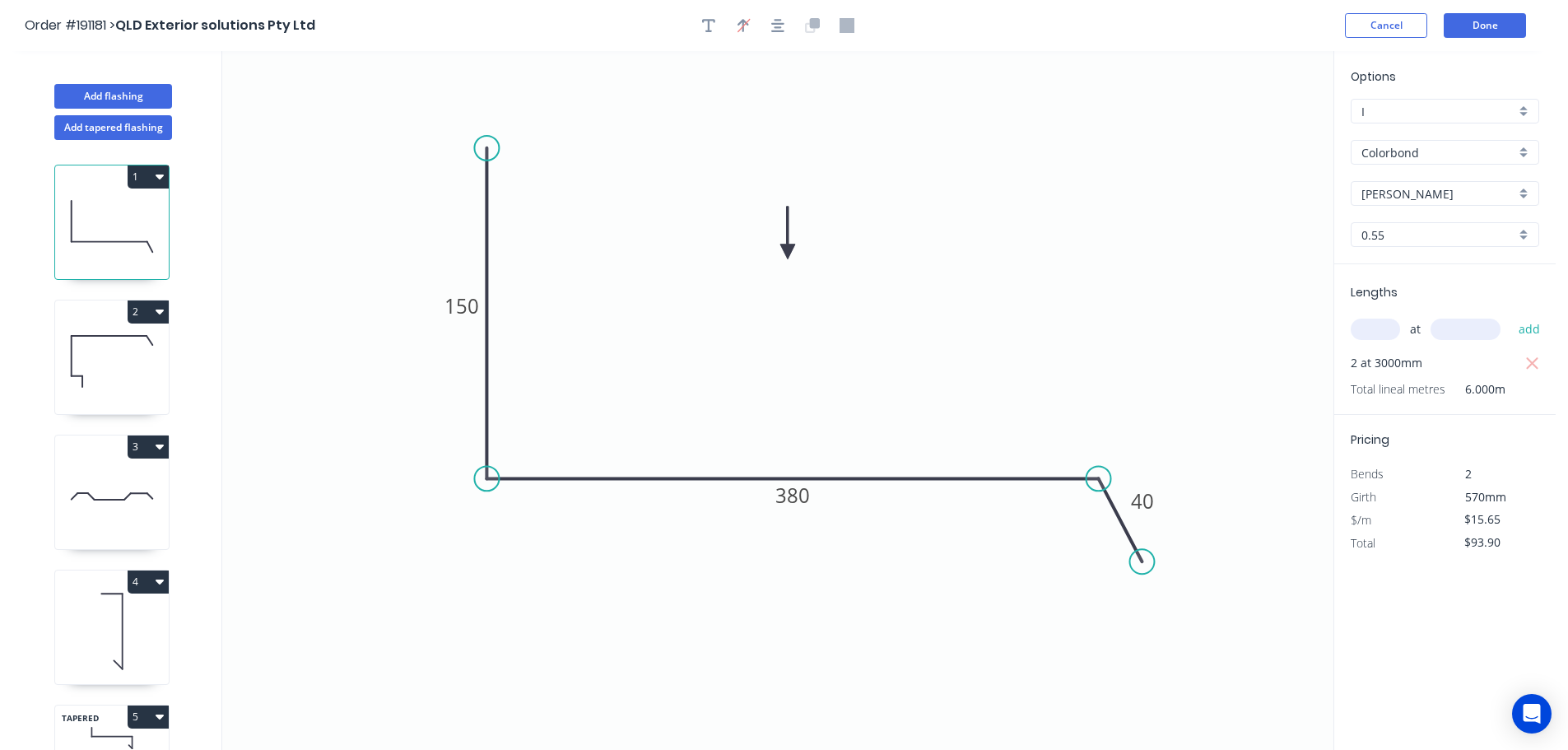
click at [143, 174] on button "1" at bounding box center [148, 177] width 41 height 23
click at [123, 219] on div "Duplicate" at bounding box center [90, 217] width 127 height 24
click at [804, 493] on tspan "380" at bounding box center [793, 495] width 34 height 27
click at [928, 390] on icon "0 150 300 40" at bounding box center [777, 401] width 1112 height 699
click at [1380, 328] on input "text" at bounding box center [1375, 330] width 49 height 22
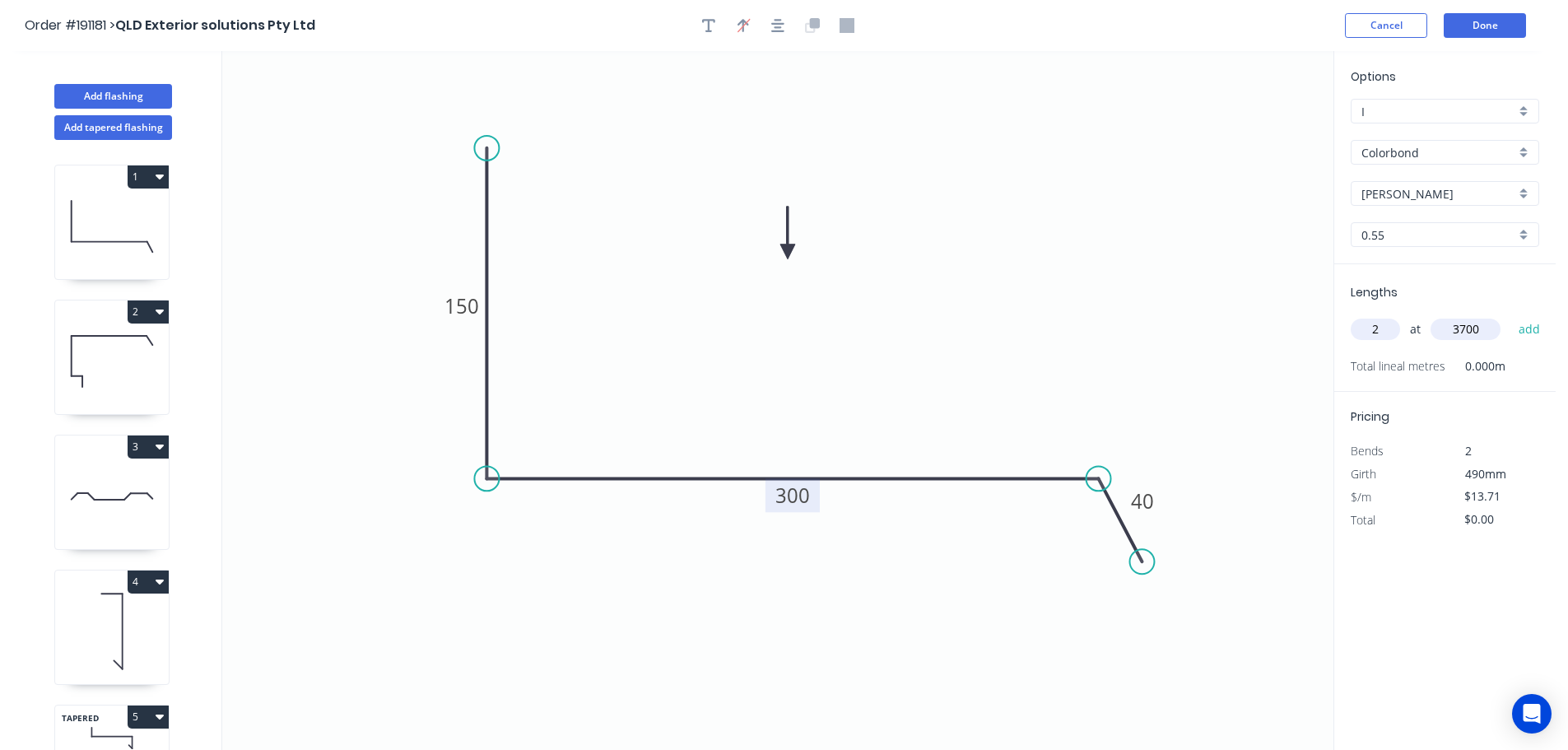
click at [1510, 315] on button "add" at bounding box center [1529, 329] width 39 height 28
click at [99, 93] on button "Add flashing" at bounding box center [112, 95] width 118 height 24
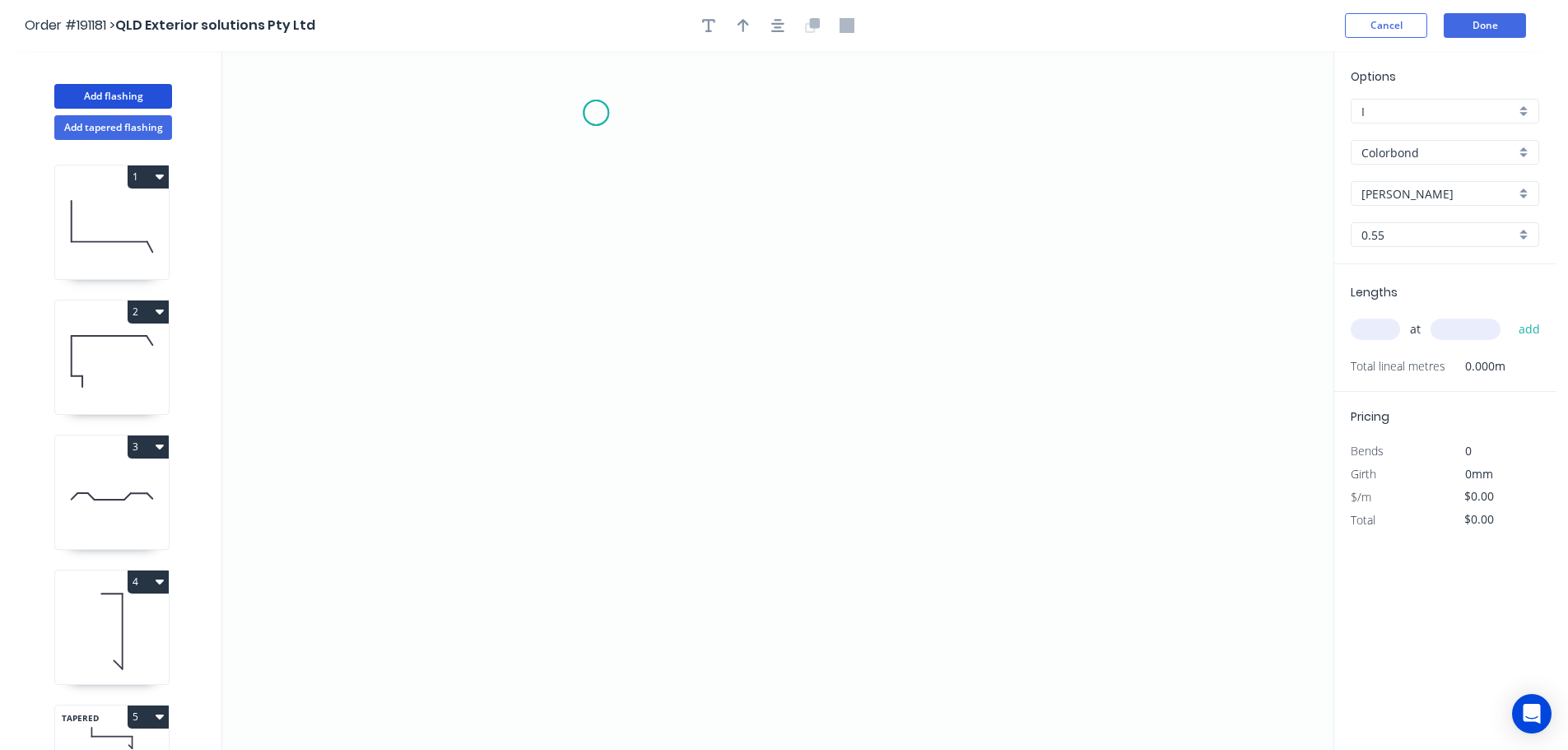
click at [596, 113] on icon "0" at bounding box center [777, 401] width 1112 height 699
click at [579, 534] on icon "0" at bounding box center [777, 401] width 1112 height 699
click at [756, 528] on icon "0 ?" at bounding box center [777, 401] width 1112 height 699
click at [755, 679] on icon "0 ? ?" at bounding box center [777, 401] width 1112 height 699
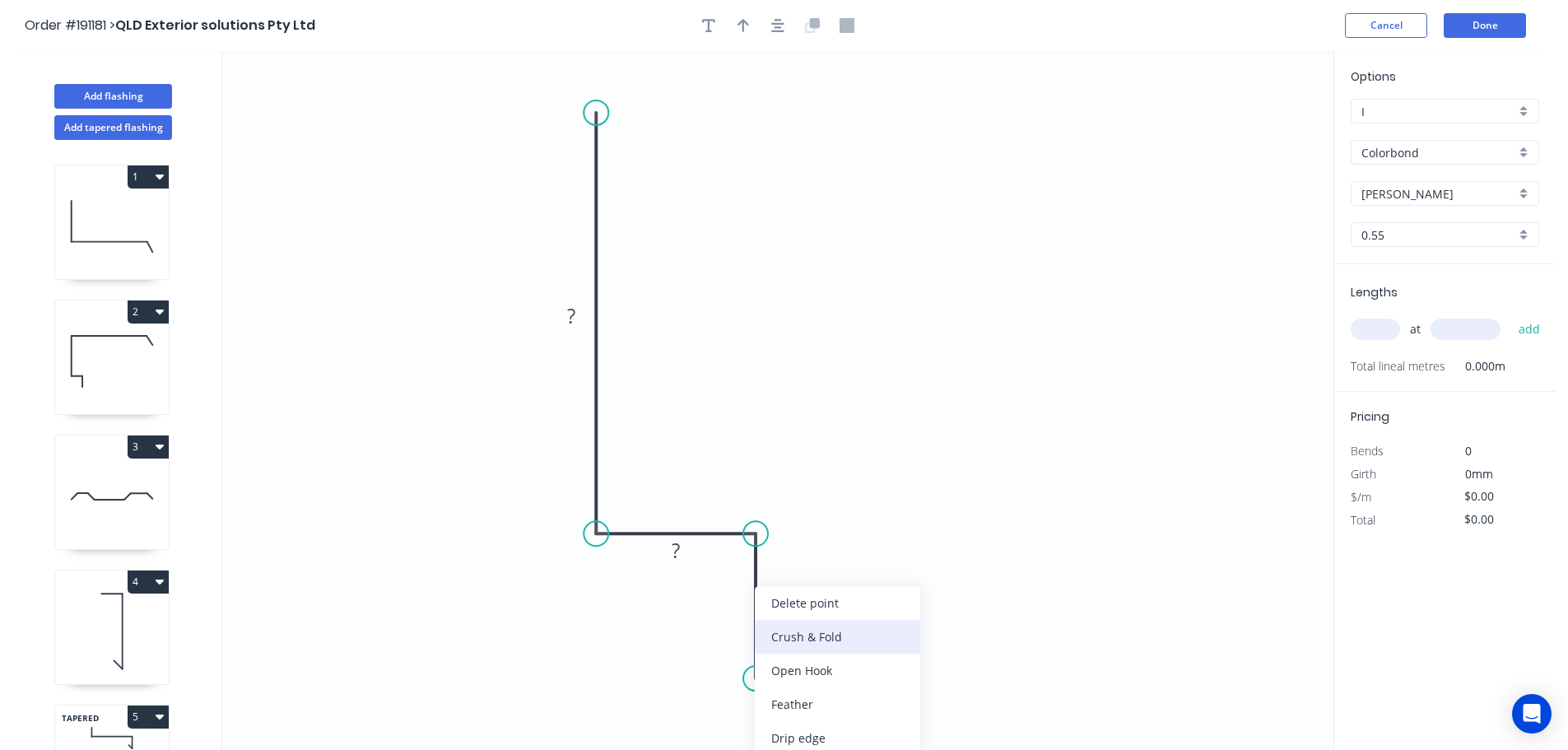
click at [850, 638] on div "Crush & Fold" at bounding box center [837, 637] width 165 height 34
click at [737, 650] on tspan "10" at bounding box center [732, 649] width 23 height 27
click at [874, 658] on icon "0 ? ? CF 15 ?" at bounding box center [777, 401] width 1112 height 699
drag, startPoint x: 695, startPoint y: 647, endPoint x: 815, endPoint y: 712, distance: 136.5
click at [815, 712] on rect at bounding box center [841, 714] width 66 height 34
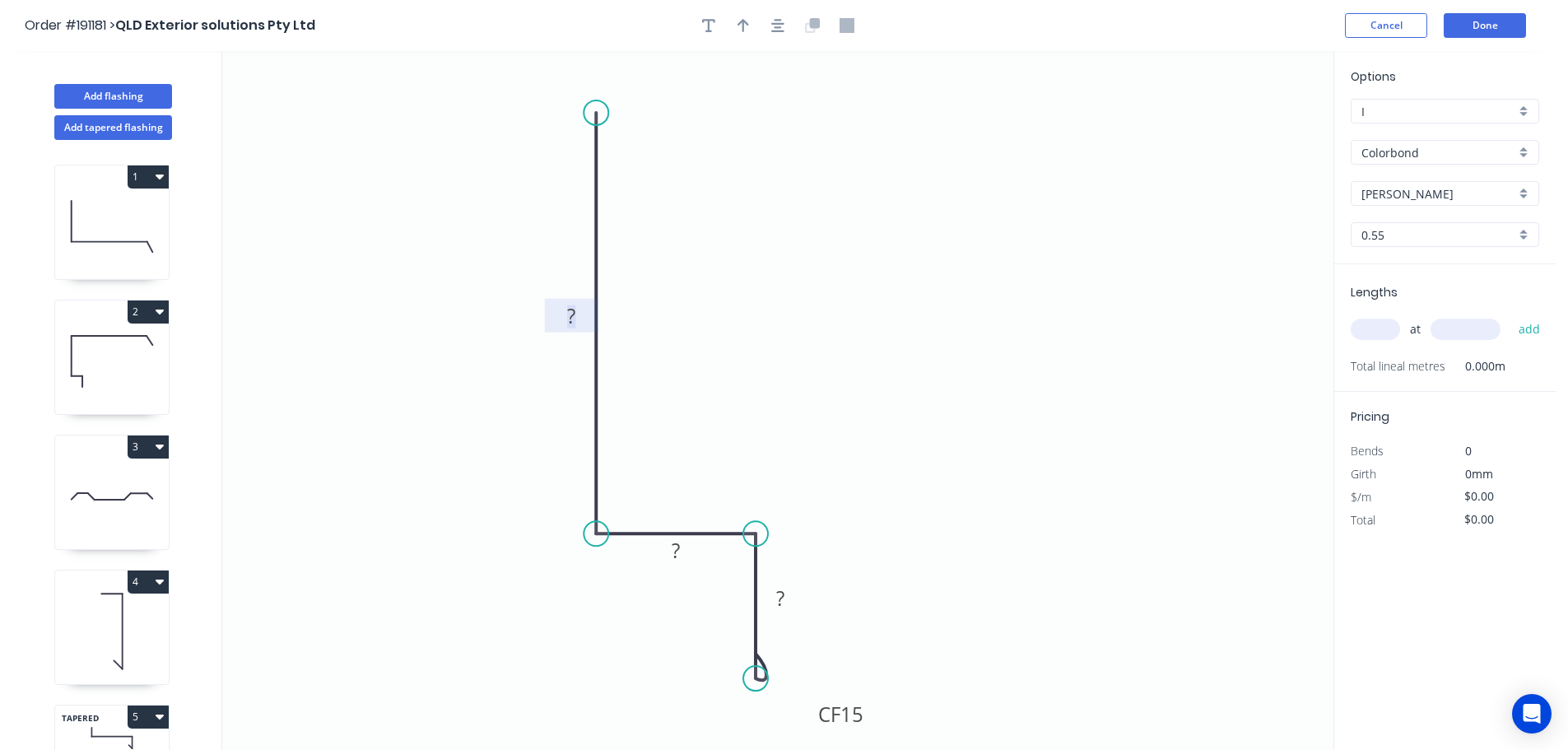
click at [573, 311] on tspan "?" at bounding box center [571, 315] width 8 height 27
click at [840, 306] on icon "0 230 25 CF 15 20" at bounding box center [777, 401] width 1112 height 699
click at [742, 24] on icon "button" at bounding box center [743, 25] width 12 height 13
drag, startPoint x: 1252, startPoint y: 133, endPoint x: 469, endPoint y: 511, distance: 869.5
click at [469, 511] on icon at bounding box center [469, 491] width 14 height 53
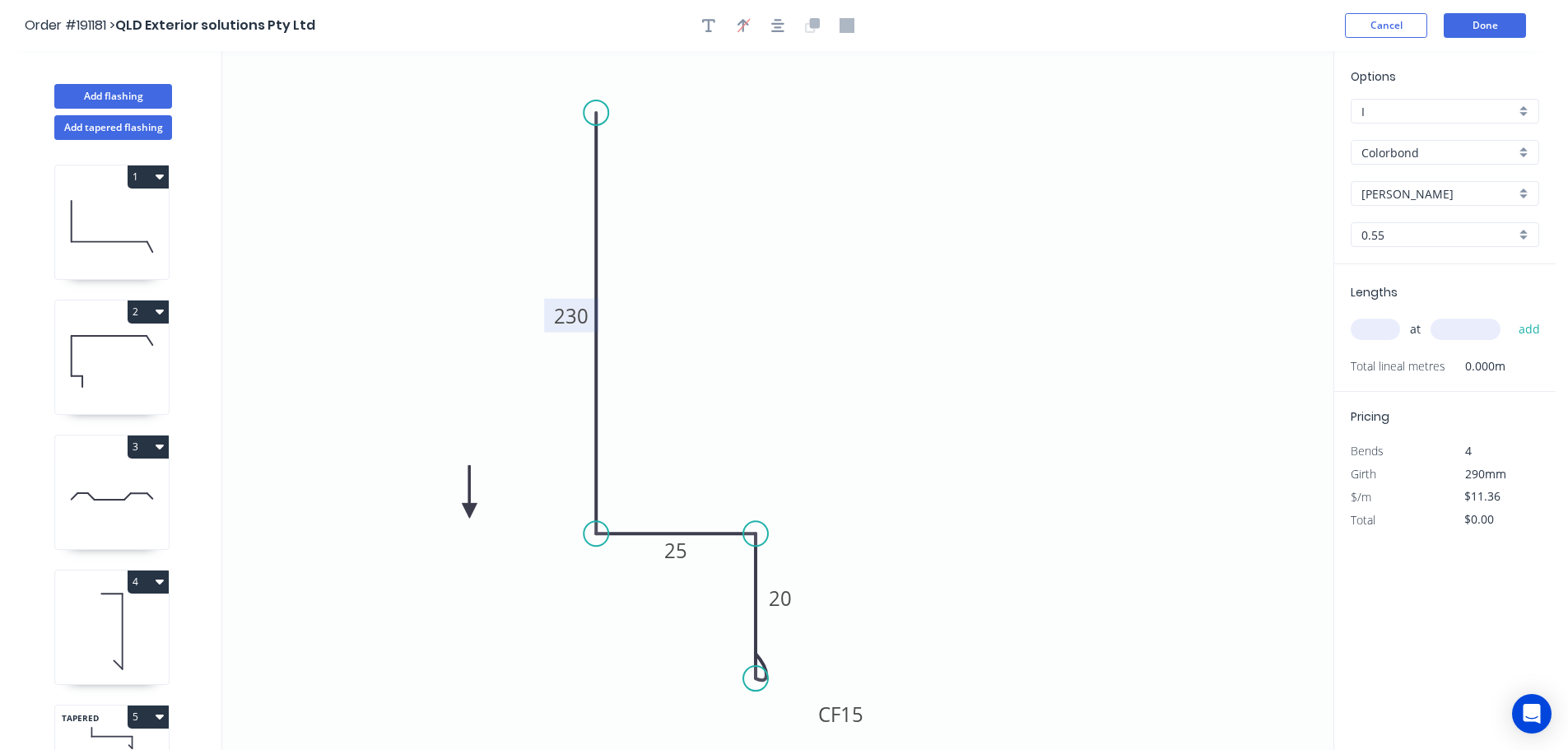
click at [468, 511] on icon at bounding box center [469, 491] width 14 height 53
click at [468, 511] on icon at bounding box center [483, 497] width 48 height 48
click at [468, 511] on icon at bounding box center [483, 524] width 48 height 48
click at [468, 511] on icon at bounding box center [469, 529] width 14 height 53
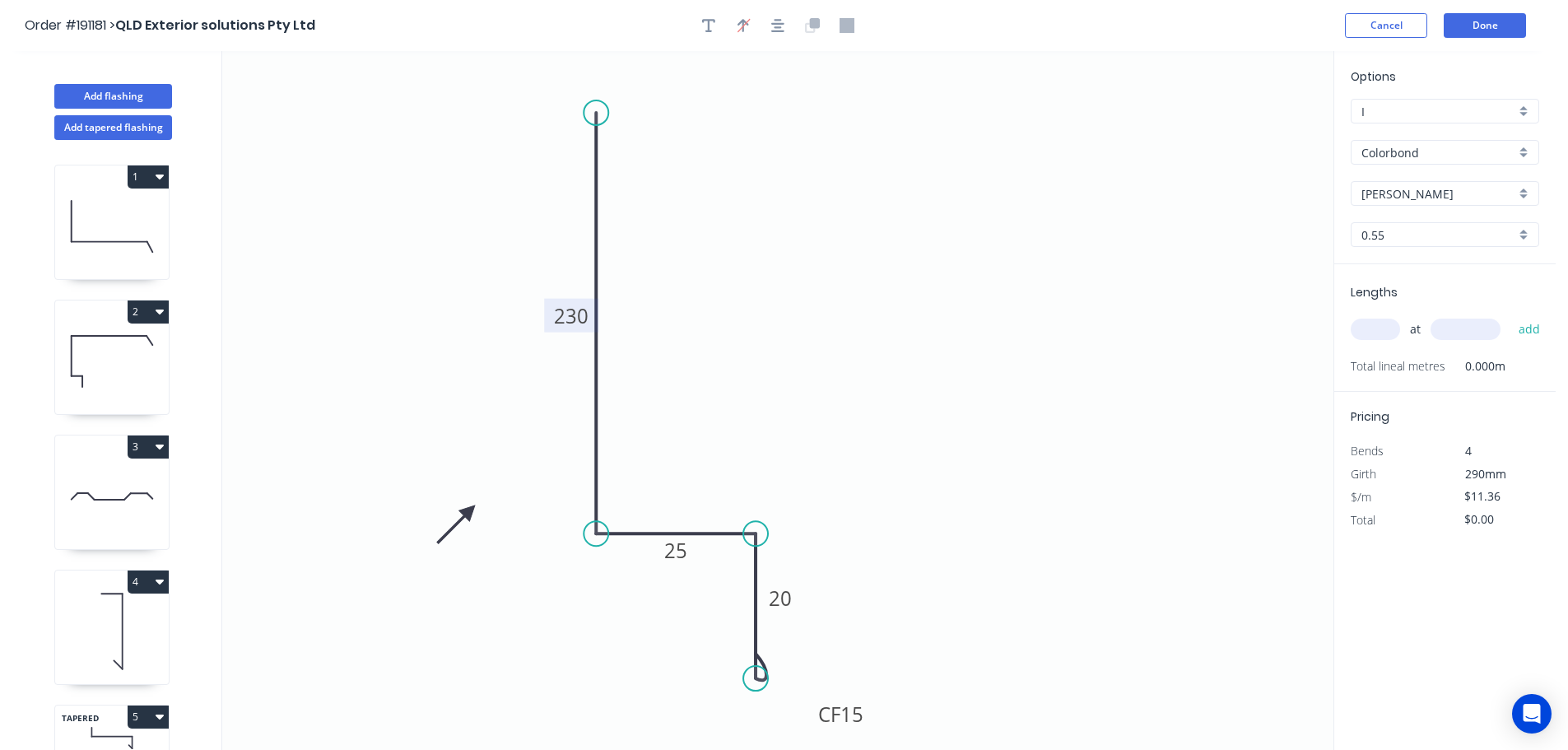
click at [1526, 193] on div "[PERSON_NAME]" at bounding box center [1445, 193] width 189 height 24
click at [1393, 328] on div "Monument" at bounding box center [1445, 329] width 187 height 29
click at [1389, 329] on input "text" at bounding box center [1375, 330] width 49 height 22
click at [1510, 315] on button "add" at bounding box center [1529, 329] width 39 height 28
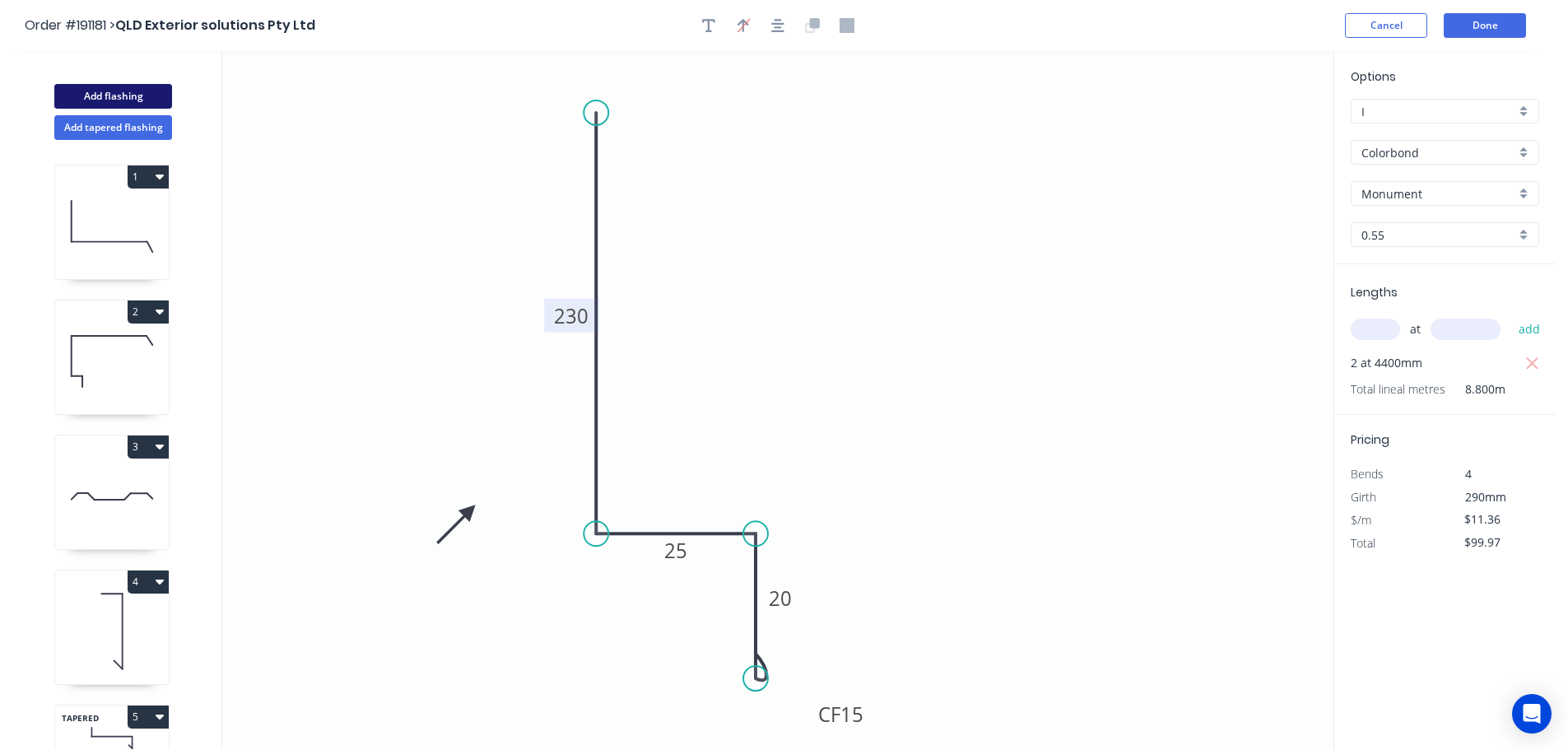
drag, startPoint x: 116, startPoint y: 93, endPoint x: 203, endPoint y: 107, distance: 88.1
click at [116, 93] on button "Add flashing" at bounding box center [112, 95] width 118 height 24
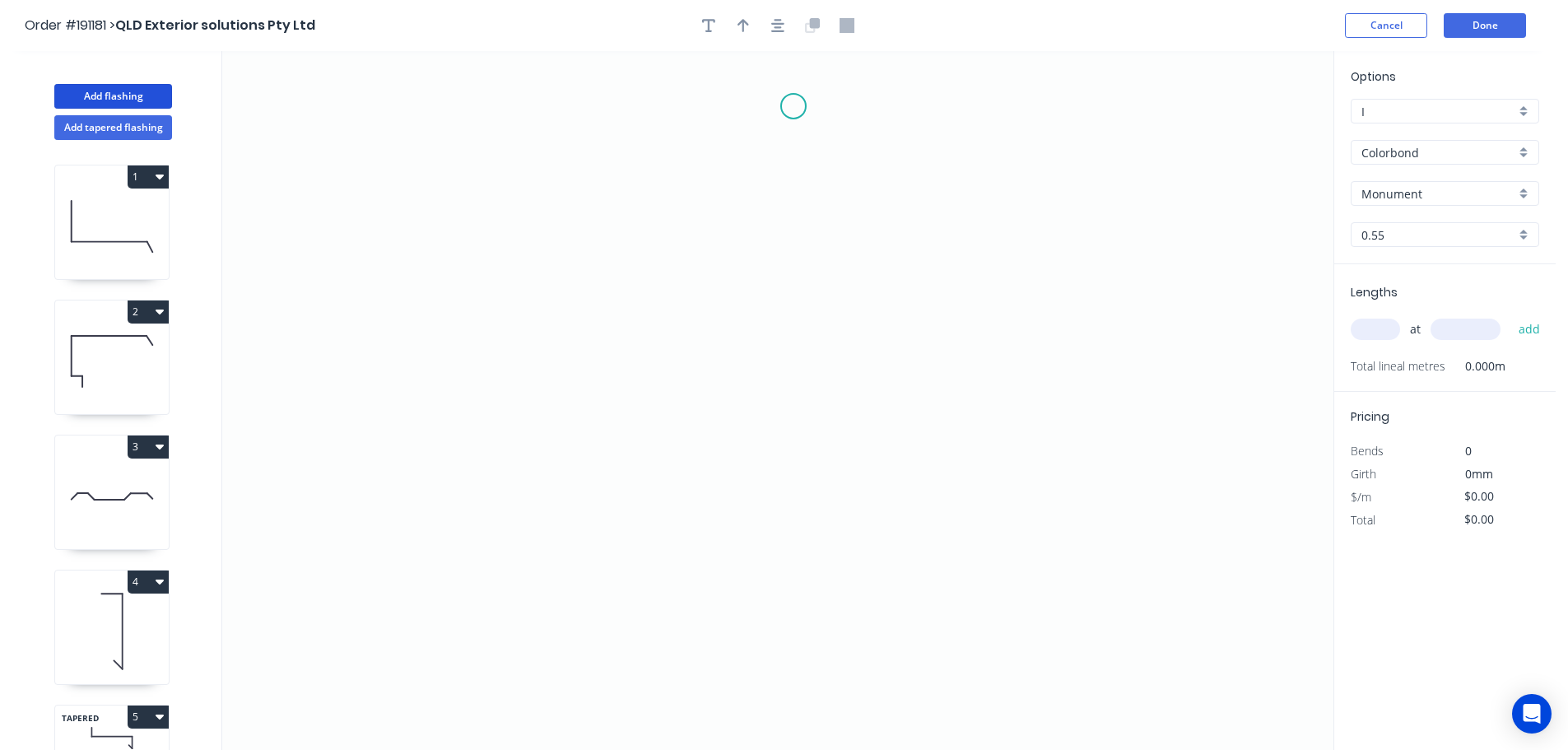
click at [793, 106] on icon "0" at bounding box center [777, 401] width 1112 height 699
click at [793, 208] on icon "0" at bounding box center [777, 401] width 1112 height 699
click at [899, 217] on icon "0 ?" at bounding box center [777, 401] width 1112 height 699
click at [886, 470] on icon "0 ? ?" at bounding box center [777, 401] width 1112 height 699
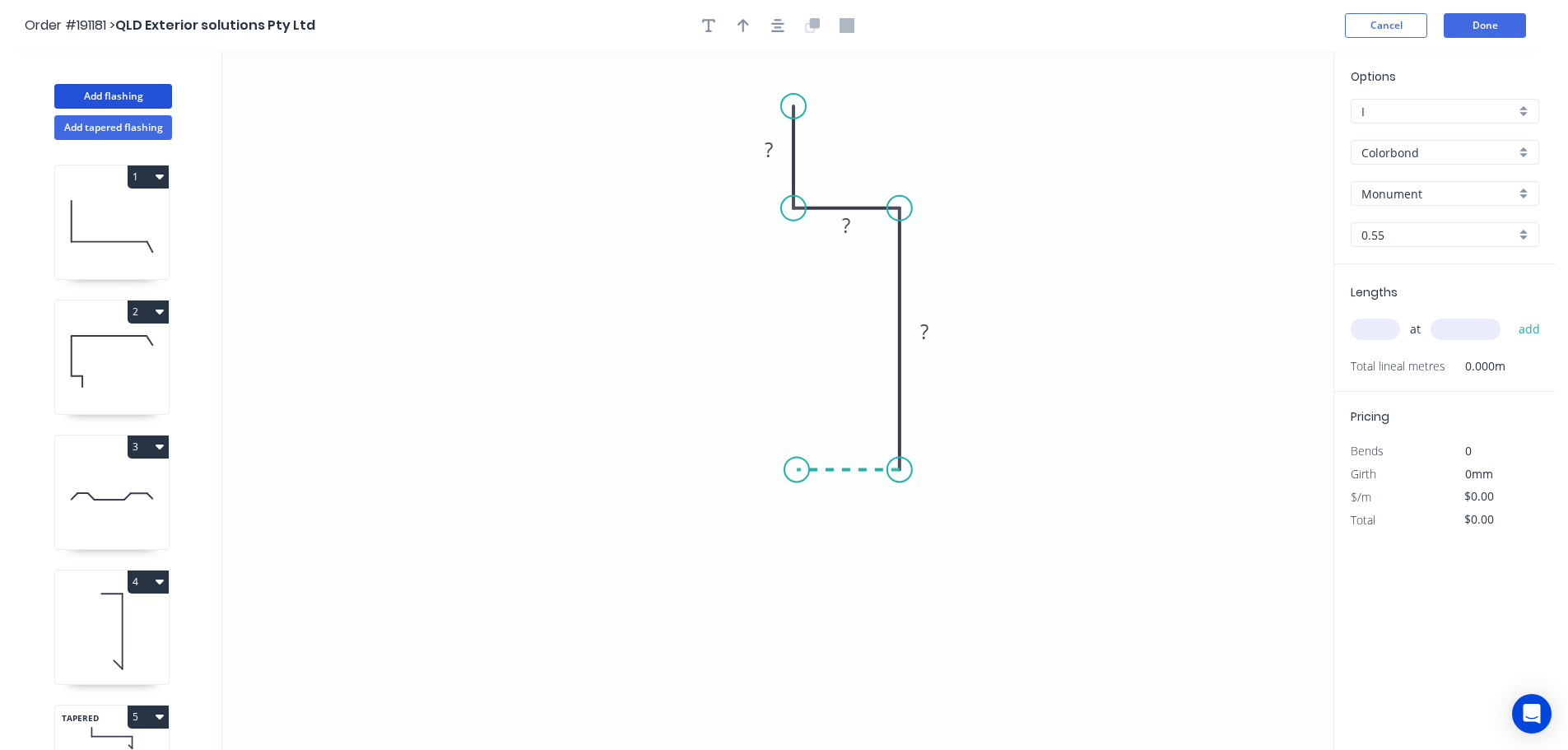
click at [797, 476] on icon "0 ? ? ?" at bounding box center [777, 401] width 1112 height 699
click at [793, 576] on icon "0 ? ? ? ?" at bounding box center [777, 401] width 1112 height 699
click at [793, 576] on circle at bounding box center [796, 575] width 24 height 24
drag, startPoint x: 793, startPoint y: 576, endPoint x: 797, endPoint y: 563, distance: 13.6
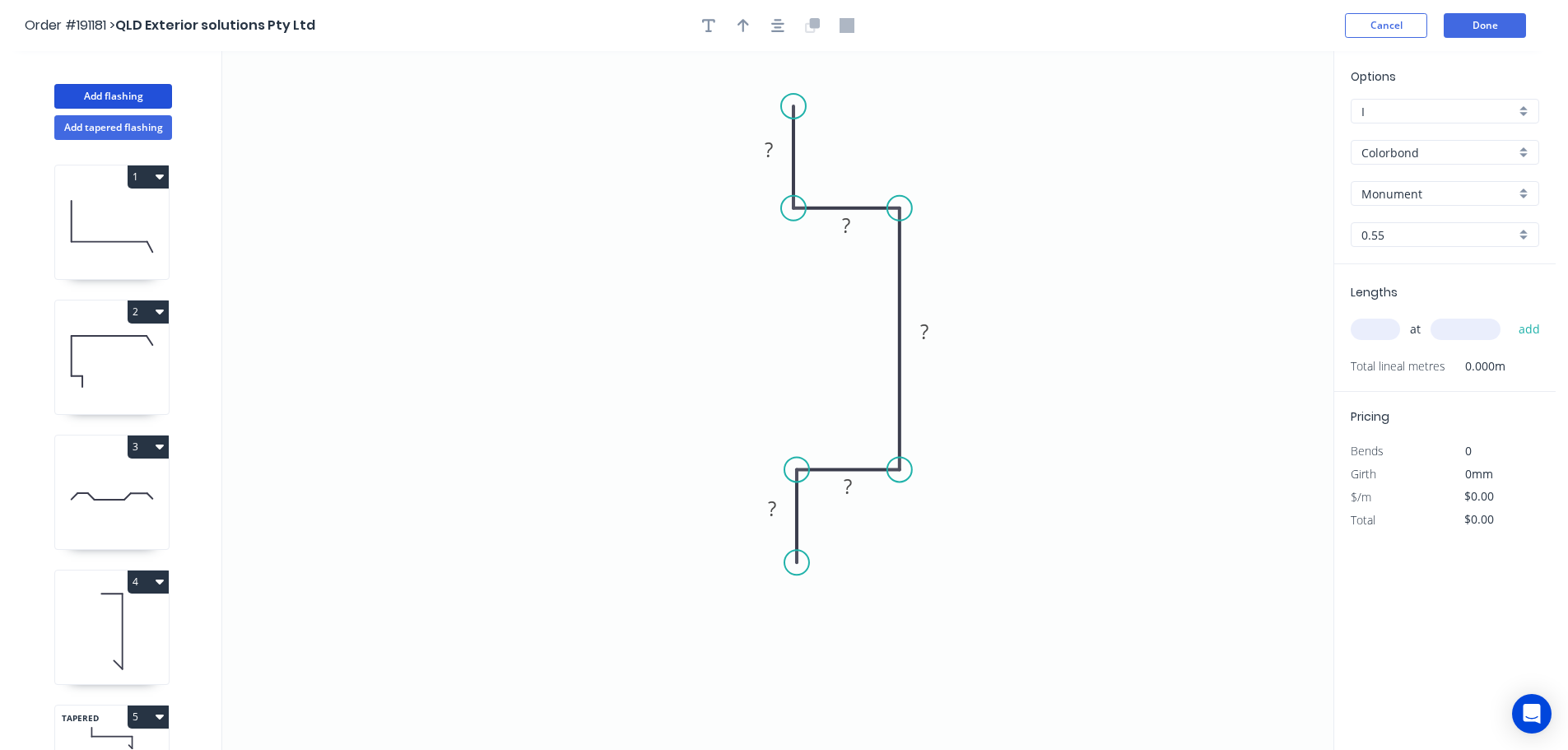
click at [797, 563] on circle at bounding box center [796, 561] width 24 height 24
click at [772, 152] on tspan "?" at bounding box center [768, 149] width 8 height 27
click at [1141, 173] on icon "0 15 10 50 10 15" at bounding box center [777, 401] width 1112 height 699
click at [741, 24] on icon "button" at bounding box center [743, 25] width 12 height 14
drag, startPoint x: 1253, startPoint y: 133, endPoint x: 1069, endPoint y: 211, distance: 199.8
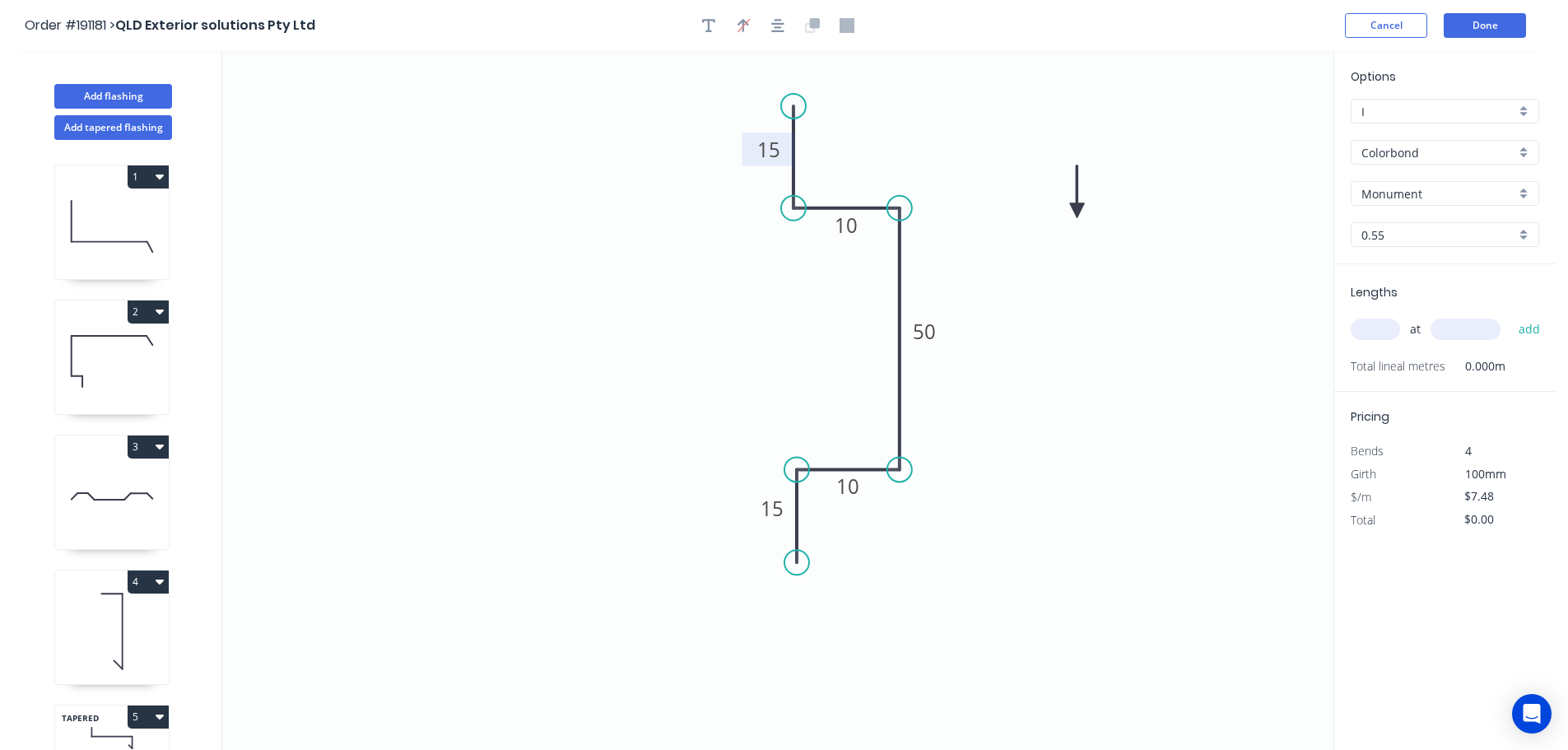
click at [1070, 211] on icon at bounding box center [1077, 191] width 14 height 53
click at [1069, 211] on icon at bounding box center [1069, 192] width 14 height 53
click at [1523, 151] on div "Colorbond" at bounding box center [1445, 152] width 189 height 24
click at [1466, 290] on div "Zincalume" at bounding box center [1445, 296] width 187 height 29
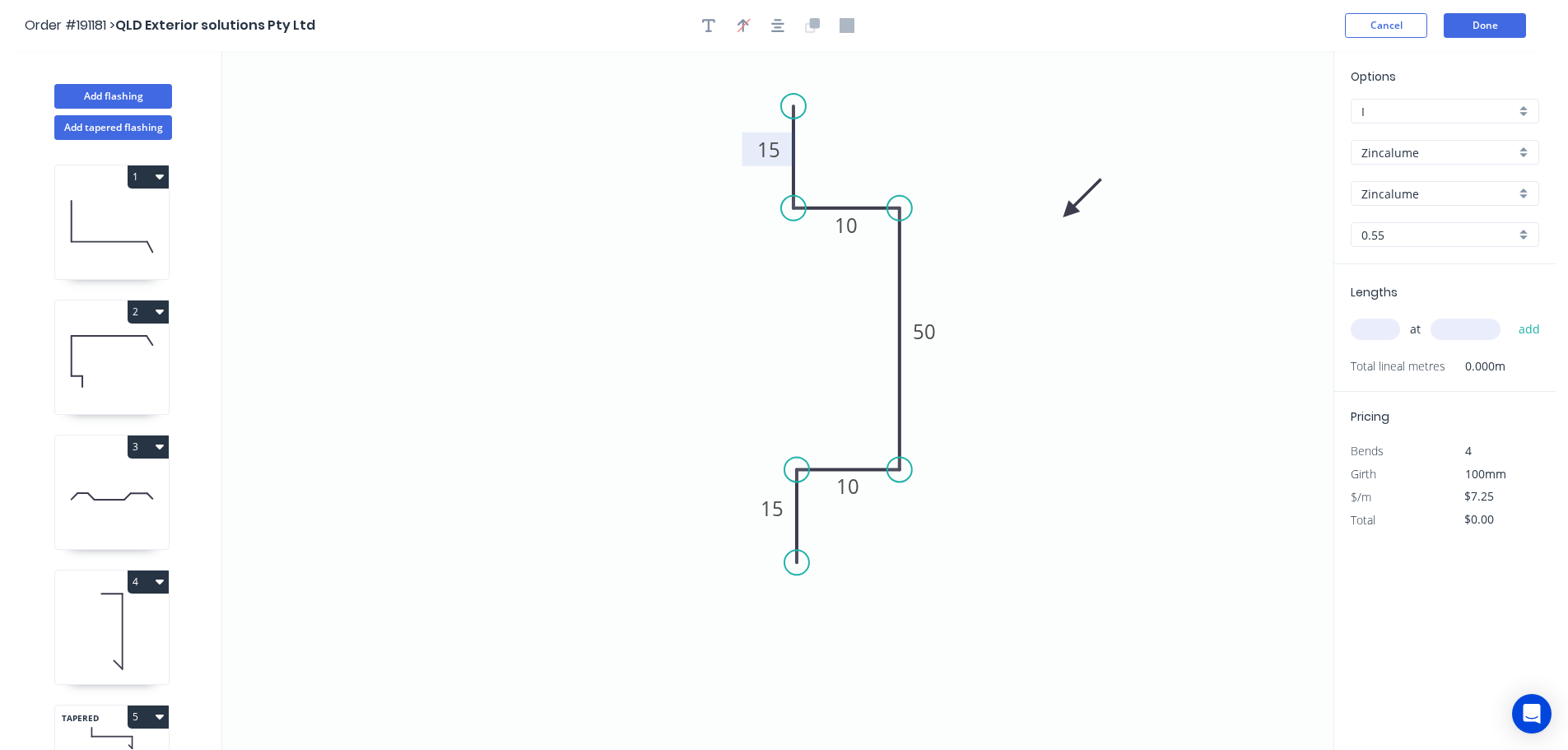
click at [1520, 231] on div "0.55" at bounding box center [1445, 234] width 189 height 24
click at [1384, 289] on div "0.8" at bounding box center [1445, 295] width 187 height 29
click at [1382, 324] on input "text" at bounding box center [1375, 330] width 49 height 22
click at [1510, 315] on button "add" at bounding box center [1529, 329] width 39 height 28
click at [102, 87] on button "Add flashing" at bounding box center [112, 95] width 118 height 24
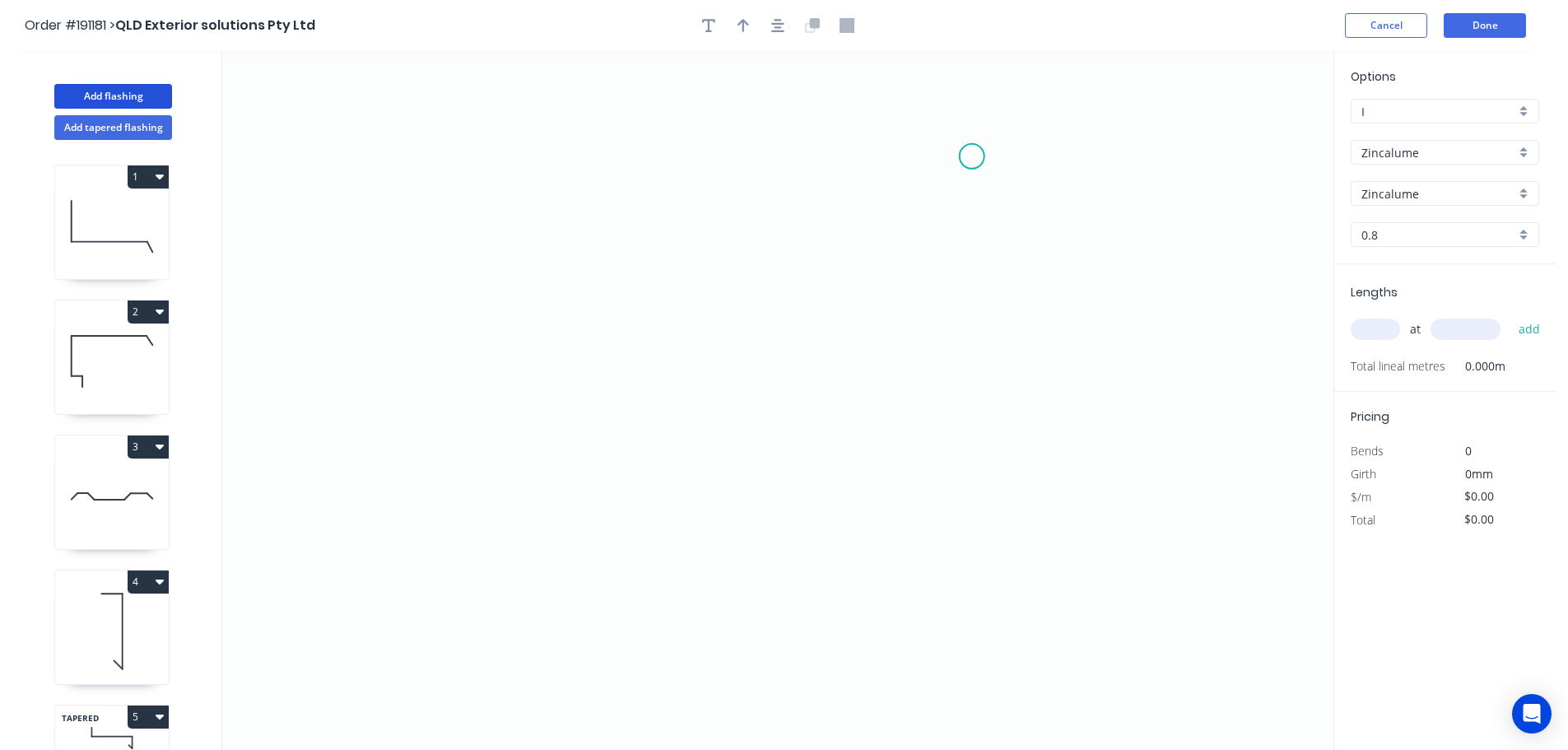
click at [972, 156] on icon "0" at bounding box center [777, 401] width 1112 height 699
click at [613, 160] on icon "0" at bounding box center [777, 401] width 1112 height 699
click at [618, 463] on icon "0 ?" at bounding box center [777, 401] width 1112 height 699
click at [618, 465] on circle at bounding box center [612, 462] width 24 height 24
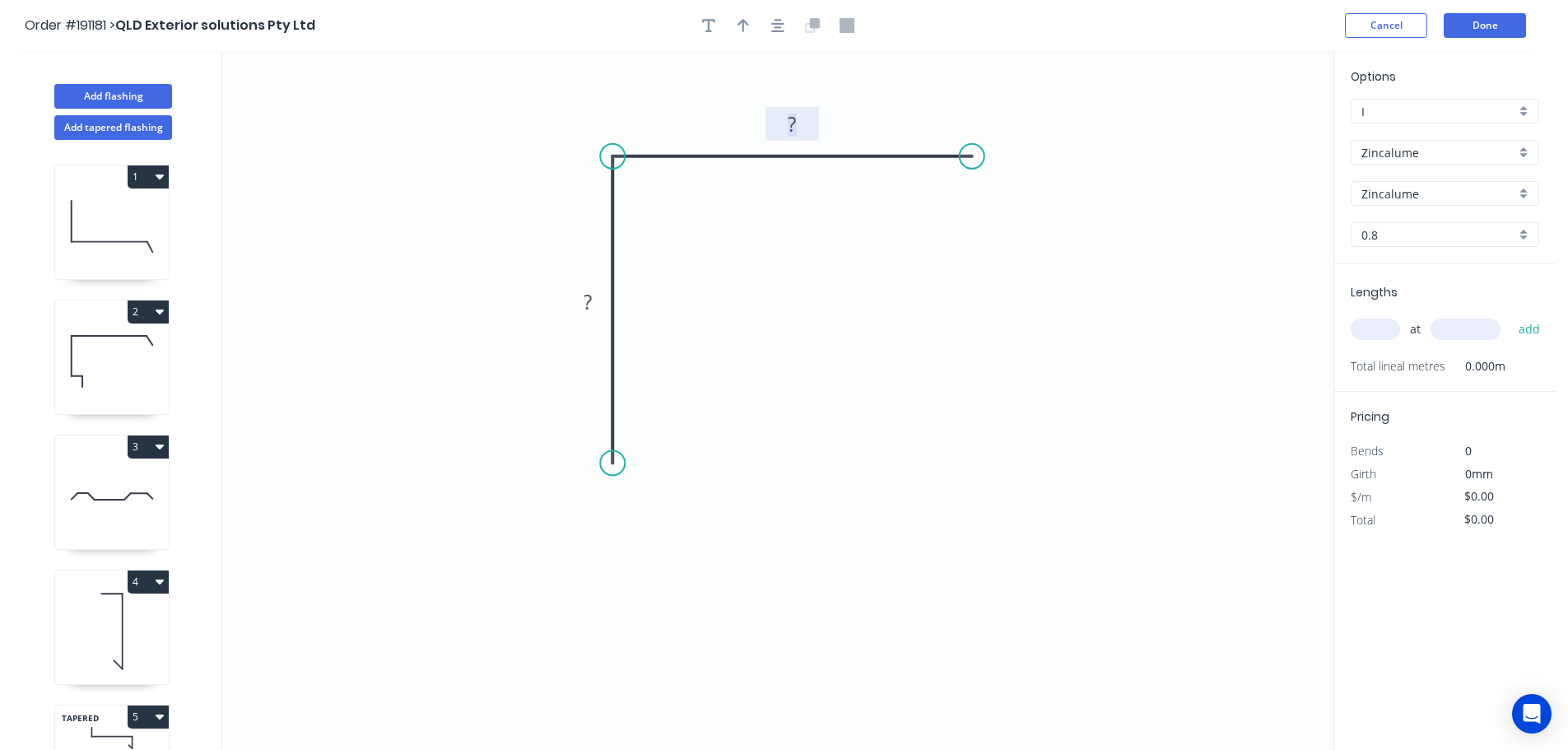
click at [795, 117] on tspan "?" at bounding box center [792, 124] width 8 height 27
click at [866, 270] on icon "0 50 50" at bounding box center [777, 401] width 1112 height 699
click at [744, 24] on icon "button" at bounding box center [743, 25] width 12 height 13
drag, startPoint x: 1251, startPoint y: 127, endPoint x: 872, endPoint y: 86, distance: 381.2
click at [872, 86] on icon at bounding box center [872, 67] width 14 height 53
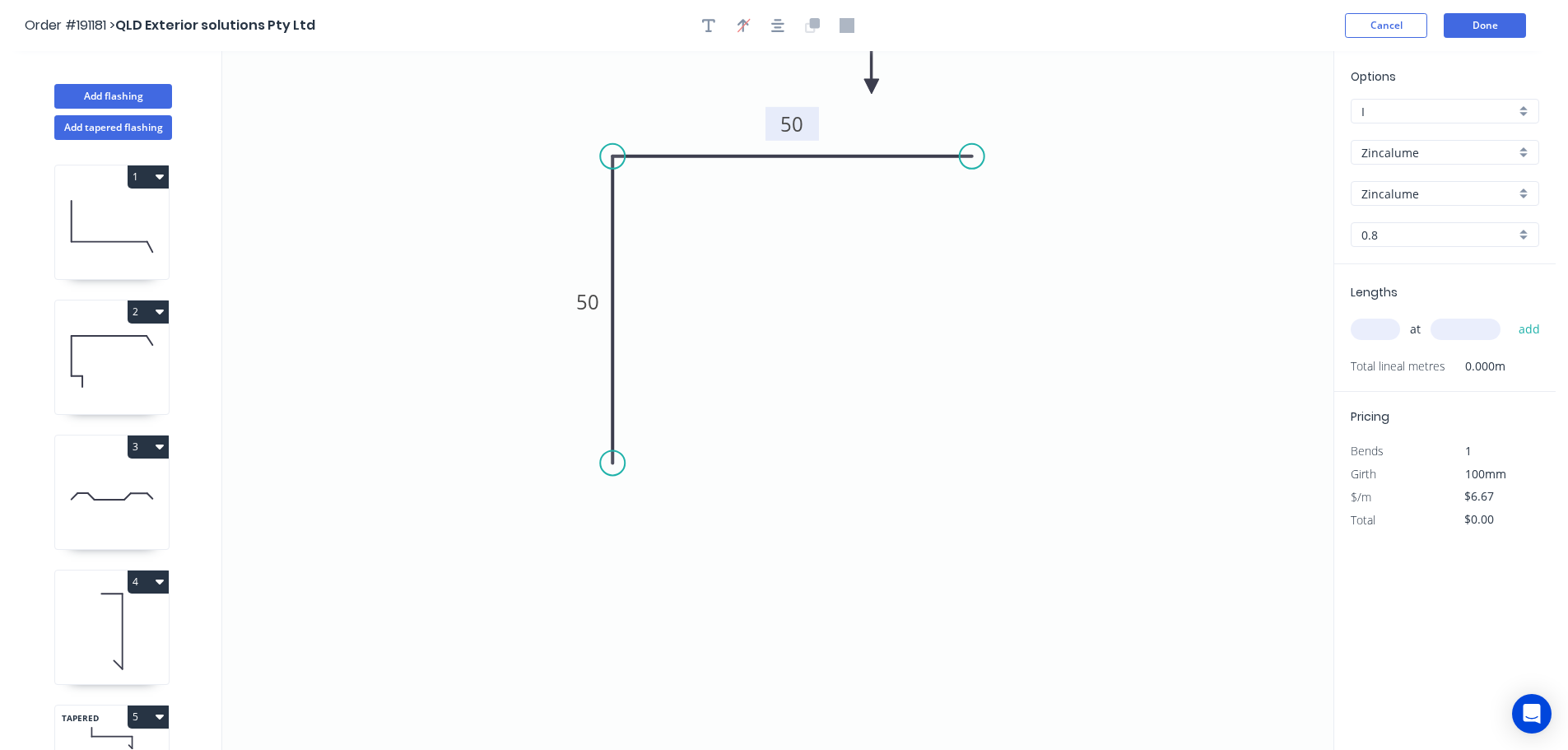
click at [1386, 329] on input "text" at bounding box center [1375, 330] width 49 height 22
click at [1510, 315] on button "add" at bounding box center [1529, 329] width 39 height 28
click at [99, 93] on button "Add flashing" at bounding box center [112, 95] width 118 height 24
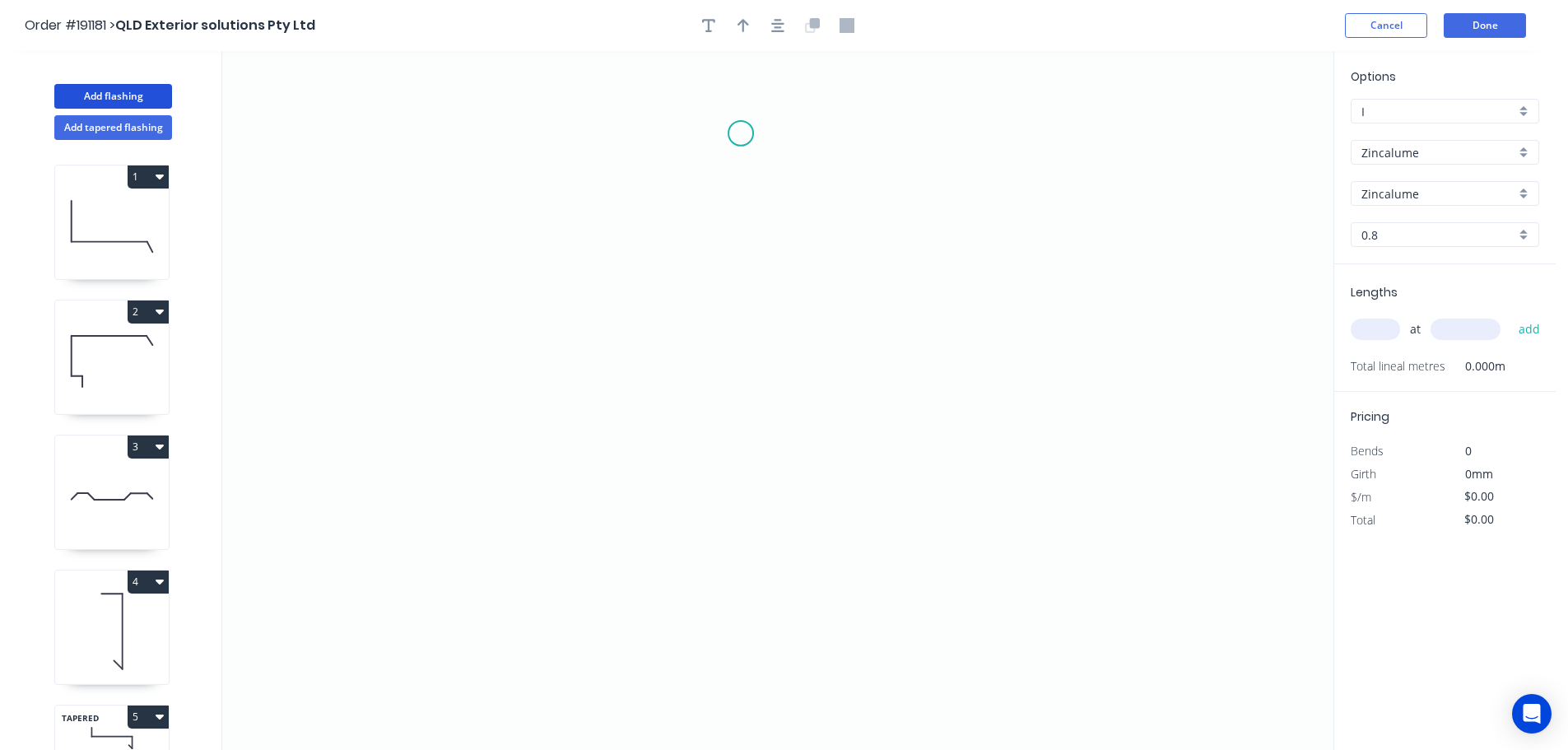
click at [742, 132] on icon "0" at bounding box center [777, 401] width 1112 height 699
click at [740, 253] on icon "0" at bounding box center [777, 401] width 1112 height 699
click at [888, 260] on icon "0 ?" at bounding box center [777, 401] width 1112 height 699
click at [889, 613] on icon "0 ? ?" at bounding box center [777, 401] width 1112 height 699
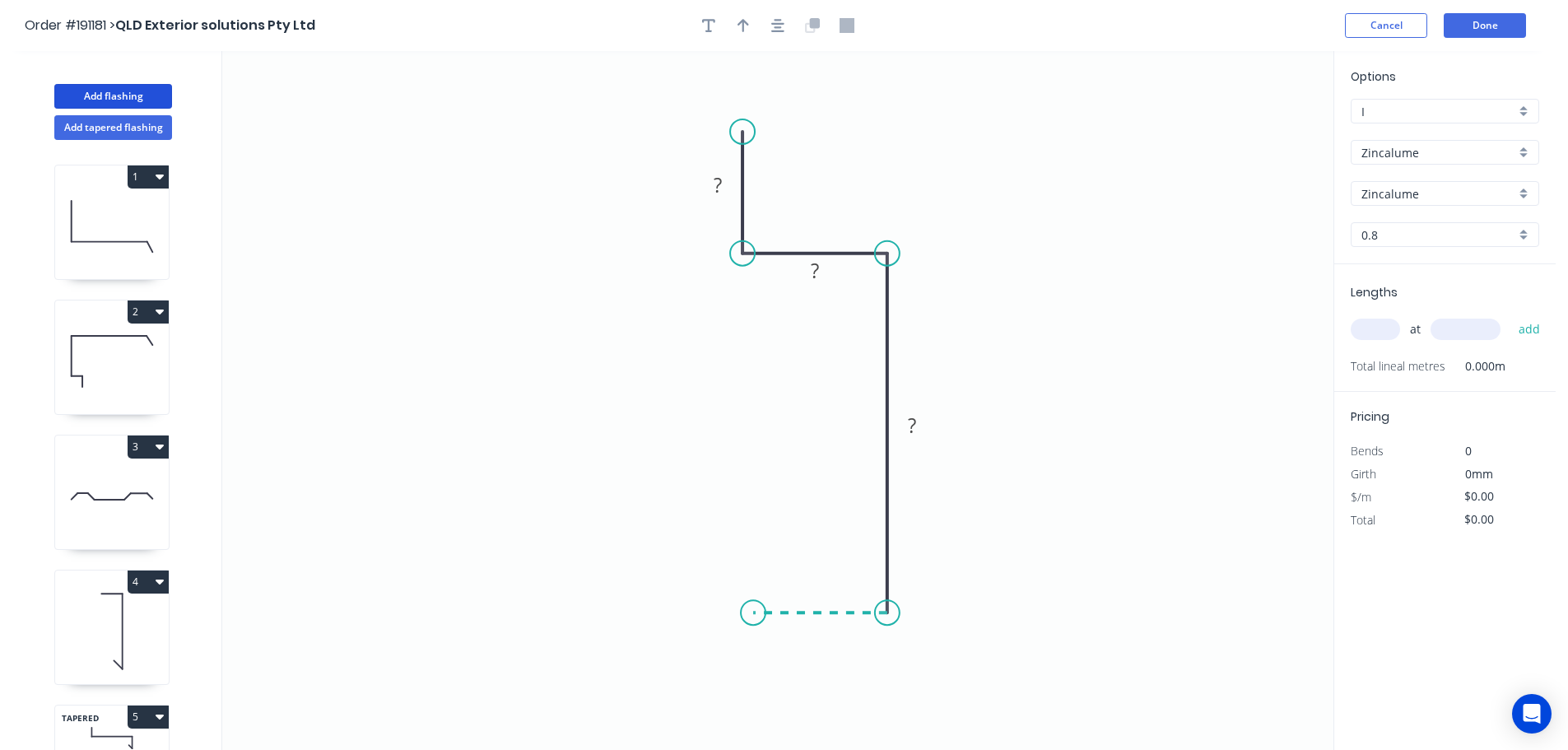
click at [753, 610] on icon "0 ? ? ?" at bounding box center [777, 401] width 1112 height 699
click at [755, 734] on icon "0 ? ? ? ?" at bounding box center [777, 401] width 1112 height 699
click at [755, 734] on circle at bounding box center [753, 733] width 24 height 24
click at [719, 187] on tspan "?" at bounding box center [717, 185] width 8 height 27
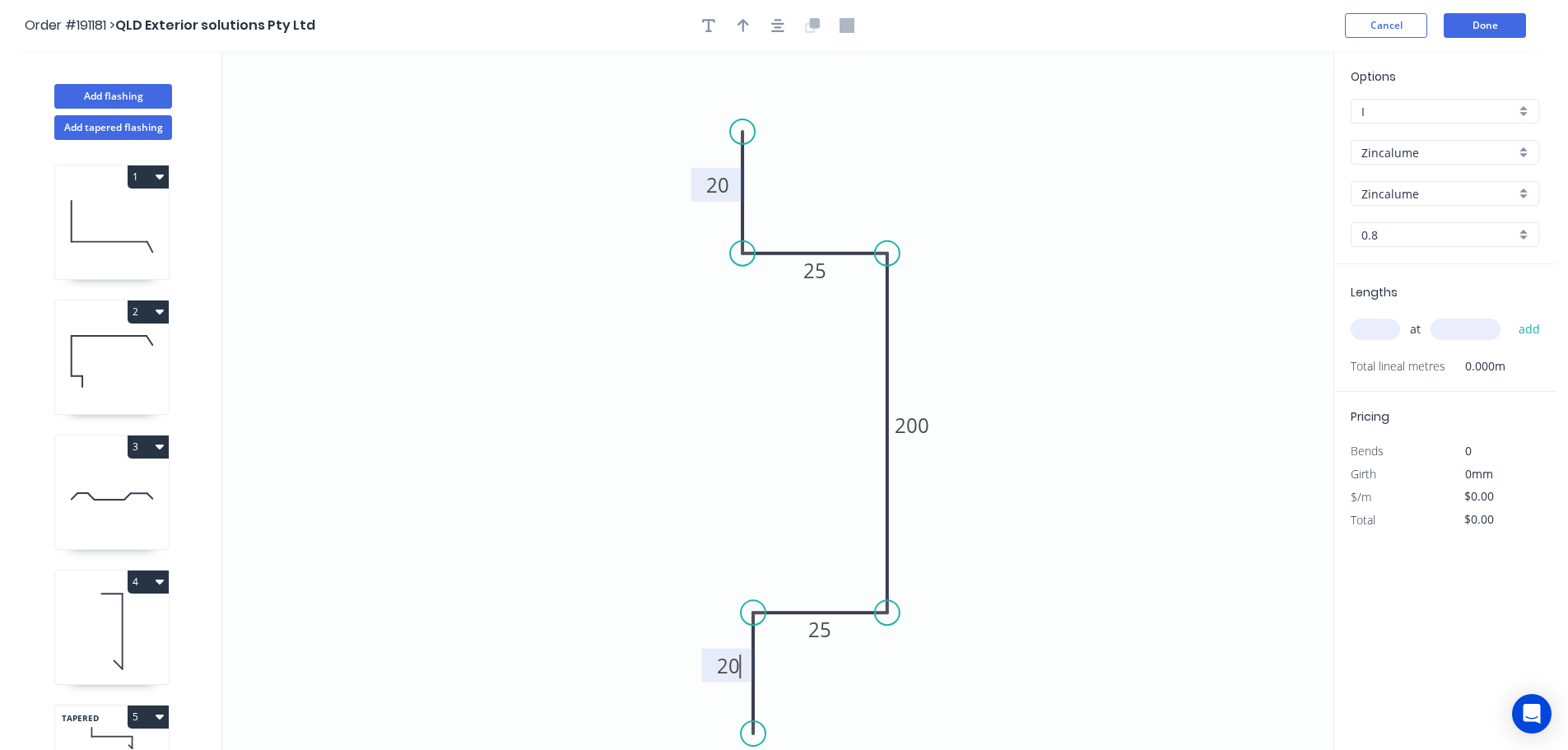
click at [978, 171] on icon "0 20 25 200 25 20" at bounding box center [777, 401] width 1112 height 699
click at [744, 25] on icon "button" at bounding box center [743, 25] width 12 height 14
drag, startPoint x: 1252, startPoint y: 128, endPoint x: 1047, endPoint y: 326, distance: 285.0
click at [1054, 325] on icon at bounding box center [1061, 298] width 14 height 53
click at [1047, 326] on icon at bounding box center [1047, 306] width 14 height 53
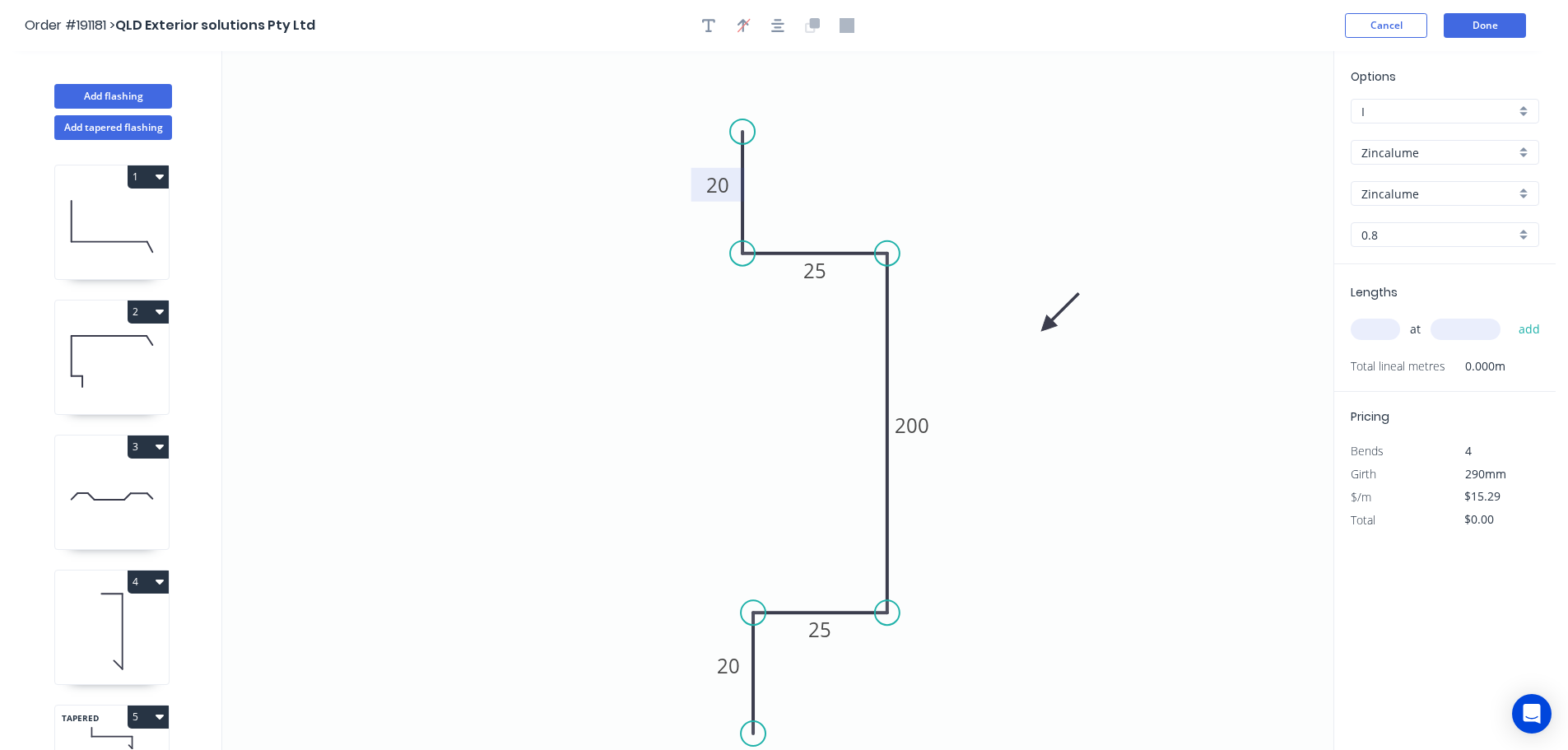
click at [1379, 328] on input "text" at bounding box center [1375, 330] width 49 height 22
click at [1510, 315] on button "add" at bounding box center [1529, 329] width 39 height 28
drag, startPoint x: 102, startPoint y: 93, endPoint x: 196, endPoint y: 117, distance: 97.0
click at [103, 93] on button "Add flashing" at bounding box center [112, 95] width 118 height 24
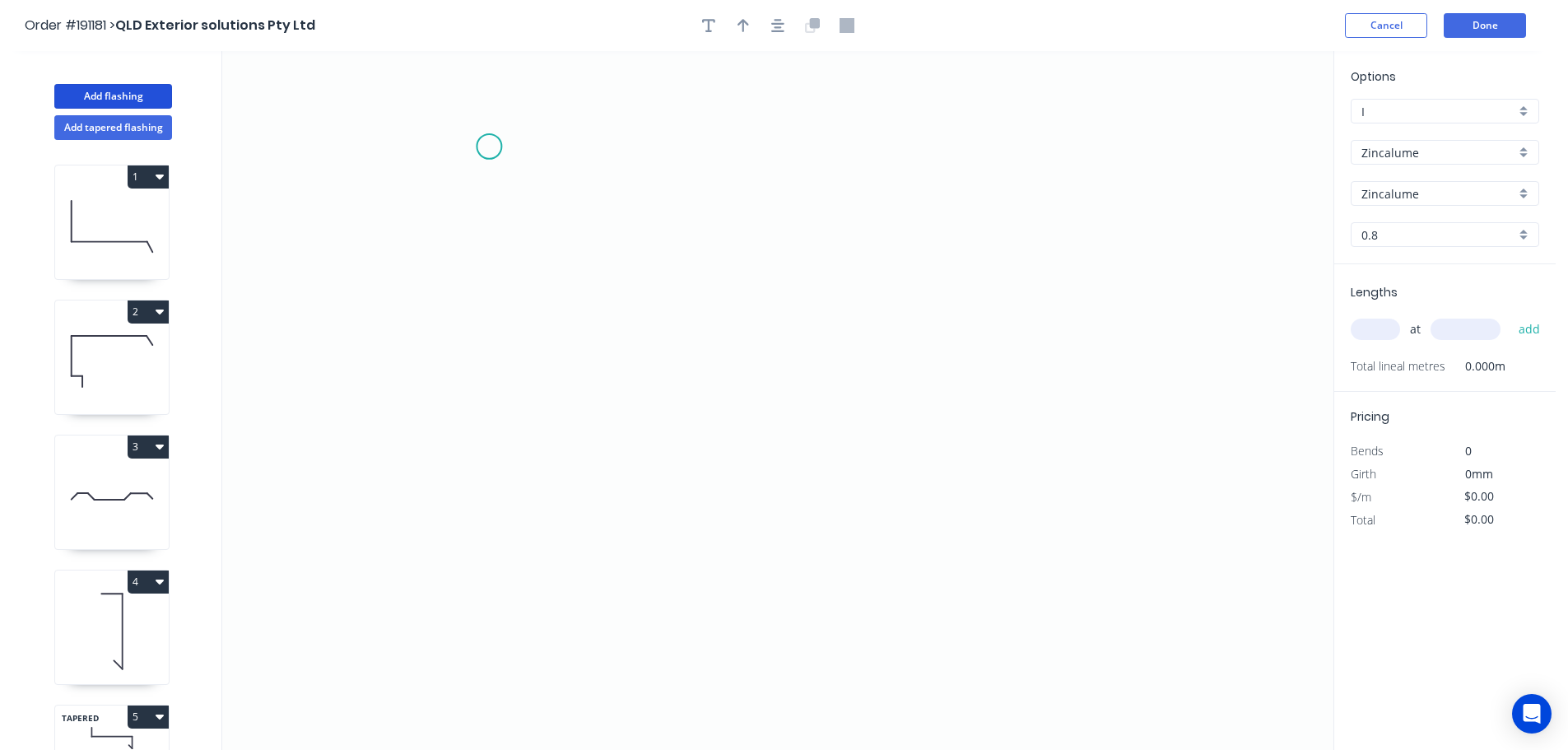
click at [490, 144] on icon "0" at bounding box center [777, 401] width 1112 height 699
click at [388, 144] on icon "0" at bounding box center [777, 401] width 1112 height 699
click at [371, 472] on icon "0 ?" at bounding box center [777, 401] width 1112 height 699
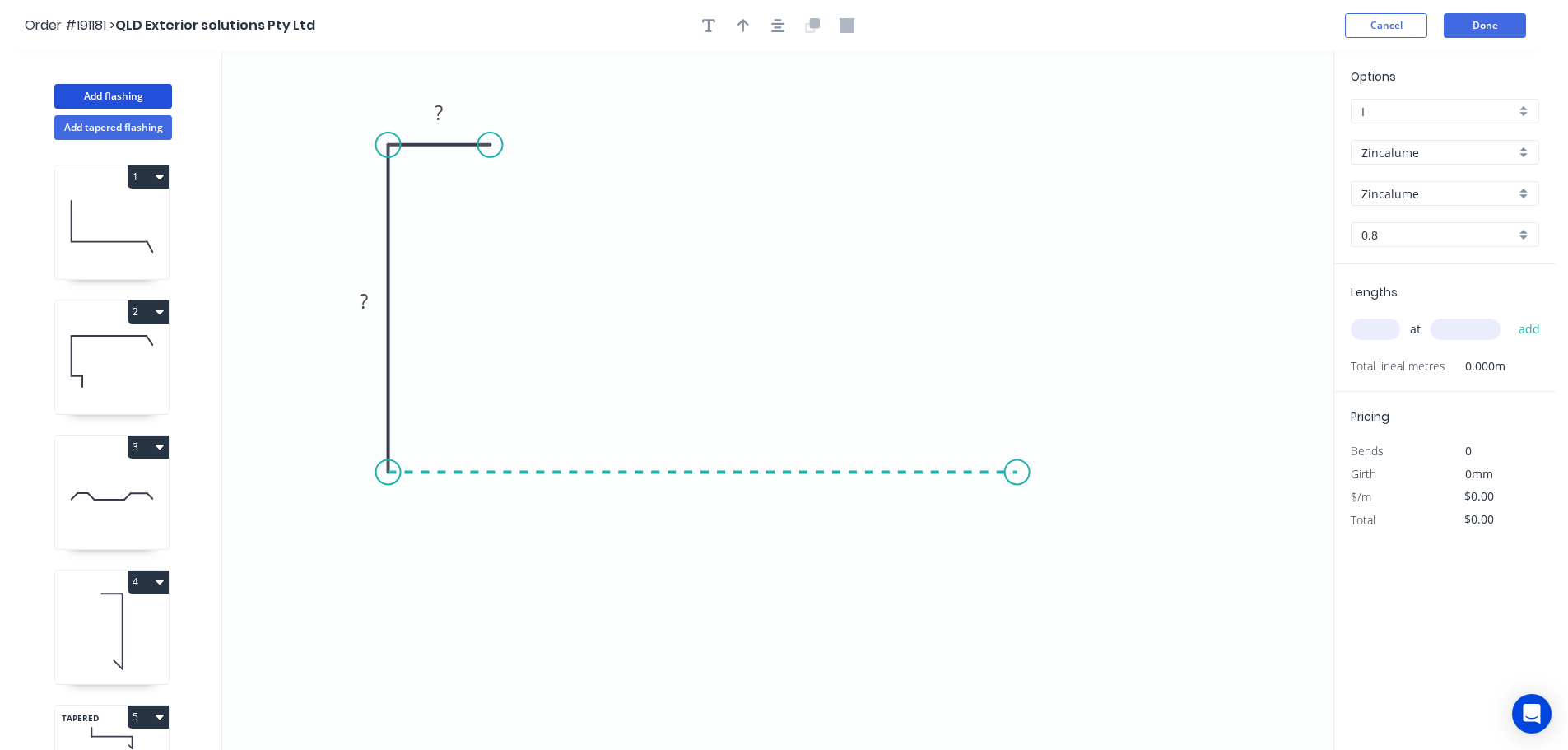
click at [1017, 487] on icon "0 ? ?" at bounding box center [777, 401] width 1112 height 699
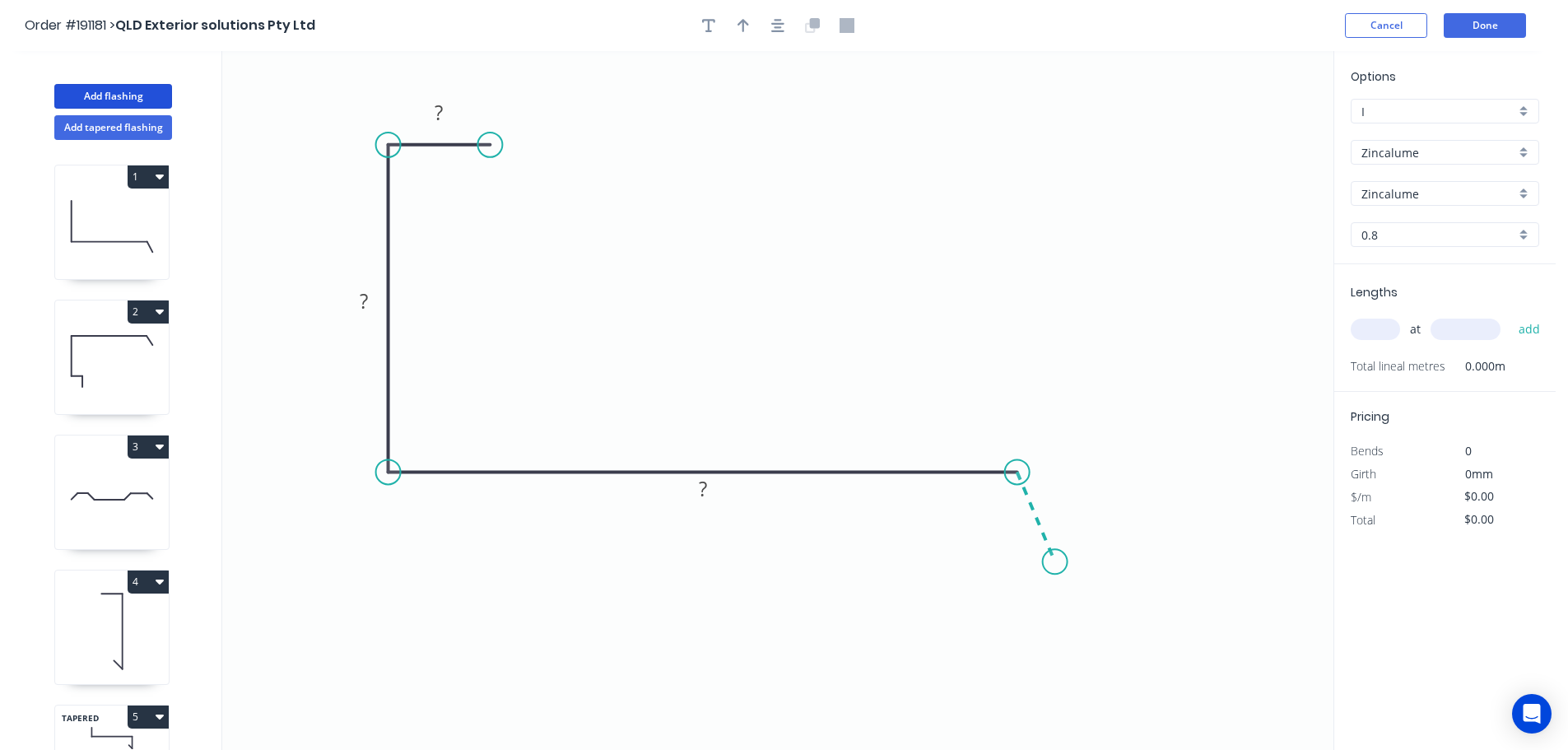
click at [1056, 562] on icon "0 ? ? ?" at bounding box center [777, 401] width 1112 height 699
click at [1056, 562] on circle at bounding box center [1055, 560] width 24 height 24
click at [1026, 572] on div "Hide angle" at bounding box center [1076, 564] width 165 height 34
click at [439, 101] on tspan "?" at bounding box center [439, 112] width 8 height 27
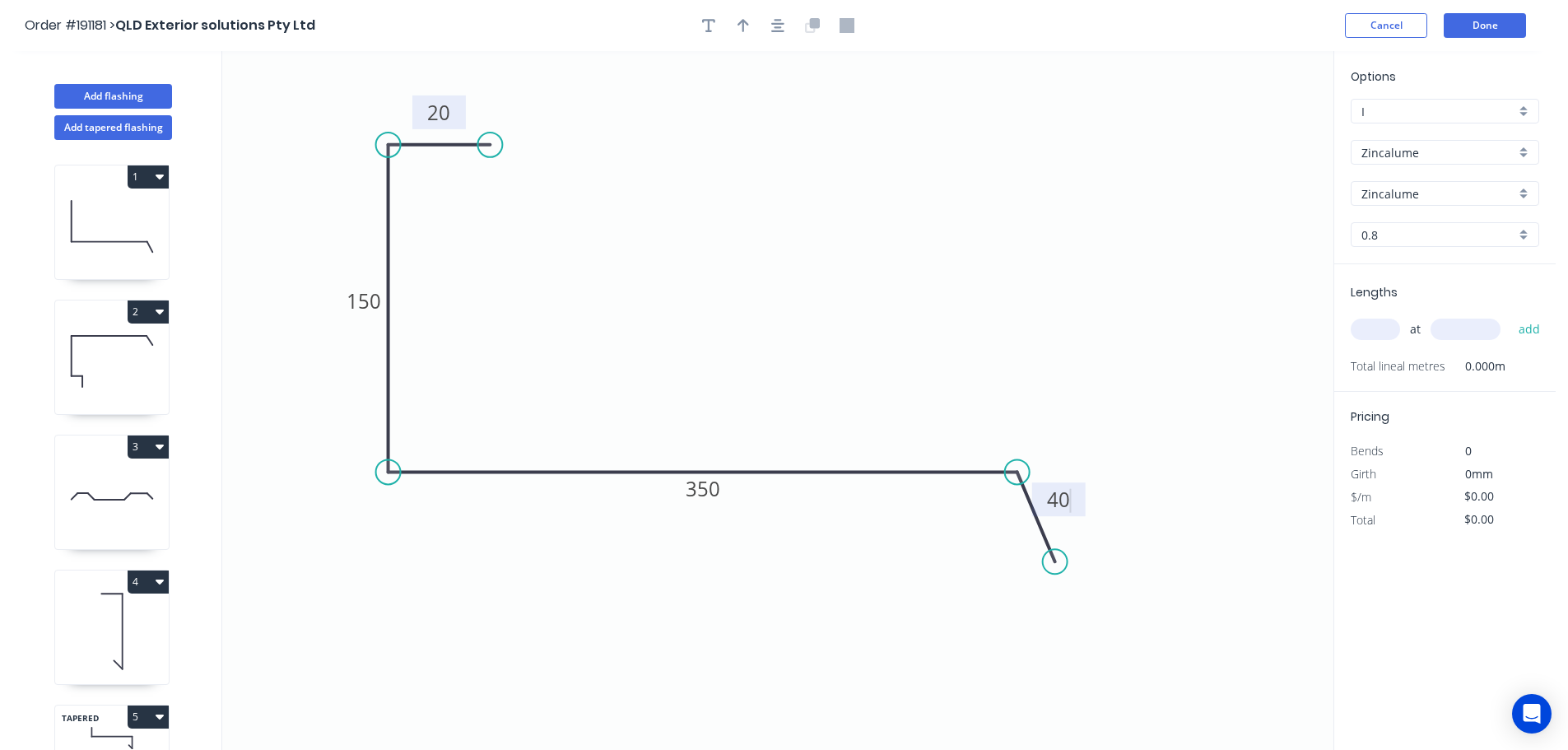
click at [864, 210] on icon "0 20 150 350 40" at bounding box center [777, 401] width 1112 height 699
click at [741, 19] on icon "button" at bounding box center [743, 25] width 12 height 14
drag, startPoint x: 1246, startPoint y: 129, endPoint x: 728, endPoint y: 288, distance: 541.9
click at [754, 288] on icon at bounding box center [761, 262] width 14 height 53
click at [1525, 149] on div "Zincalume" at bounding box center [1445, 152] width 189 height 24
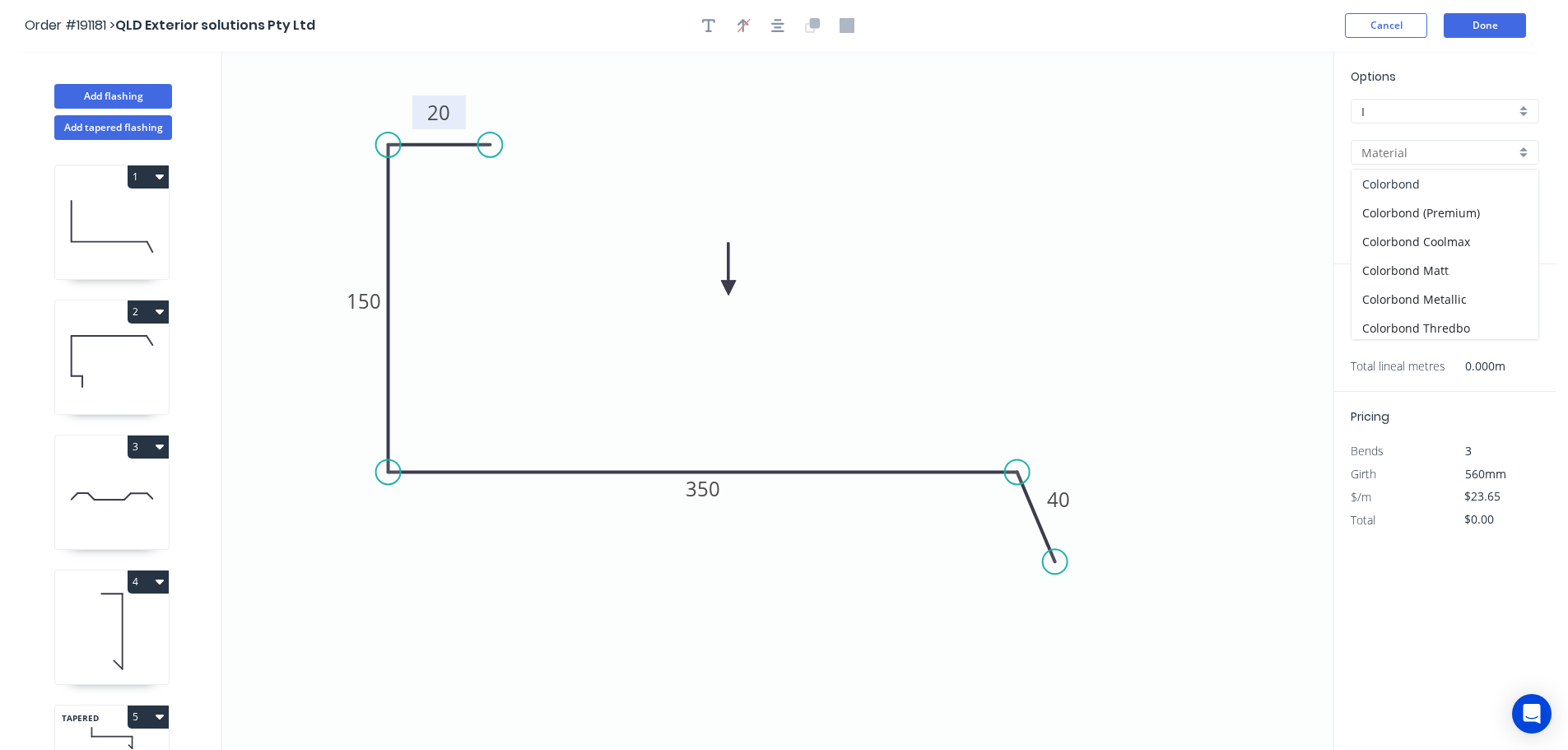
click at [1404, 188] on div "Colorbond" at bounding box center [1445, 184] width 187 height 29
click at [1518, 190] on div "aNoColor" at bounding box center [1445, 193] width 189 height 24
click at [1458, 258] on div "Monument" at bounding box center [1445, 257] width 187 height 29
click at [1395, 326] on input "text" at bounding box center [1375, 330] width 49 height 22
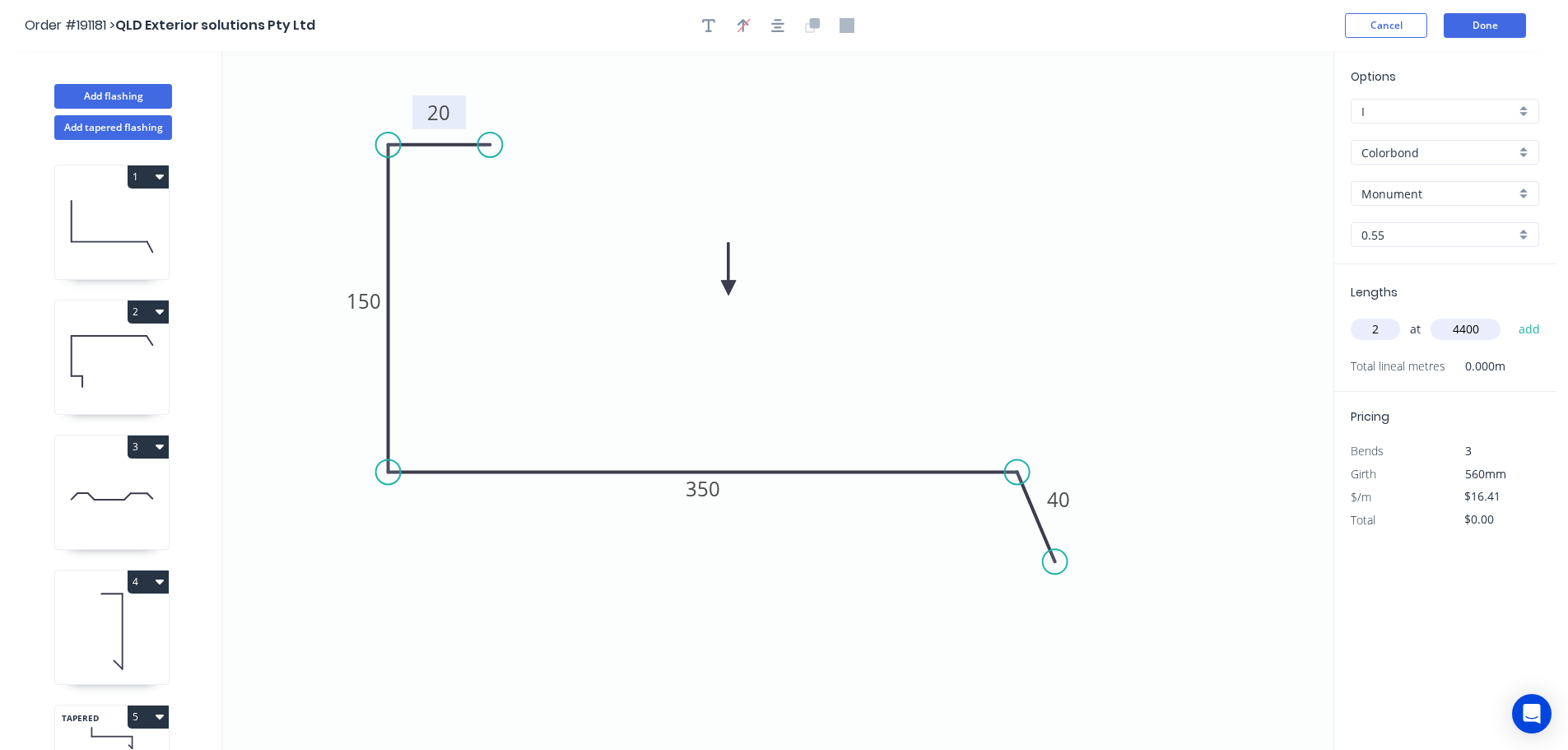
click at [1510, 315] on button "add" at bounding box center [1529, 329] width 39 height 28
click at [113, 93] on button "Add flashing" at bounding box center [112, 95] width 118 height 24
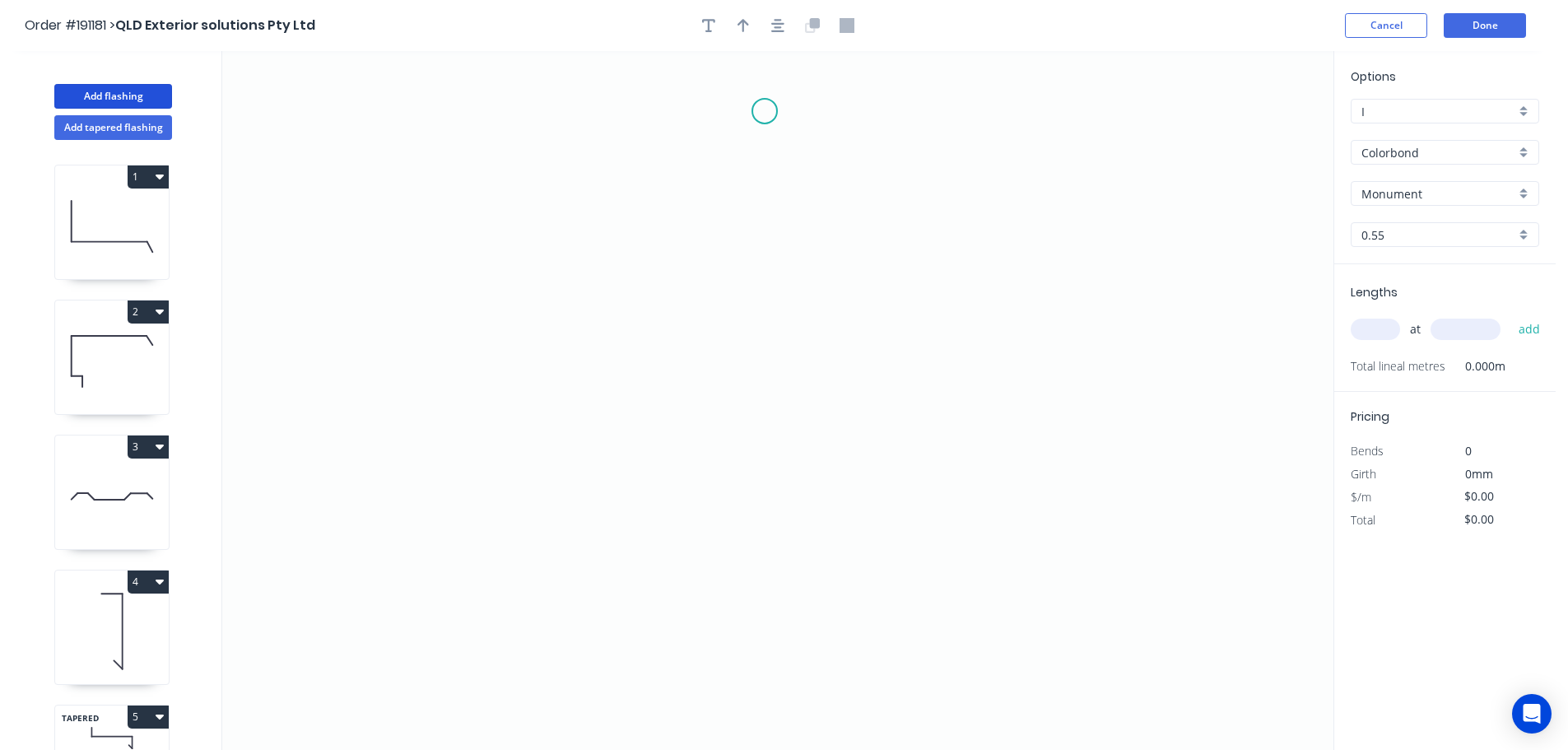
click at [765, 111] on icon "0" at bounding box center [777, 401] width 1112 height 699
click at [695, 188] on icon "0" at bounding box center [777, 401] width 1112 height 699
click at [704, 417] on icon "0 ?" at bounding box center [777, 401] width 1112 height 699
click at [846, 409] on icon "0 ? ?" at bounding box center [777, 401] width 1112 height 699
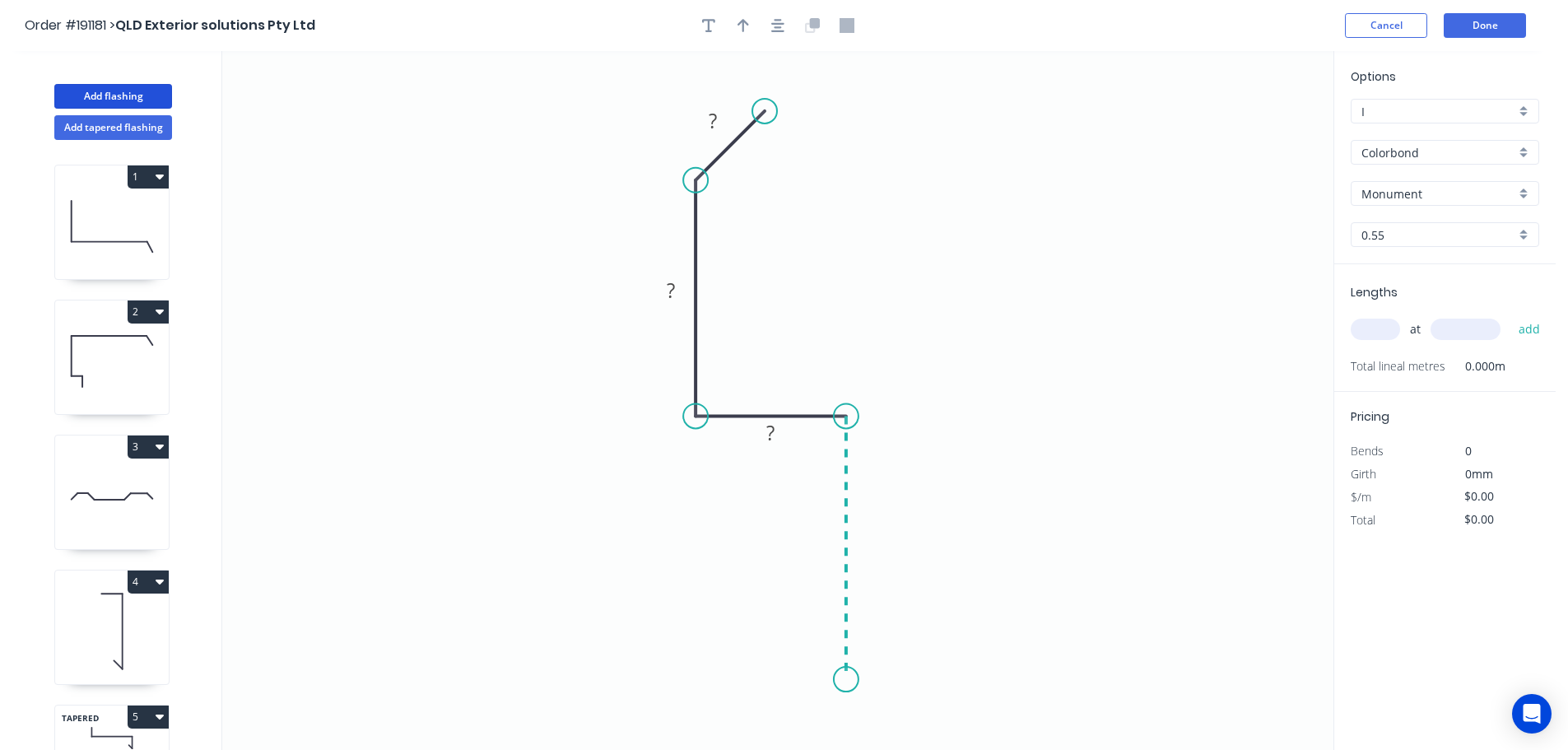
click at [843, 680] on icon "0 ? ? ?" at bounding box center [777, 401] width 1112 height 699
click at [791, 736] on icon "0 ? ? ? ?" at bounding box center [777, 401] width 1112 height 699
click at [791, 736] on circle at bounding box center [791, 734] width 24 height 24
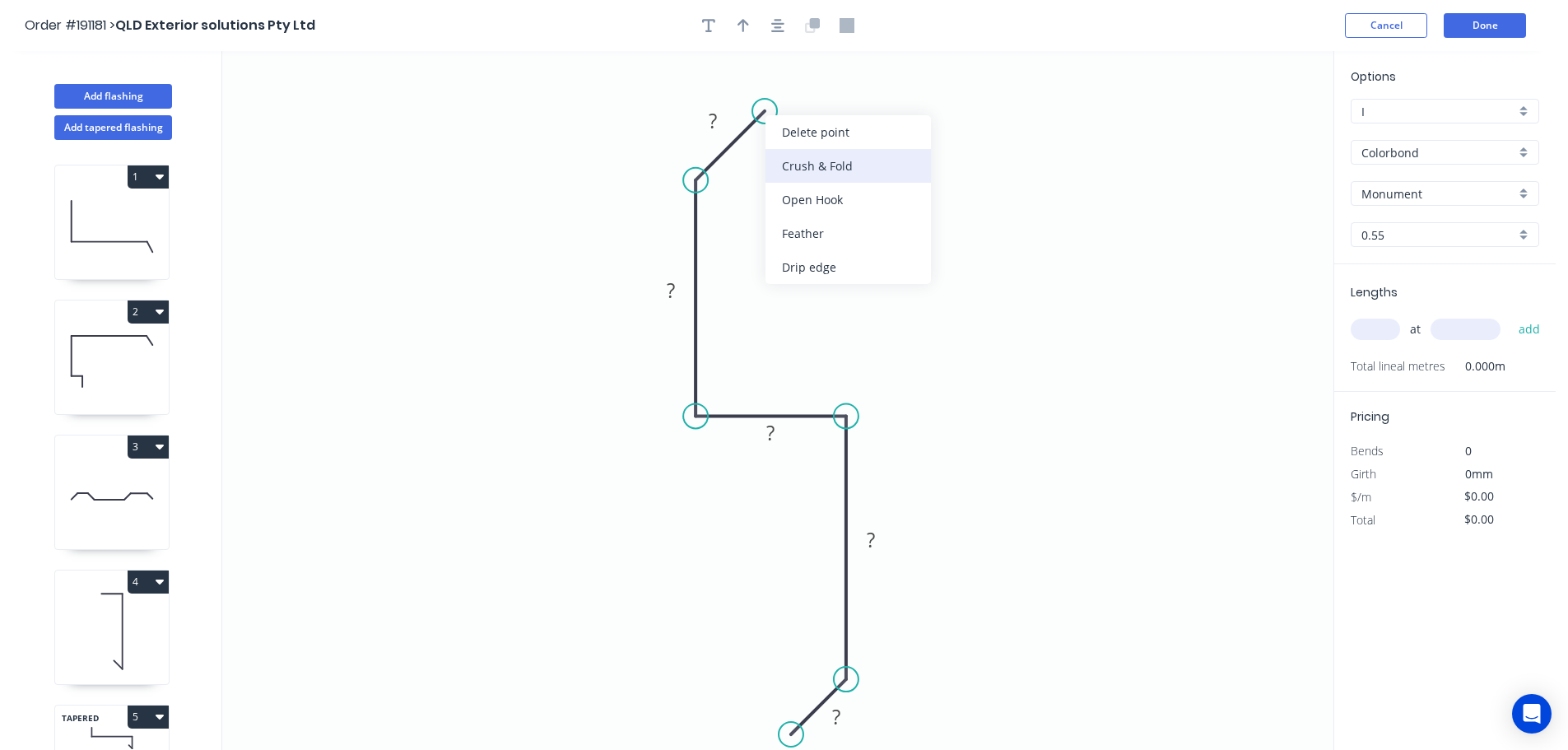
click at [819, 168] on div "Crush & Fold" at bounding box center [848, 166] width 165 height 34
drag, startPoint x: 780, startPoint y: 66, endPoint x: 875, endPoint y: 103, distance: 102.0
click at [875, 103] on rect at bounding box center [850, 100] width 66 height 34
click at [864, 98] on tspan "10" at bounding box center [862, 99] width 23 height 27
click at [957, 269] on icon "0 CF 15 15 50 25 50 15" at bounding box center [777, 401] width 1112 height 699
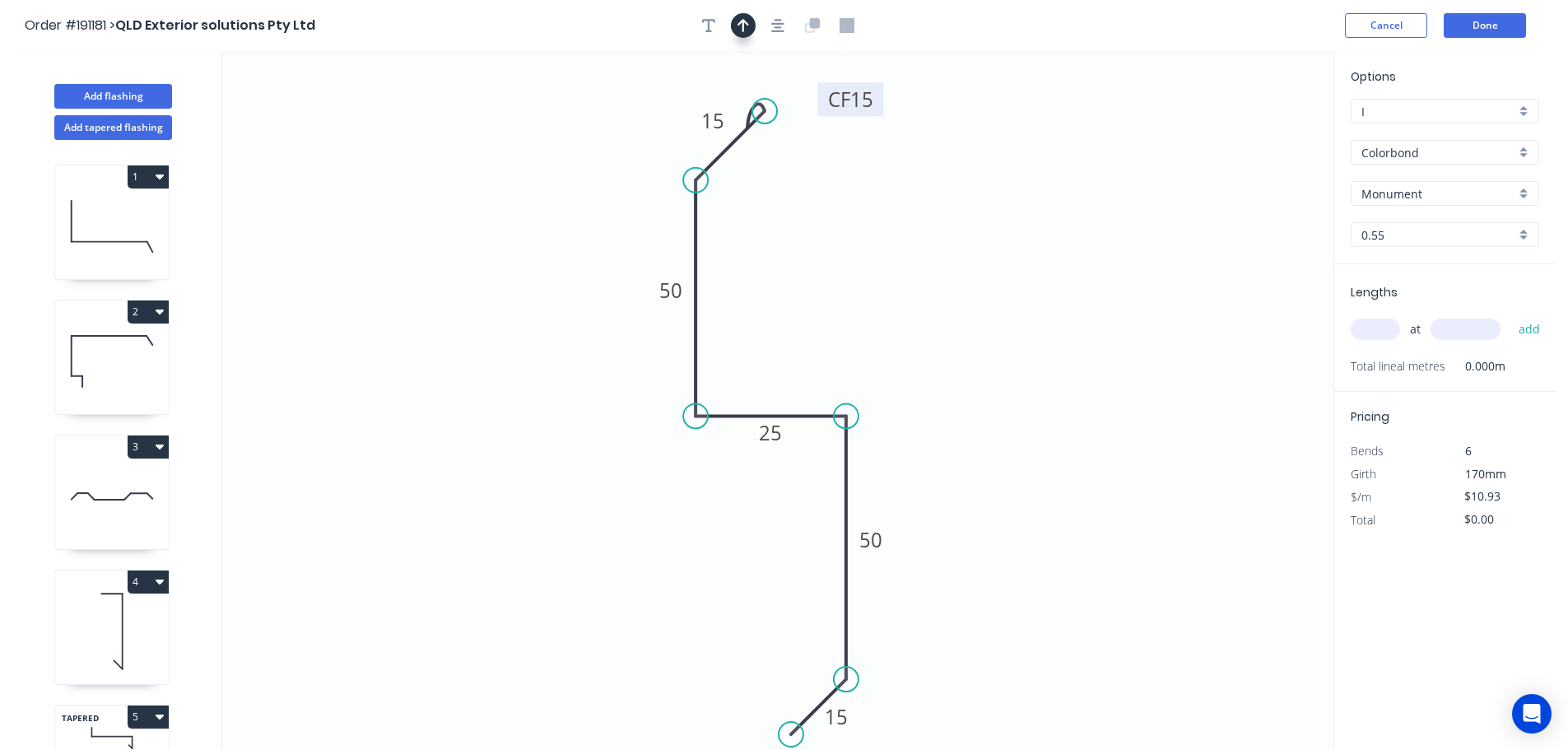
click at [748, 22] on icon "button" at bounding box center [743, 25] width 12 height 14
drag, startPoint x: 1250, startPoint y: 128, endPoint x: 996, endPoint y: 252, distance: 282.7
click at [996, 252] on icon at bounding box center [995, 234] width 14 height 53
click at [1519, 190] on div "Monument" at bounding box center [1445, 193] width 189 height 24
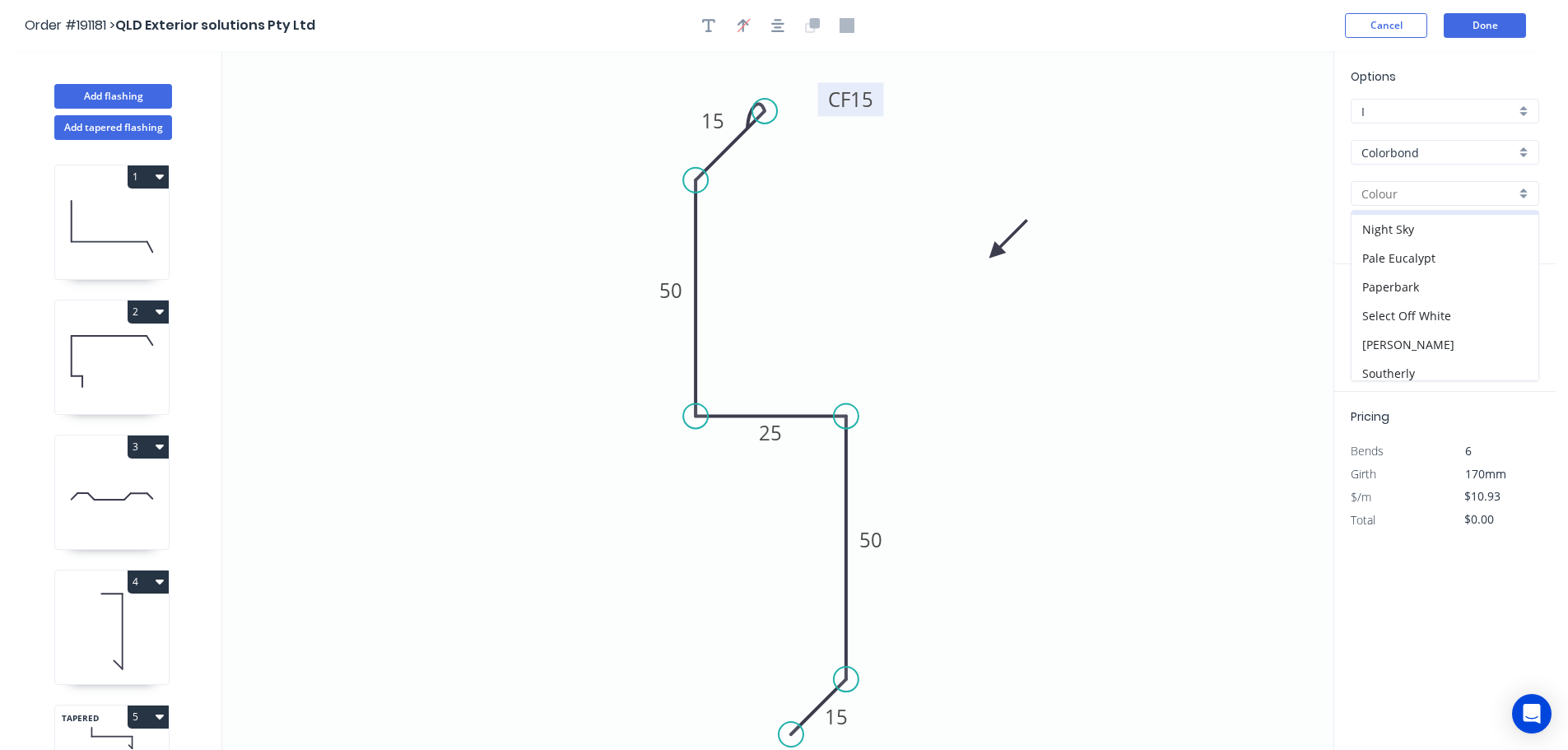
scroll to position [456, 0]
click at [1468, 323] on div "[PERSON_NAME]" at bounding box center [1445, 315] width 187 height 29
click at [1395, 324] on input "text" at bounding box center [1375, 330] width 49 height 22
click at [1510, 315] on button "add" at bounding box center [1529, 329] width 39 height 28
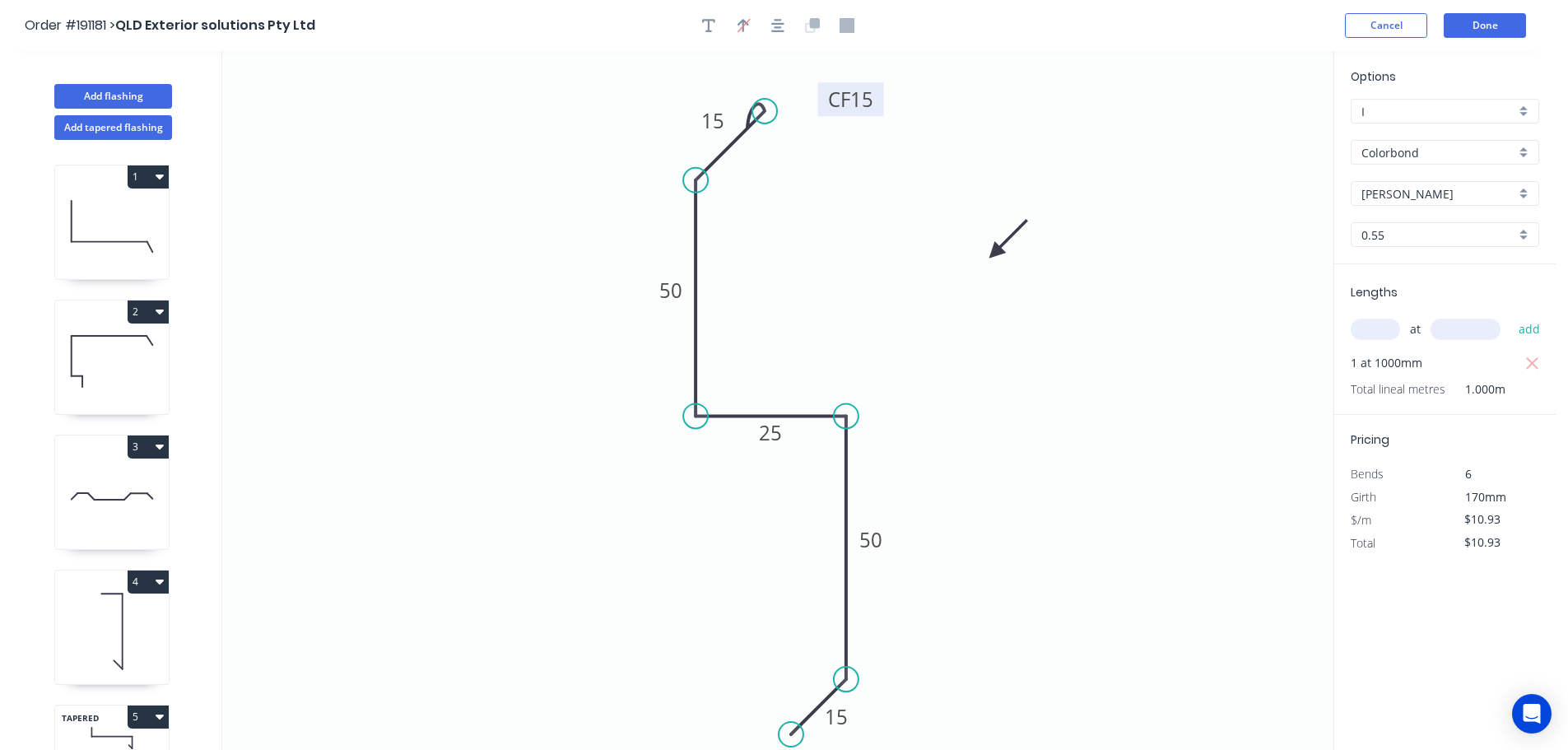
drag, startPoint x: 1202, startPoint y: 469, endPoint x: 1086, endPoint y: 505, distance: 121.5
click at [1203, 469] on icon "0 CF 15 15 50 25 50 15" at bounding box center [777, 401] width 1112 height 699
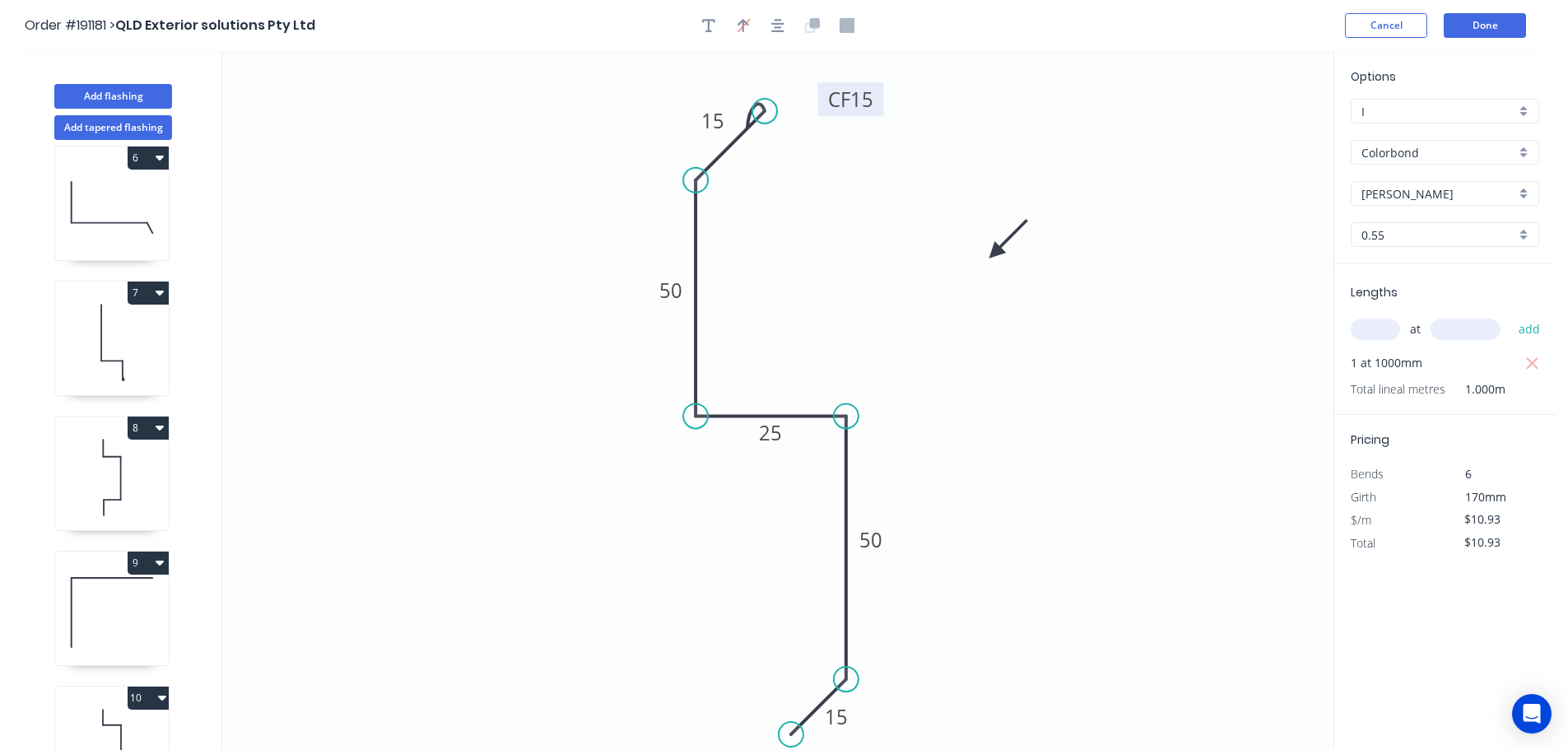
scroll to position [1017, 0]
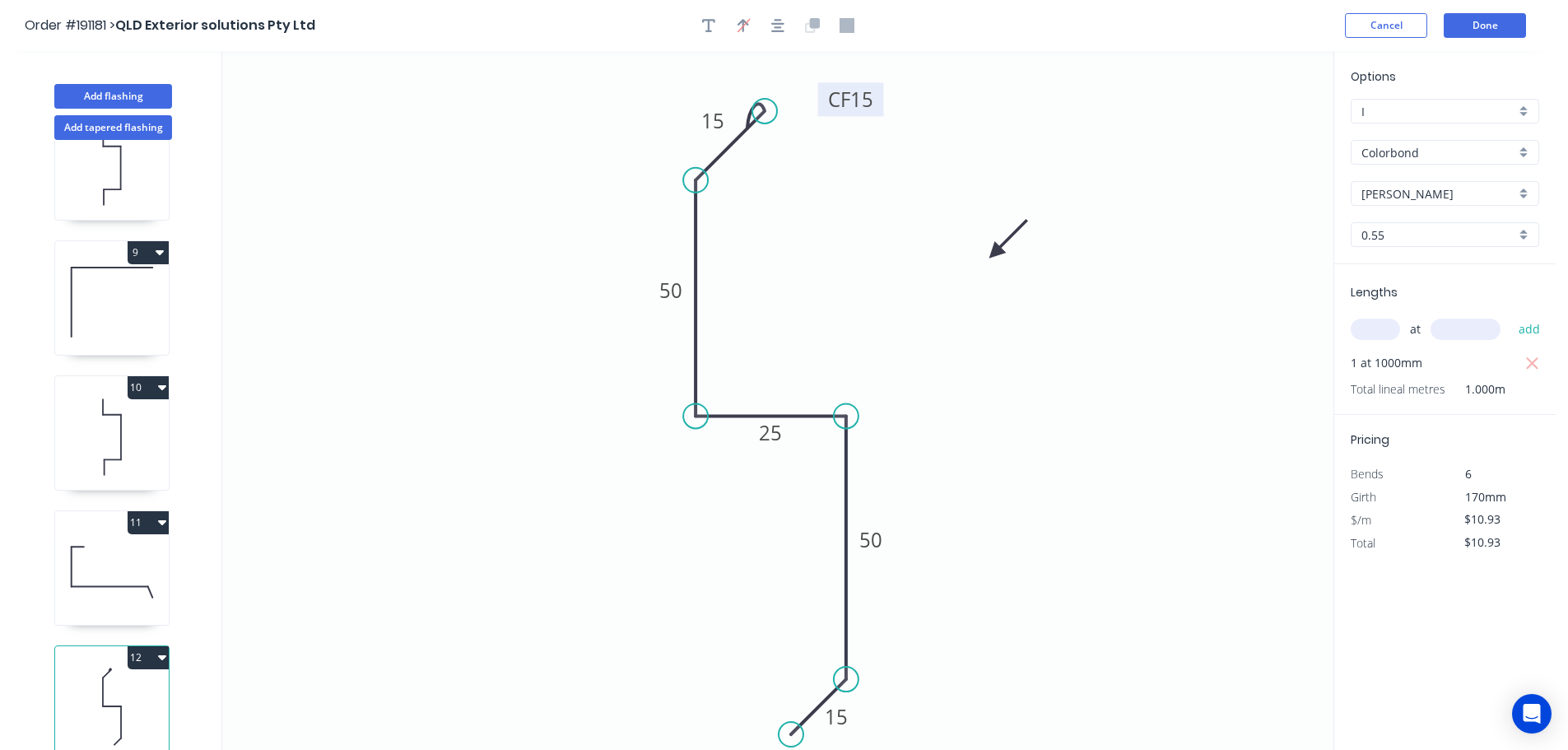
click at [148, 646] on button "12" at bounding box center [148, 657] width 41 height 23
click at [118, 686] on div "Duplicate" at bounding box center [90, 698] width 127 height 24
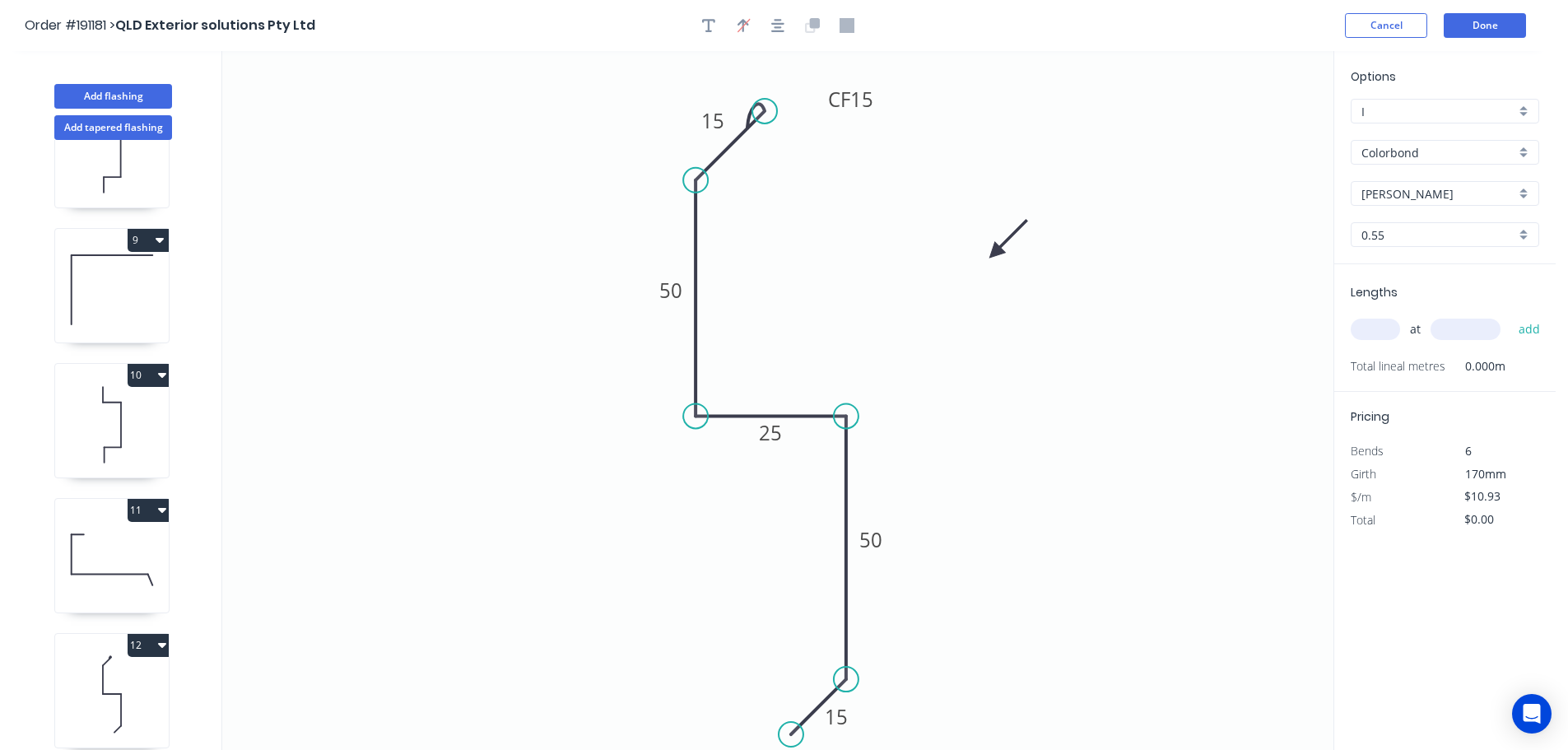
click at [1521, 189] on div "[PERSON_NAME]" at bounding box center [1445, 193] width 189 height 24
click at [1454, 319] on div "Monument" at bounding box center [1445, 320] width 187 height 29
click at [1390, 329] on input "text" at bounding box center [1375, 330] width 49 height 22
click at [1510, 315] on button "add" at bounding box center [1529, 329] width 39 height 28
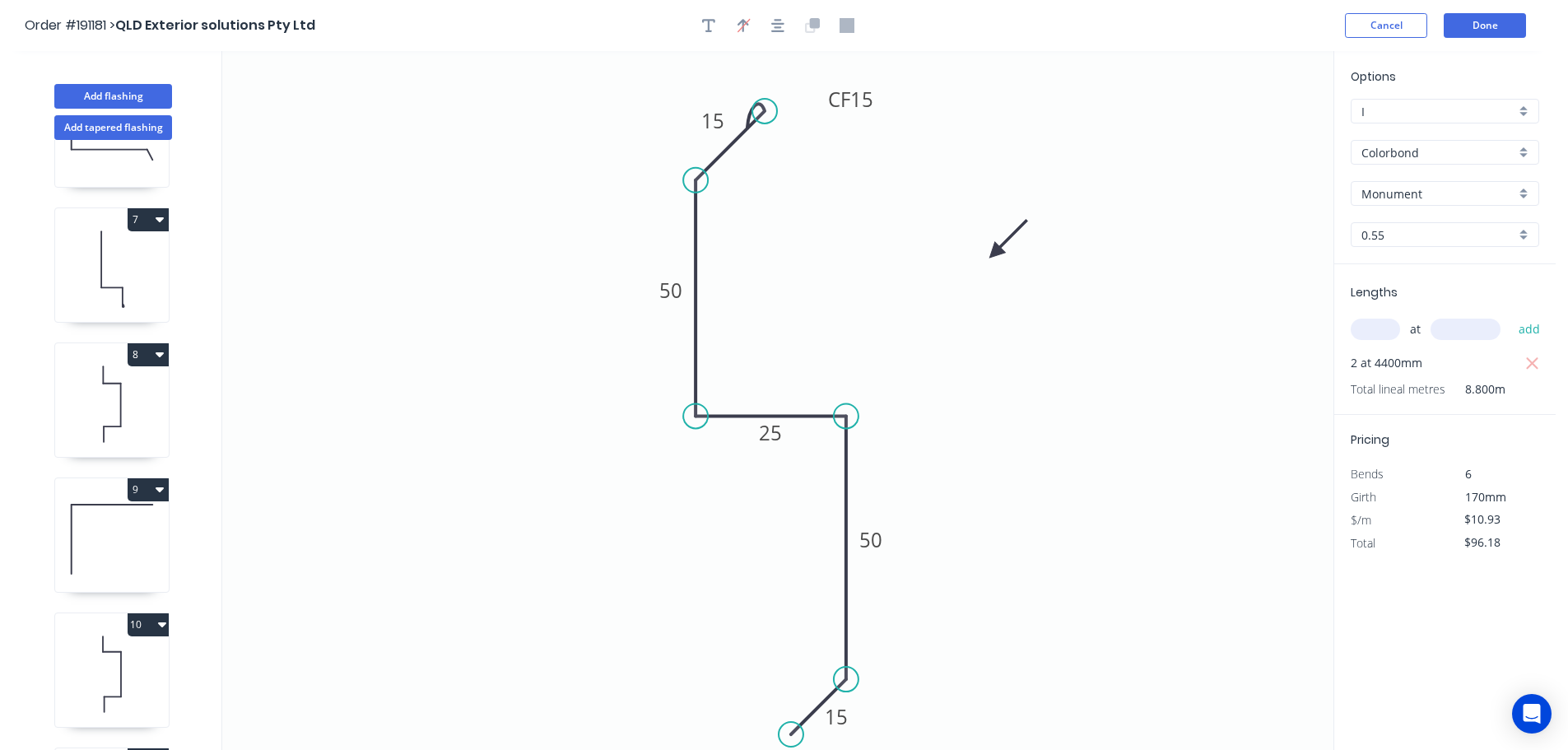
scroll to position [575, 0]
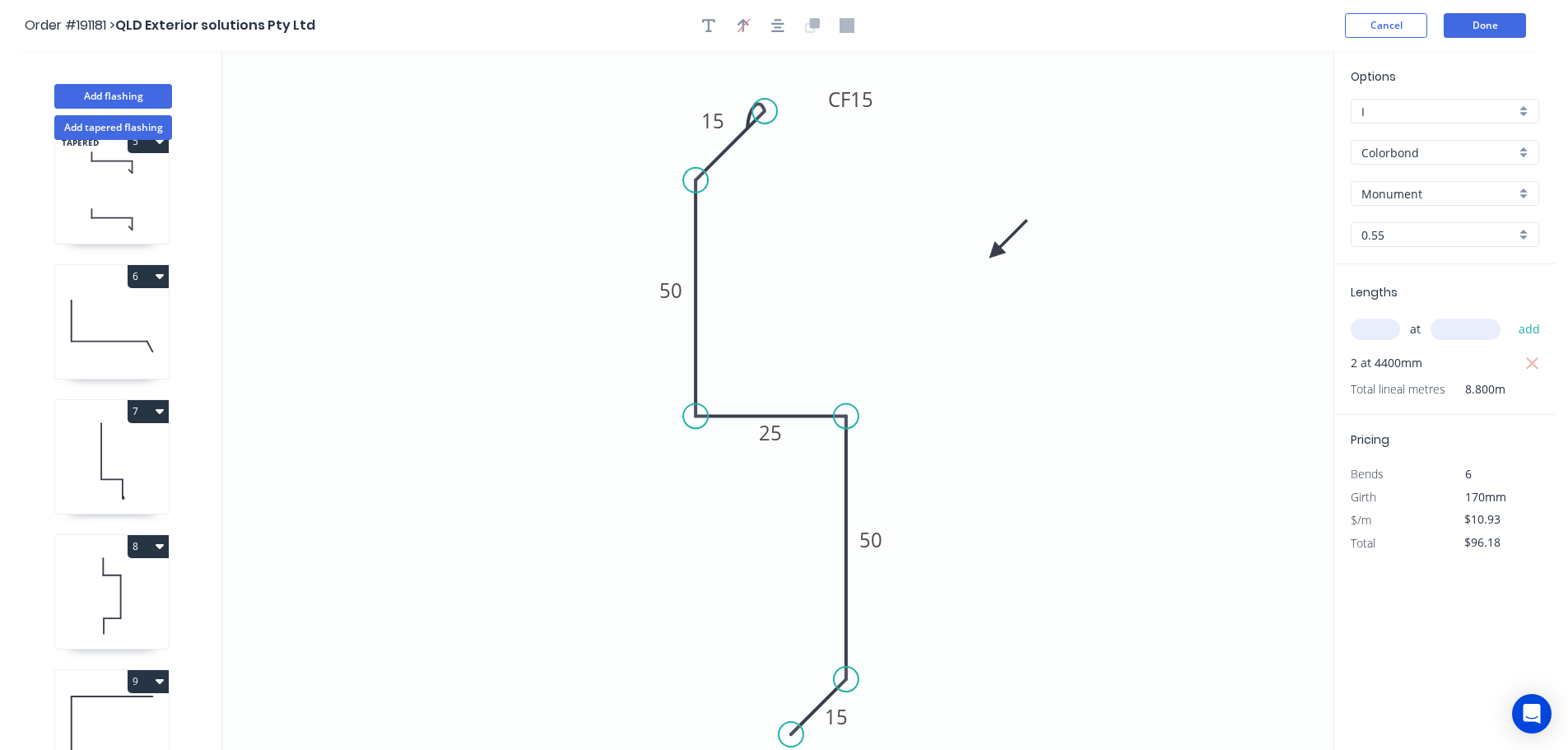
click at [104, 439] on icon at bounding box center [111, 460] width 113 height 105
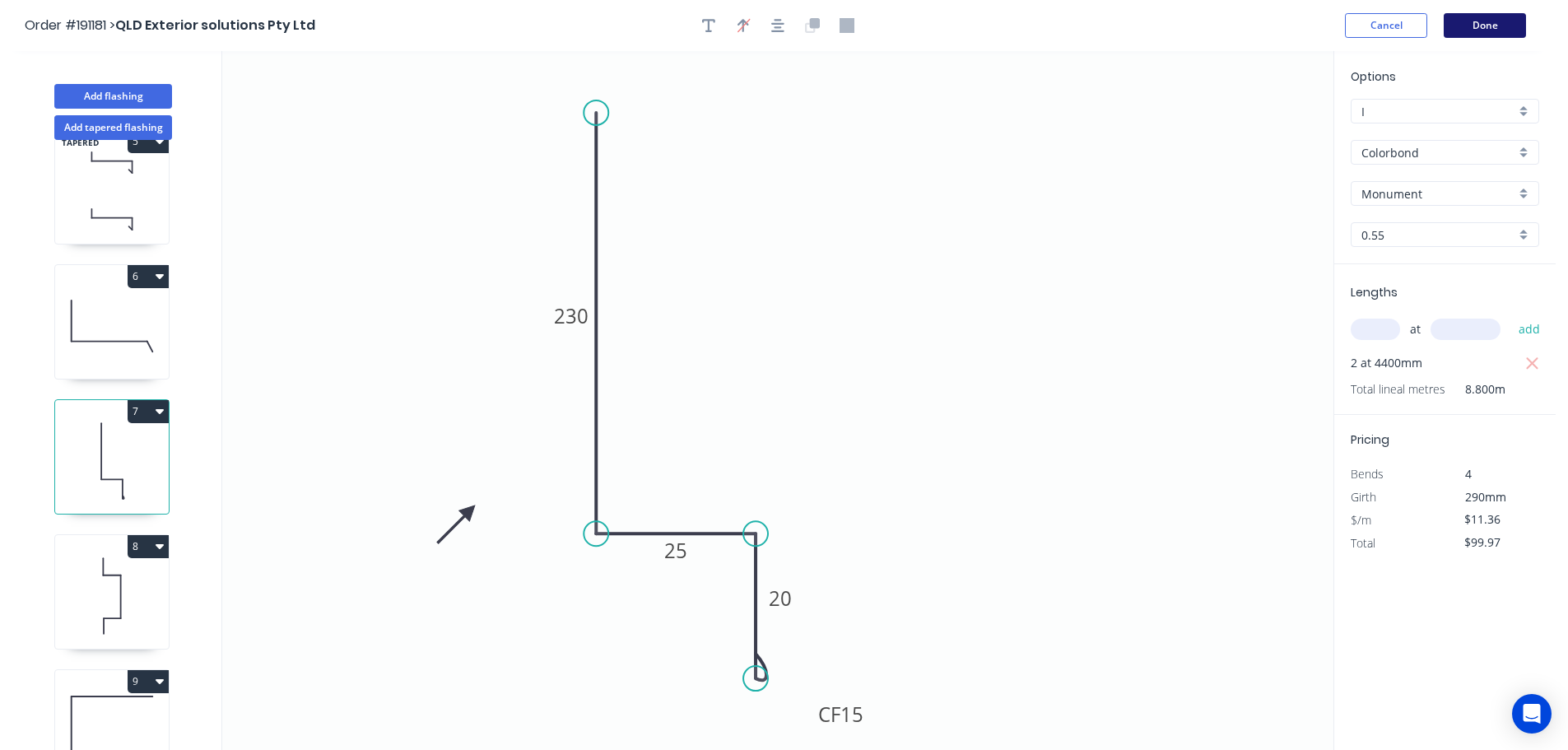
click at [1478, 22] on button "Done" at bounding box center [1485, 25] width 83 height 24
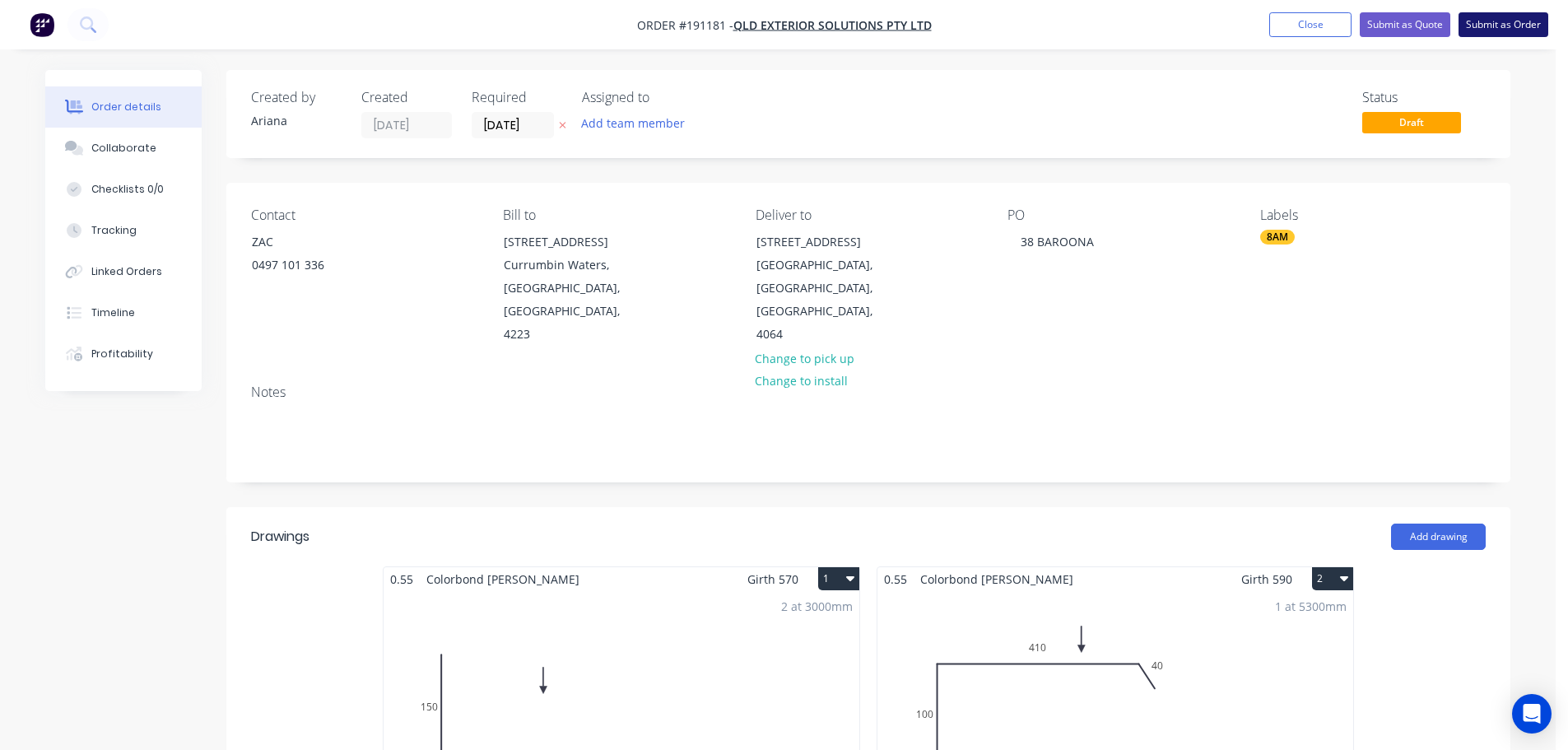
click at [1503, 21] on button "Submit as Order" at bounding box center [1503, 24] width 90 height 24
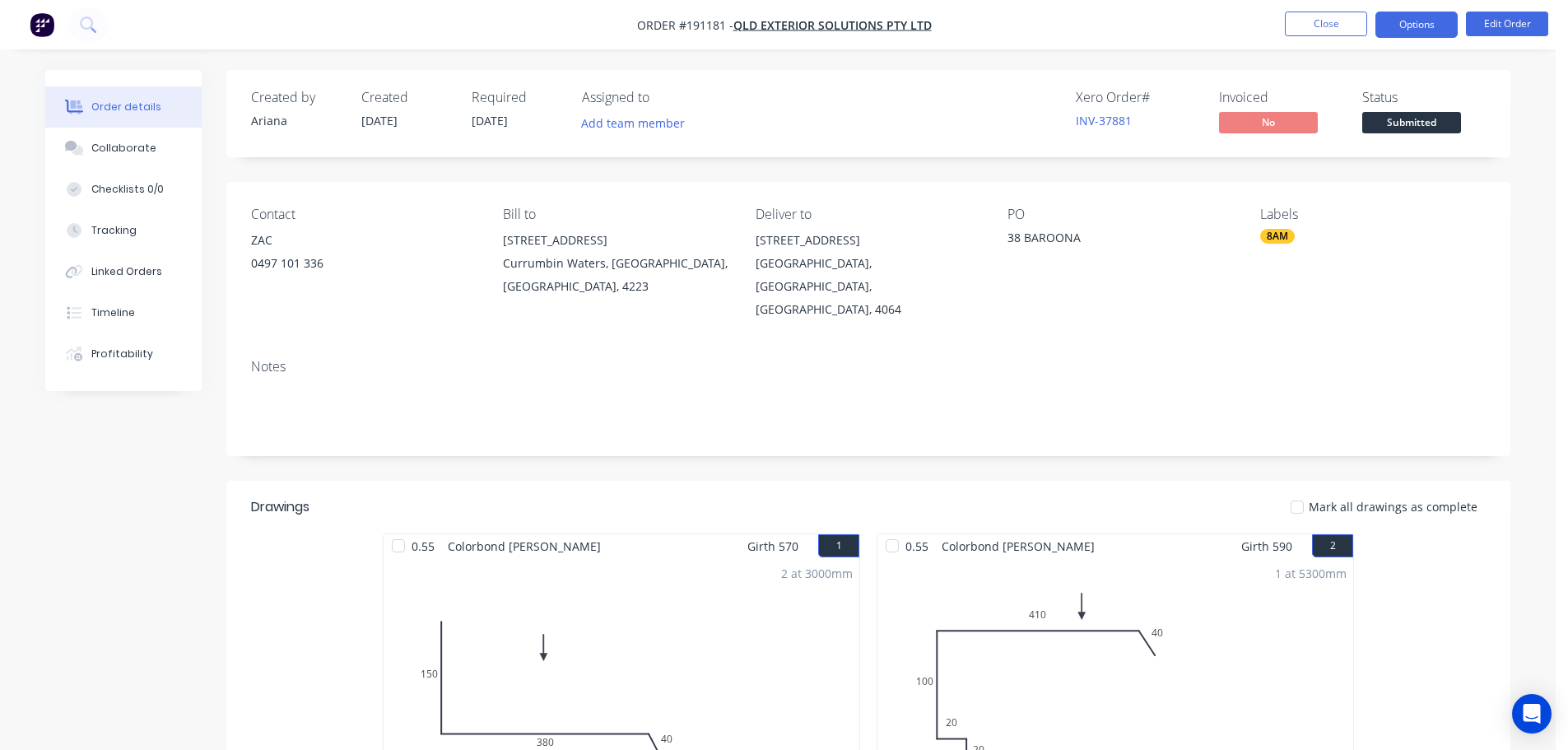
click at [1411, 24] on button "Options" at bounding box center [1417, 24] width 83 height 26
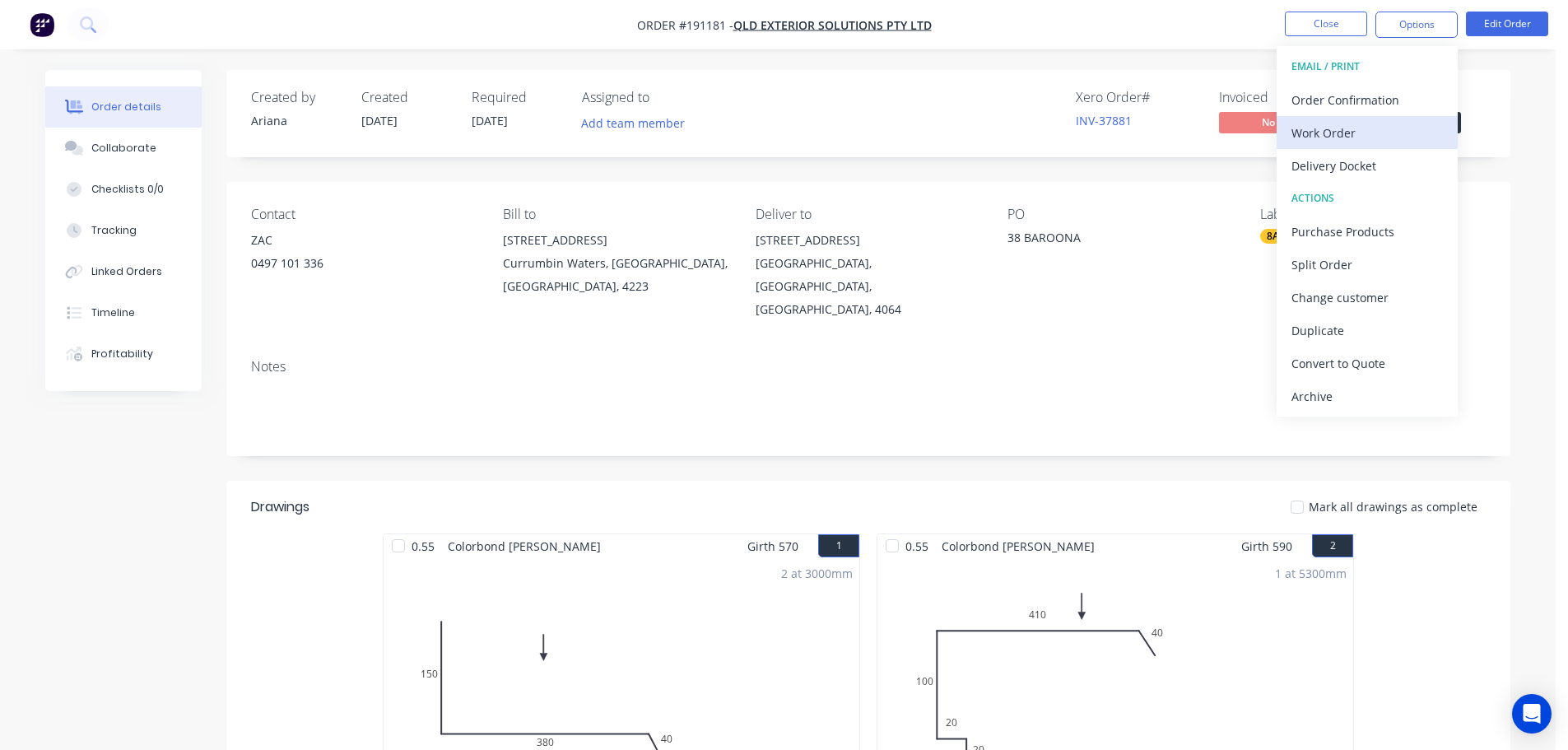
click at [1323, 129] on div "Work Order" at bounding box center [1368, 133] width 152 height 24
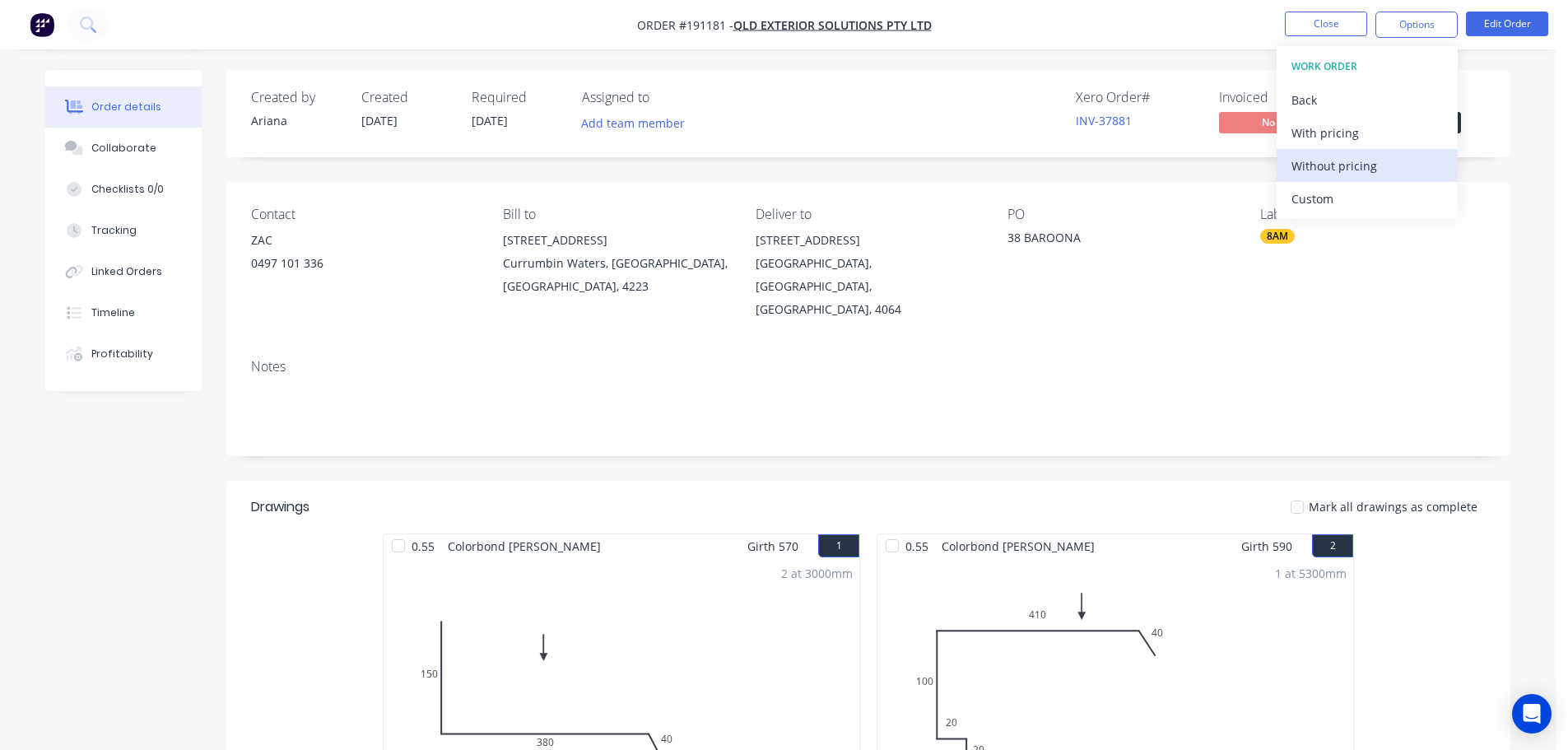
click at [1301, 163] on div "Without pricing" at bounding box center [1368, 165] width 152 height 24
click at [1121, 14] on nav "Order #191181 - QLD Exterior solutions Pty Ltd Close Options EMAIL / PRINT Orde…" at bounding box center [784, 24] width 1568 height 49
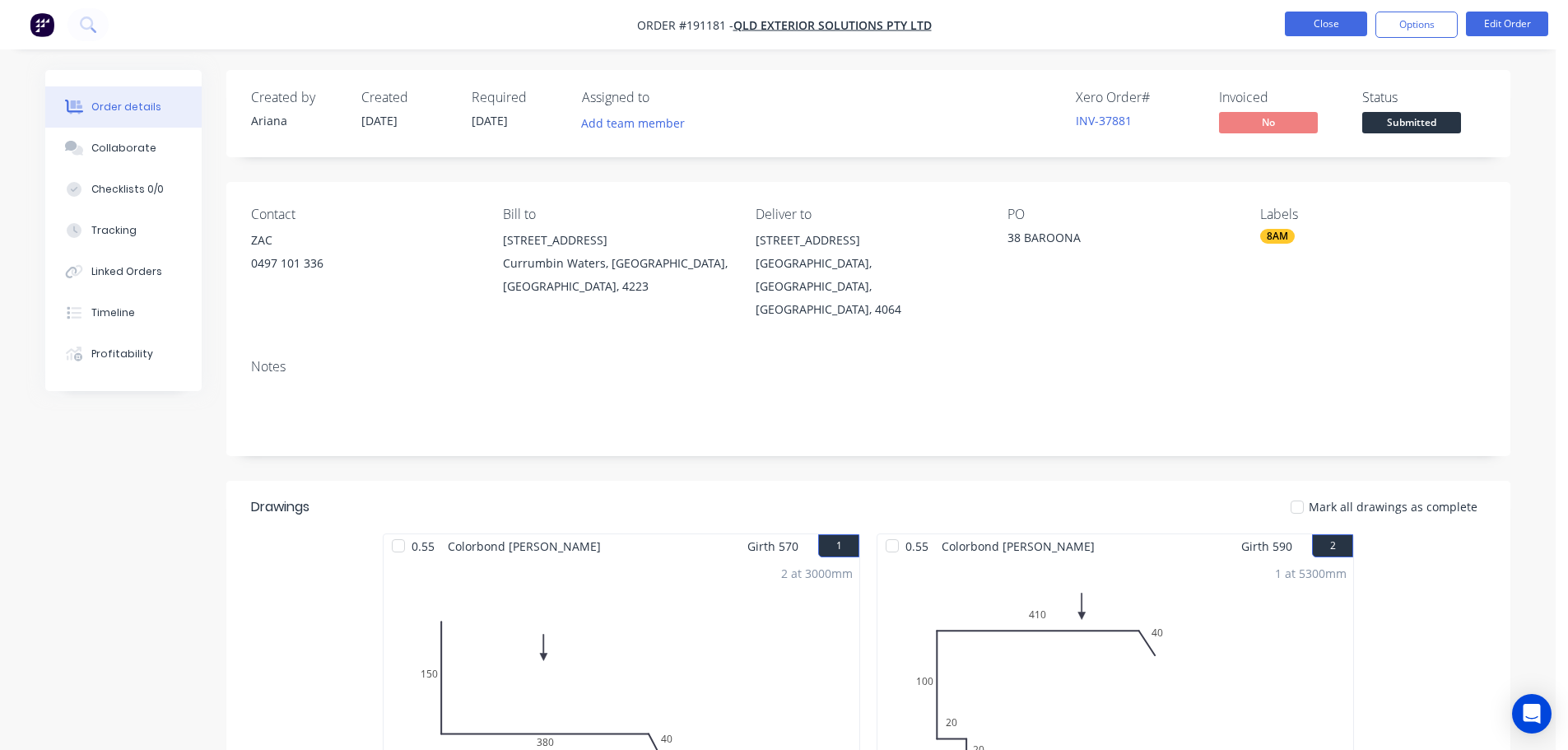
click at [1324, 22] on button "Close" at bounding box center [1326, 23] width 83 height 24
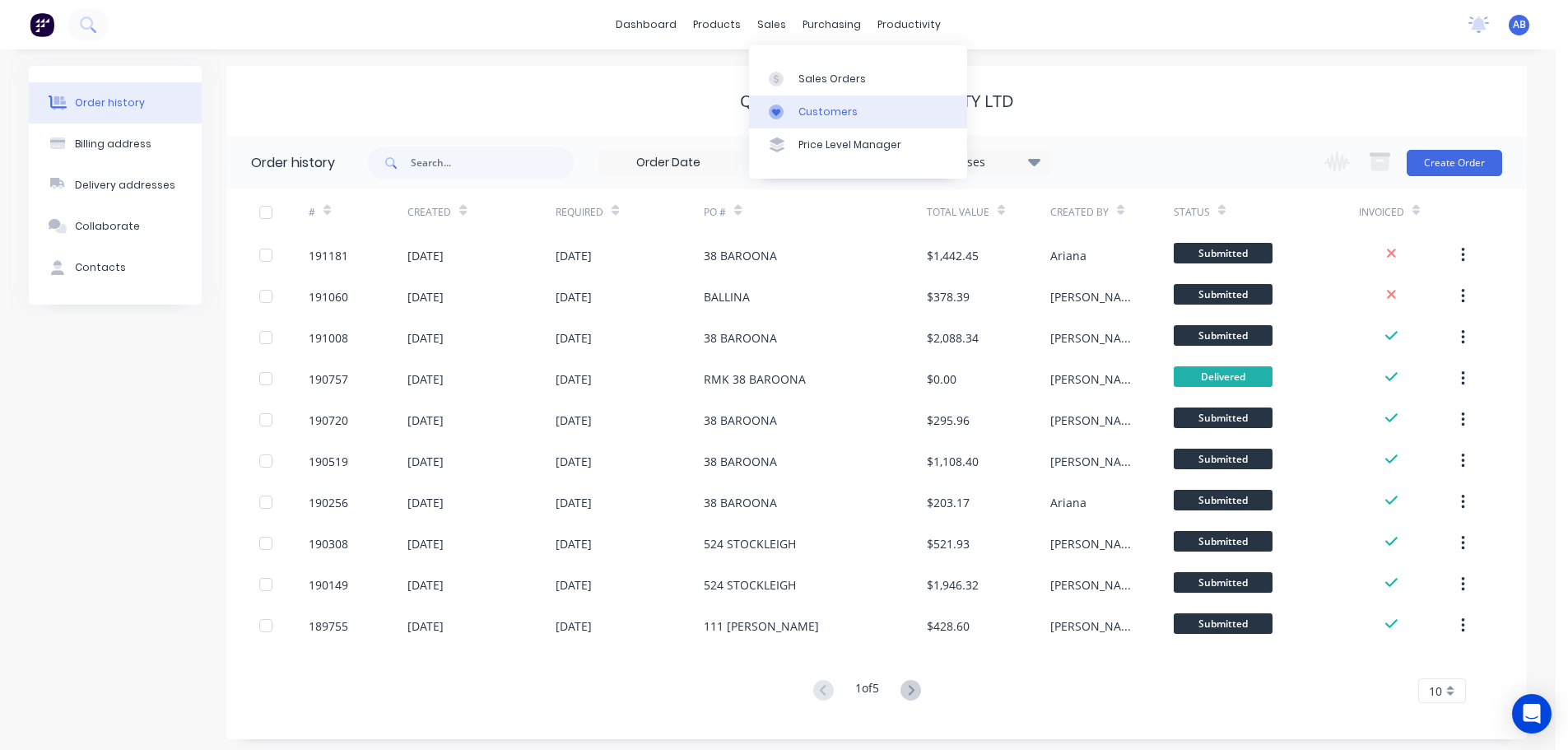
click at [814, 102] on link "Customers" at bounding box center [858, 111] width 218 height 33
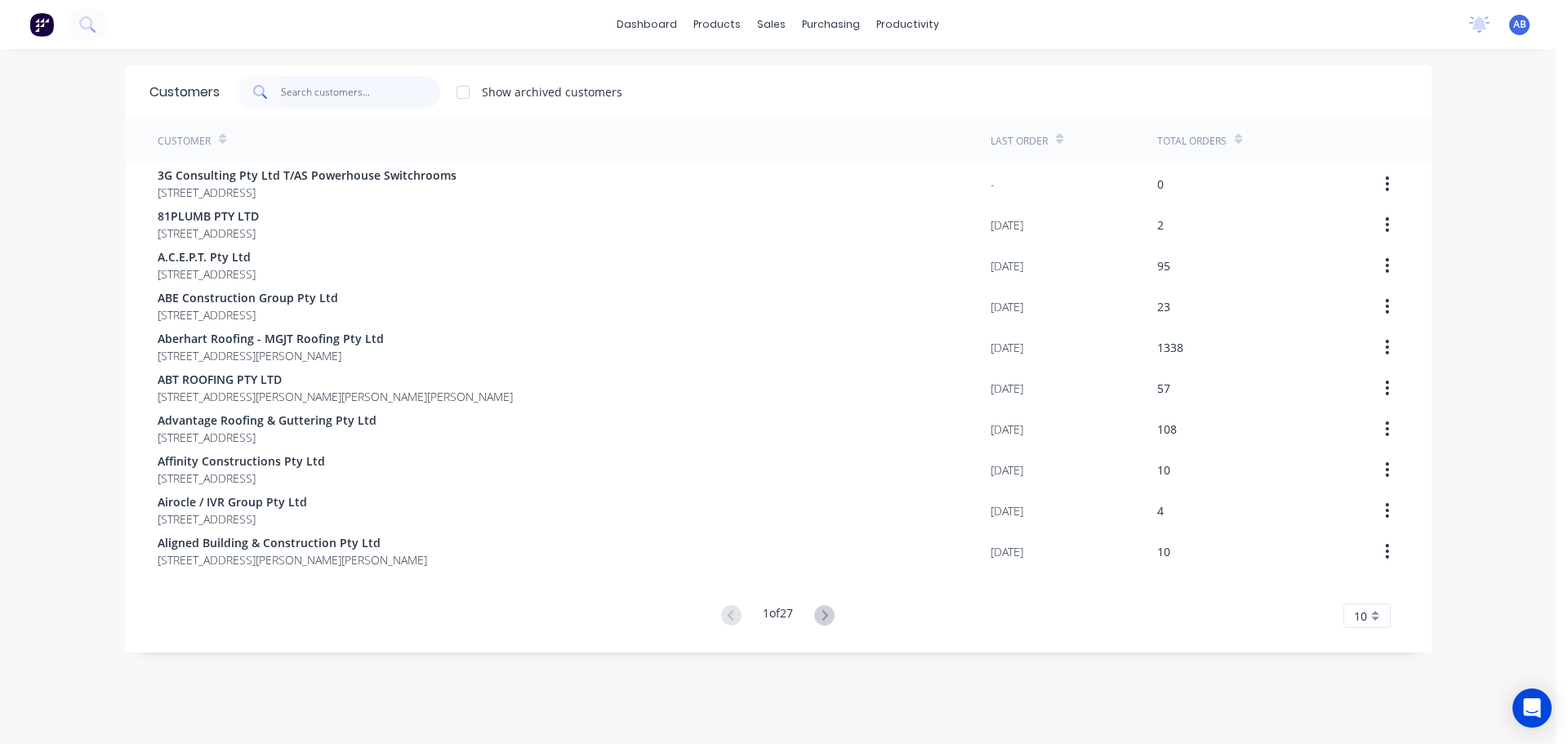
drag, startPoint x: 353, startPoint y: 93, endPoint x: 397, endPoint y: 83, distance: 45.1
click at [356, 93] on input "text" at bounding box center [360, 92] width 160 height 33
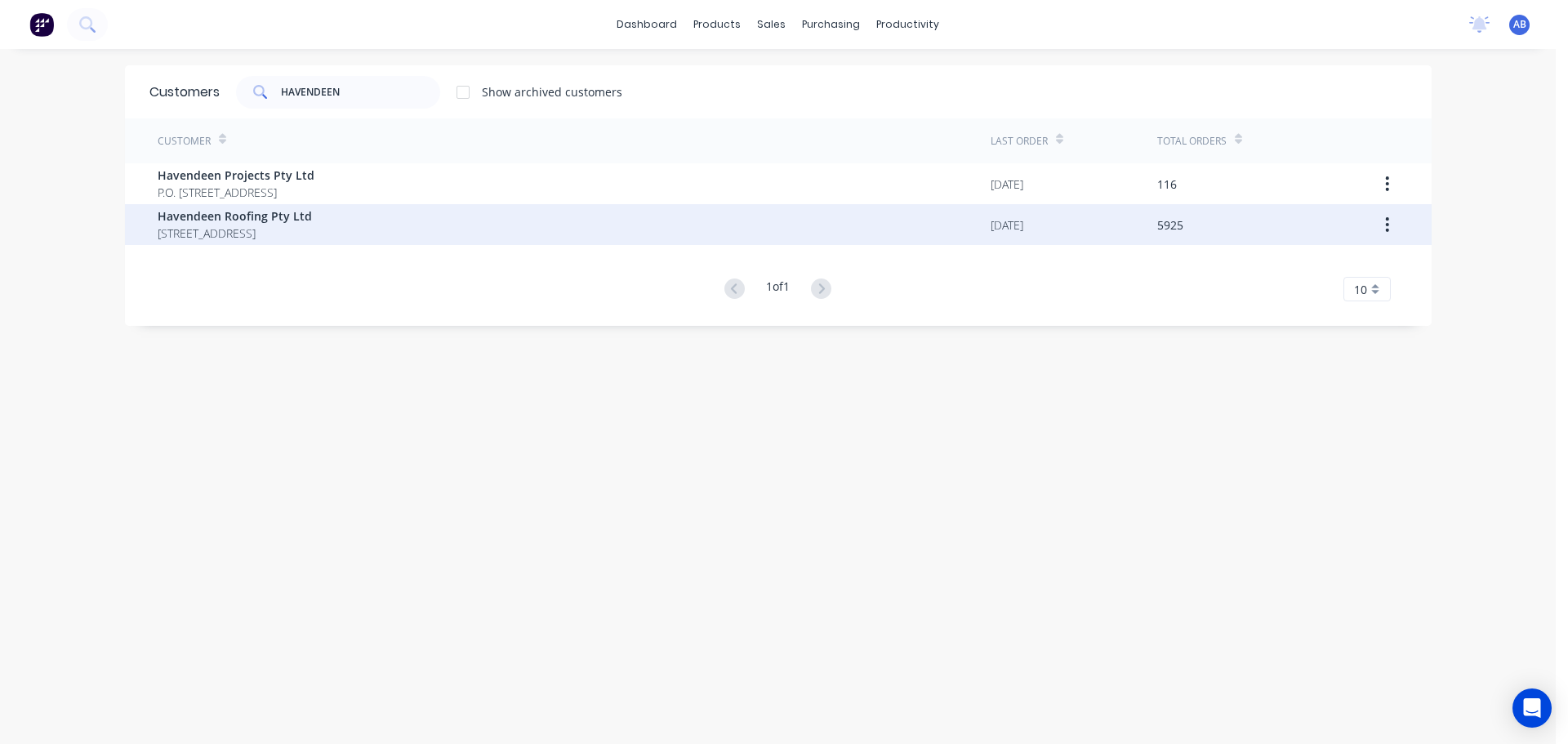
click at [261, 217] on span "Havendeen Roofing Pty Ltd" at bounding box center [234, 216] width 154 height 17
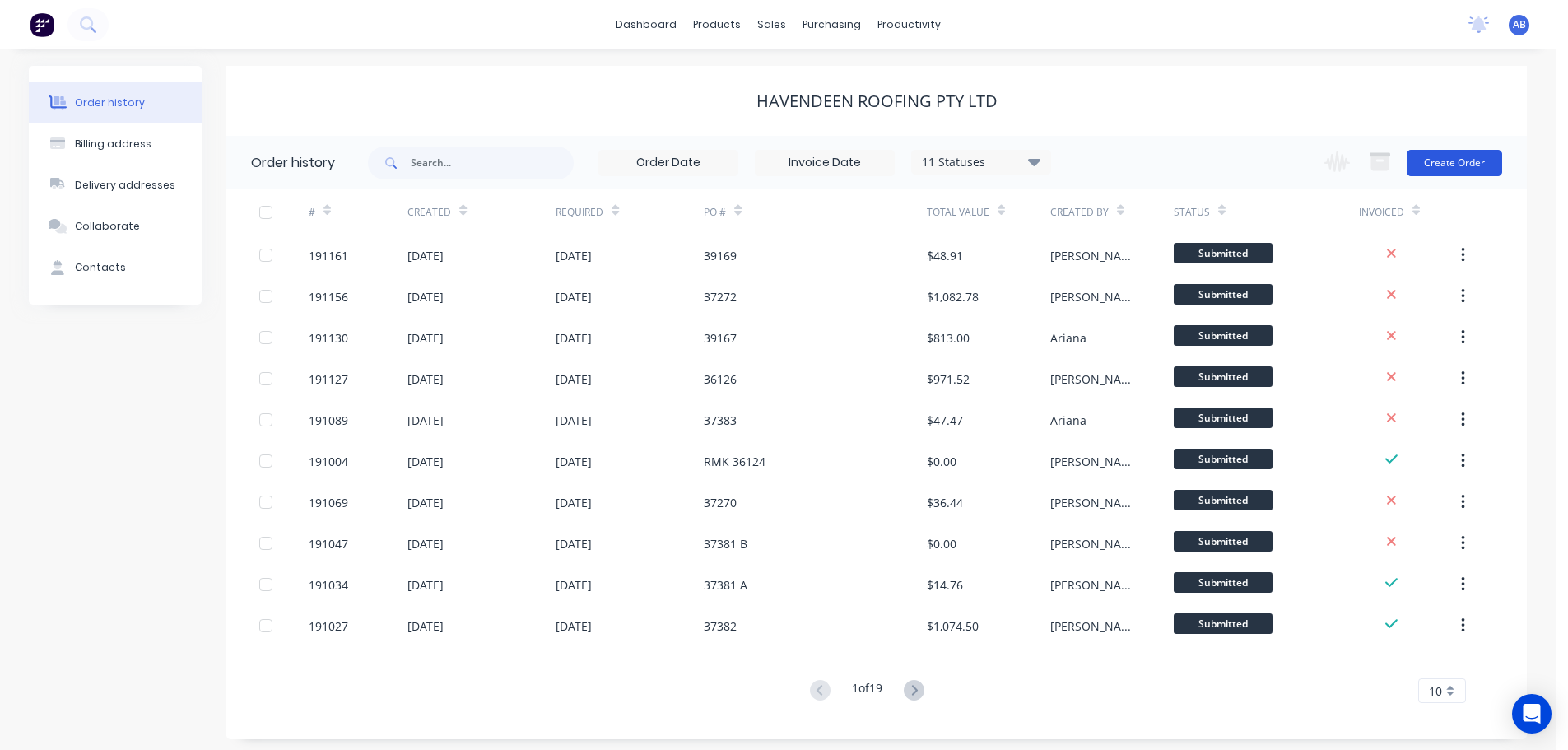
click at [1463, 166] on button "Create Order" at bounding box center [1455, 163] width 95 height 26
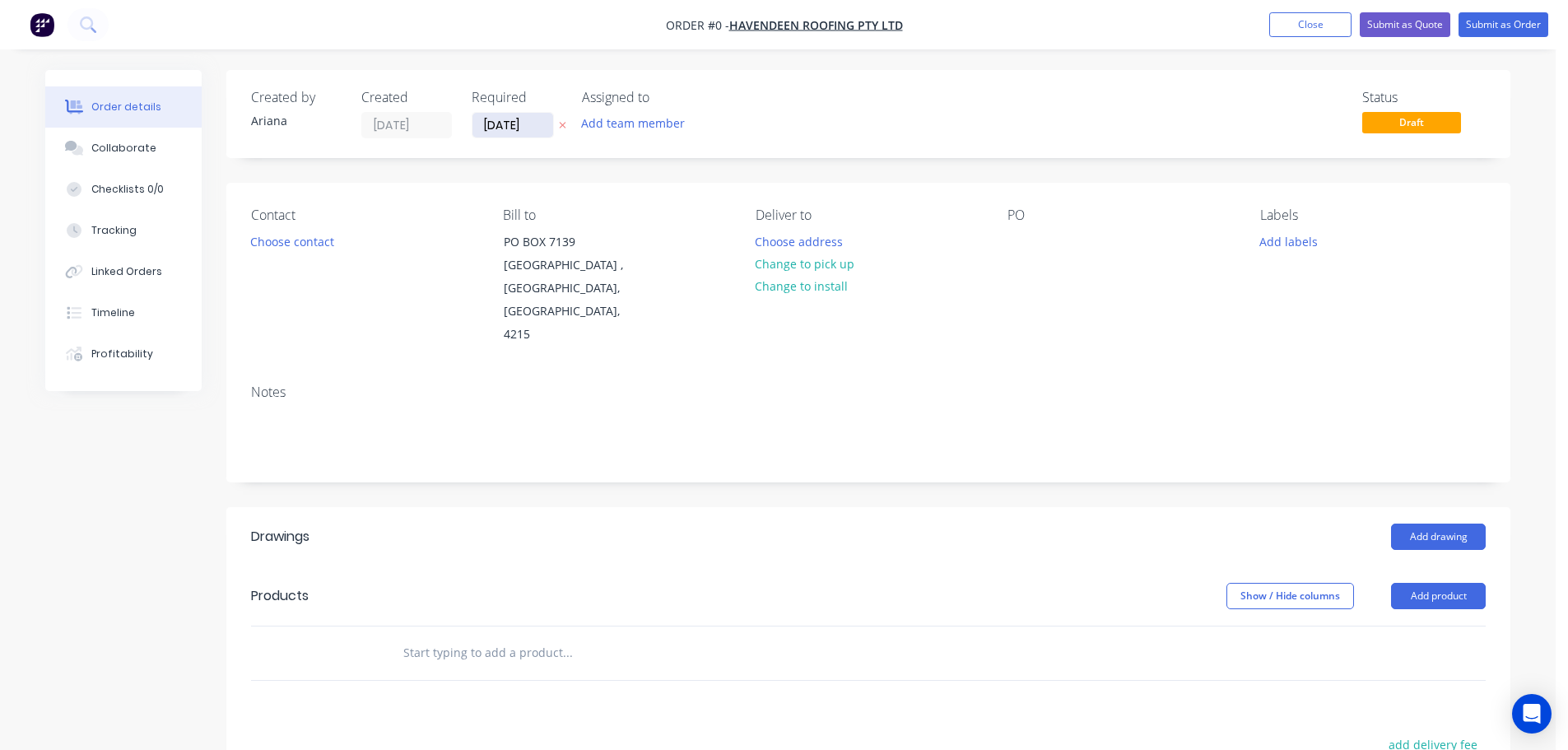
click at [509, 128] on input "[DATE]" at bounding box center [513, 125] width 81 height 24
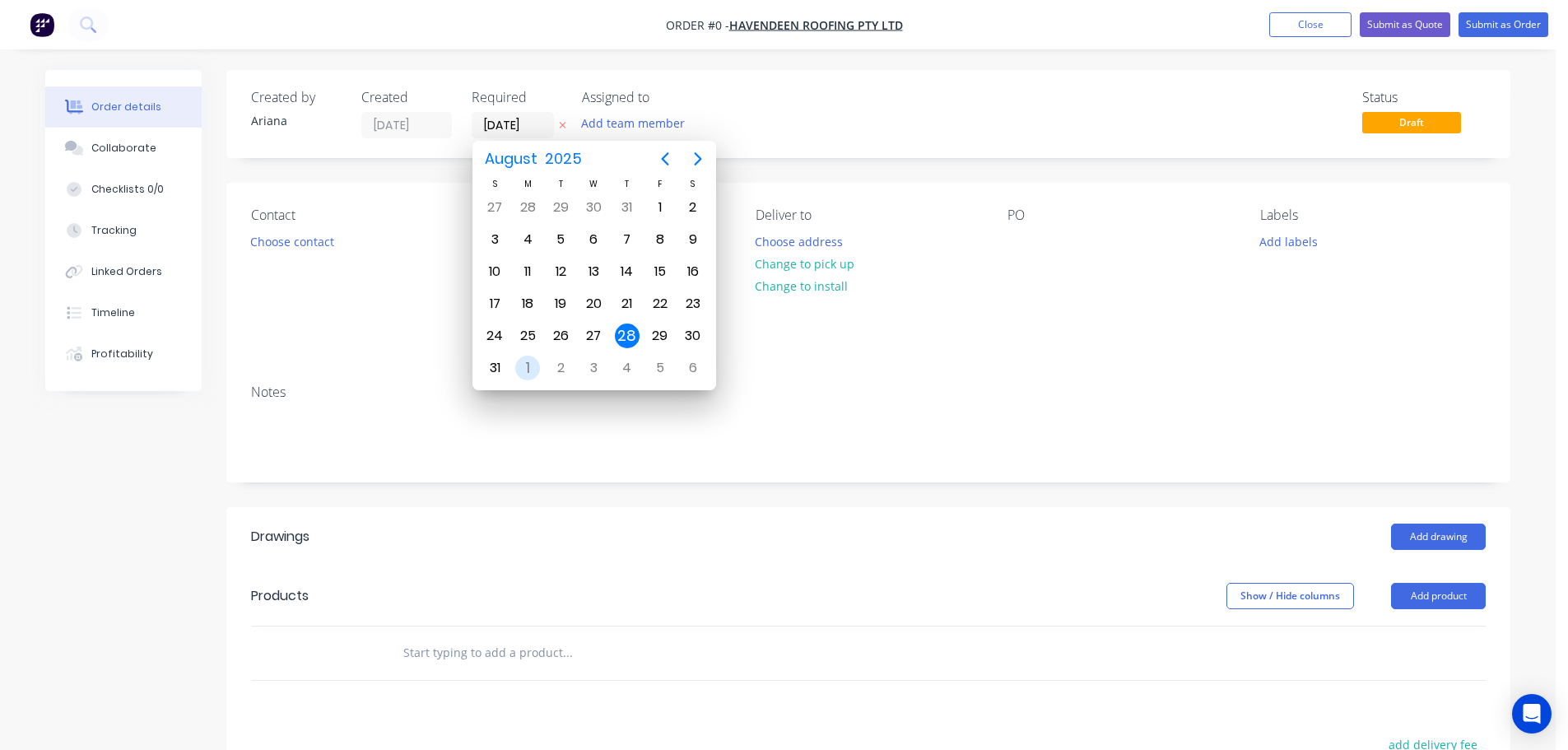
click at [526, 365] on div "1" at bounding box center [527, 367] width 24 height 24
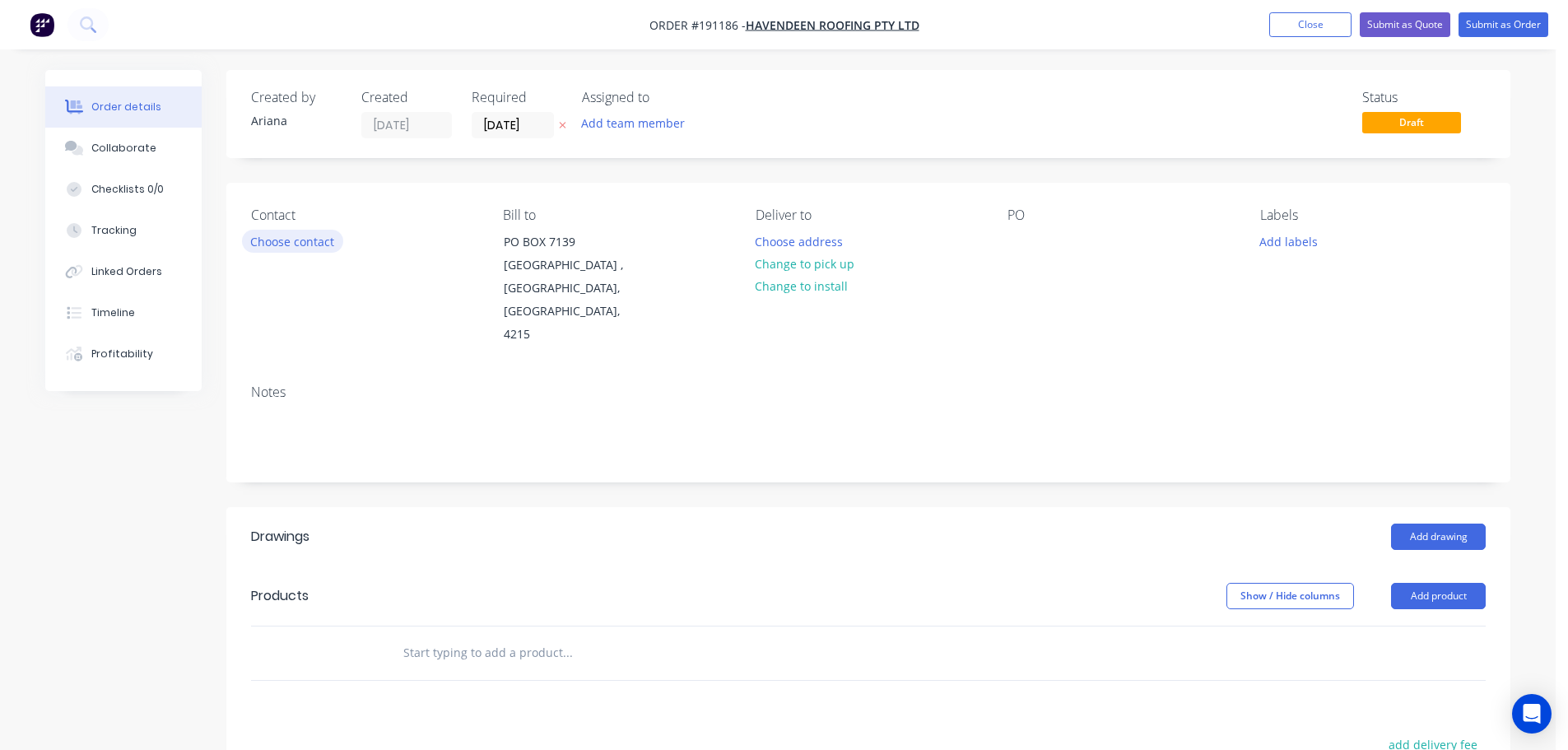
click at [299, 243] on button "Choose contact" at bounding box center [292, 241] width 102 height 22
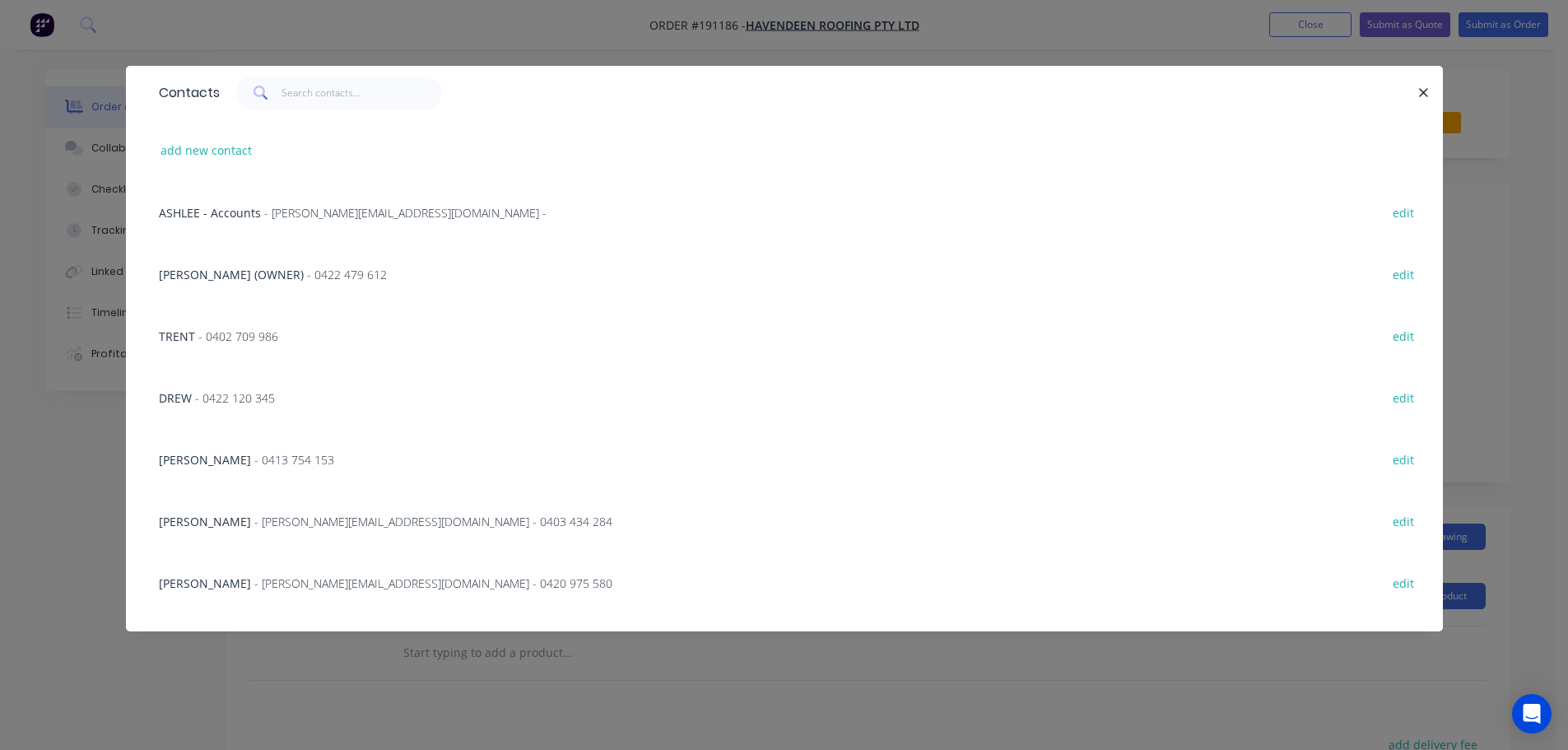
click at [232, 398] on span "- 0422 120 345" at bounding box center [235, 397] width 80 height 15
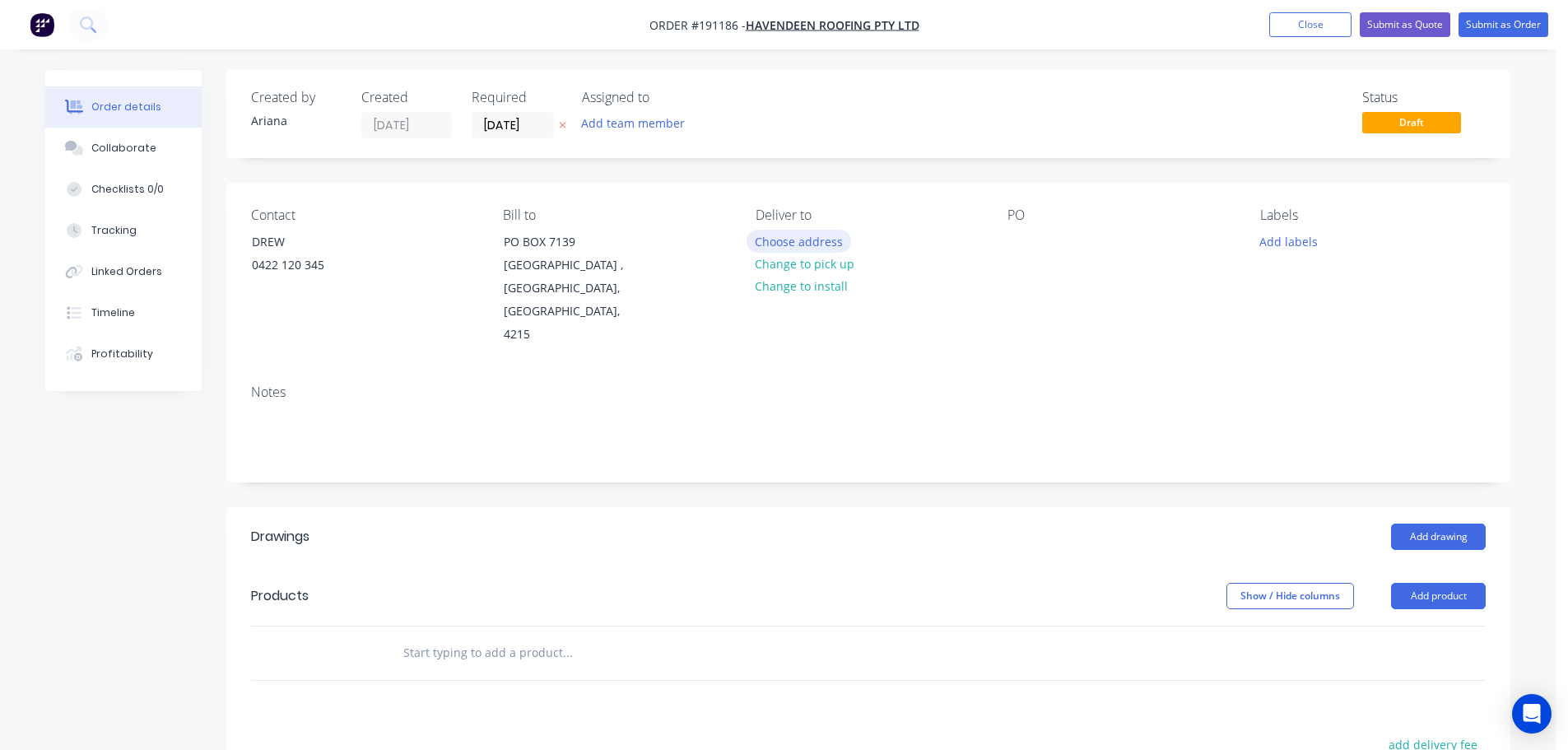
click at [808, 241] on button "Choose address" at bounding box center [799, 241] width 105 height 22
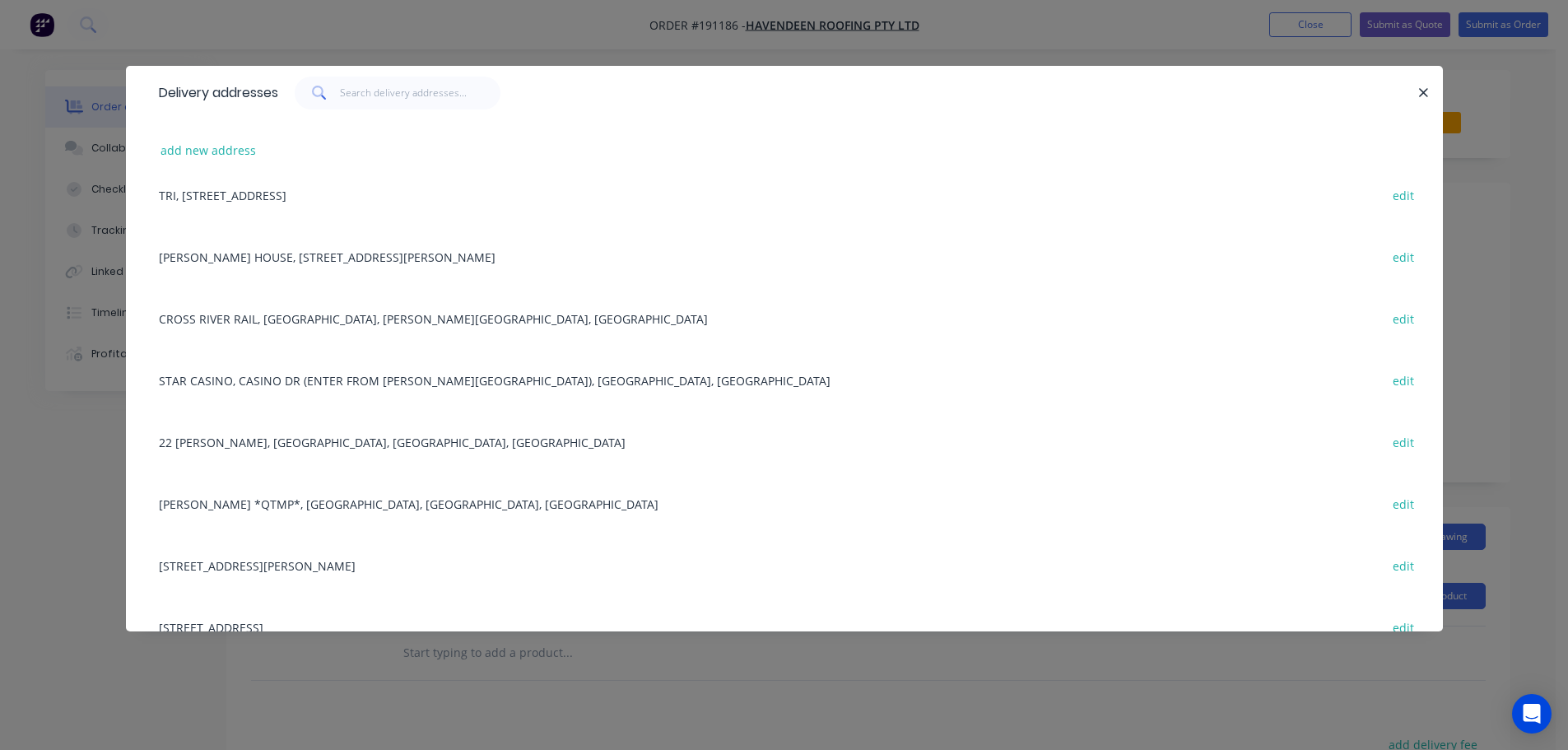
scroll to position [269, 0]
click at [328, 499] on div "[PERSON_NAME] *QTMP*, TORBANLEA, [GEOGRAPHIC_DATA], [GEOGRAPHIC_DATA] edit" at bounding box center [784, 499] width 1268 height 62
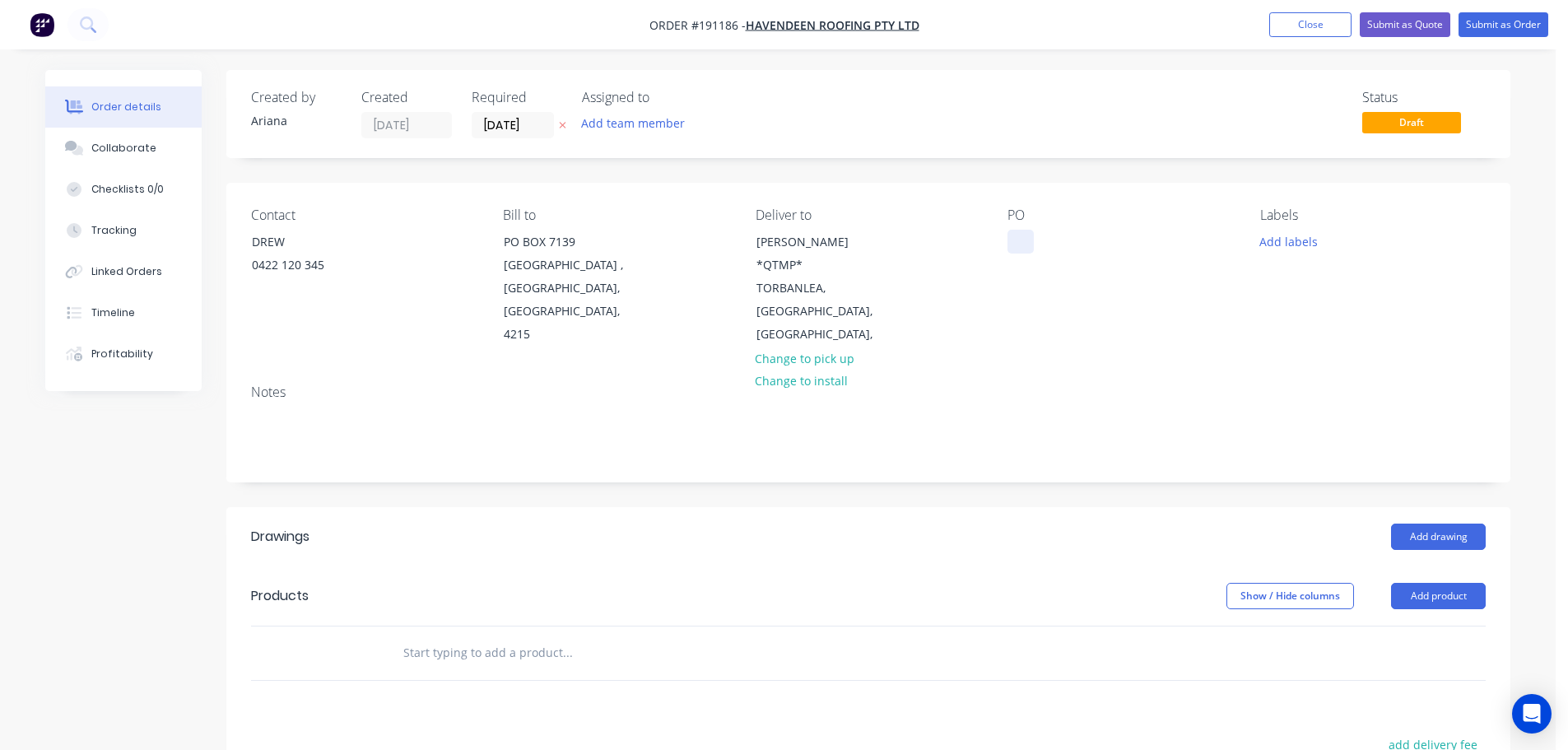
click at [1022, 241] on div at bounding box center [1020, 242] width 26 height 24
click at [1118, 301] on div "PO 38549" at bounding box center [1120, 277] width 226 height 139
click at [1286, 241] on button "Add labels" at bounding box center [1289, 241] width 75 height 22
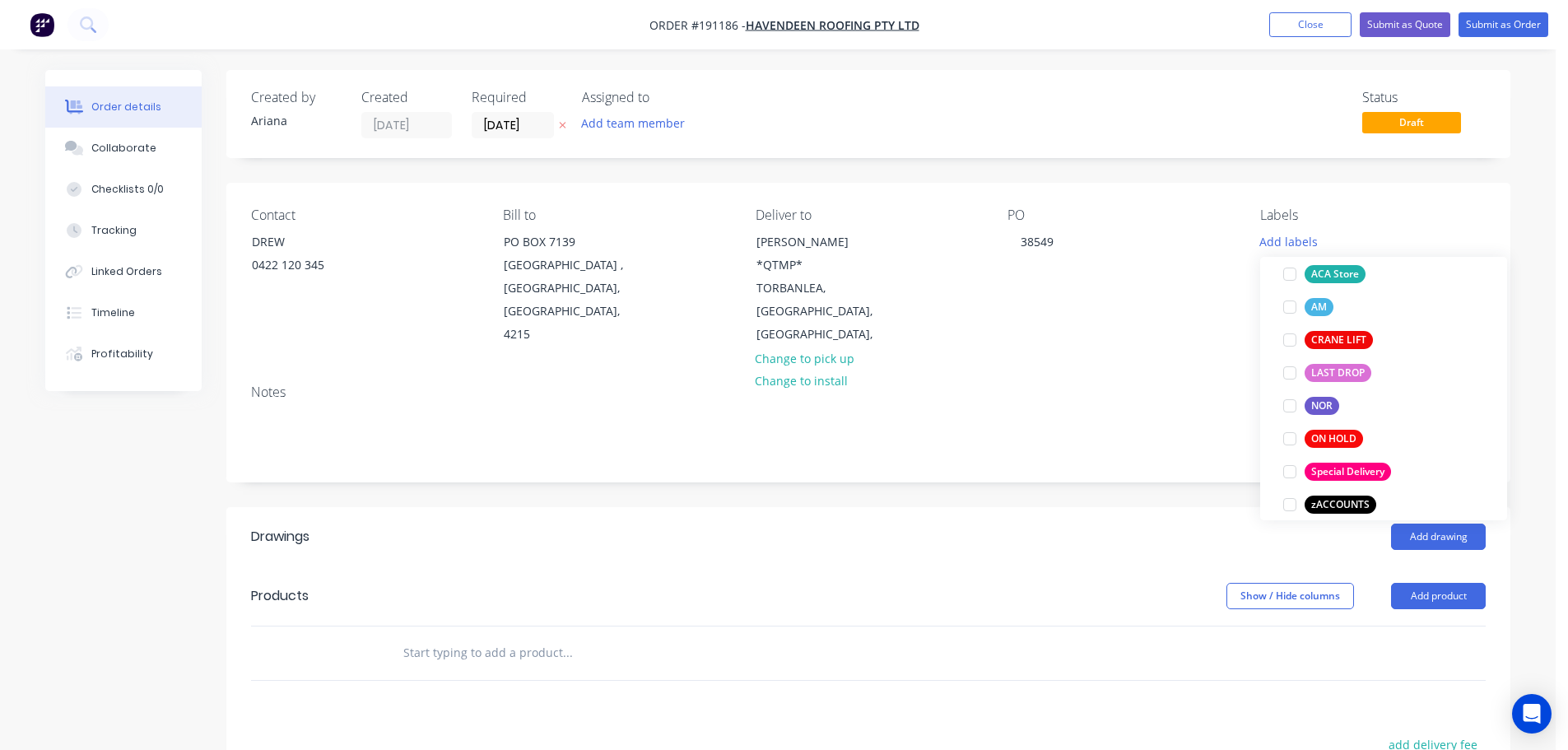
scroll to position [724, 0]
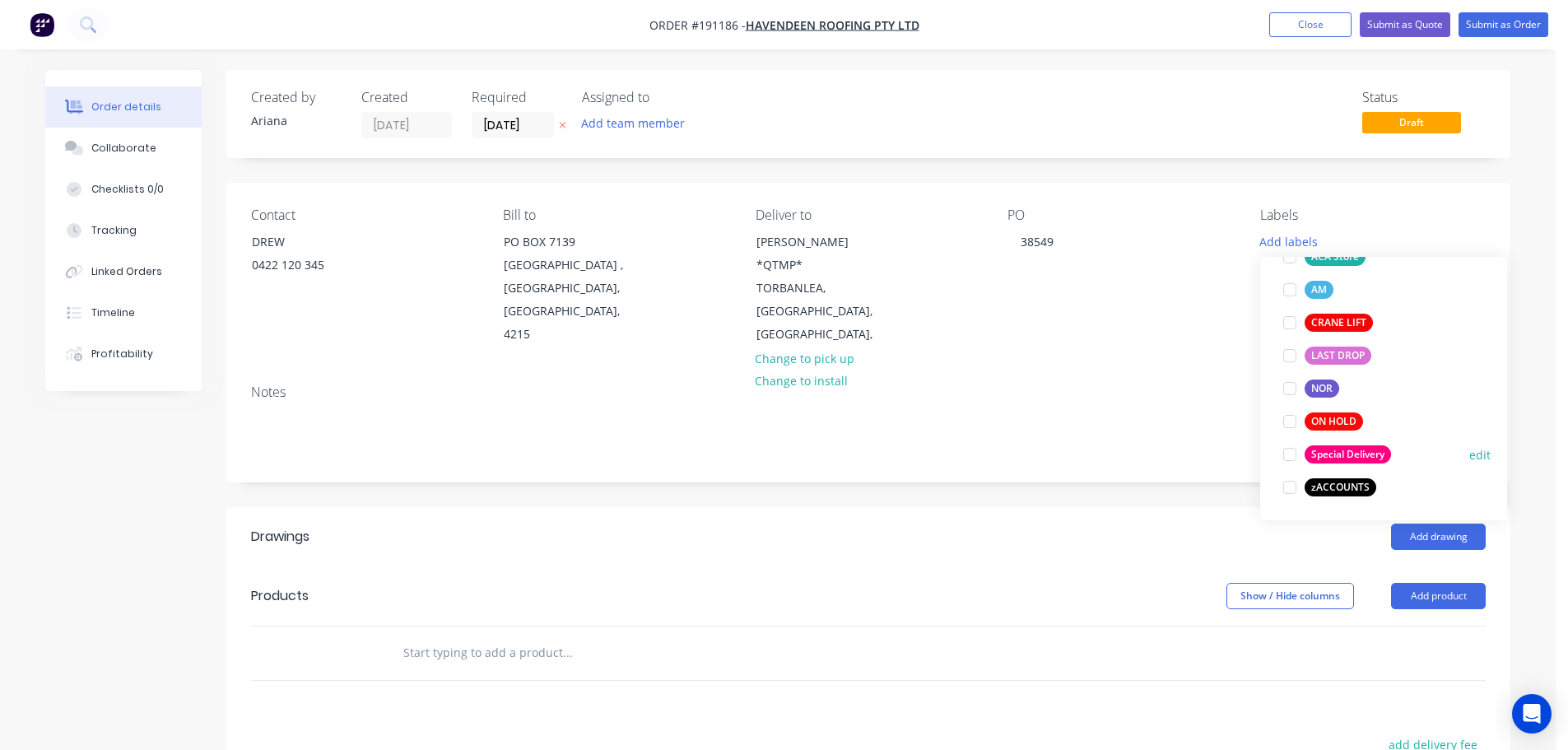
click at [1288, 450] on div at bounding box center [1289, 454] width 33 height 33
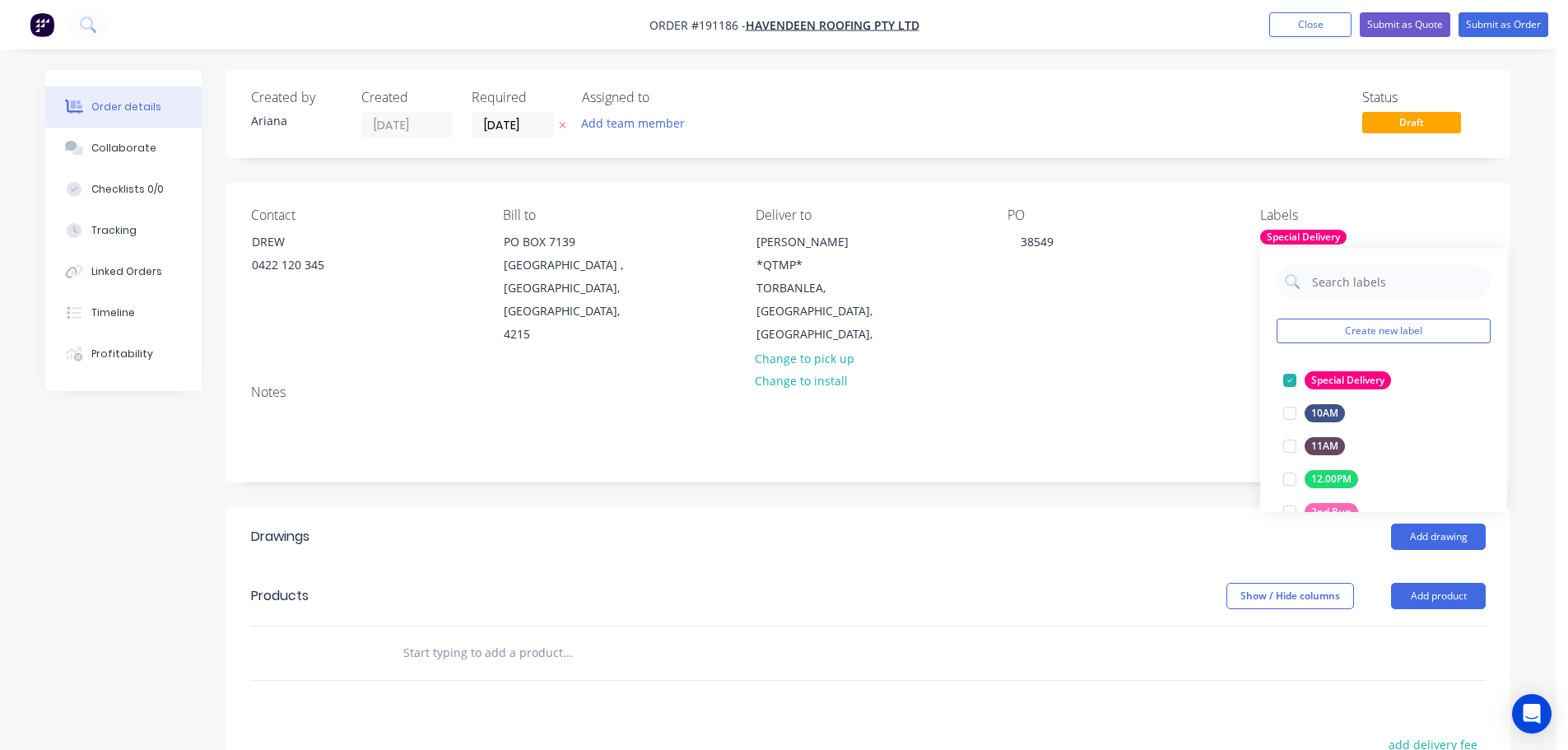
click at [1177, 384] on div "Notes" at bounding box center [868, 392] width 1235 height 15
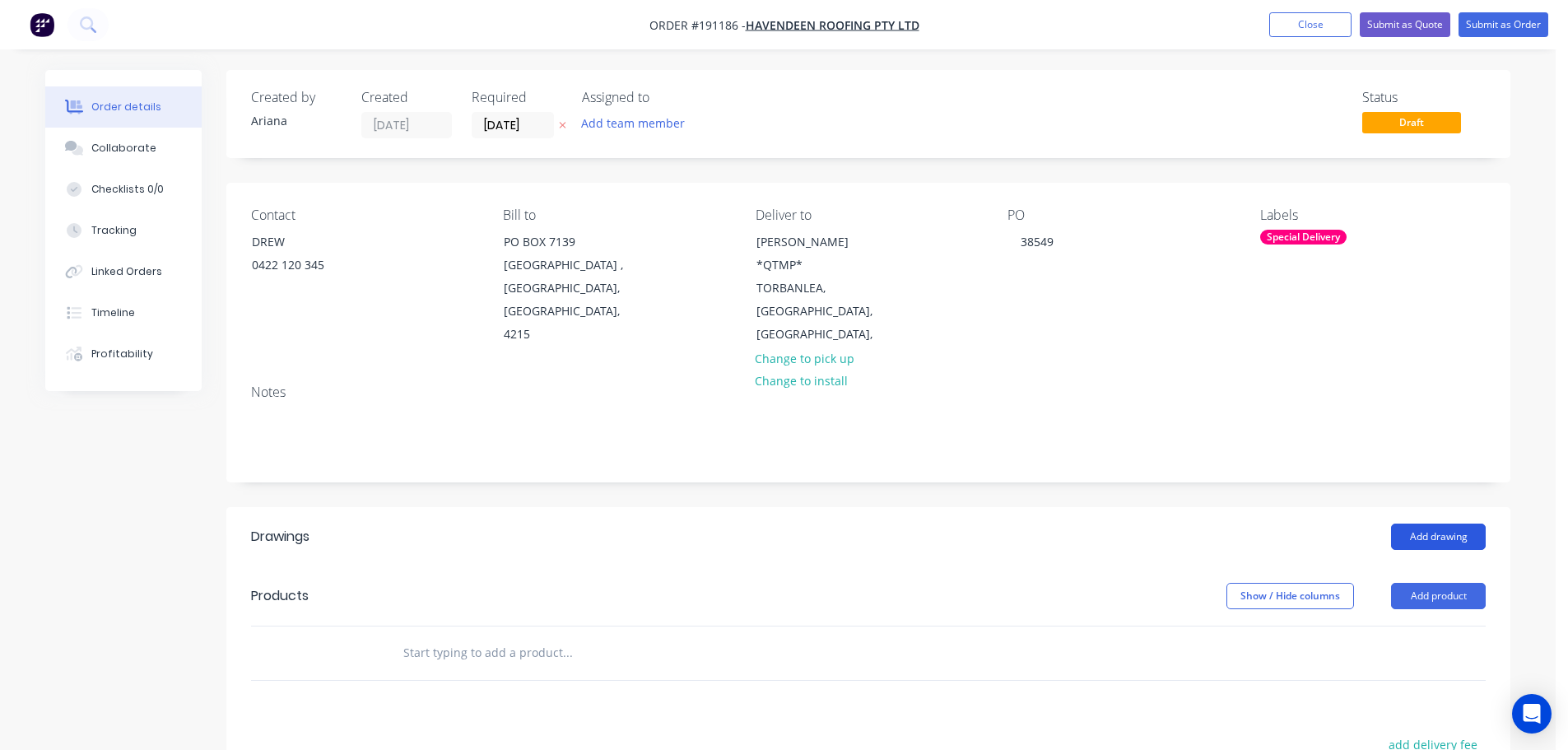
click at [1445, 524] on button "Add drawing" at bounding box center [1438, 536] width 94 height 26
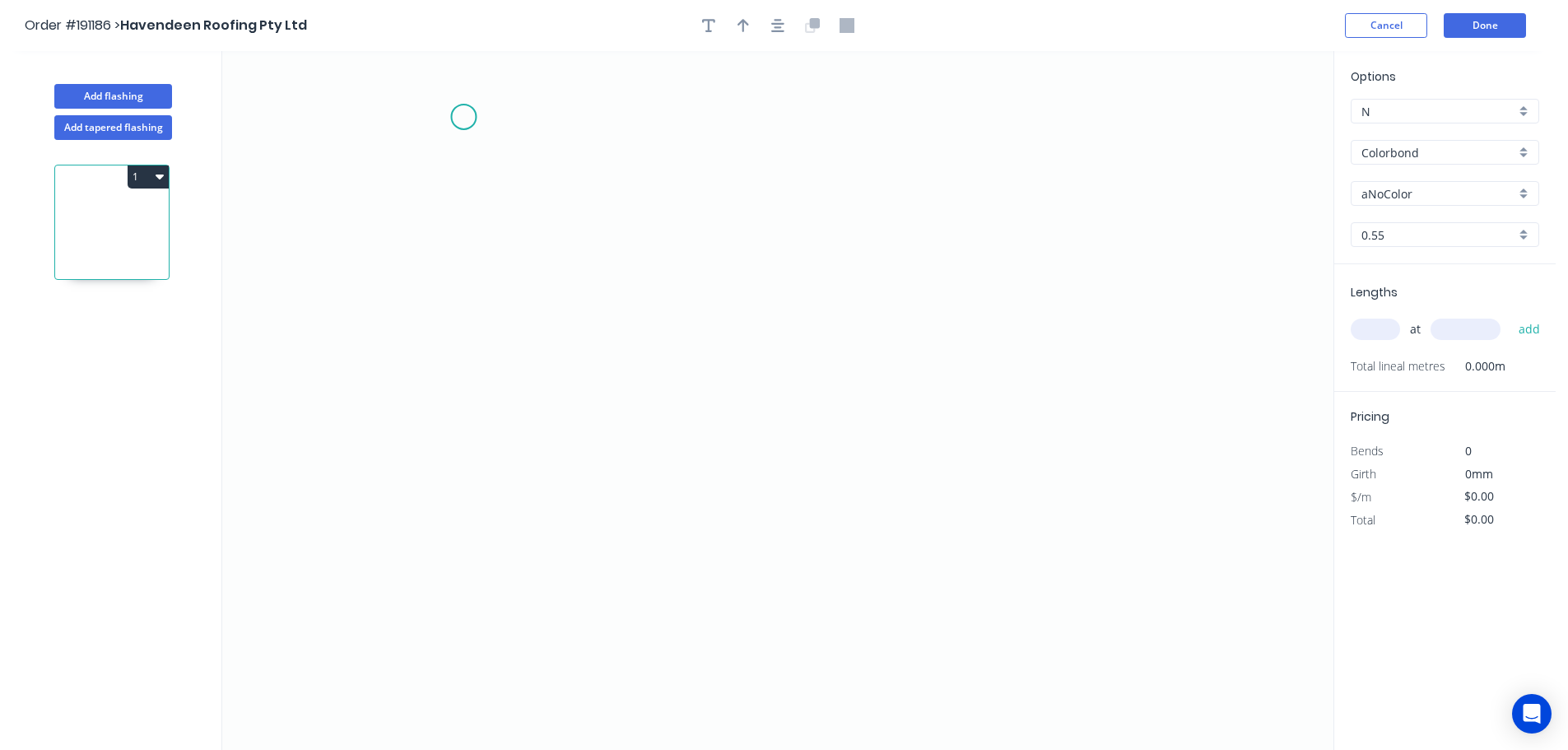
click at [464, 117] on icon "0" at bounding box center [777, 401] width 1112 height 699
click at [447, 410] on icon "0" at bounding box center [777, 401] width 1112 height 699
click at [876, 465] on icon "0 ?" at bounding box center [777, 401] width 1112 height 699
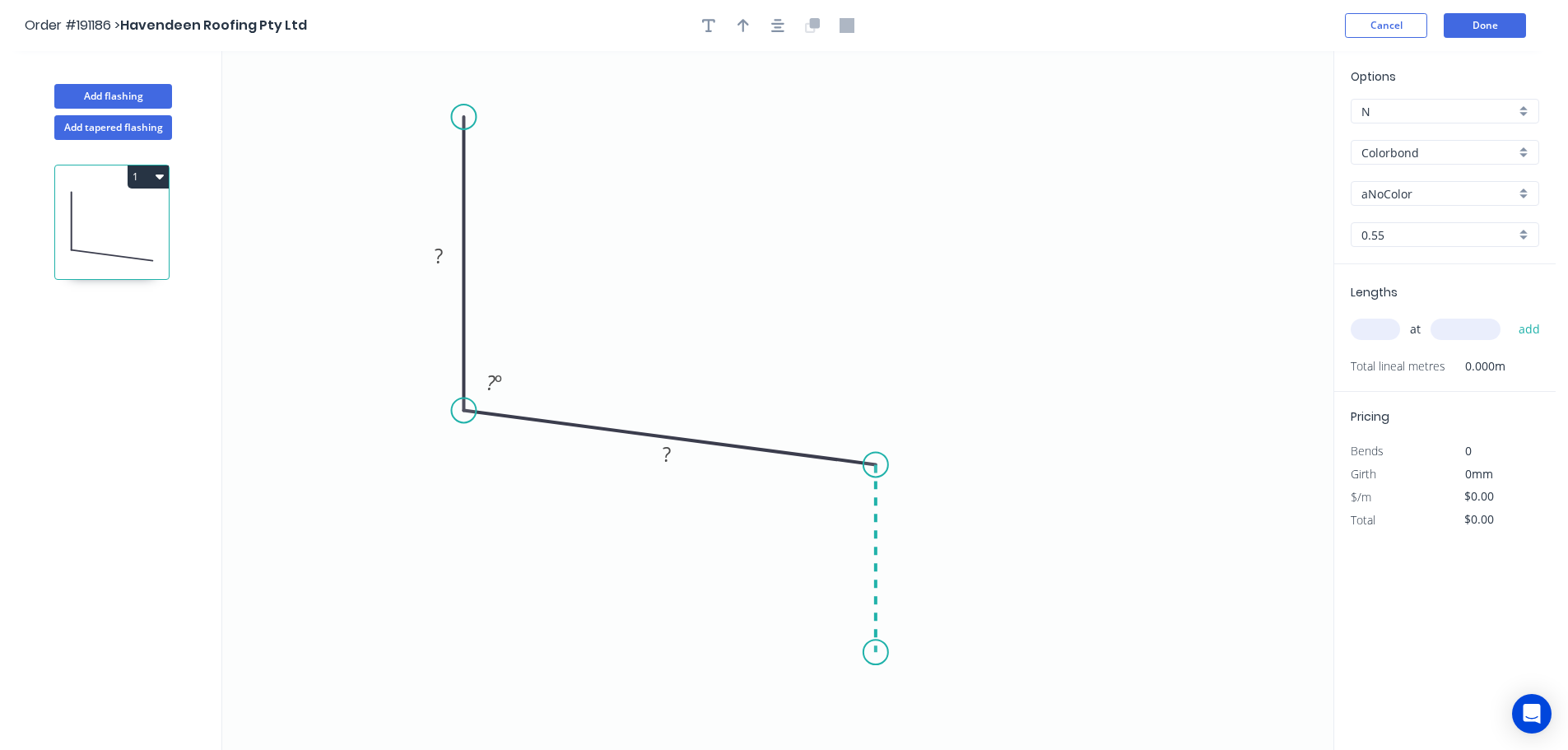
click at [865, 653] on icon "0 ? ? ? º" at bounding box center [777, 401] width 1112 height 699
click at [776, 649] on icon "0 ? ? ? ? º ? º" at bounding box center [777, 401] width 1112 height 699
click at [771, 732] on icon "0 ? ? ? ? ? º ? º" at bounding box center [777, 401] width 1112 height 699
click at [771, 732] on circle at bounding box center [775, 731] width 24 height 24
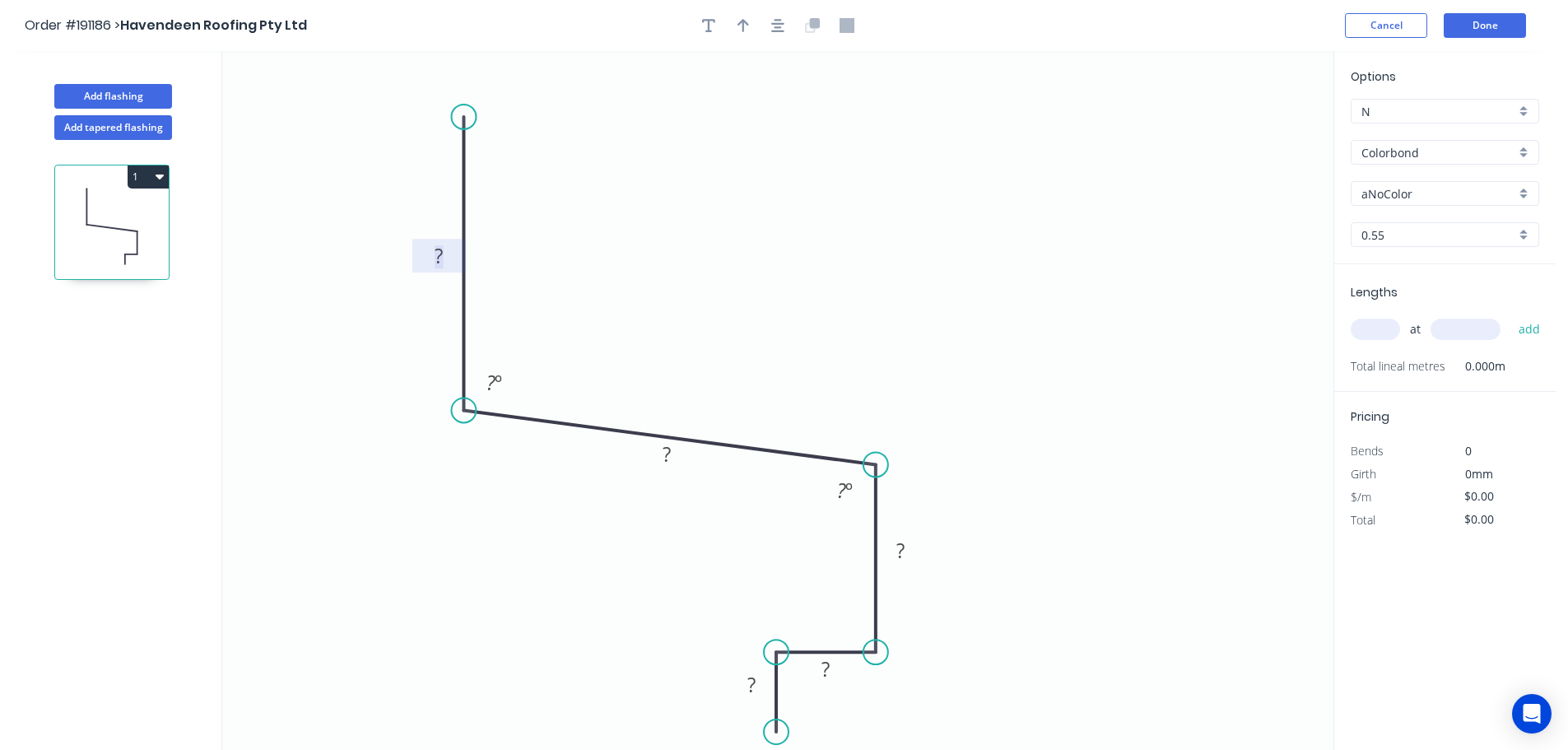
click at [445, 255] on rect at bounding box center [439, 257] width 33 height 23
click at [764, 186] on icon "0 100 100 50 15 20 95 º 95 º" at bounding box center [777, 401] width 1112 height 699
click at [745, 24] on icon "button" at bounding box center [743, 25] width 12 height 14
drag, startPoint x: 1254, startPoint y: 130, endPoint x: 716, endPoint y: 240, distance: 549.1
click at [716, 240] on icon at bounding box center [716, 219] width 14 height 53
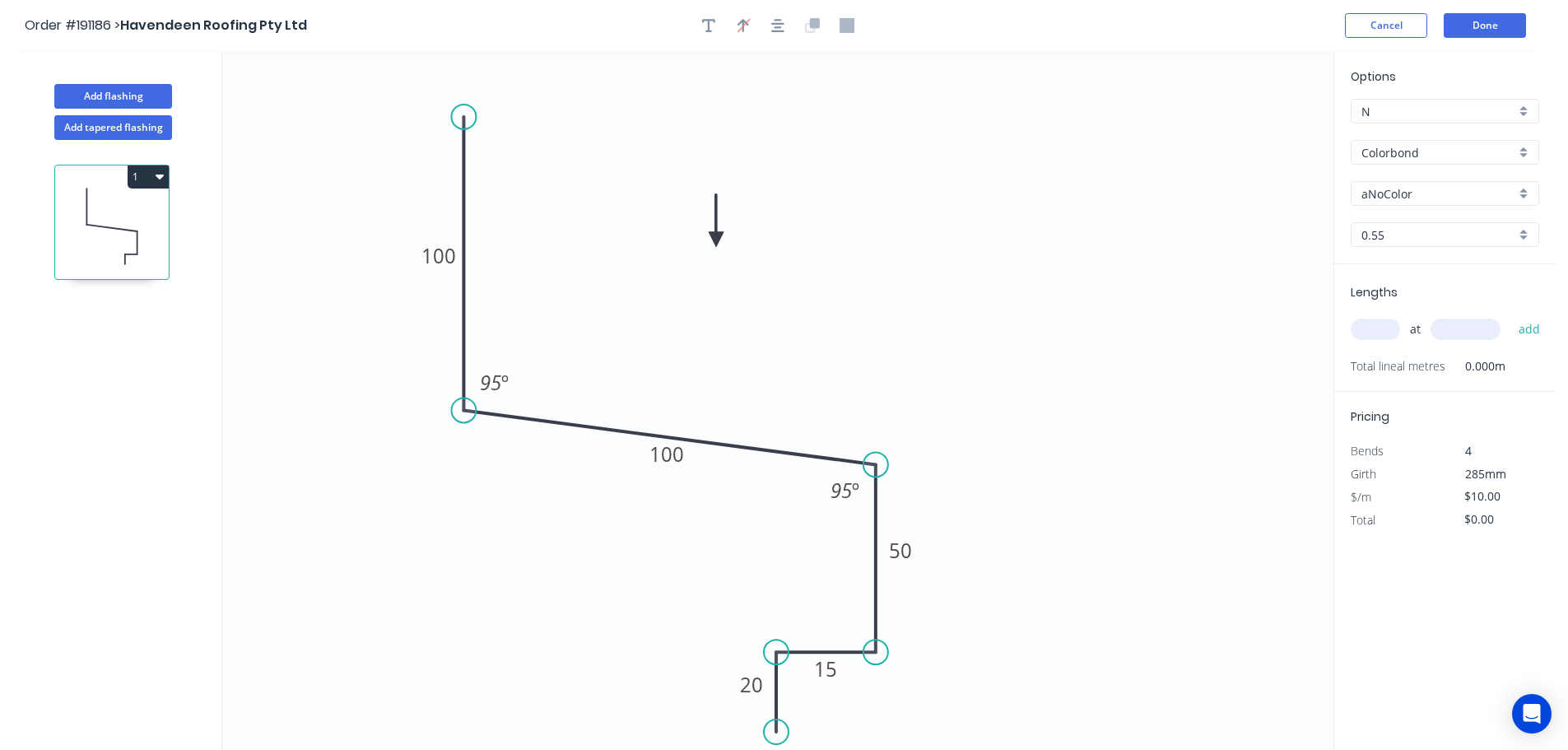
click at [1519, 188] on div "aNoColor" at bounding box center [1445, 193] width 189 height 24
click at [1462, 229] on div "Surfmist" at bounding box center [1445, 222] width 187 height 29
click at [1395, 326] on input "text" at bounding box center [1375, 330] width 49 height 22
click at [1510, 315] on button "add" at bounding box center [1529, 329] width 39 height 28
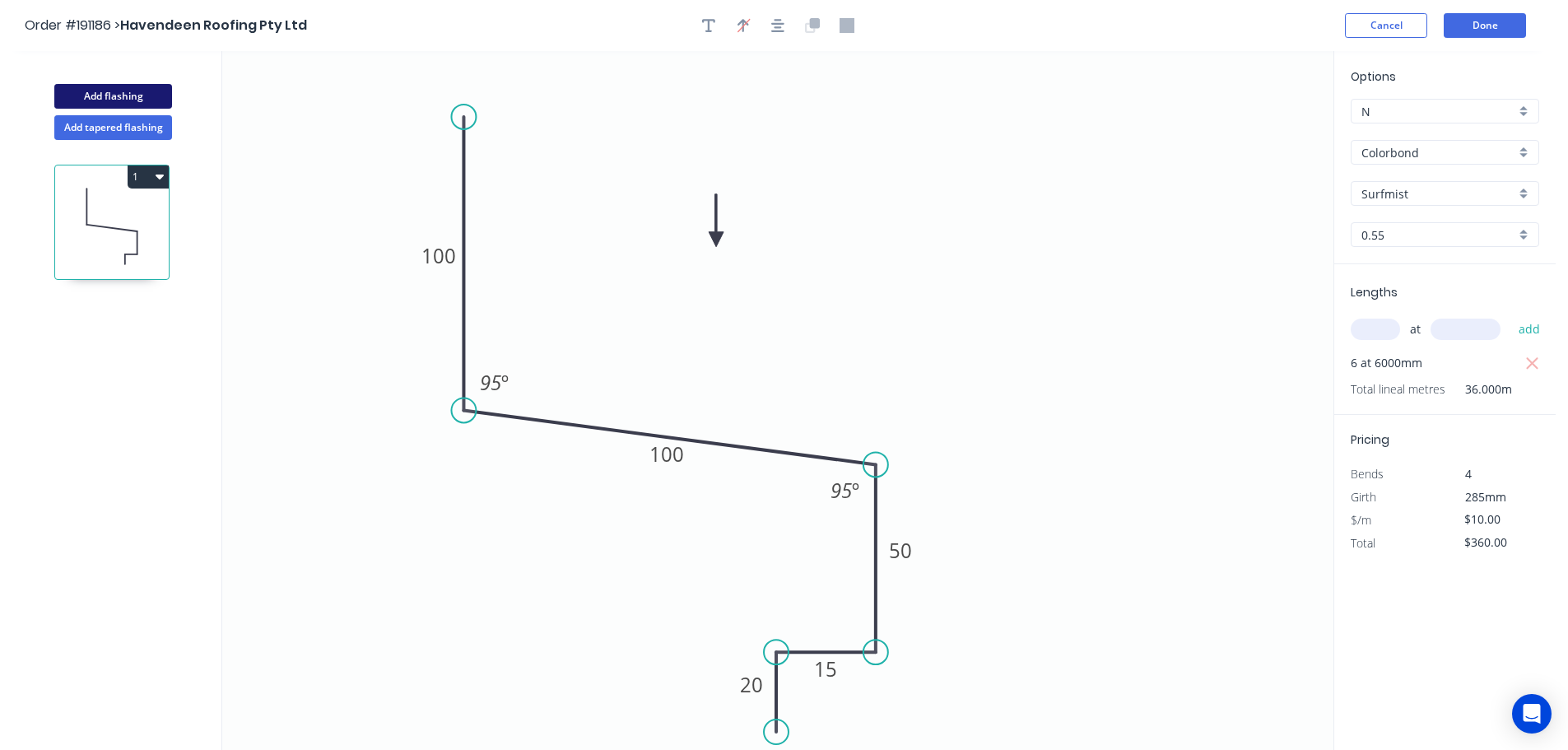
click at [95, 93] on button "Add flashing" at bounding box center [112, 95] width 118 height 24
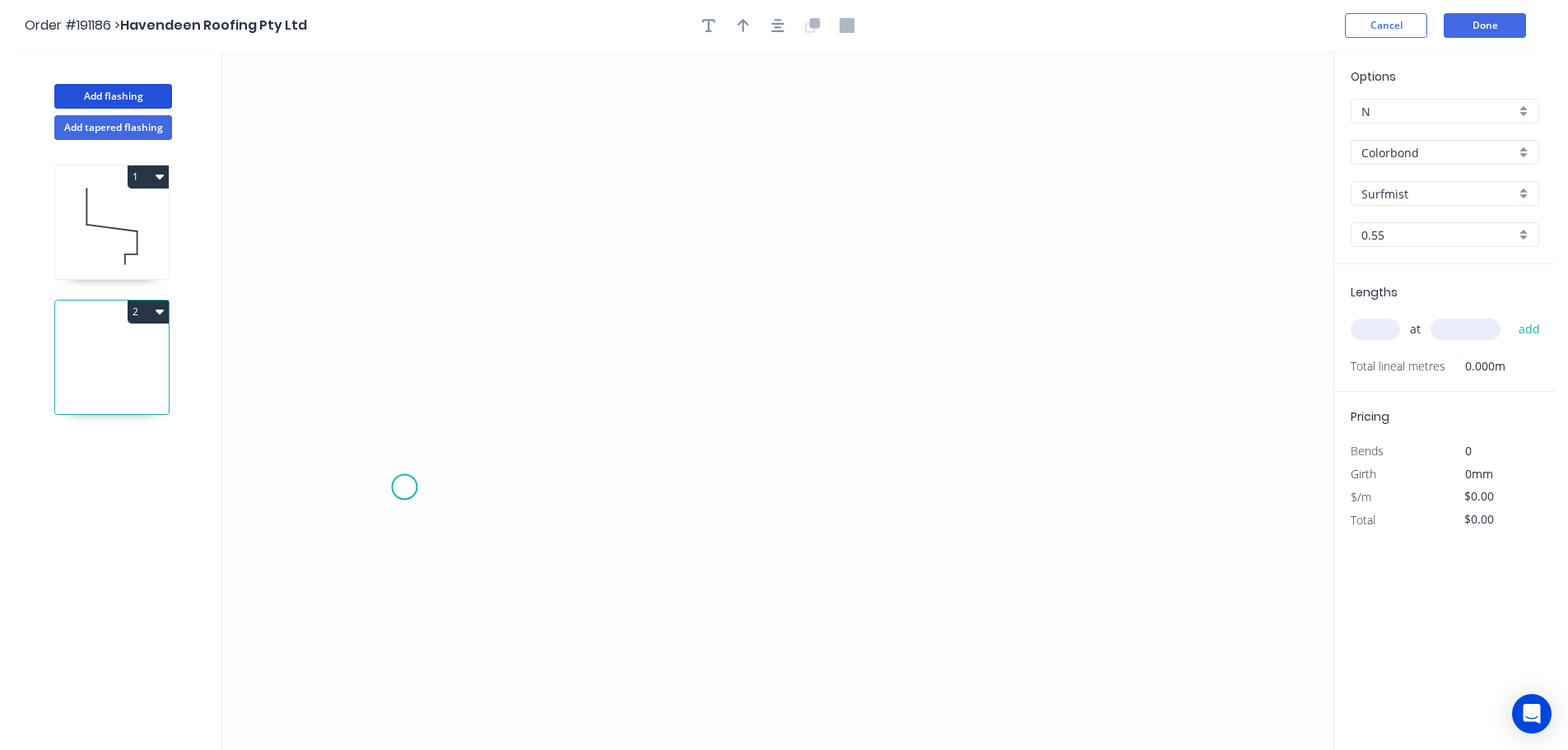
click at [404, 487] on icon "0" at bounding box center [777, 401] width 1112 height 699
click at [446, 401] on icon "0" at bounding box center [777, 401] width 1112 height 699
click at [813, 327] on icon "0 ?" at bounding box center [777, 401] width 1112 height 699
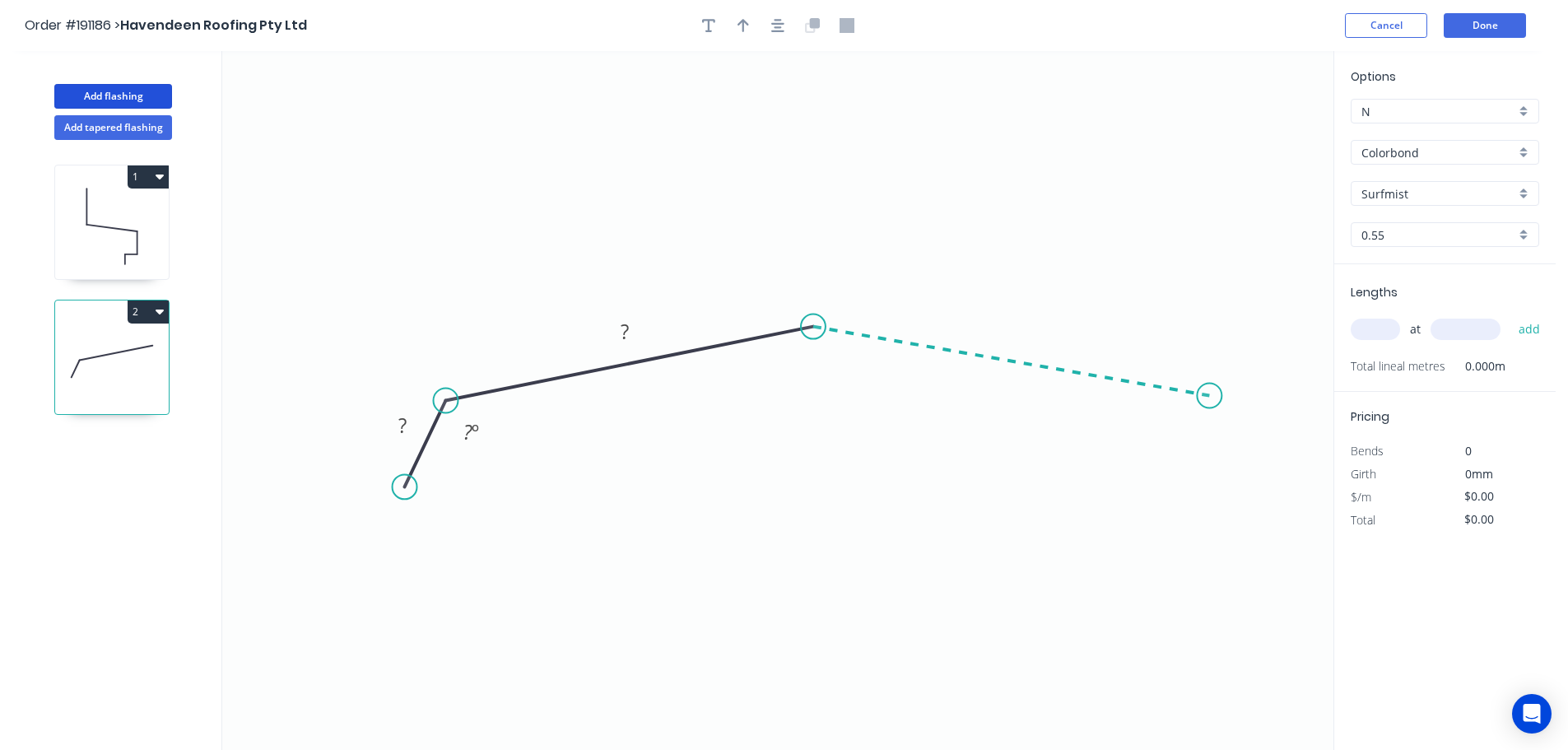
click at [1210, 396] on icon "0 ? ? ? º" at bounding box center [777, 401] width 1112 height 699
click at [1238, 489] on icon "0 ? ? ? ? º ? º" at bounding box center [777, 401] width 1112 height 699
click at [1238, 489] on circle at bounding box center [1236, 488] width 24 height 24
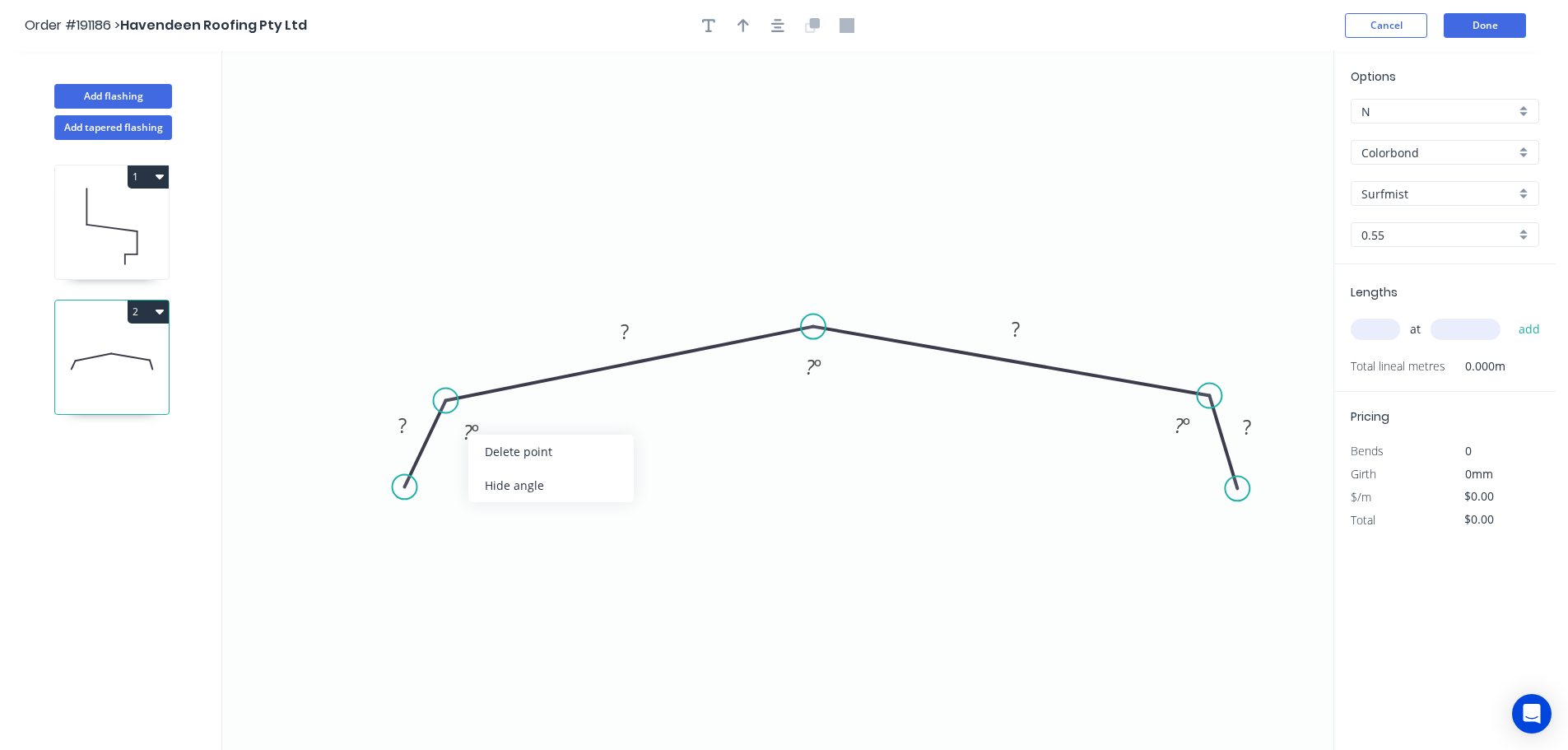
drag, startPoint x: 512, startPoint y: 490, endPoint x: 536, endPoint y: 489, distance: 24.0
click at [514, 490] on div "Hide angle" at bounding box center [551, 485] width 165 height 34
click at [1223, 469] on div "Hide angle" at bounding box center [1266, 477] width 165 height 34
drag, startPoint x: 408, startPoint y: 490, endPoint x: 413, endPoint y: 502, distance: 13.0
click at [413, 502] on circle at bounding box center [413, 500] width 24 height 24
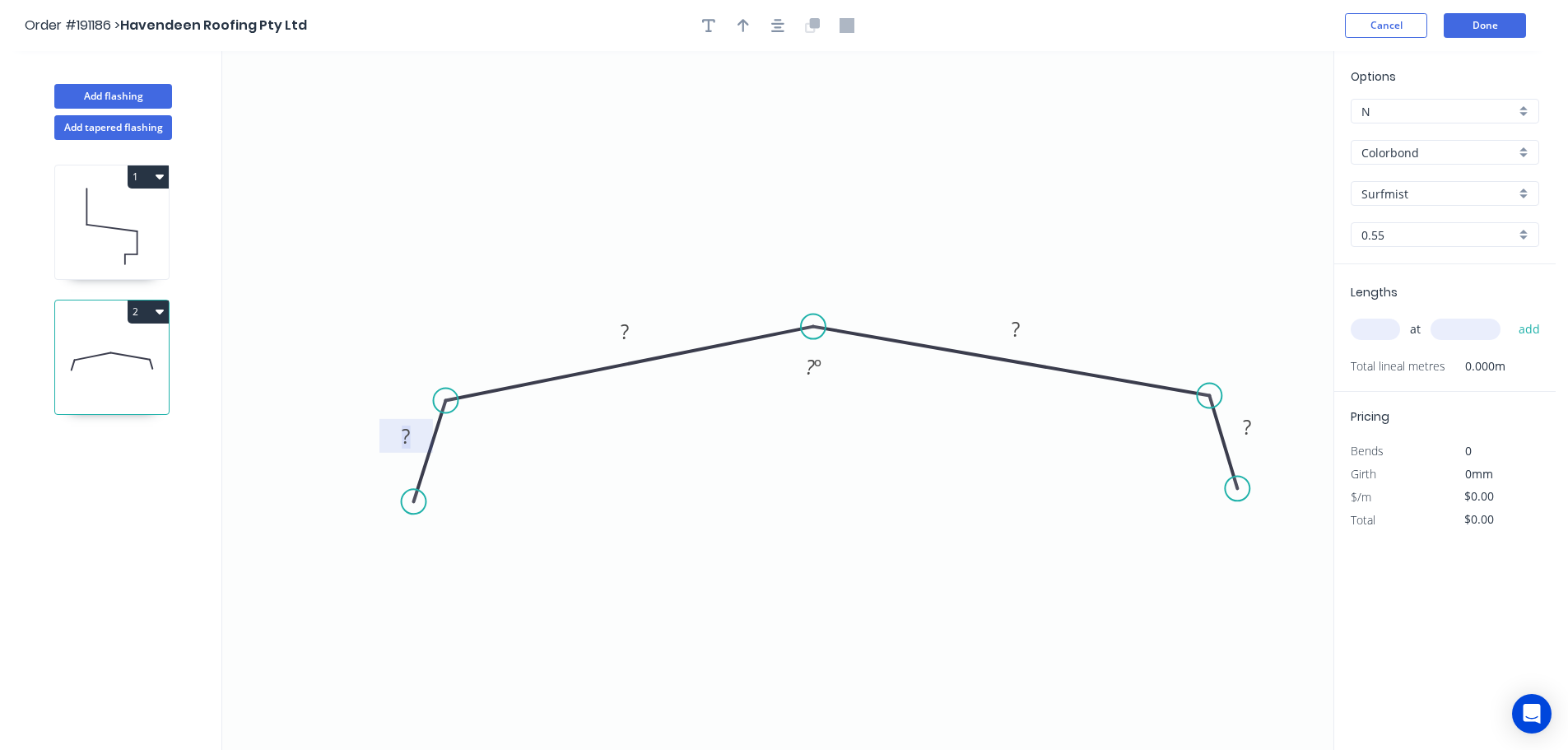
click at [406, 432] on tspan "?" at bounding box center [405, 436] width 8 height 27
click at [784, 226] on icon "0 30 160 160 30 160 º" at bounding box center [777, 401] width 1112 height 699
click at [738, 14] on button "button" at bounding box center [743, 25] width 24 height 24
drag, startPoint x: 1240, startPoint y: 137, endPoint x: 815, endPoint y: 199, distance: 429.5
click at [815, 199] on icon at bounding box center [815, 180] width 14 height 53
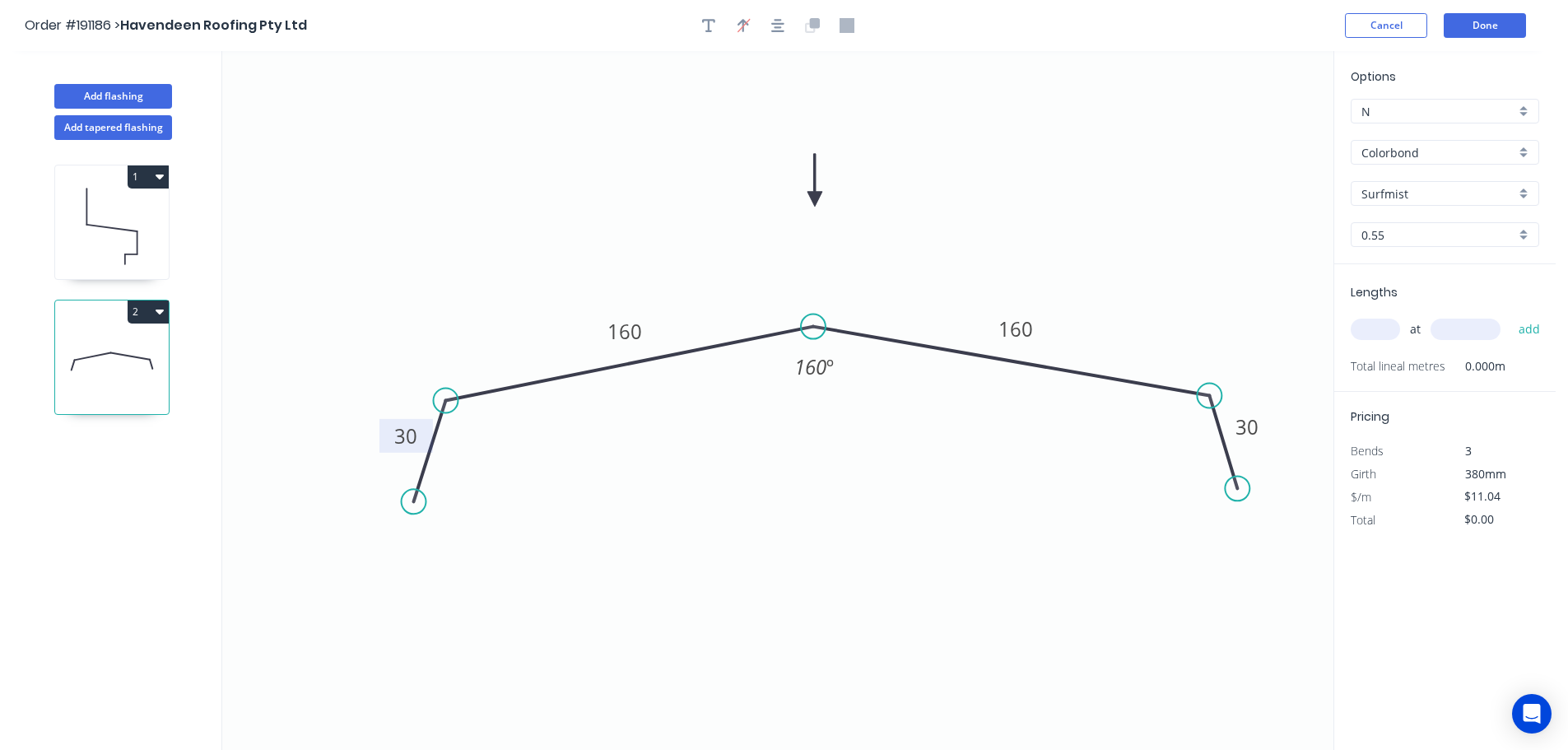
click at [1382, 325] on input "text" at bounding box center [1375, 330] width 49 height 22
click at [1510, 315] on button "add" at bounding box center [1529, 329] width 39 height 28
drag, startPoint x: 127, startPoint y: 95, endPoint x: 201, endPoint y: 162, distance: 99.8
click at [127, 94] on button "Add flashing" at bounding box center [112, 95] width 118 height 24
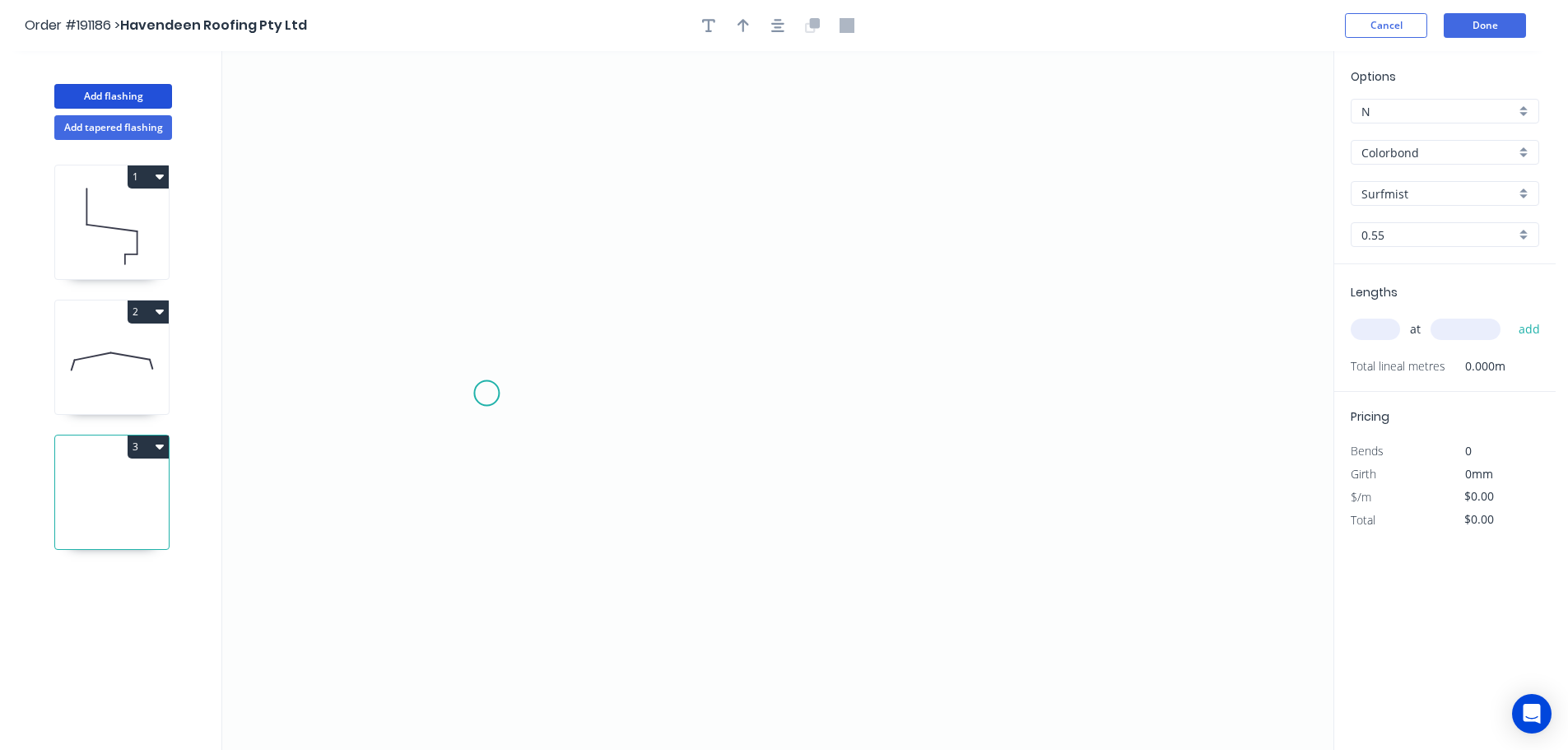
click at [486, 393] on icon "0" at bounding box center [777, 401] width 1112 height 699
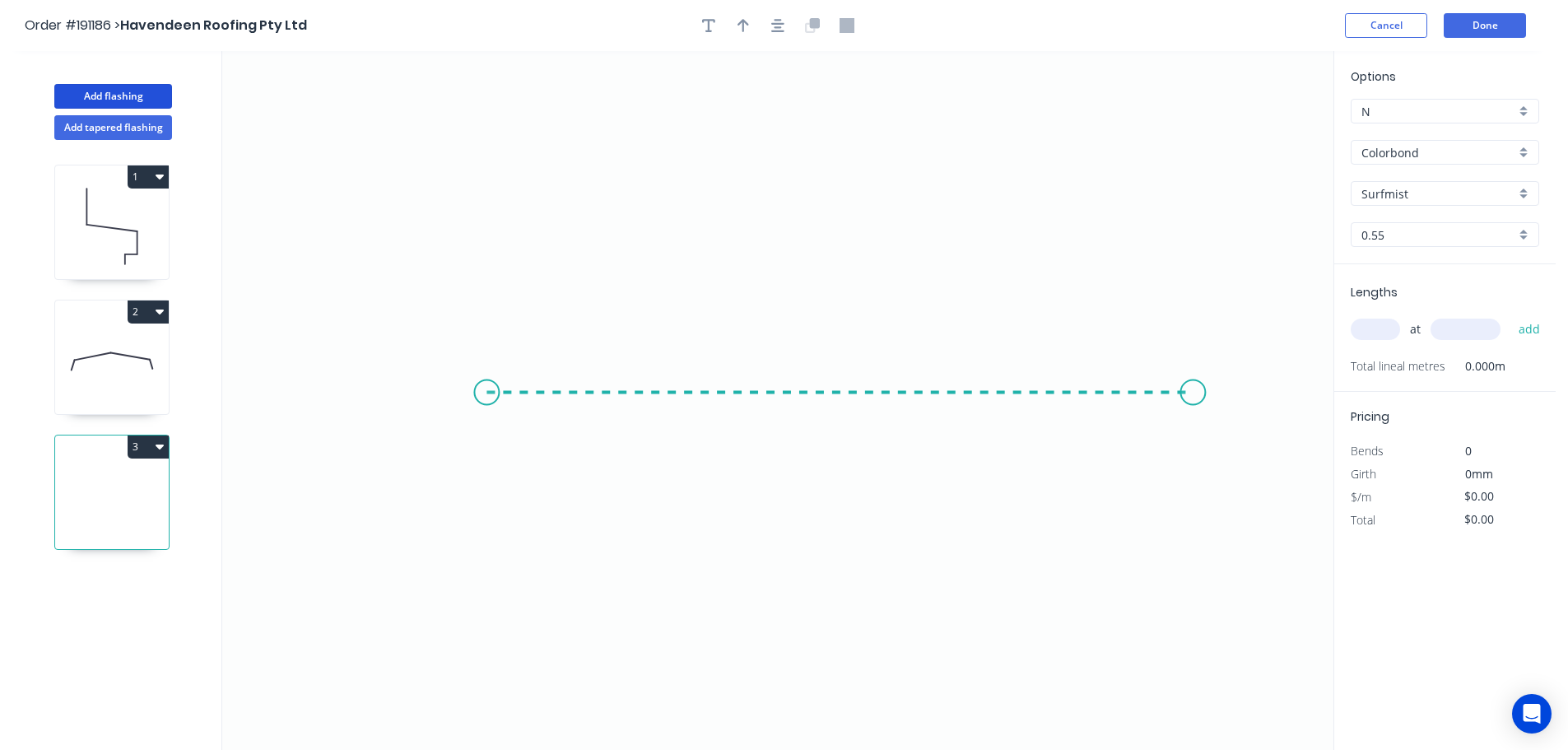
click at [1193, 390] on icon "0" at bounding box center [777, 401] width 1112 height 699
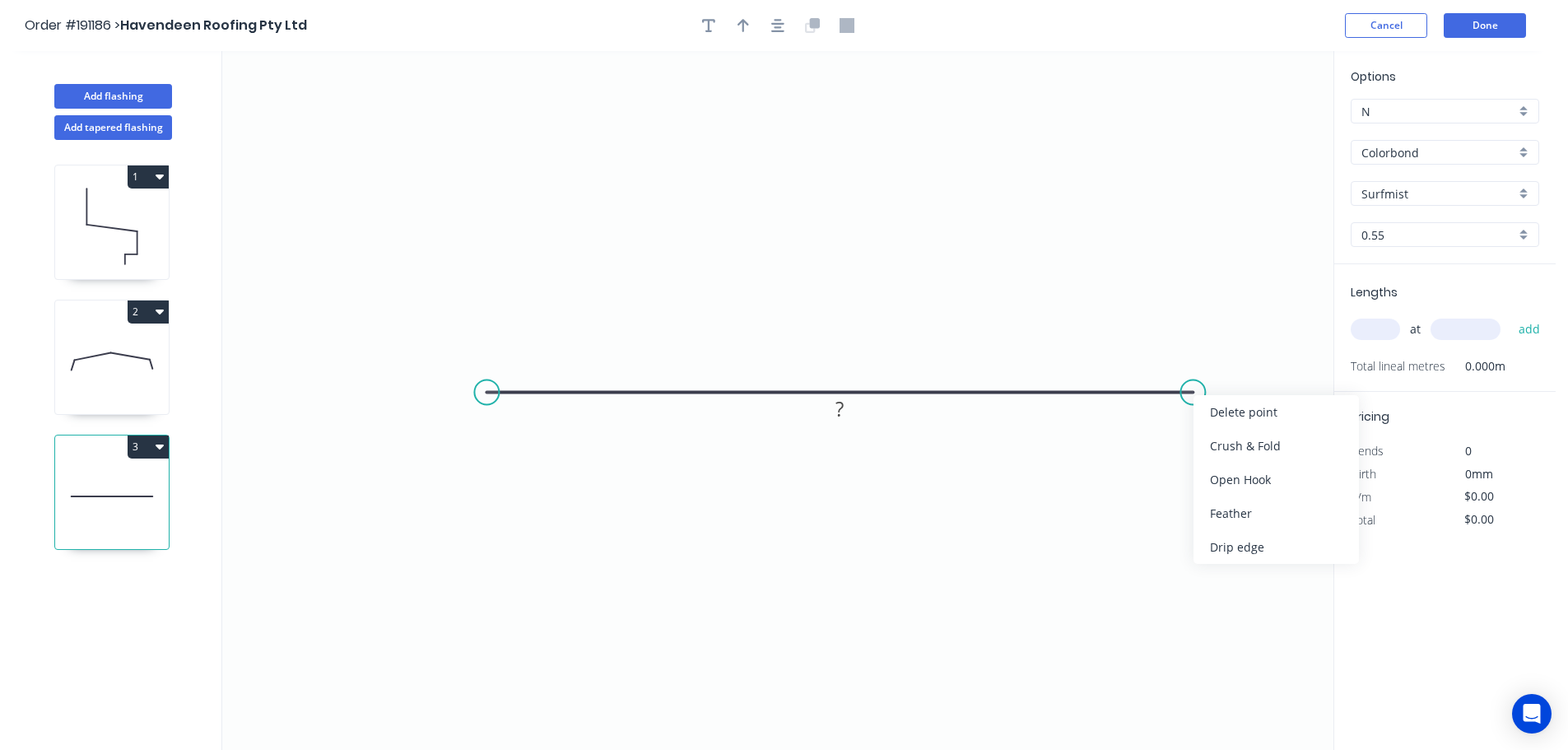
click at [1257, 510] on div "Feather" at bounding box center [1276, 513] width 165 height 34
click at [1221, 342] on tspan "15" at bounding box center [1225, 349] width 23 height 27
click at [1245, 305] on icon "0 FE 10 ?" at bounding box center [777, 401] width 1112 height 699
drag, startPoint x: 1240, startPoint y: 358, endPoint x: 1282, endPoint y: 471, distance: 120.6
click at [1282, 471] on rect at bounding box center [1254, 462] width 64 height 34
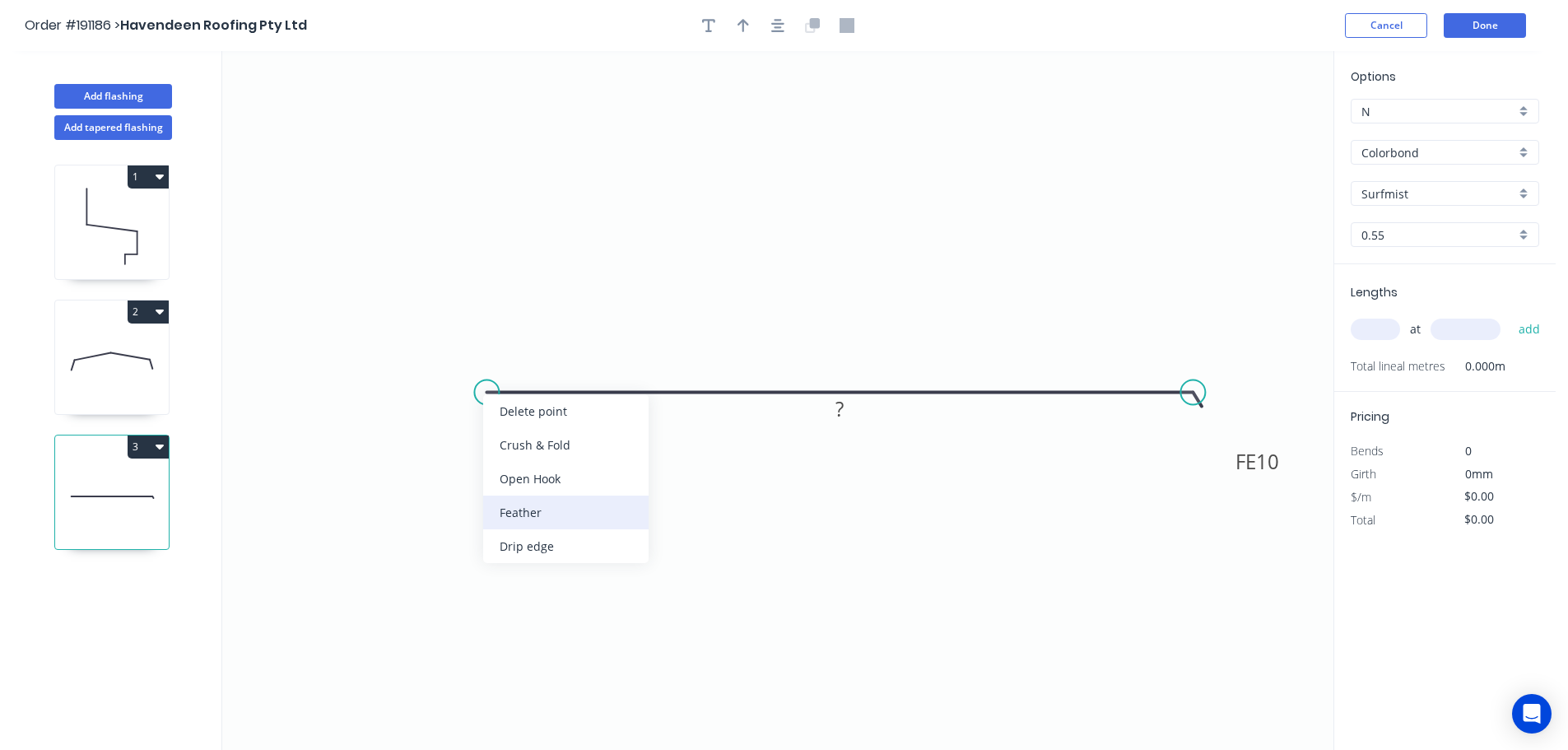
click at [503, 501] on div "Feather" at bounding box center [566, 513] width 165 height 34
click at [511, 451] on div "Flip bend" at bounding box center [579, 446] width 165 height 34
click at [523, 419] on tspan "15" at bounding box center [518, 419] width 23 height 27
click at [574, 319] on icon "0 FE 10 FE 10 ?" at bounding box center [777, 401] width 1112 height 699
drag, startPoint x: 535, startPoint y: 424, endPoint x: 437, endPoint y: 464, distance: 105.8
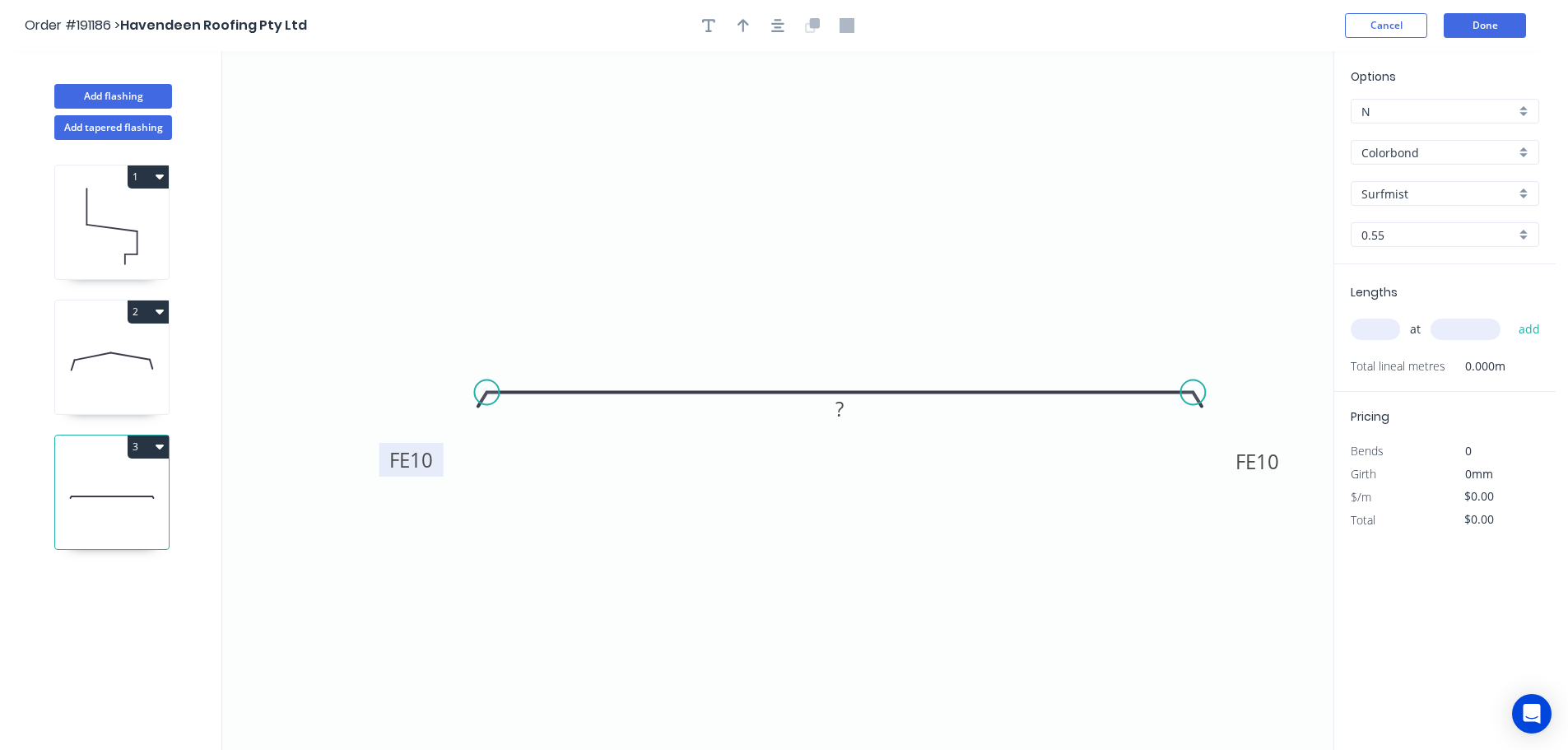
click at [437, 464] on rect at bounding box center [411, 460] width 64 height 34
click at [741, 19] on icon "button" at bounding box center [743, 25] width 12 height 14
drag, startPoint x: 1253, startPoint y: 130, endPoint x: 835, endPoint y: 195, distance: 423.0
click at [835, 195] on icon at bounding box center [840, 174] width 14 height 53
click at [843, 410] on tspan "?" at bounding box center [839, 409] width 8 height 27
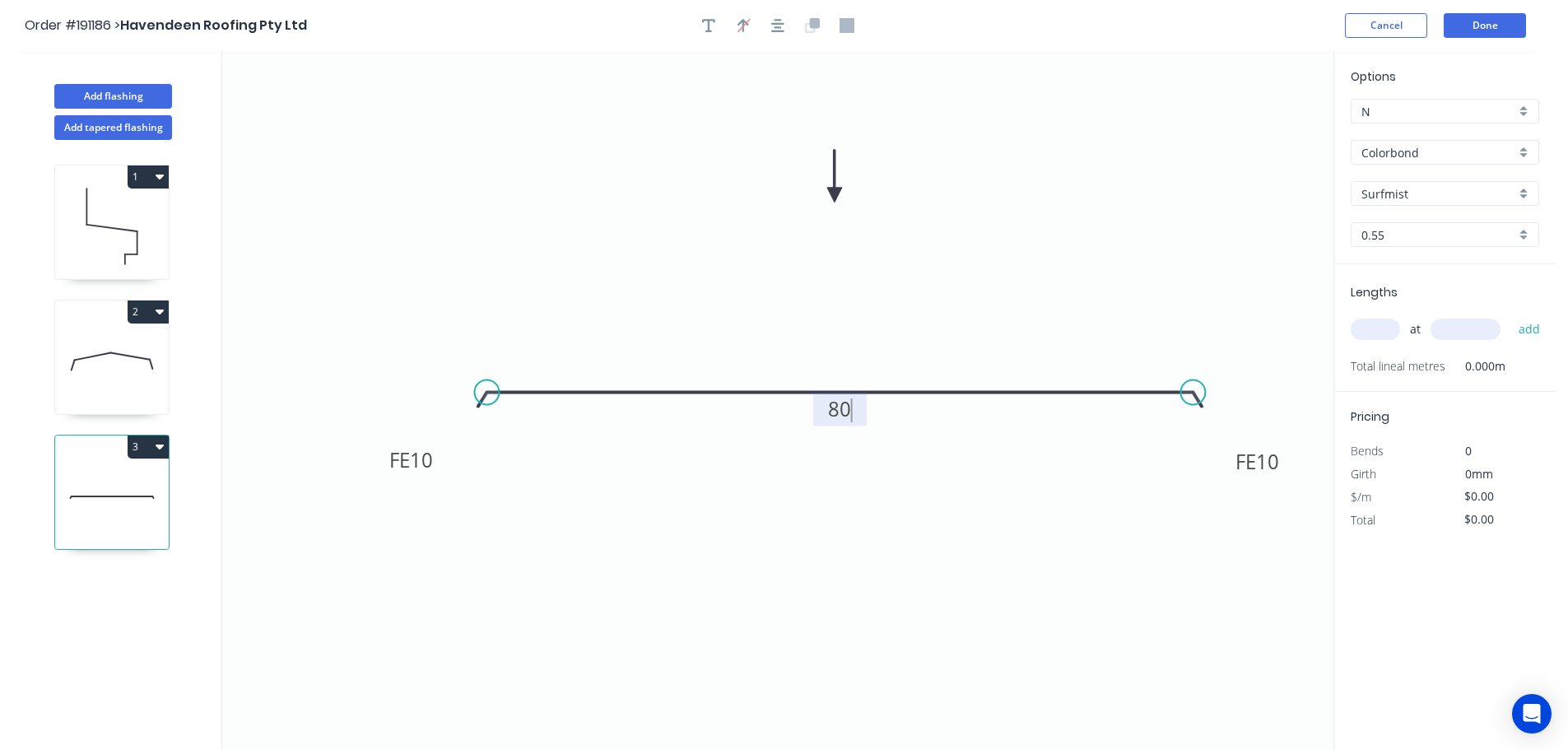
click at [973, 480] on icon "0 FE 10 FE 10 80" at bounding box center [777, 401] width 1112 height 699
click at [1378, 324] on input "text" at bounding box center [1375, 330] width 49 height 22
click at [1510, 315] on button "add" at bounding box center [1529, 329] width 39 height 28
click at [104, 93] on button "Add flashing" at bounding box center [112, 95] width 118 height 24
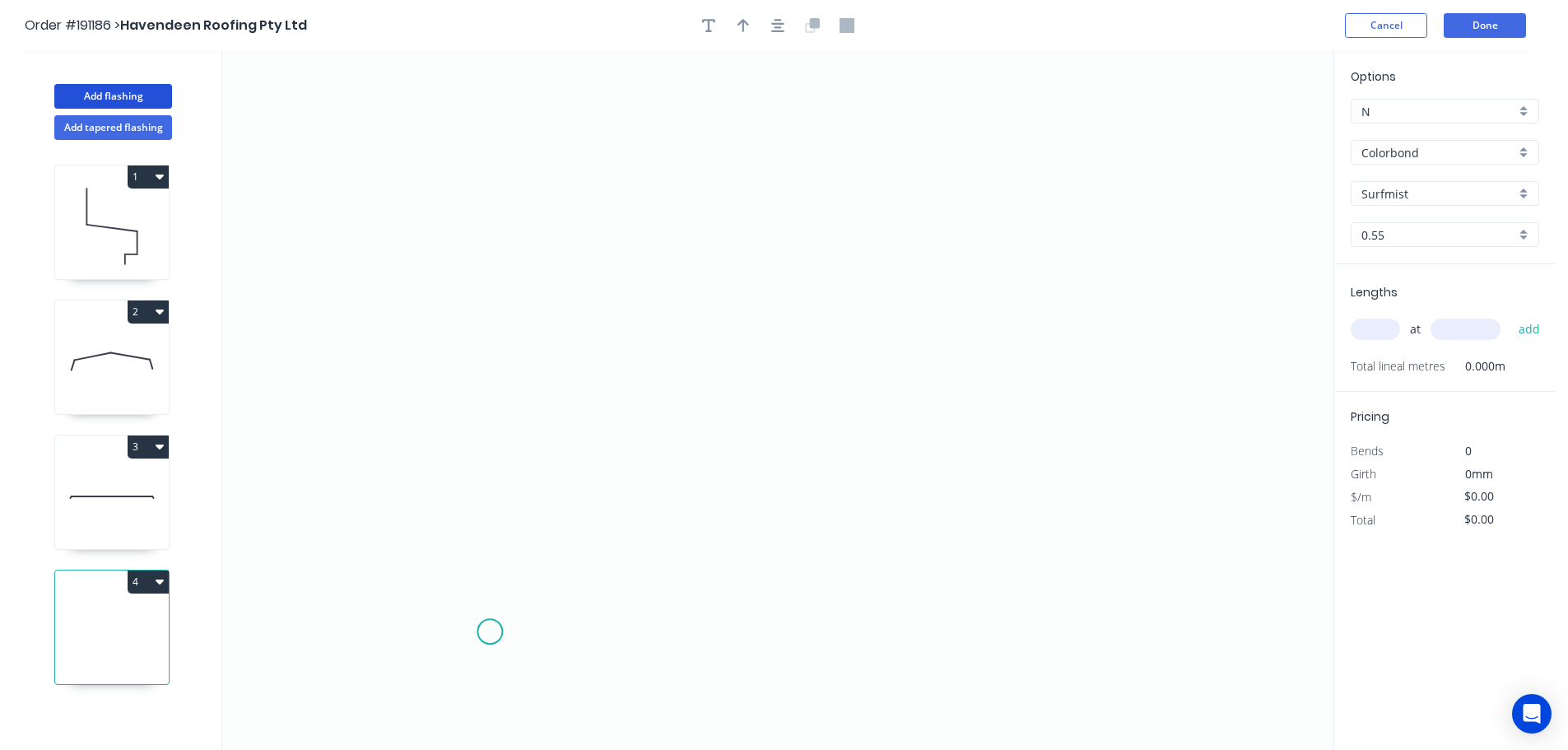
click at [490, 632] on icon "0" at bounding box center [777, 401] width 1112 height 699
click at [394, 630] on icon "0" at bounding box center [777, 401] width 1112 height 699
click at [403, 217] on icon "0 ?" at bounding box center [777, 401] width 1112 height 699
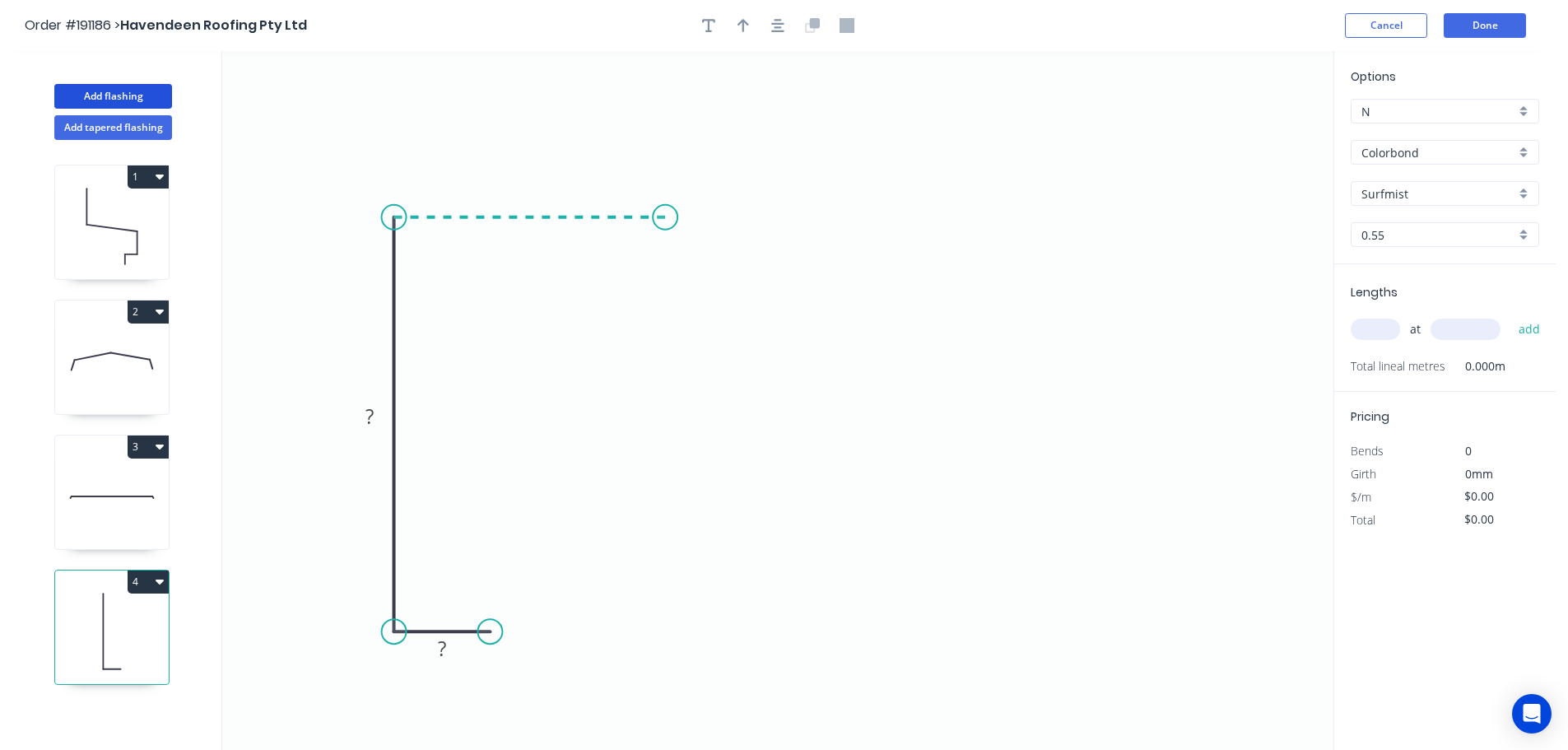
click at [665, 223] on icon "0 ? ?" at bounding box center [777, 401] width 1112 height 699
click at [657, 313] on icon "0 ? ? ?" at bounding box center [777, 401] width 1112 height 699
click at [945, 302] on icon "0 ? ? ? ?" at bounding box center [777, 401] width 1112 height 699
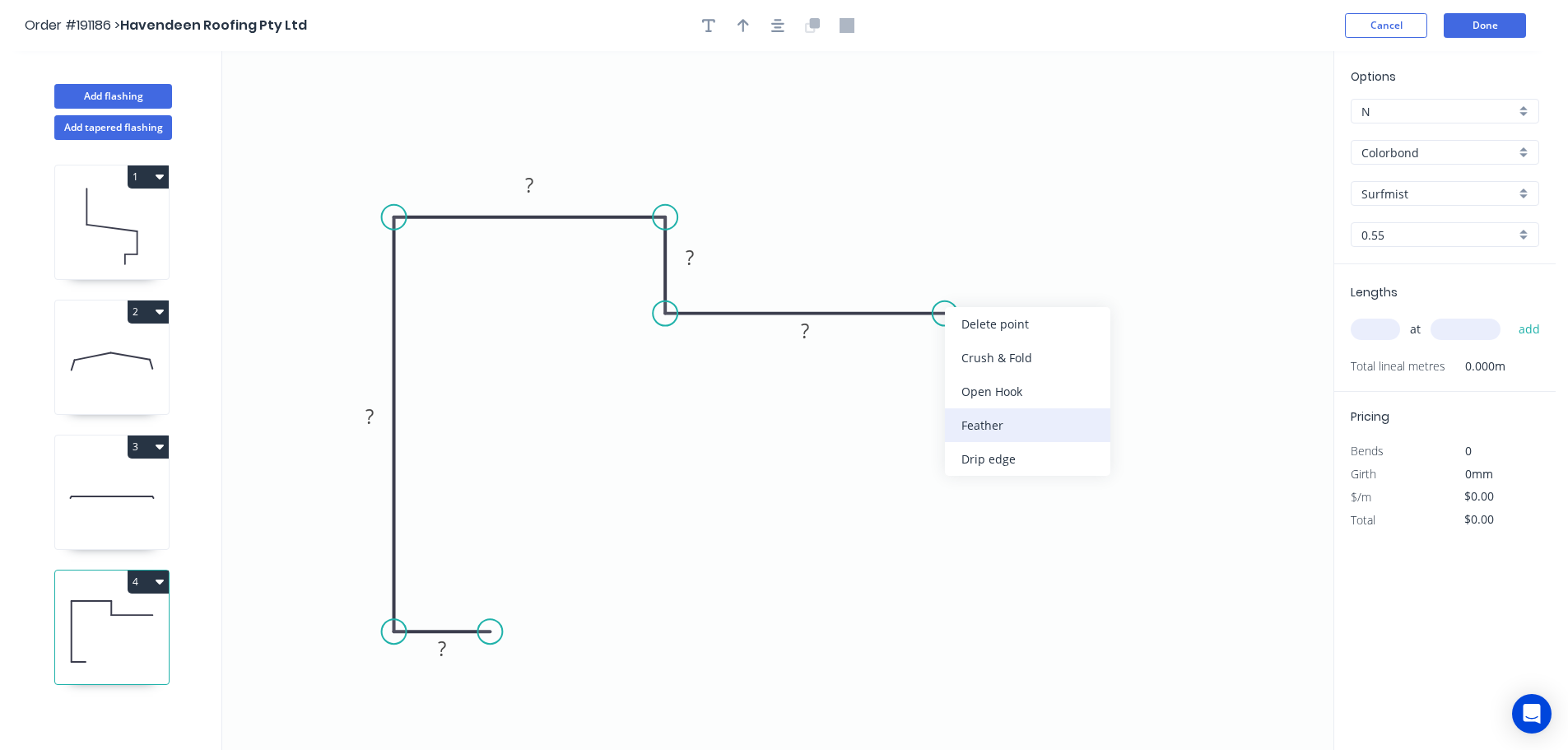
click at [1012, 423] on div "Feather" at bounding box center [1028, 425] width 165 height 34
click at [978, 270] on tspan "15" at bounding box center [977, 270] width 23 height 27
click at [1056, 316] on icon "0 ? ? ? ? FE 10 ?" at bounding box center [777, 401] width 1112 height 699
drag, startPoint x: 990, startPoint y: 278, endPoint x: 1050, endPoint y: 379, distance: 117.5
click at [1050, 379] on rect at bounding box center [1025, 373] width 64 height 34
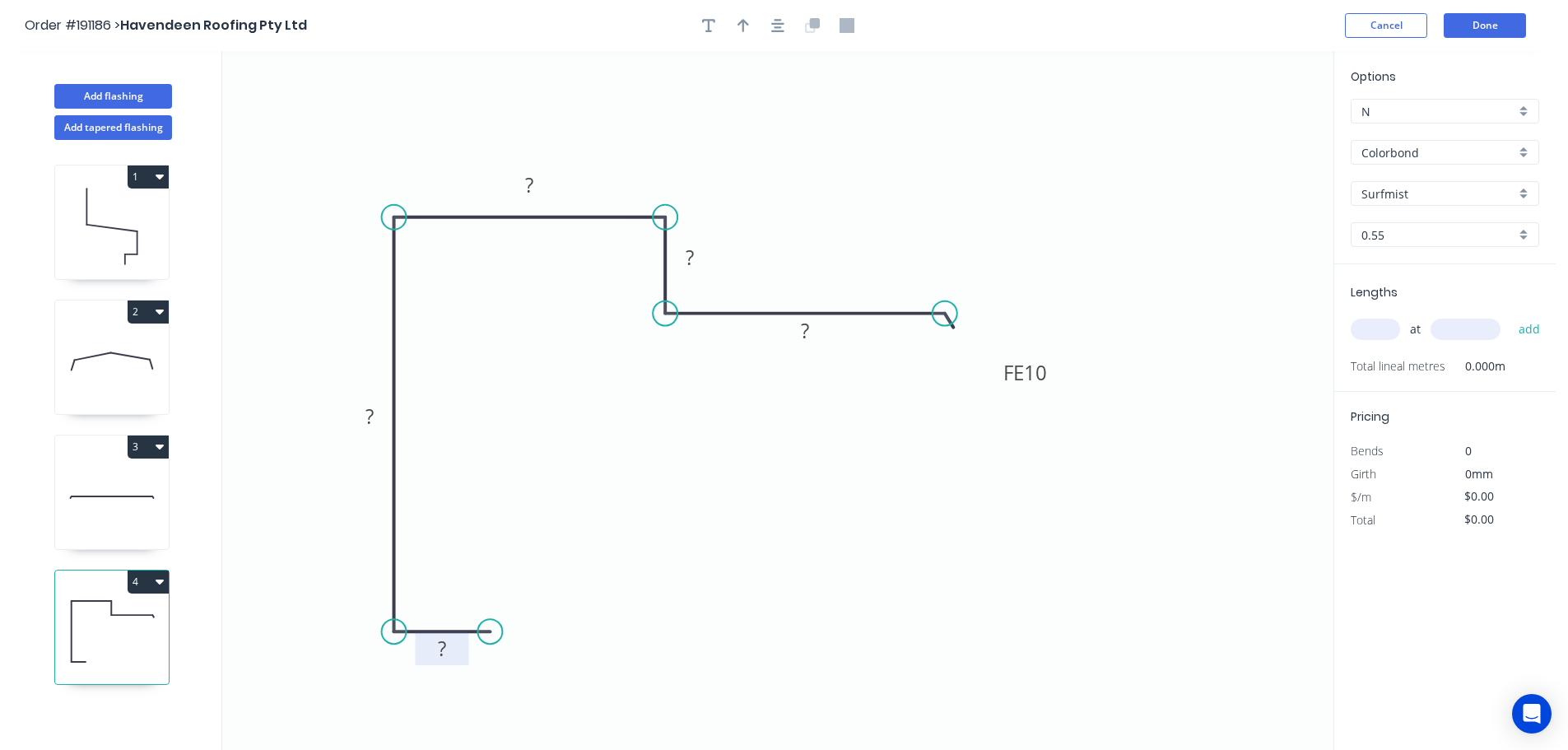
click at [445, 645] on tspan "?" at bounding box center [441, 648] width 8 height 27
click at [790, 505] on icon "0 20 90 50 15 FE 10 40" at bounding box center [777, 401] width 1112 height 699
click at [737, 19] on button "button" at bounding box center [743, 25] width 24 height 24
drag, startPoint x: 1252, startPoint y: 128, endPoint x: 751, endPoint y: 157, distance: 501.8
click at [751, 157] on icon at bounding box center [750, 138] width 14 height 53
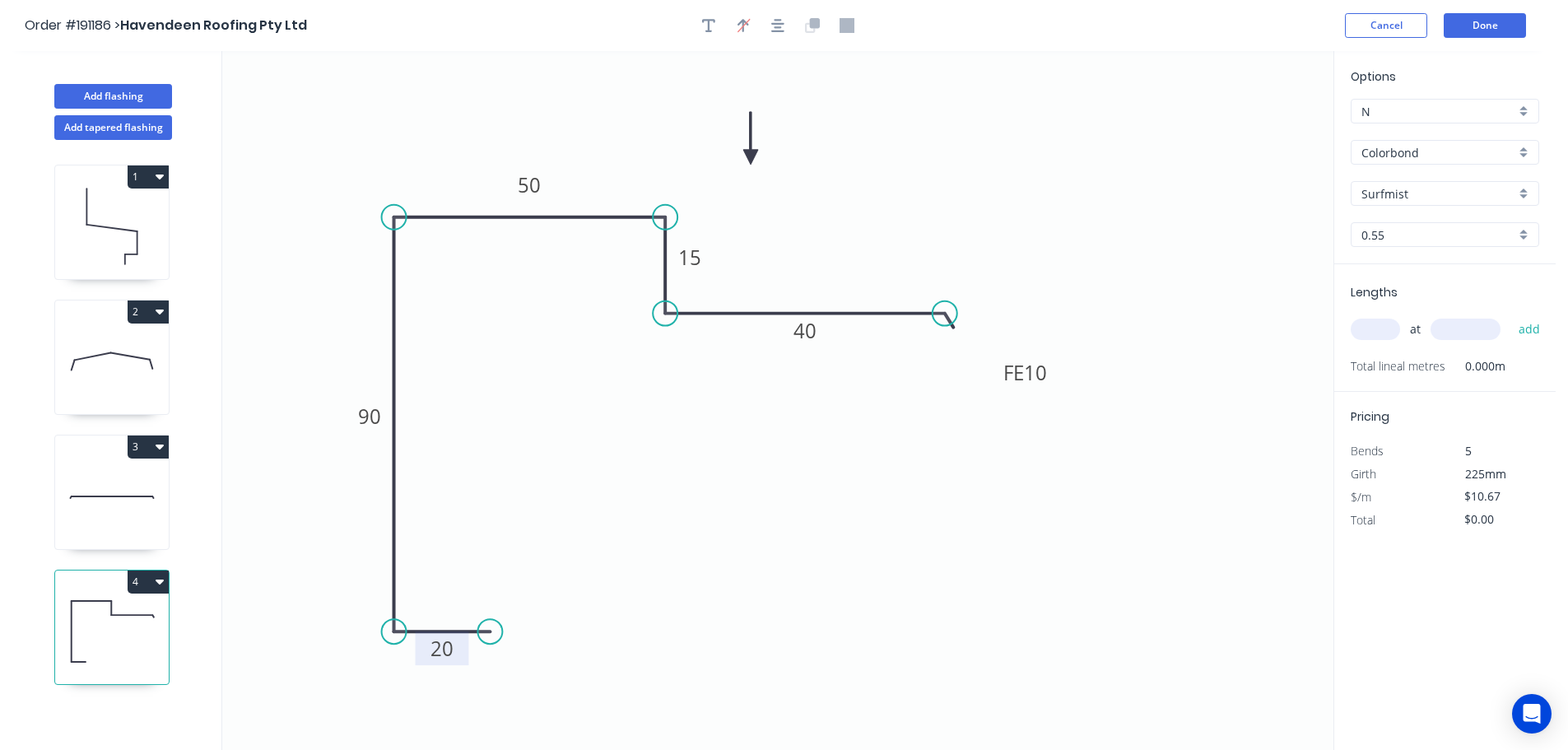
click at [1382, 329] on input "text" at bounding box center [1375, 330] width 49 height 22
click at [1510, 315] on button "add" at bounding box center [1529, 329] width 39 height 28
click at [100, 93] on button "Add flashing" at bounding box center [112, 95] width 118 height 24
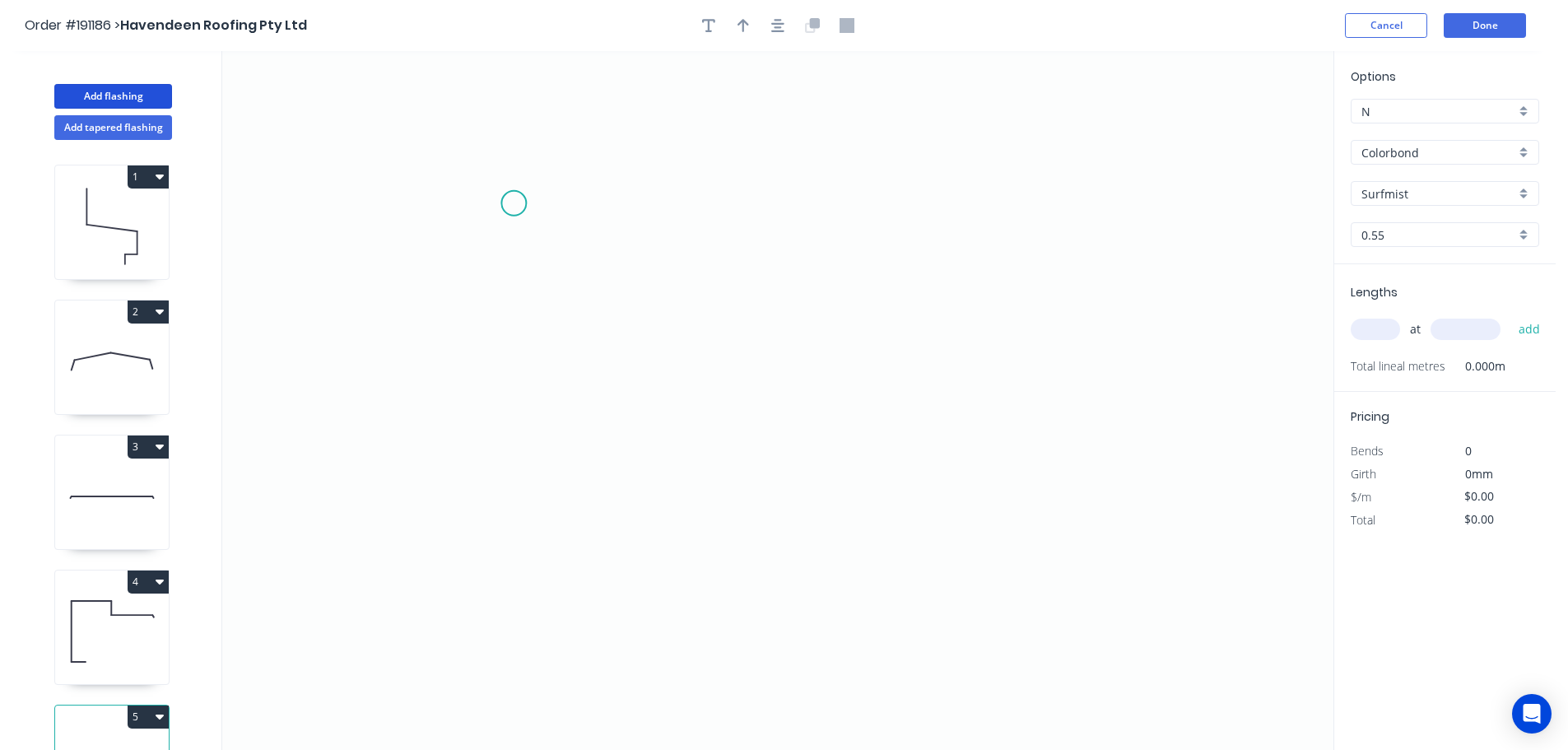
click at [514, 203] on icon "0" at bounding box center [777, 401] width 1112 height 699
click at [516, 349] on icon "0" at bounding box center [777, 401] width 1112 height 699
click at [1023, 349] on icon "0 ?" at bounding box center [777, 401] width 1112 height 699
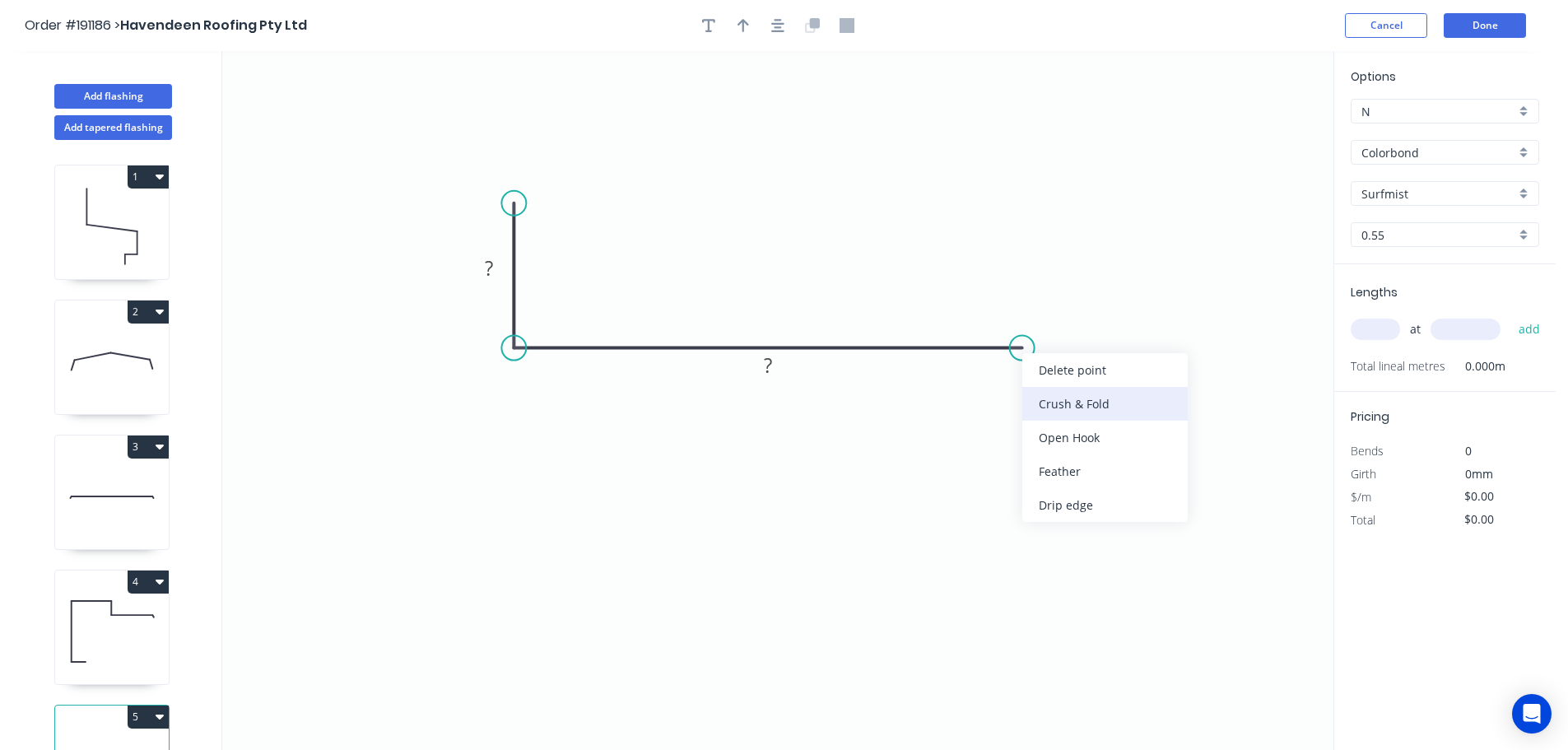
click at [1053, 398] on div "Crush & Fold" at bounding box center [1105, 404] width 165 height 34
click at [1070, 408] on div "Flip bend" at bounding box center [1100, 398] width 165 height 34
click at [1014, 304] on tspan "10" at bounding box center [1012, 304] width 23 height 27
click at [1122, 309] on icon "0 ? CF 15 ?" at bounding box center [777, 401] width 1112 height 699
drag, startPoint x: 1028, startPoint y: 303, endPoint x: 1111, endPoint y: 408, distance: 133.8
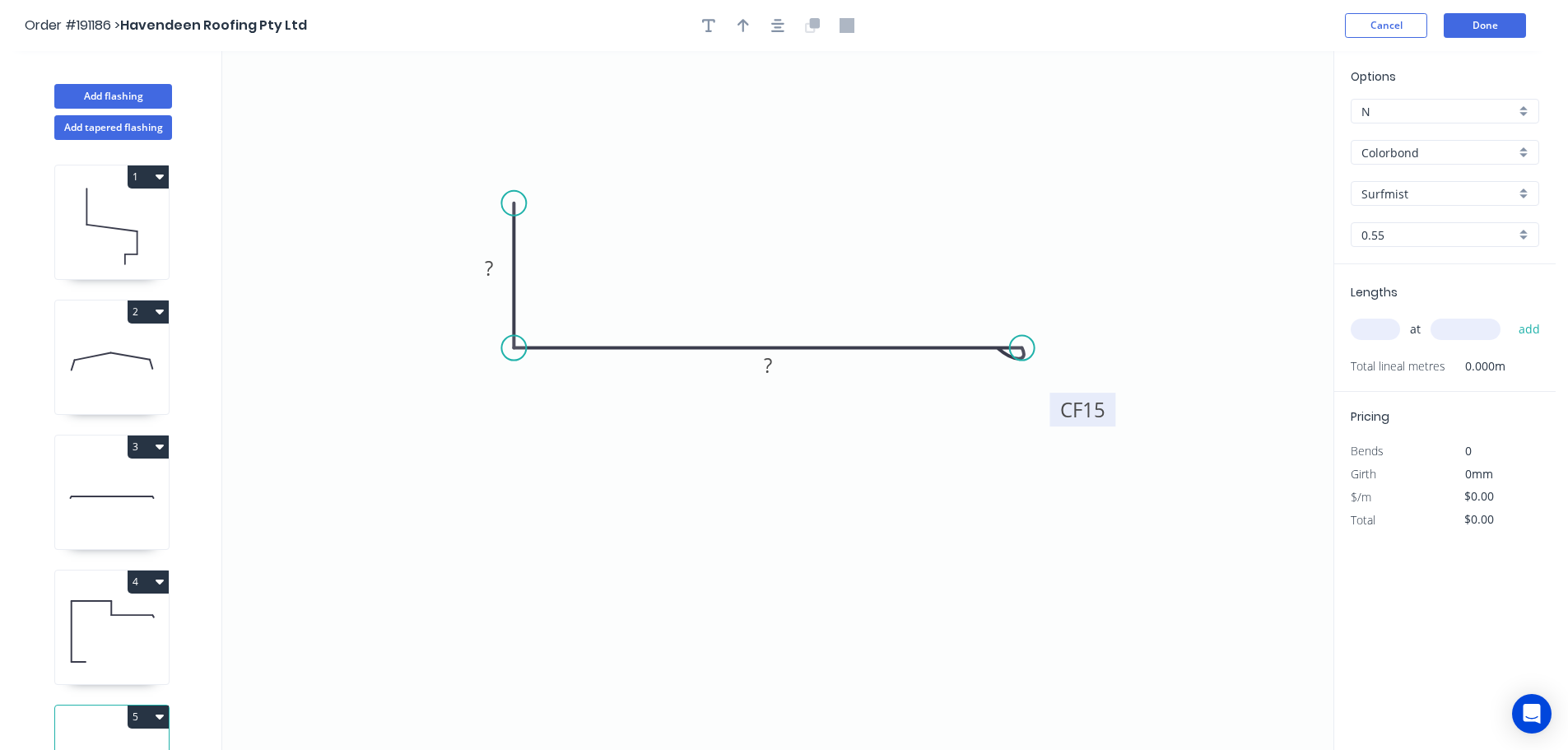
click at [1111, 408] on rect at bounding box center [1082, 410] width 66 height 34
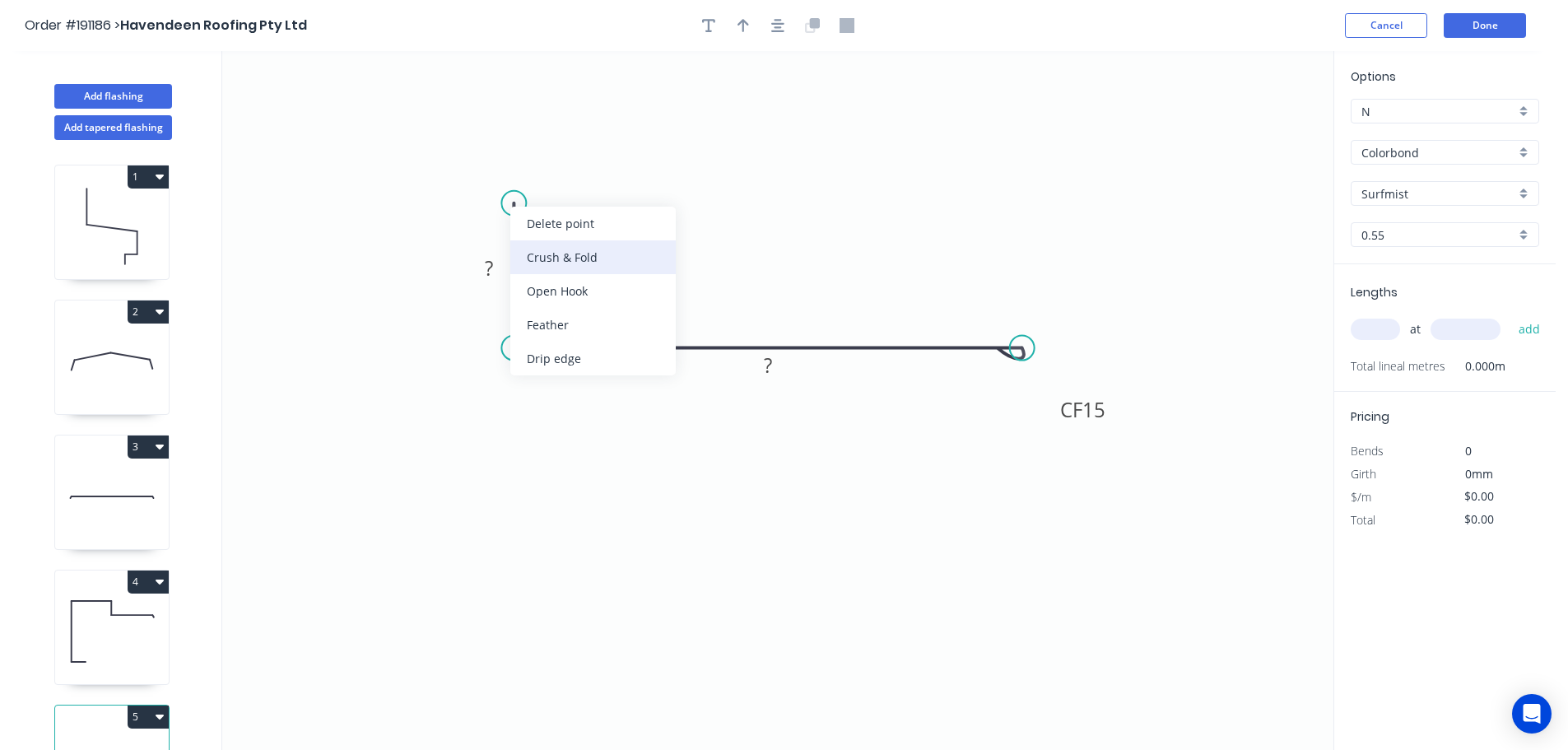
click at [544, 251] on div "Crush & Fold" at bounding box center [593, 258] width 165 height 34
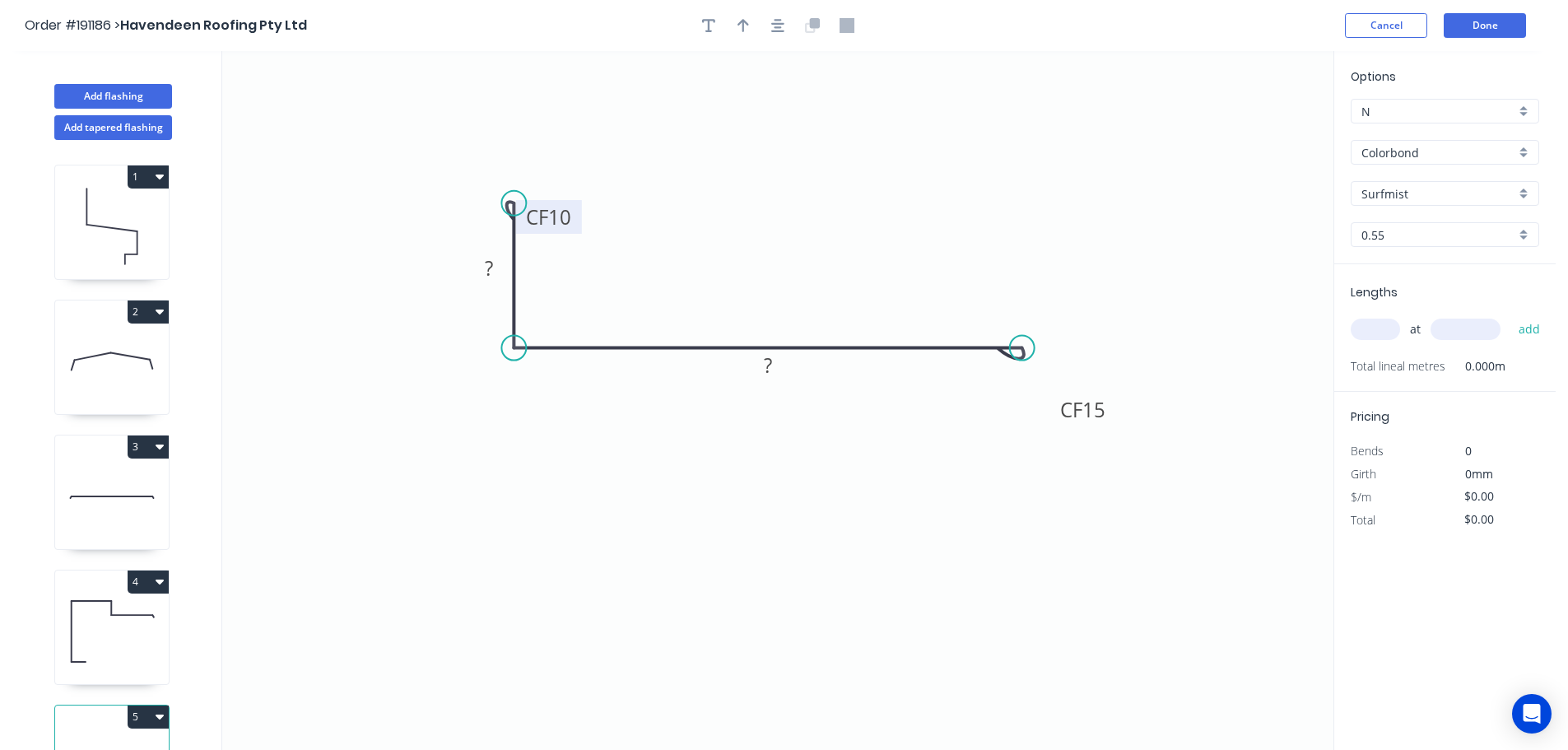
click at [565, 215] on tspan "10" at bounding box center [560, 216] width 23 height 27
click at [683, 226] on icon "0 CF 15 ? CF 15 ?" at bounding box center [777, 401] width 1112 height 699
drag, startPoint x: 577, startPoint y: 223, endPoint x: 457, endPoint y: 151, distance: 139.9
click at [457, 151] on rect at bounding box center [430, 145] width 66 height 34
click at [493, 262] on tspan "?" at bounding box center [489, 268] width 8 height 27
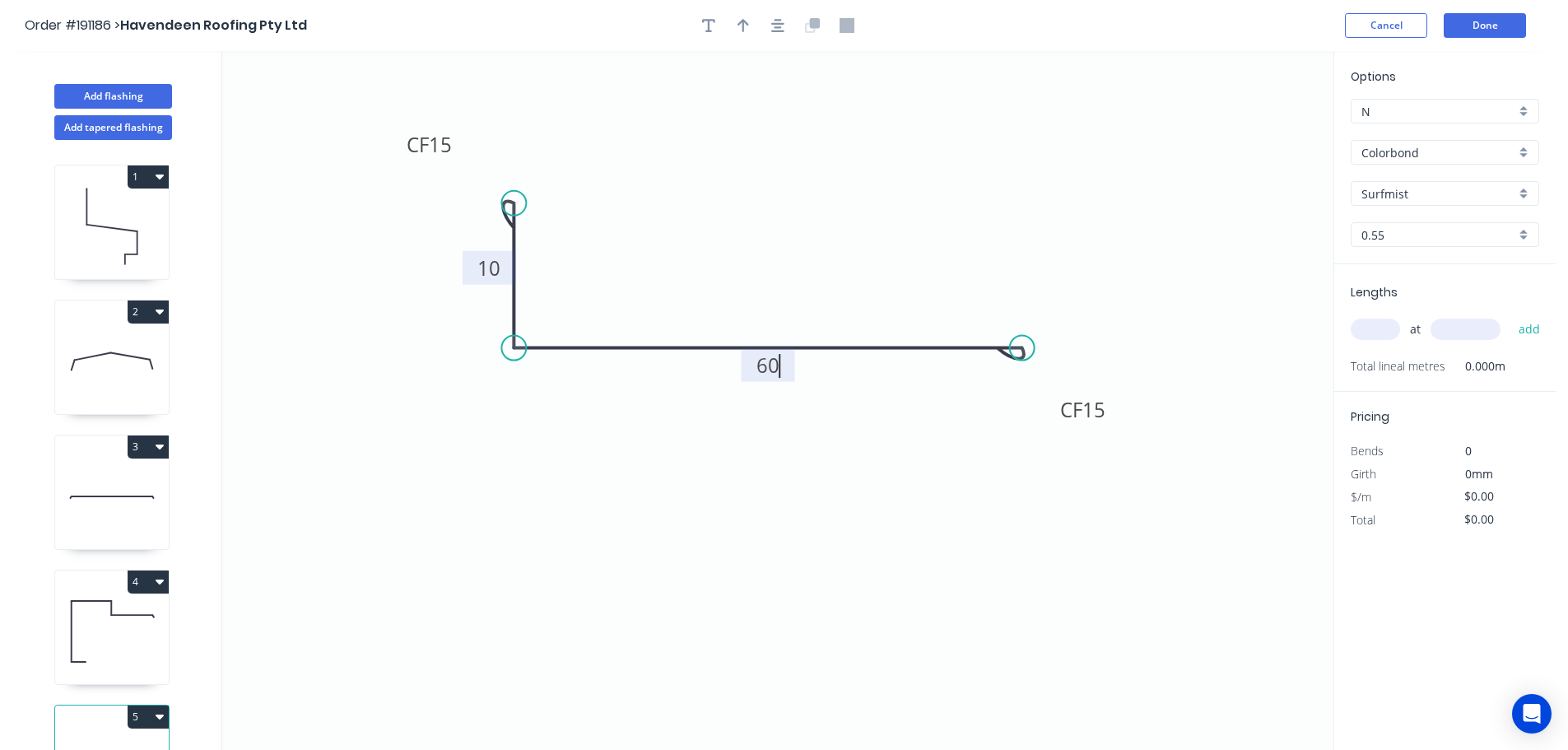
click at [788, 231] on icon "0 CF 15 10 CF 15 60" at bounding box center [777, 401] width 1112 height 699
click at [745, 24] on icon "button" at bounding box center [743, 25] width 12 height 14
drag, startPoint x: 1250, startPoint y: 129, endPoint x: 771, endPoint y: 214, distance: 486.5
click at [750, 207] on icon at bounding box center [743, 182] width 14 height 53
click at [447, 148] on tspan "15" at bounding box center [440, 145] width 23 height 27
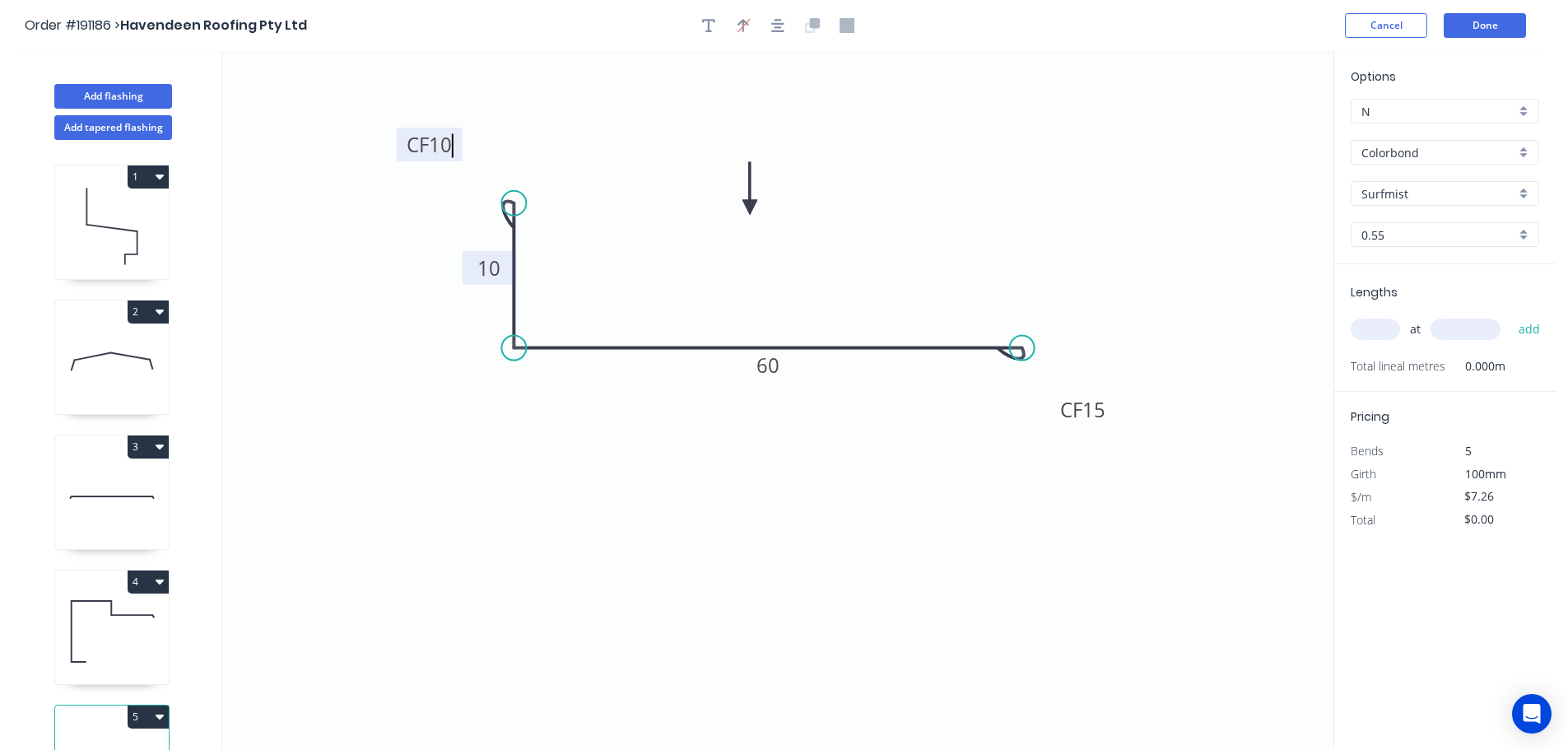
click at [528, 143] on icon "0 CF 10 10 CF 15 60" at bounding box center [777, 401] width 1112 height 699
click at [1382, 326] on input "text" at bounding box center [1375, 330] width 49 height 22
click at [1464, 329] on input "text" at bounding box center [1466, 330] width 70 height 22
click at [1510, 315] on button "add" at bounding box center [1529, 329] width 39 height 28
click at [1500, 31] on button "Done" at bounding box center [1485, 25] width 83 height 24
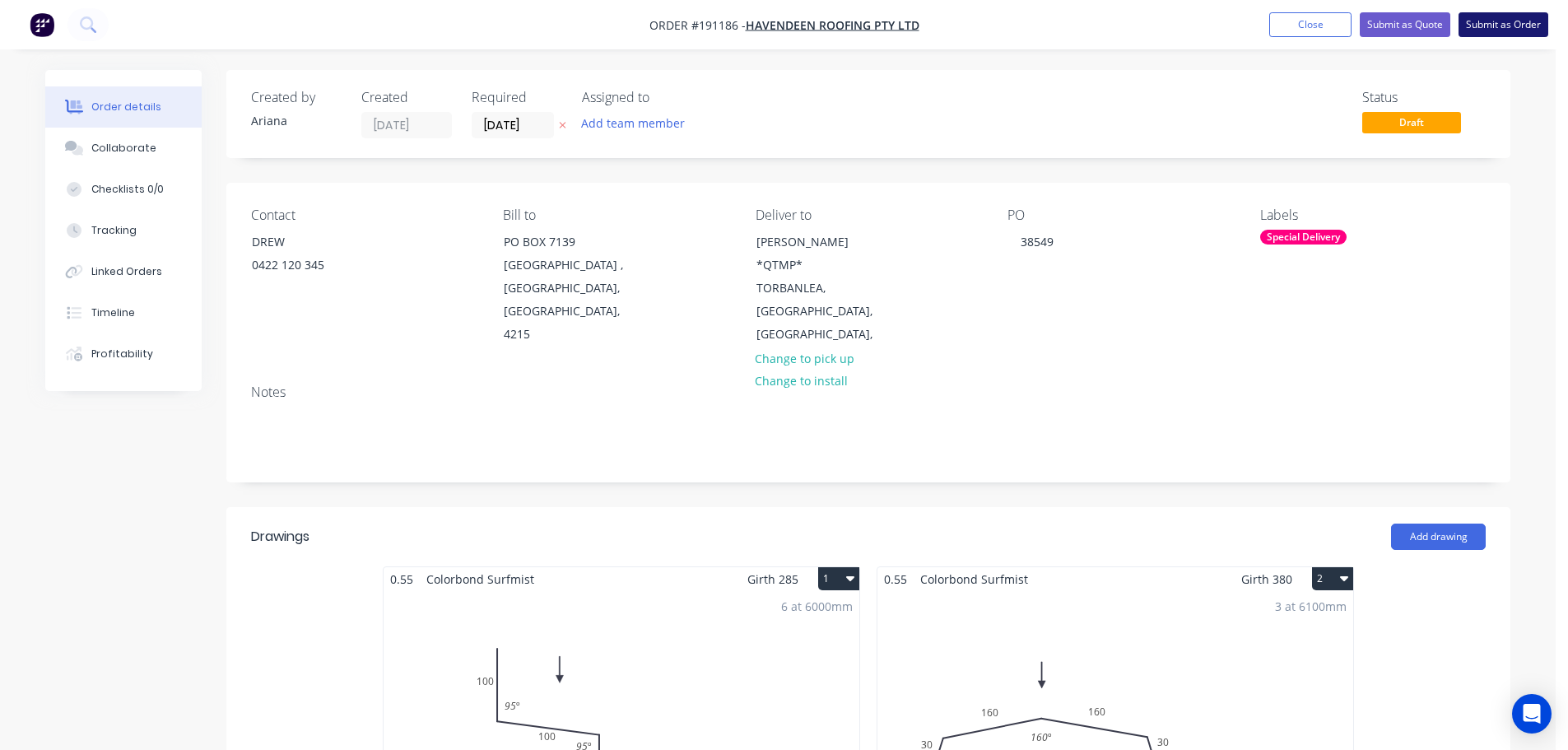
click at [1508, 20] on button "Submit as Order" at bounding box center [1503, 24] width 90 height 24
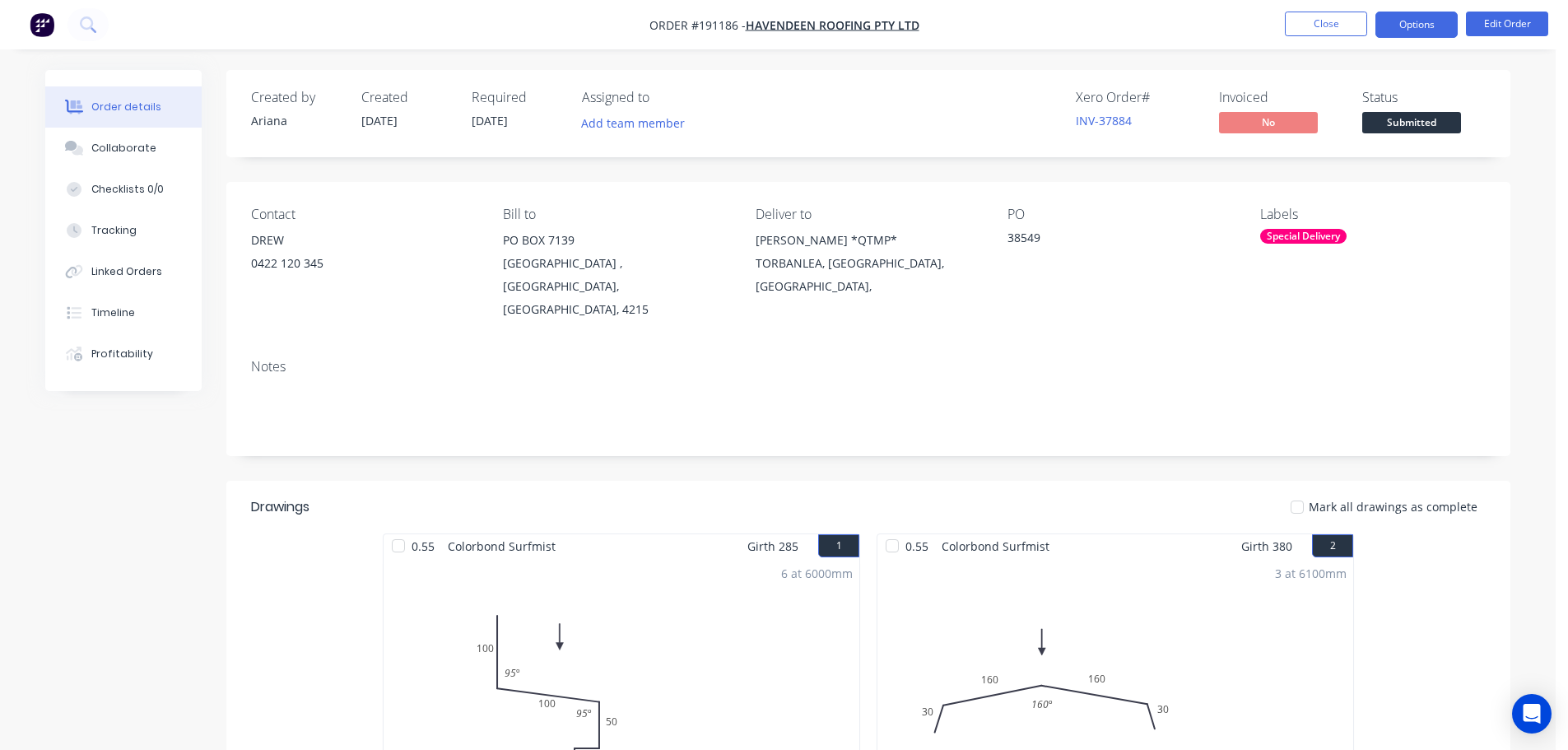
click at [1400, 22] on button "Options" at bounding box center [1417, 24] width 83 height 26
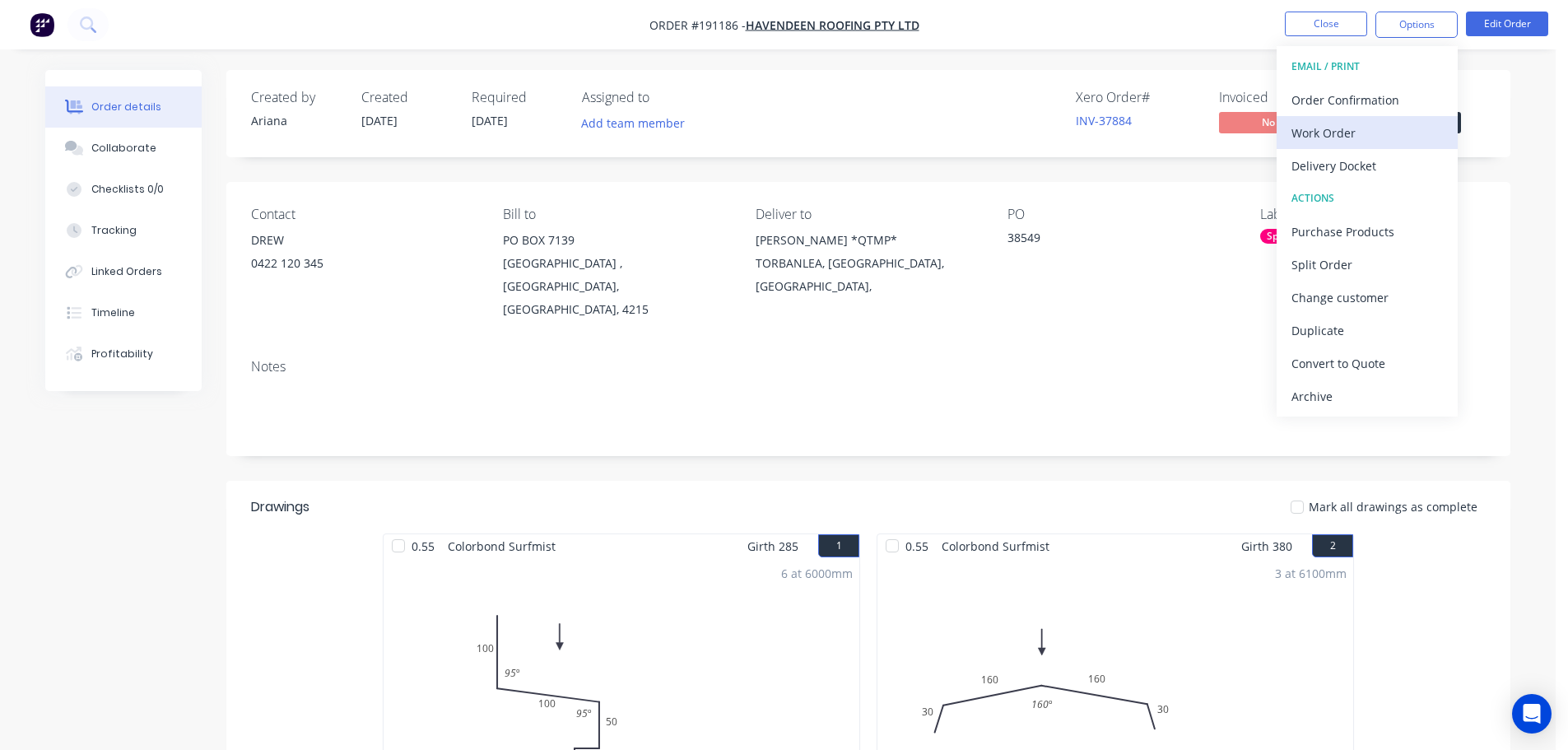
click at [1324, 127] on div "Work Order" at bounding box center [1368, 133] width 152 height 24
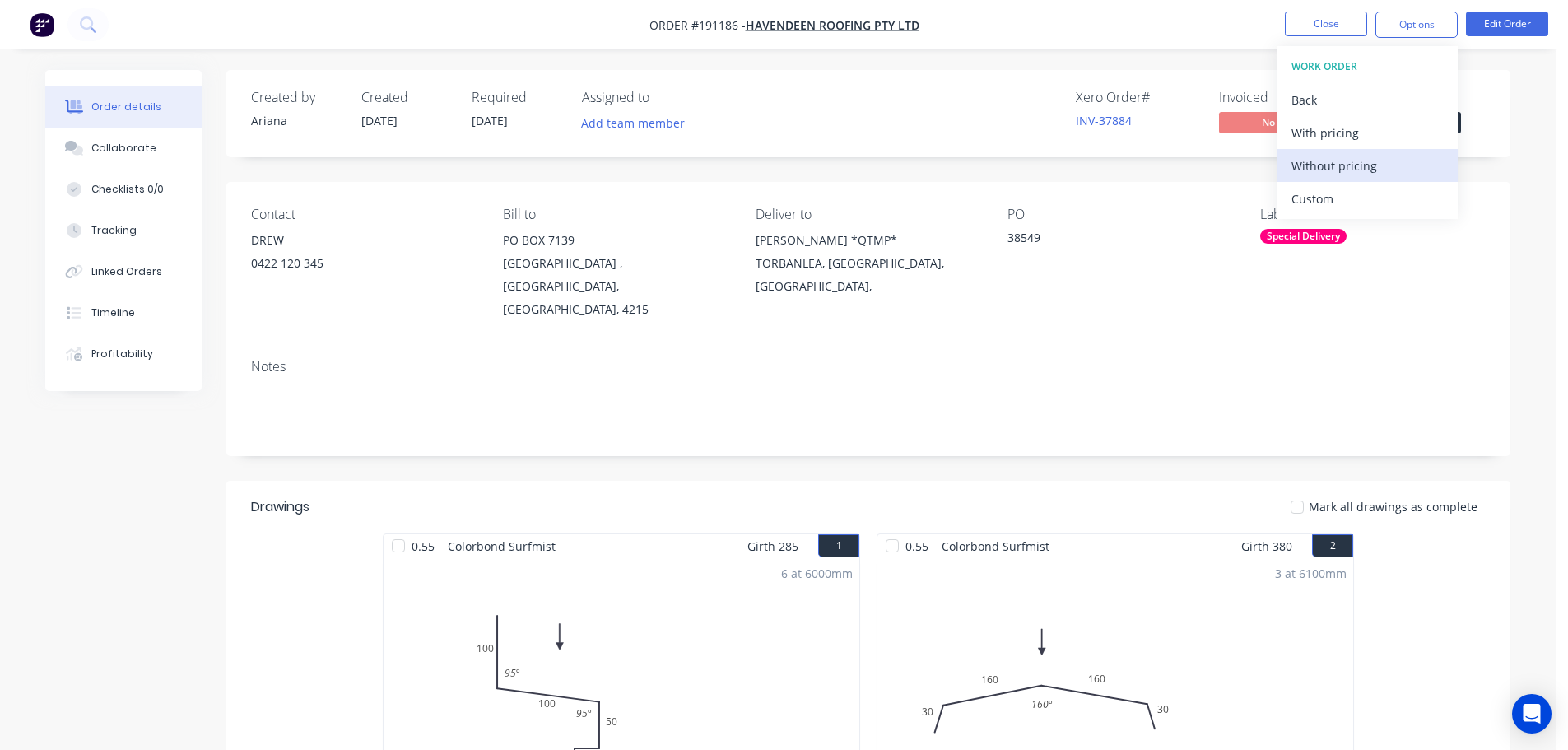
click at [1299, 165] on div "Without pricing" at bounding box center [1368, 165] width 152 height 24
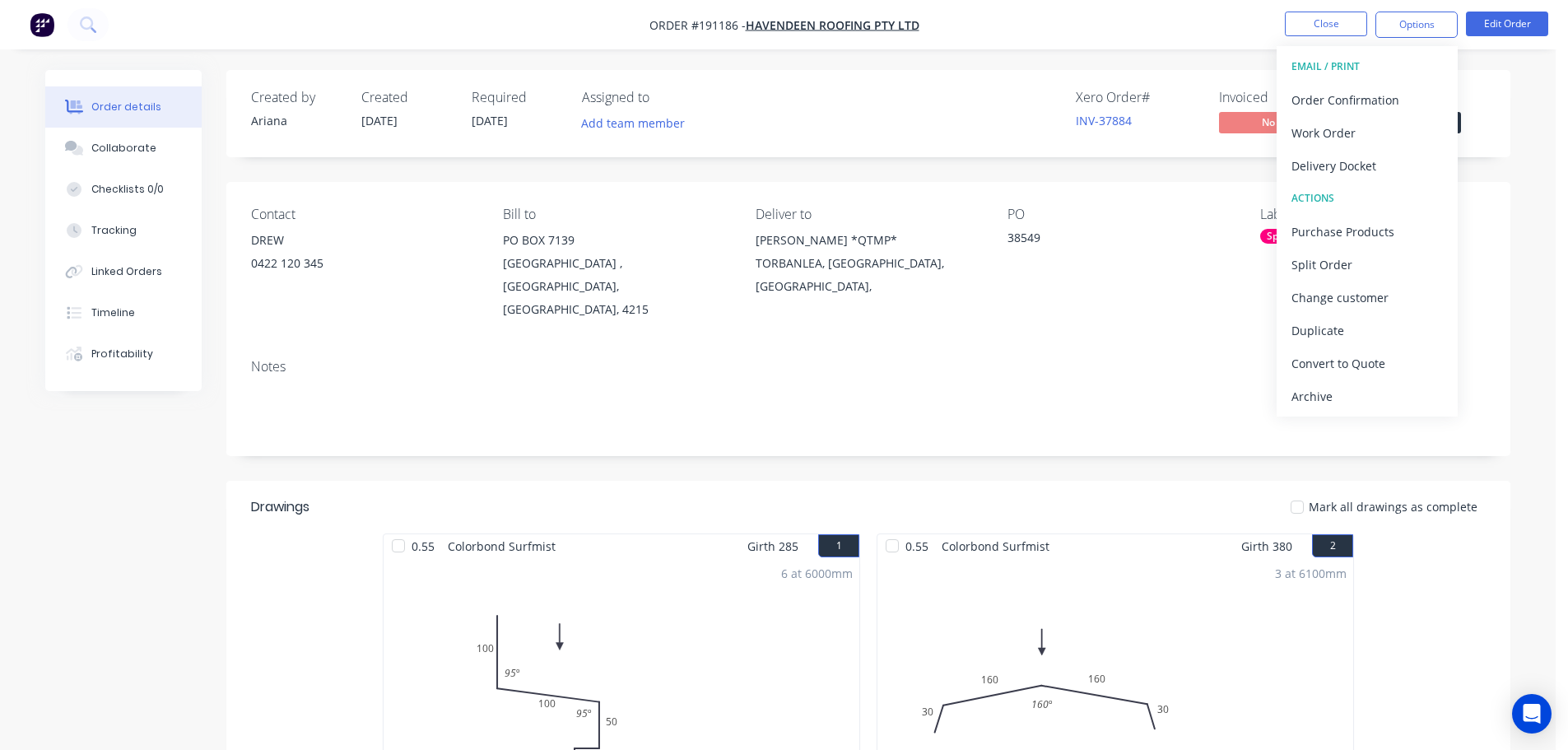
click at [1032, 40] on nav "Order #191186 - Havendeen Roofing Pty Ltd Close Options EMAIL / PRINT Order Con…" at bounding box center [784, 24] width 1568 height 49
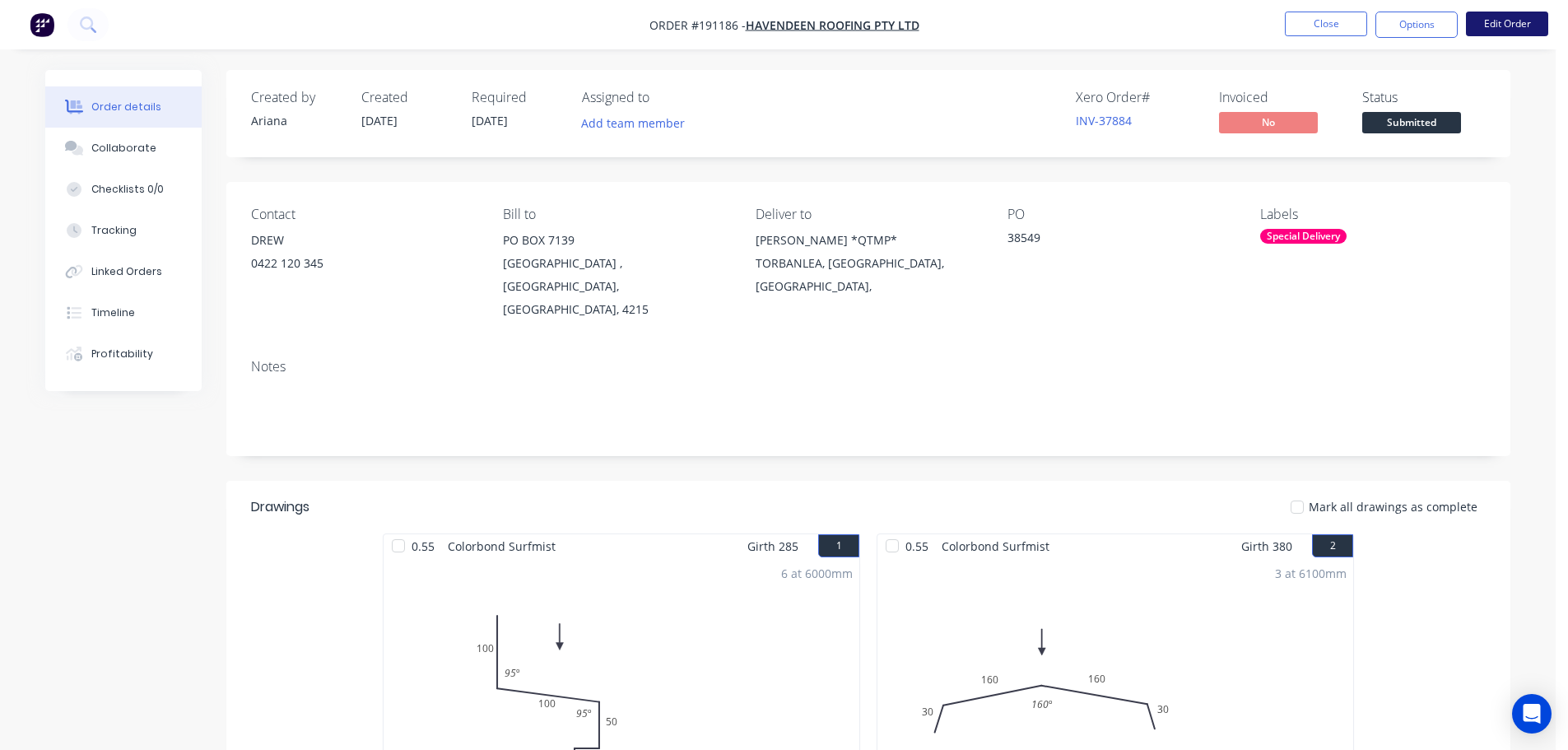
click at [1520, 24] on button "Edit Order" at bounding box center [1508, 23] width 83 height 24
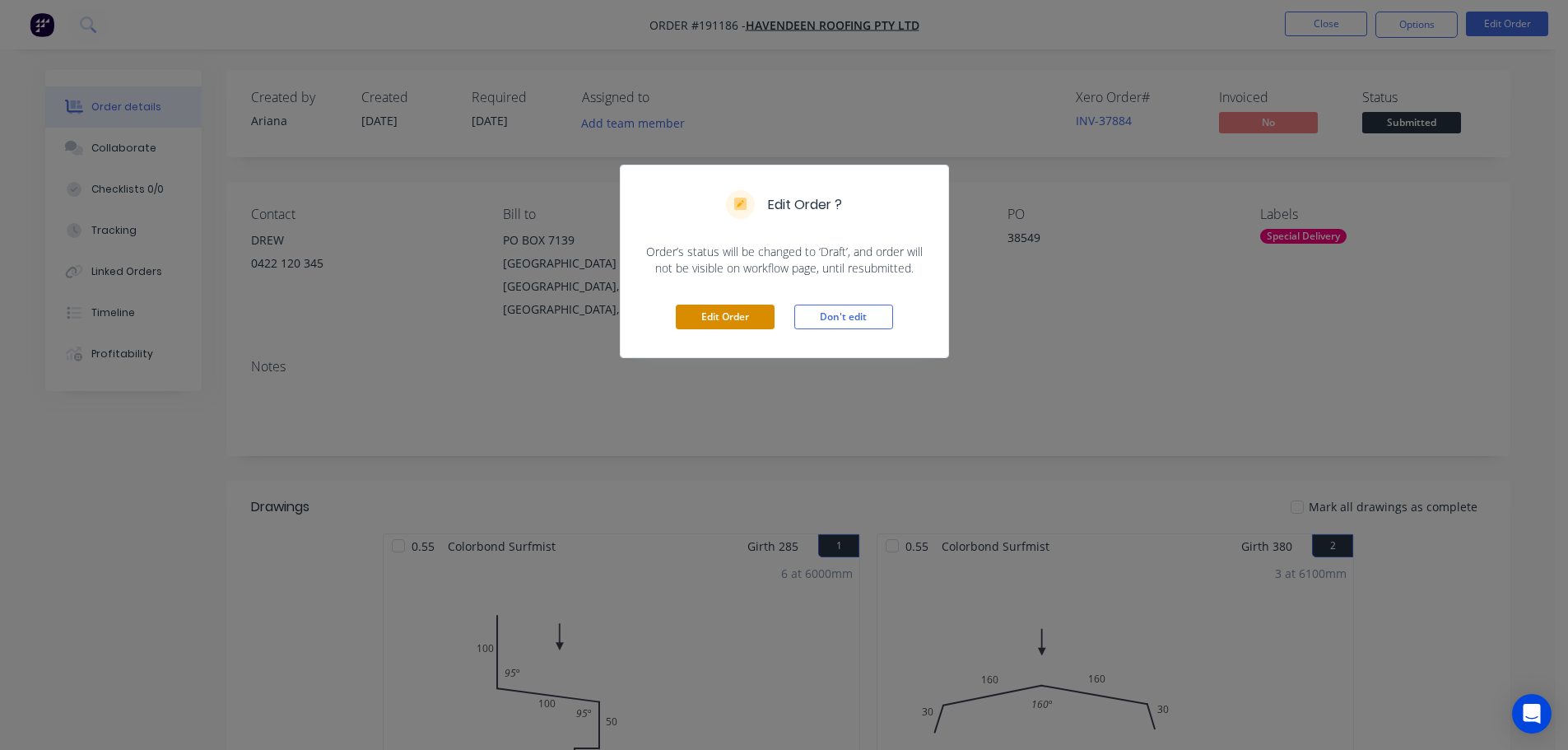
click at [746, 309] on button "Edit Order" at bounding box center [725, 316] width 99 height 24
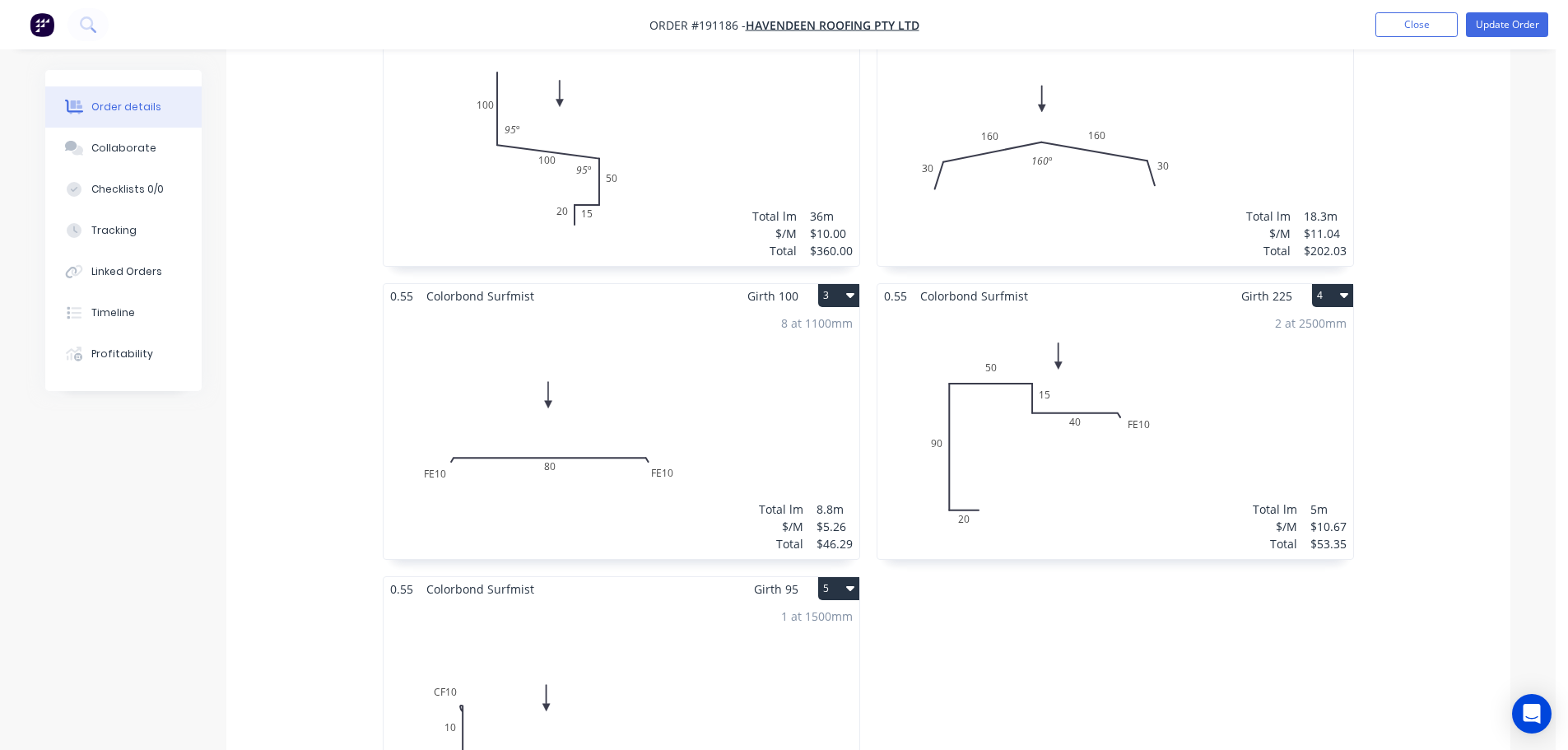
scroll to position [960, 0]
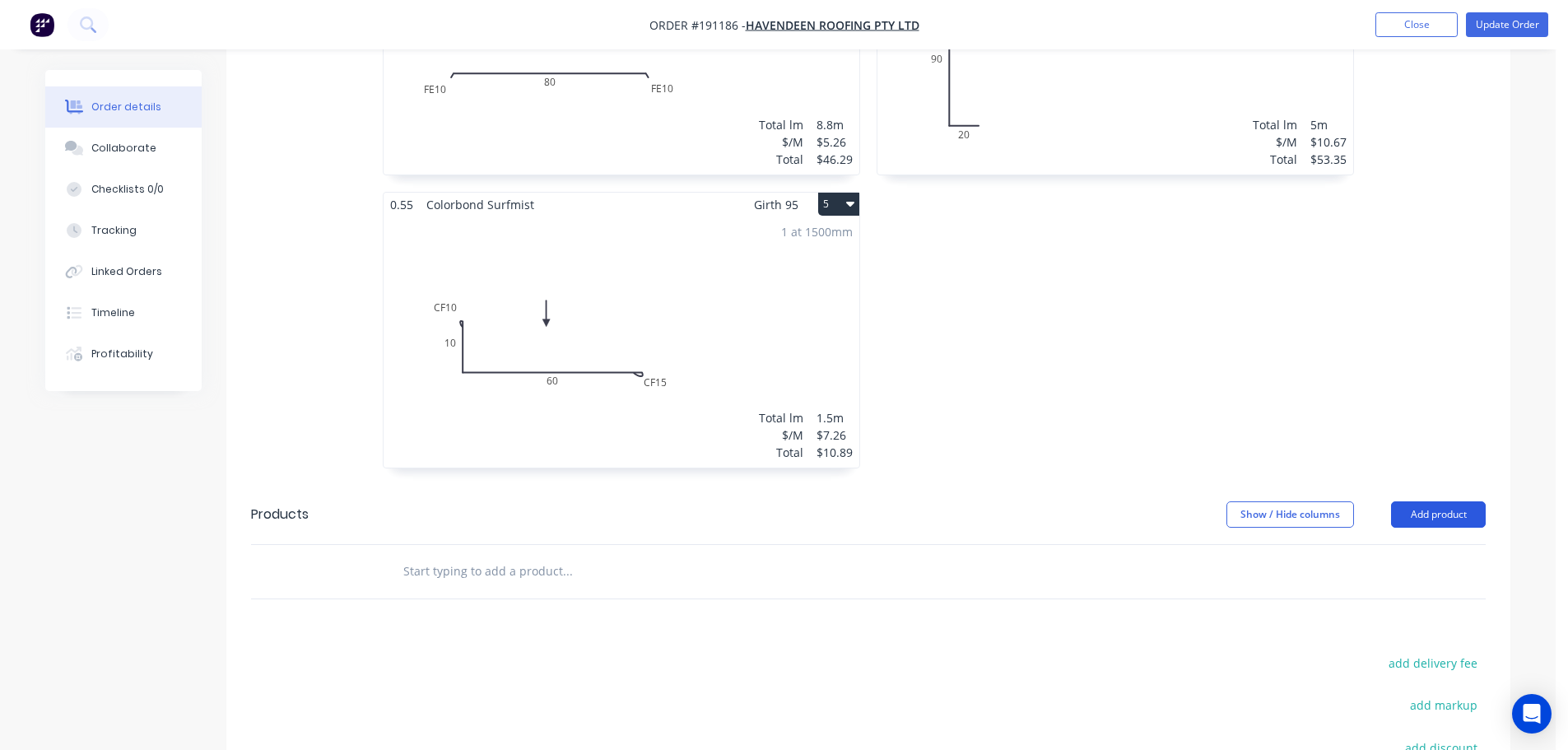
click at [1436, 501] on button "Add product" at bounding box center [1438, 514] width 94 height 26
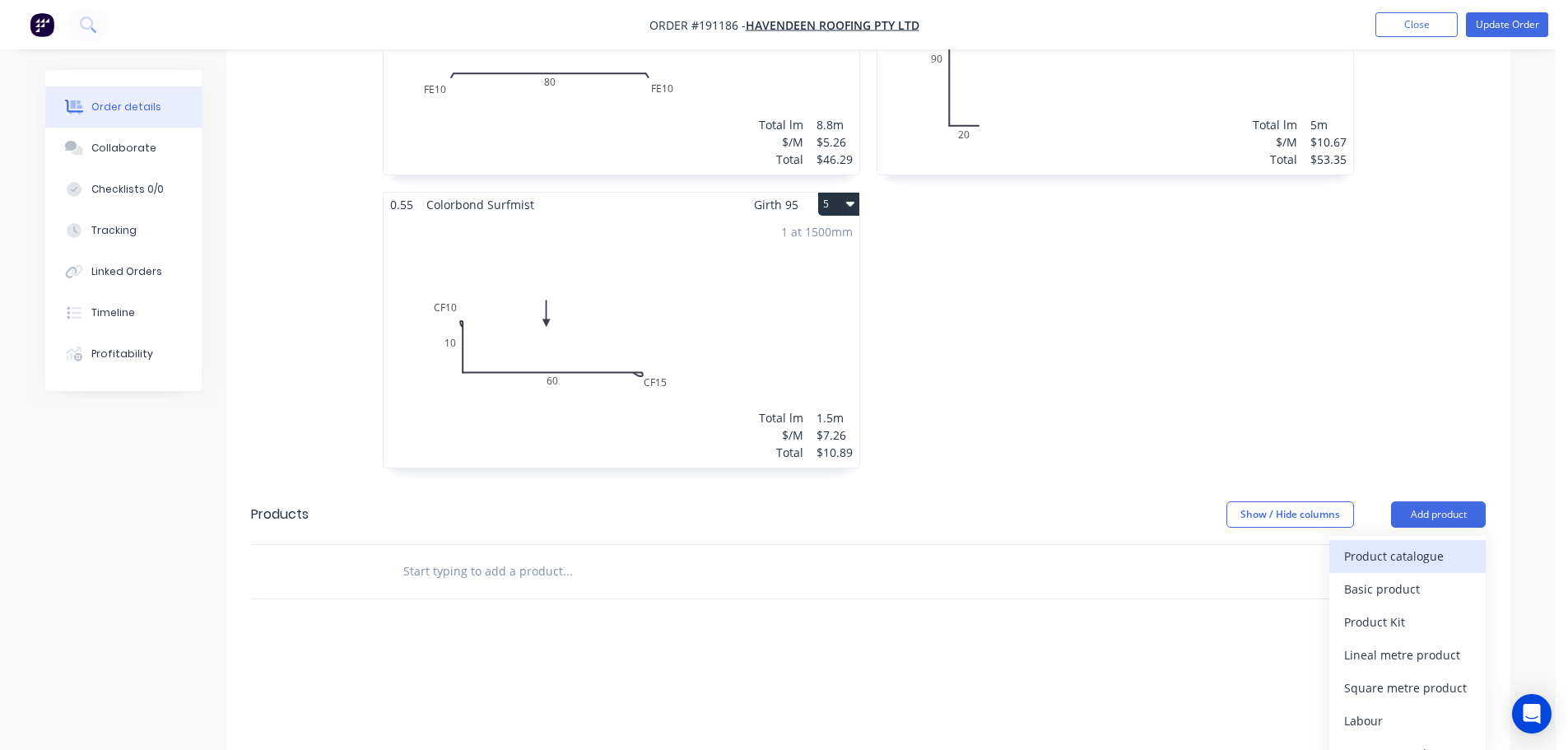
click at [1405, 544] on div "Product catalogue" at bounding box center [1407, 556] width 127 height 24
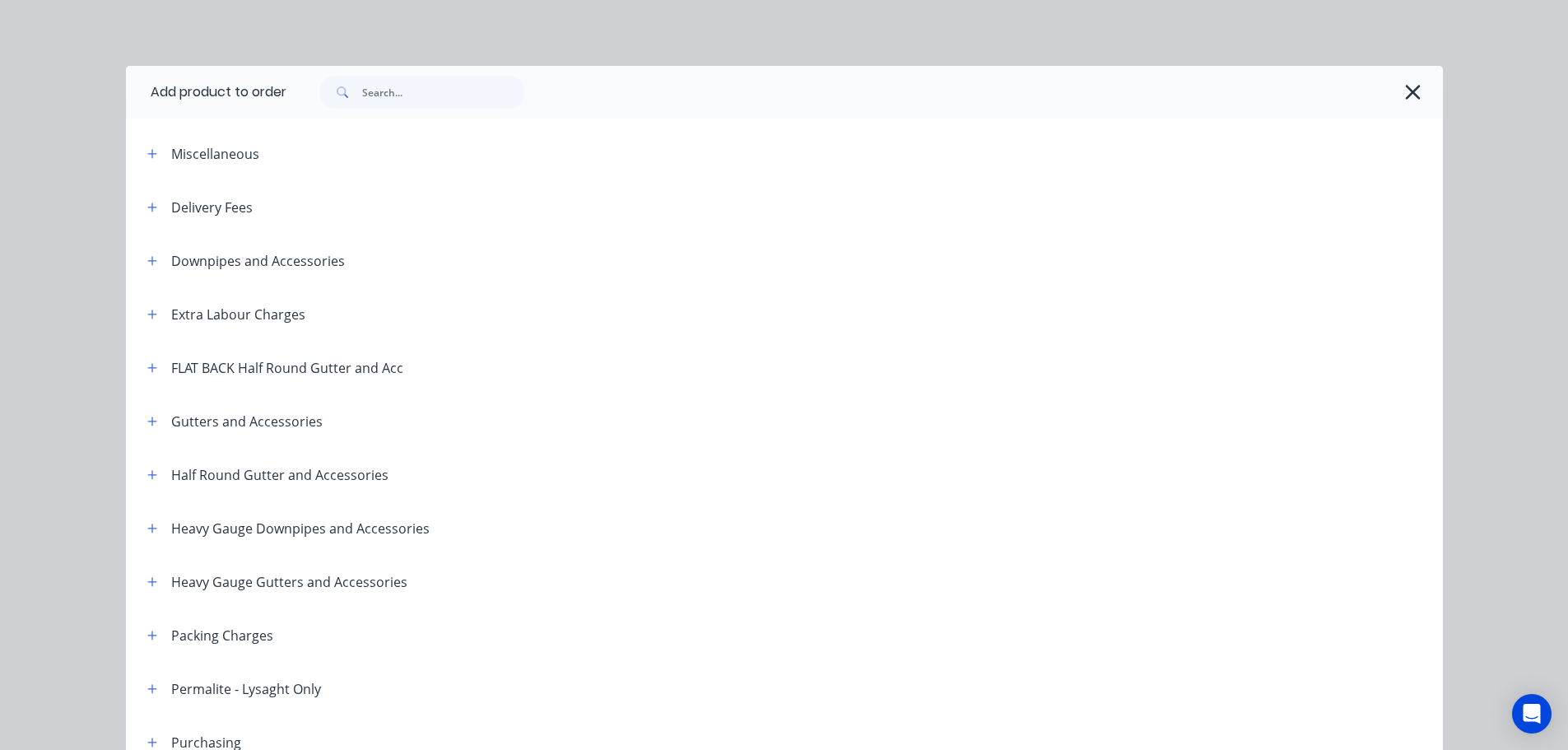
click at [663, 288] on header "Extra Labour Charges" at bounding box center [784, 314] width 1317 height 54
click at [639, 369] on div at bounding box center [923, 367] width 1040 height 21
click at [149, 203] on icon "button" at bounding box center [152, 207] width 10 height 12
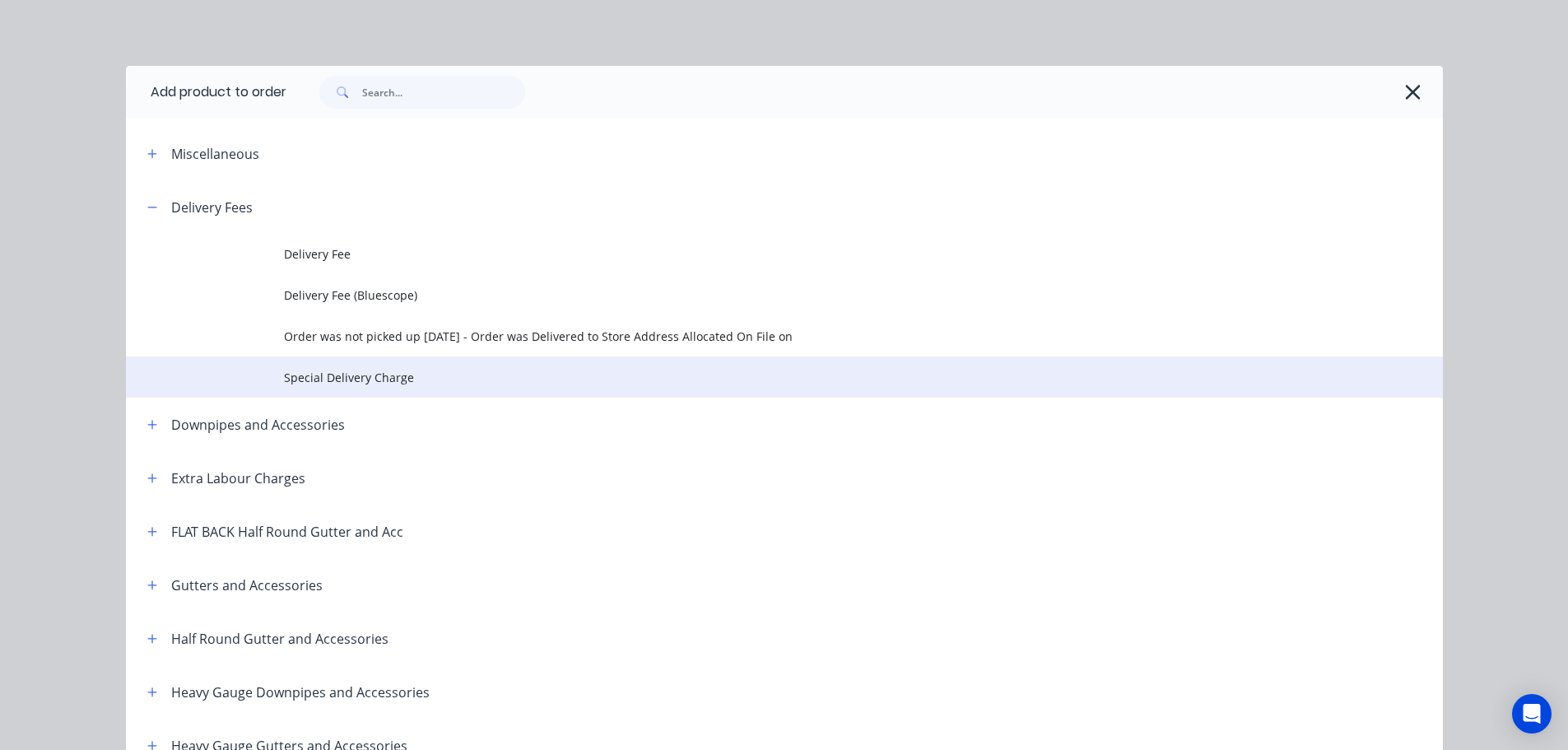
click at [373, 380] on span "Special Delivery Charge" at bounding box center [748, 376] width 927 height 17
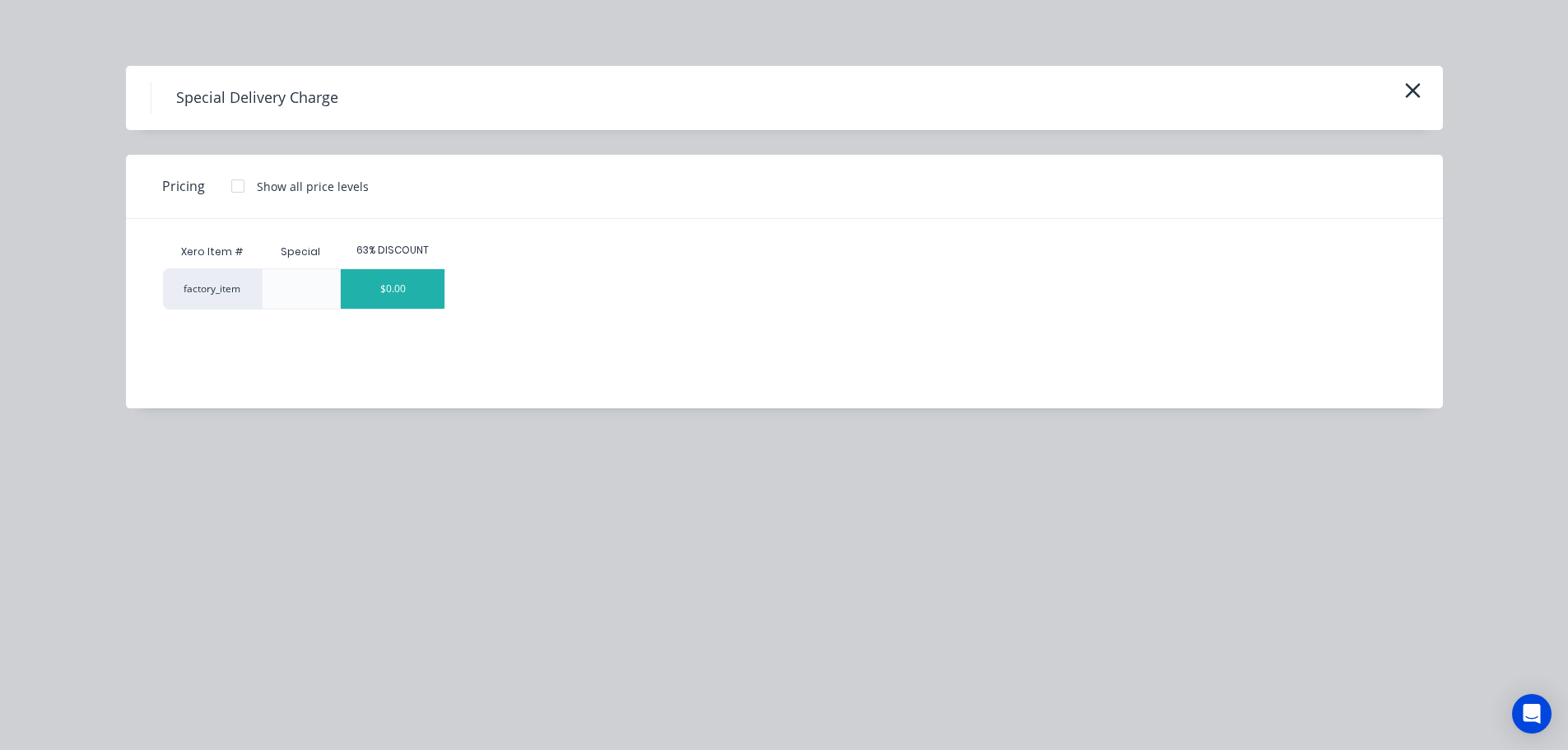
click at [408, 281] on div "$0.00" at bounding box center [392, 289] width 103 height 40
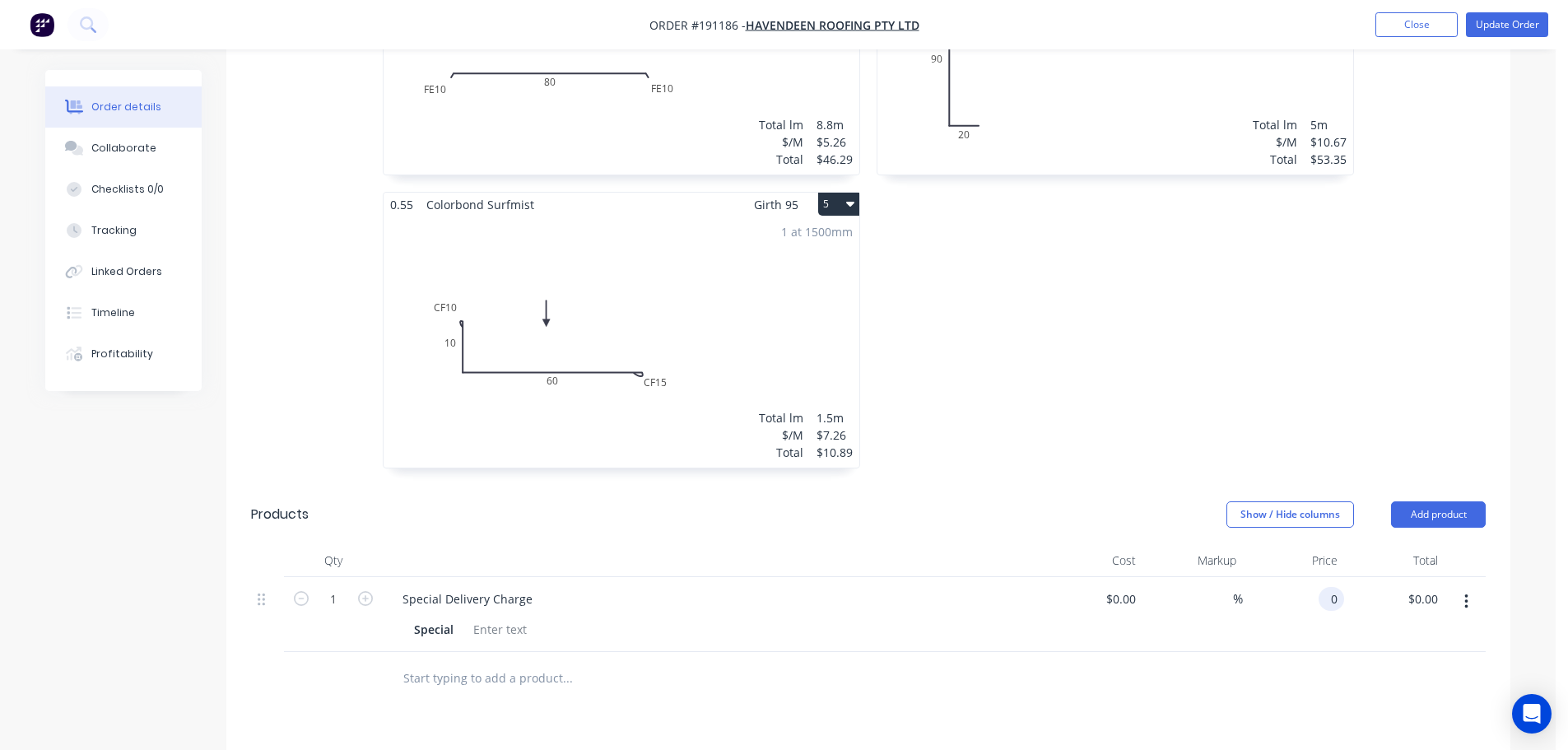
click at [1327, 587] on input "0" at bounding box center [1334, 598] width 19 height 24
click at [1280, 673] on div at bounding box center [868, 679] width 1235 height 54
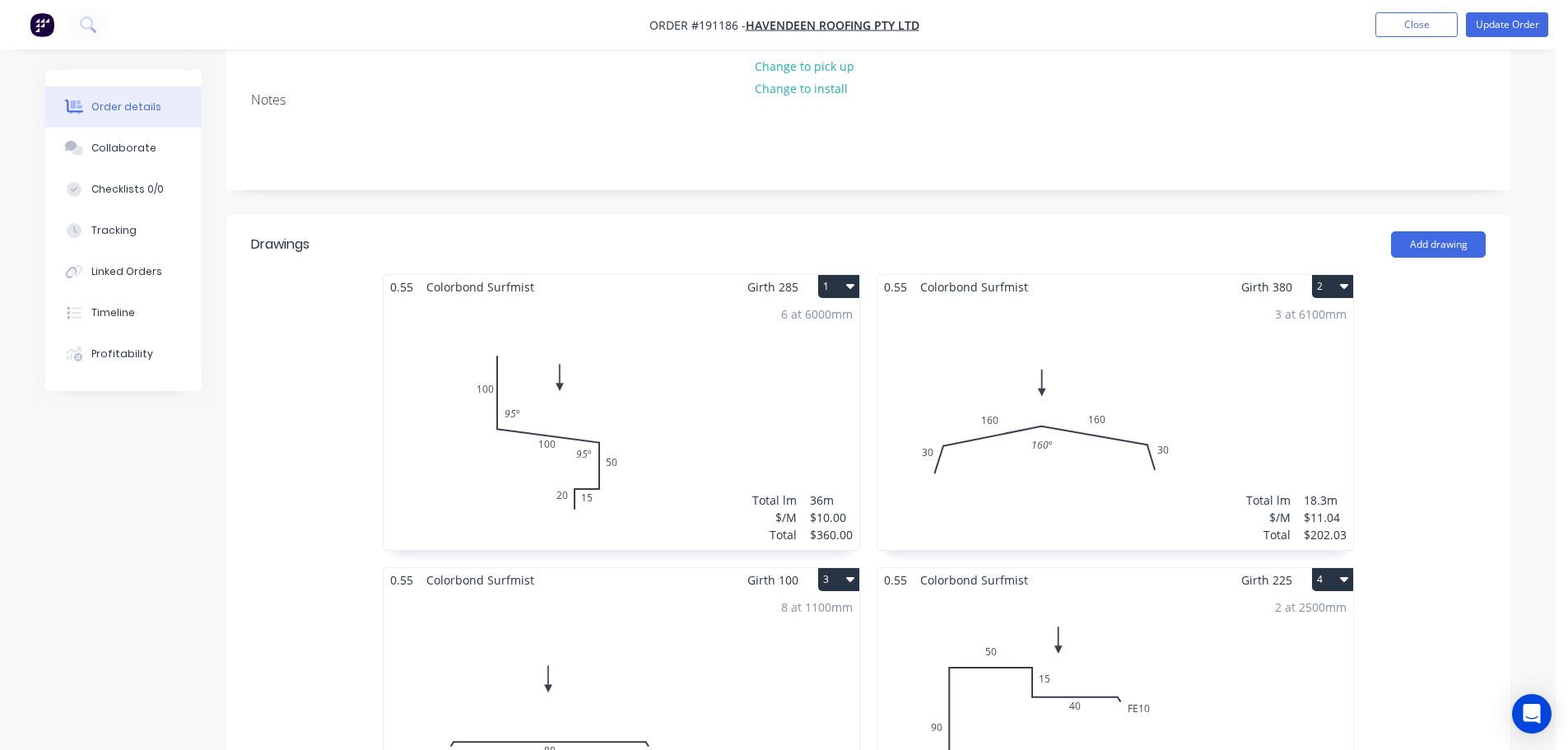
scroll to position [0, 0]
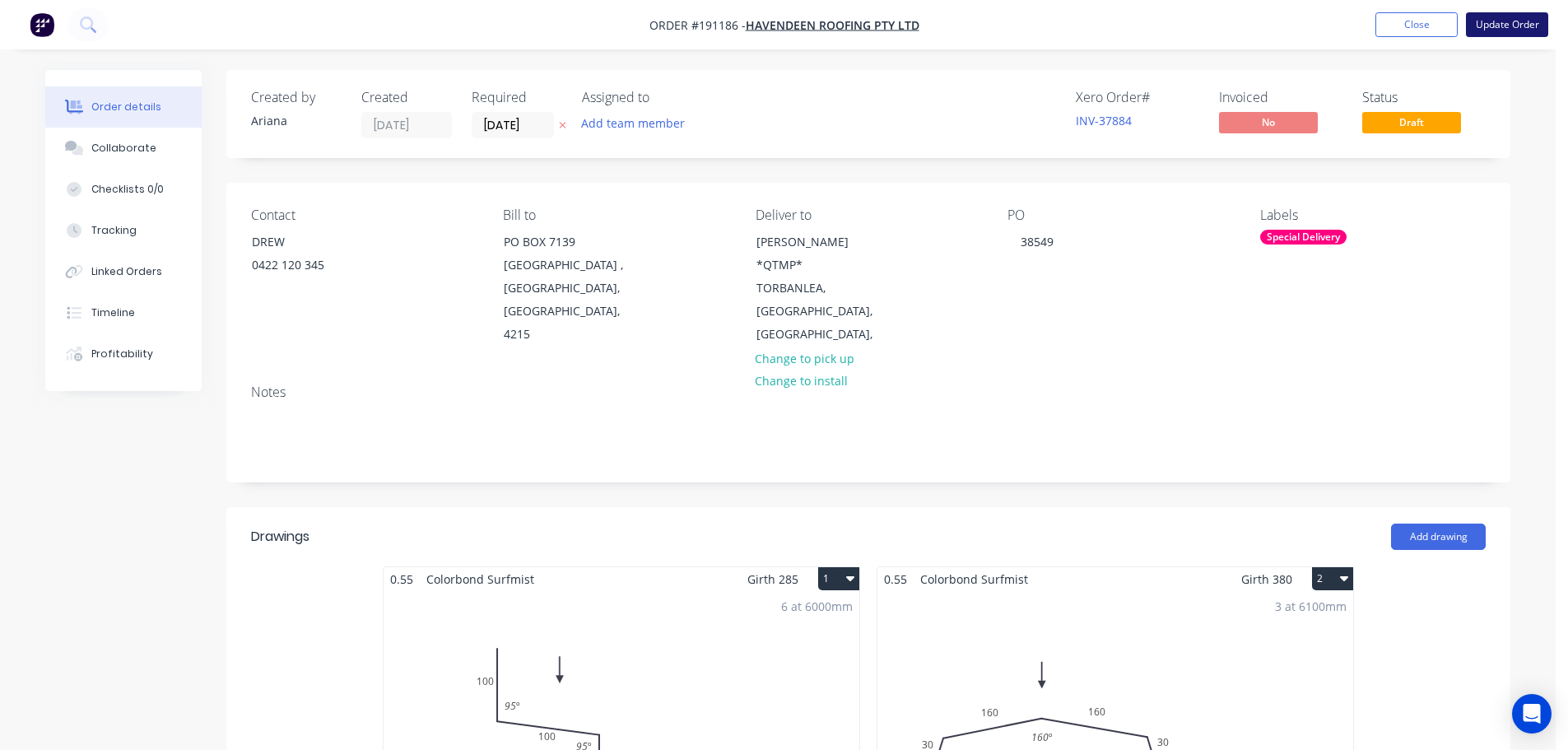
click at [1503, 25] on button "Update Order" at bounding box center [1508, 24] width 83 height 24
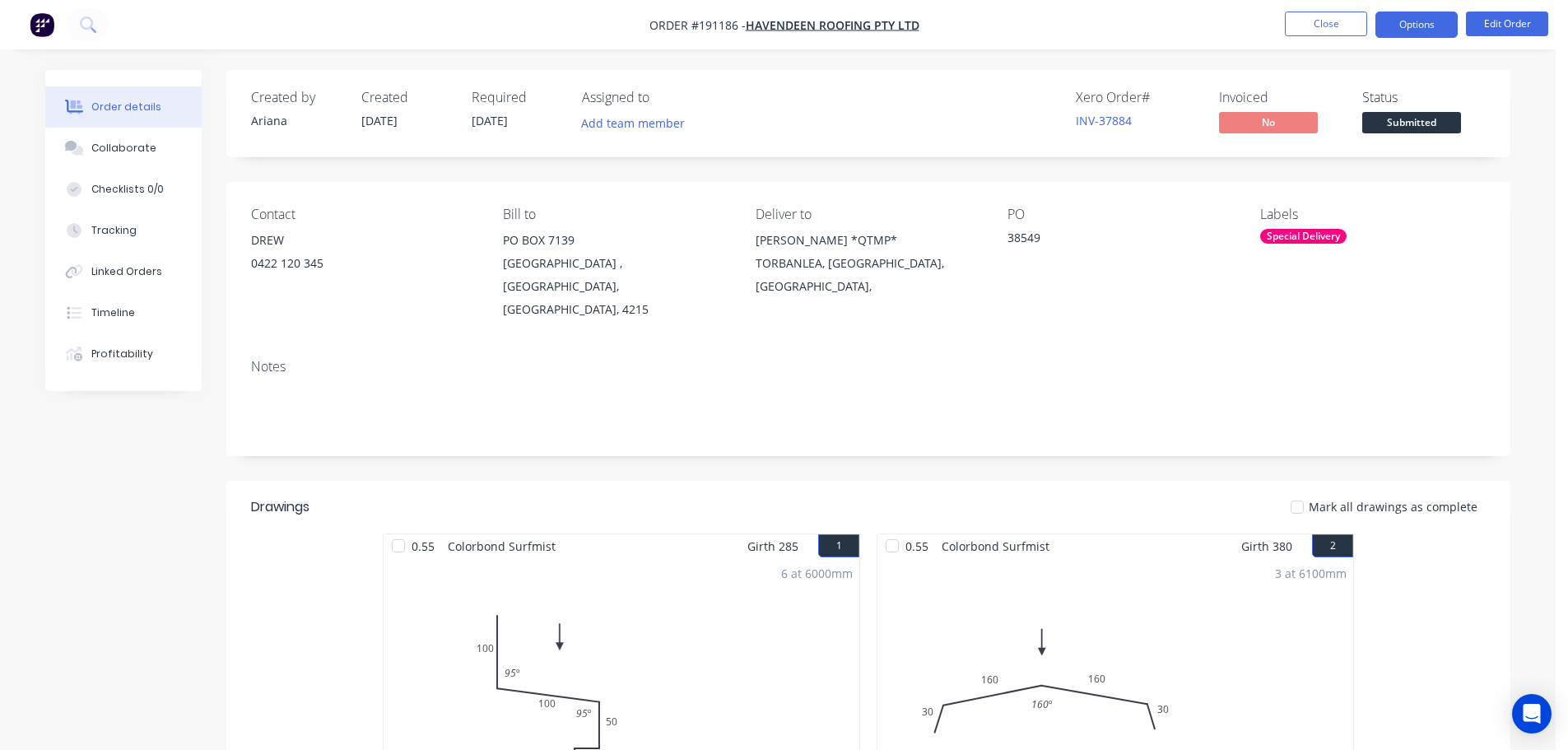
click at [1409, 20] on button "Options" at bounding box center [1417, 24] width 83 height 26
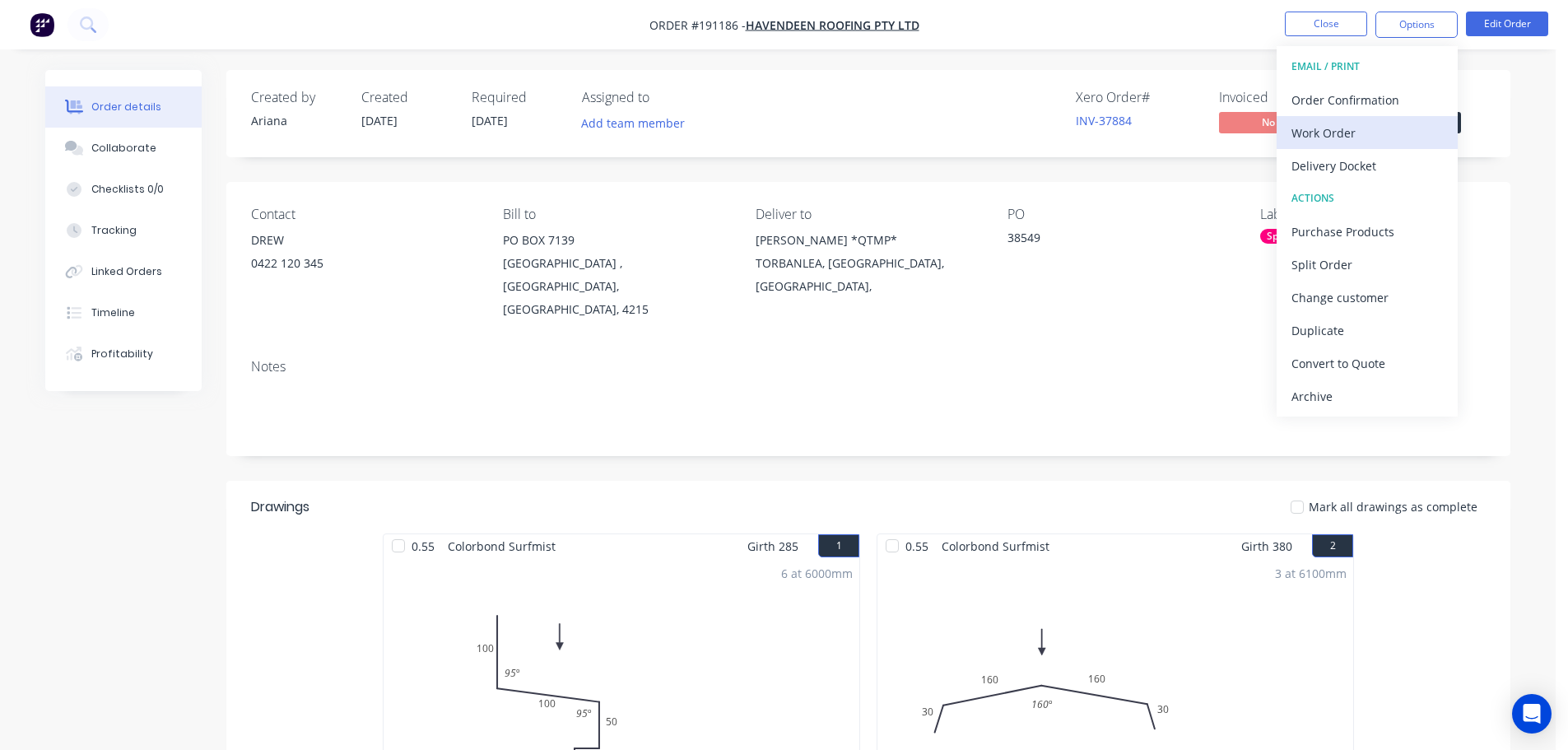
click at [1360, 132] on div "Work Order" at bounding box center [1368, 133] width 152 height 24
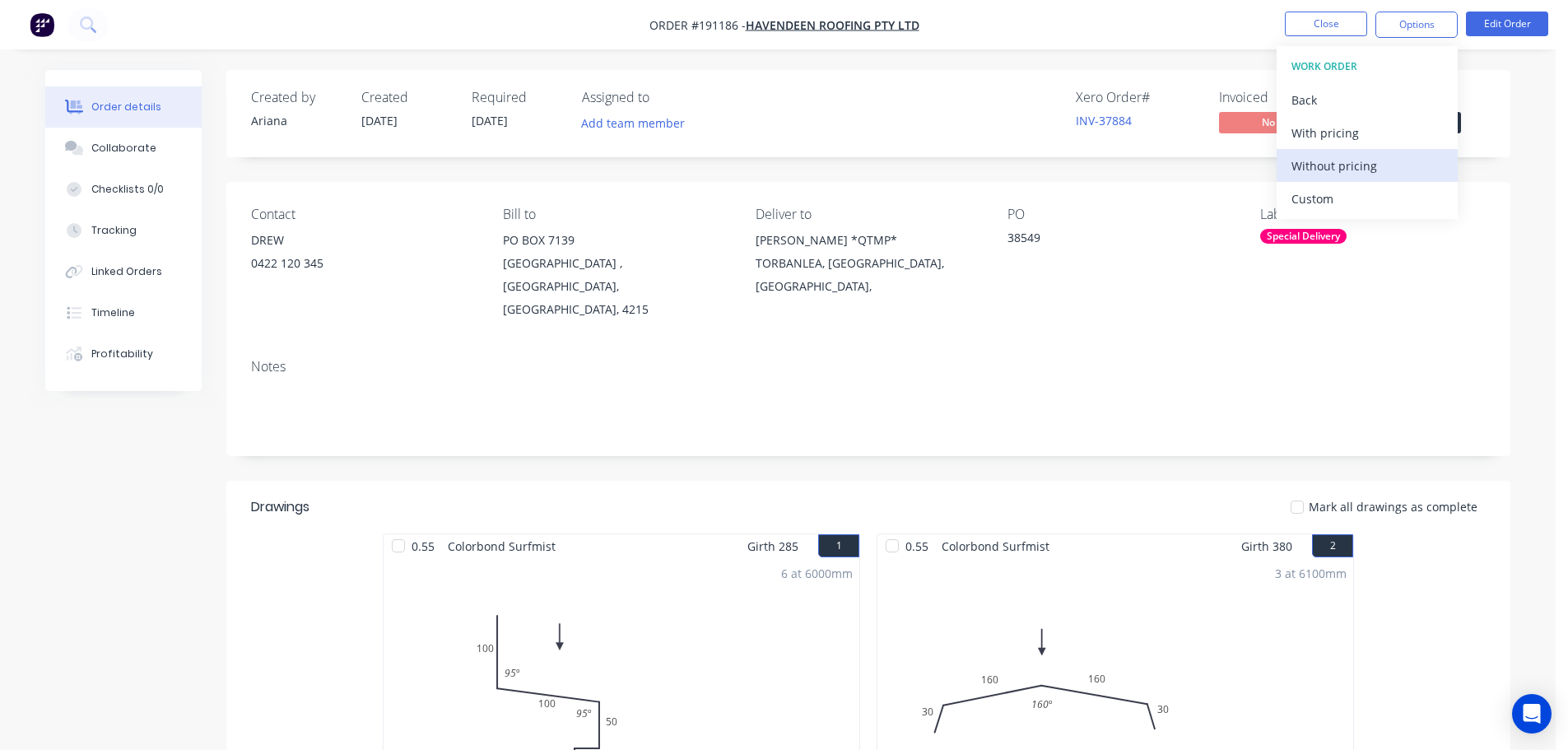
click at [1345, 163] on div "Without pricing" at bounding box center [1368, 165] width 152 height 24
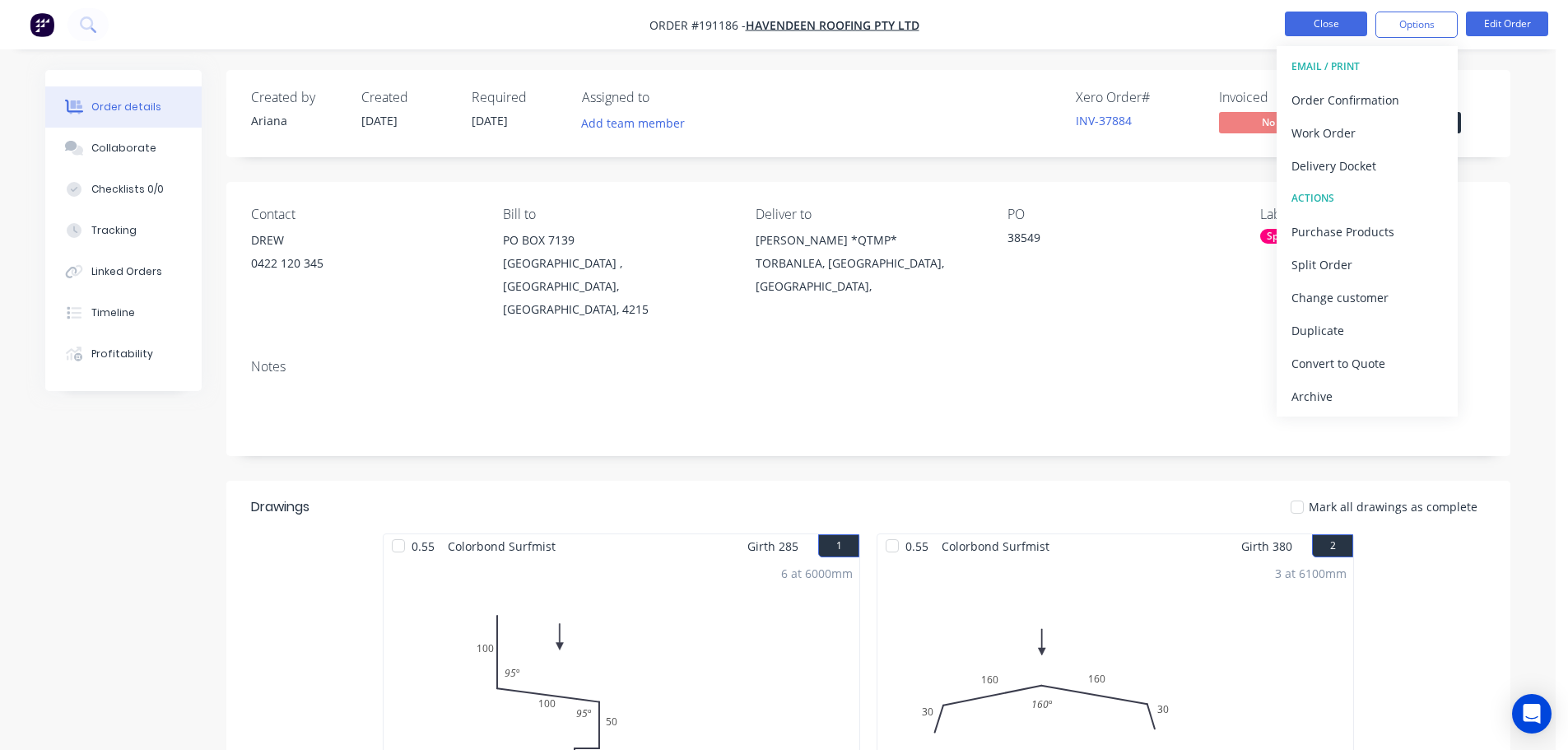
click at [1337, 27] on button "Close" at bounding box center [1326, 23] width 83 height 24
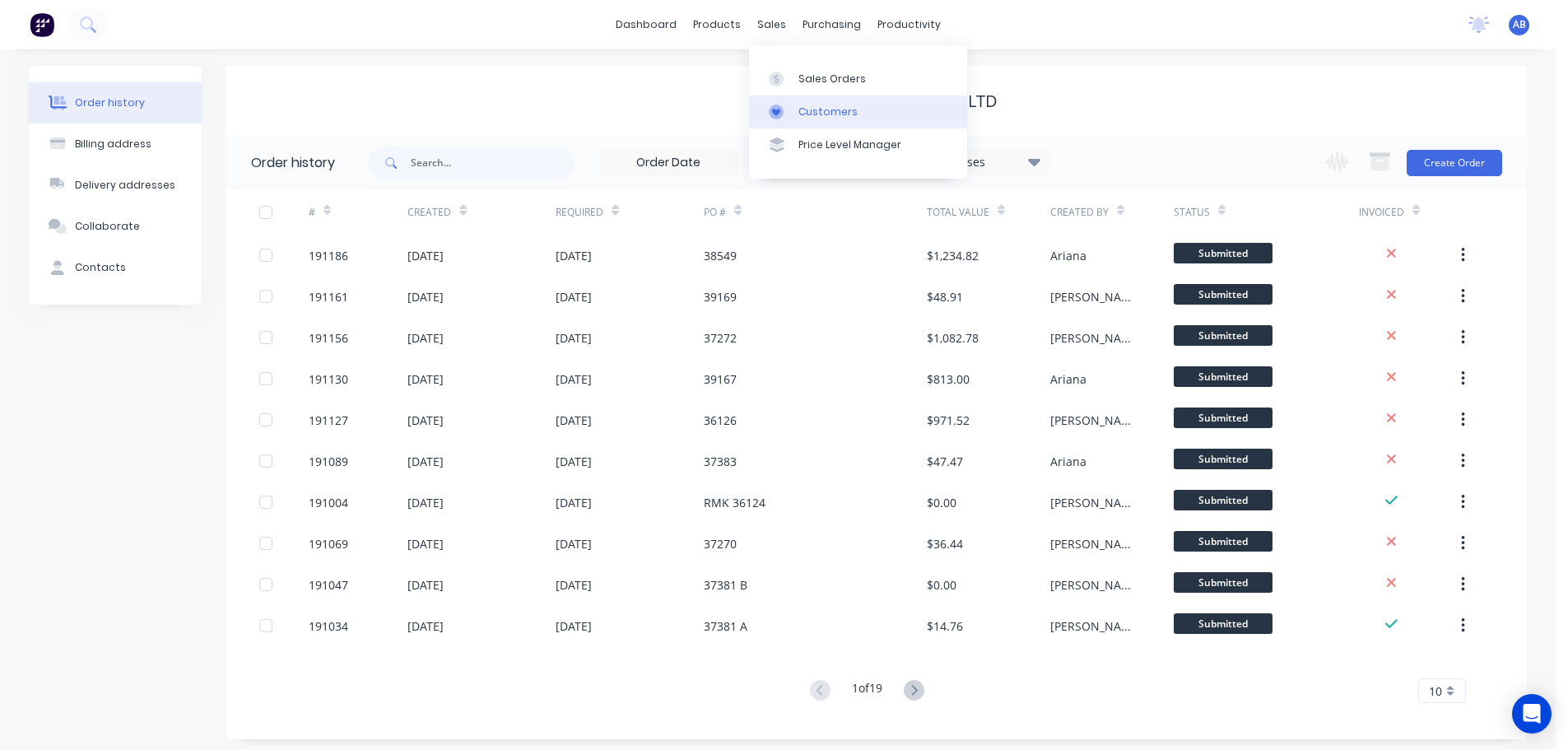
click at [823, 111] on div "Customers" at bounding box center [828, 111] width 59 height 14
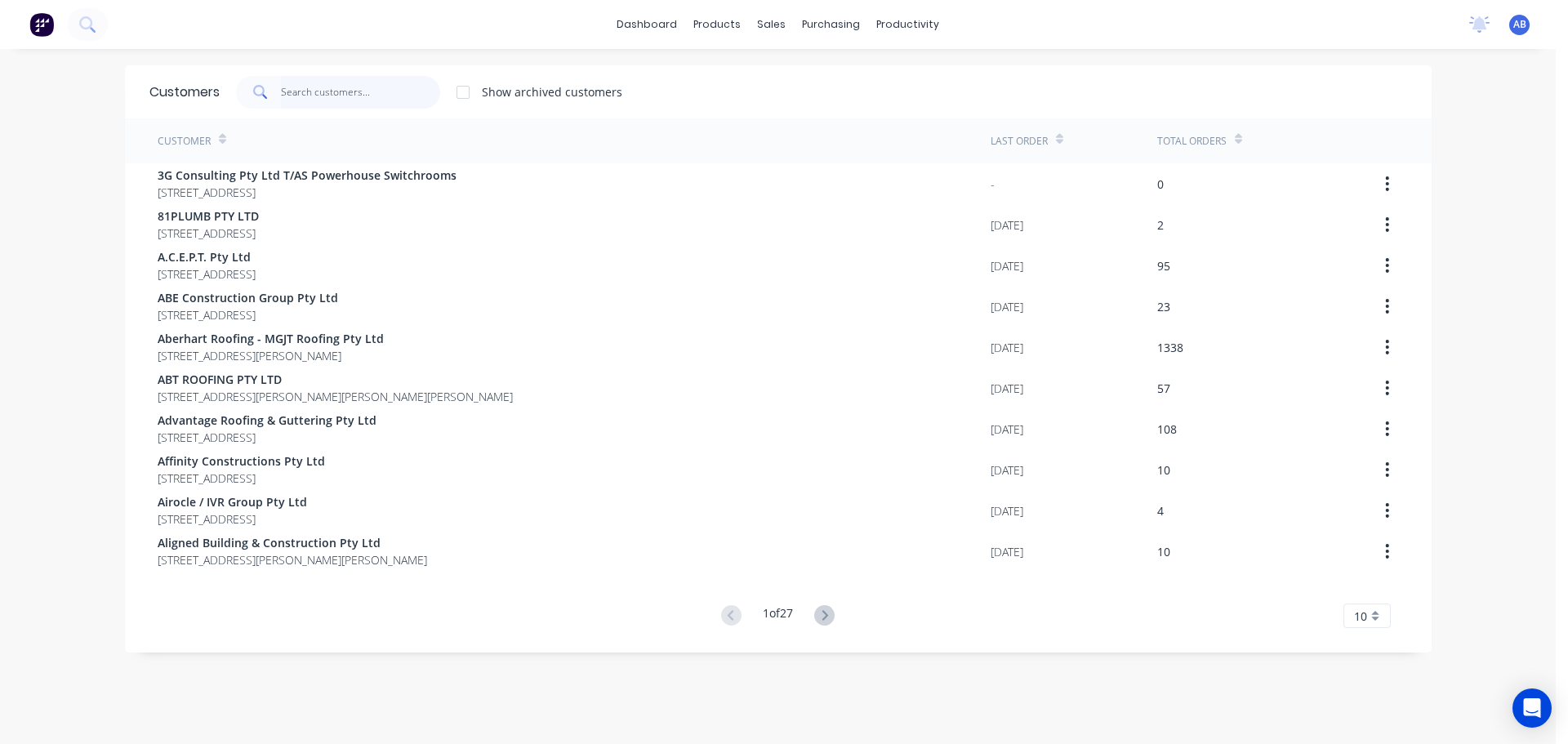
drag, startPoint x: 396, startPoint y: 99, endPoint x: 755, endPoint y: 132, distance: 360.5
click at [398, 99] on input "text" at bounding box center [360, 92] width 160 height 33
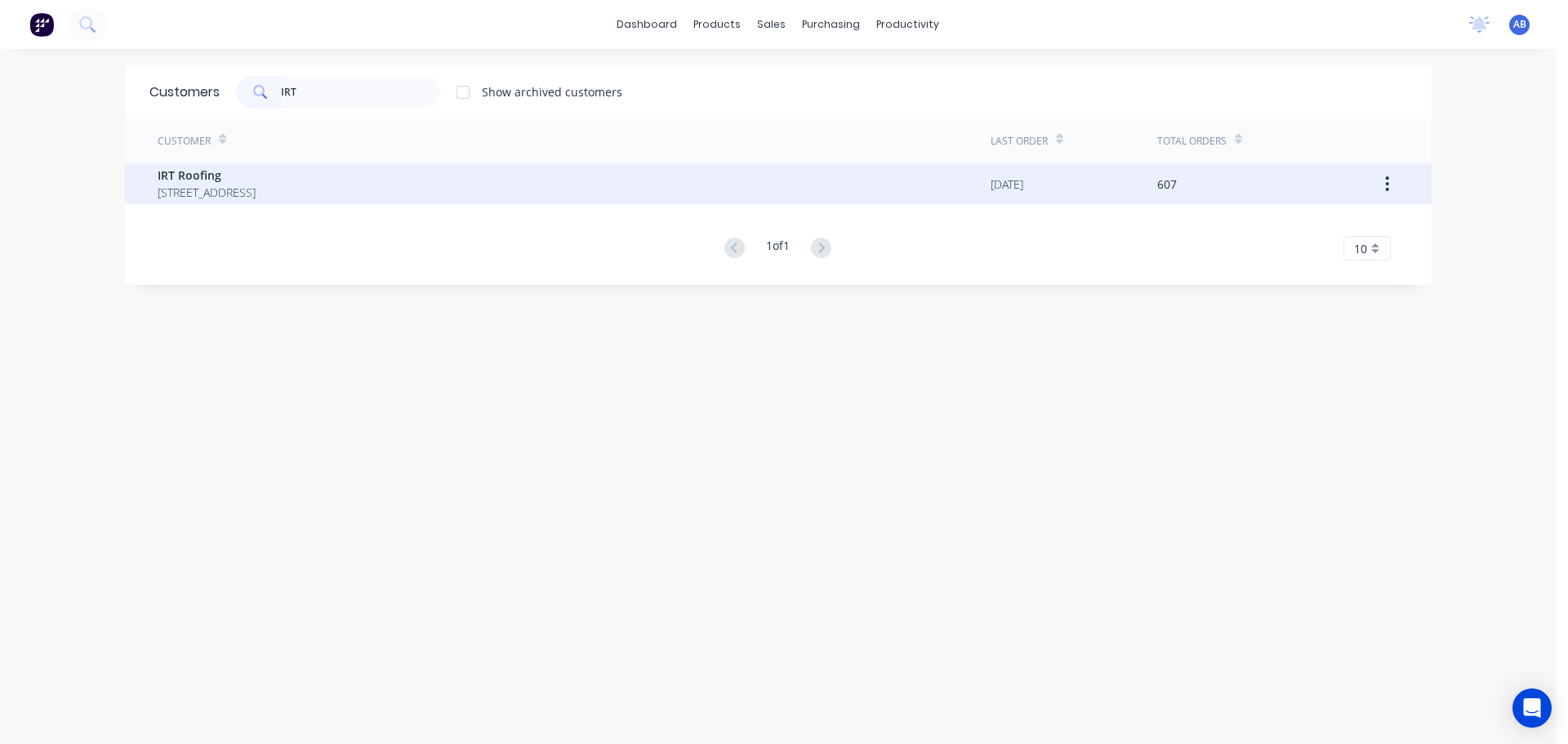
click at [229, 186] on span "[STREET_ADDRESS]" at bounding box center [207, 192] width 98 height 17
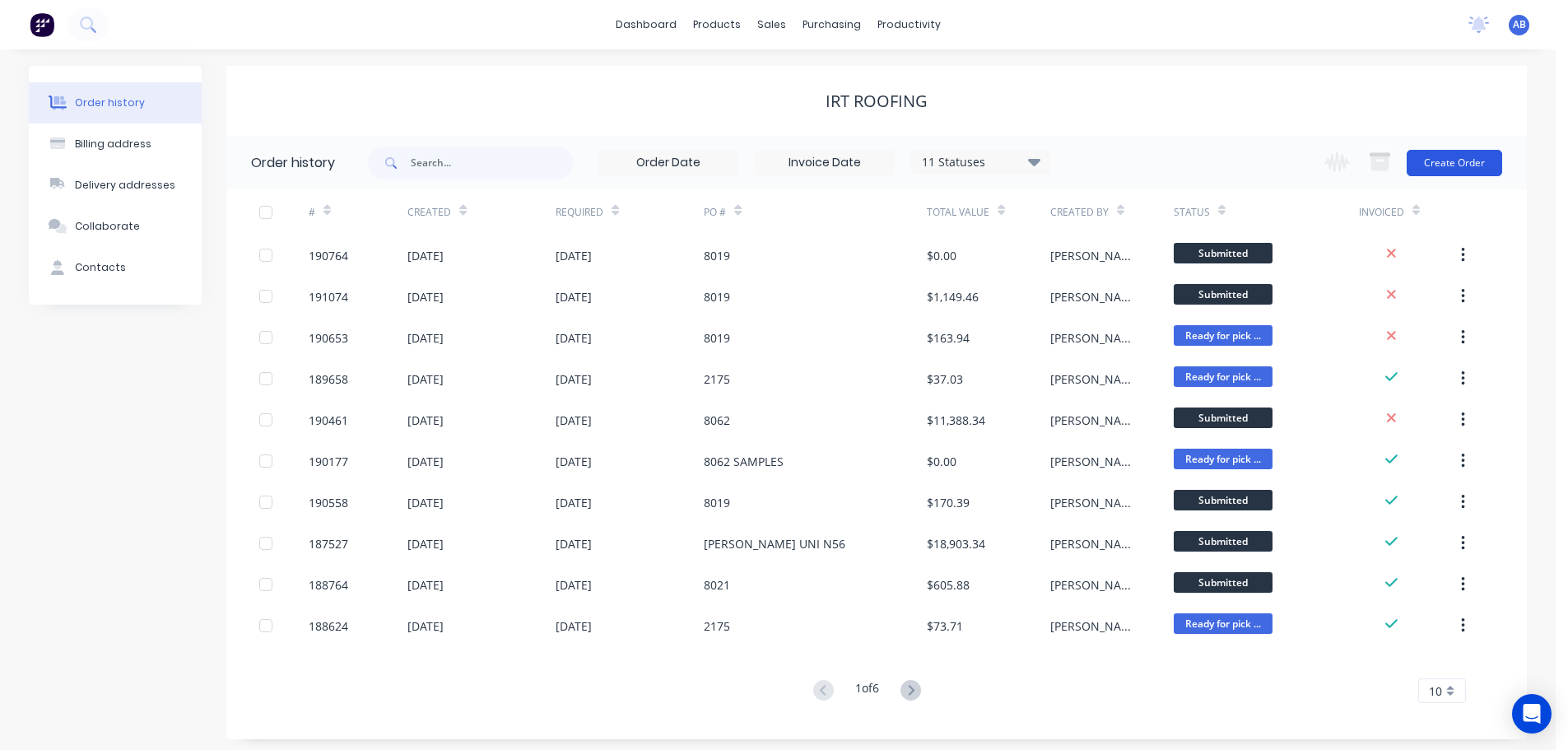
click at [1479, 168] on button "Create Order" at bounding box center [1455, 163] width 95 height 26
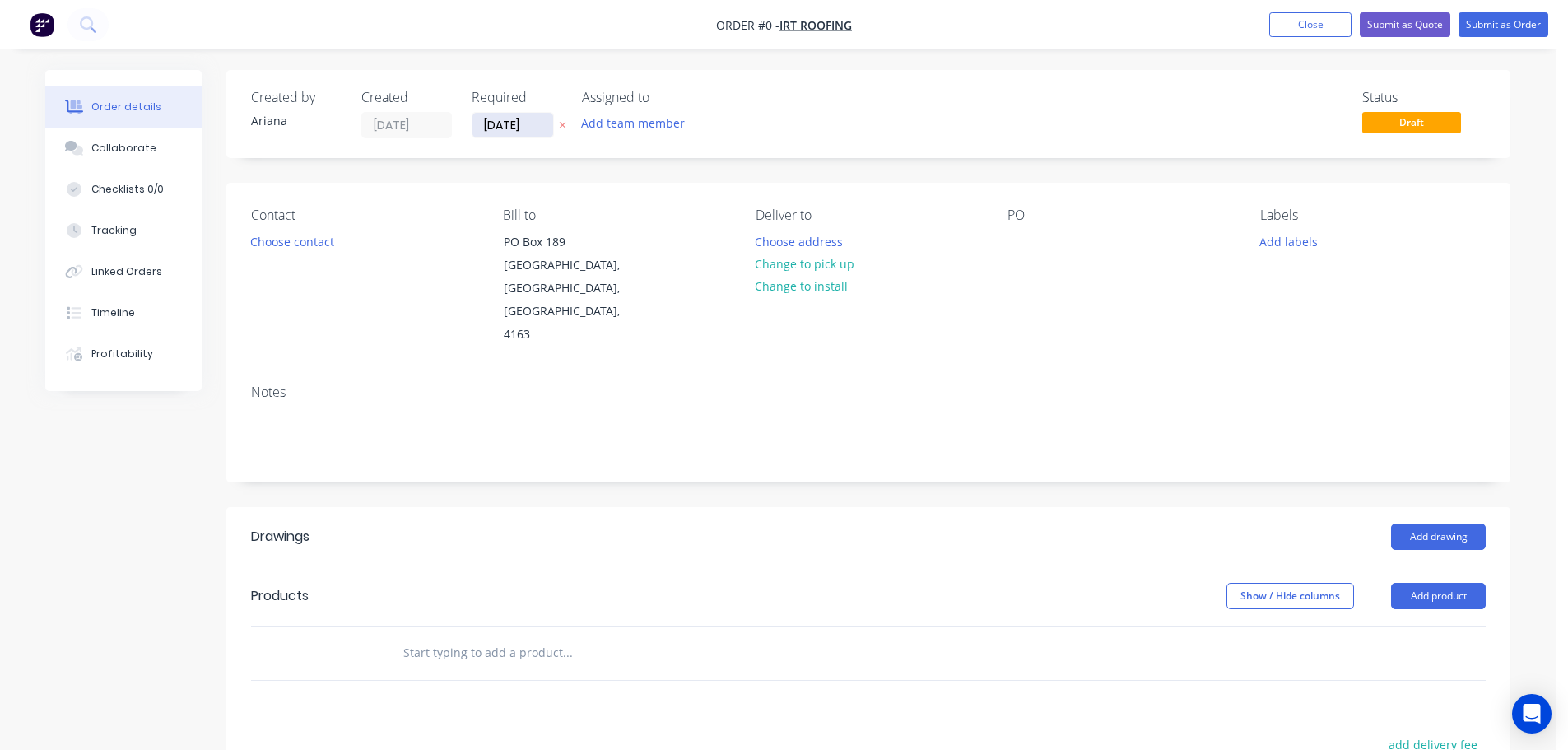
click at [509, 121] on input "[DATE]" at bounding box center [513, 125] width 81 height 24
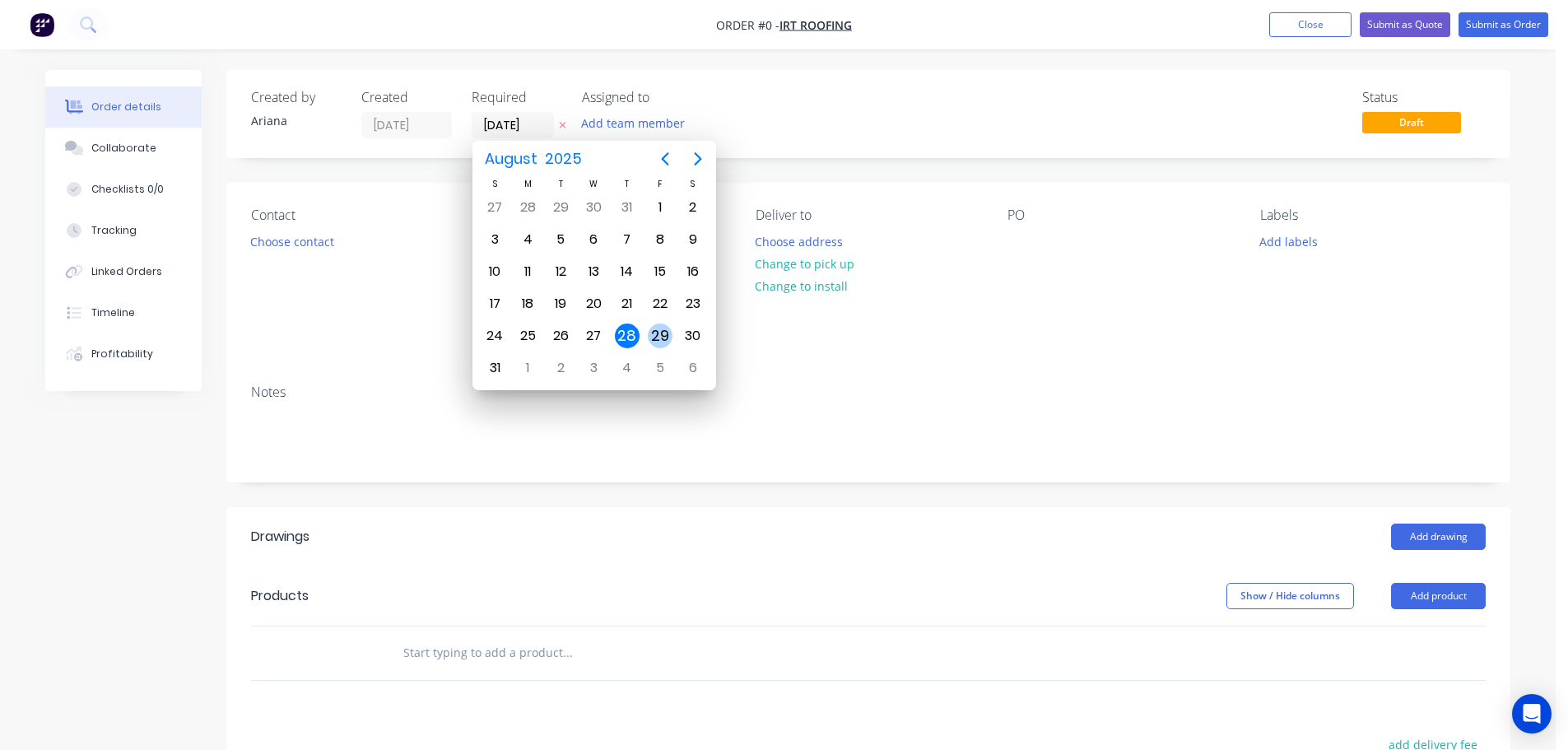
click at [656, 333] on div "29" at bounding box center [660, 335] width 24 height 24
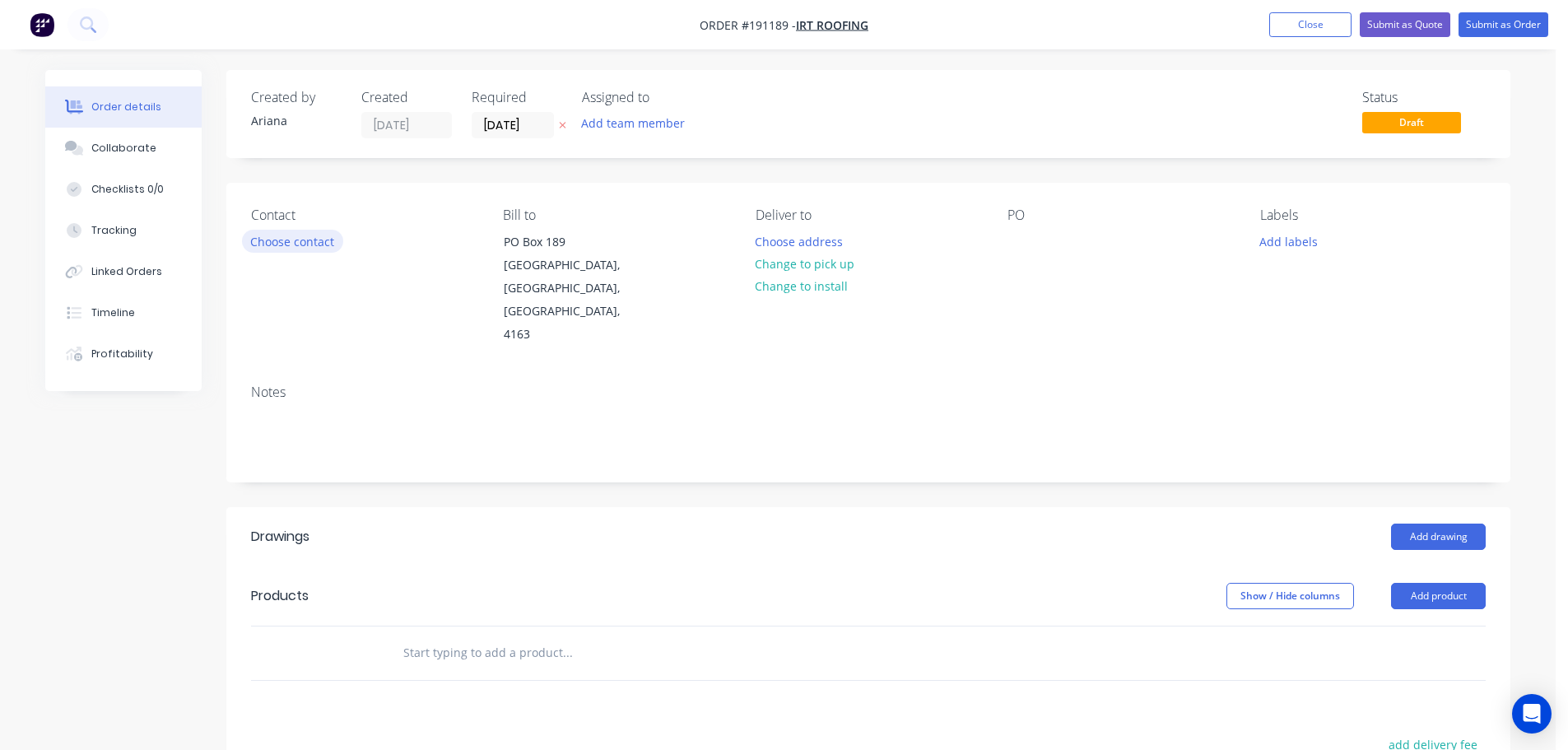
click at [290, 243] on button "Choose contact" at bounding box center [292, 241] width 102 height 22
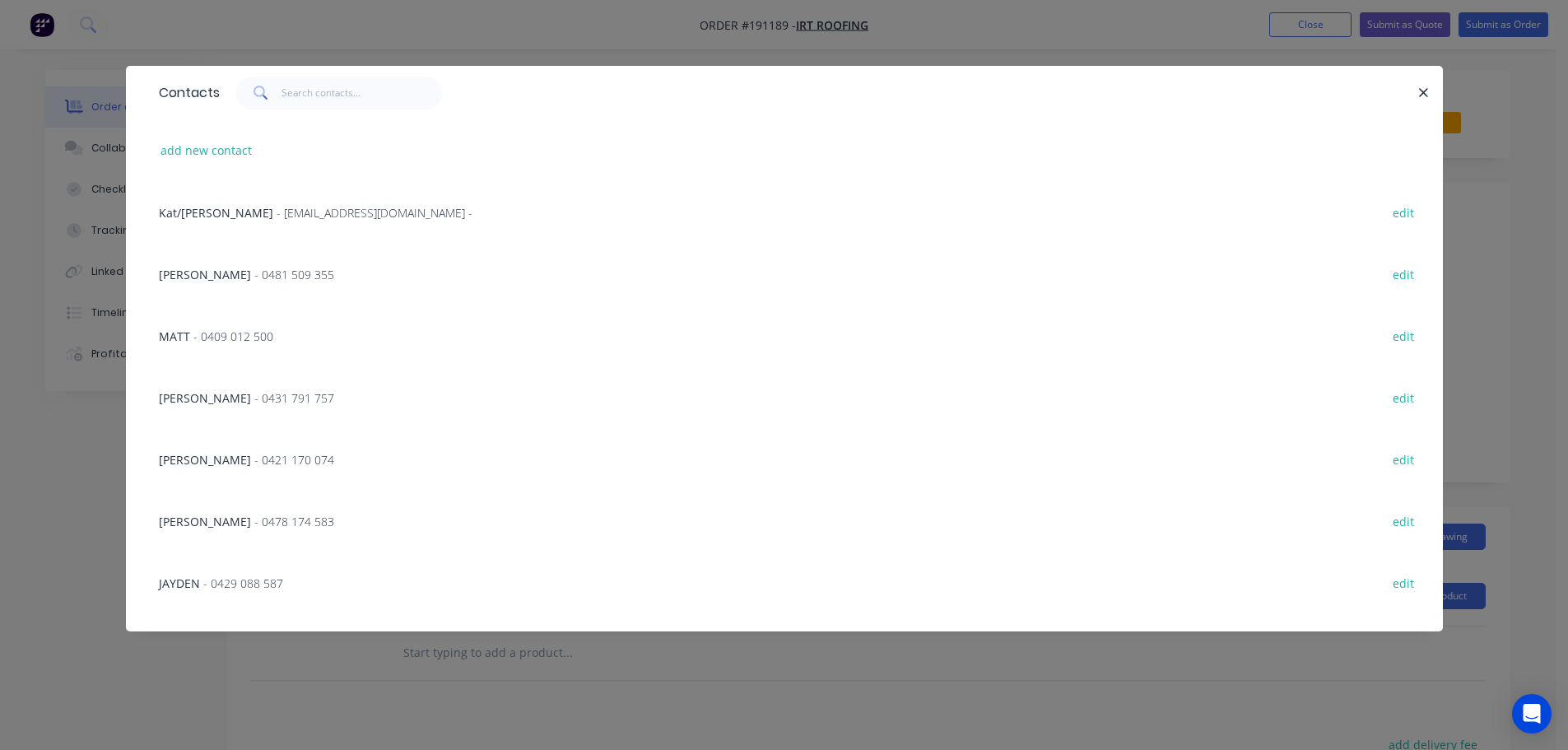
click at [255, 390] on span "- 0431 791 757" at bounding box center [294, 397] width 80 height 15
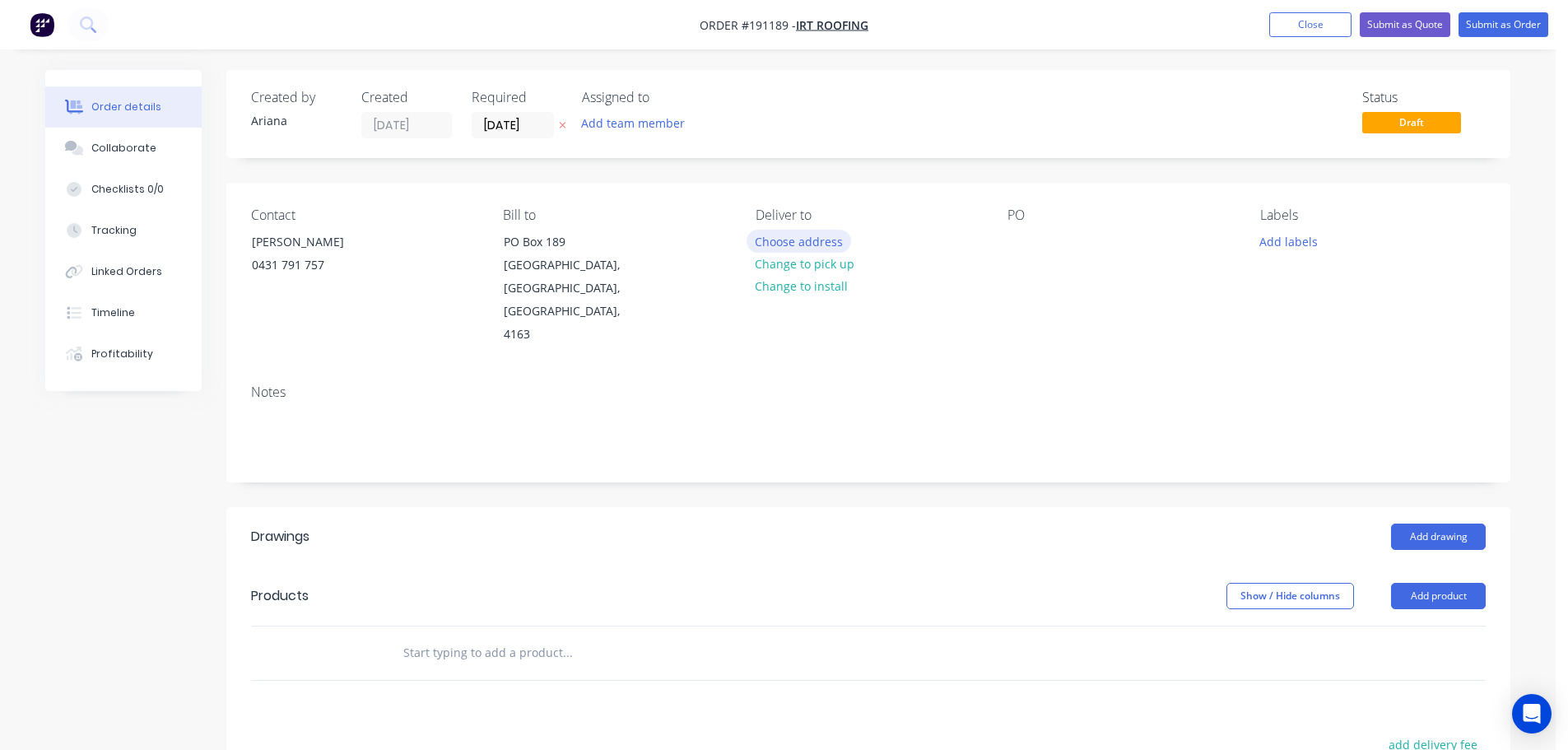
click at [811, 238] on button "Choose address" at bounding box center [799, 241] width 105 height 22
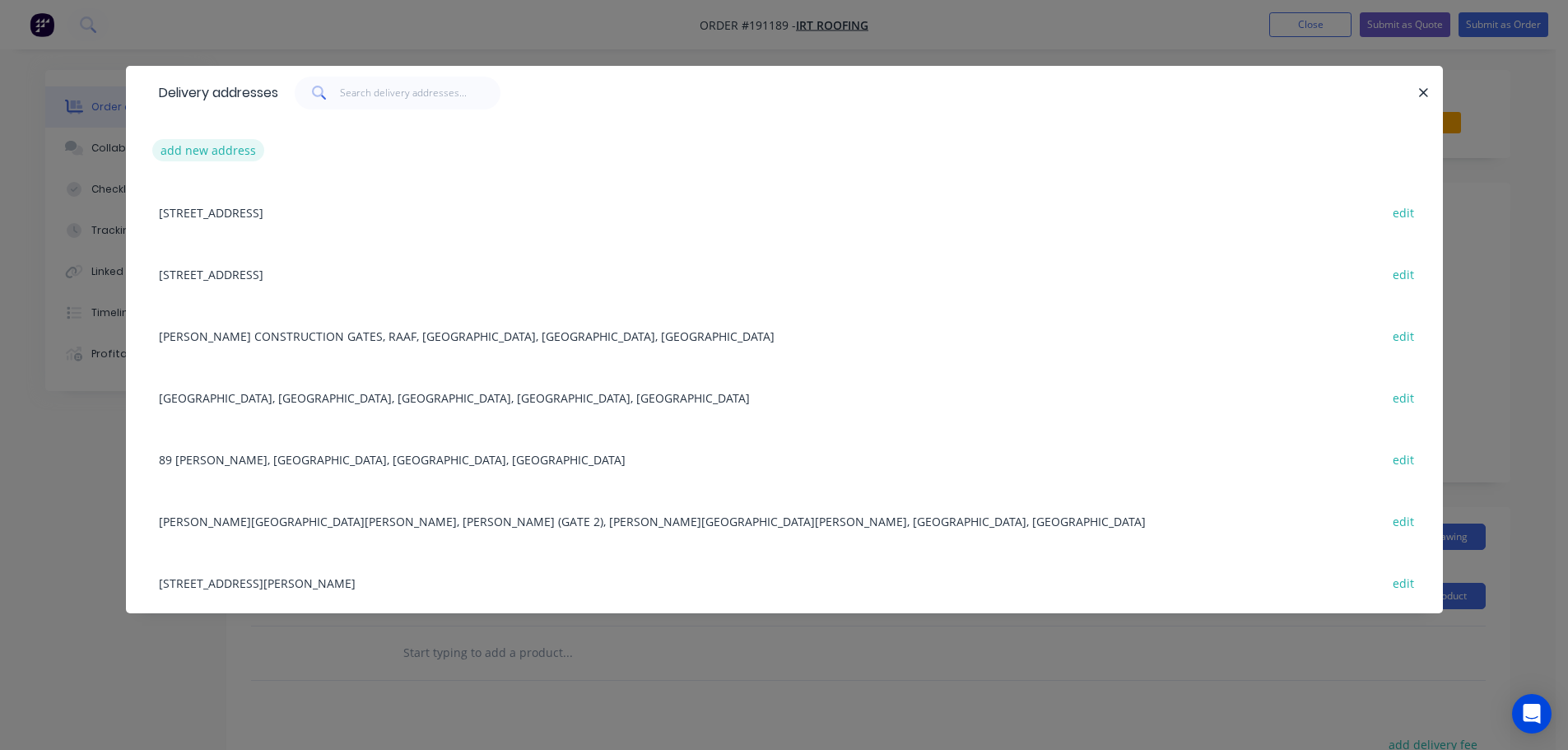
click at [199, 152] on button "add new address" at bounding box center [208, 150] width 113 height 22
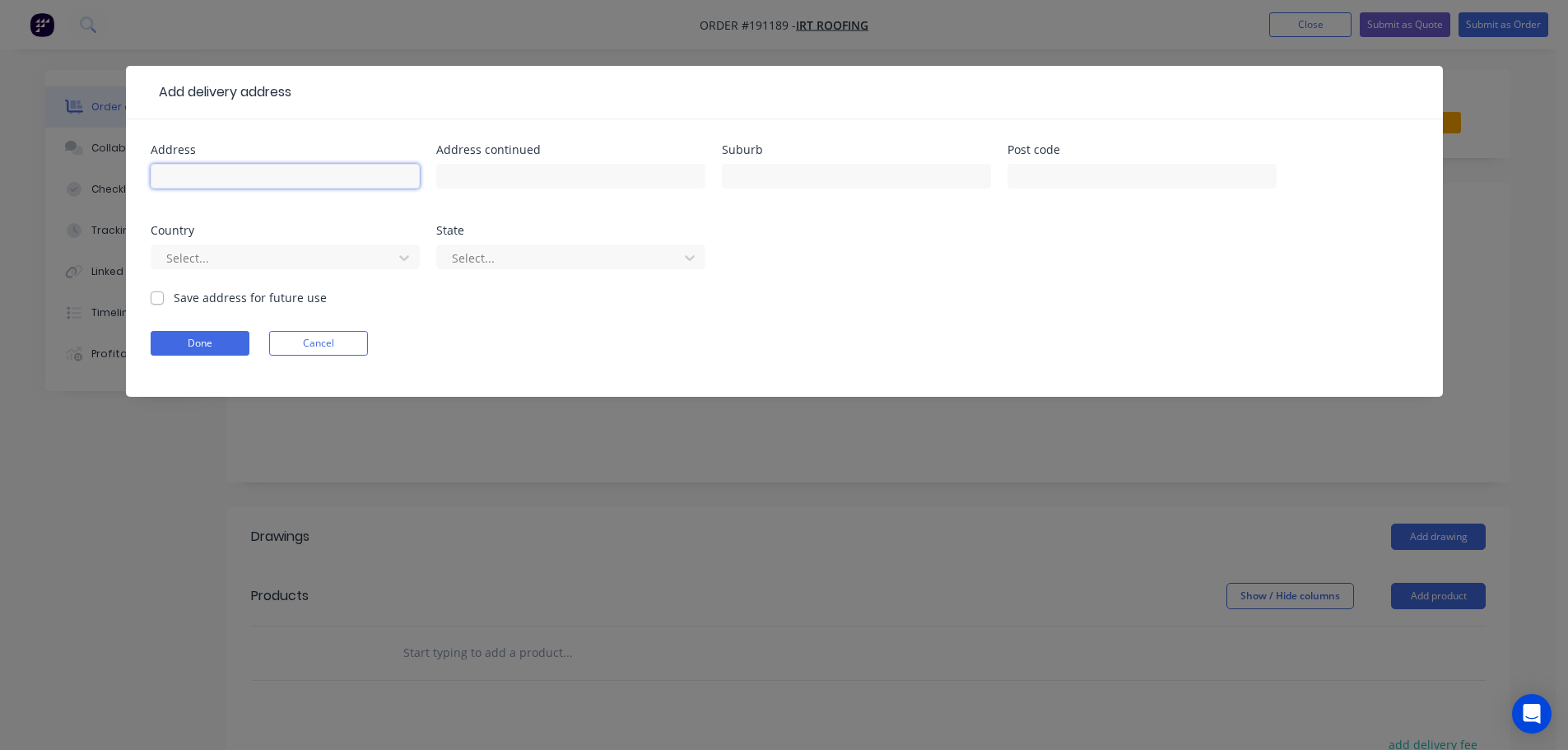
click at [210, 180] on input "text" at bounding box center [286, 175] width 270 height 24
click at [349, 177] on input "[PERSON_NAME] CAMPUS" at bounding box center [286, 175] width 270 height 24
click at [848, 357] on form "Address [PERSON_NAME][GEOGRAPHIC_DATA] Address continued Suburb [PERSON_NAME] P…" at bounding box center [784, 269] width 1268 height 252
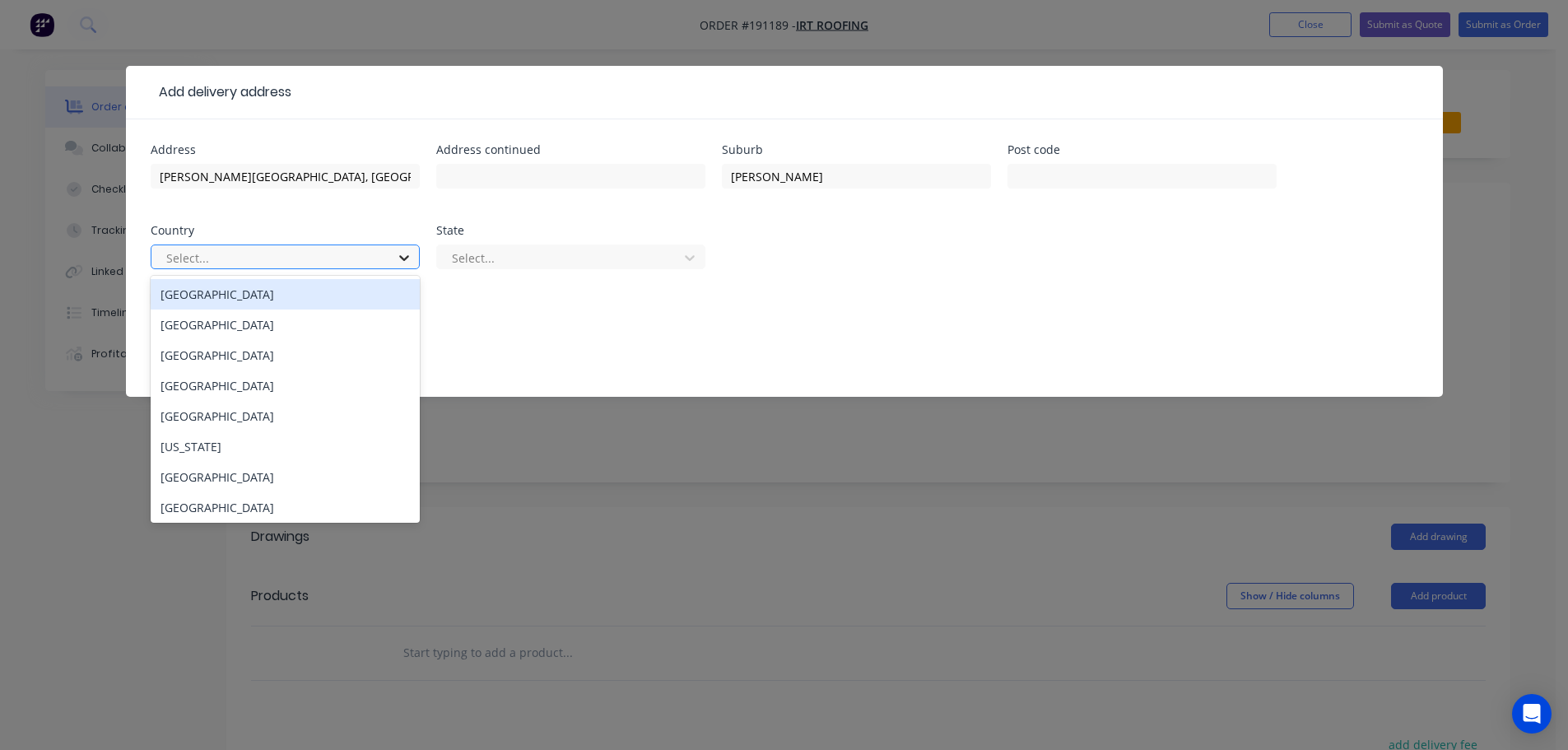
click at [409, 260] on icon at bounding box center [404, 258] width 16 height 16
click at [287, 294] on div "[GEOGRAPHIC_DATA]" at bounding box center [286, 295] width 270 height 31
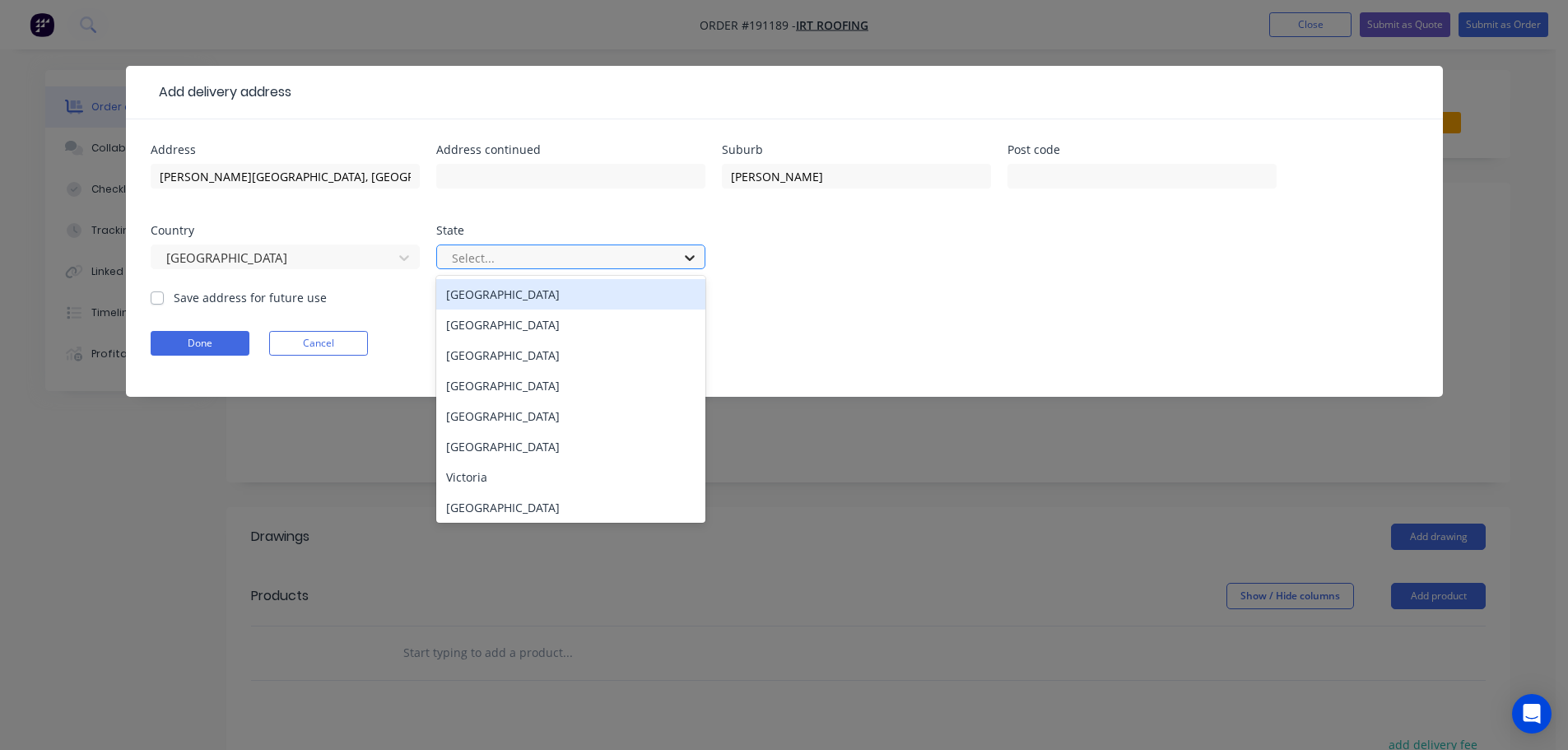
click at [694, 260] on icon at bounding box center [690, 258] width 16 height 16
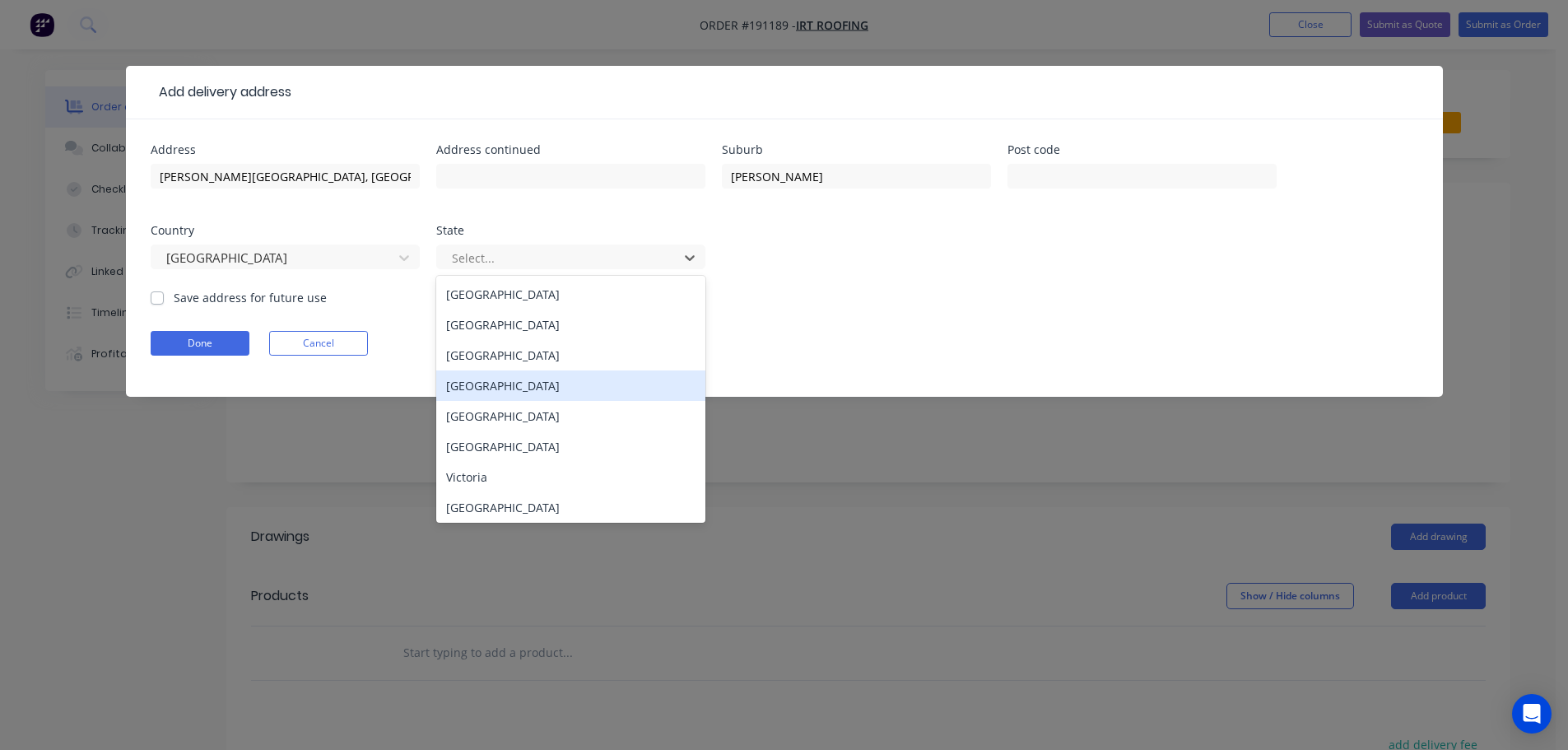
click at [468, 380] on div "[GEOGRAPHIC_DATA]" at bounding box center [571, 385] width 270 height 31
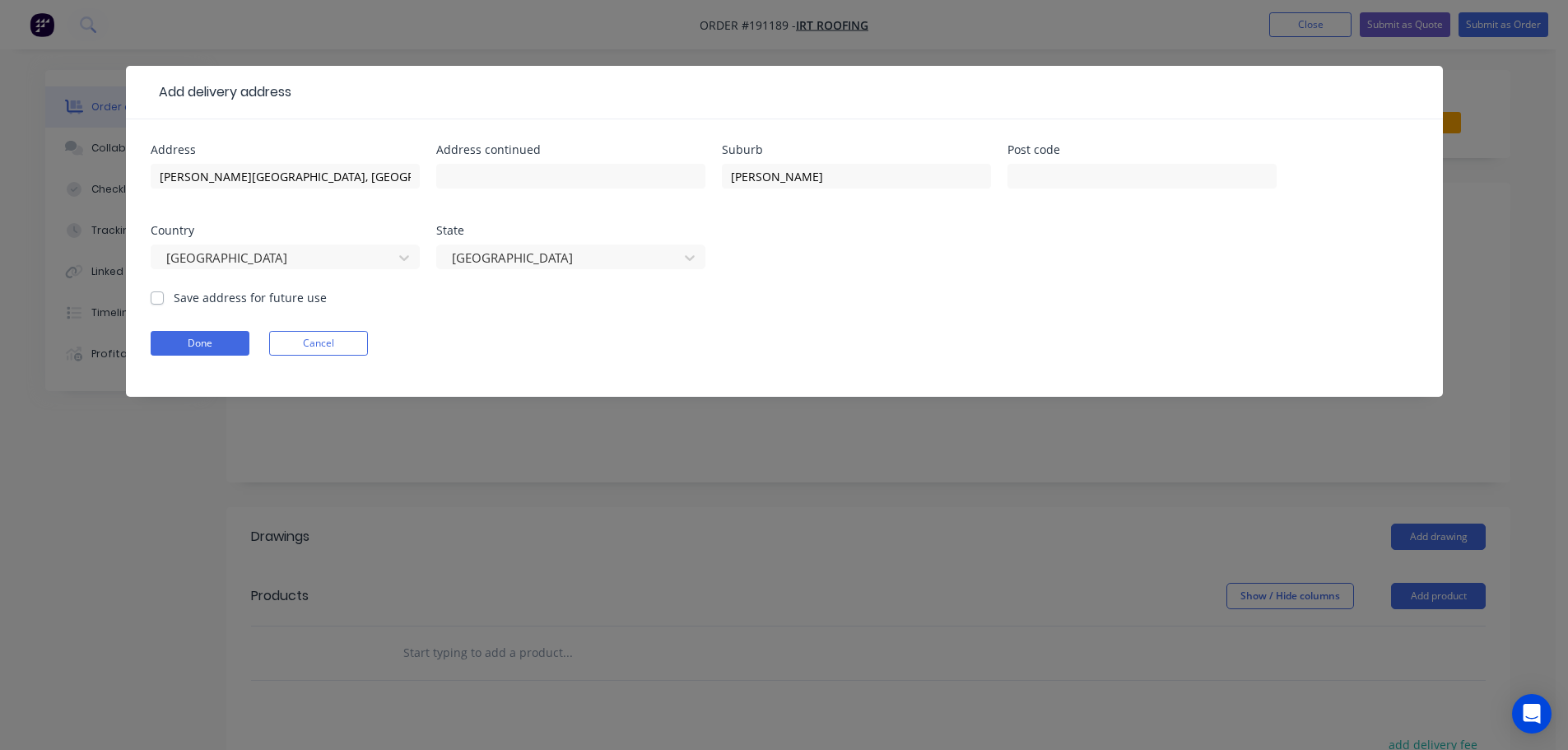
click at [1054, 342] on div "Done Cancel" at bounding box center [784, 342] width 1268 height 24
click at [225, 346] on button "Done" at bounding box center [200, 342] width 99 height 24
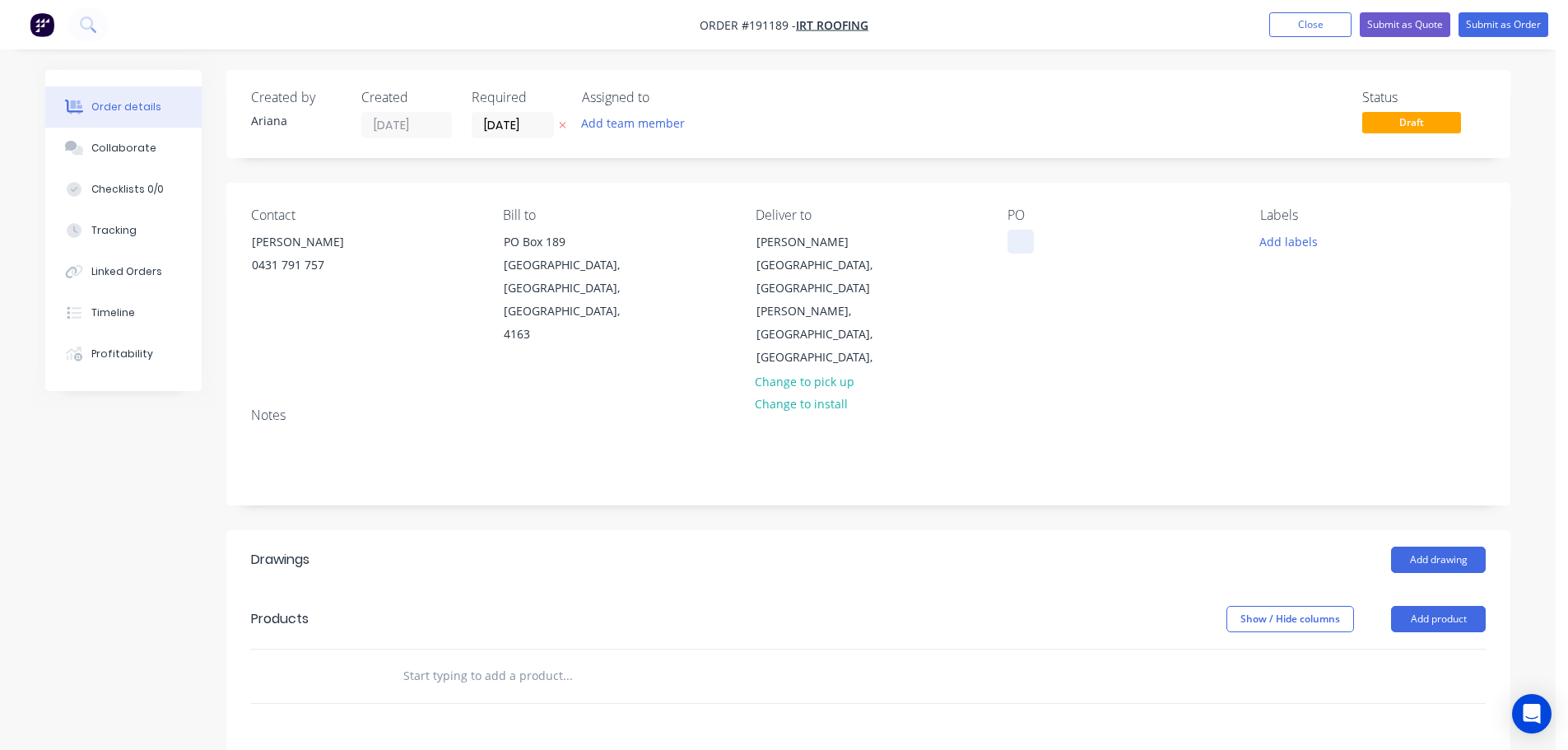
click at [1023, 243] on div at bounding box center [1020, 242] width 26 height 24
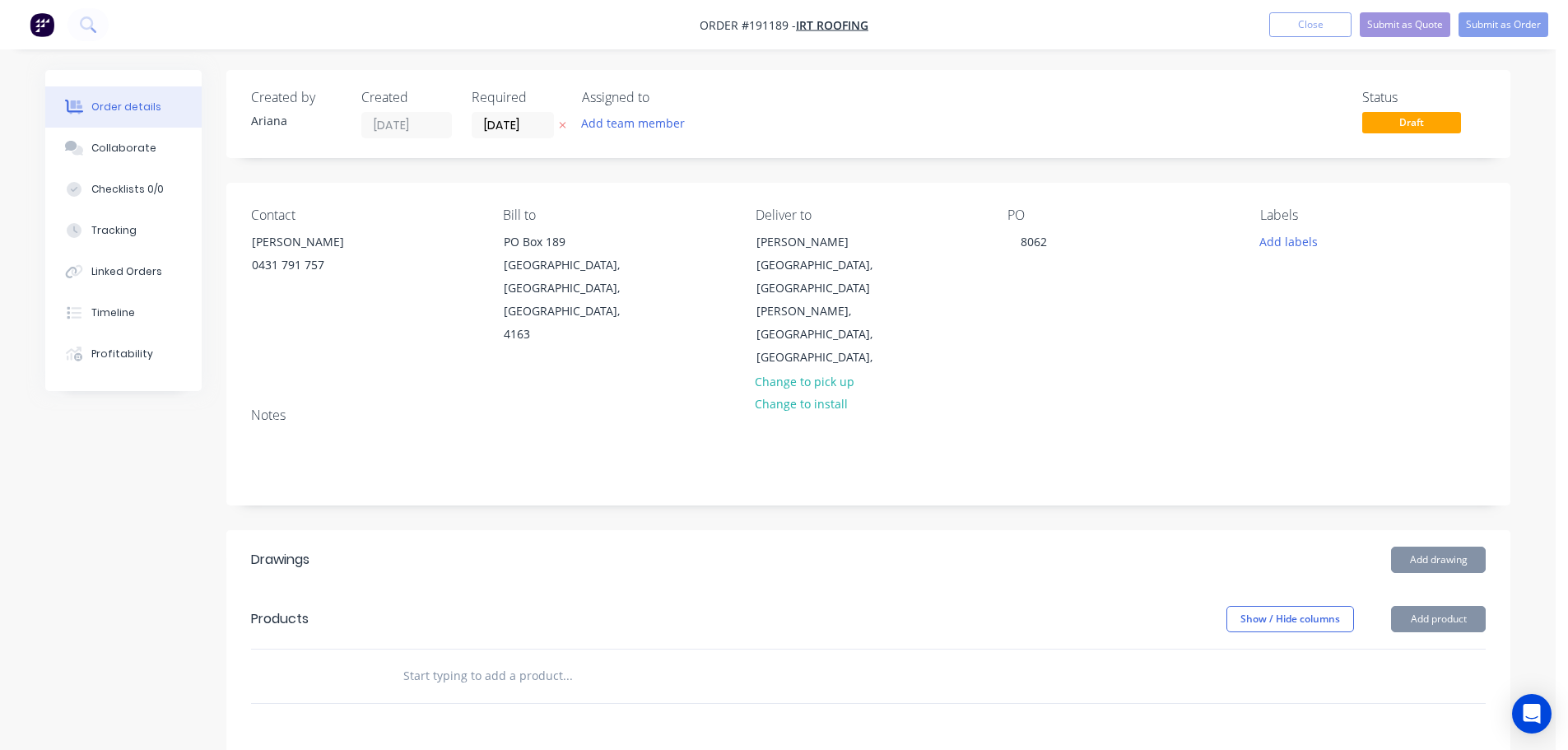
click at [1119, 394] on div "Notes" at bounding box center [868, 449] width 1284 height 110
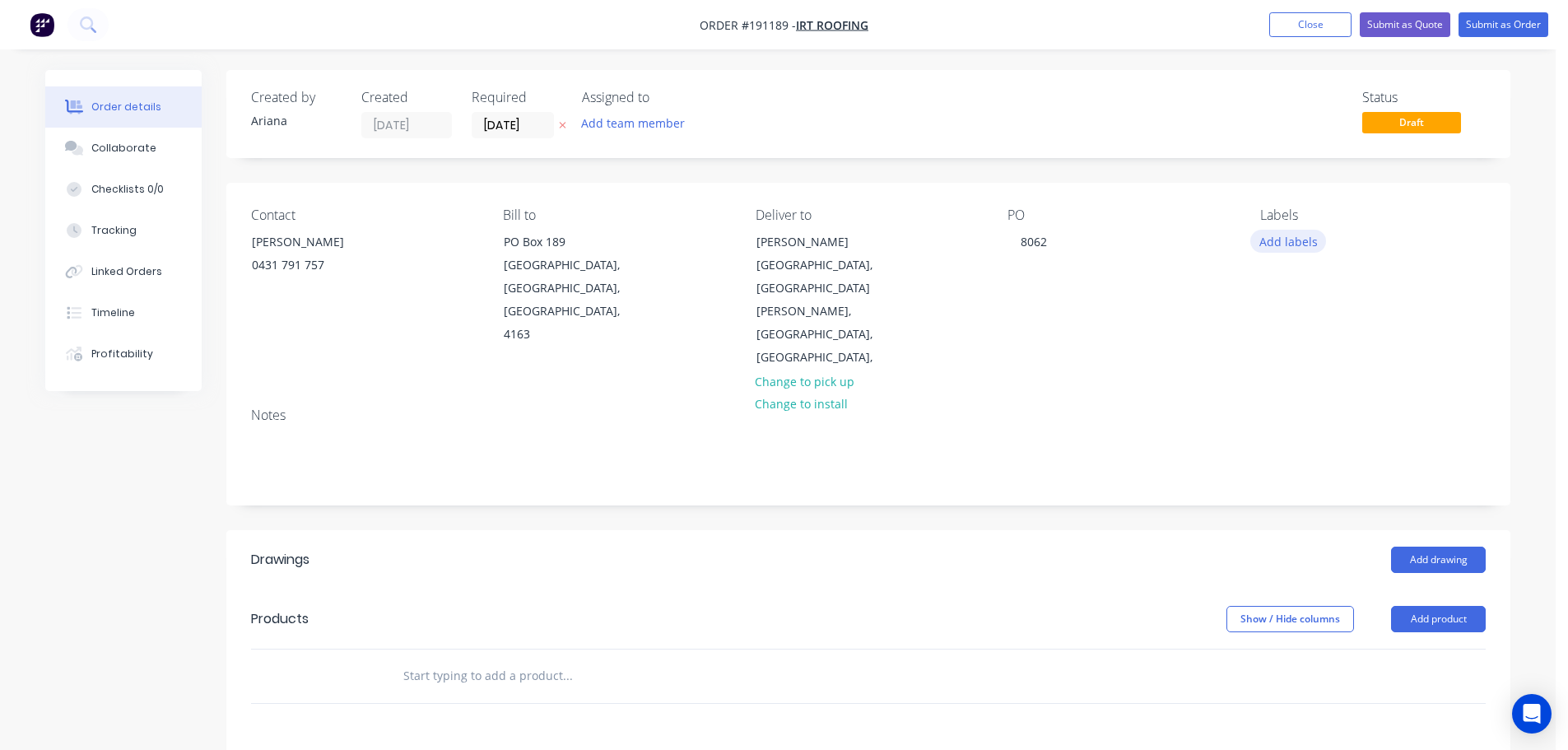
click at [1290, 251] on button "Add labels" at bounding box center [1289, 241] width 75 height 22
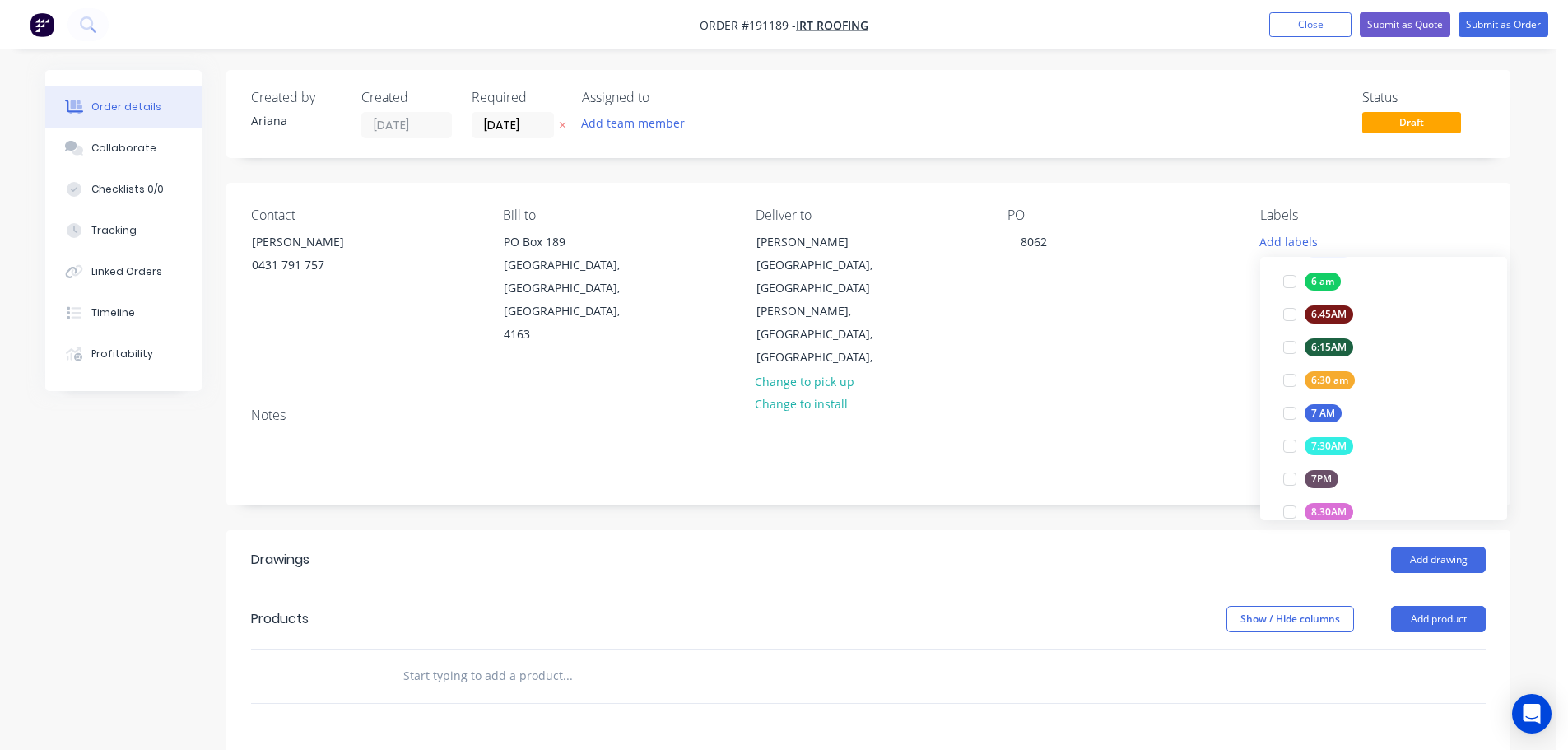
scroll to position [376, 0]
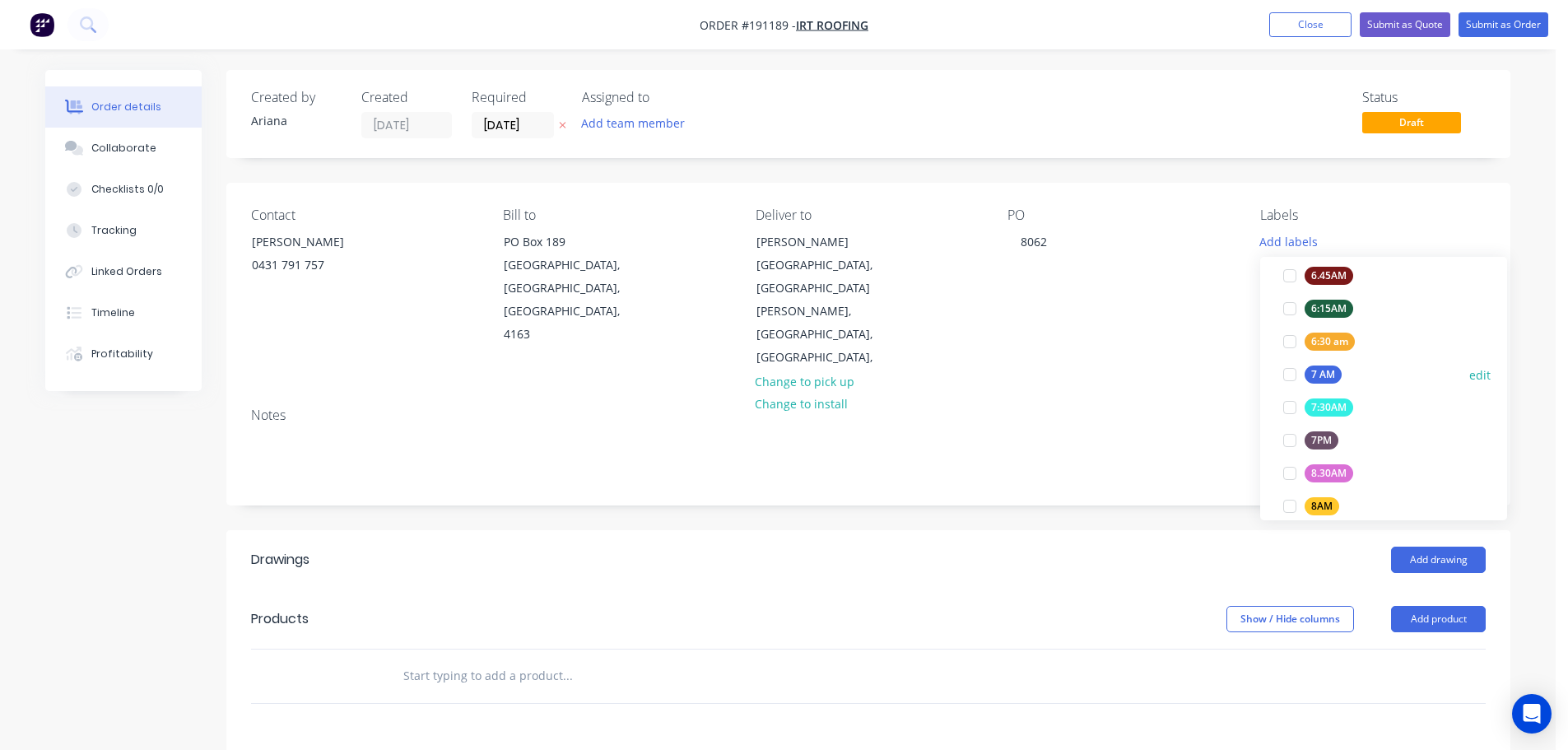
click at [1291, 370] on div at bounding box center [1289, 375] width 33 height 33
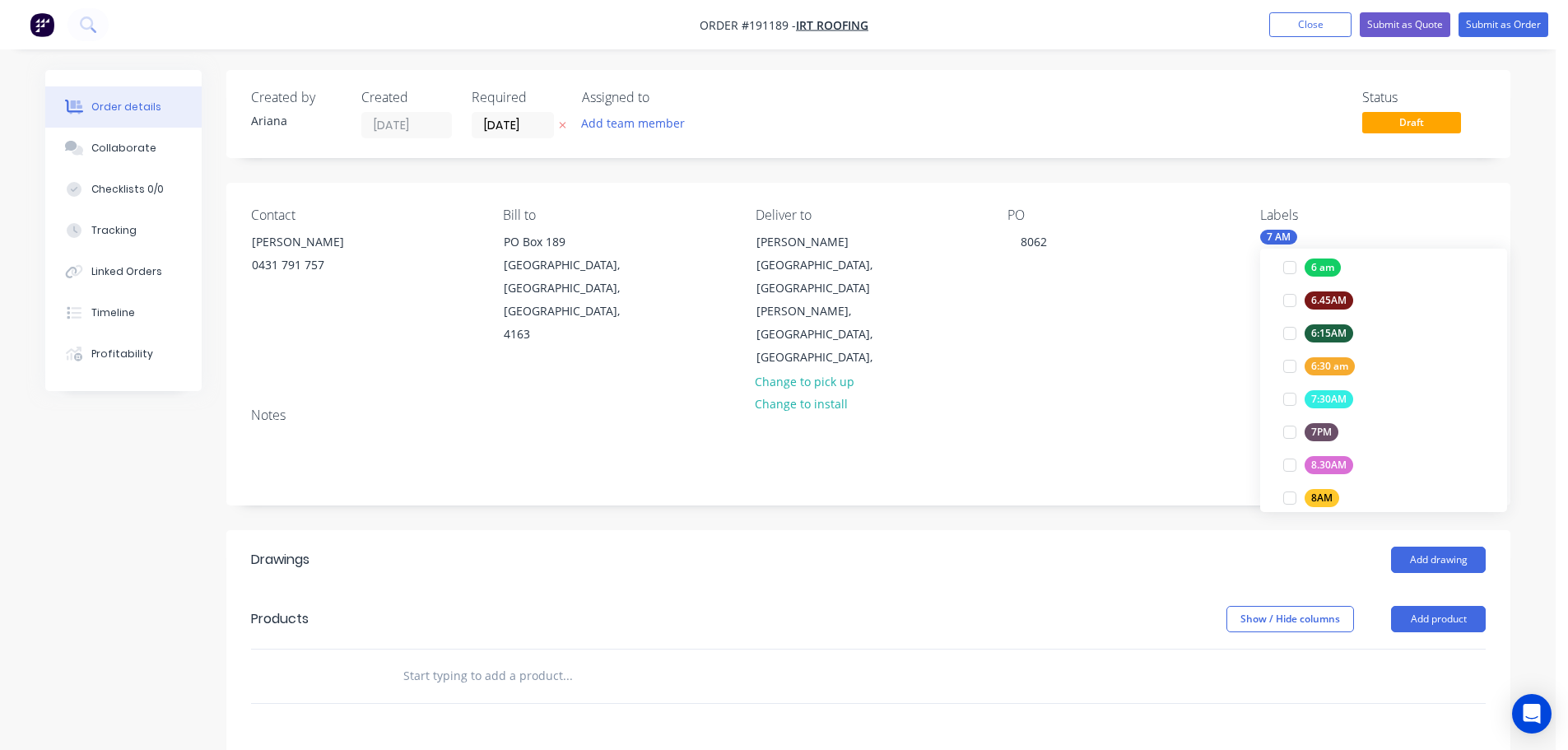
scroll to position [14, 0]
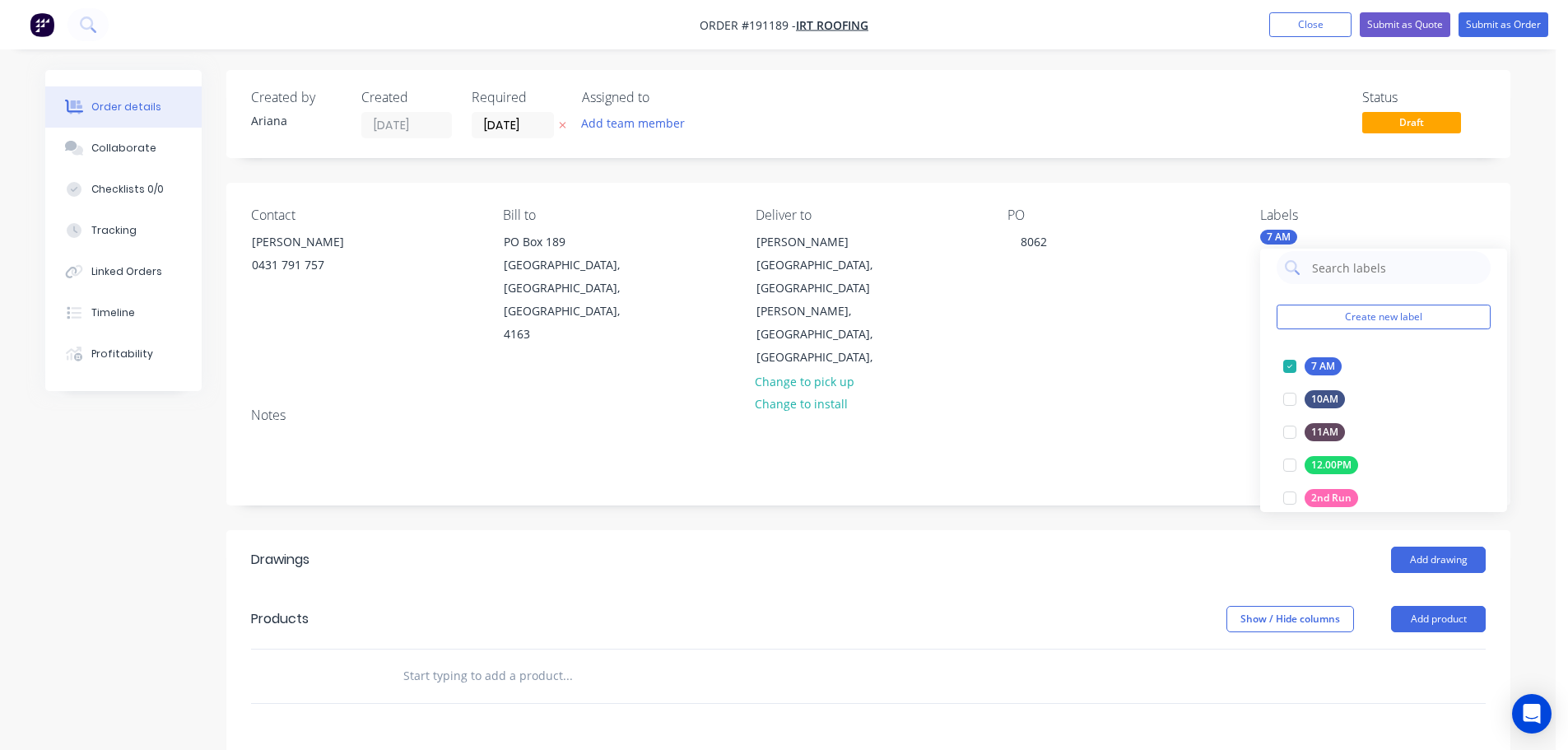
click at [1168, 408] on div "Notes" at bounding box center [868, 415] width 1235 height 15
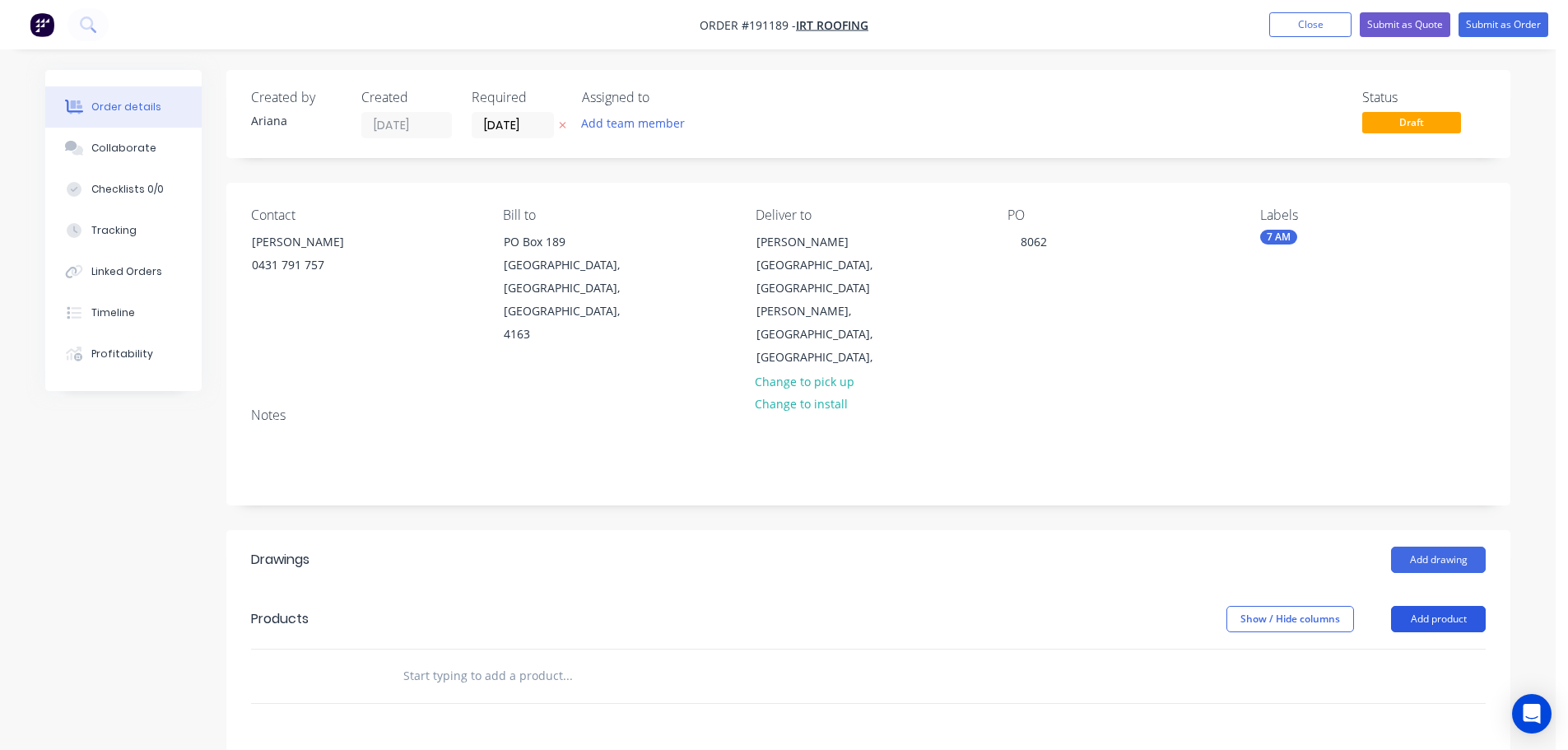
click at [1431, 605] on button "Add product" at bounding box center [1438, 618] width 94 height 26
click at [1404, 649] on div "Product catalogue" at bounding box center [1407, 660] width 127 height 24
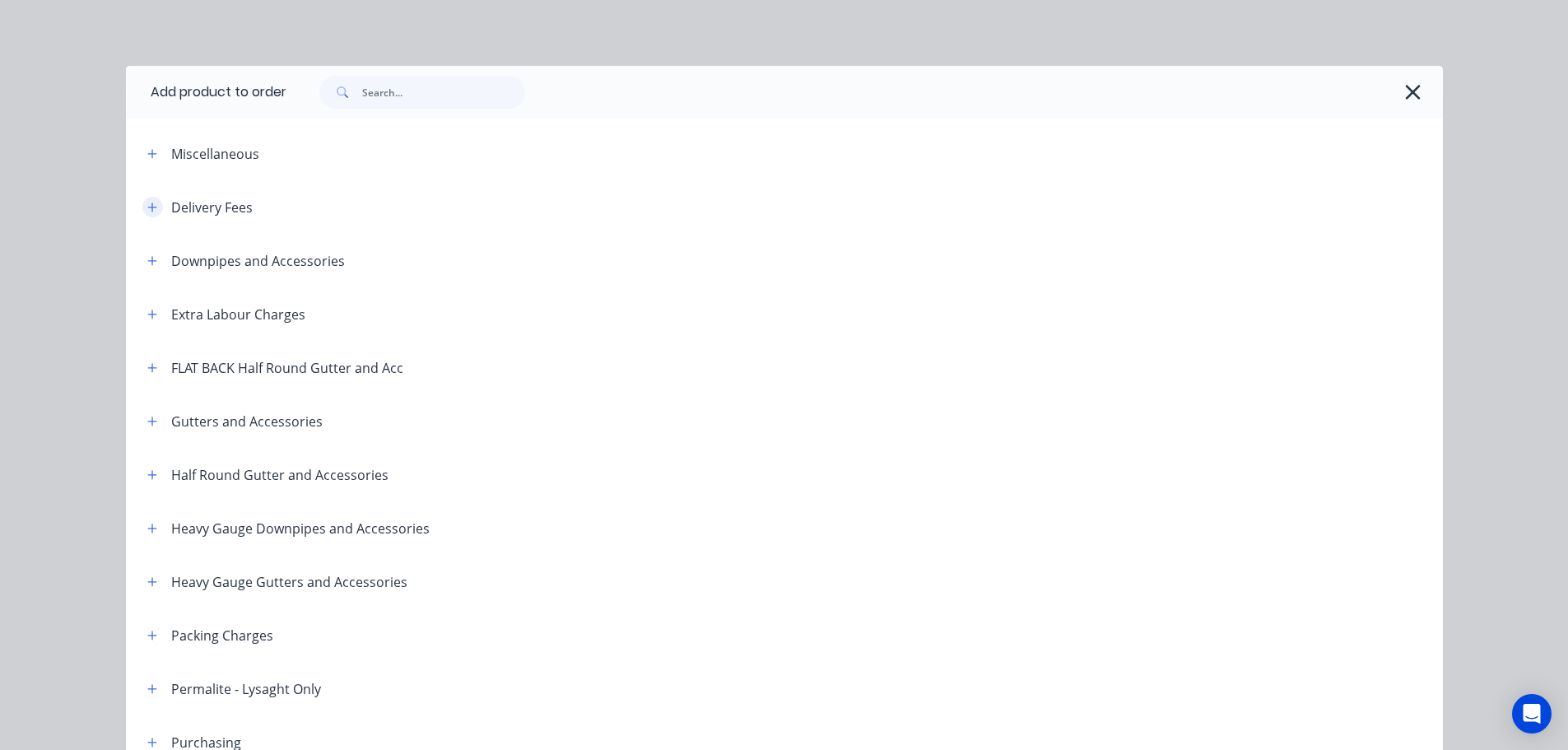
click at [147, 201] on icon "button" at bounding box center [152, 207] width 10 height 12
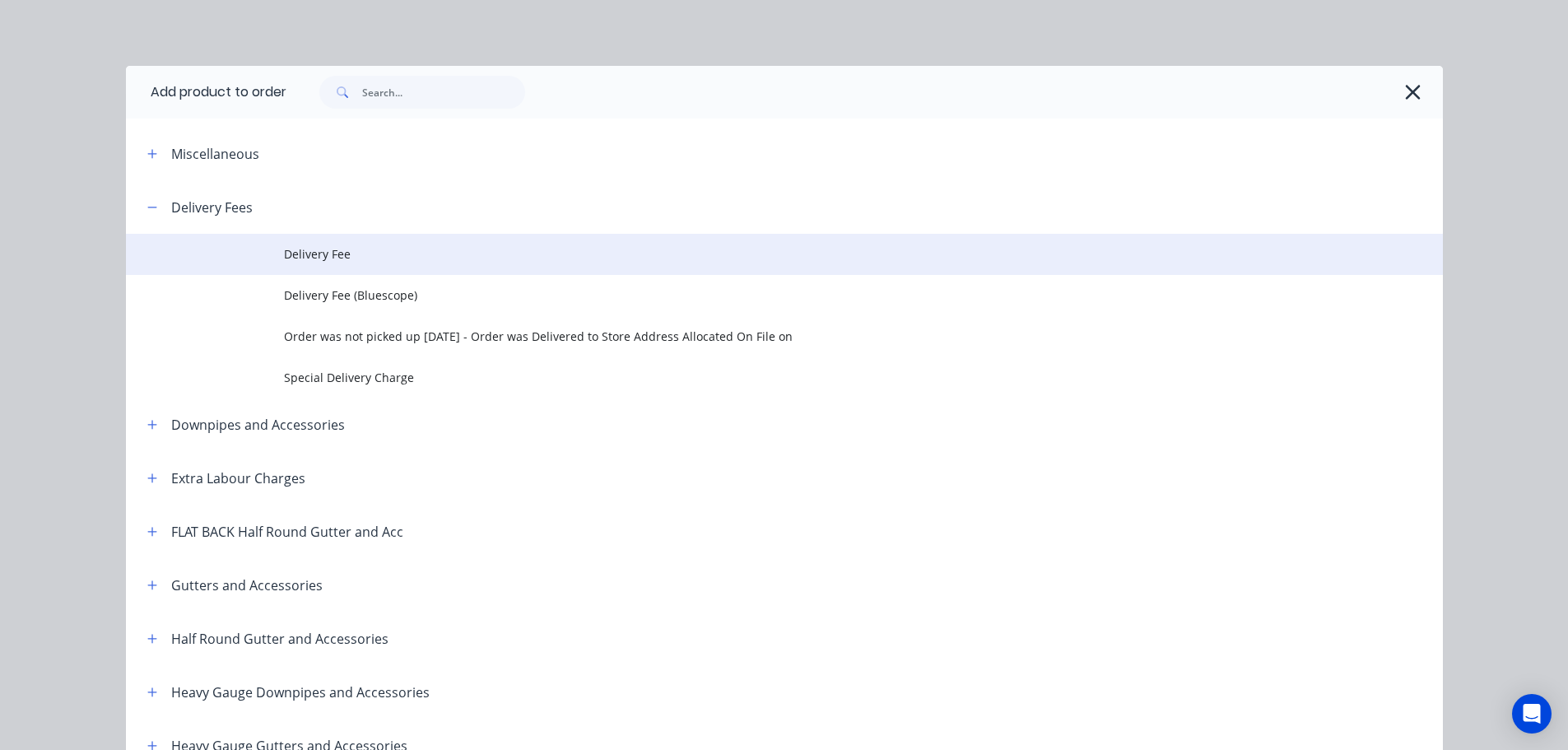
click at [334, 255] on span "Delivery Fee" at bounding box center [748, 253] width 927 height 17
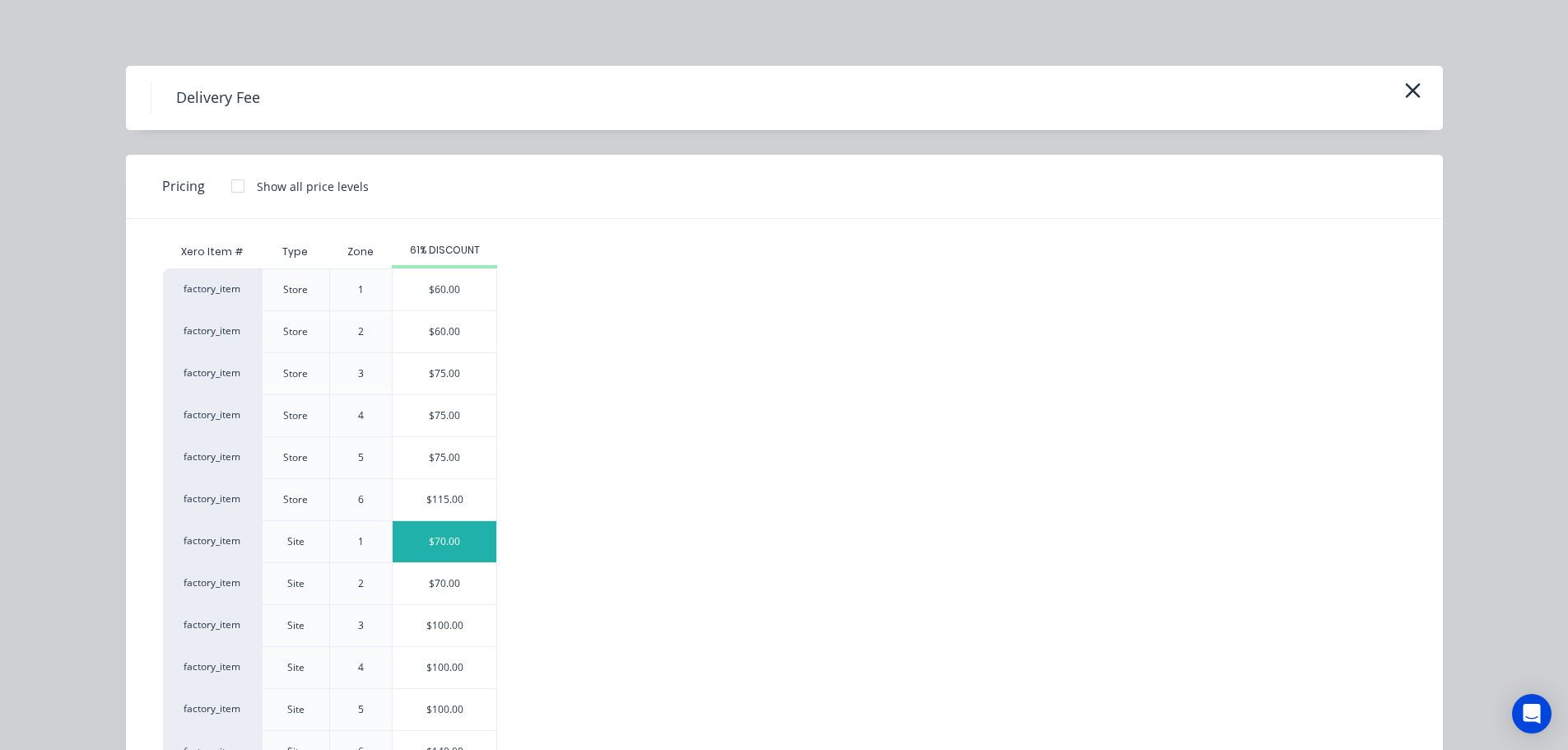
click at [425, 538] on div "$70.00" at bounding box center [444, 542] width 103 height 41
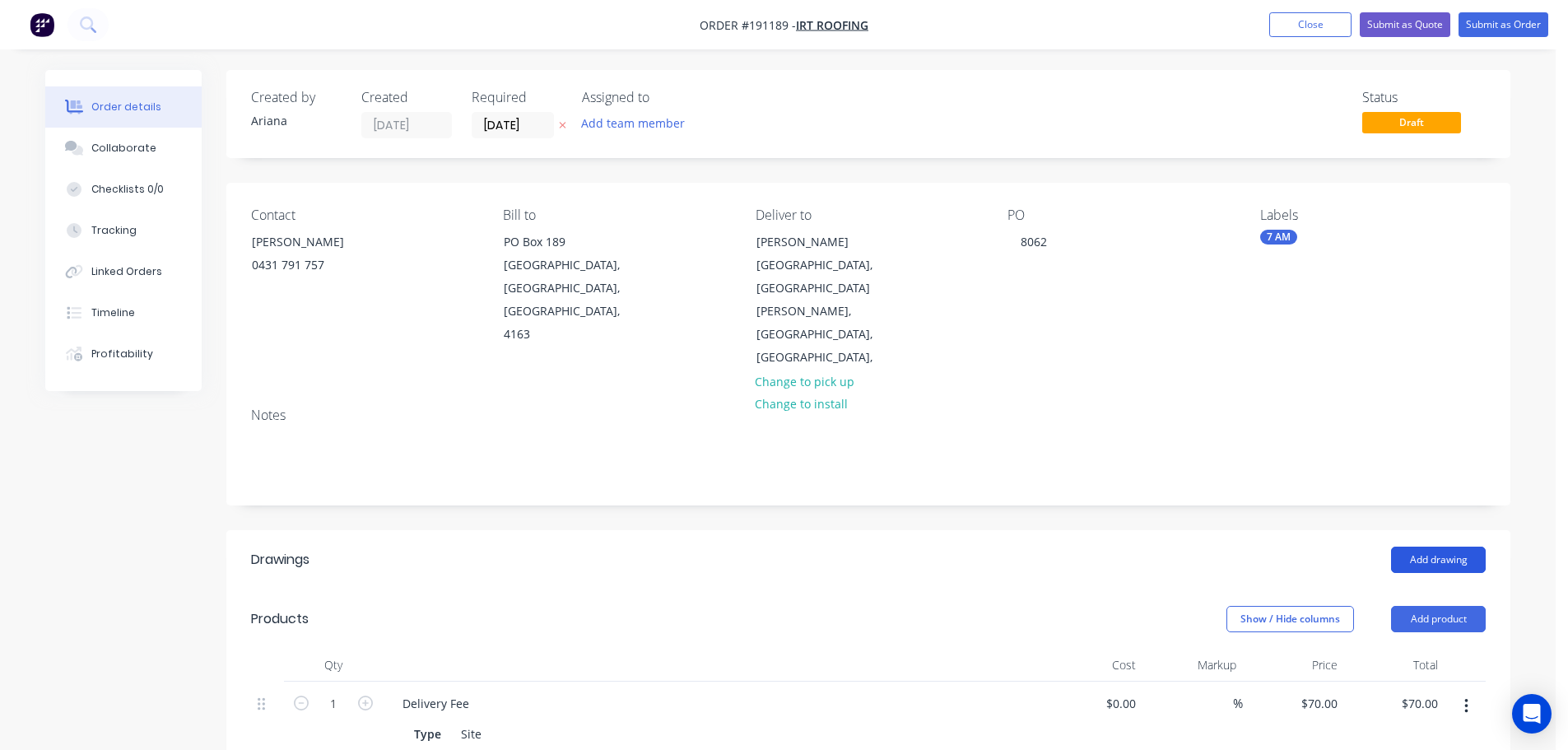
click at [1444, 546] on button "Add drawing" at bounding box center [1438, 559] width 94 height 26
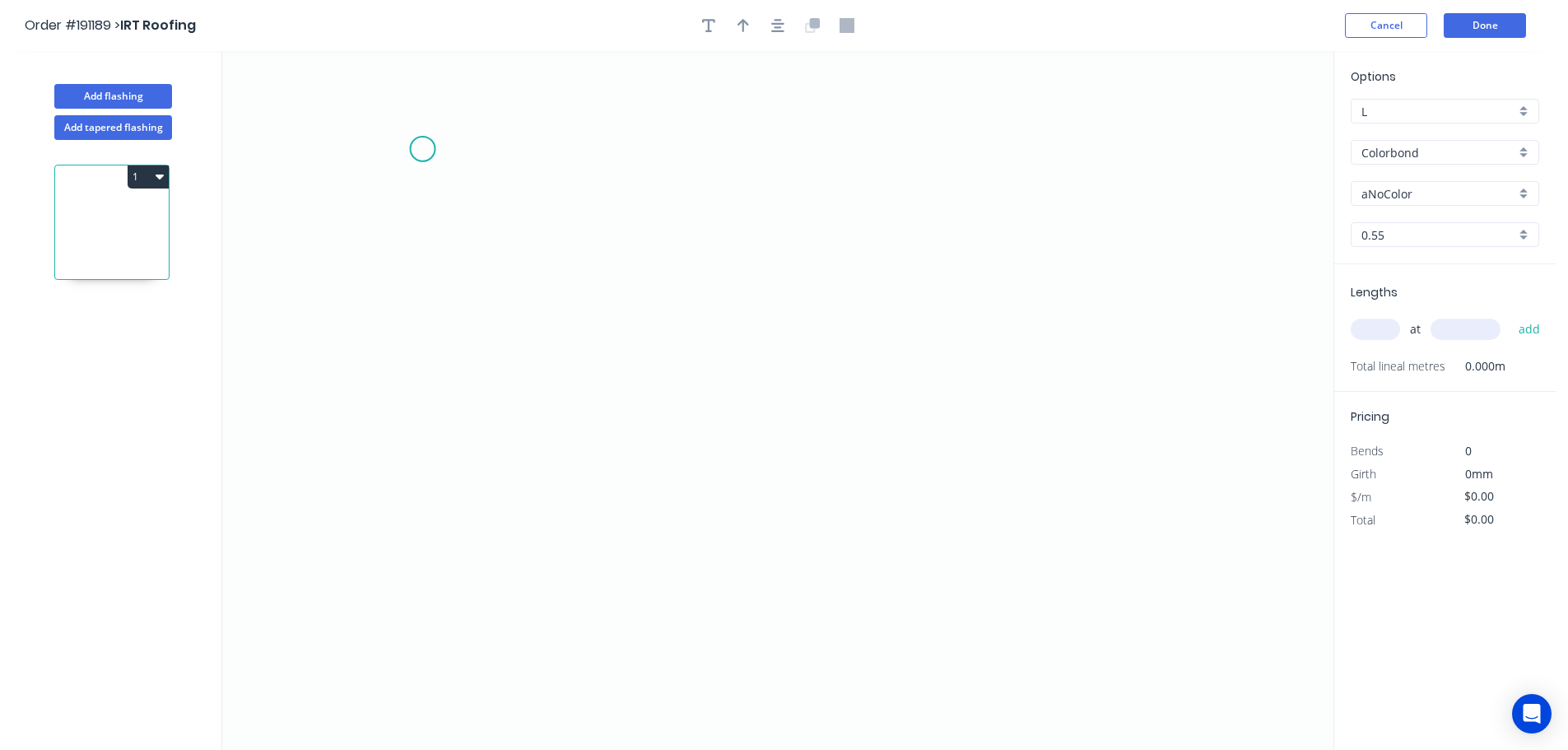
click at [422, 149] on icon "0" at bounding box center [777, 401] width 1112 height 699
click at [405, 575] on icon "0" at bounding box center [777, 401] width 1112 height 699
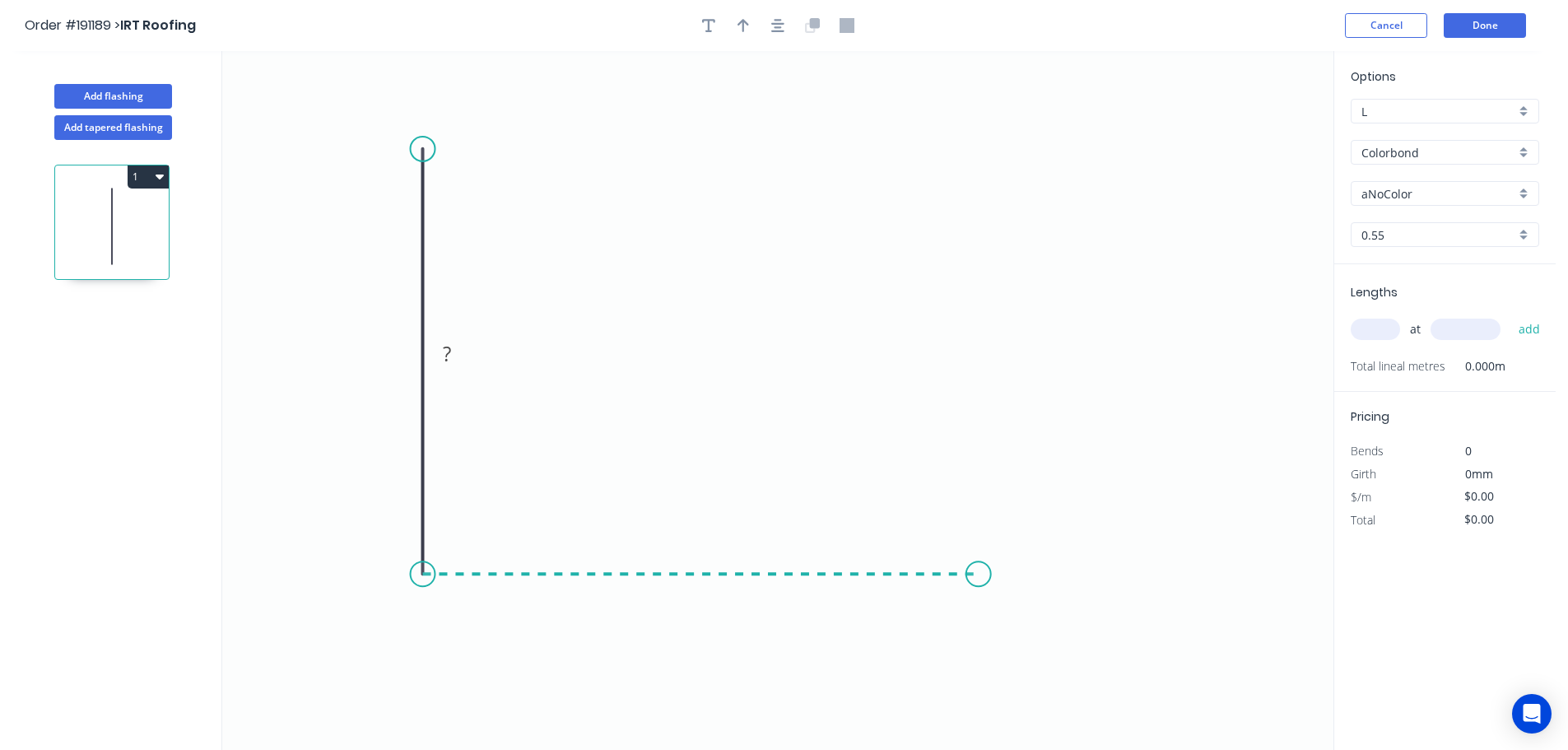
click at [979, 574] on icon "0 ?" at bounding box center [777, 401] width 1112 height 699
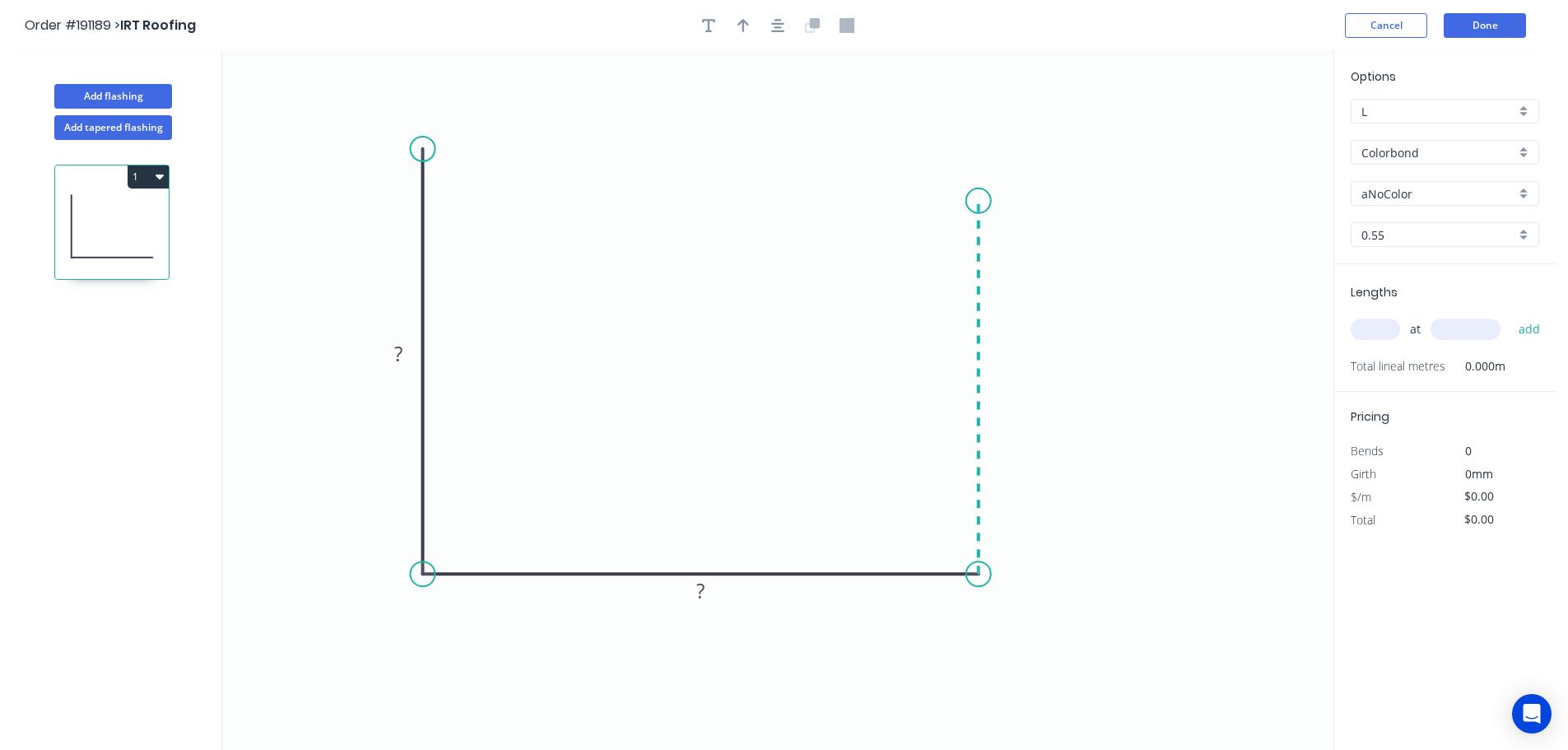
click at [961, 201] on icon "0 ? ?" at bounding box center [777, 401] width 1112 height 699
click at [890, 196] on icon "0 ? ? ?" at bounding box center [777, 401] width 1112 height 699
click at [890, 196] on circle at bounding box center [890, 200] width 24 height 24
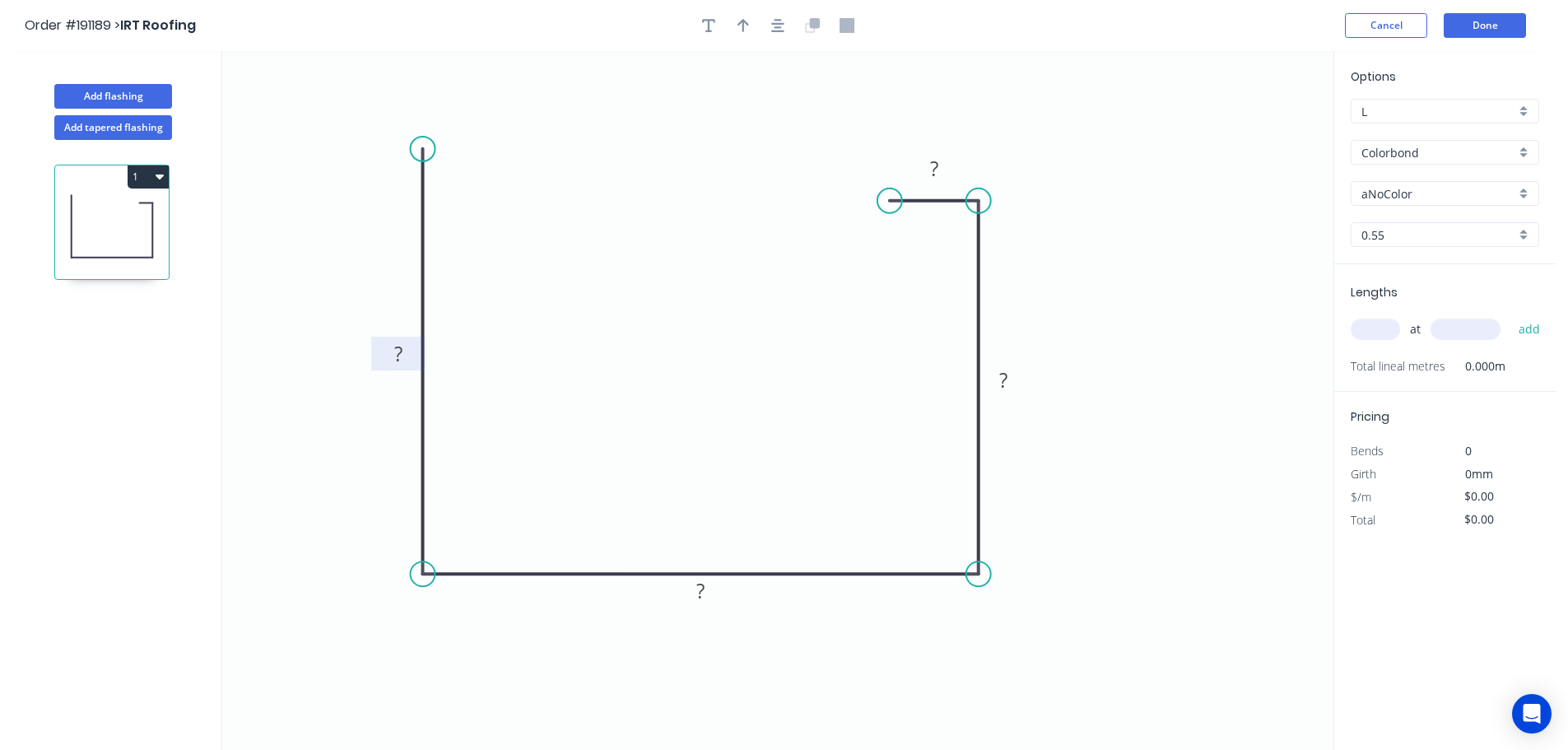
click at [400, 349] on tspan "?" at bounding box center [398, 353] width 8 height 27
drag, startPoint x: 829, startPoint y: 333, endPoint x: 817, endPoint y: 207, distance: 126.6
click at [831, 329] on icon "0 200 180 150 20" at bounding box center [777, 401] width 1112 height 699
click at [739, 24] on icon "button" at bounding box center [743, 25] width 12 height 13
drag, startPoint x: 1246, startPoint y: 128, endPoint x: 1023, endPoint y: 666, distance: 582.4
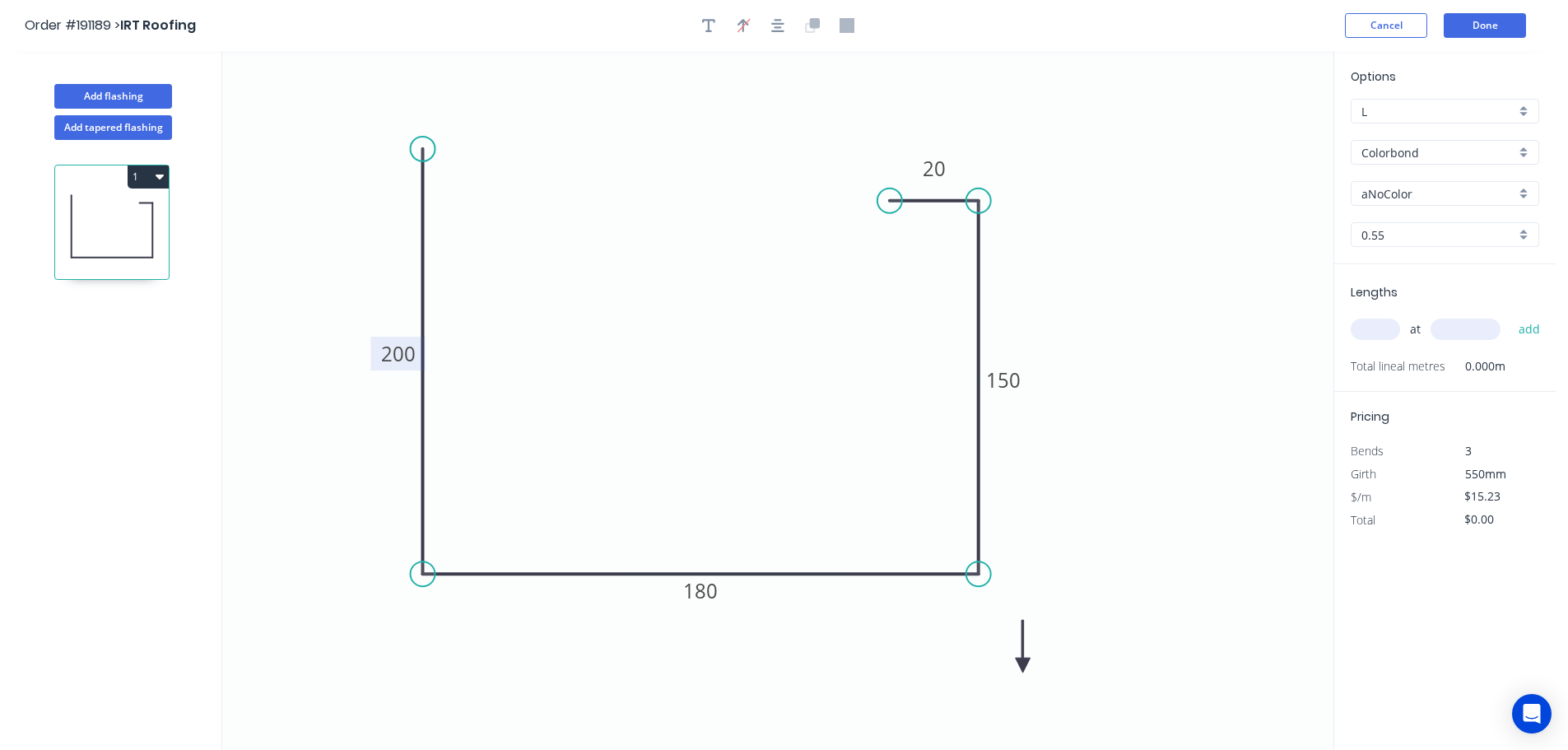
click at [1023, 666] on icon at bounding box center [1023, 646] width 14 height 53
click at [1023, 666] on icon at bounding box center [1036, 651] width 48 height 48
click at [1521, 188] on div "aNoColor" at bounding box center [1445, 193] width 189 height 24
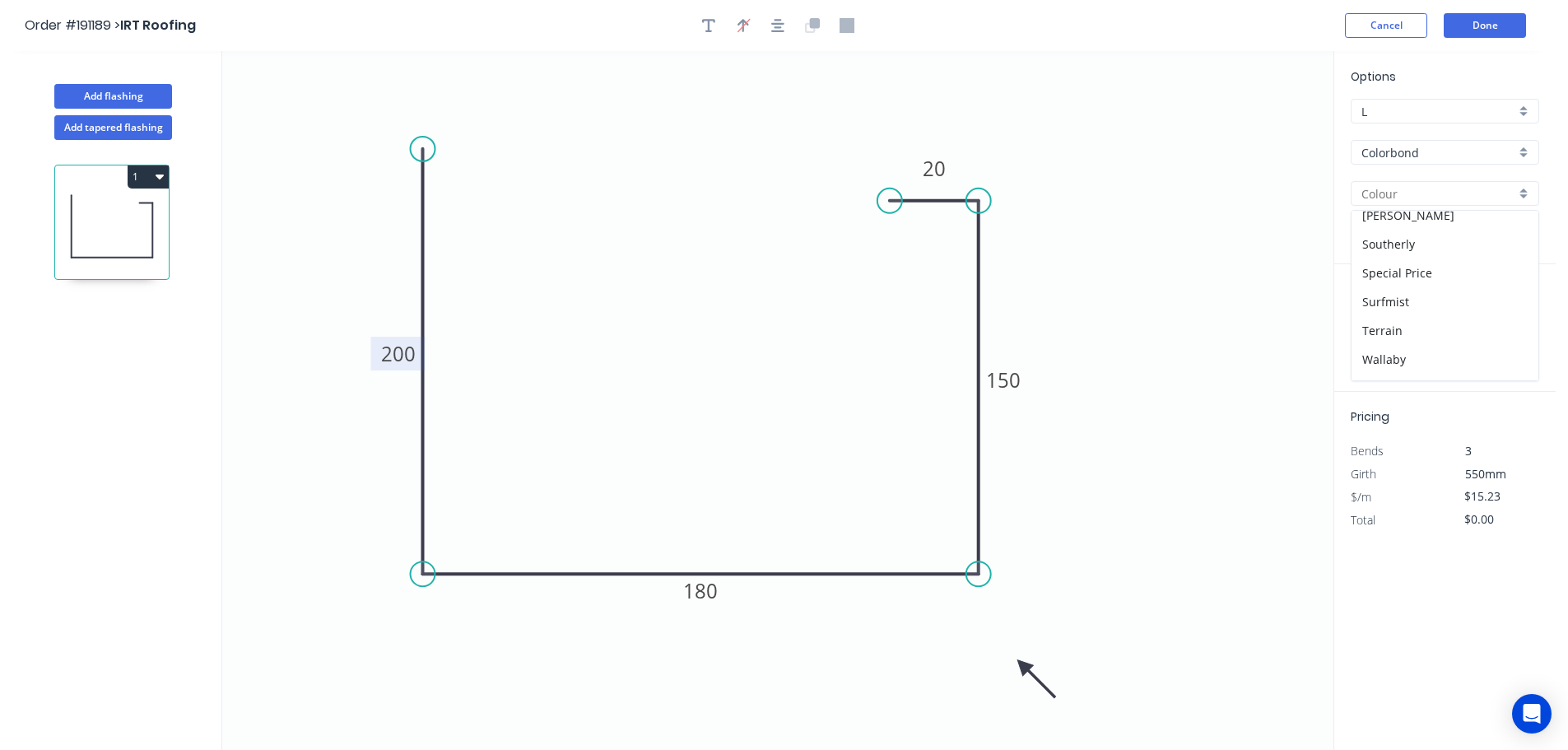
scroll to position [637, 0]
click at [1440, 227] on div "Surfmist" at bounding box center [1445, 222] width 187 height 29
click at [1378, 325] on input "text" at bounding box center [1375, 330] width 49 height 22
click at [1510, 315] on button "add" at bounding box center [1529, 329] width 39 height 28
click at [1151, 279] on icon "0 200 180 150 20" at bounding box center [777, 401] width 1112 height 699
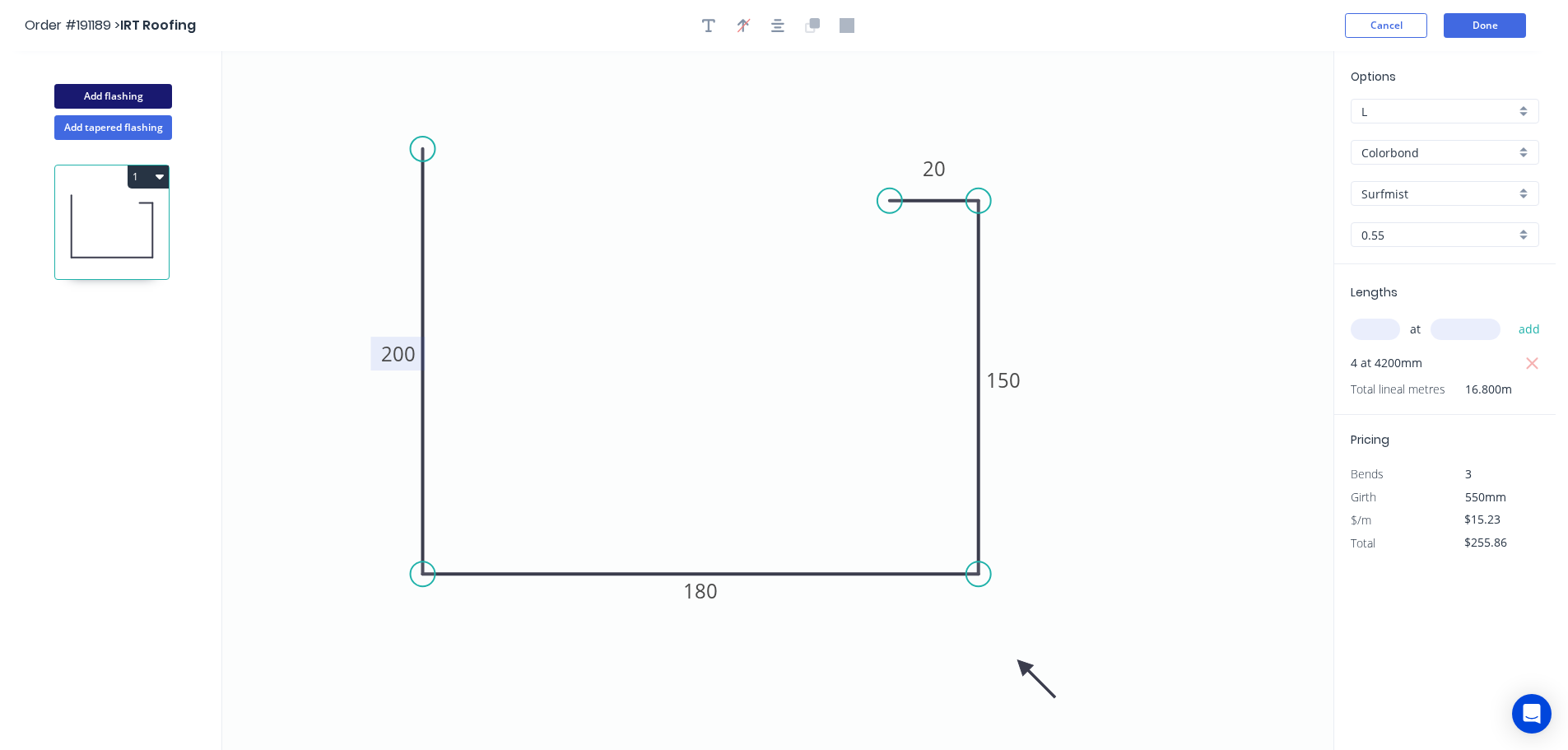
click at [119, 94] on button "Add flashing" at bounding box center [112, 95] width 118 height 24
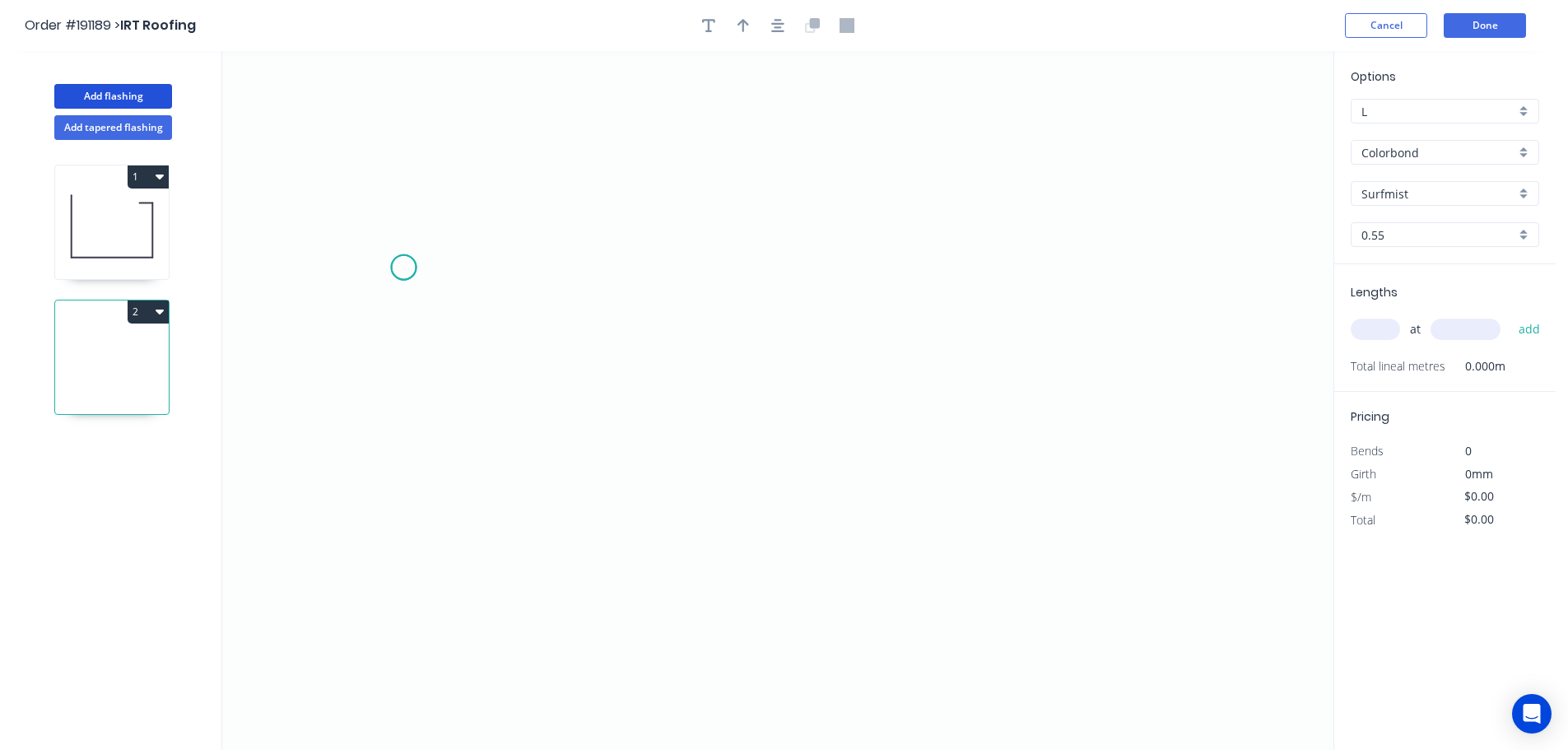
click at [403, 268] on icon "0" at bounding box center [777, 401] width 1112 height 699
click at [466, 202] on icon "0" at bounding box center [777, 401] width 1112 height 699
click at [1089, 228] on icon "0 ?" at bounding box center [777, 401] width 1112 height 699
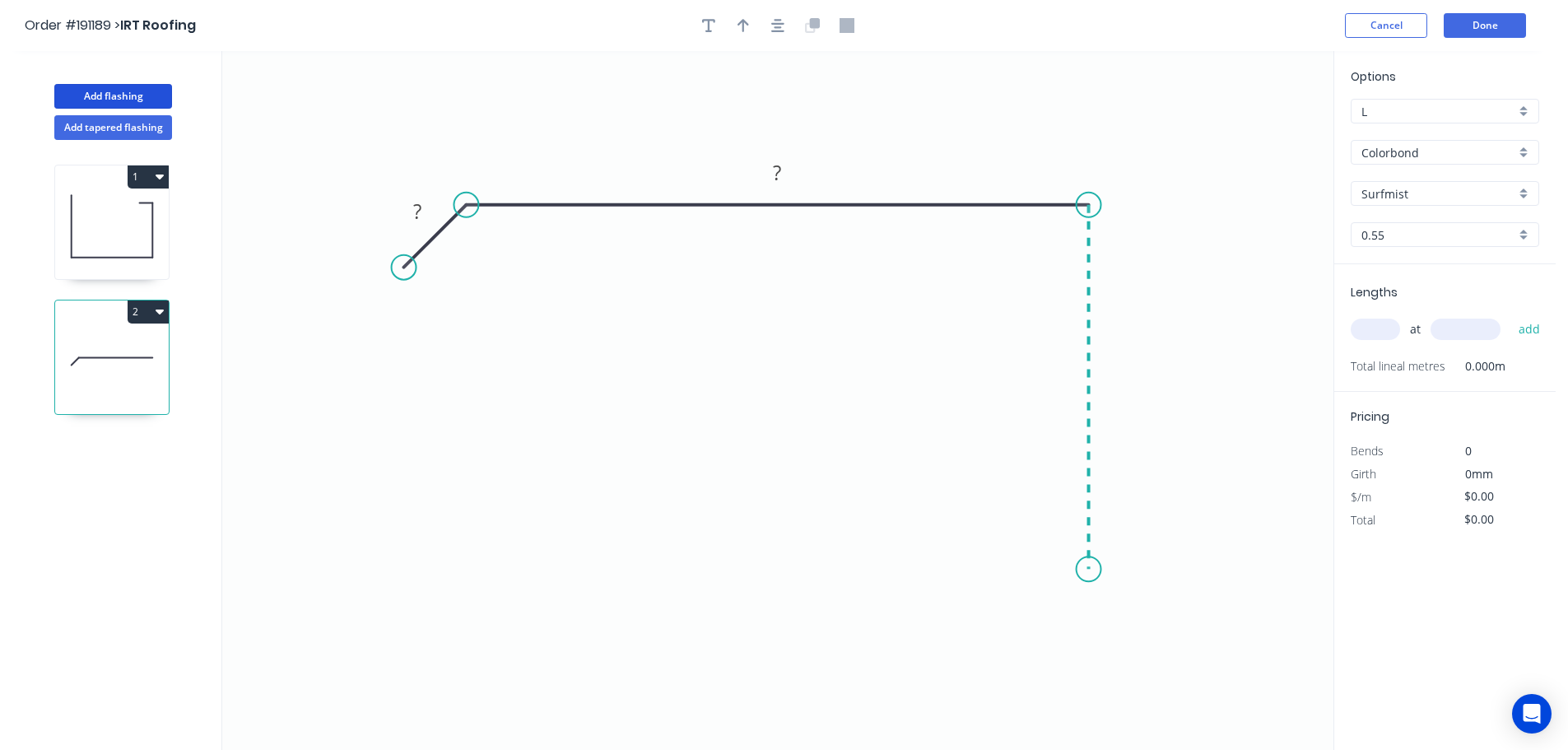
click at [1071, 569] on icon "0 ? ?" at bounding box center [777, 401] width 1112 height 699
click at [958, 571] on icon "0 ? ? ?" at bounding box center [777, 401] width 1112 height 699
click at [957, 675] on icon "0 ? ? ? ?" at bounding box center [777, 401] width 1112 height 699
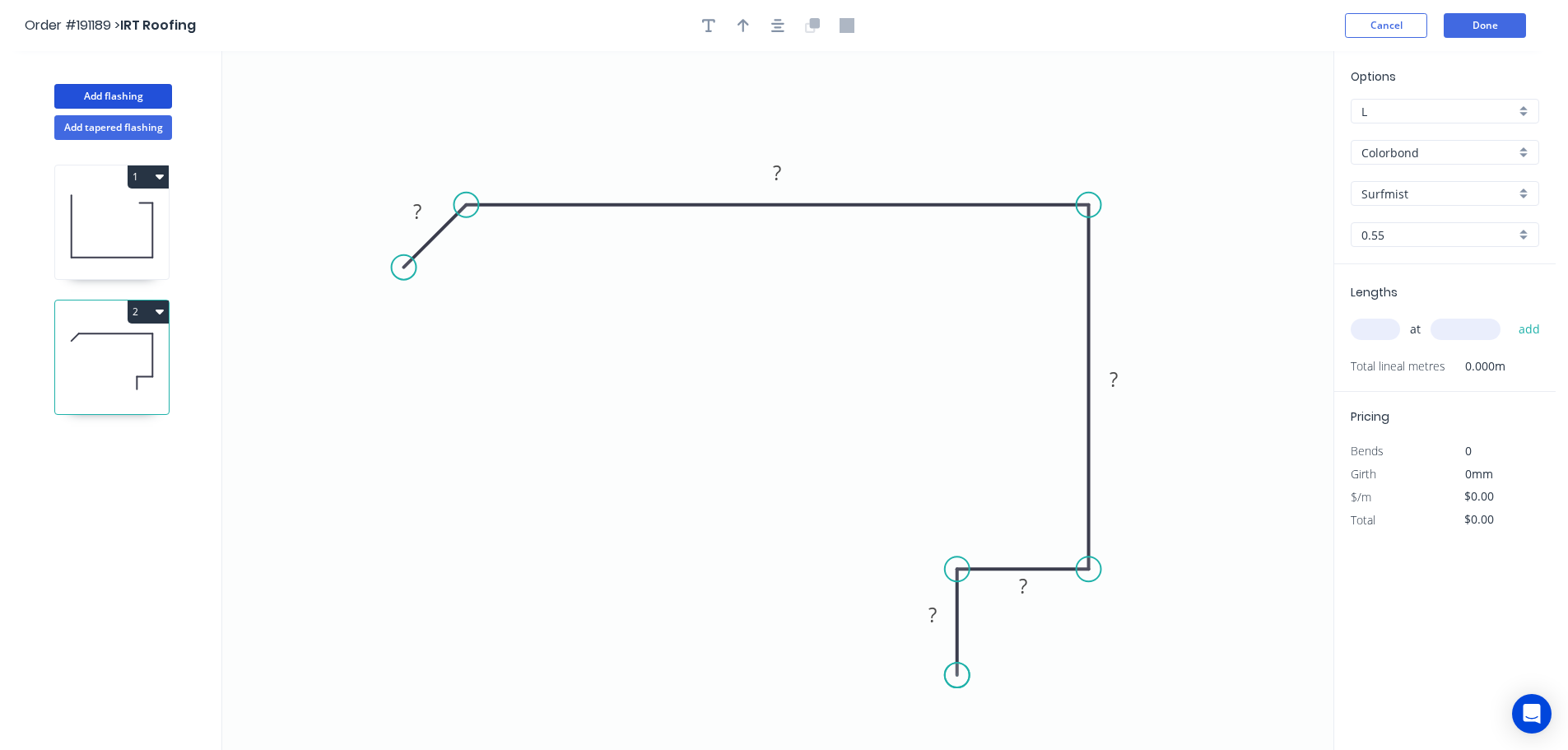
click at [957, 675] on circle at bounding box center [957, 675] width 24 height 24
drag, startPoint x: 403, startPoint y: 261, endPoint x: 404, endPoint y: 290, distance: 29.0
click at [404, 290] on circle at bounding box center [404, 289] width 24 height 24
click at [519, 292] on div "Hide angle" at bounding box center [568, 288] width 165 height 34
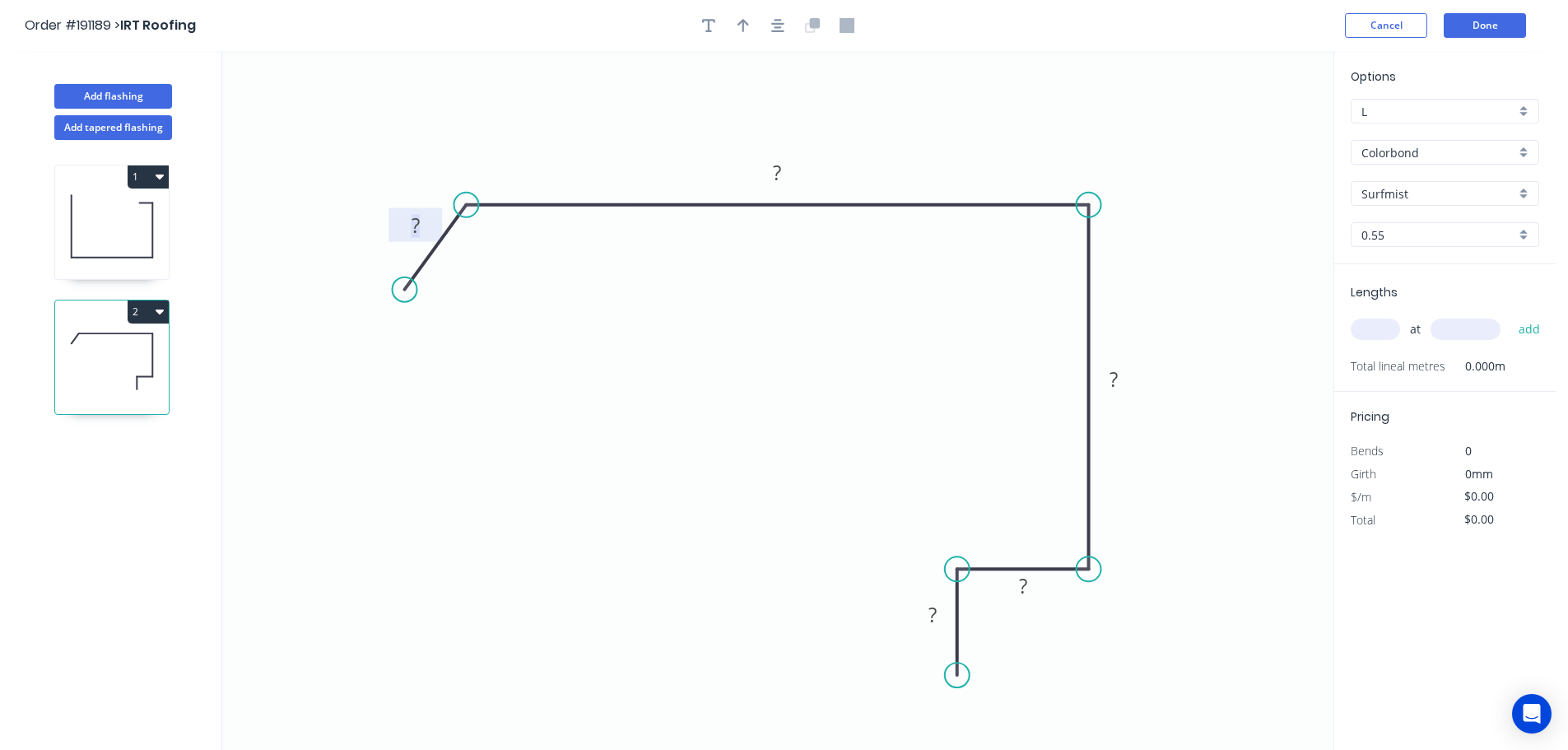
click at [418, 219] on tspan "?" at bounding box center [415, 225] width 8 height 27
click at [891, 353] on icon "0 35 270 150 30 20" at bounding box center [777, 401] width 1112 height 699
click at [741, 21] on icon "button" at bounding box center [743, 25] width 12 height 14
drag, startPoint x: 1249, startPoint y: 130, endPoint x: 920, endPoint y: 133, distance: 329.0
click at [920, 133] on icon at bounding box center [920, 113] width 14 height 53
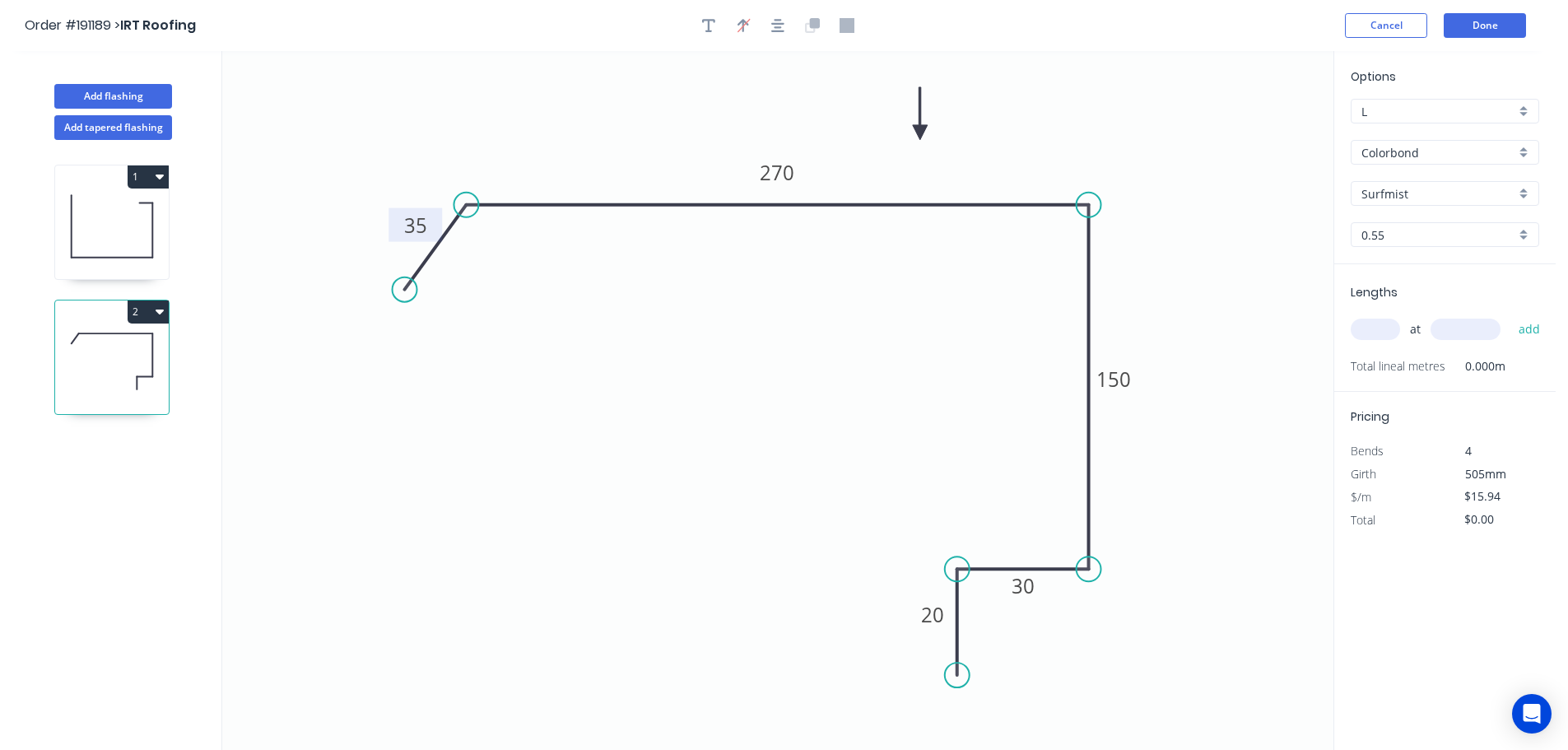
click at [1375, 331] on input "text" at bounding box center [1375, 330] width 49 height 22
click at [1510, 315] on button "add" at bounding box center [1529, 329] width 39 height 28
click at [103, 91] on button "Add flashing" at bounding box center [112, 95] width 118 height 24
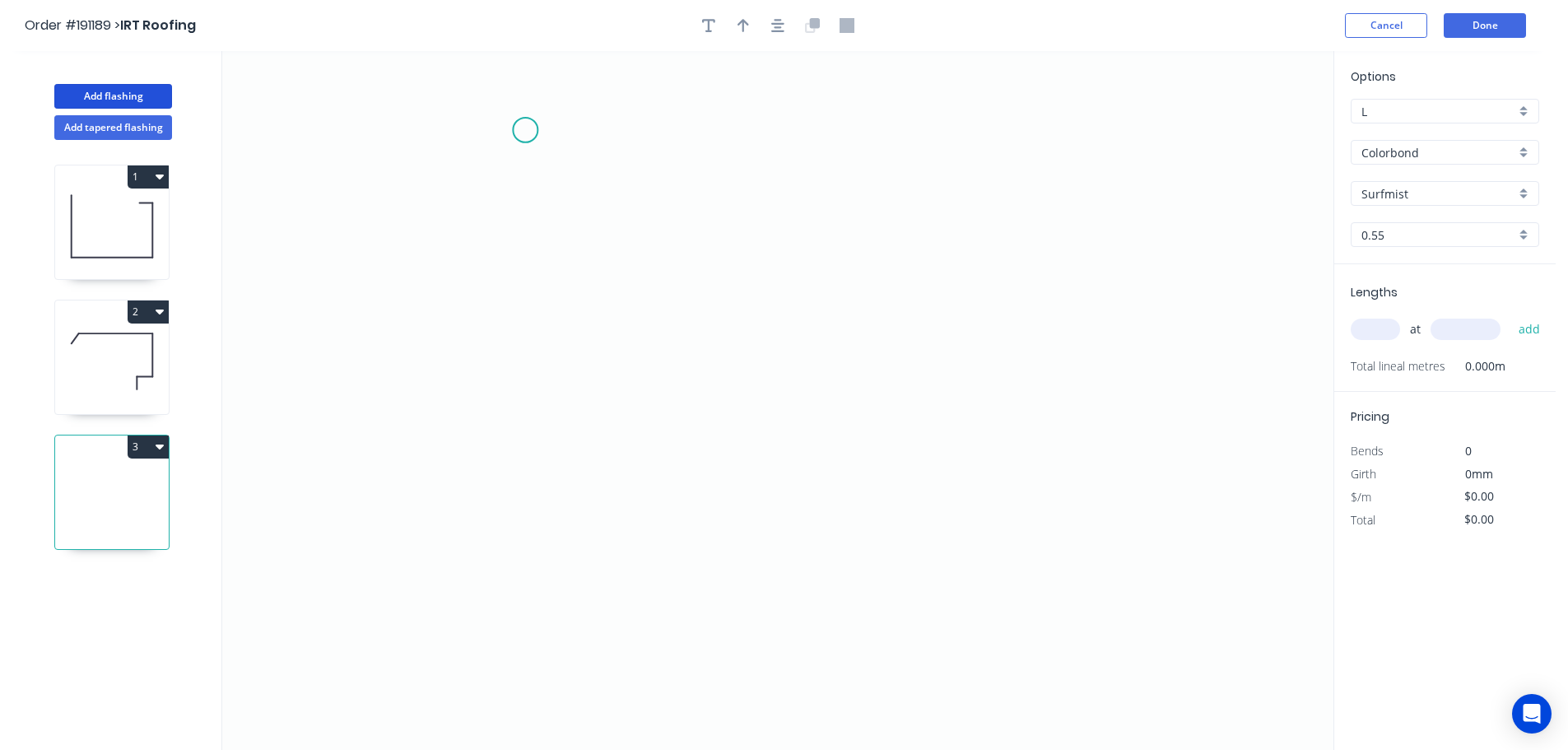
click at [526, 130] on icon "0" at bounding box center [777, 401] width 1112 height 699
click at [514, 495] on icon "0" at bounding box center [777, 401] width 1112 height 699
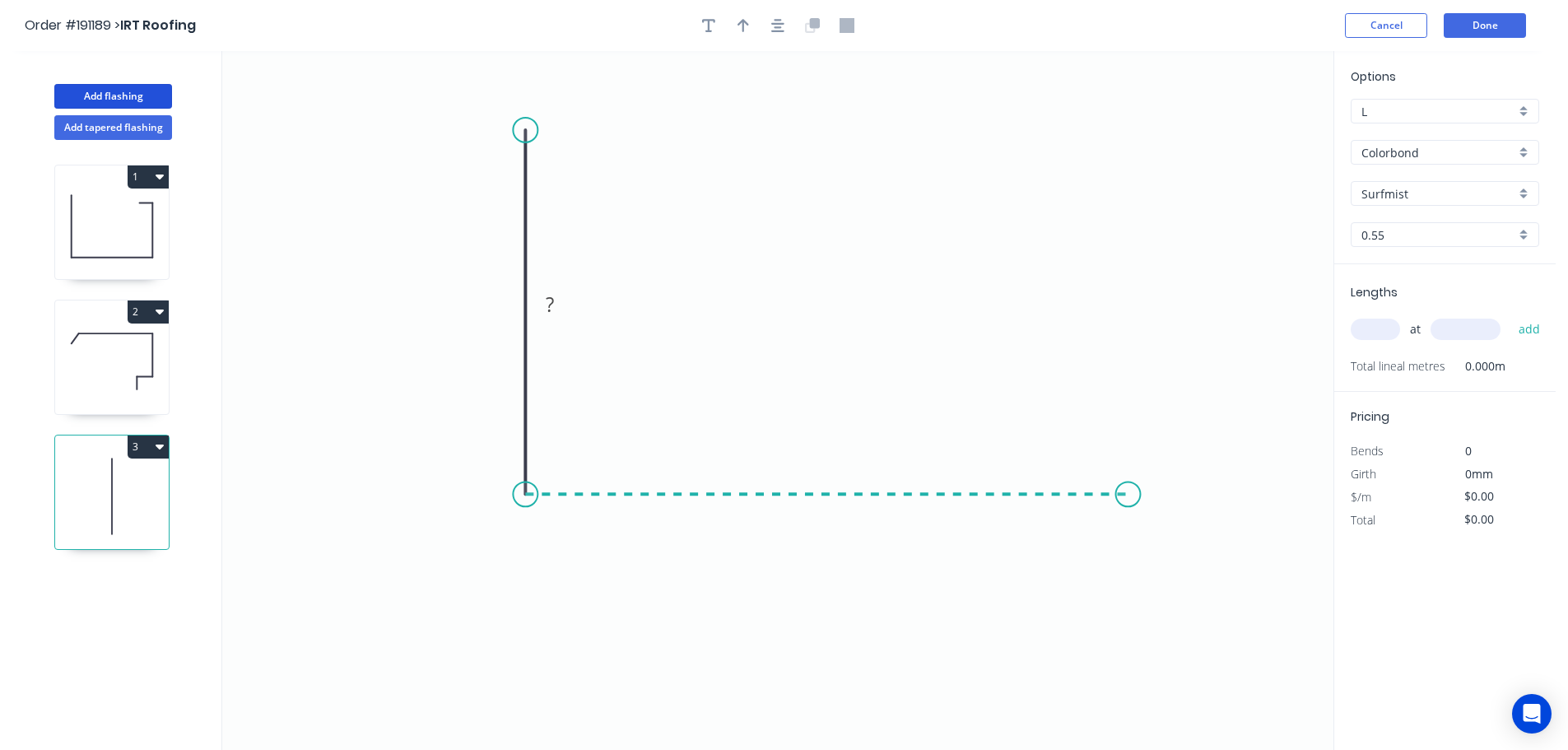
click at [1129, 486] on icon "0 ?" at bounding box center [777, 401] width 1112 height 699
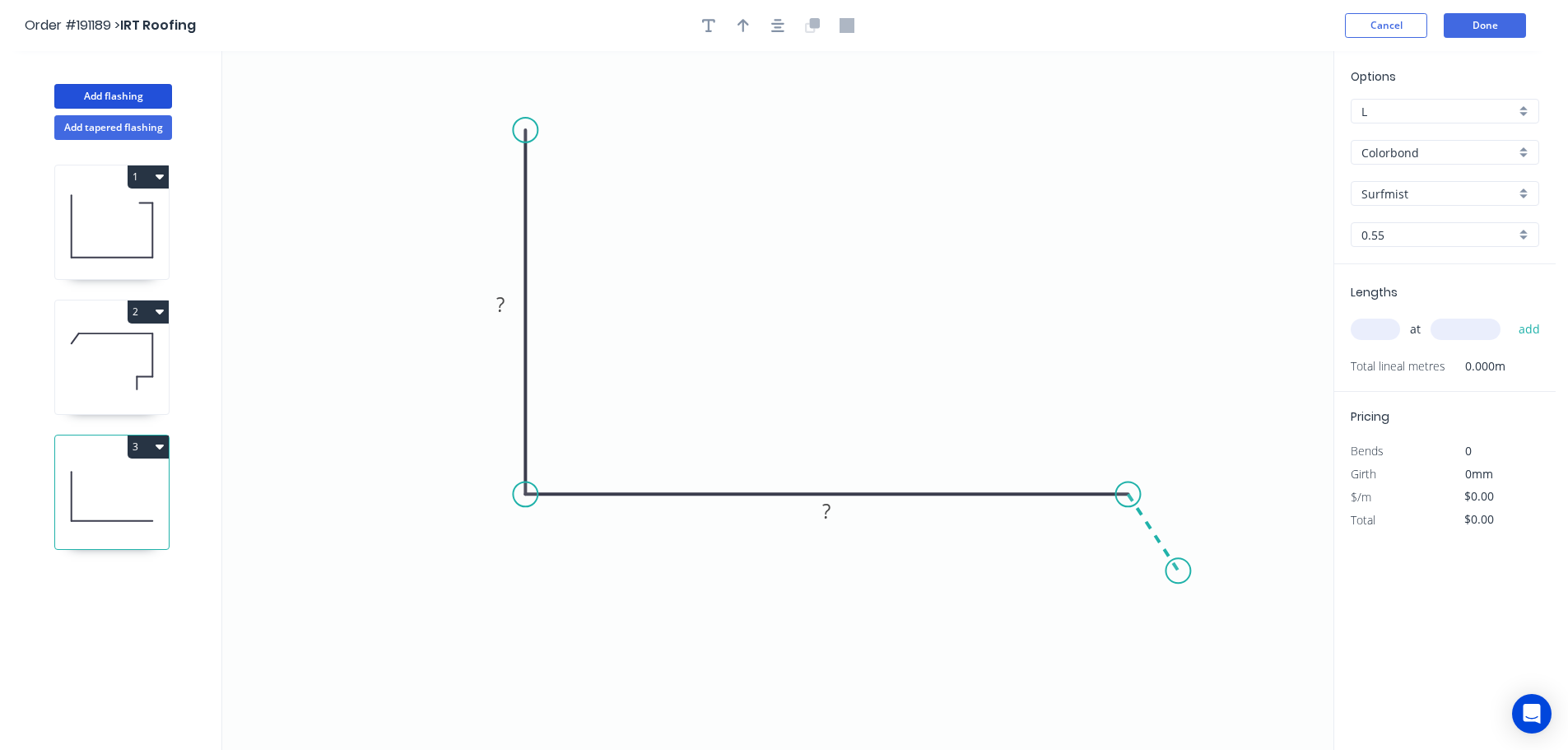
click at [1179, 572] on icon "0 ? ?" at bounding box center [777, 401] width 1112 height 699
click at [1179, 572] on circle at bounding box center [1177, 570] width 24 height 24
click at [1147, 583] on div "Hide angle" at bounding box center [1190, 579] width 165 height 34
click at [506, 305] on rect at bounding box center [501, 305] width 33 height 23
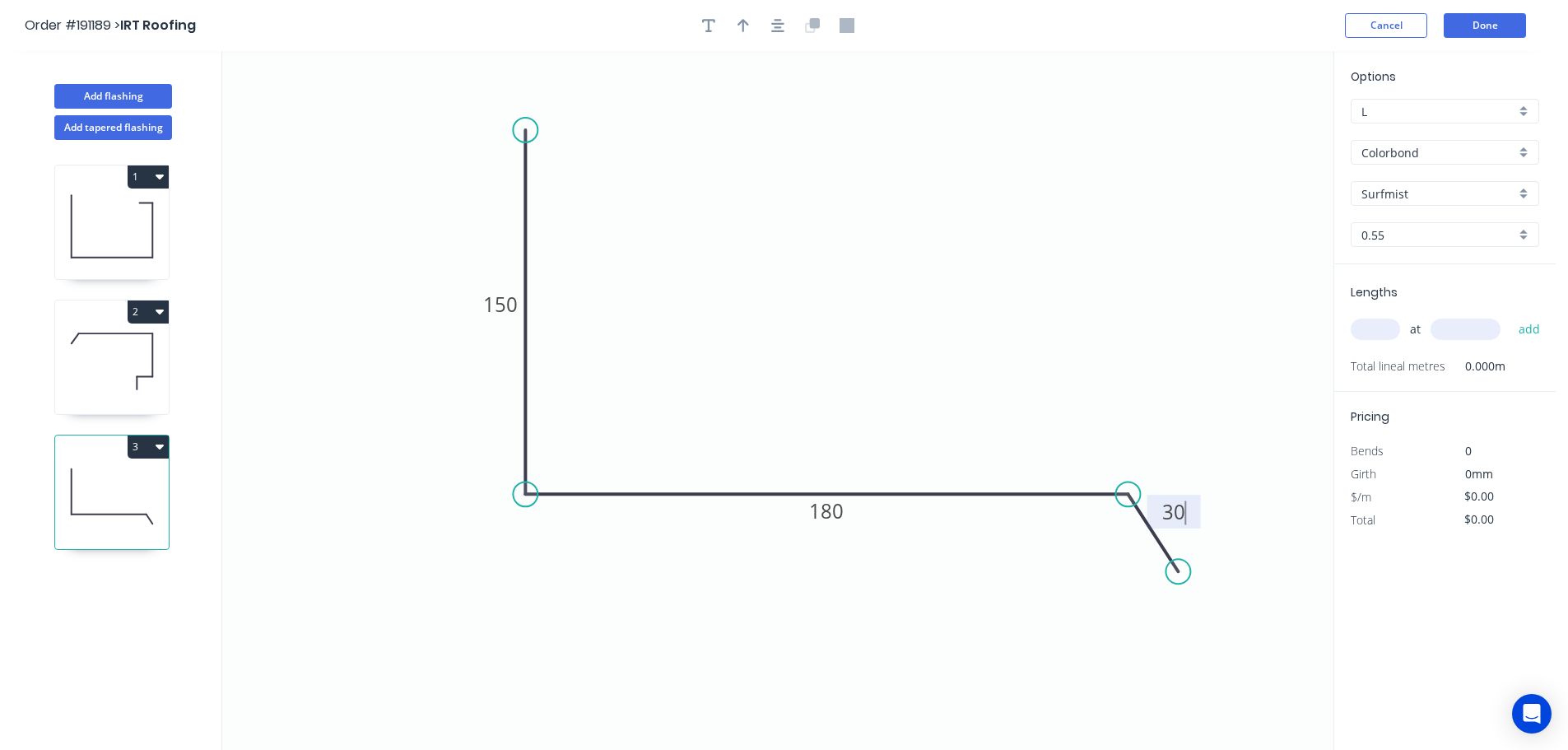
click at [728, 249] on icon "0 150 180 30" at bounding box center [777, 401] width 1112 height 699
click at [743, 25] on icon "button" at bounding box center [743, 25] width 12 height 13
drag, startPoint x: 1249, startPoint y: 127, endPoint x: 803, endPoint y: 267, distance: 467.5
click at [803, 267] on icon at bounding box center [803, 247] width 14 height 53
click at [1390, 325] on input "text" at bounding box center [1375, 330] width 49 height 22
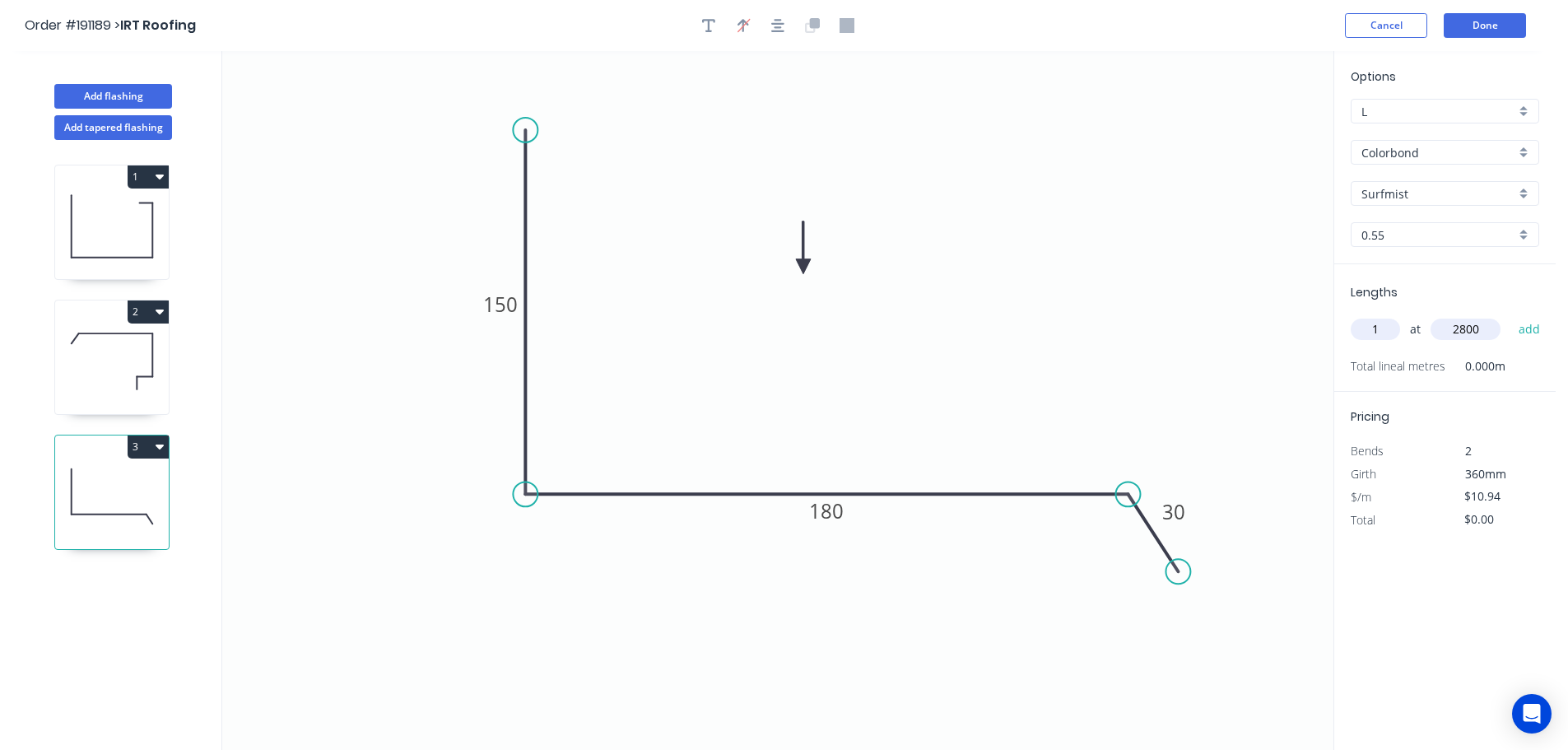
click at [1510, 315] on button "add" at bounding box center [1529, 329] width 39 height 28
click at [149, 446] on button "3" at bounding box center [148, 447] width 41 height 23
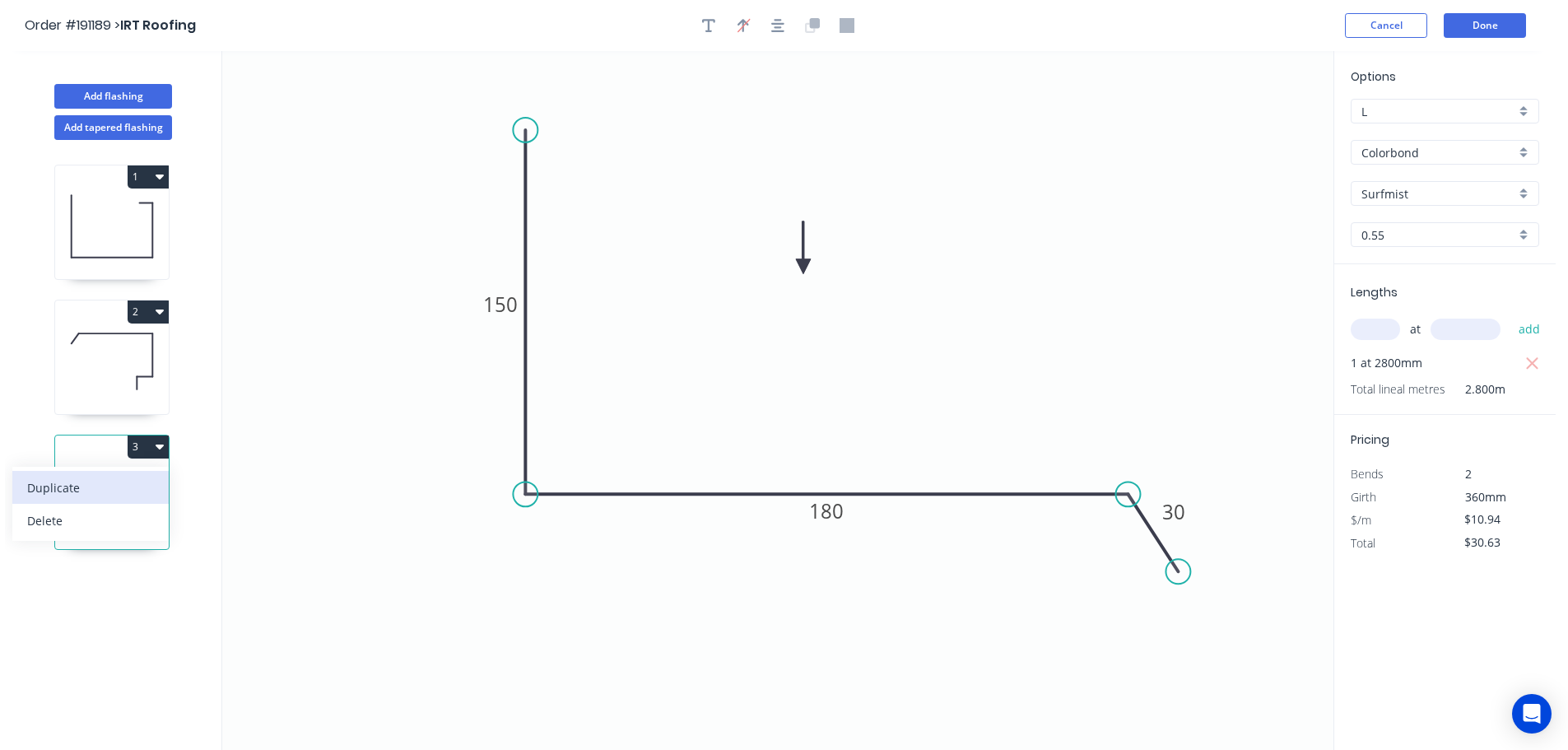
click at [121, 495] on div "Duplicate" at bounding box center [90, 488] width 127 height 24
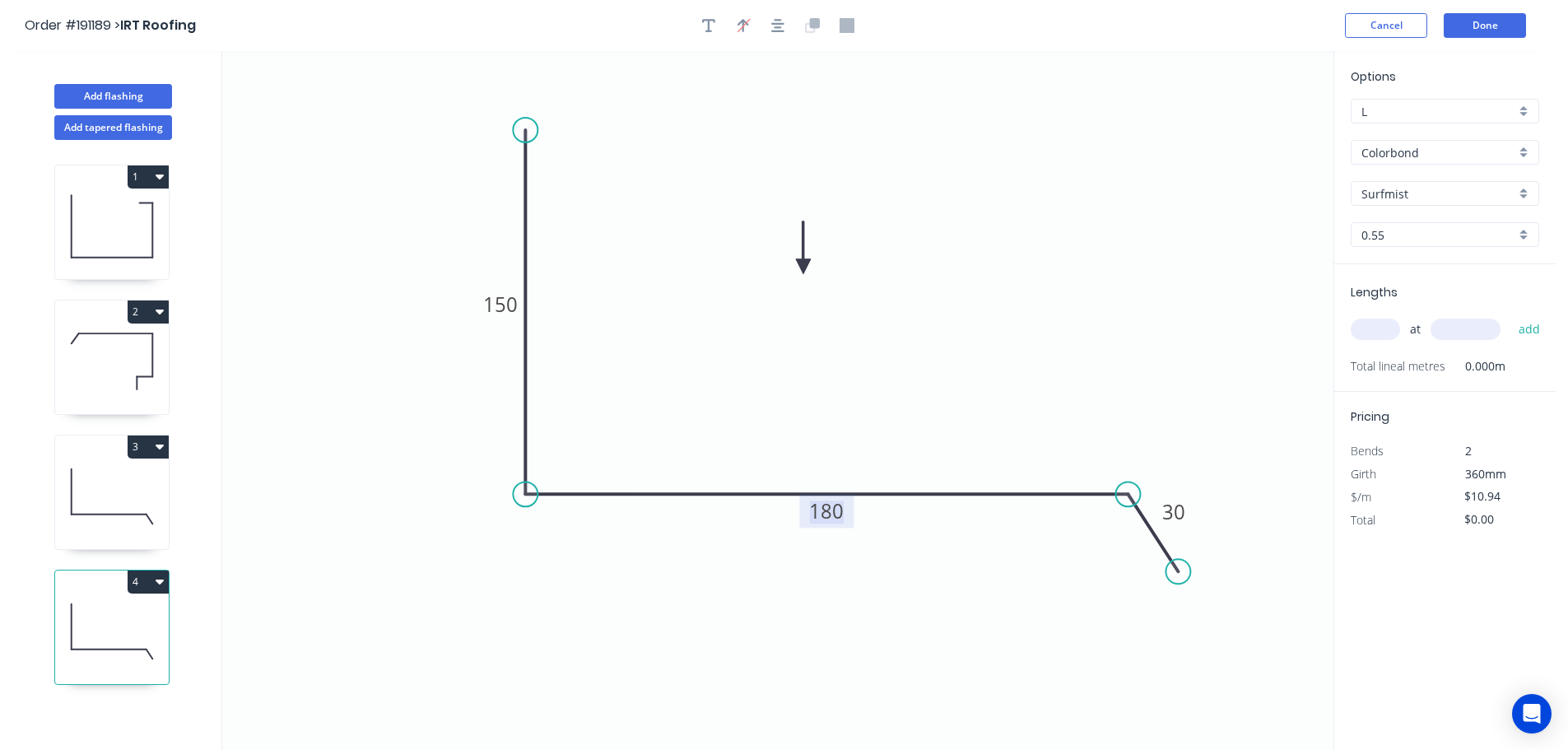
click at [837, 508] on tspan "180" at bounding box center [827, 510] width 34 height 27
click at [898, 420] on icon "0 150 300 30" at bounding box center [777, 401] width 1112 height 699
drag, startPoint x: 1386, startPoint y: 326, endPoint x: 1371, endPoint y: 326, distance: 15.0
click at [1386, 325] on input "text" at bounding box center [1375, 330] width 49 height 22
click at [1510, 315] on button "add" at bounding box center [1529, 329] width 39 height 28
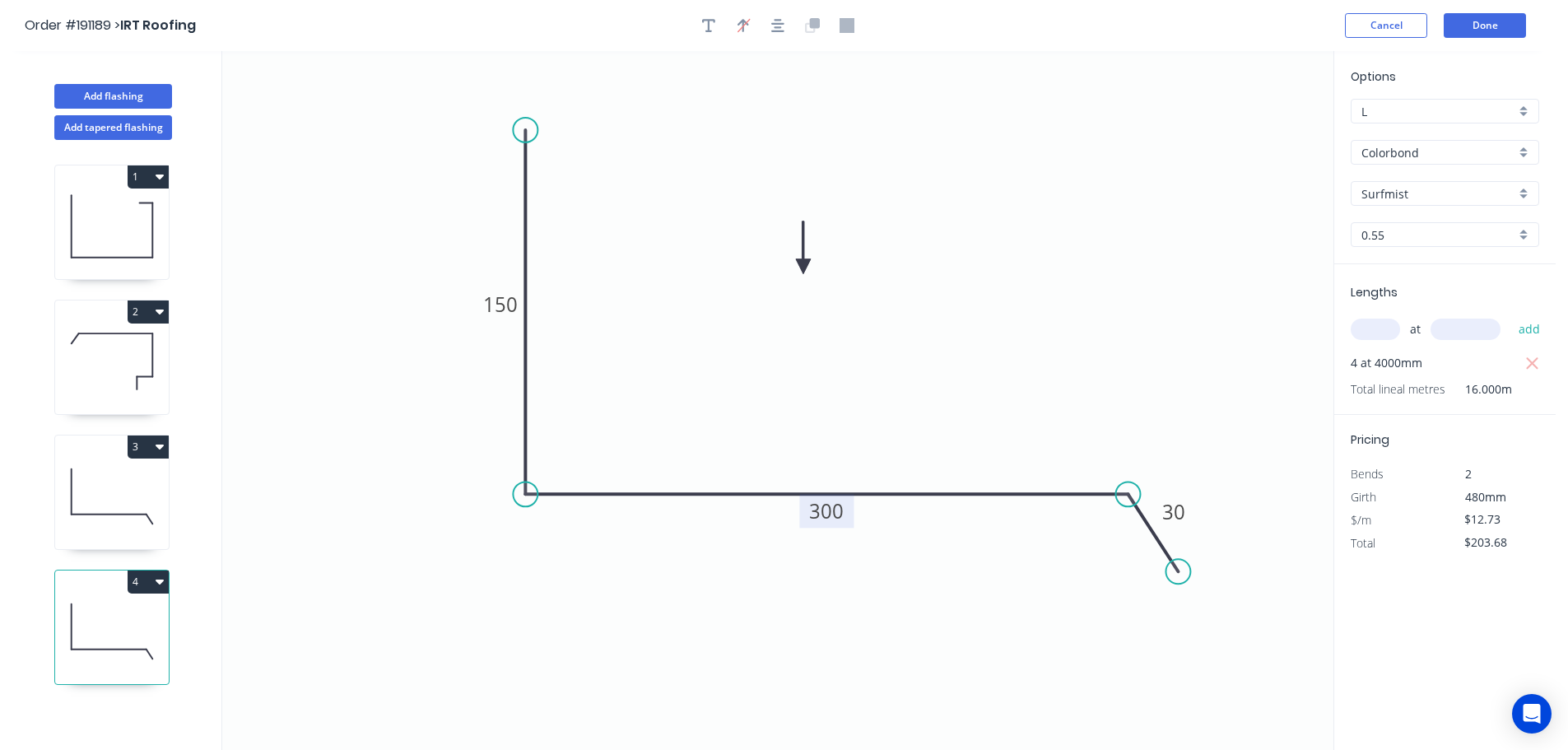
click at [140, 578] on button "4" at bounding box center [148, 582] width 41 height 23
click at [120, 609] on button "Duplicate" at bounding box center [91, 622] width 156 height 33
click at [837, 512] on tspan "300" at bounding box center [827, 510] width 34 height 27
click at [897, 434] on icon "0 150 195 30" at bounding box center [777, 401] width 1112 height 699
click at [1386, 329] on input "text" at bounding box center [1375, 330] width 49 height 22
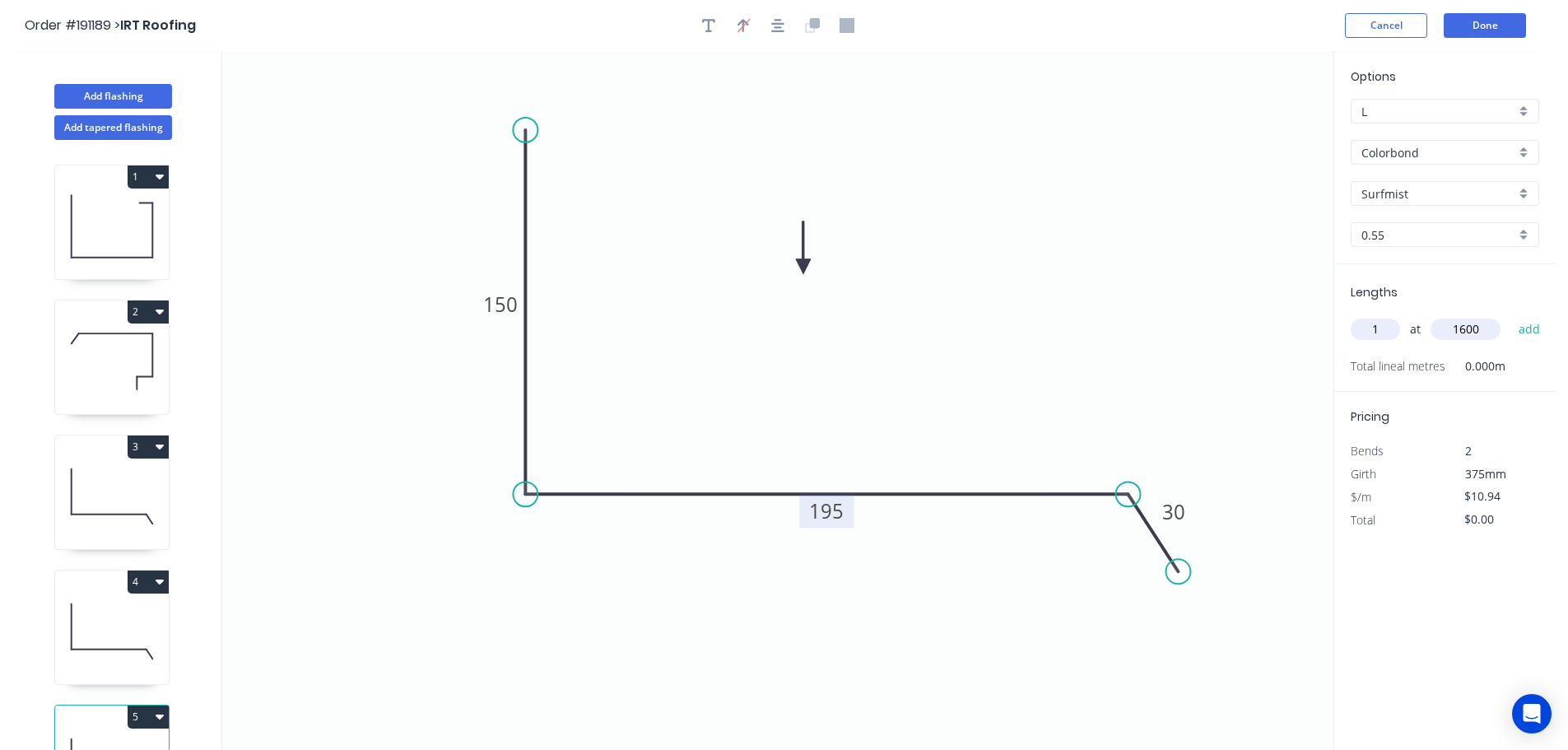
click at [1510, 315] on button "add" at bounding box center [1529, 329] width 39 height 28
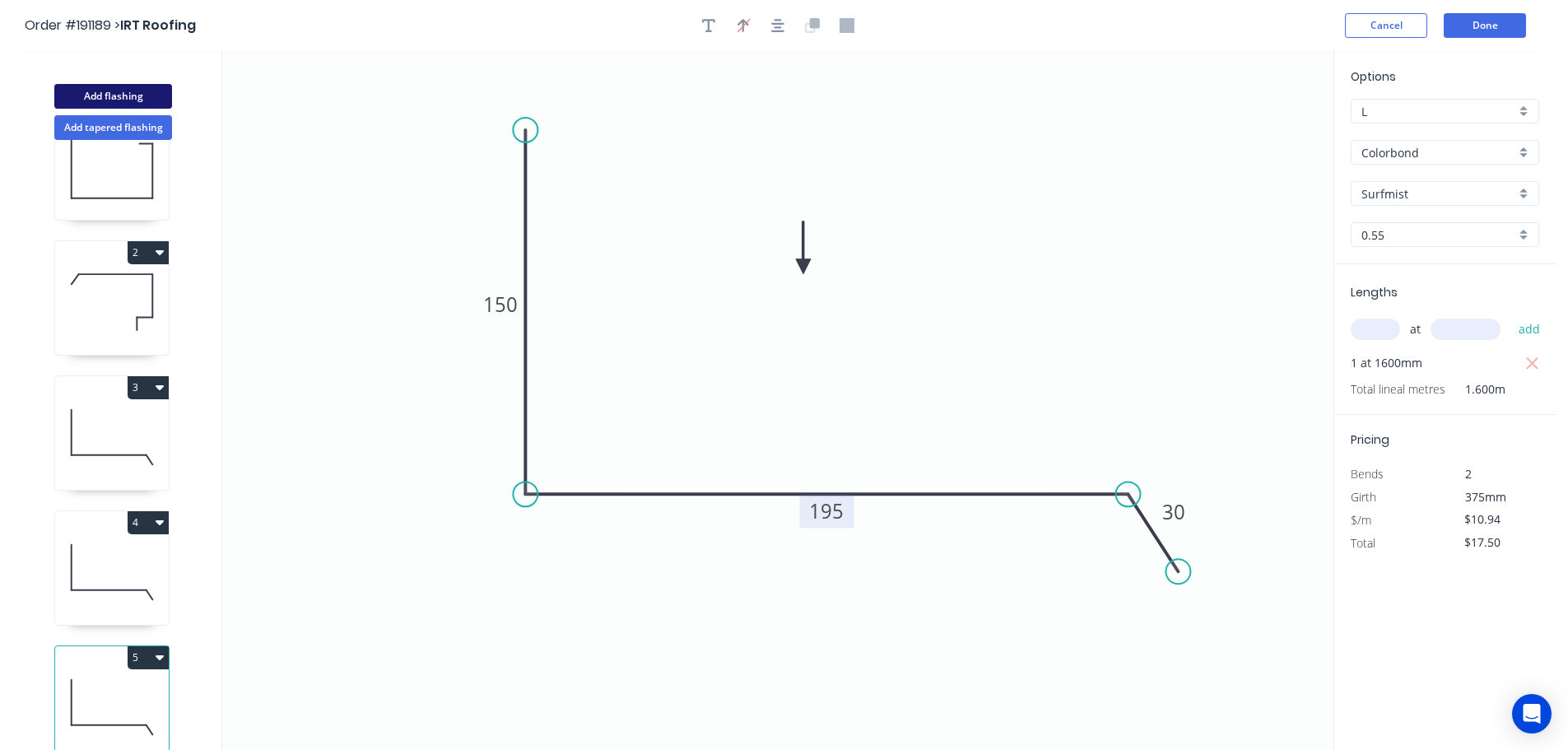
click at [115, 96] on button "Add flashing" at bounding box center [112, 95] width 118 height 24
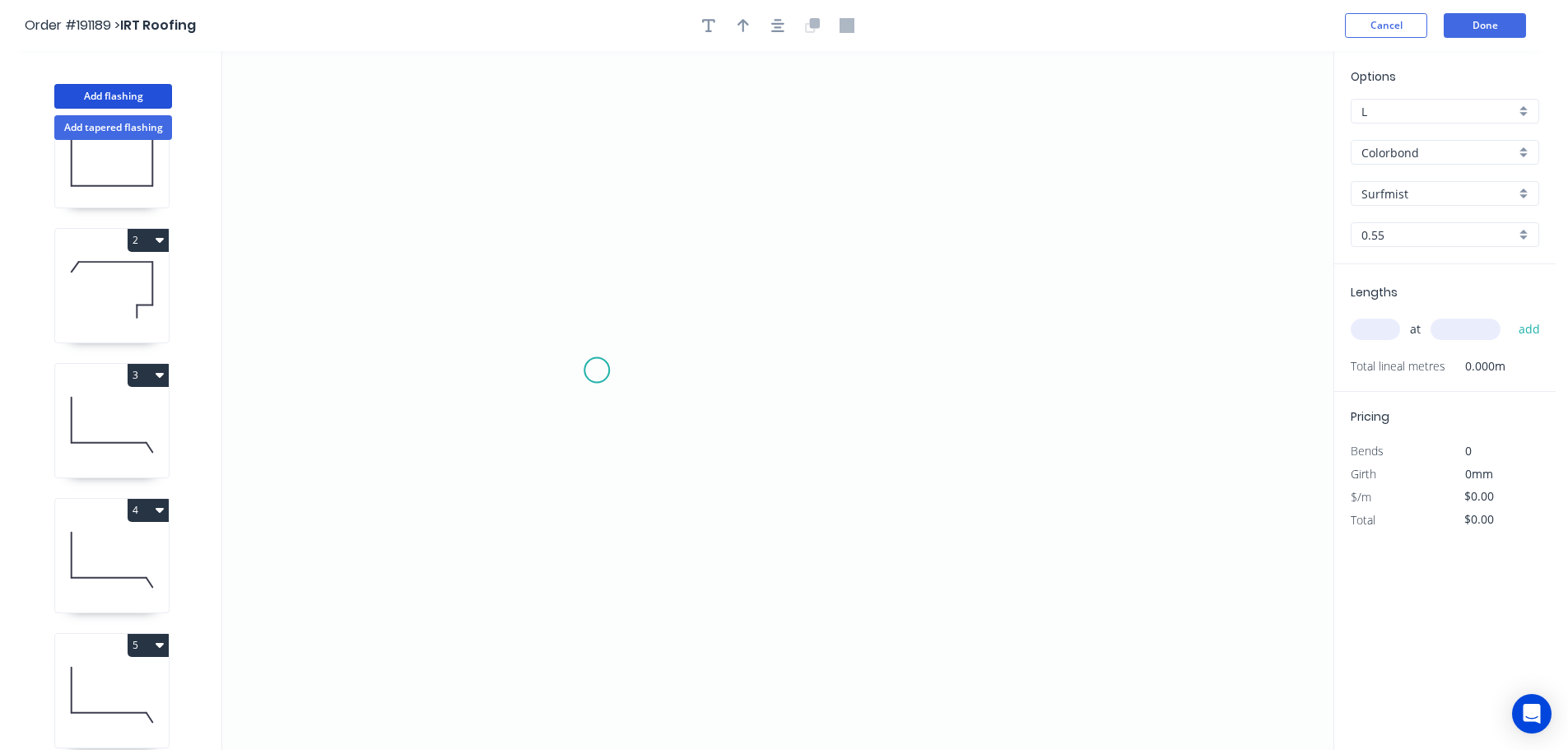
click at [597, 369] on icon "0" at bounding box center [777, 401] width 1112 height 699
click at [961, 372] on icon "0" at bounding box center [777, 401] width 1112 height 699
click at [961, 372] on circle at bounding box center [960, 369] width 24 height 24
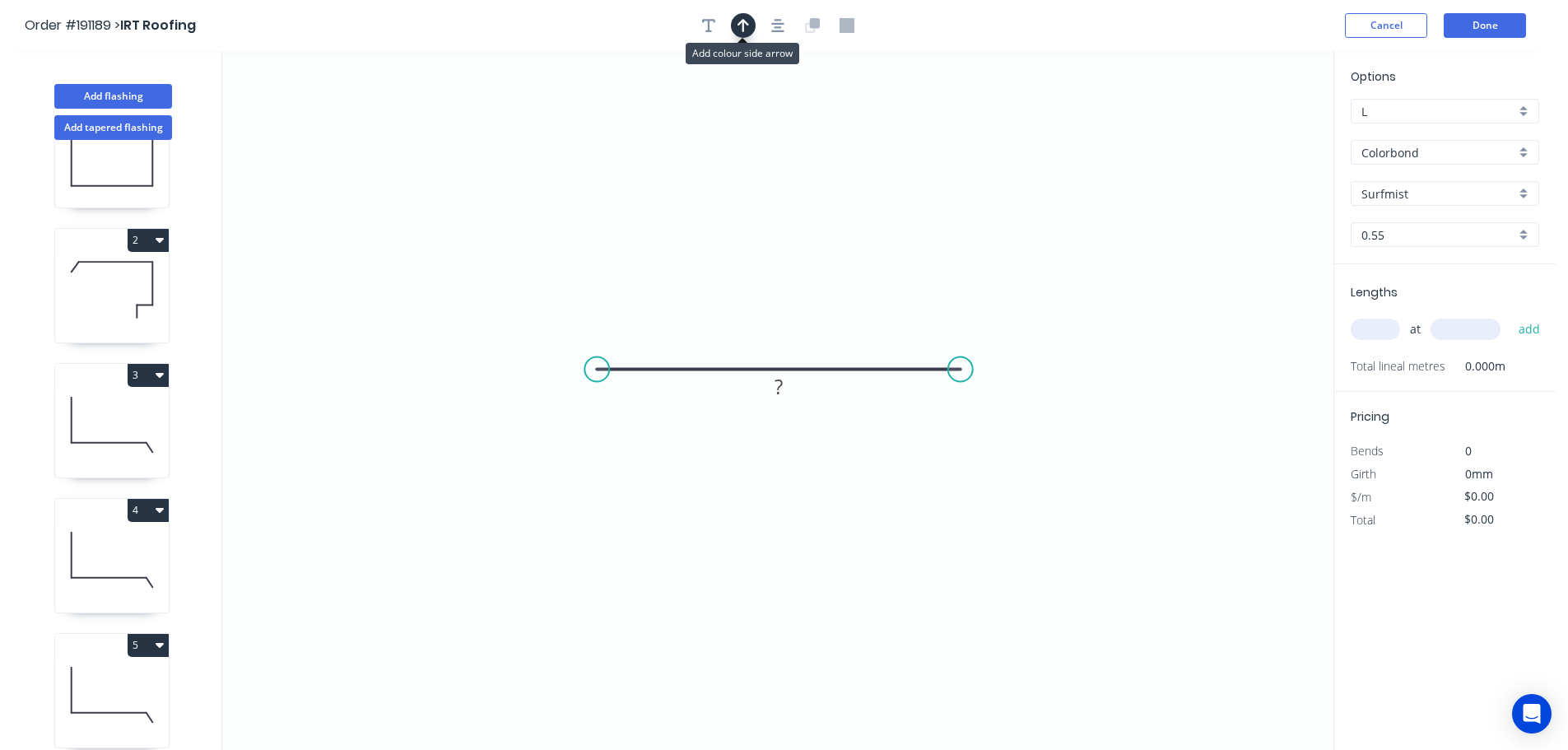
click at [740, 23] on icon "button" at bounding box center [743, 25] width 12 height 13
drag, startPoint x: 1253, startPoint y: 133, endPoint x: 751, endPoint y: 178, distance: 504.0
click at [751, 178] on icon at bounding box center [752, 158] width 14 height 53
click at [781, 385] on tspan "?" at bounding box center [778, 386] width 8 height 27
click at [1135, 316] on icon "0 20" at bounding box center [777, 401] width 1112 height 699
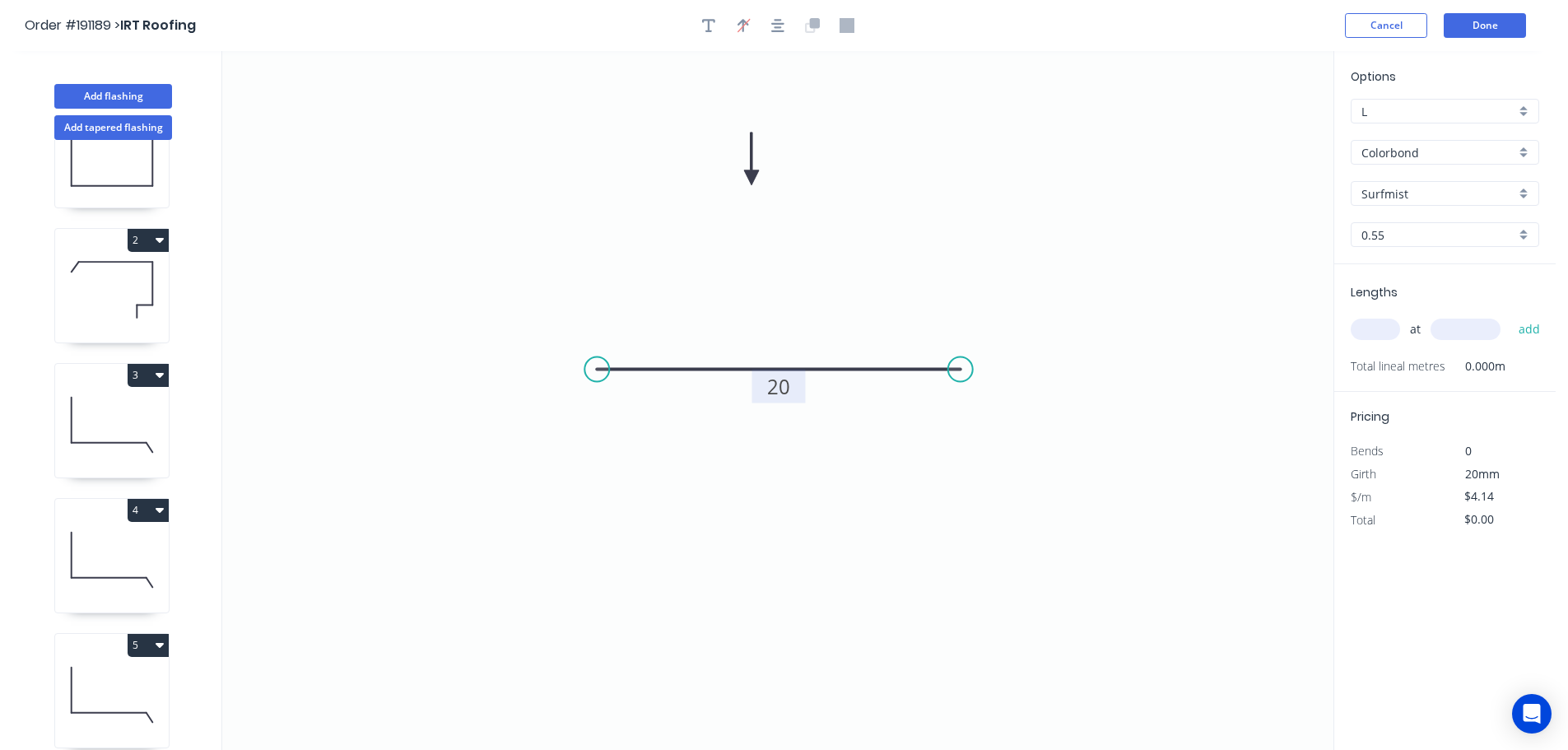
click at [1395, 330] on input "text" at bounding box center [1375, 330] width 49 height 22
click at [1510, 315] on button "add" at bounding box center [1529, 329] width 39 height 28
click at [89, 91] on button "Add flashing" at bounding box center [112, 95] width 118 height 24
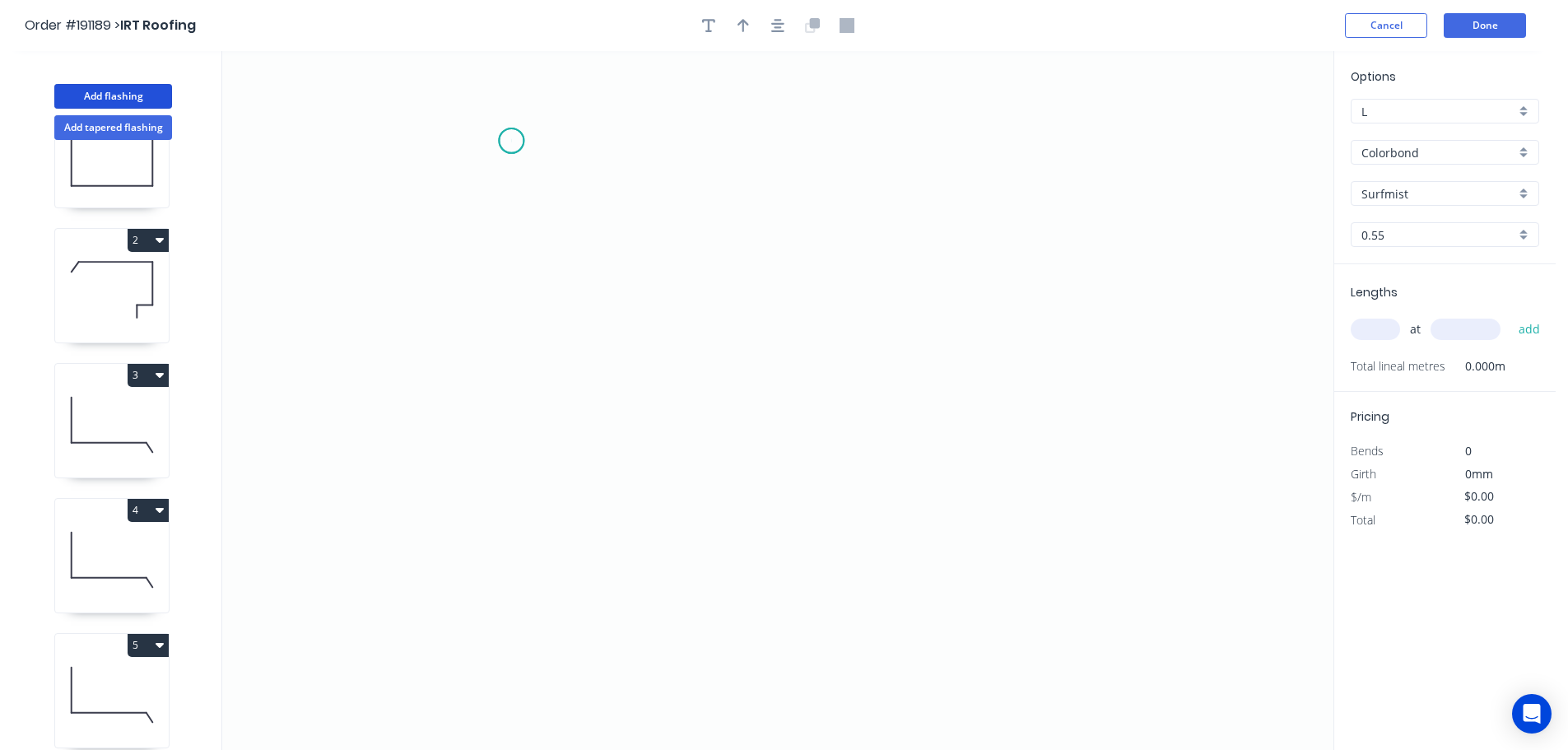
click at [511, 141] on icon "0" at bounding box center [777, 401] width 1112 height 699
click at [522, 486] on icon "0" at bounding box center [777, 401] width 1112 height 699
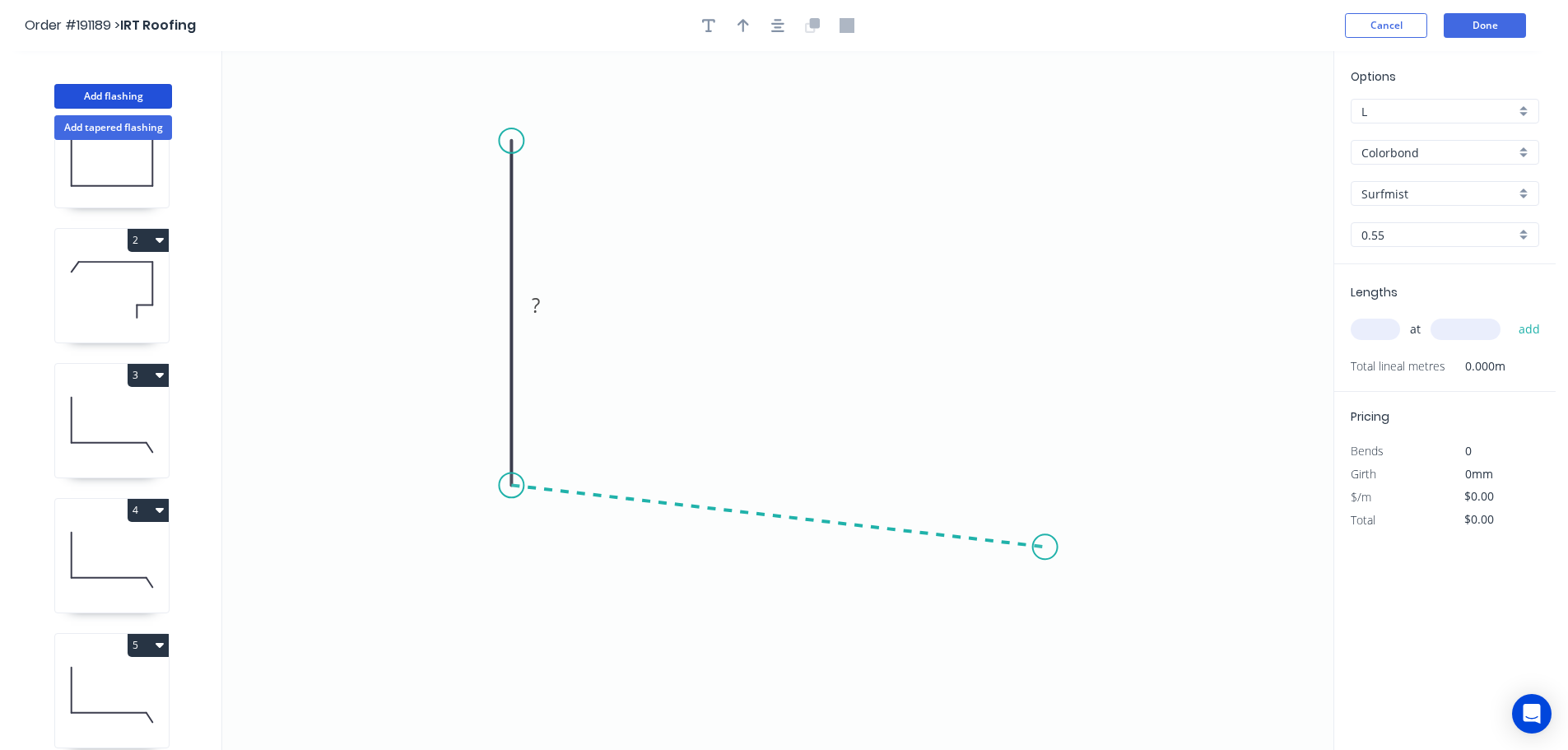
click at [1046, 547] on icon "0 ?" at bounding box center [777, 401] width 1112 height 699
click at [1079, 627] on icon "0 ? ? ? º" at bounding box center [777, 401] width 1112 height 699
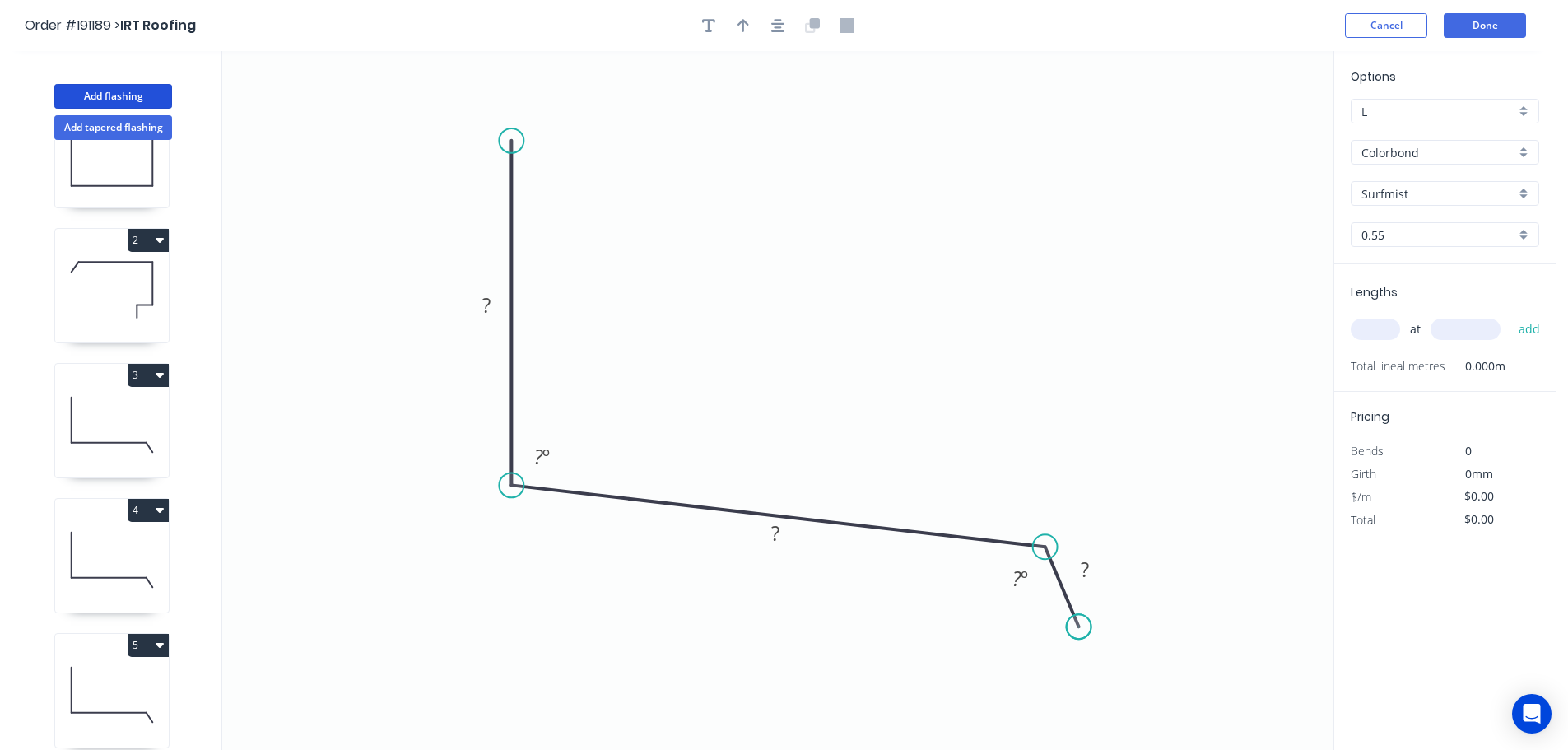
click at [1079, 627] on circle at bounding box center [1078, 625] width 24 height 24
click at [1065, 635] on div "Hide angle" at bounding box center [1103, 633] width 165 height 34
click at [488, 304] on tspan "?" at bounding box center [486, 304] width 8 height 27
click at [980, 234] on icon "0 150 200 30 95 º" at bounding box center [777, 401] width 1112 height 699
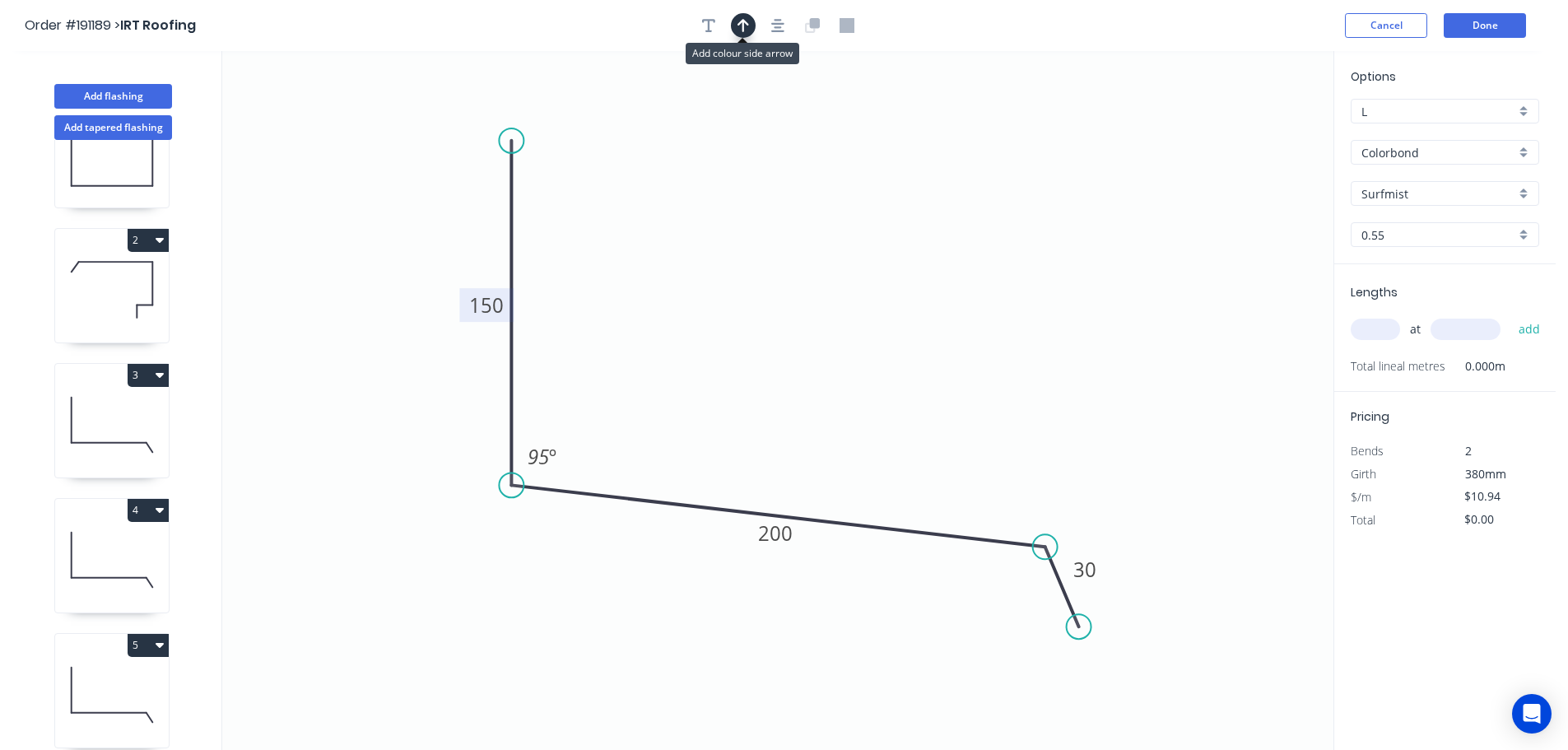
click at [740, 23] on icon "button" at bounding box center [743, 25] width 12 height 13
drag, startPoint x: 1249, startPoint y: 135, endPoint x: 790, endPoint y: 267, distance: 477.6
click at [790, 267] on icon at bounding box center [789, 247] width 14 height 53
click at [1378, 324] on input "text" at bounding box center [1375, 330] width 49 height 22
click at [1510, 315] on button "add" at bounding box center [1529, 329] width 39 height 28
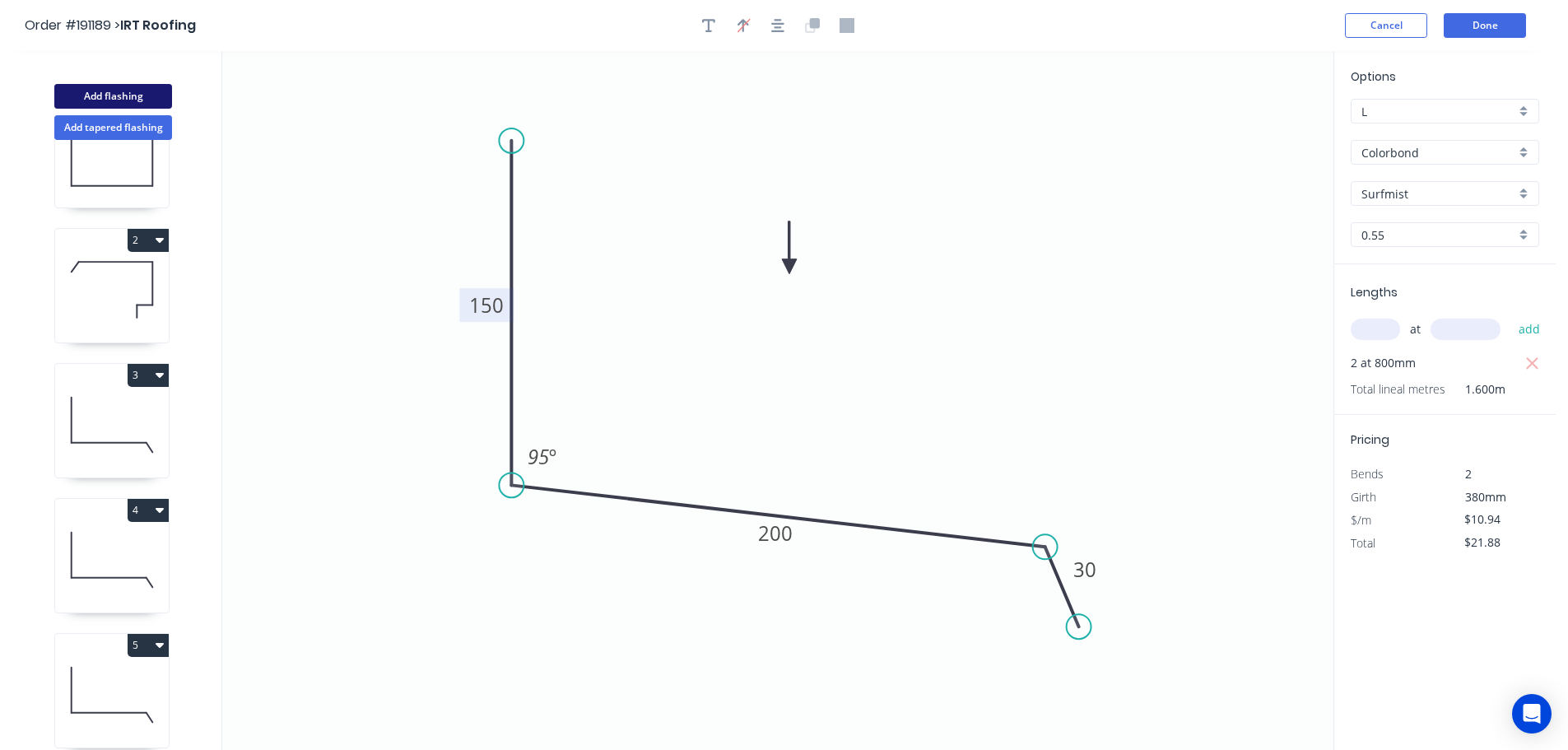
click at [99, 92] on button "Add flashing" at bounding box center [112, 95] width 118 height 24
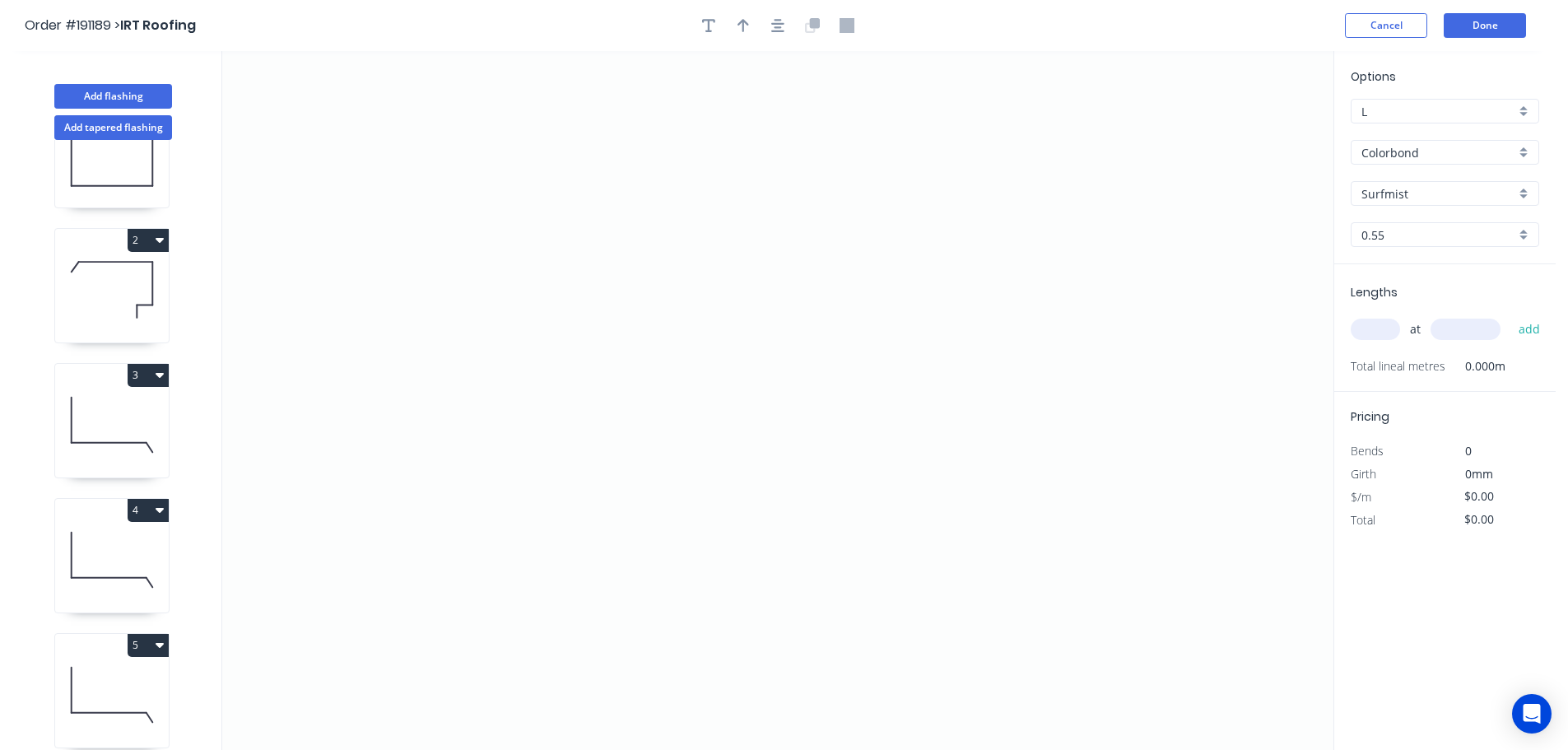
click at [132, 538] on icon at bounding box center [111, 559] width 113 height 105
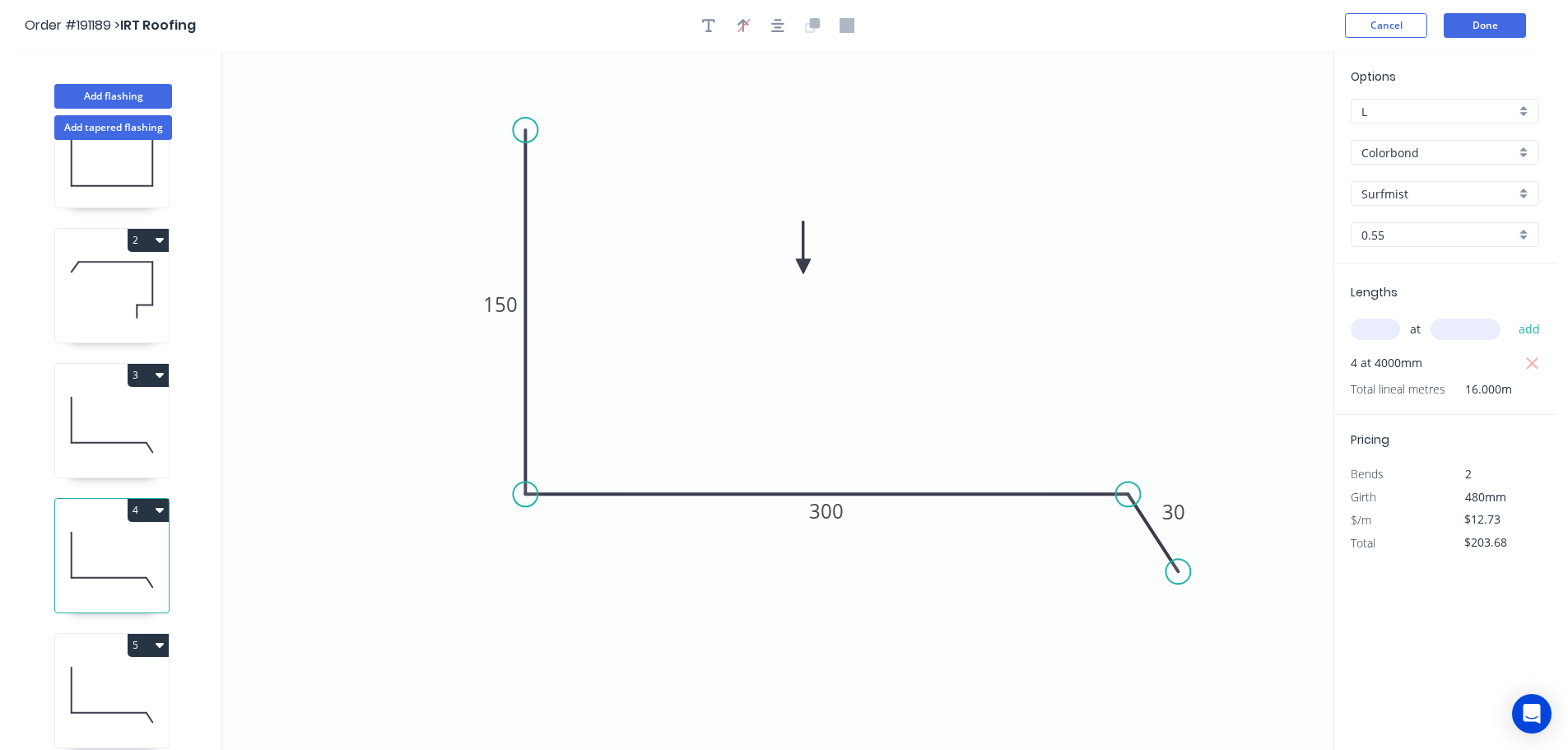
click at [148, 507] on button "4" at bounding box center [148, 510] width 41 height 23
click at [123, 550] on div "Duplicate" at bounding box center [90, 551] width 127 height 24
click at [834, 516] on tspan "300" at bounding box center [827, 510] width 34 height 27
click at [970, 398] on icon "0 150 170 30" at bounding box center [777, 401] width 1112 height 699
click at [1388, 327] on input "text" at bounding box center [1375, 330] width 49 height 22
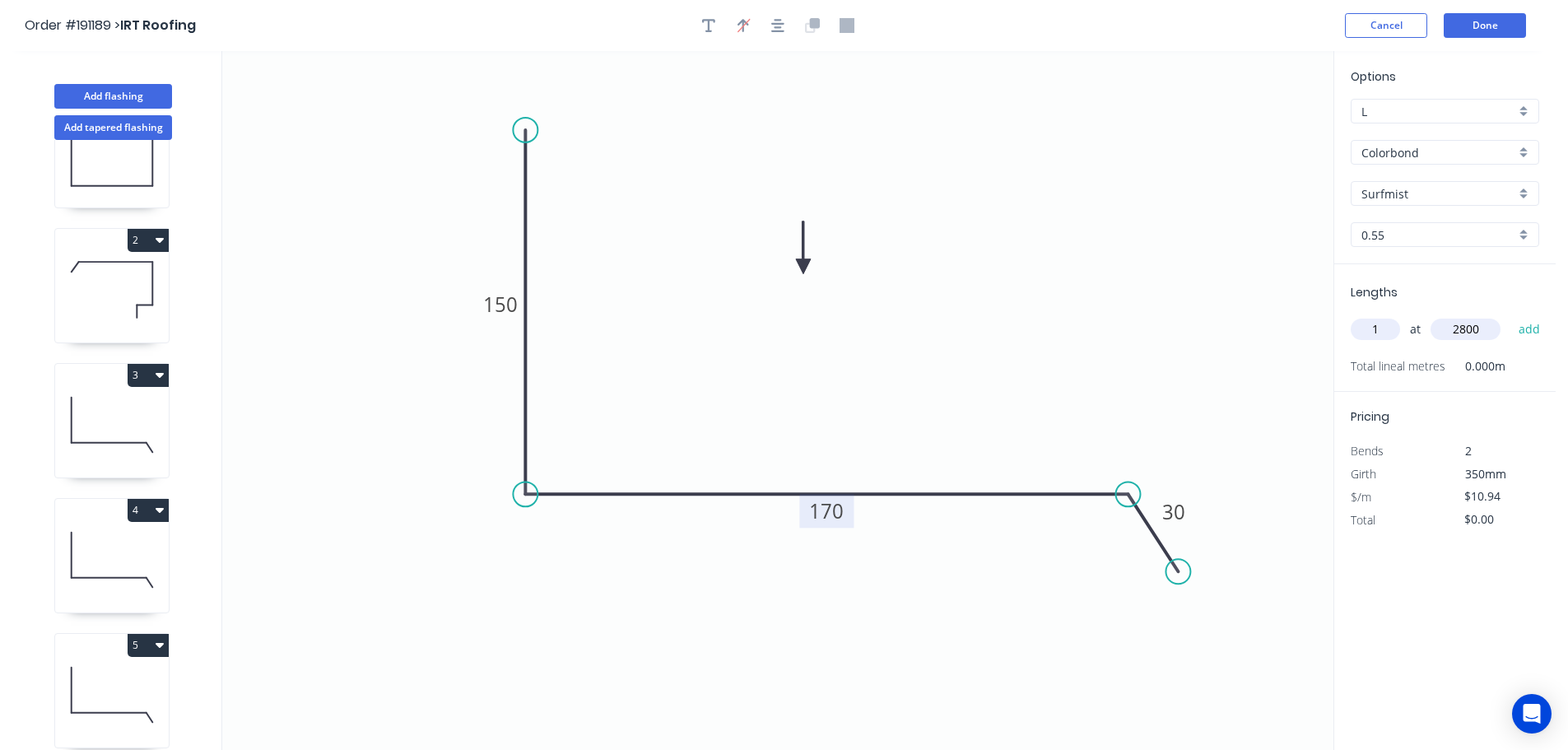
click at [1510, 315] on button "add" at bounding box center [1529, 329] width 39 height 28
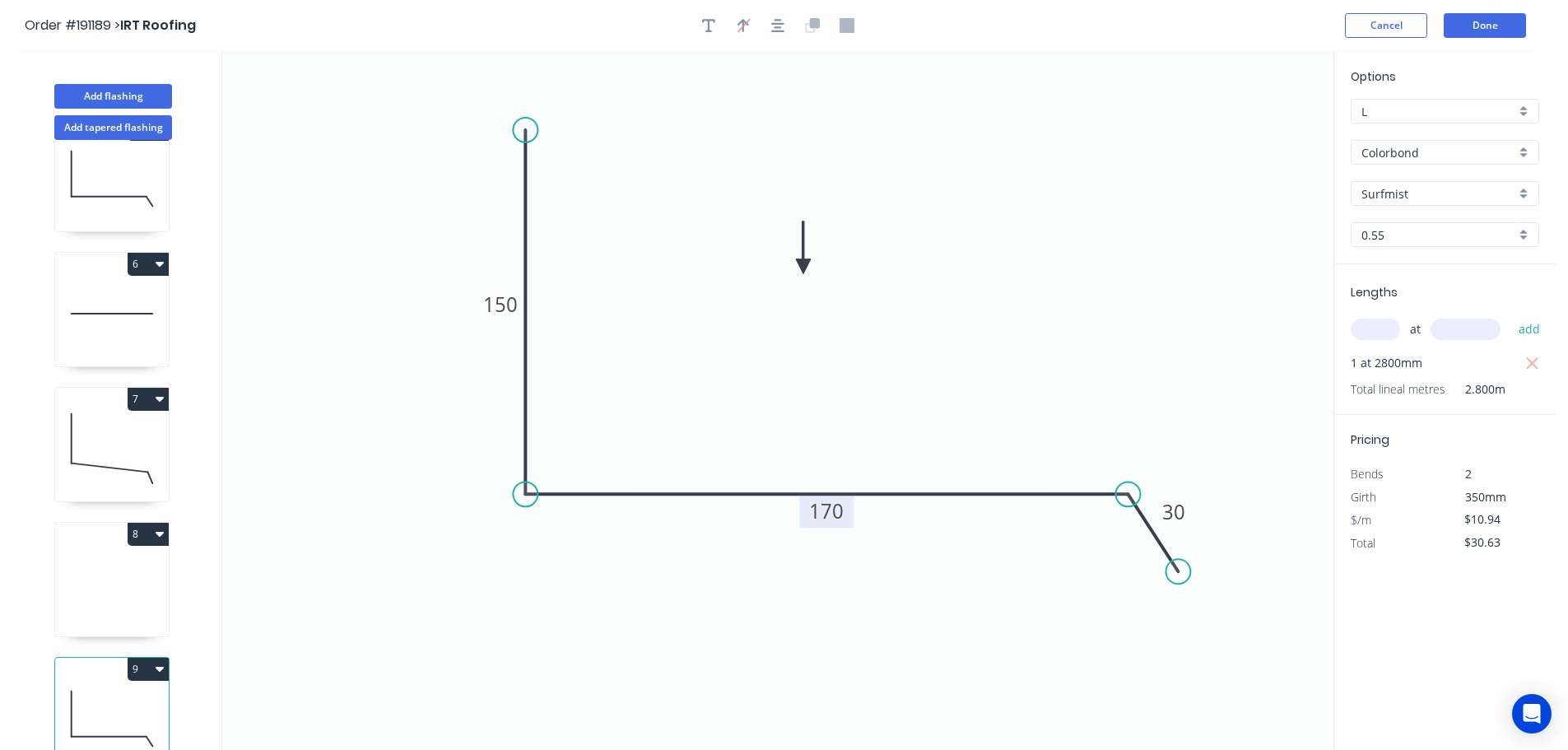
scroll to position [612, 0]
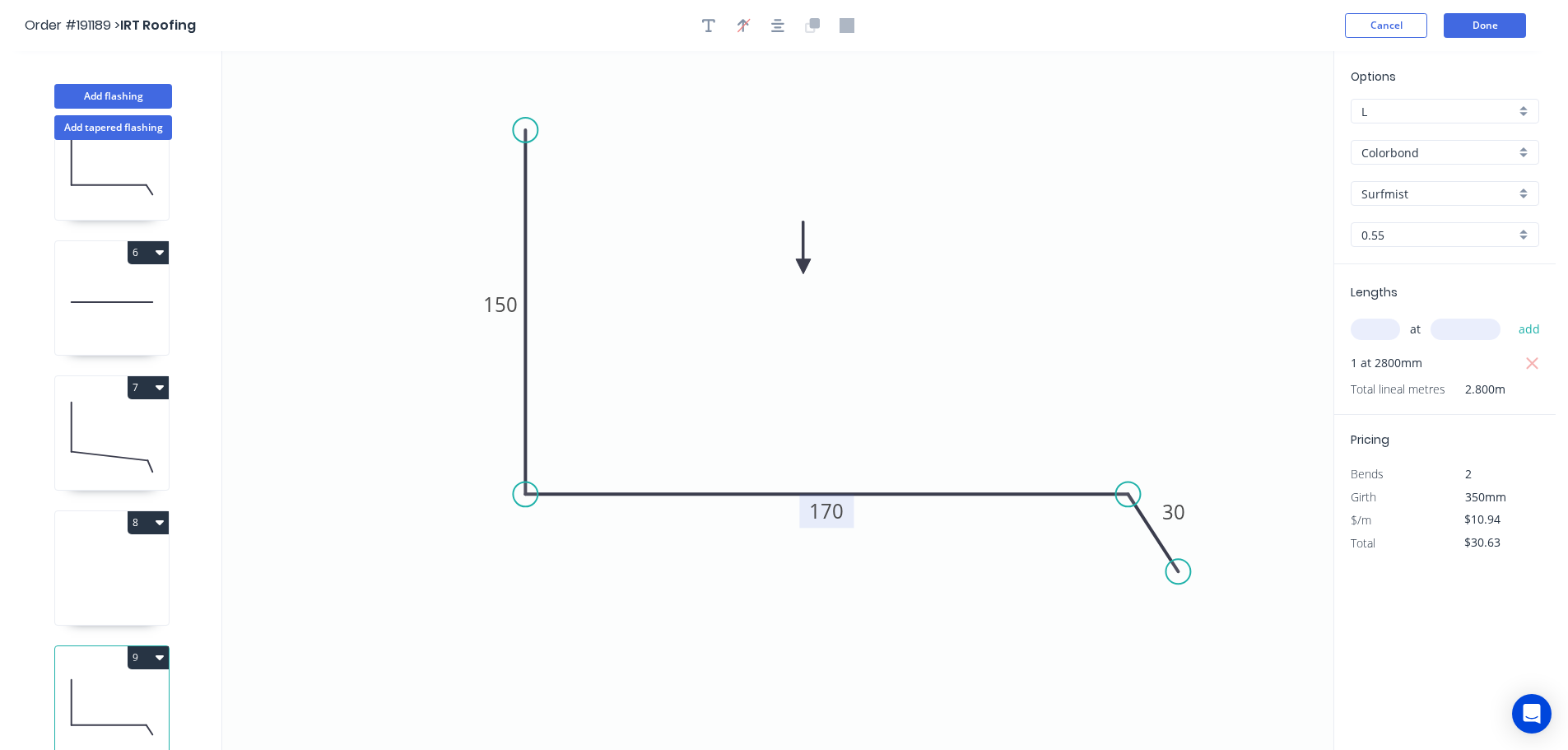
click at [144, 511] on button "8" at bounding box center [148, 523] width 41 height 23
click at [92, 584] on div "Delete" at bounding box center [90, 596] width 127 height 24
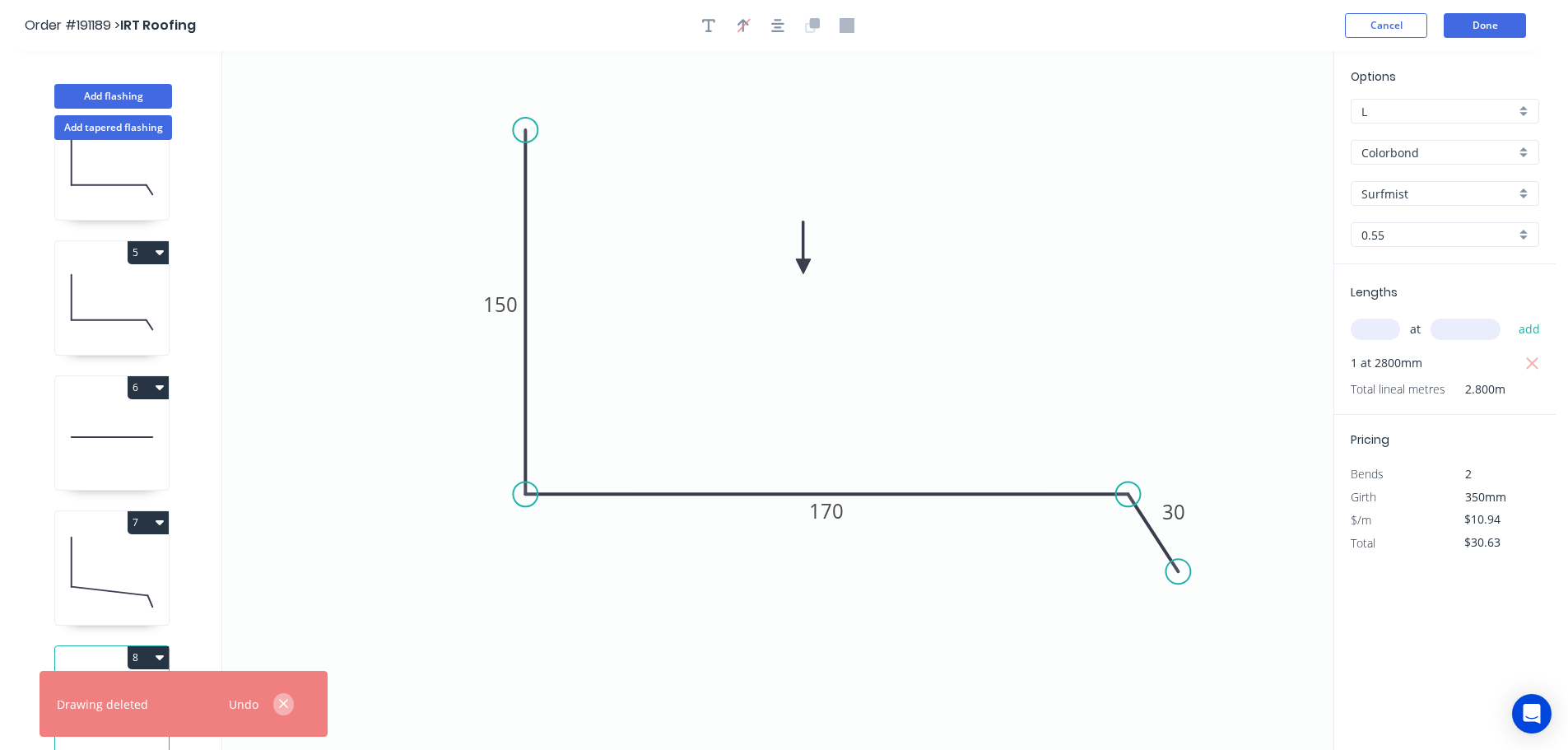
click at [284, 707] on icon "button" at bounding box center [284, 703] width 11 height 14
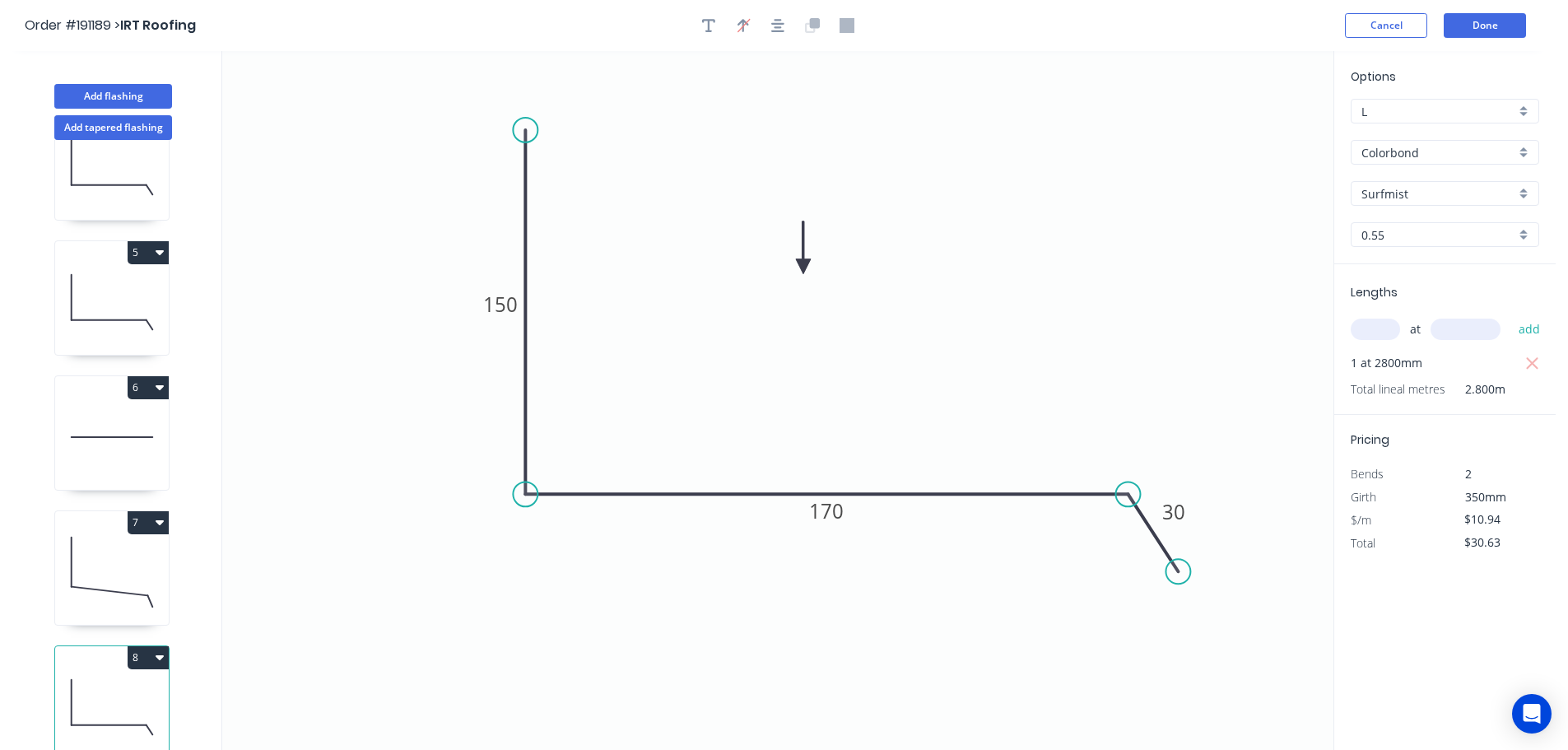
click at [146, 646] on button "8" at bounding box center [148, 657] width 41 height 23
click at [118, 686] on div "Duplicate" at bounding box center [90, 698] width 127 height 24
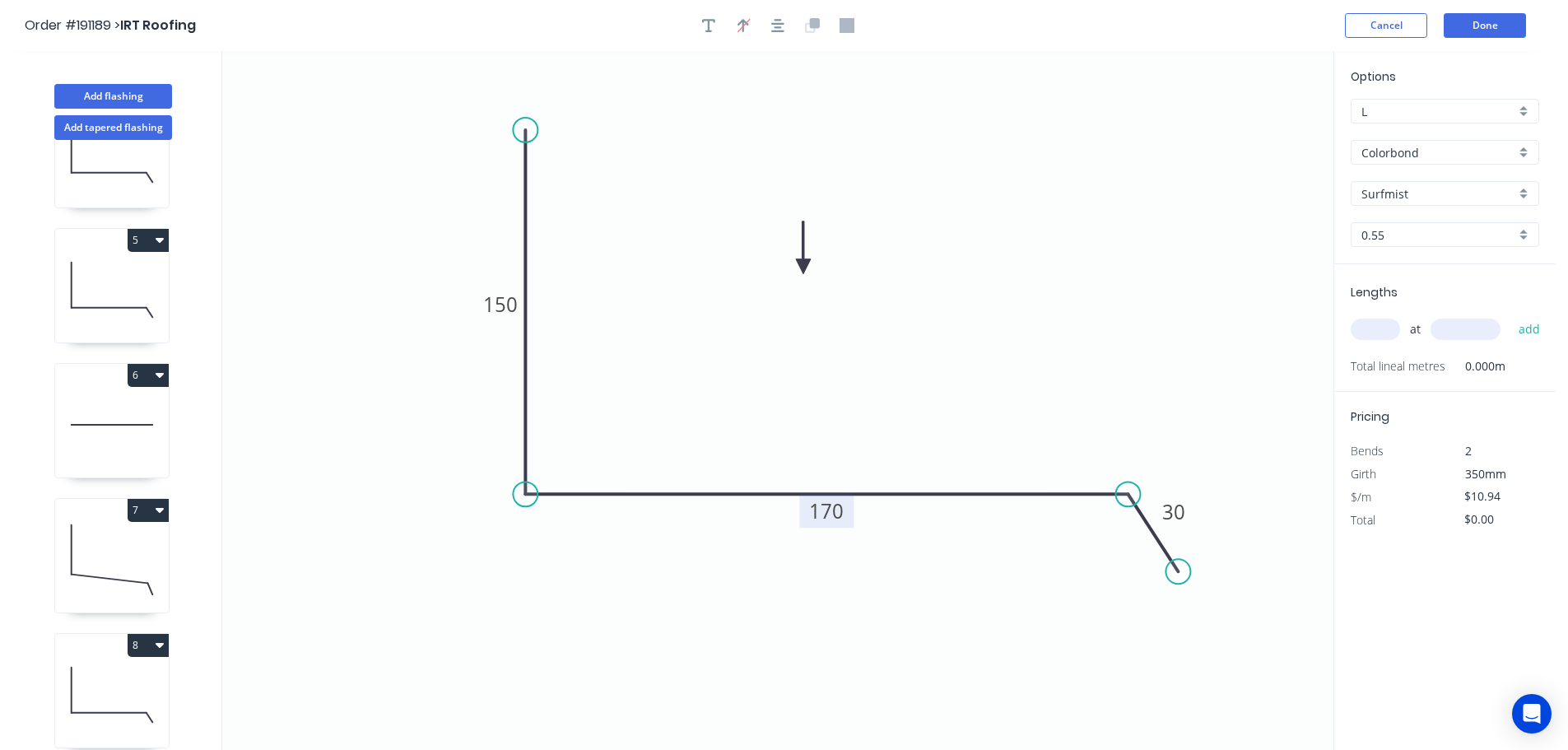
click at [840, 513] on tspan "170" at bounding box center [827, 510] width 34 height 27
click at [910, 410] on icon "0 150 183 30" at bounding box center [777, 401] width 1112 height 699
click at [1379, 324] on input "text" at bounding box center [1375, 330] width 49 height 22
click at [1510, 315] on button "add" at bounding box center [1529, 329] width 39 height 28
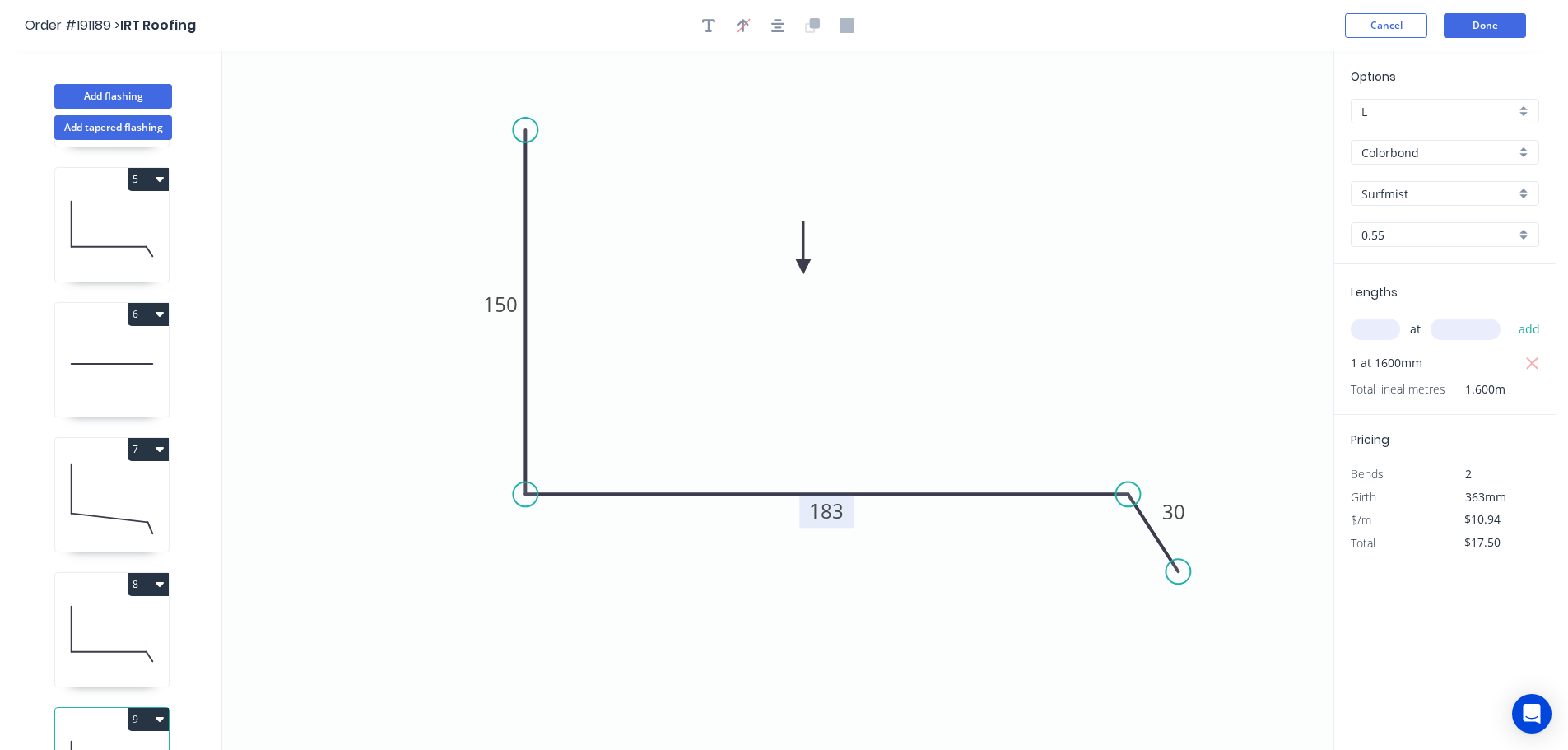
scroll to position [612, 0]
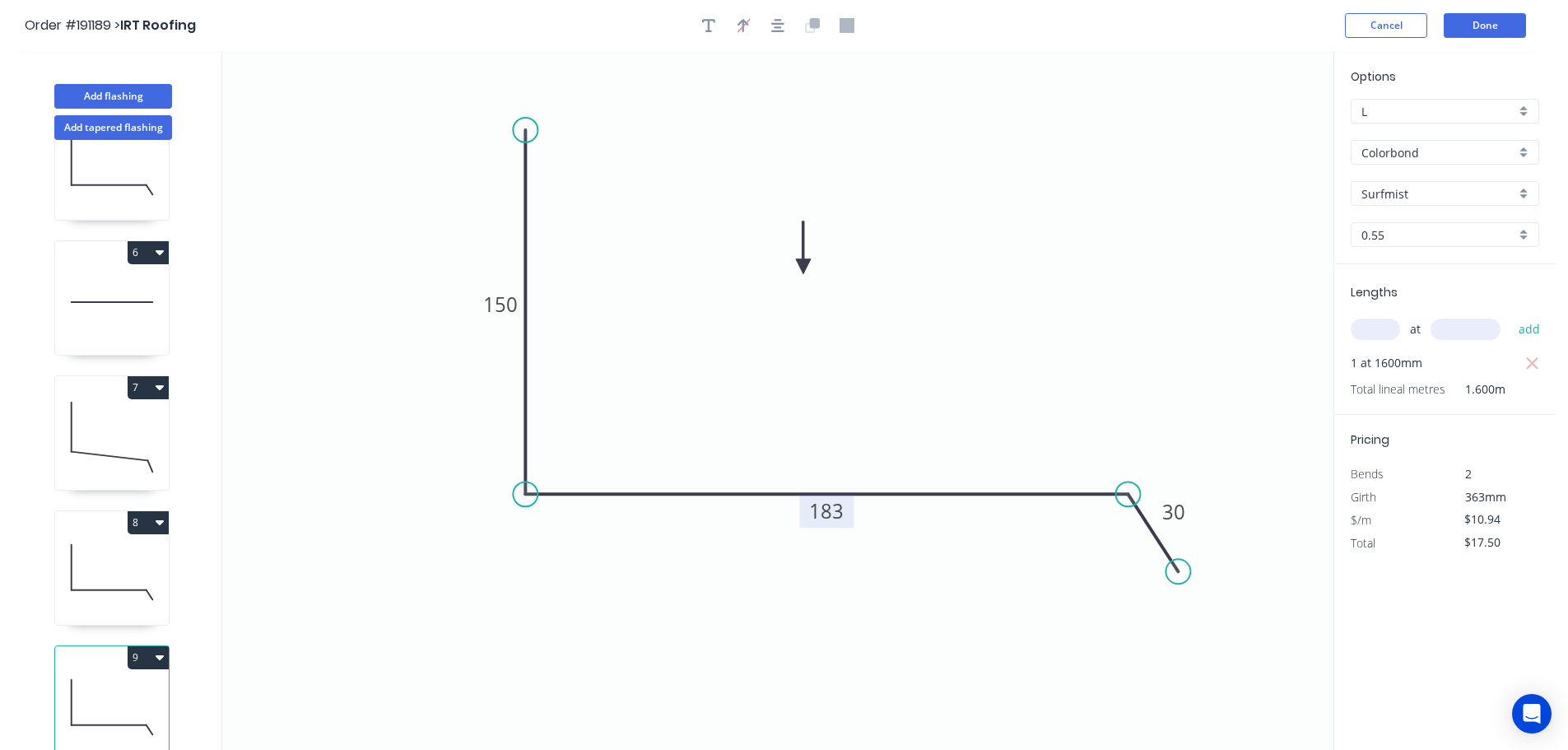
click at [150, 646] on button "9" at bounding box center [148, 657] width 41 height 23
click at [111, 686] on div "Duplicate" at bounding box center [90, 698] width 127 height 24
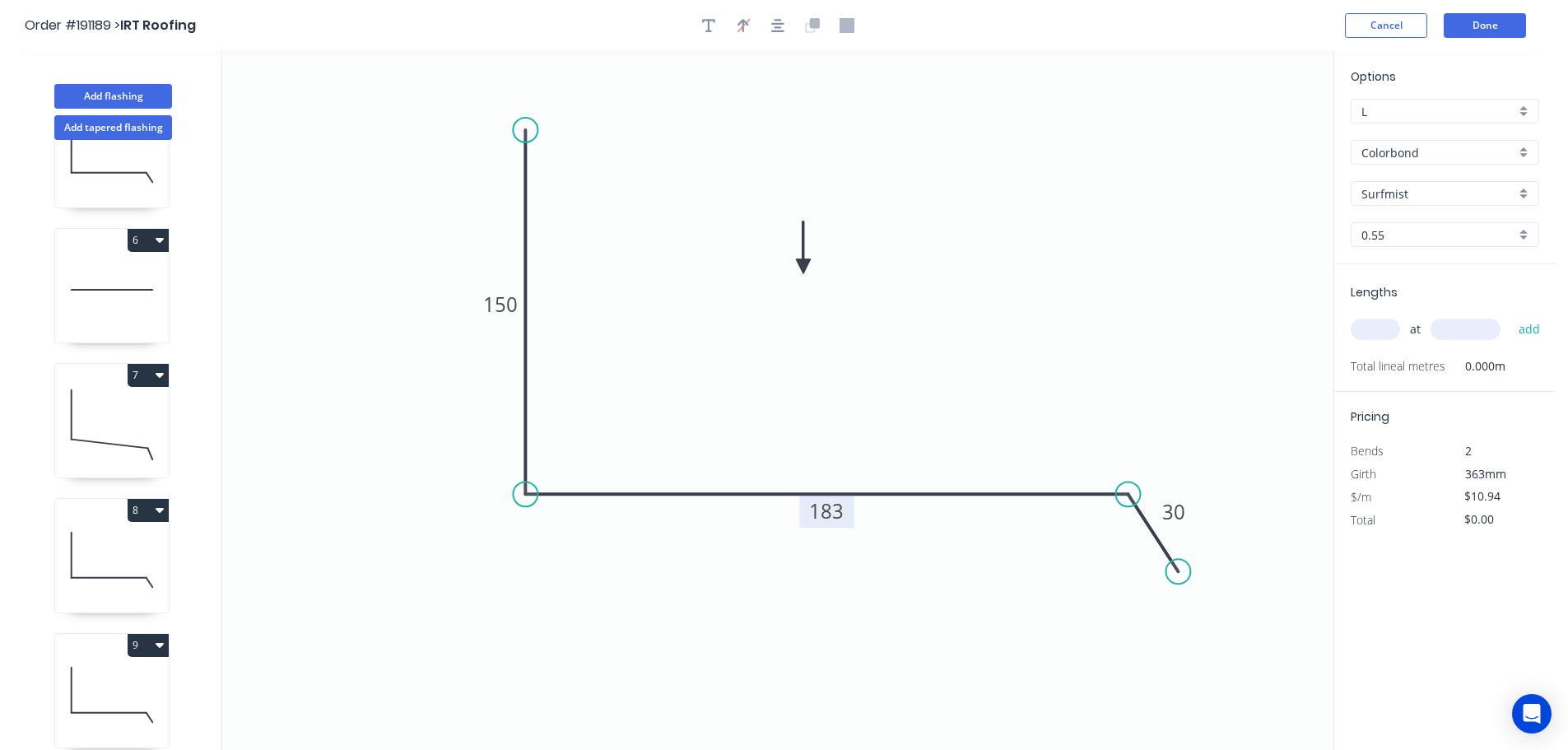
click at [837, 508] on tspan "183" at bounding box center [827, 510] width 34 height 27
click at [918, 420] on icon "0 150 665 30" at bounding box center [777, 401] width 1112 height 699
click at [1388, 325] on input "text" at bounding box center [1375, 330] width 49 height 22
click at [1510, 315] on button "add" at bounding box center [1529, 329] width 39 height 28
click at [107, 437] on icon at bounding box center [111, 424] width 113 height 105
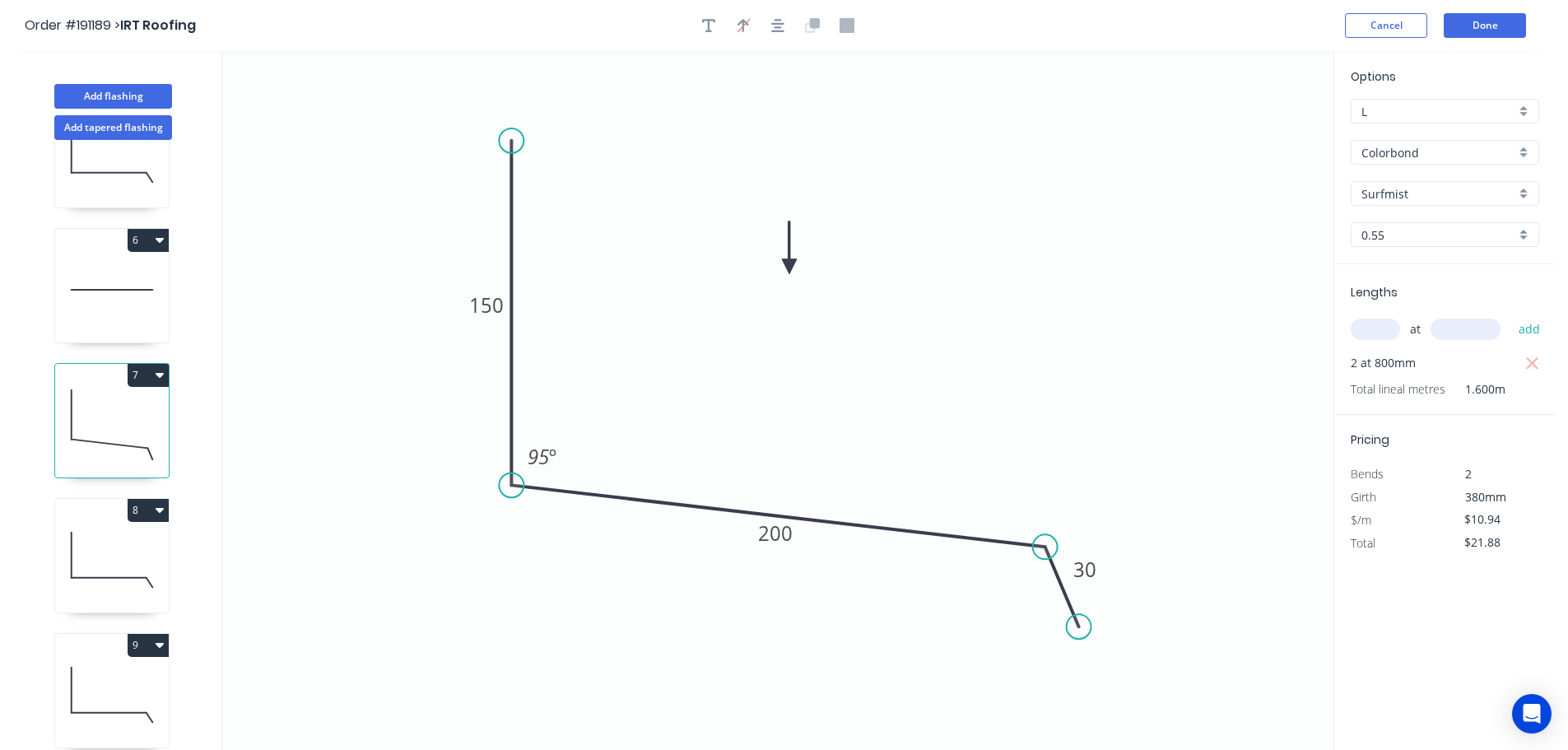
click at [146, 374] on button "7" at bounding box center [148, 375] width 41 height 23
click at [103, 416] on div "Duplicate" at bounding box center [90, 416] width 127 height 24
click at [1380, 329] on input "text" at bounding box center [1375, 330] width 49 height 22
click at [1510, 315] on button "add" at bounding box center [1529, 329] width 39 height 28
click at [102, 94] on button "Add flashing" at bounding box center [112, 95] width 118 height 24
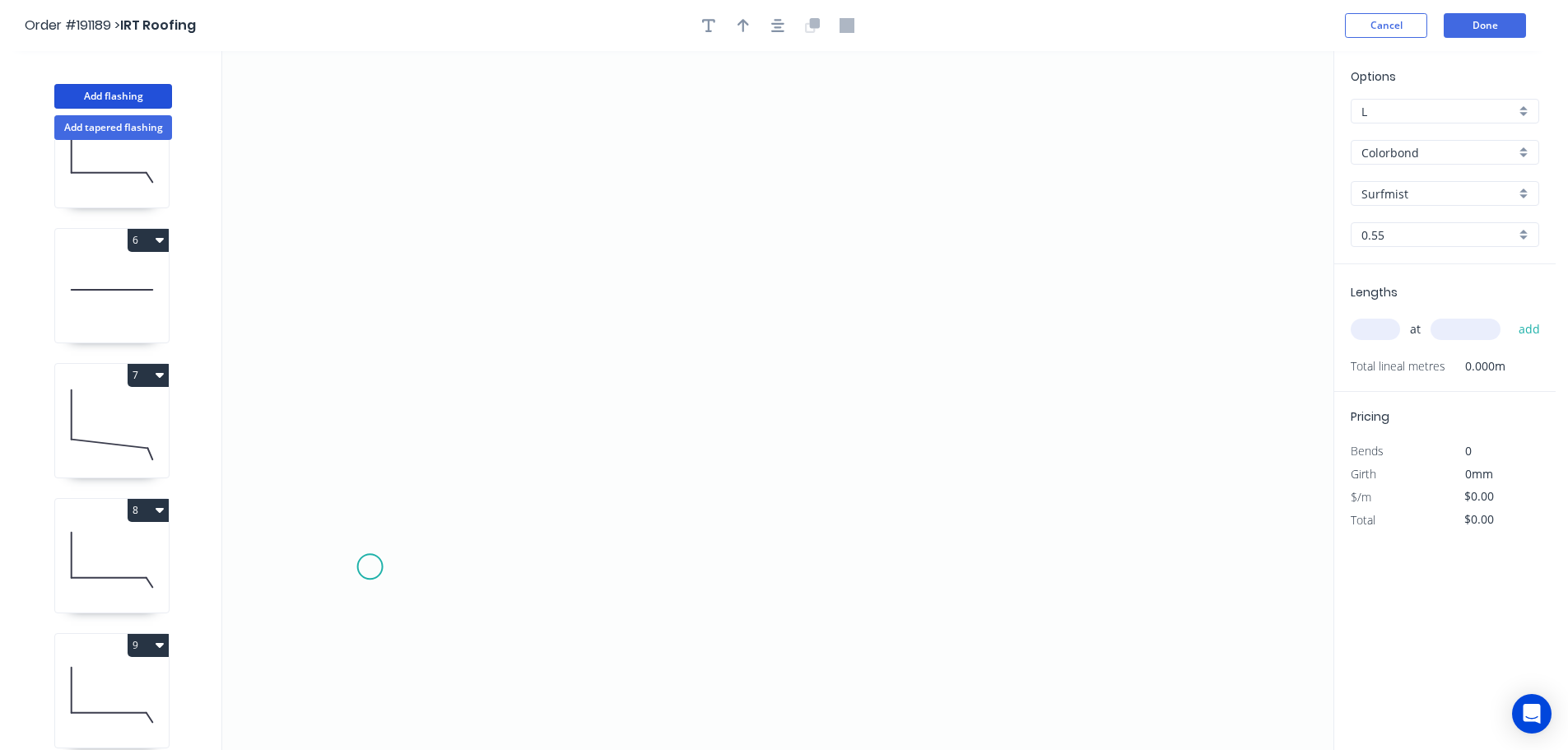
click at [369, 567] on icon "0" at bounding box center [777, 401] width 1112 height 699
click at [422, 497] on icon at bounding box center [396, 531] width 53 height 70
click at [1128, 490] on icon "0 ?" at bounding box center [777, 401] width 1112 height 699
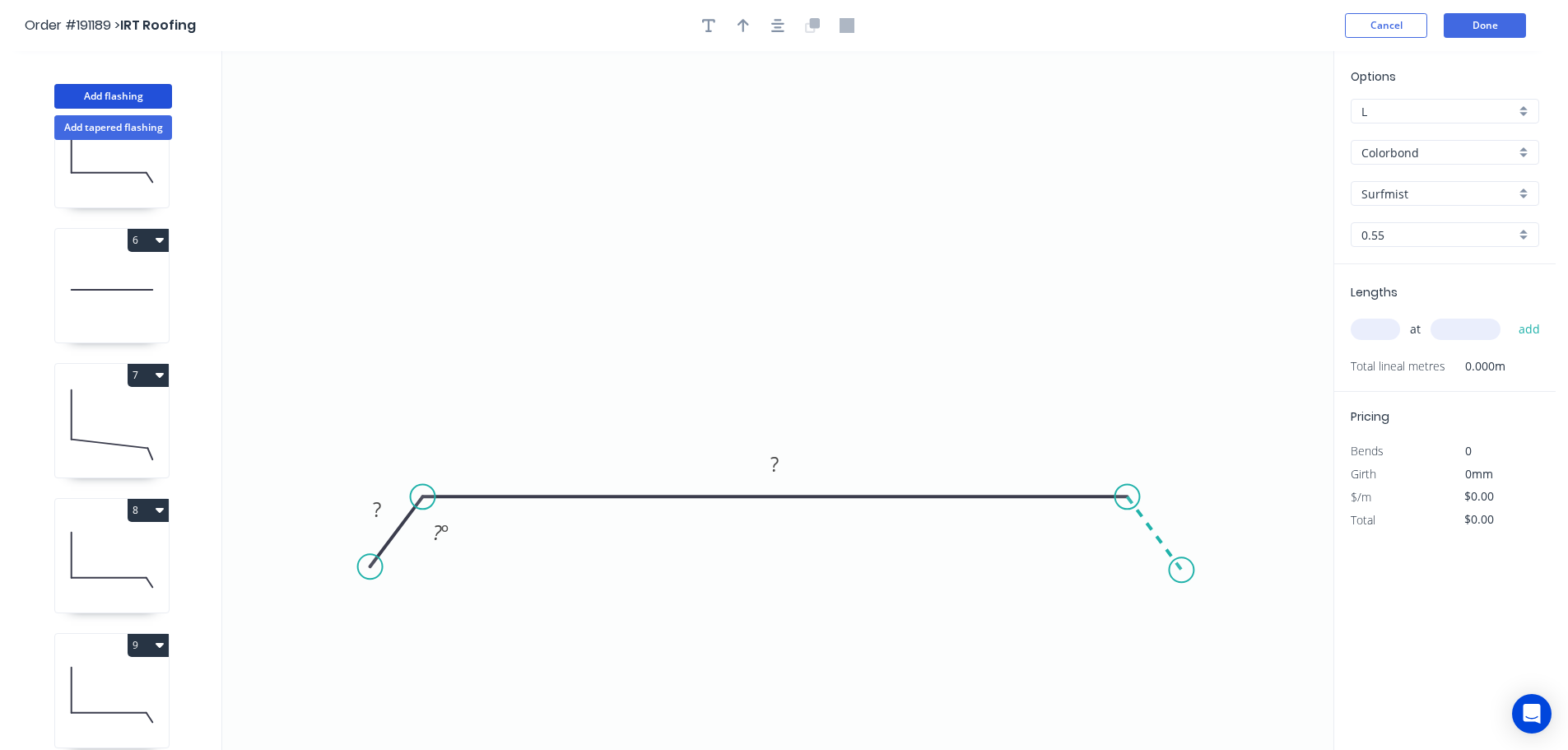
click at [1183, 570] on icon "0 ? ? ? º" at bounding box center [777, 401] width 1112 height 699
click at [1183, 570] on circle at bounding box center [1181, 569] width 24 height 24
click at [476, 585] on div "Hide angle" at bounding box center [524, 581] width 165 height 34
click at [1146, 585] on div "Hide angle" at bounding box center [1199, 584] width 165 height 34
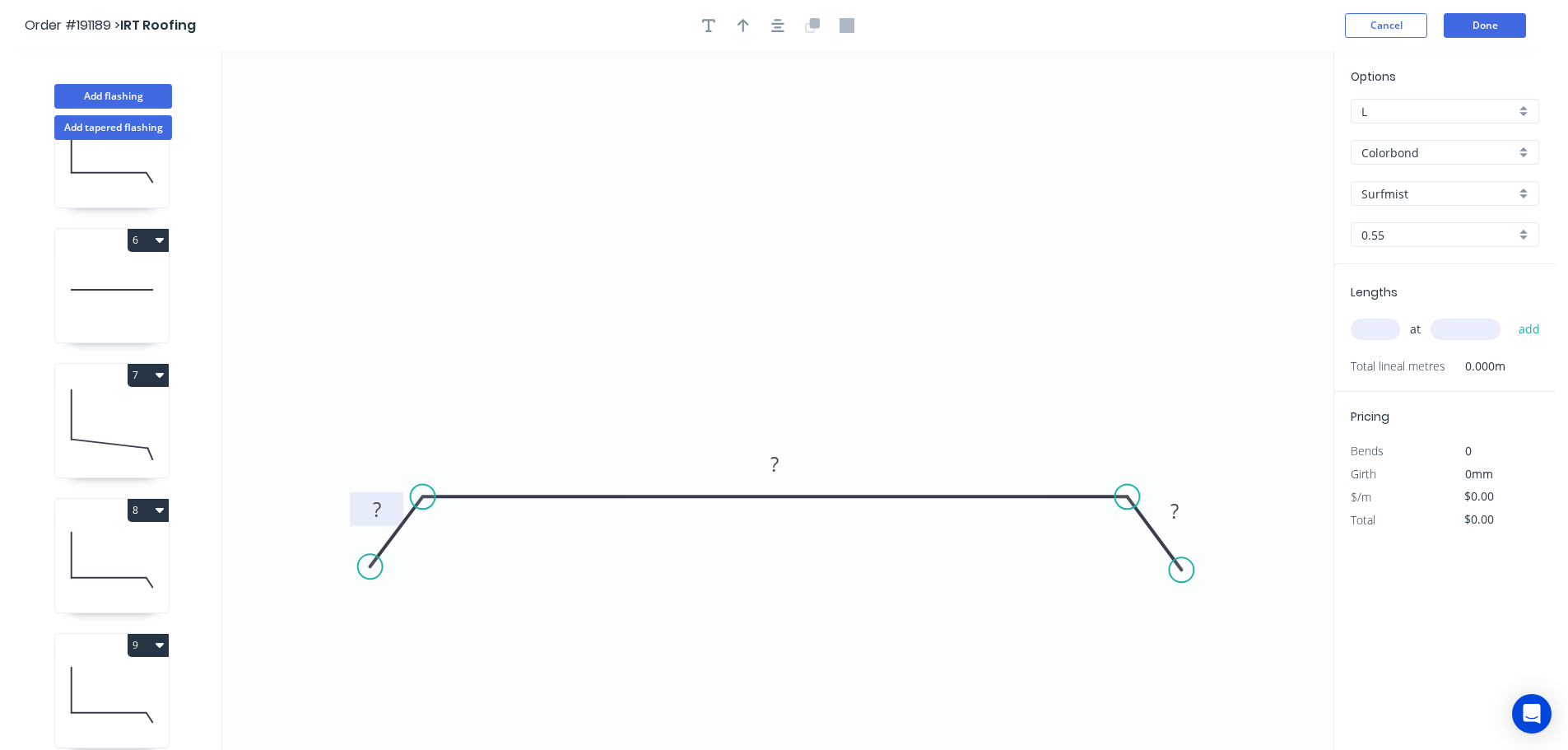
click at [381, 508] on rect at bounding box center [376, 510] width 33 height 23
click at [774, 269] on icon "0 30 1690 30" at bounding box center [777, 401] width 1112 height 699
click at [741, 25] on icon "button" at bounding box center [743, 25] width 12 height 14
drag, startPoint x: 1253, startPoint y: 127, endPoint x: 831, endPoint y: 250, distance: 439.6
click at [831, 250] on icon at bounding box center [831, 230] width 14 height 53
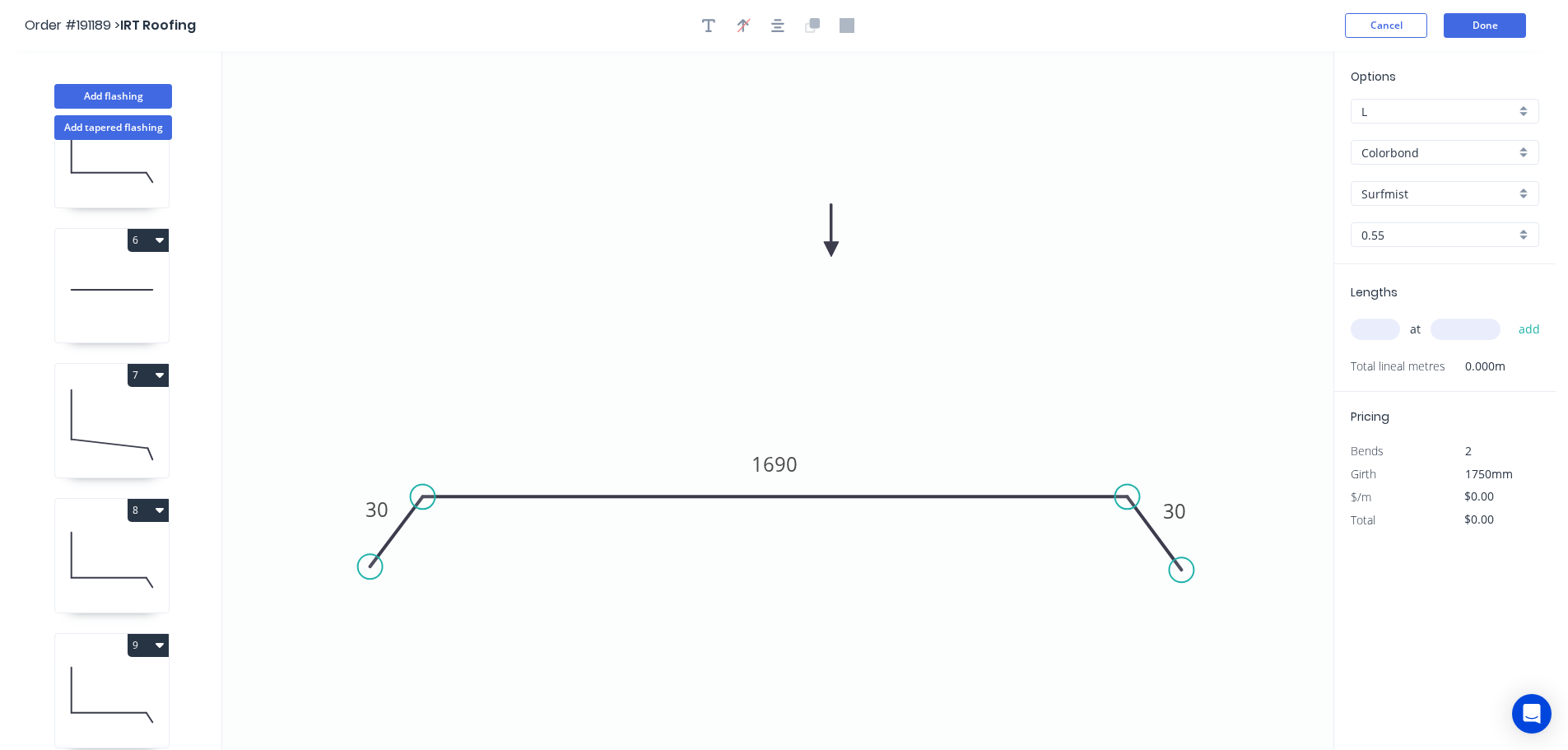
click at [1382, 325] on input "text" at bounding box center [1375, 330] width 49 height 22
click at [1510, 315] on button "add" at bounding box center [1529, 329] width 39 height 28
click at [136, 95] on button "Add flashing" at bounding box center [112, 95] width 118 height 24
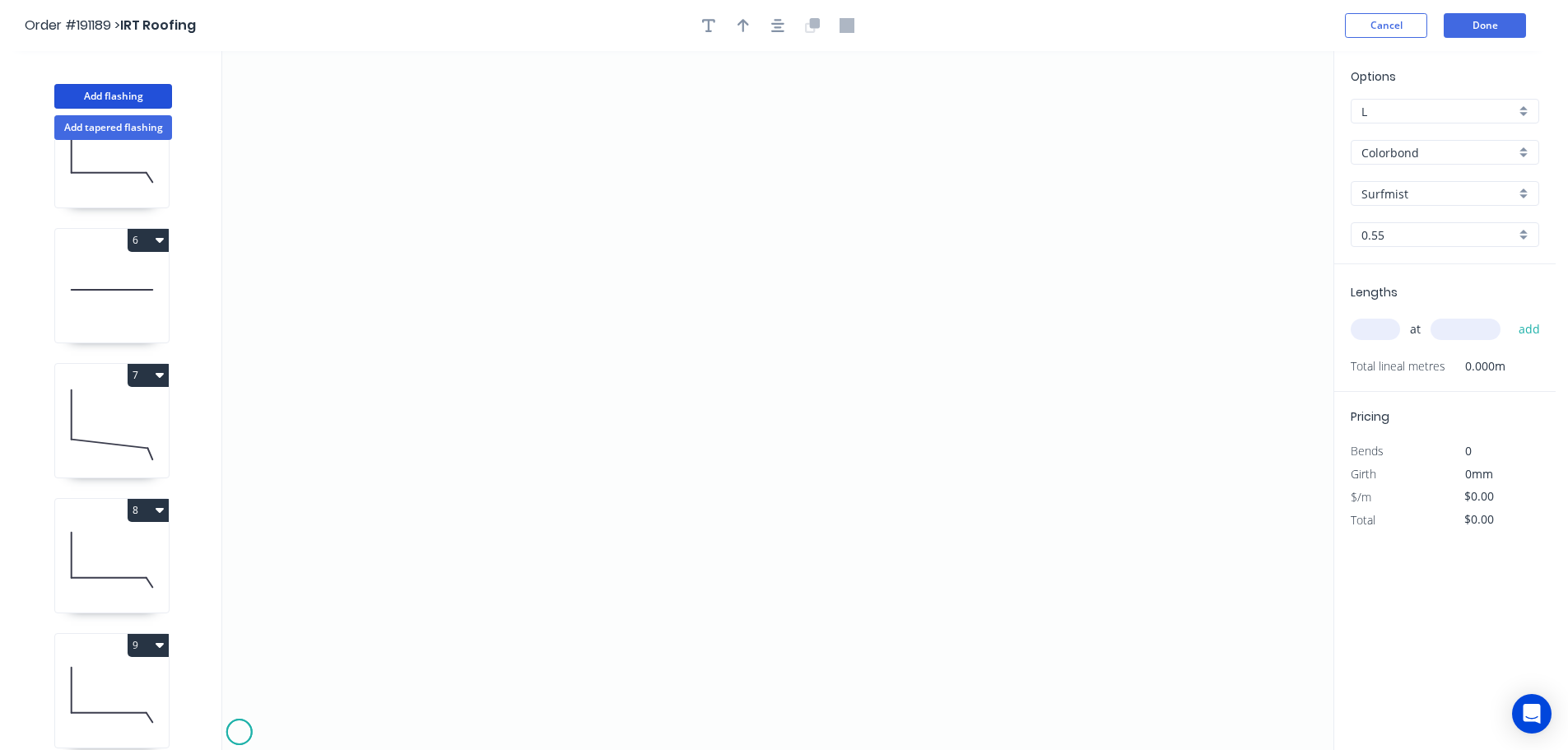
click at [239, 732] on icon "0" at bounding box center [777, 401] width 1112 height 699
click at [254, 719] on icon at bounding box center [247, 723] width 15 height 15
click at [289, 716] on icon at bounding box center [272, 716] width 34 height 0
click at [305, 731] on icon at bounding box center [297, 723] width 15 height 15
click at [305, 731] on circle at bounding box center [305, 731] width 24 height 24
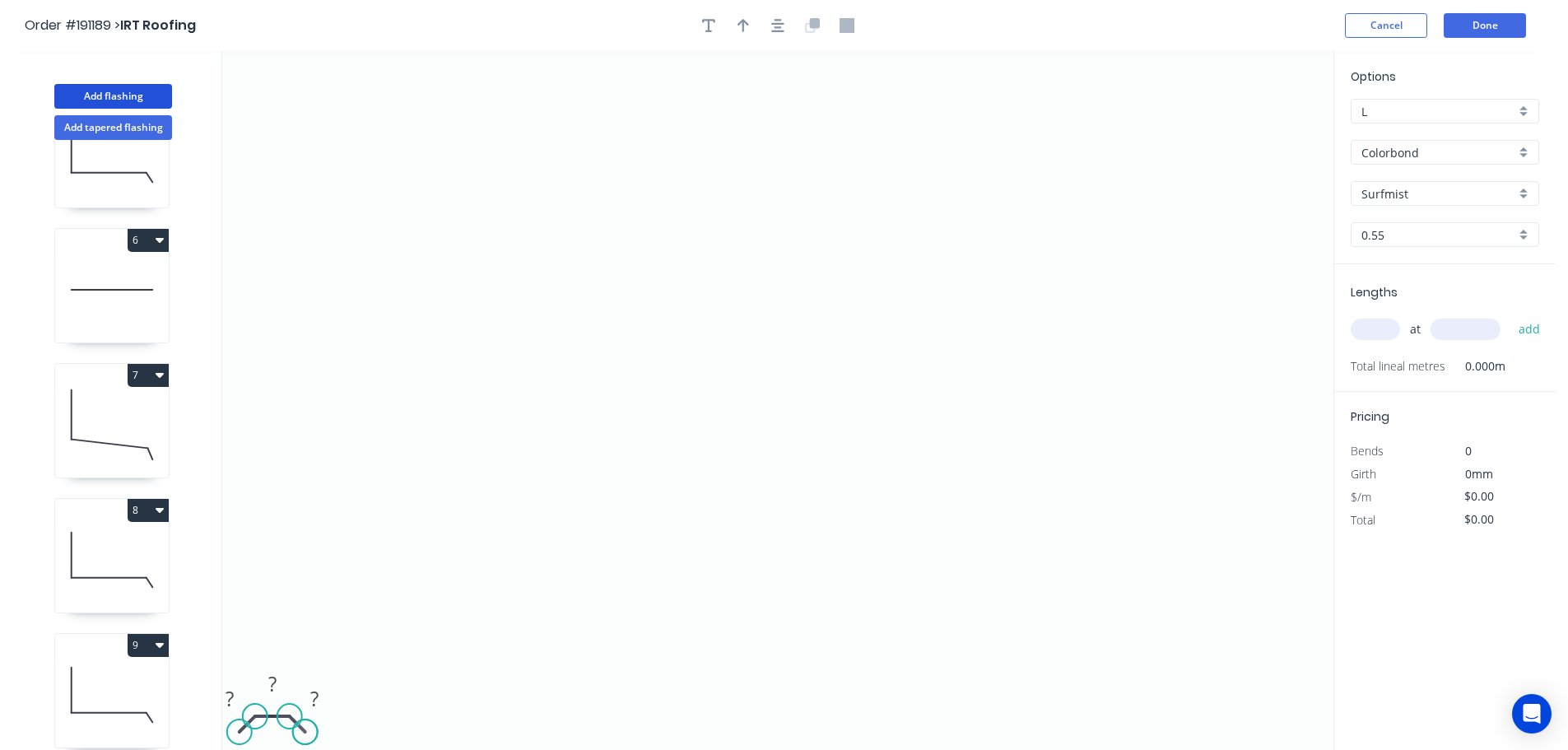
click at [305, 731] on circle at bounding box center [305, 731] width 24 height 24
click at [230, 696] on tspan "?" at bounding box center [229, 698] width 8 height 27
click at [364, 587] on icon "0 30 1687 30" at bounding box center [777, 401] width 1112 height 699
click at [1387, 329] on input "text" at bounding box center [1375, 330] width 49 height 22
click at [1173, 335] on icon "0 30 1687 30" at bounding box center [777, 401] width 1112 height 699
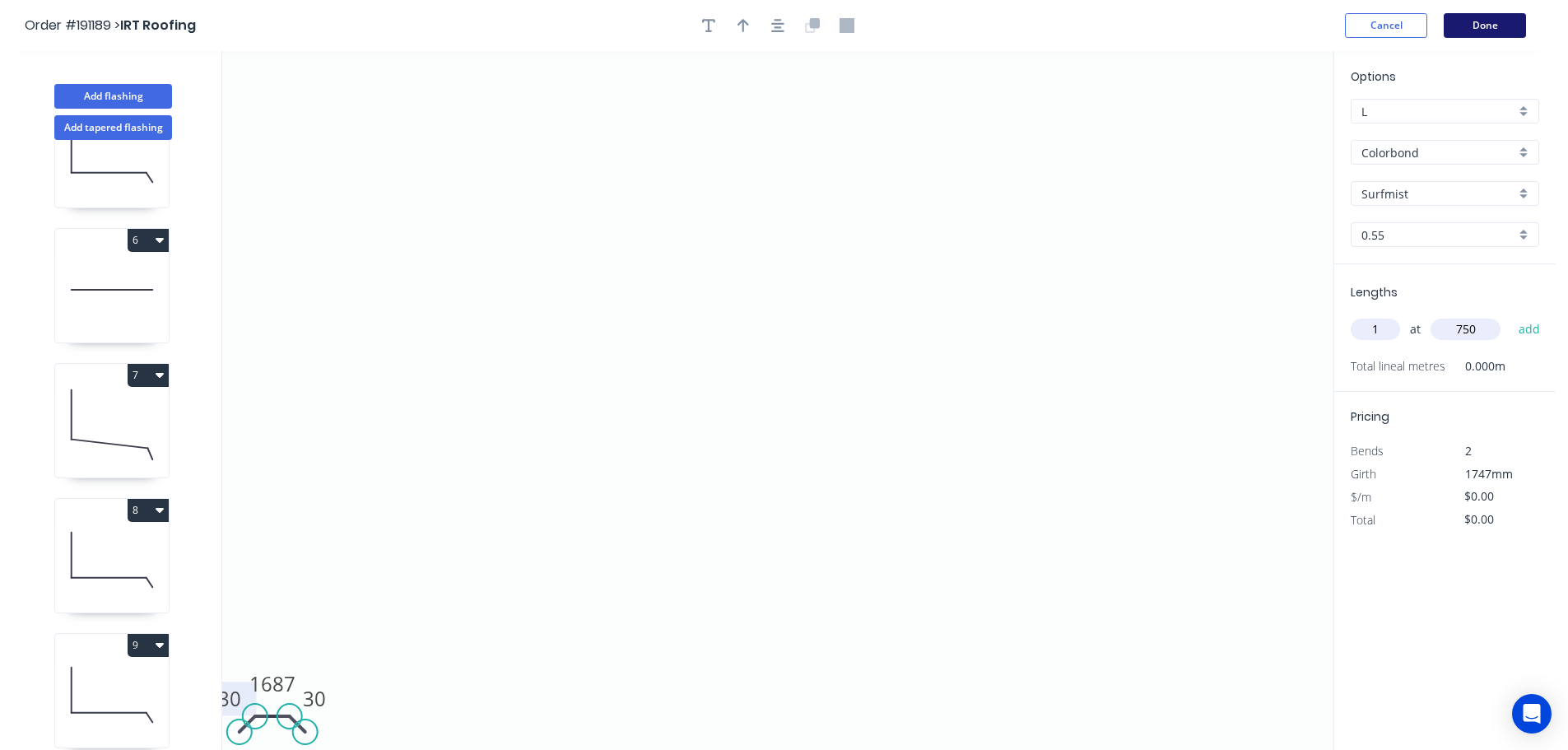
click at [1476, 25] on button "Done" at bounding box center [1485, 25] width 83 height 24
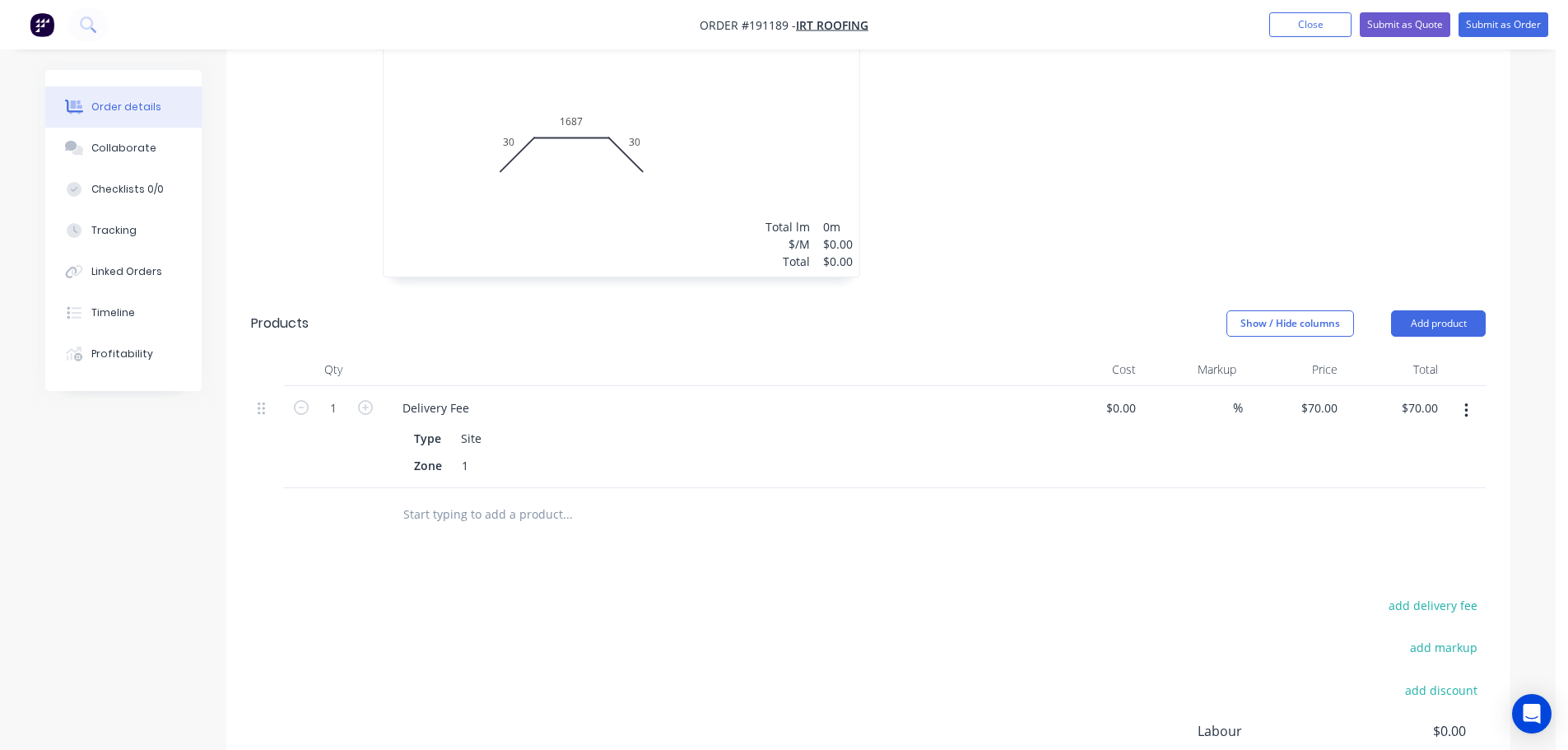
scroll to position [2511, 0]
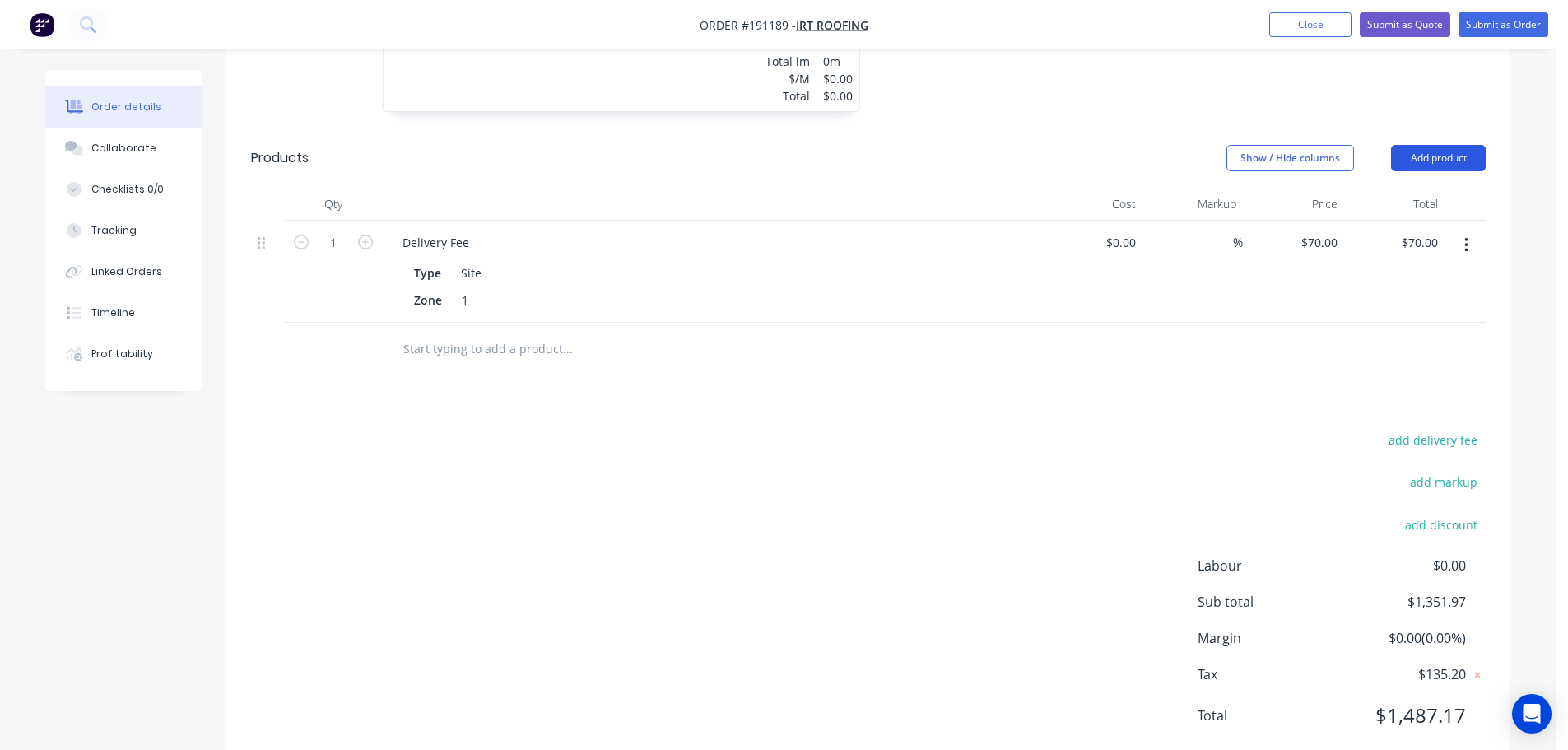
click at [1457, 145] on button "Add product" at bounding box center [1438, 157] width 94 height 26
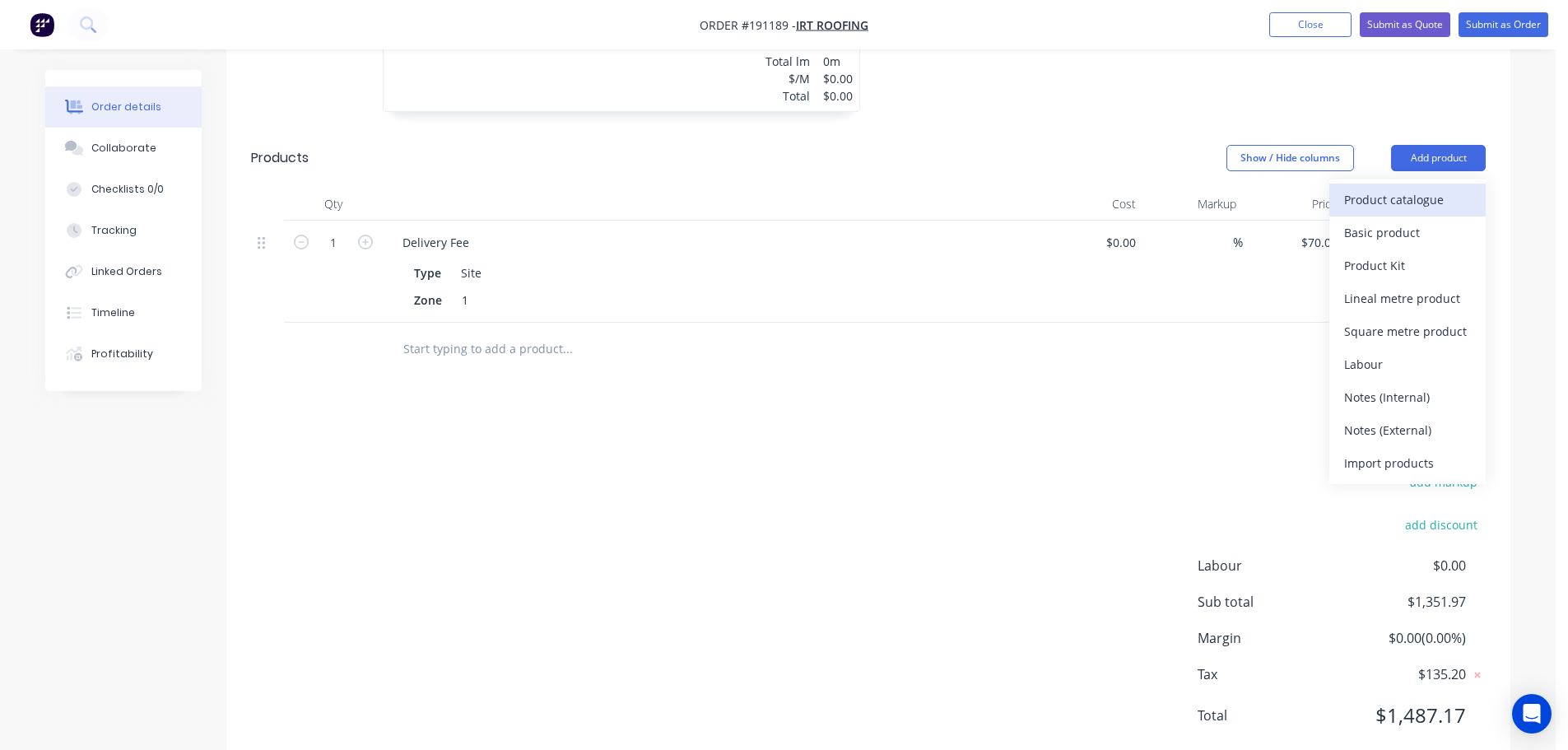
click at [1428, 188] on div "Product catalogue" at bounding box center [1407, 199] width 127 height 24
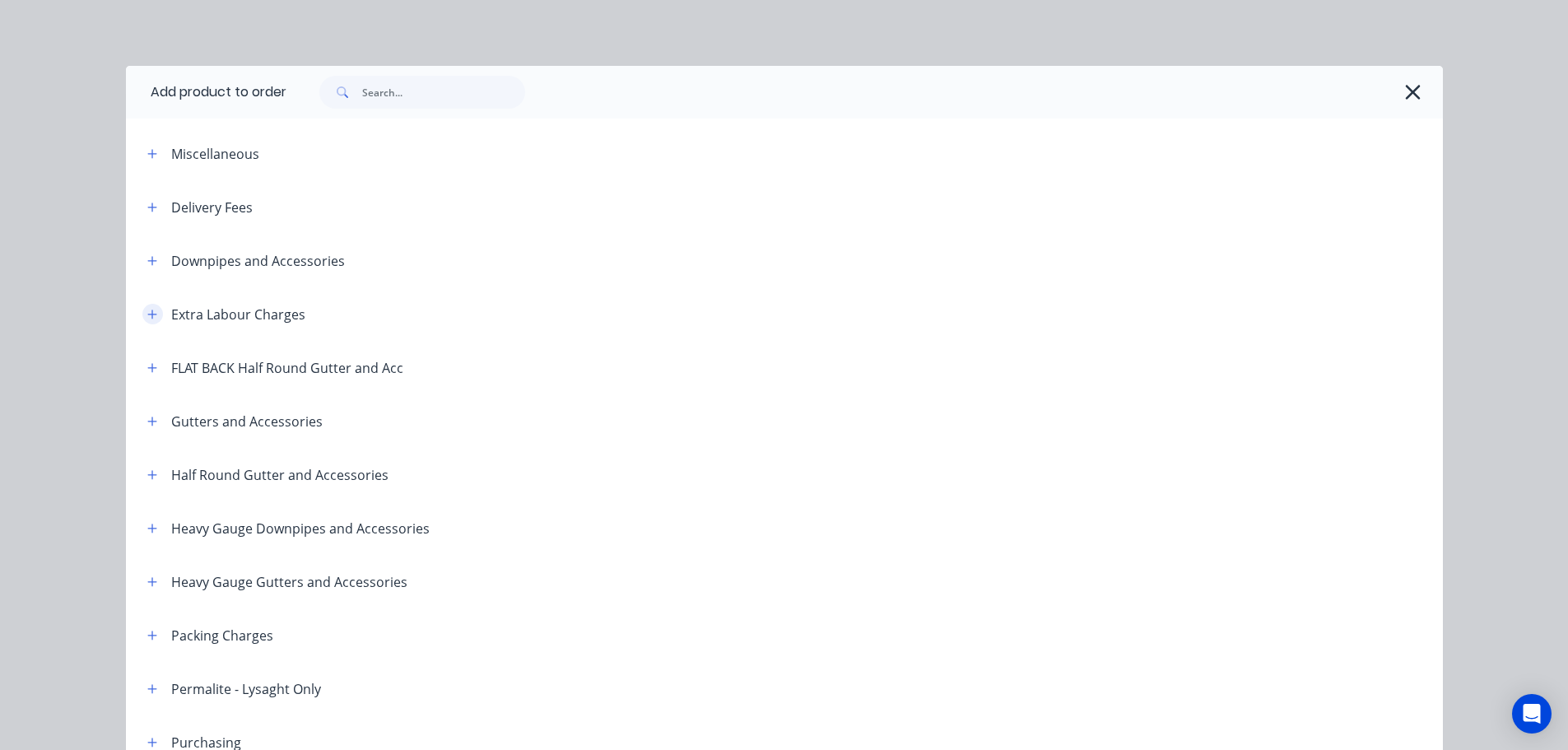
click at [147, 313] on icon "button" at bounding box center [152, 313] width 9 height 9
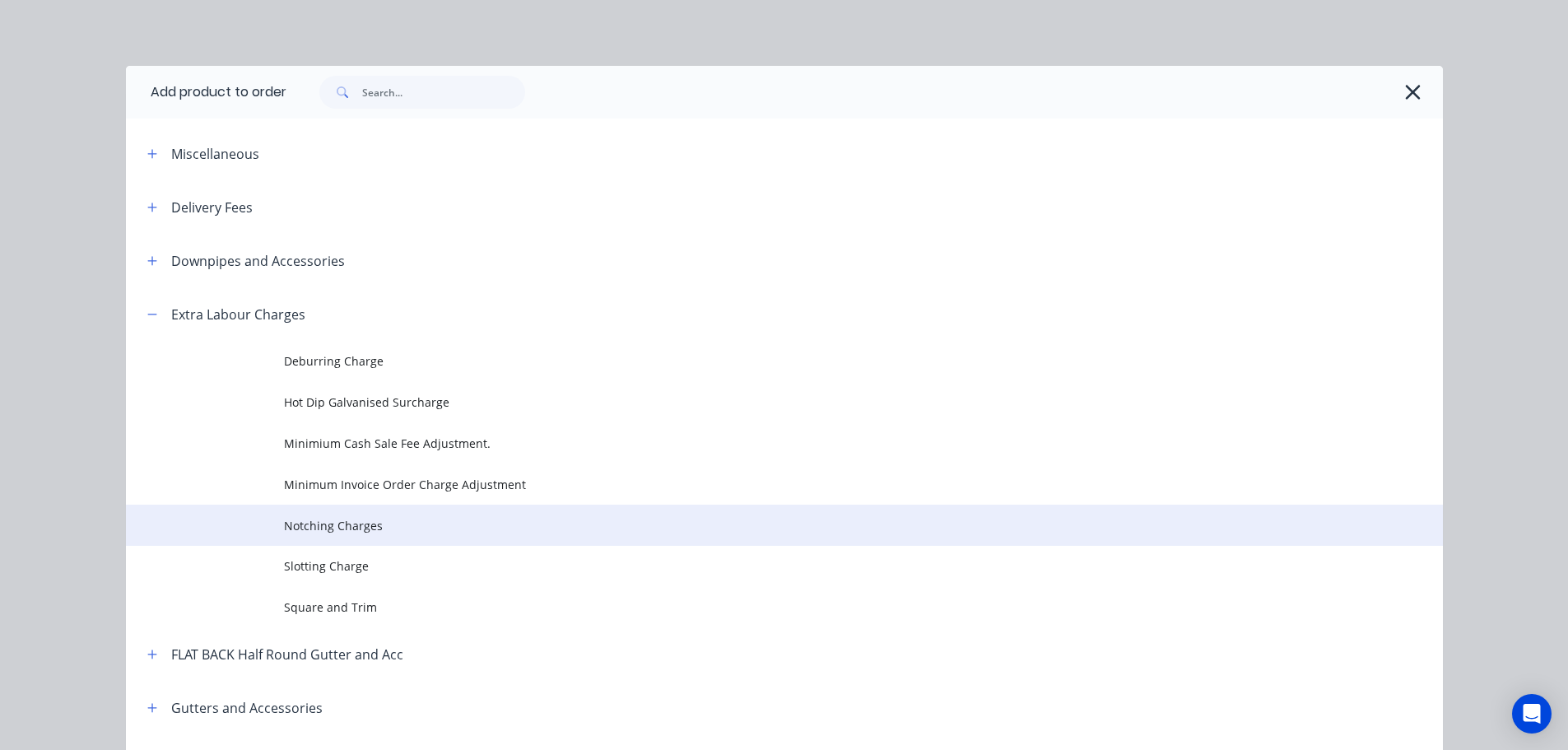
click at [319, 521] on span "Notching Charges" at bounding box center [748, 525] width 927 height 17
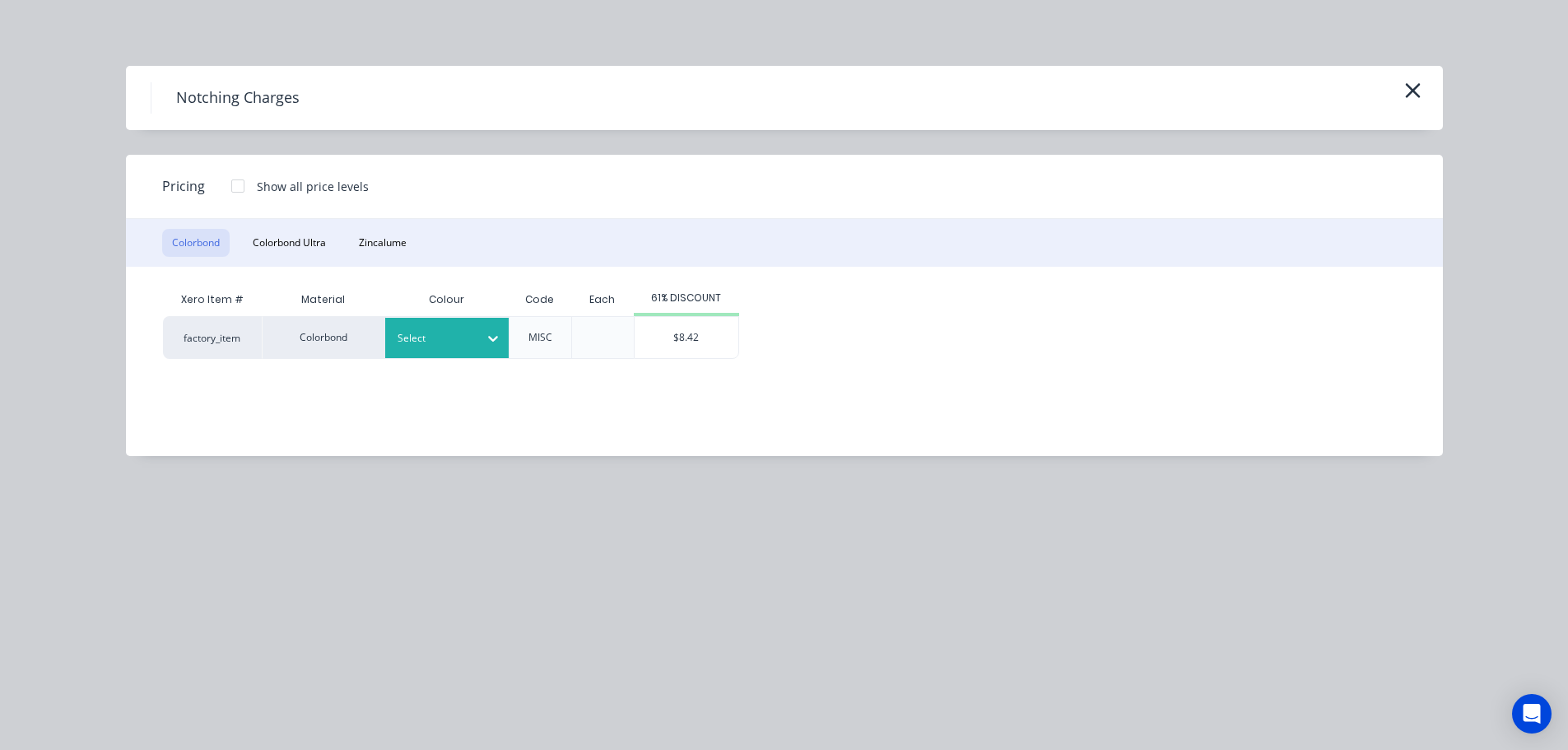
click at [473, 329] on div "Select" at bounding box center [432, 339] width 93 height 22
click at [697, 339] on div "$8.42" at bounding box center [686, 338] width 103 height 41
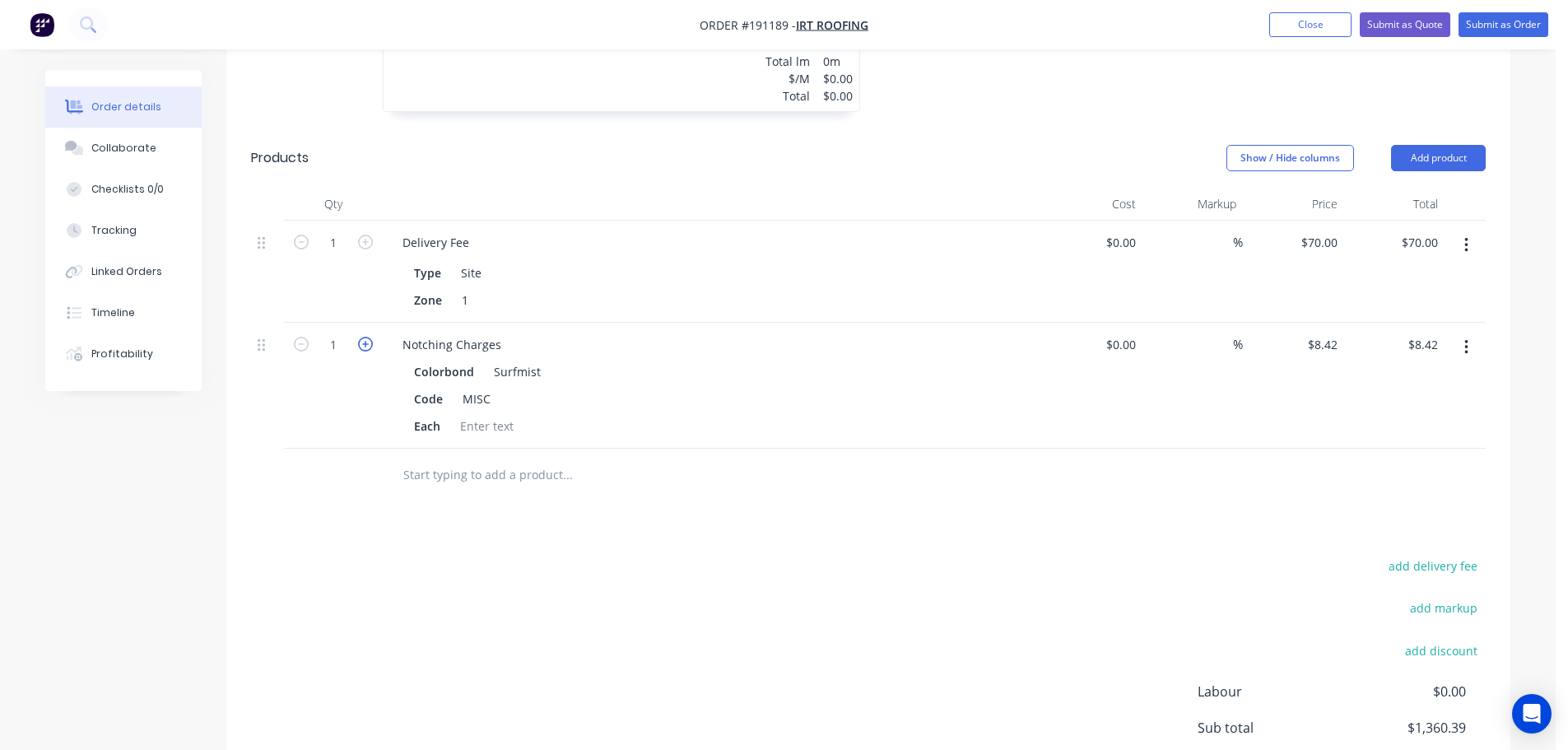
click at [365, 337] on icon "button" at bounding box center [366, 344] width 14 height 14
click at [845, 555] on div "add delivery fee add markup add discount Labour $0.00 Sub total $1,368.81 Margi…" at bounding box center [868, 714] width 1235 height 318
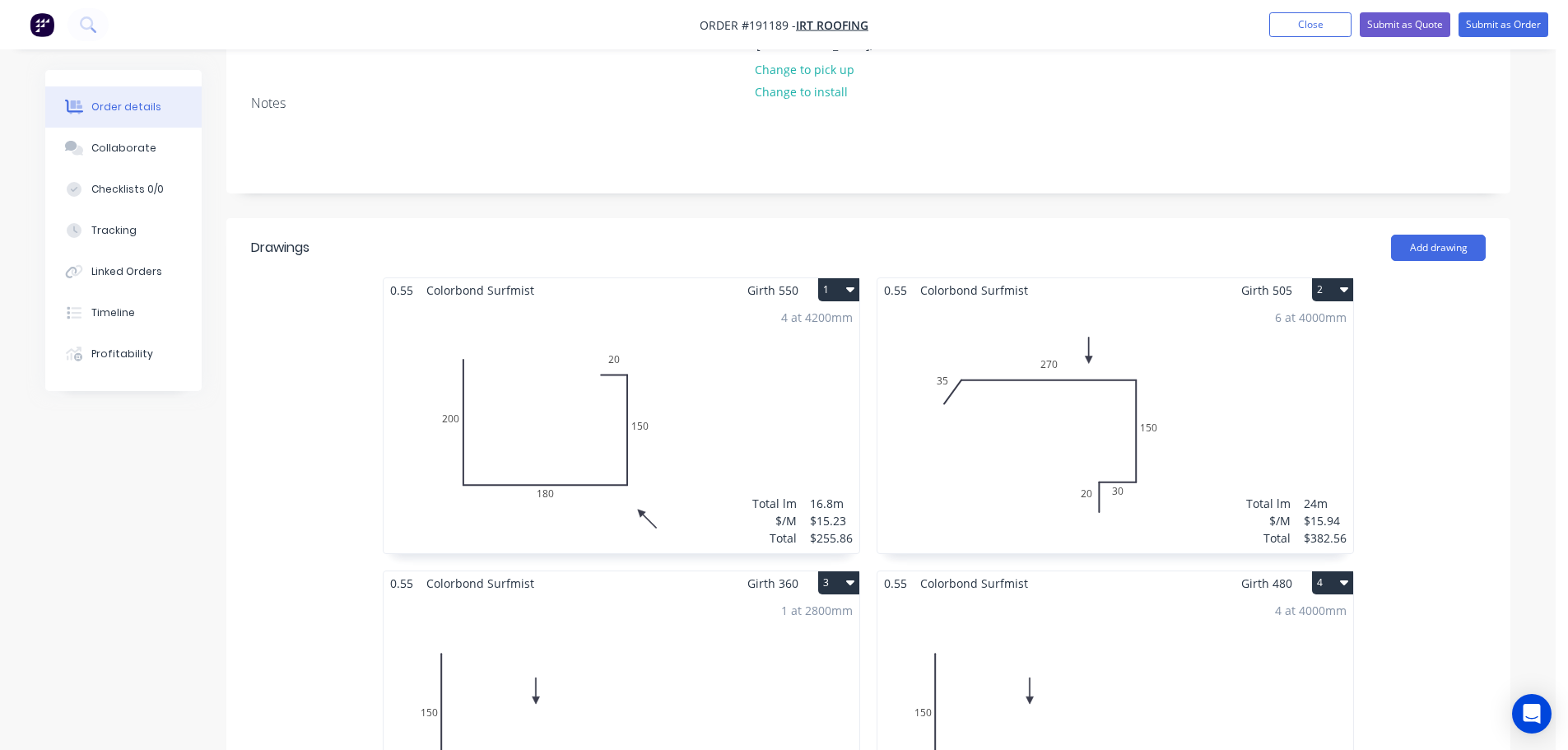
scroll to position [0, 0]
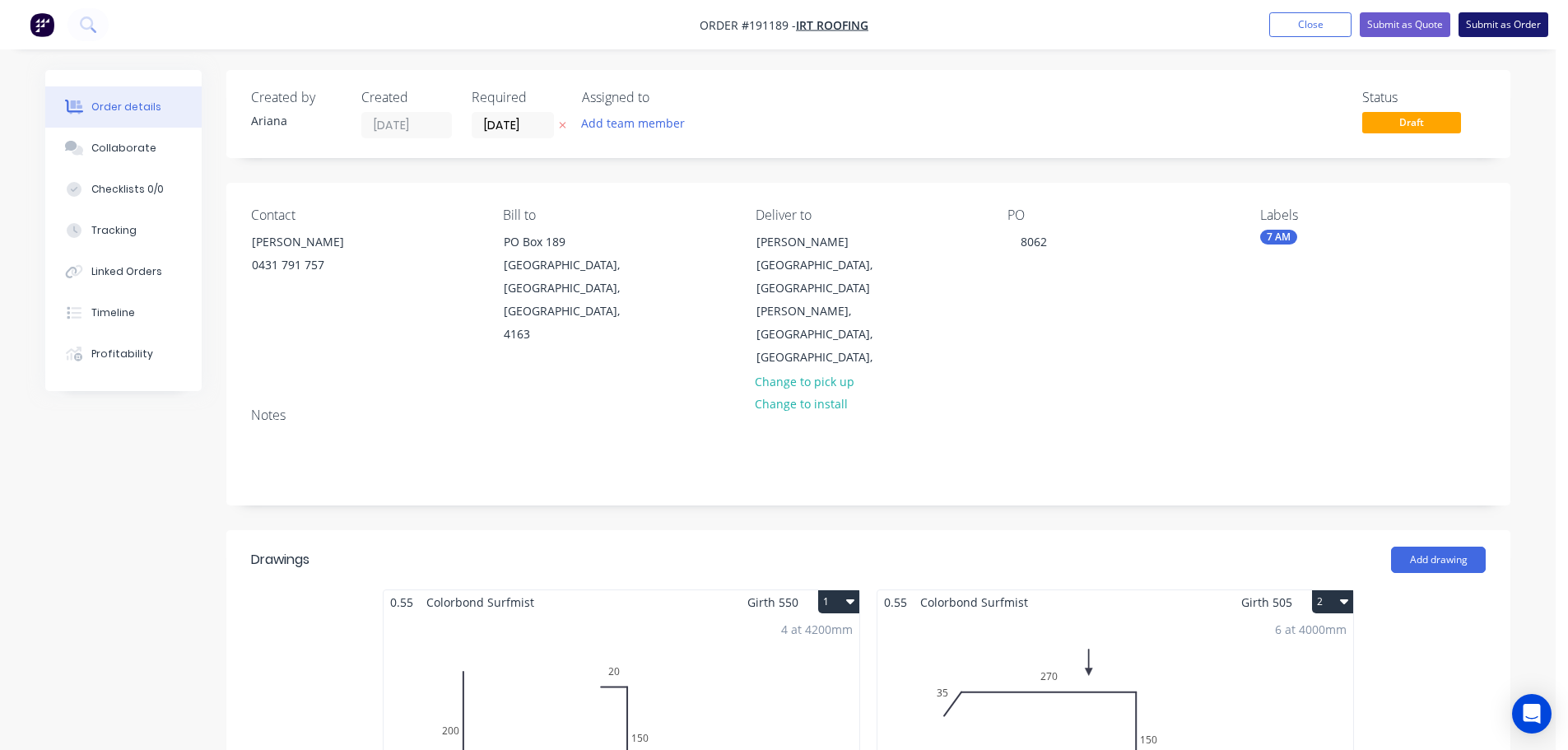
click at [1485, 22] on button "Submit as Order" at bounding box center [1503, 24] width 90 height 24
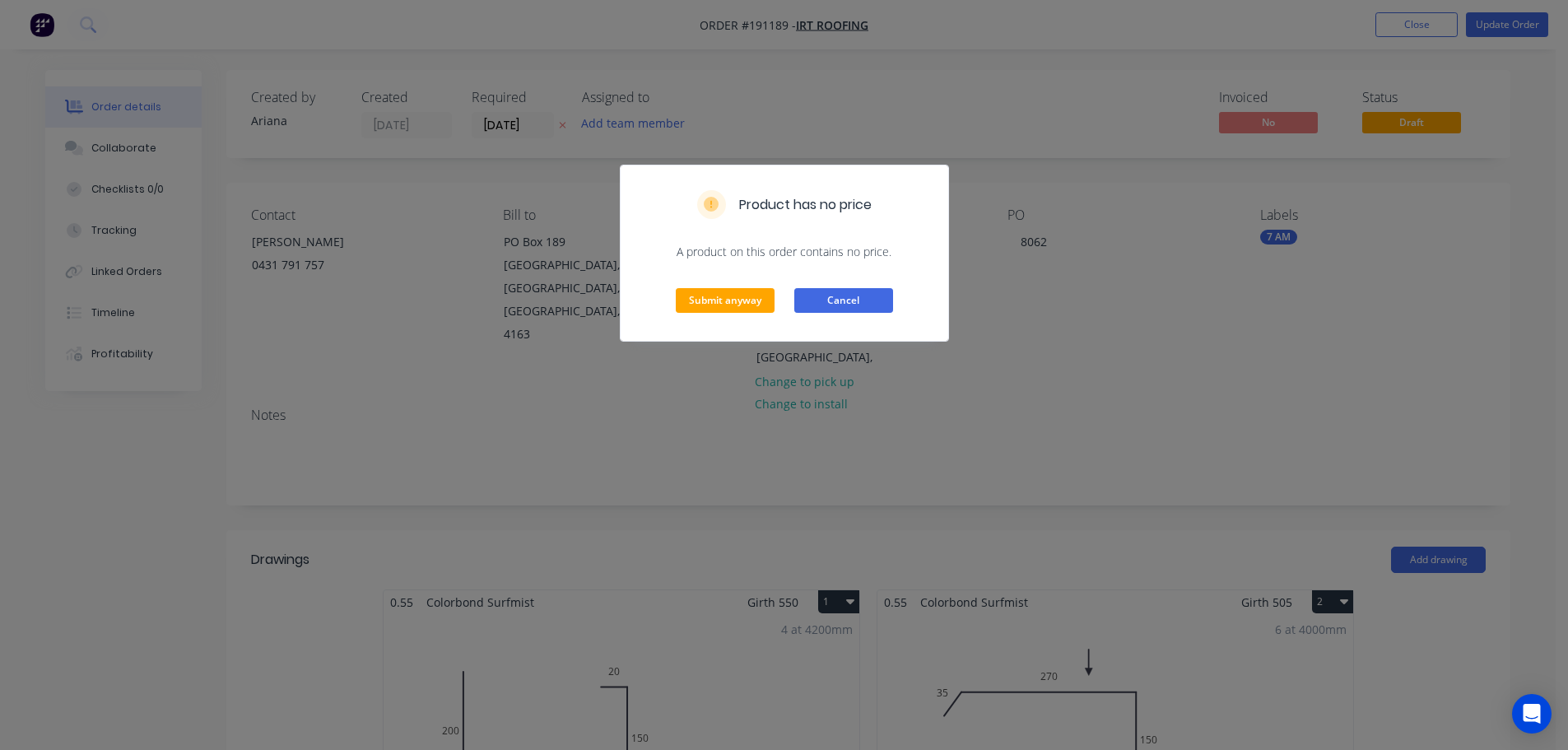
click at [855, 299] on button "Cancel" at bounding box center [844, 300] width 99 height 24
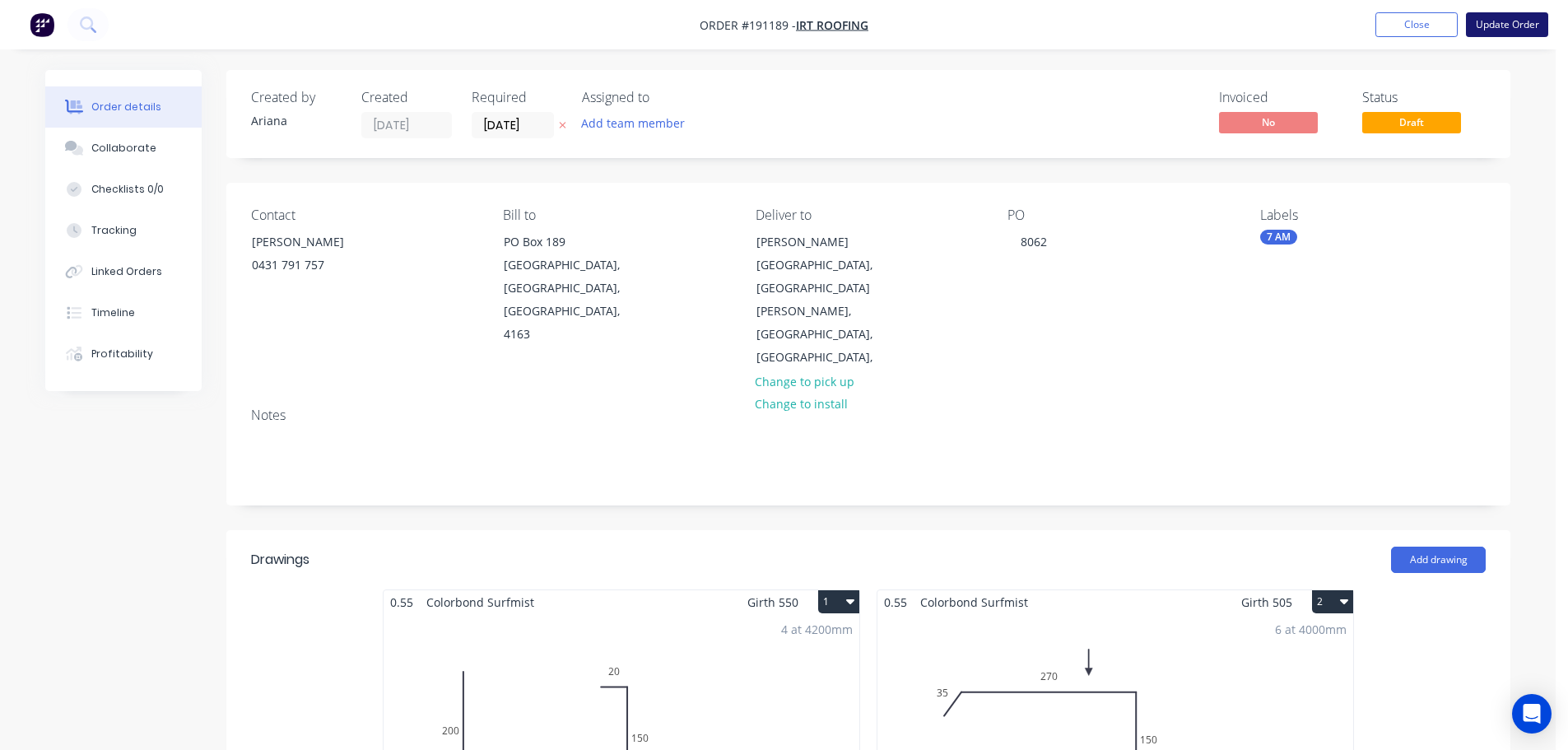
click at [1510, 26] on button "Update Order" at bounding box center [1508, 24] width 83 height 24
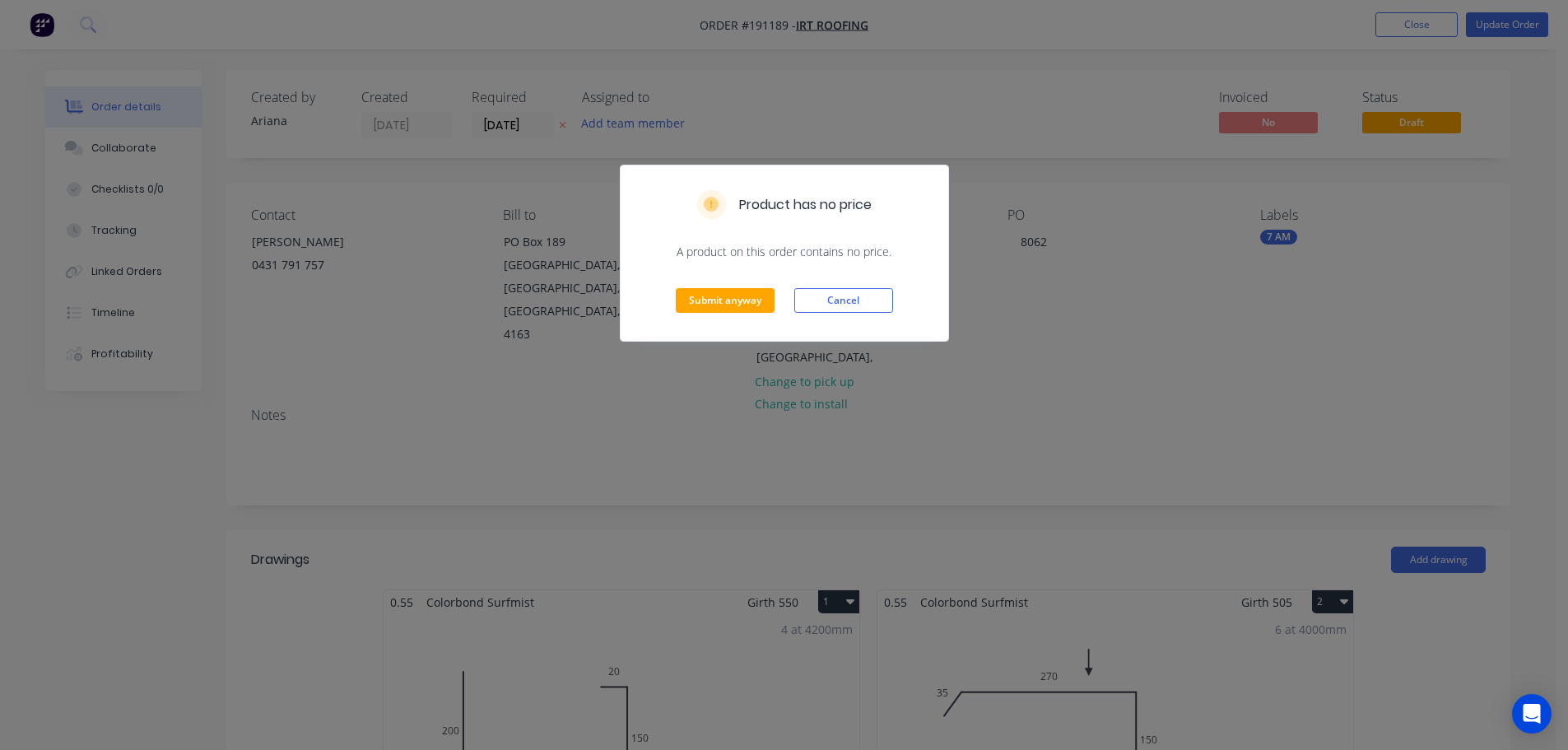
click at [1097, 368] on div "Product has no price A product on this order contains no price. Submit anyway C…" at bounding box center [784, 375] width 1568 height 750
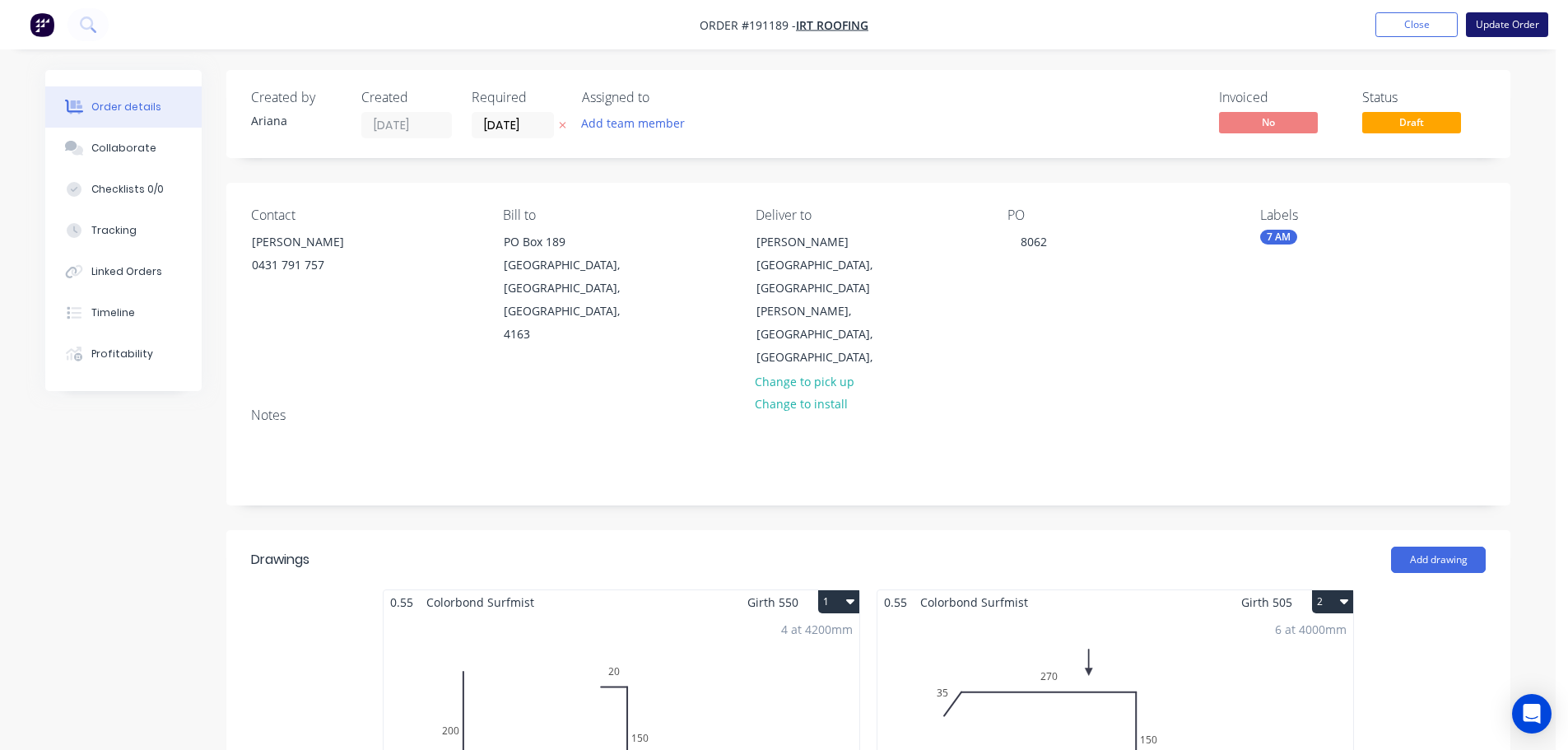
click at [1522, 20] on button "Update Order" at bounding box center [1508, 24] width 83 height 24
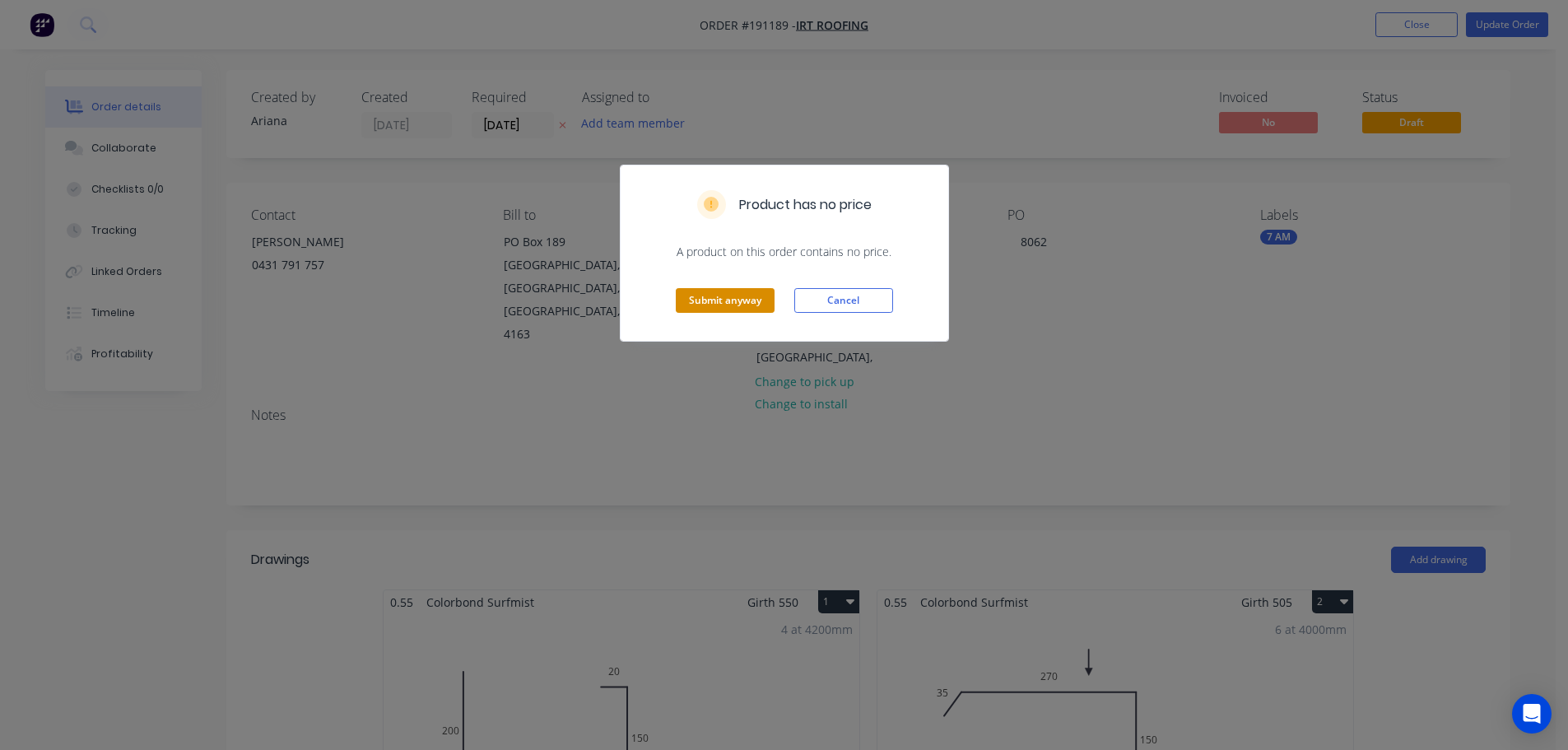
click at [723, 303] on button "Submit anyway" at bounding box center [725, 300] width 99 height 24
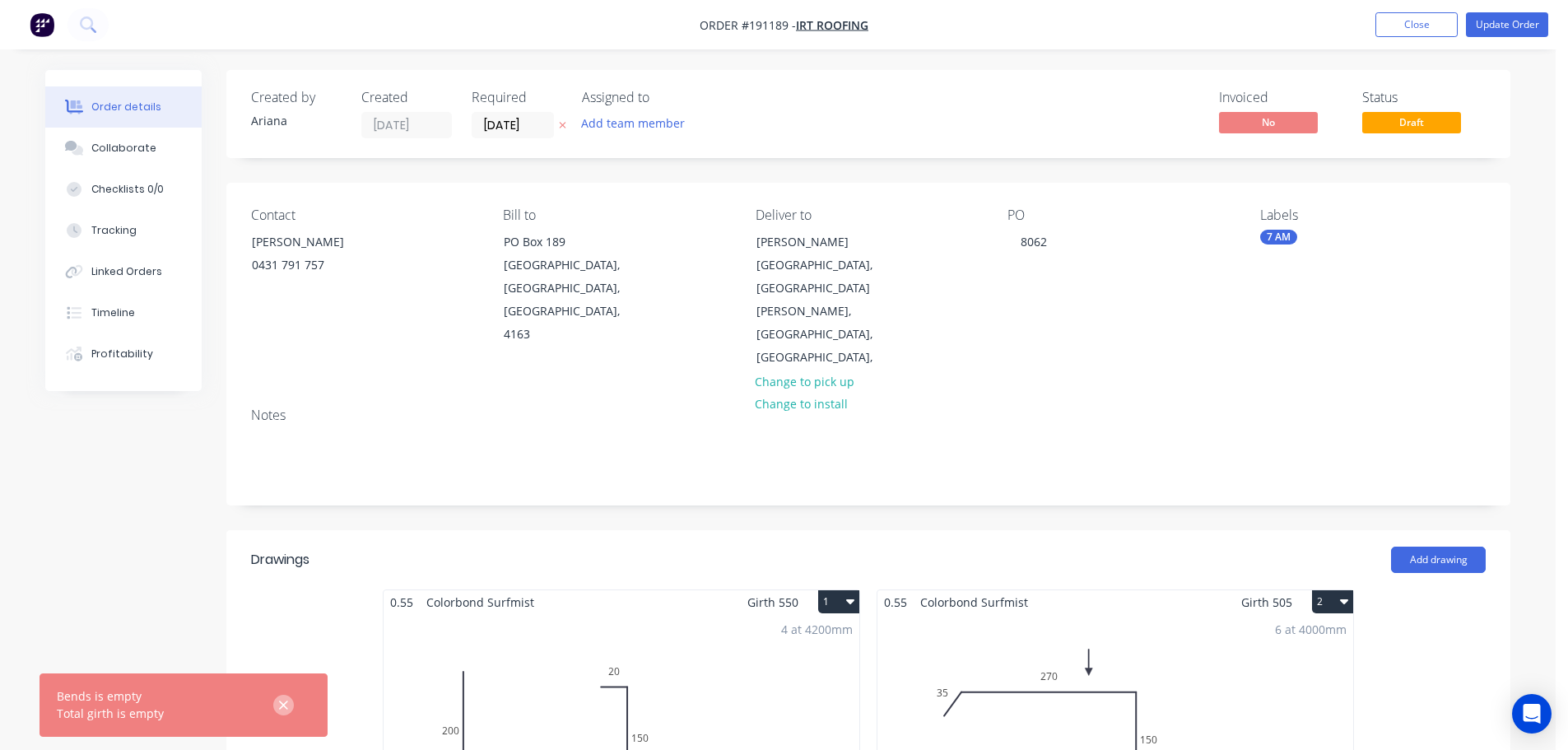
click at [288, 706] on icon "button" at bounding box center [284, 705] width 11 height 14
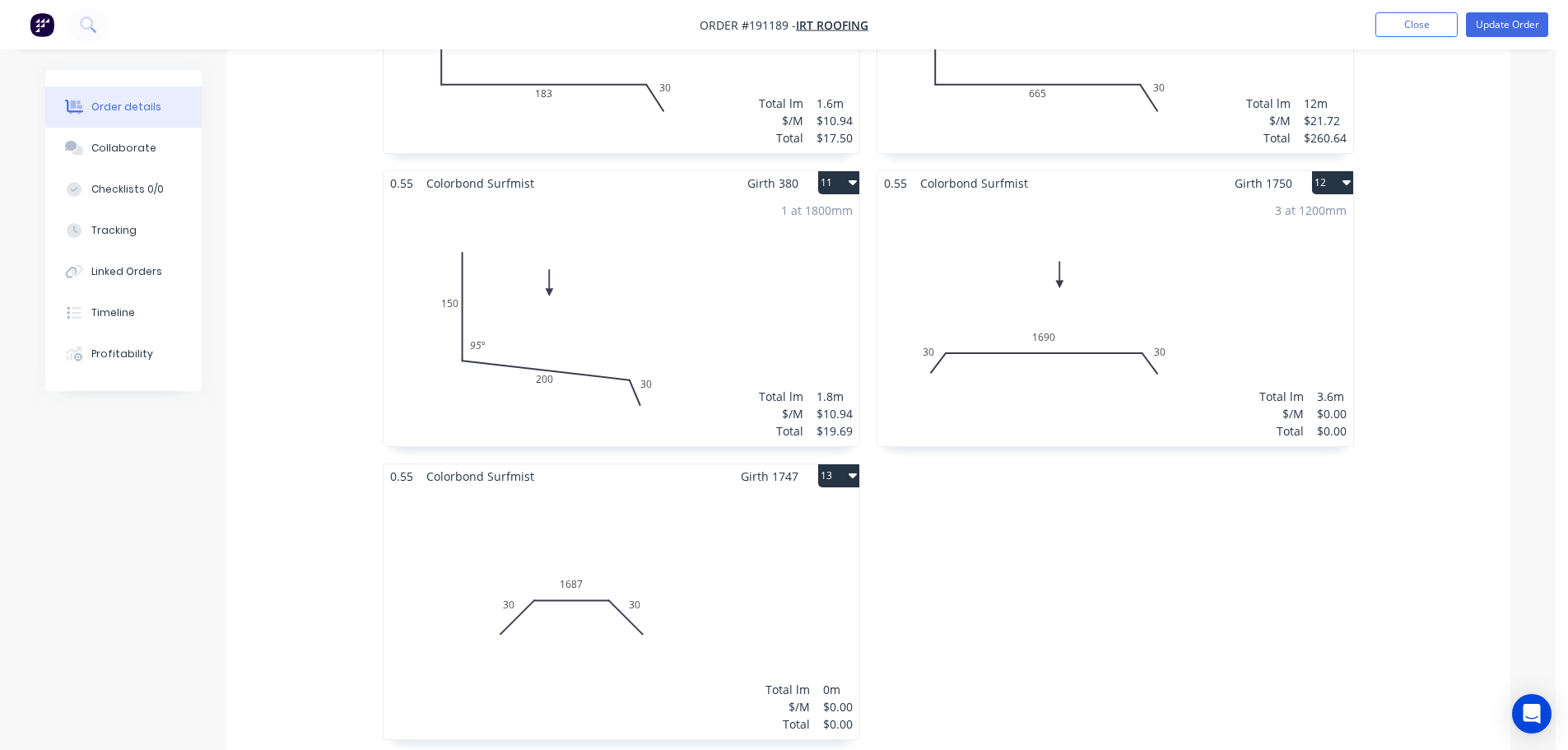
scroll to position [1919, 0]
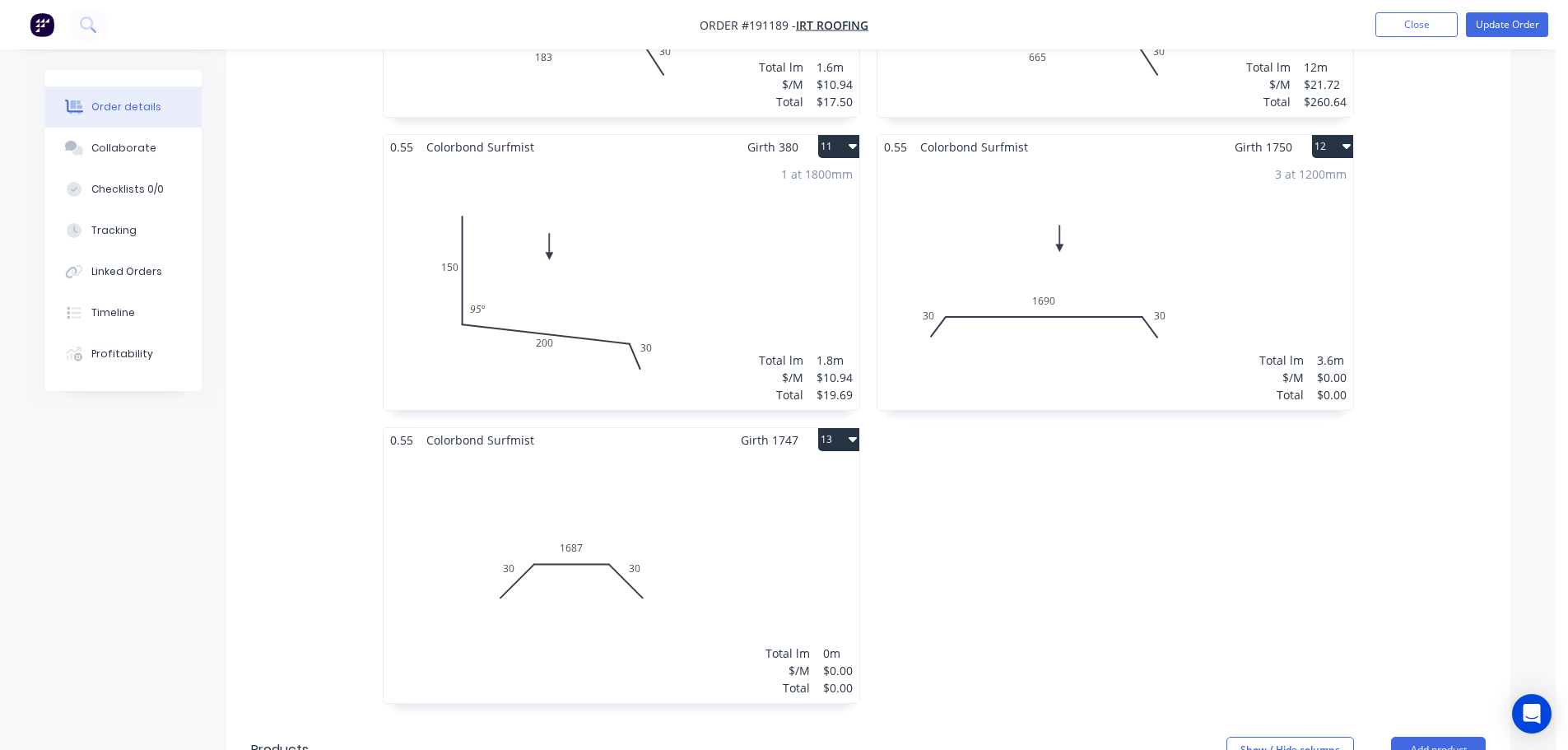
click at [773, 541] on div "Total lm $/M Total 0m $0.00 $0.00" at bounding box center [622, 577] width 476 height 251
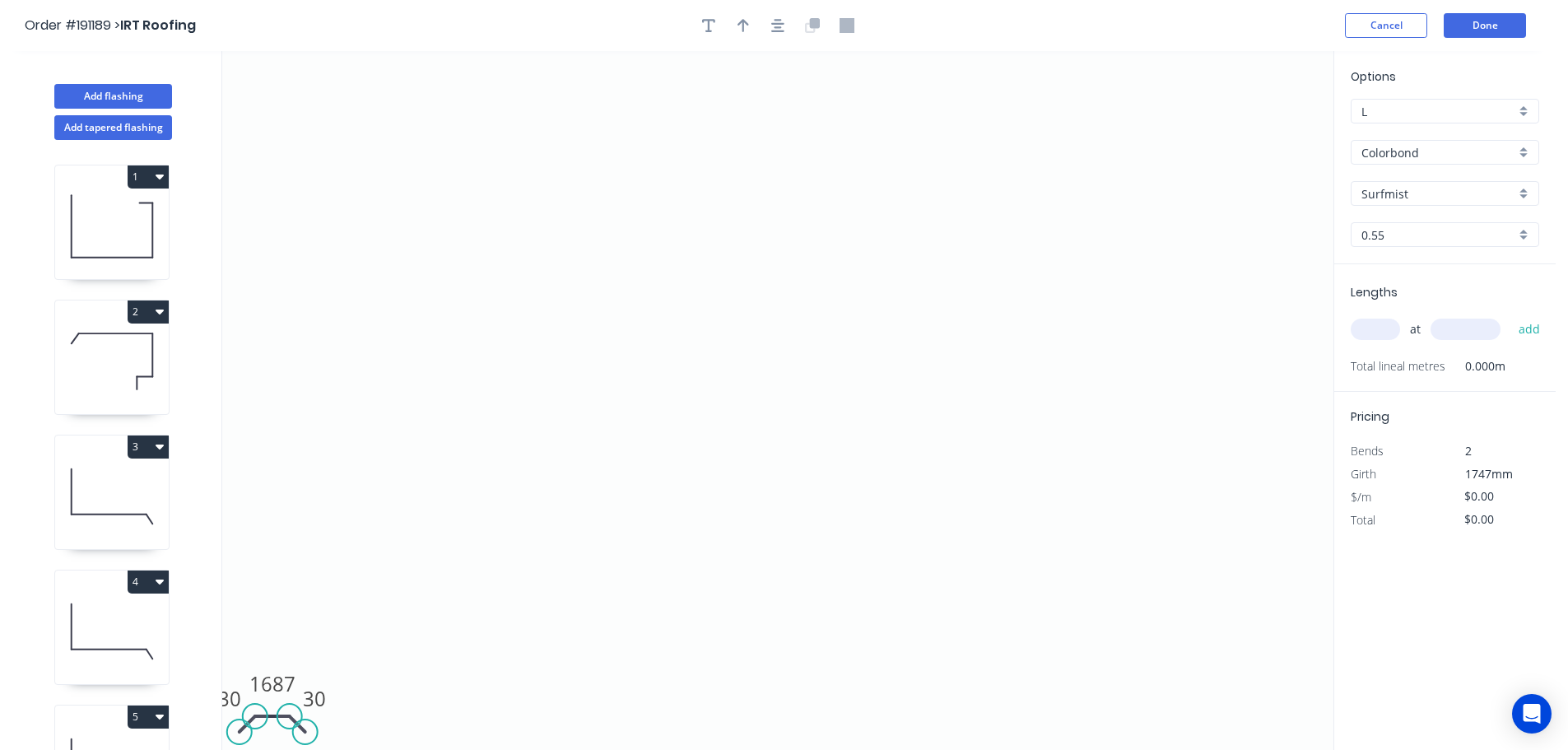
click at [113, 230] on icon at bounding box center [111, 225] width 113 height 105
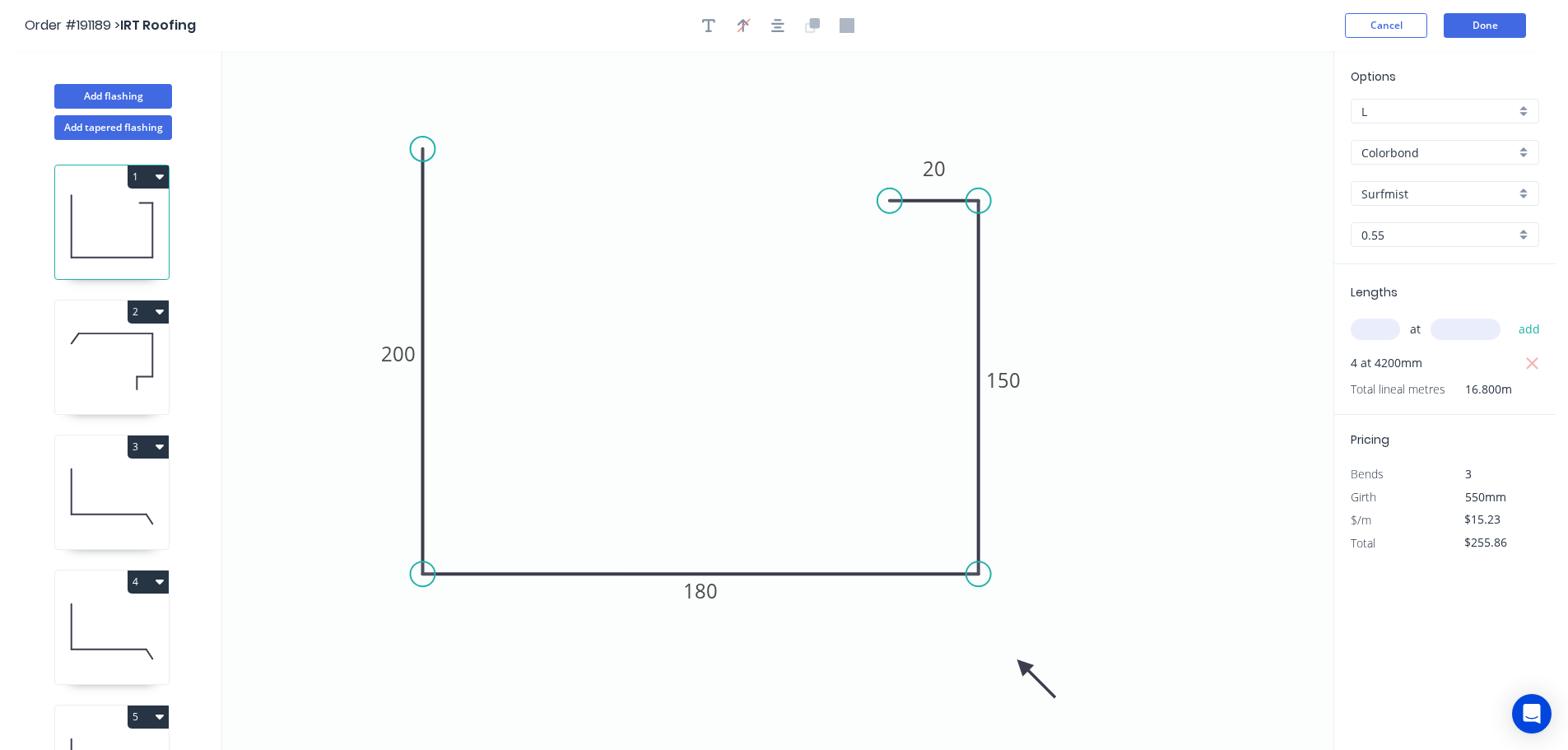
click at [106, 351] on icon at bounding box center [111, 361] width 113 height 105
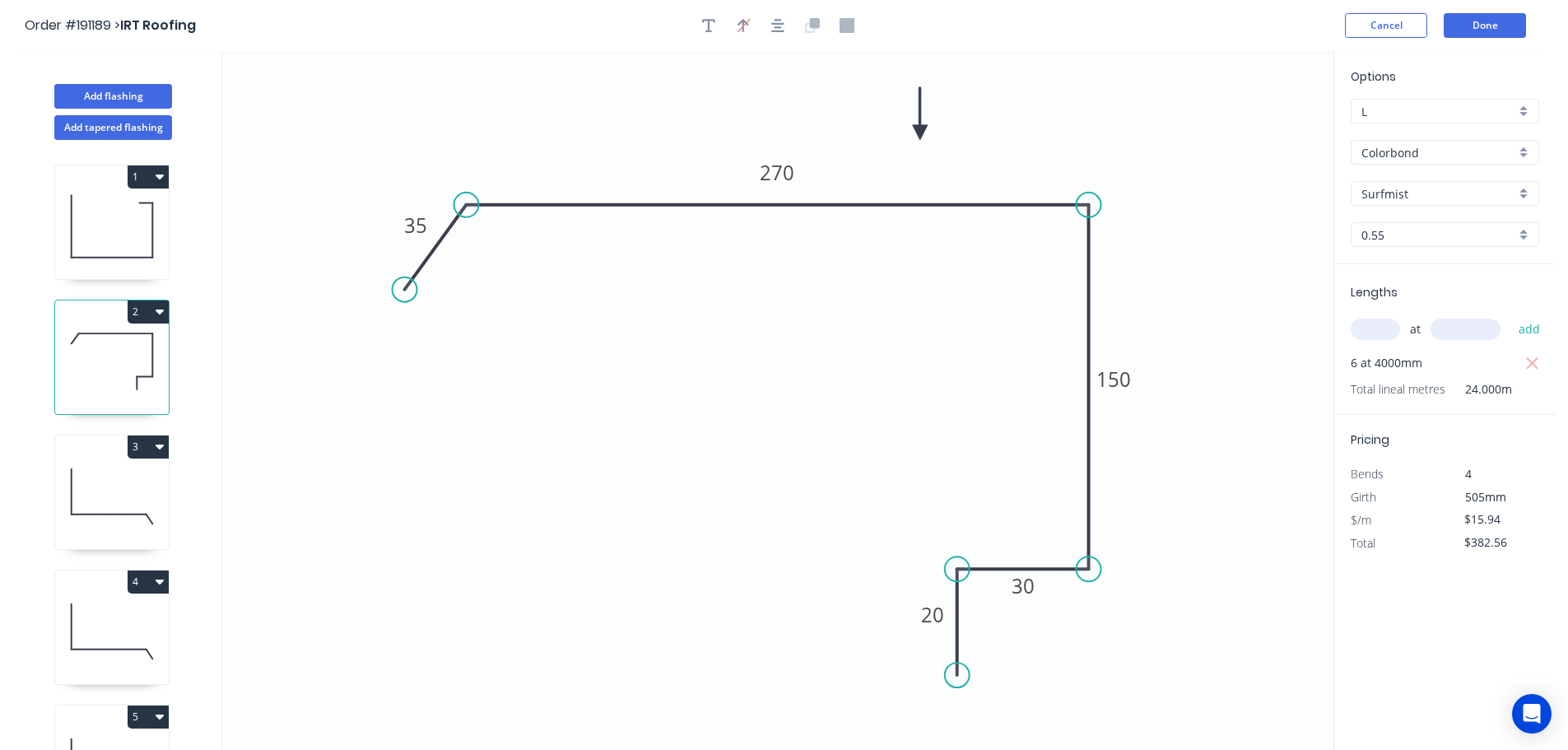
click at [101, 446] on div "3" at bounding box center [111, 447] width 113 height 23
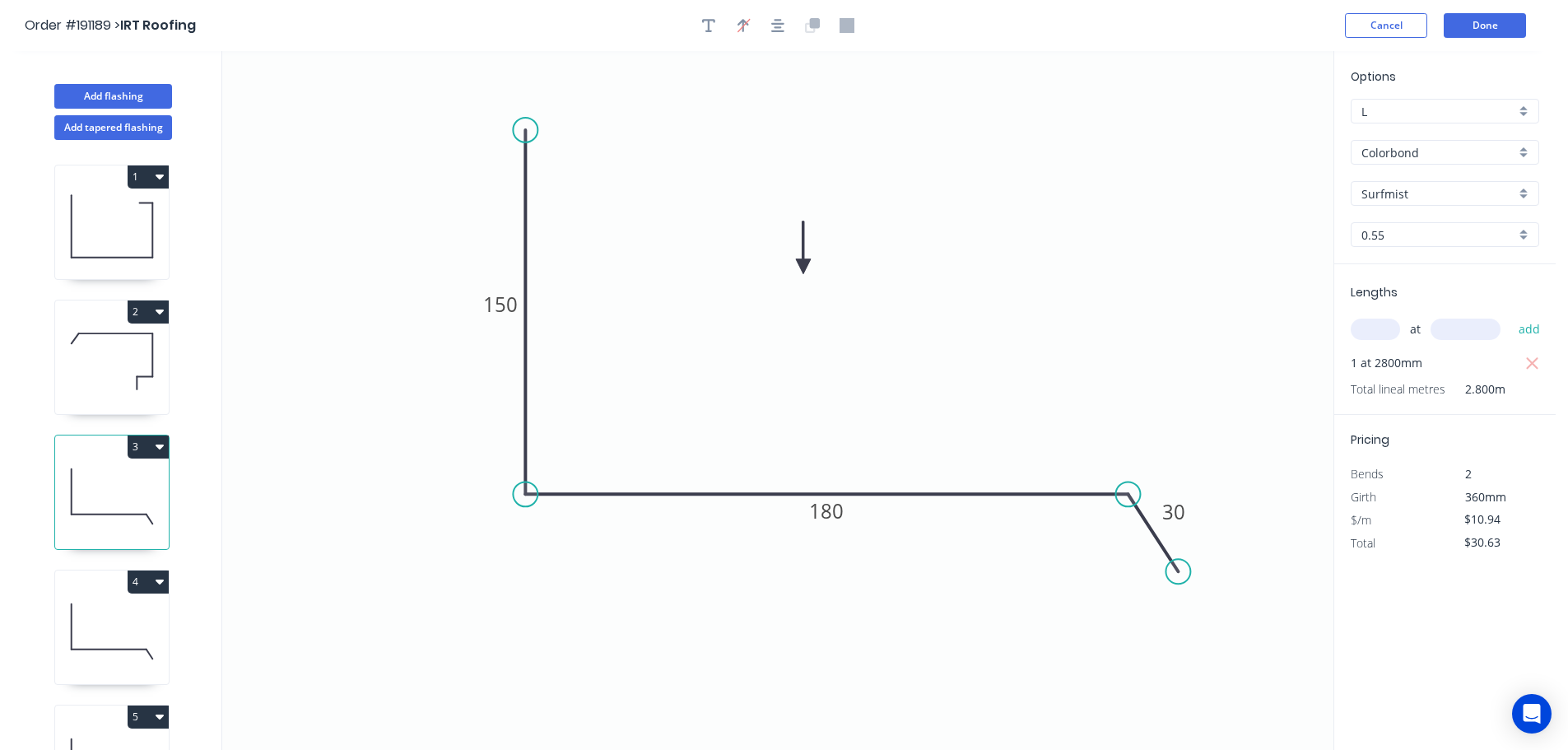
click at [97, 597] on icon at bounding box center [111, 631] width 113 height 105
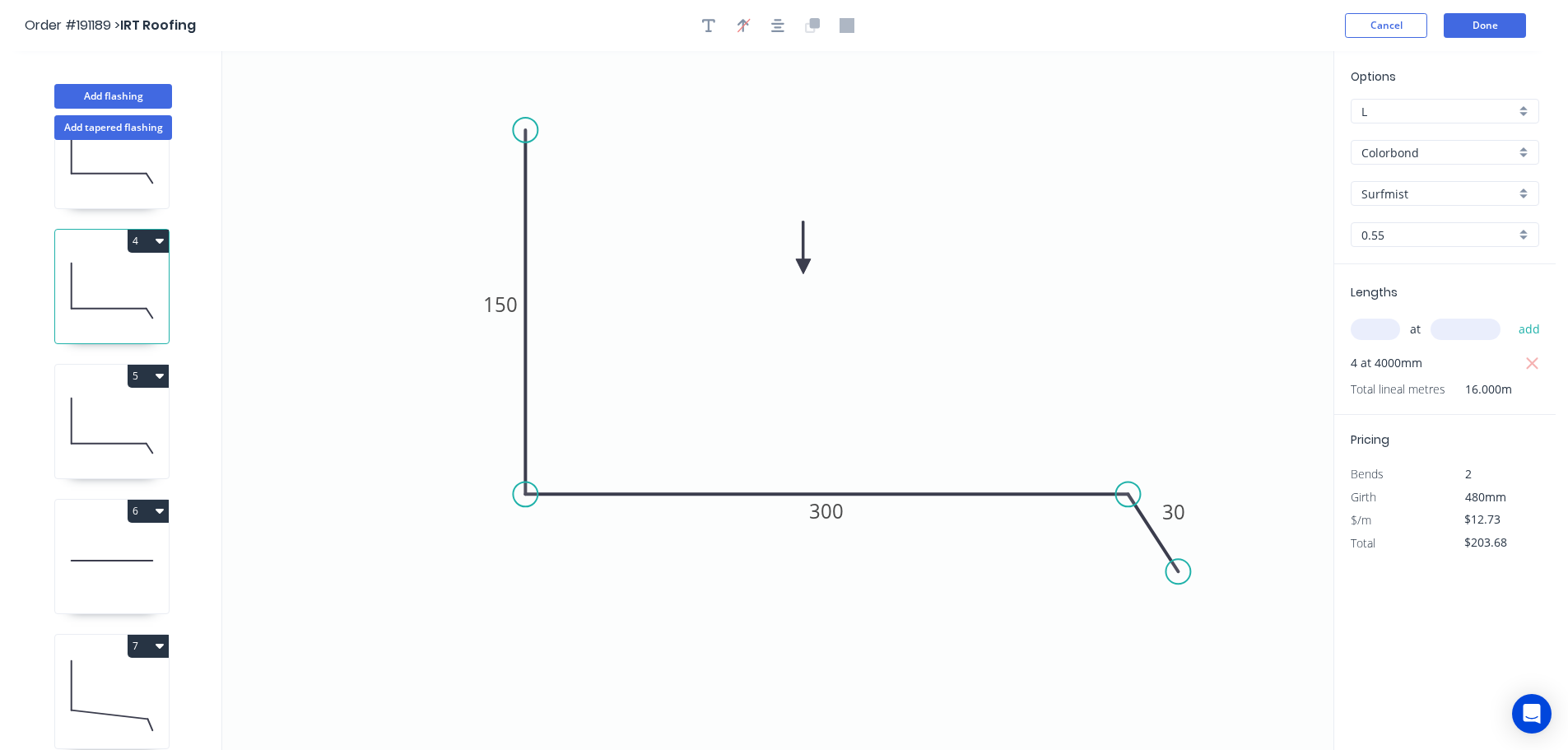
scroll to position [542, 0]
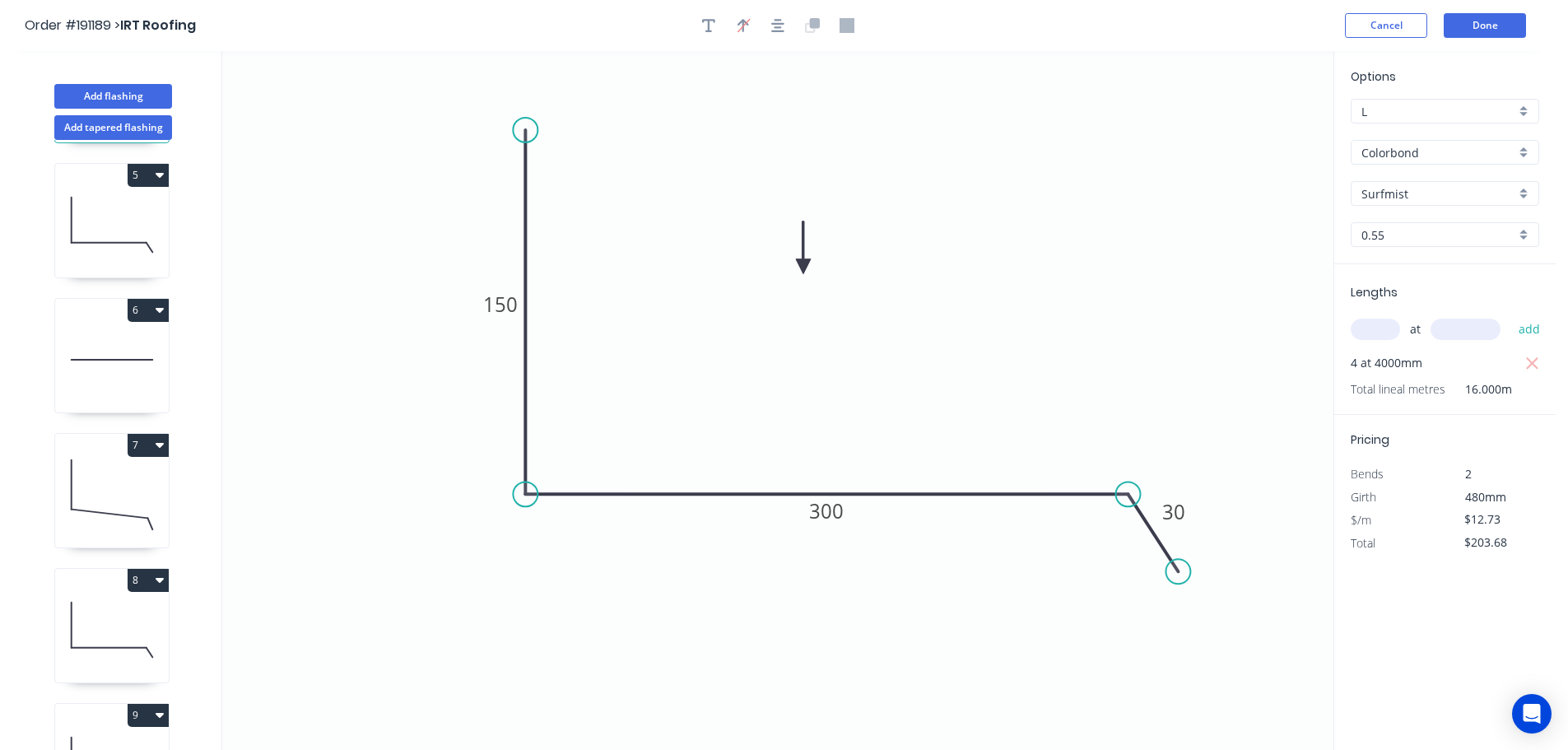
click at [110, 234] on icon at bounding box center [111, 224] width 113 height 105
click at [108, 343] on icon at bounding box center [111, 359] width 113 height 105
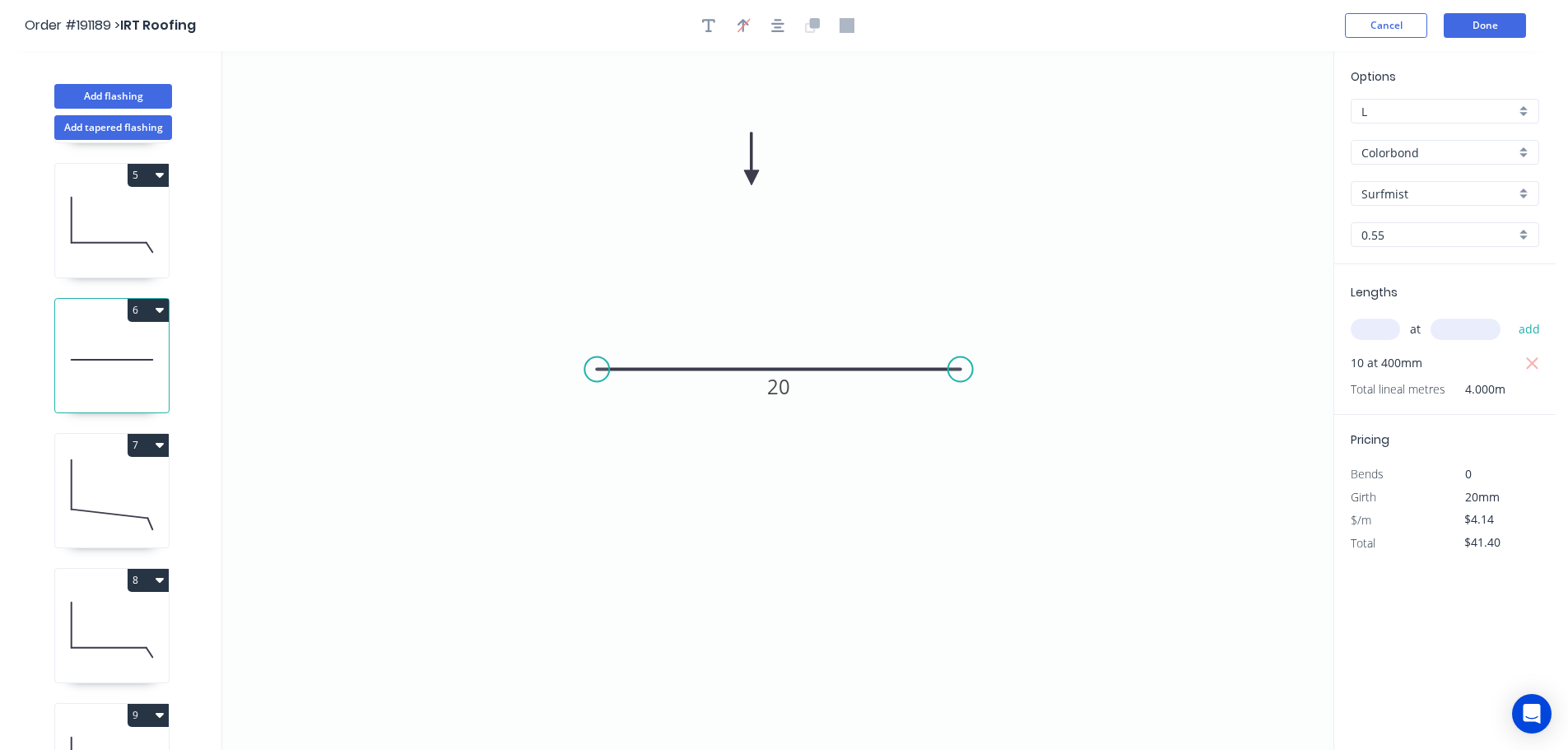
click at [100, 468] on icon at bounding box center [111, 494] width 113 height 105
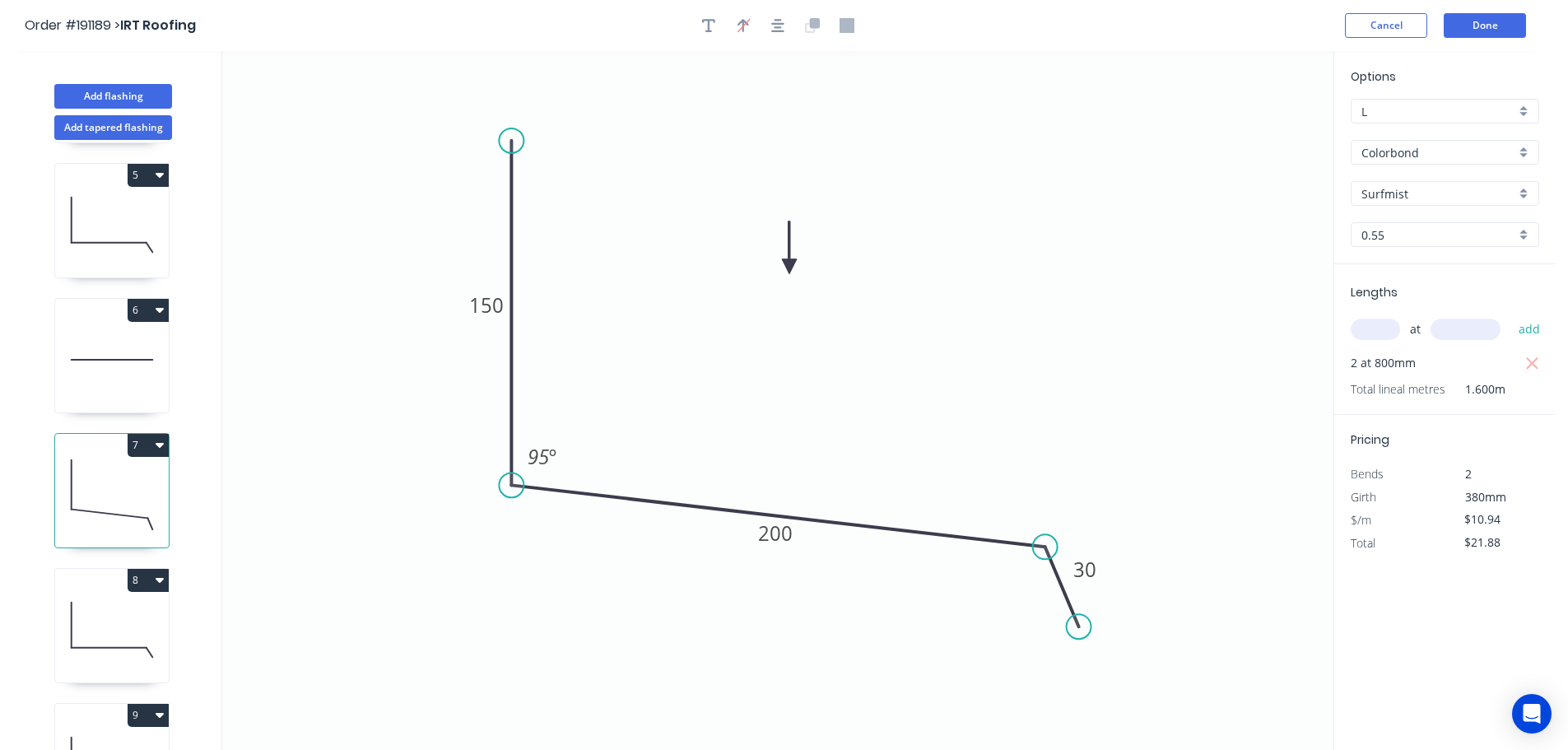
click at [88, 604] on icon at bounding box center [111, 629] width 113 height 105
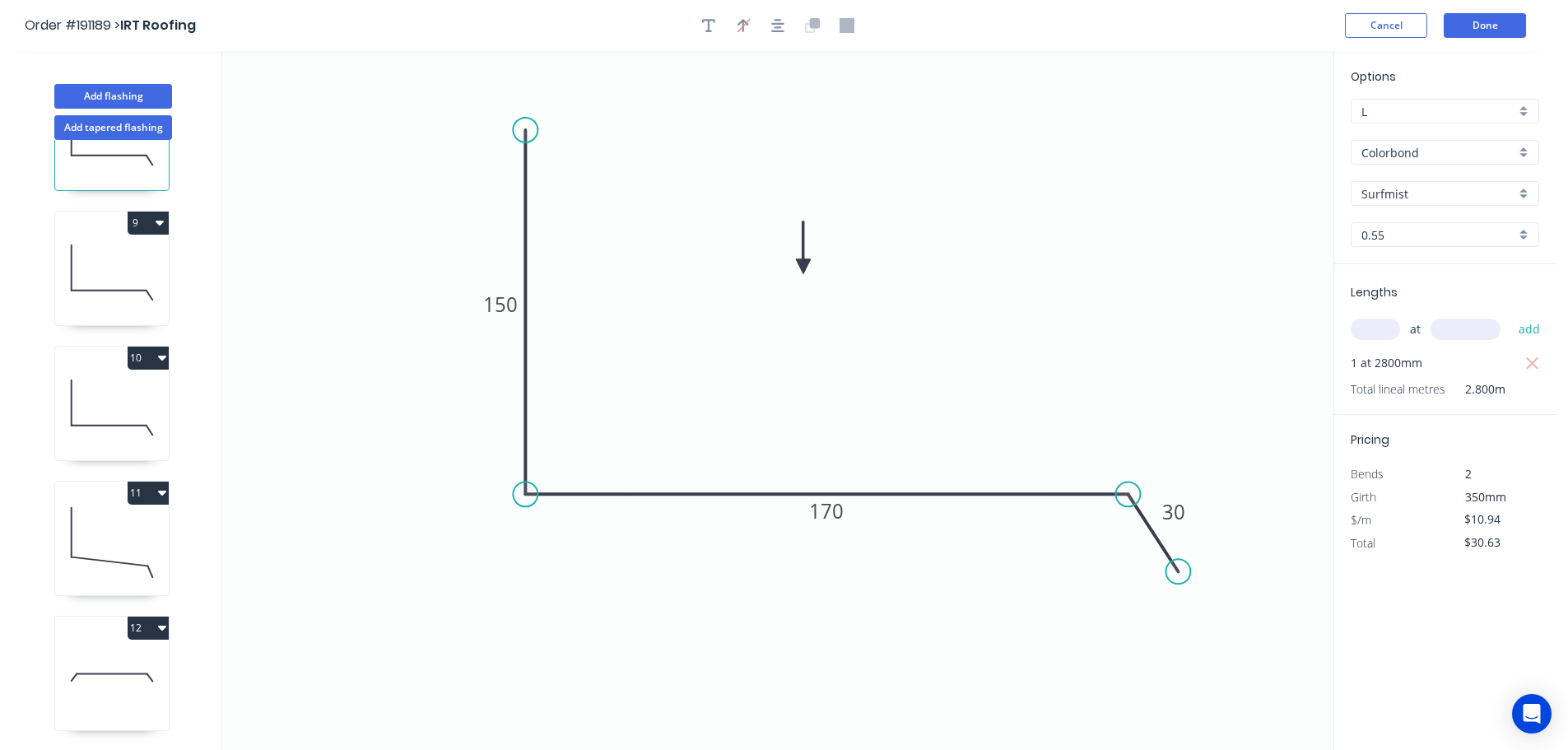
scroll to position [1058, 0]
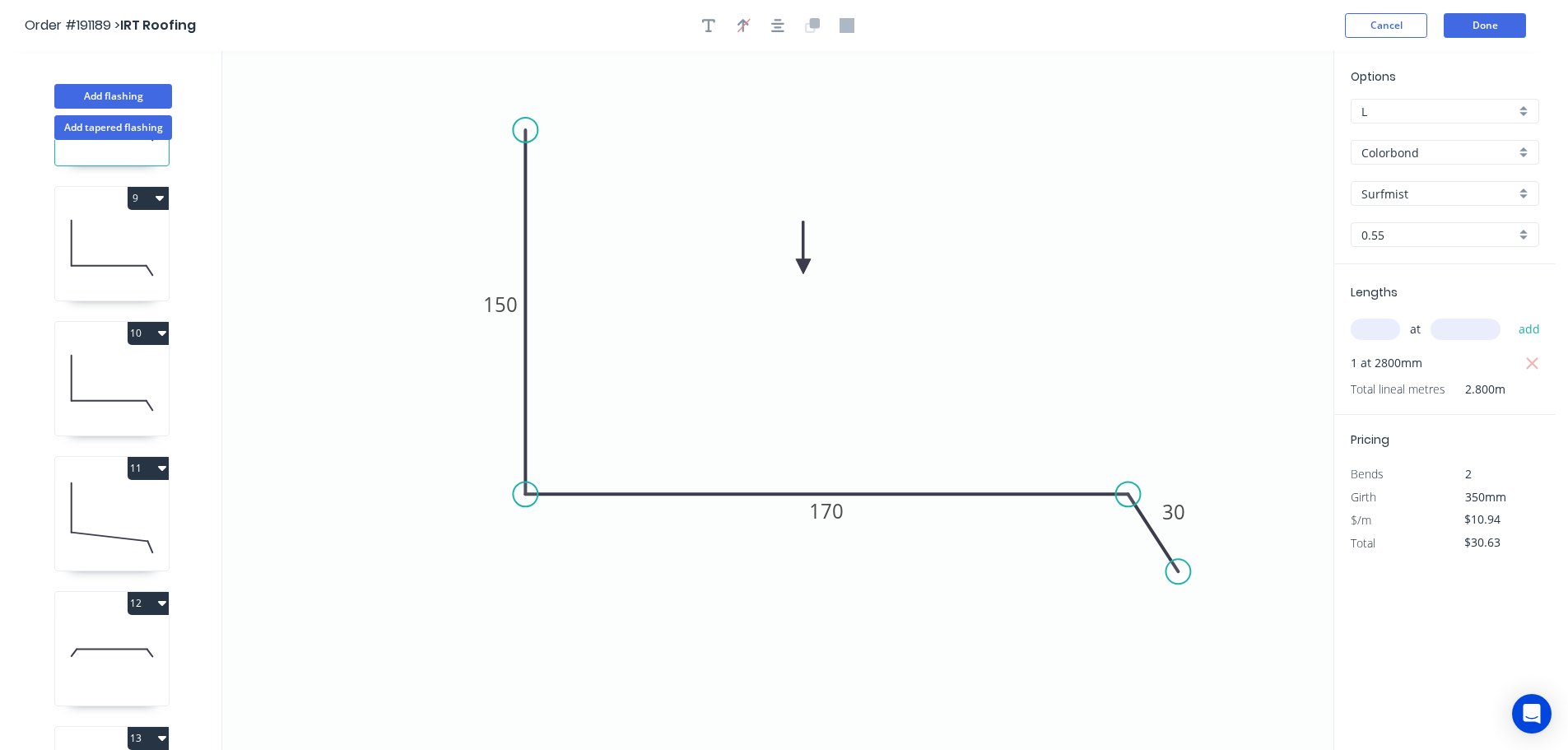
click at [102, 251] on icon at bounding box center [111, 247] width 113 height 105
click at [113, 374] on icon at bounding box center [111, 382] width 113 height 105
click at [116, 503] on icon at bounding box center [111, 517] width 113 height 105
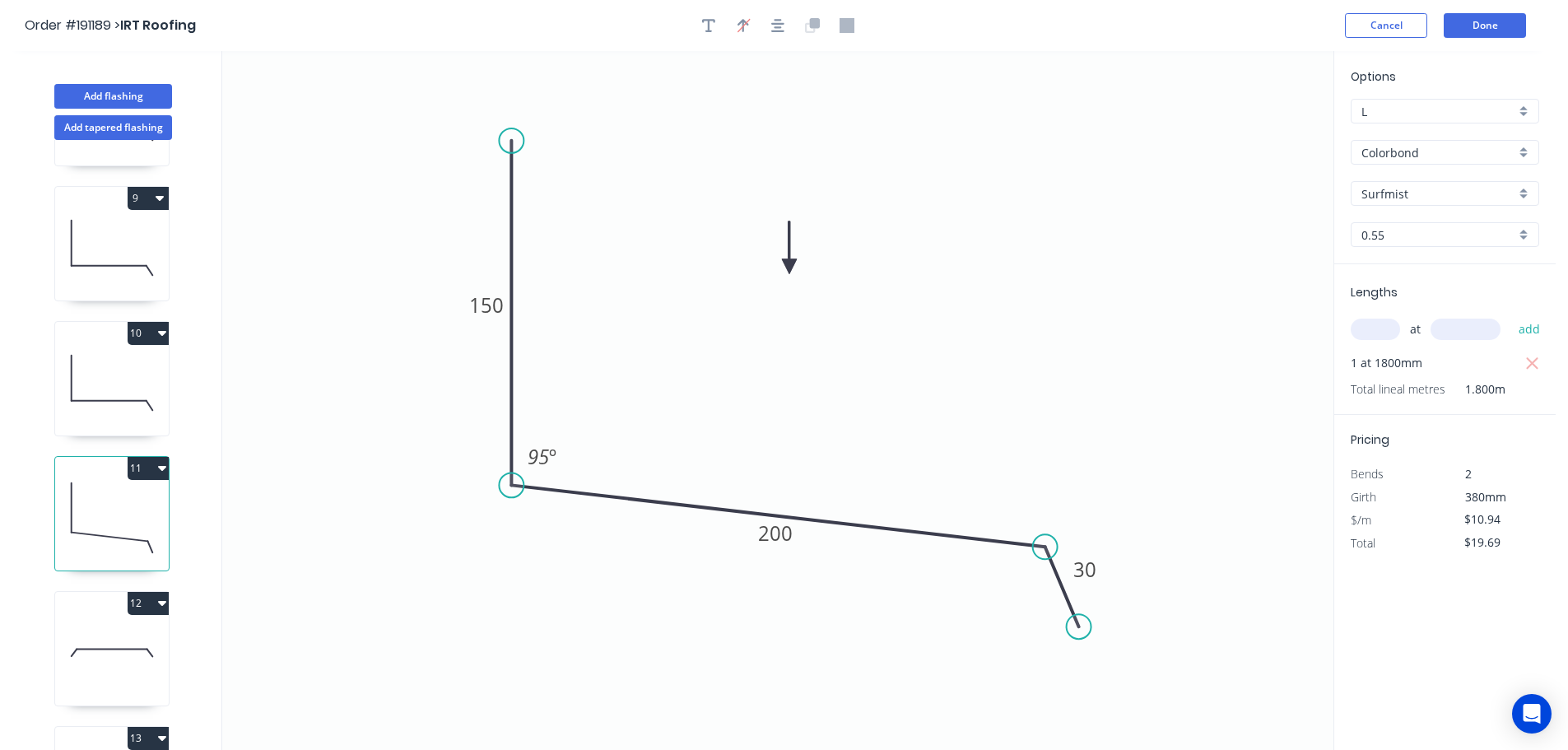
click at [117, 619] on icon at bounding box center [111, 652] width 113 height 105
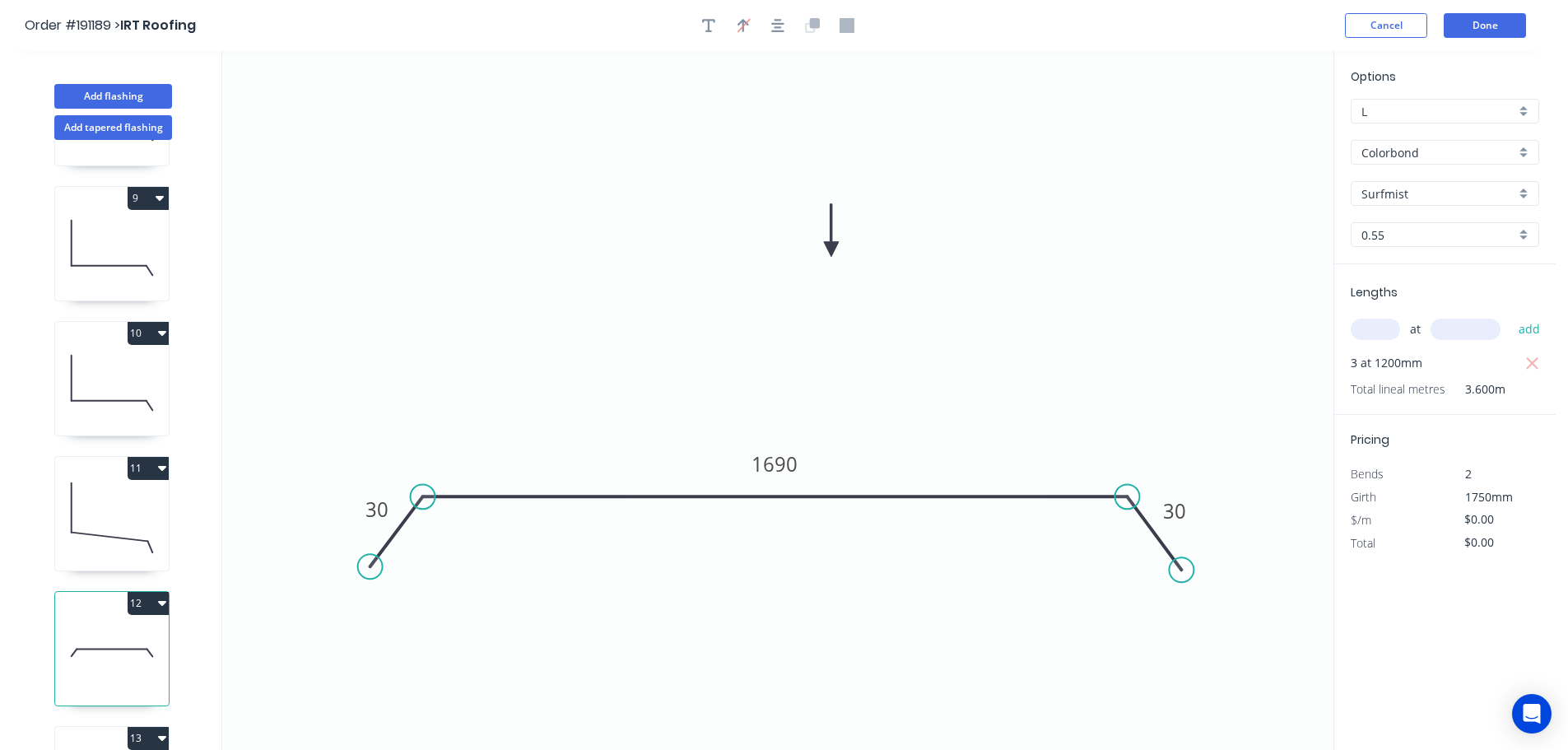
scroll to position [1151, 0]
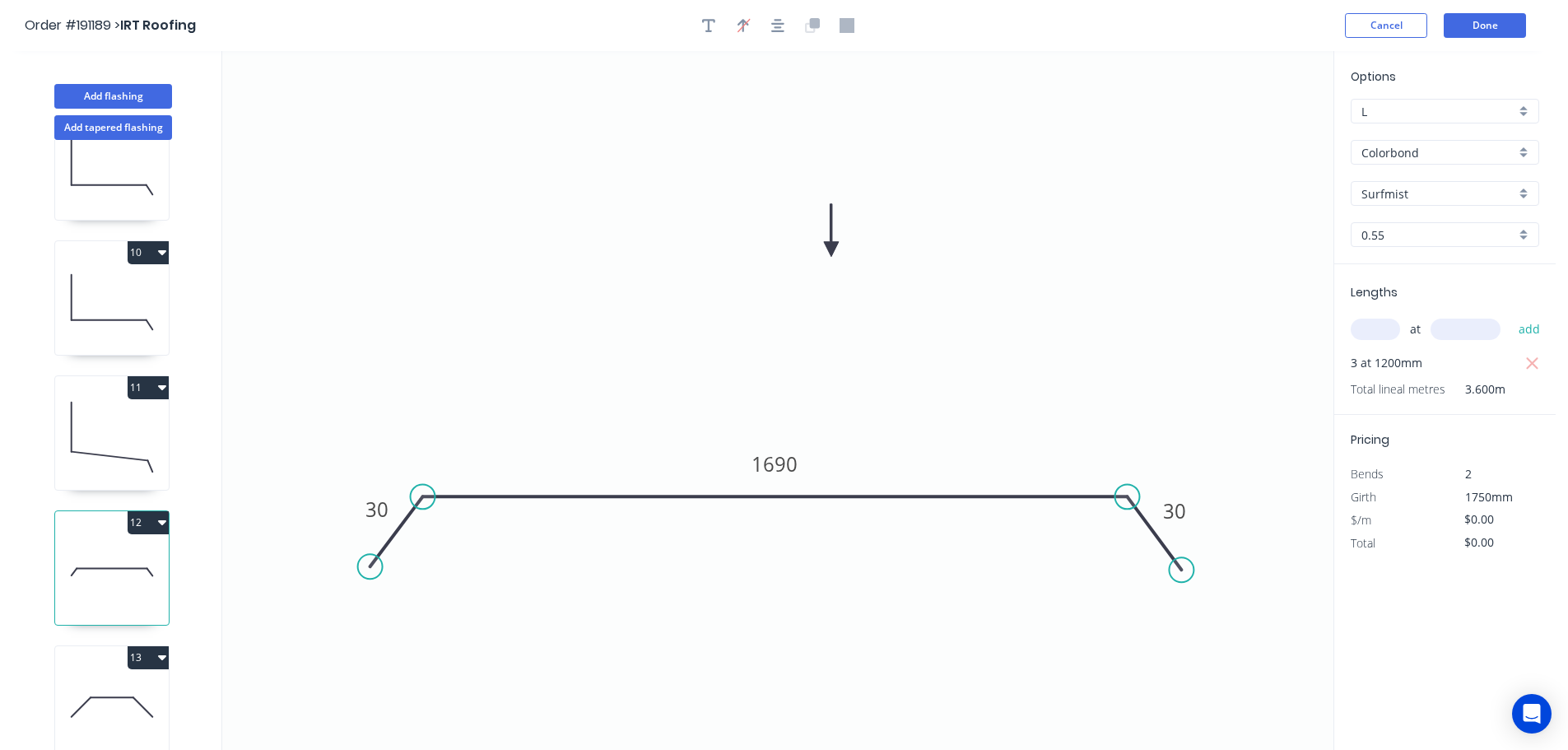
click at [146, 674] on icon at bounding box center [111, 706] width 113 height 105
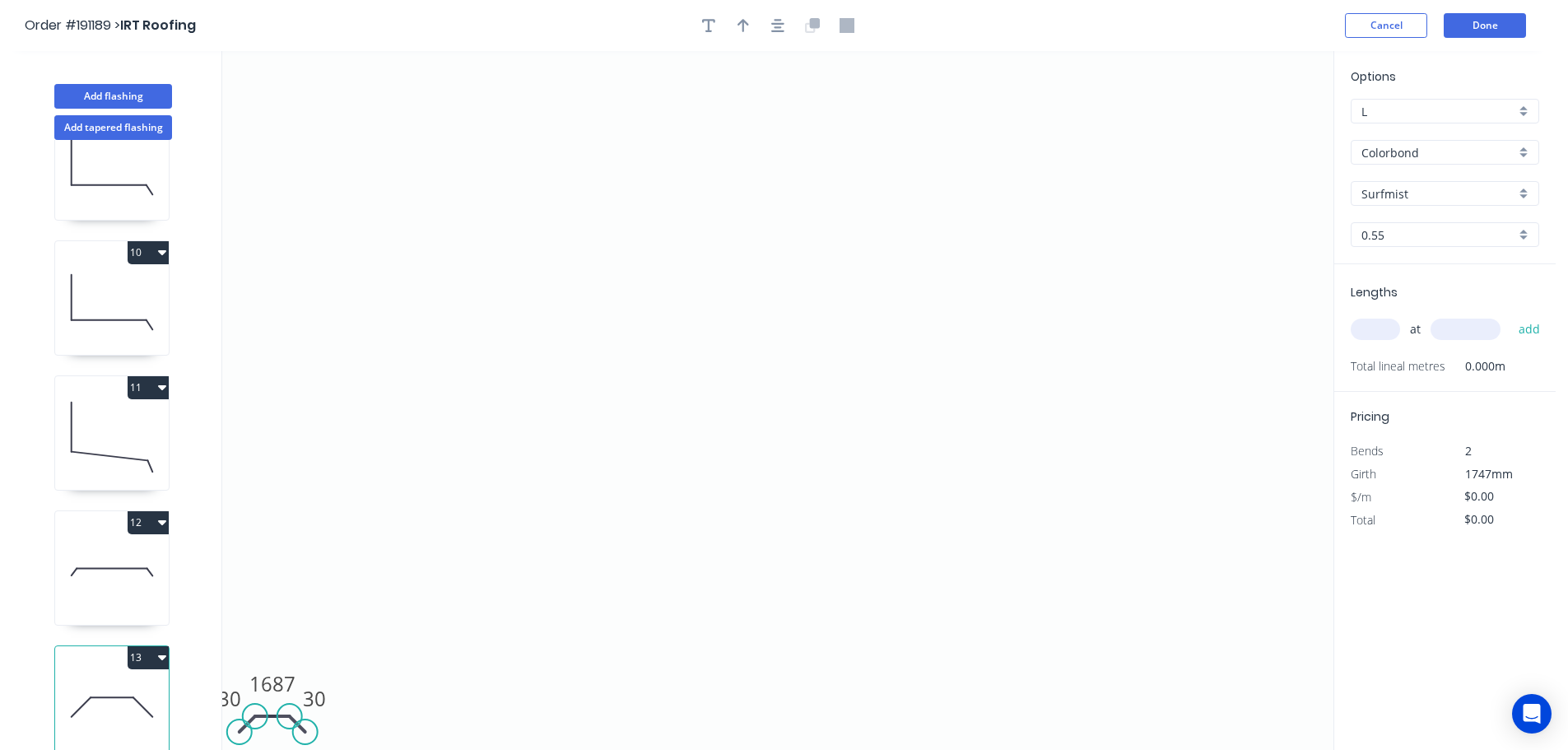
click at [101, 564] on icon at bounding box center [111, 571] width 113 height 105
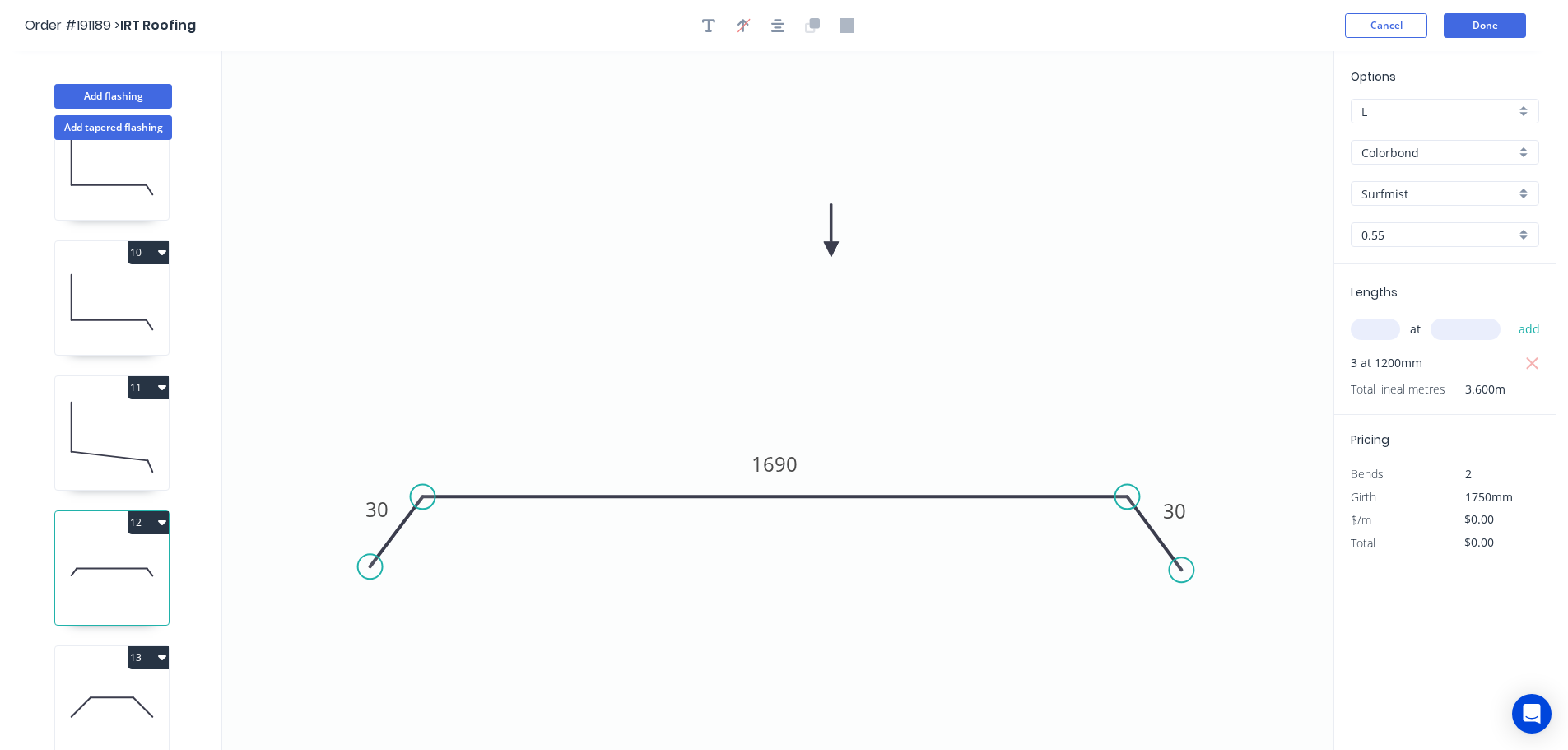
click at [123, 689] on icon at bounding box center [111, 706] width 113 height 105
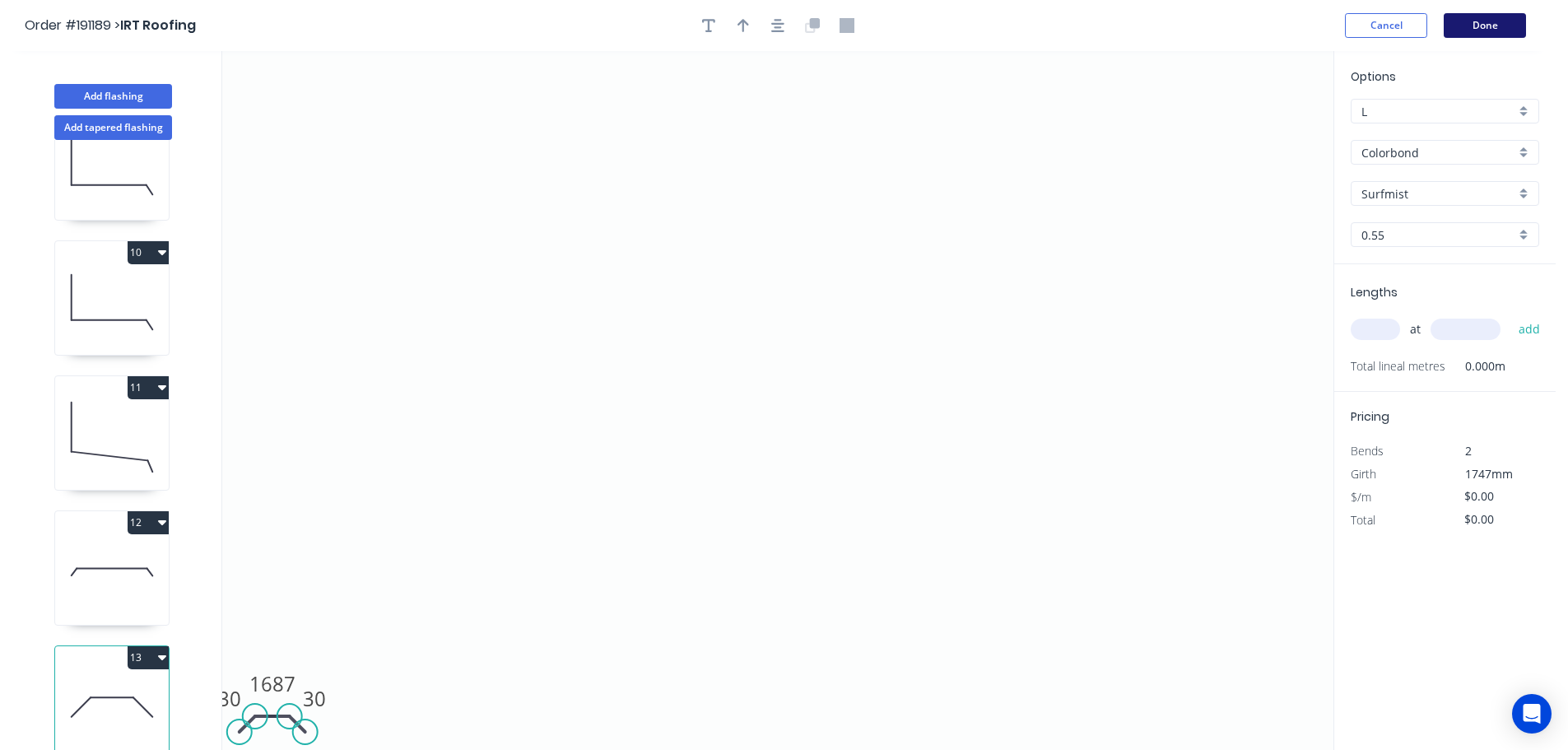
click at [1476, 24] on button "Done" at bounding box center [1485, 25] width 83 height 24
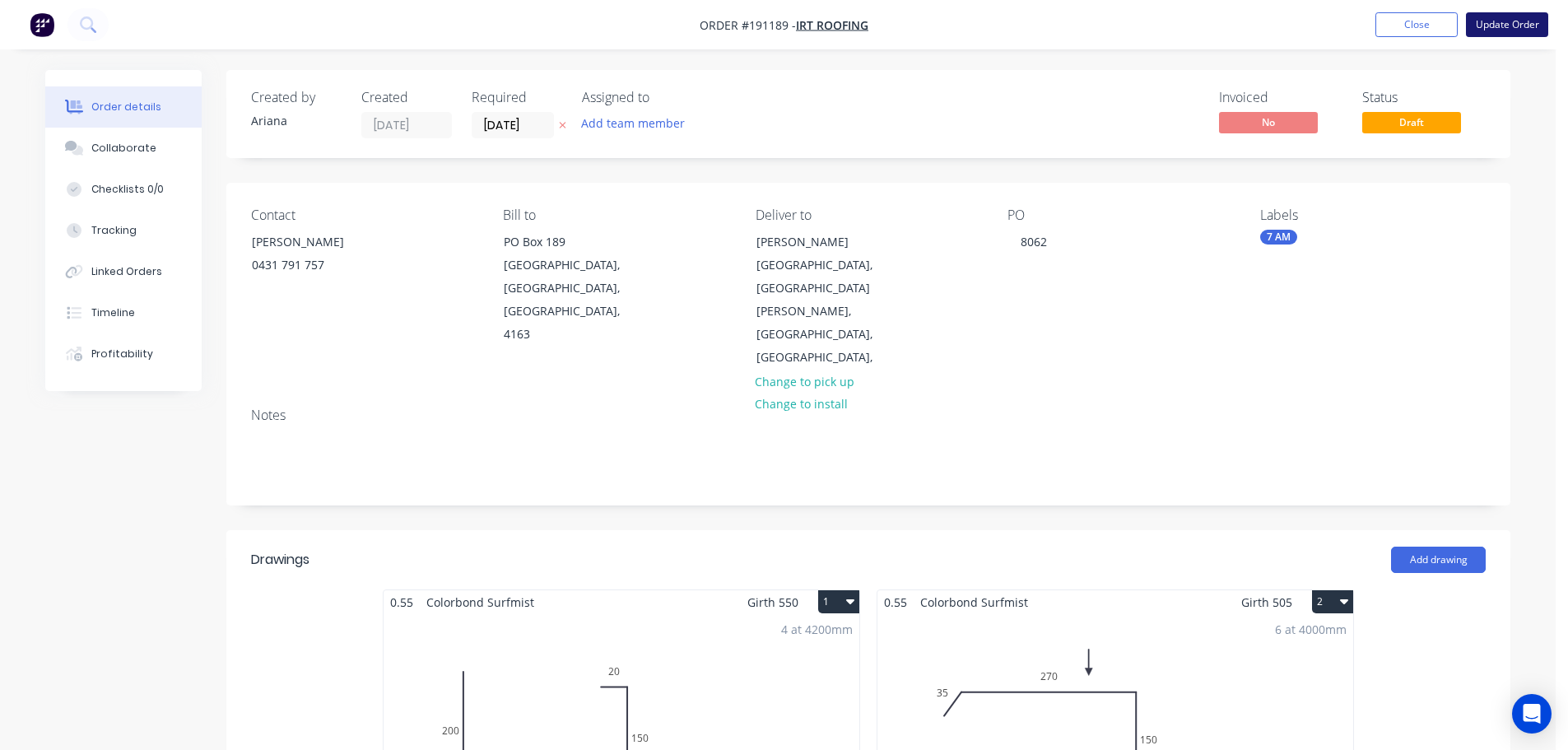
click at [1503, 23] on button "Update Order" at bounding box center [1508, 24] width 83 height 24
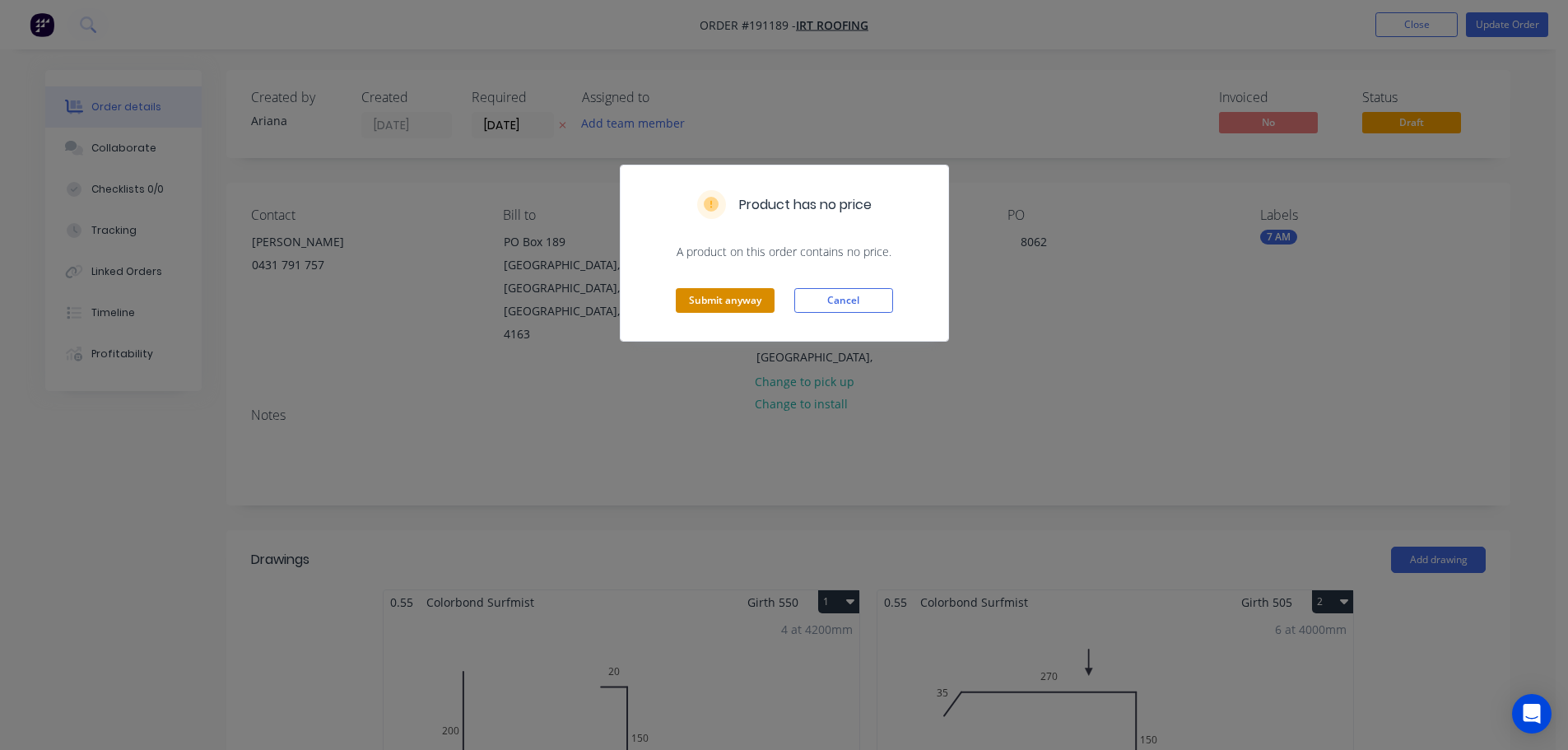
click at [730, 296] on button "Submit anyway" at bounding box center [725, 300] width 99 height 24
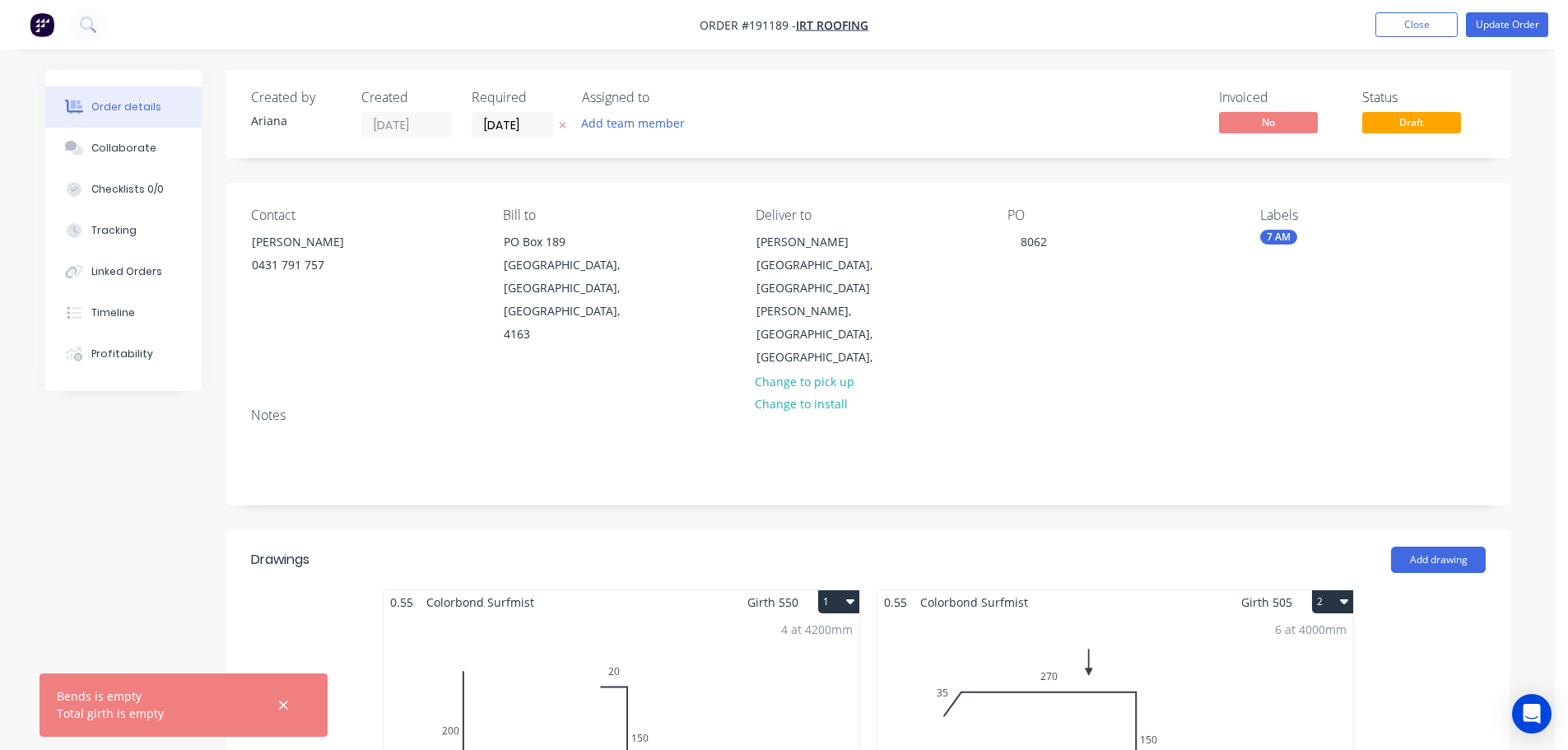
scroll to position [191, 0]
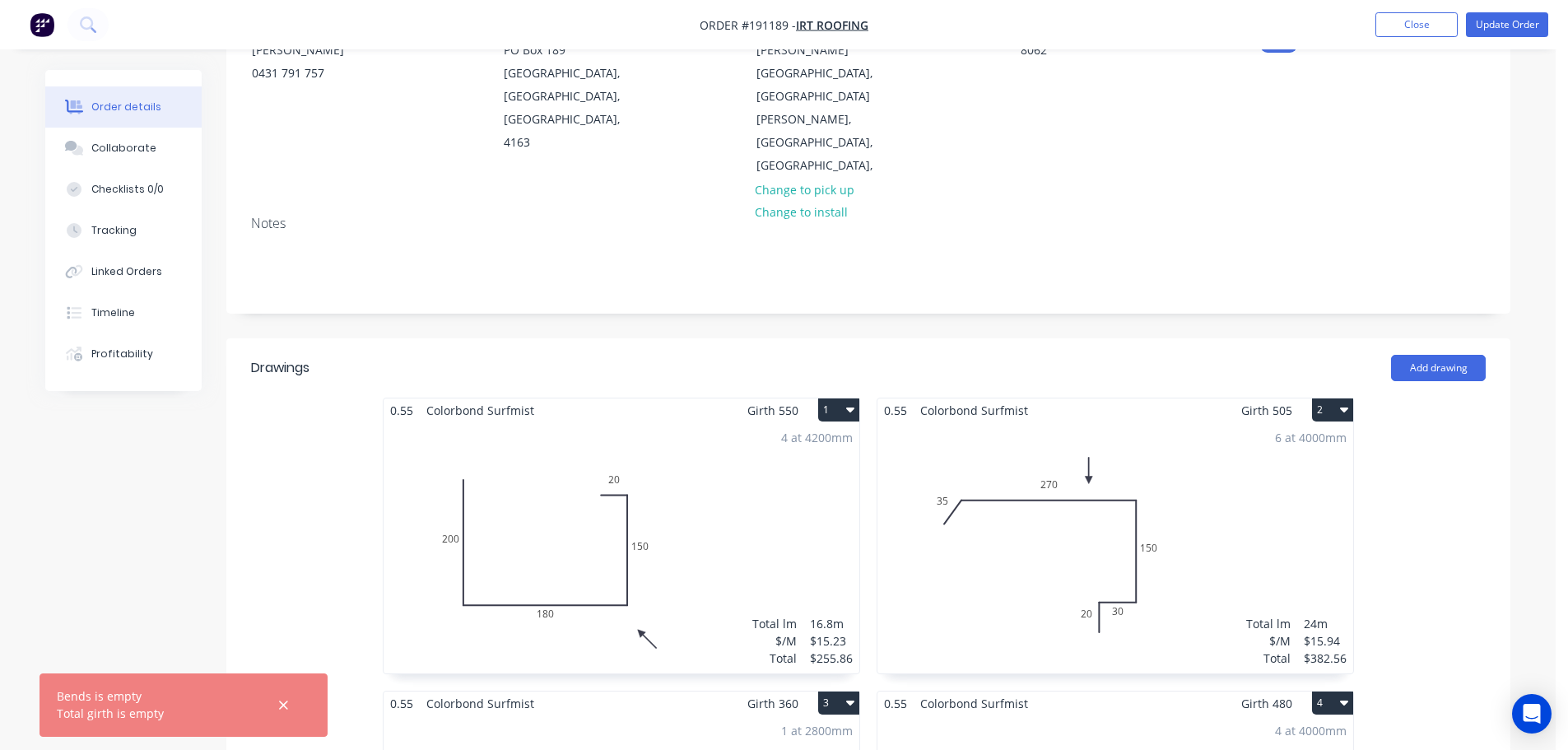
click at [733, 468] on div "4 at 4200mm Total lm $/M Total 16.8m $15.23 $255.86" at bounding box center [622, 547] width 476 height 251
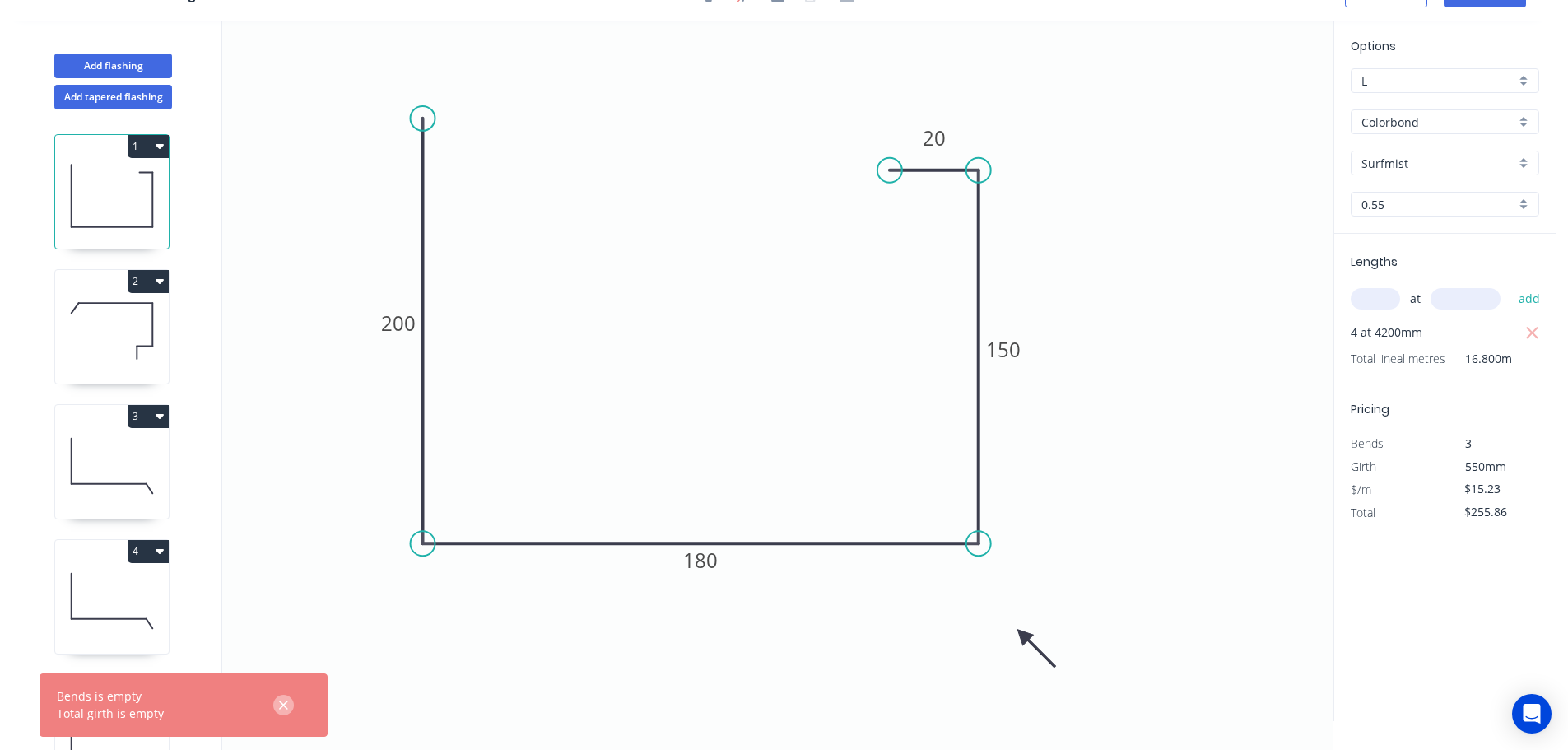
click at [288, 707] on icon "button" at bounding box center [284, 705] width 11 height 14
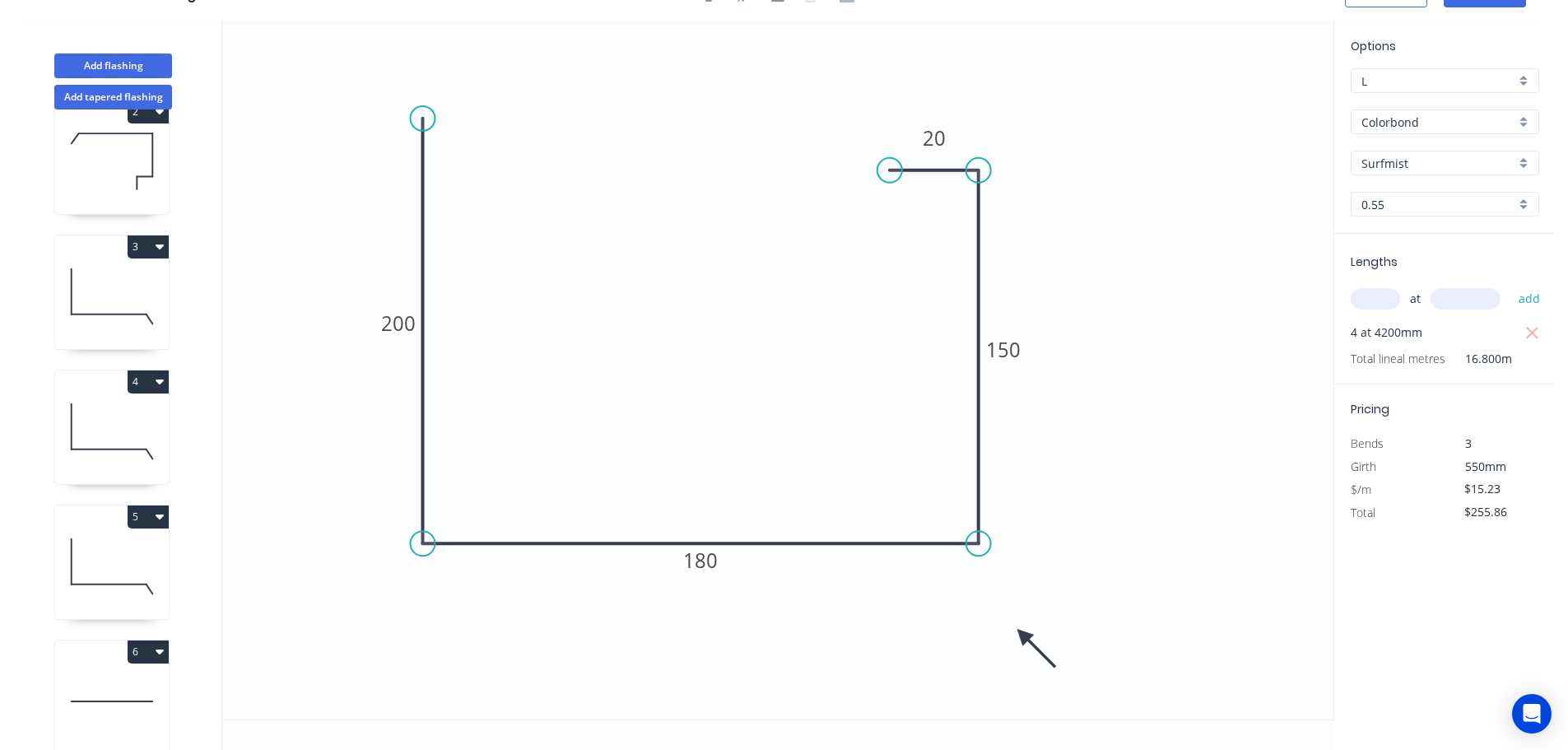
scroll to position [384, 0]
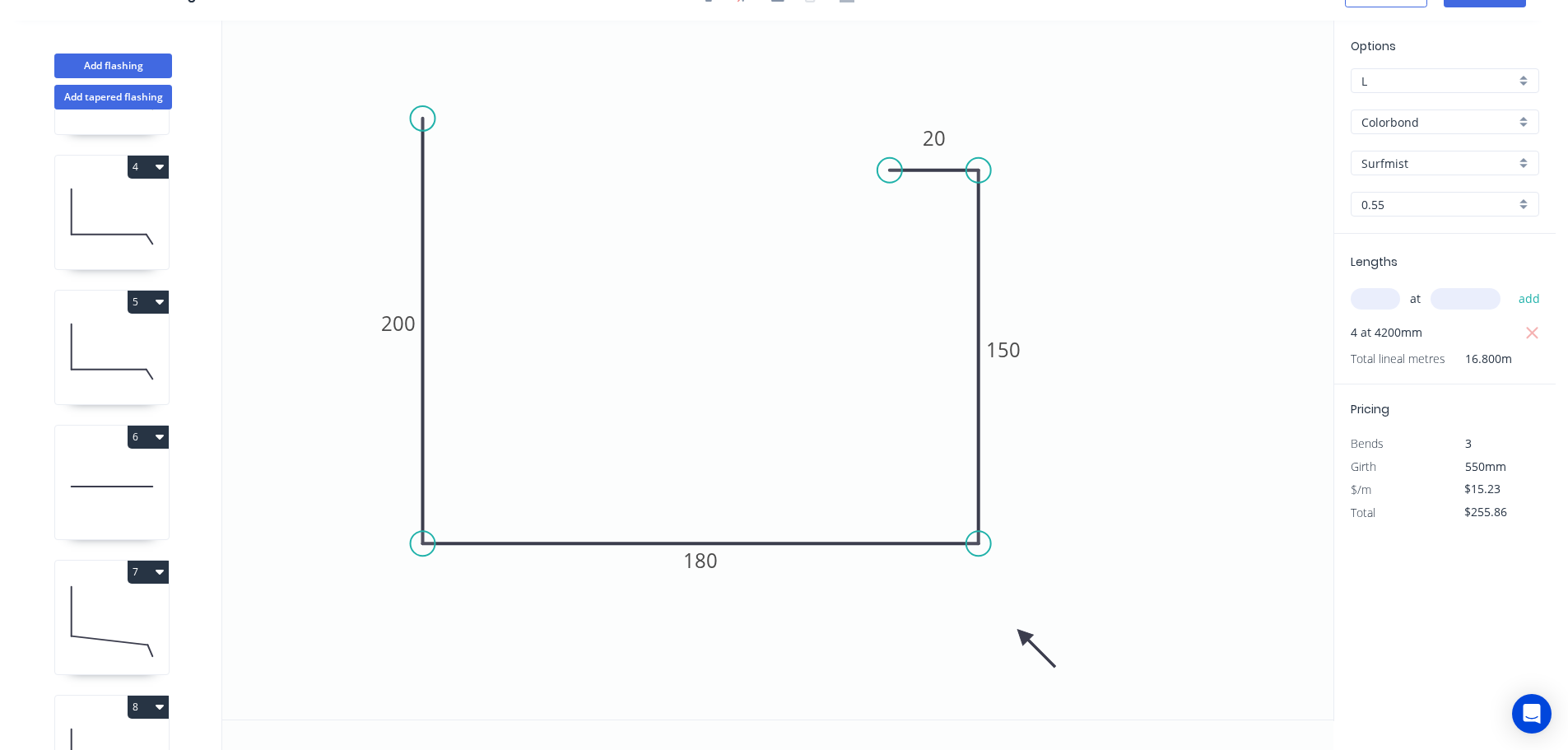
click at [127, 499] on icon at bounding box center [111, 486] width 113 height 105
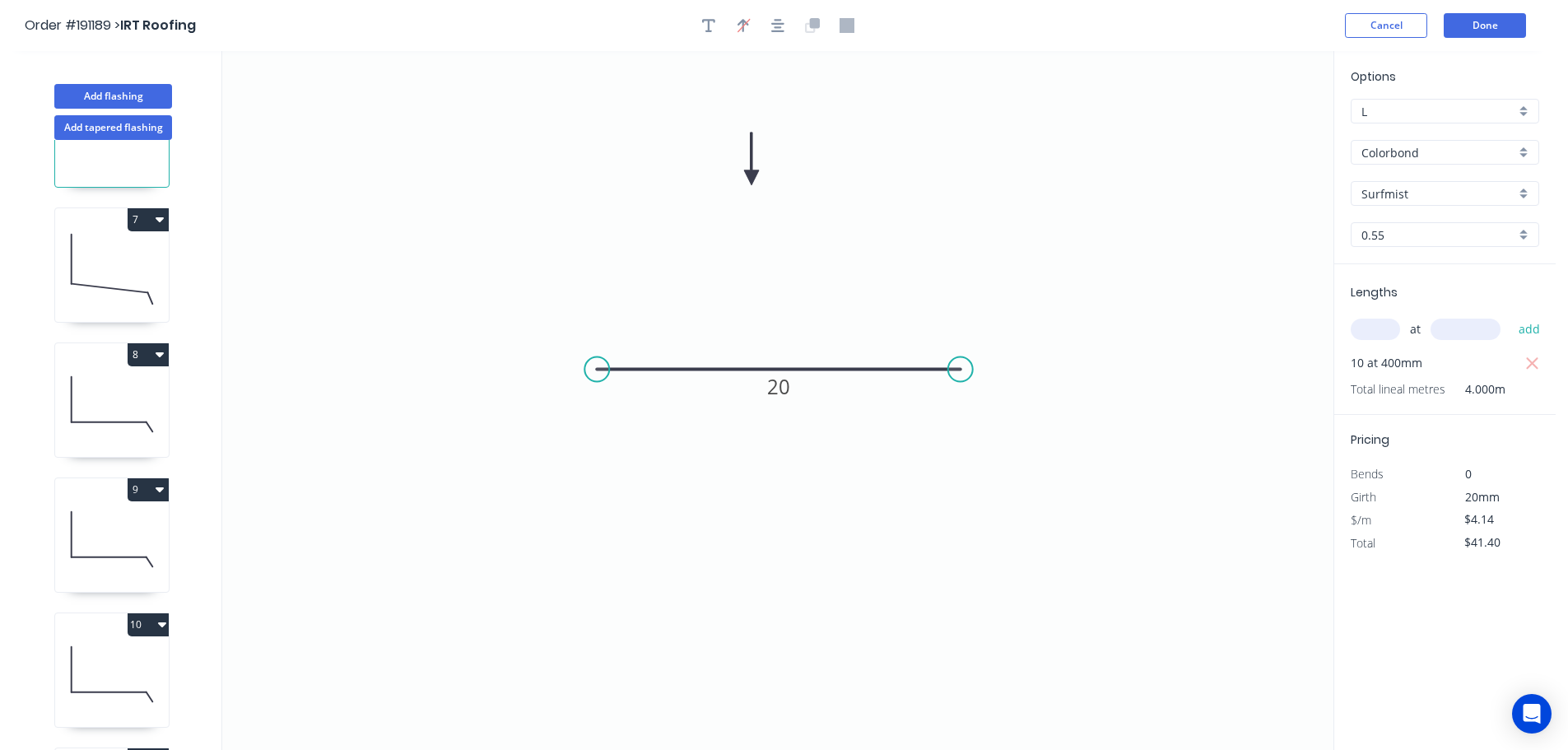
scroll to position [575, 0]
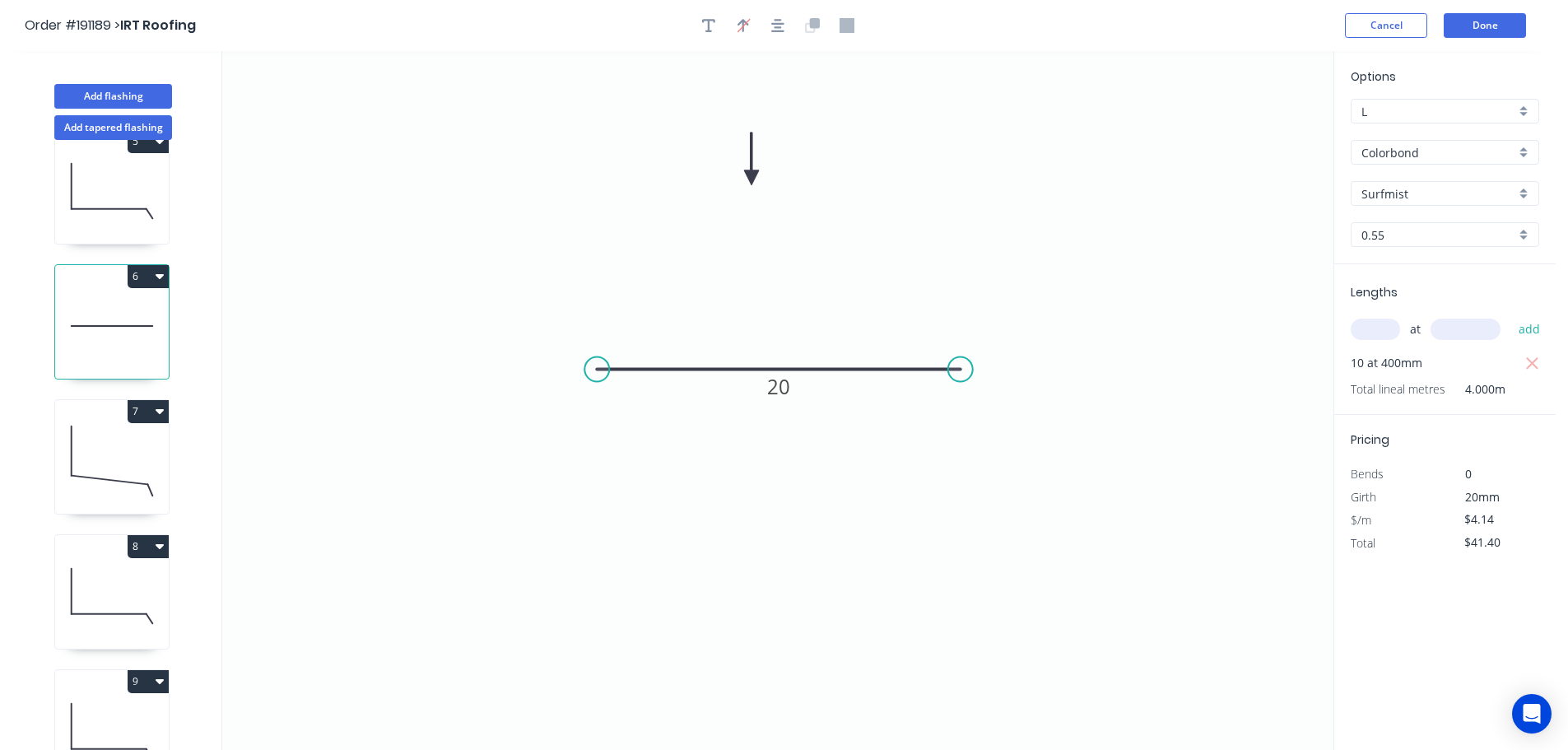
click at [147, 278] on button "6" at bounding box center [148, 277] width 41 height 23
click at [92, 349] on div "Delete" at bounding box center [90, 350] width 127 height 24
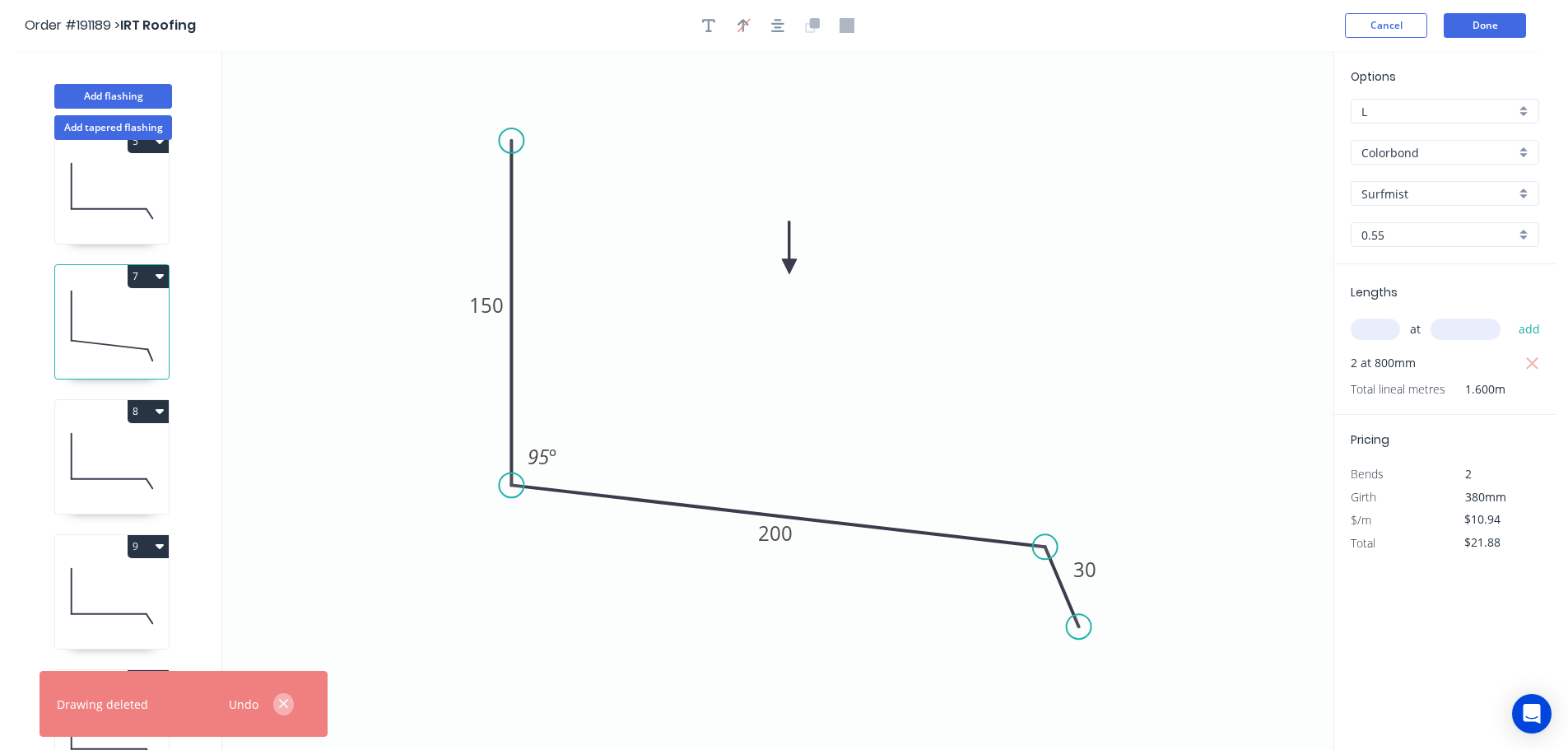
click at [284, 701] on icon "button" at bounding box center [284, 703] width 11 height 14
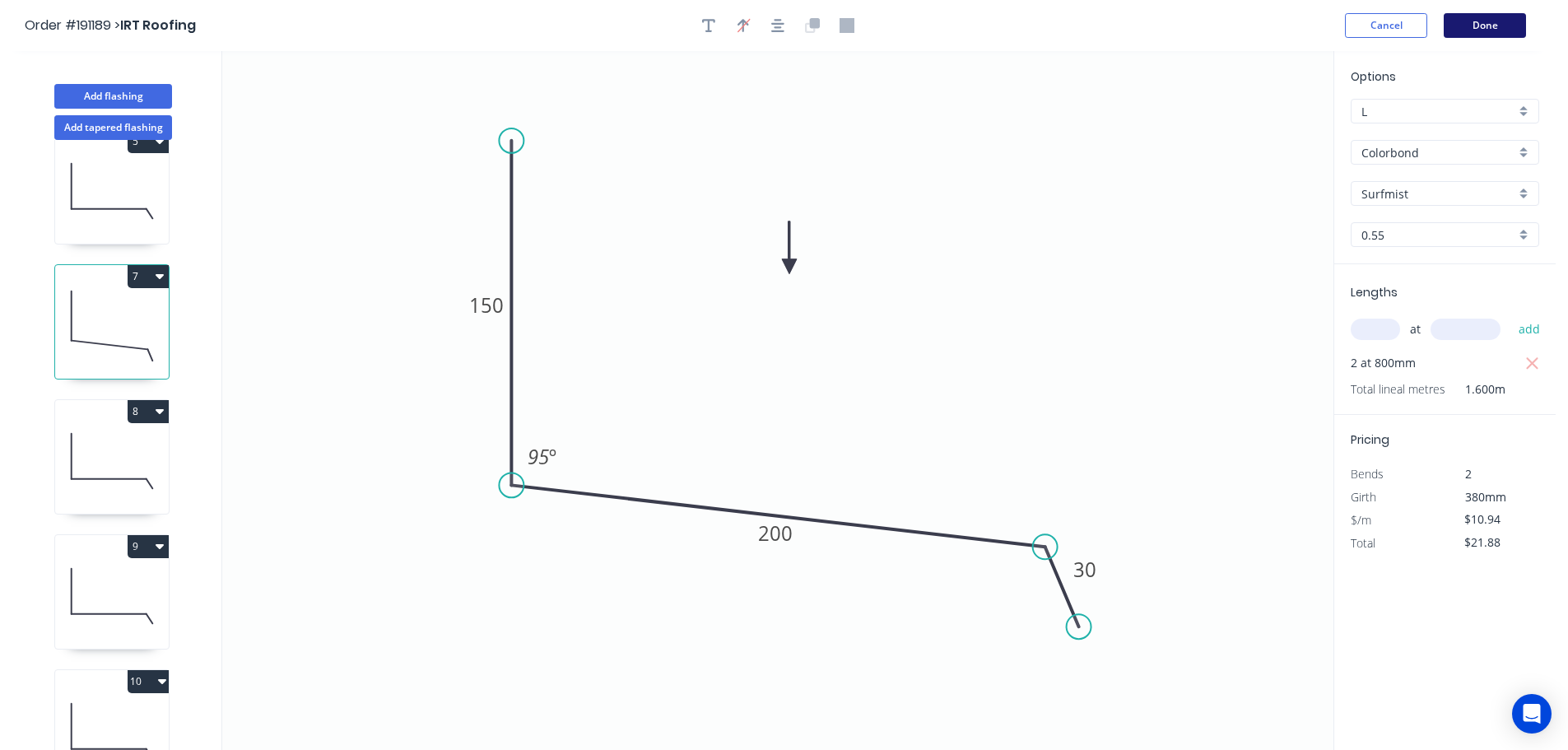
click at [1504, 30] on button "Done" at bounding box center [1485, 25] width 83 height 24
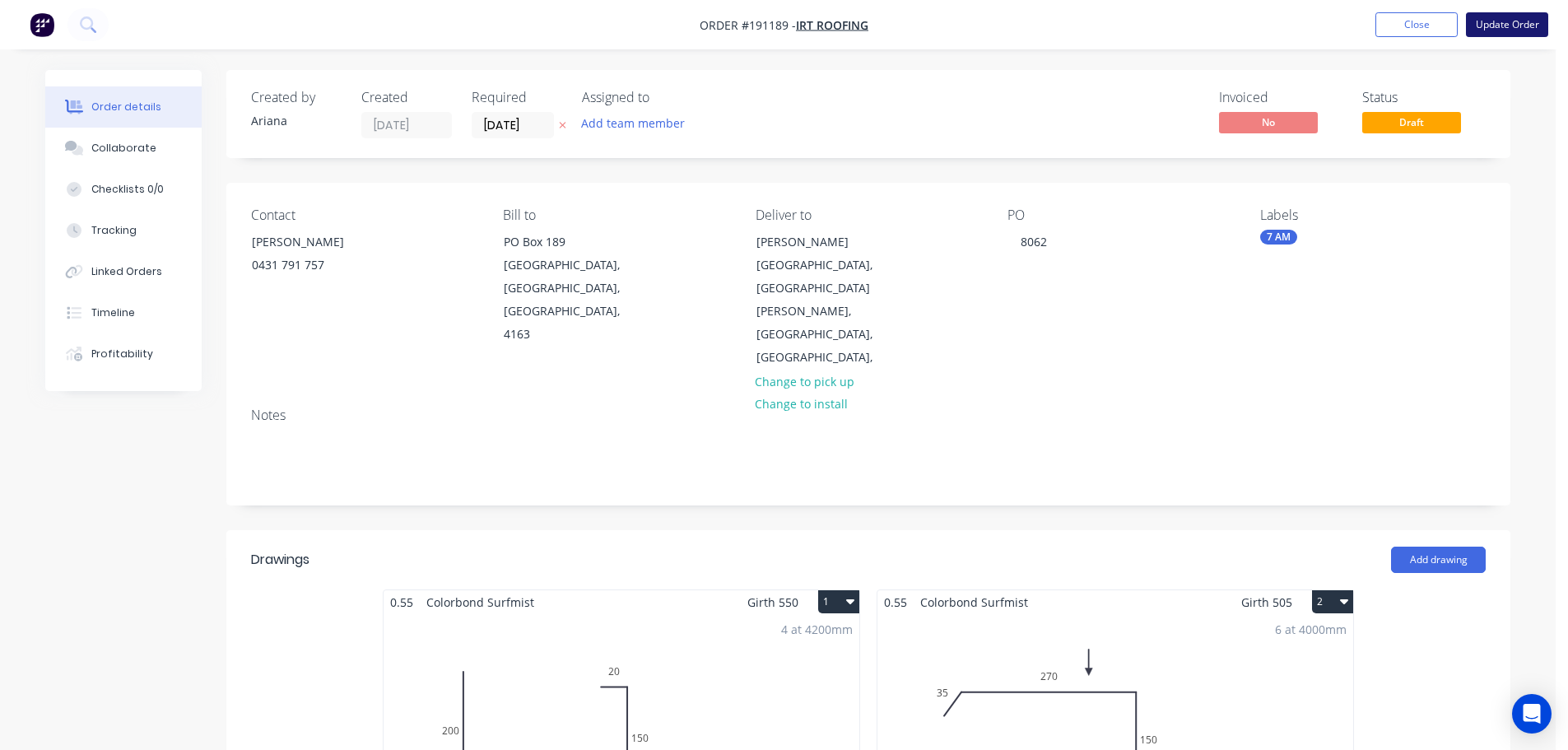
click at [1493, 23] on button "Update Order" at bounding box center [1508, 24] width 83 height 24
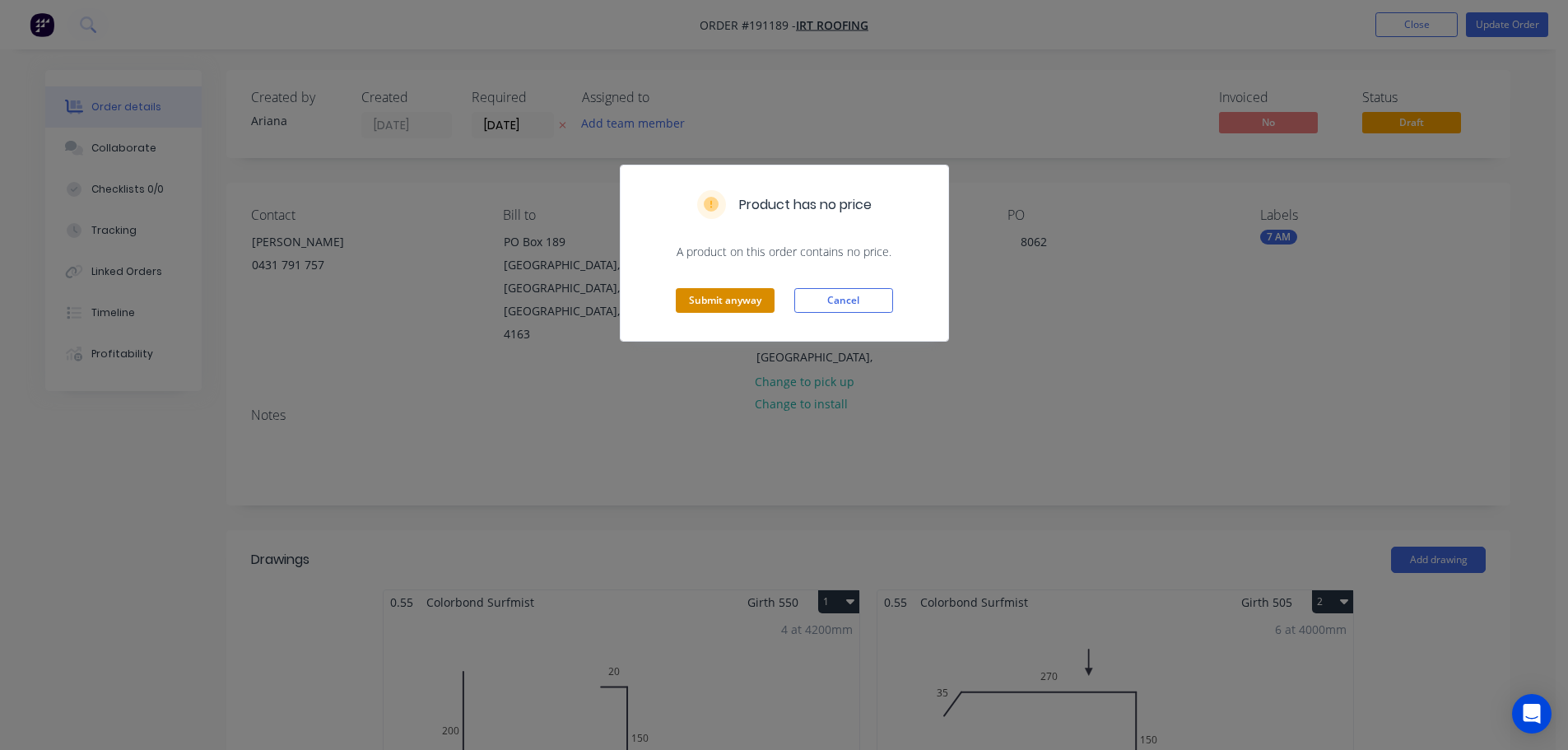
click at [713, 299] on button "Submit anyway" at bounding box center [725, 300] width 99 height 24
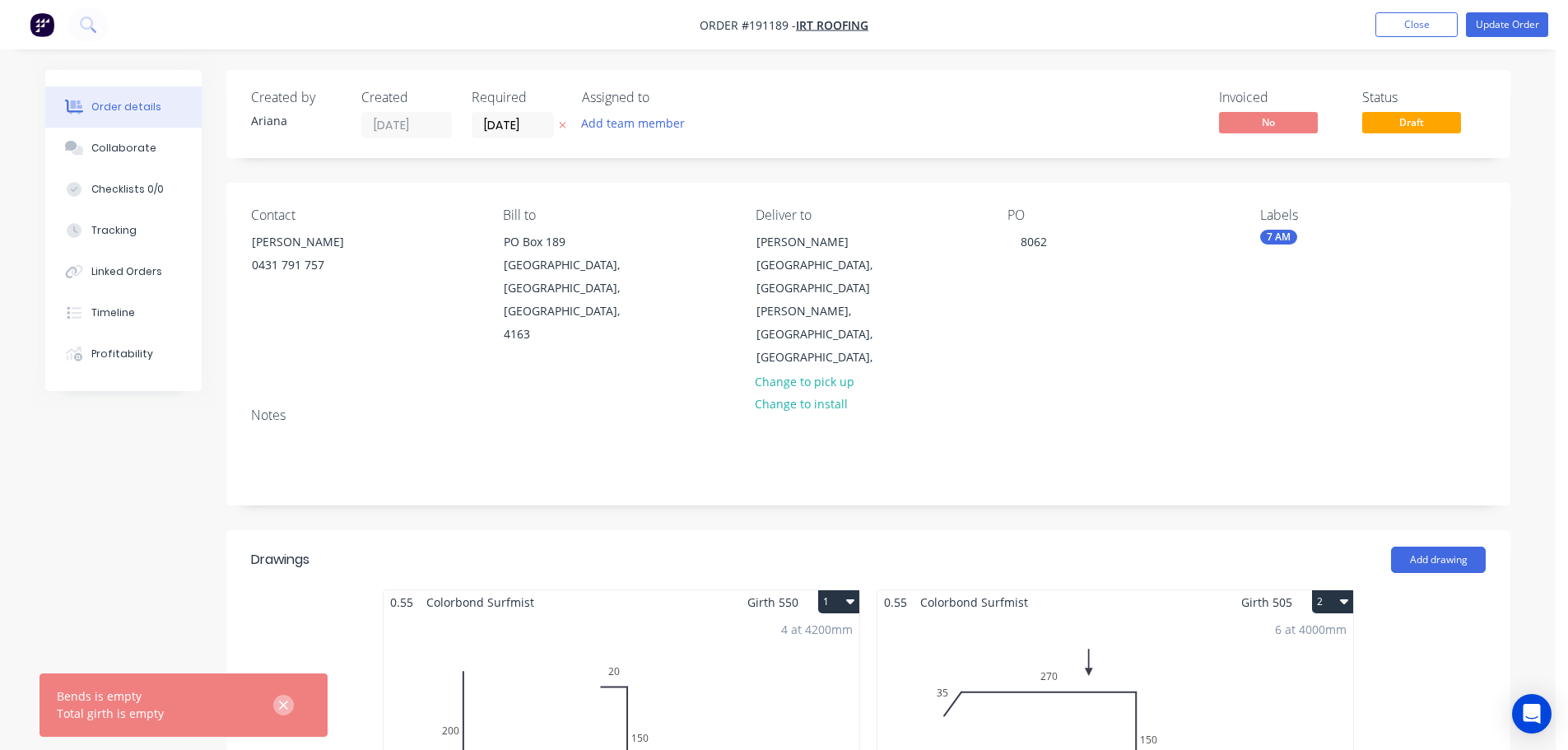
click at [285, 702] on icon "button" at bounding box center [284, 705] width 11 height 14
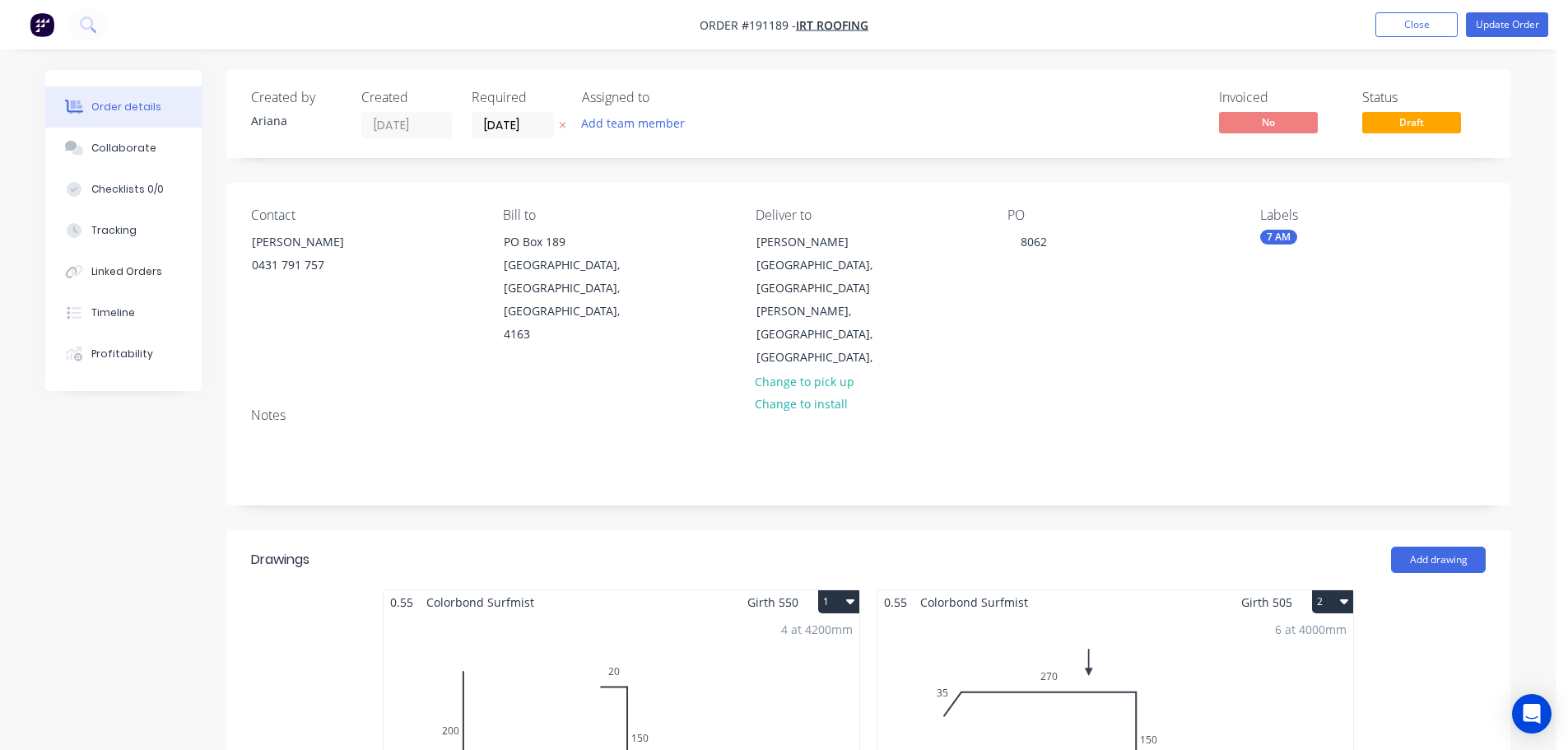
click at [717, 663] on div "4 at 4200mm Total lm $/M Total 16.8m $15.23 $255.86" at bounding box center [622, 738] width 476 height 251
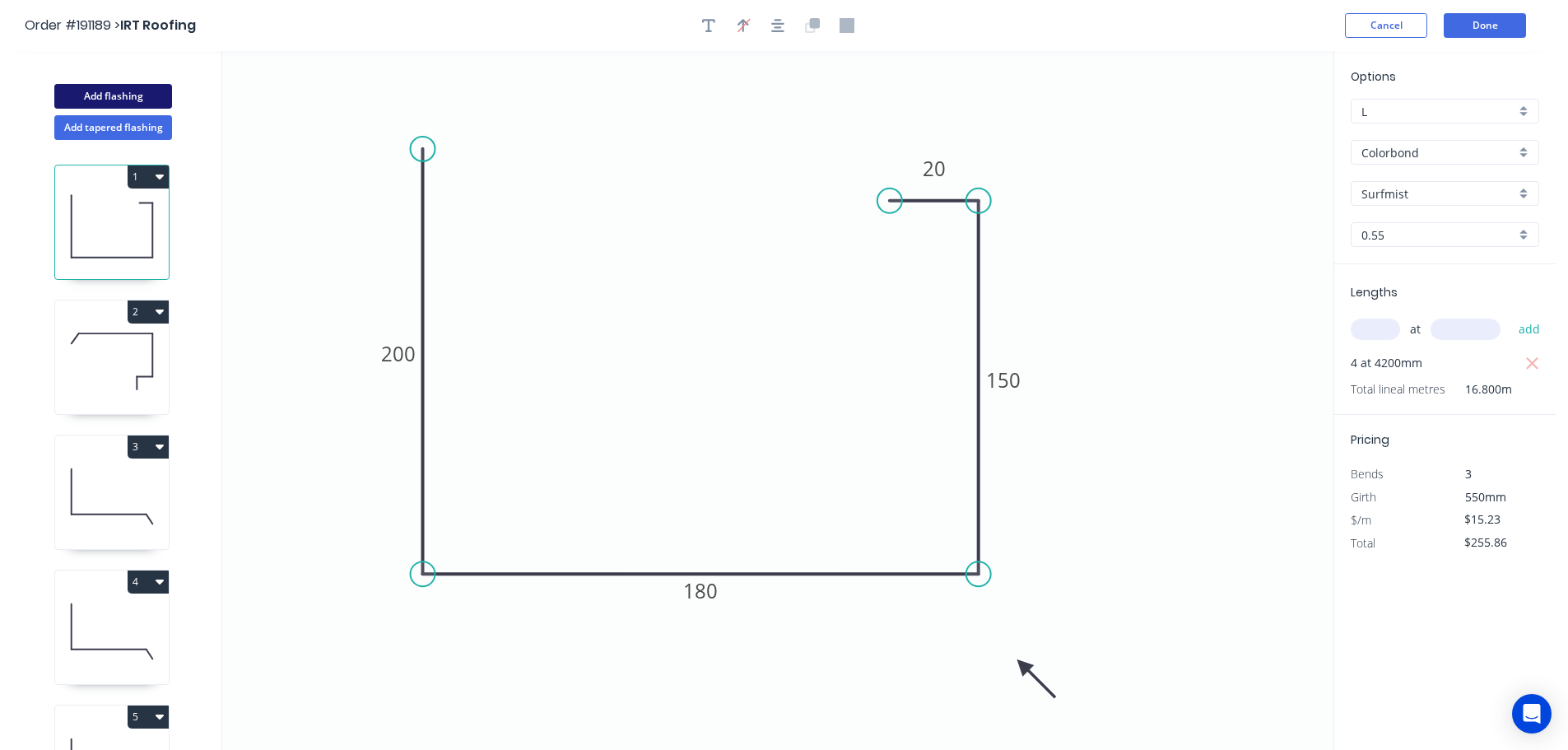
click at [118, 95] on button "Add flashing" at bounding box center [112, 95] width 118 height 24
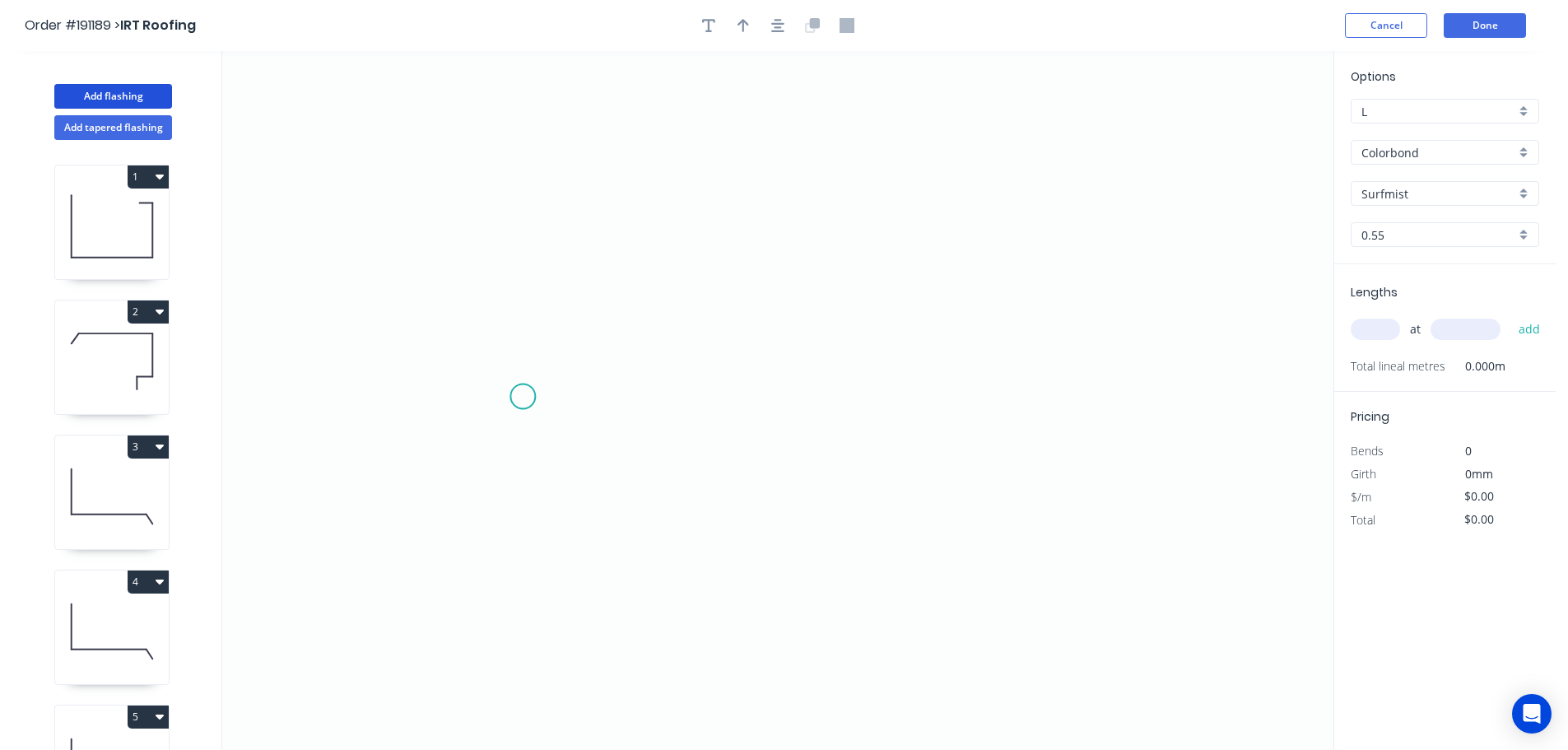
click at [521, 394] on icon "0" at bounding box center [777, 401] width 1112 height 699
click at [933, 390] on icon "0" at bounding box center [777, 401] width 1112 height 699
click at [933, 390] on circle at bounding box center [932, 393] width 24 height 24
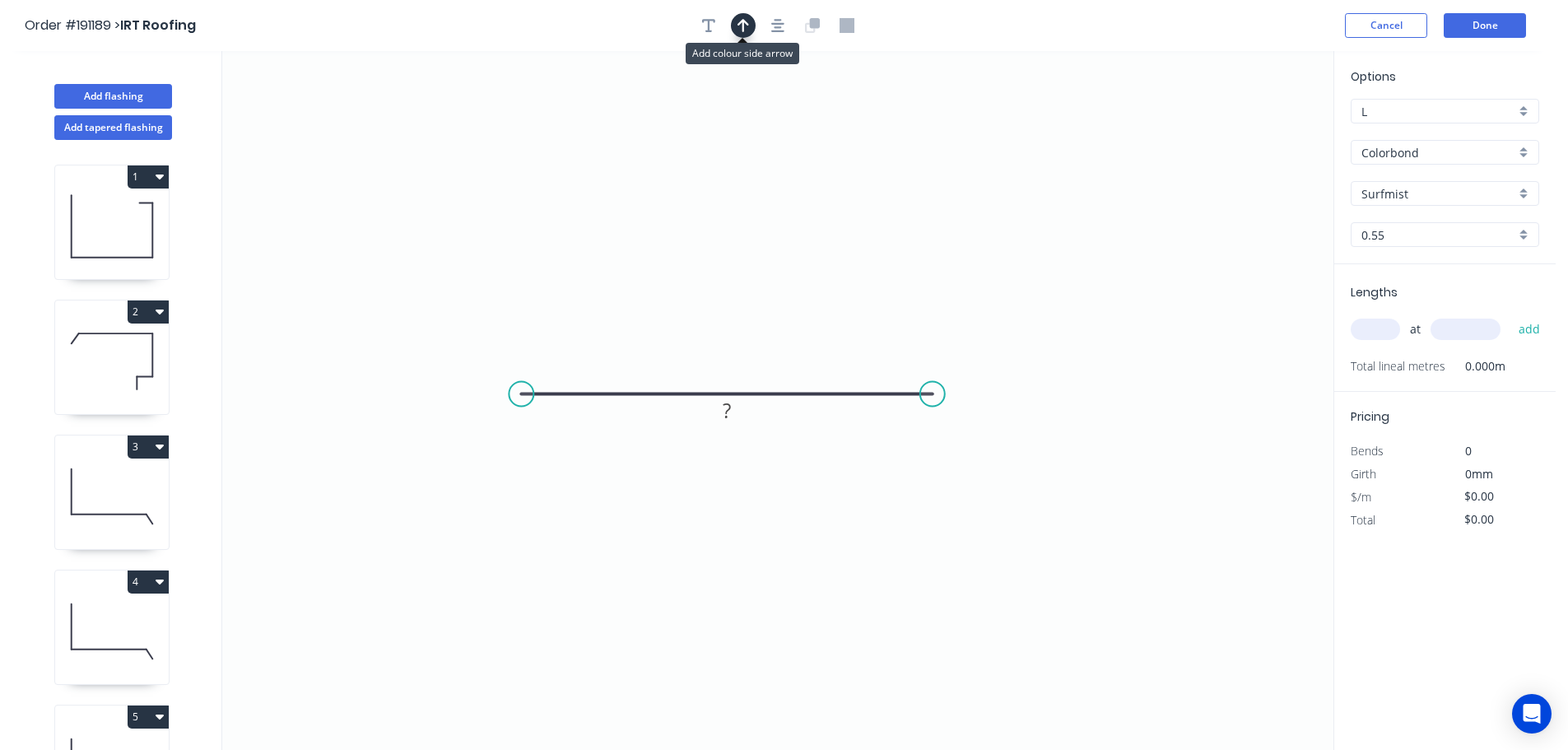
click at [739, 25] on icon "button" at bounding box center [743, 25] width 12 height 14
drag, startPoint x: 1252, startPoint y: 131, endPoint x: 732, endPoint y: 231, distance: 529.5
click at [732, 231] on icon at bounding box center [736, 207] width 14 height 53
click at [731, 414] on rect at bounding box center [727, 412] width 33 height 23
click at [795, 516] on icon "0 20" at bounding box center [777, 401] width 1112 height 699
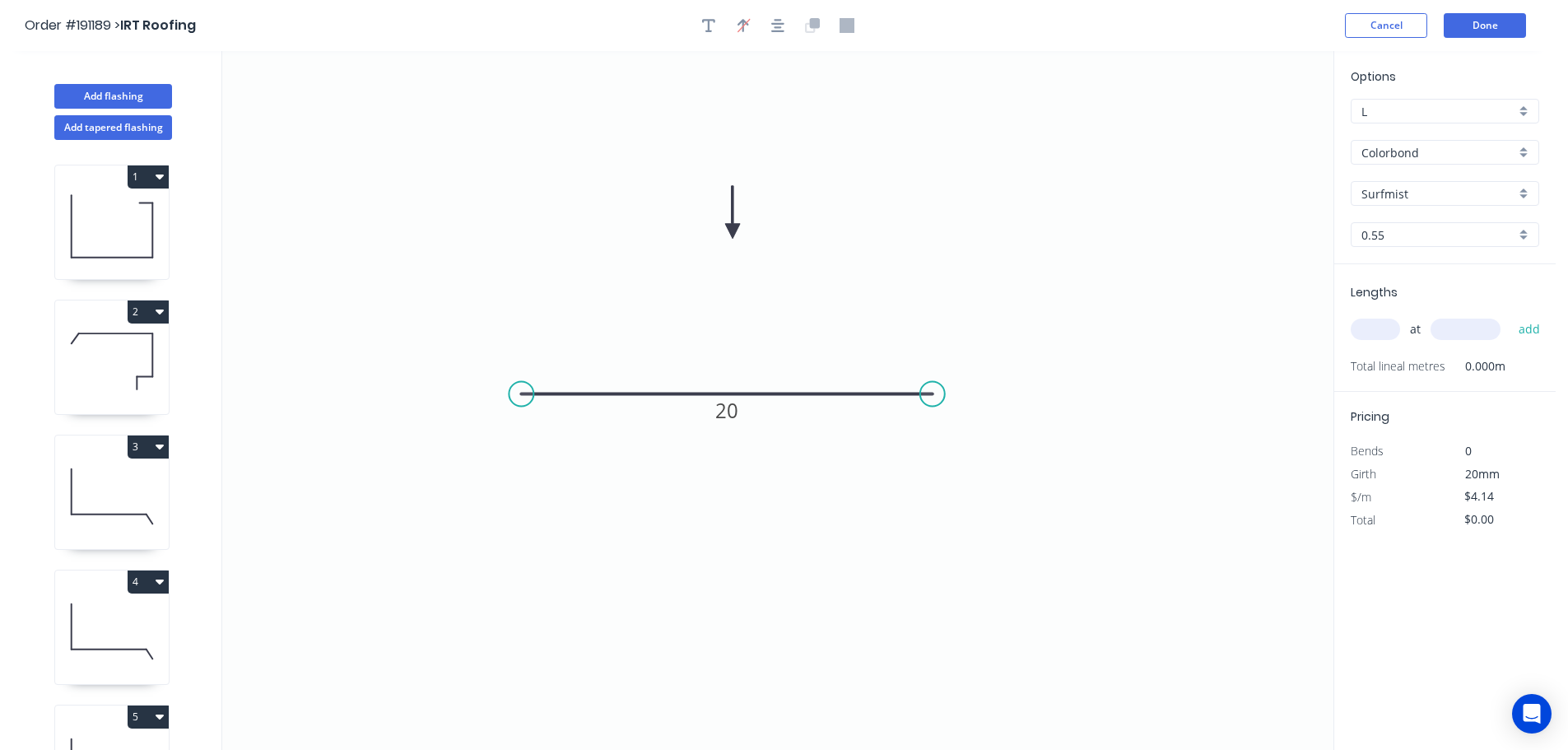
click at [1389, 331] on input "text" at bounding box center [1375, 330] width 49 height 22
click at [1457, 325] on input "text" at bounding box center [1466, 330] width 70 height 22
click at [1510, 315] on button "add" at bounding box center [1529, 329] width 39 height 28
click at [1493, 25] on button "Done" at bounding box center [1485, 25] width 83 height 24
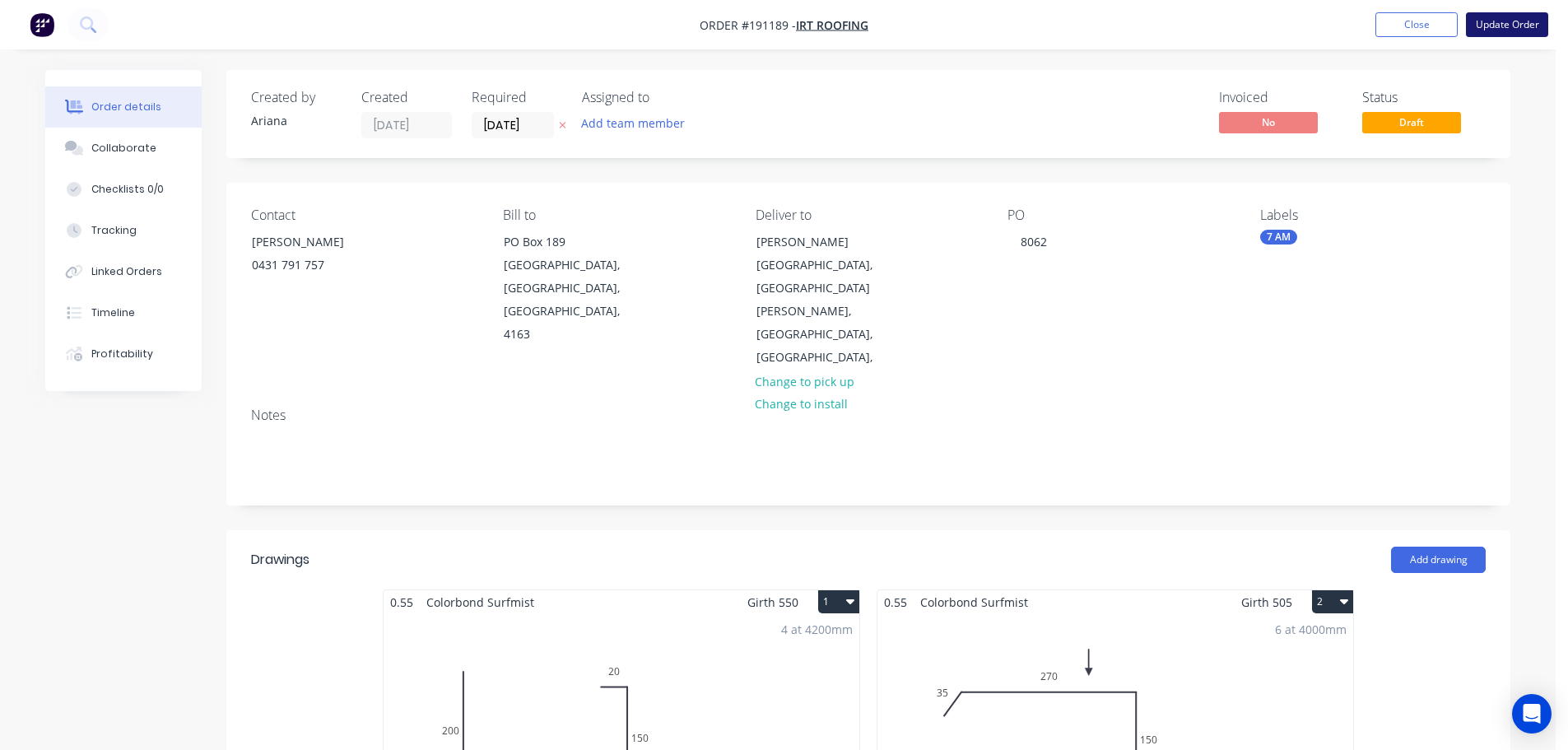
click at [1506, 24] on button "Update Order" at bounding box center [1508, 24] width 83 height 24
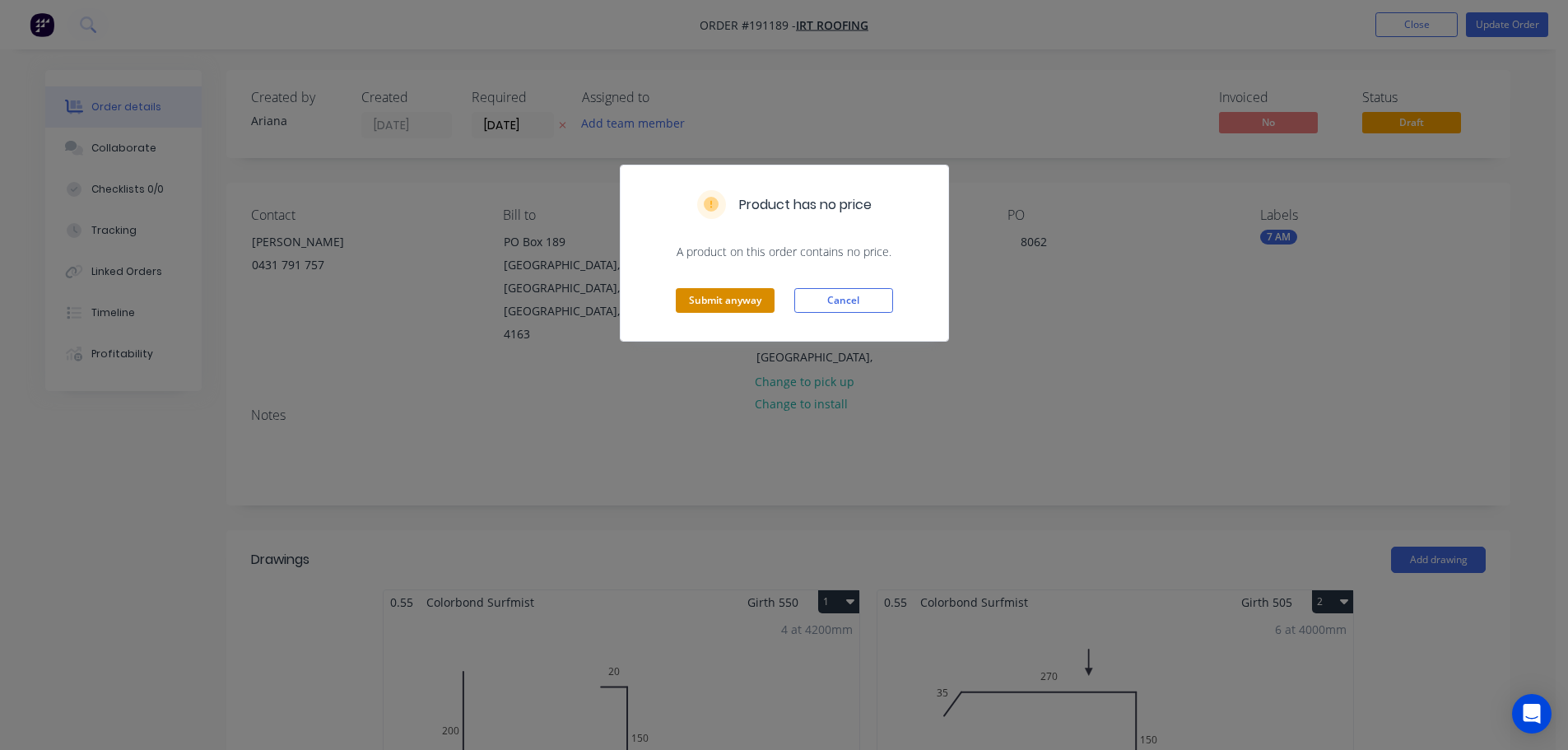
click at [740, 310] on button "Submit anyway" at bounding box center [725, 300] width 99 height 24
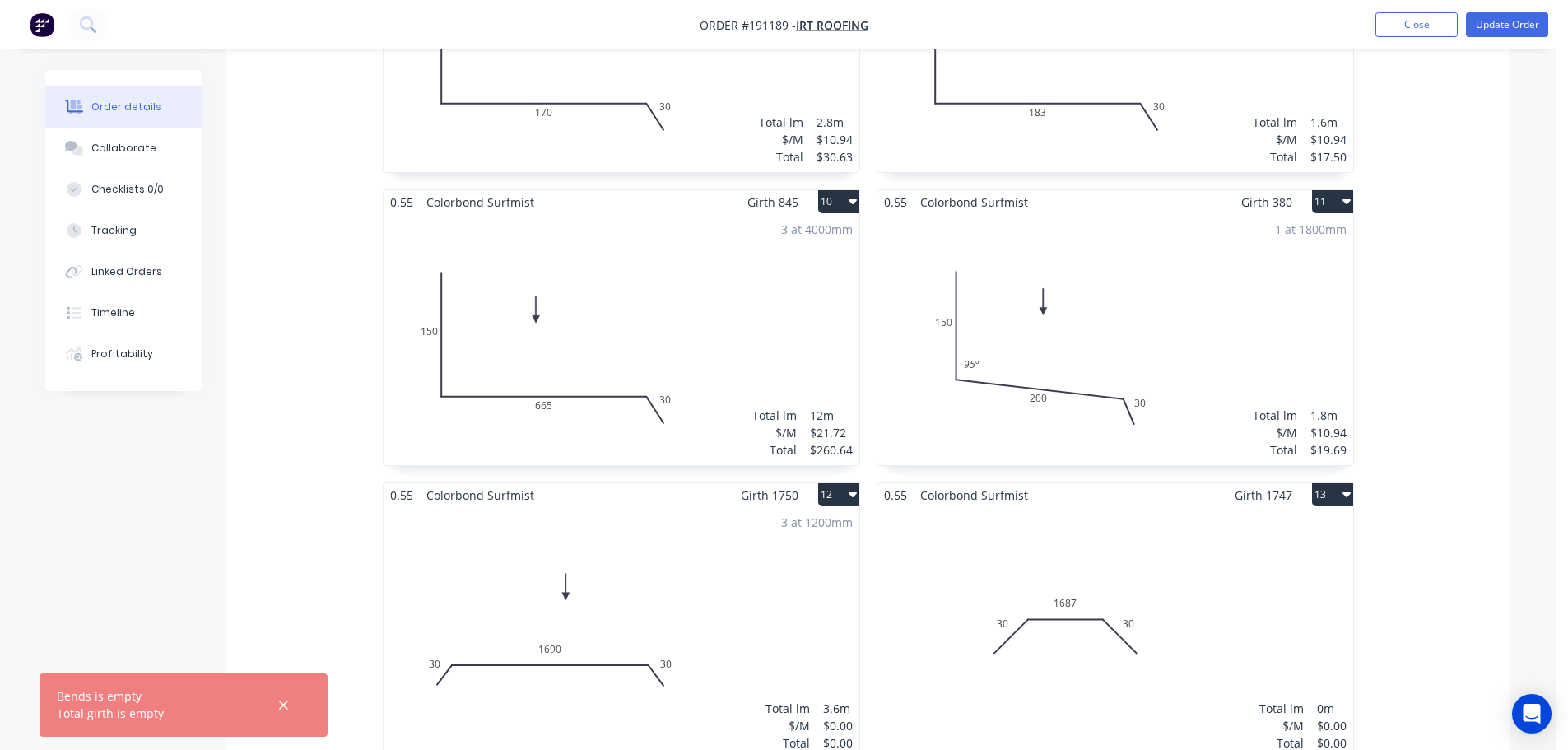
scroll to position [1728, 0]
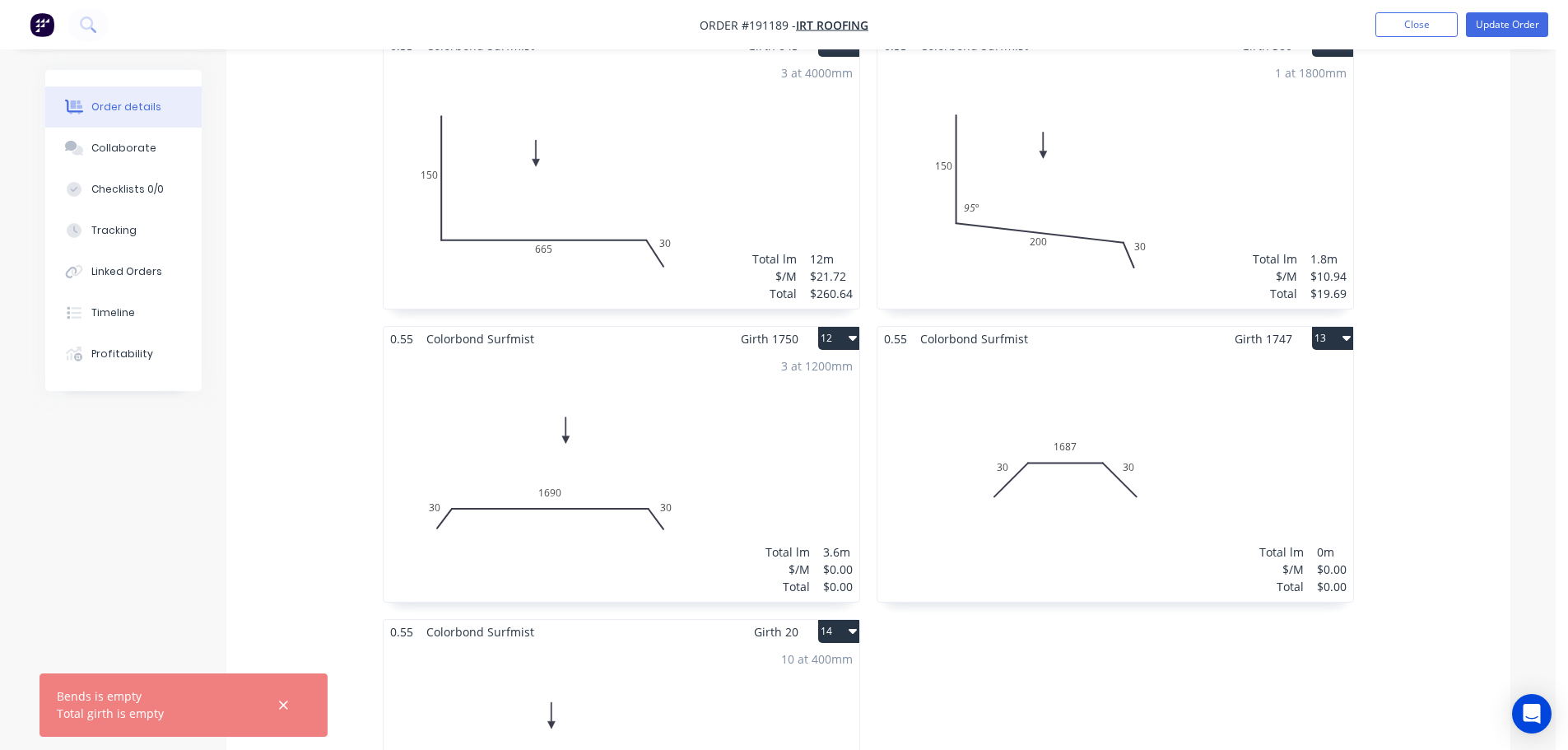
click at [1202, 398] on div "Total lm $/M Total 0m $0.00 $0.00" at bounding box center [1116, 475] width 476 height 251
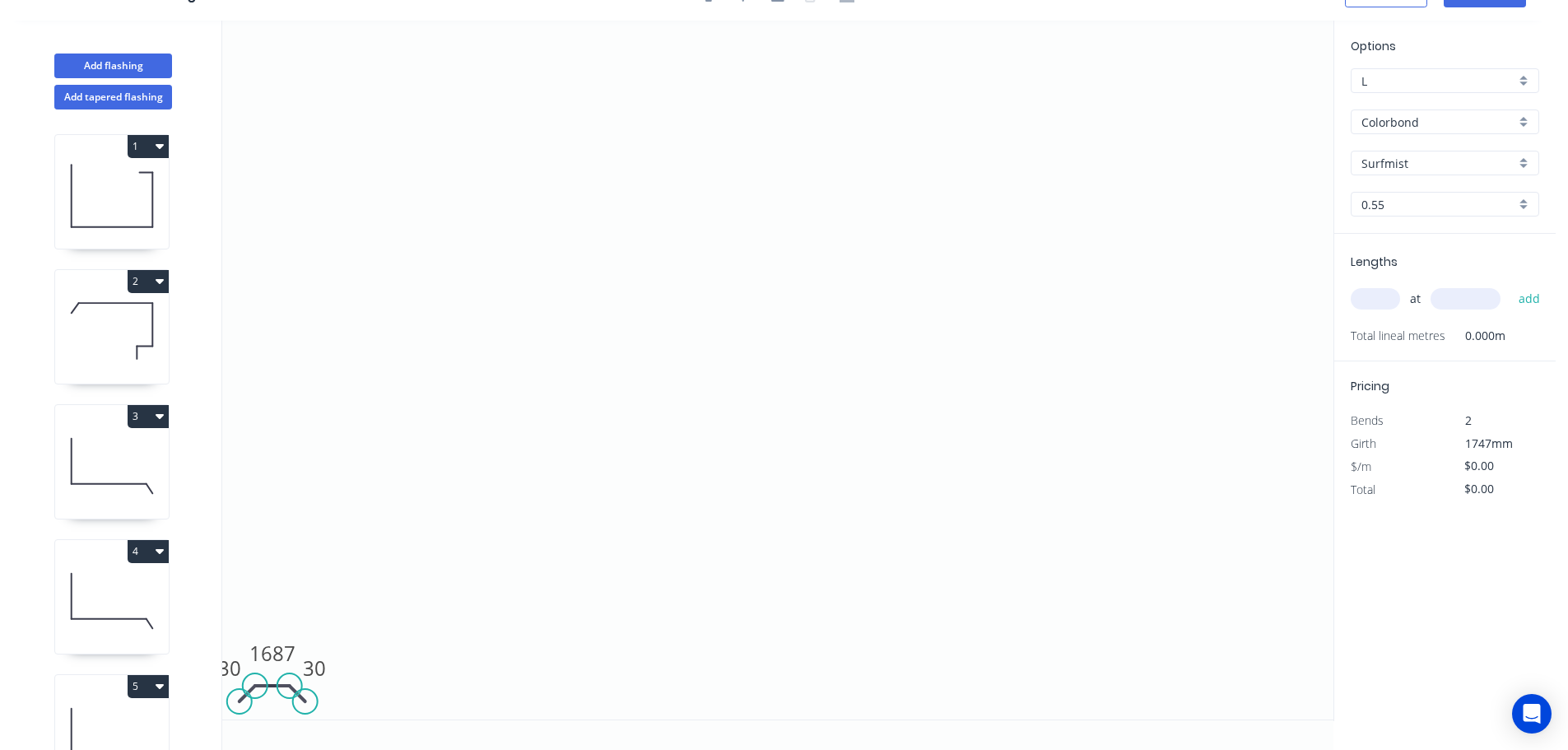
scroll to position [31, 0]
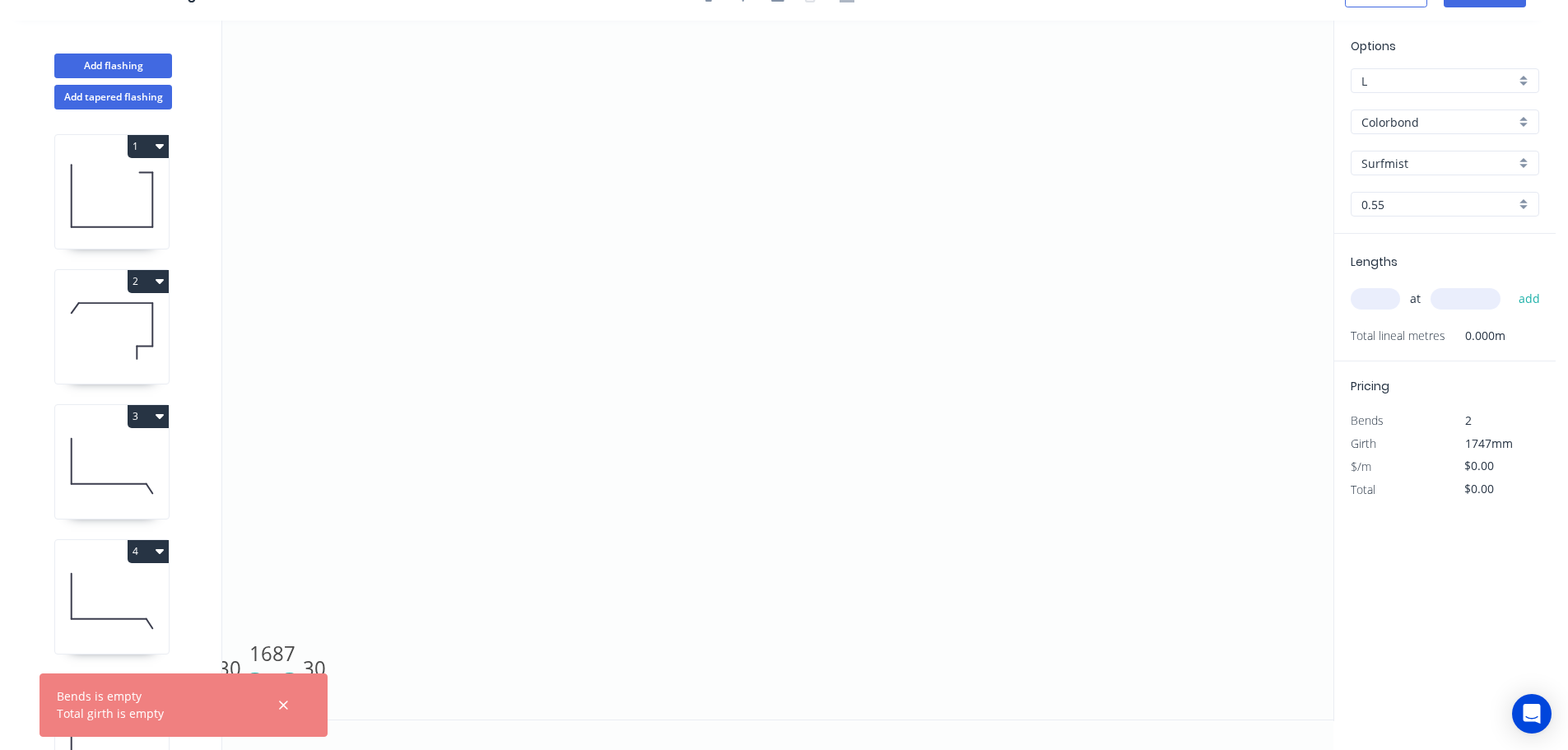
click at [1379, 294] on input "text" at bounding box center [1375, 299] width 49 height 22
click at [1491, 303] on input "text" at bounding box center [1466, 299] width 70 height 22
click at [1510, 285] on button "add" at bounding box center [1529, 298] width 39 height 28
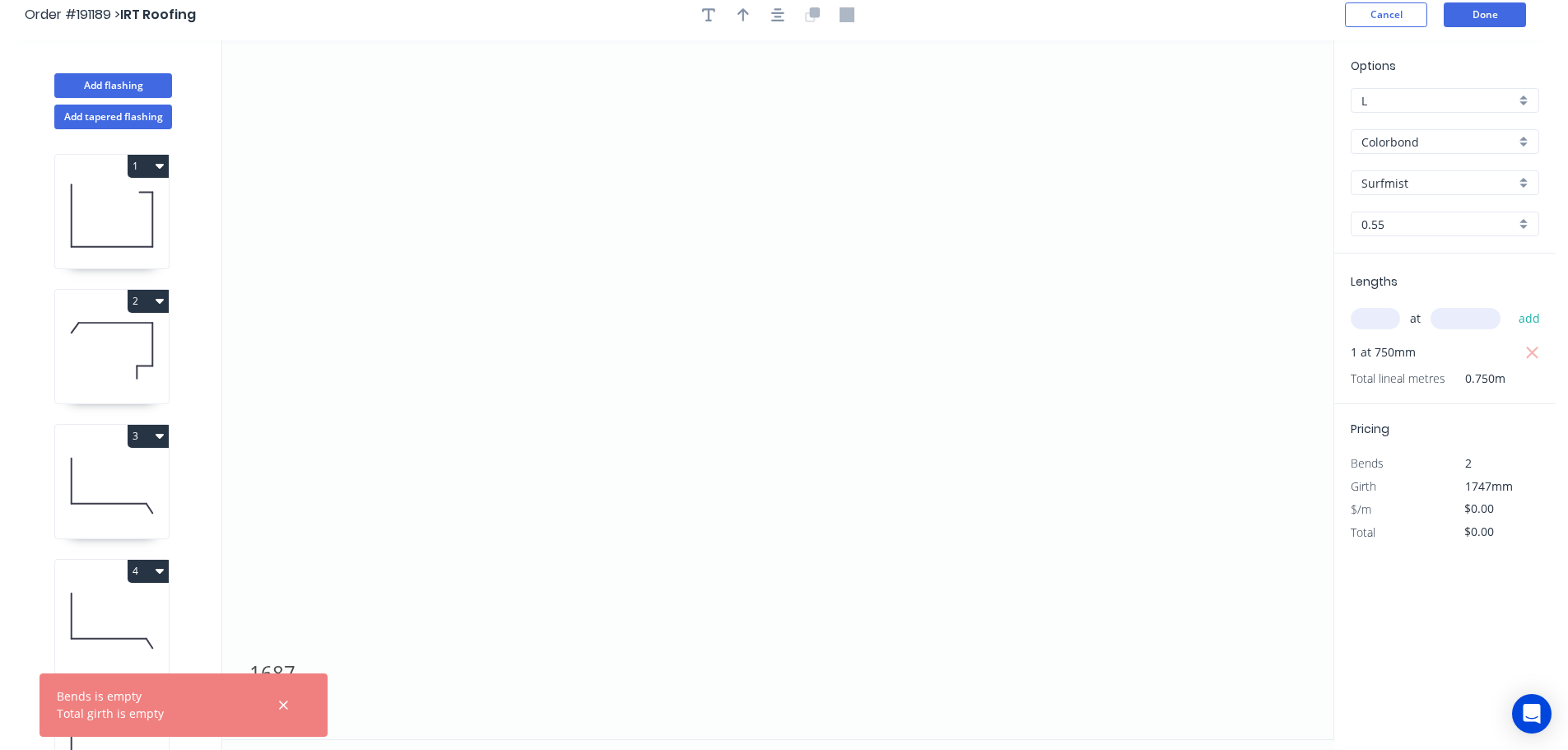
scroll to position [0, 0]
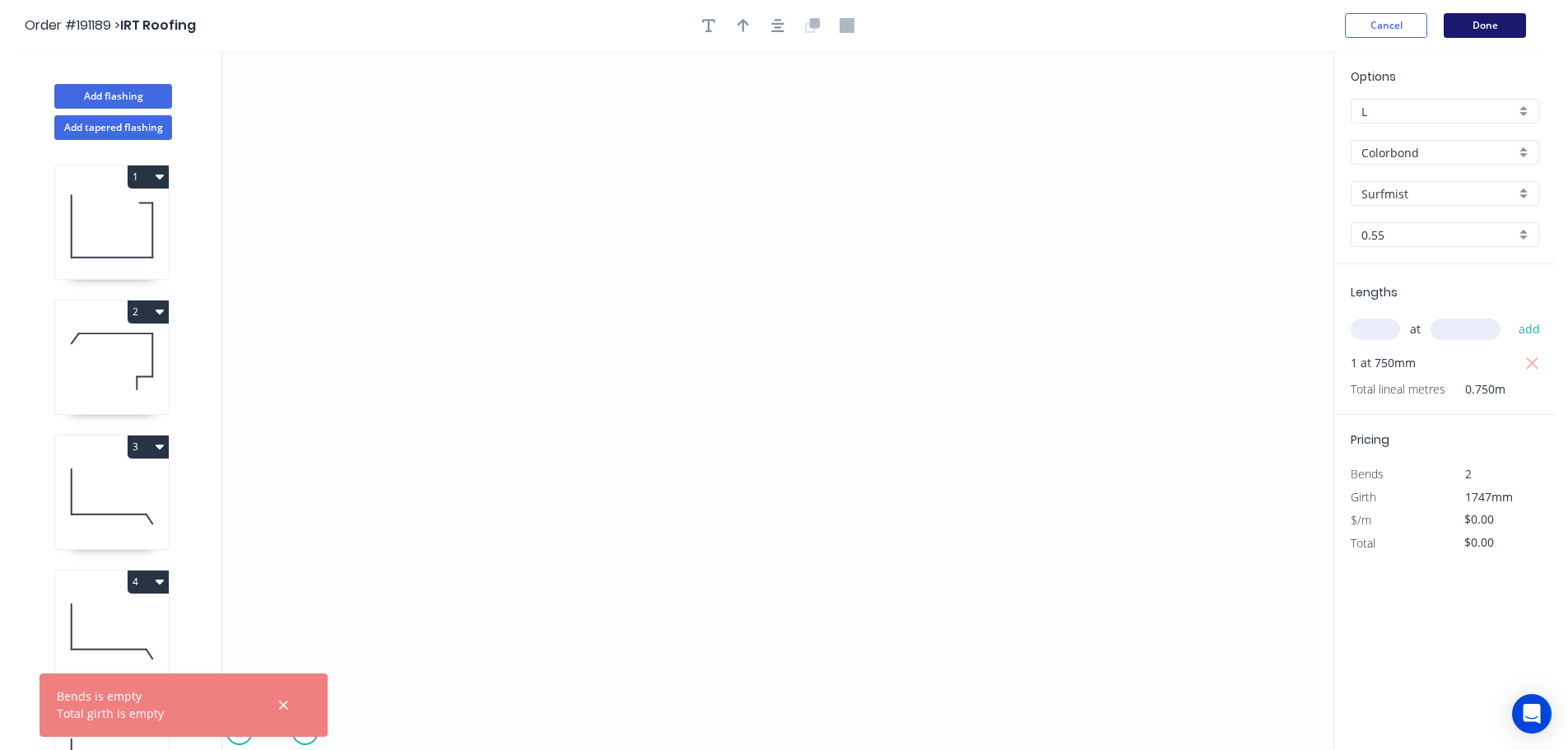
click at [1478, 31] on button "Done" at bounding box center [1485, 25] width 83 height 24
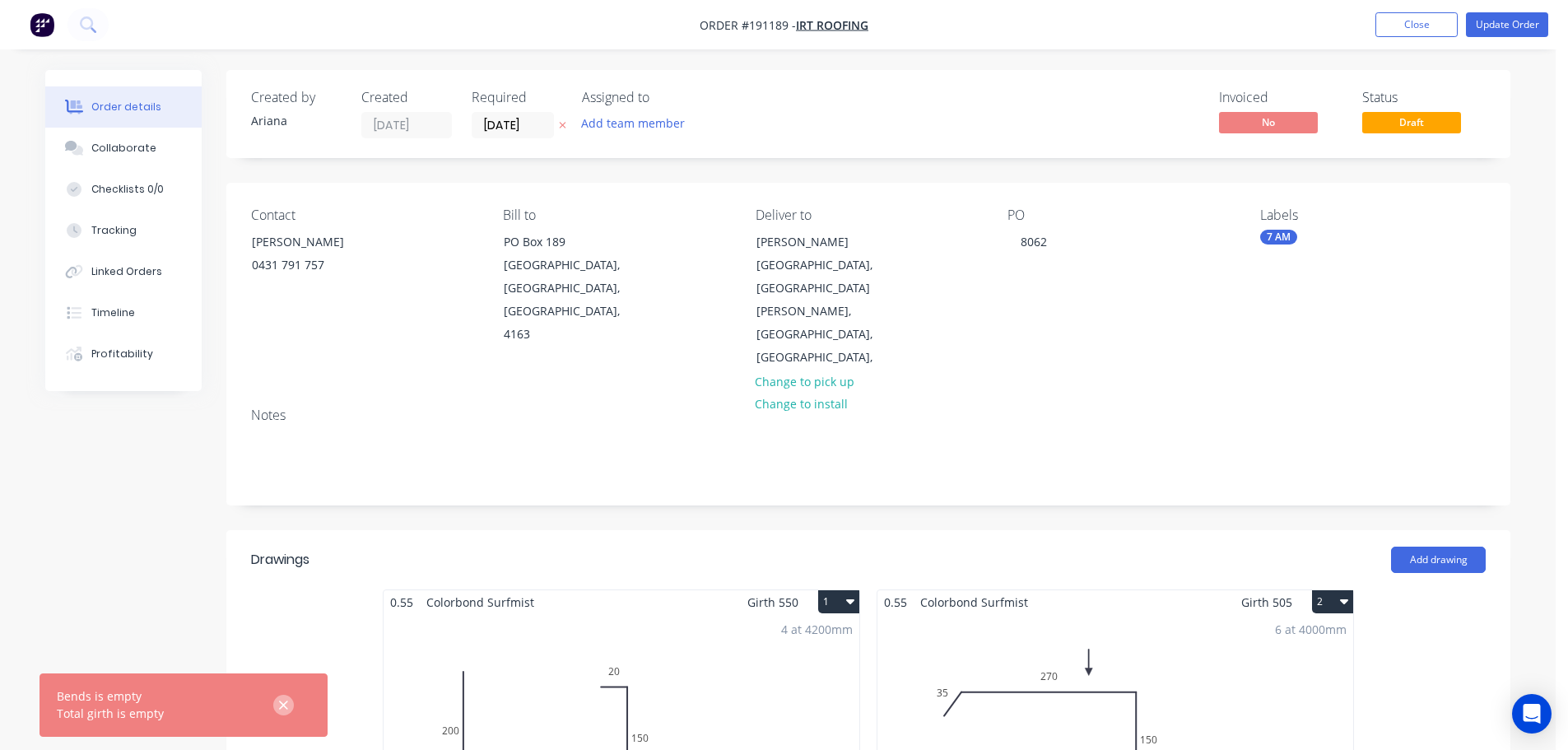
click at [285, 709] on icon "button" at bounding box center [284, 705] width 11 height 14
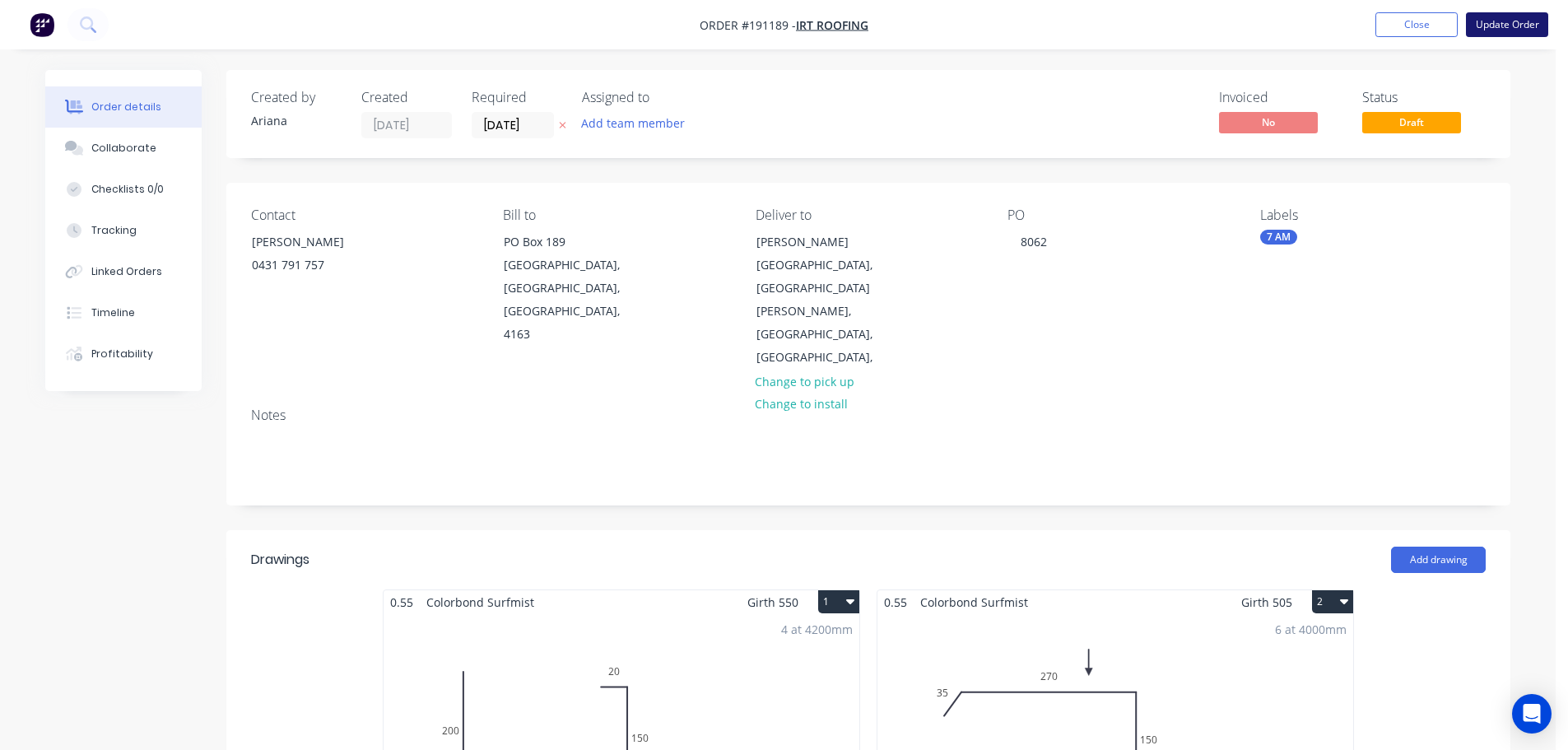
click at [1499, 28] on button "Update Order" at bounding box center [1508, 24] width 83 height 24
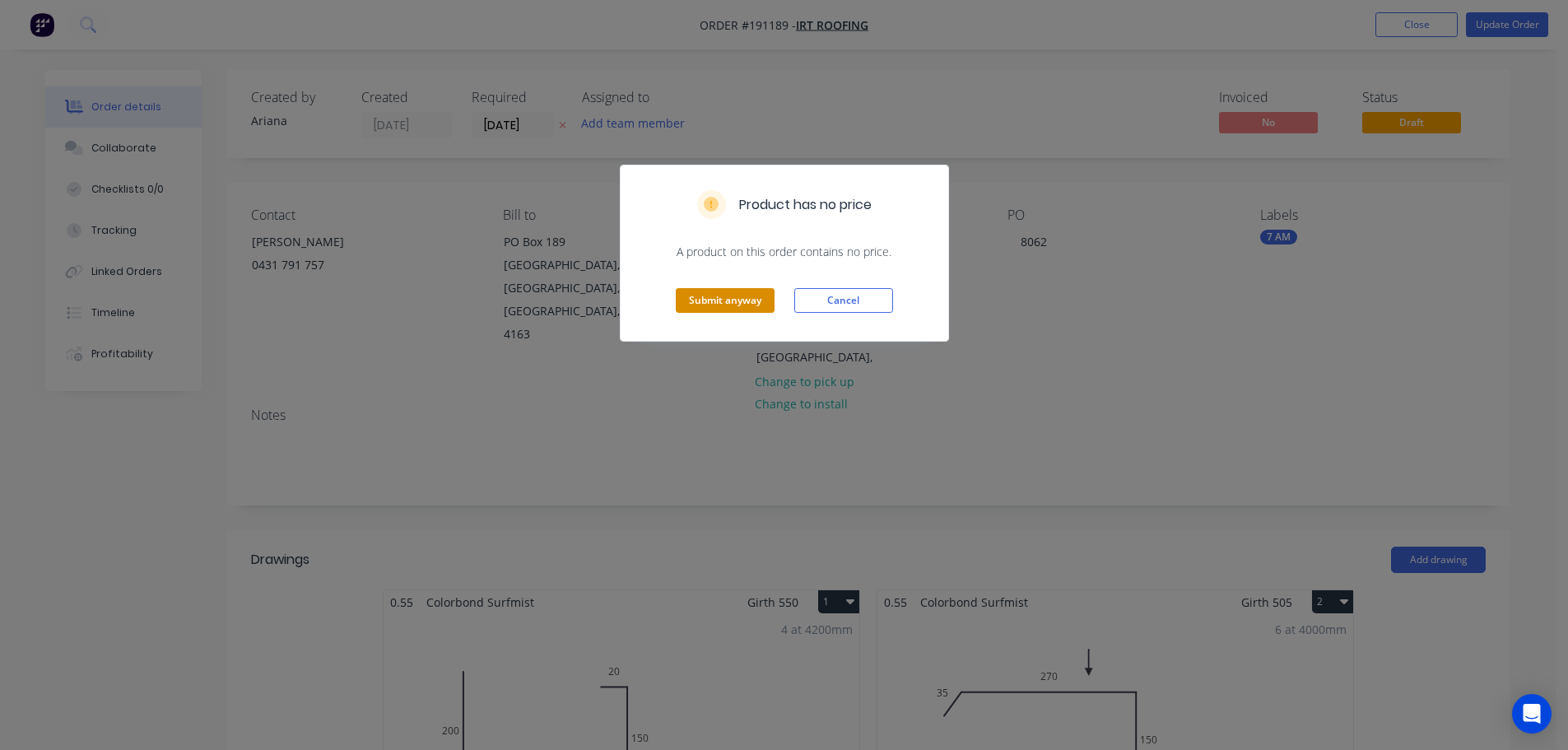
click at [735, 307] on button "Submit anyway" at bounding box center [725, 300] width 99 height 24
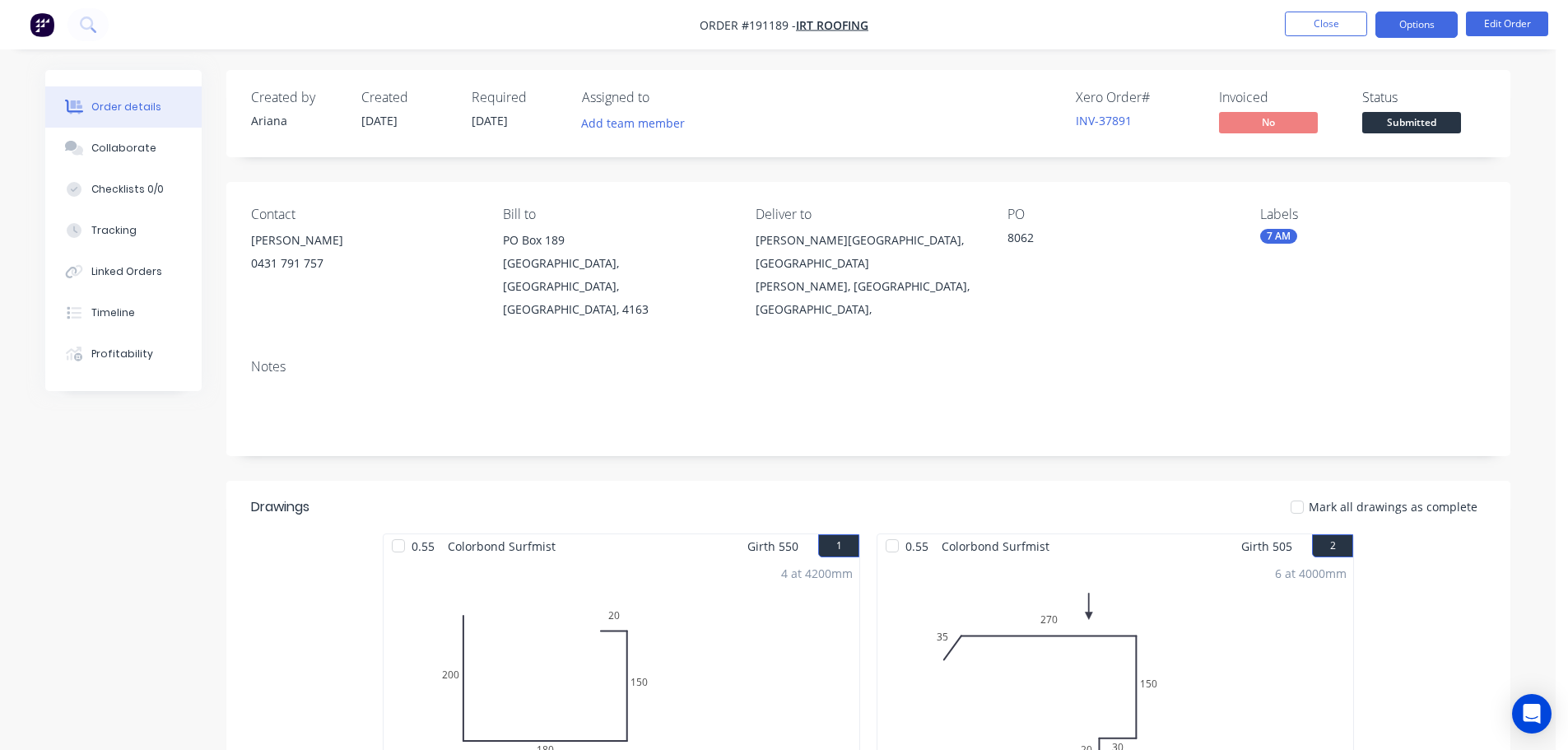
click at [1410, 23] on button "Options" at bounding box center [1417, 24] width 83 height 26
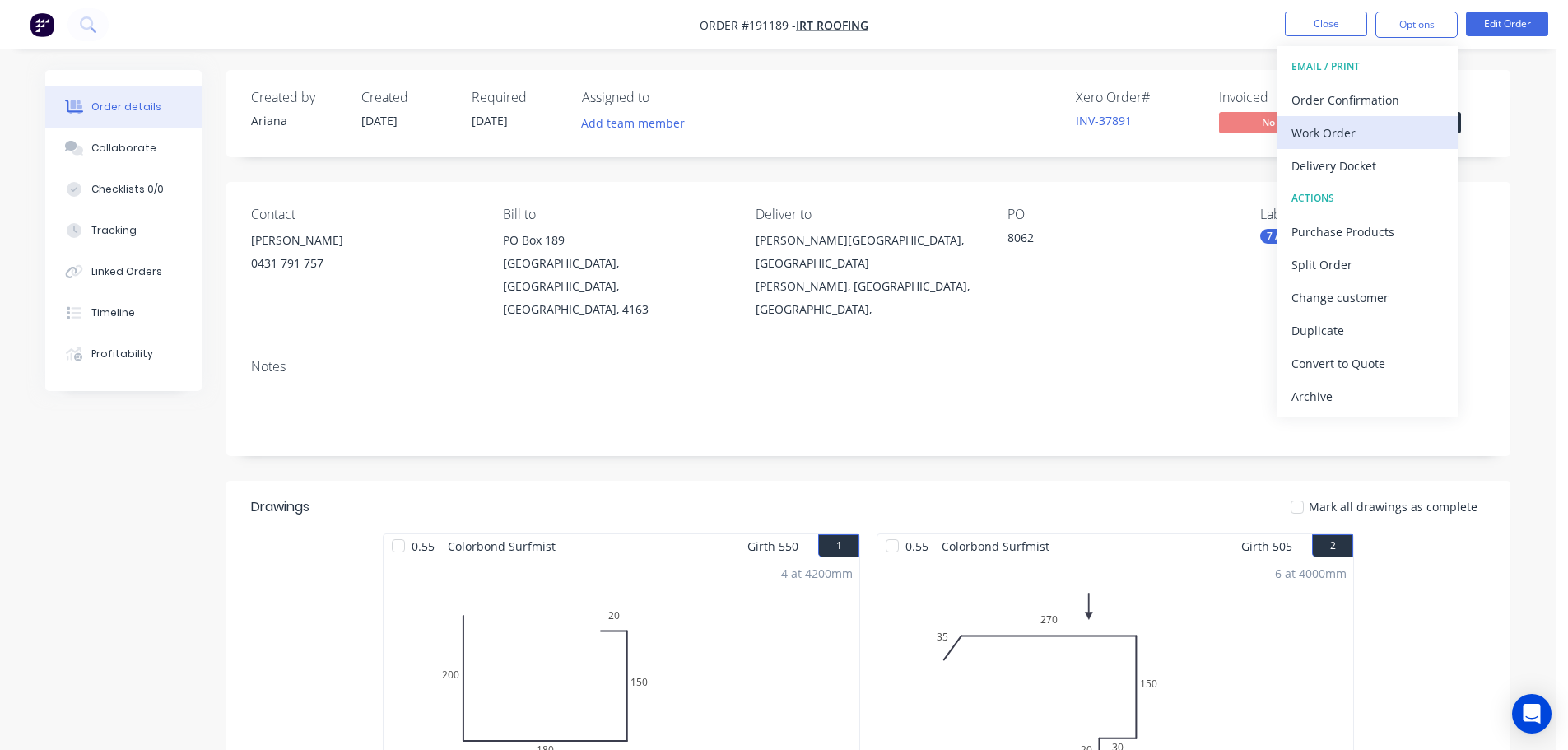
click at [1342, 123] on div "Work Order" at bounding box center [1368, 133] width 152 height 24
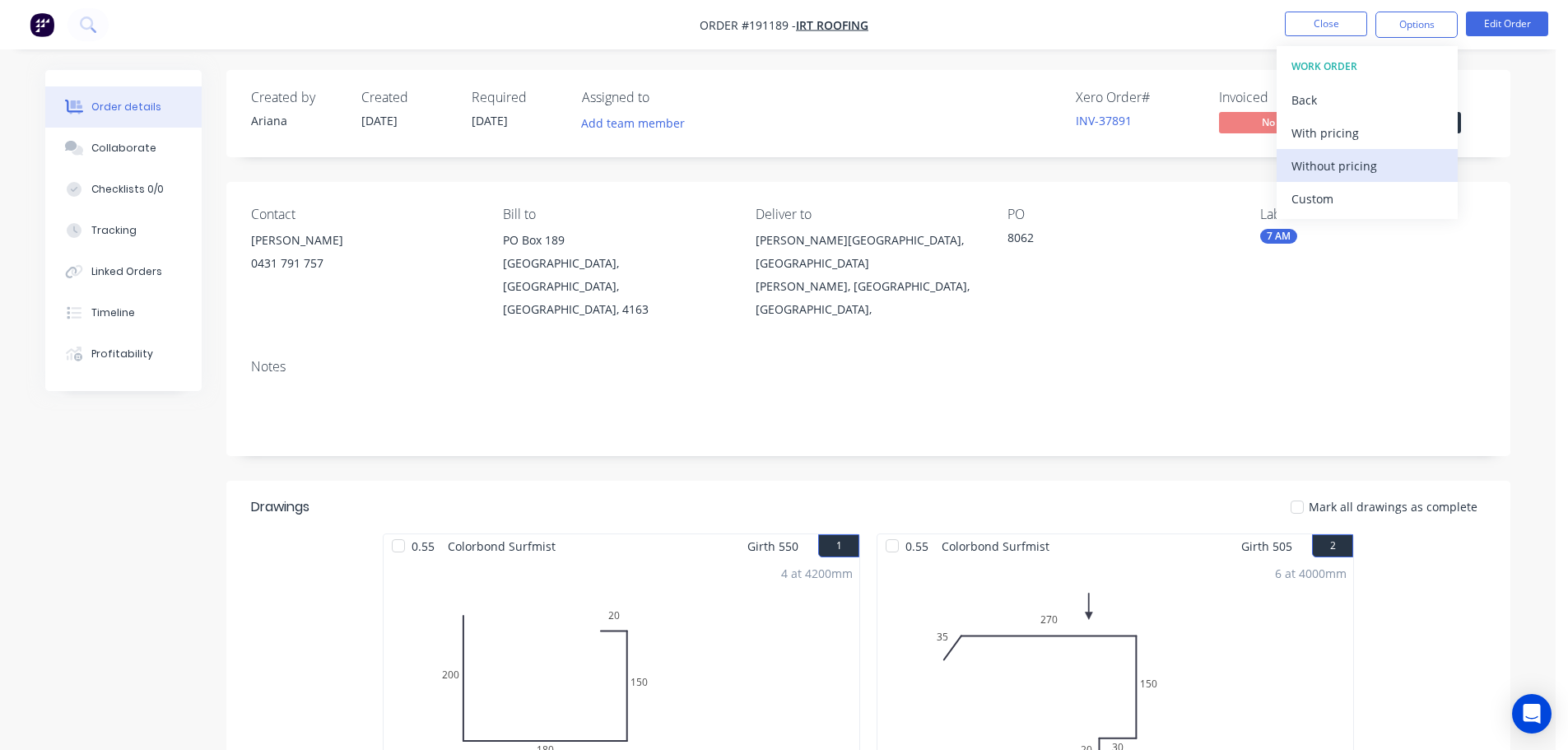
click at [1321, 163] on div "Without pricing" at bounding box center [1368, 165] width 152 height 24
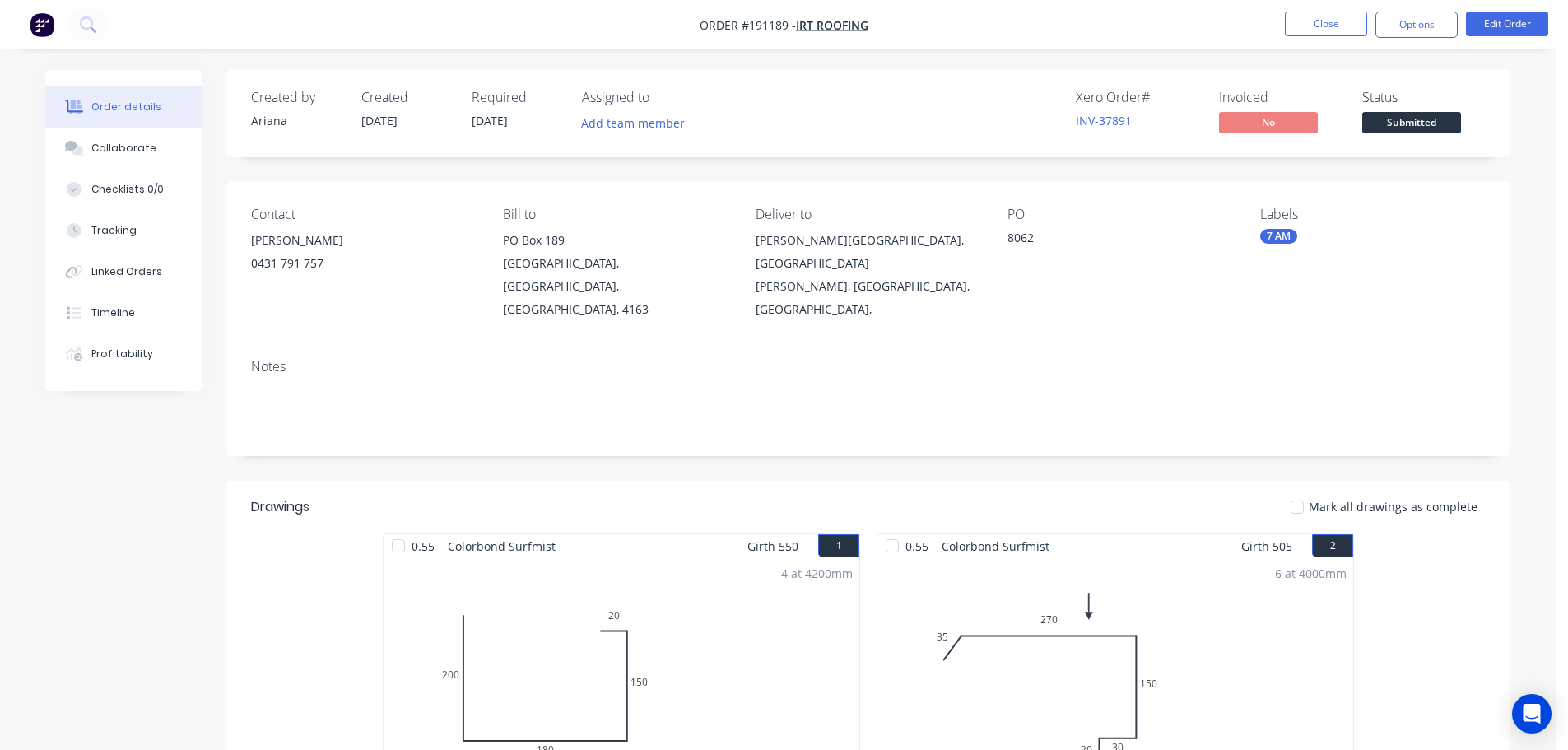
click at [1103, 24] on nav "Order #191189 - IRT Roofing Close Options Edit Order" at bounding box center [784, 24] width 1568 height 49
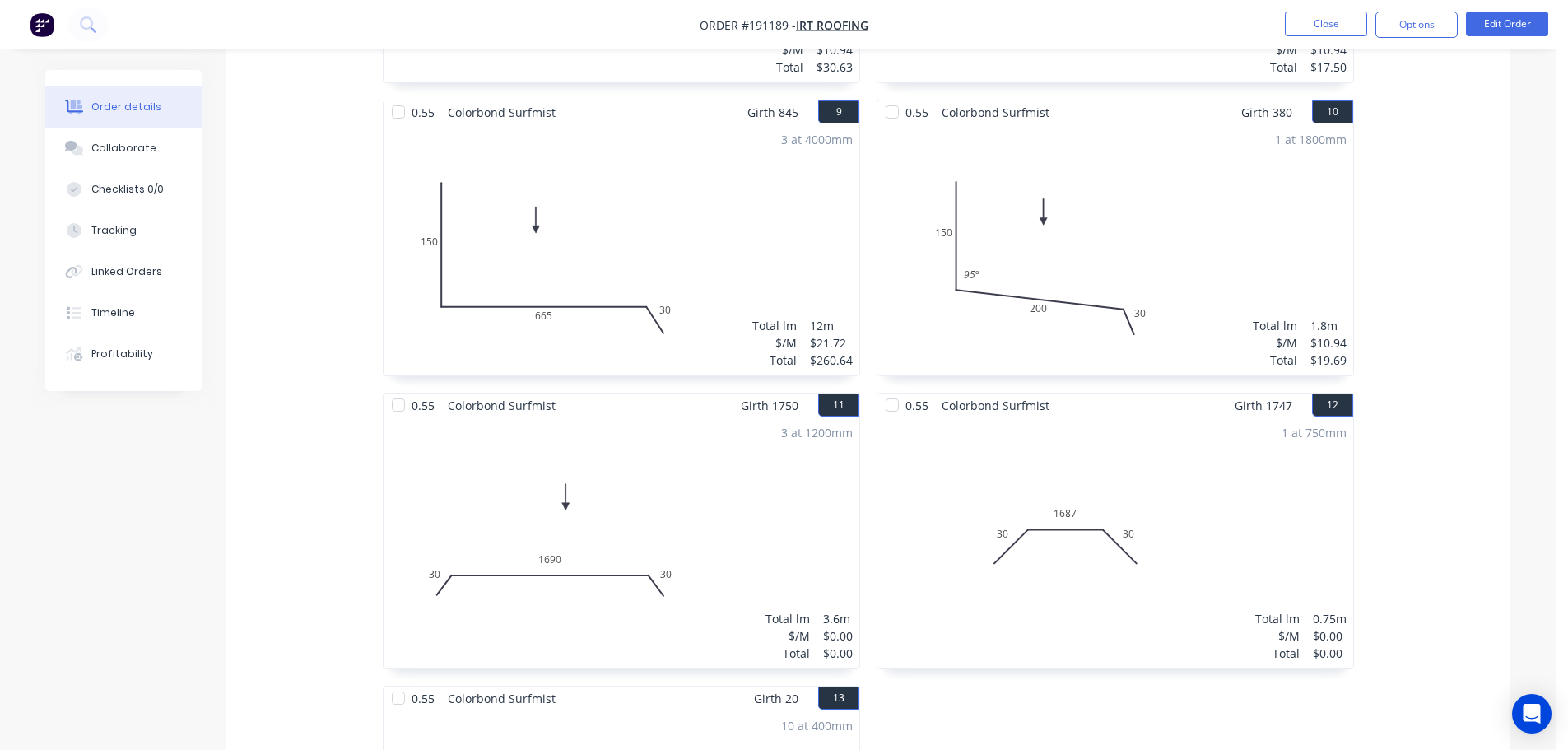
scroll to position [1051, 0]
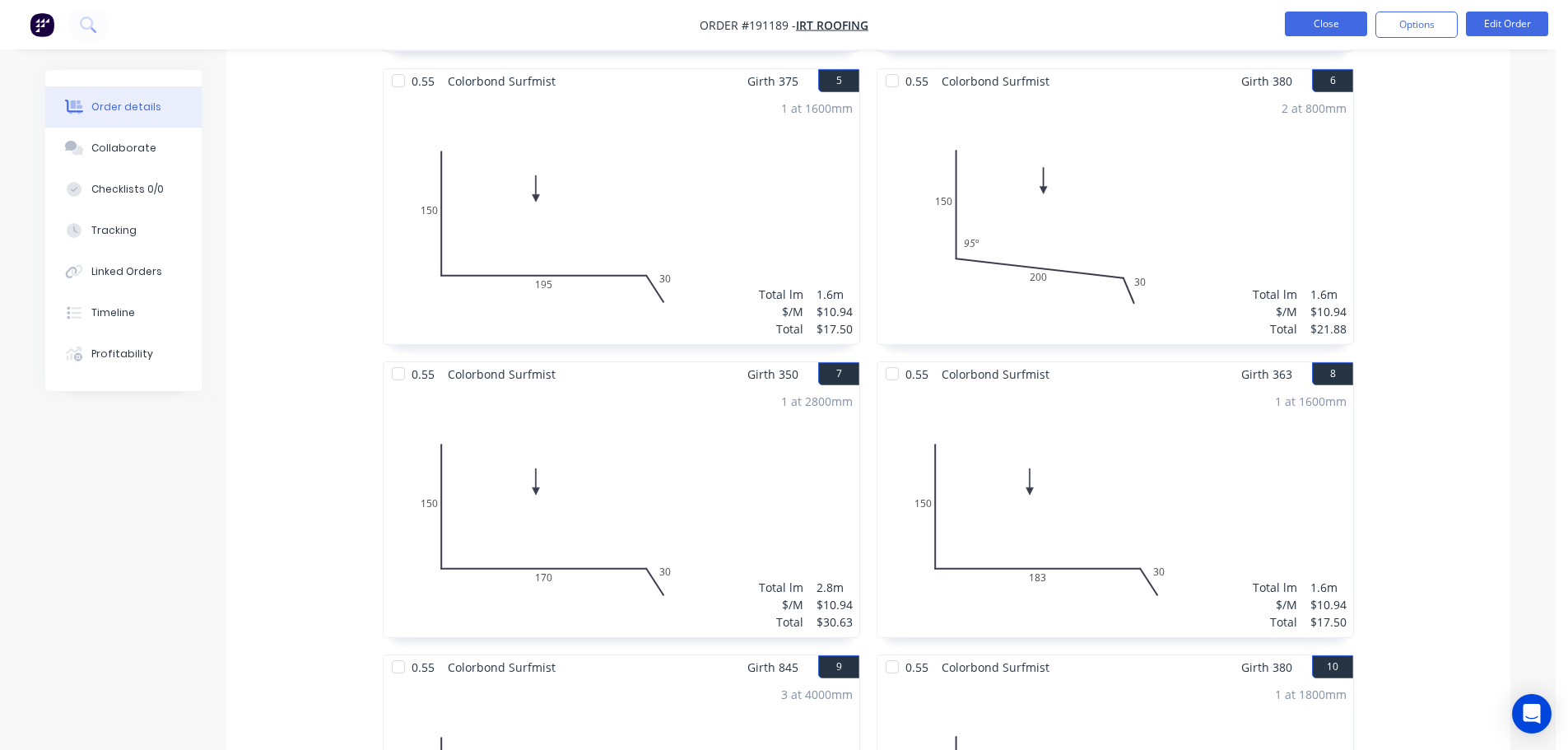
click at [1334, 22] on button "Close" at bounding box center [1326, 23] width 83 height 24
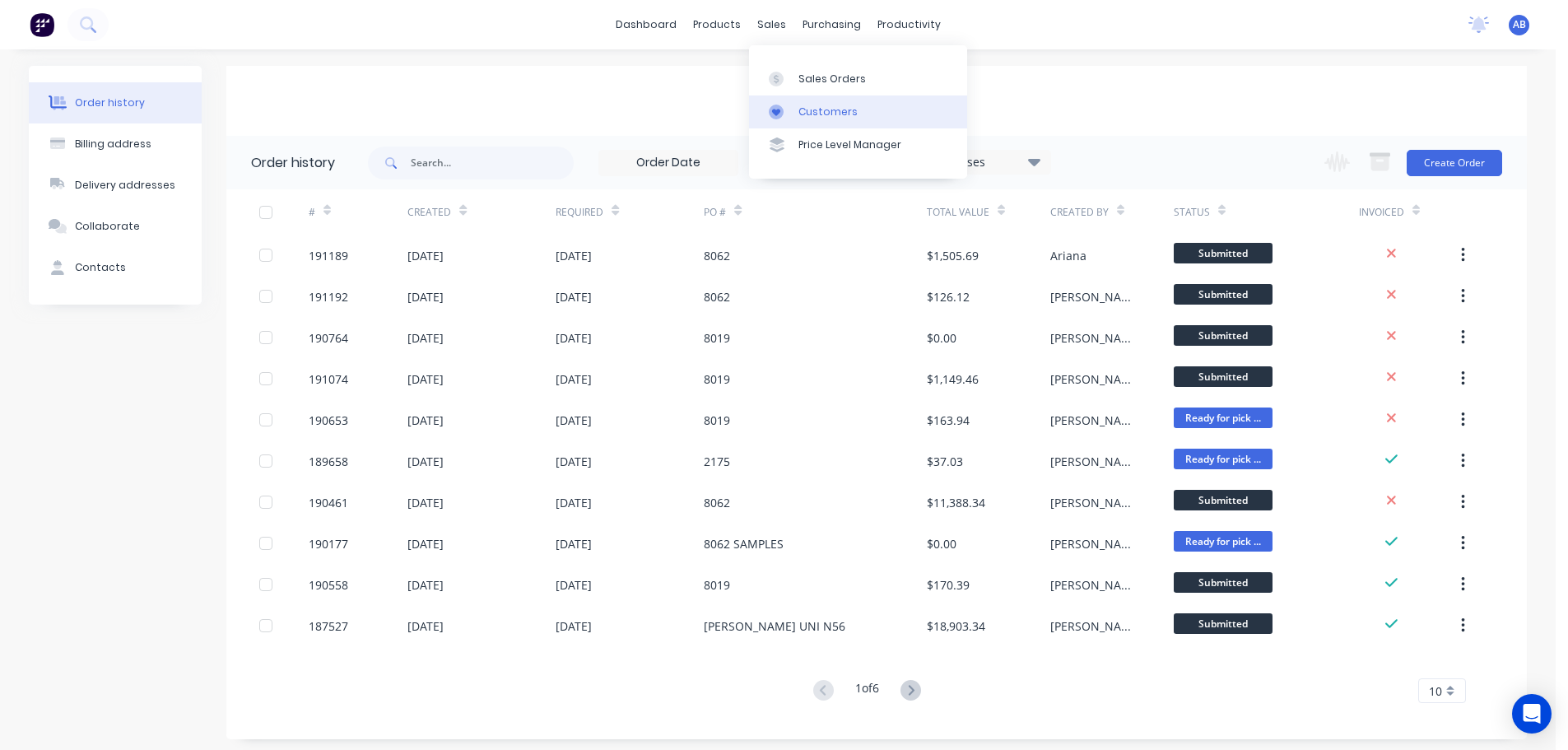
click at [822, 106] on div "Customers" at bounding box center [828, 111] width 59 height 14
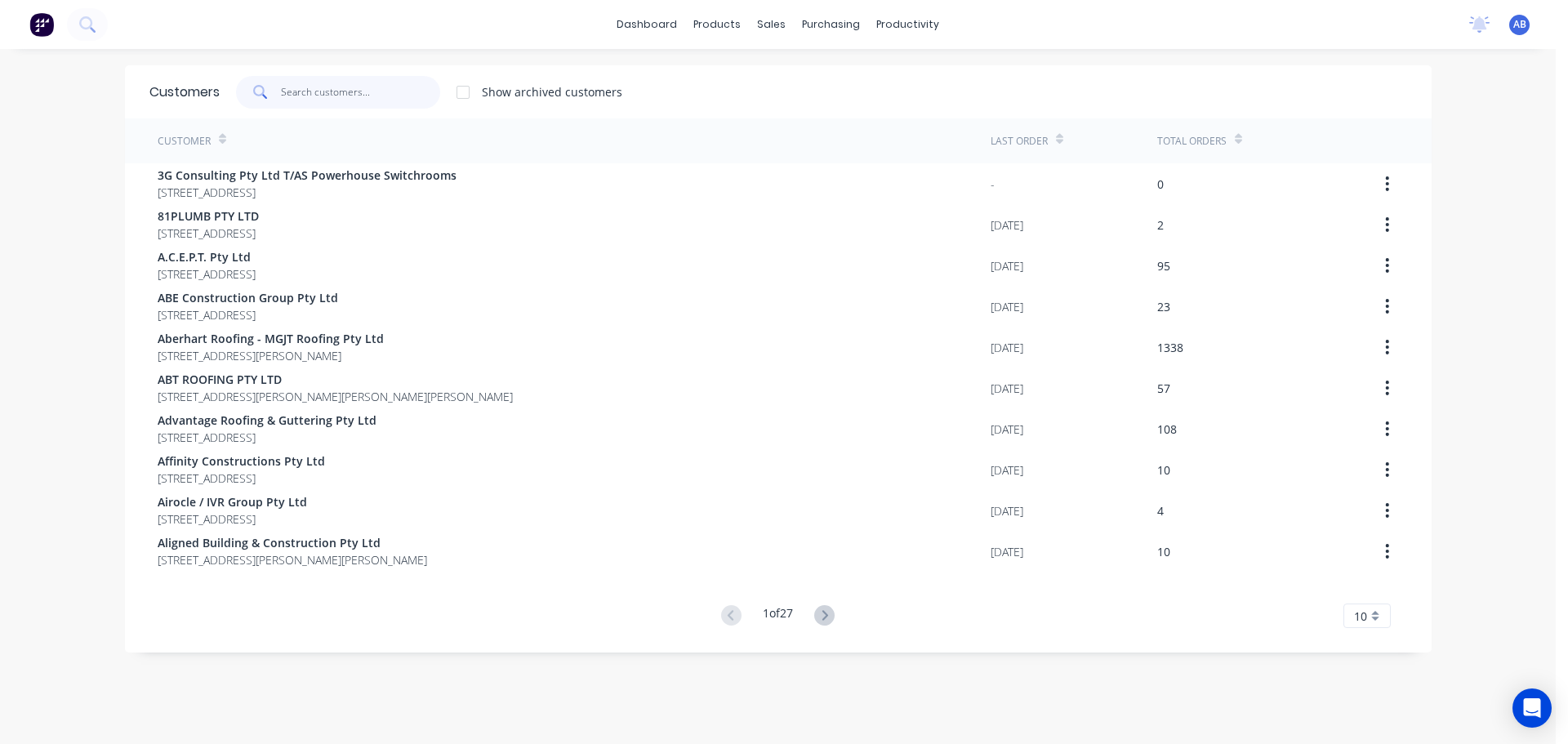
drag, startPoint x: 311, startPoint y: 86, endPoint x: 365, endPoint y: 98, distance: 55.3
click at [312, 86] on input "text" at bounding box center [360, 92] width 160 height 33
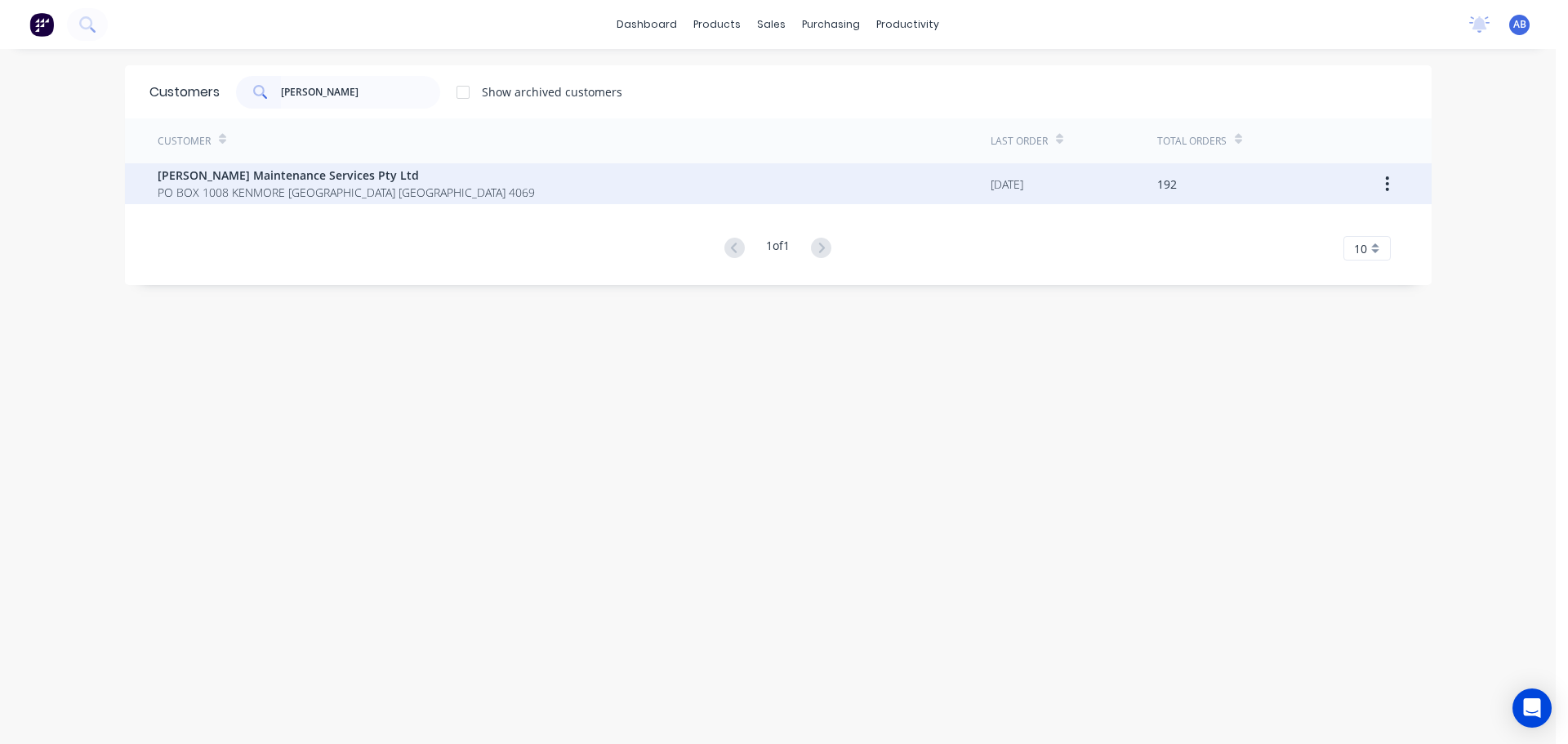
click at [250, 189] on span "PO BOX 1008 KENMORE [GEOGRAPHIC_DATA] [GEOGRAPHIC_DATA] 4069" at bounding box center [346, 192] width 377 height 17
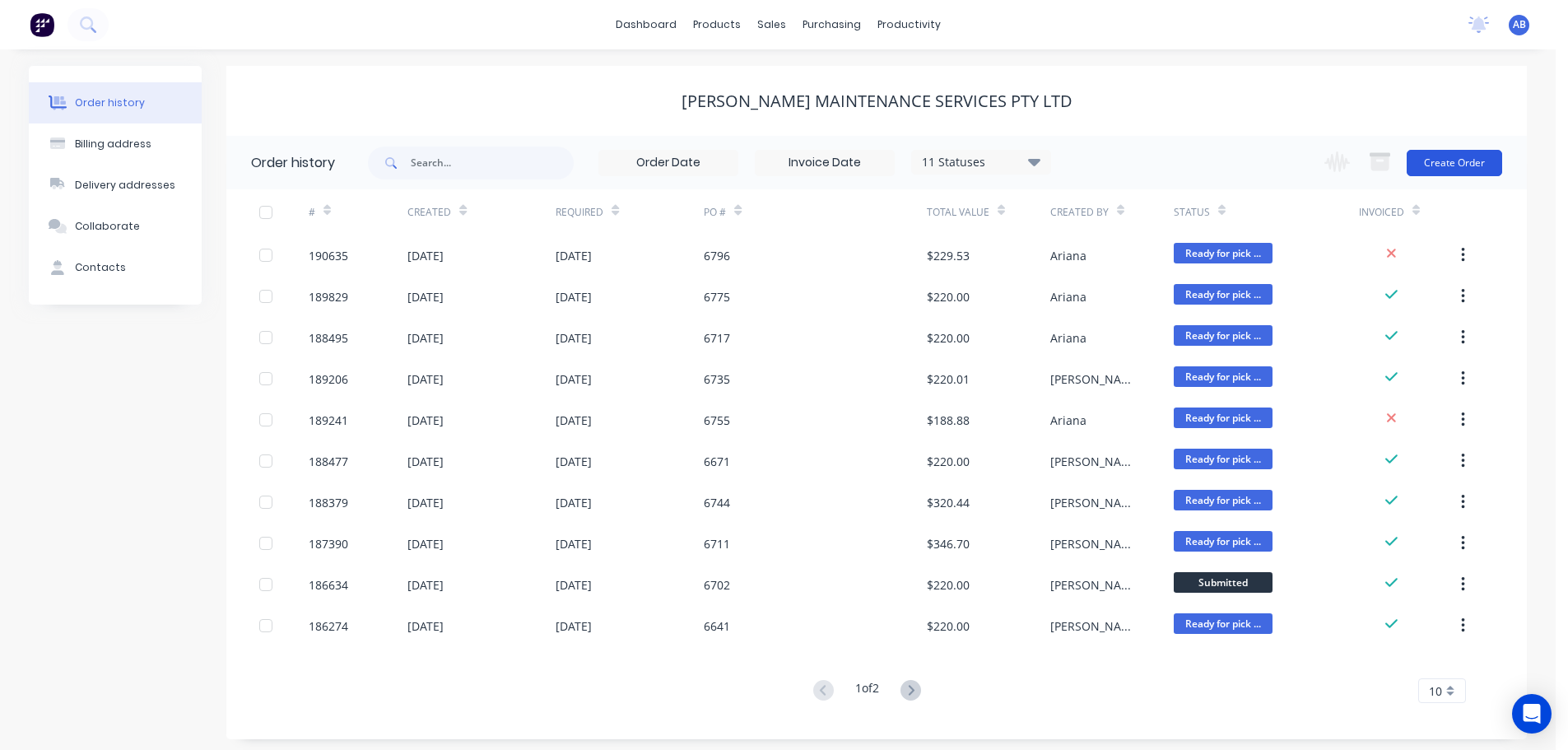
click at [1459, 163] on button "Create Order" at bounding box center [1455, 163] width 95 height 26
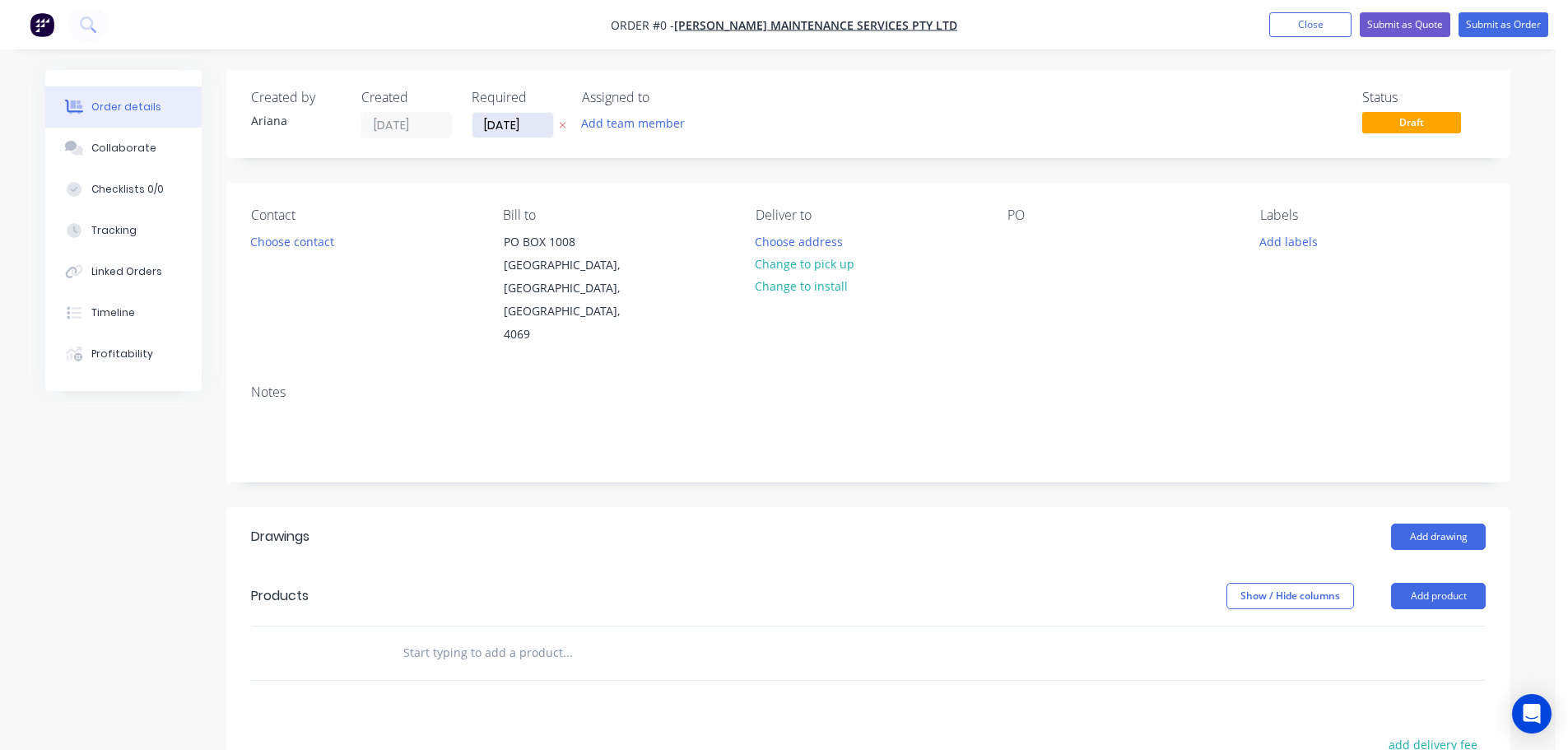
click at [516, 132] on input "[DATE]" at bounding box center [513, 125] width 81 height 24
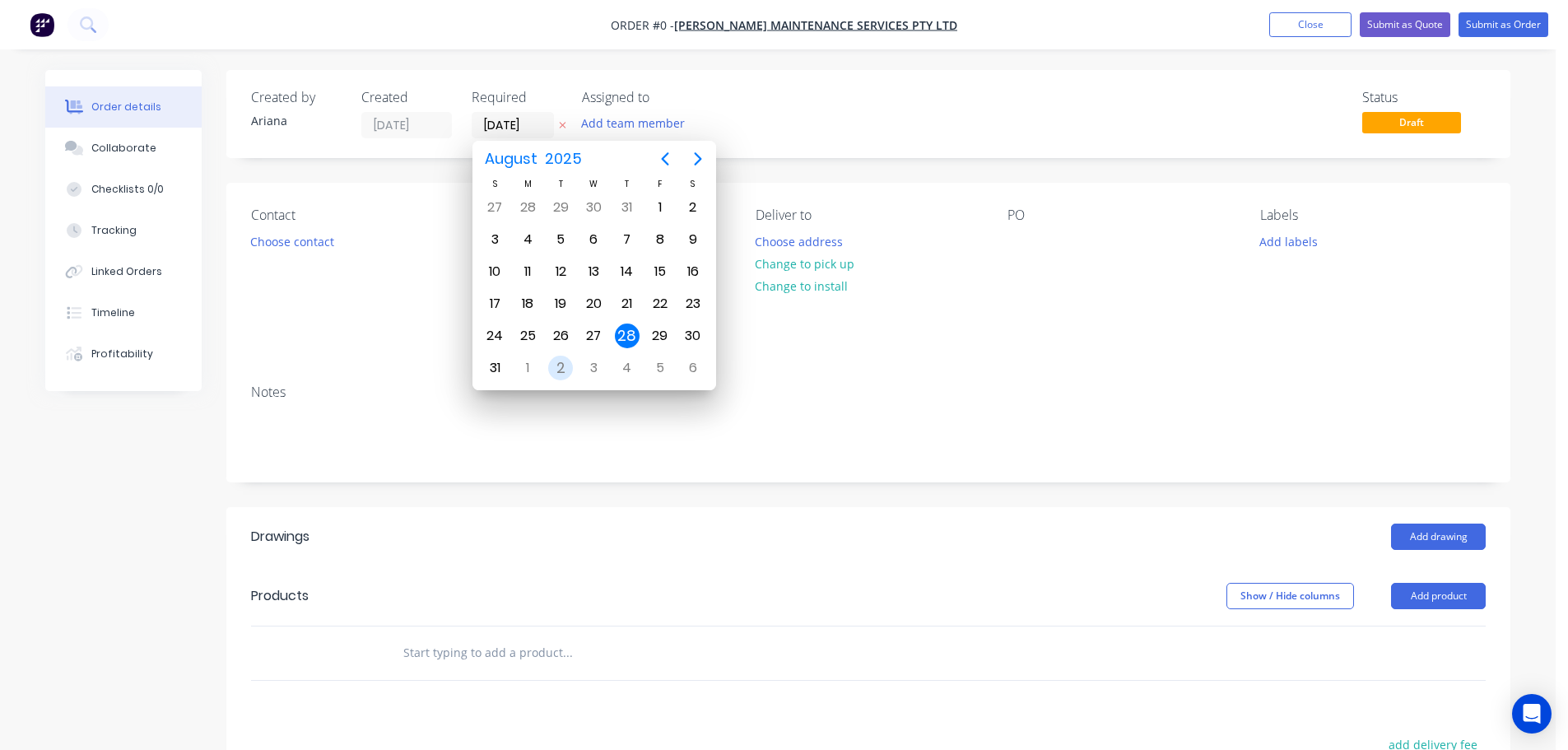
click at [556, 367] on div "2" at bounding box center [560, 367] width 24 height 24
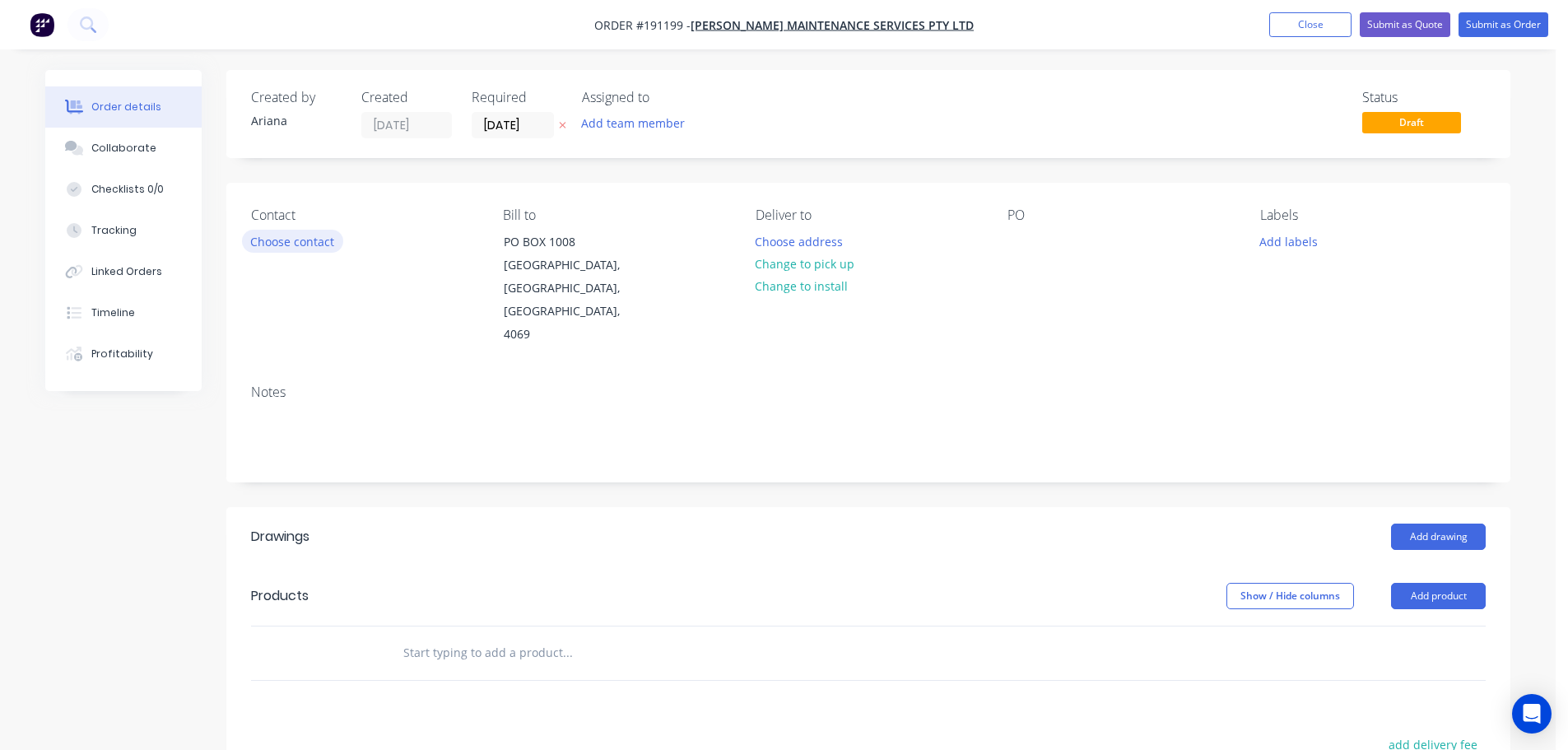
click at [309, 241] on button "Choose contact" at bounding box center [292, 241] width 102 height 22
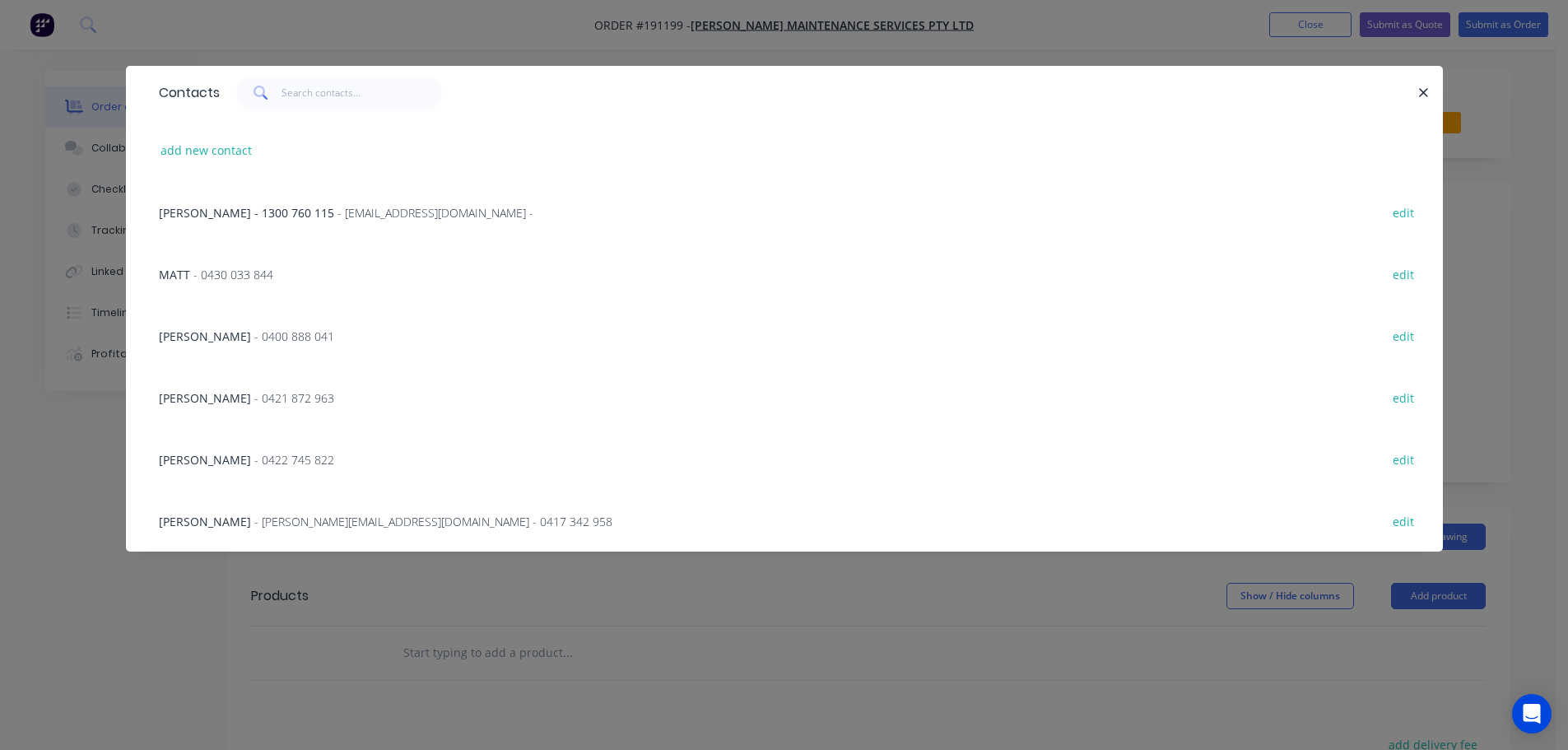
click at [305, 519] on span "- [PERSON_NAME][EMAIL_ADDRESS][DOMAIN_NAME] - 0417 342 958" at bounding box center [433, 521] width 359 height 15
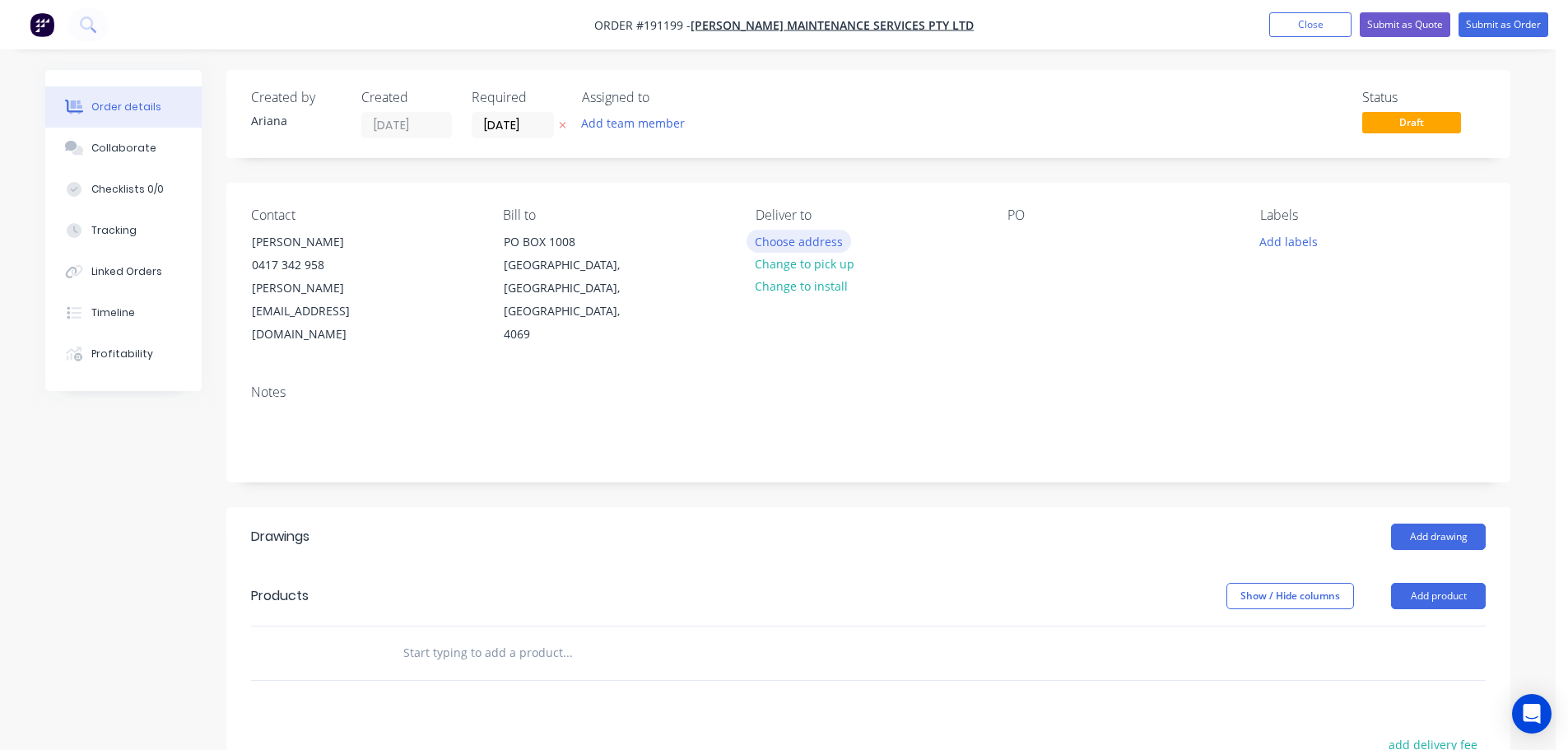
click at [780, 240] on button "Choose address" at bounding box center [799, 241] width 105 height 22
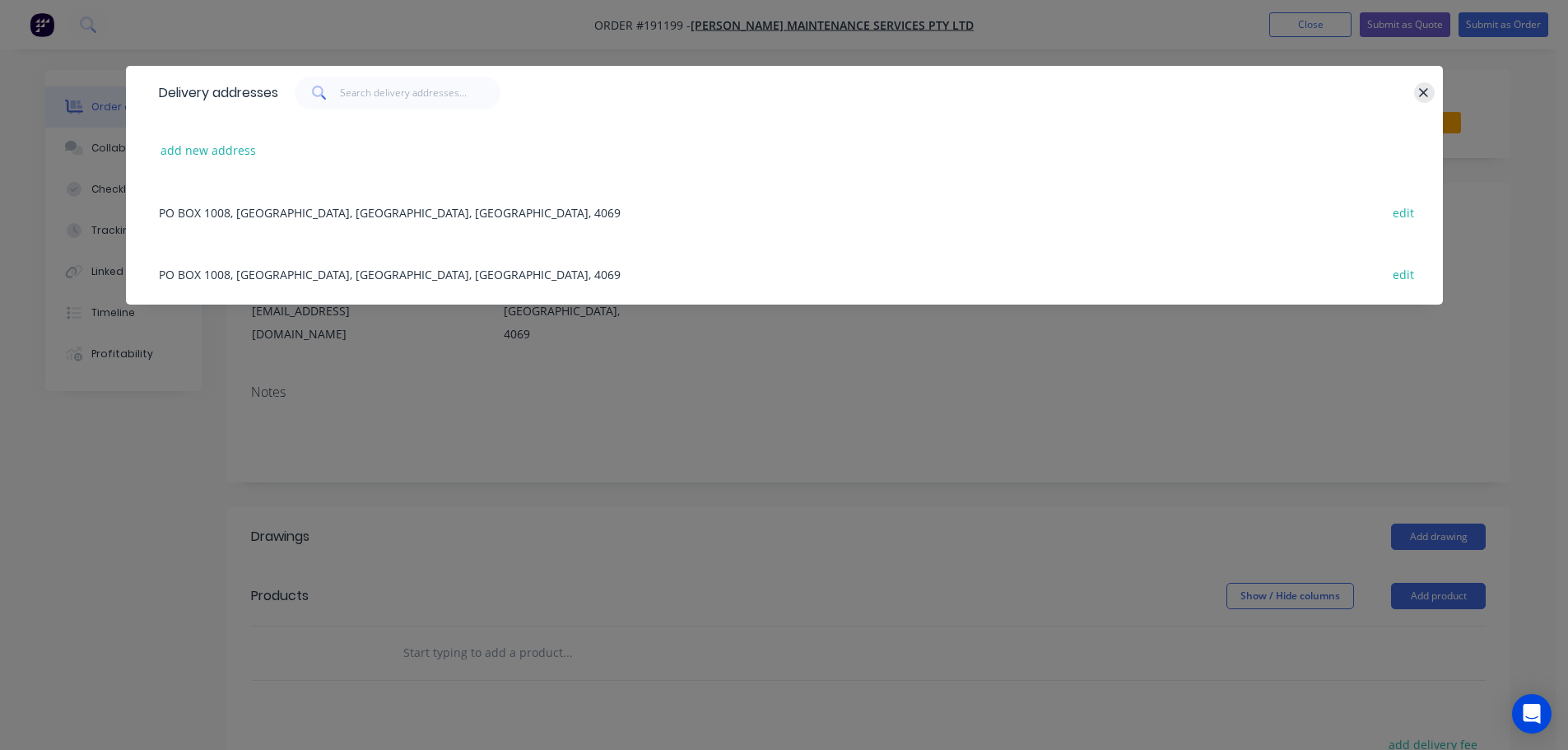
click at [1420, 92] on icon "button" at bounding box center [1424, 93] width 11 height 14
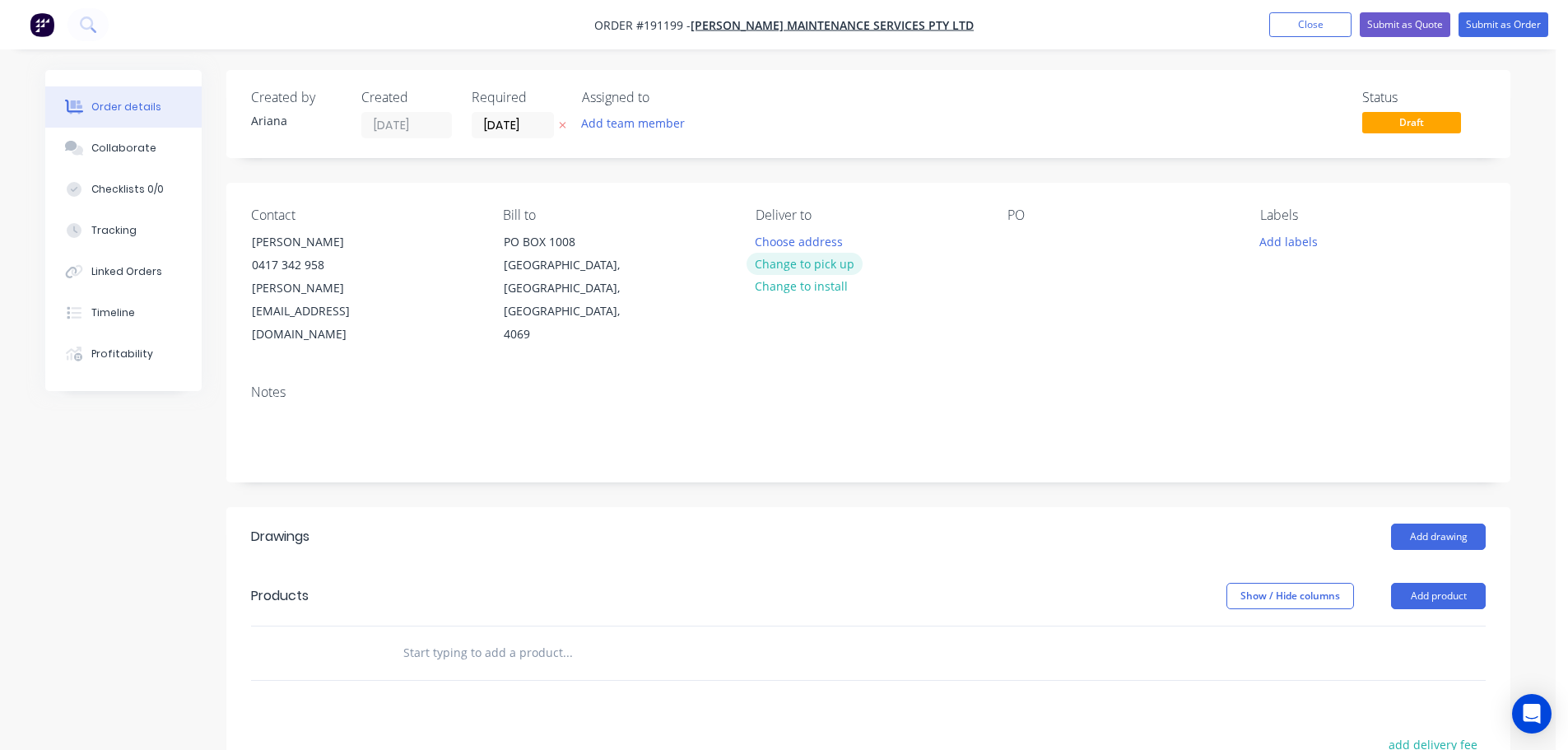
click at [788, 264] on button "Change to pick up" at bounding box center [805, 263] width 117 height 22
click at [1017, 237] on div at bounding box center [1020, 242] width 26 height 24
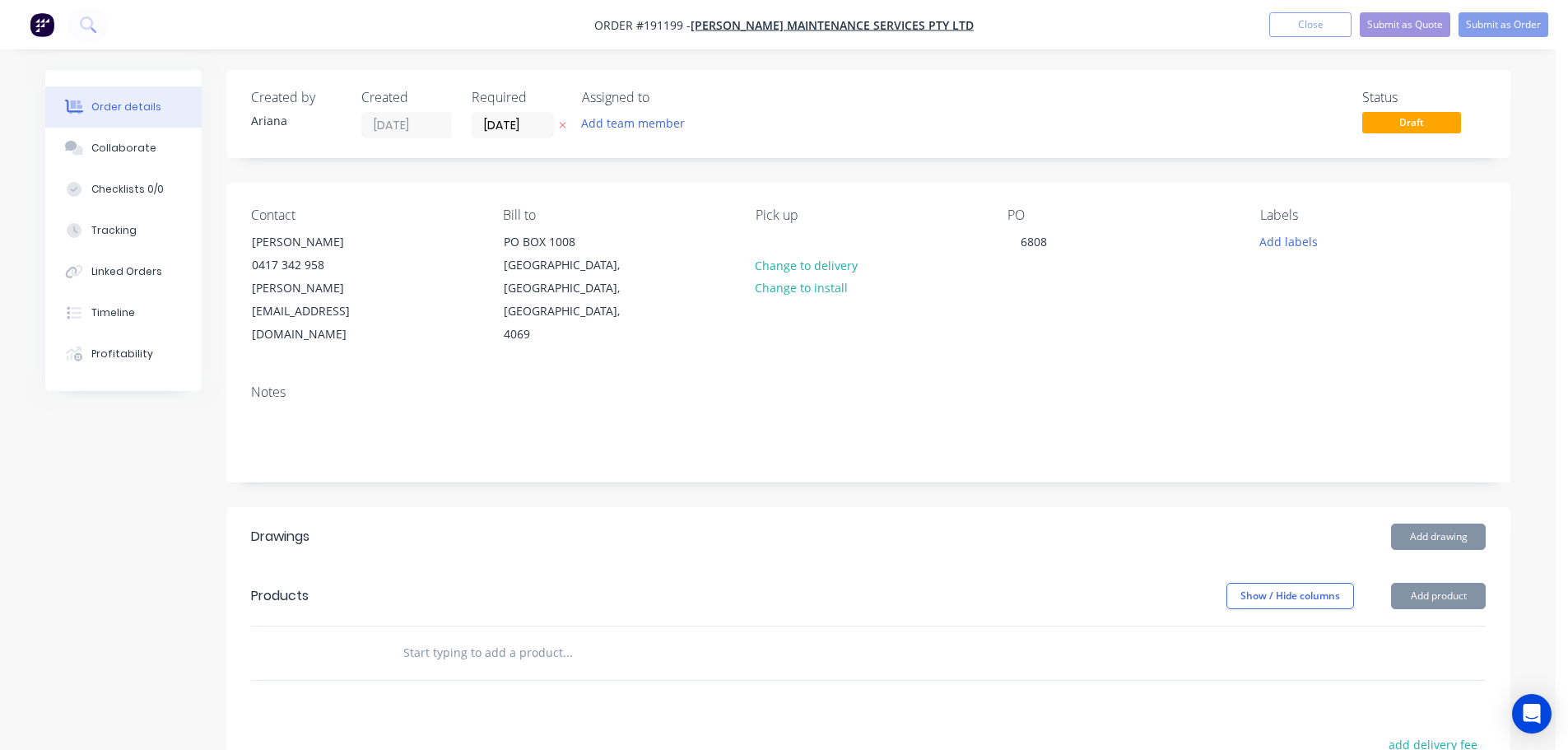
click at [1155, 323] on div "Contact [PERSON_NAME] [PHONE_NUMBER] [PERSON_NAME][EMAIL_ADDRESS][DOMAIN_NAME] …" at bounding box center [868, 277] width 1284 height 189
click at [1442, 524] on button "Add drawing" at bounding box center [1438, 536] width 94 height 26
